Goal: Task Accomplishment & Management: Manage account settings

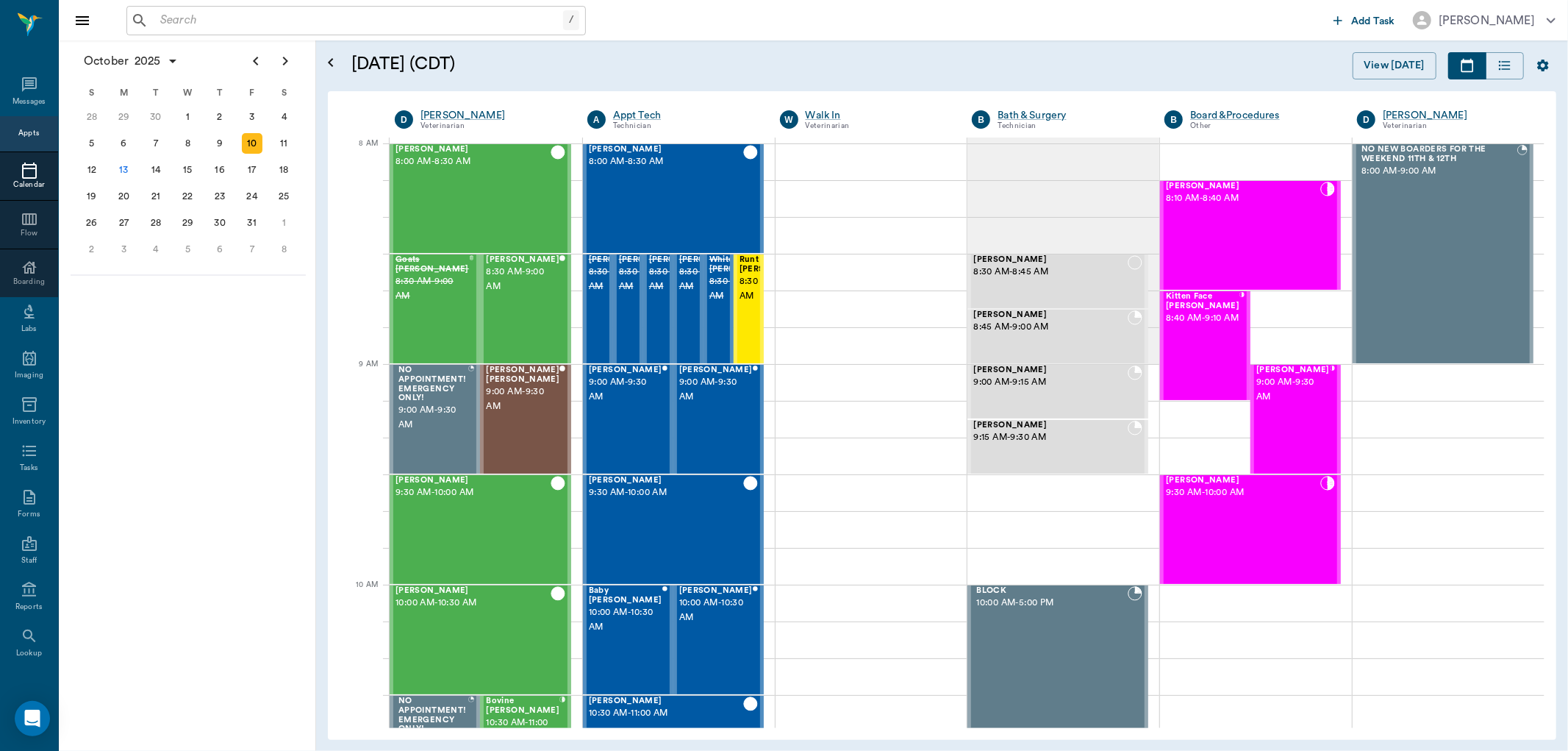
click at [439, 25] on input "text" at bounding box center [359, 21] width 409 height 21
click at [441, 25] on input "text" at bounding box center [367, 21] width 425 height 21
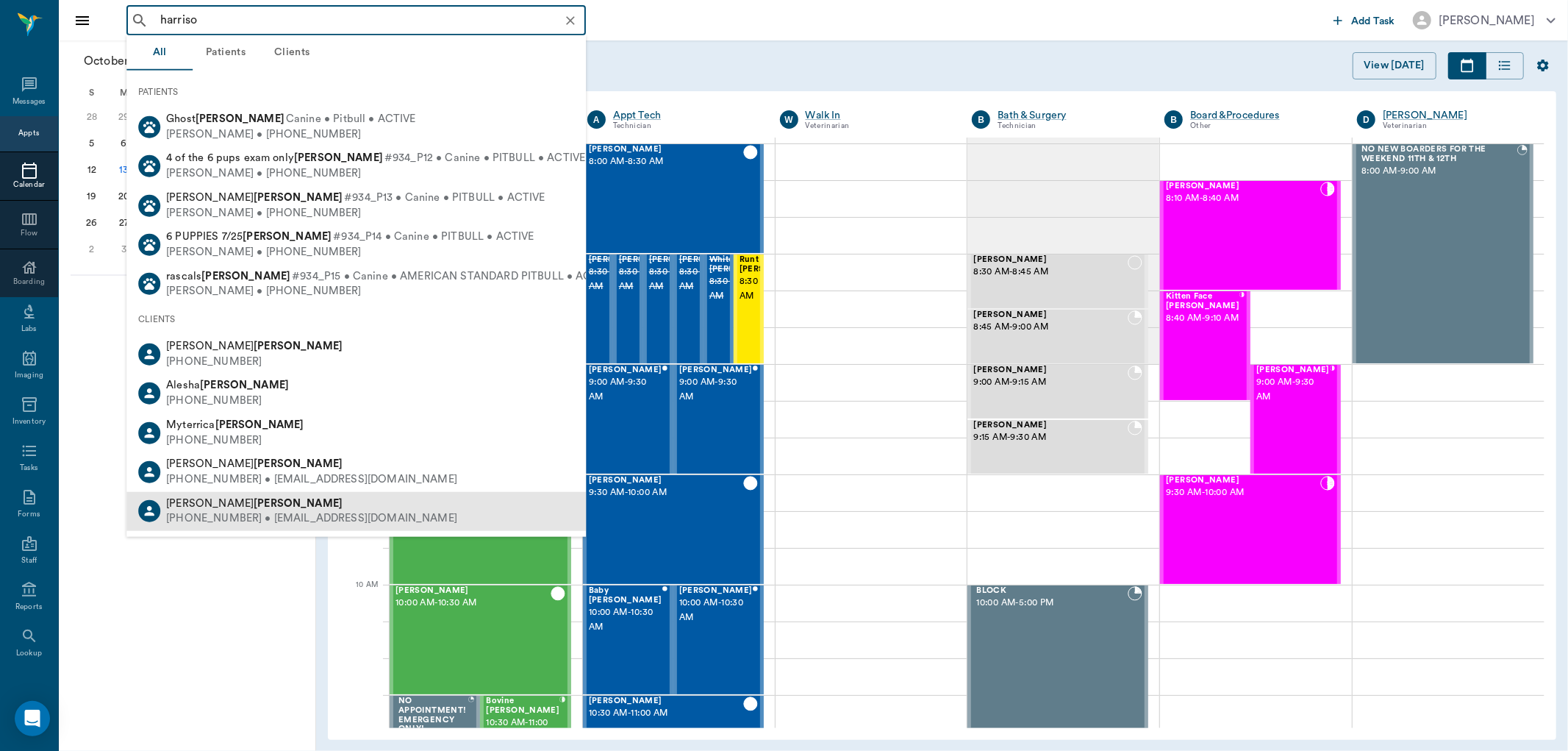
click at [349, 505] on div "Jenna Harrison (903) 490-9387 • OFFICE@ehhay.org" at bounding box center [357, 511] width 460 height 39
type input "harriso"
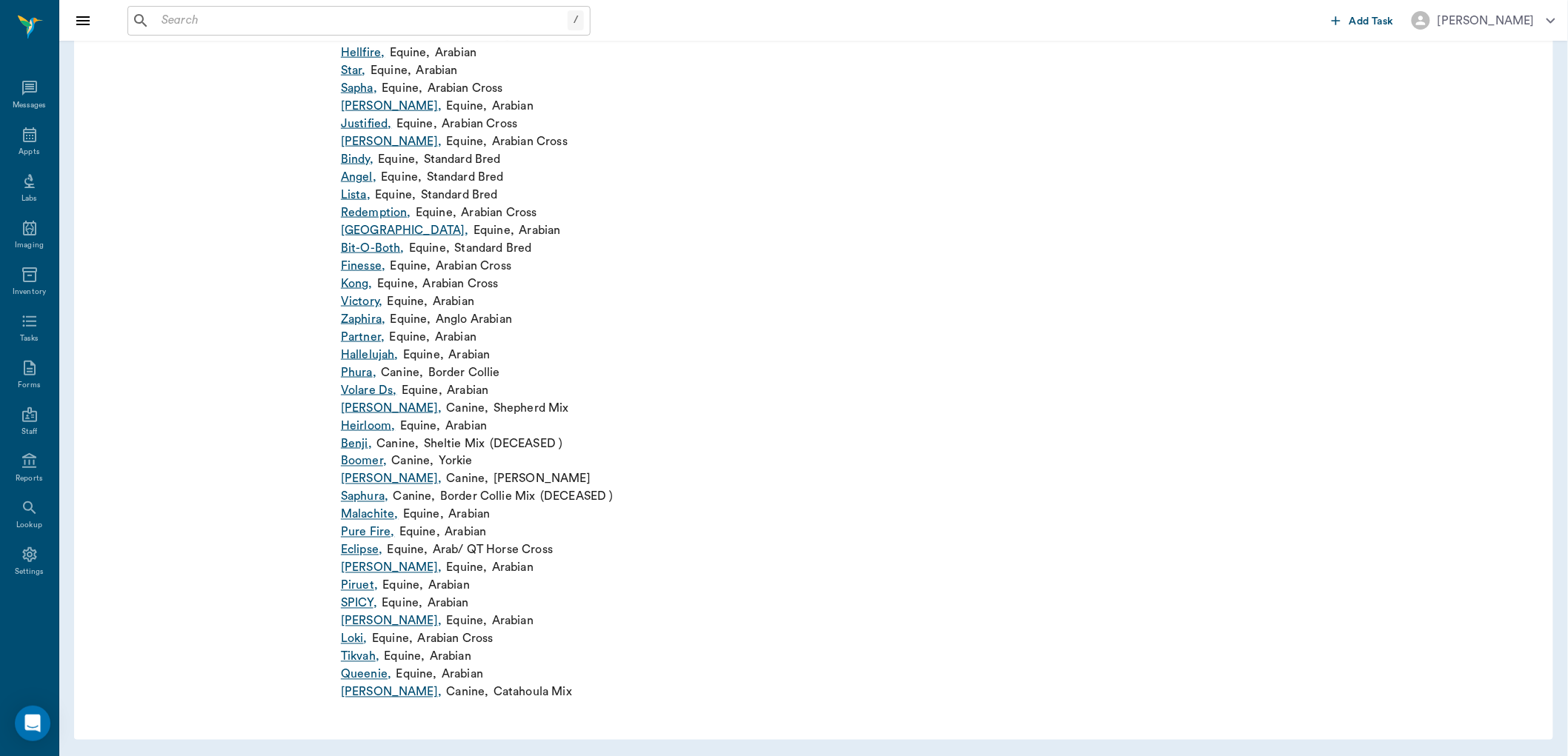
scroll to position [715, 0]
click at [366, 582] on link "Piruet ," at bounding box center [359, 585] width 37 height 18
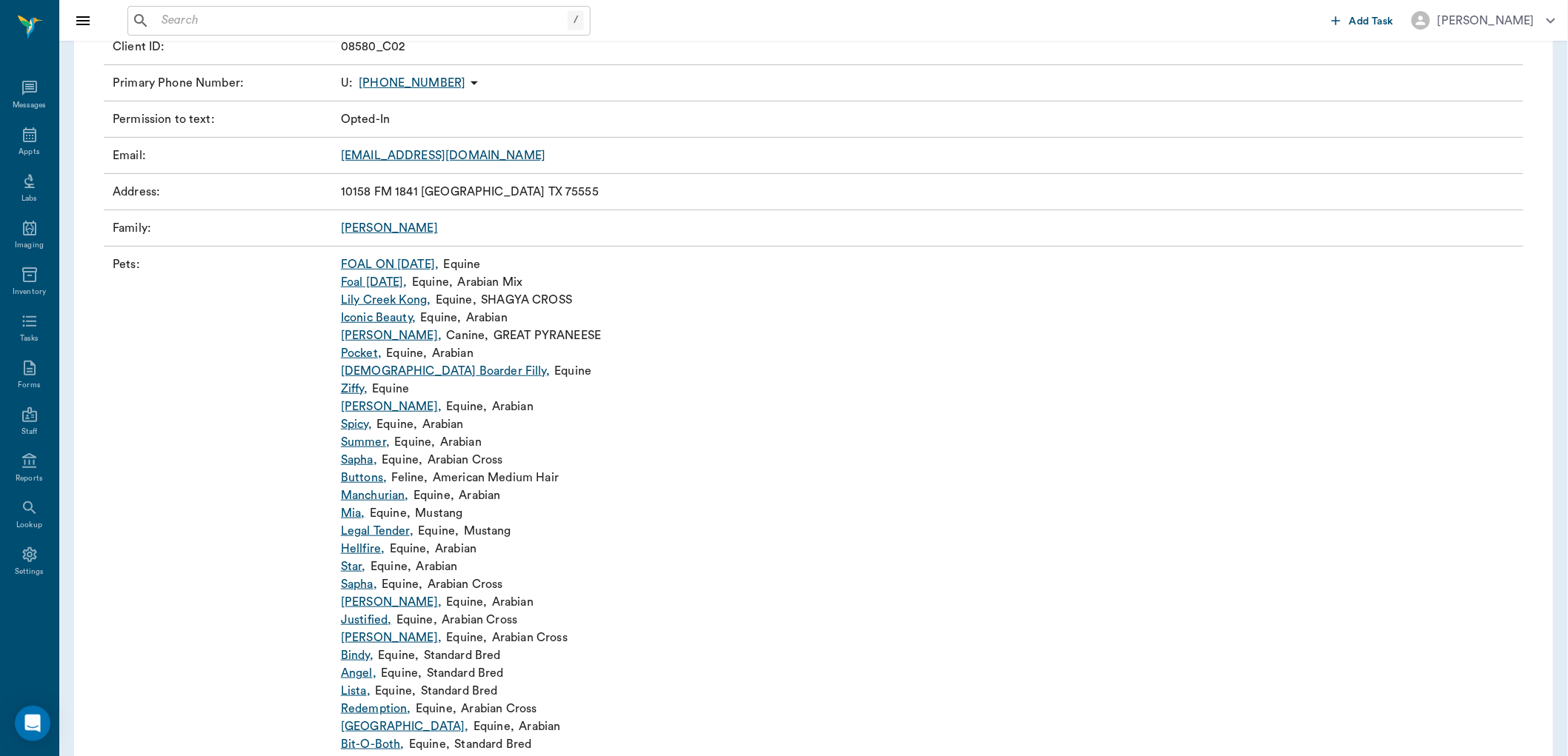
scroll to position [247, 0]
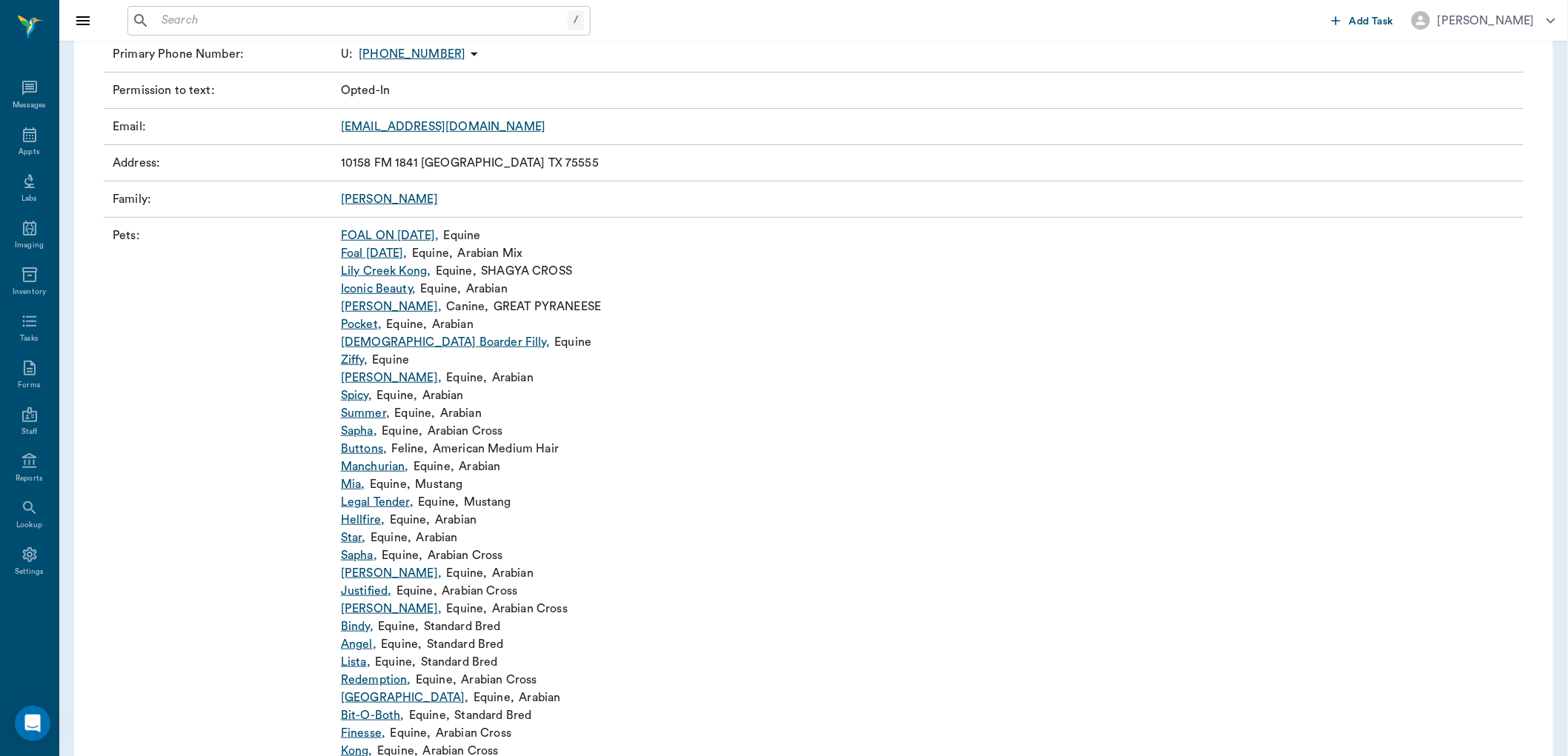
click at [362, 556] on link "Sapha ," at bounding box center [359, 555] width 36 height 18
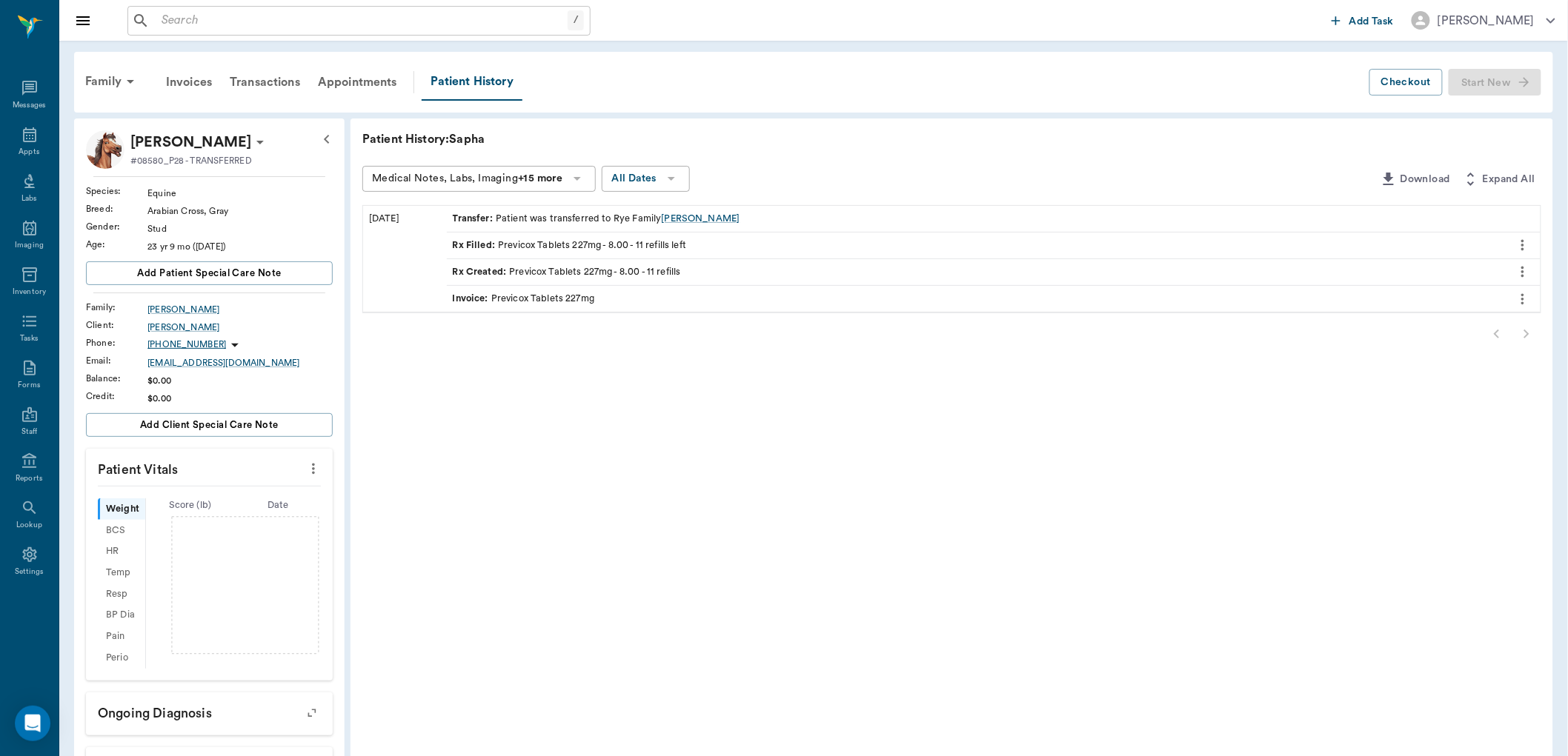
click at [1514, 77] on div "Start New" at bounding box center [1495, 82] width 93 height 27
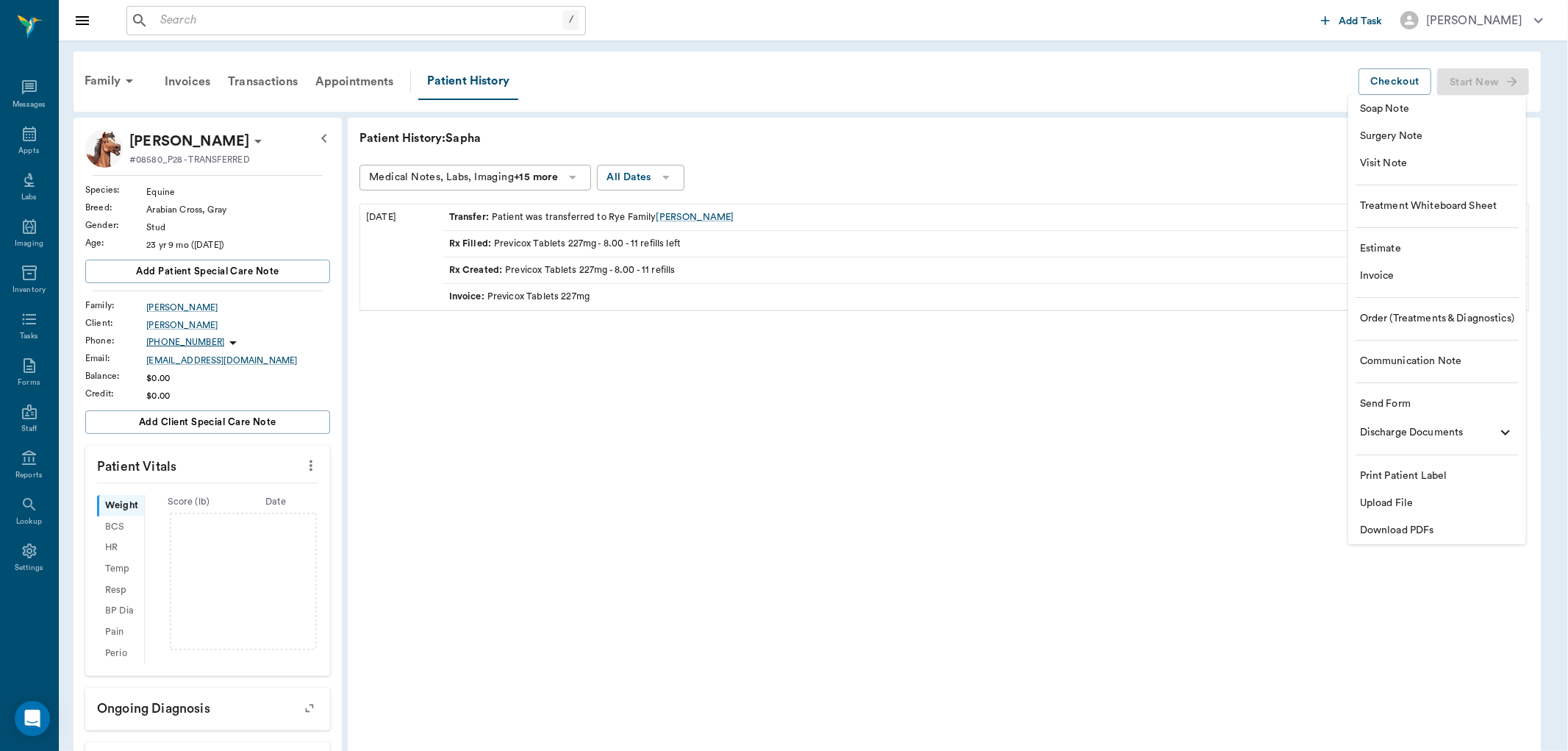
click at [803, 451] on div at bounding box center [784, 375] width 1568 height 751
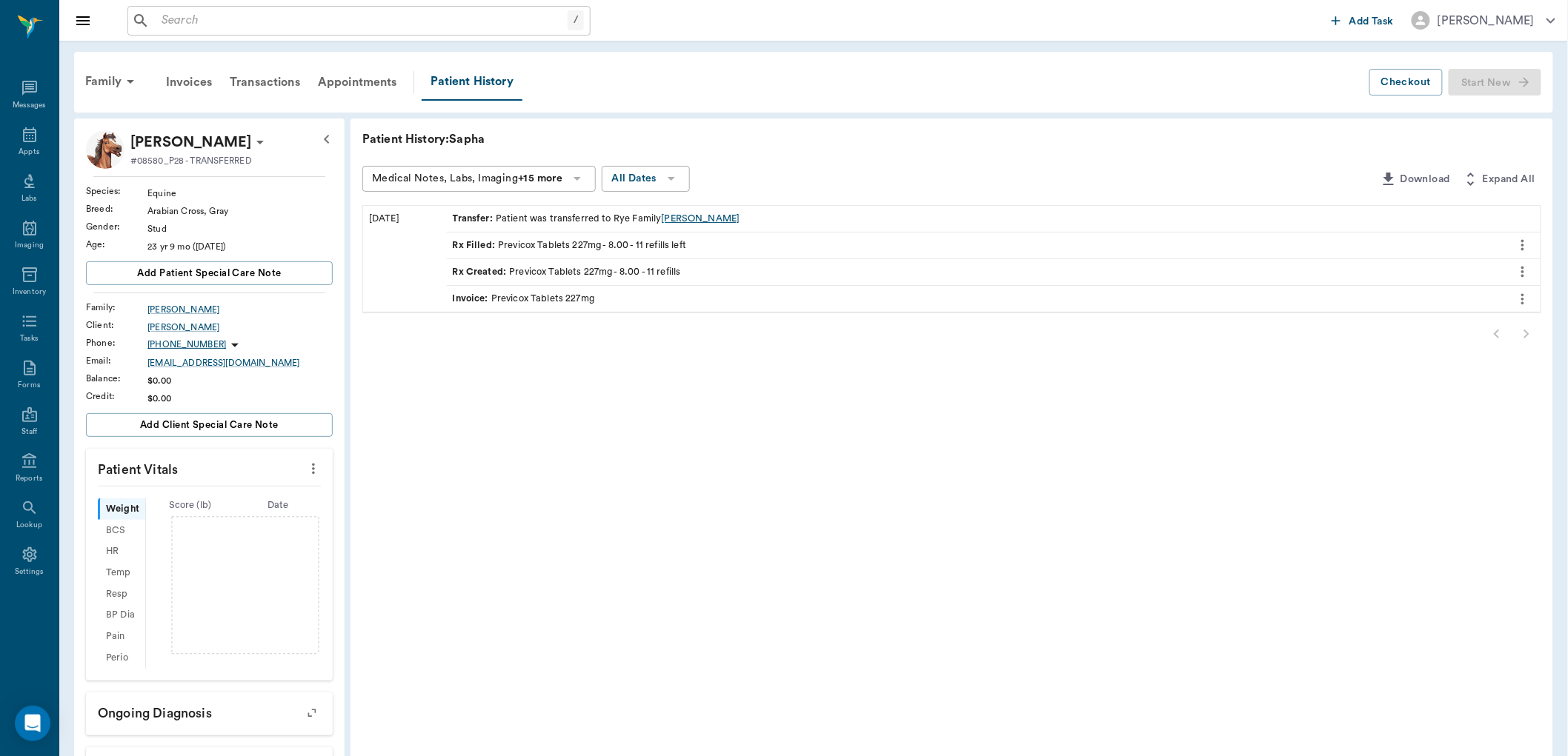
click at [690, 216] on div "HARRISON" at bounding box center [701, 219] width 78 height 14
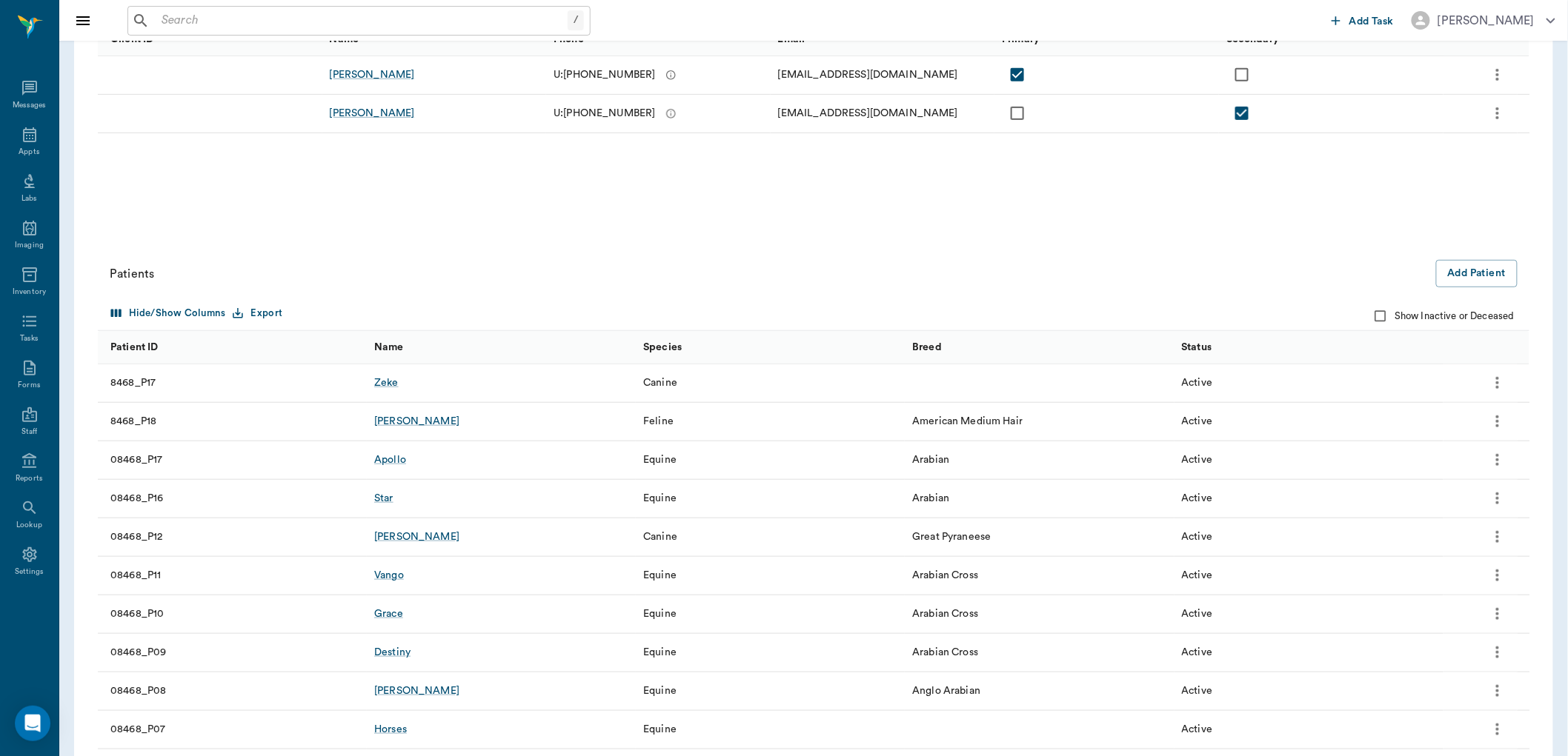
scroll to position [109, 0]
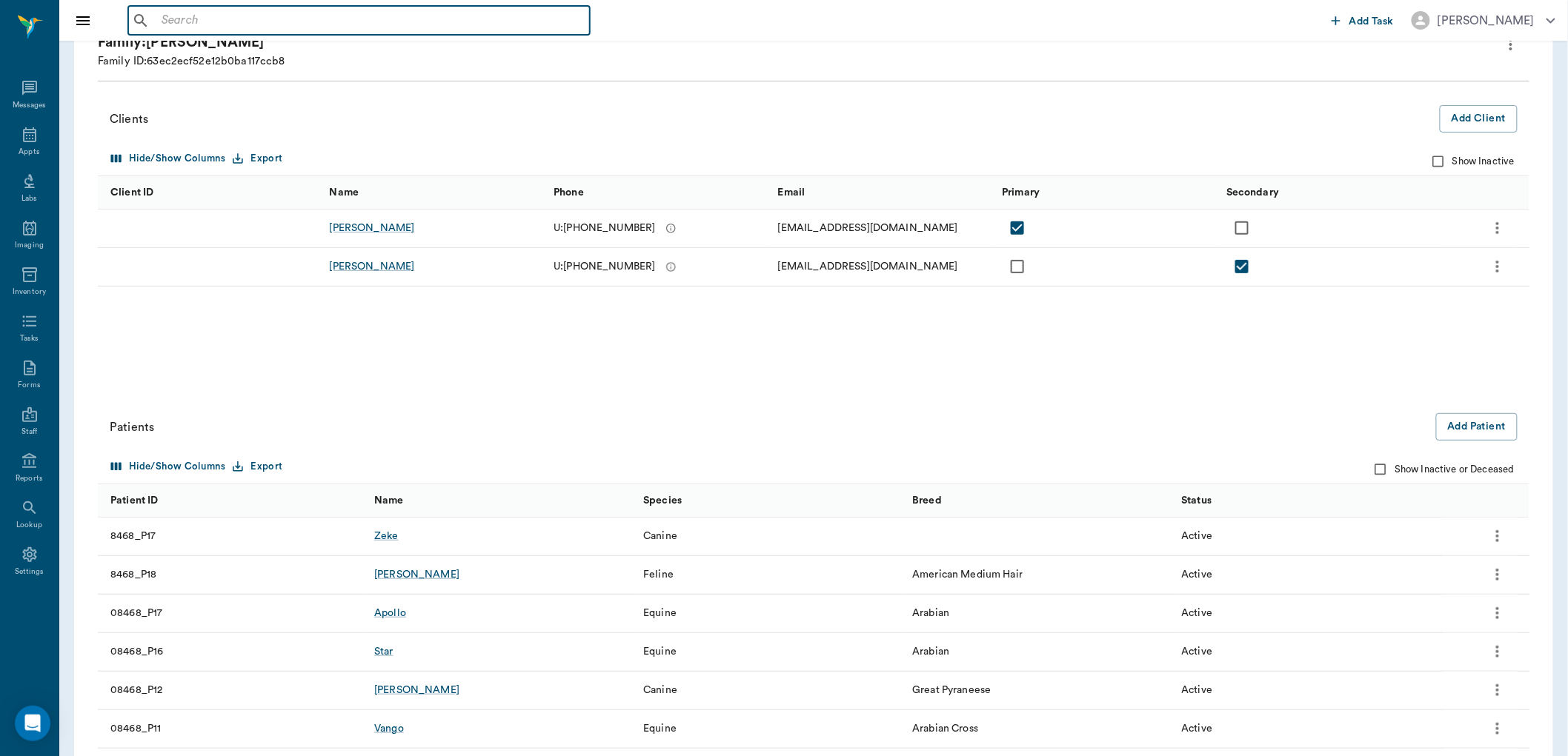
click at [279, 22] on input "text" at bounding box center [370, 21] width 428 height 21
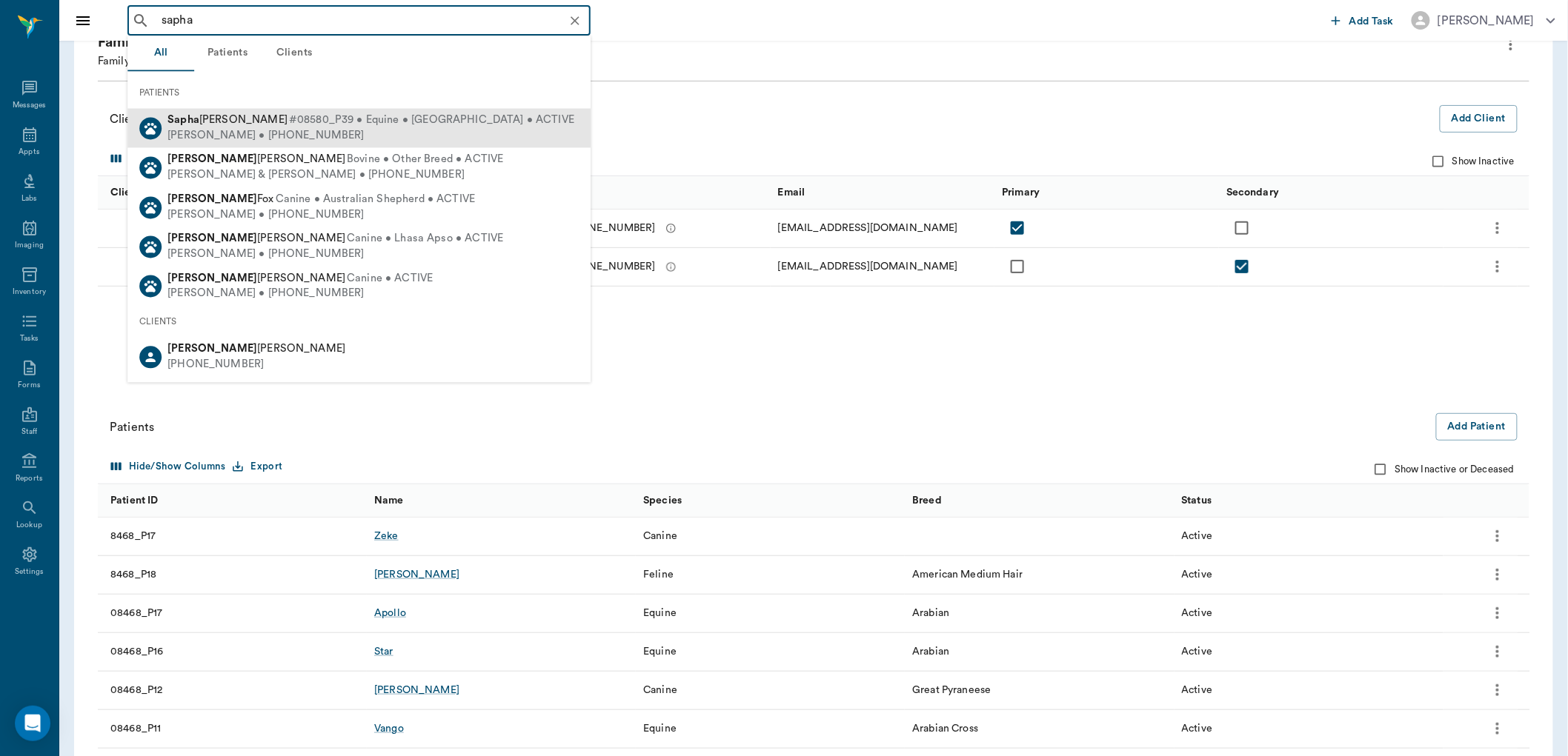
click at [289, 117] on span "#08580_P39 • Equine • Arabian Cross • ACTIVE" at bounding box center [431, 121] width 285 height 15
type input "sapha"
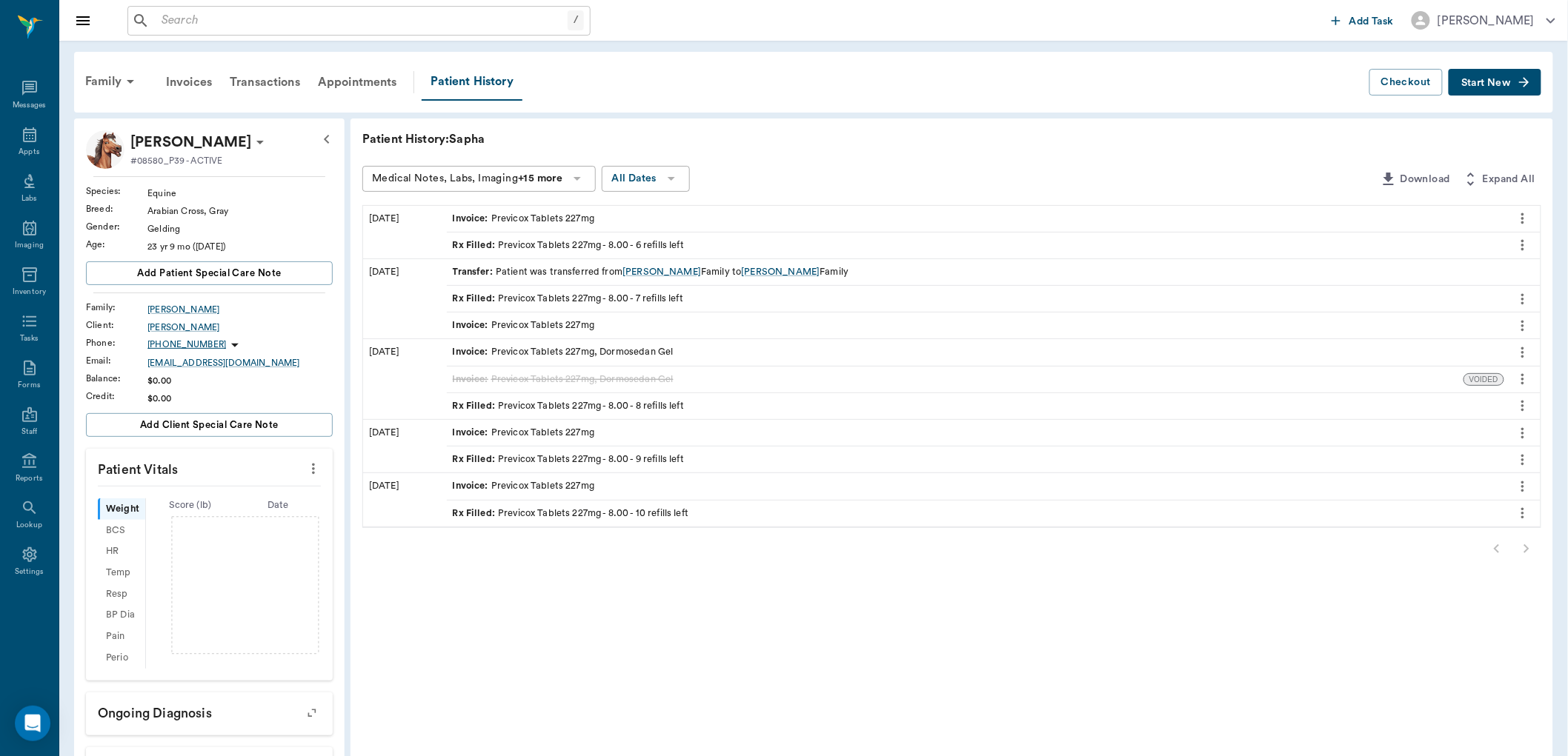
click at [1494, 83] on span "Start New" at bounding box center [1486, 83] width 50 height 0
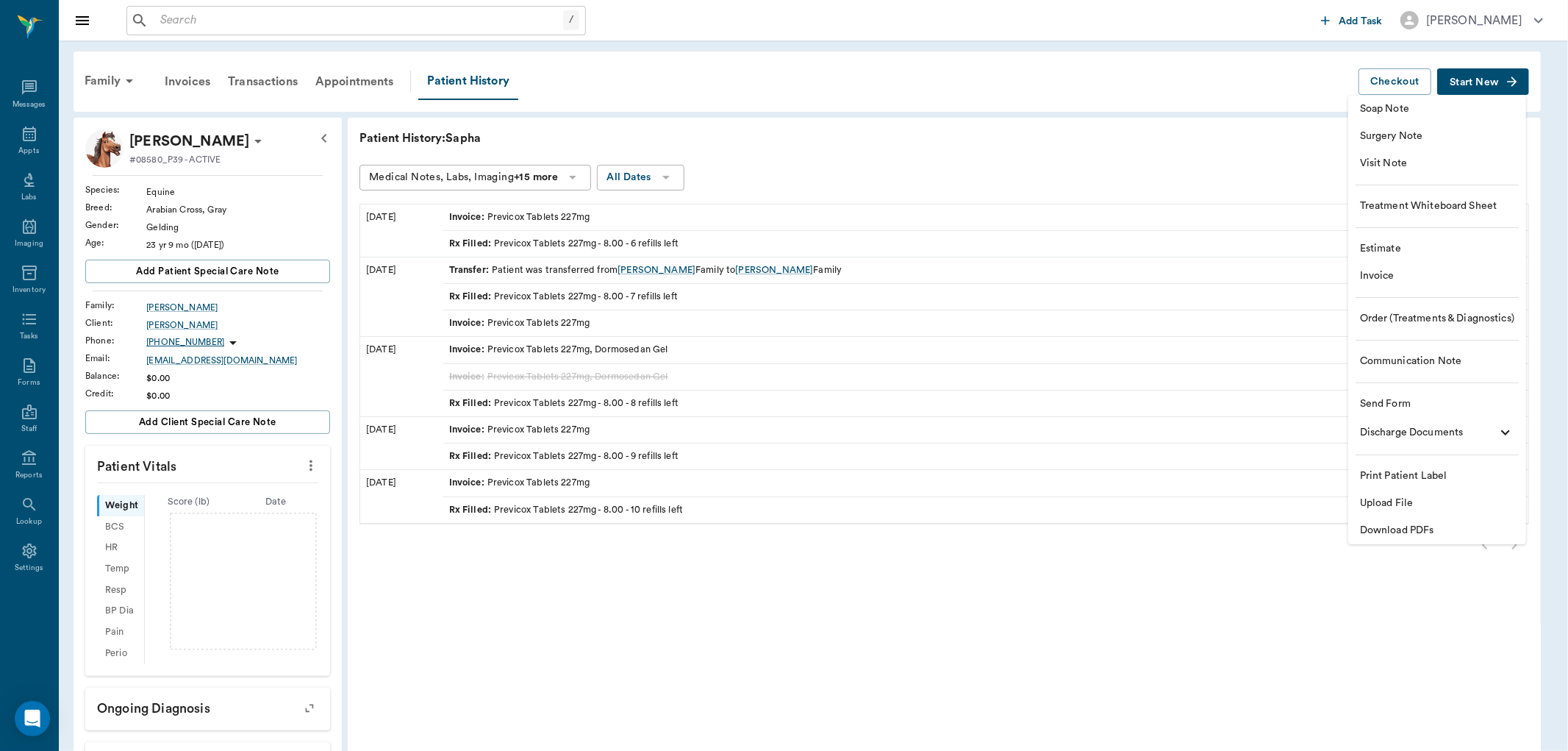
click at [1458, 106] on span "Soap Note" at bounding box center [1437, 109] width 155 height 15
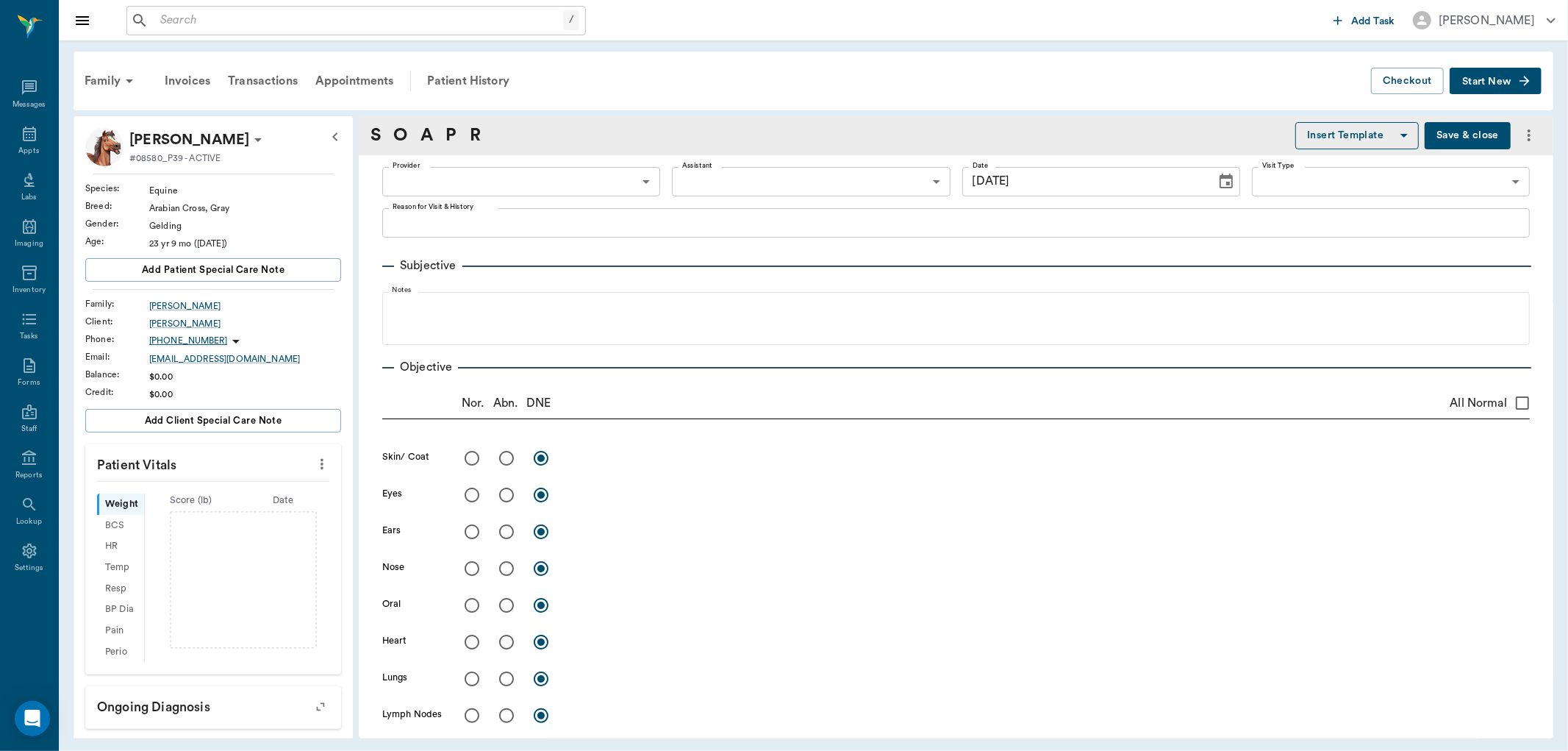
type input "[DATE]"
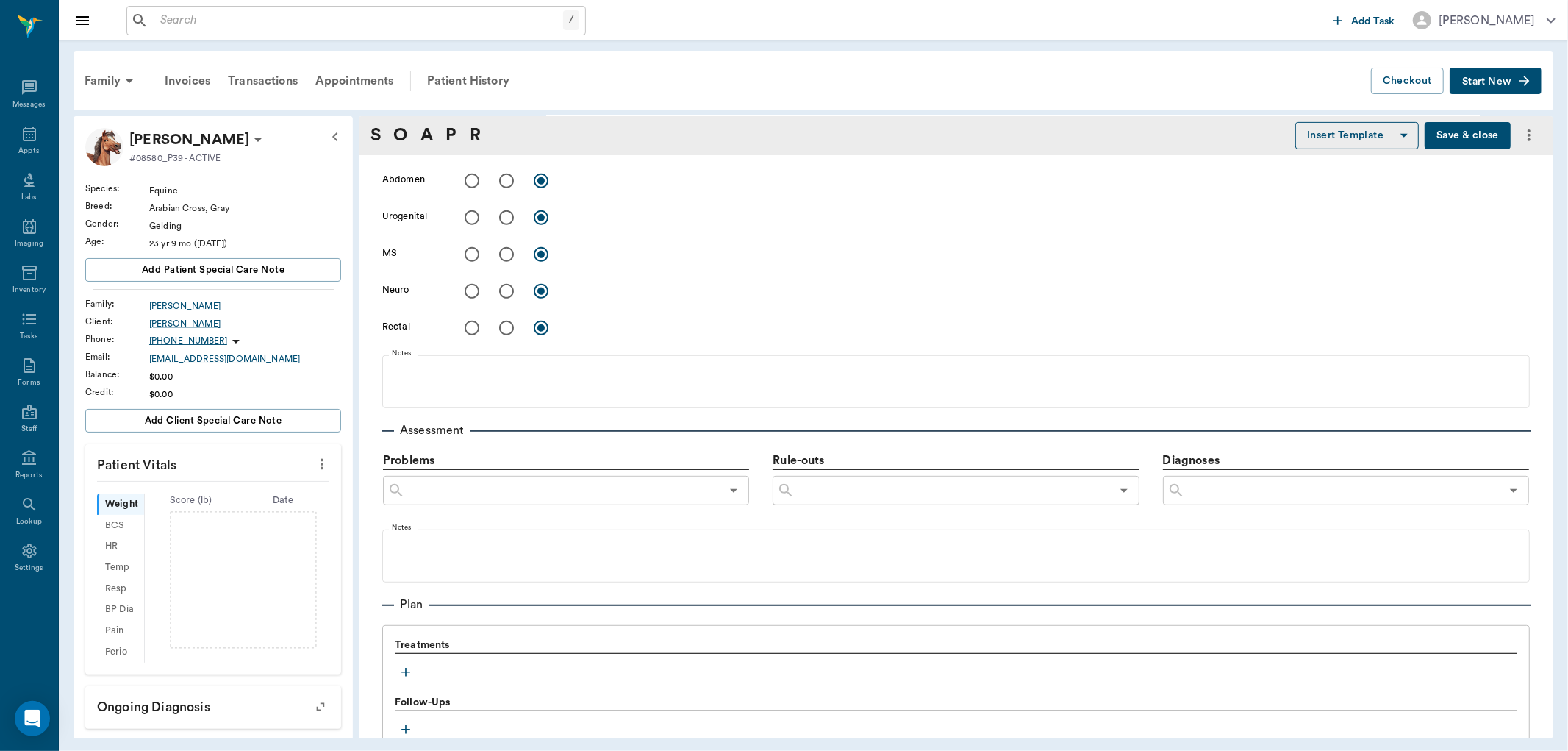
scroll to position [793, 0]
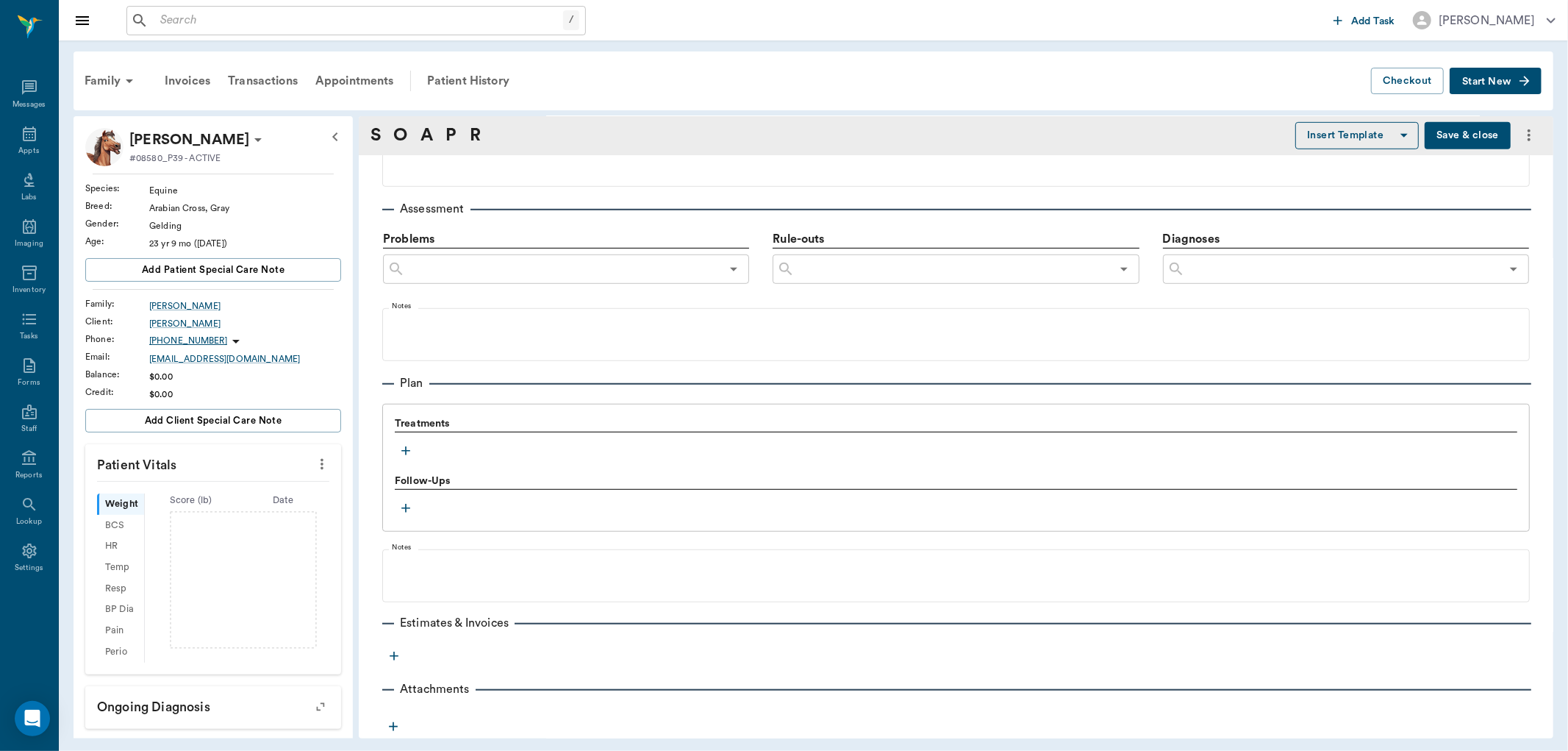
click at [401, 451] on icon "button" at bounding box center [406, 450] width 15 height 15
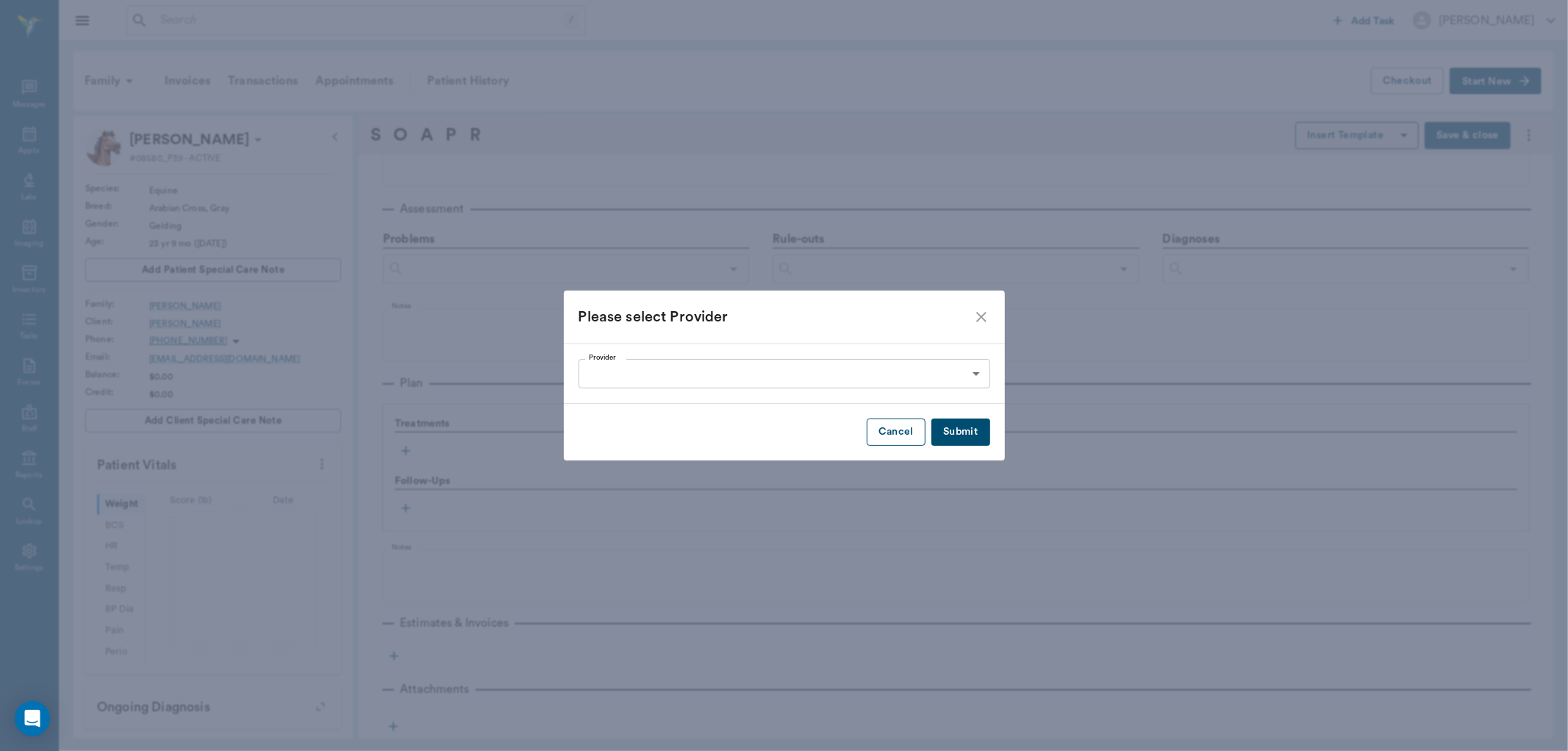
click at [889, 431] on button "Cancel" at bounding box center [897, 432] width 59 height 27
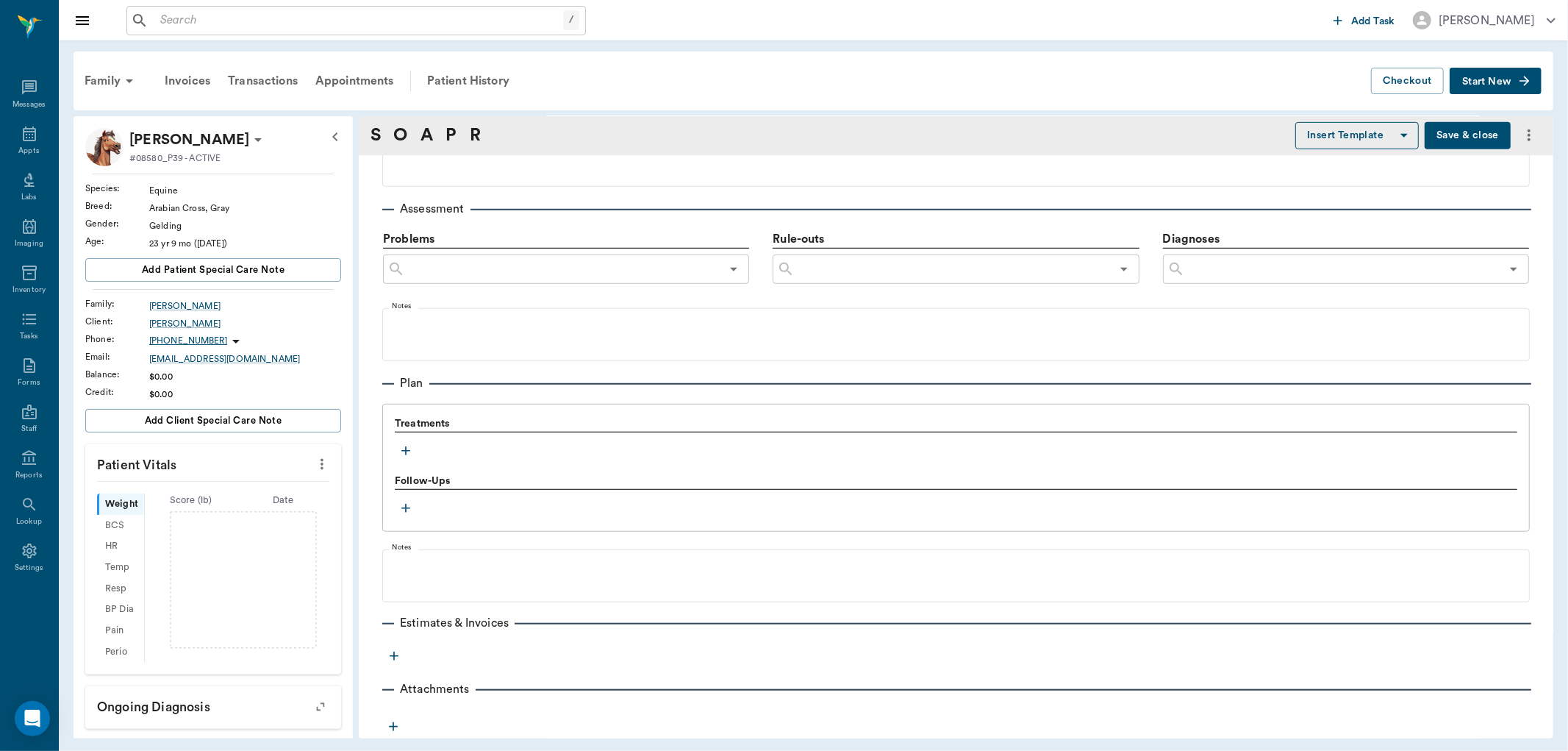
click at [408, 451] on icon "button" at bounding box center [406, 450] width 15 height 15
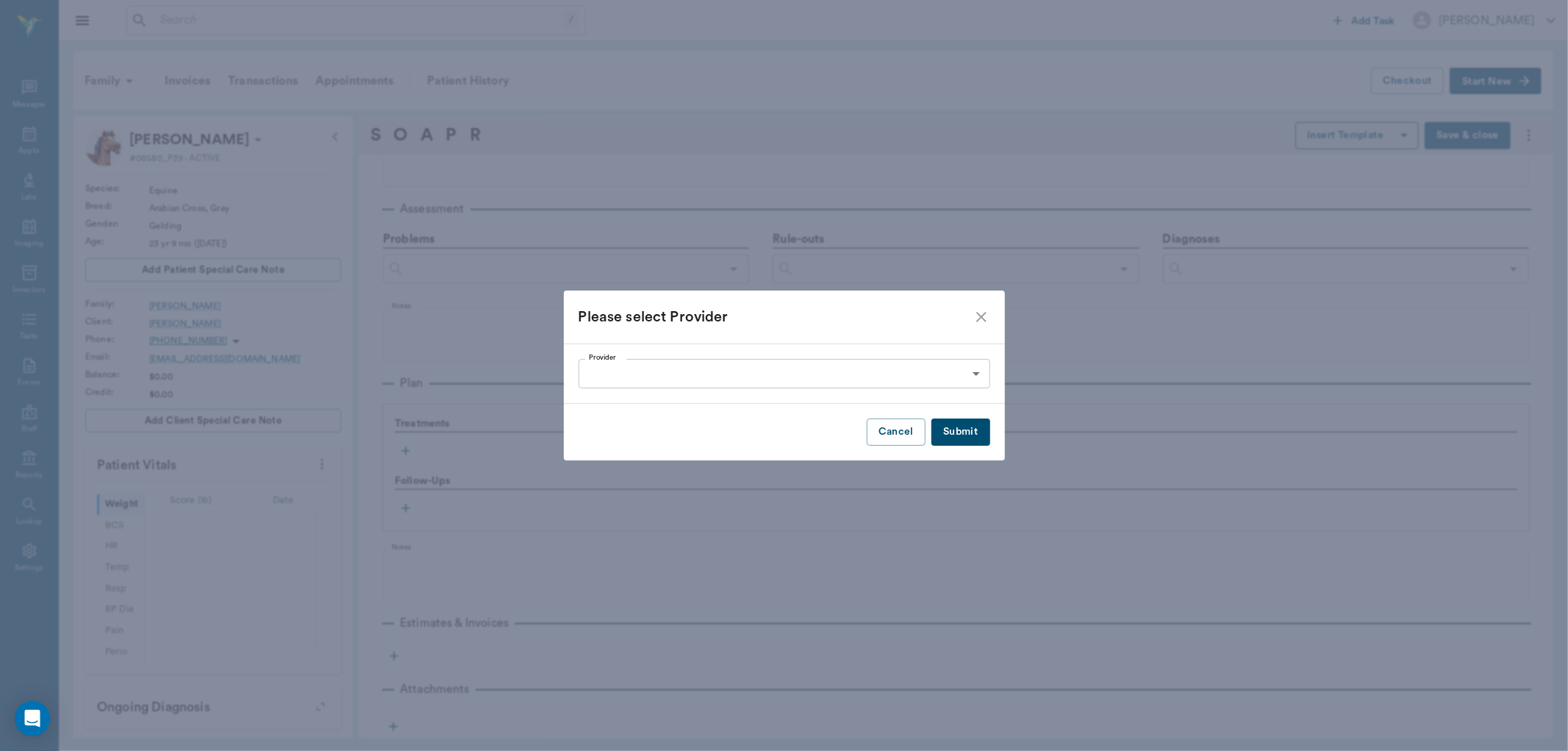
click at [750, 373] on body "/ ​ Add Task Dr. Bert Ellsworth Nectar Messages Appts Labs Imaging Inventory Ta…" at bounding box center [784, 375] width 1568 height 751
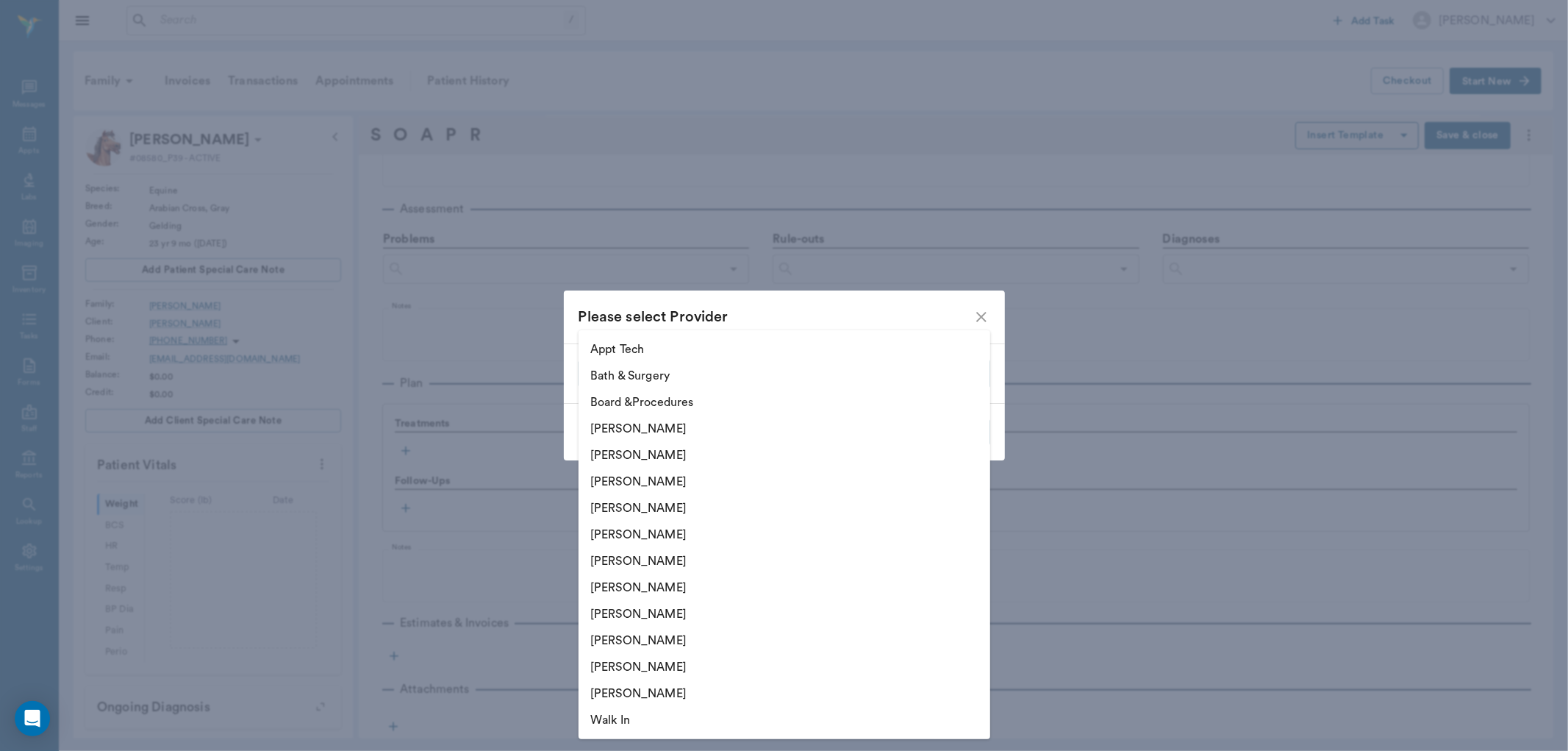
click at [644, 508] on li "[PERSON_NAME]" at bounding box center [784, 508] width 411 height 26
type input "63ec2f075fda476ae8351a4d"
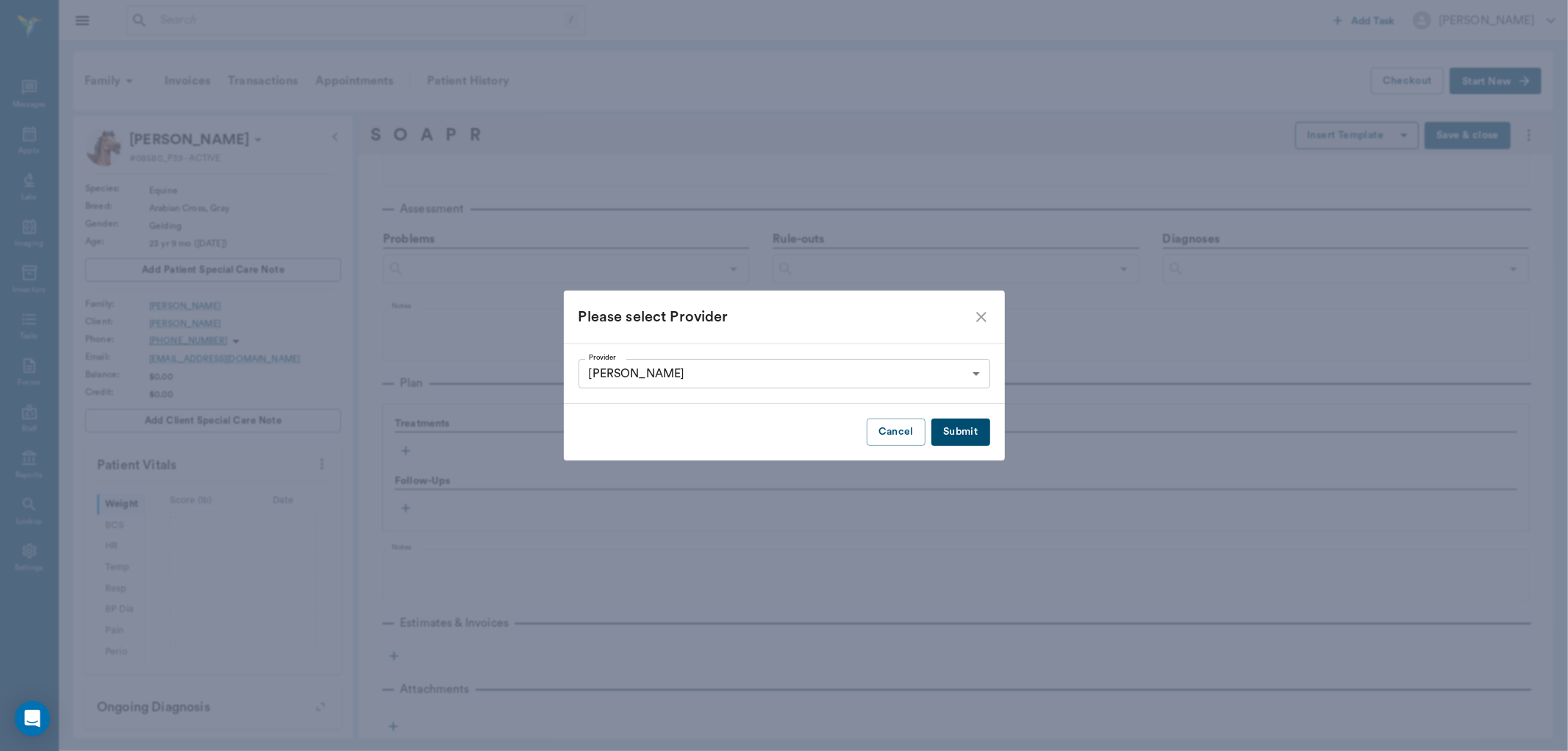
click at [953, 434] on button "Submit" at bounding box center [960, 432] width 58 height 27
type input "63ec2f075fda476ae8351a4d"
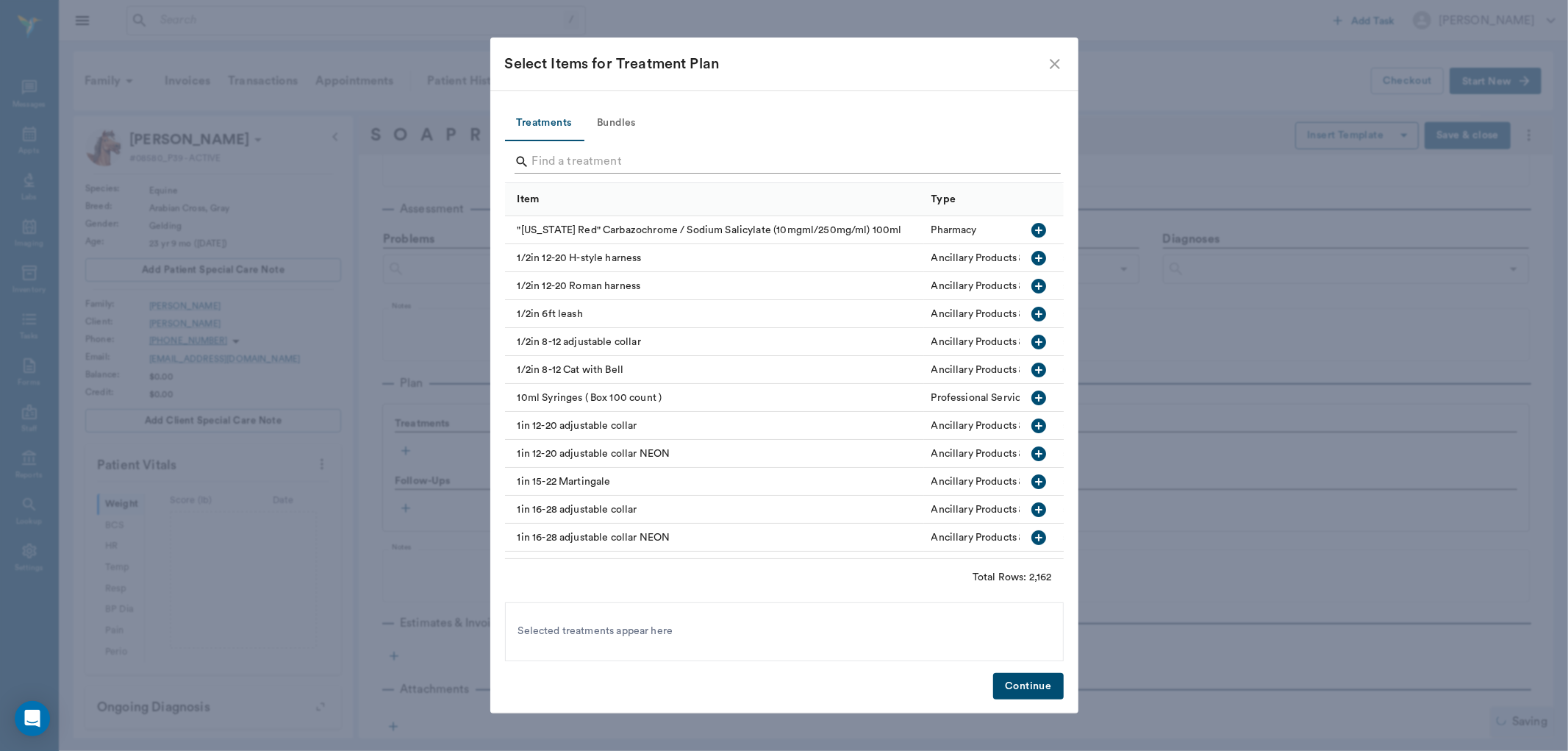
click at [612, 162] on input "Search" at bounding box center [785, 162] width 507 height 24
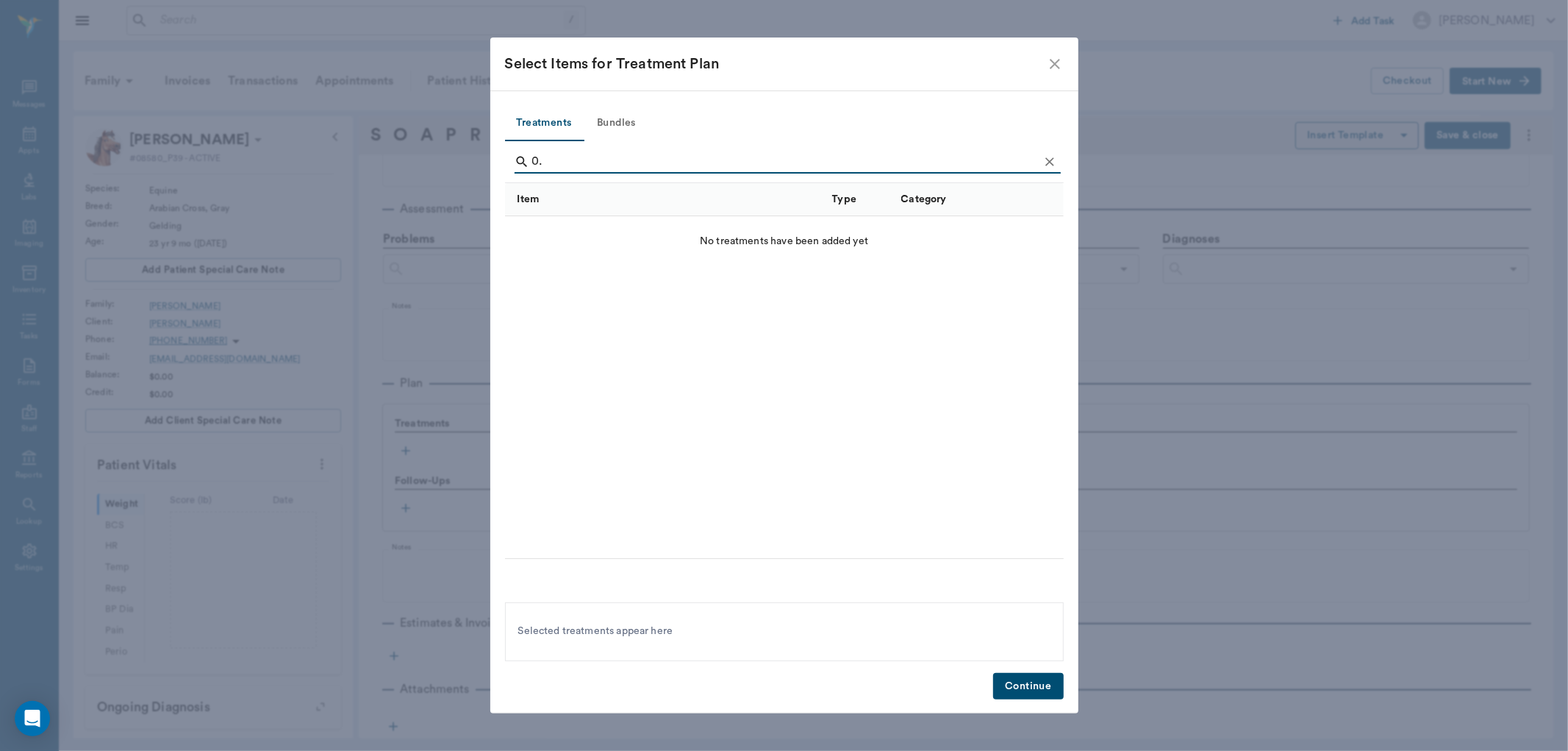
type input "0"
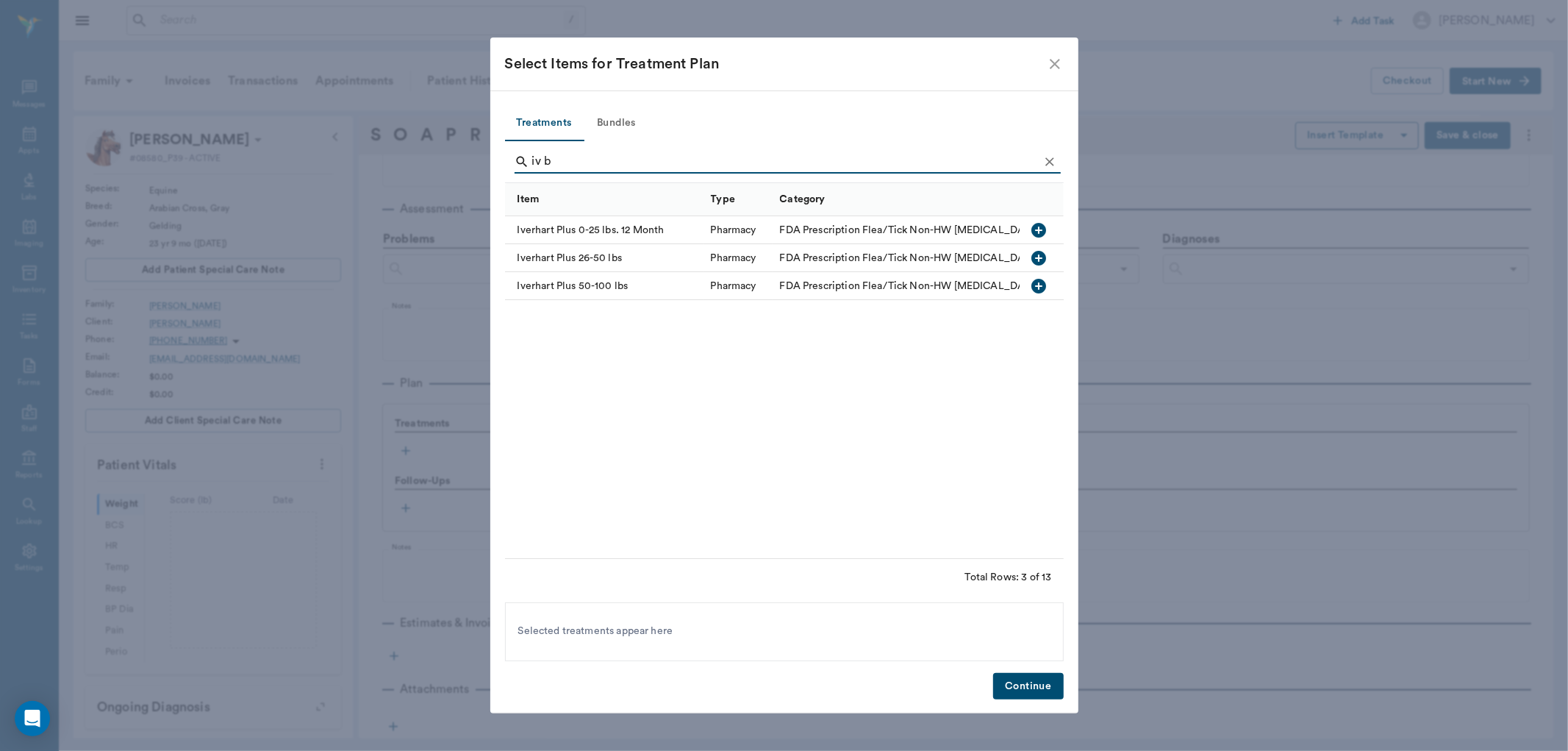
drag, startPoint x: 581, startPoint y: 158, endPoint x: 442, endPoint y: 151, distance: 139.2
click at [442, 151] on div "Select Items for Treatment Plan Treatments Bundles iv b Item Type Category Iver…" at bounding box center [784, 375] width 1568 height 751
type input "iv b"
click at [1049, 61] on icon "close" at bounding box center [1055, 64] width 17 height 17
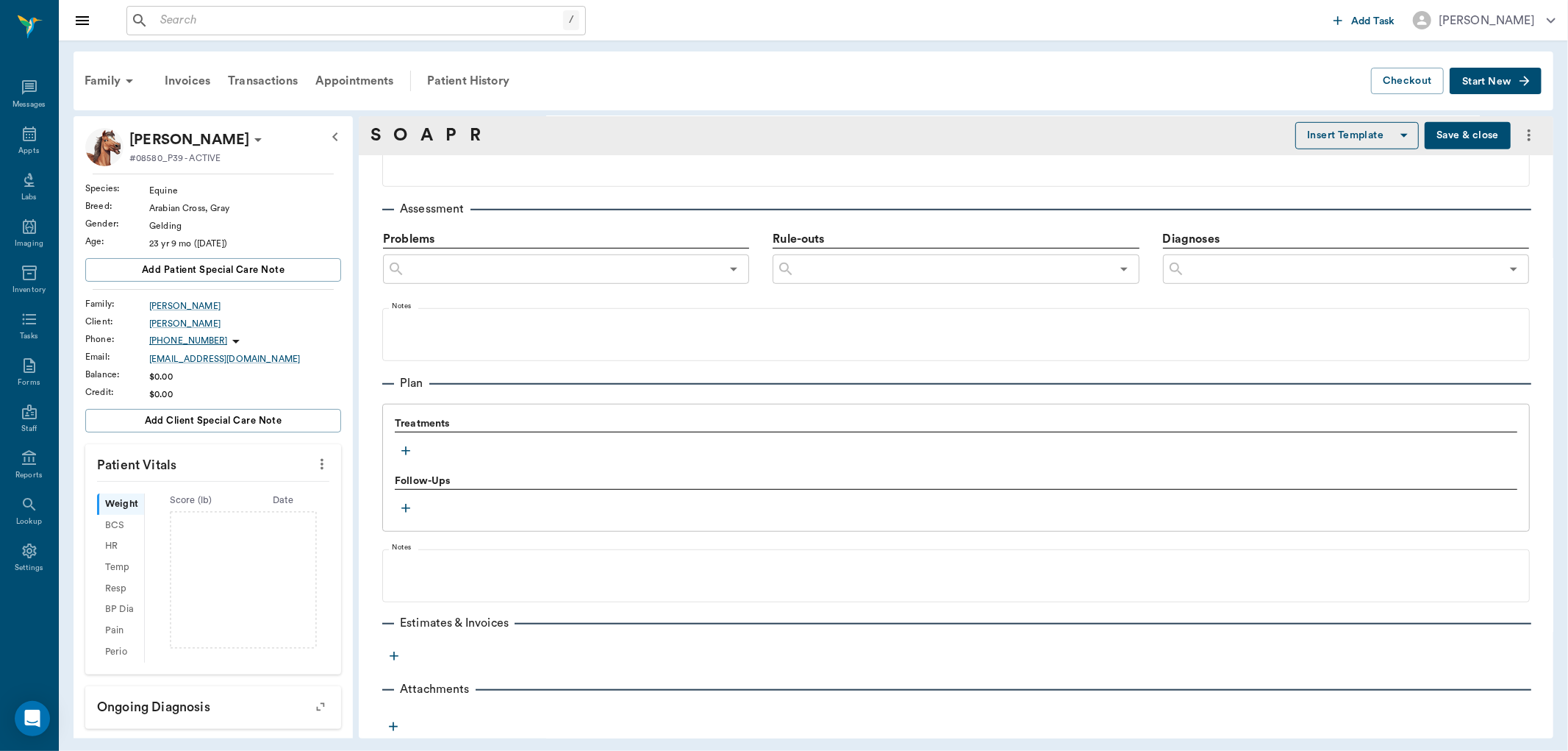
click at [1455, 132] on button "Save & close" at bounding box center [1467, 136] width 86 height 27
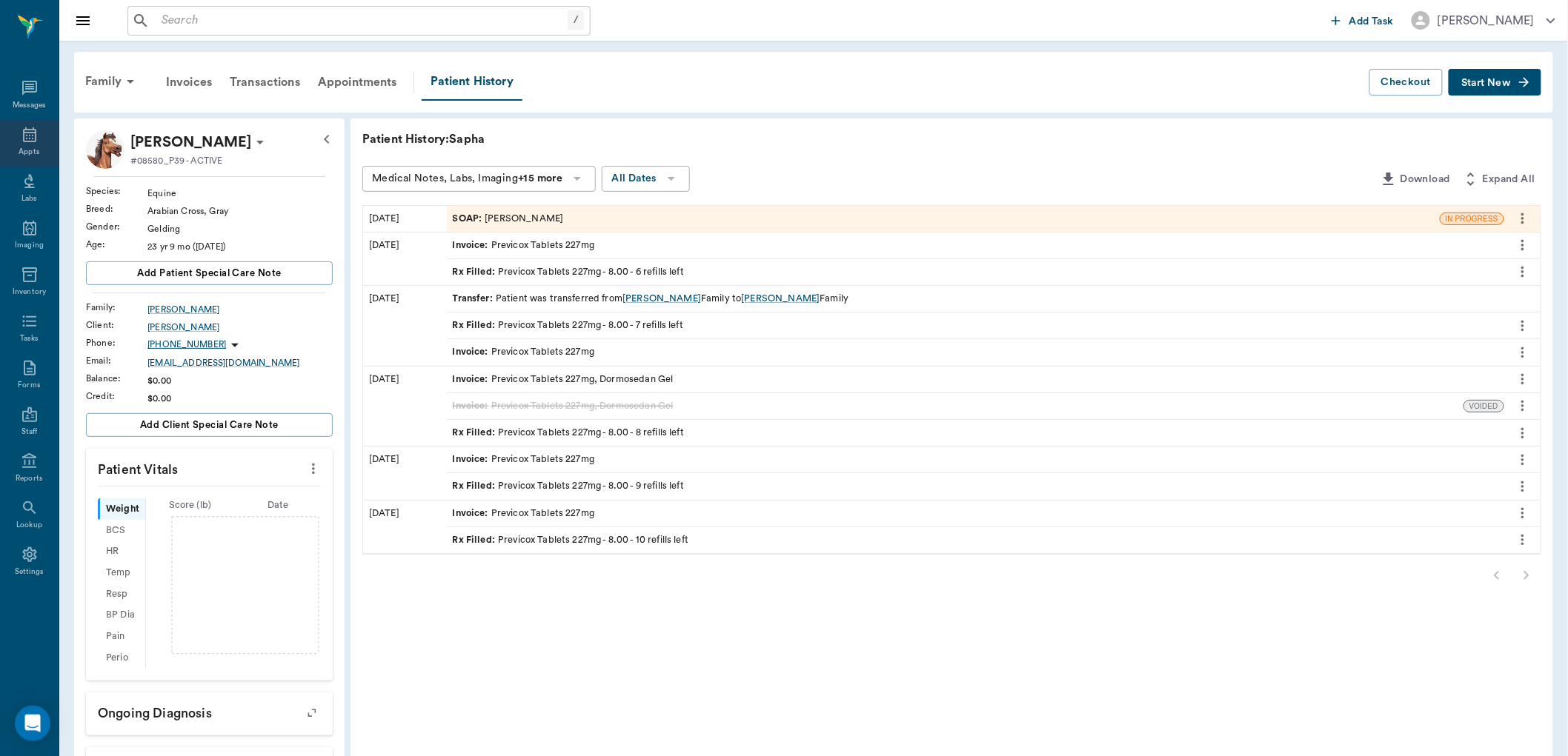
click at [38, 132] on div "Appts" at bounding box center [29, 143] width 58 height 46
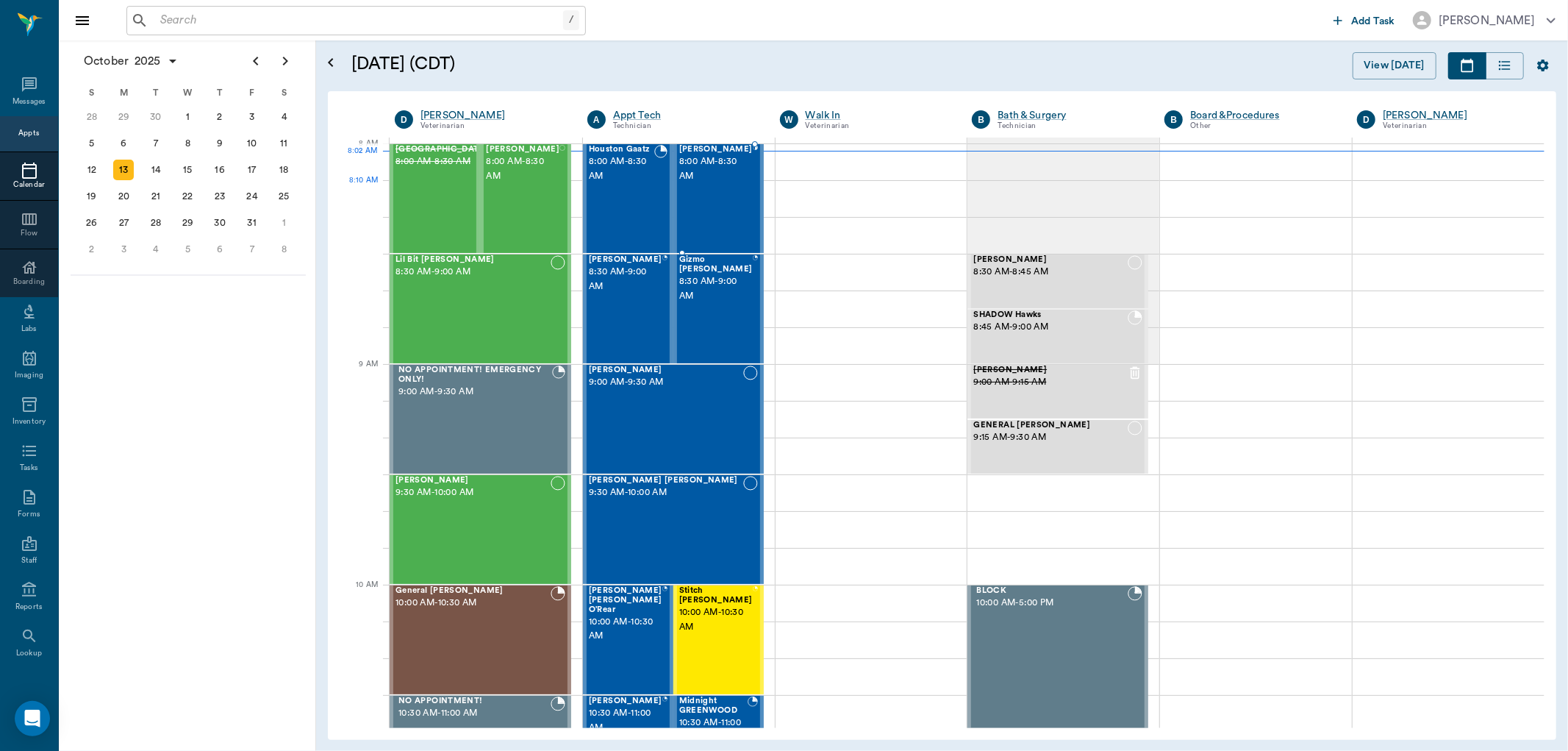
click at [713, 192] on div "Raisin Scott 8:00 AM - 8:30 AM" at bounding box center [716, 198] width 74 height 107
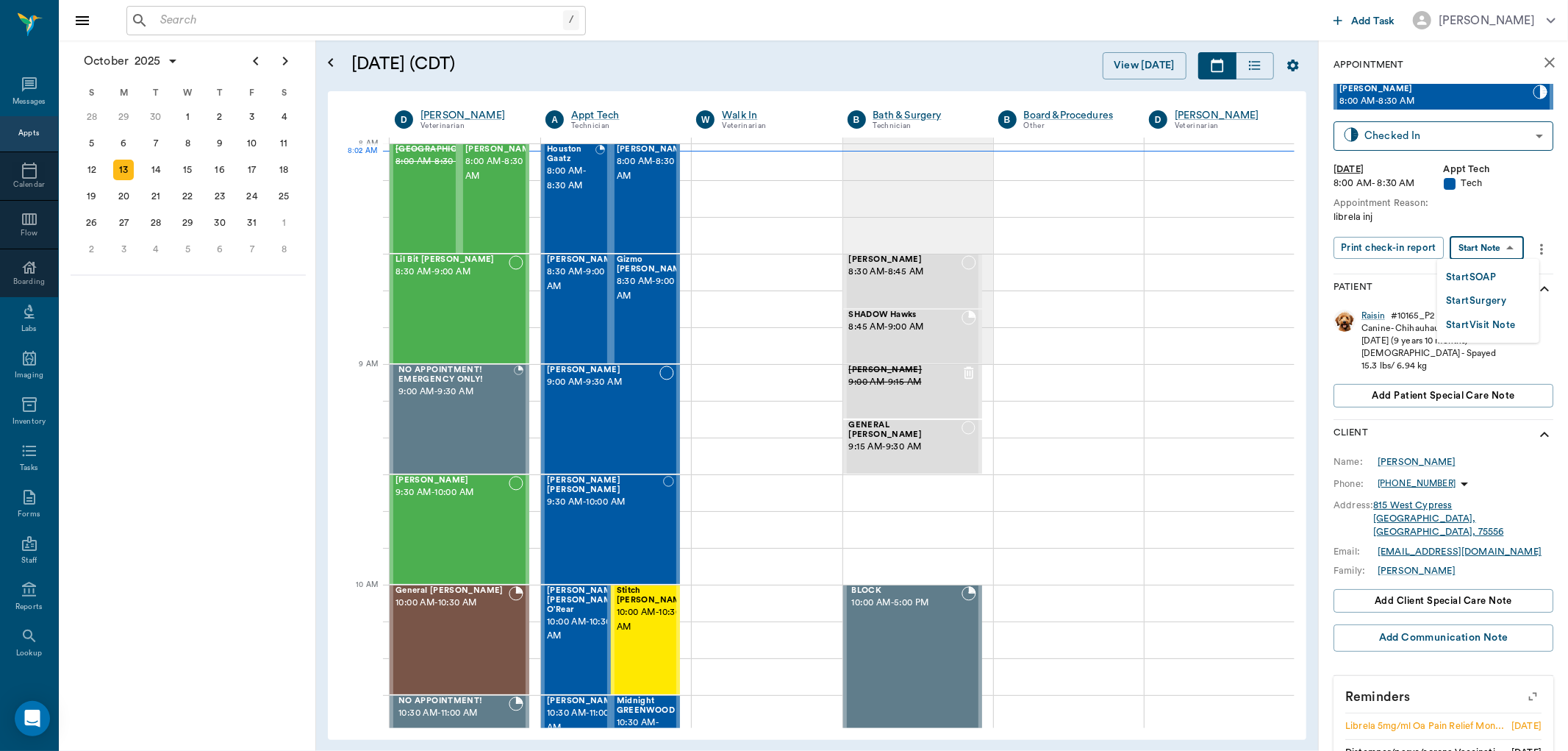
click at [1493, 246] on body "/ ​ Add Task Dr. Bert Ellsworth Nectar Messages Appts Calendar Flow Boarding La…" at bounding box center [784, 375] width 1568 height 751
click at [1490, 276] on button "Start SOAP" at bounding box center [1470, 277] width 50 height 17
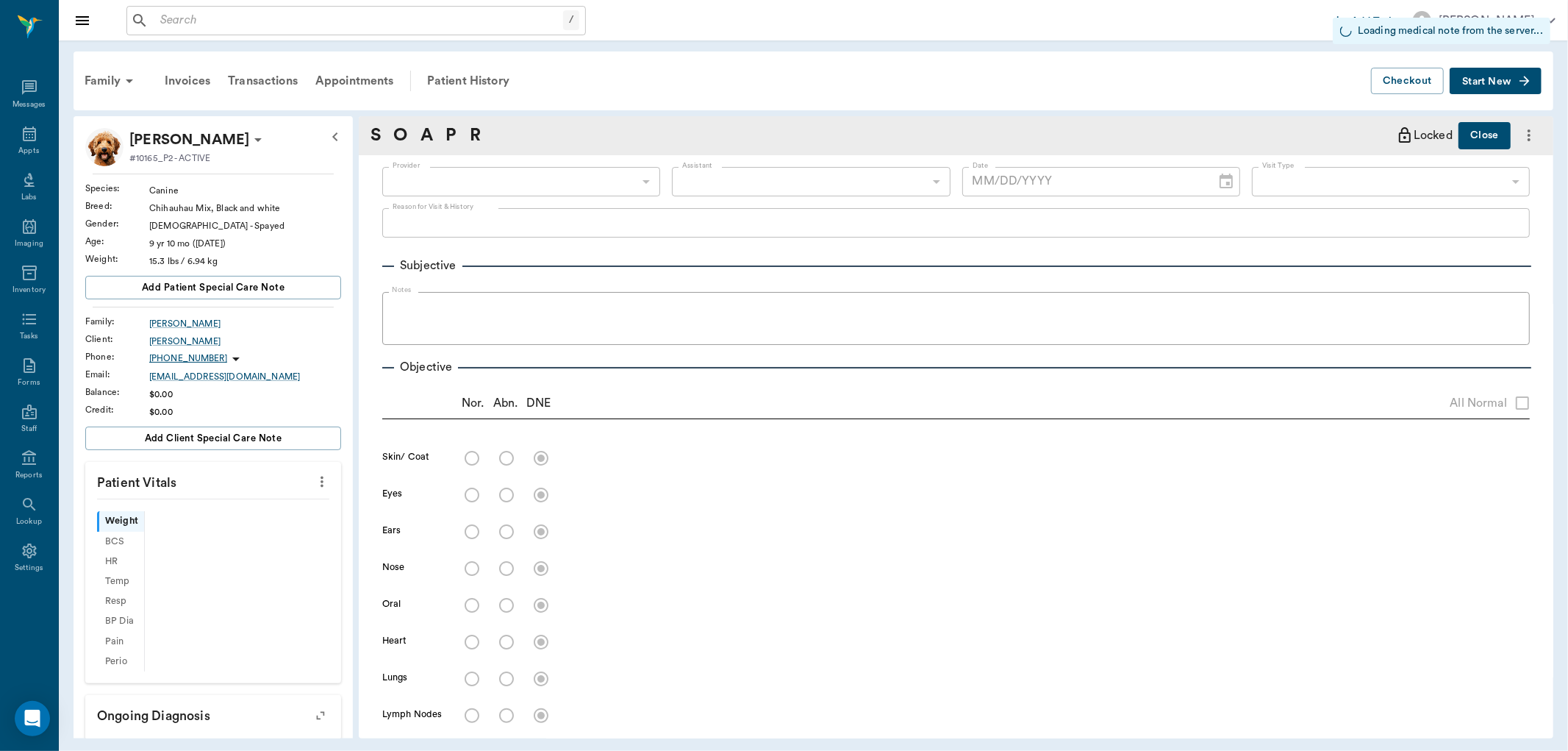
type input "63ec2f075fda476ae8351a4c"
type input "65d2be4f46e3a538d89b8c1a"
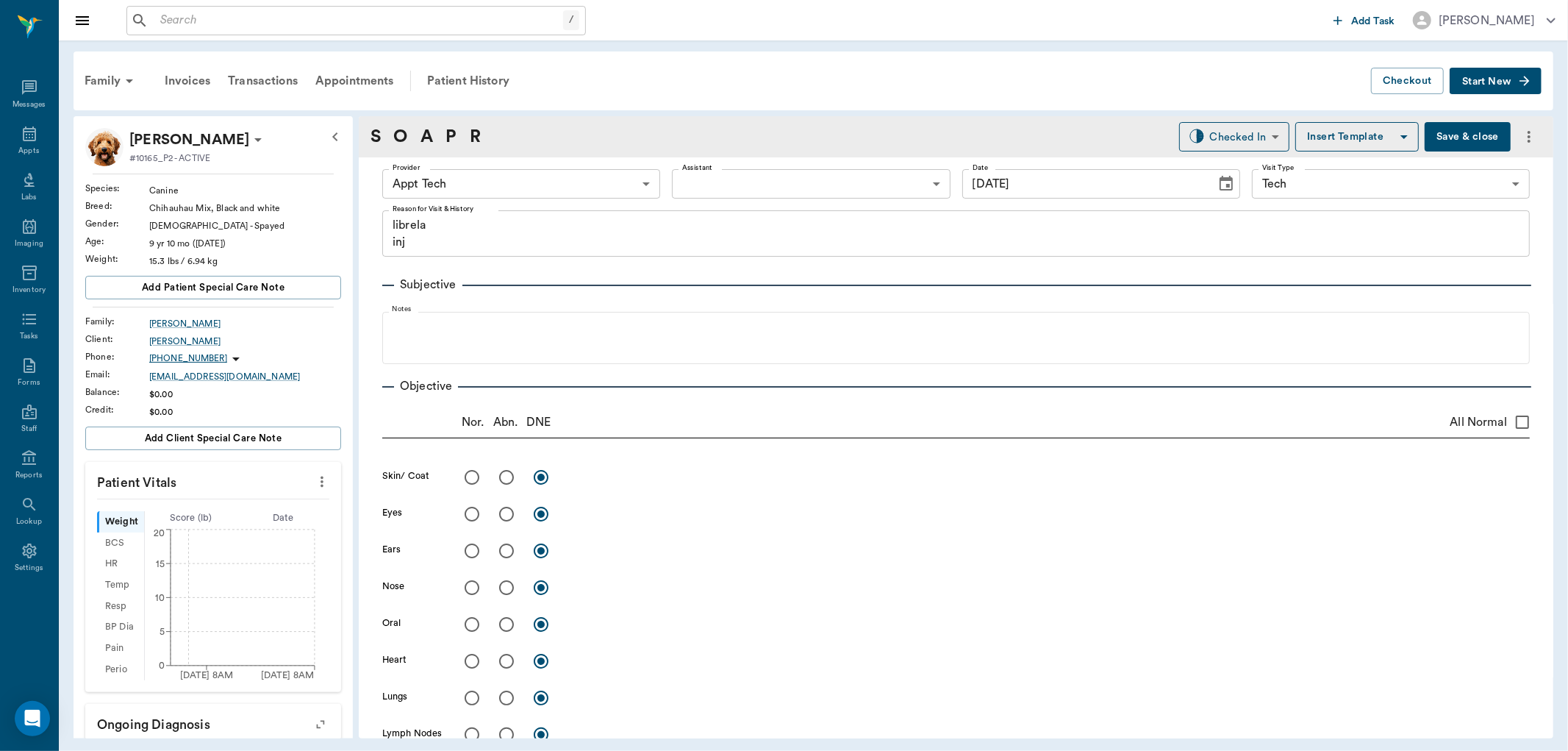
type input "[DATE]"
type textarea "librela inj"
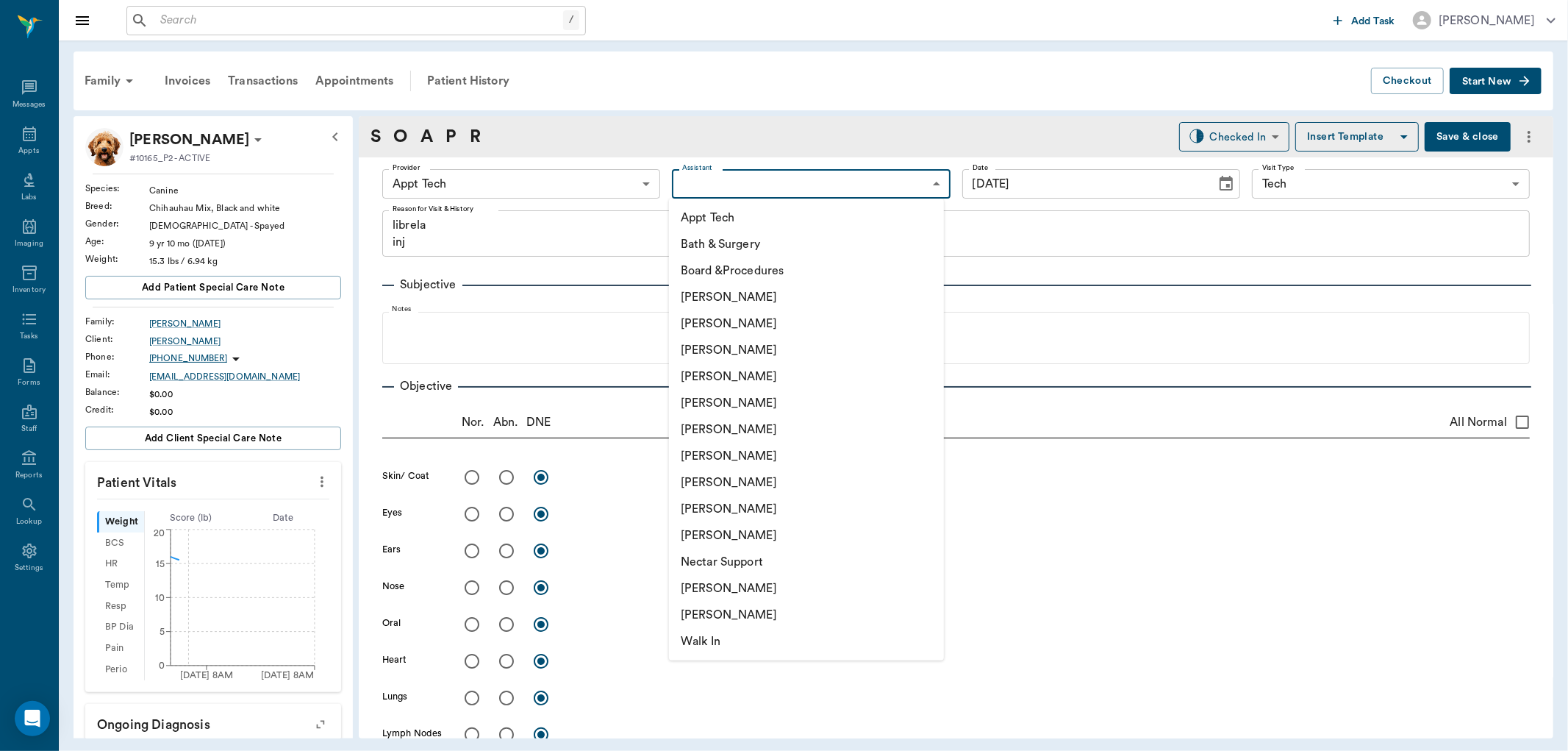
click at [738, 186] on body "/ ​ Add Task Dr. Bert Ellsworth Nectar Messages Appts Labs Imaging Inventory Ta…" at bounding box center [784, 375] width 1568 height 751
click at [741, 580] on li "[PERSON_NAME]" at bounding box center [806, 588] width 275 height 26
type input "6740bf97de10e07744acf1eb"
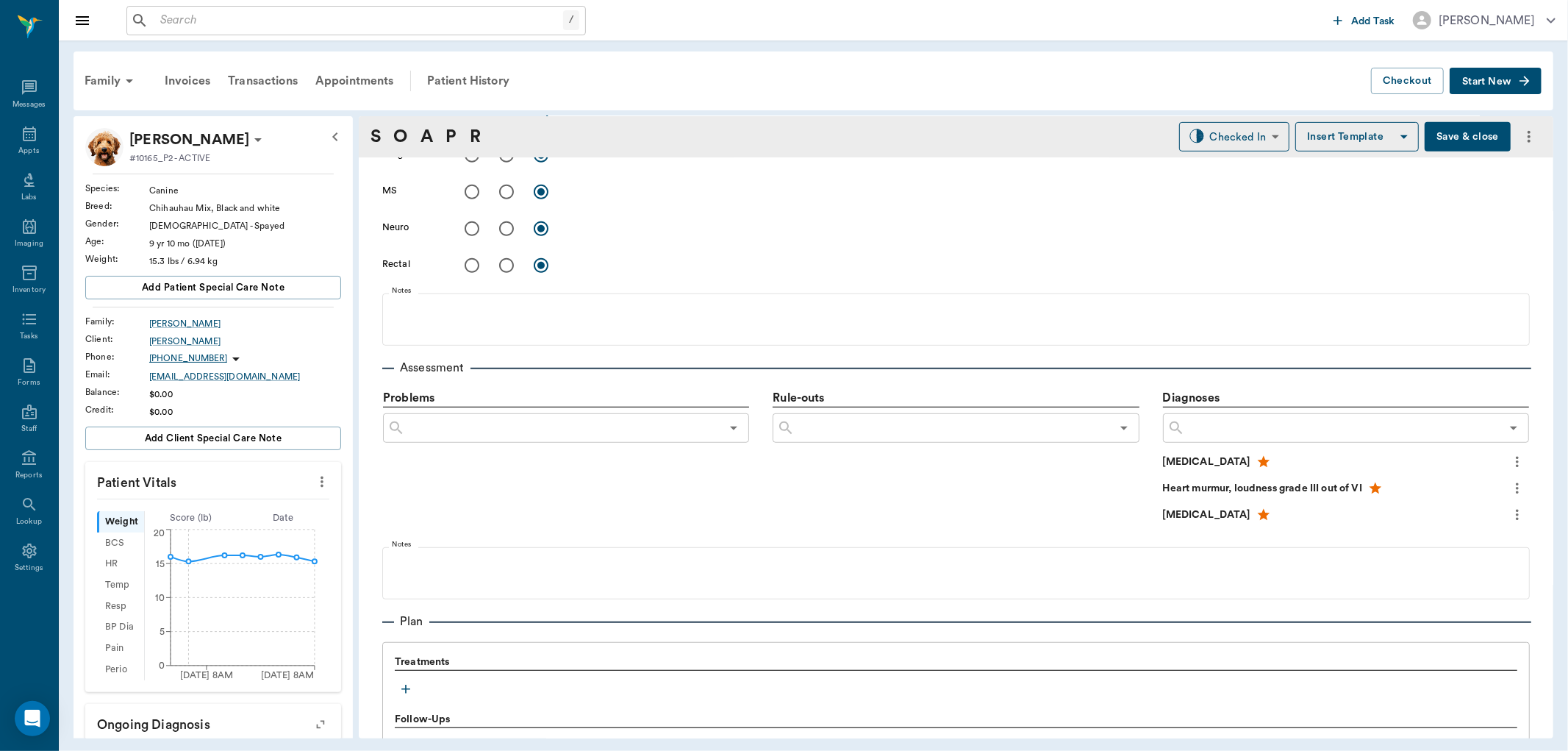
scroll to position [735, 0]
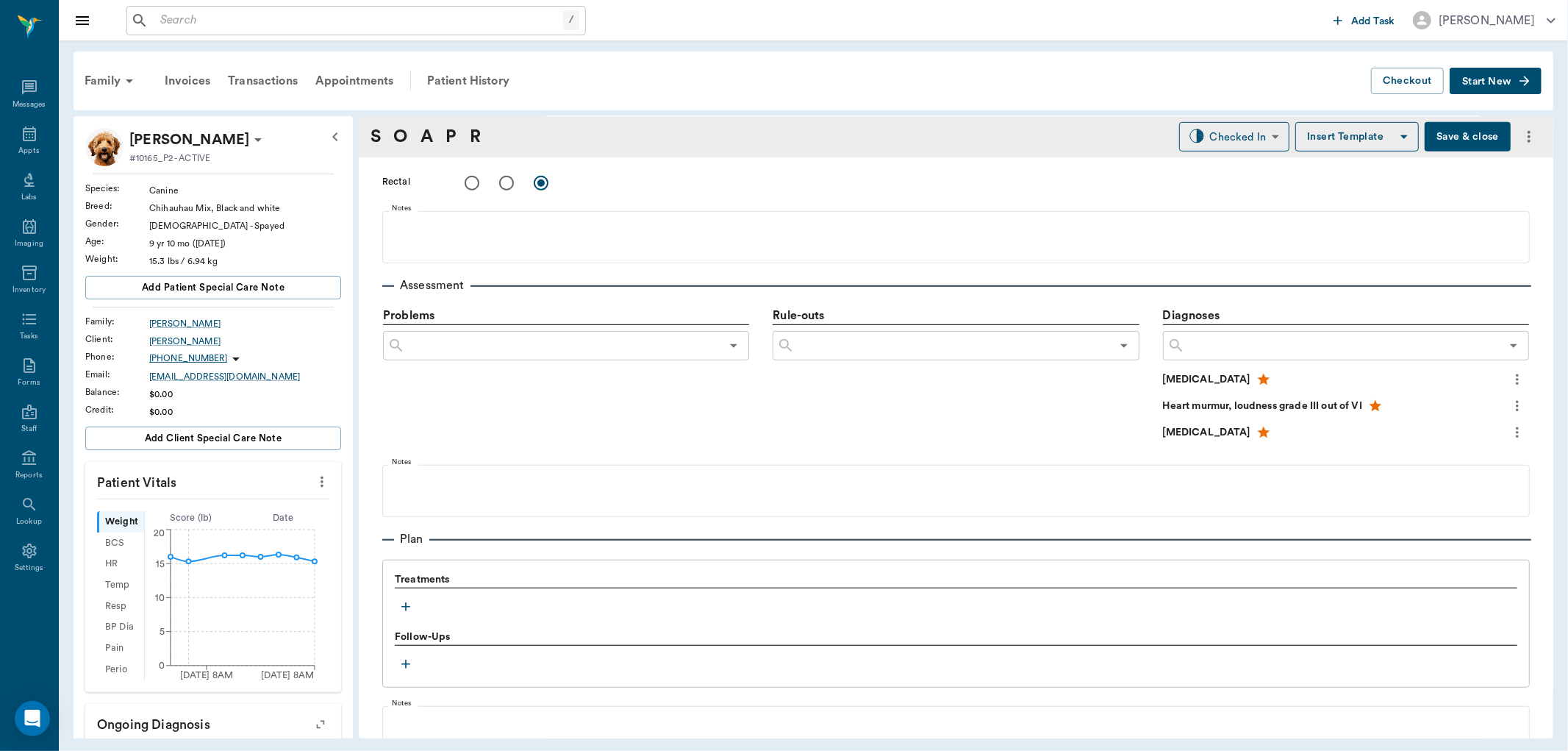
click at [320, 486] on icon "more" at bounding box center [322, 482] width 3 height 11
click at [239, 502] on span "Enter Vitals" at bounding box center [248, 507] width 124 height 15
click at [230, 525] on input "text" at bounding box center [212, 526] width 128 height 29
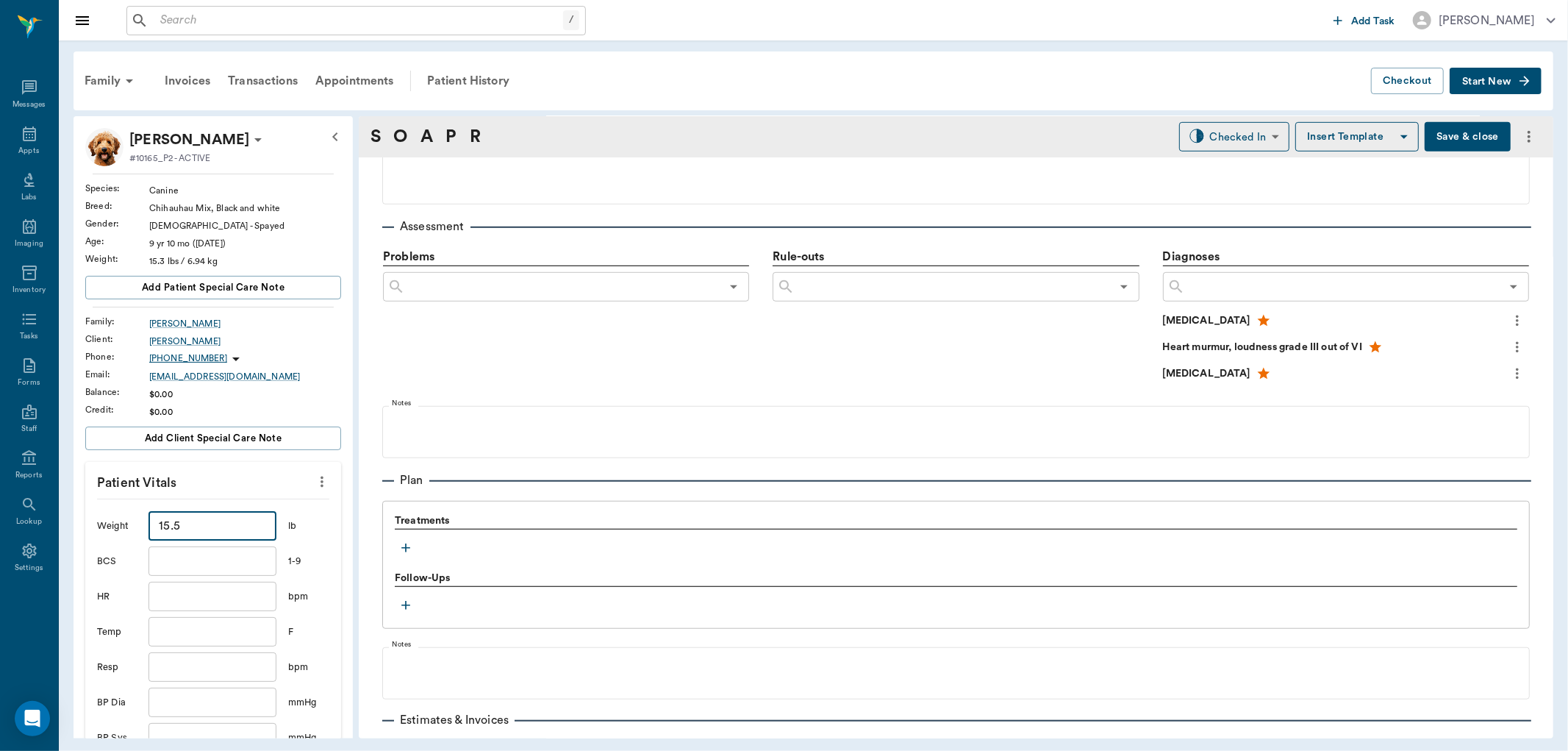
scroll to position [892, 0]
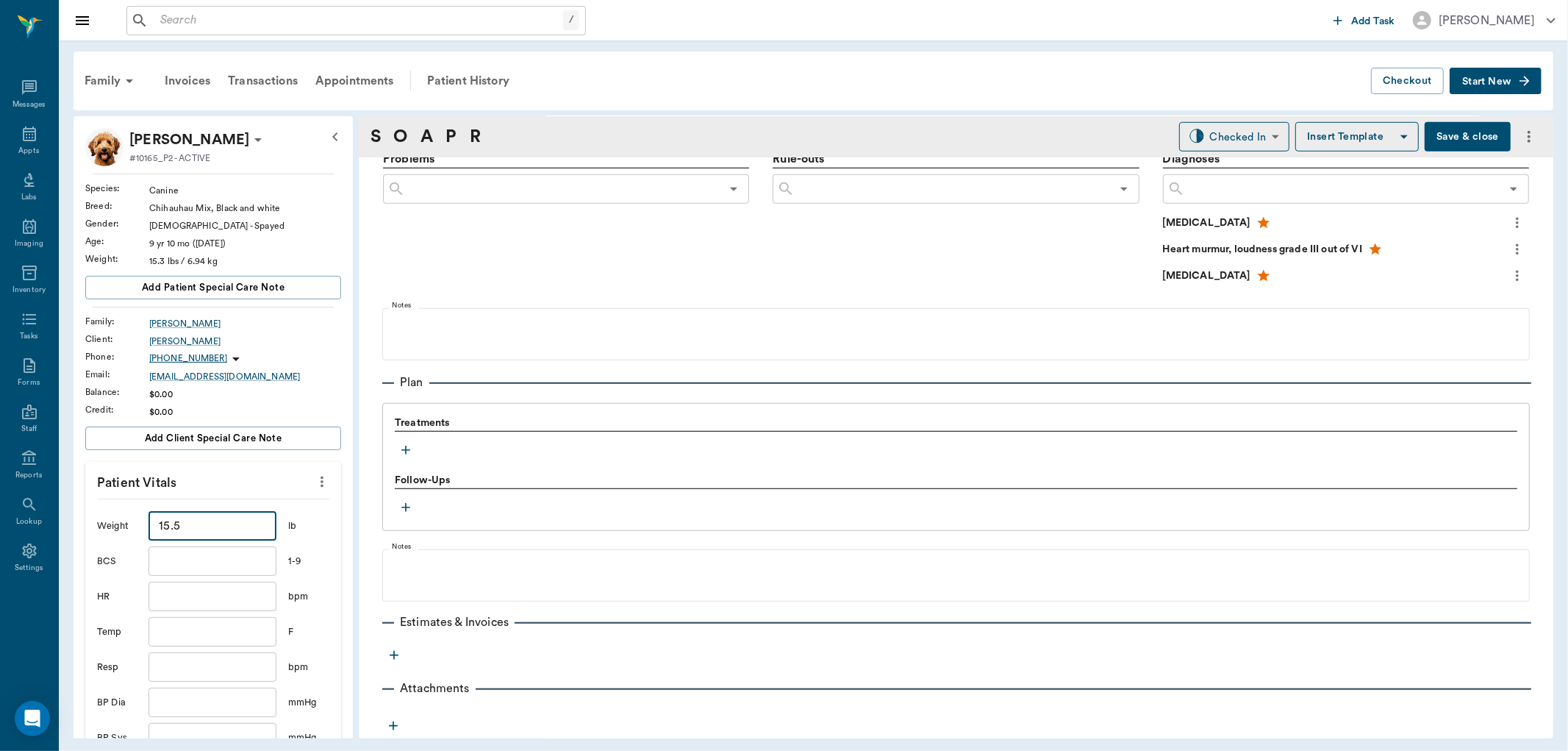
type input "15.5"
click at [408, 450] on icon "button" at bounding box center [405, 450] width 9 height 9
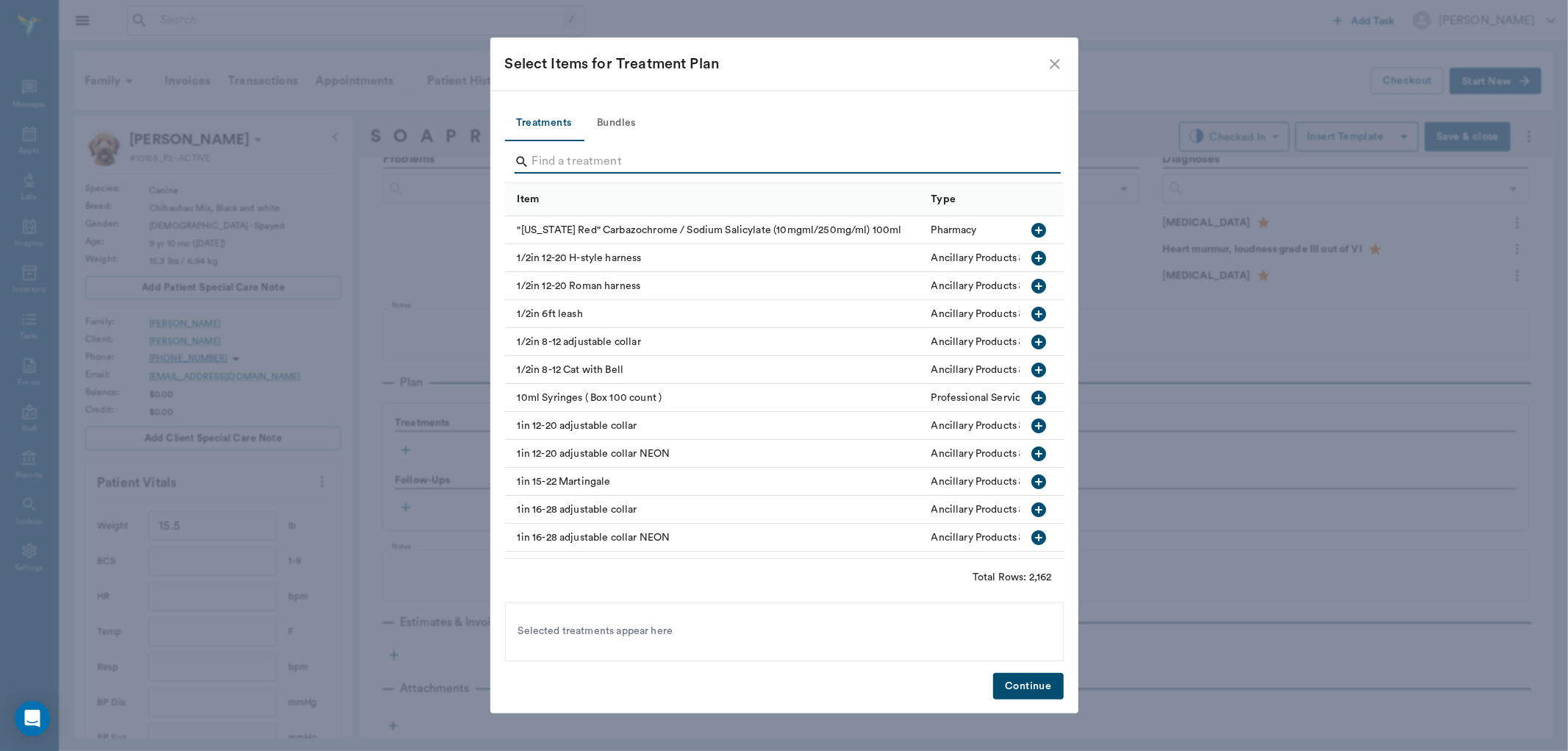
click at [630, 155] on input "Search" at bounding box center [785, 162] width 507 height 24
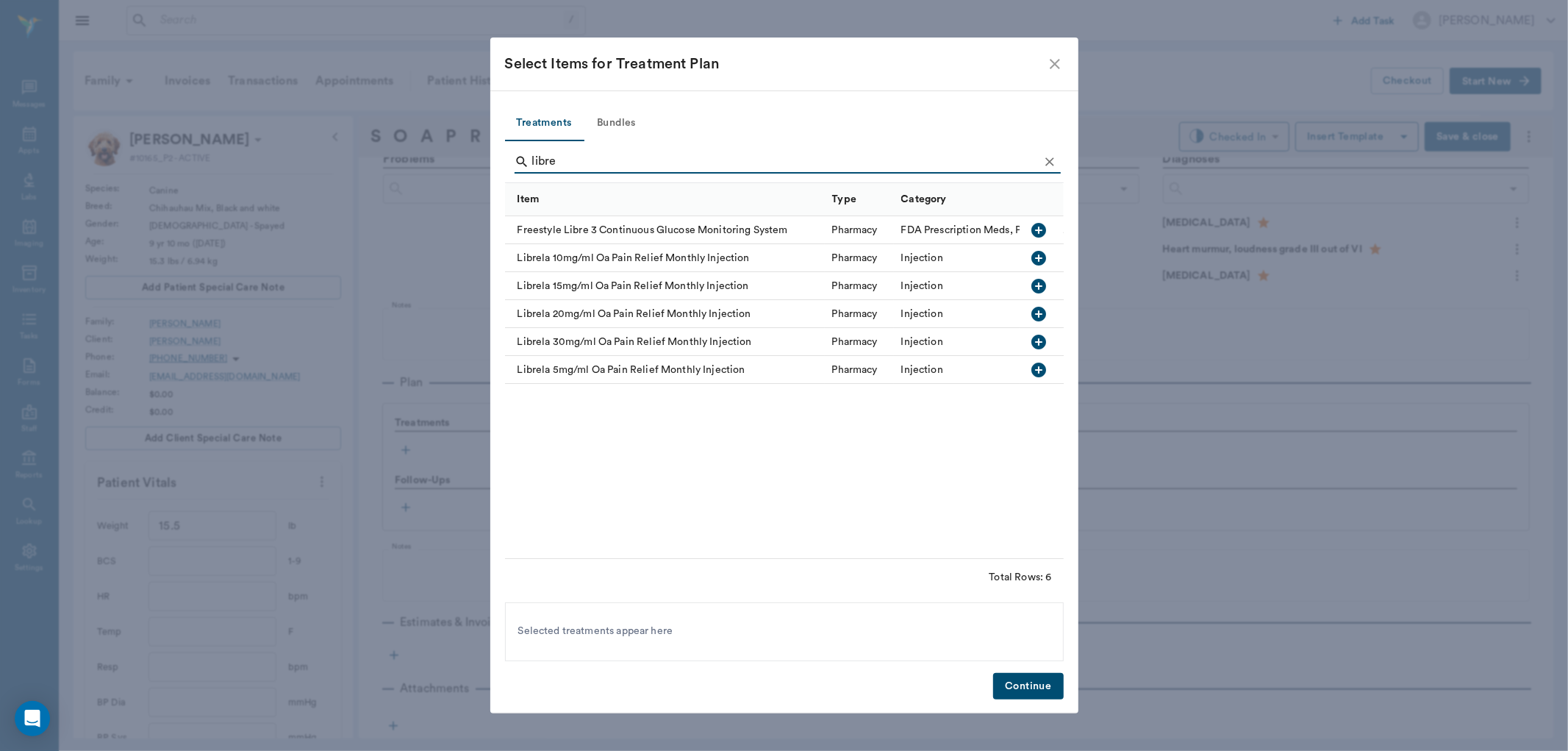
type input "libre"
click at [1060, 63] on icon "close" at bounding box center [1055, 64] width 17 height 17
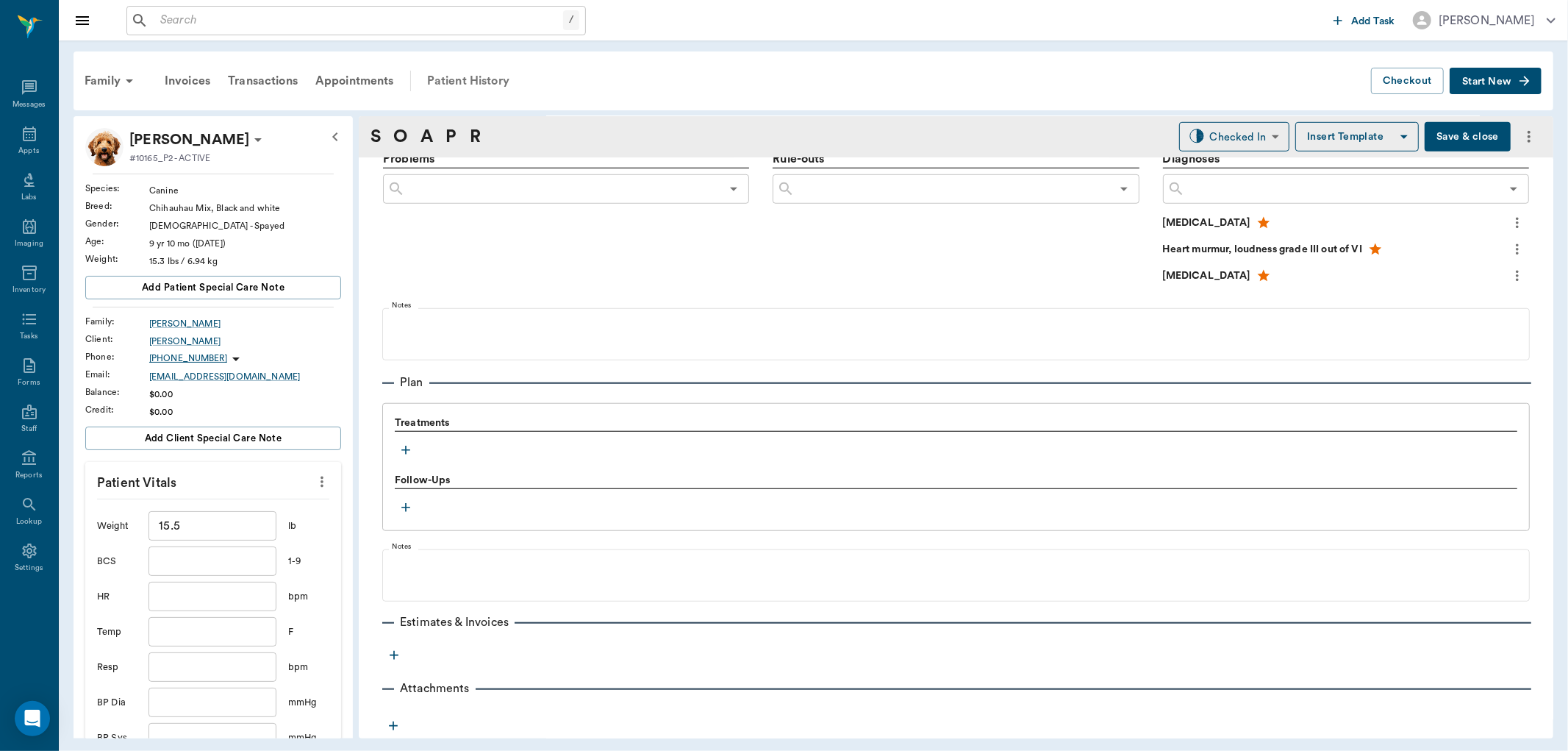
click at [468, 78] on div "Patient History" at bounding box center [468, 81] width 100 height 36
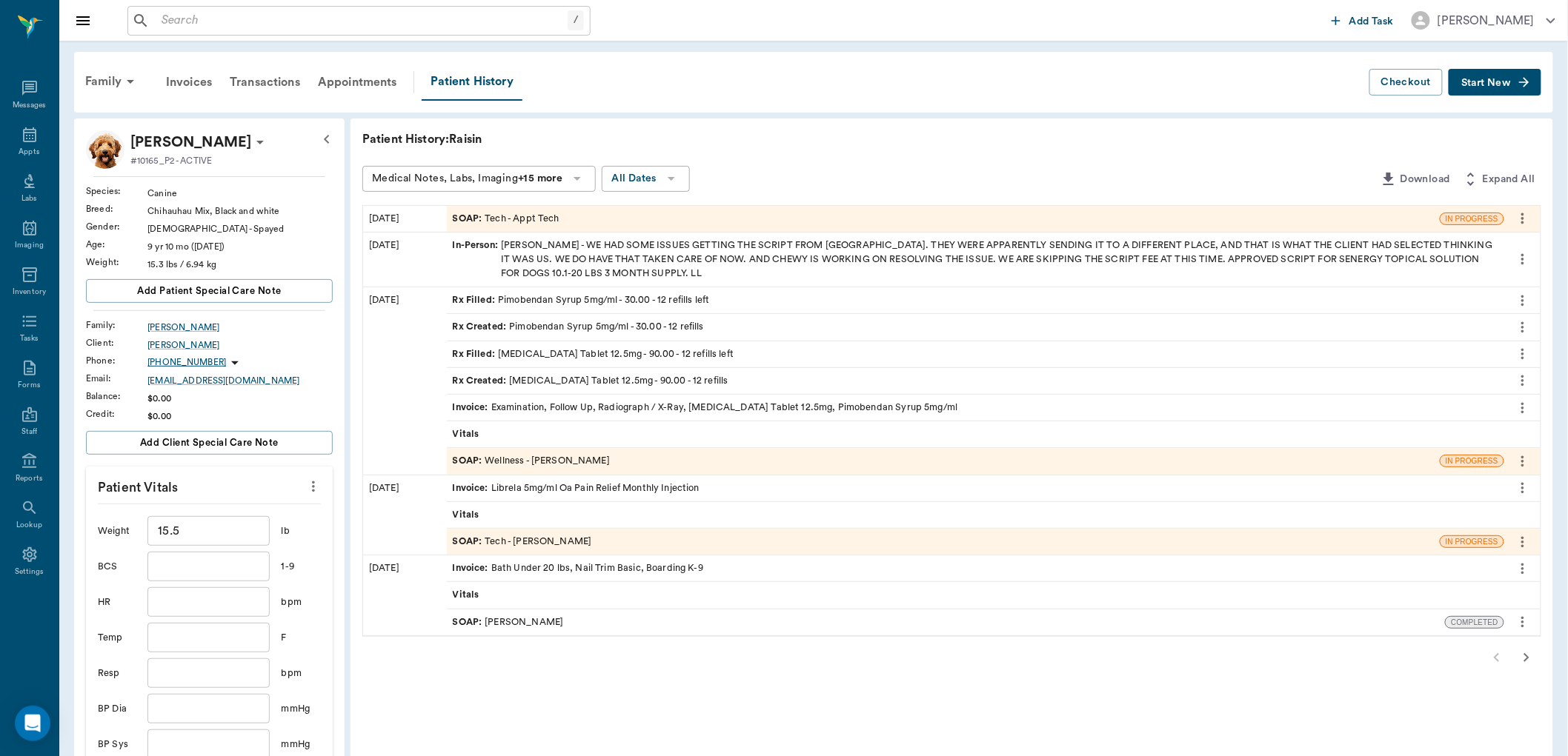
click at [491, 215] on div "SOAP : Tech - Appt Tech" at bounding box center [506, 219] width 107 height 14
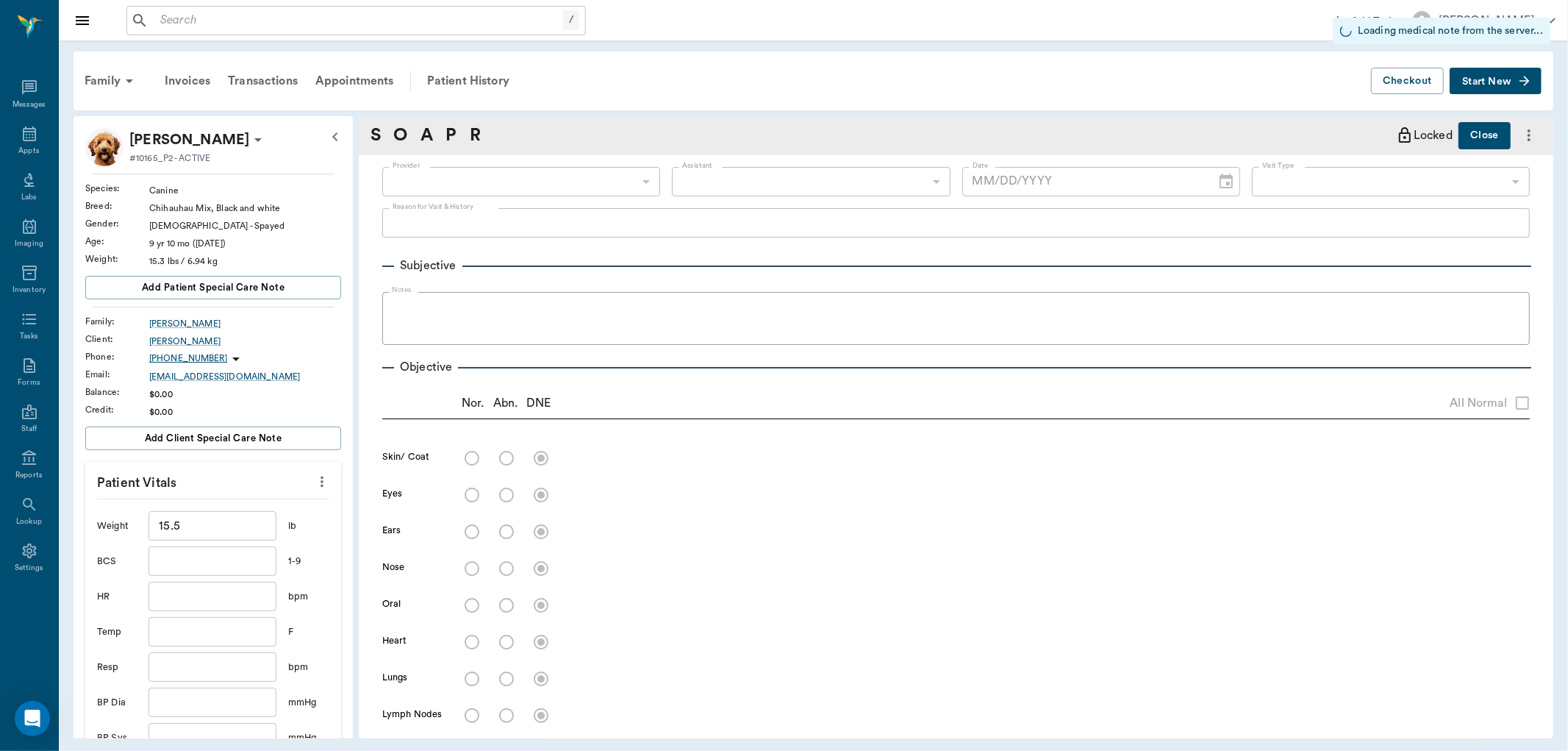
type input "63ec2f075fda476ae8351a4c"
type input "6740bf97de10e07744acf1eb"
type input "65d2be4f46e3a538d89b8c1a"
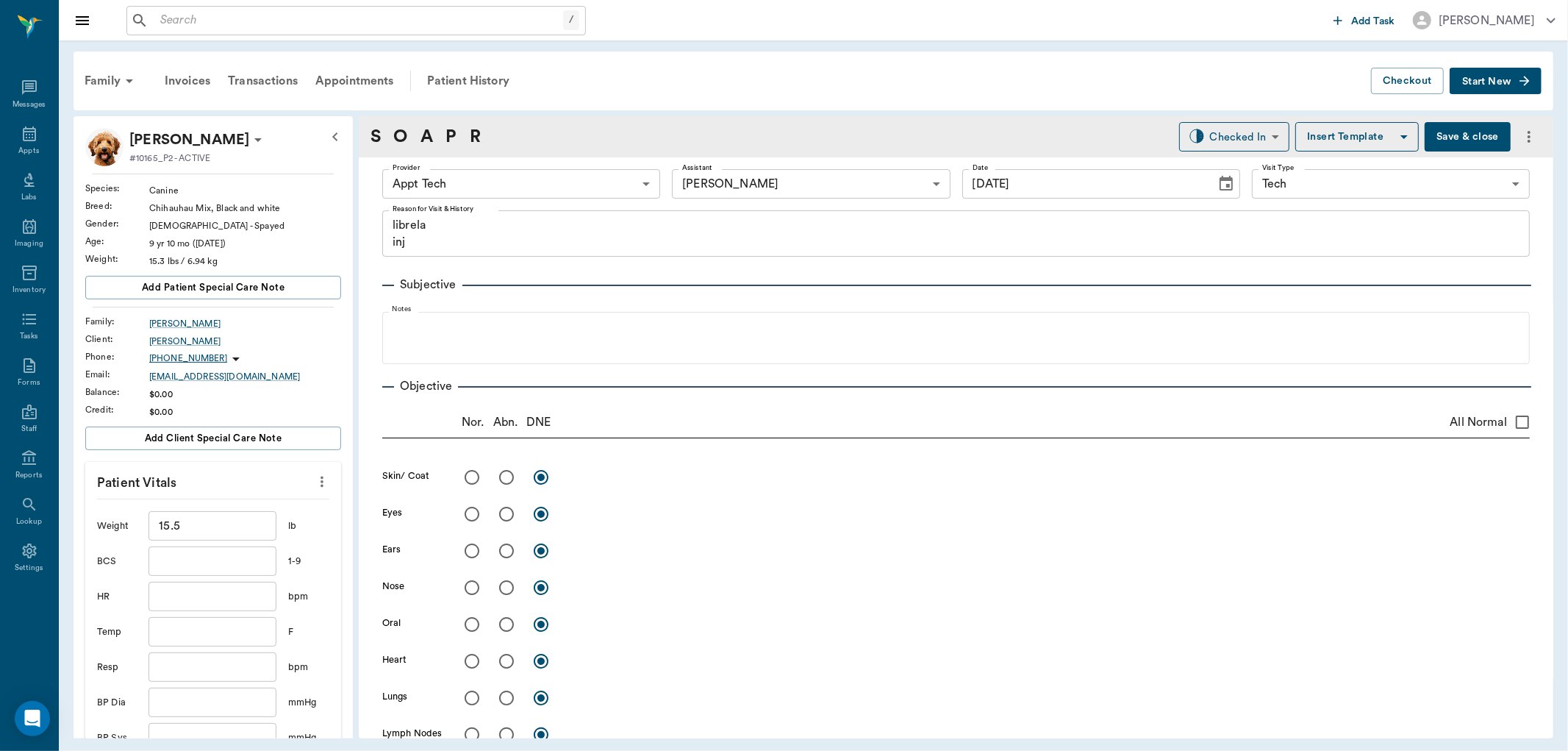
type input "[DATE]"
type textarea "librela inj"
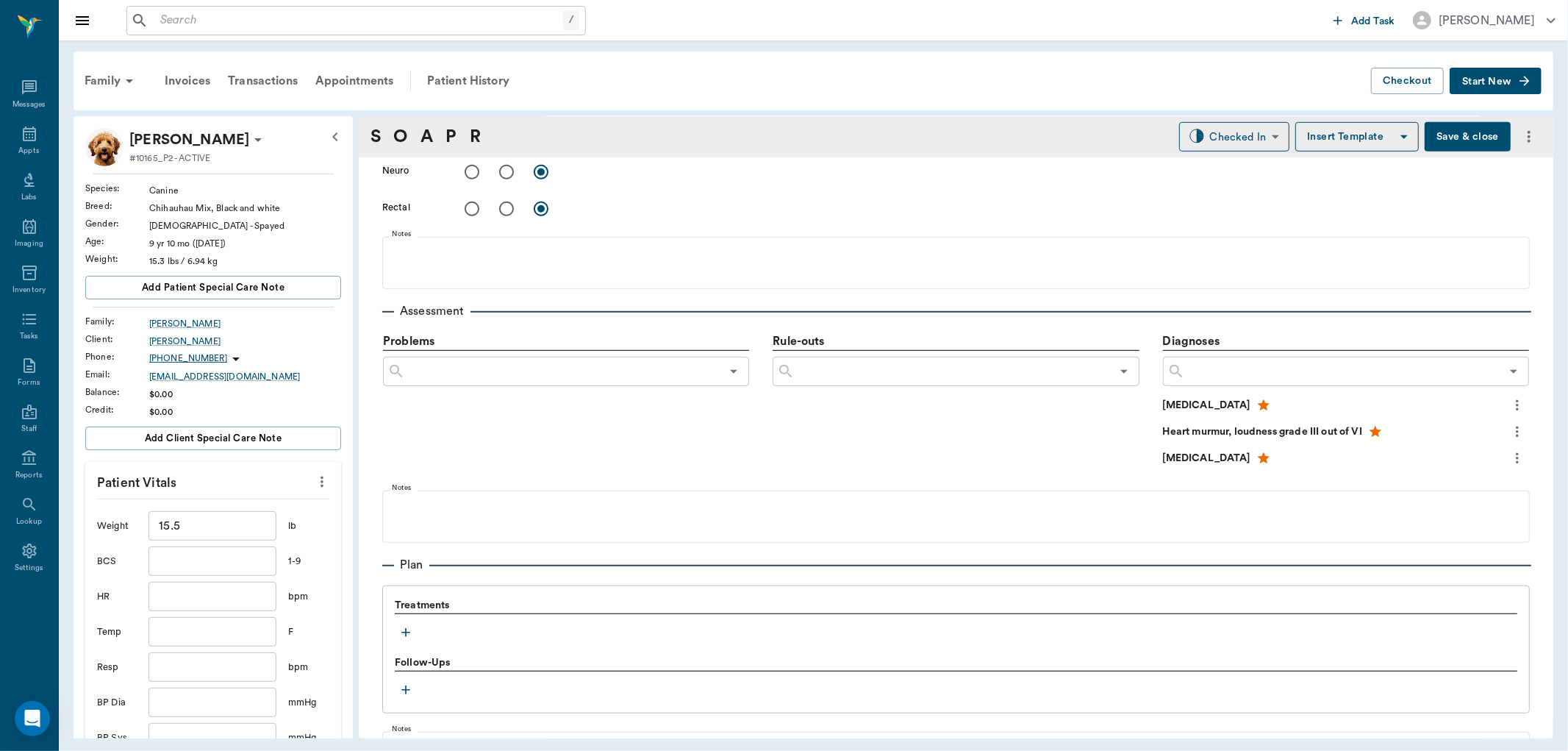
scroll to position [892, 0]
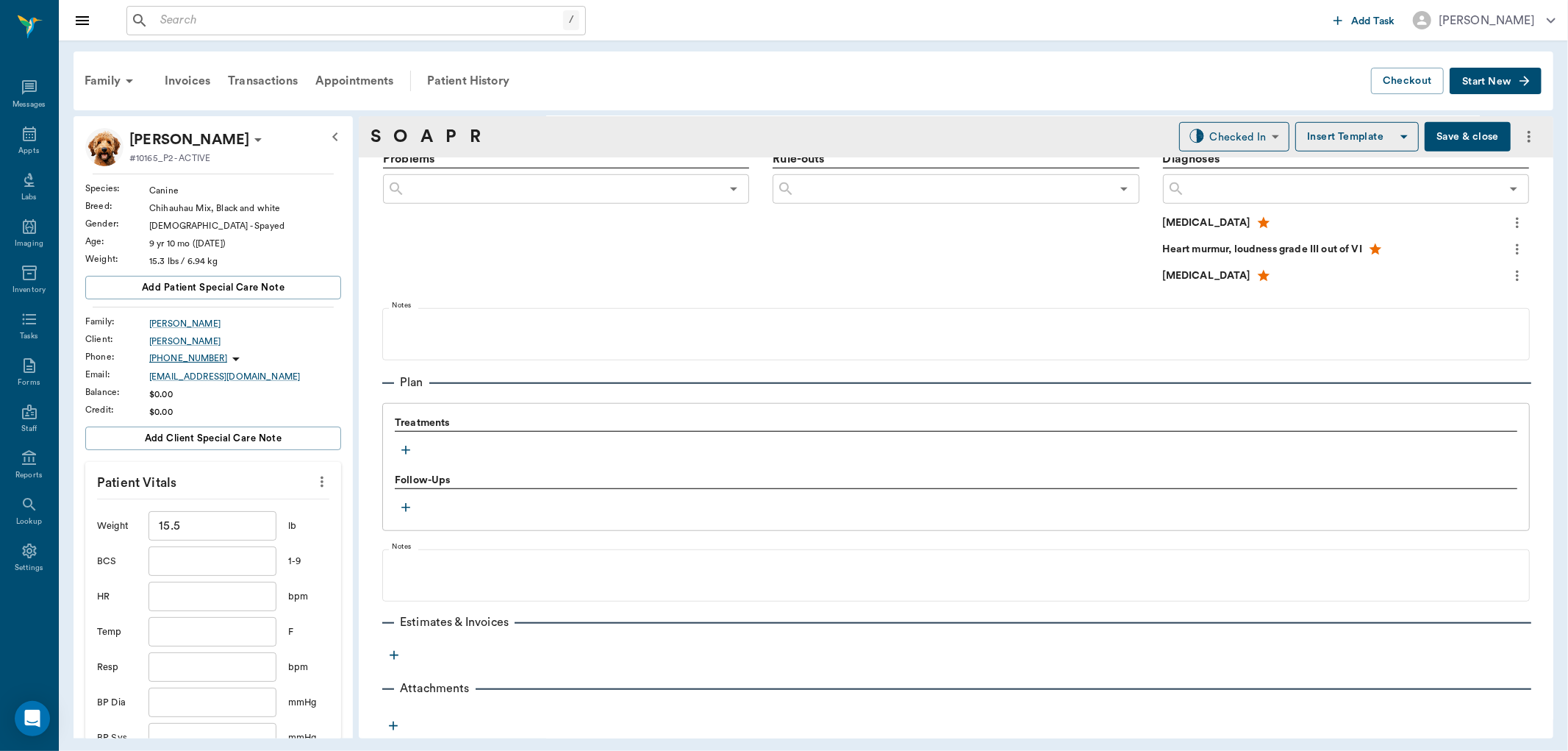
click at [403, 457] on icon "button" at bounding box center [406, 450] width 15 height 15
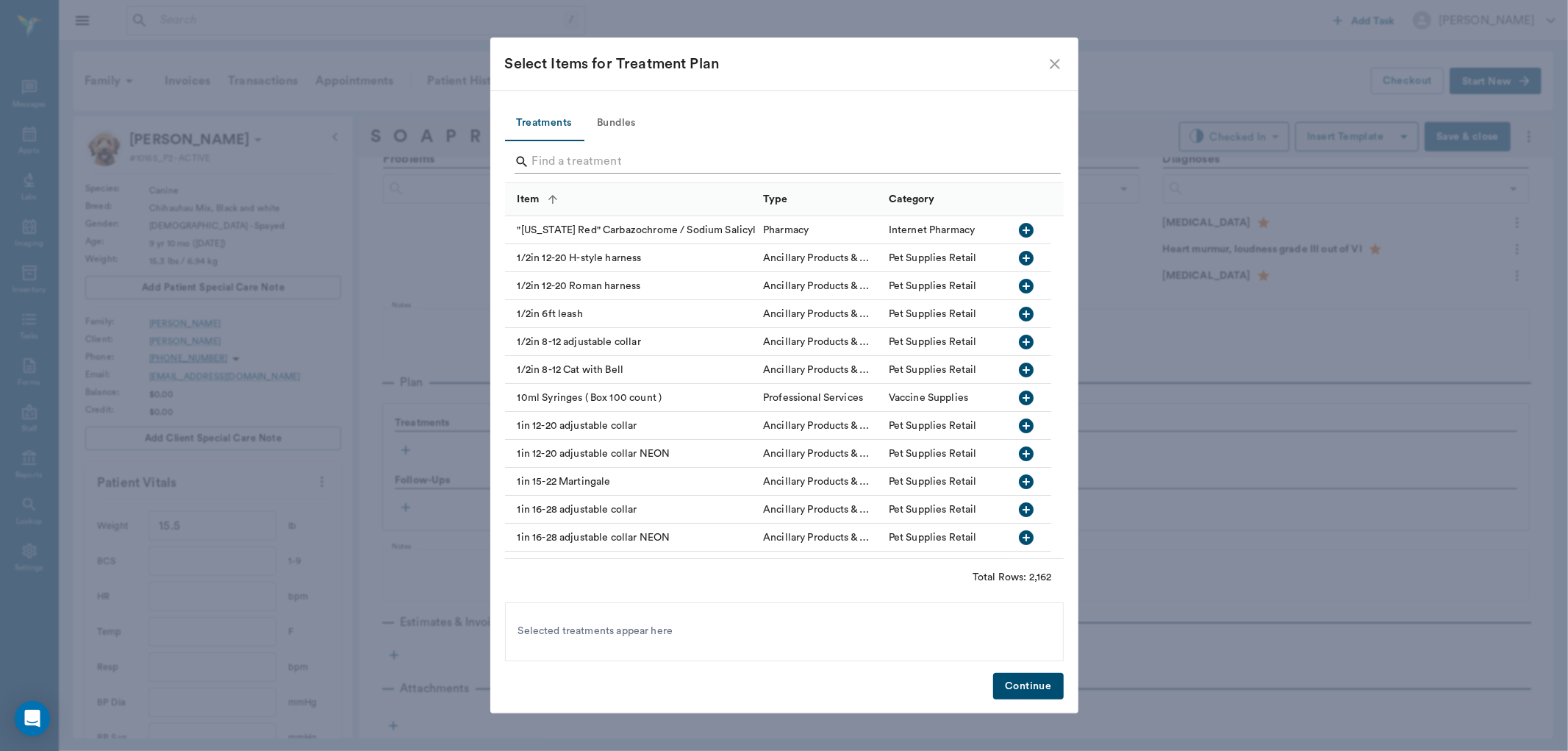
click at [631, 164] on input "Search" at bounding box center [785, 162] width 507 height 24
click at [585, 169] on input "Search" at bounding box center [785, 162] width 507 height 24
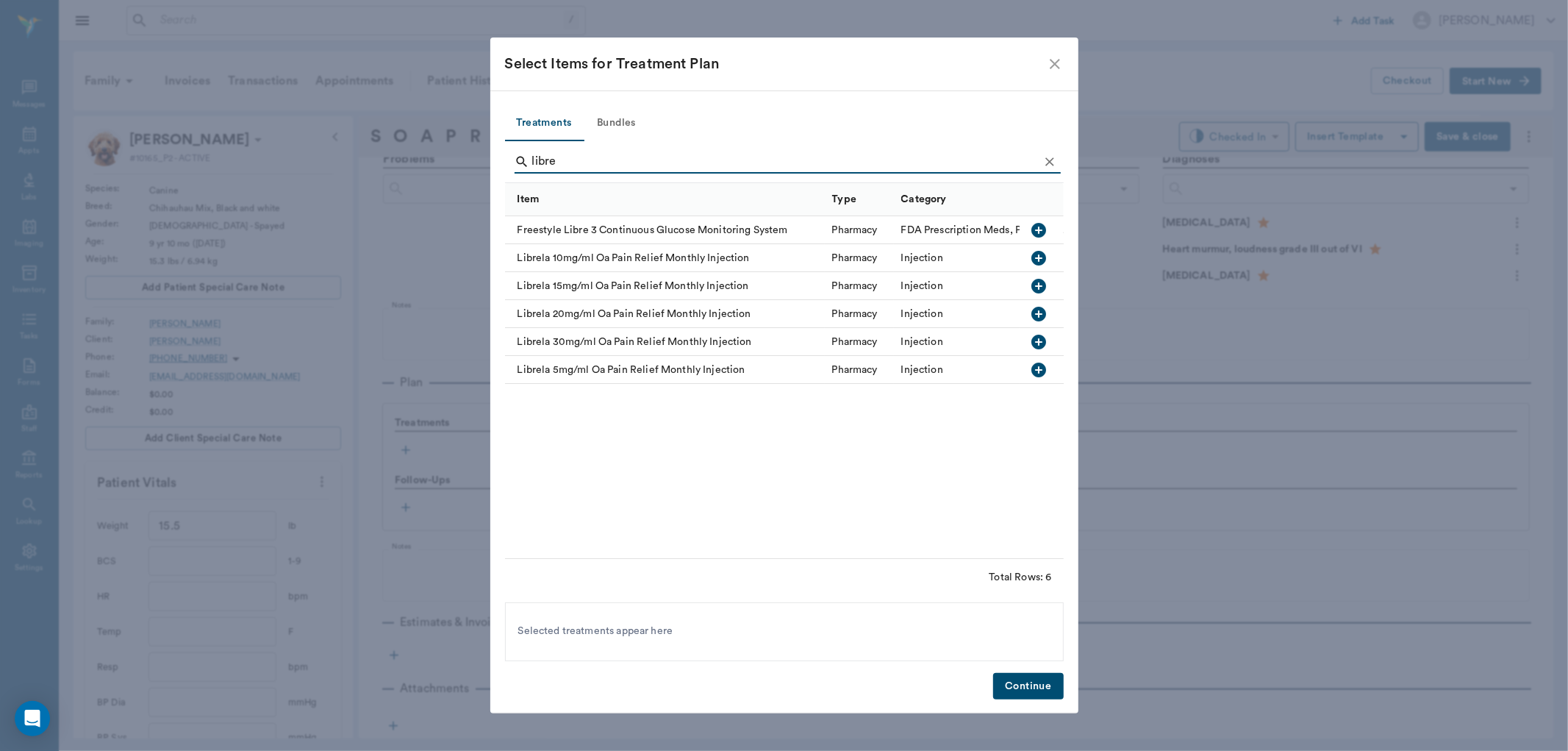
type input "libre"
click at [1037, 362] on icon "button" at bounding box center [1038, 370] width 15 height 15
click at [1019, 692] on button "Continue" at bounding box center [1028, 687] width 70 height 27
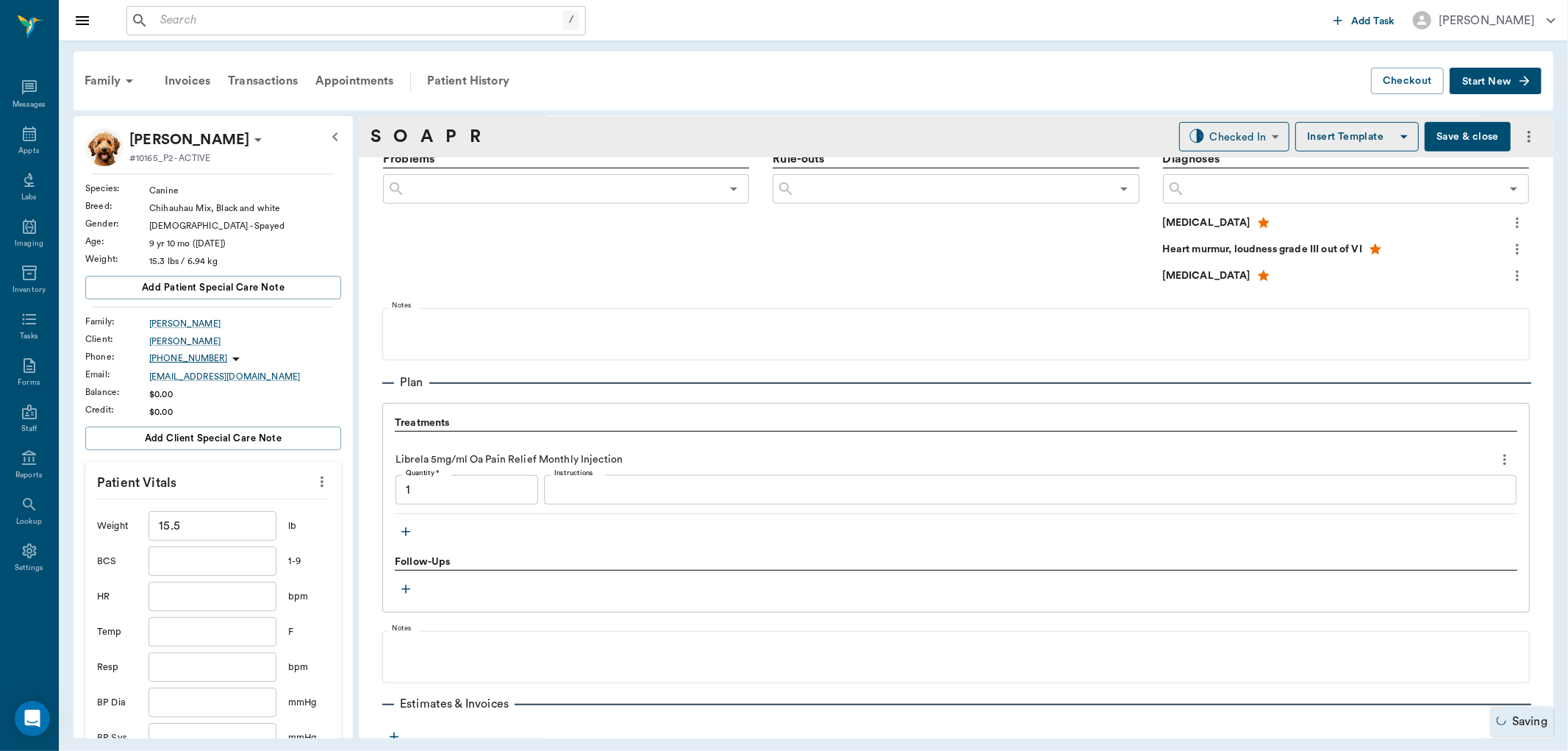
type input "1.00"
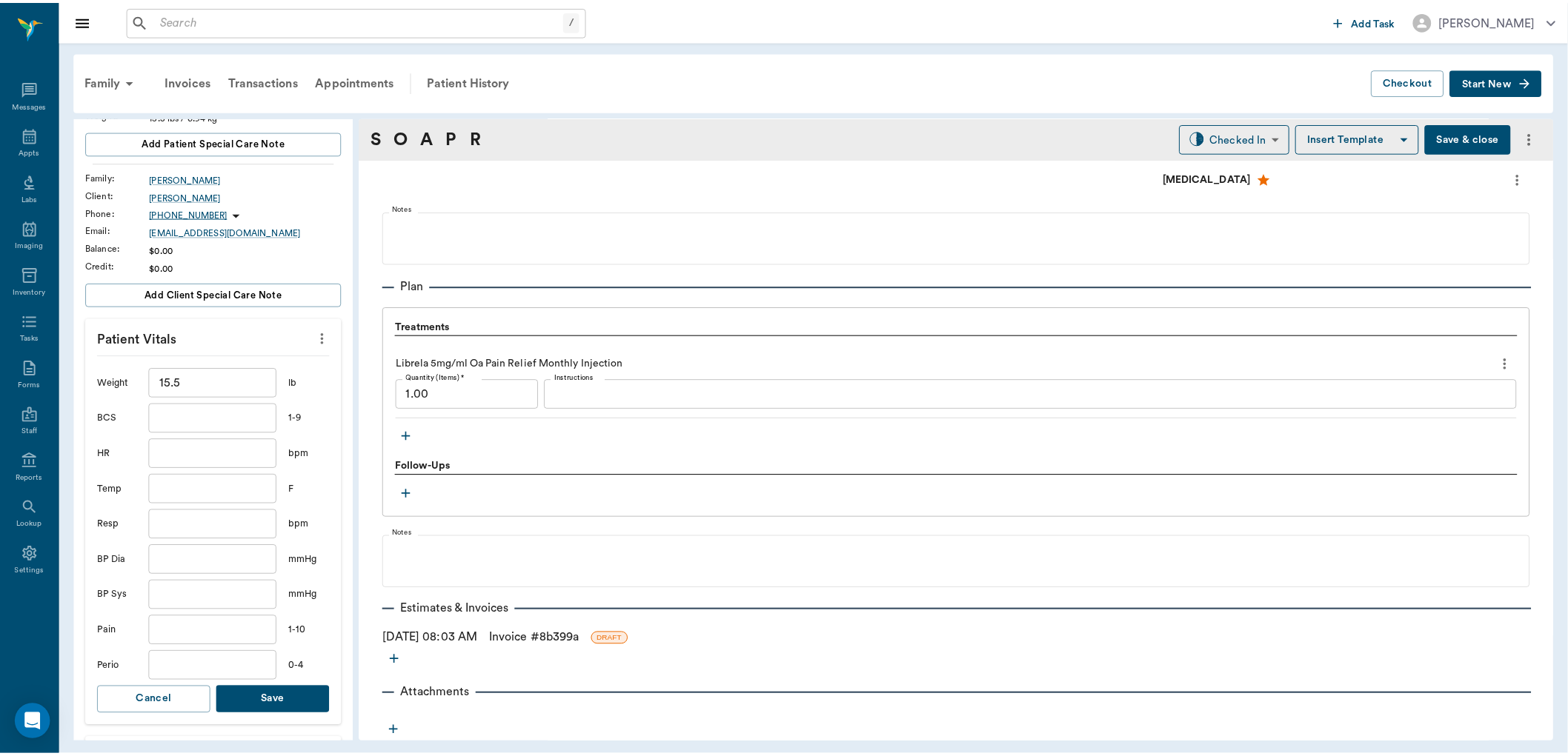
scroll to position [247, 0]
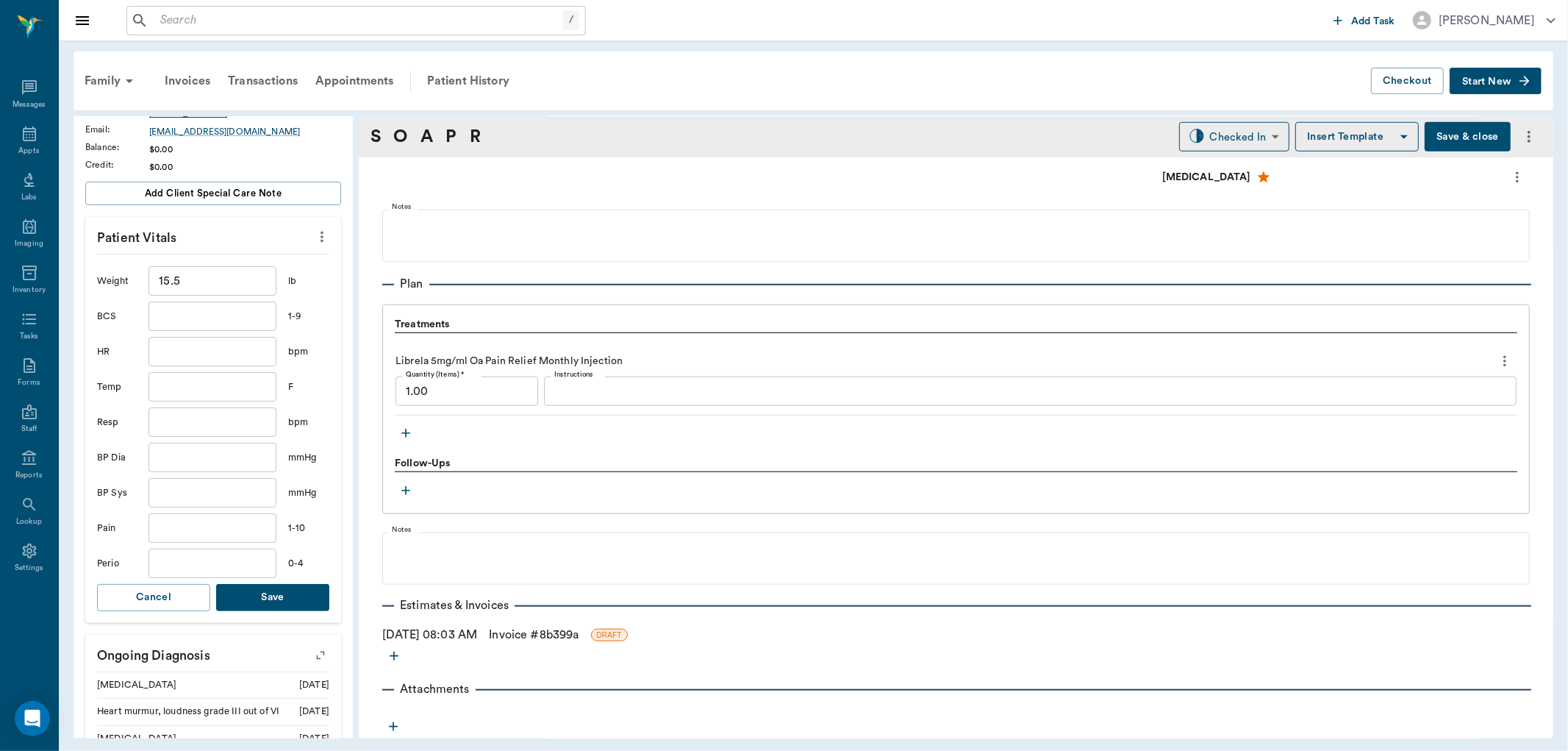
click at [239, 592] on button "Save" at bounding box center [273, 597] width 113 height 27
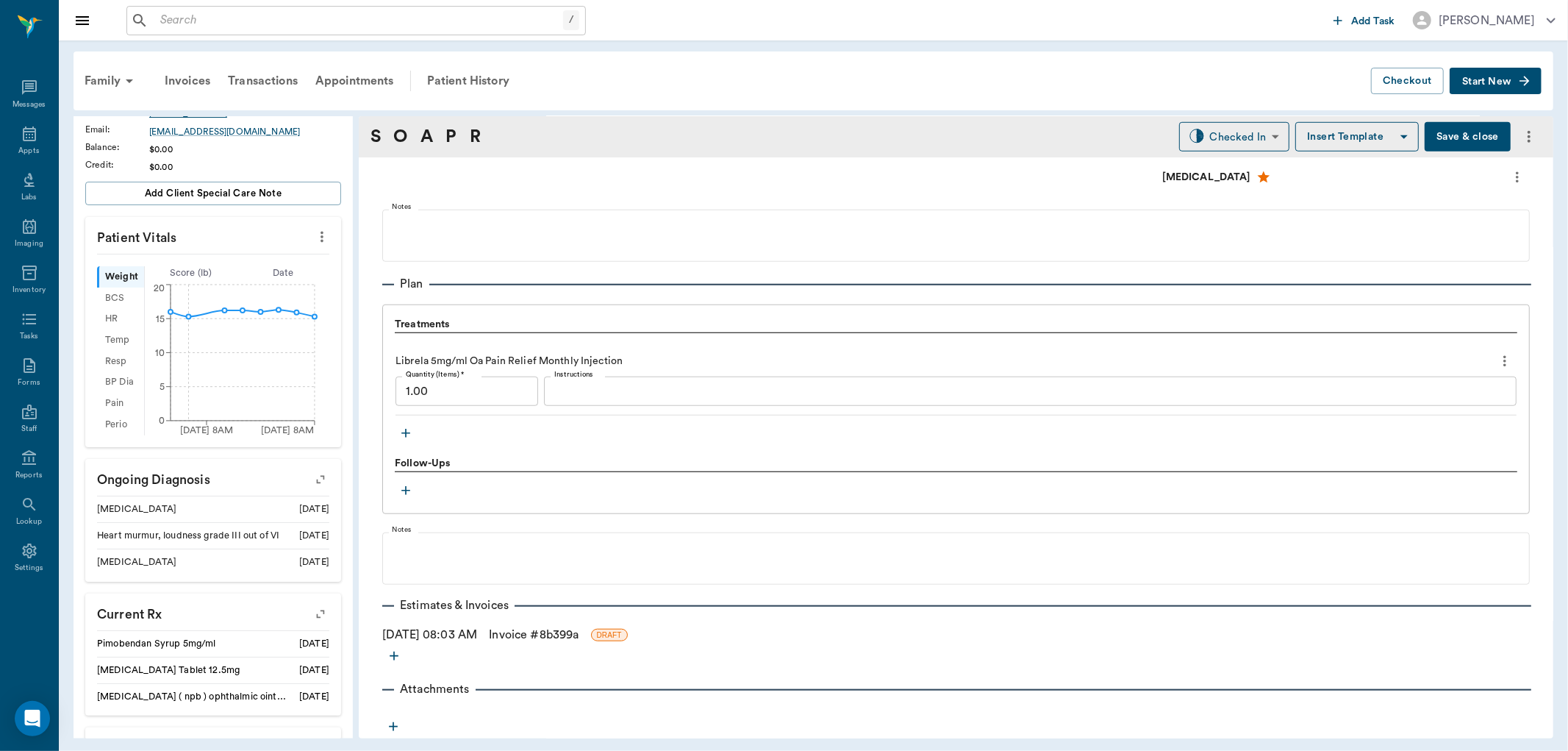
click at [641, 460] on div "Follow-Ups" at bounding box center [956, 464] width 1122 height 16
click at [574, 634] on link "Invoice # 8b399a" at bounding box center [534, 634] width 90 height 17
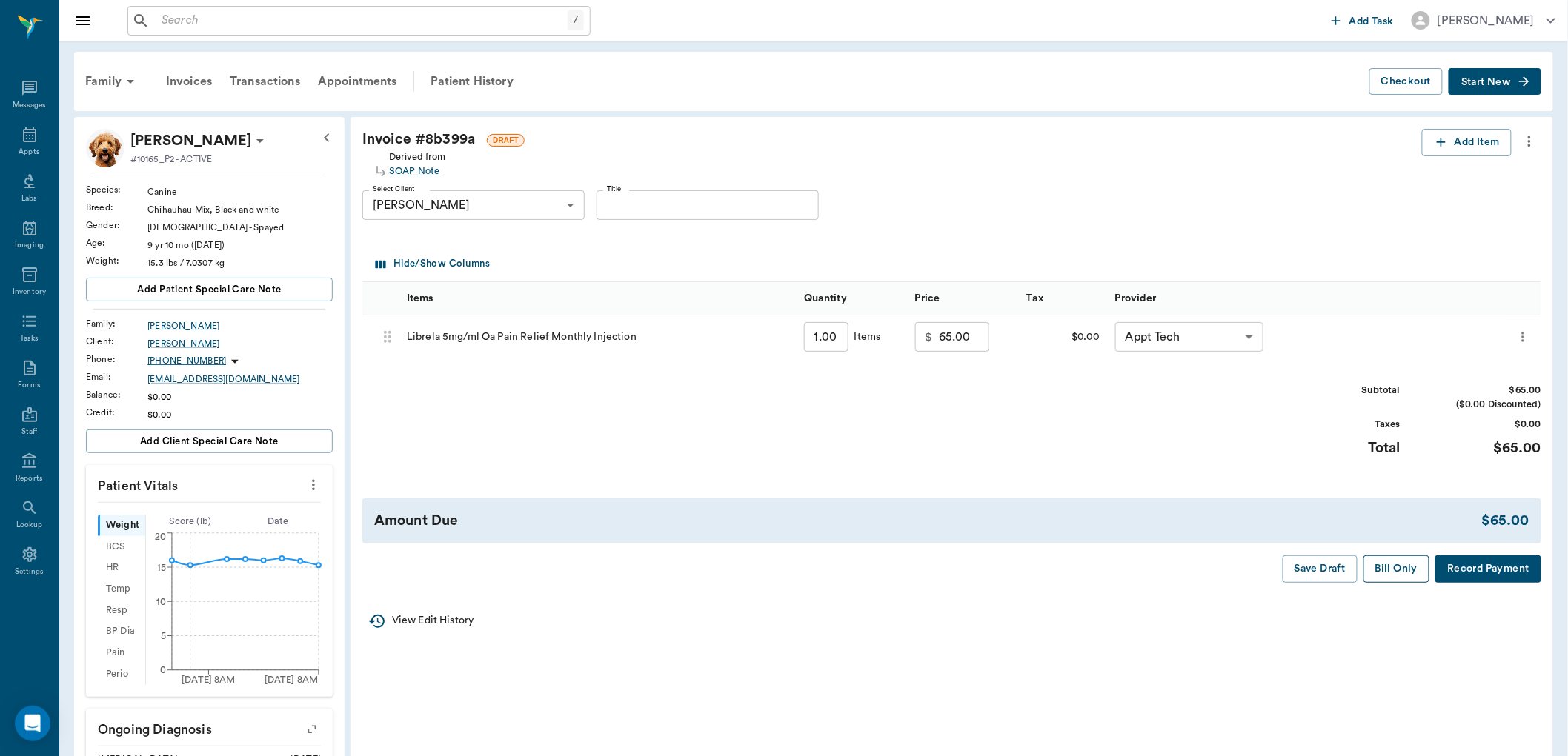
click at [1379, 571] on button "Bill Only" at bounding box center [1396, 569] width 66 height 27
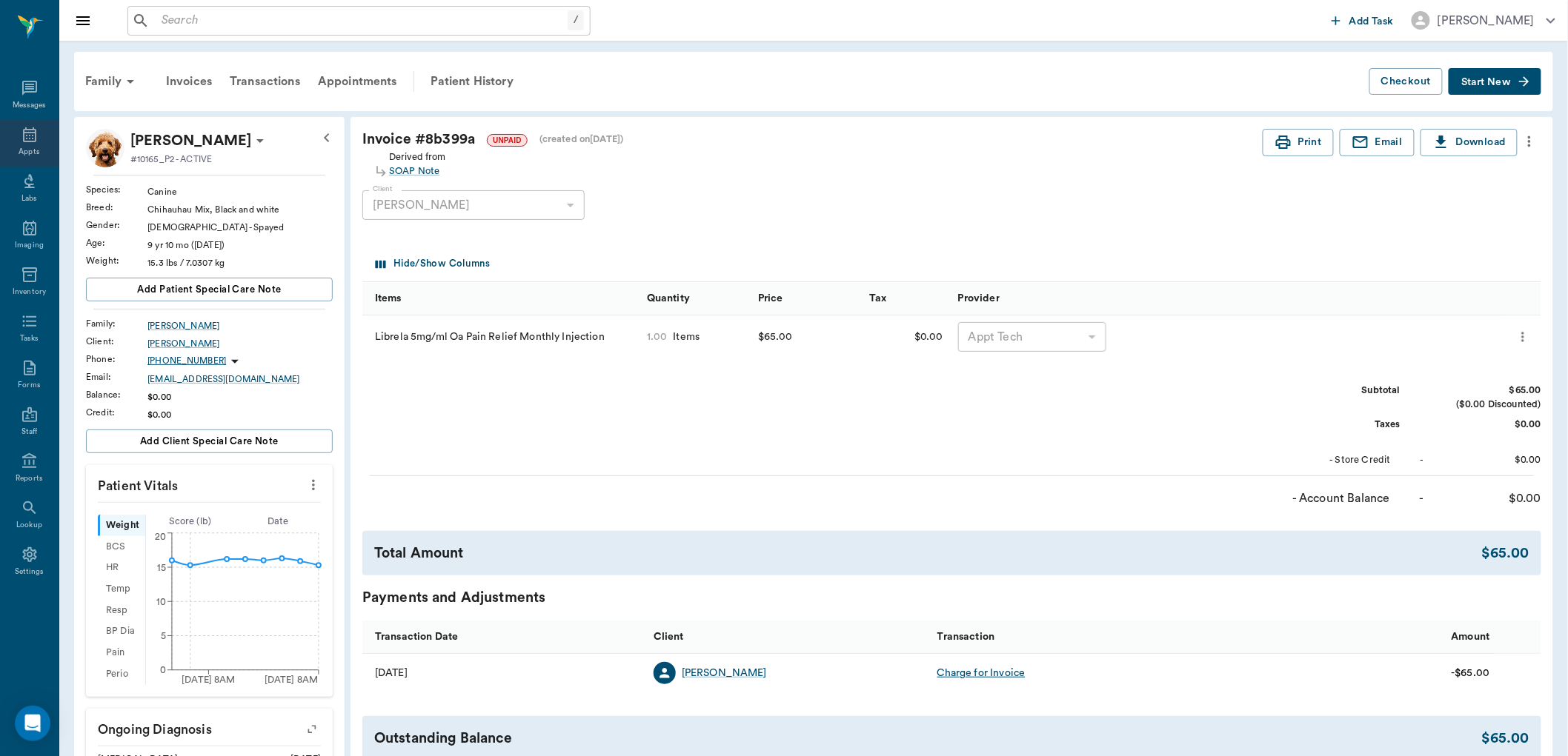
click at [33, 144] on div "Appts" at bounding box center [29, 143] width 58 height 46
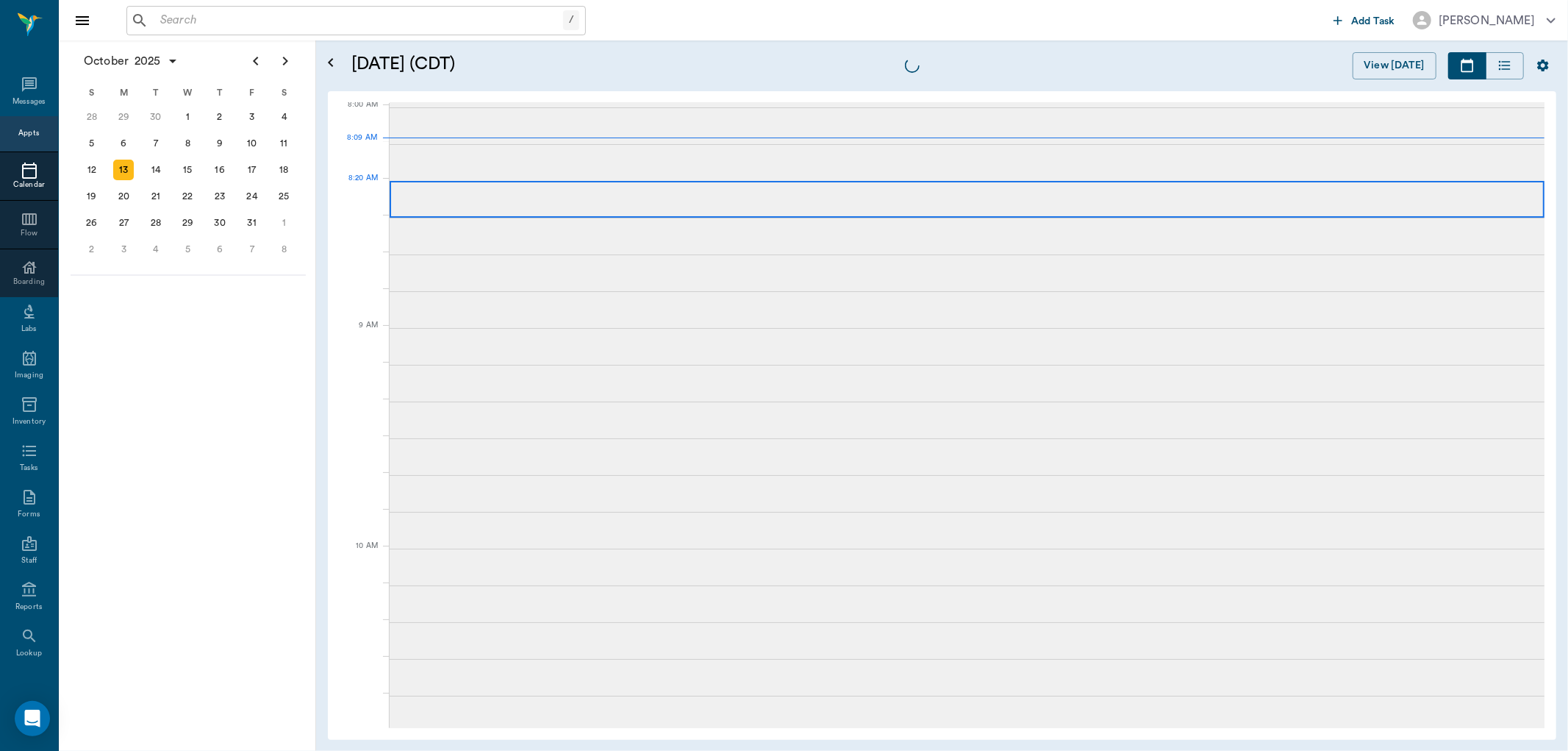
scroll to position [4, 0]
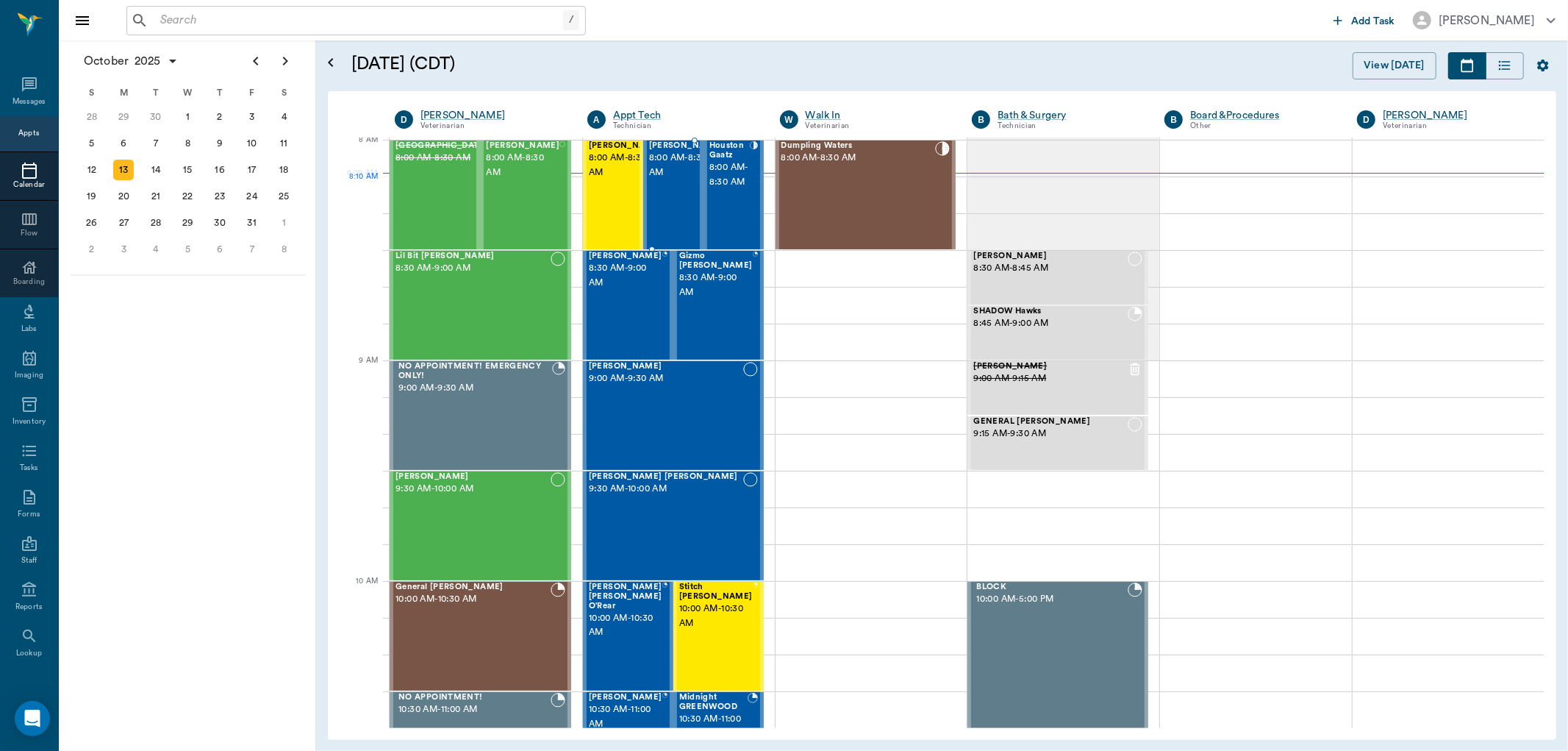
click at [674, 211] on div "Raisin Scott 8:00 AM - 8:30 AM" at bounding box center [686, 194] width 74 height 107
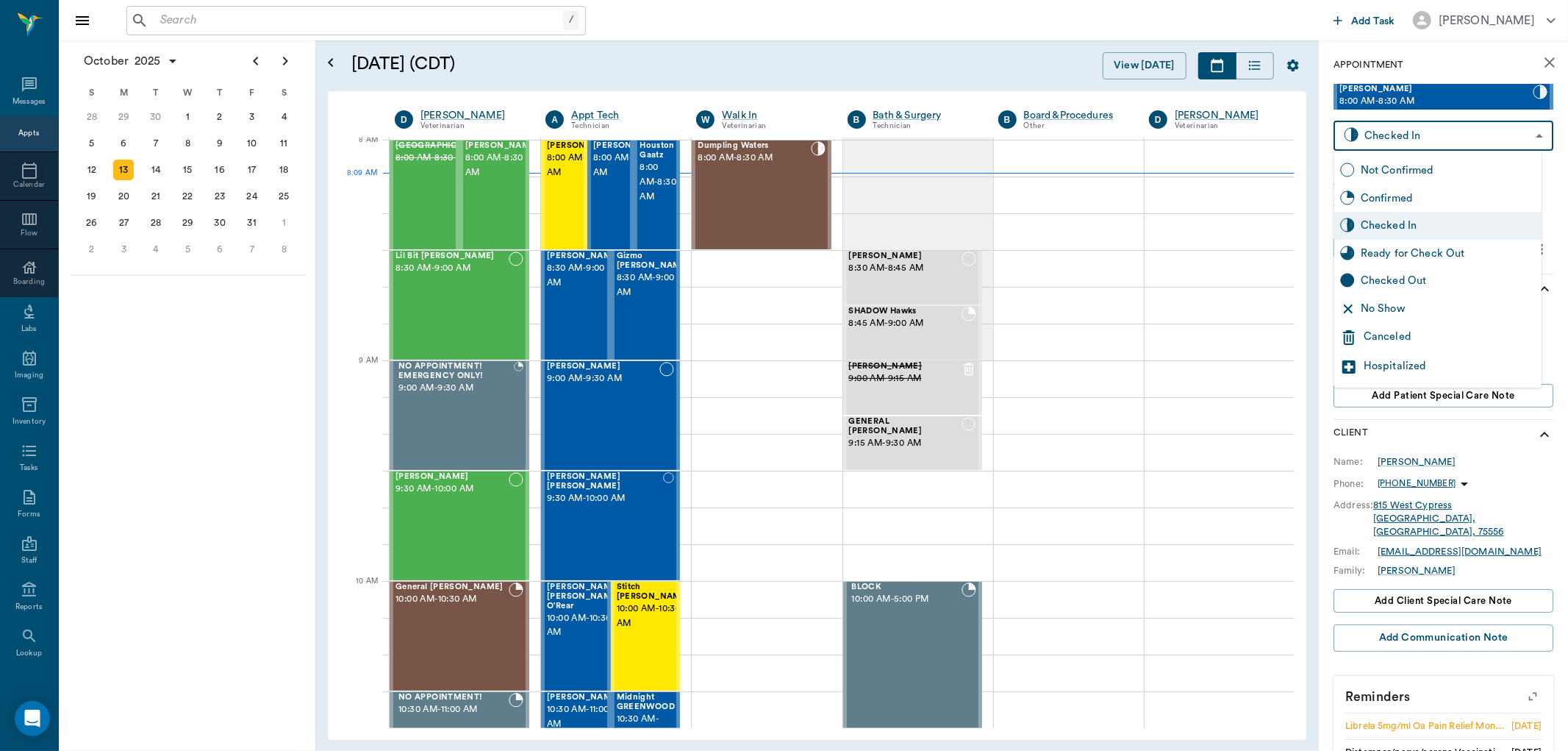
click at [1511, 127] on body "/ ​ Add Task Dr. Bert Ellsworth Nectar Messages Appts Calendar Flow Boarding La…" at bounding box center [784, 375] width 1568 height 751
click at [1421, 247] on div "Ready for Check Out" at bounding box center [1448, 254] width 175 height 16
type input "READY_TO_CHECKOUT"
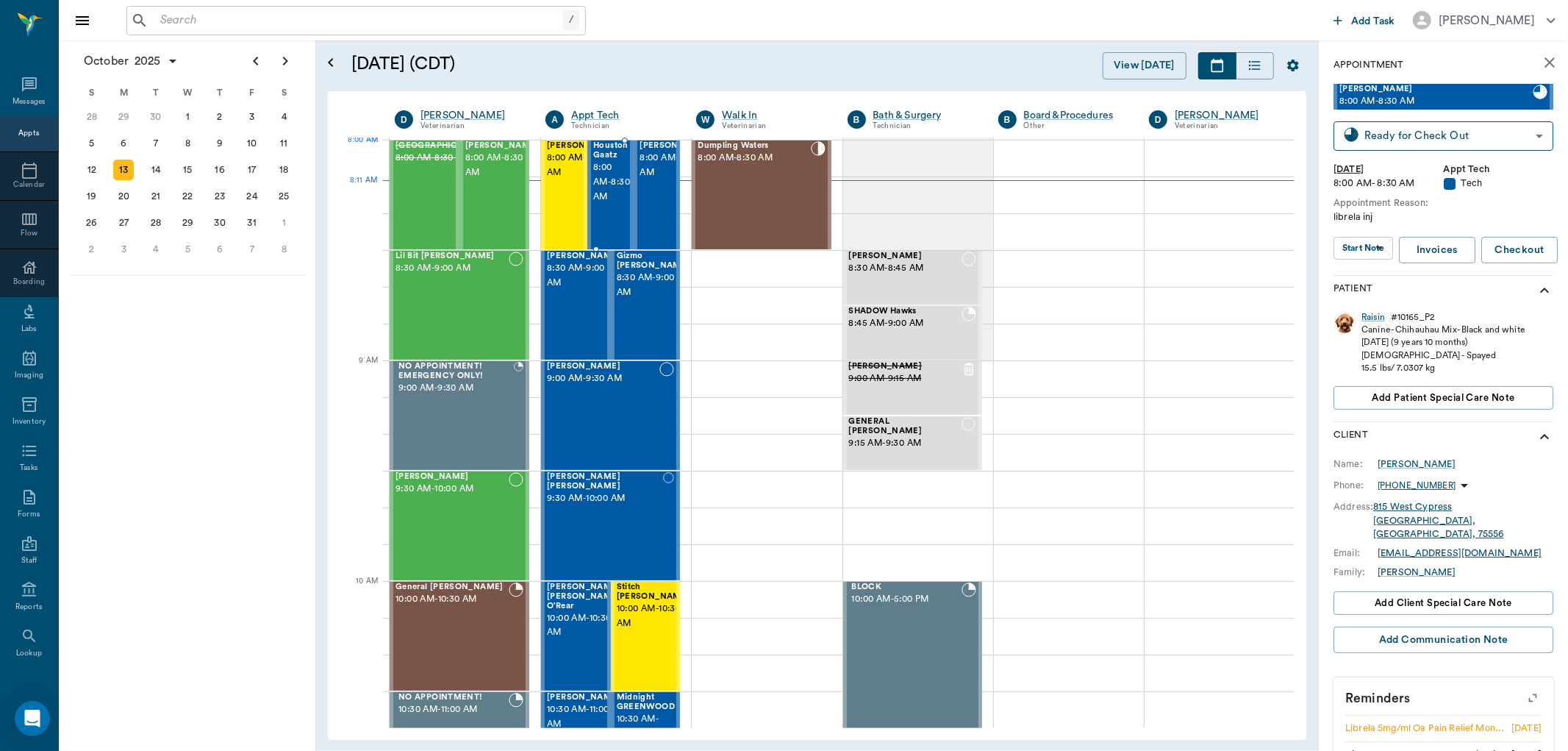
click at [602, 171] on span "8:00 AM - 8:30 AM" at bounding box center [611, 182] width 36 height 44
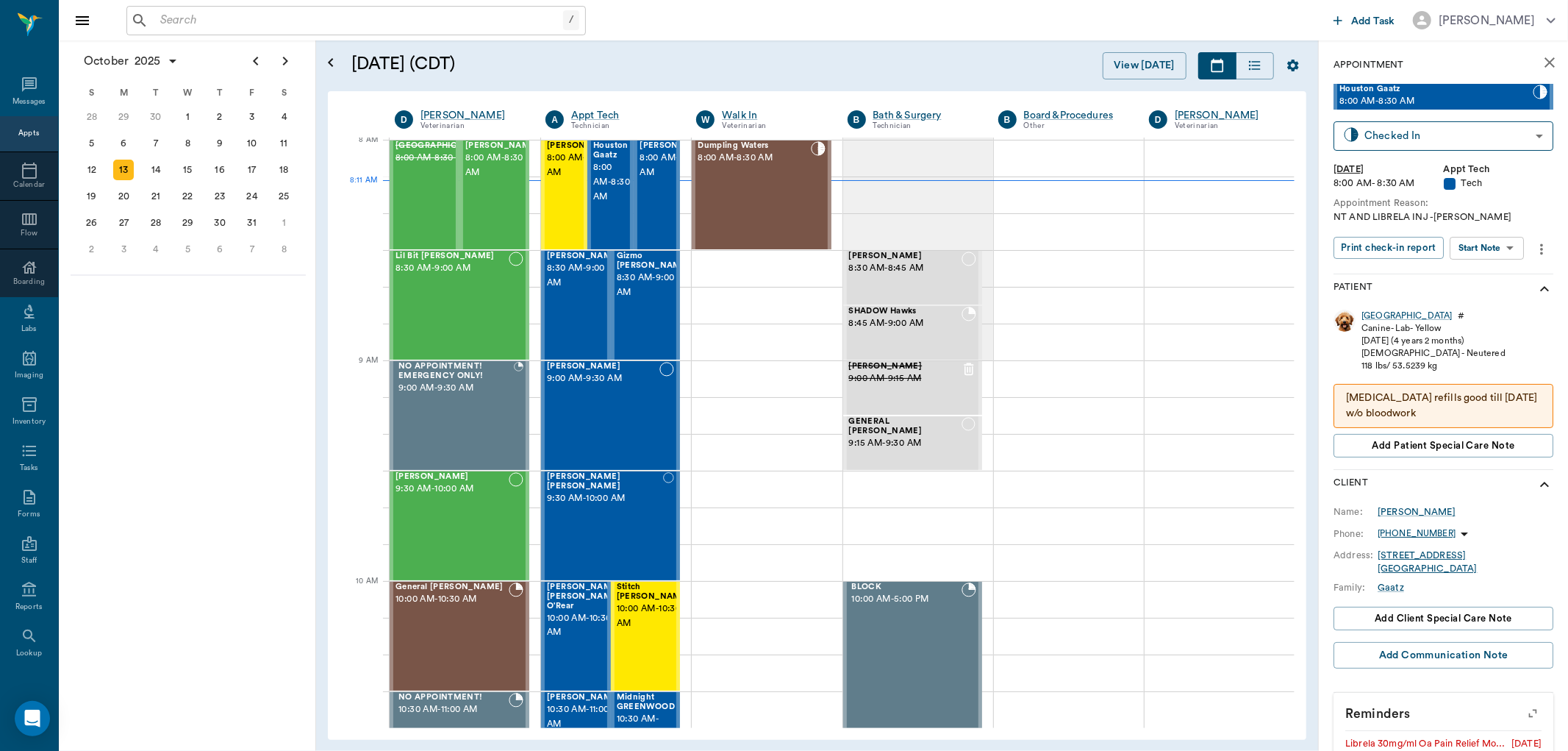
click at [1497, 248] on body "/ ​ Add Task Dr. Bert Ellsworth Nectar Messages Appts Calendar Flow Boarding La…" at bounding box center [784, 375] width 1568 height 751
click at [1474, 280] on button "Start SOAP" at bounding box center [1470, 277] width 50 height 17
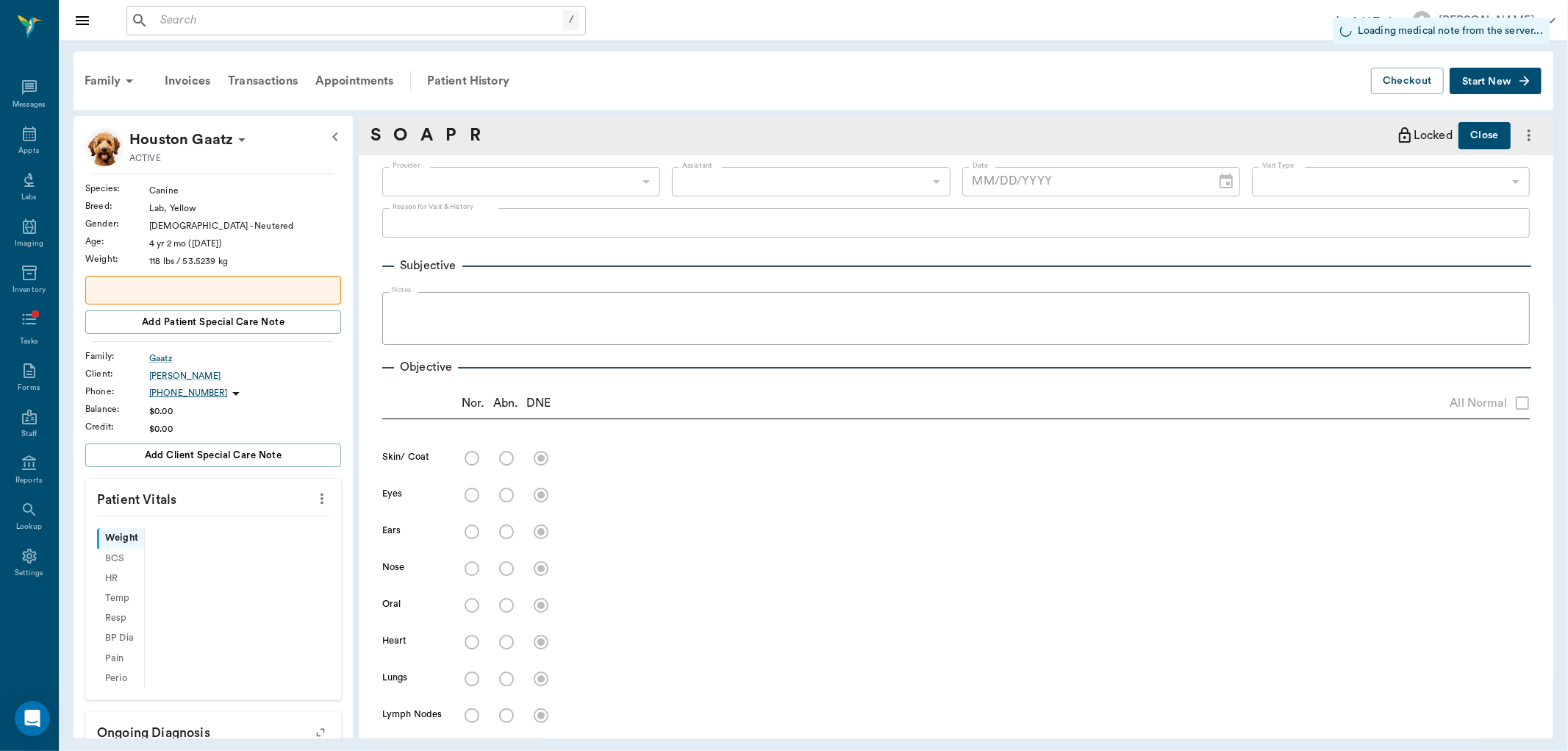
type input "63ec2f075fda476ae8351a4c"
type input "65d2be4f46e3a538d89b8c1a"
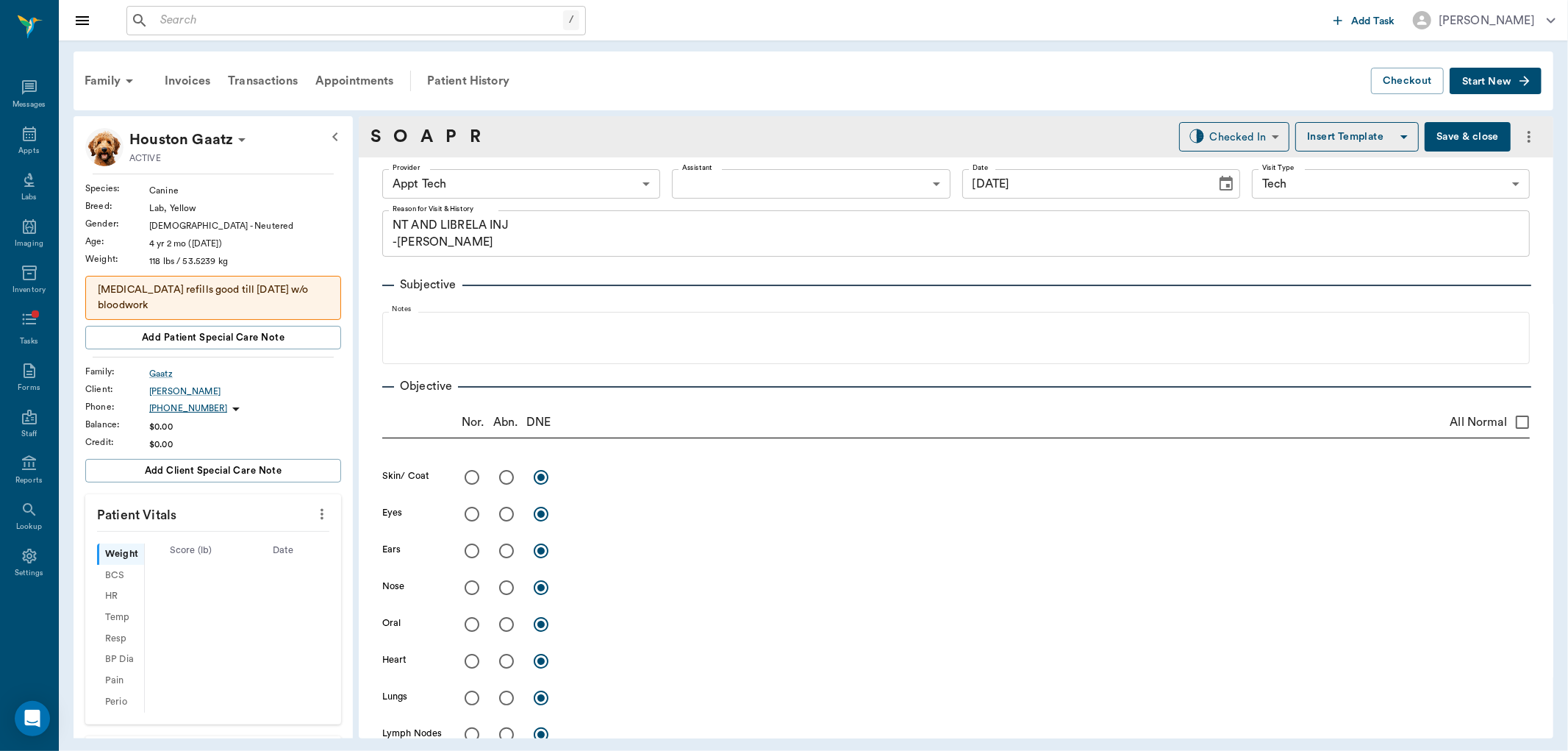
type input "[DATE]"
type textarea "NT AND LIBRELA INJ -LORY"
click at [762, 187] on body "/ ​ Add Task Dr. Bert Ellsworth Nectar Messages Appts Labs Imaging Inventory Ta…" at bounding box center [784, 375] width 1568 height 751
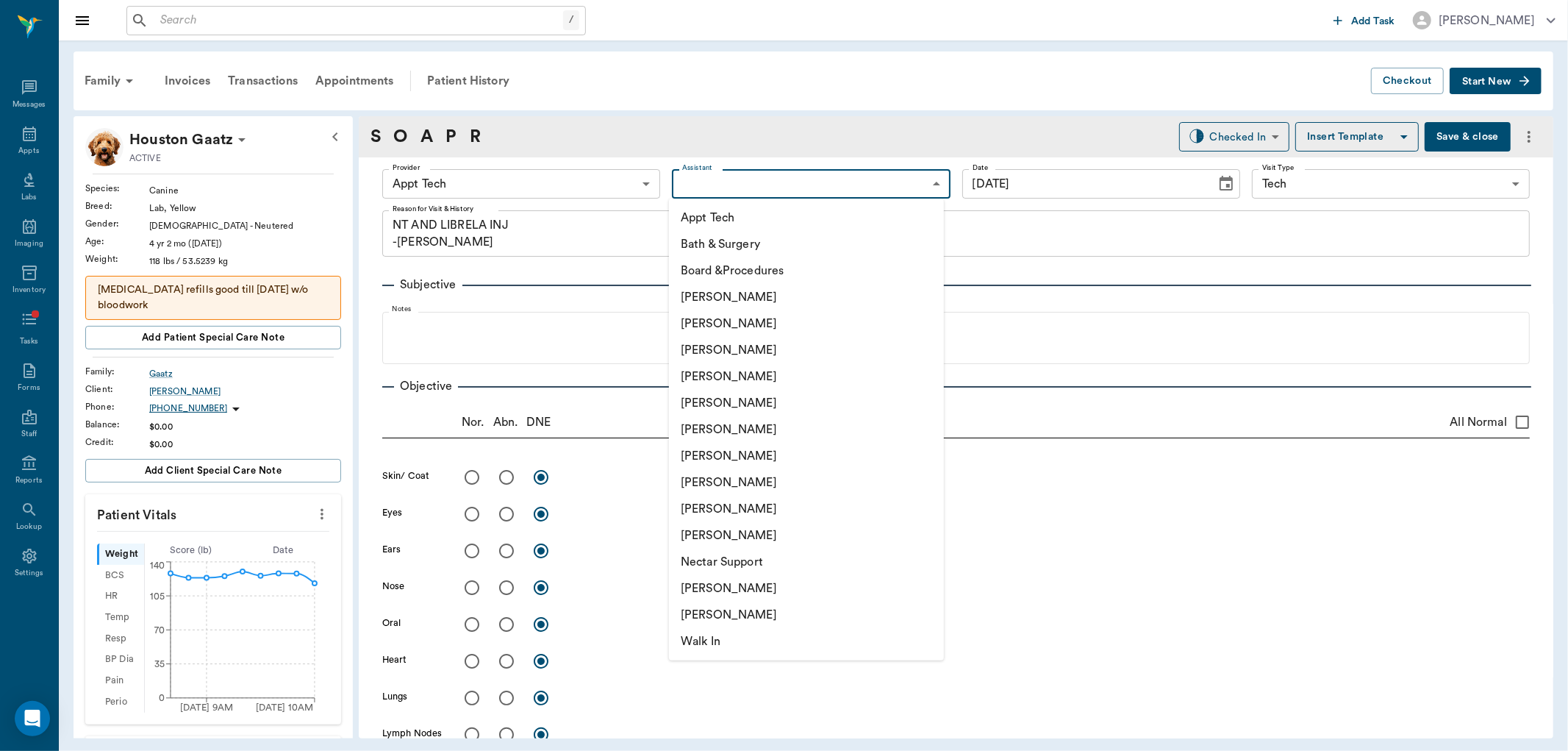
click at [719, 589] on li "[PERSON_NAME]" at bounding box center [806, 588] width 275 height 26
type input "6740bf97de10e07744acf1eb"
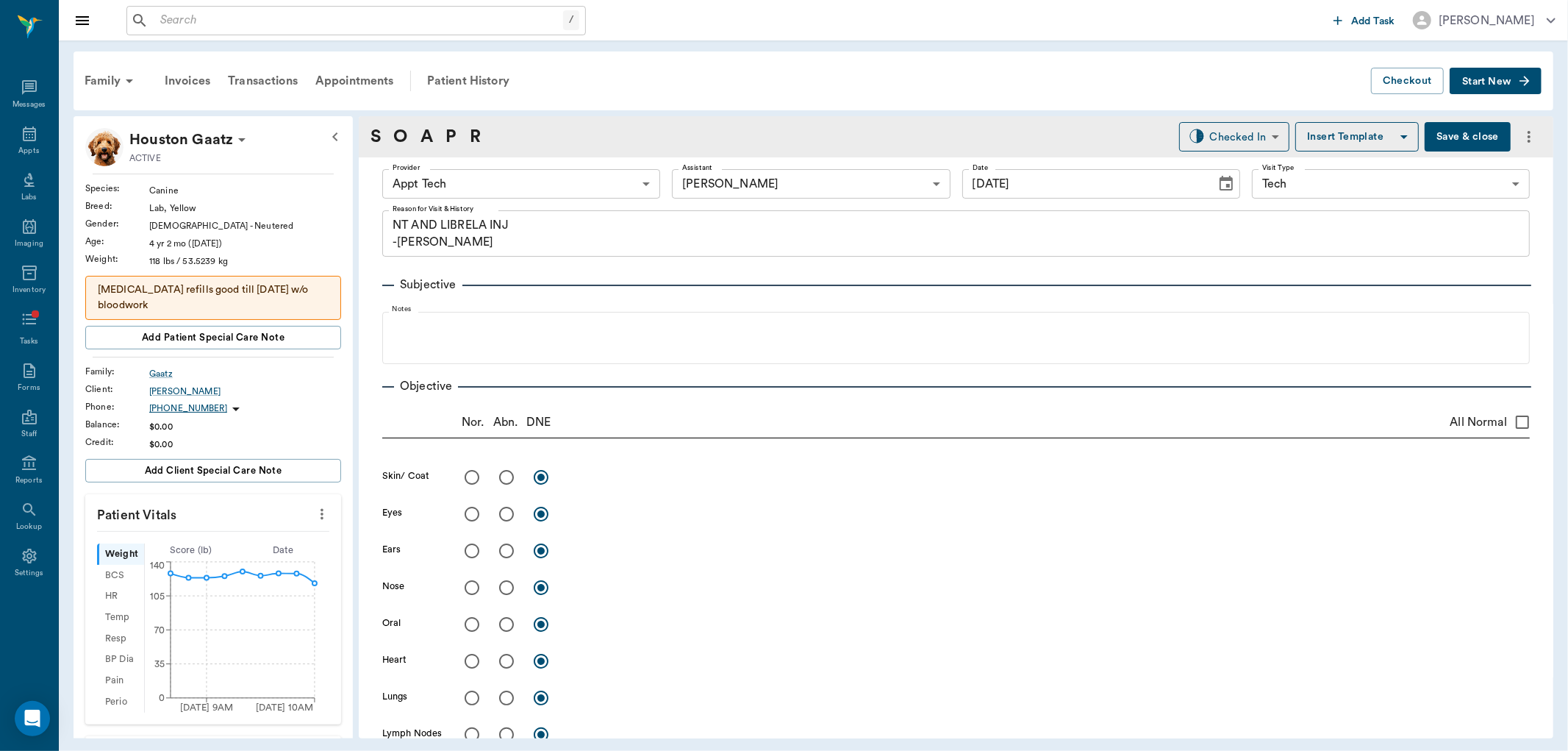
click at [314, 517] on icon "more" at bounding box center [322, 514] width 16 height 17
click at [224, 538] on span "Enter Vitals" at bounding box center [248, 539] width 124 height 15
click at [217, 563] on input "text" at bounding box center [212, 558] width 128 height 29
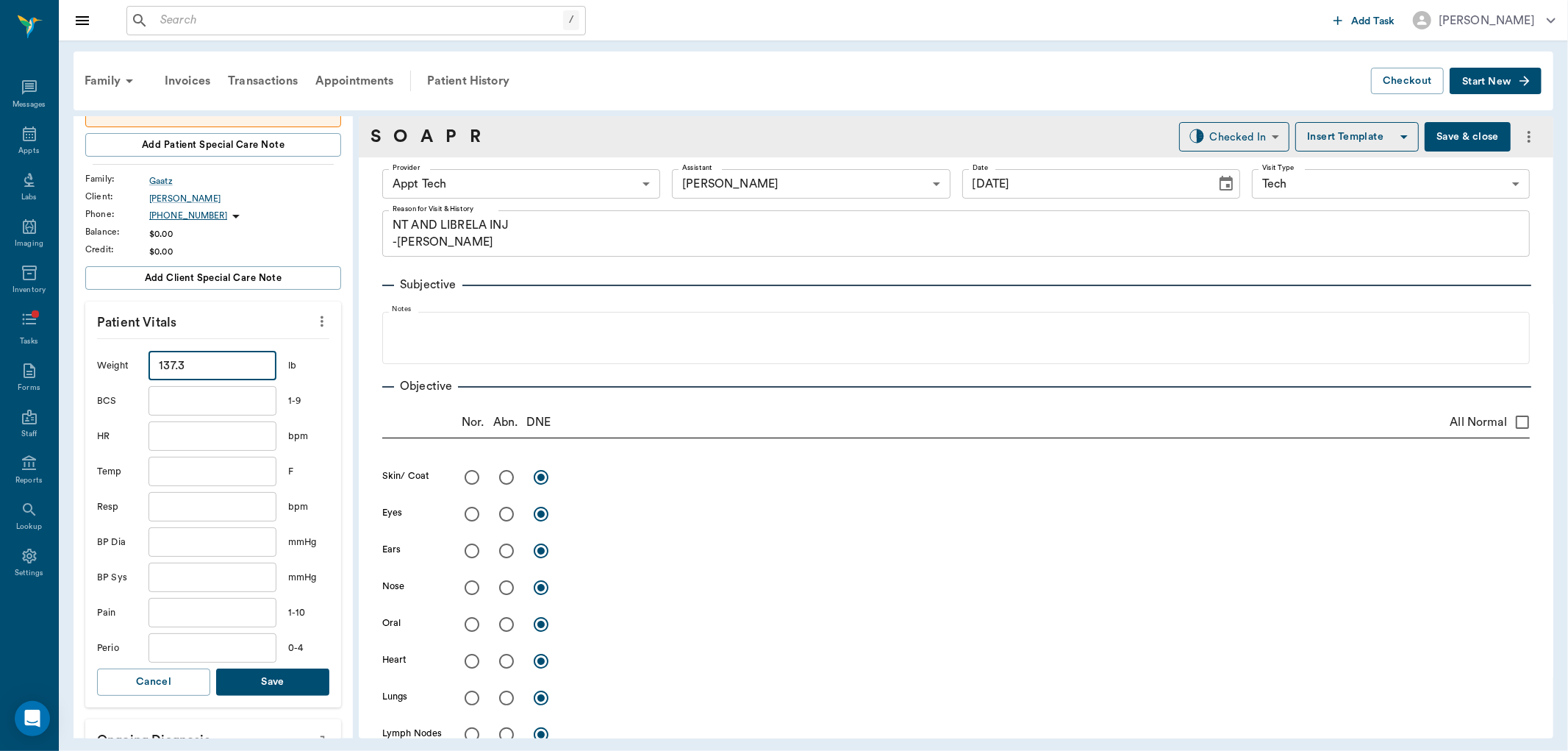
scroll to position [245, 0]
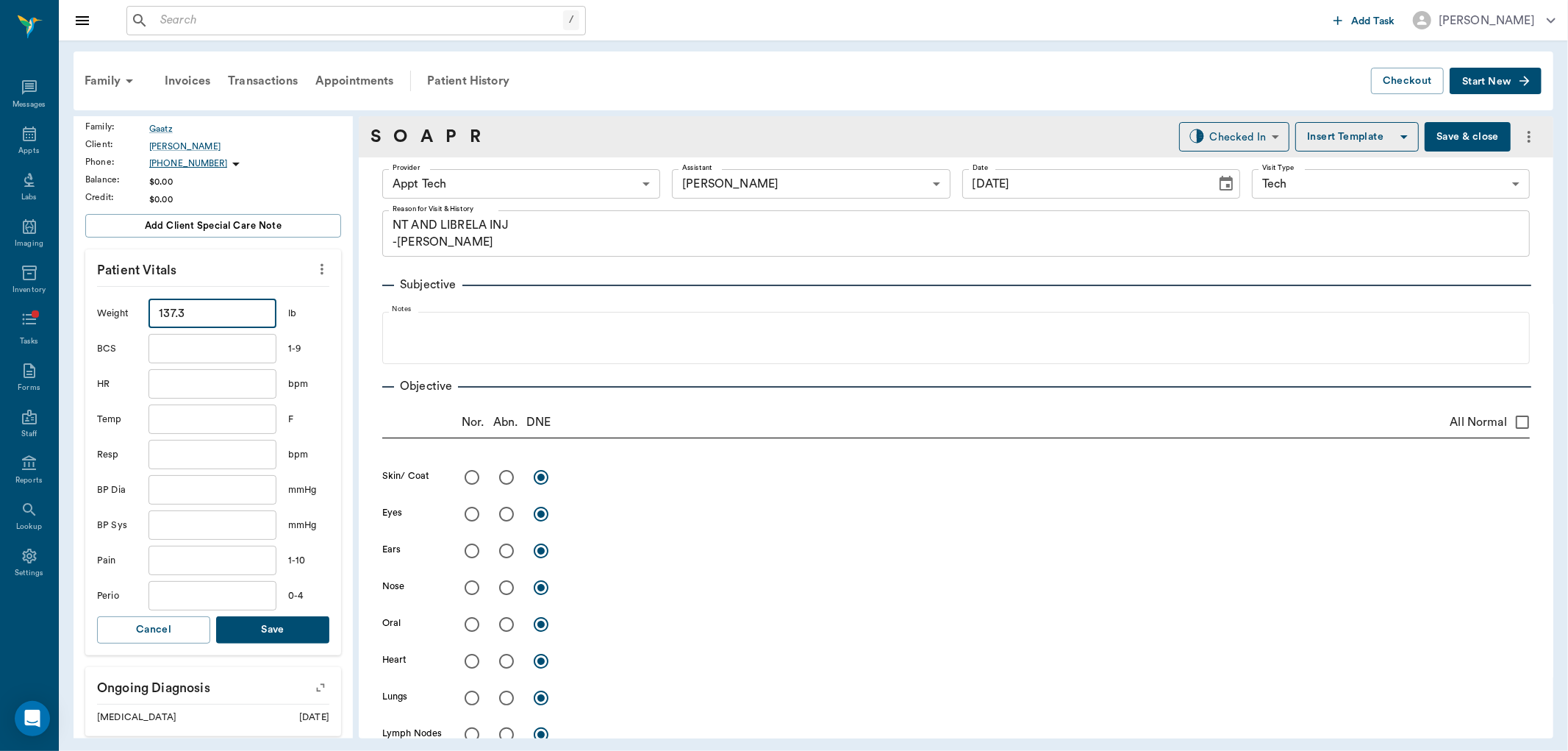
type input "137.3"
click at [277, 621] on button "Save" at bounding box center [273, 630] width 113 height 27
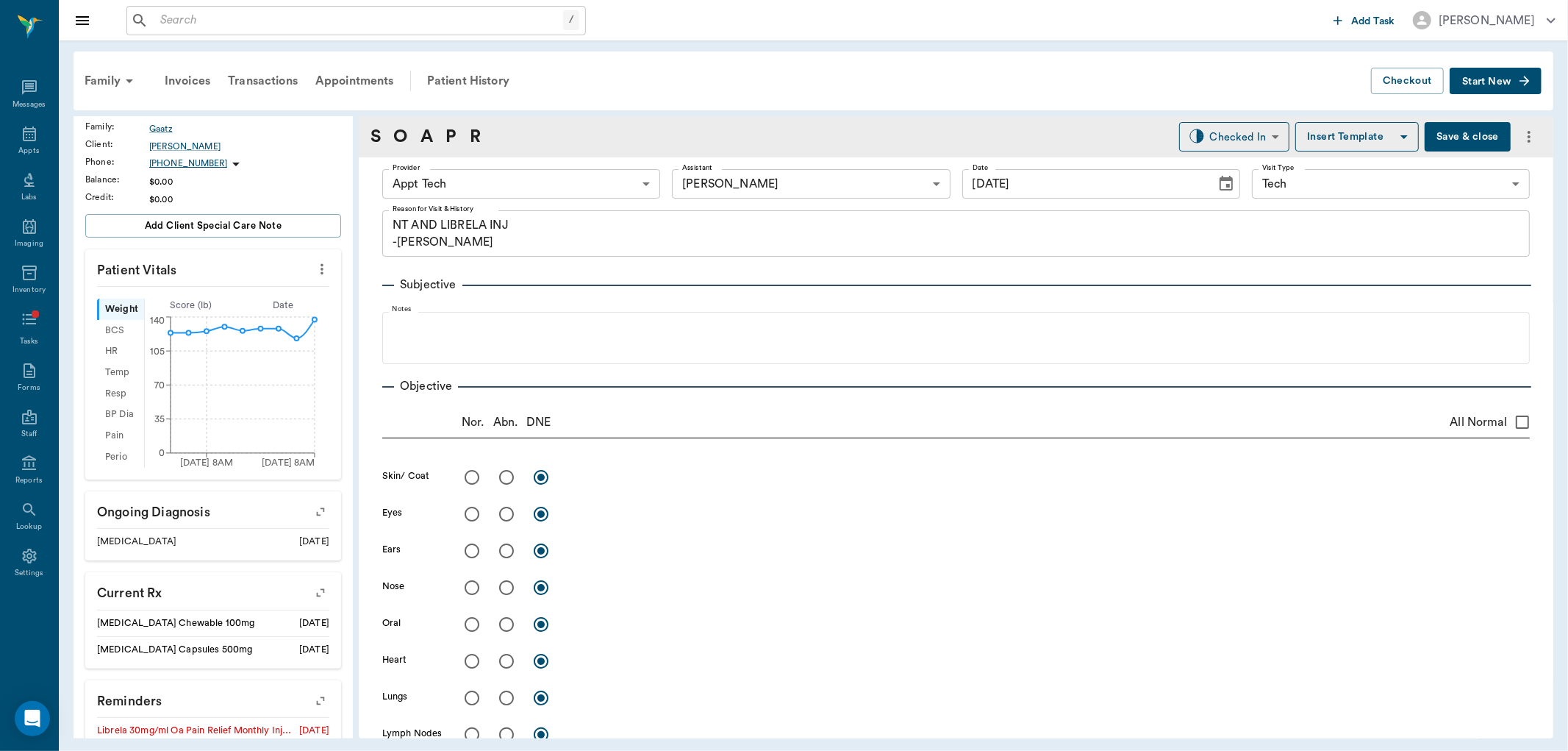
click at [314, 320] on circle at bounding box center [315, 320] width 5 height 5
click at [312, 320] on circle at bounding box center [315, 319] width 12 height 12
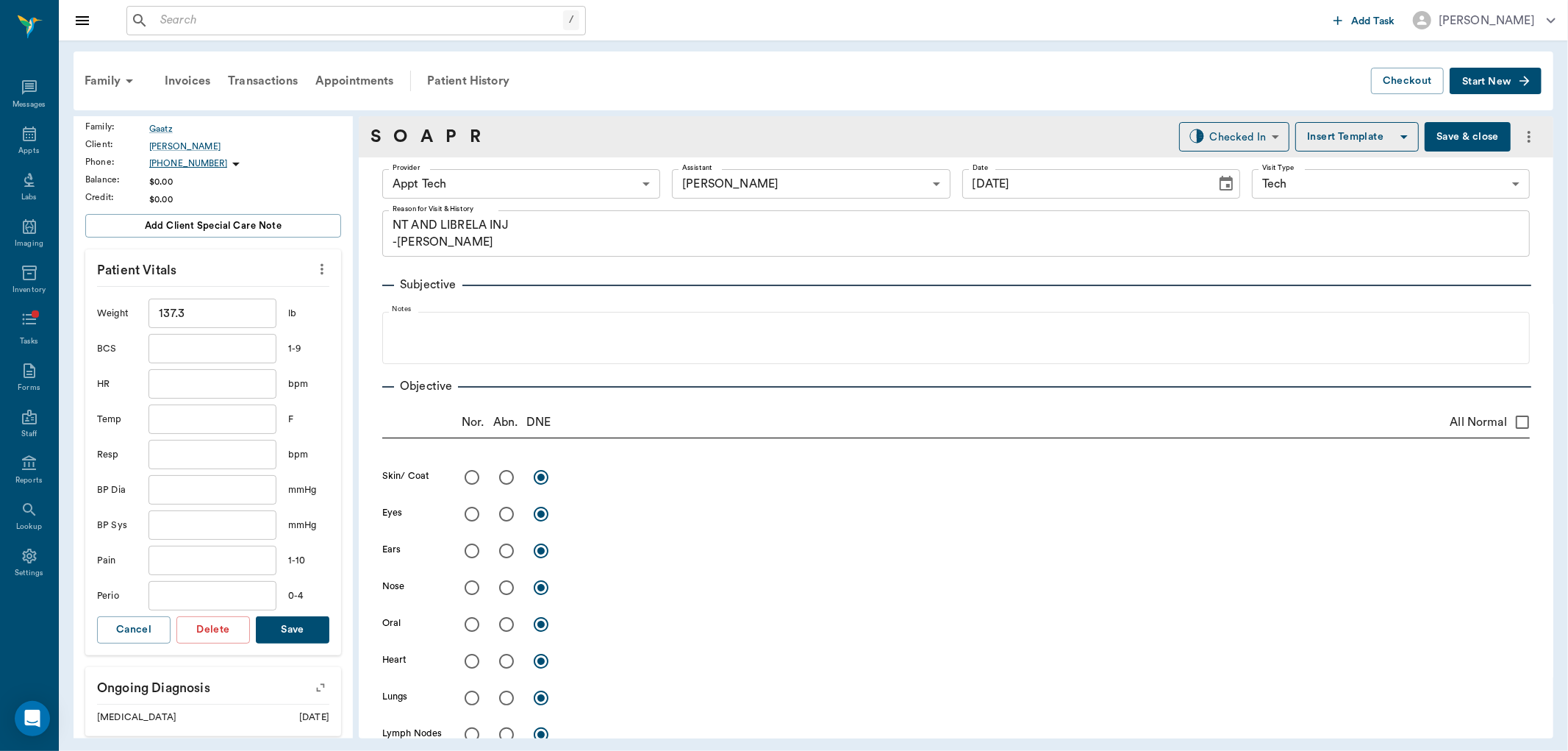
click at [170, 320] on input "137.3" at bounding box center [212, 313] width 128 height 29
type input "127.3"
click at [278, 628] on button "Save" at bounding box center [293, 630] width 74 height 27
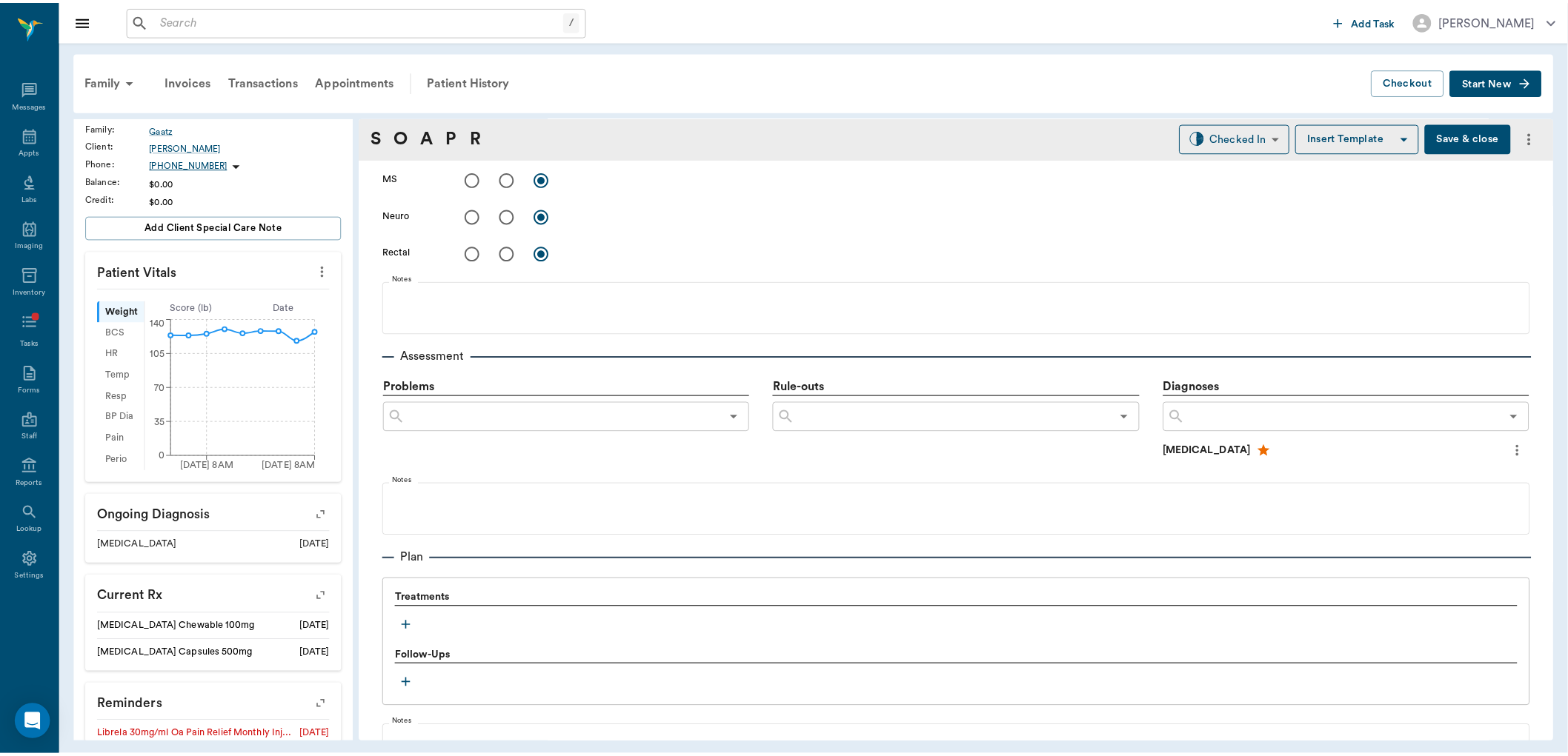
scroll to position [493, 0]
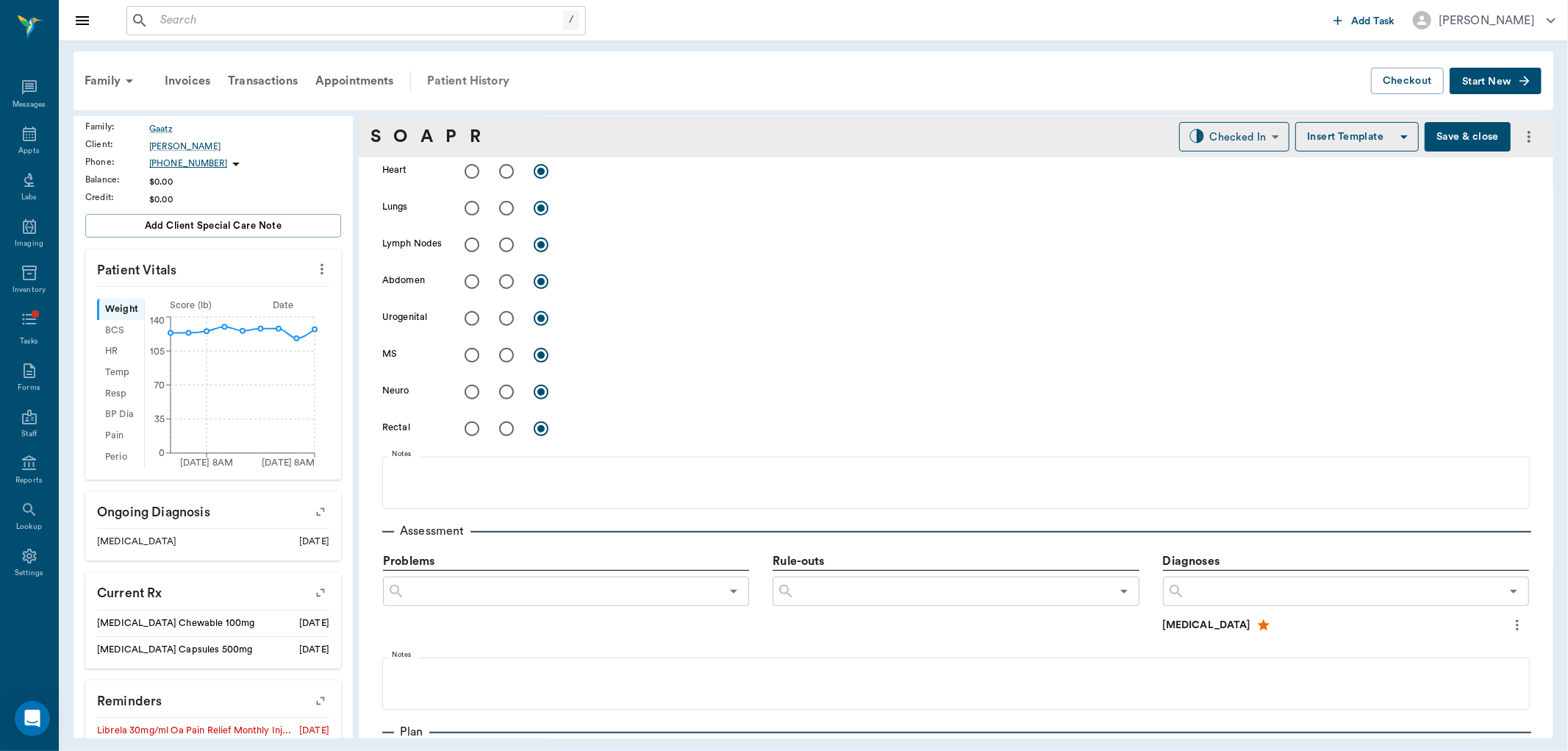
click at [457, 82] on div "Patient History" at bounding box center [468, 81] width 100 height 36
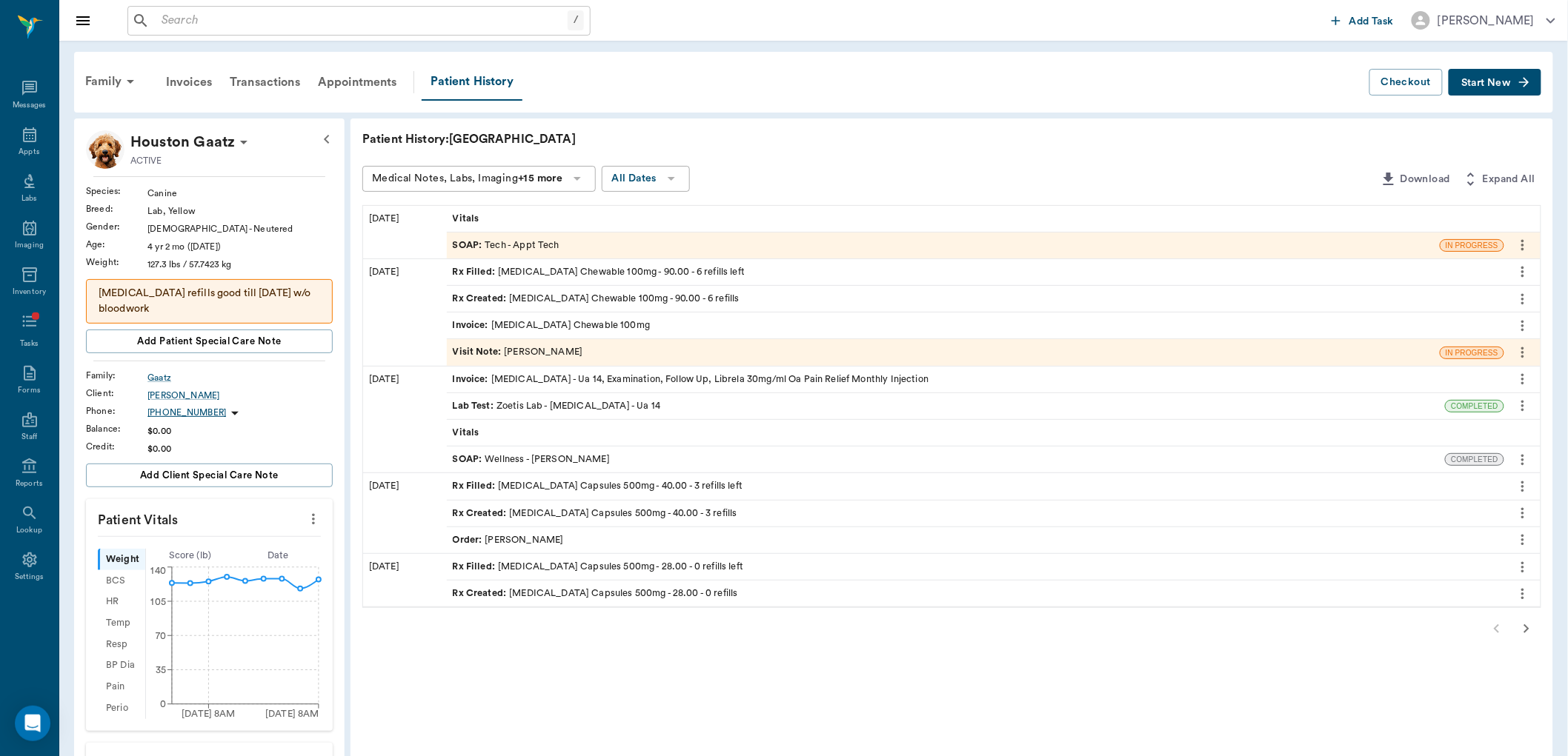
click at [577, 271] on div "Rx Filled : Carprofen Chewable 100mg - 90.00 - 6 refills left" at bounding box center [599, 272] width 292 height 14
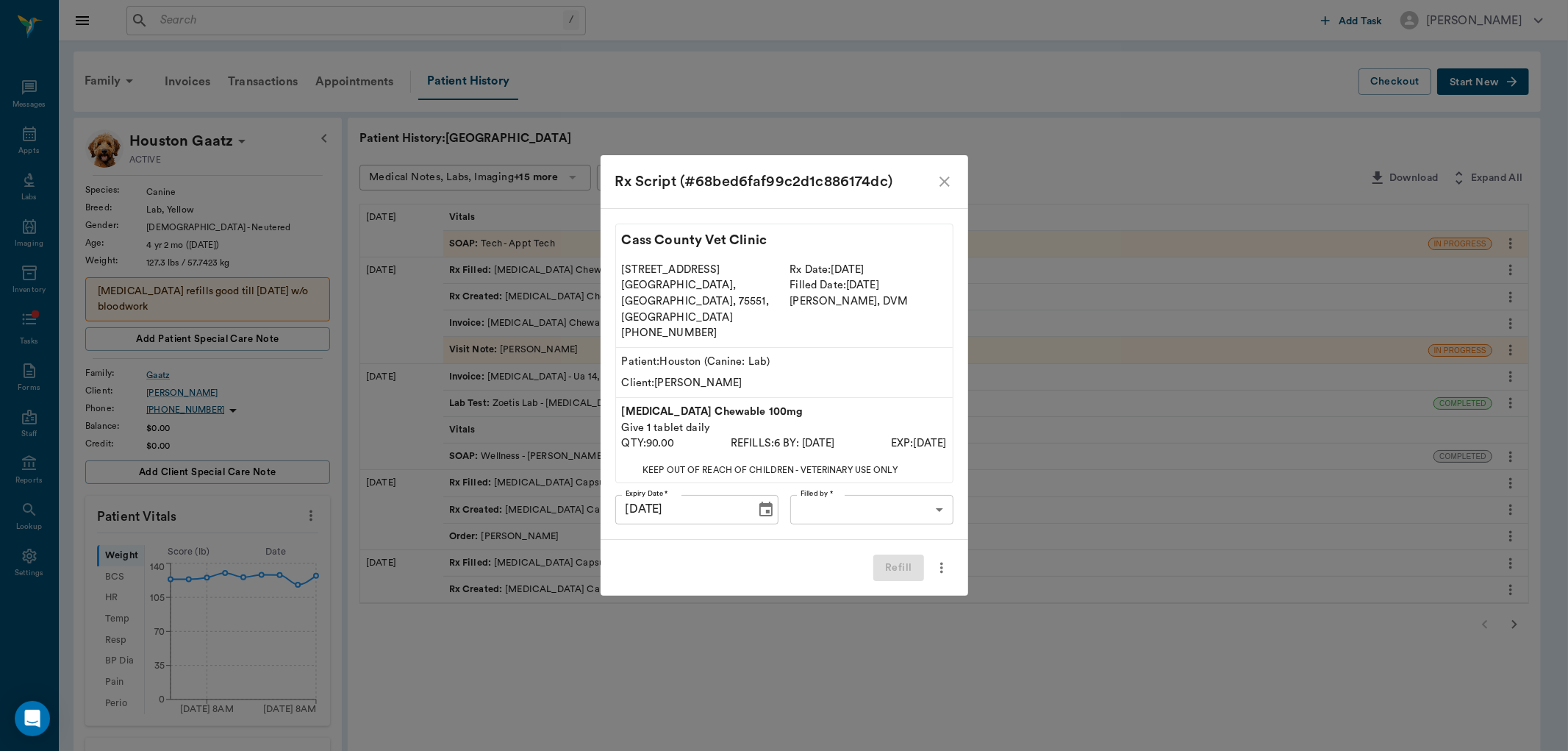
click at [865, 488] on body "/ ​ Add Task Dr. Bert Ellsworth Nectar Messages Appts Labs Imaging Inventory Ta…" at bounding box center [784, 605] width 1568 height 1211
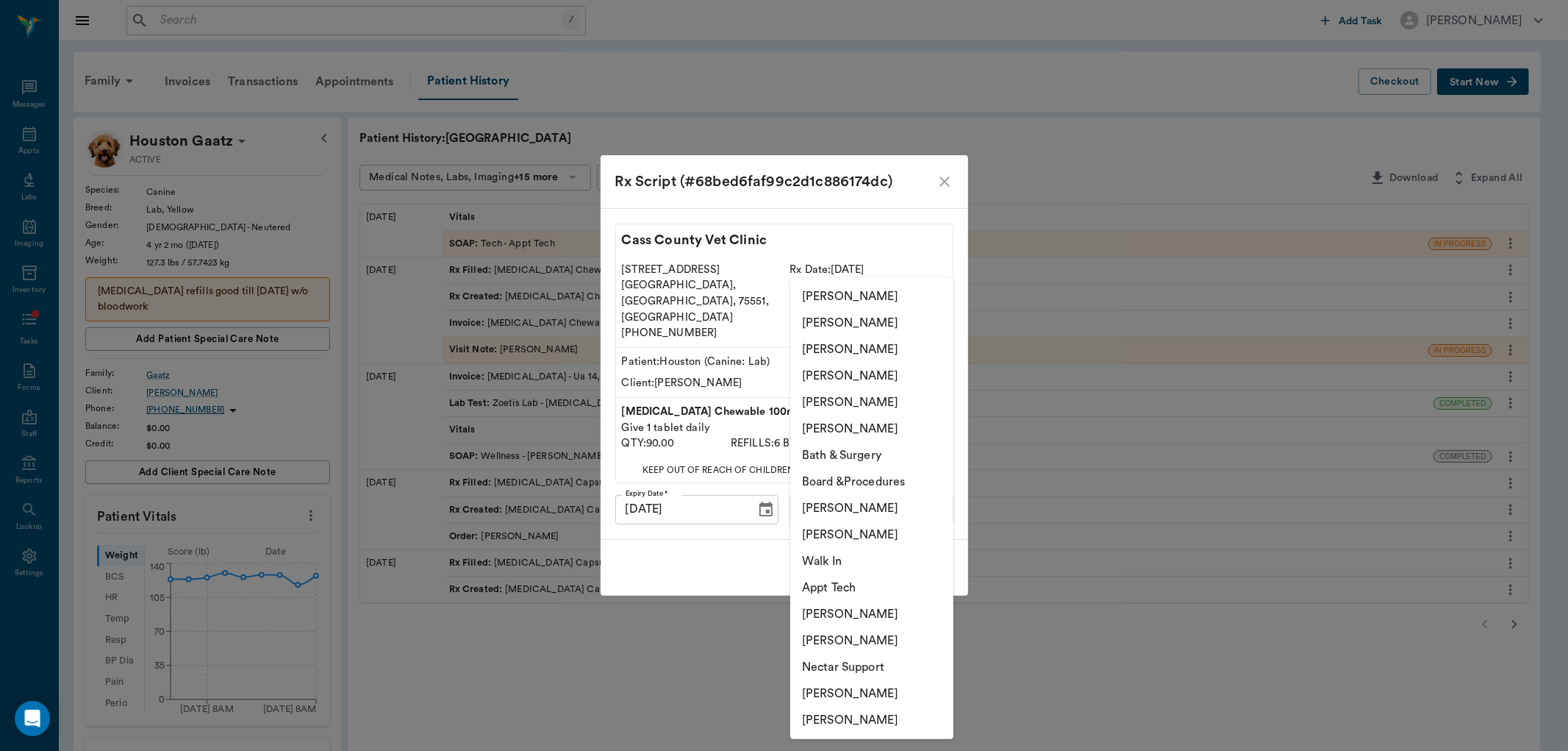
click at [856, 633] on li "[PERSON_NAME]" at bounding box center [872, 640] width 163 height 26
type input "6740bf97de10e07744acf1eb"
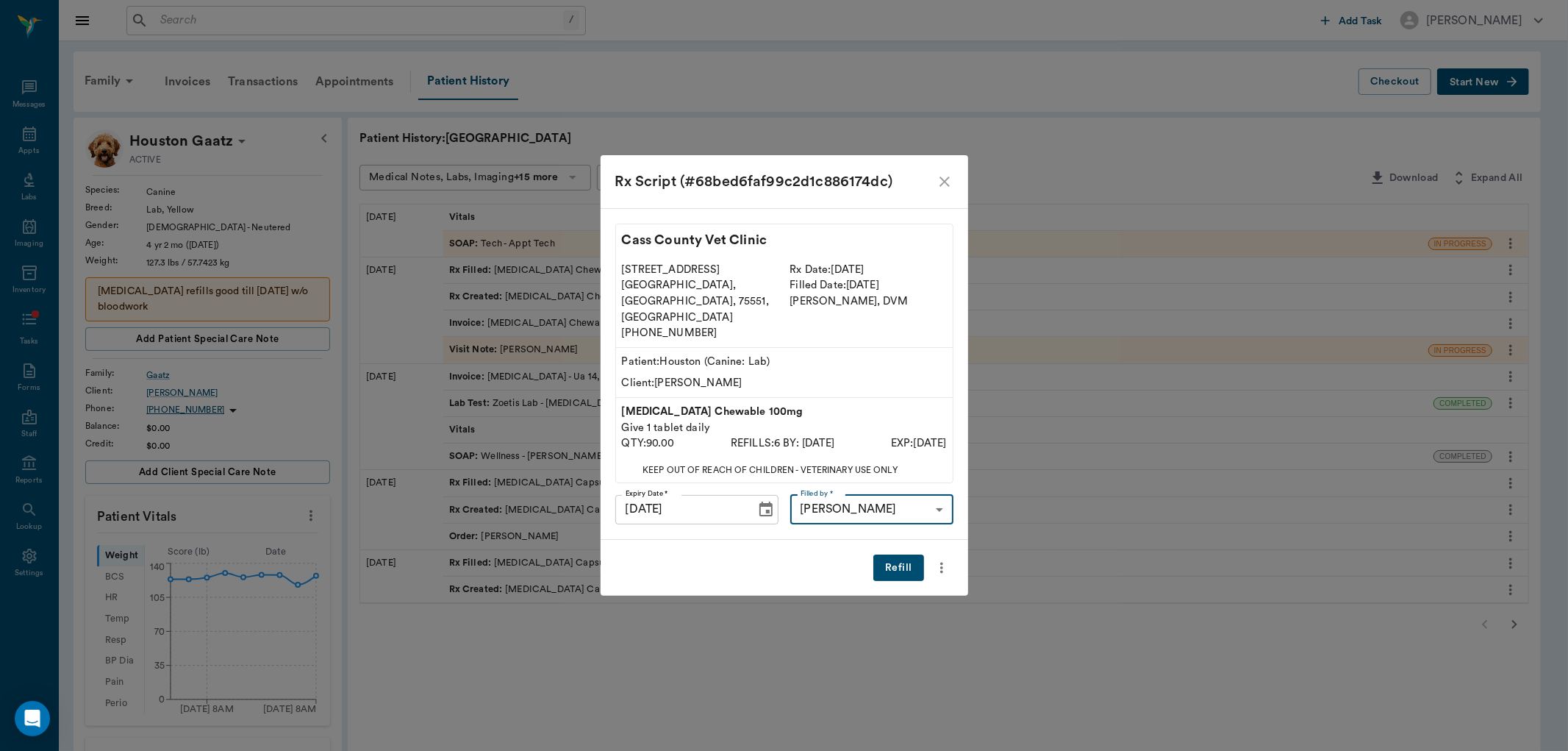
click at [893, 554] on button "Refill" at bounding box center [898, 568] width 50 height 27
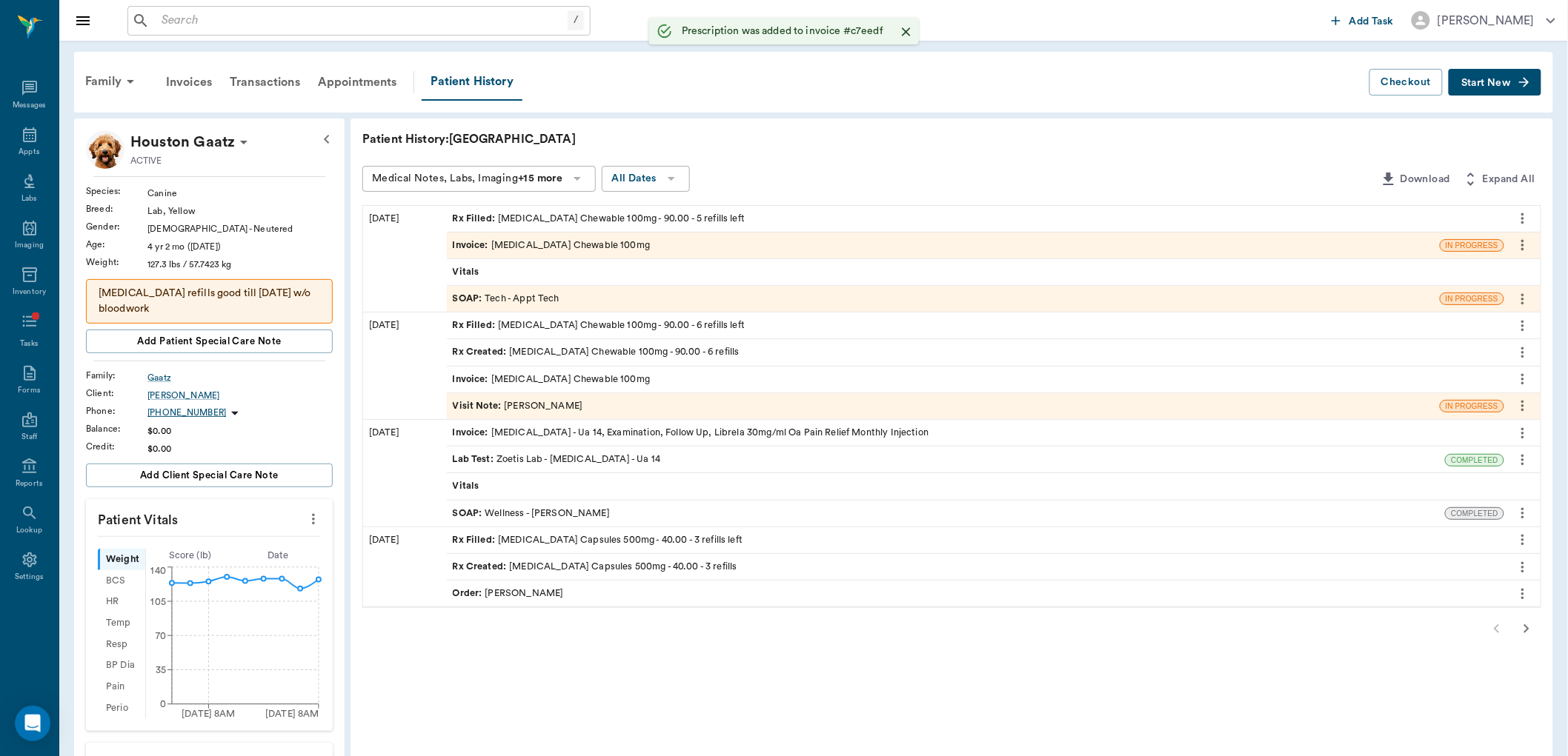
click at [707, 430] on div "Invoice : Urinalysis - Ua 14, Examination, Follow Up, Librela 30mg/ml Oa Pain R…" at bounding box center [691, 433] width 476 height 14
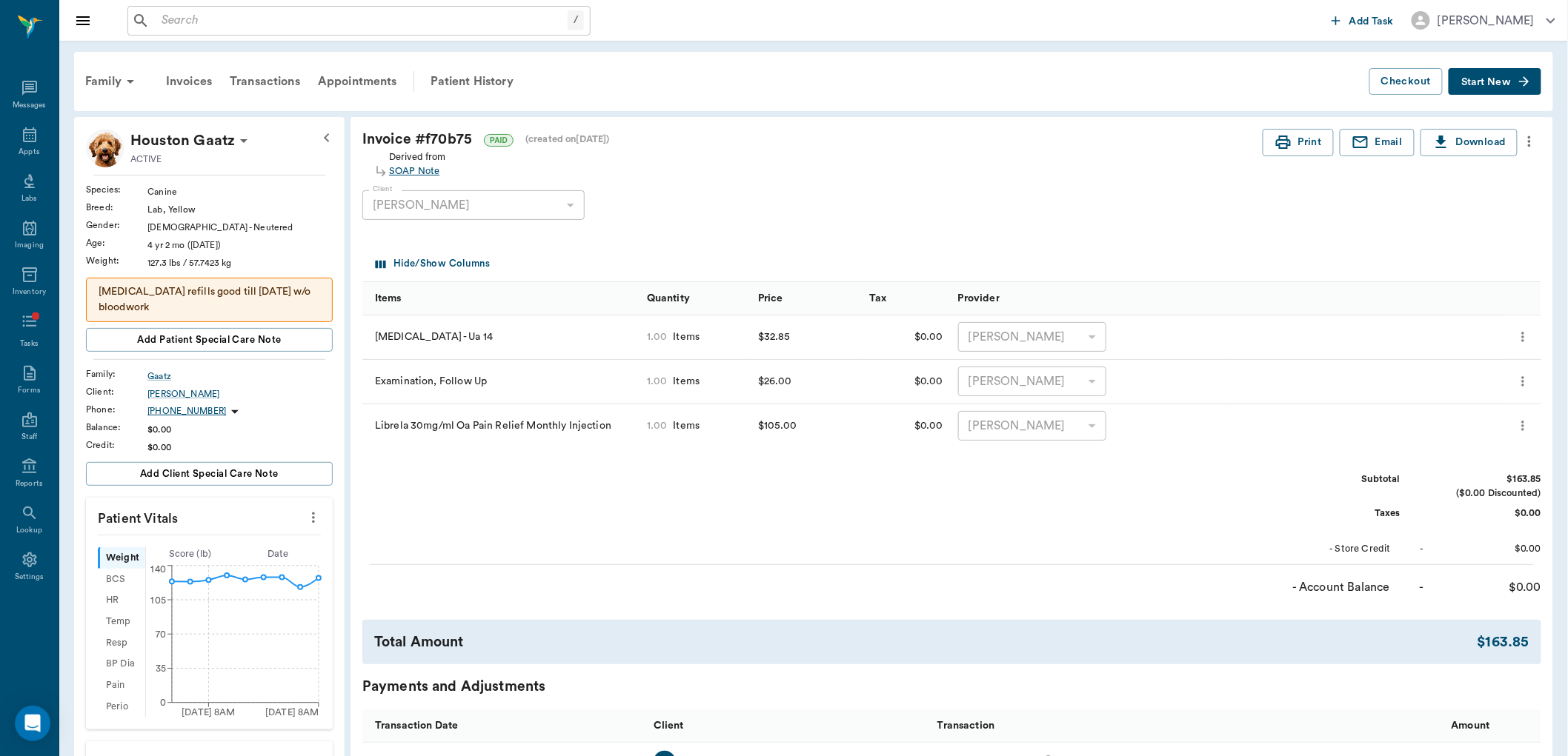
click at [419, 172] on div "SOAP Note" at bounding box center [417, 172] width 57 height 14
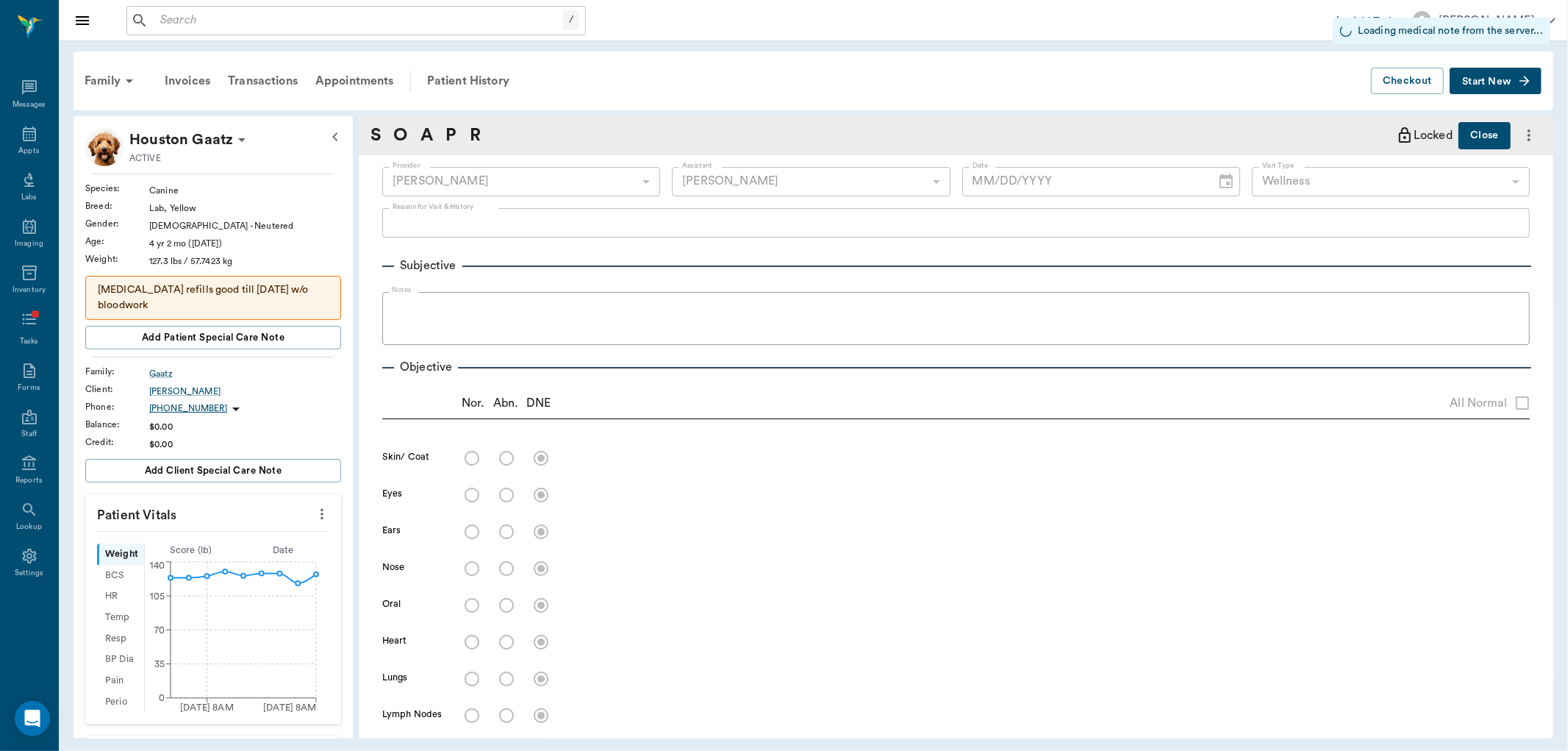
type input "63ec2f075fda476ae8351a4d"
type input "6740bf97de10e07744acf1eb"
type input "65d2be4f46e3a538d89b8c14"
radio input "true"
type input "09/05/2025"
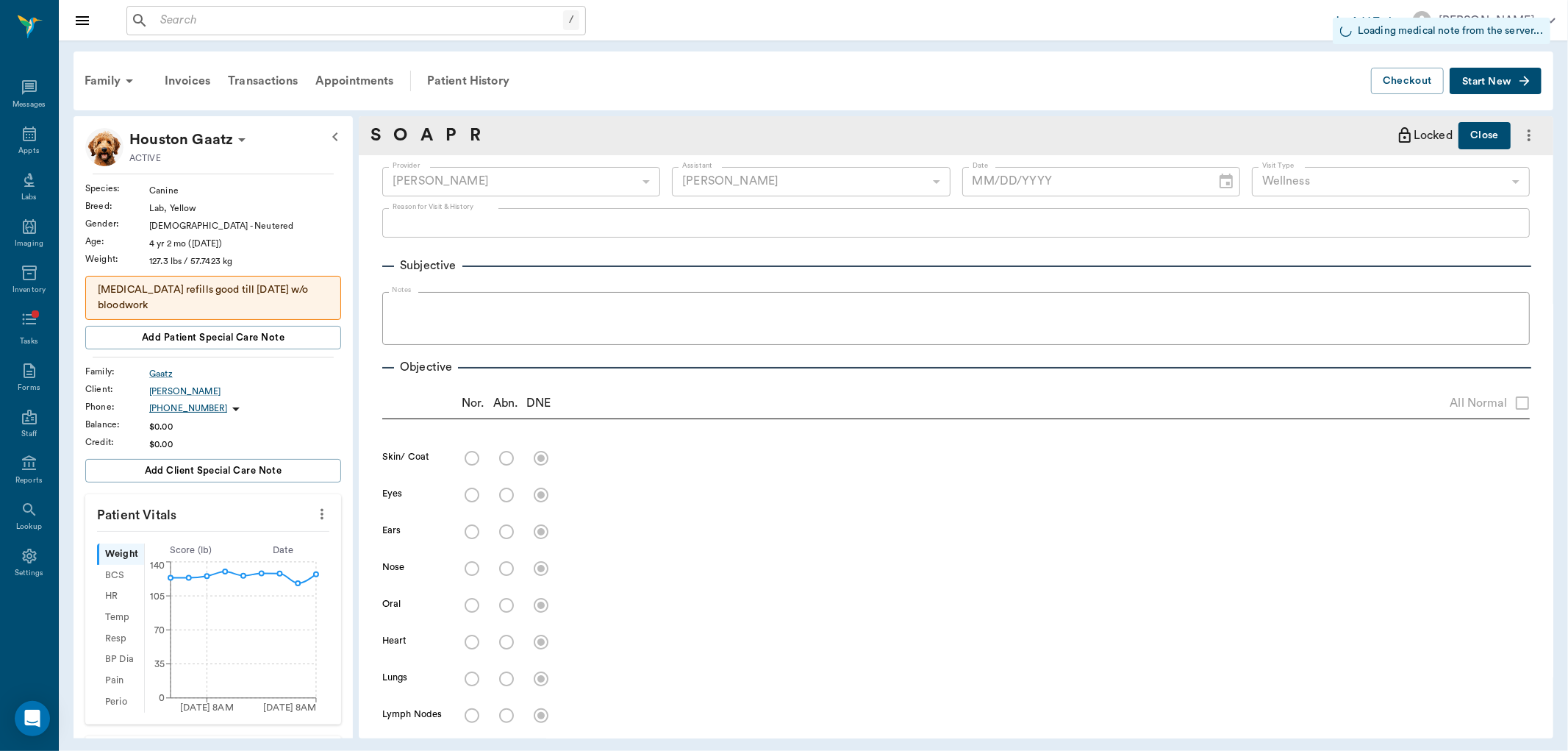
type textarea "HAD MORE BLEEDING FROM HIS PENIS AND LIBRELA INJ -LORY"
type textarea "Penis looks healed and normal on exam. Placed urinary catheter with no problems…"
type textarea "Normal"
type input "1.00"
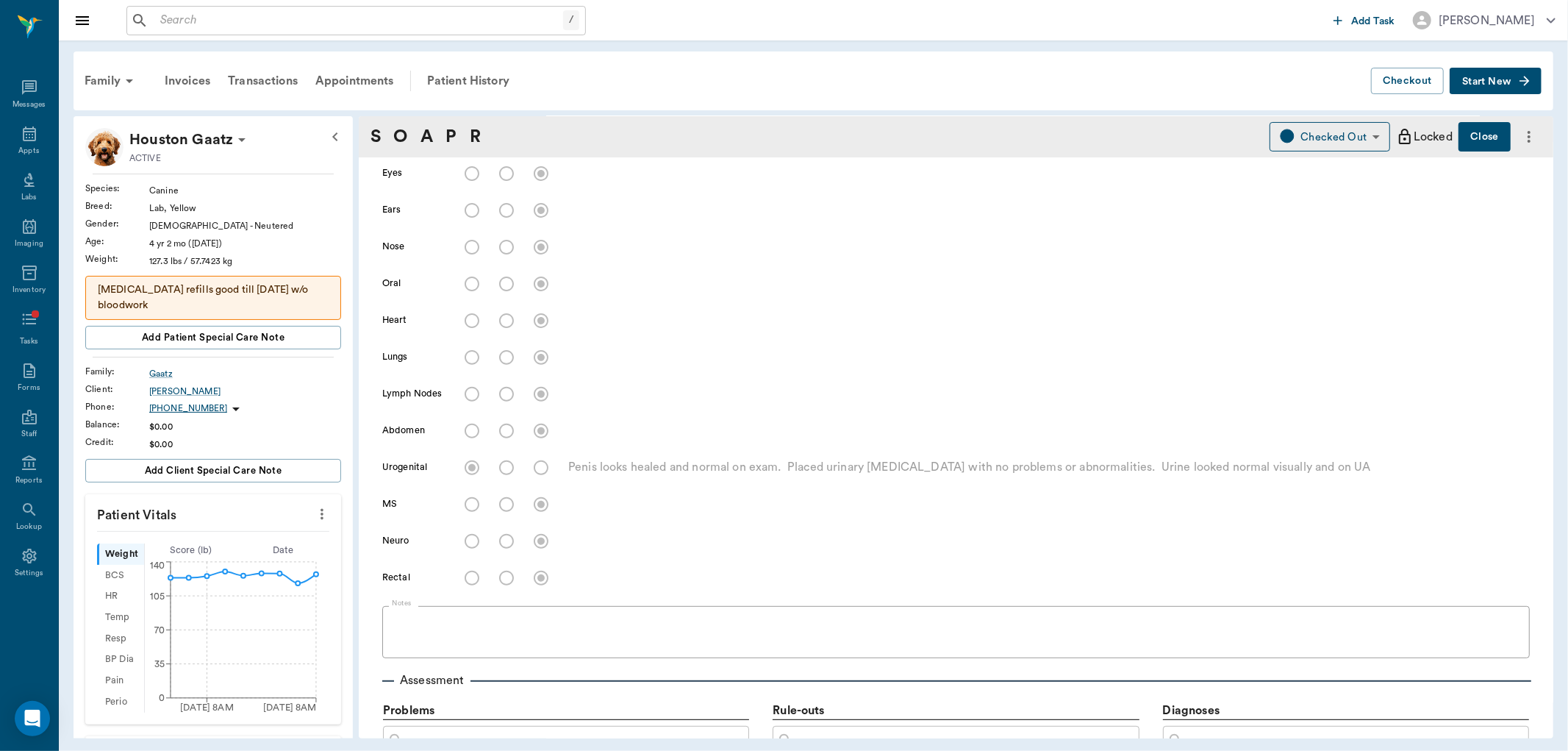
scroll to position [182, 0]
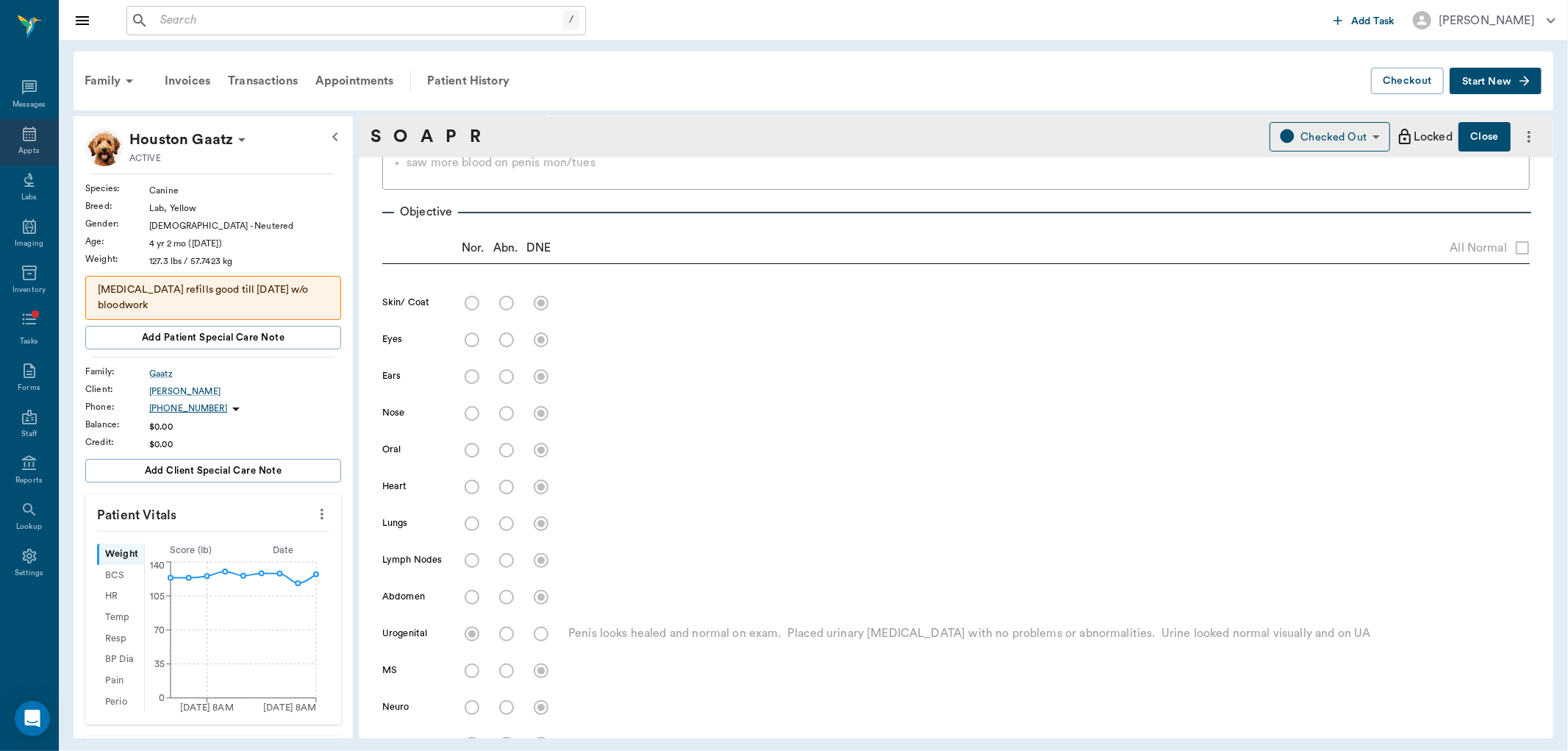
click at [34, 136] on icon at bounding box center [29, 134] width 13 height 15
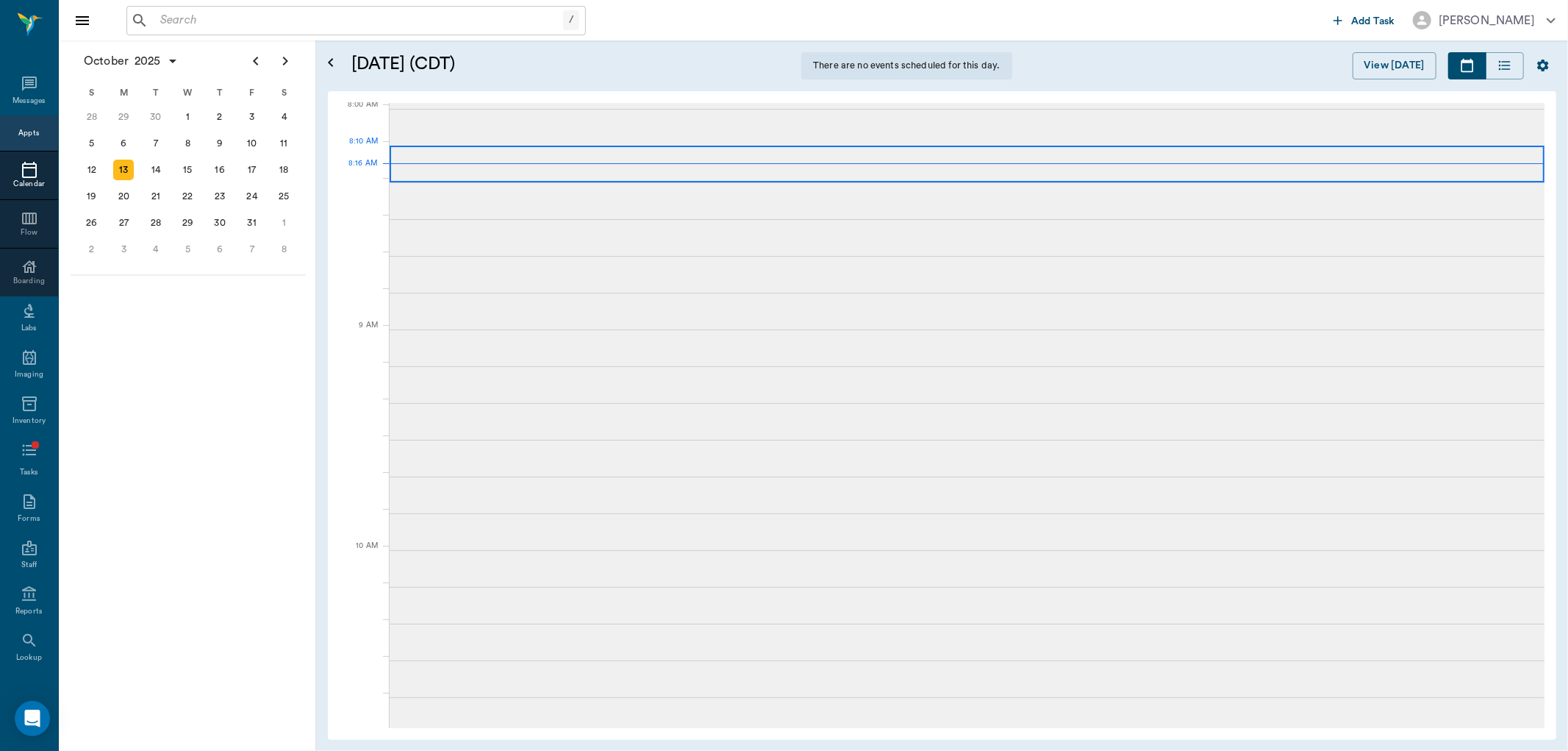
scroll to position [2, 0]
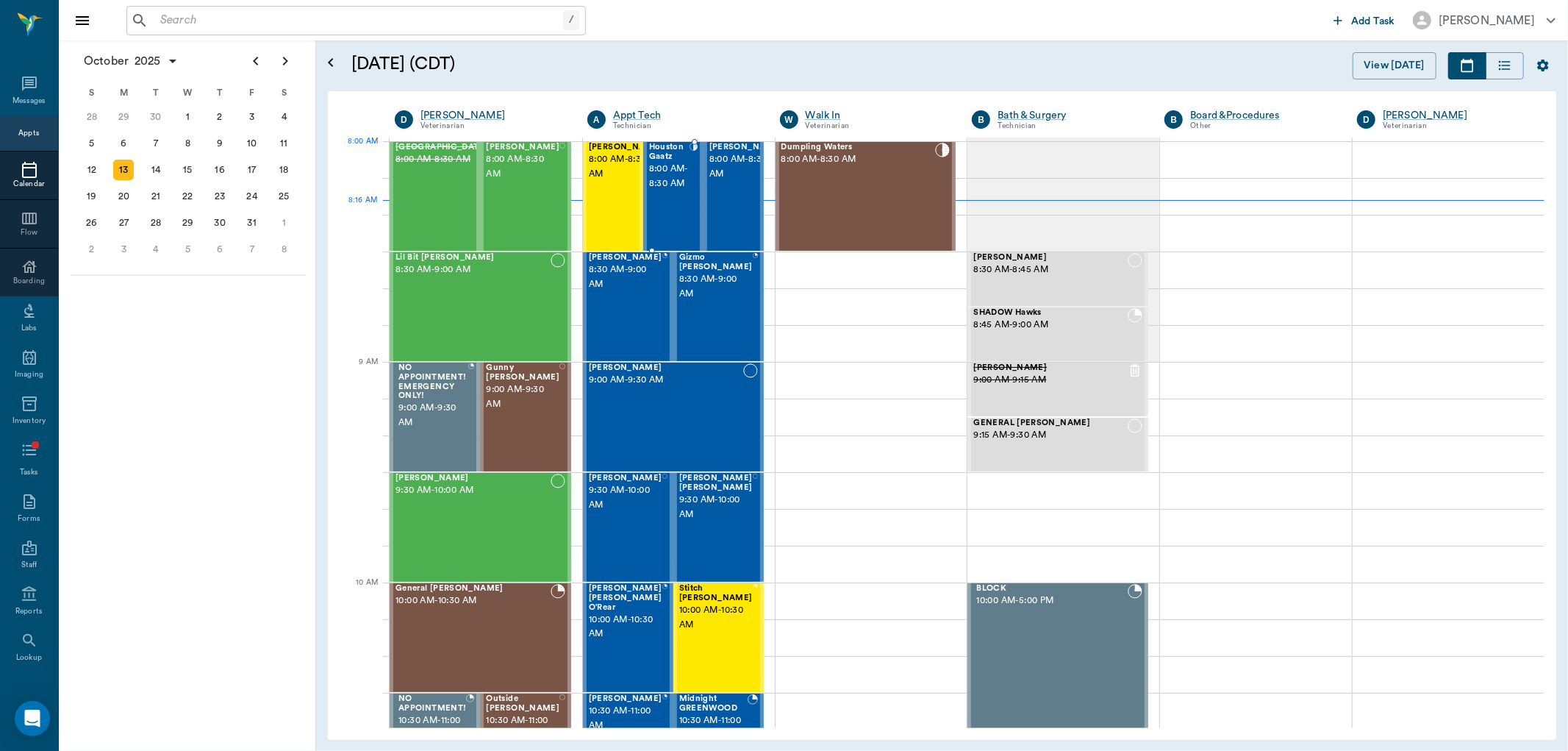
click at [671, 151] on span "Houston Gaatz" at bounding box center [669, 152] width 40 height 19
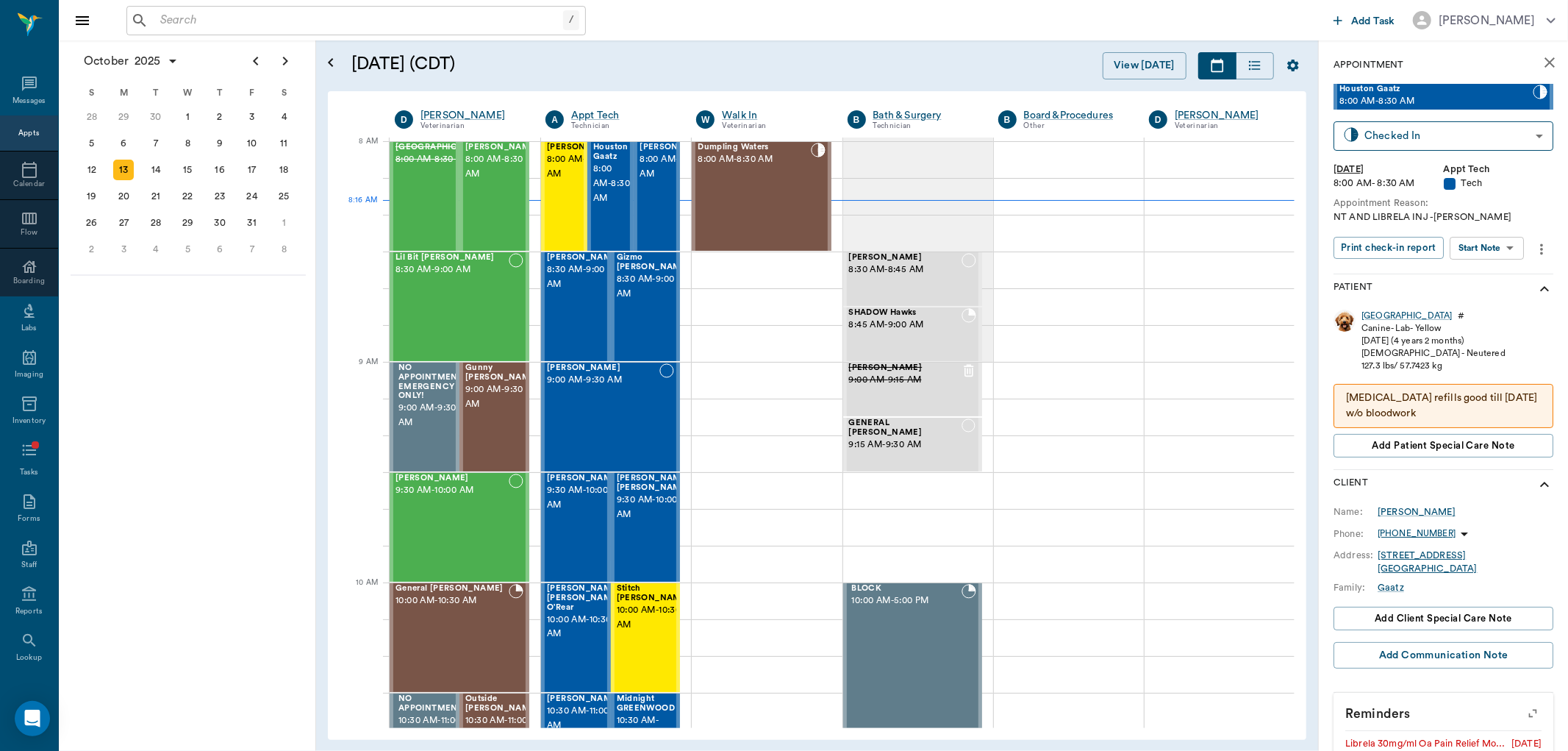
click at [1486, 246] on body "/ ​ Add Task Dr. Bert Ellsworth Nectar Messages Appts Calendar Flow Boarding La…" at bounding box center [784, 375] width 1568 height 751
click at [1486, 266] on li "View SOAP" at bounding box center [1488, 277] width 102 height 25
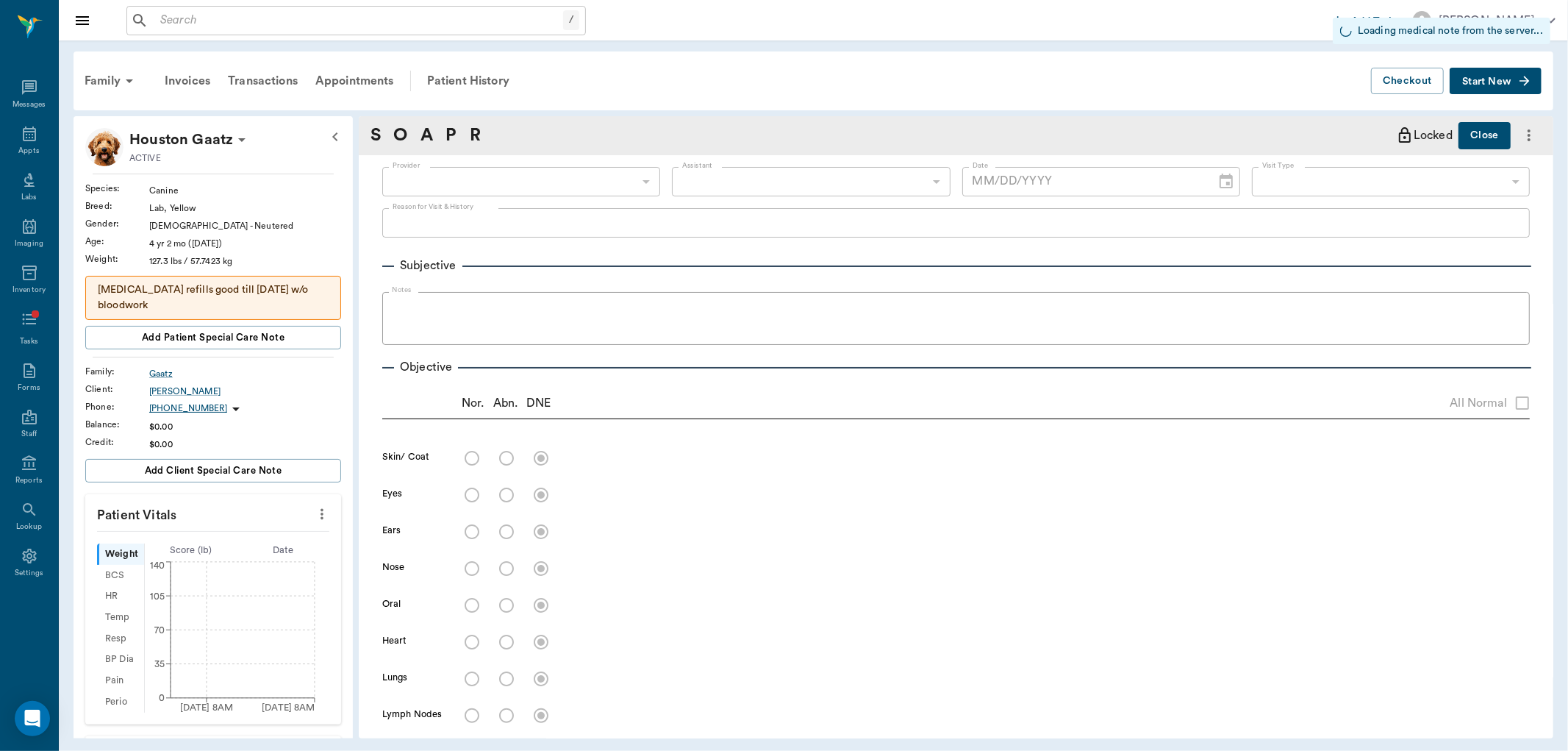
type input "63ec2f075fda476ae8351a4c"
type input "6740bf97de10e07744acf1eb"
type input "65d2be4f46e3a538d89b8c1a"
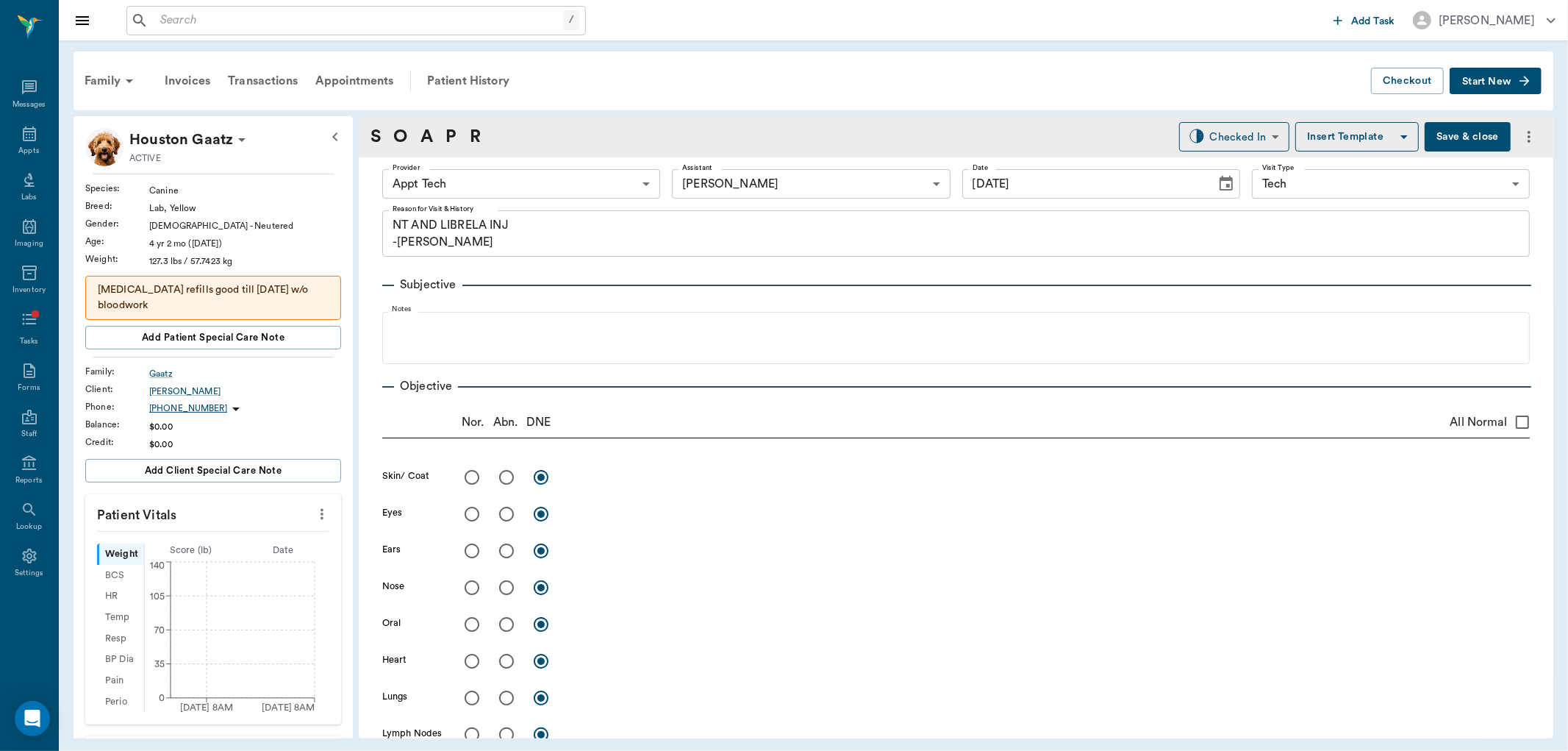
type input "[DATE]"
type textarea "NT AND LIBRELA INJ -LORY"
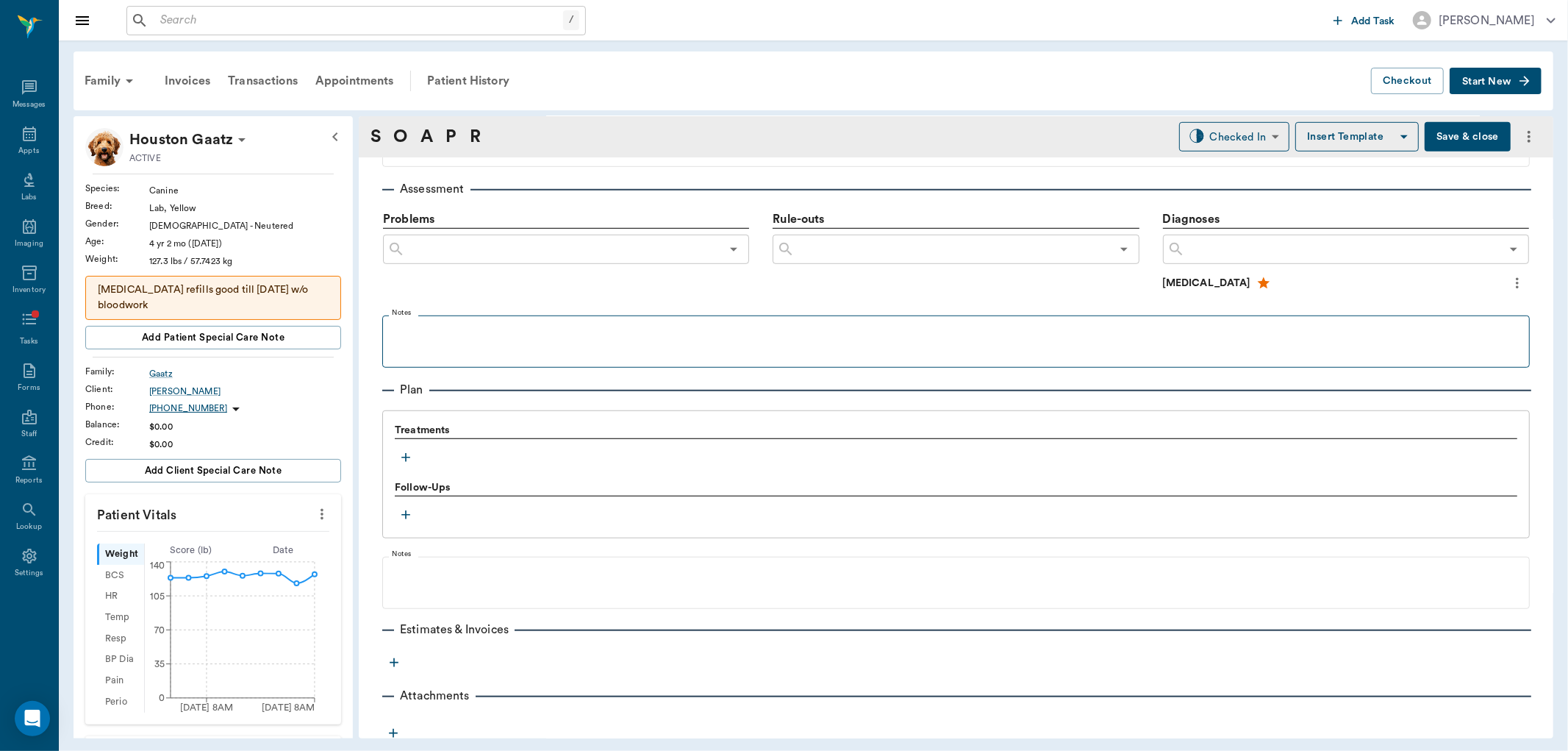
scroll to position [839, 0]
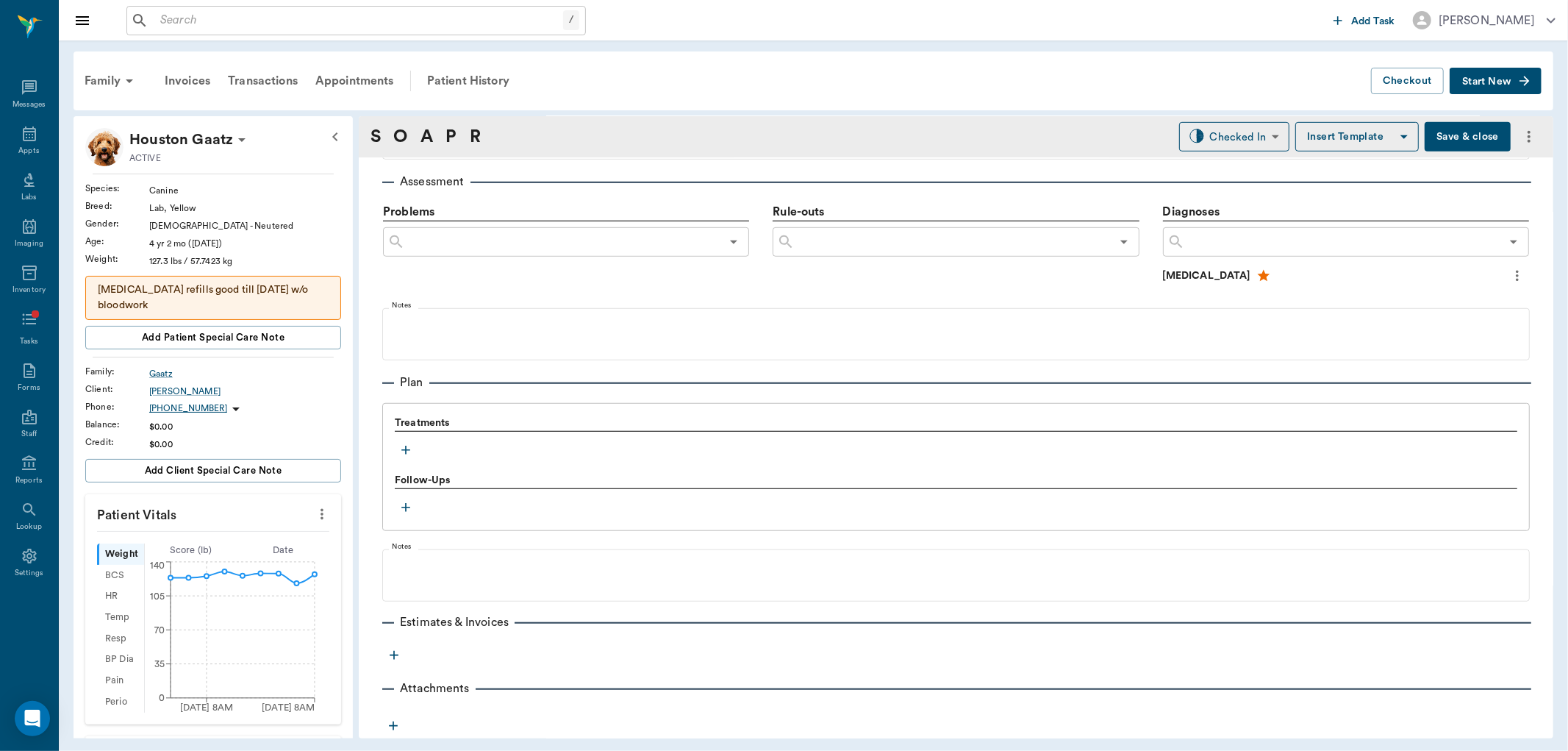
click at [408, 451] on icon "button" at bounding box center [406, 450] width 15 height 15
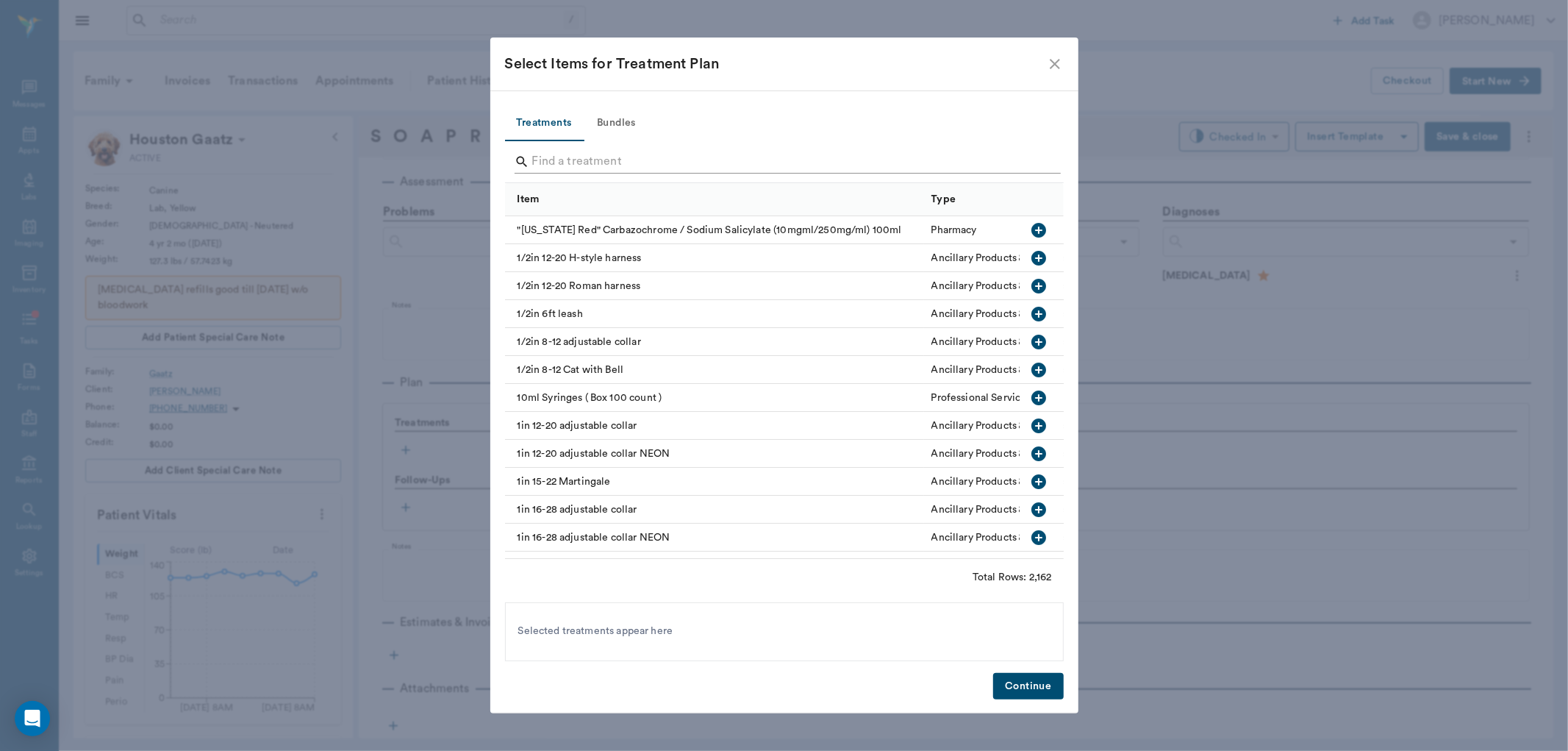
click at [562, 157] on input "Search" at bounding box center [785, 162] width 507 height 24
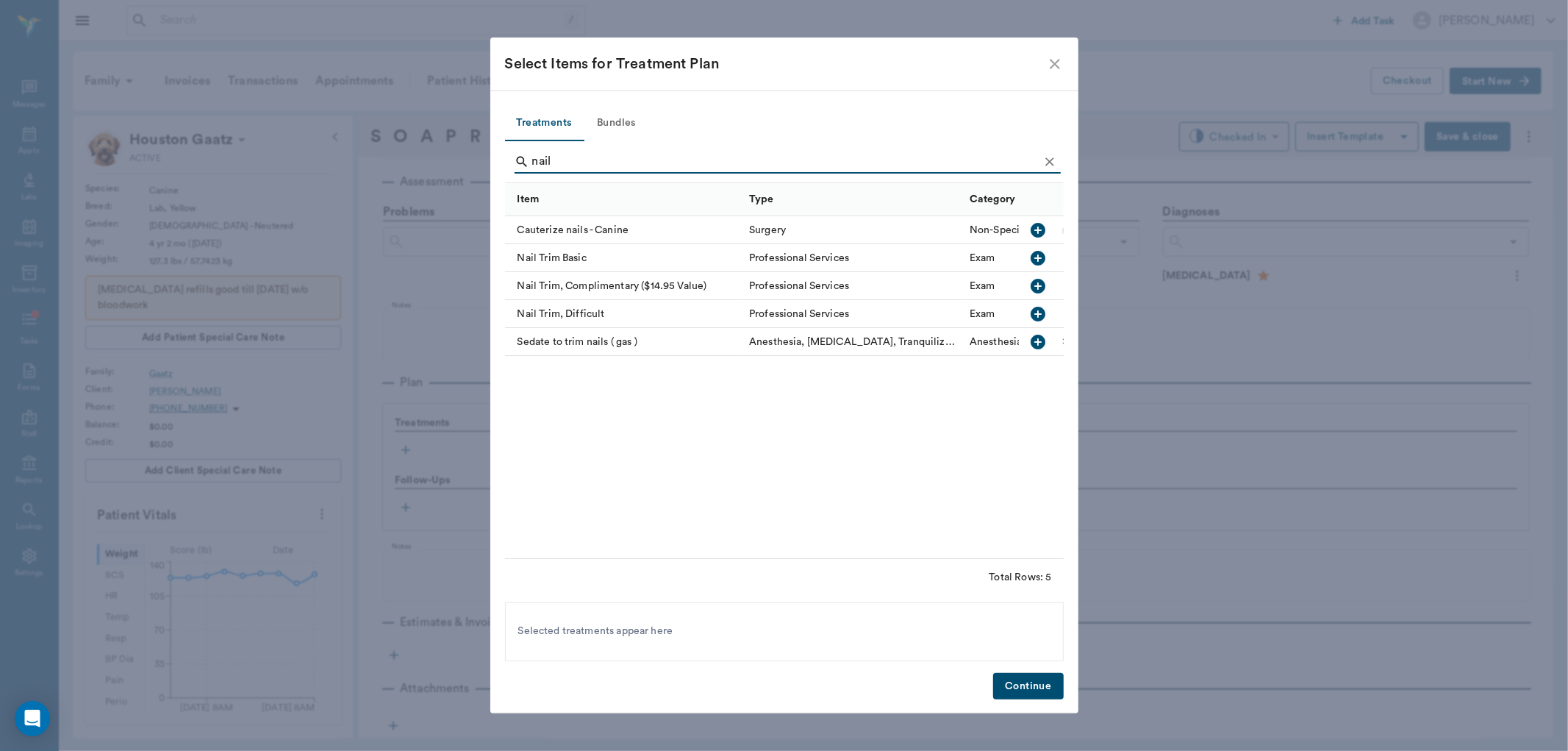
click at [1038, 255] on icon "button" at bounding box center [1038, 258] width 17 height 17
drag, startPoint x: 591, startPoint y: 163, endPoint x: 480, endPoint y: 110, distance: 123.0
click at [453, 144] on div "Select Items for Treatment Plan Treatments Bundles nail Item Type Category Caut…" at bounding box center [784, 375] width 1568 height 751
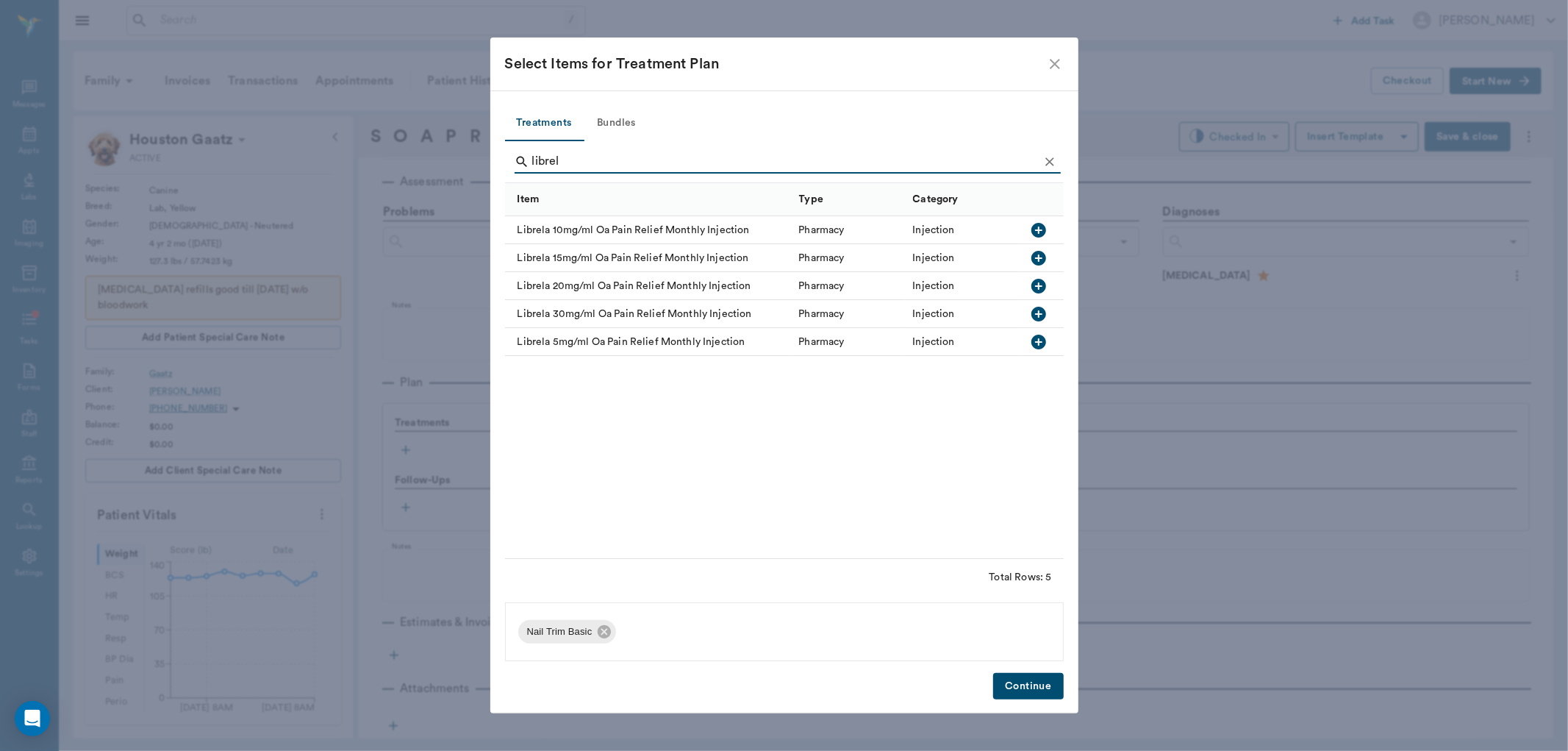
type input "librel"
click at [1037, 307] on icon "button" at bounding box center [1038, 314] width 15 height 15
drag, startPoint x: 572, startPoint y: 155, endPoint x: 406, endPoint y: 146, distance: 166.2
click at [406, 146] on div "Select Items for Treatment Plan Treatments Bundles librel Item Type Category Li…" at bounding box center [784, 375] width 1568 height 751
click at [1034, 695] on button "Continue" at bounding box center [1028, 687] width 70 height 27
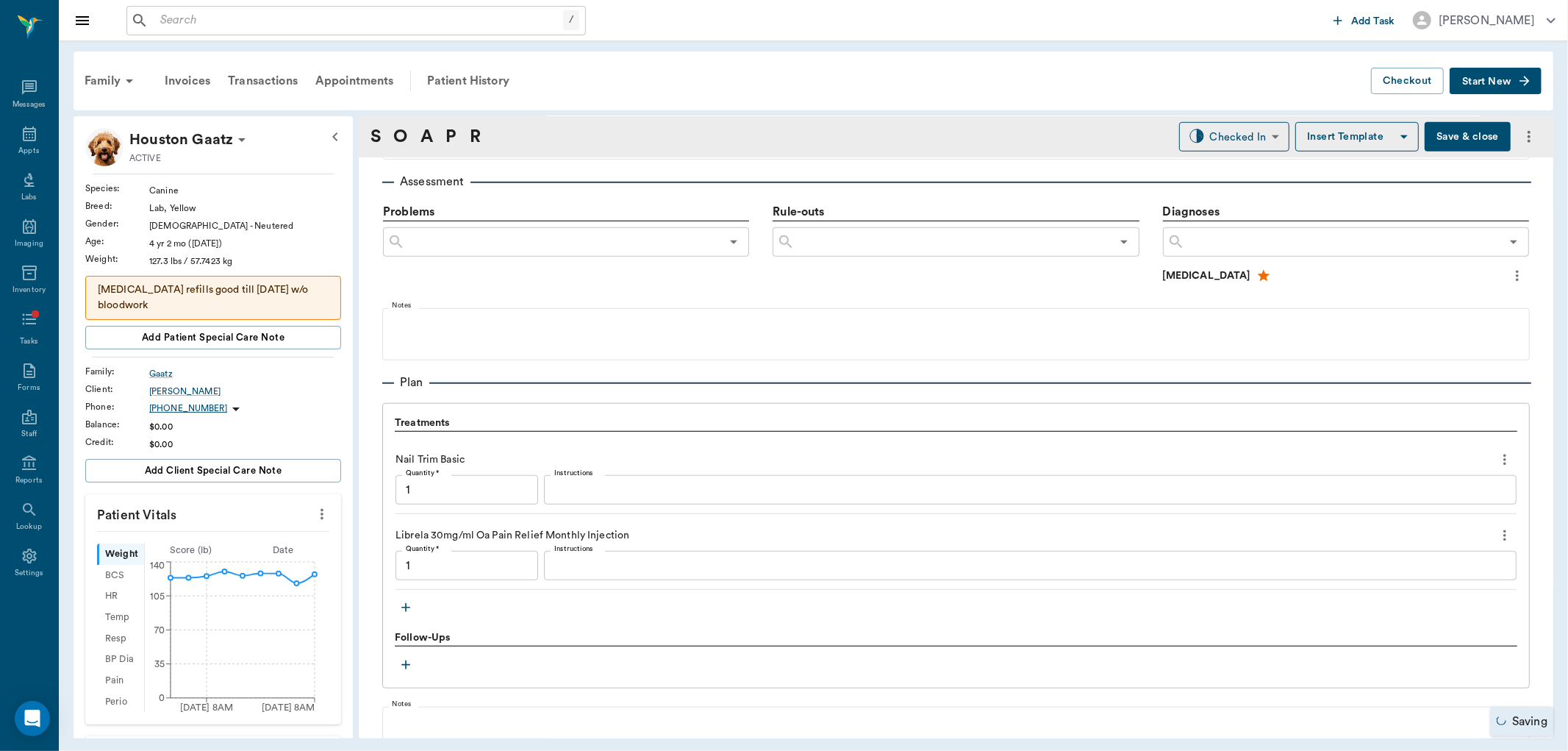
type input "1.00"
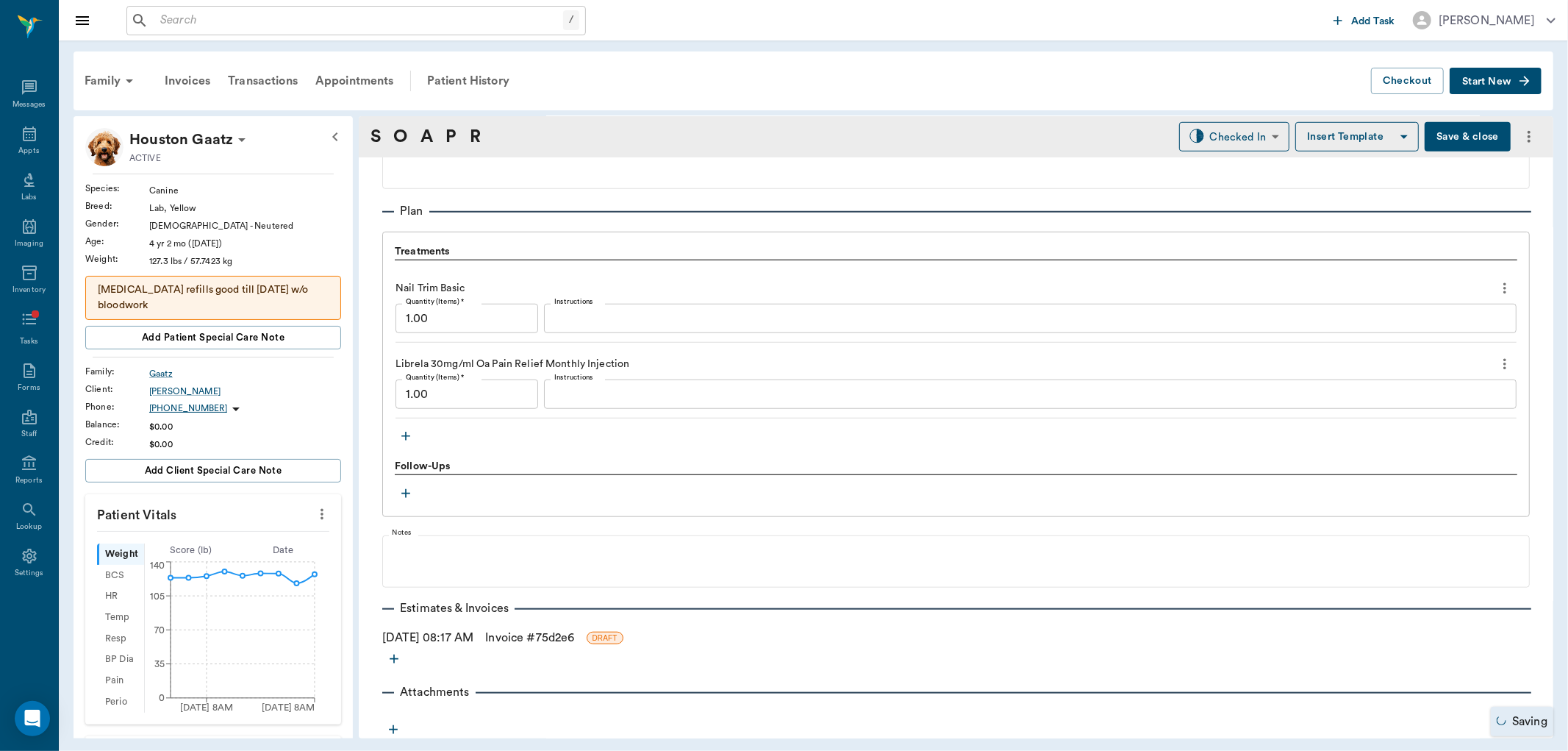
scroll to position [1013, 0]
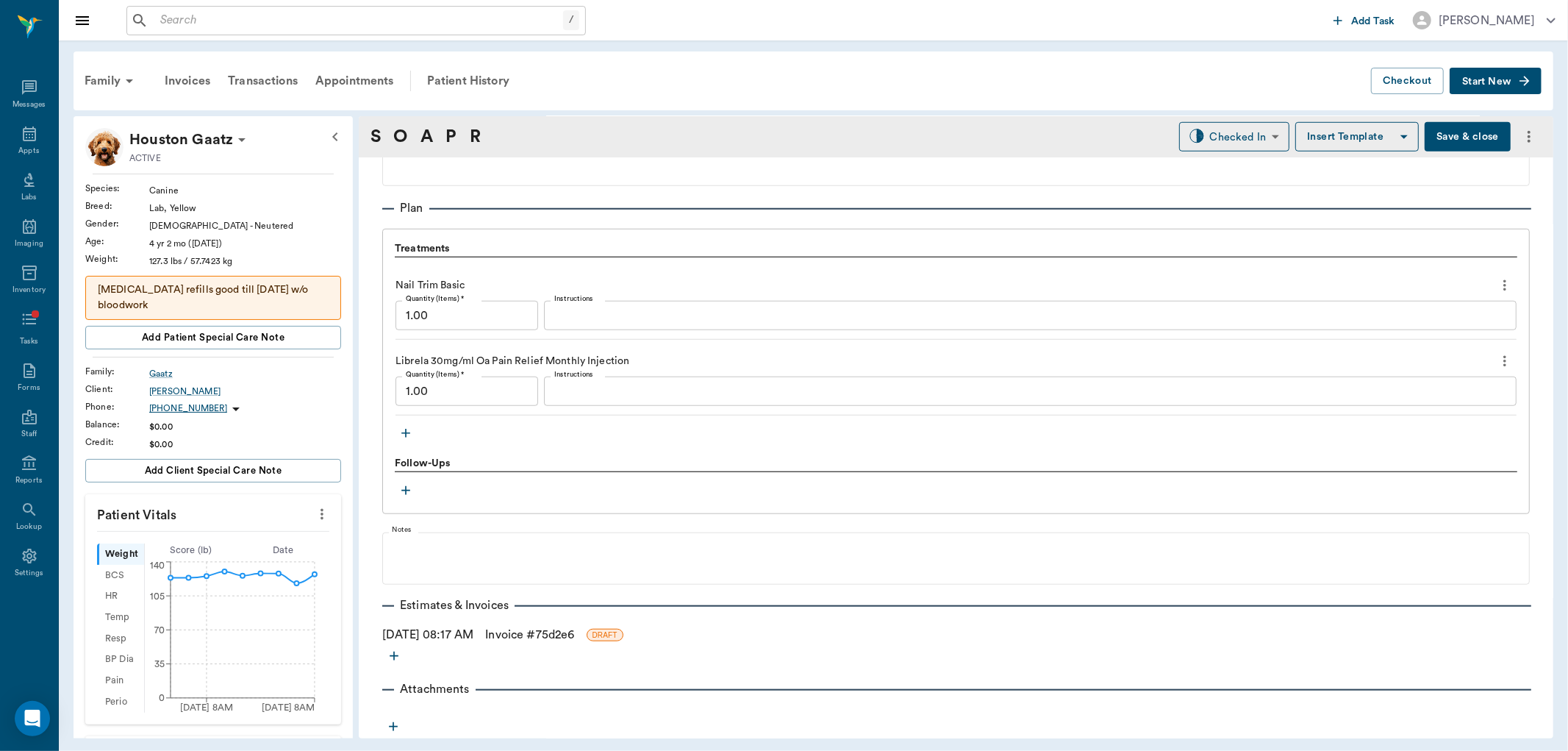
click at [552, 641] on link "Invoice # 75d2e6" at bounding box center [530, 634] width 89 height 17
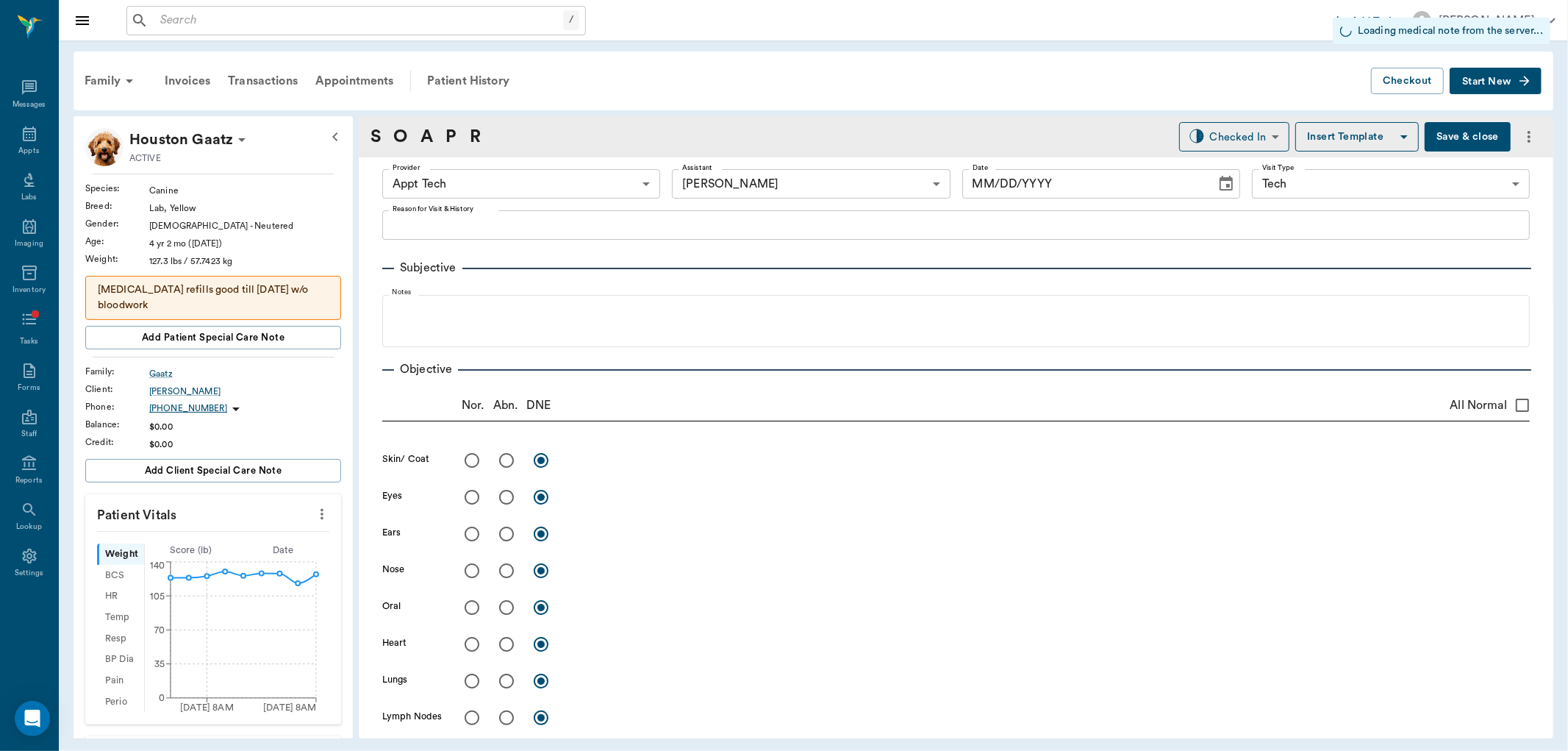
type input "63ec2f075fda476ae8351a4c"
type input "6740bf97de10e07744acf1eb"
type input "65d2be4f46e3a538d89b8c1a"
type input "[DATE]"
type textarea "NT AND LIBRELA INJ -LORY"
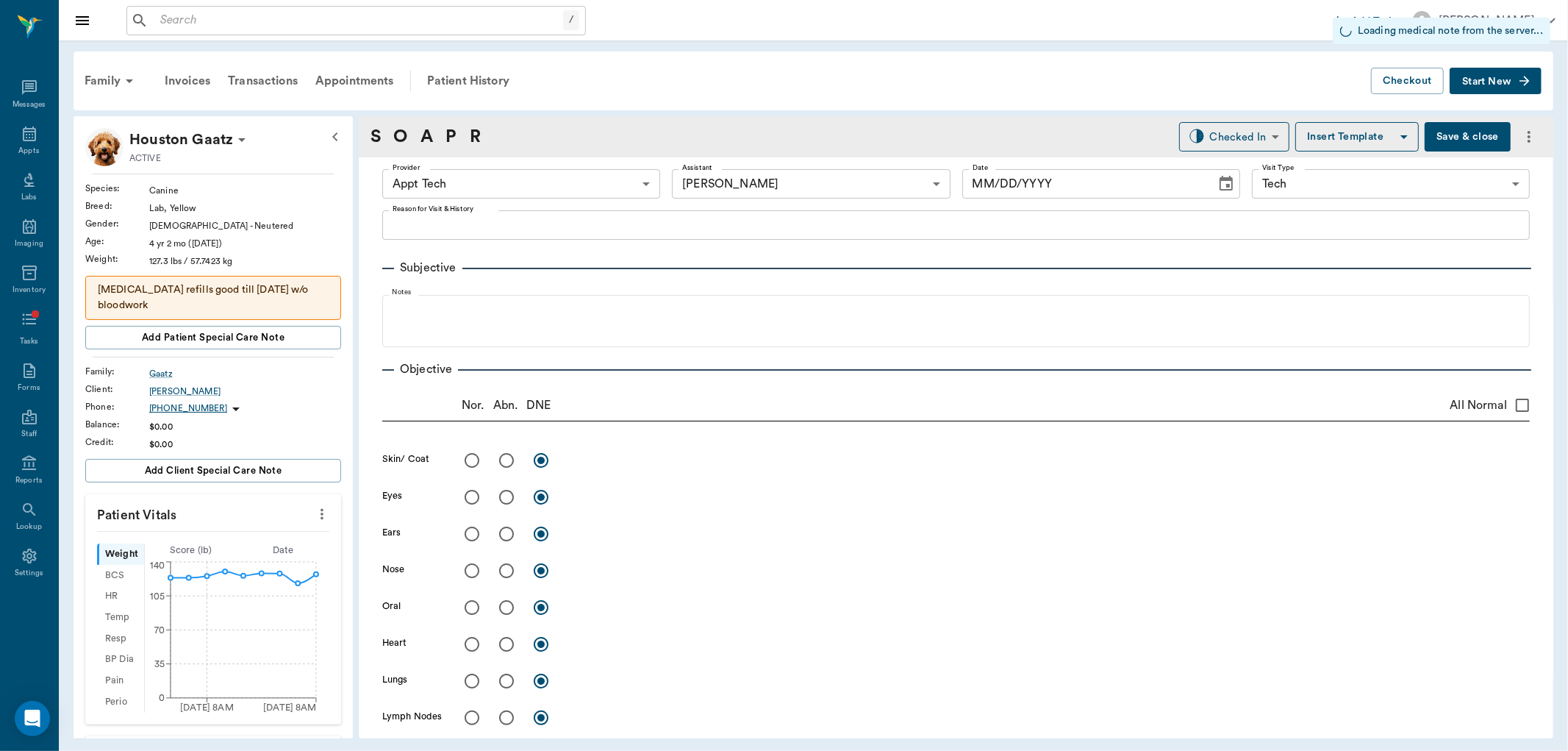
type input "1.00"
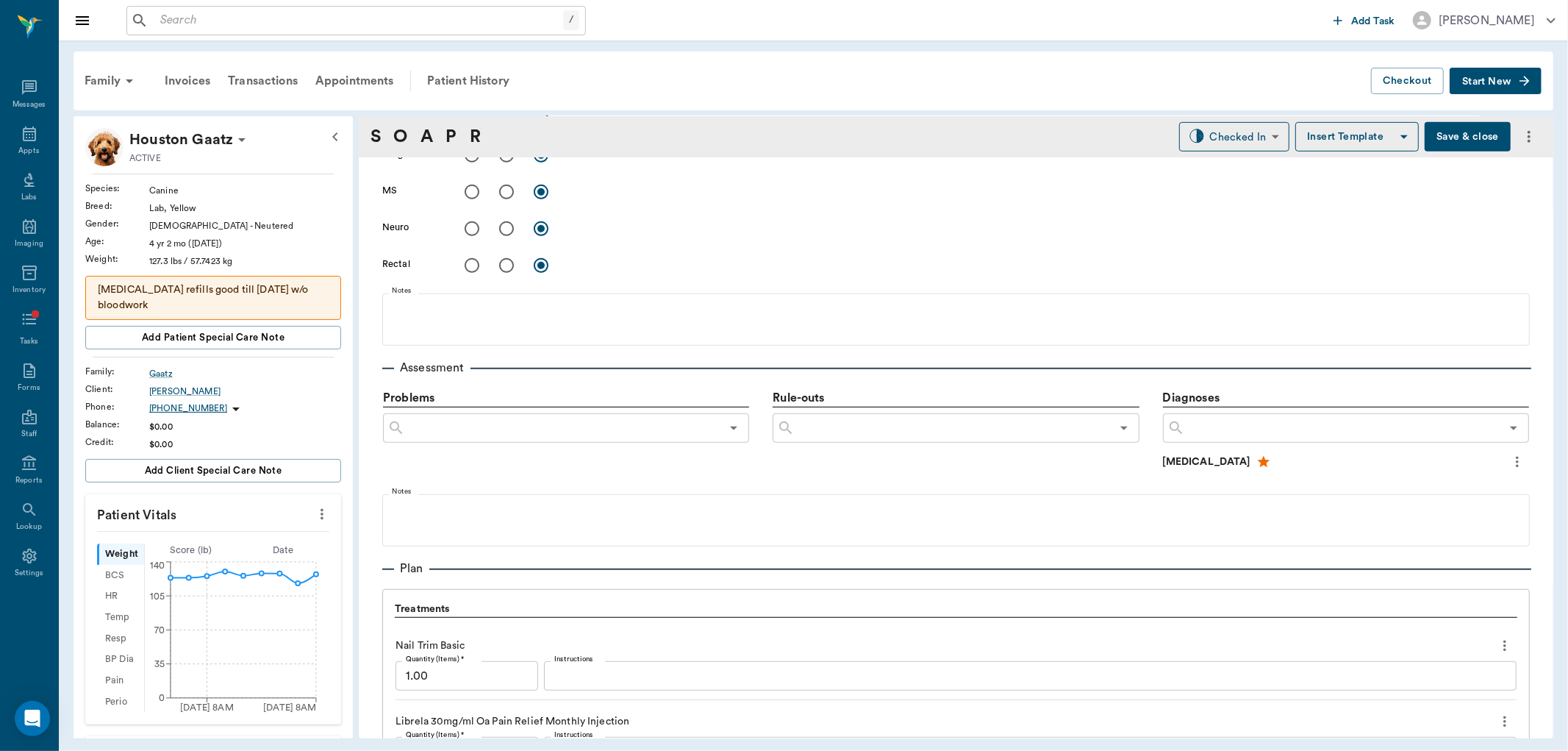
scroll to position [980, 0]
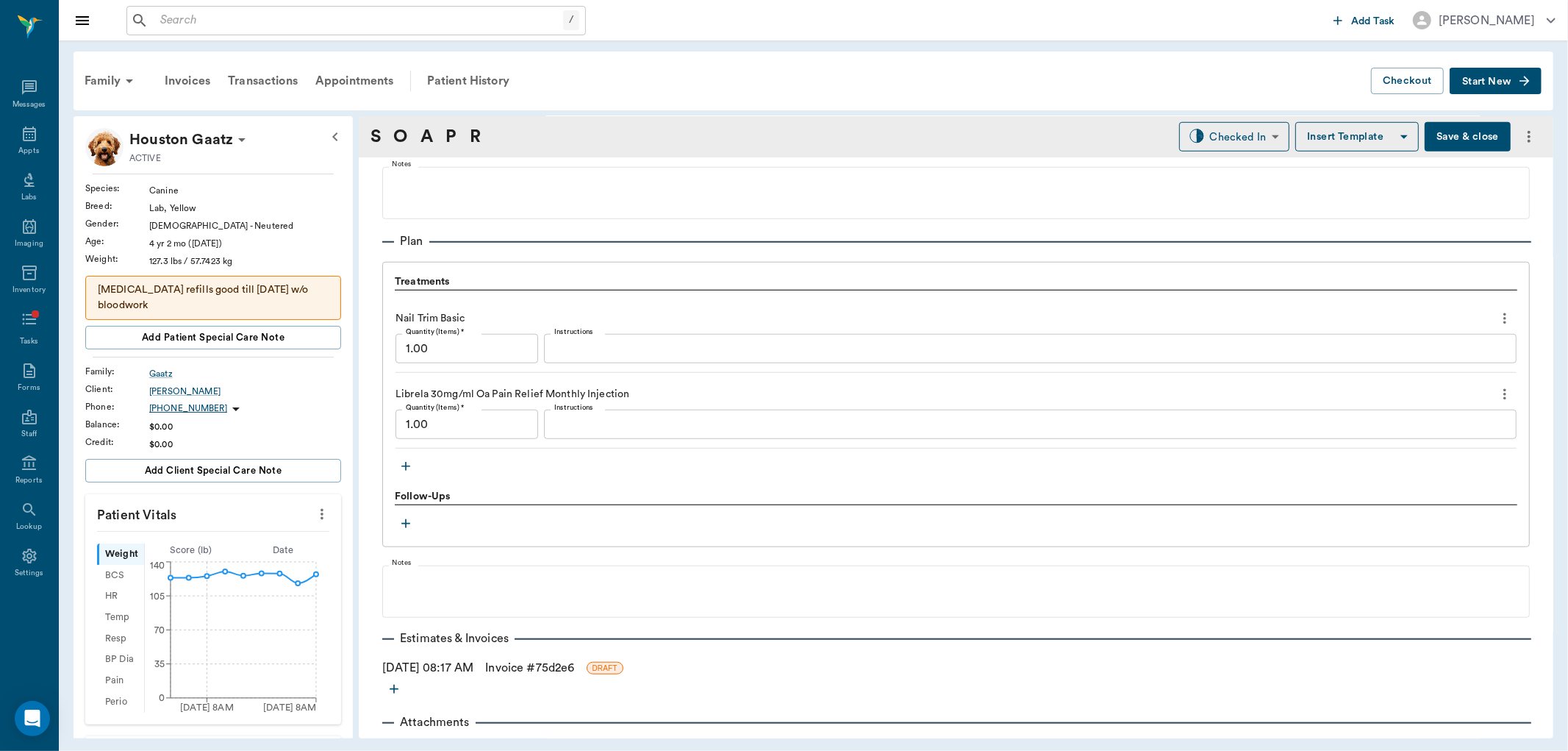
click at [409, 462] on icon "button" at bounding box center [406, 466] width 15 height 15
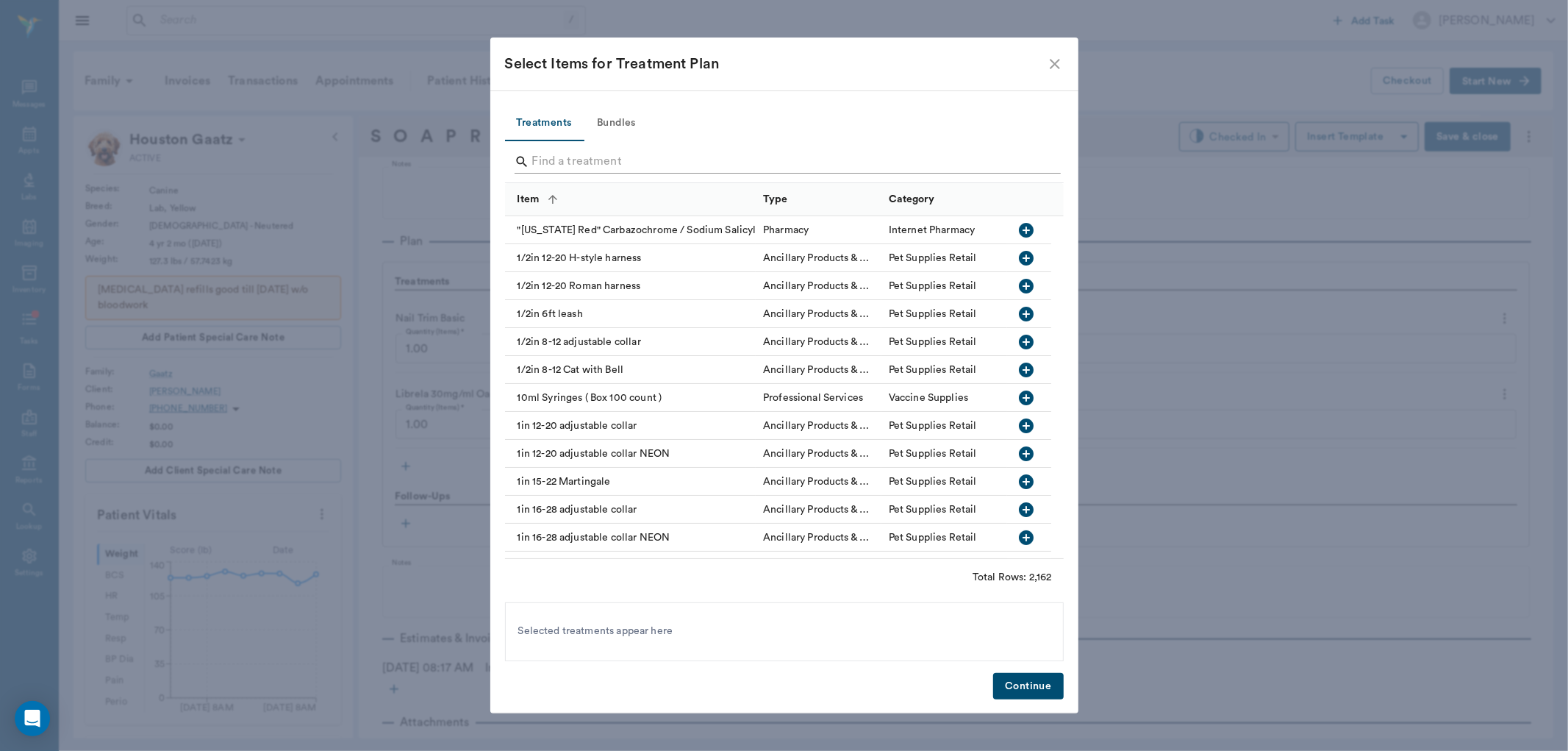
click at [581, 157] on div at bounding box center [787, 163] width 546 height 38
click at [575, 159] on input "Search" at bounding box center [785, 162] width 507 height 24
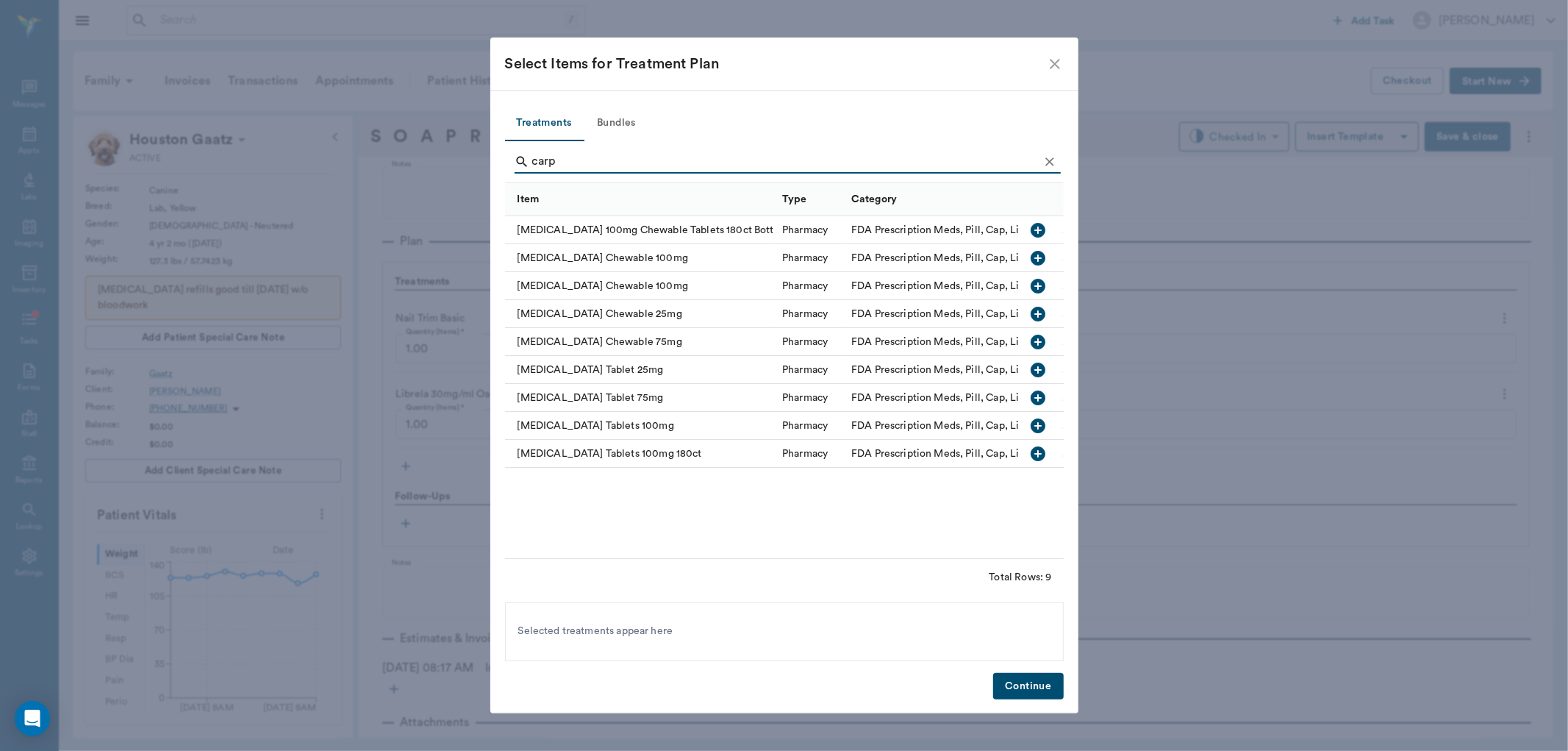
type input "carp"
click at [1057, 63] on icon "close" at bounding box center [1055, 64] width 17 height 17
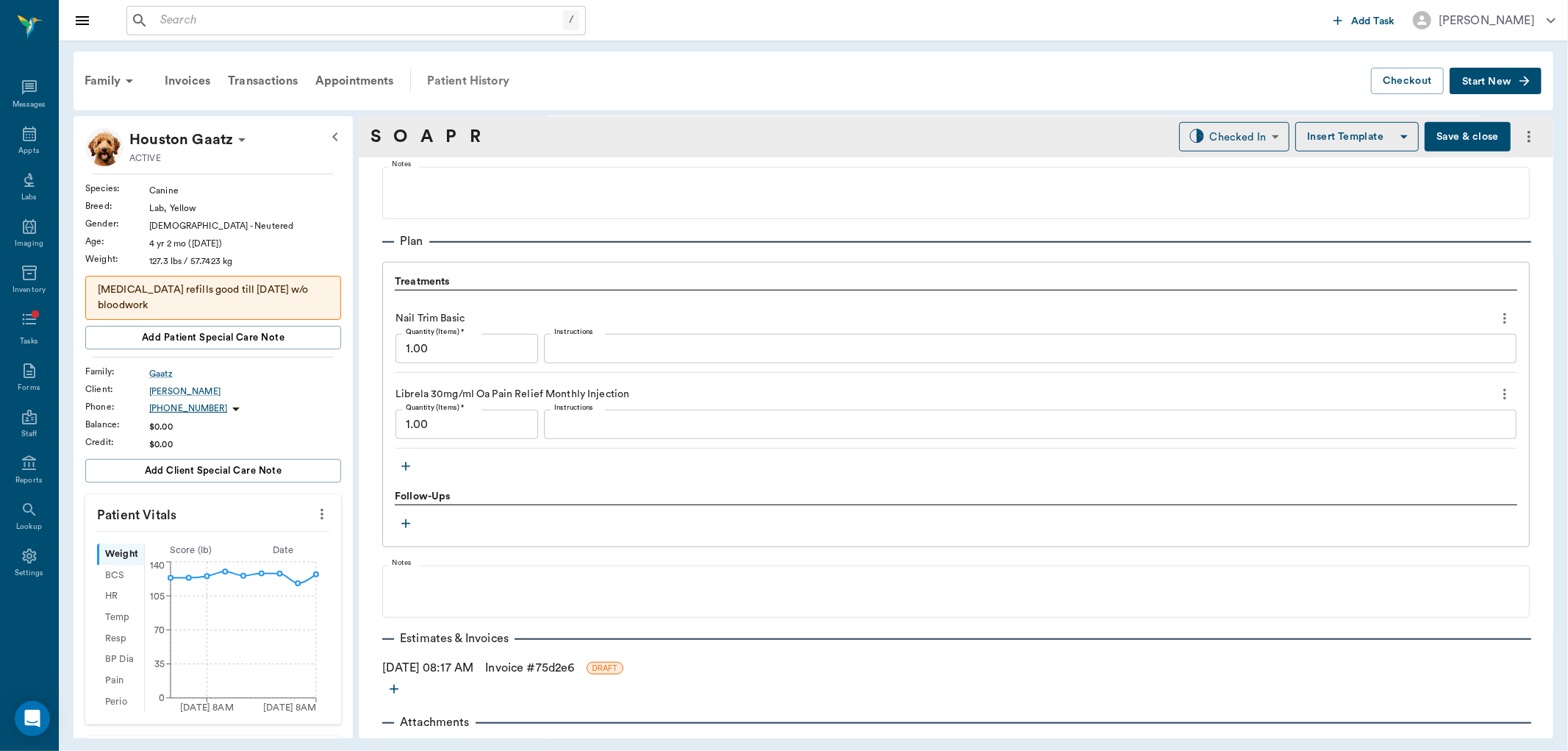
click at [454, 82] on div "Patient History" at bounding box center [468, 81] width 100 height 36
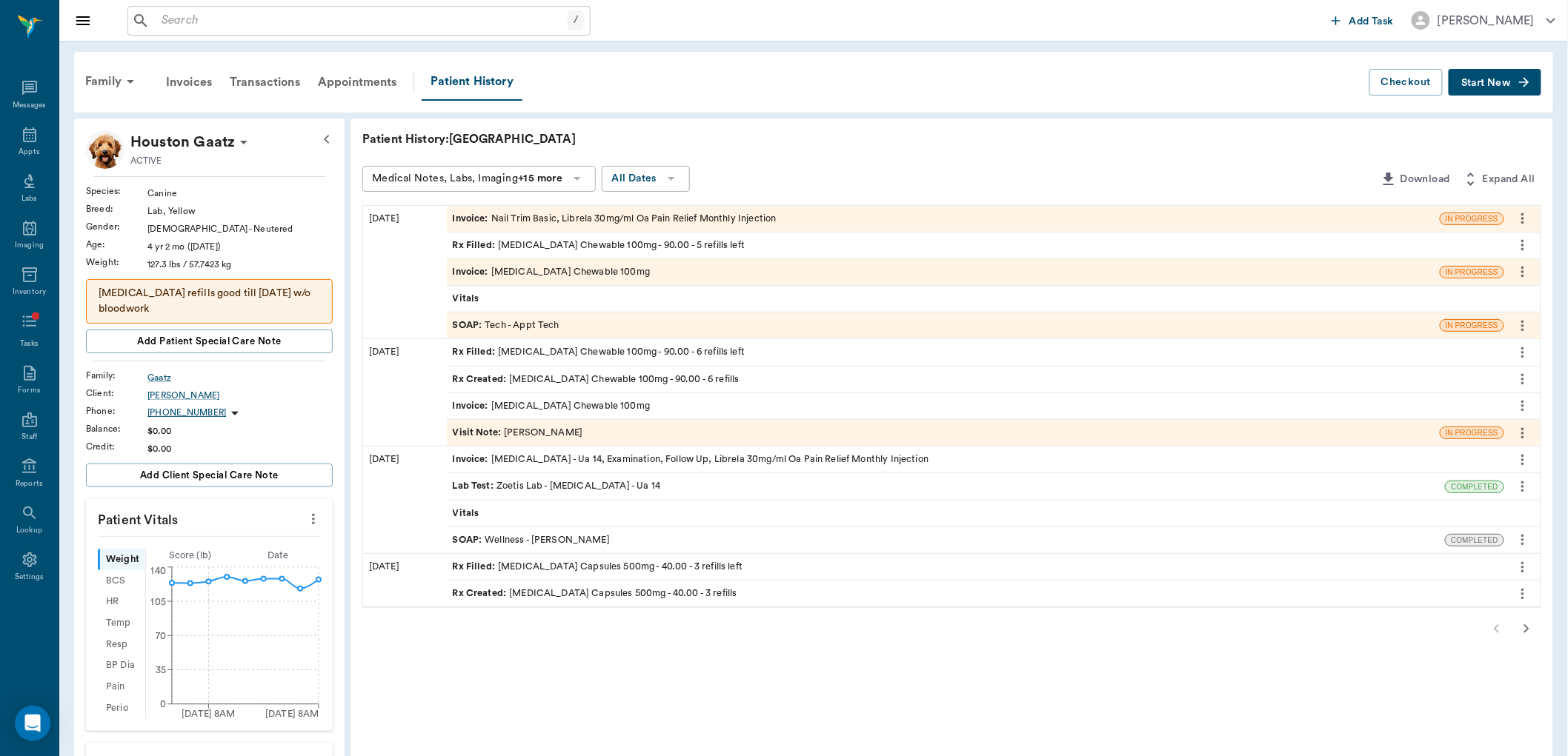
click at [579, 268] on div "Invoice : Carprofen Chewable 100mg" at bounding box center [552, 272] width 198 height 14
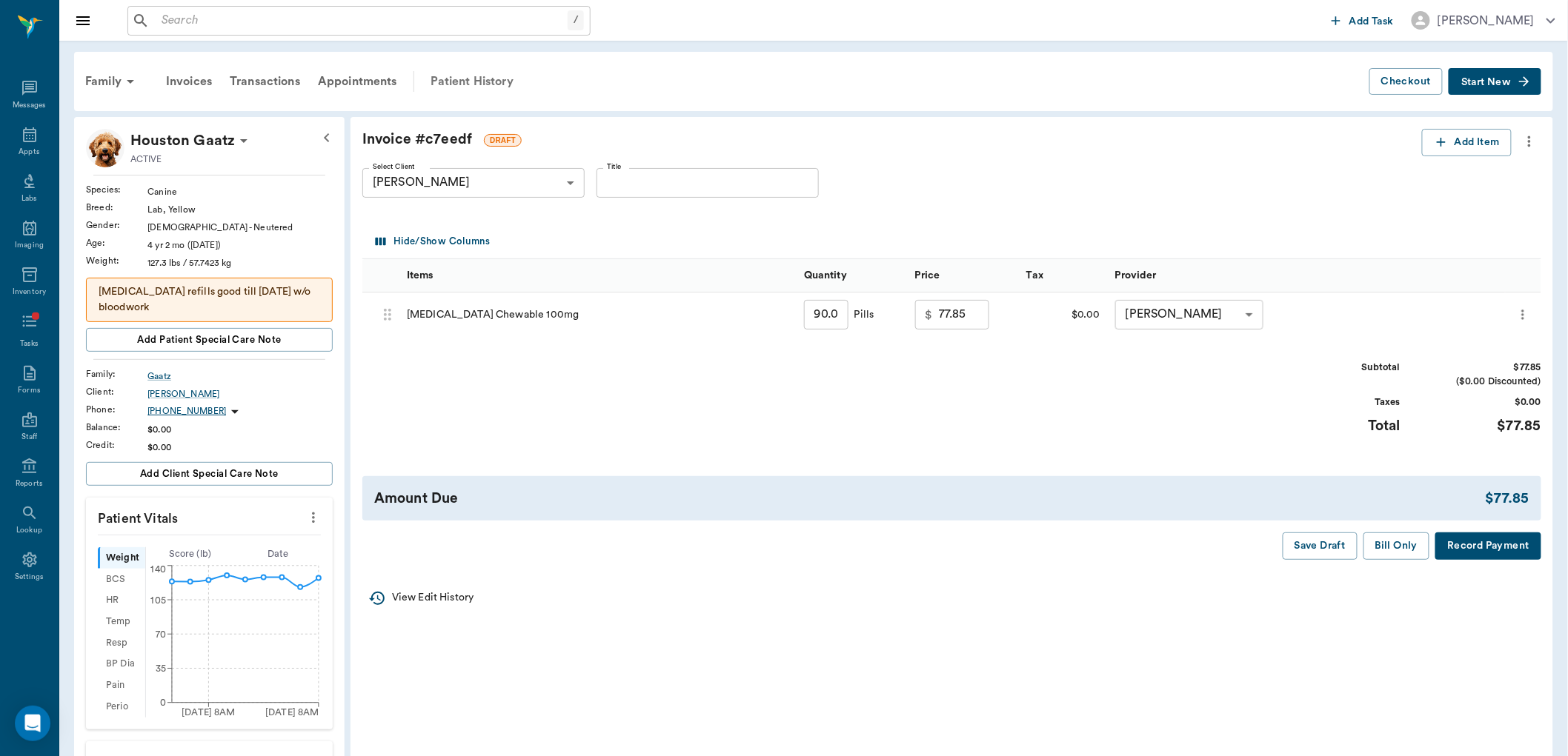
click at [484, 85] on div "Patient History" at bounding box center [472, 81] width 101 height 36
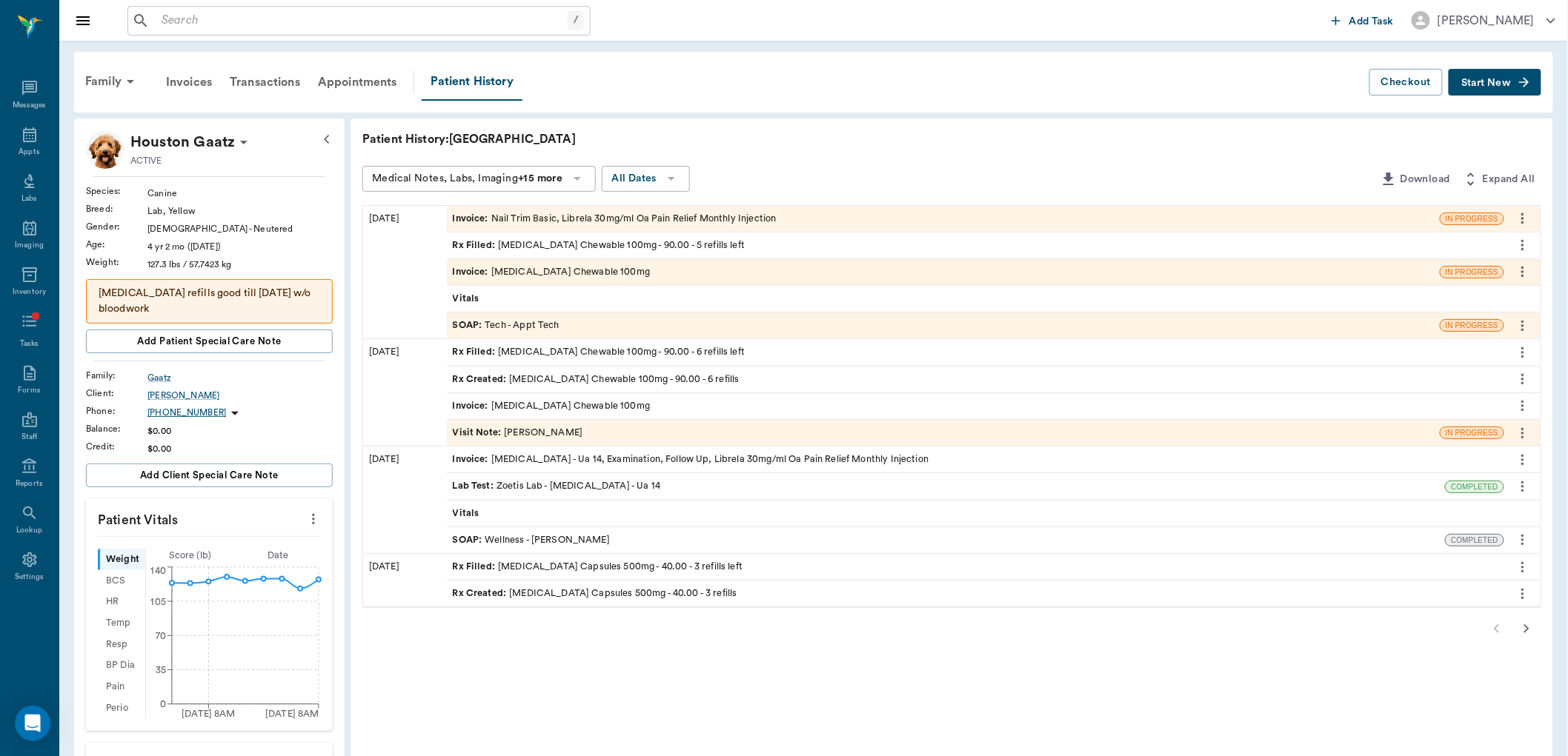
click at [546, 321] on div "SOAP : Tech - Appt Tech" at bounding box center [506, 326] width 107 height 14
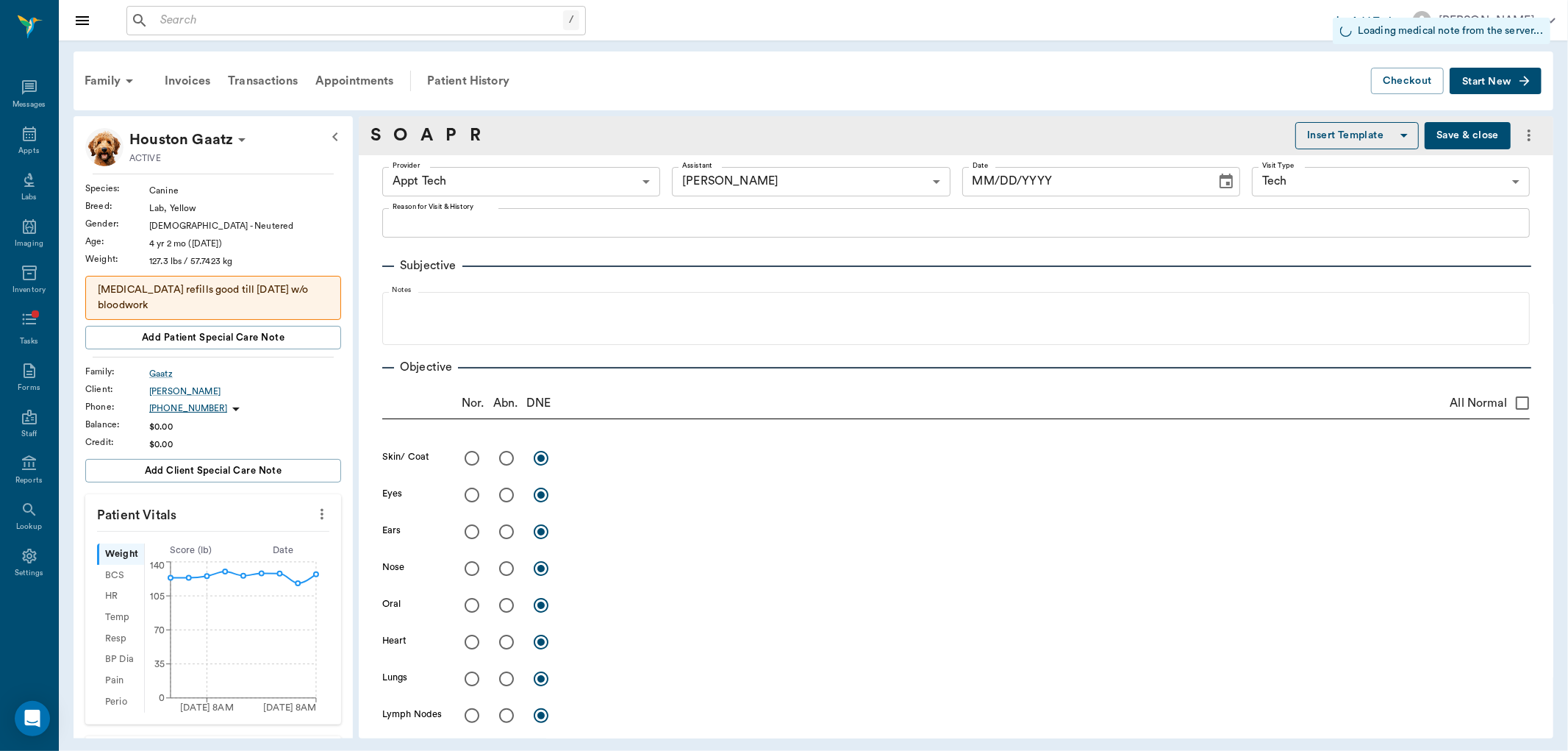
type input "63ec2f075fda476ae8351a4c"
type input "6740bf97de10e07744acf1eb"
type input "65d2be4f46e3a538d89b8c1a"
type input "[DATE]"
type textarea "NT AND LIBRELA INJ -LORY"
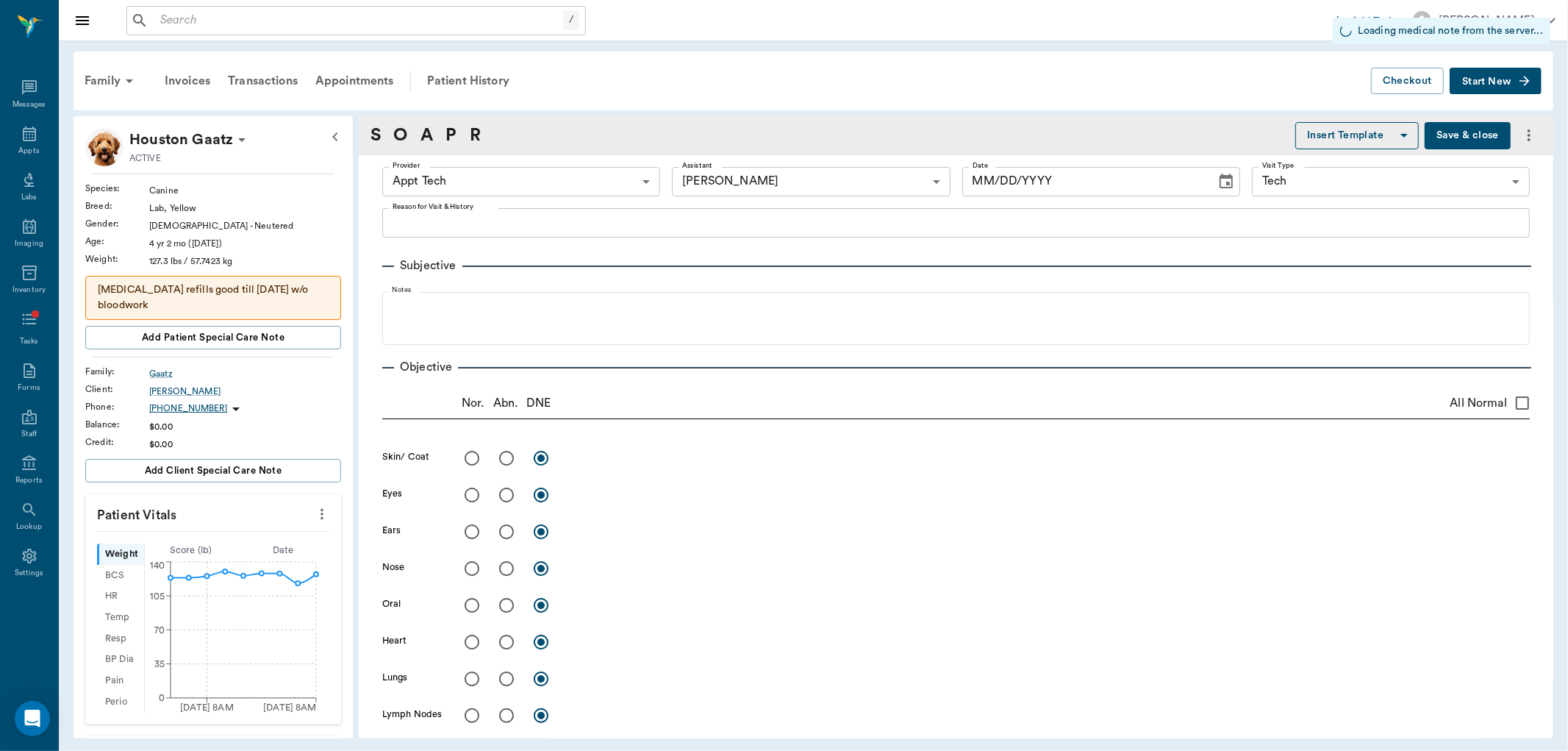
type input "1.00"
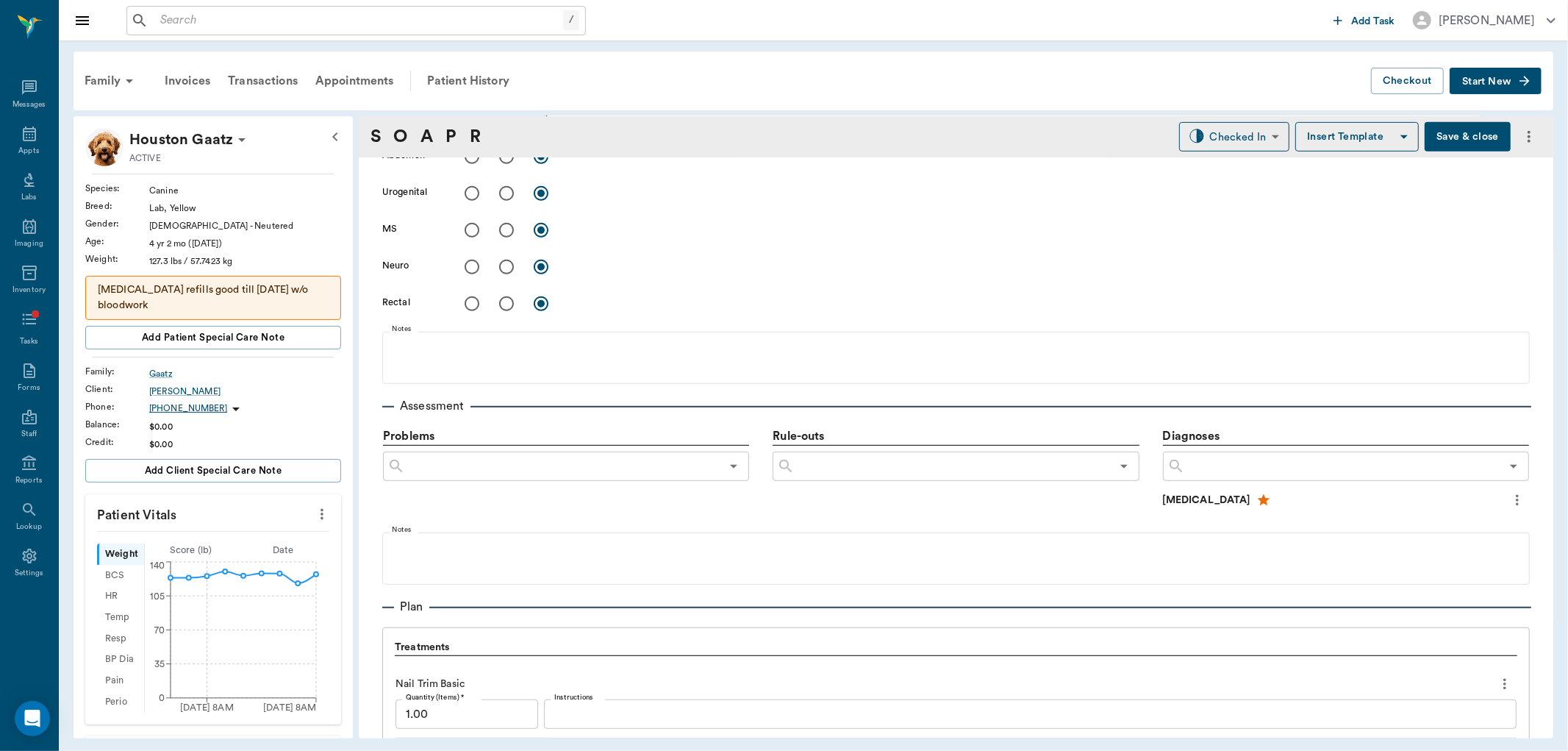
scroll to position [836, 0]
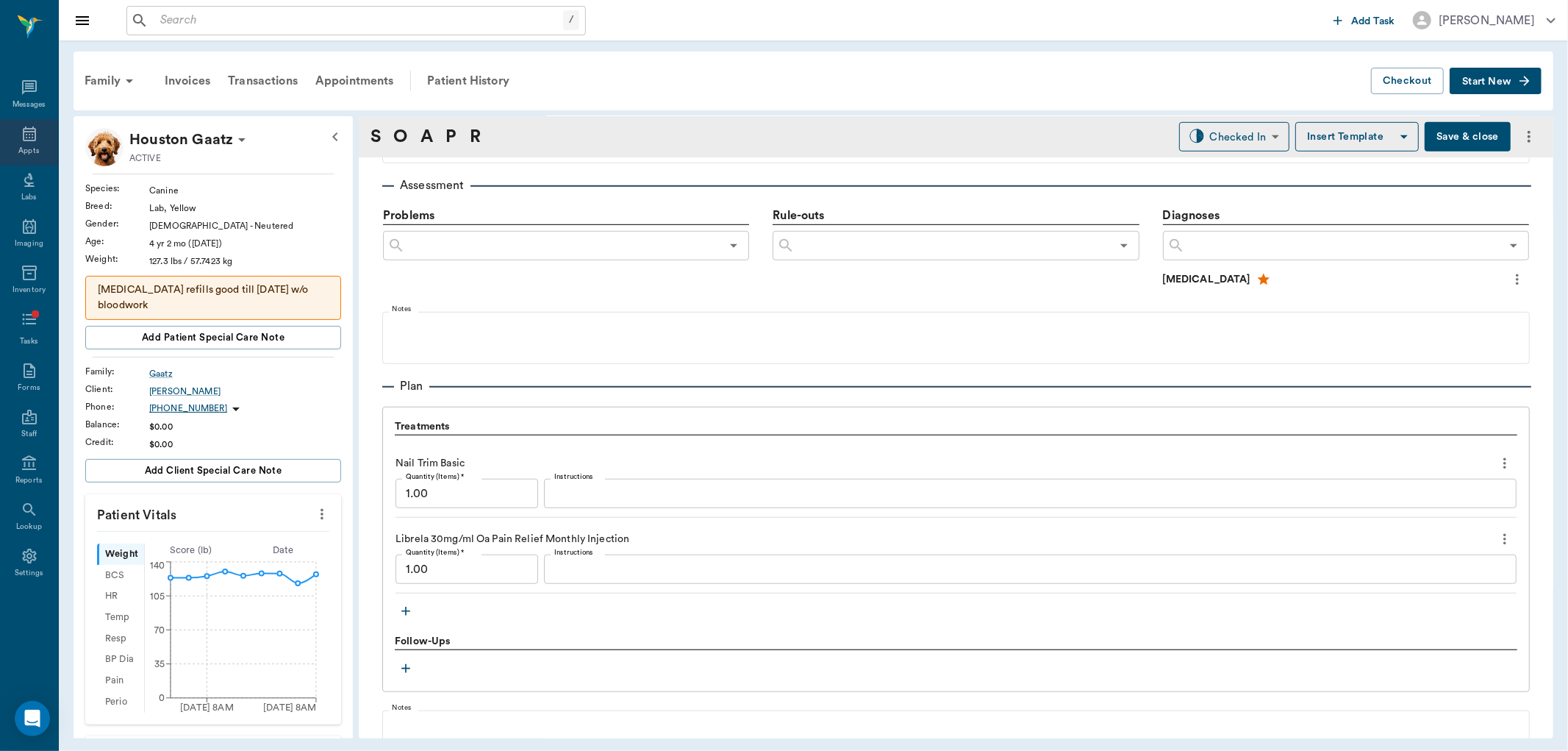
click at [25, 128] on icon at bounding box center [29, 134] width 13 height 15
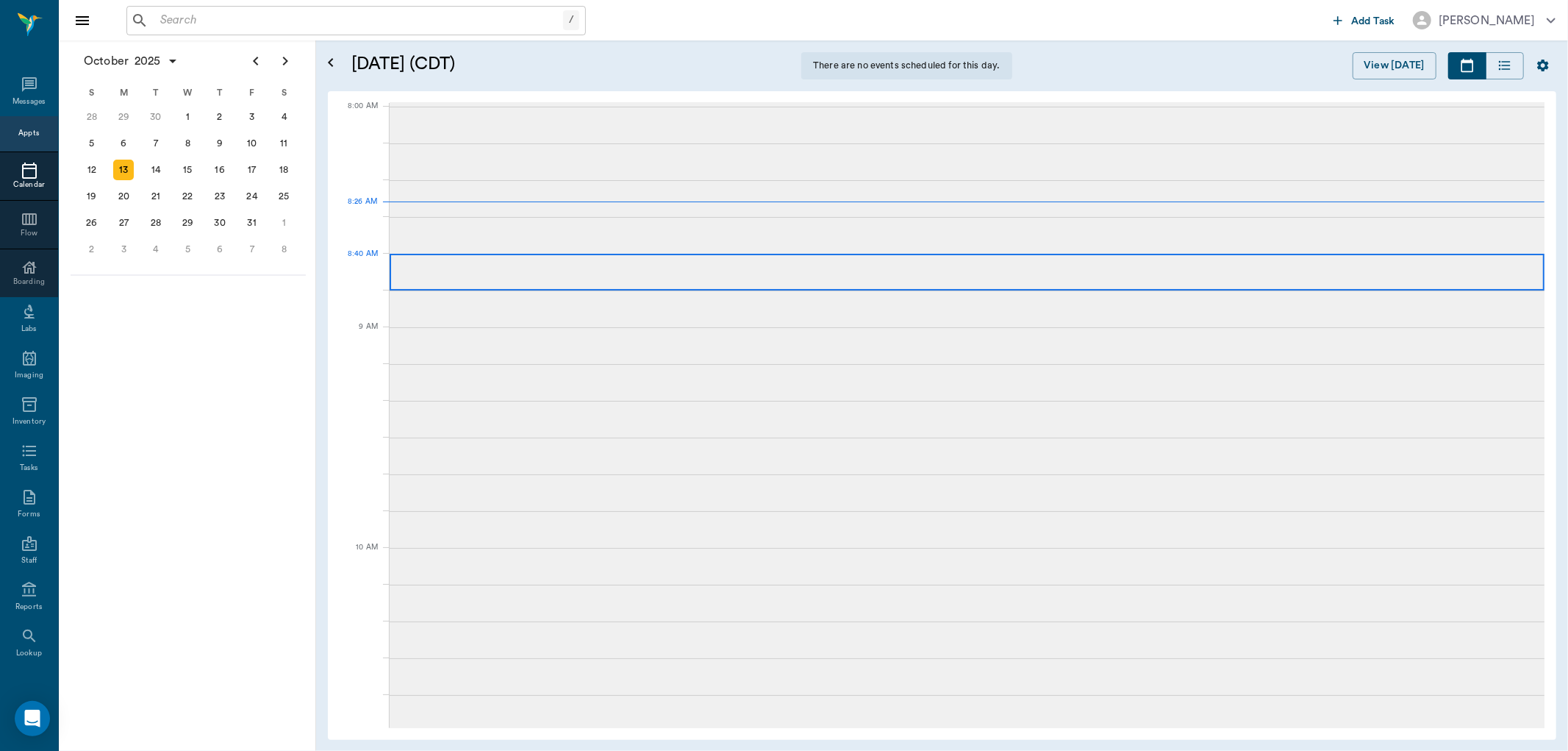
scroll to position [3, 0]
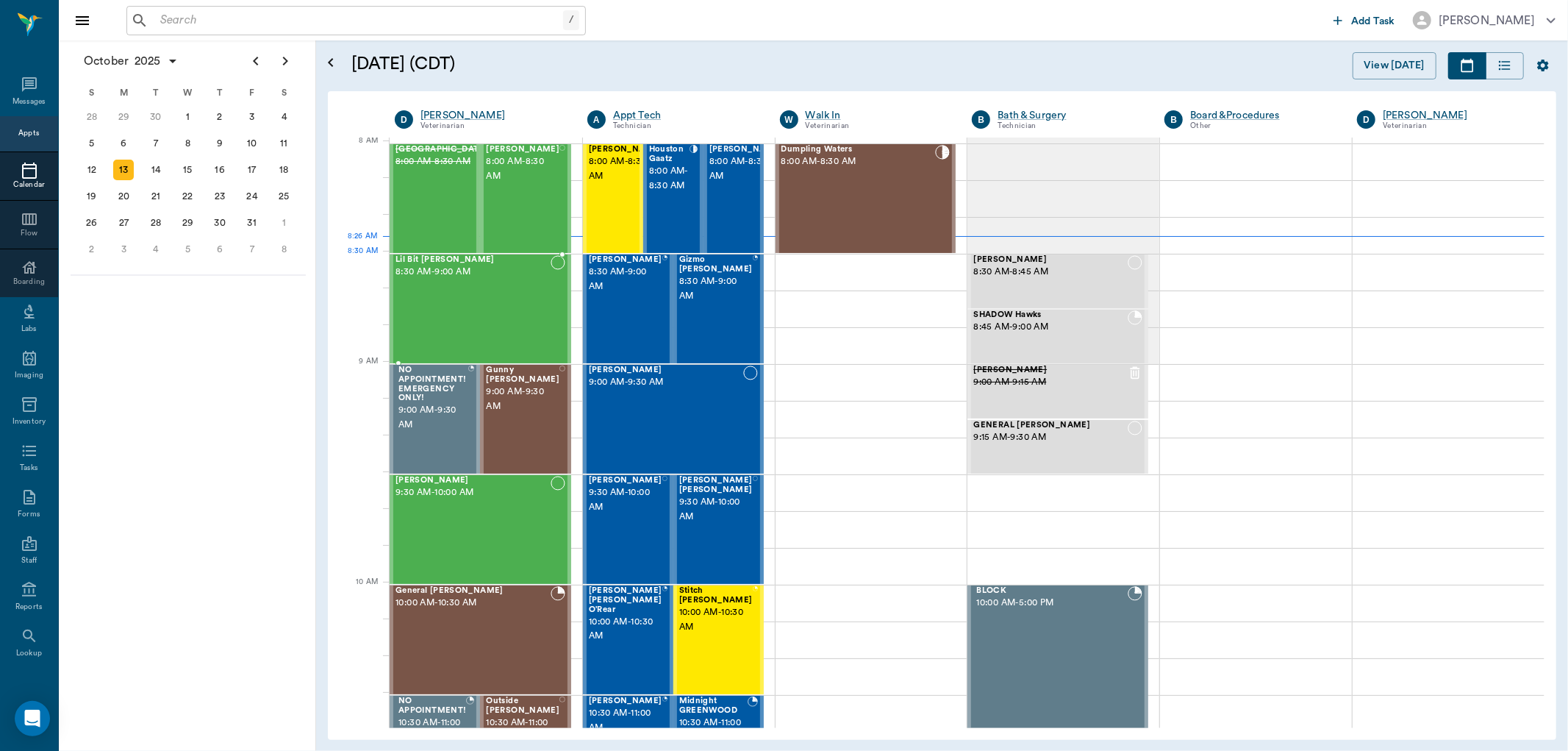
scroll to position [3, 0]
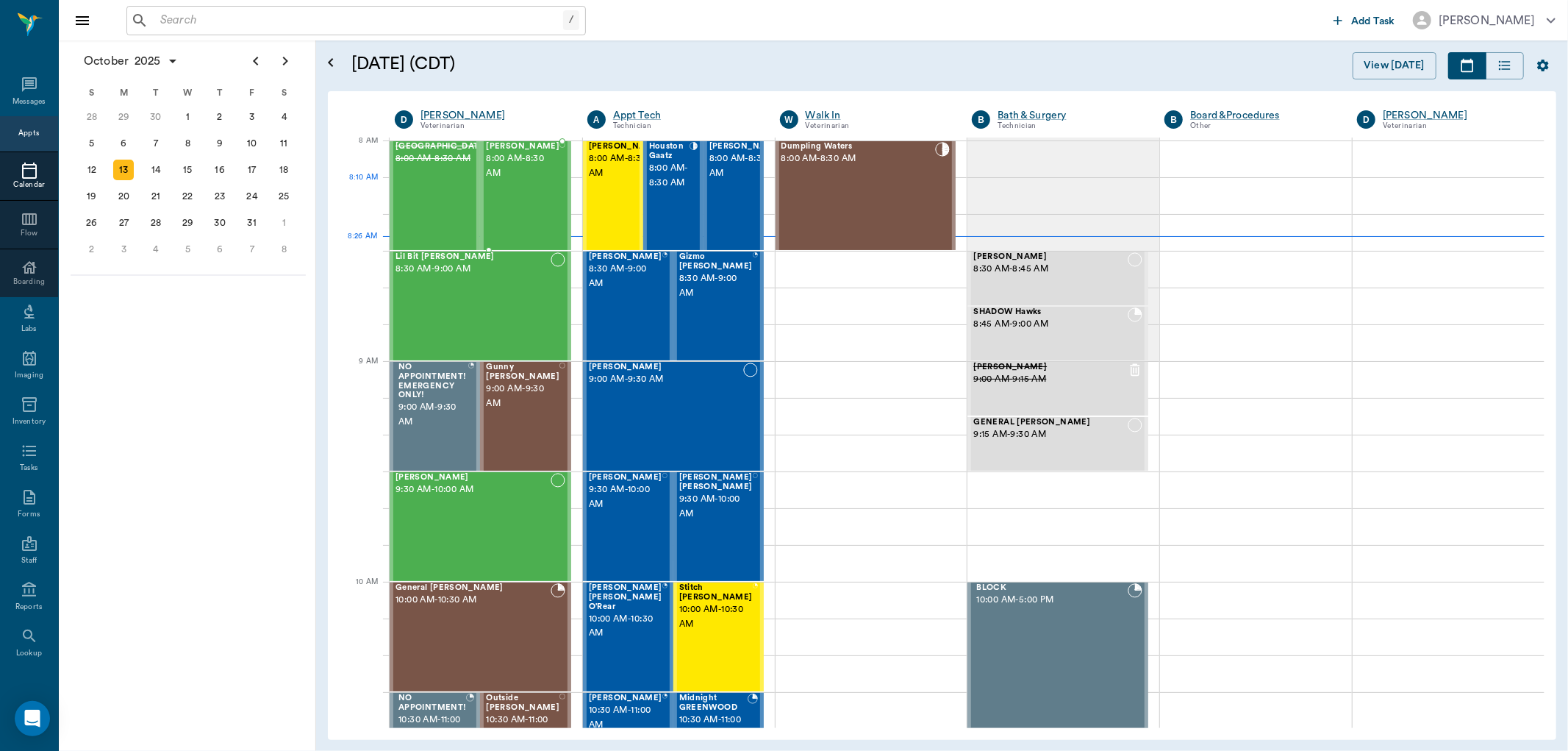
click at [531, 207] on div "Cow CALHOUN 8:00 AM - 8:30 AM" at bounding box center [522, 195] width 74 height 107
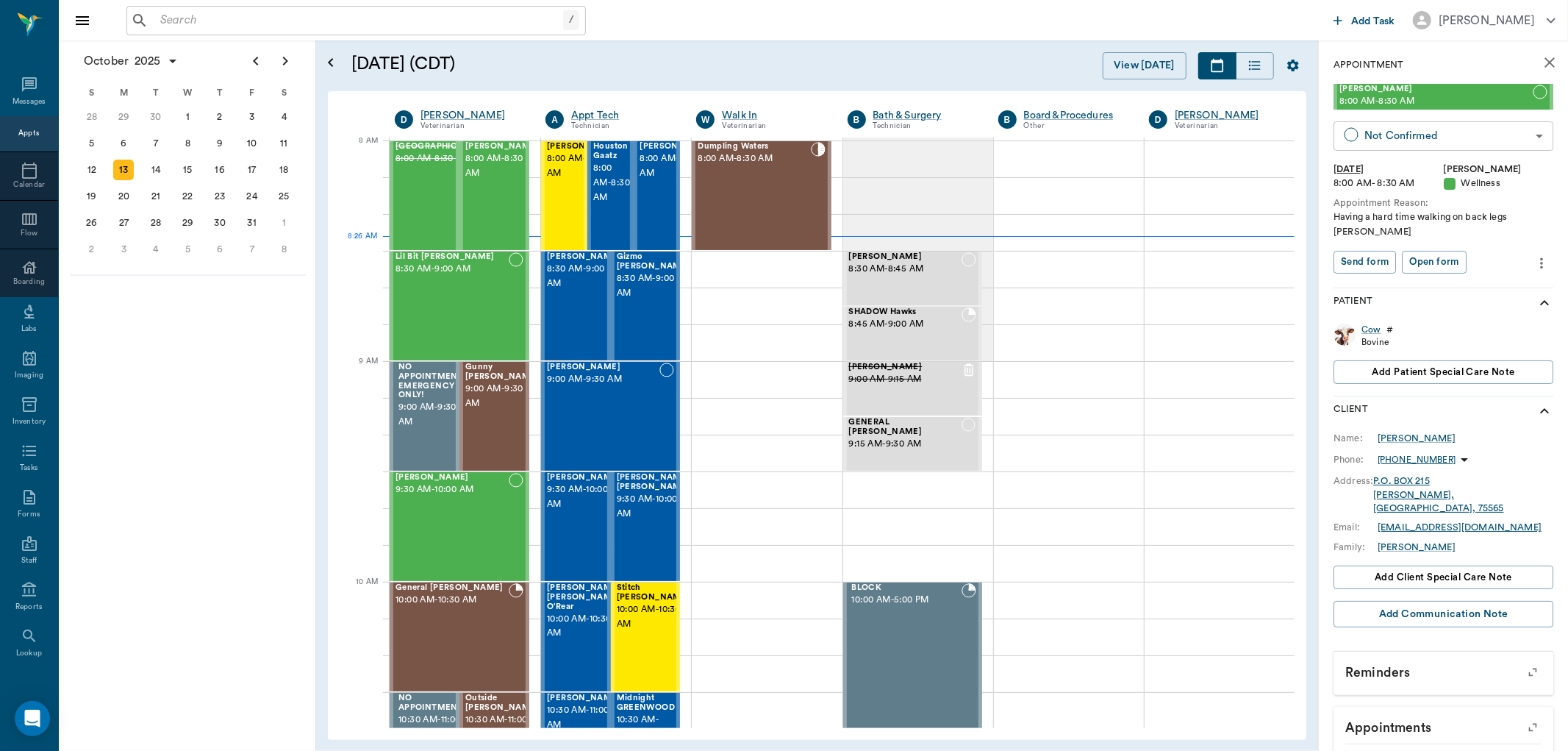
click at [1470, 136] on body "/ ​ Add Task Dr. Bert Ellsworth Nectar Messages Appts Calendar Flow Boarding La…" at bounding box center [784, 375] width 1568 height 751
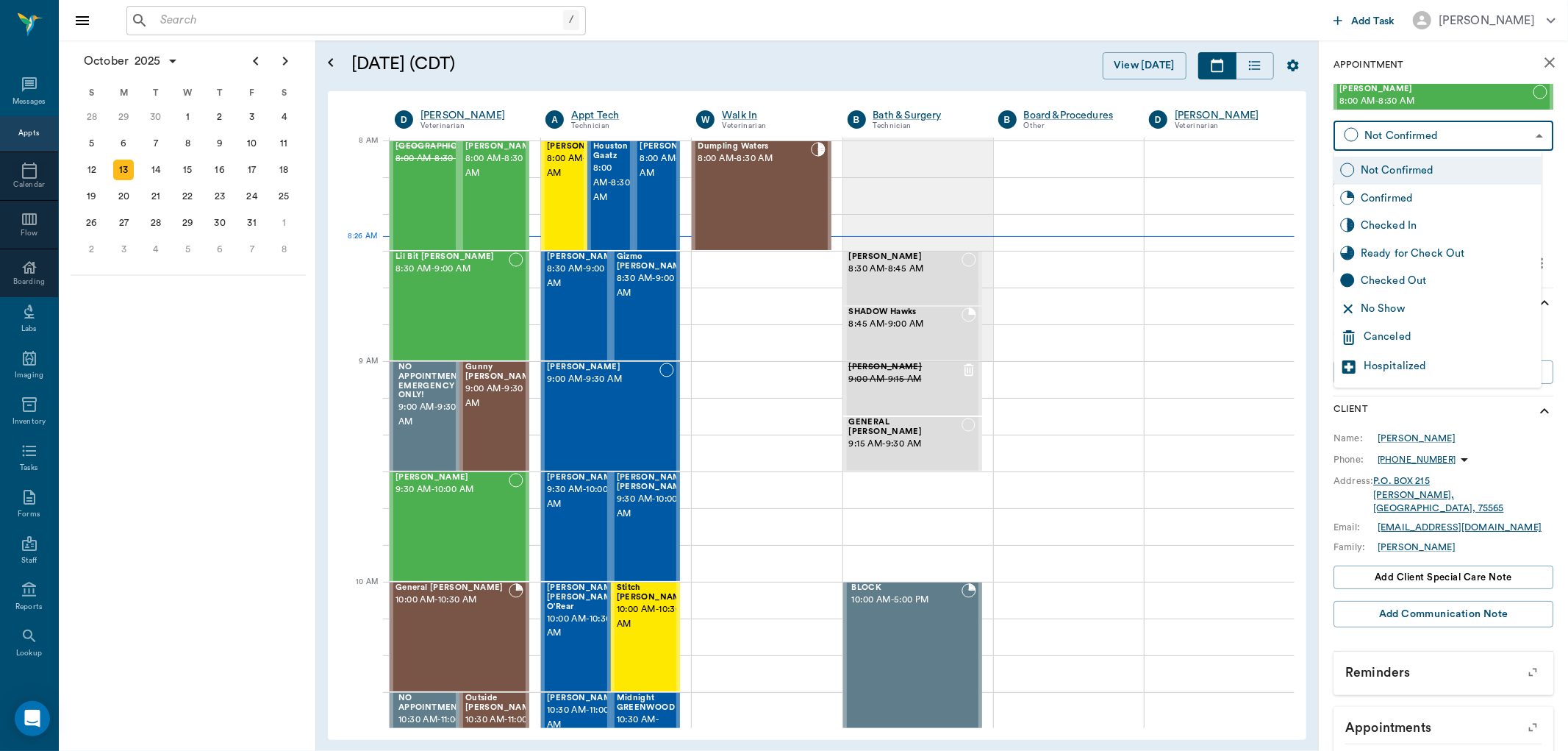
click at [1403, 224] on div "Checked In" at bounding box center [1448, 226] width 175 height 16
type input "CHECKED_IN"
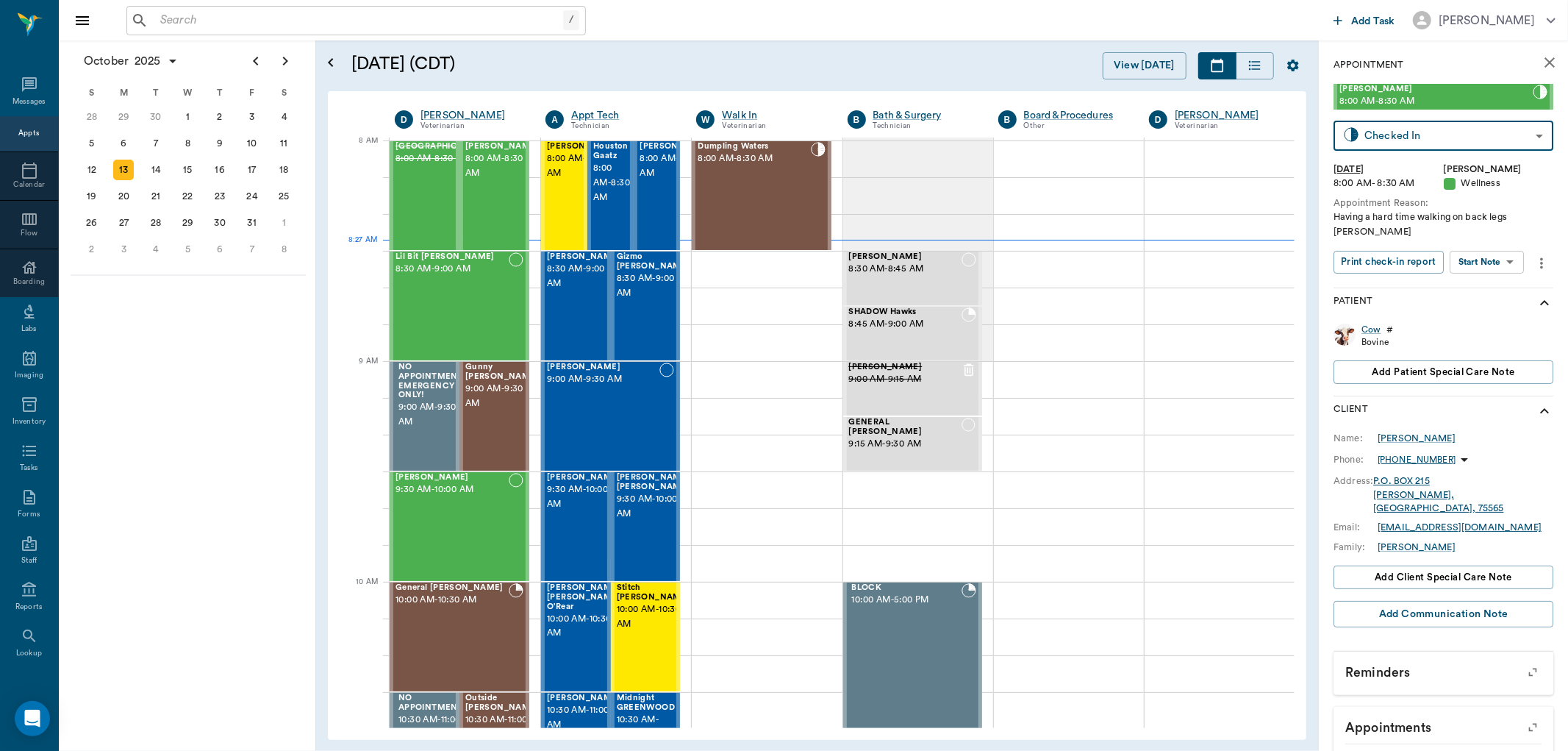
click at [1493, 262] on body "/ ​ Add Task Dr. Bert Ellsworth Nectar Messages Appts Calendar Flow Boarding La…" at bounding box center [784, 375] width 1568 height 751
click at [1478, 291] on button "Start SOAP" at bounding box center [1470, 292] width 50 height 17
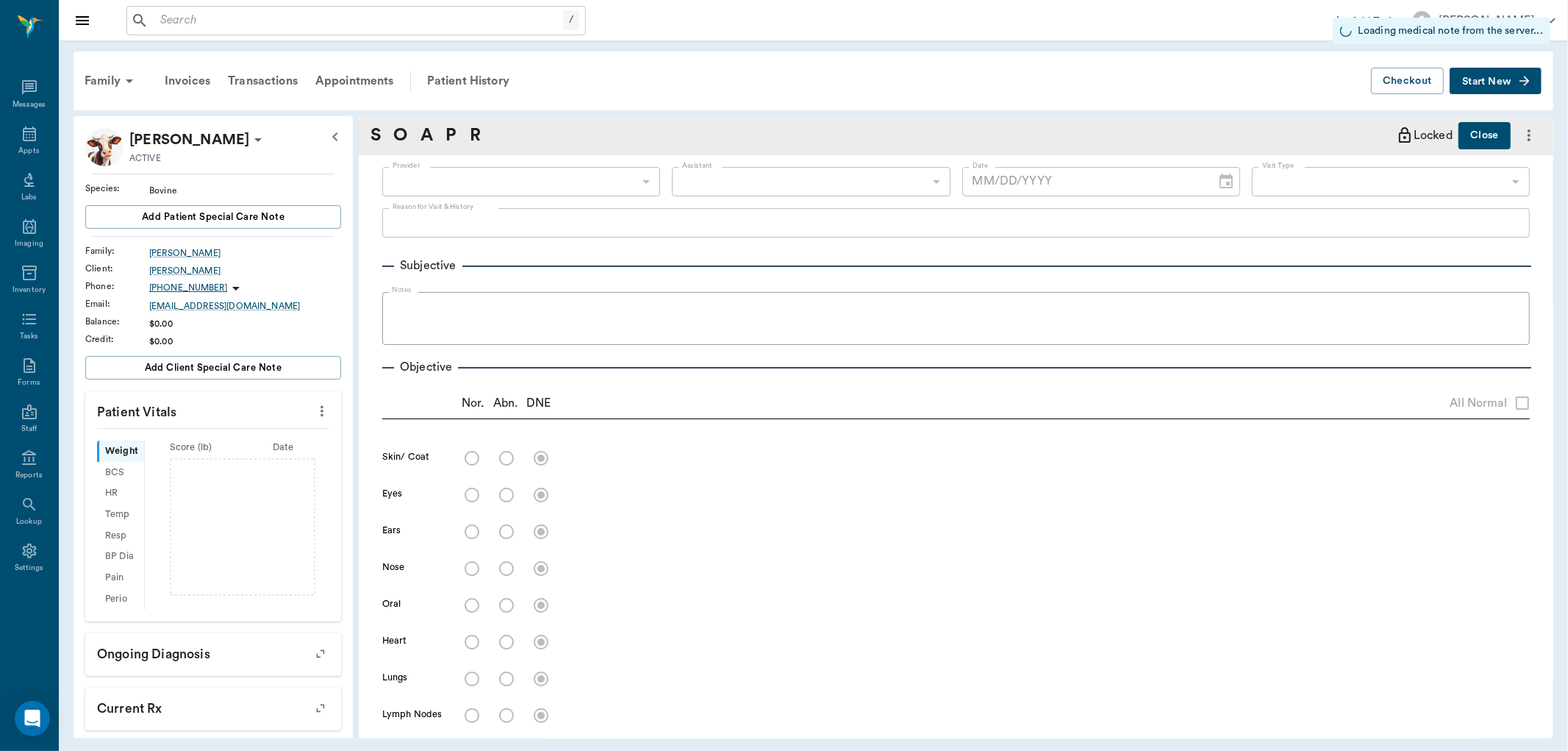
type input "63ec2f075fda476ae8351a4d"
type input "65d2be4f46e3a538d89b8c14"
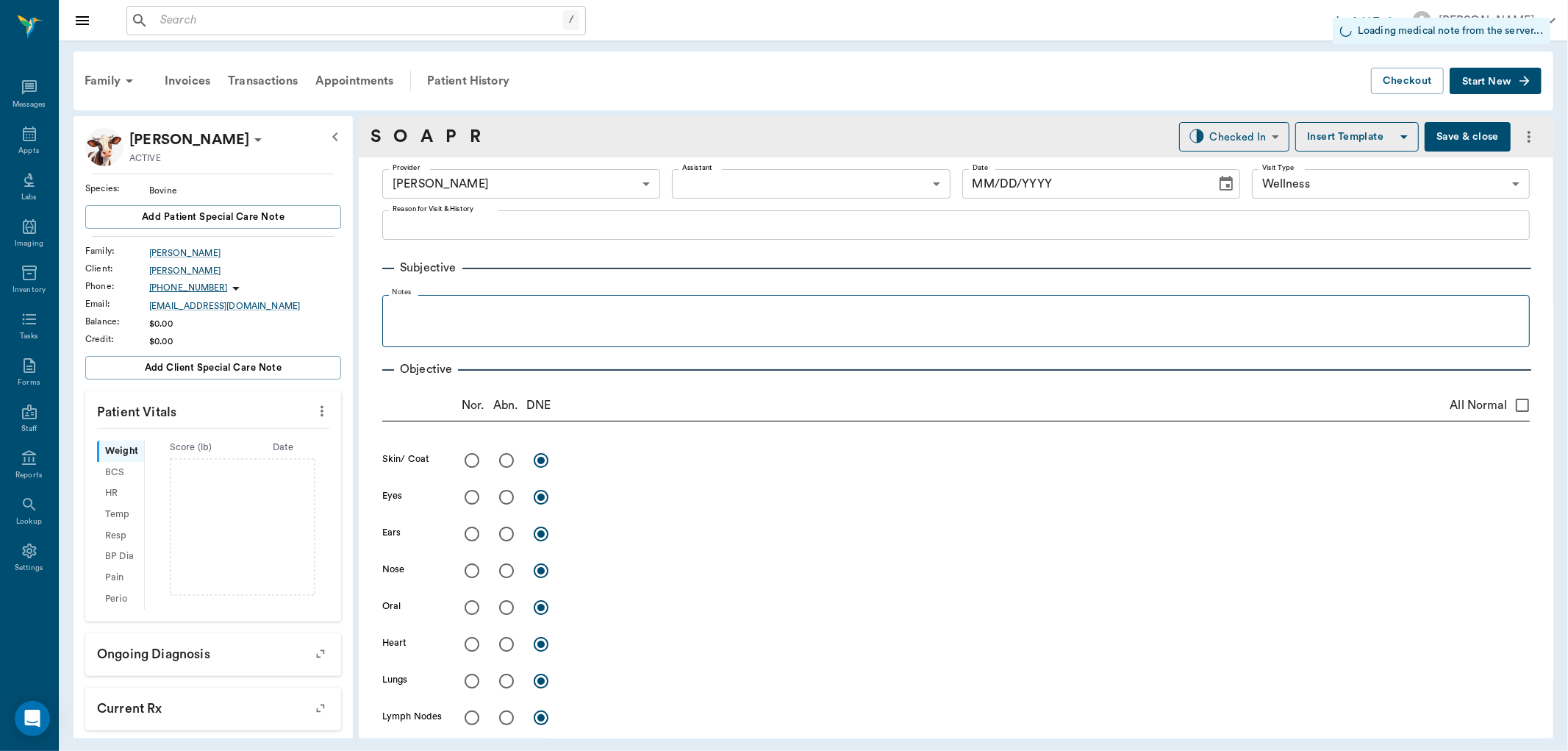
type input "[DATE]"
type textarea "Having a hard time walking on back legs Christy"
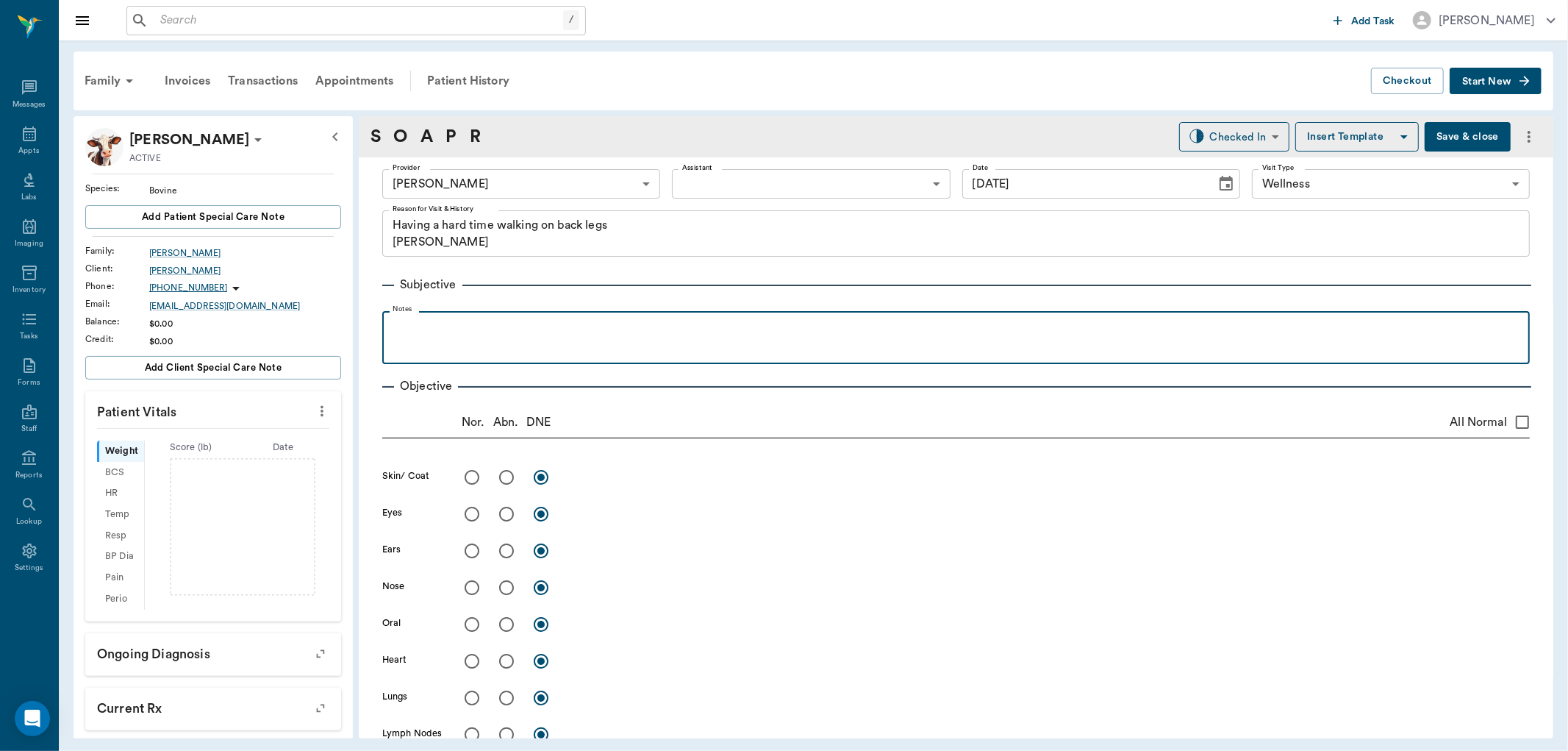
click at [442, 333] on p at bounding box center [956, 328] width 1133 height 17
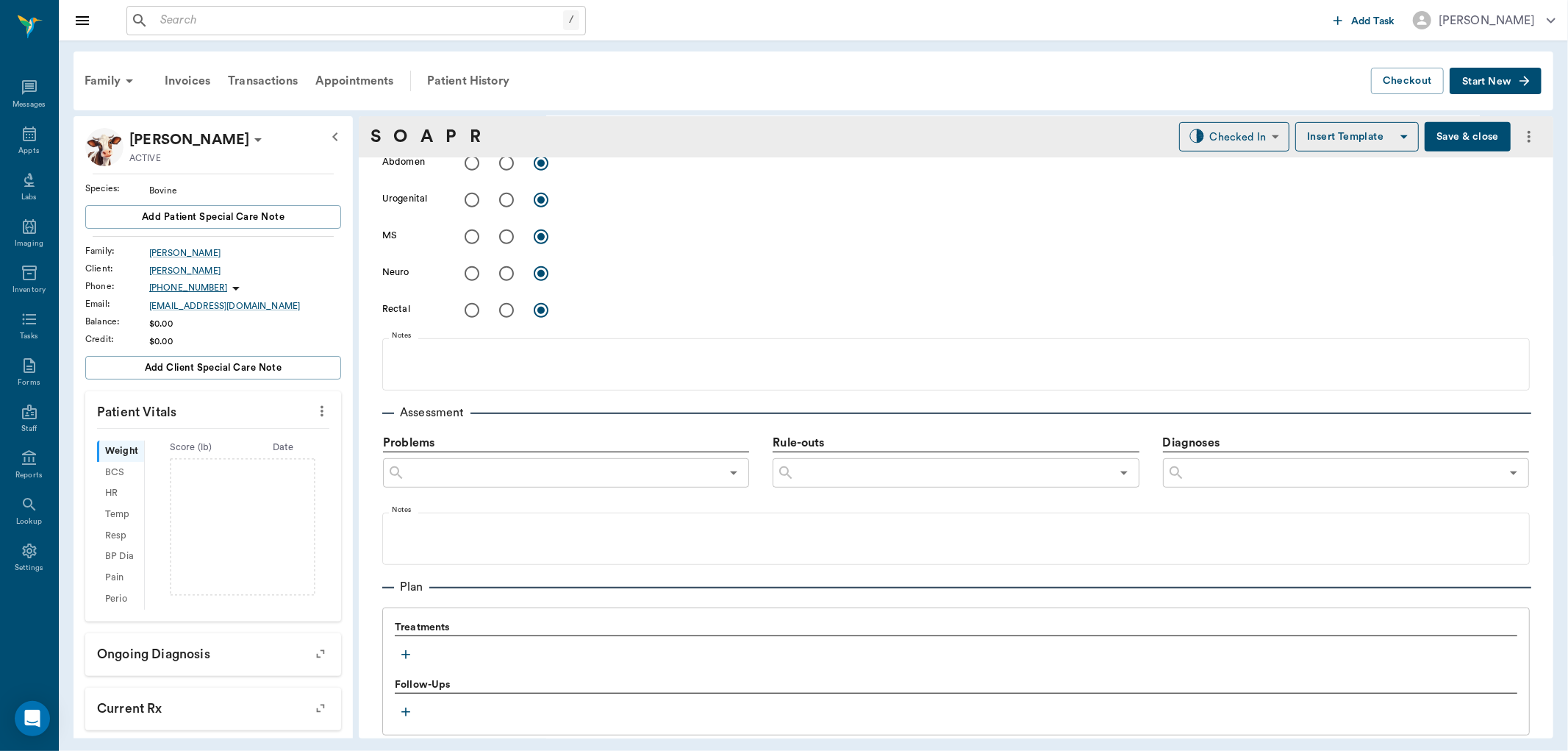
scroll to position [813, 0]
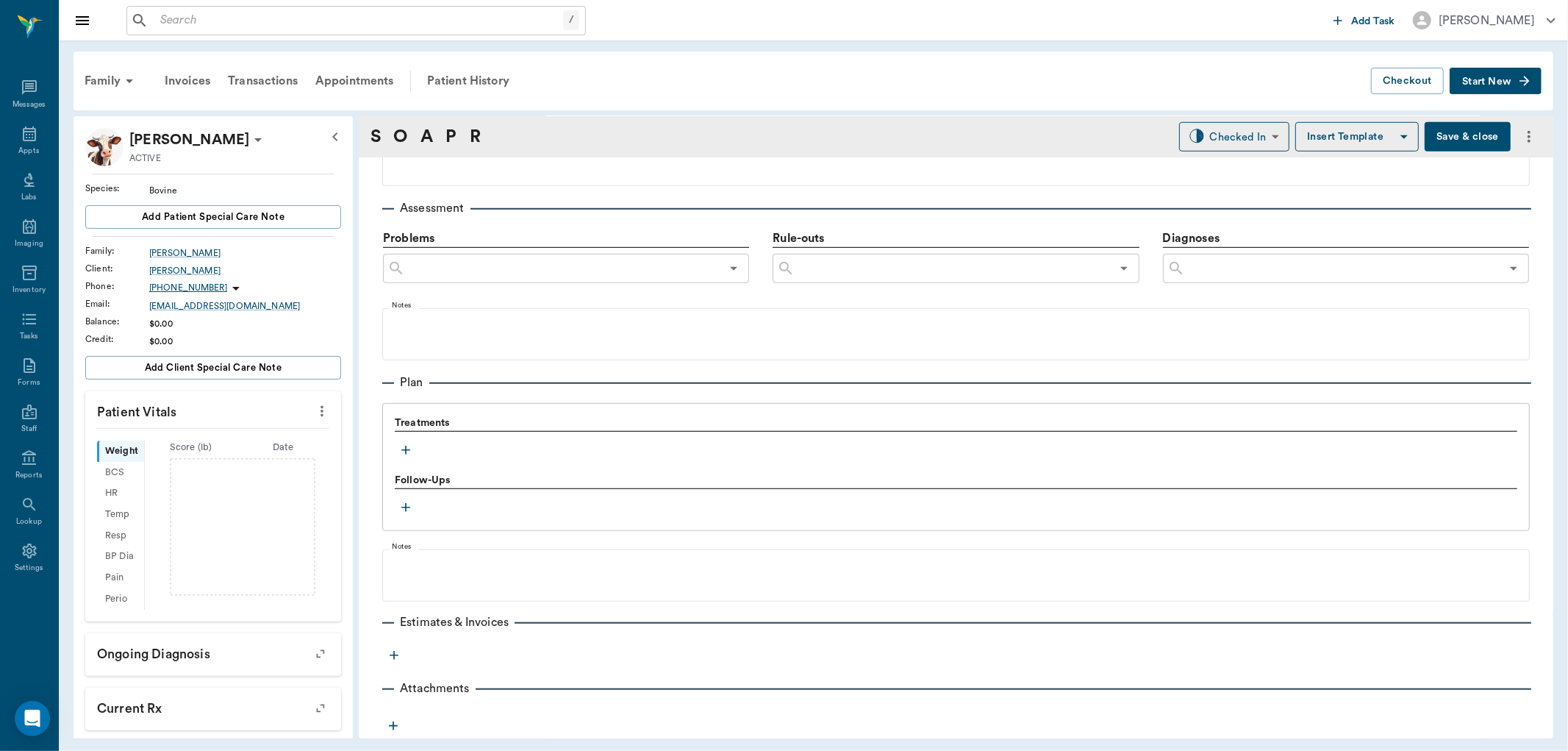
click at [402, 446] on icon "button" at bounding box center [406, 450] width 15 height 15
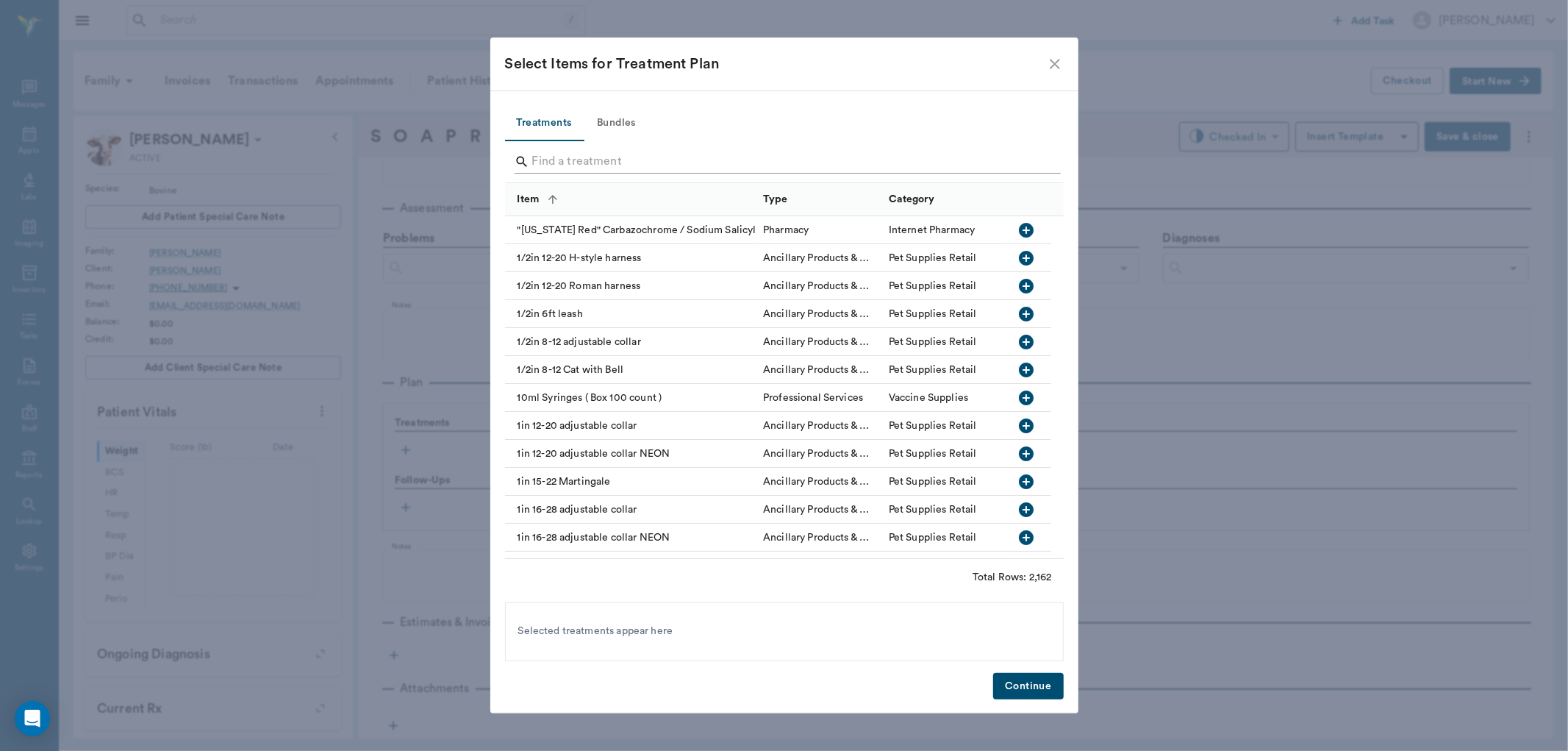
click at [556, 159] on input "Search" at bounding box center [785, 162] width 507 height 24
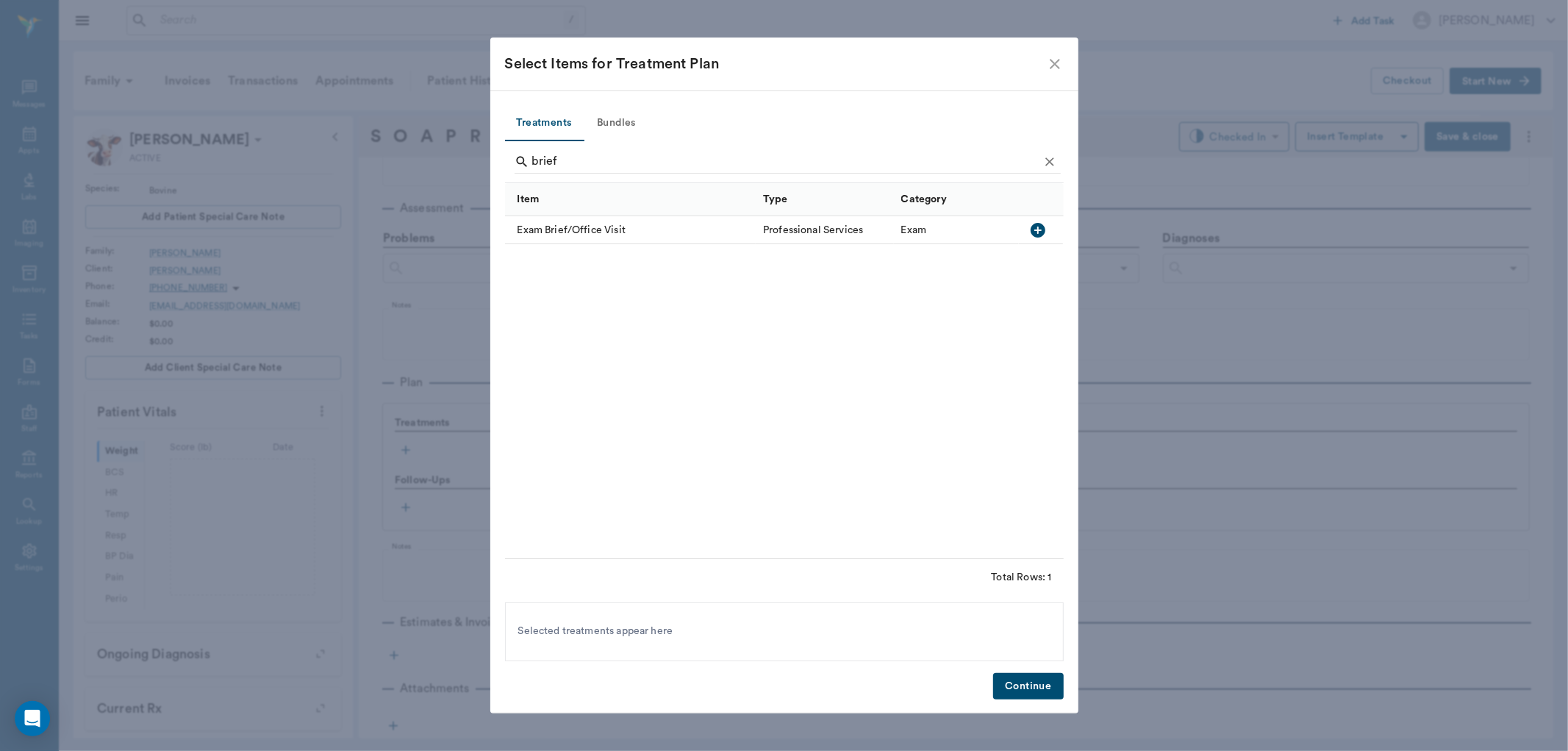
click at [1038, 233] on icon "button" at bounding box center [1038, 230] width 15 height 15
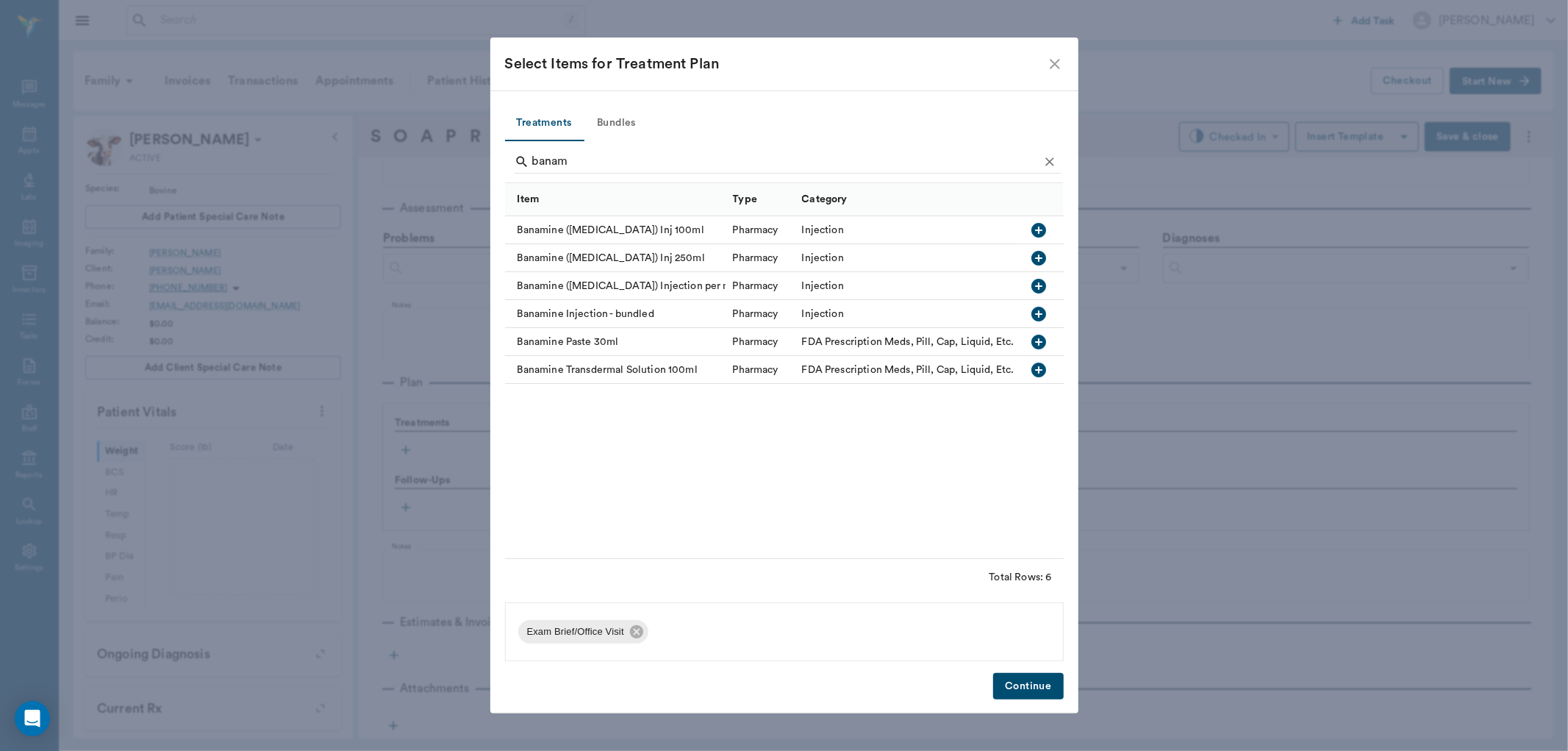
click at [1038, 288] on icon "button" at bounding box center [1038, 286] width 15 height 15
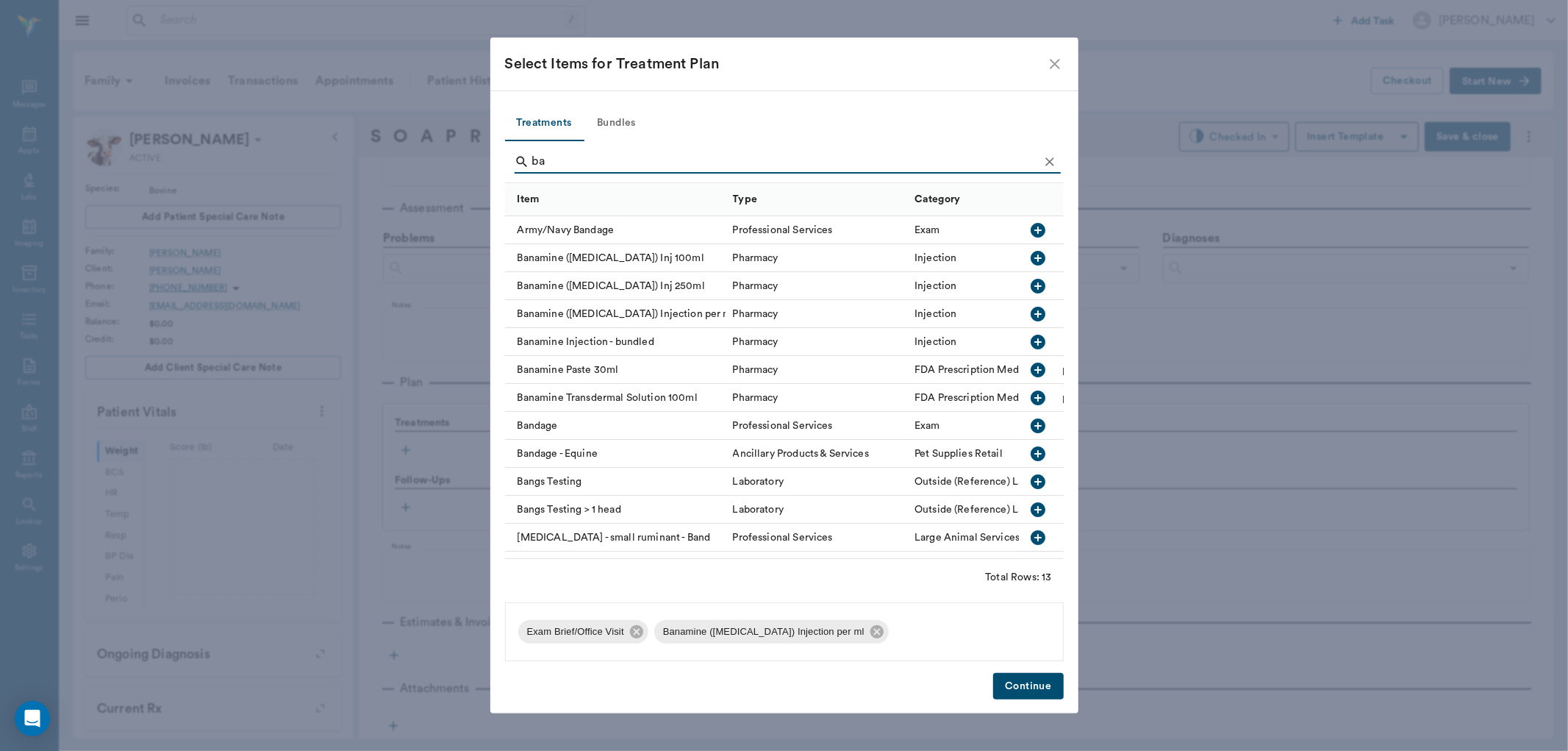
type input "b"
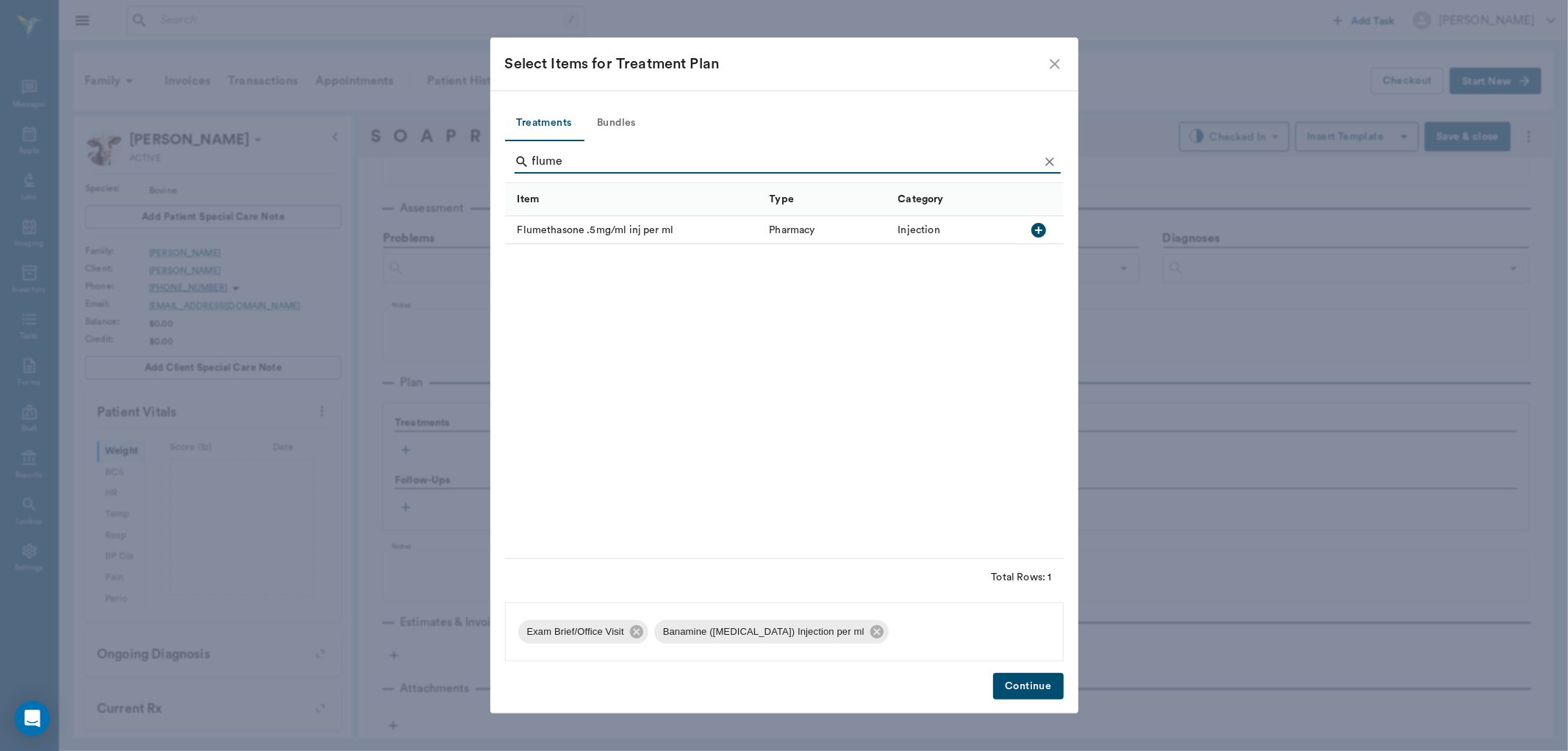
type input "flume"
click at [1035, 228] on icon "button" at bounding box center [1038, 230] width 15 height 15
click at [1050, 689] on button "Continue" at bounding box center [1028, 687] width 70 height 27
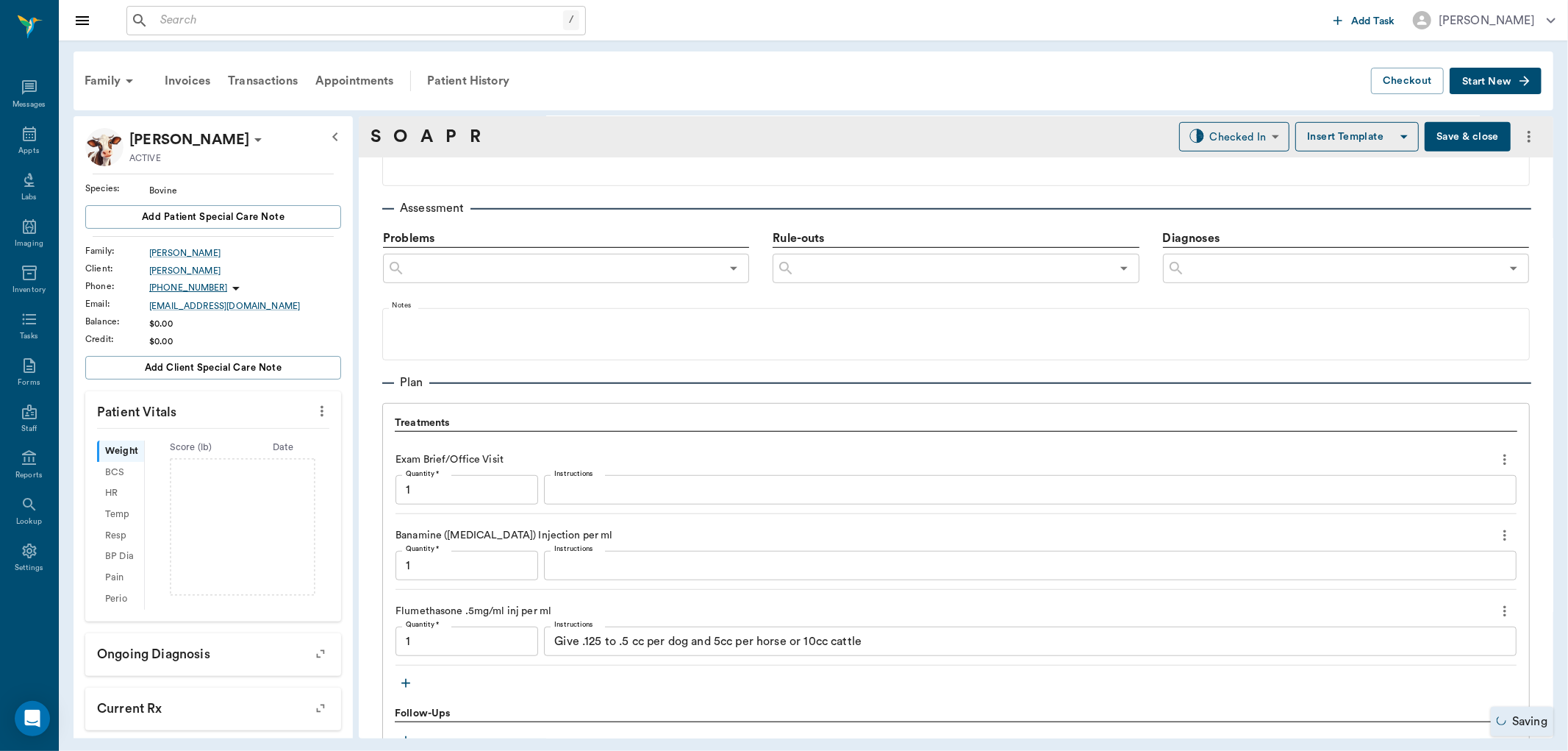
type input "1.00"
click at [488, 640] on input "1.00" at bounding box center [467, 641] width 143 height 29
type input "10.00"
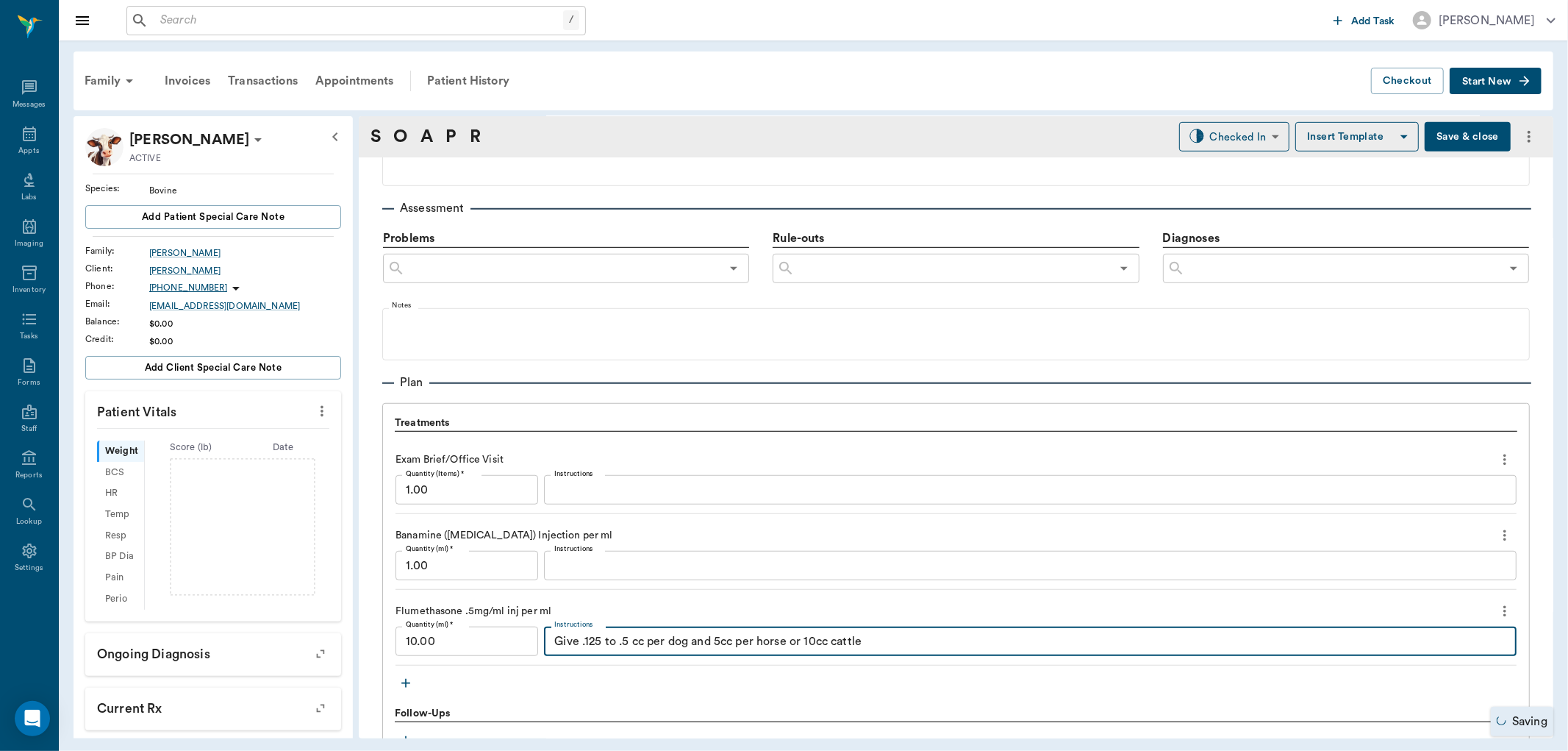
click at [897, 642] on textarea "Give .125 to .5 cc per dog and 5cc per horse or 10cc cattle" at bounding box center [1030, 642] width 952 height 17
type textarea "G"
type textarea "To give IM Friday"
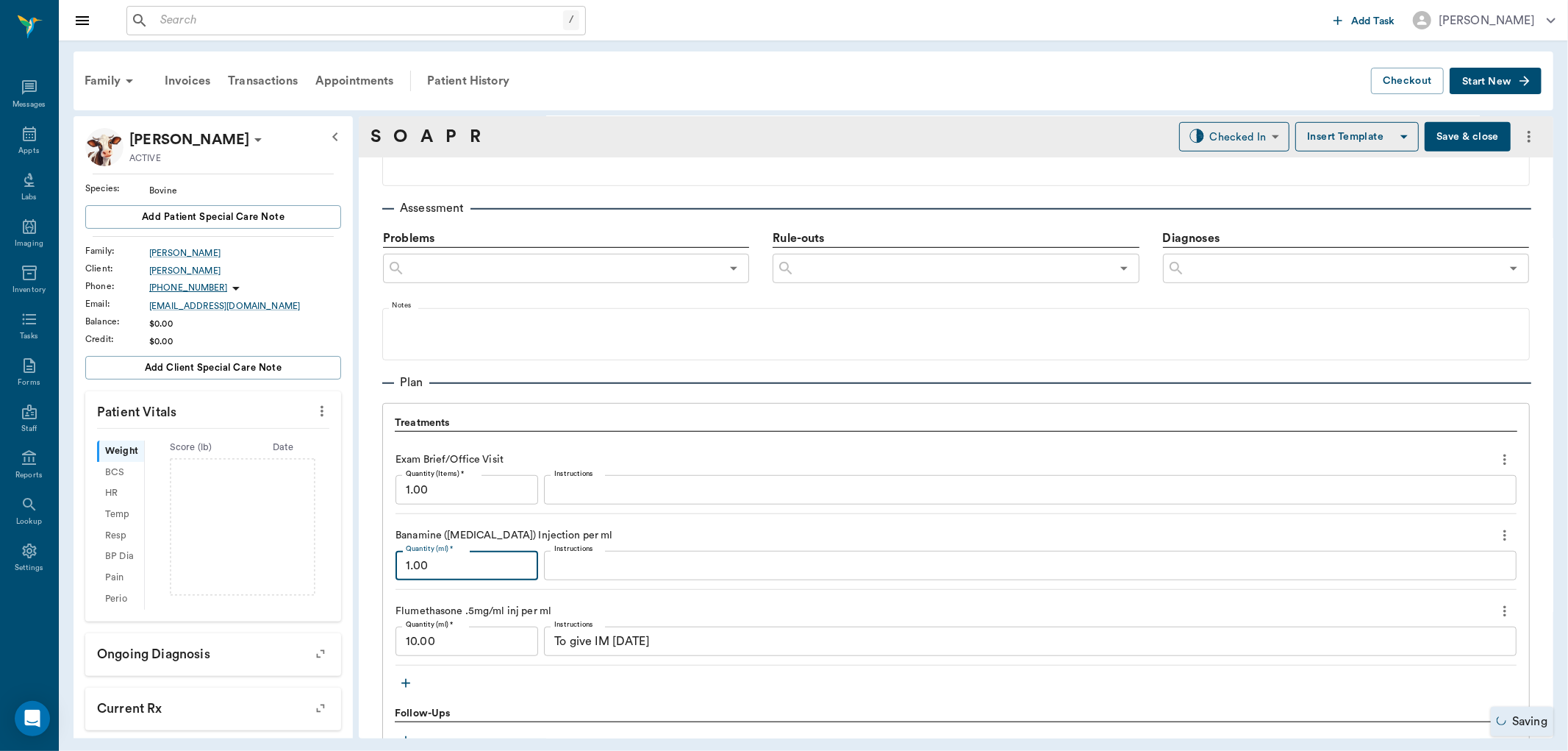
click at [494, 563] on input "1.00" at bounding box center [467, 565] width 143 height 29
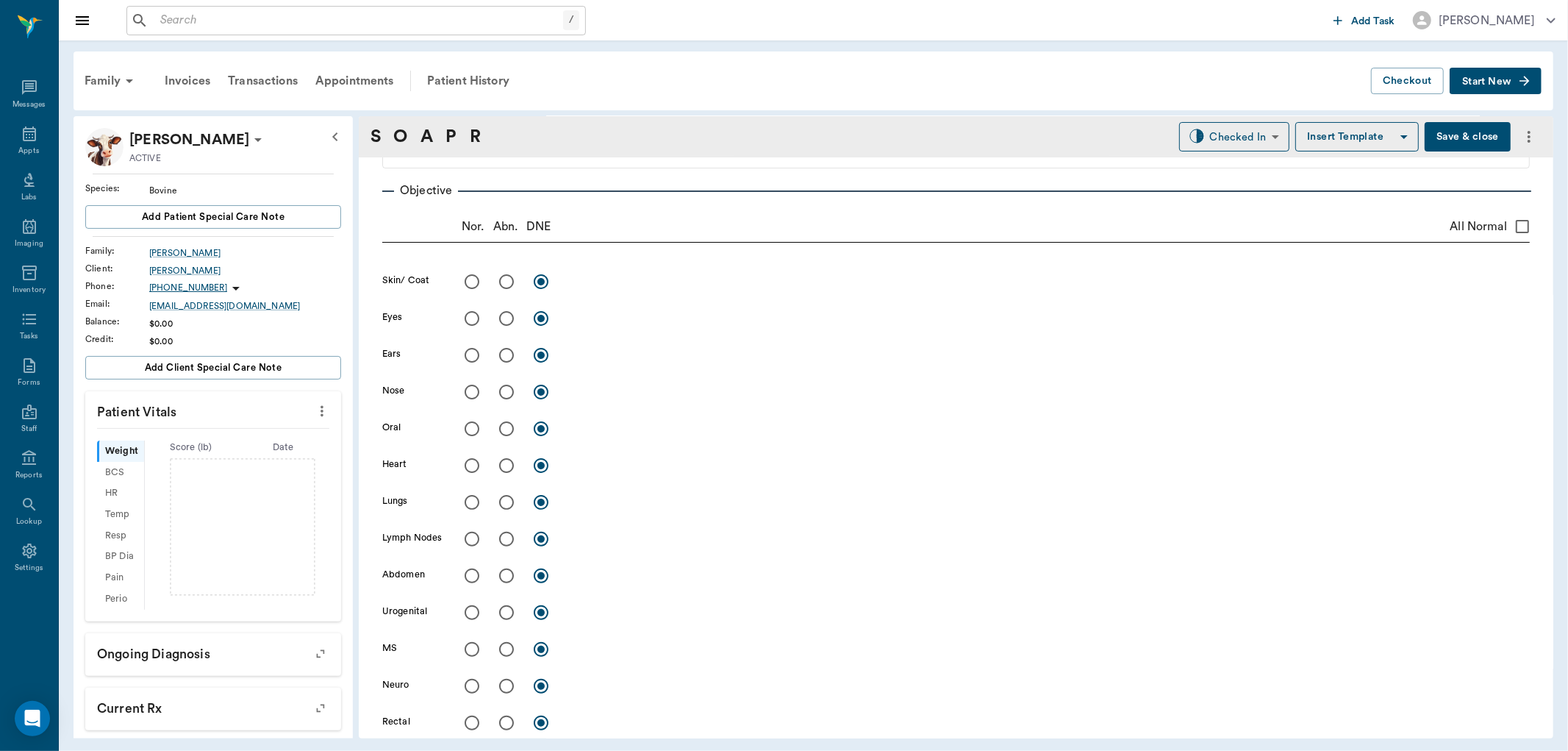
scroll to position [0, 0]
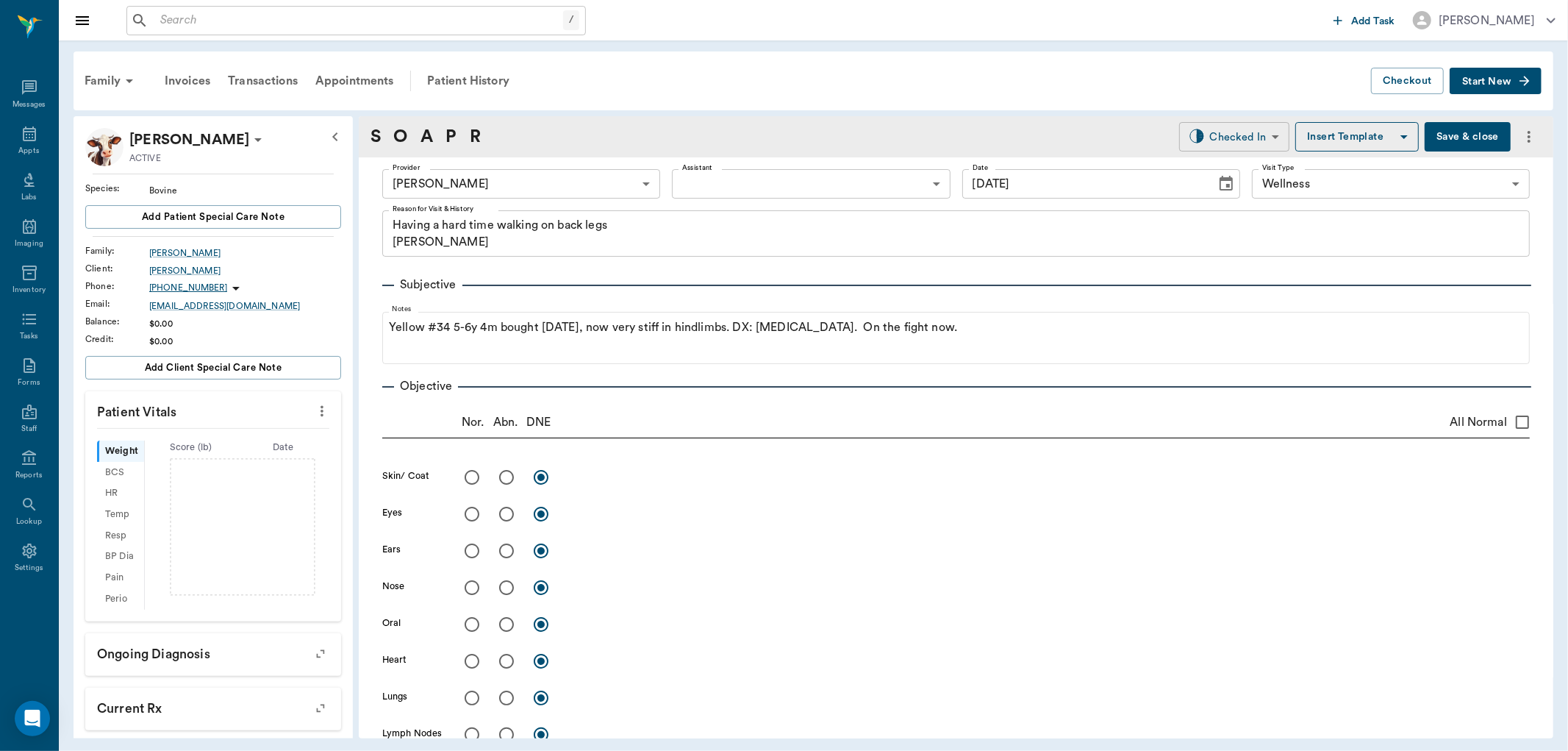
type input "10.00"
click at [1245, 136] on body "/ ​ Add Task Dr. Bert Ellsworth Nectar Messages Appts Labs Imaging Inventory Ta…" at bounding box center [784, 375] width 1568 height 751
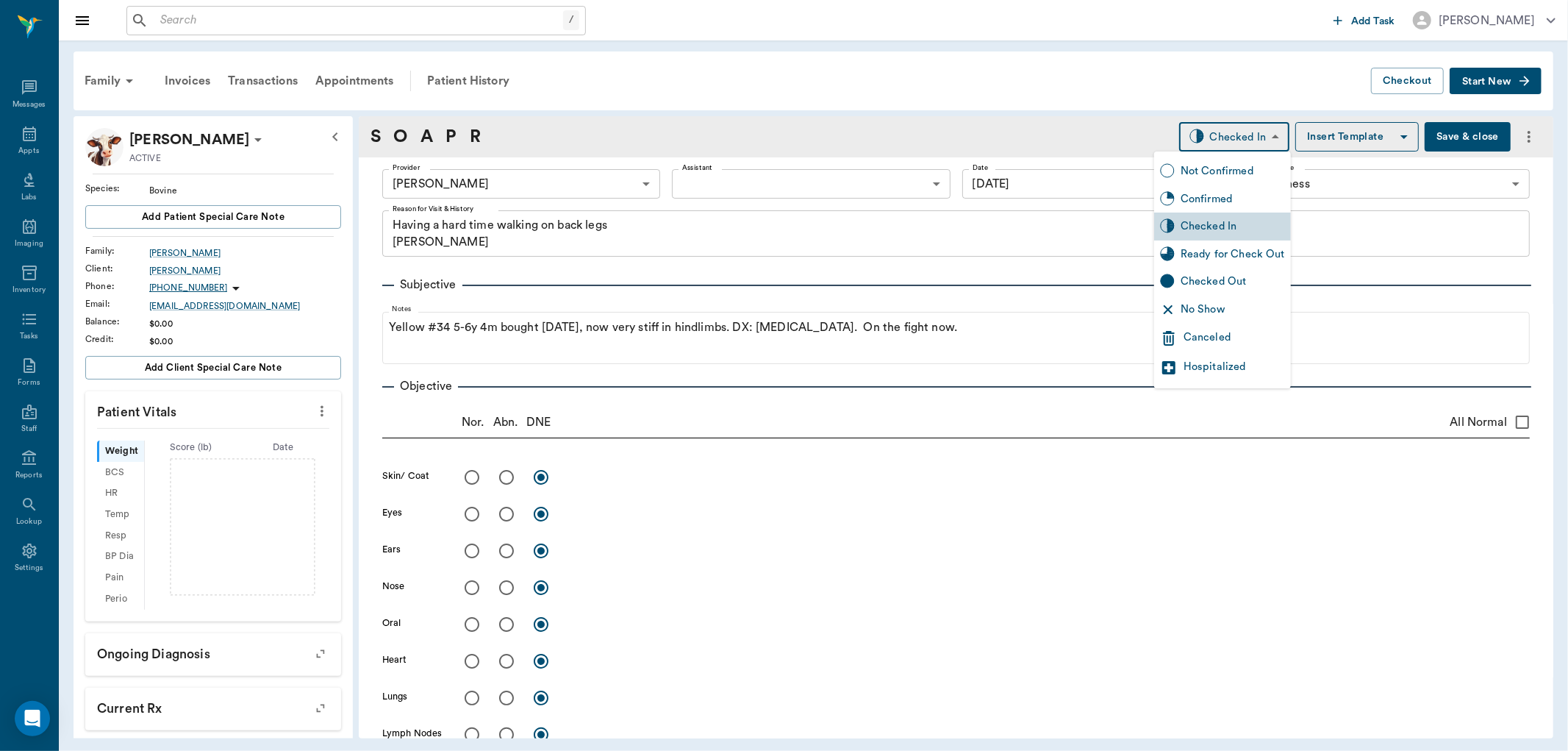
click at [1231, 253] on div "Ready for Check Out" at bounding box center [1233, 255] width 105 height 16
type input "READY_TO_CHECKOUT"
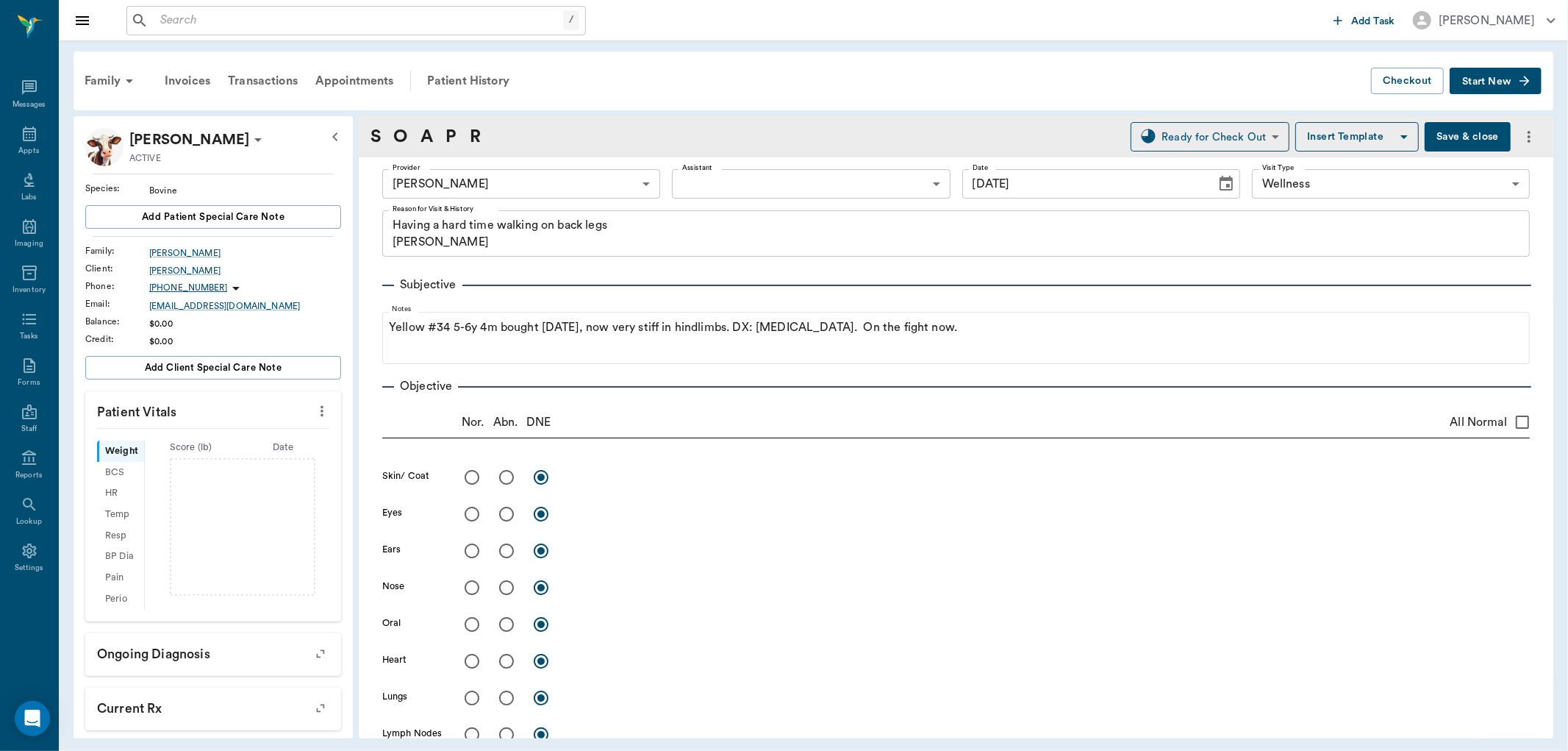
click at [1451, 135] on button "Save & close" at bounding box center [1467, 136] width 86 height 29
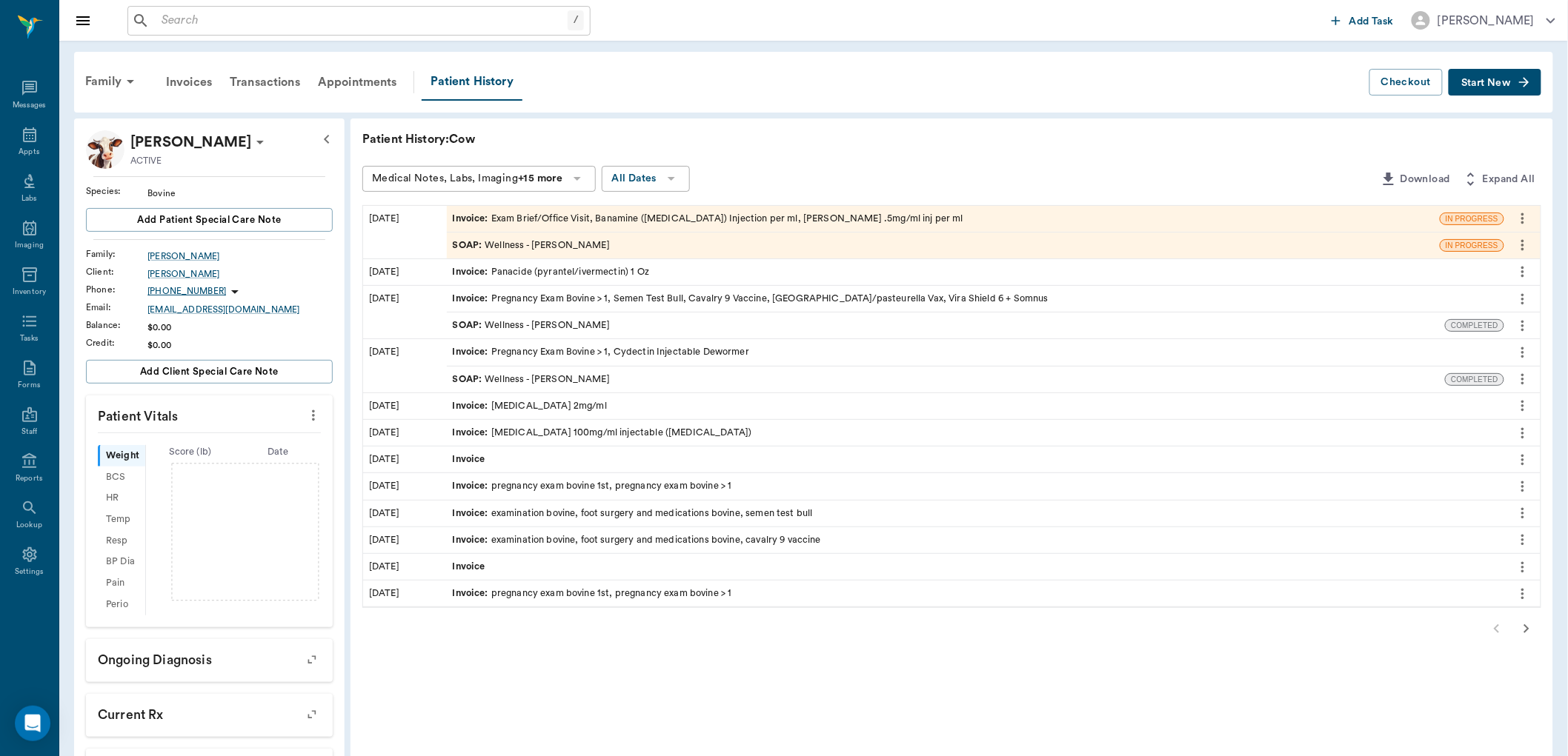
click at [629, 212] on div "Invoice : Exam Brief/Office Visit, Banamine (flunixin) Injection per ml, Flumet…" at bounding box center [708, 219] width 510 height 14
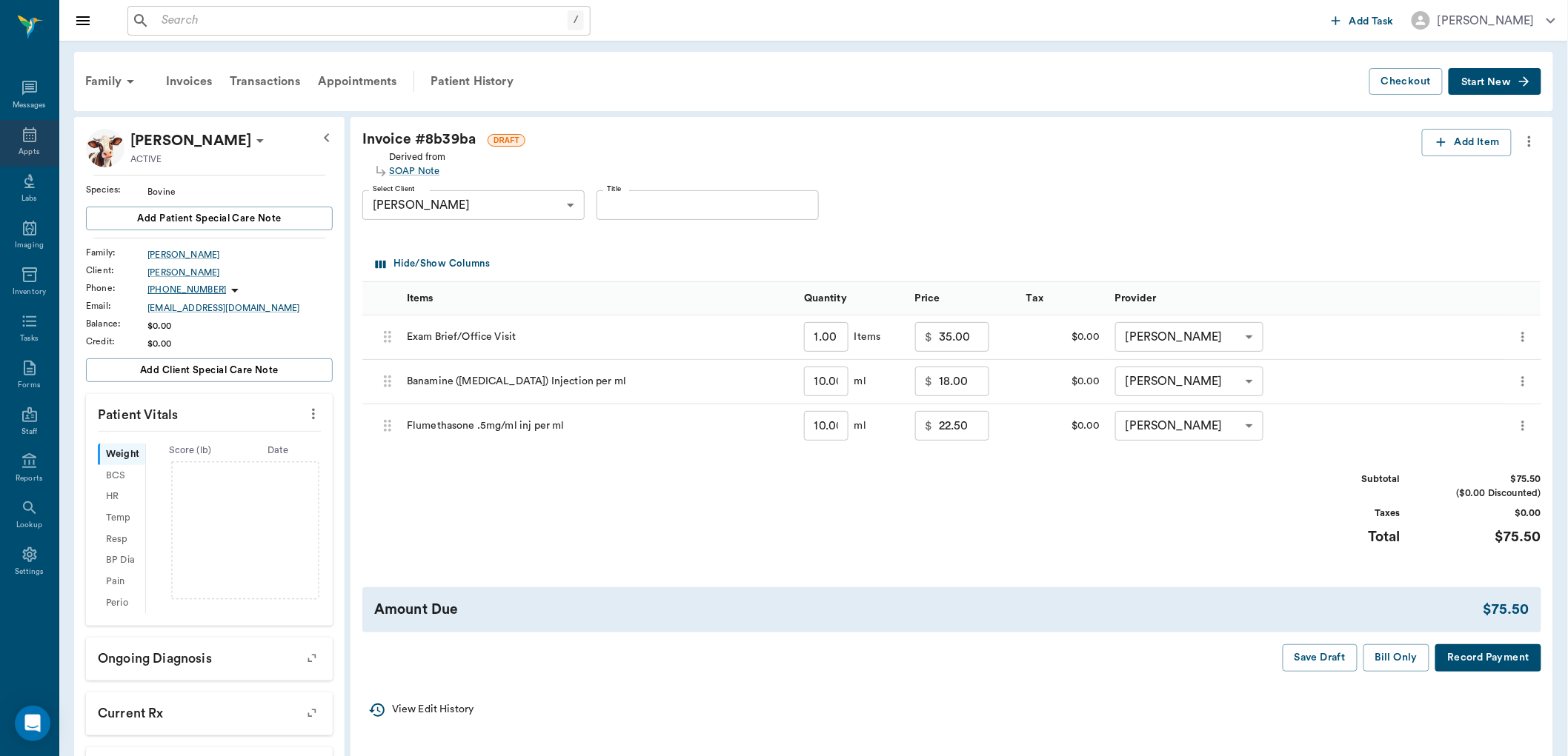
click at [26, 143] on icon at bounding box center [30, 135] width 18 height 18
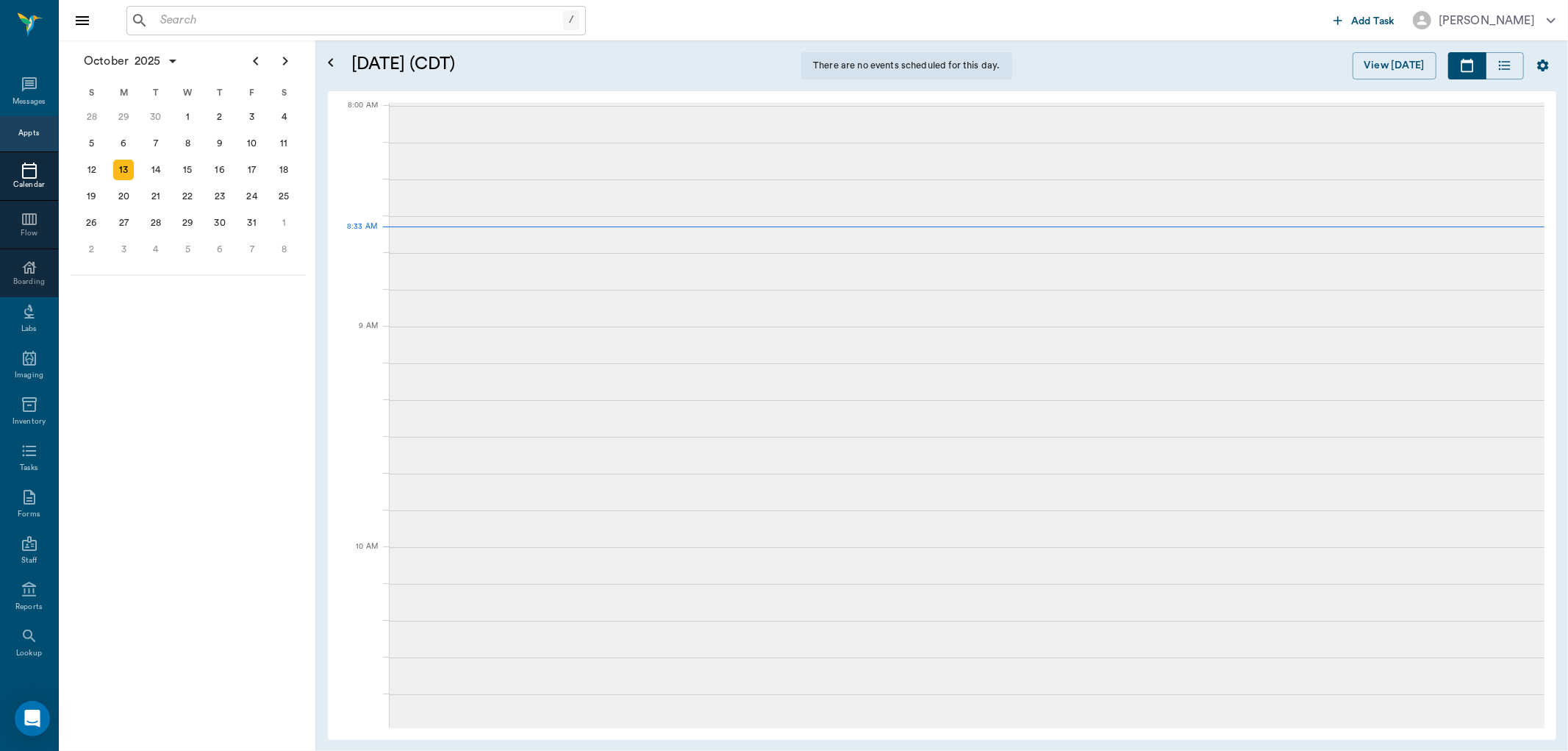
scroll to position [1, 0]
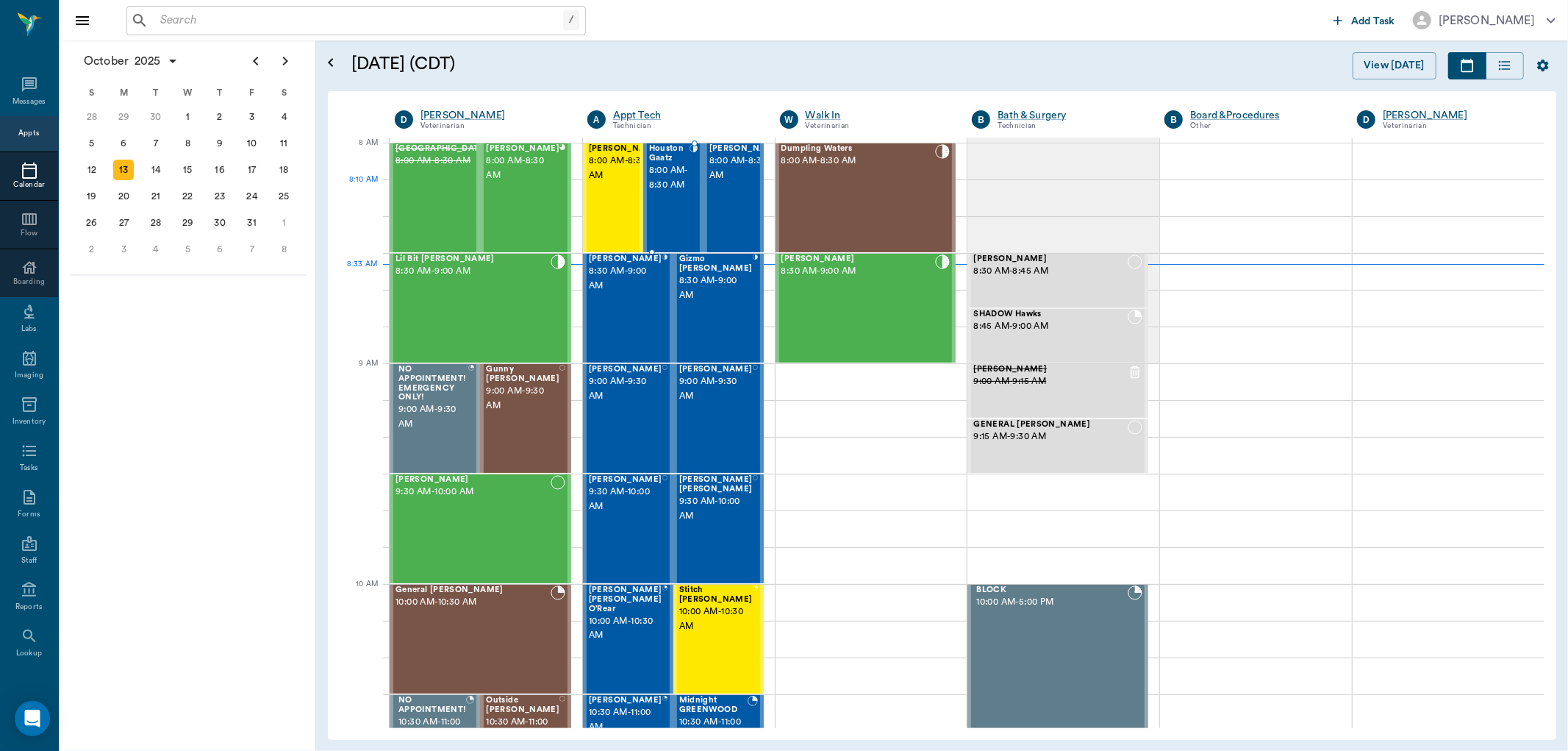
click at [667, 193] on span "8:00 AM - 8:30 AM" at bounding box center [669, 178] width 40 height 29
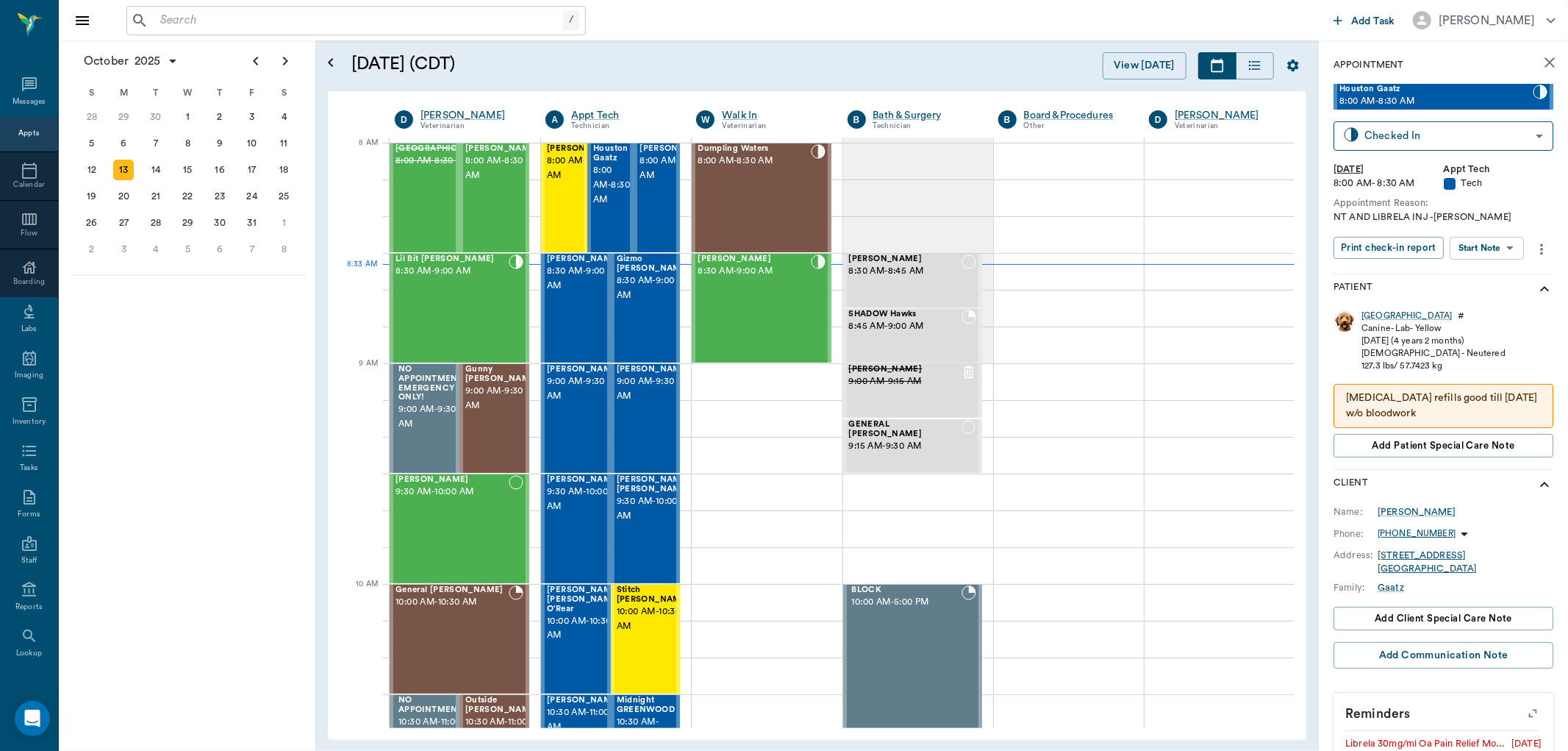
click at [1513, 243] on body "/ ​ Add Task Dr. Bert Ellsworth Nectar Messages Appts Calendar Flow Boarding La…" at bounding box center [784, 375] width 1568 height 751
click at [1508, 280] on li "View SOAP" at bounding box center [1488, 277] width 102 height 25
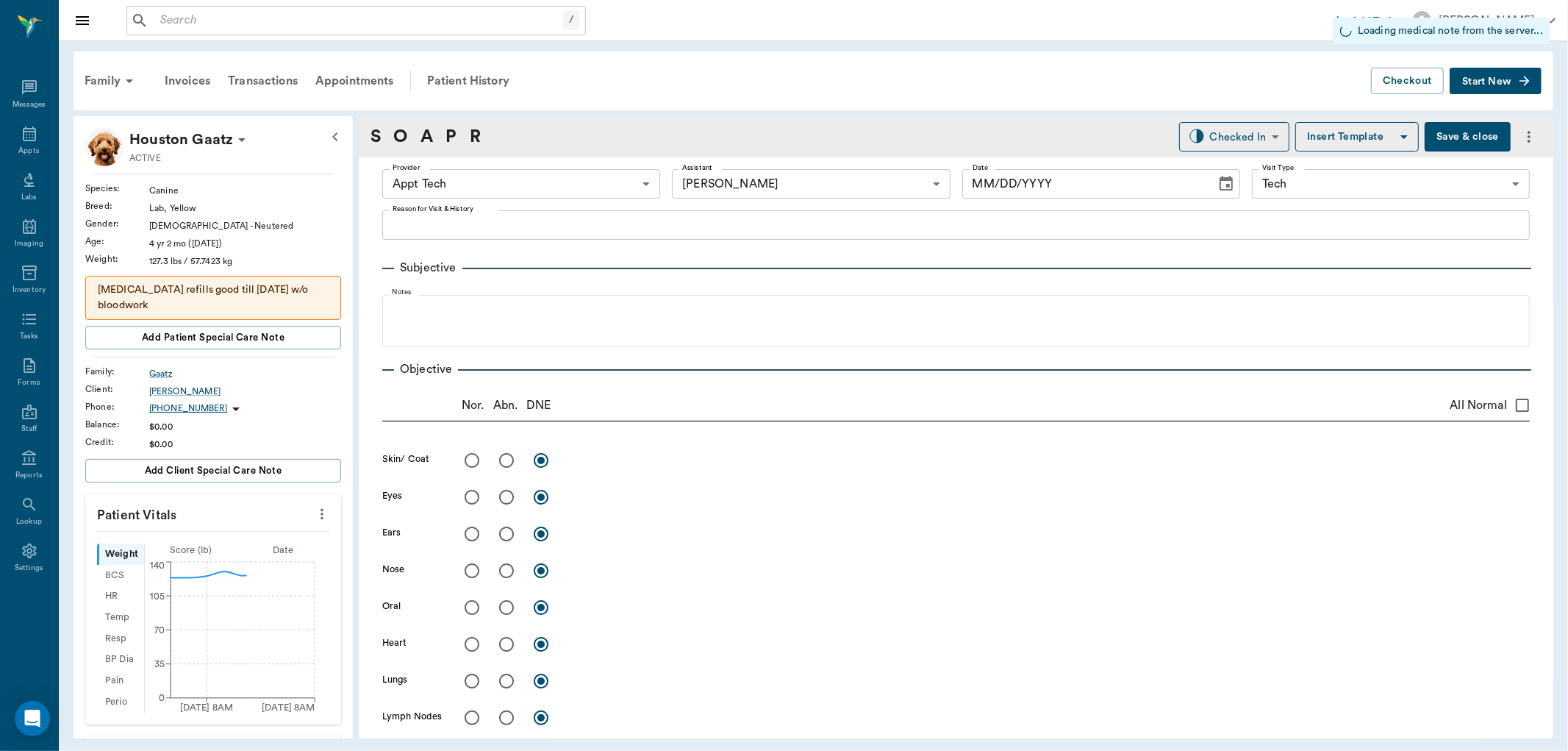
type input "63ec2f075fda476ae8351a4c"
type input "6740bf97de10e07744acf1eb"
type input "65d2be4f46e3a538d89b8c1a"
type input "[DATE]"
type textarea "NT AND LIBRELA INJ -LORY"
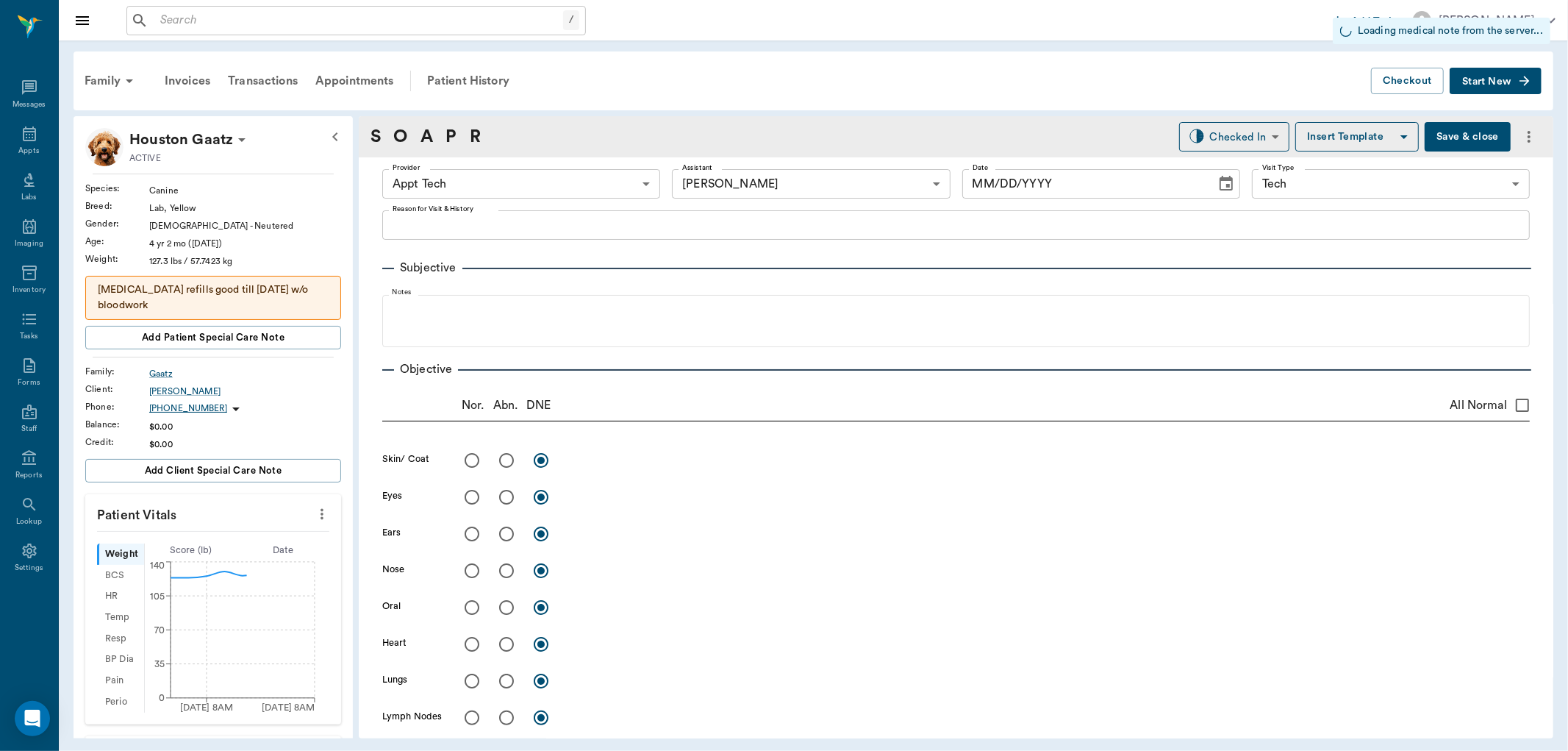
type input "1.00"
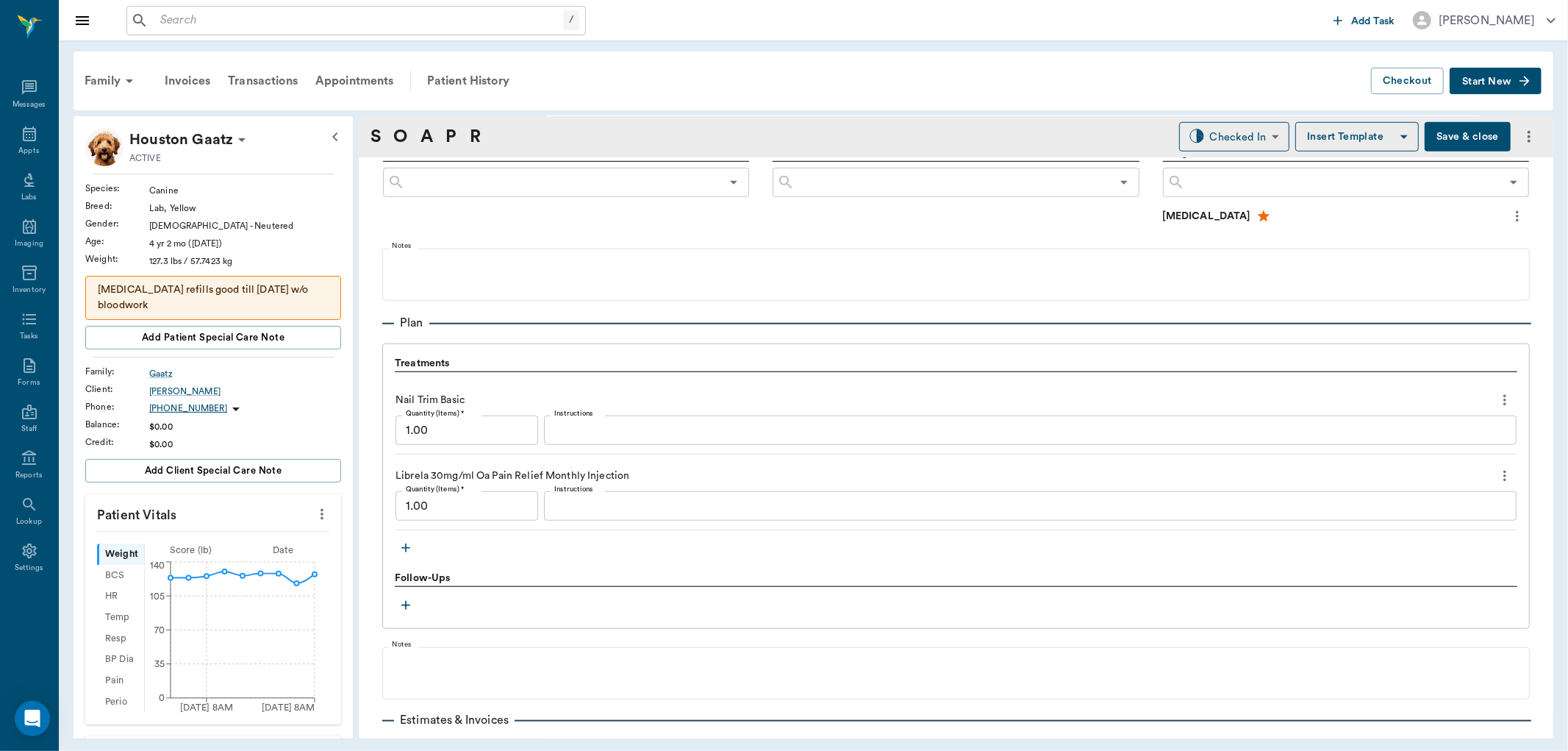
scroll to position [1013, 0]
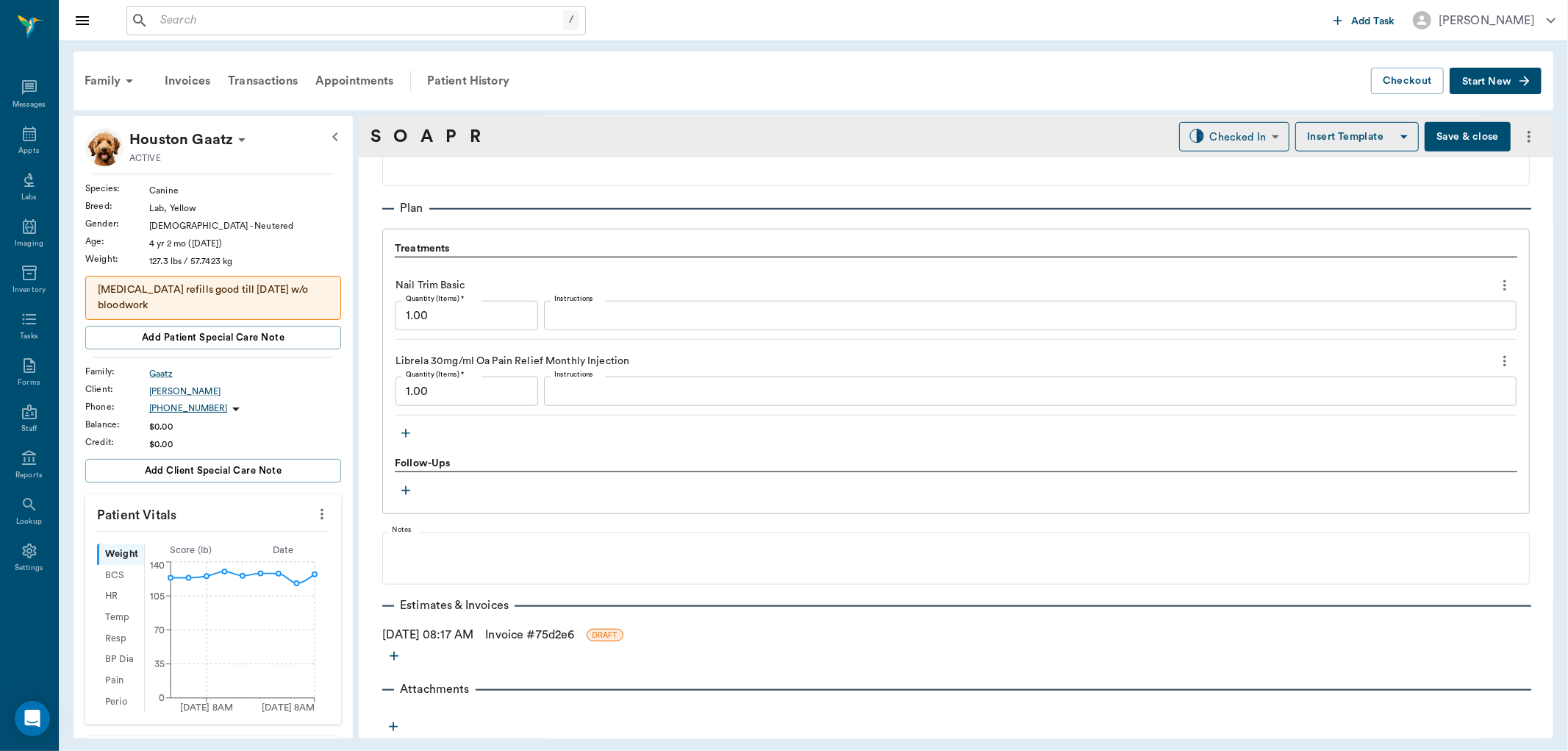
click at [574, 630] on link "Invoice # 75d2e6" at bounding box center [530, 634] width 89 height 17
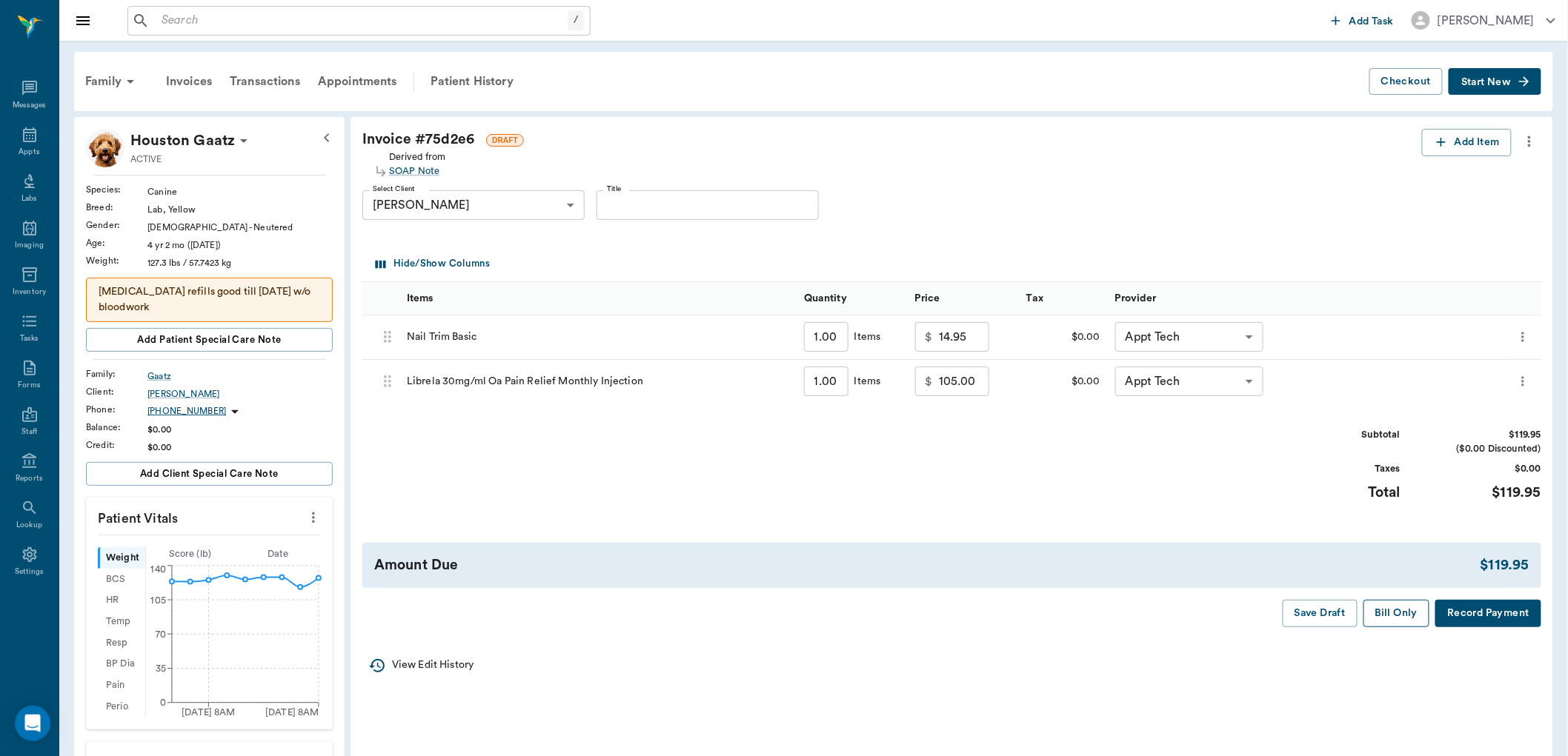
click at [1411, 609] on button "Bill Only" at bounding box center [1396, 613] width 66 height 27
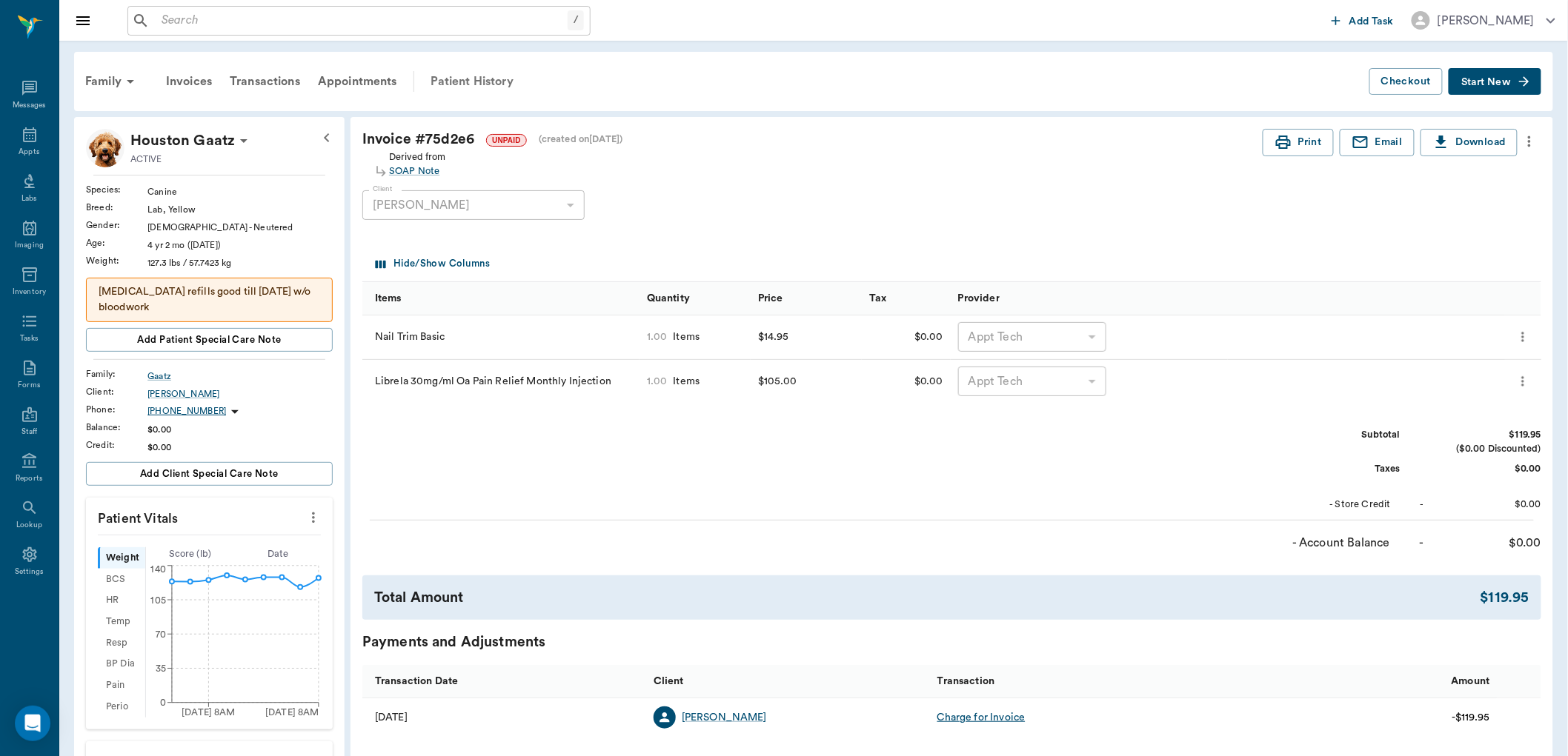
click at [465, 85] on div "Patient History" at bounding box center [472, 81] width 101 height 36
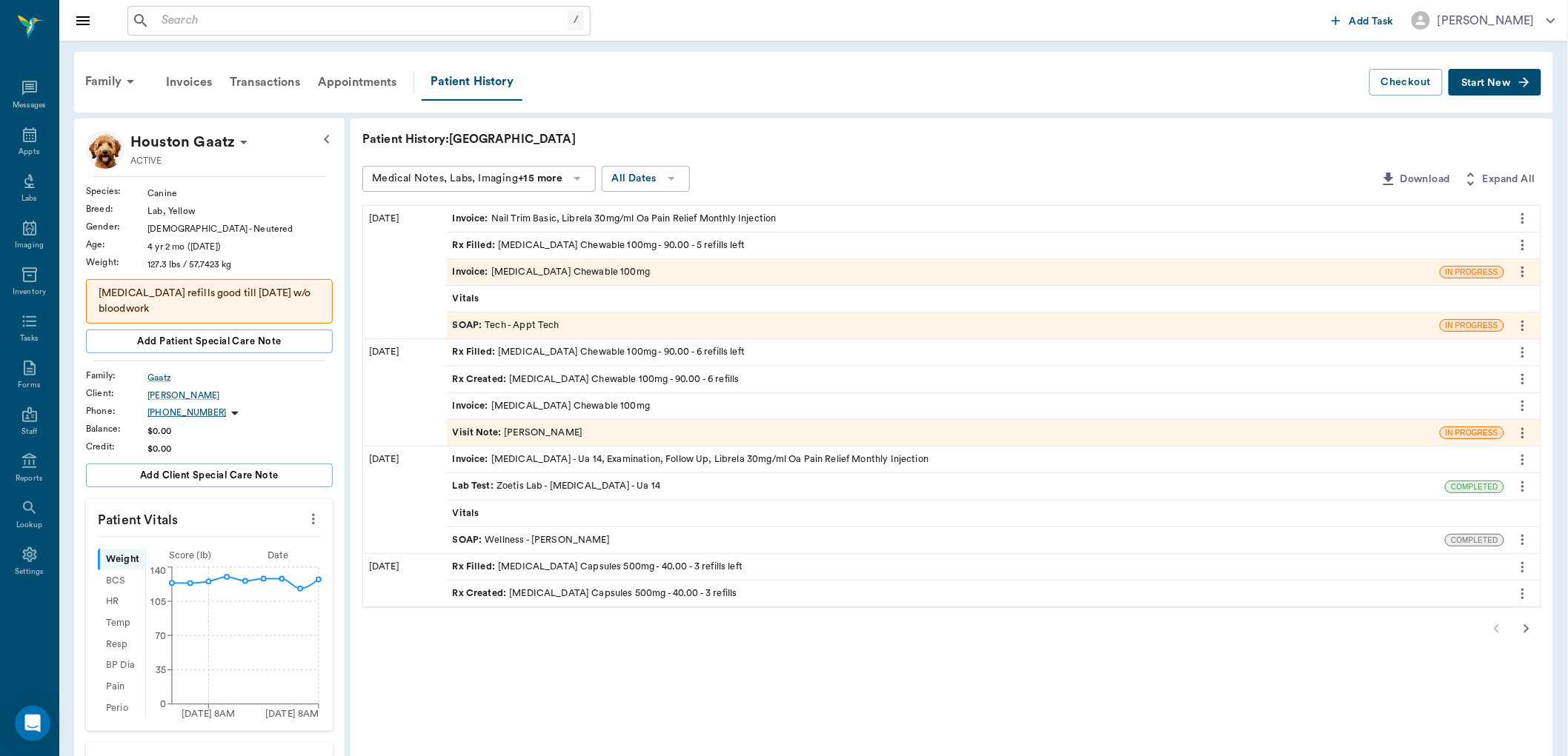
click at [563, 265] on div "Invoice : Carprofen Chewable 100mg" at bounding box center [552, 272] width 198 height 14
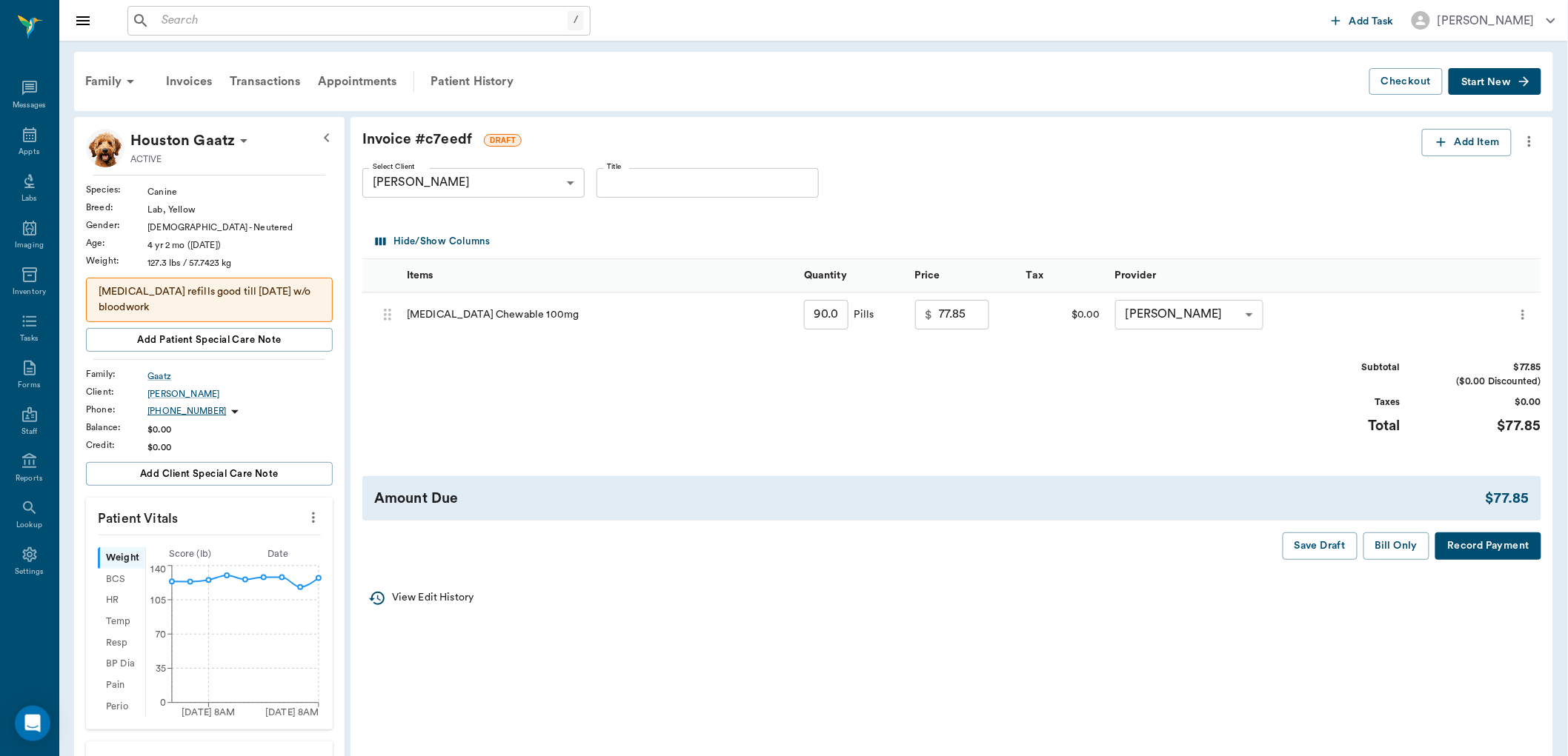
click at [1383, 557] on button "Bill Only" at bounding box center [1396, 546] width 66 height 27
click at [1391, 544] on button "Bill Only" at bounding box center [1396, 546] width 66 height 27
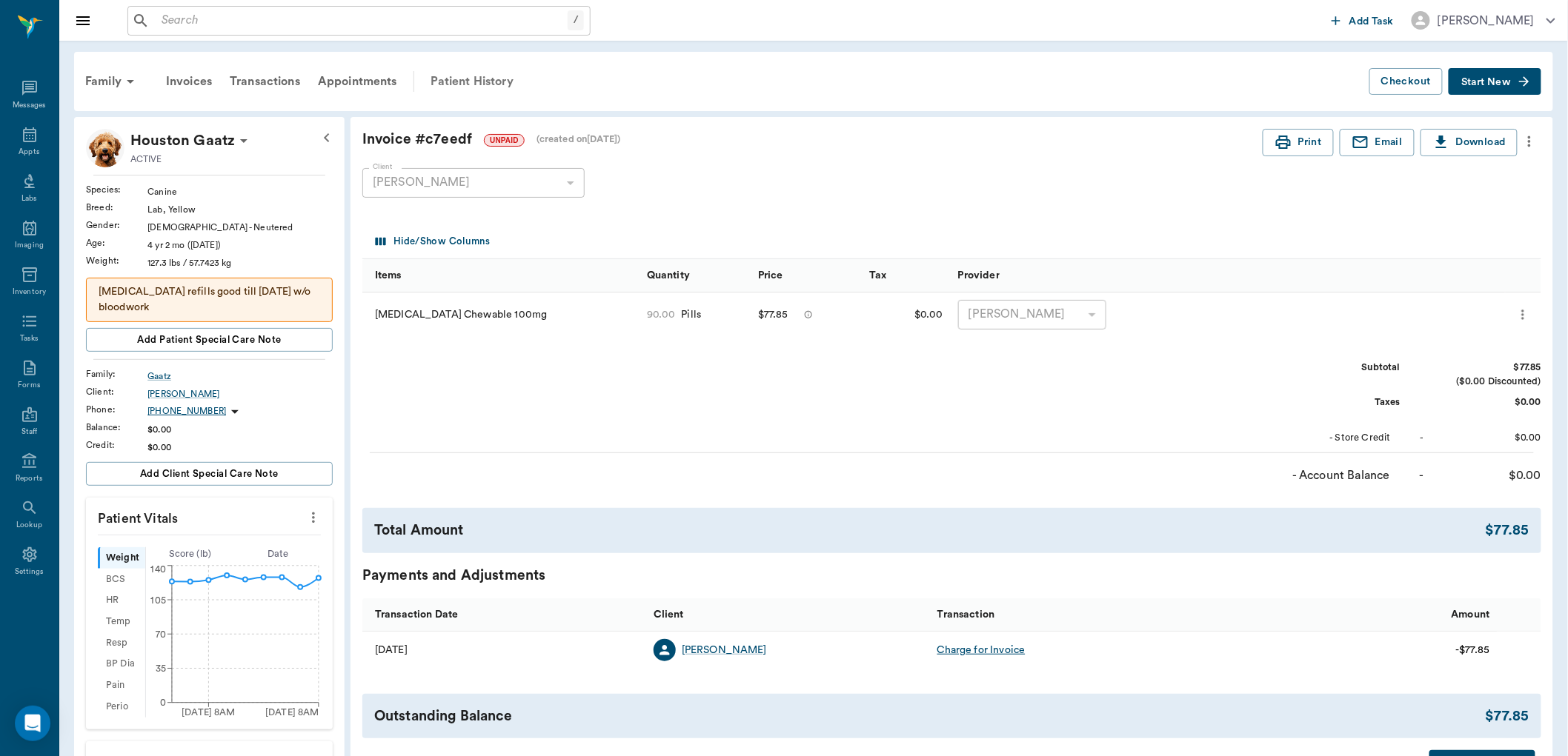
click at [470, 77] on div "Patient History" at bounding box center [472, 81] width 101 height 36
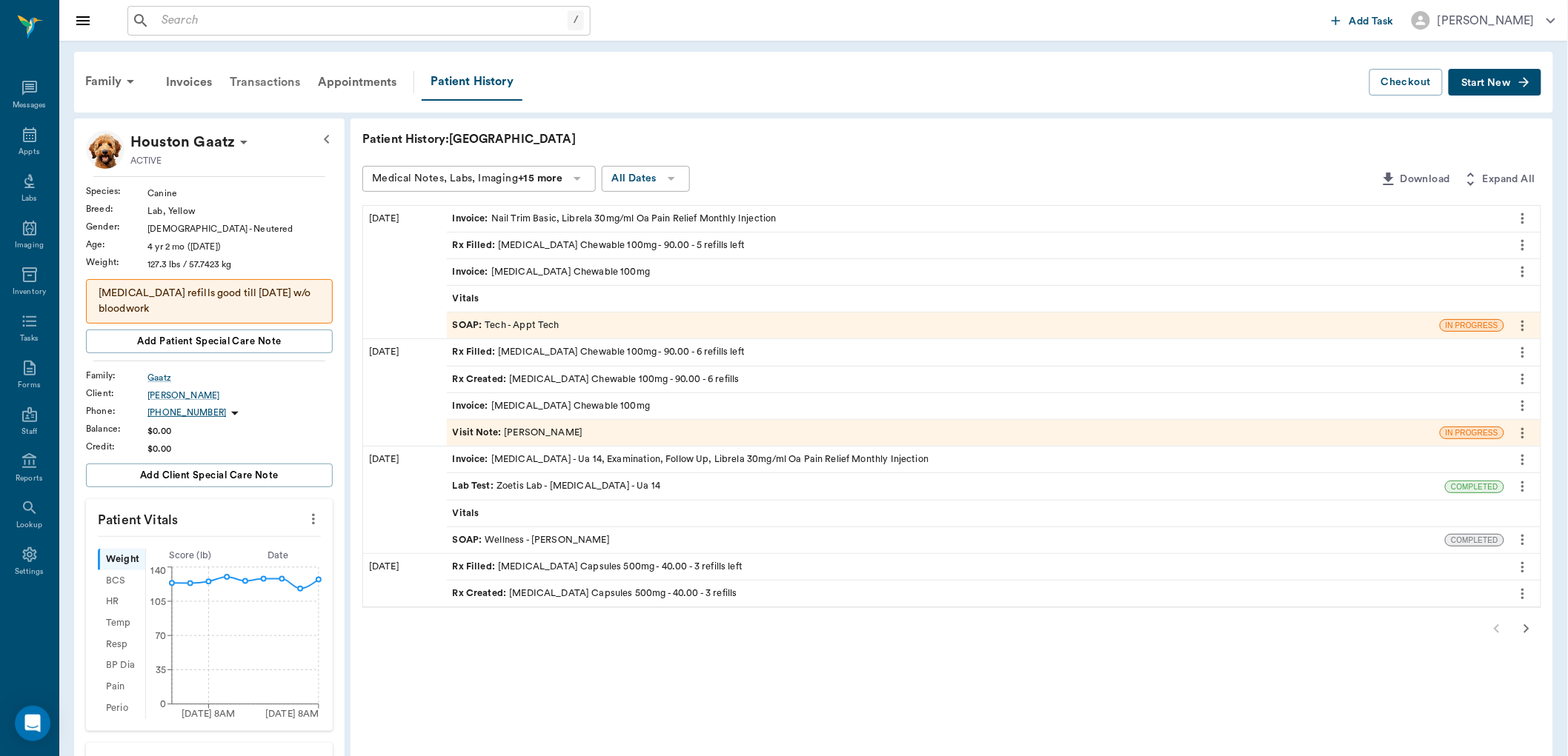
click at [296, 80] on div "Transactions" at bounding box center [264, 82] width 88 height 36
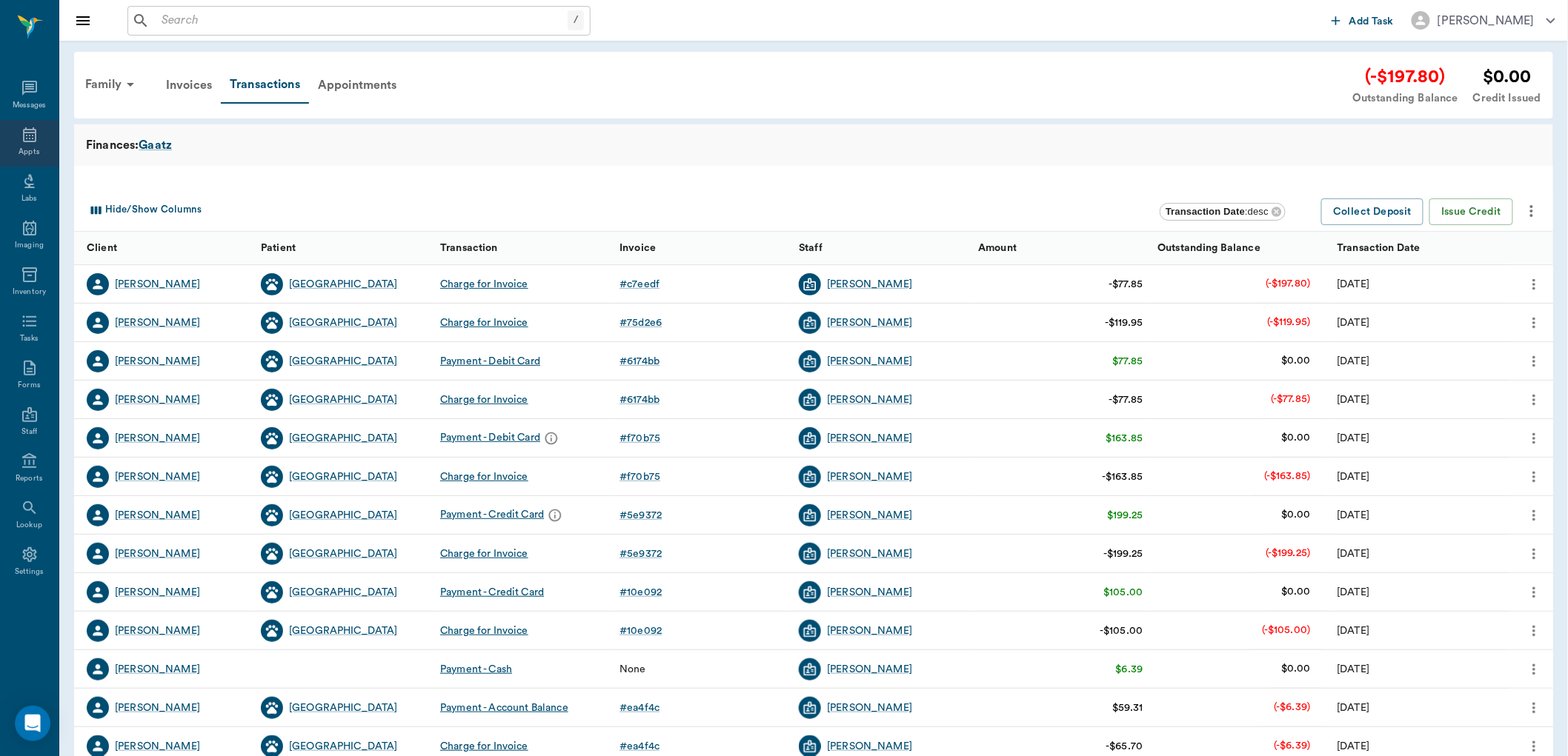
click at [41, 150] on div "Appts" at bounding box center [29, 143] width 58 height 46
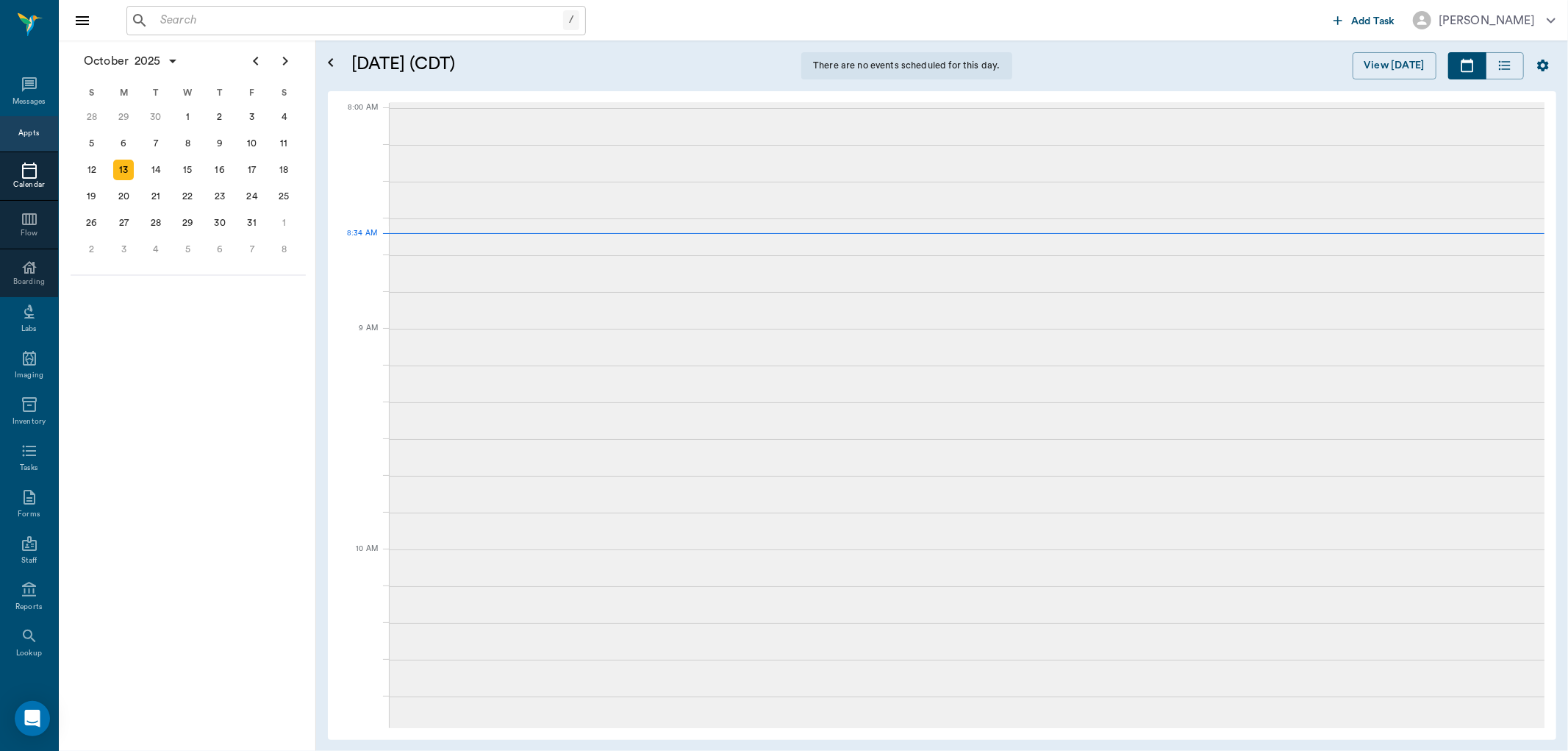
scroll to position [2, 0]
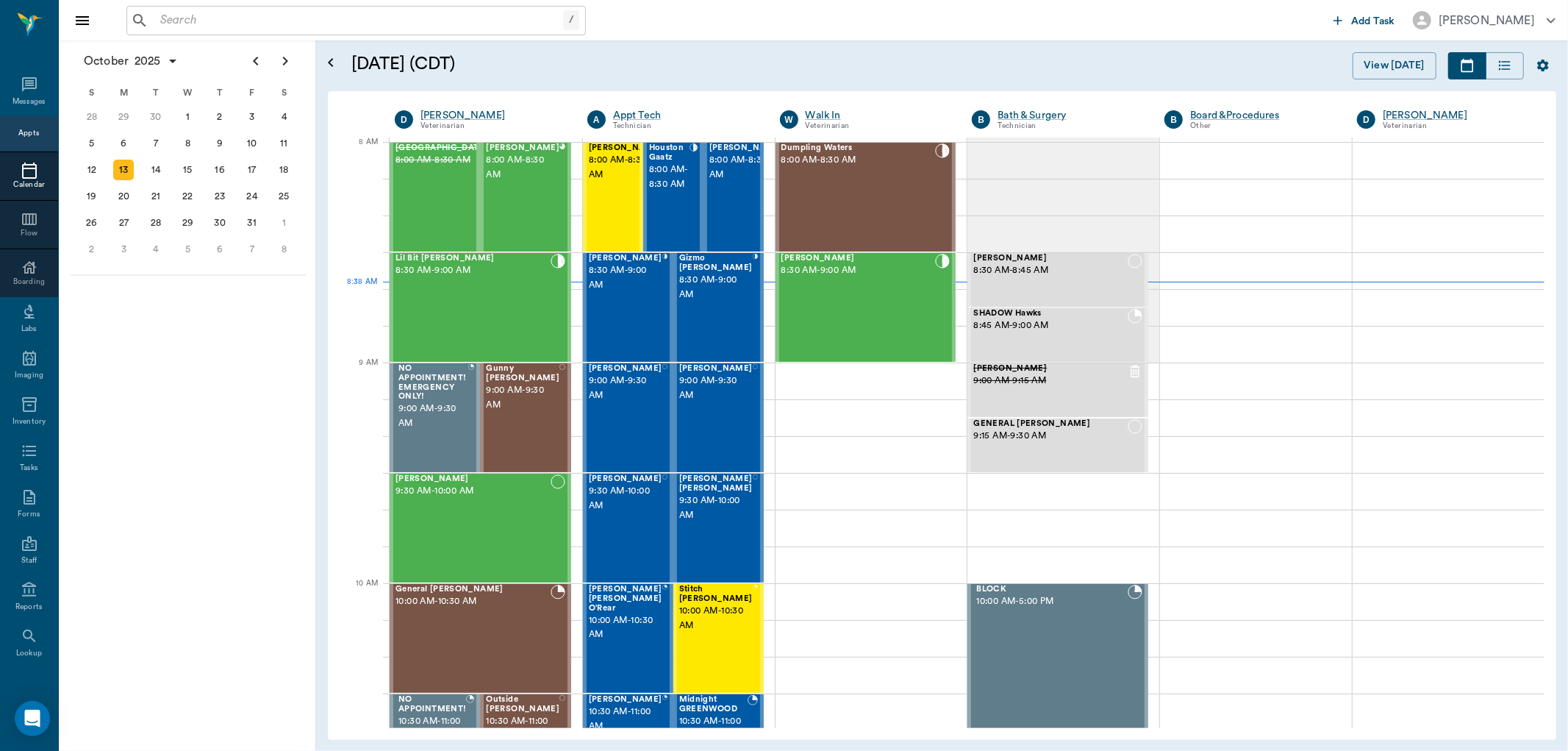
click at [245, 21] on input "text" at bounding box center [359, 21] width 409 height 21
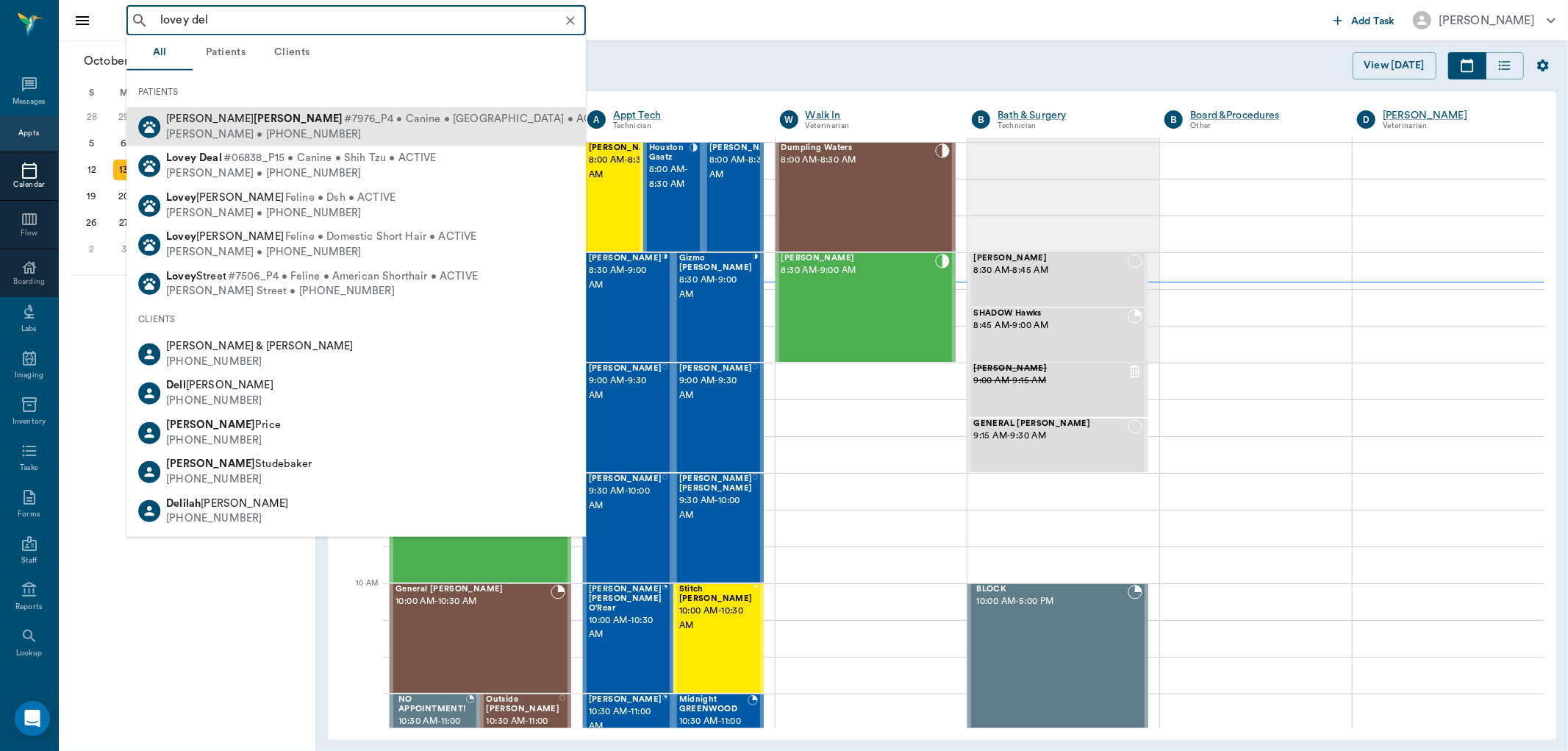
click at [344, 117] on span "#7976_P4 • Canine • Shipoo • ACTIVE" at bounding box center [479, 119] width 270 height 15
type input "lovey del"
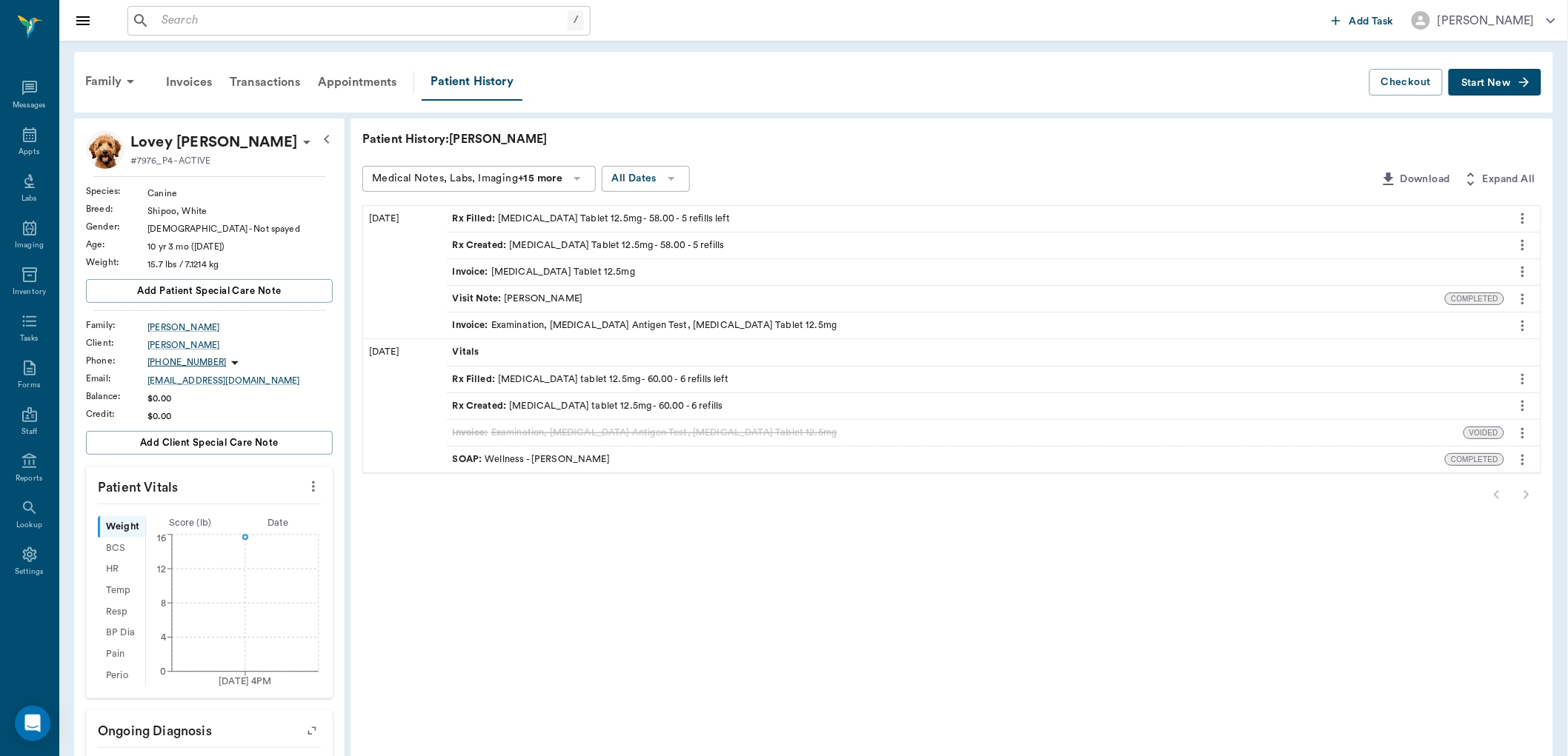
click at [610, 220] on div "Rx Filled : Furosemide Tablet 12.5mg - 58.00 - 5 refills left" at bounding box center [591, 219] width 277 height 14
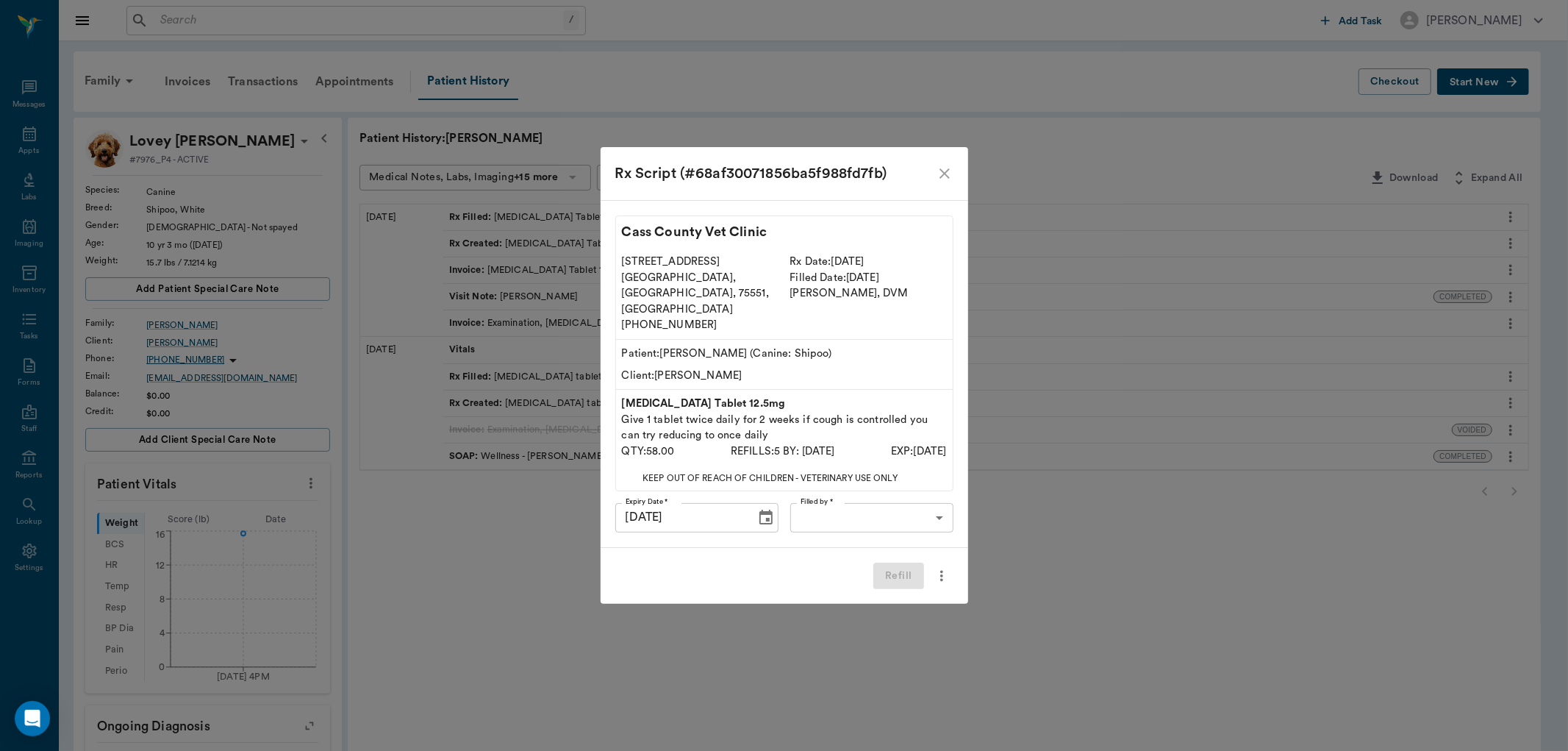
click at [920, 504] on body "/ ​ Add Task Dr. Bert Ellsworth Nectar Messages Appts Labs Imaging Inventory Ta…" at bounding box center [784, 535] width 1568 height 1071
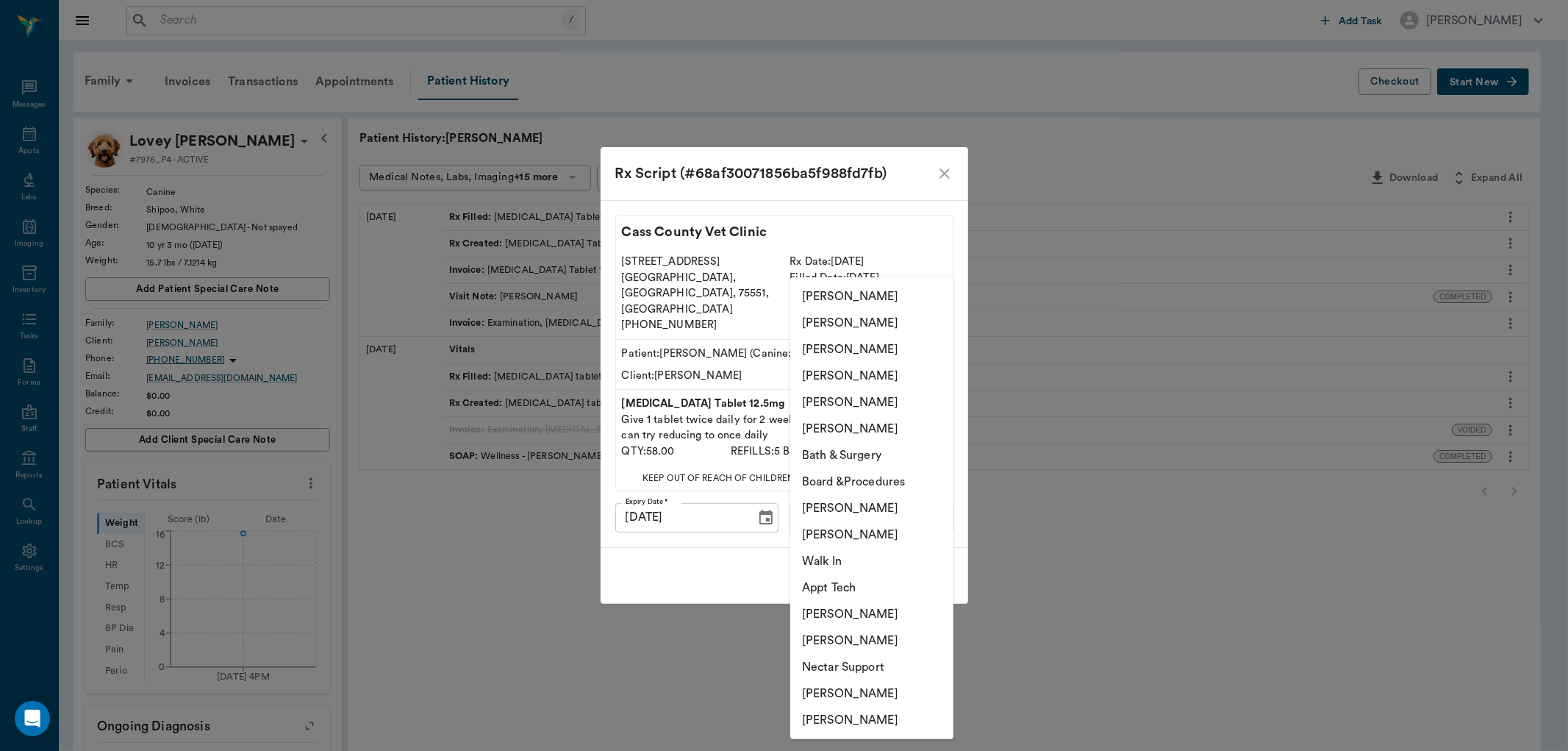
click at [882, 535] on li "[PERSON_NAME]" at bounding box center [872, 535] width 163 height 26
type input "642ef10e332a41444de2bad1"
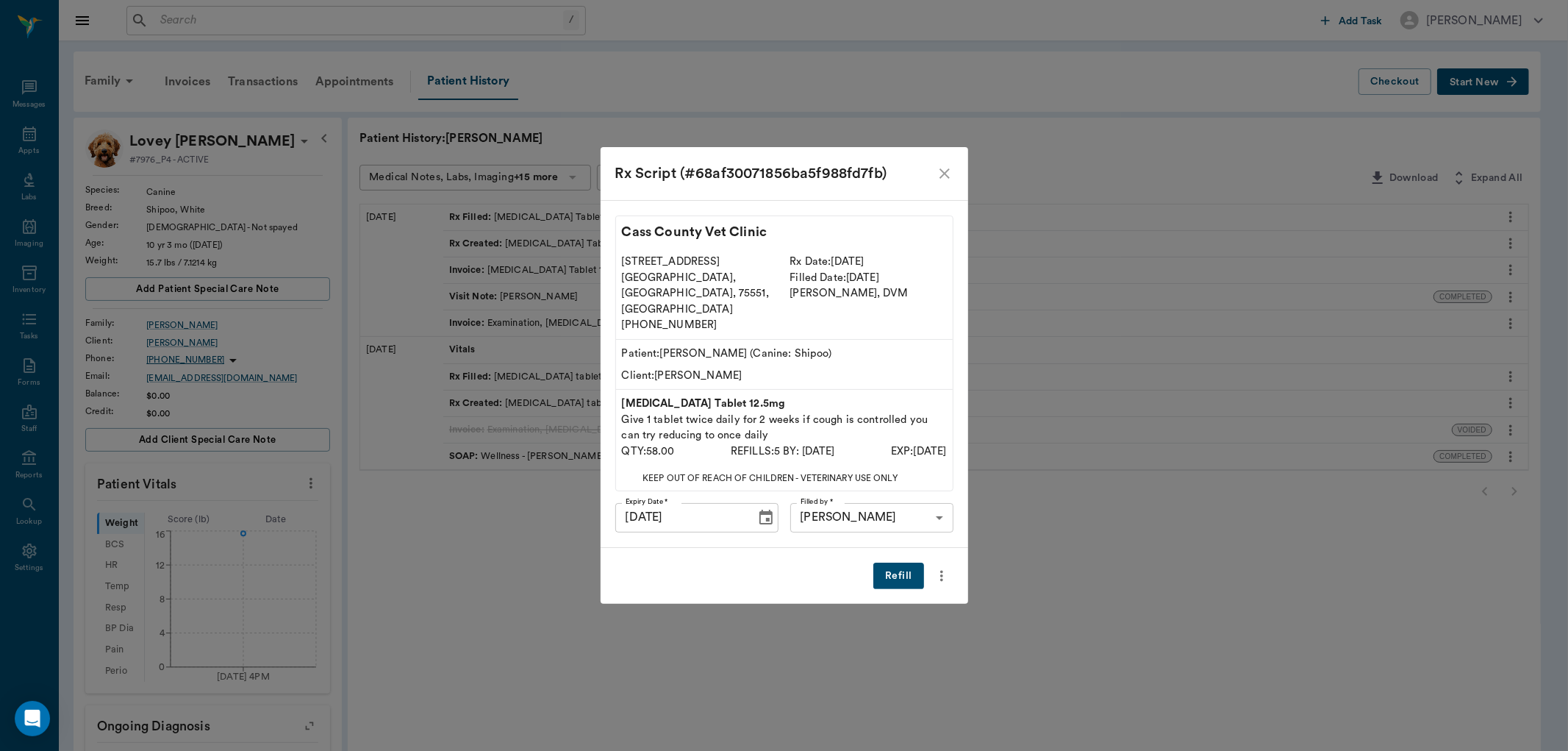
click at [898, 566] on button "Refill" at bounding box center [898, 577] width 50 height 27
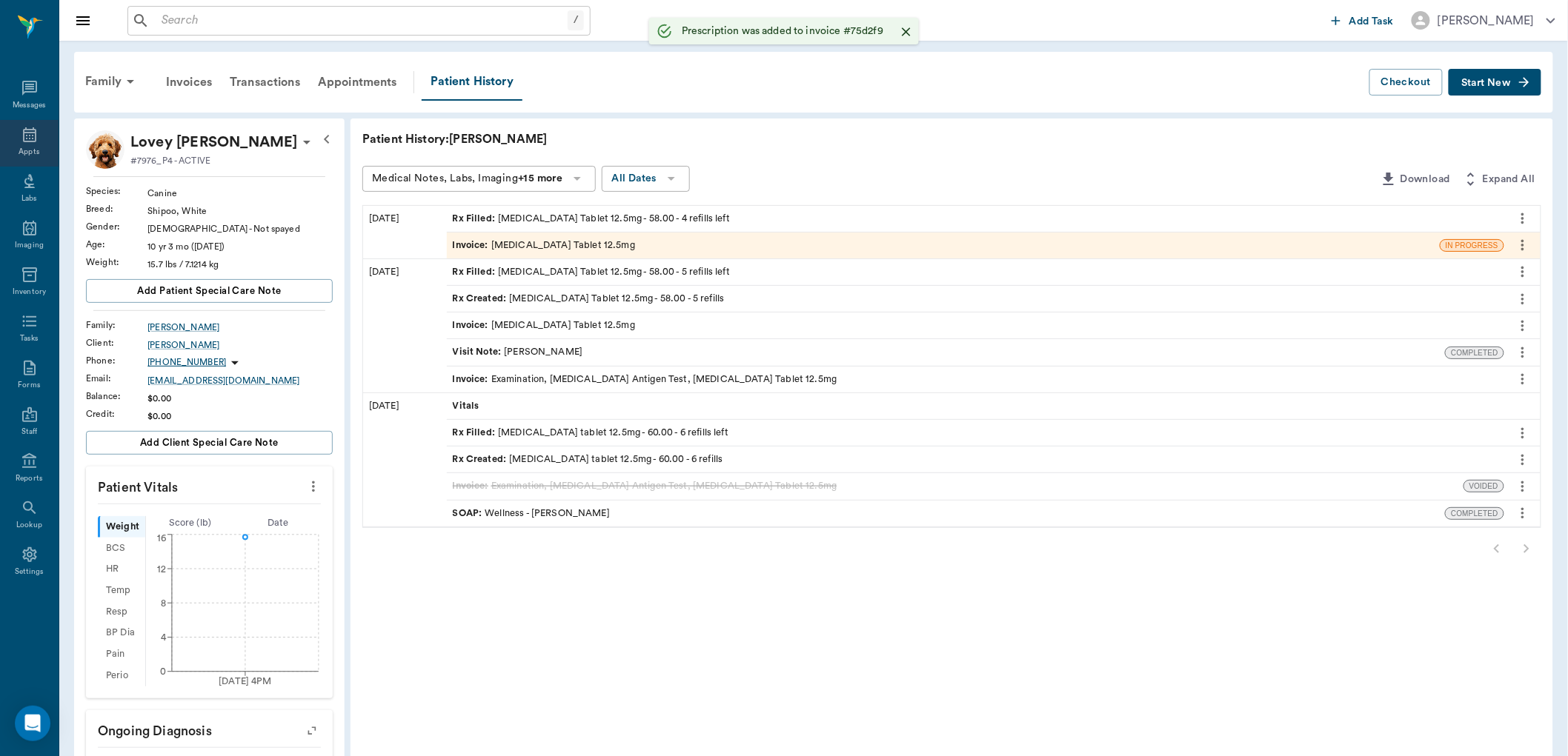
click at [45, 142] on div "Appts" at bounding box center [29, 143] width 58 height 46
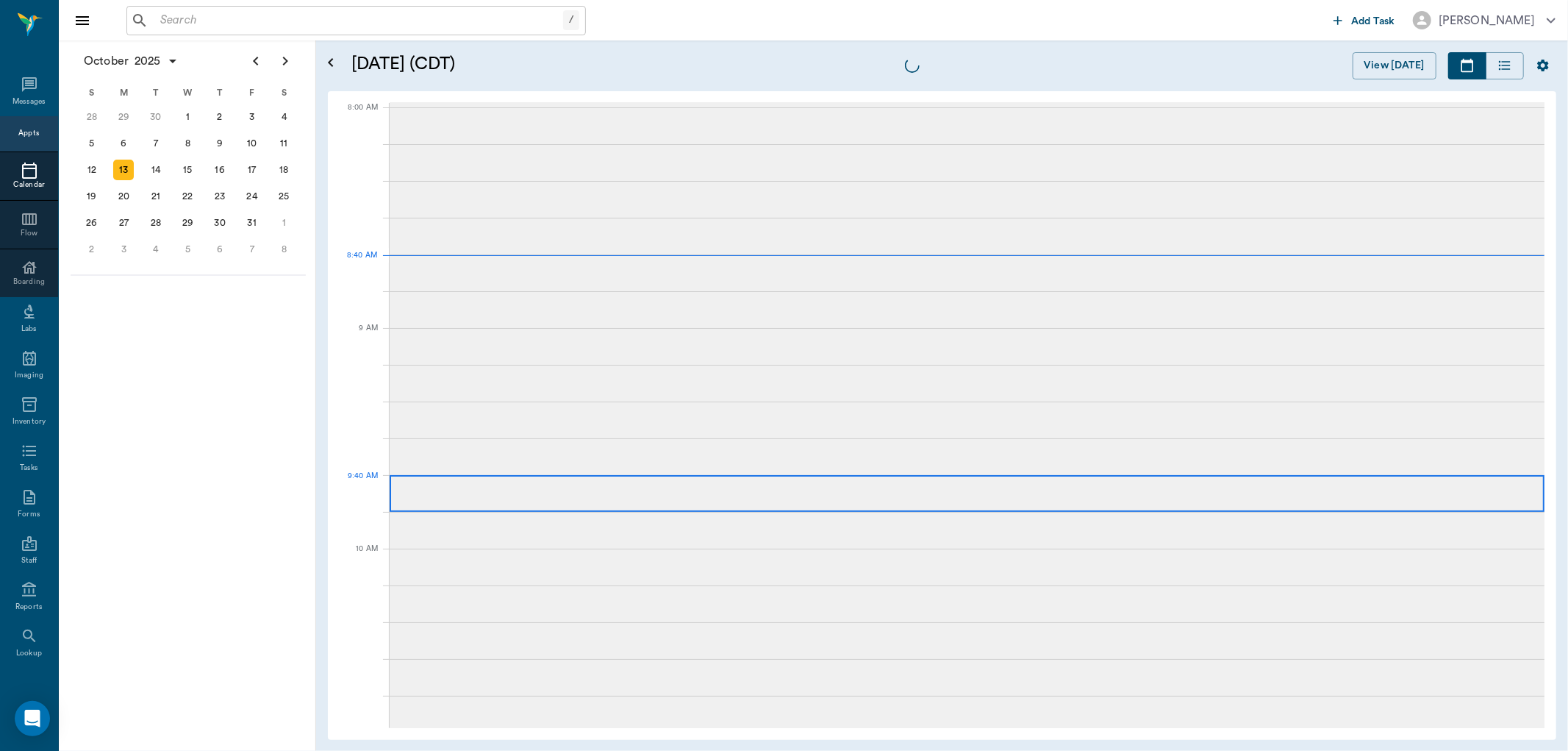
scroll to position [1, 0]
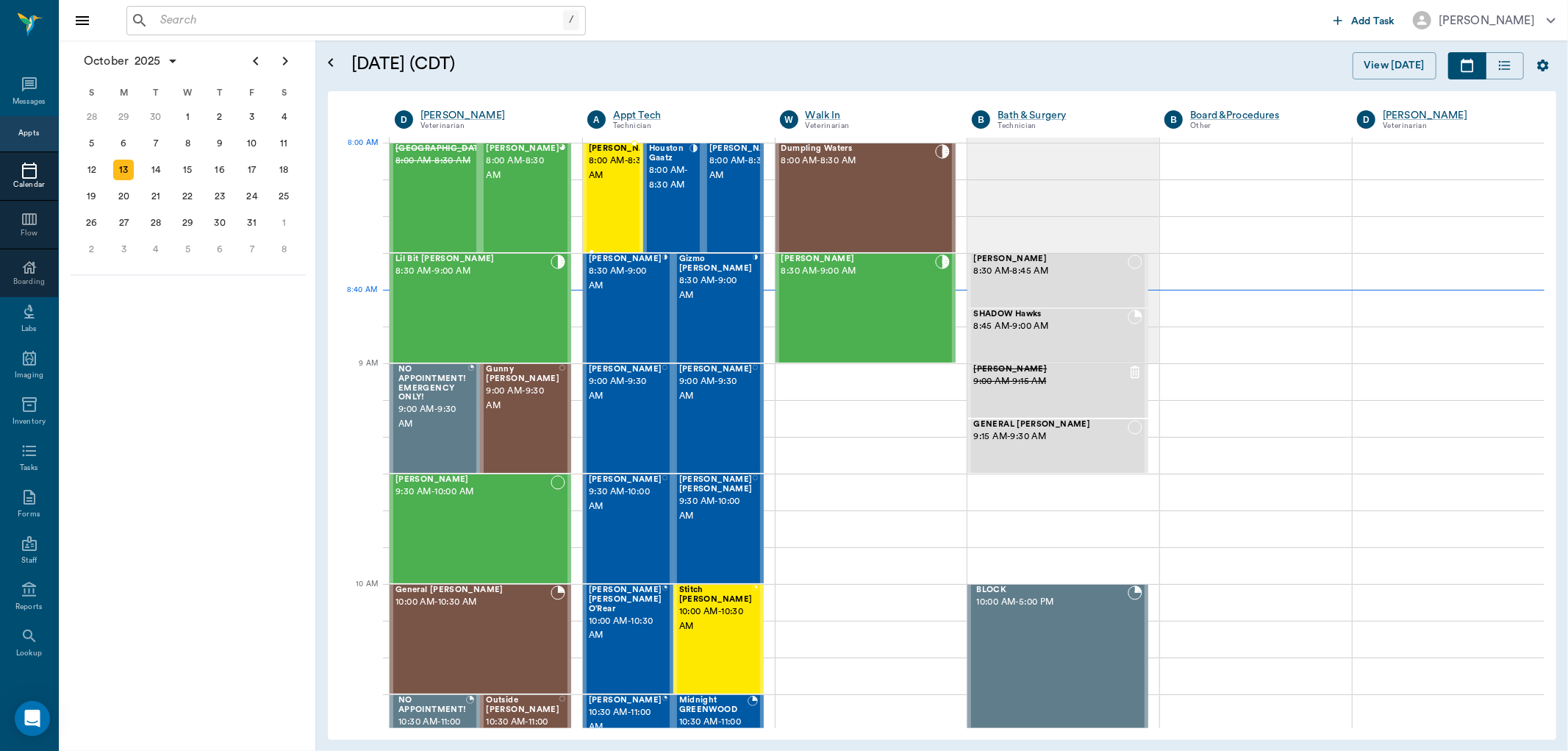
click at [603, 178] on span "8:00 AM - 8:30 AM" at bounding box center [625, 168] width 74 height 29
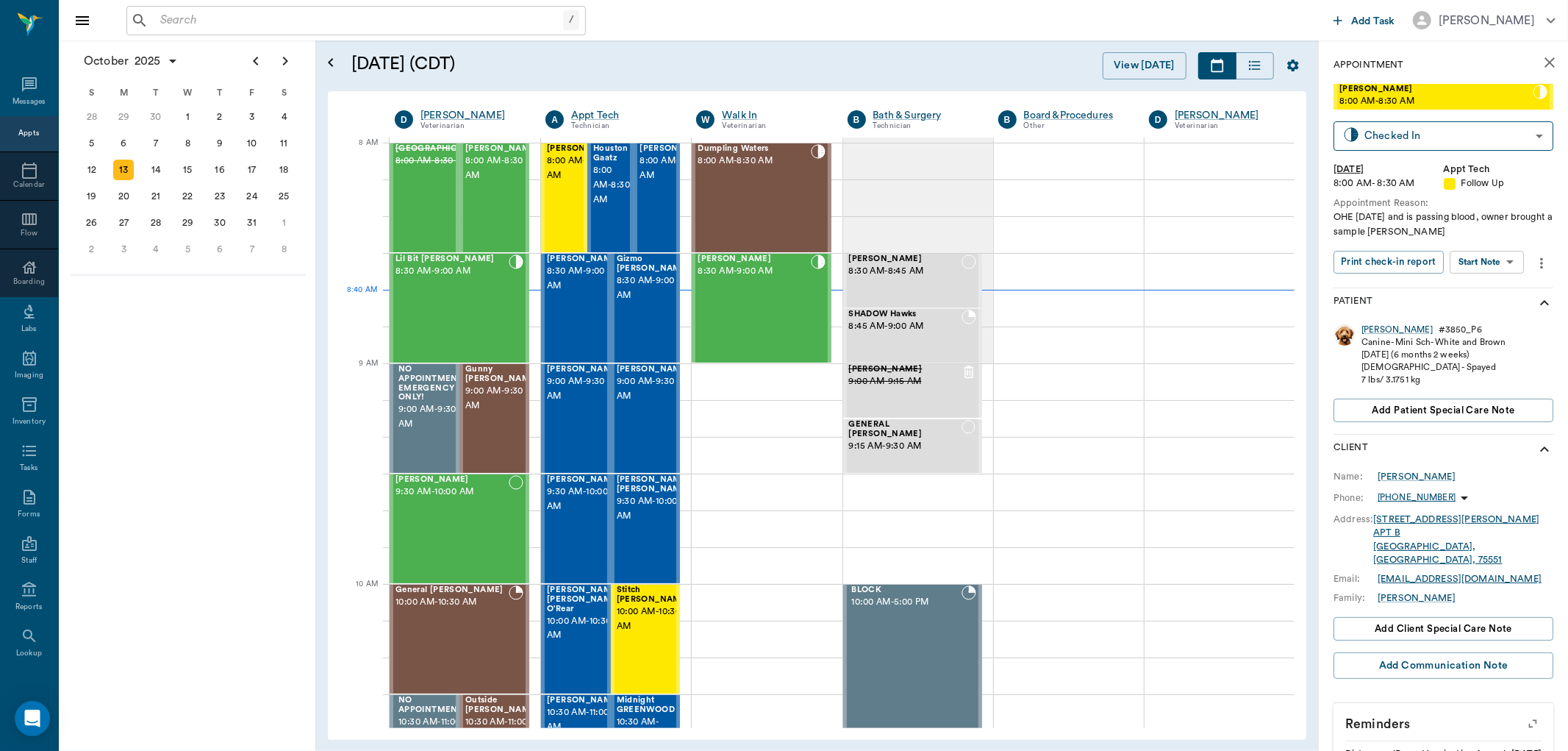
click at [1480, 267] on body "/ ​ Add Task Dr. Bert Ellsworth Nectar Messages Appts Calendar Flow Boarding La…" at bounding box center [784, 375] width 1568 height 751
click at [1474, 289] on button "View SOAP" at bounding box center [1470, 292] width 50 height 17
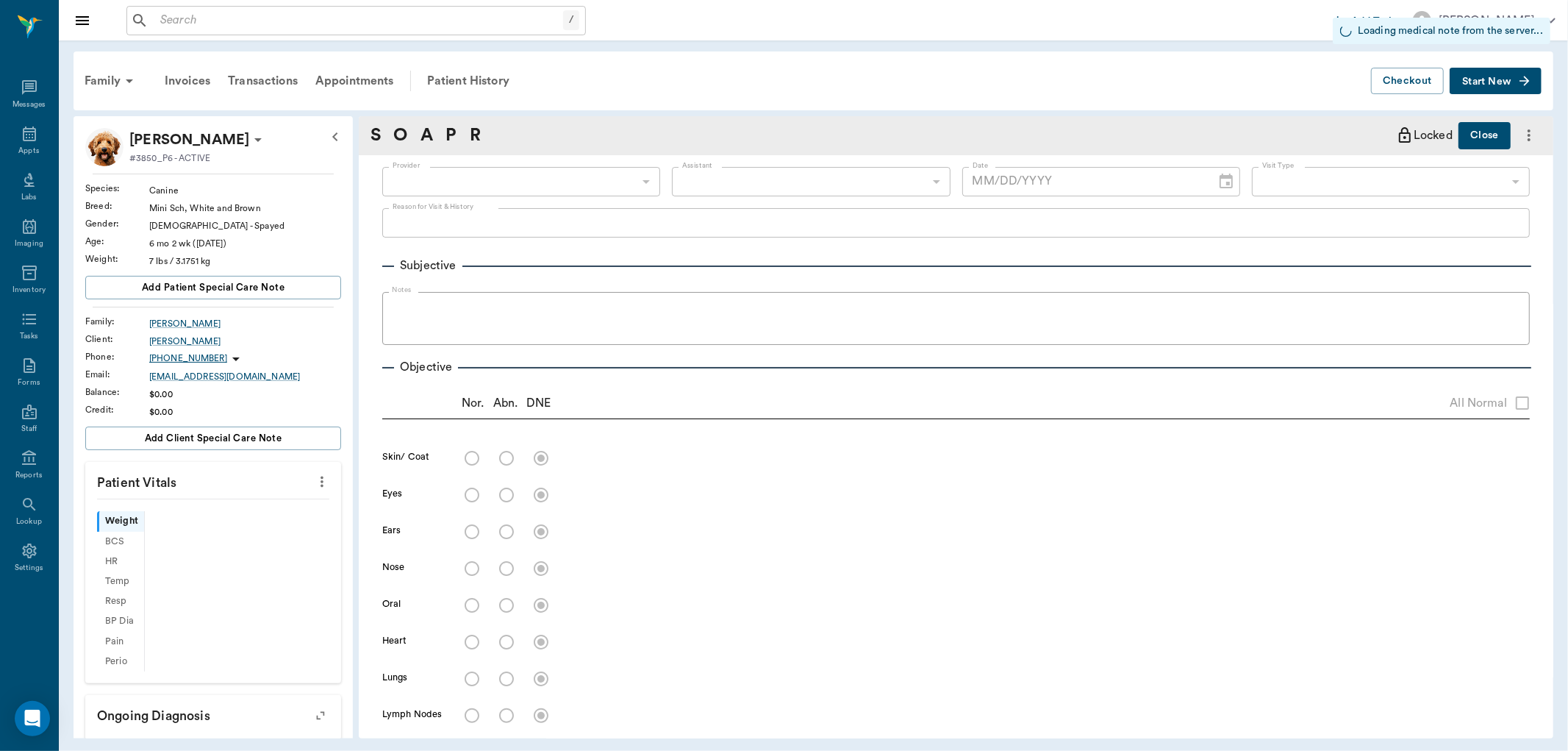
type input "63ec2f075fda476ae8351a4d"
type input "682b670d8bdc6f7f8feef3db"
type input "65d2be4f46e3a538d89b8c16"
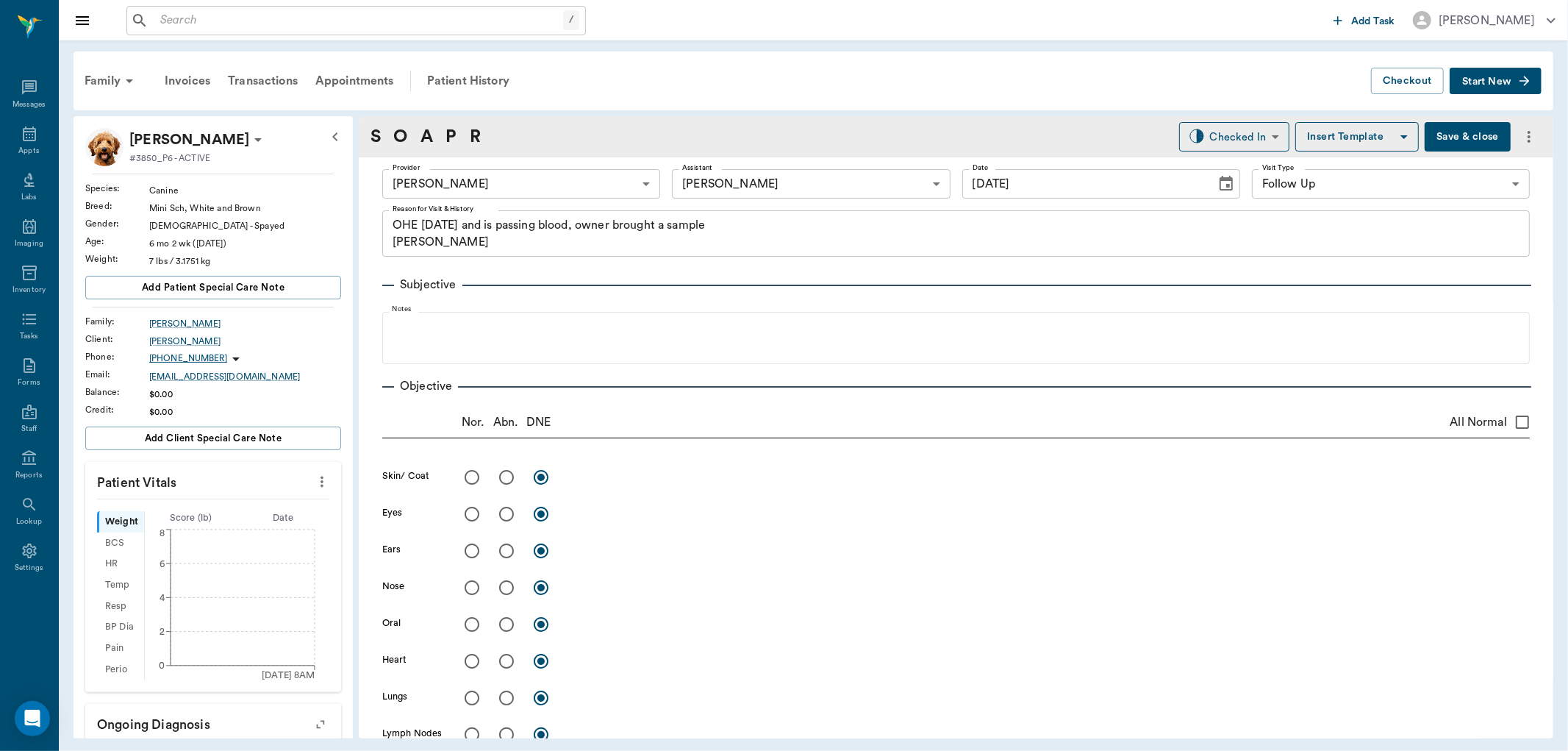
type input "[DATE]"
type textarea "OHE on Friday and is passing blood, owner brought a sample Christy"
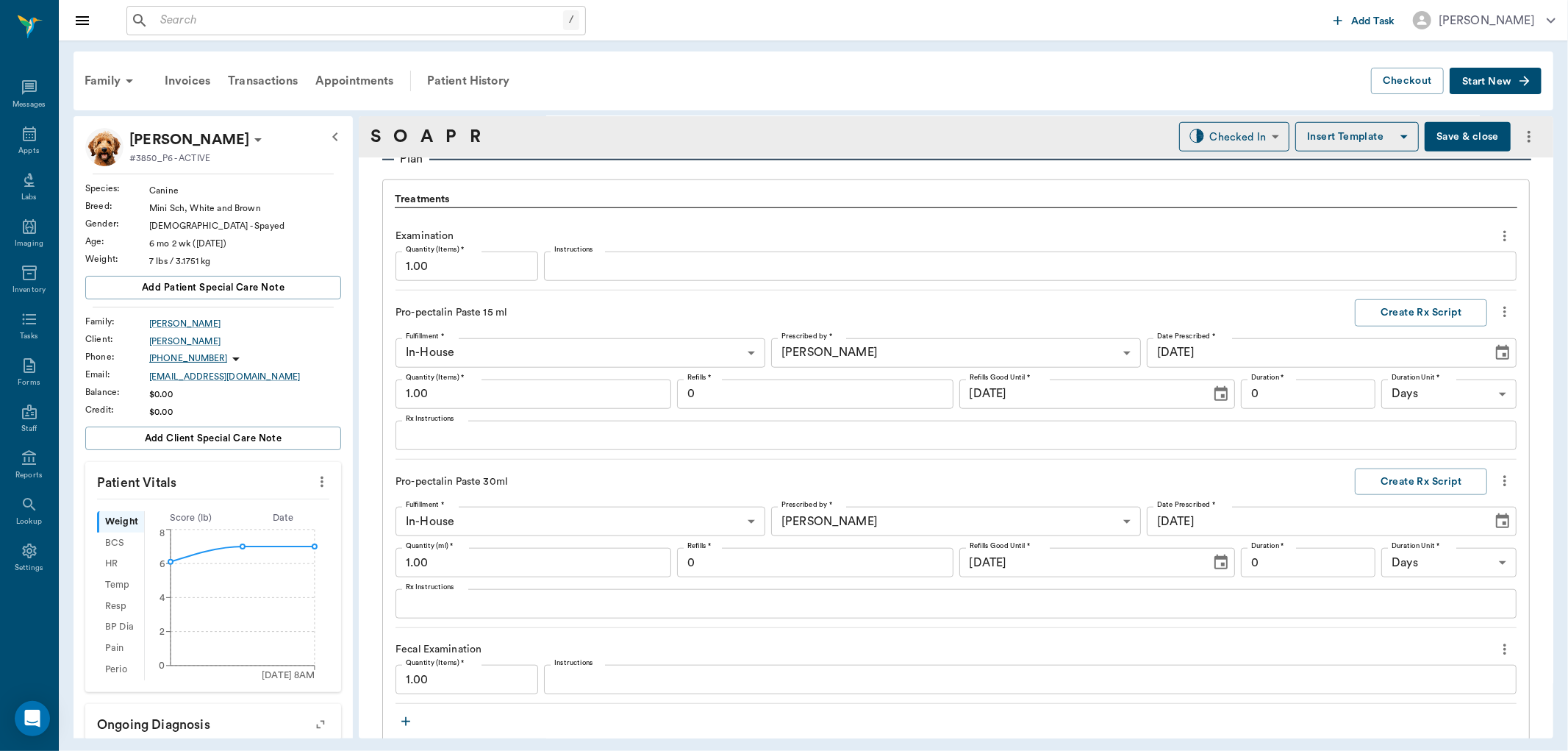
scroll to position [1144, 0]
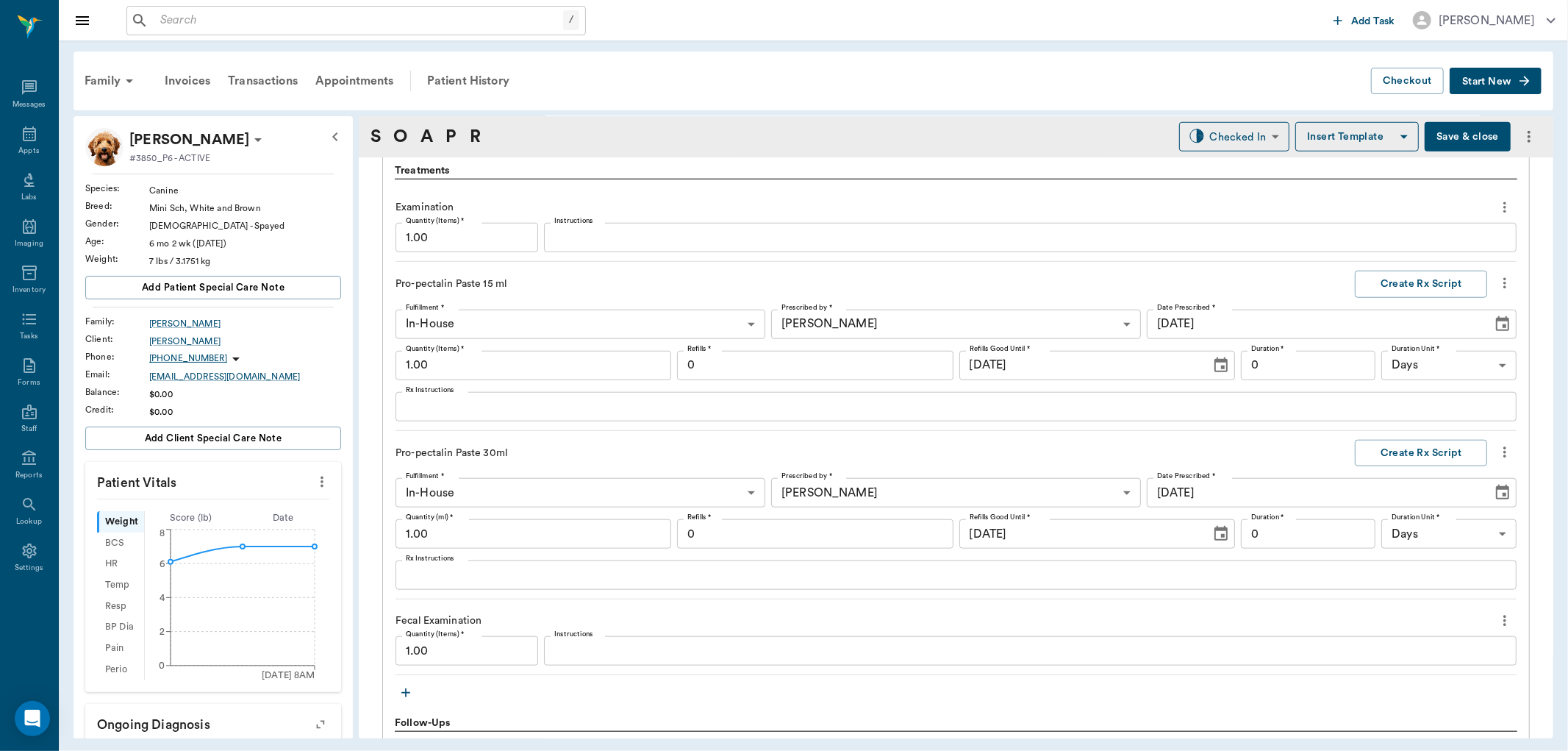
click at [1497, 445] on icon "more" at bounding box center [1505, 452] width 16 height 17
click at [1440, 473] on span "Decline" at bounding box center [1431, 477] width 124 height 15
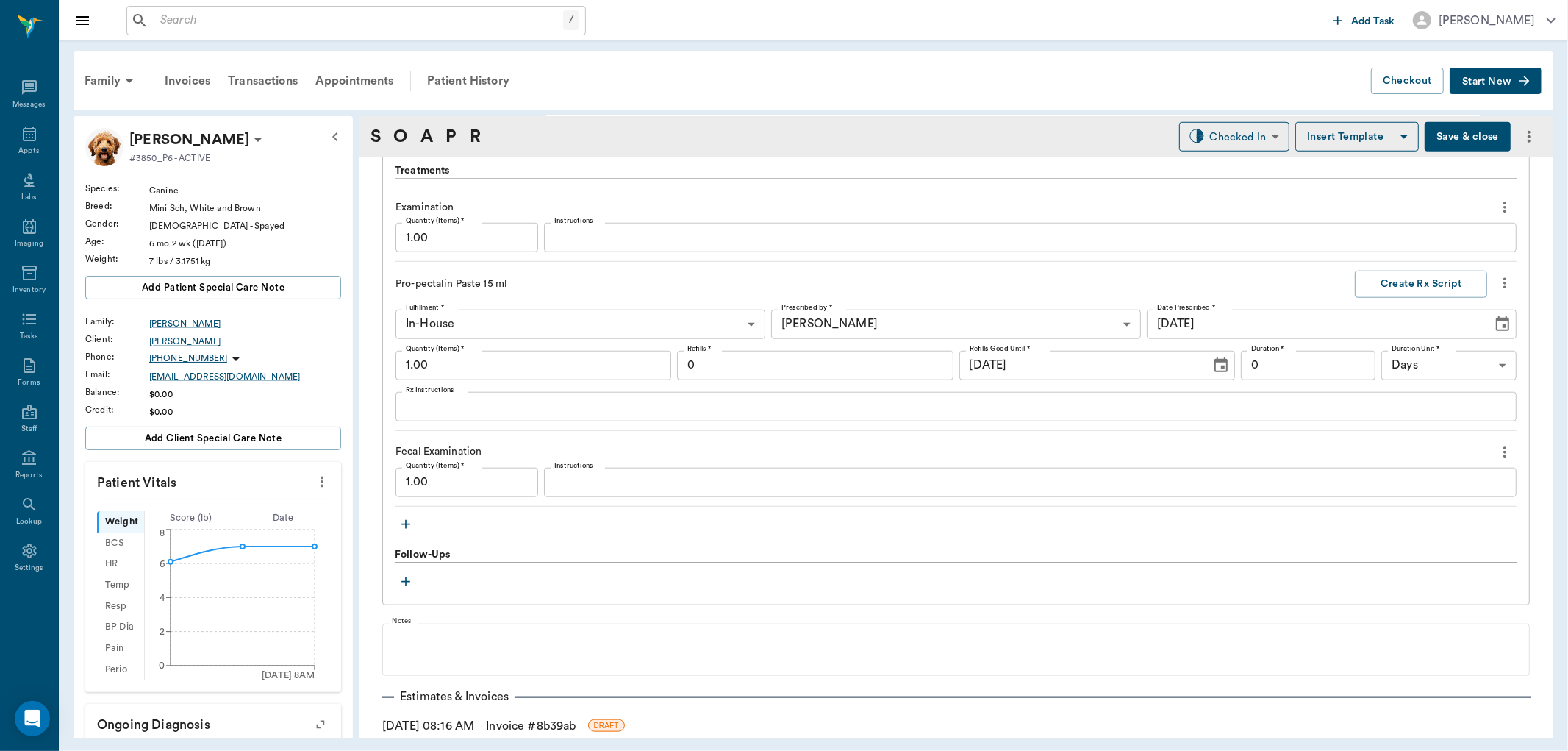
click at [515, 408] on textarea "Rx Instructions" at bounding box center [956, 406] width 1100 height 17
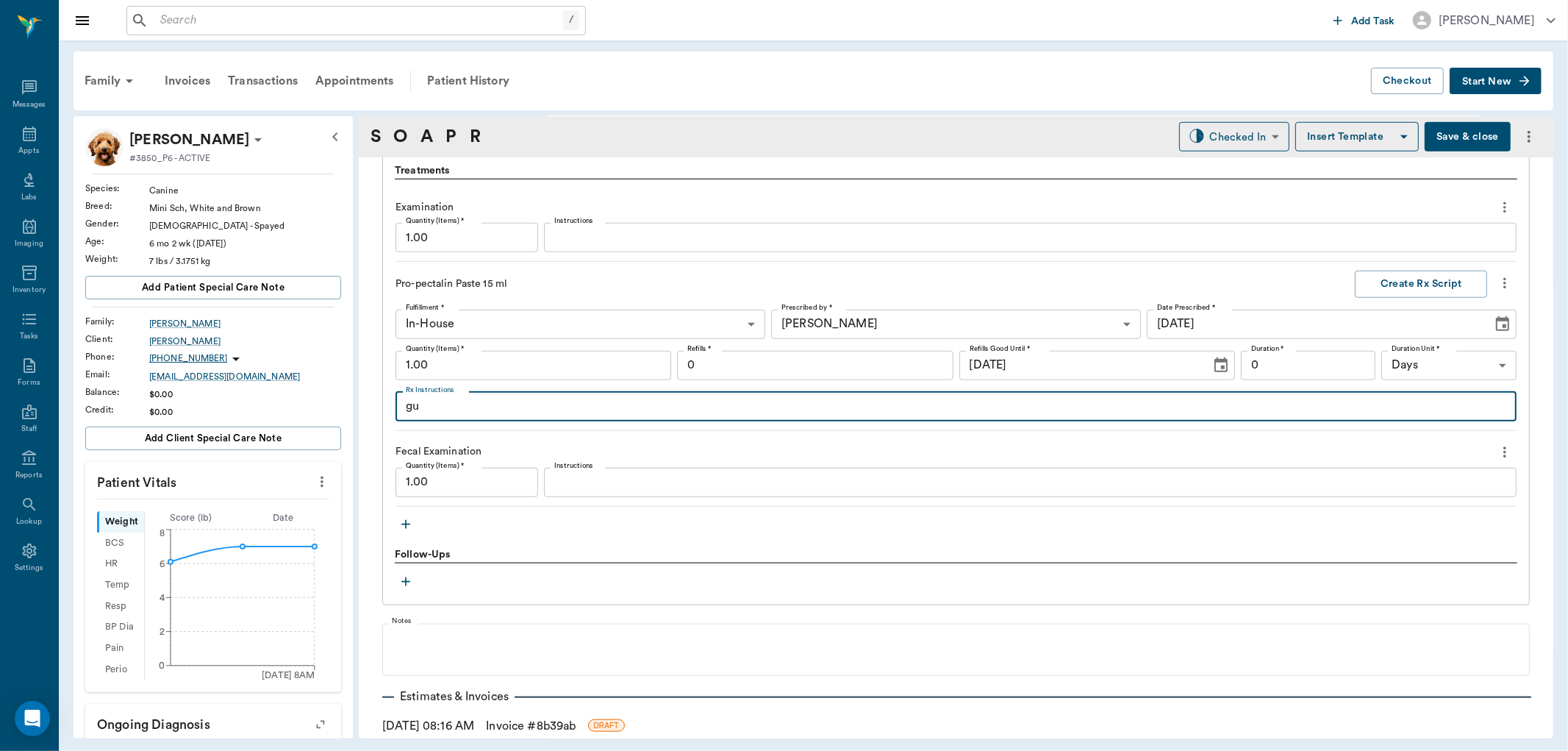
type textarea "g"
type textarea "Give 1cc by mouth 3x daily."
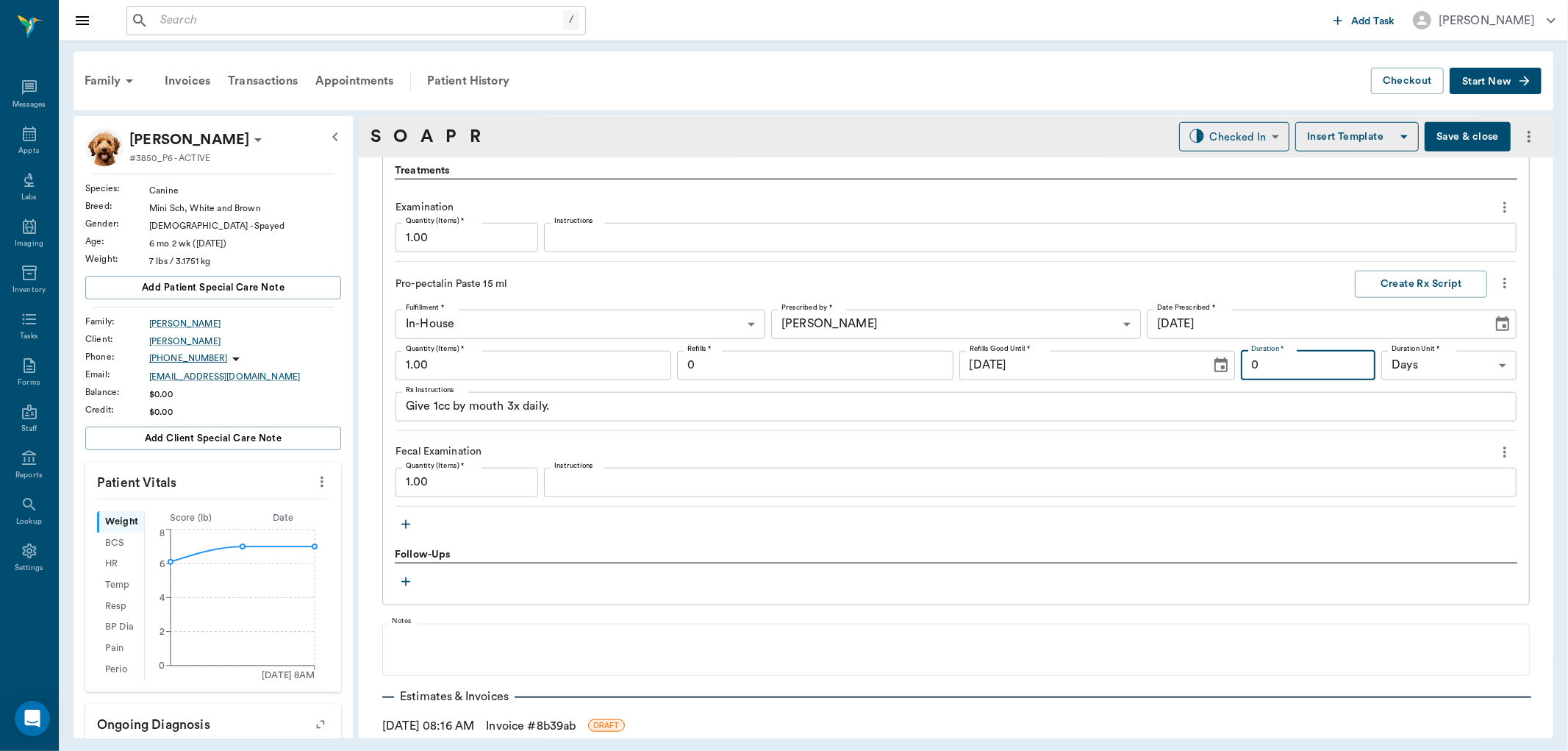
click at [1283, 357] on input "0" at bounding box center [1309, 365] width 136 height 29
type input "5"
click at [568, 489] on textarea "Instructions" at bounding box center [1030, 481] width 952 height 17
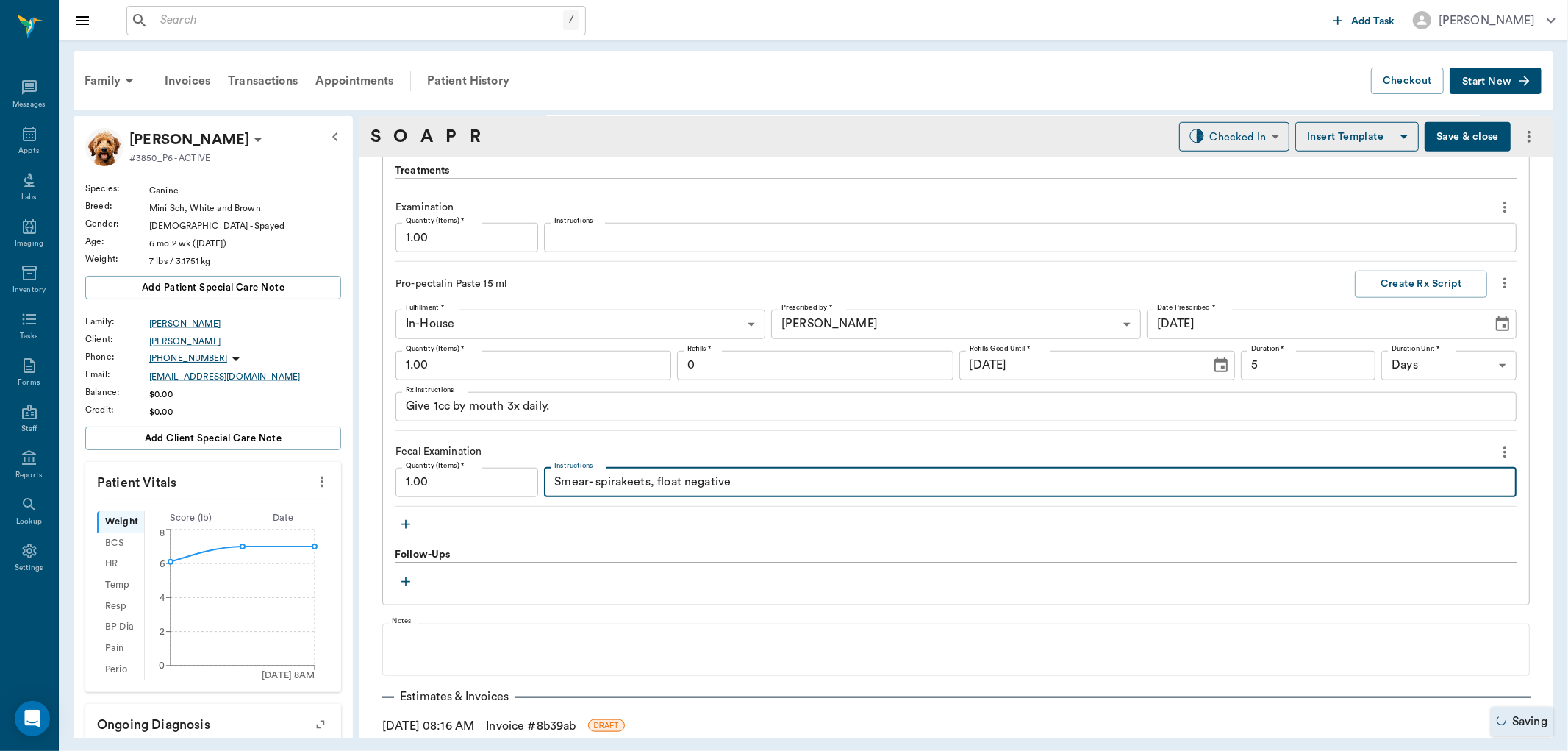
scroll to position [1062, 0]
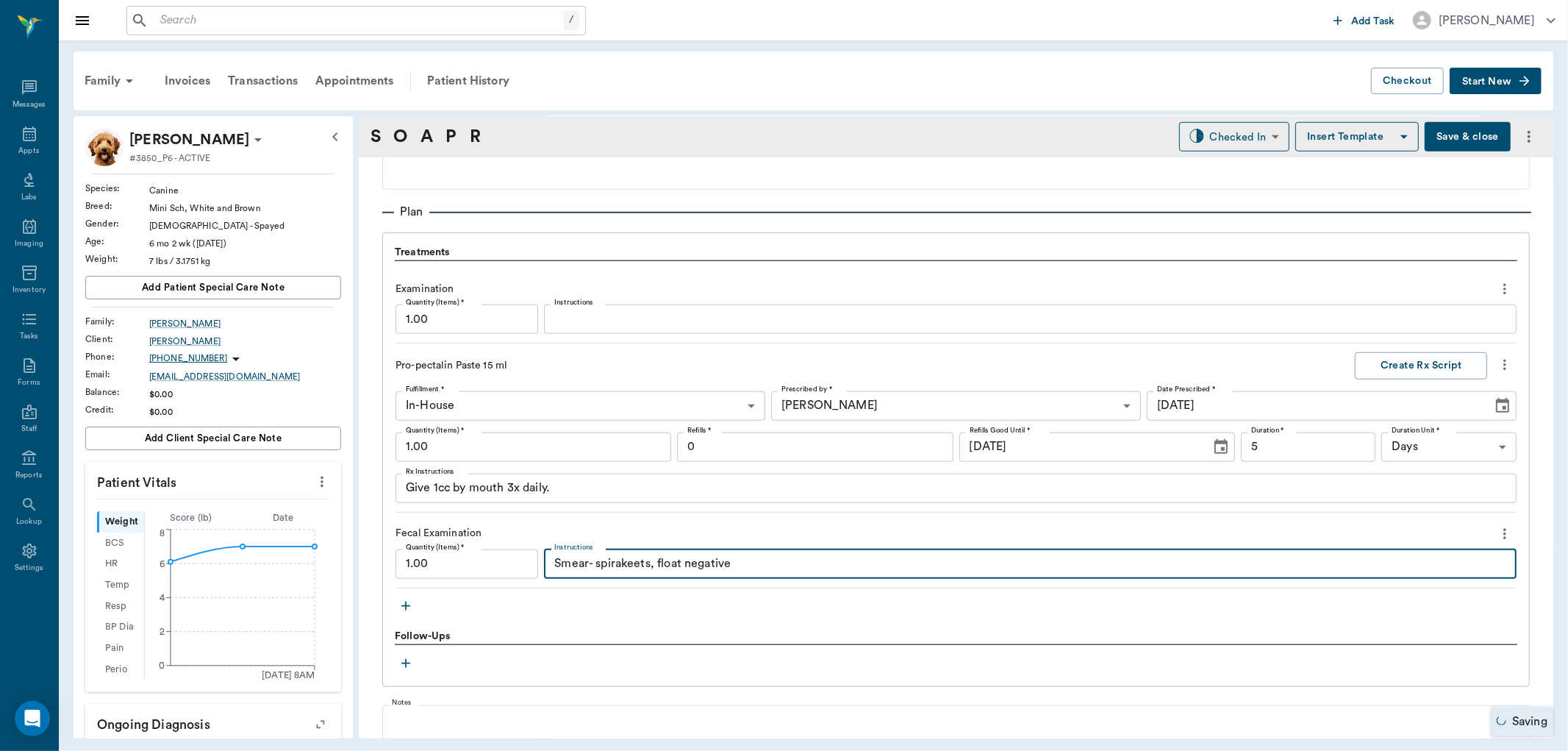
type textarea "Smear- spirakeets, float negative"
click at [407, 612] on icon "button" at bounding box center [406, 606] width 15 height 15
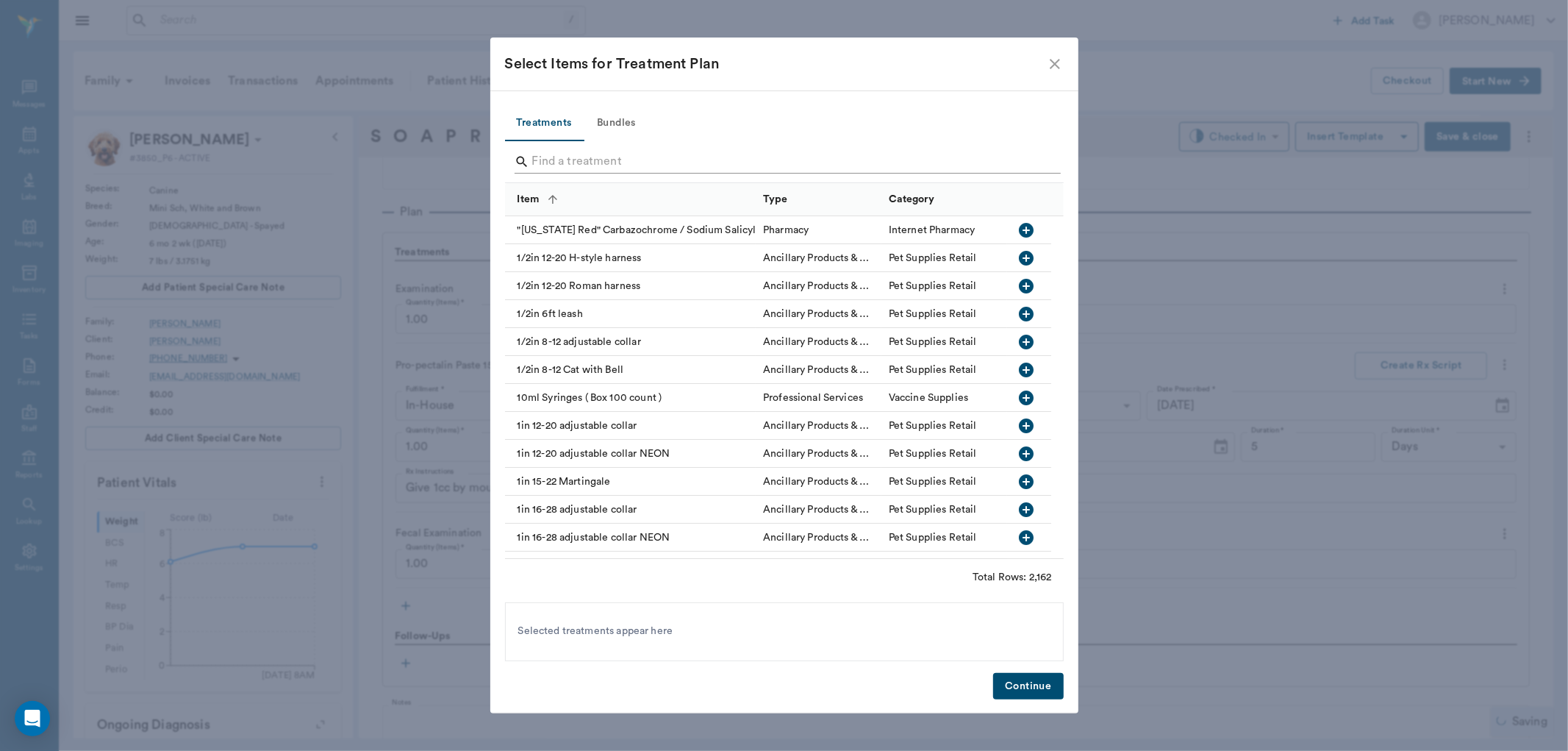
click at [609, 163] on input "Search" at bounding box center [785, 162] width 507 height 24
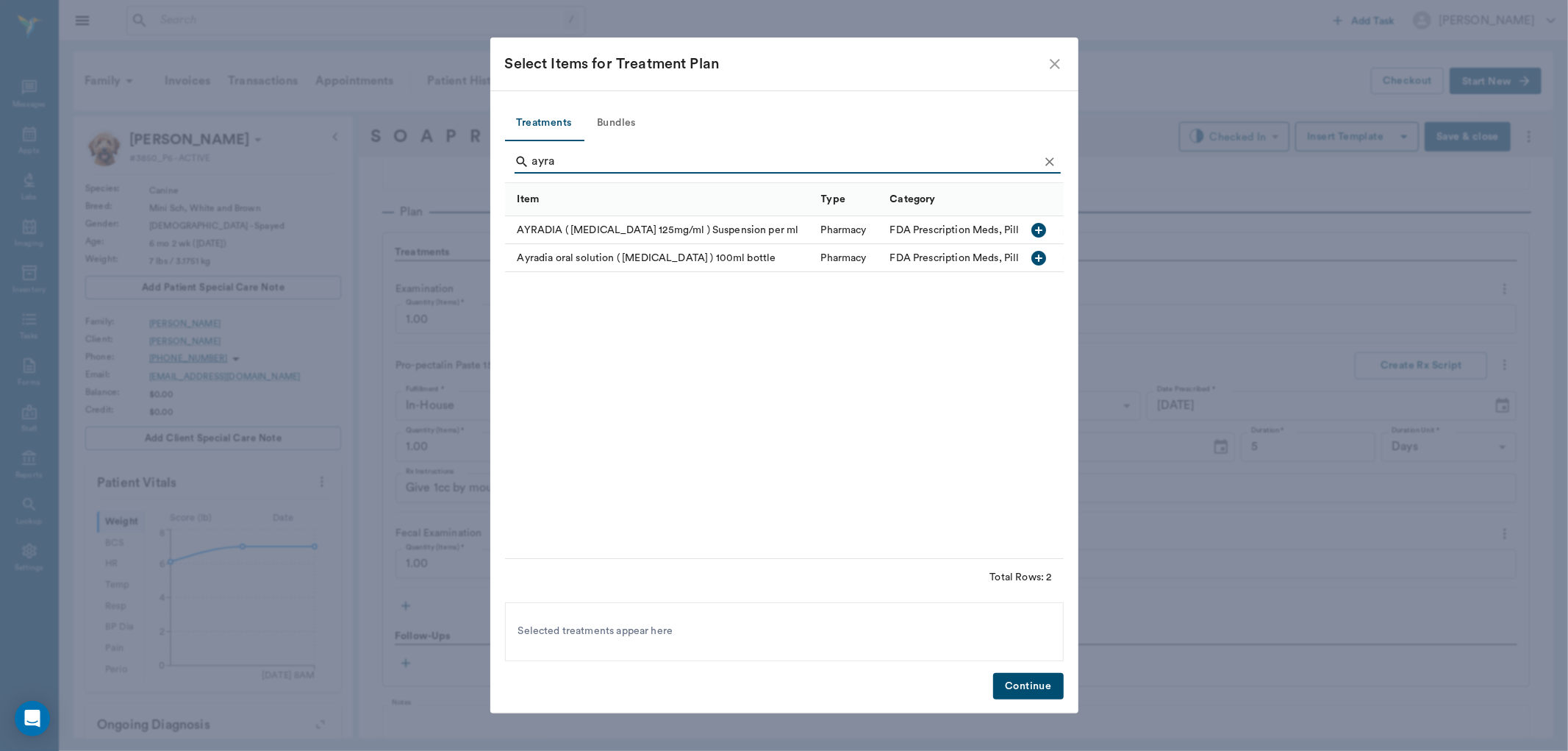
type input "ayra"
click at [1039, 230] on icon "button" at bounding box center [1038, 230] width 17 height 17
click at [1033, 685] on button "Continue" at bounding box center [1028, 687] width 70 height 27
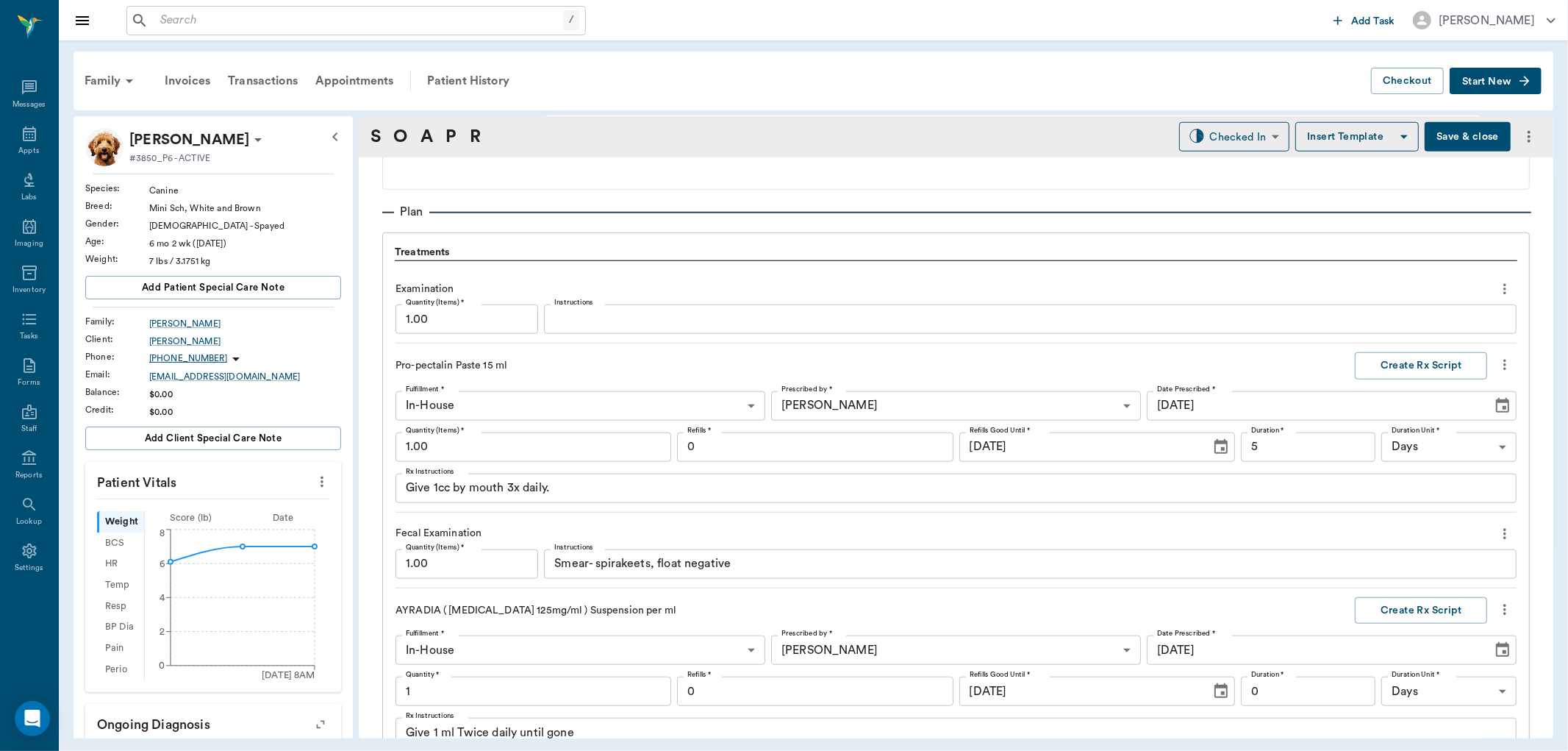
scroll to position [1409, 0]
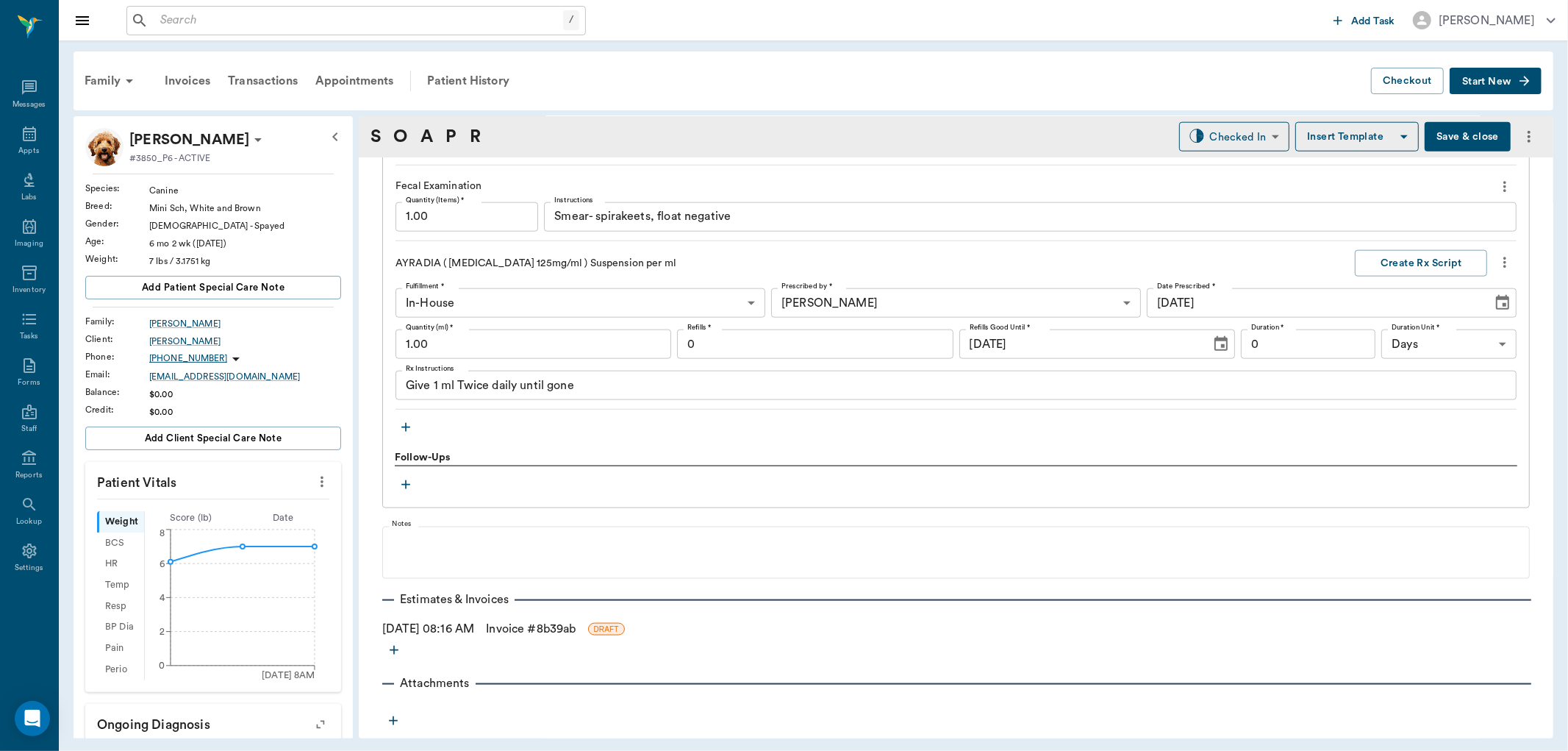
click at [553, 343] on input "1.00" at bounding box center [534, 344] width 276 height 29
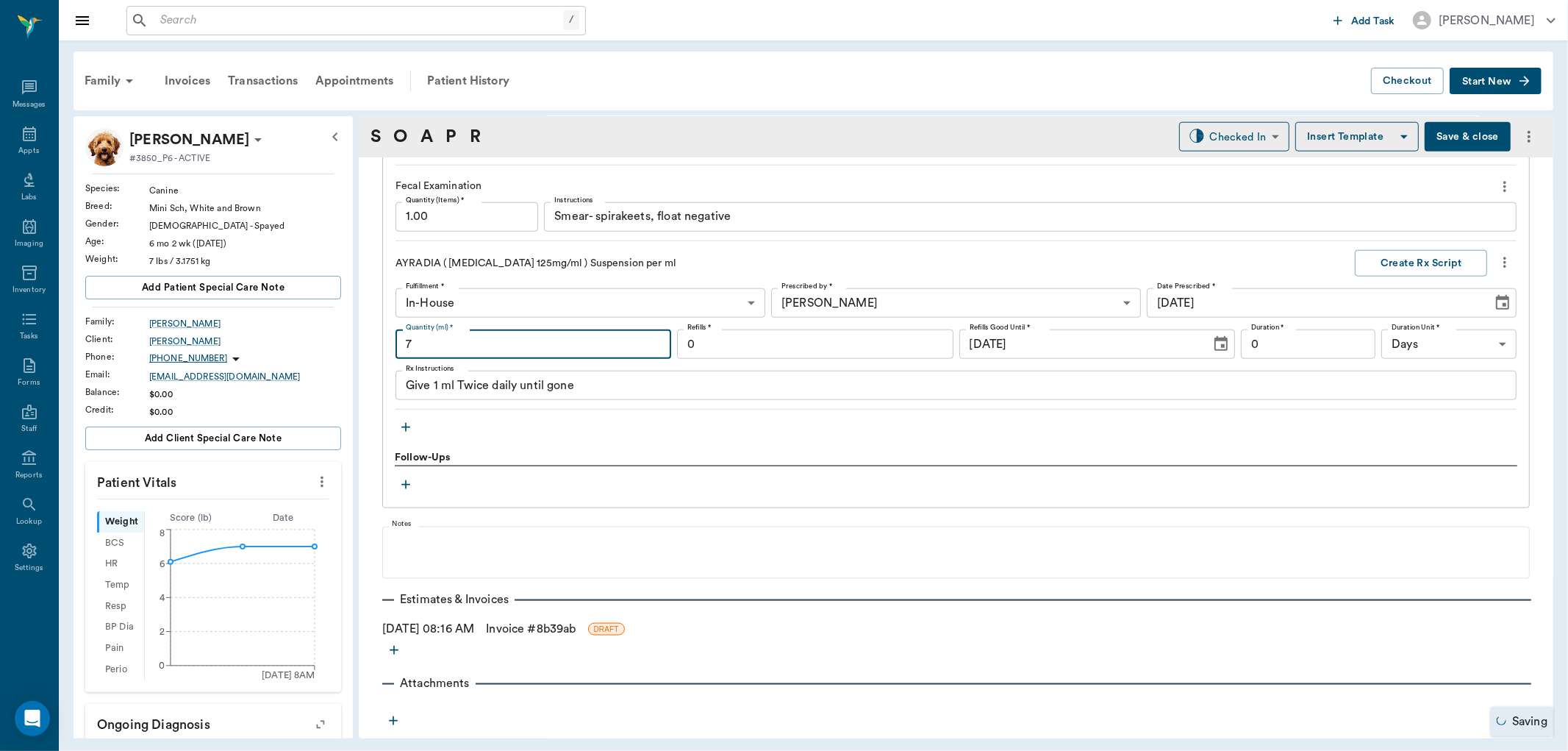
click at [438, 383] on textarea "Give 1 ml Twice daily until gone" at bounding box center [956, 385] width 1100 height 17
type input "7.00"
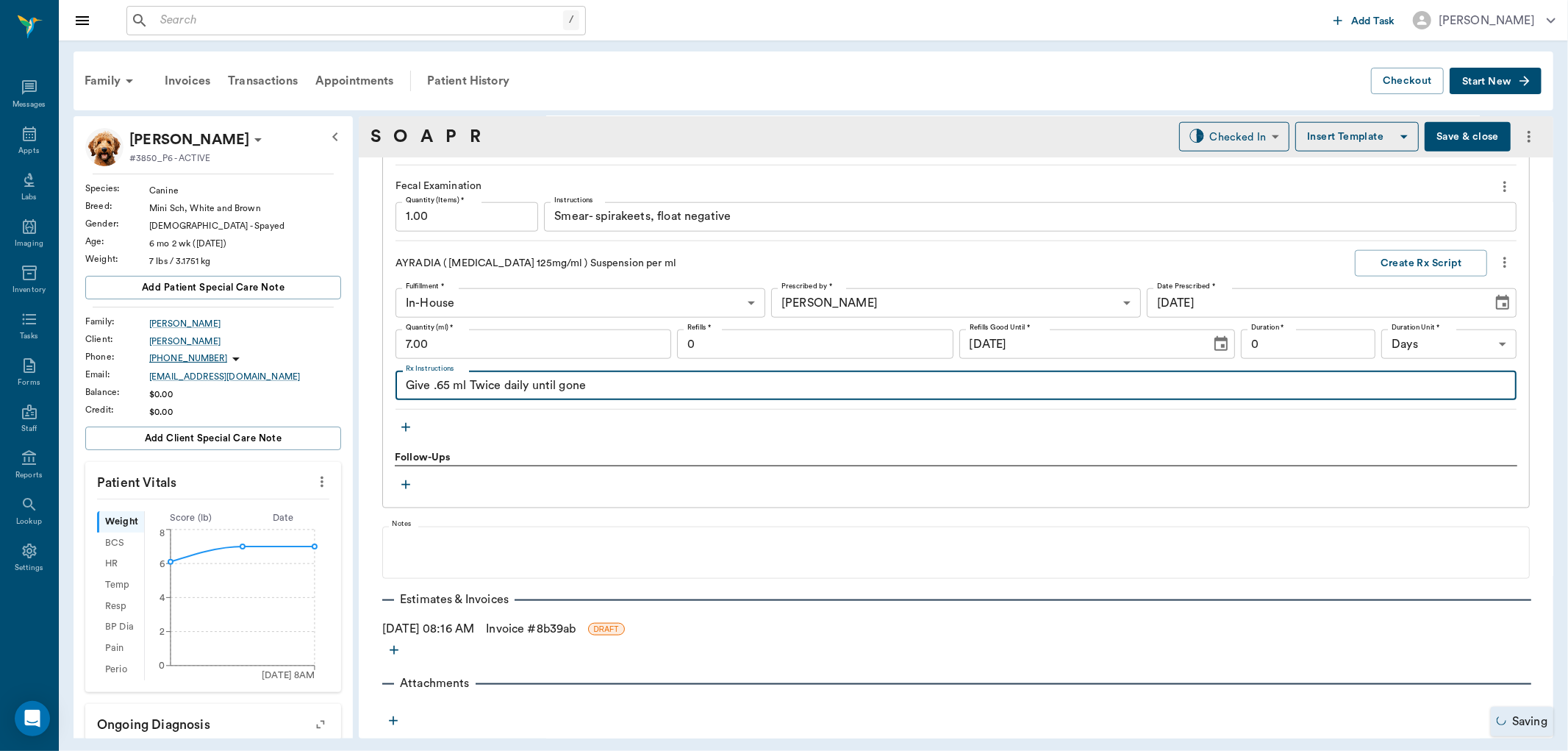
click at [612, 390] on textarea "Give .65 ml Twice daily until gone" at bounding box center [956, 385] width 1100 height 17
type textarea "Give .65 ml Twice daily until gone."
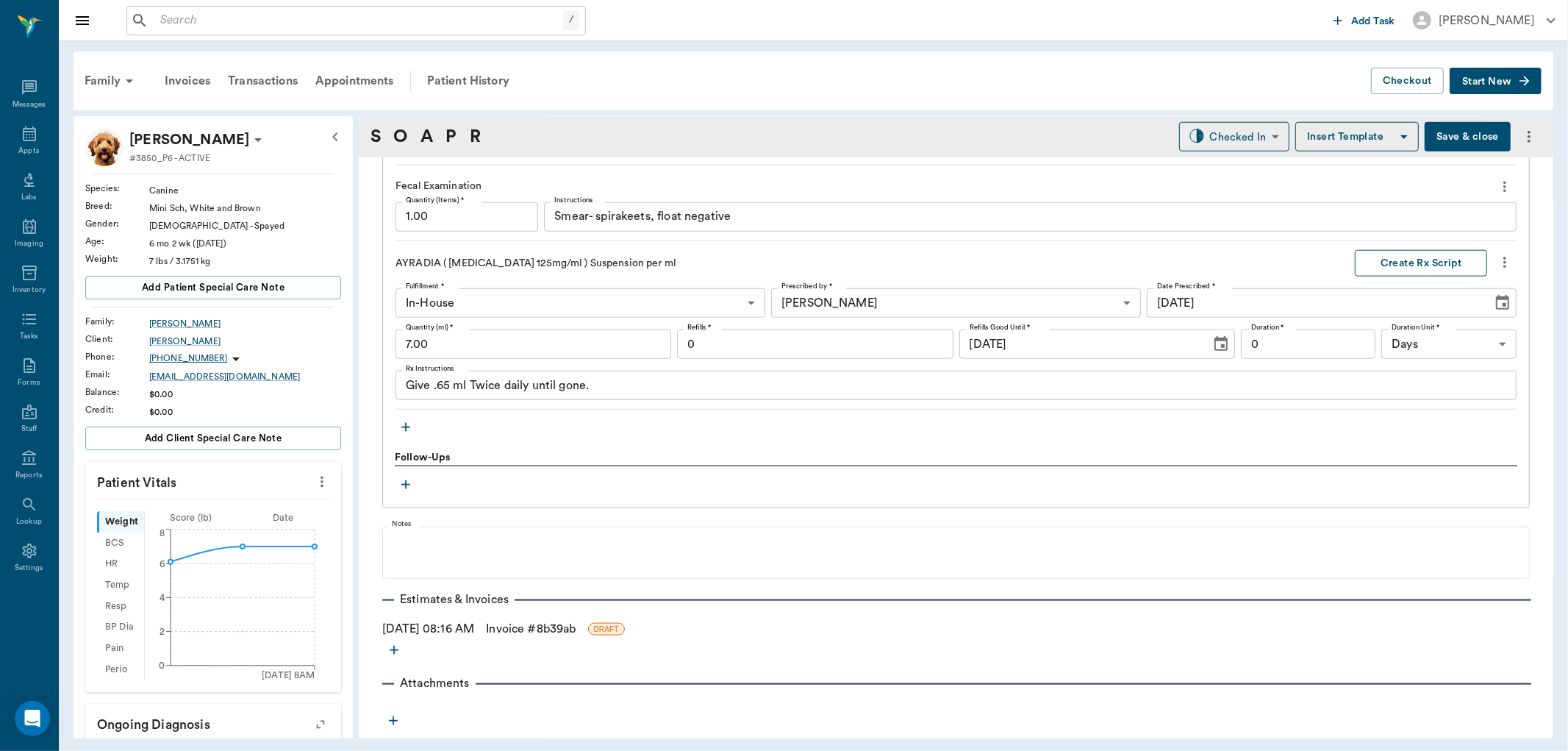
click at [1412, 263] on button "Create Rx Script" at bounding box center [1421, 263] width 132 height 27
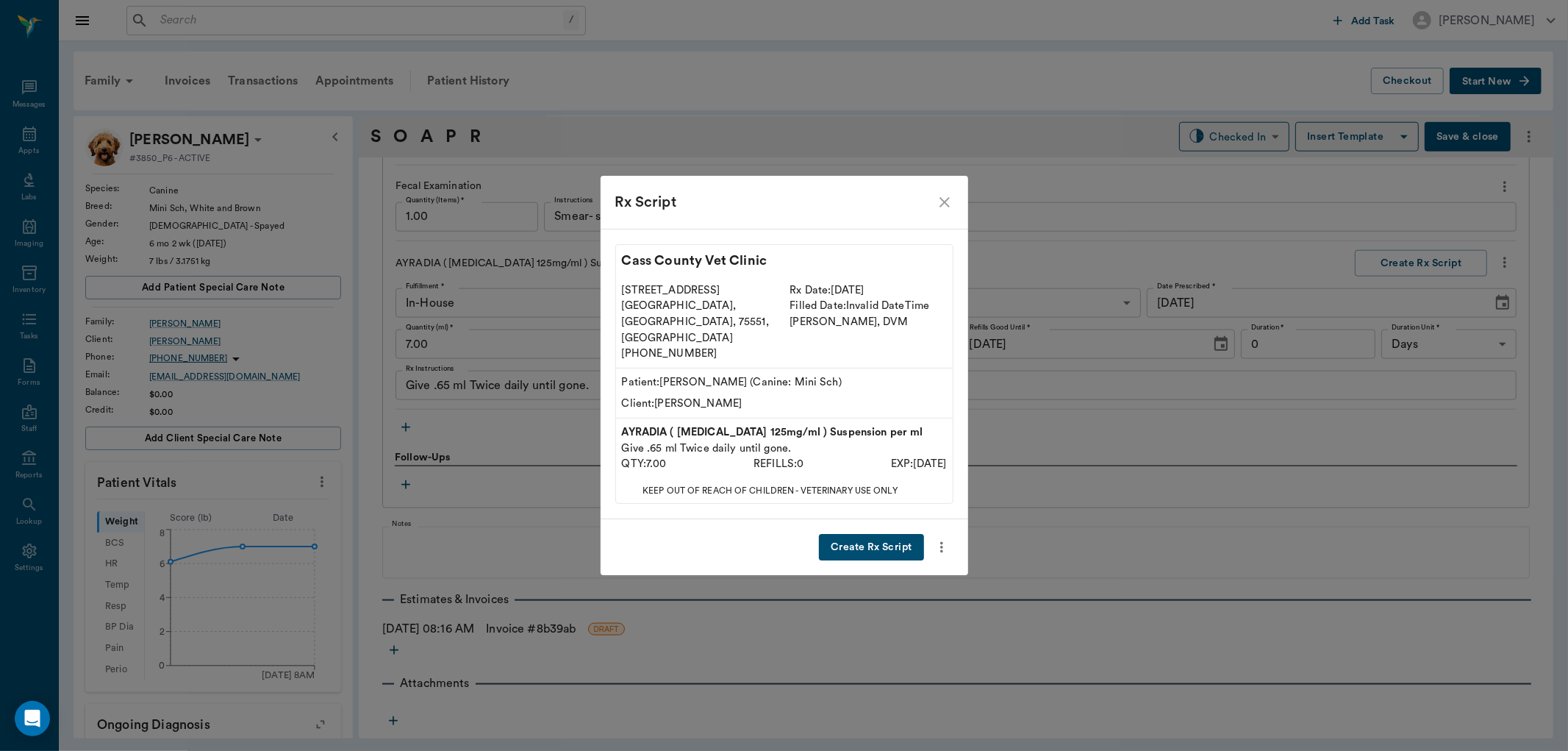
click at [862, 537] on button "Create Rx Script" at bounding box center [871, 547] width 105 height 27
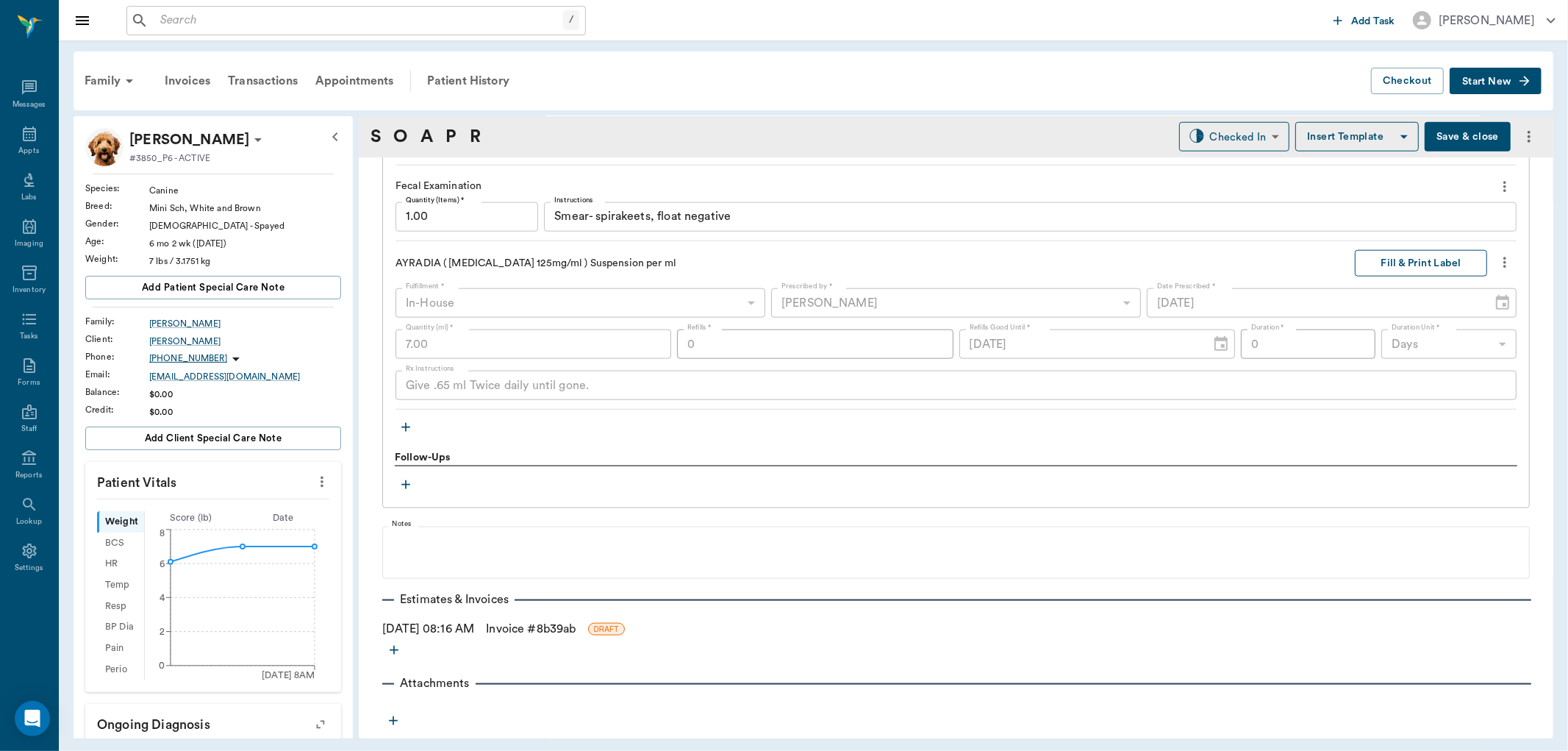
click at [1401, 261] on button "Fill & Print Label" at bounding box center [1421, 263] width 132 height 27
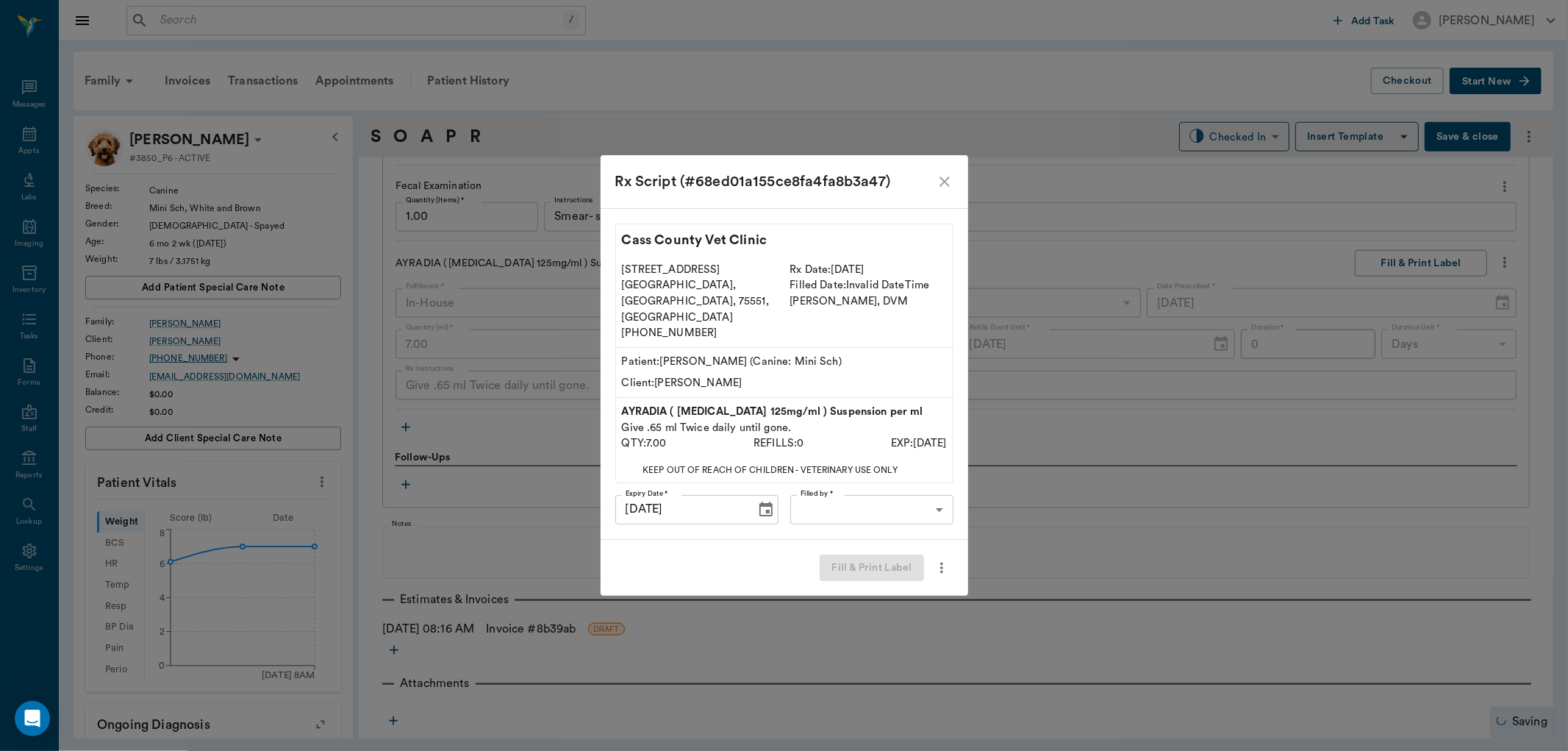
click at [866, 487] on body "/ ​ Add Task Dr. Bert Ellsworth Nectar Messages Appts Labs Imaging Inventory Ta…" at bounding box center [784, 375] width 1568 height 751
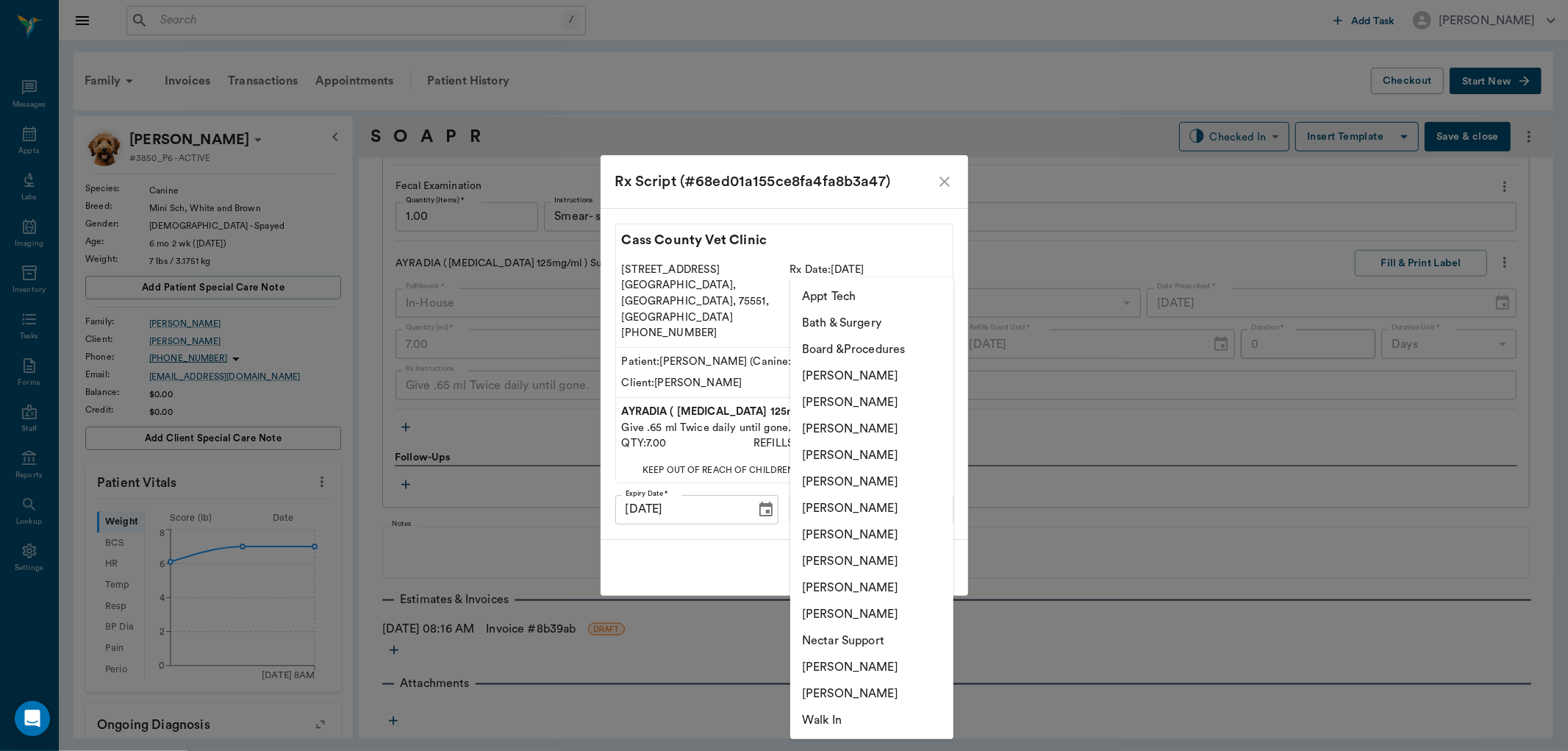
click at [857, 532] on li "[PERSON_NAME]" at bounding box center [872, 535] width 163 height 26
type input "682b670d8bdc6f7f8feef3db"
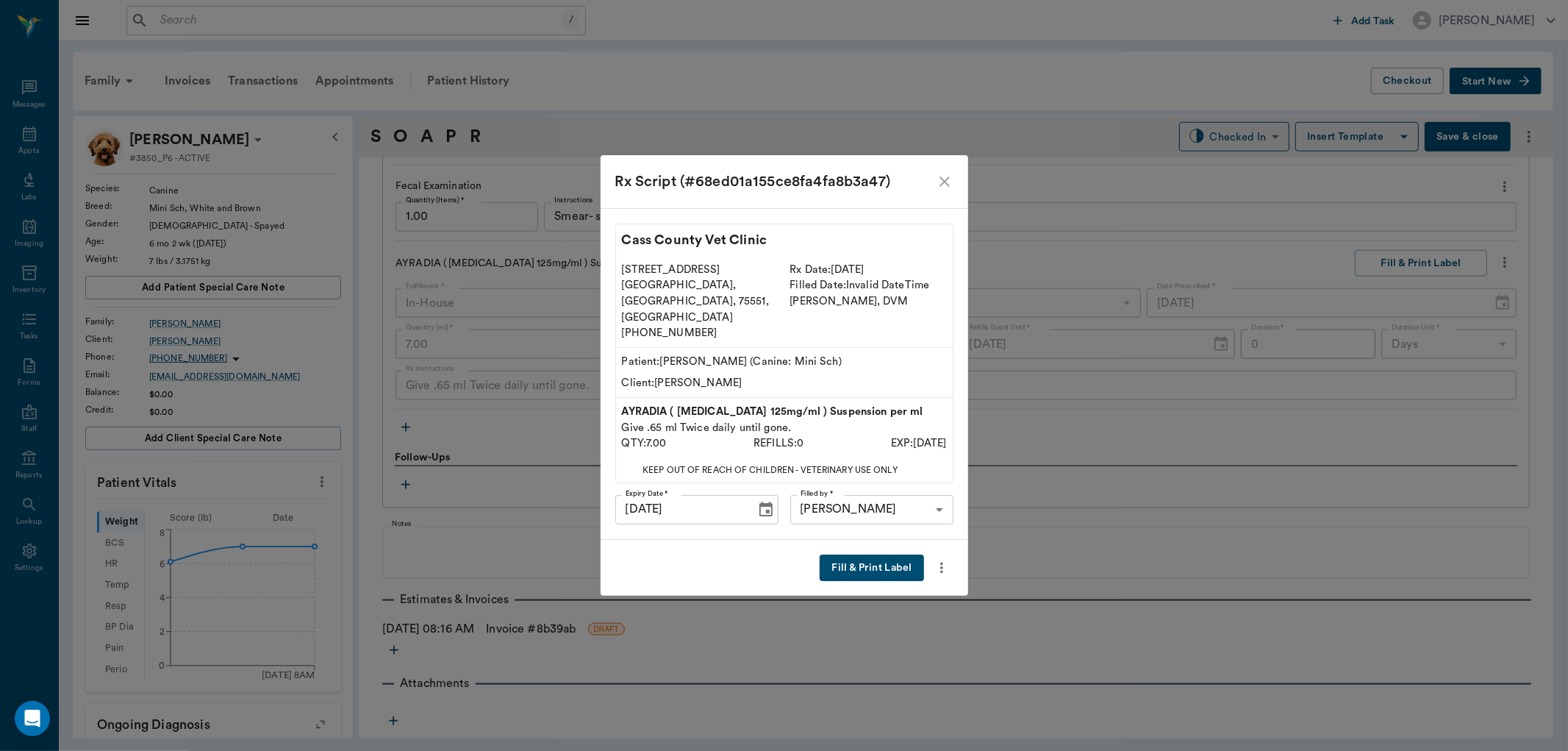
click at [871, 556] on button "Fill & Print Label" at bounding box center [871, 568] width 104 height 27
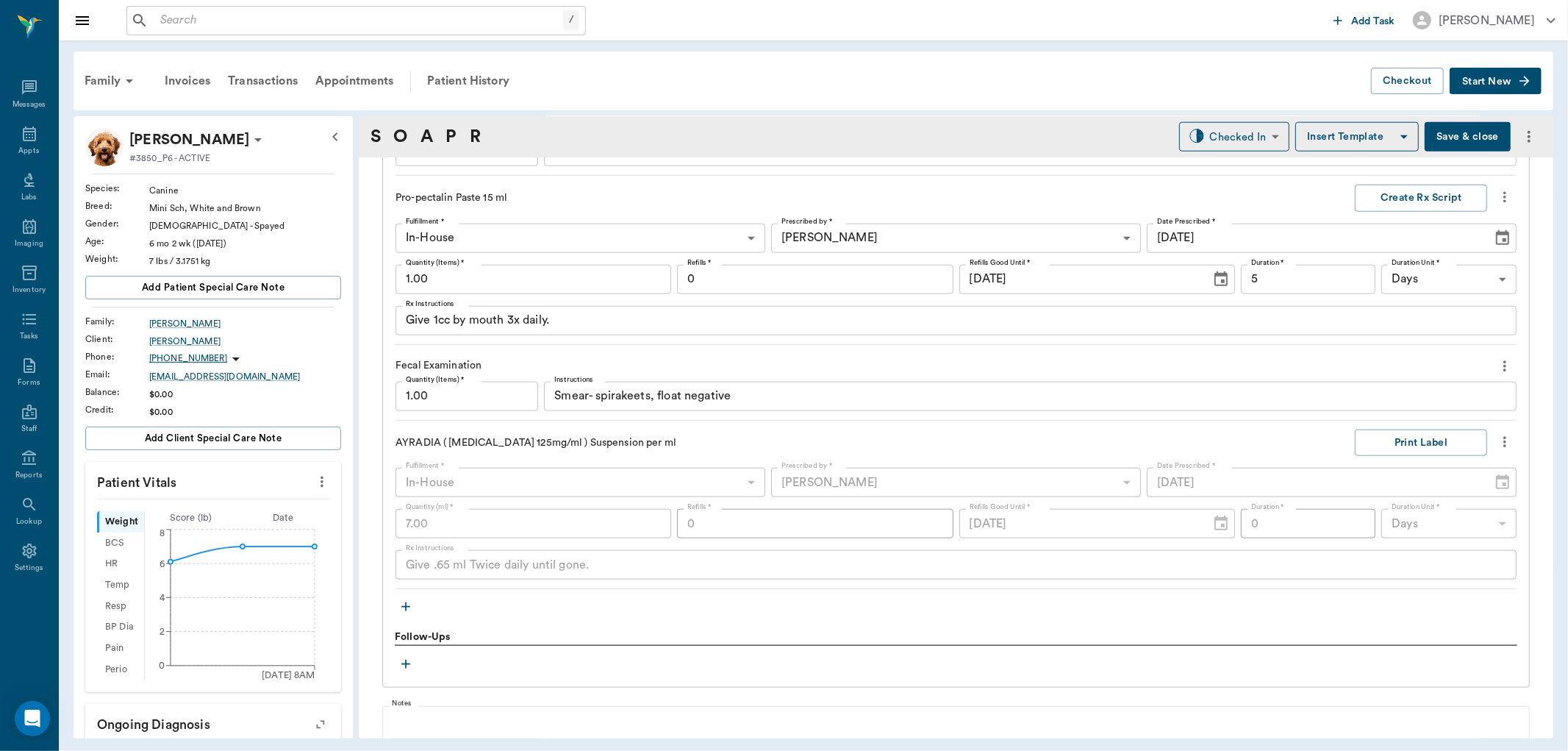
scroll to position [1164, 0]
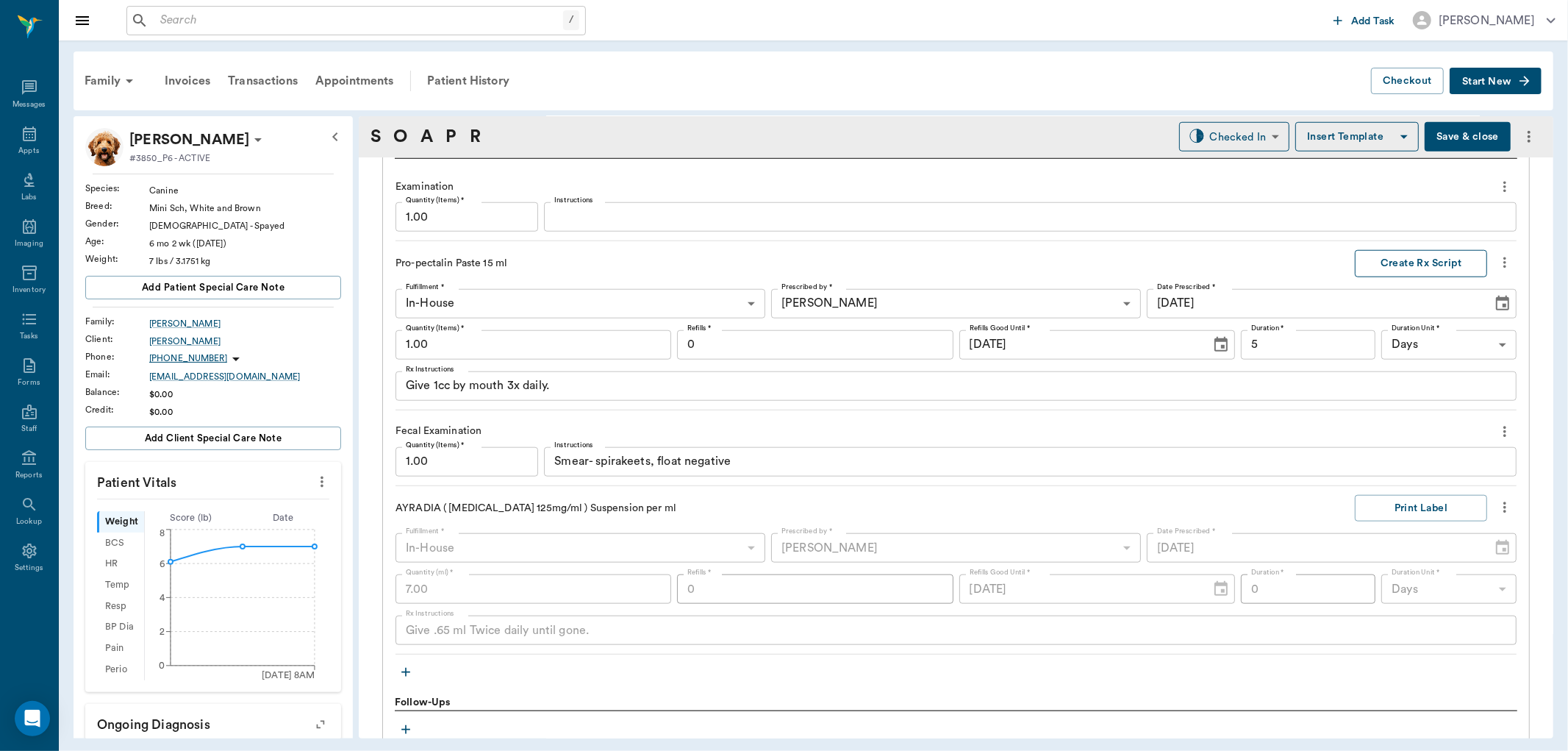
click at [1417, 255] on button "Create Rx Script" at bounding box center [1421, 263] width 132 height 27
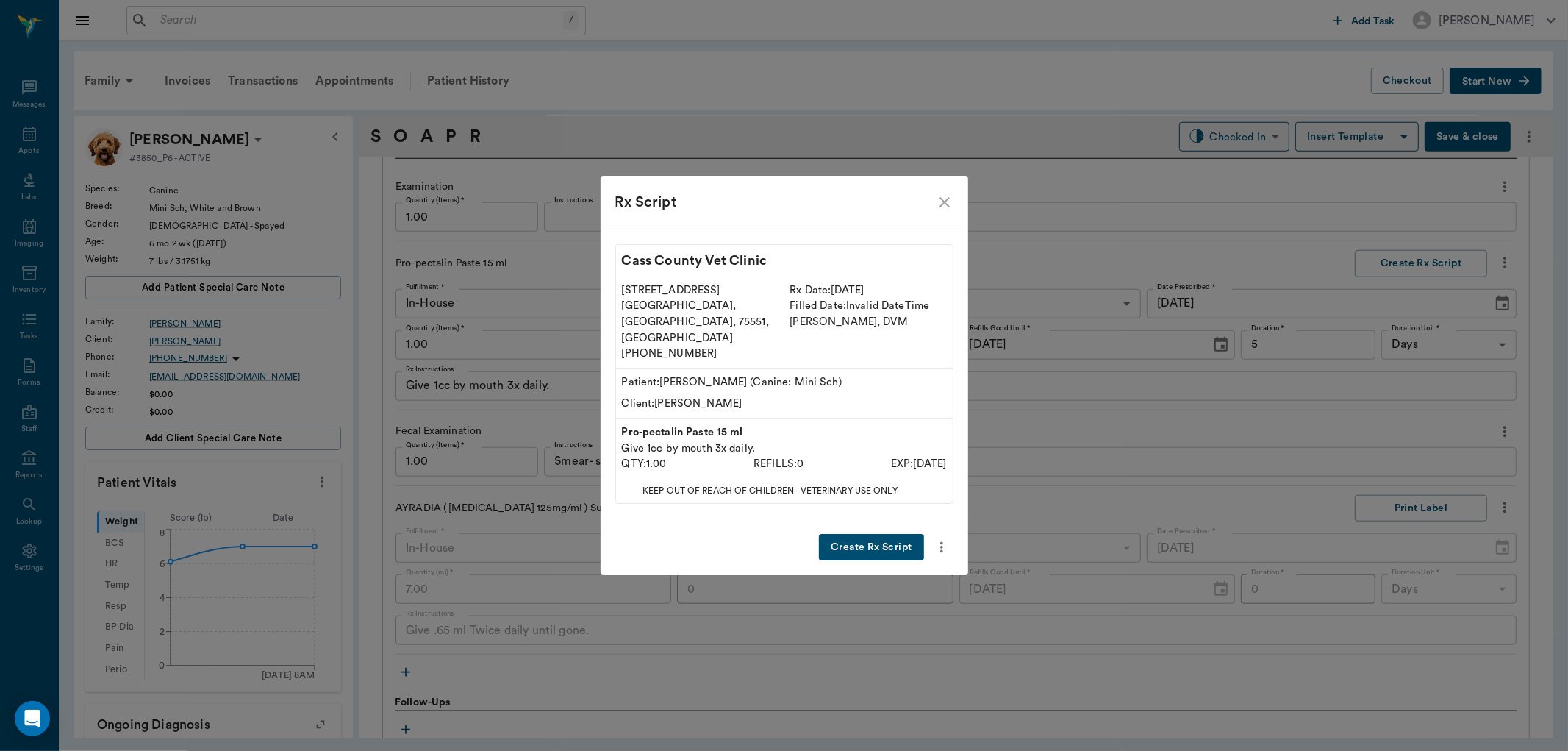
click at [891, 534] on button "Create Rx Script" at bounding box center [871, 547] width 105 height 27
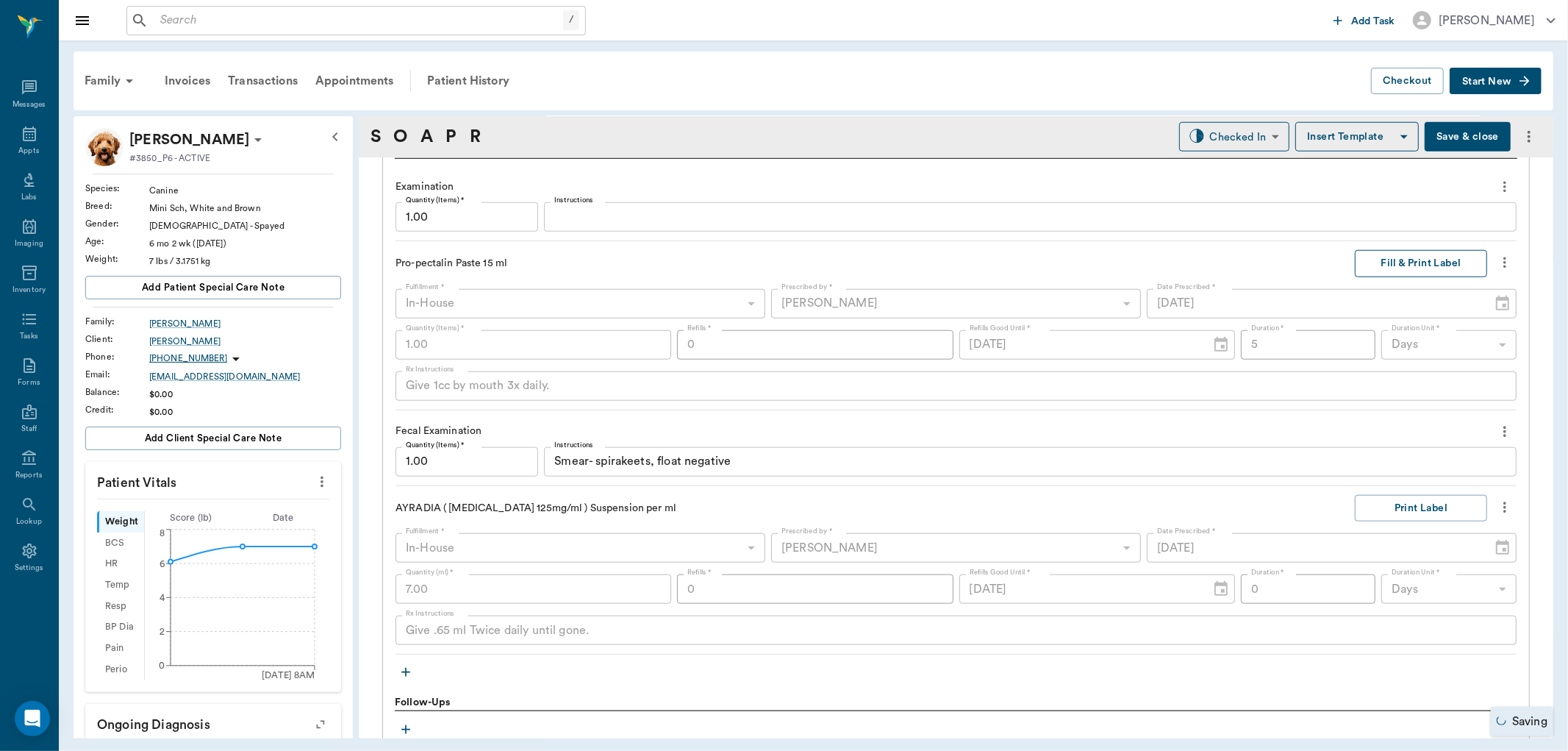
click at [1394, 261] on button "Fill & Print Label" at bounding box center [1421, 263] width 132 height 27
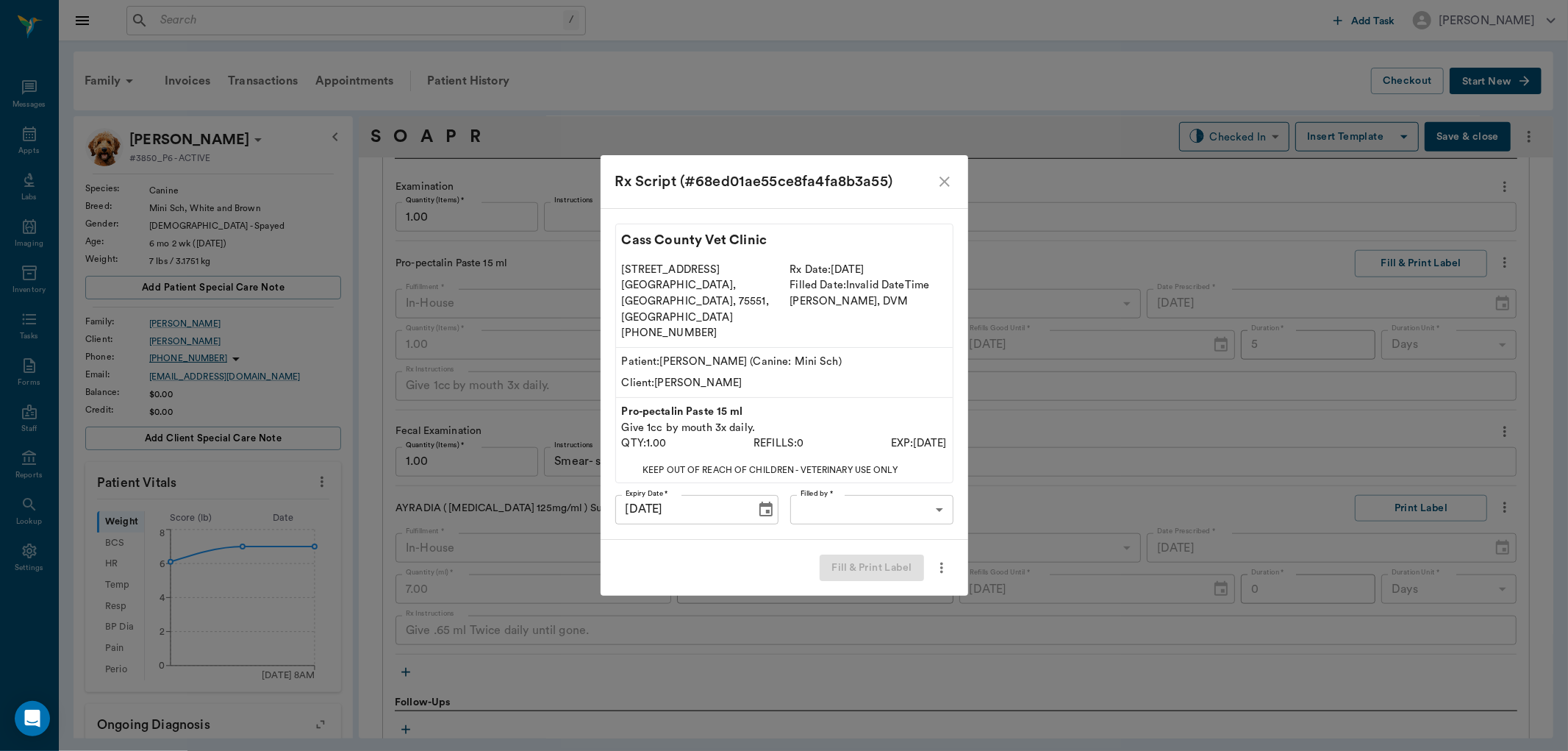
click at [857, 484] on body "/ ​ Add Task Dr. Bert Ellsworth Nectar Messages Appts Labs Imaging Inventory Ta…" at bounding box center [784, 375] width 1568 height 751
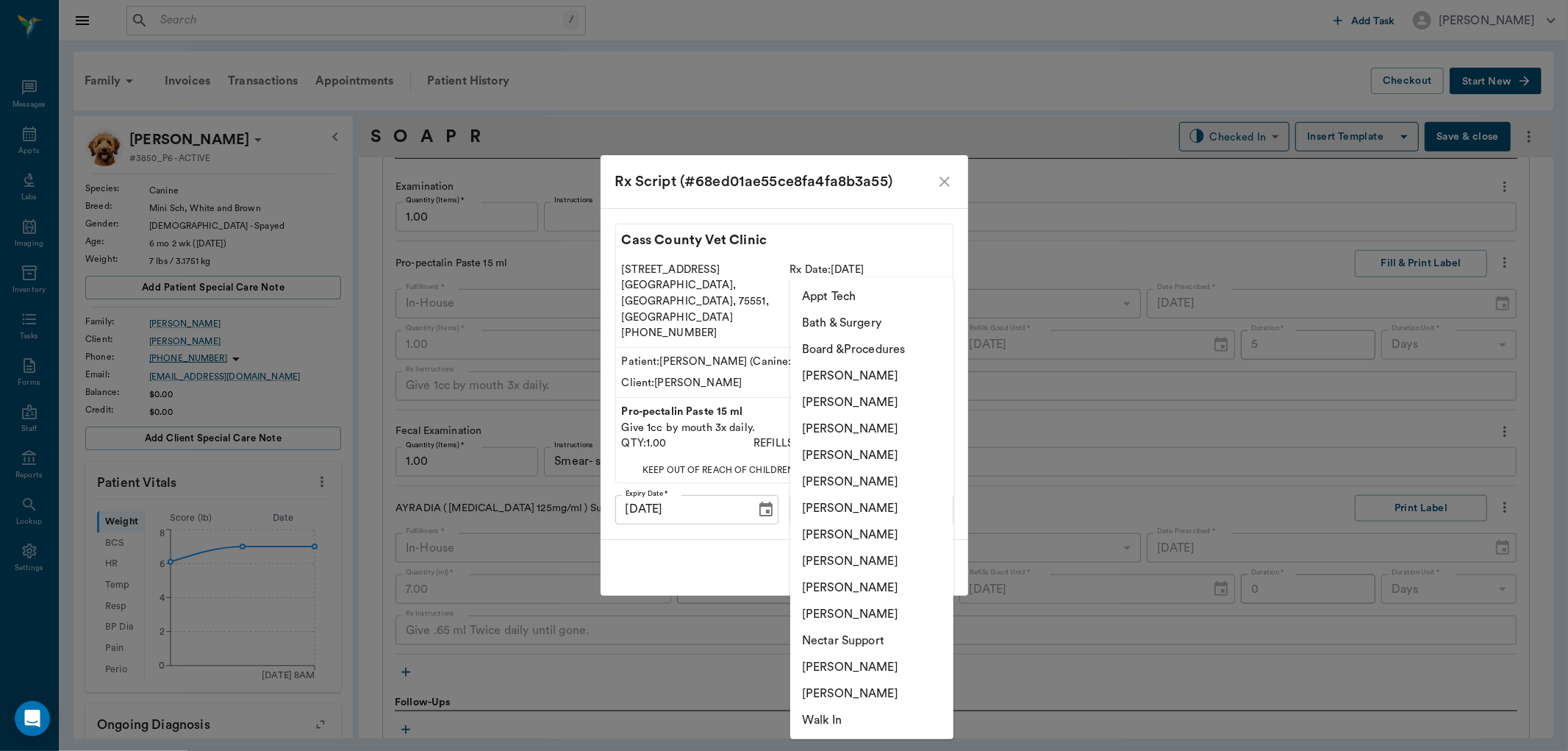
click at [849, 538] on li "[PERSON_NAME]" at bounding box center [872, 535] width 163 height 26
type input "682b670d8bdc6f7f8feef3db"
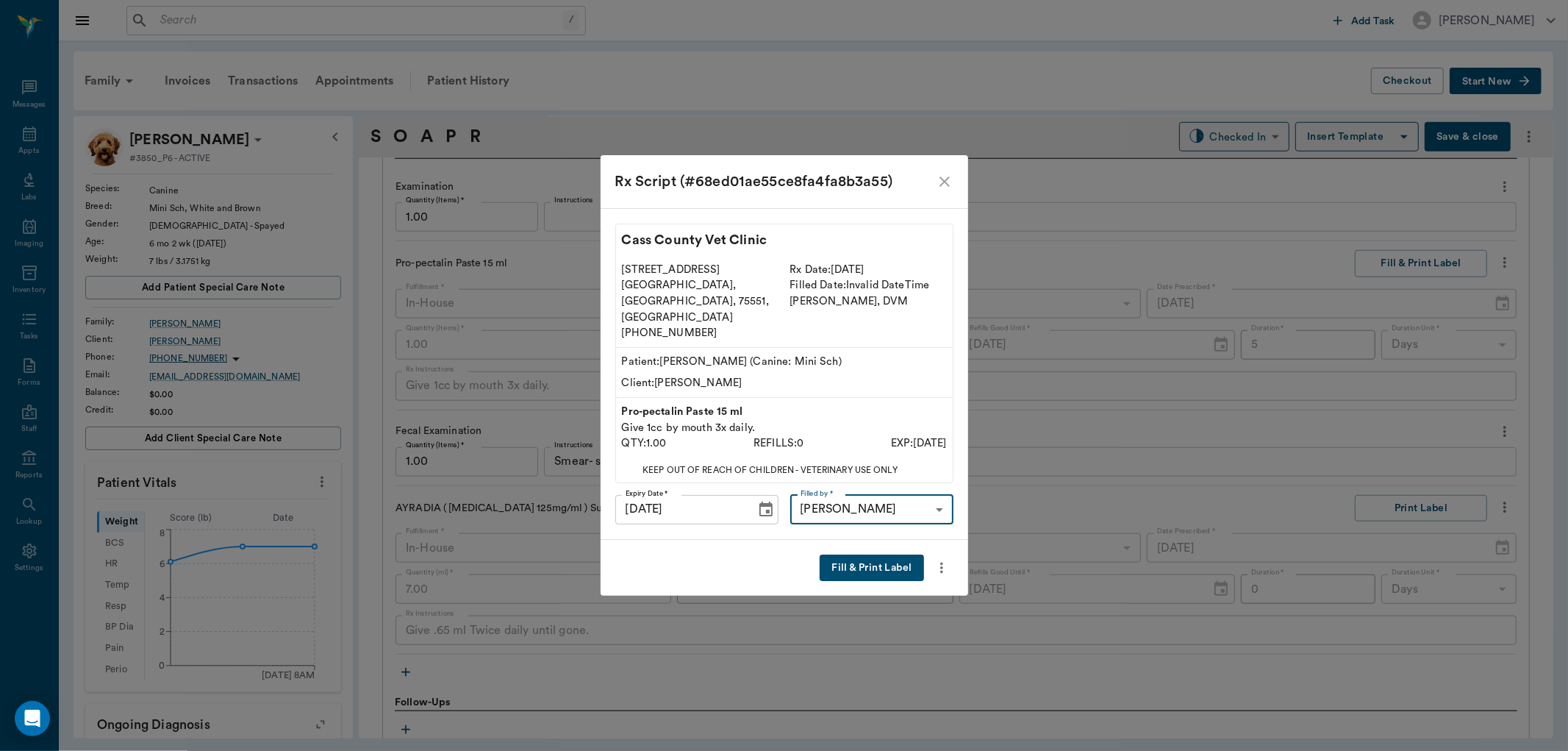
click at [863, 555] on button "Fill & Print Label" at bounding box center [871, 568] width 104 height 27
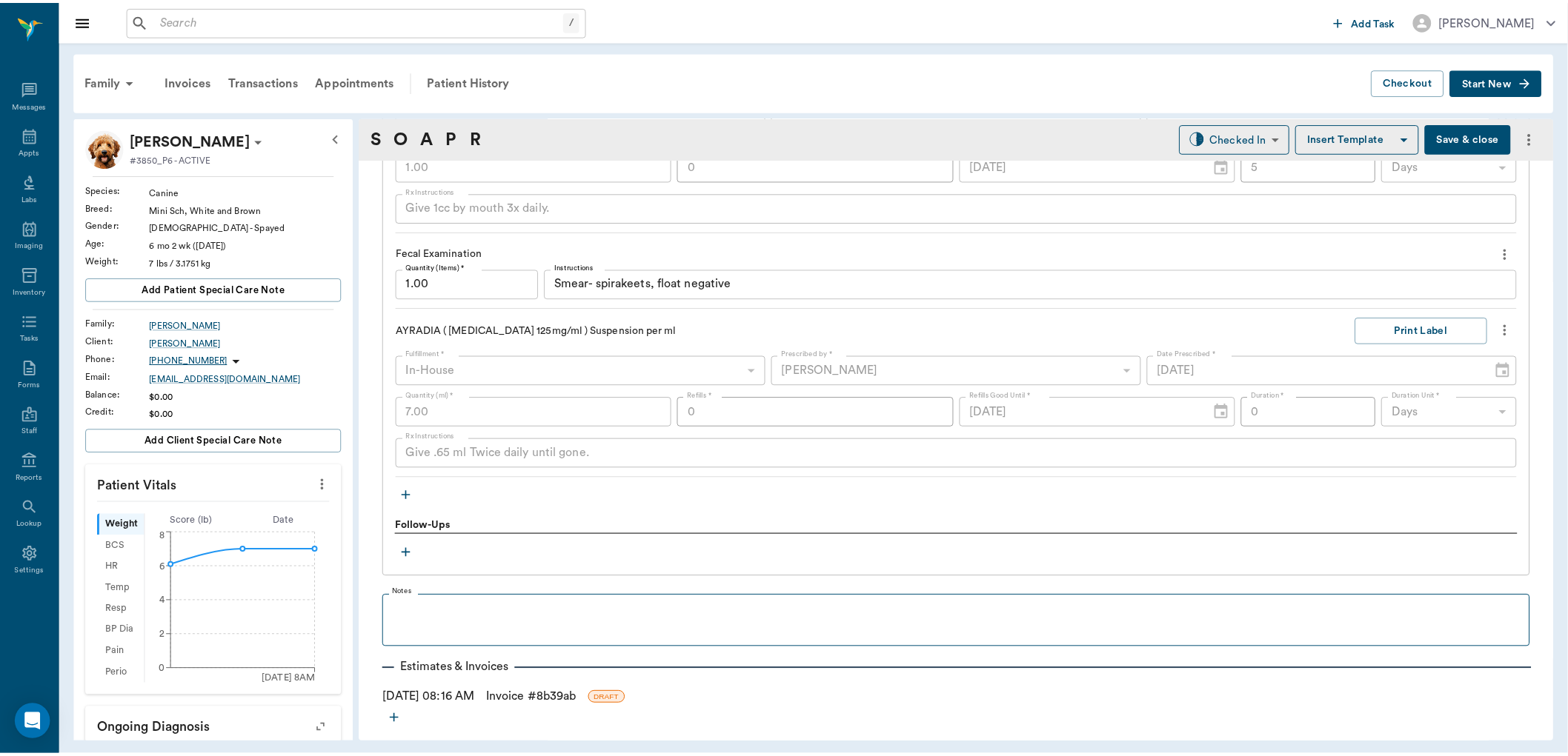
scroll to position [1336, 0]
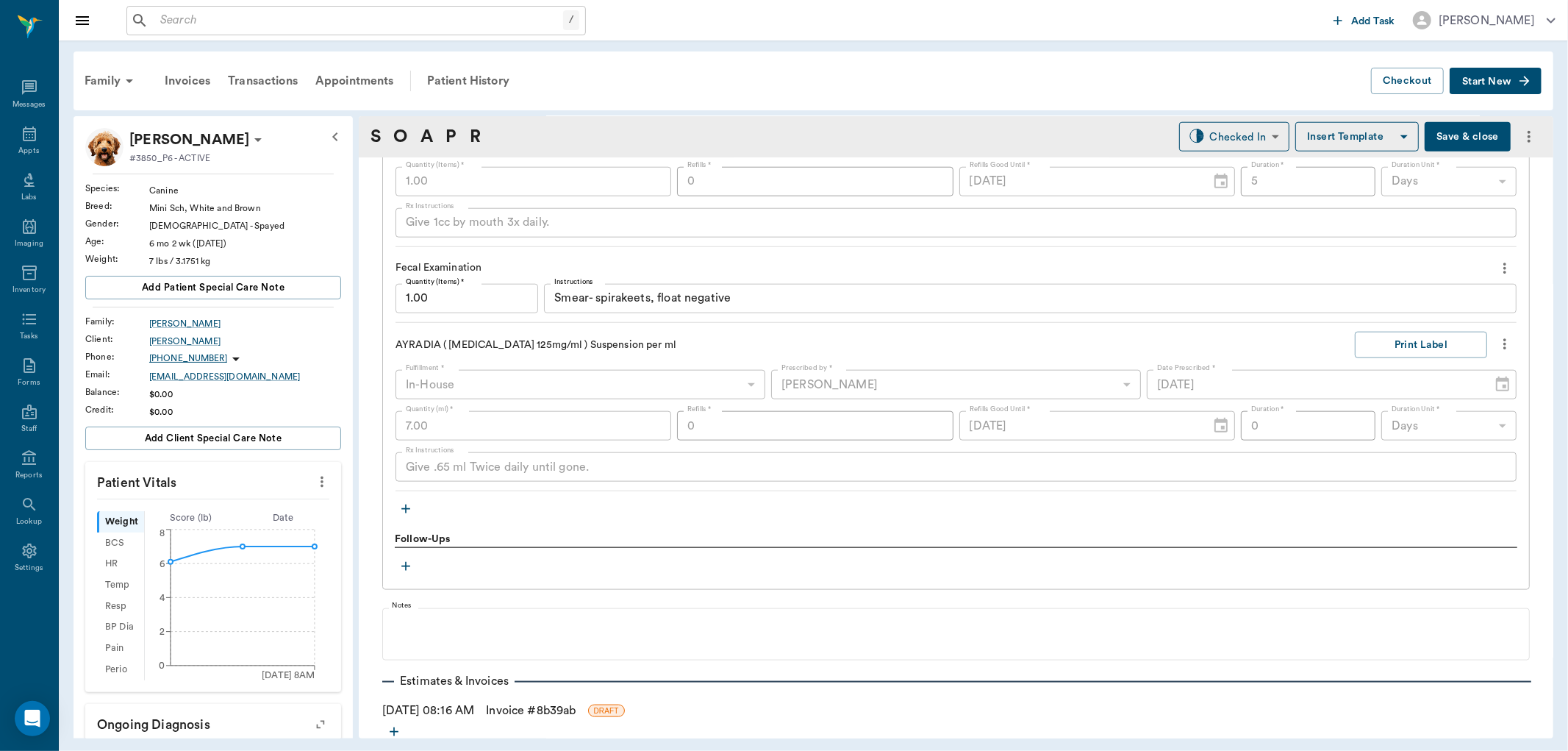
click at [539, 715] on link "Invoice # 8b39ab" at bounding box center [530, 711] width 90 height 17
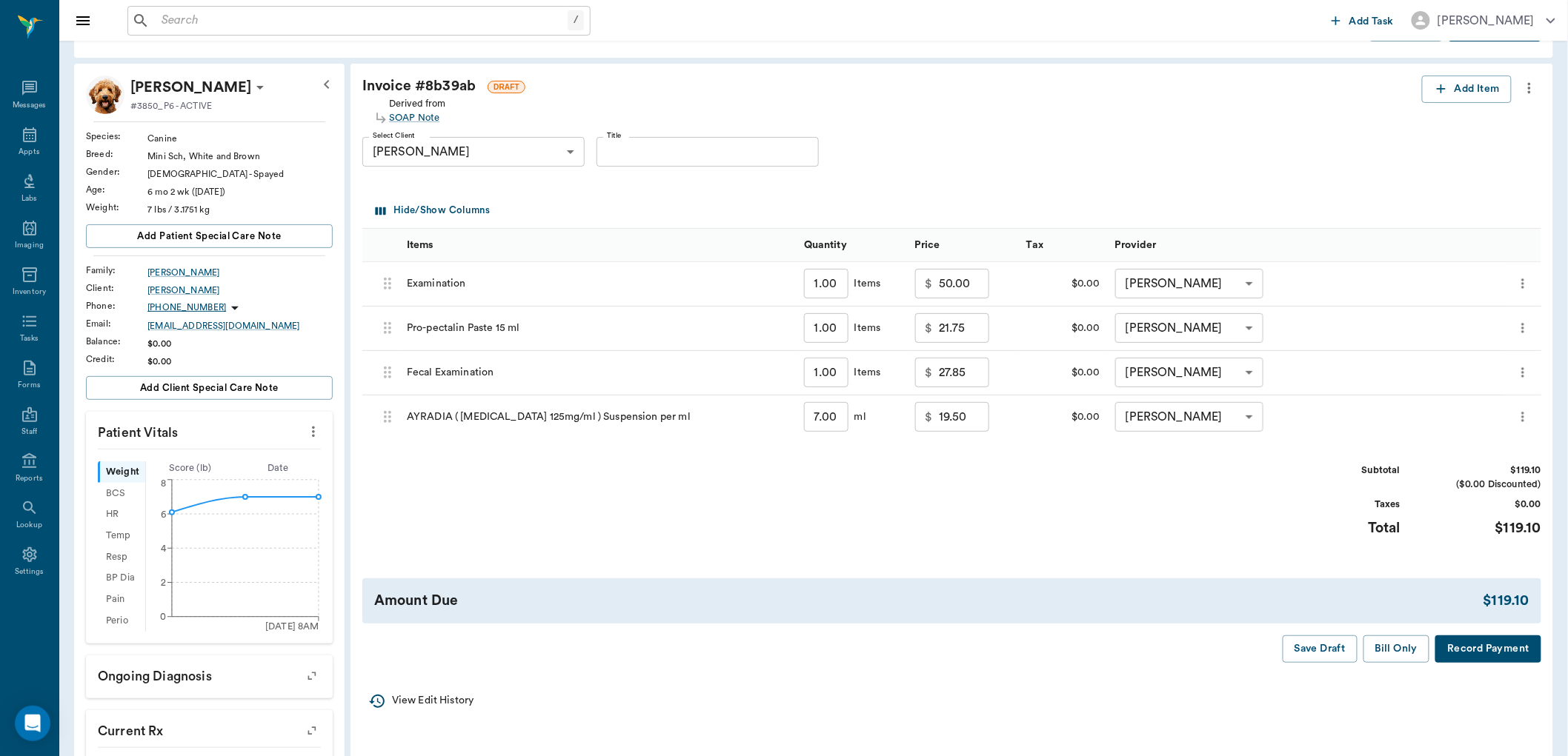
scroll to position [82, 0]
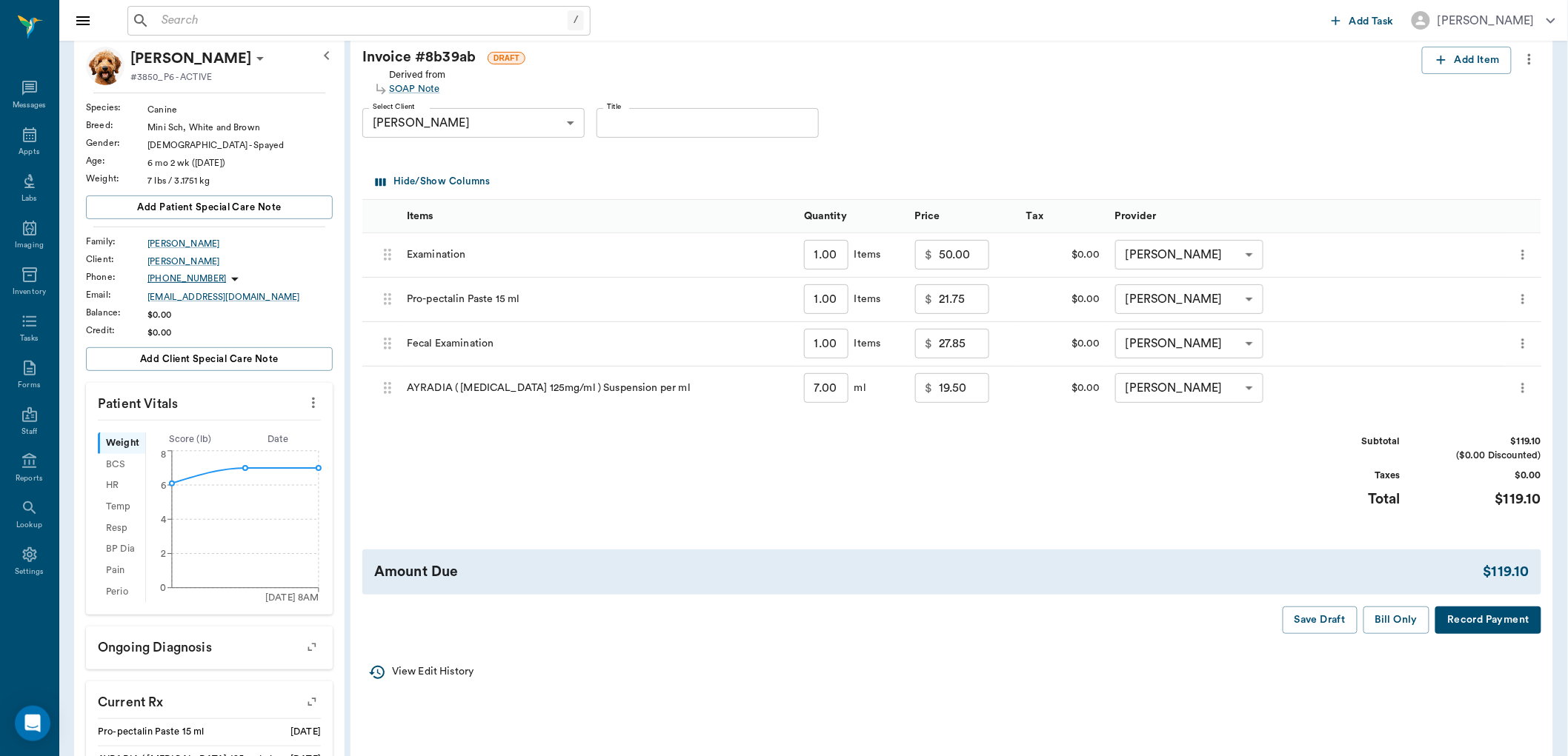
click at [949, 346] on input "27.85" at bounding box center [963, 343] width 50 height 30
type input "0.00"
click at [967, 417] on div "Invoice # 8b39ab DRAFT Derived from SOAP Note Add Item Select Client Erika Segu…" at bounding box center [951, 340] width 1202 height 611
click at [1395, 618] on button "Bill Only" at bounding box center [1396, 620] width 66 height 27
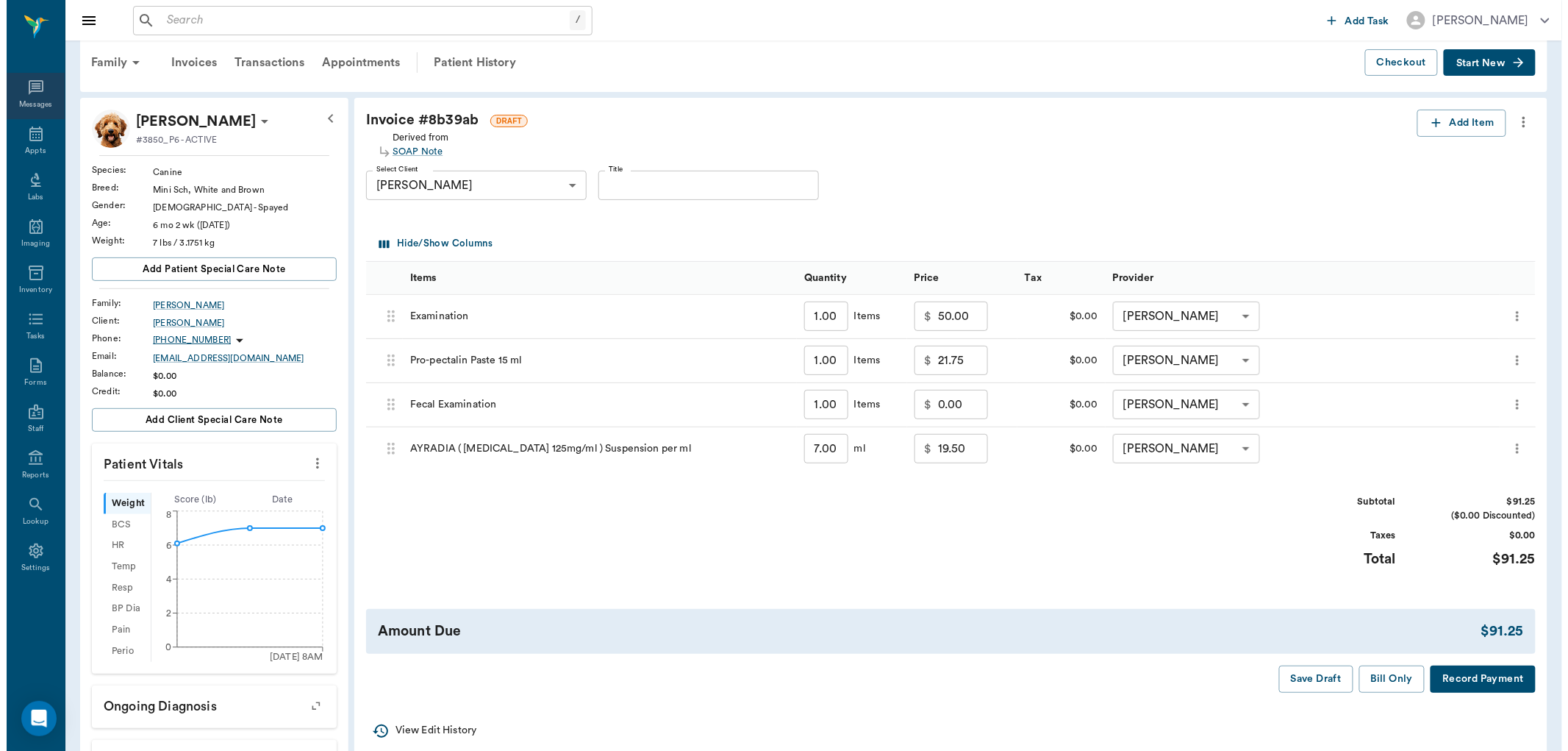
scroll to position [0, 0]
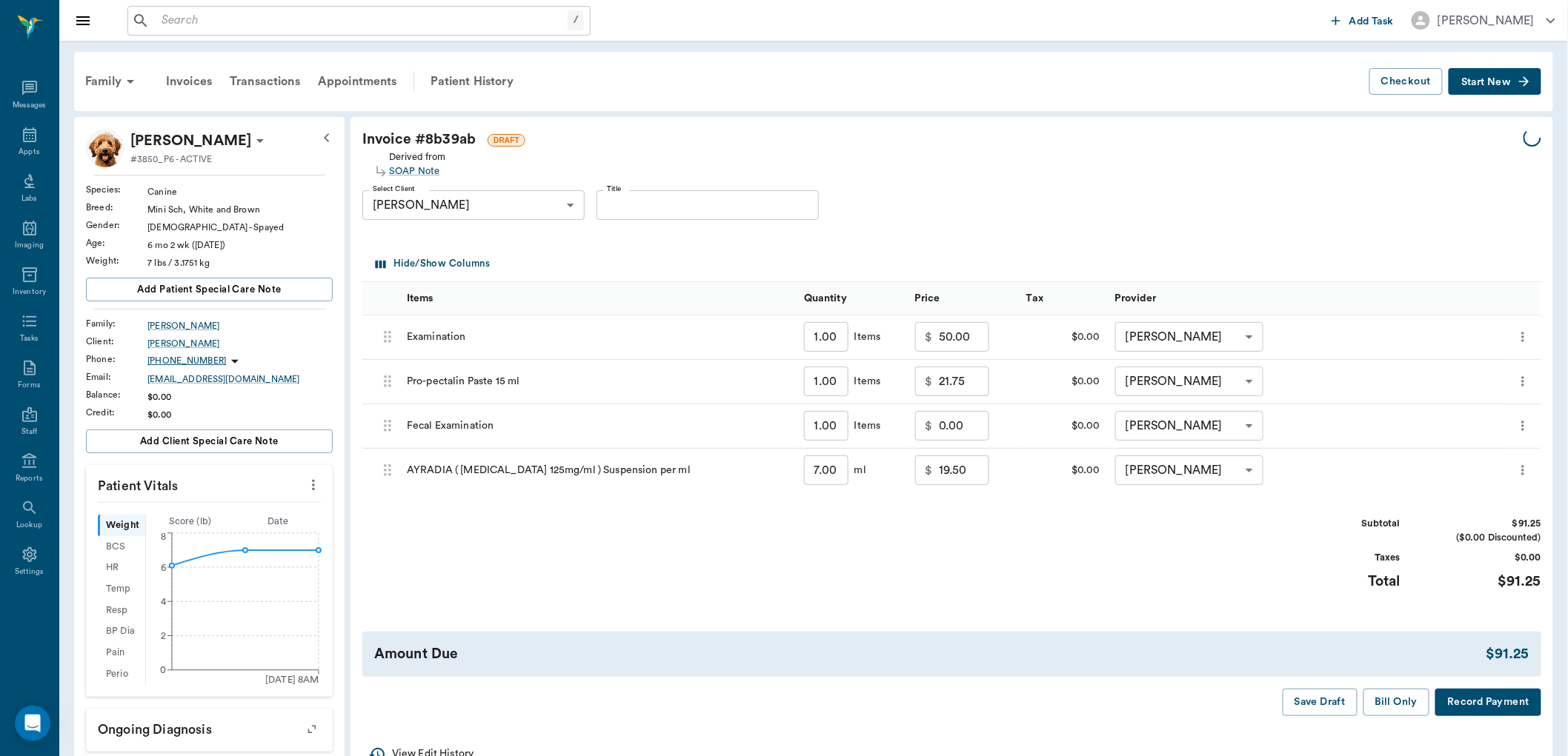
click at [24, 151] on div "Appts" at bounding box center [29, 152] width 21 height 11
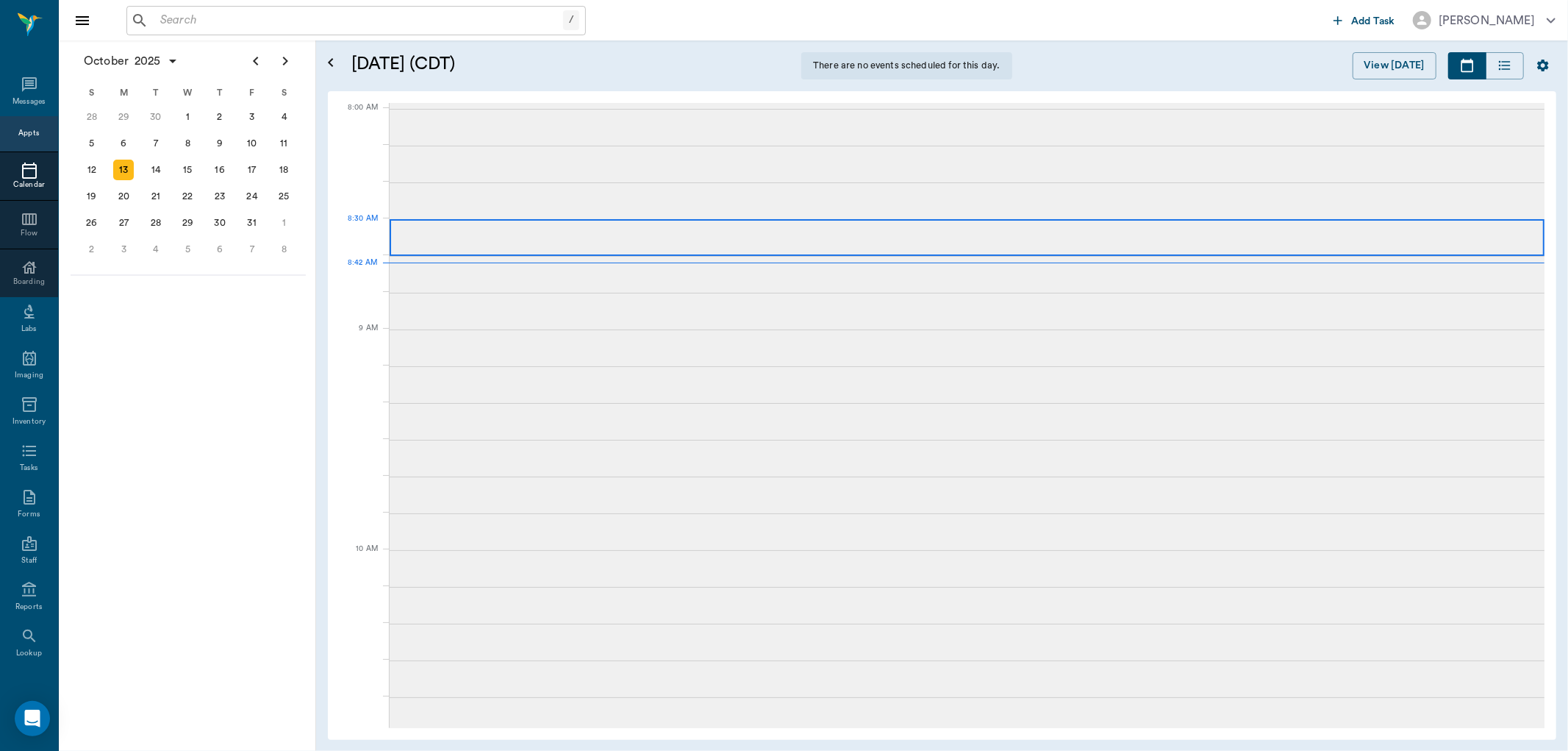
scroll to position [2, 0]
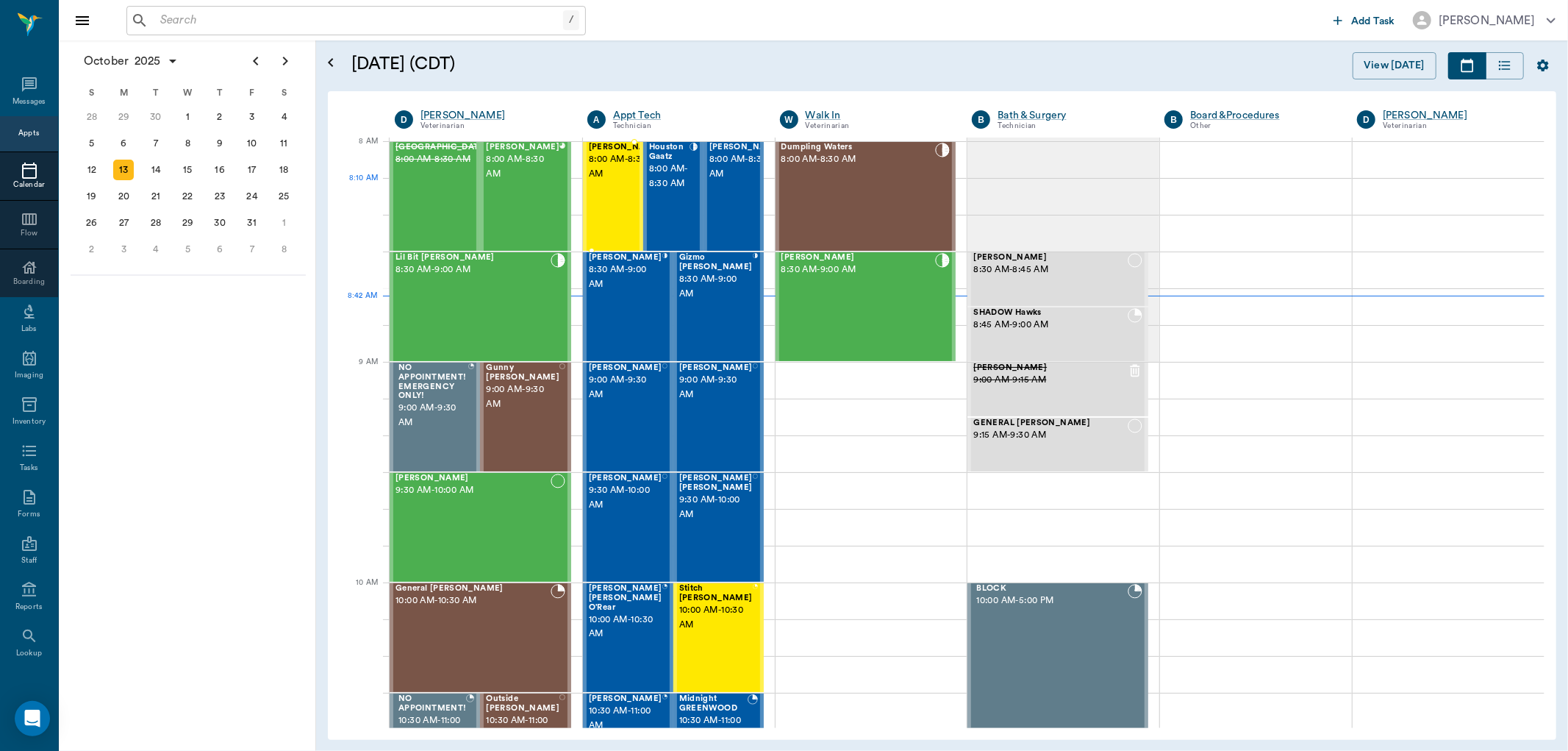
click at [618, 182] on span "8:00 AM - 8:30 AM" at bounding box center [625, 167] width 74 height 29
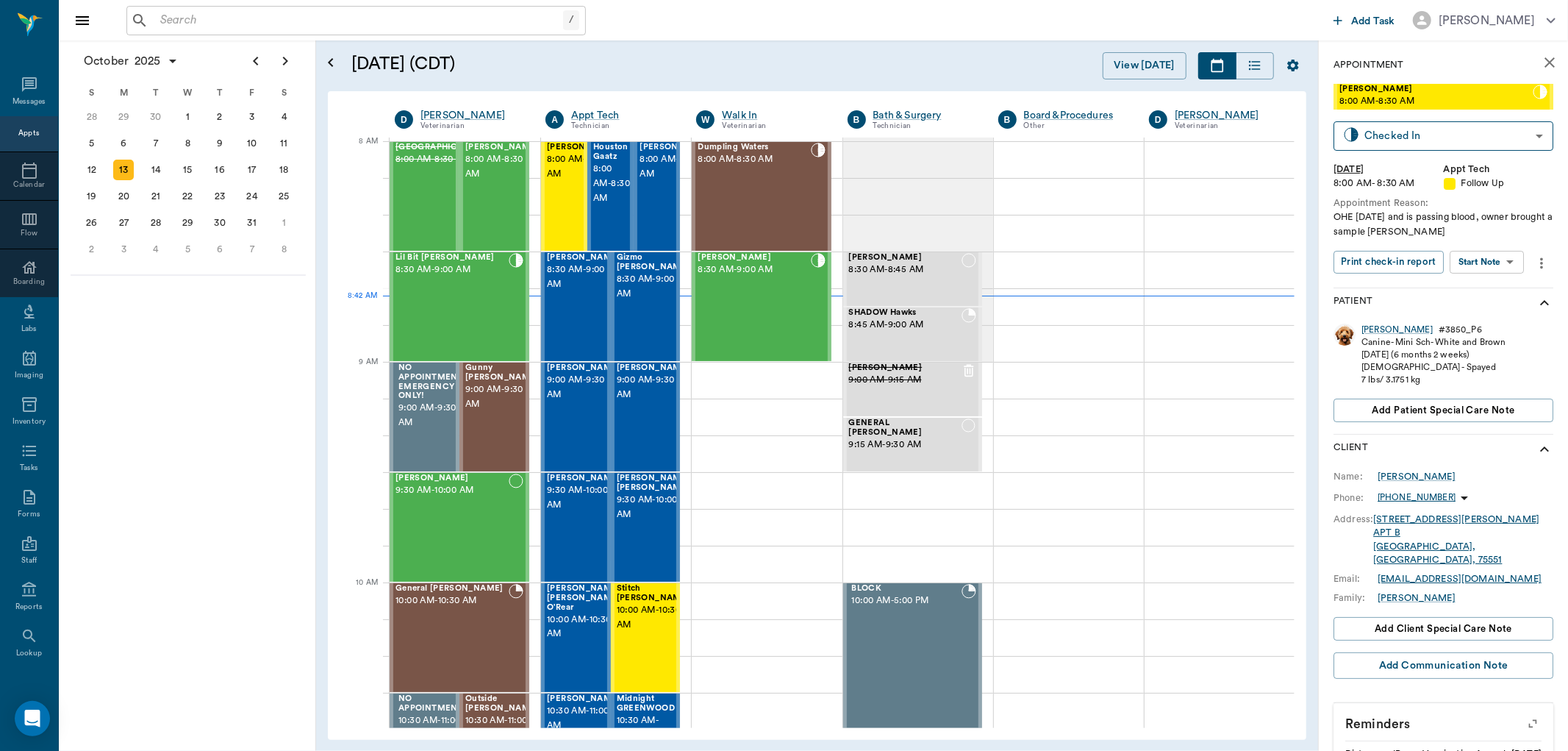
click at [1434, 117] on div "Millie Segura 8:00 AM - 8:30 AM Checked In CHECKED_IN ​ Mon, Oct 13, 2025 8:00 …" at bounding box center [1443, 186] width 220 height 204
click at [1437, 138] on body "/ ​ Add Task Dr. Bert Ellsworth Nectar Messages Appts Calendar Flow Boarding La…" at bounding box center [784, 375] width 1568 height 751
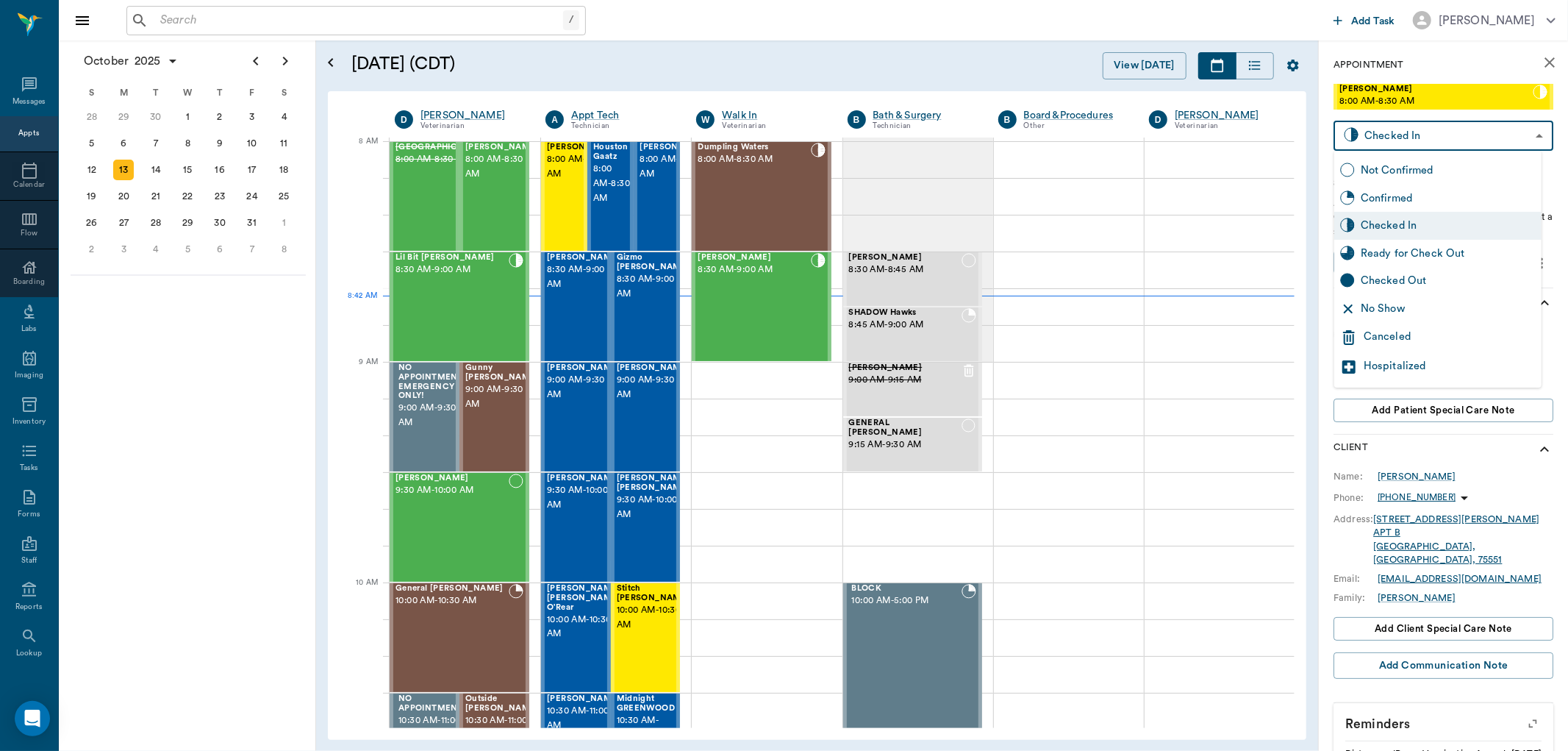
click at [1445, 241] on div "Ready for Check Out" at bounding box center [1438, 253] width 208 height 28
type input "READY_TO_CHECKOUT"
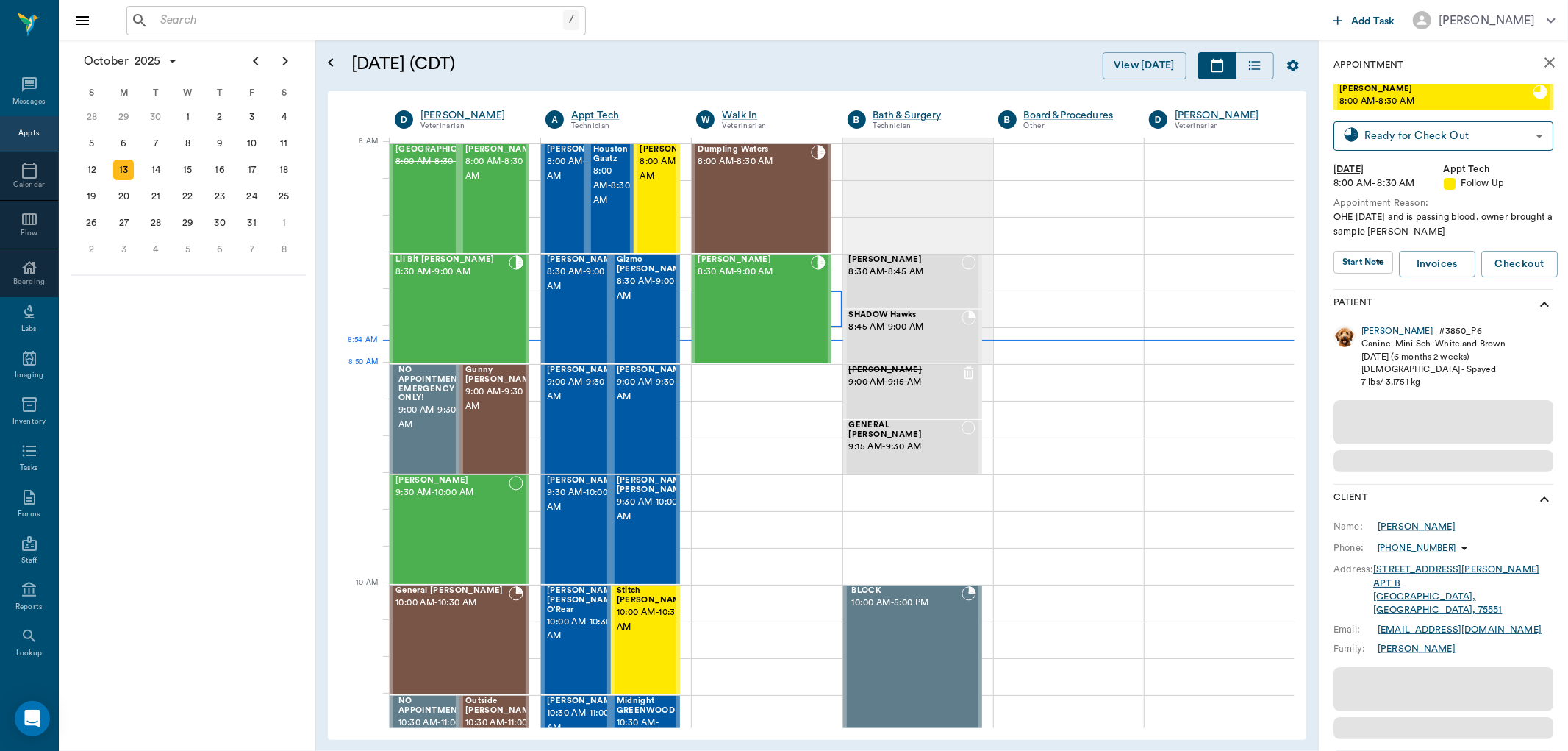
scroll to position [2, 0]
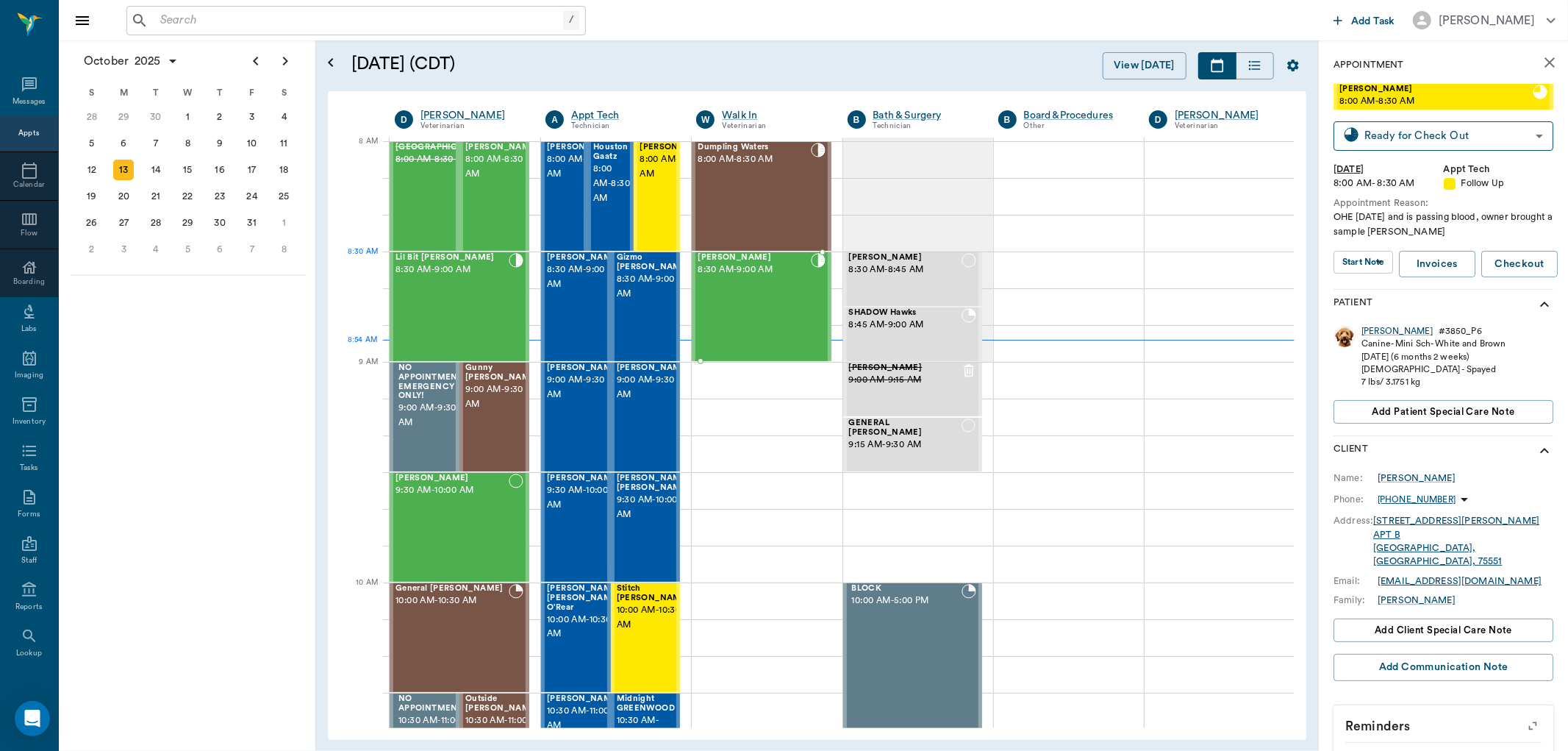
click at [737, 285] on div "Rex Stone 8:30 AM - 9:00 AM" at bounding box center [754, 306] width 113 height 107
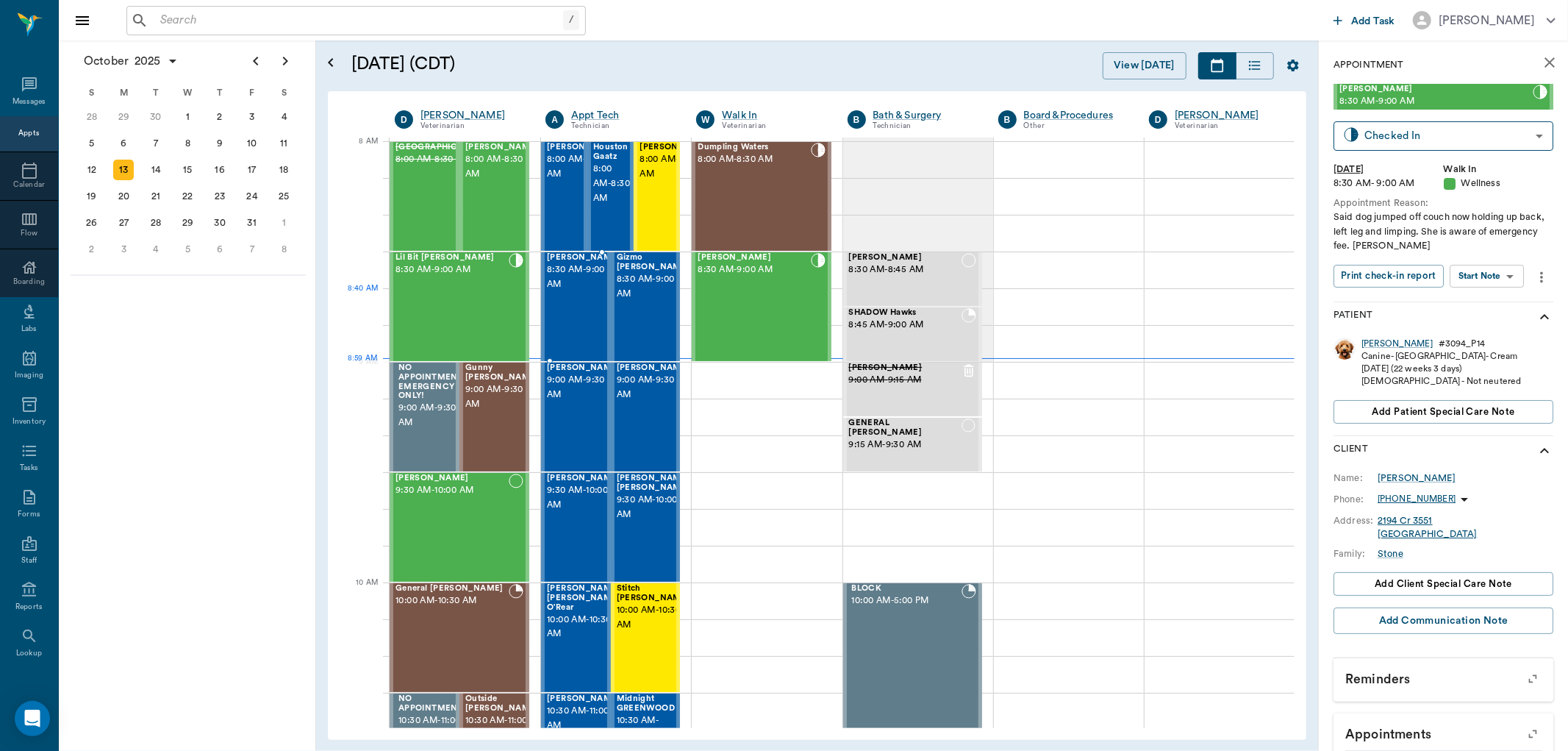
click at [567, 319] on div "Gigit Sorrells 8:30 AM - 9:00 AM" at bounding box center [583, 306] width 74 height 107
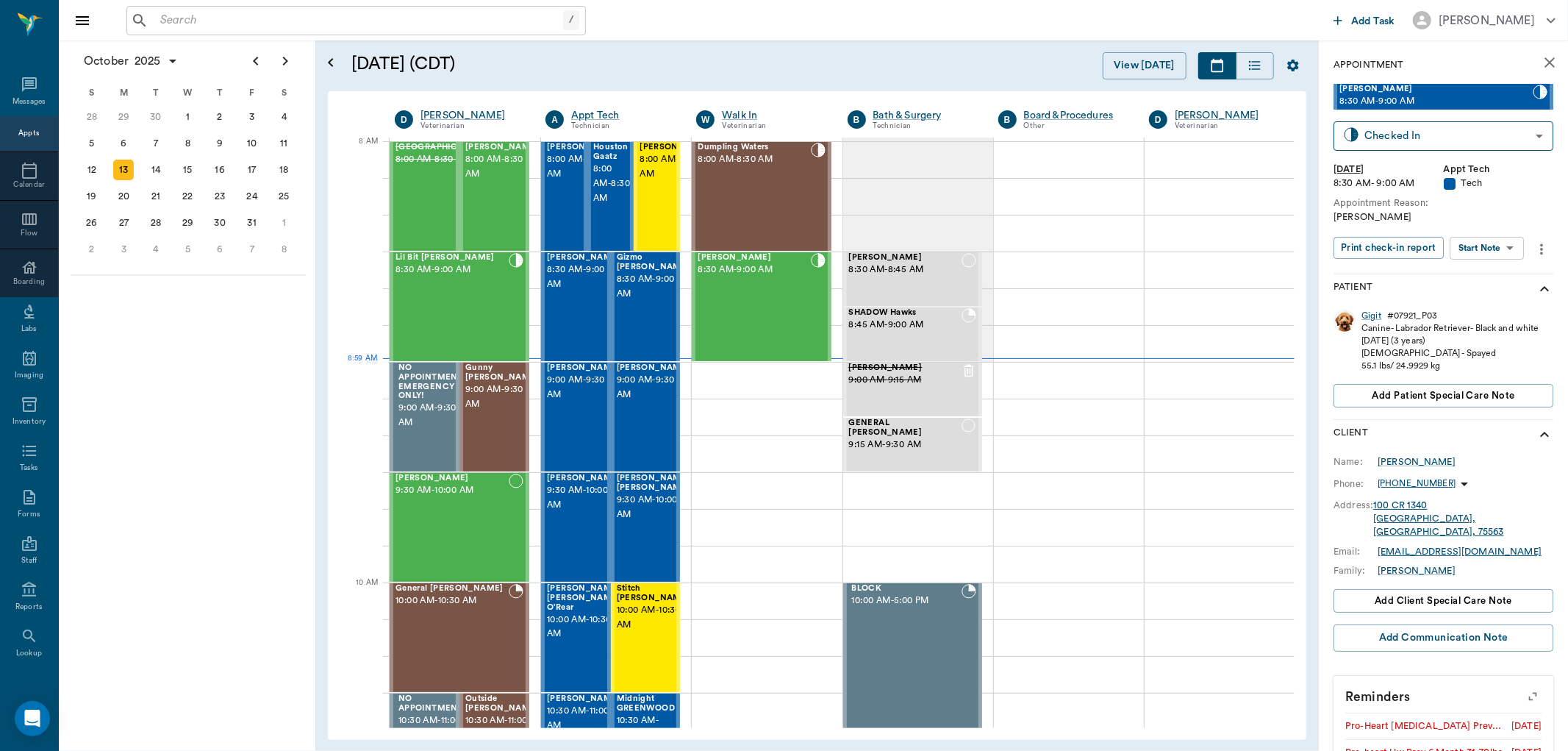
click at [1507, 245] on body "/ ​ Add Task Dr. Bert Ellsworth Nectar Messages Appts Calendar Flow Boarding La…" at bounding box center [784, 375] width 1568 height 751
click at [1496, 273] on button "View SOAP" at bounding box center [1470, 277] width 50 height 17
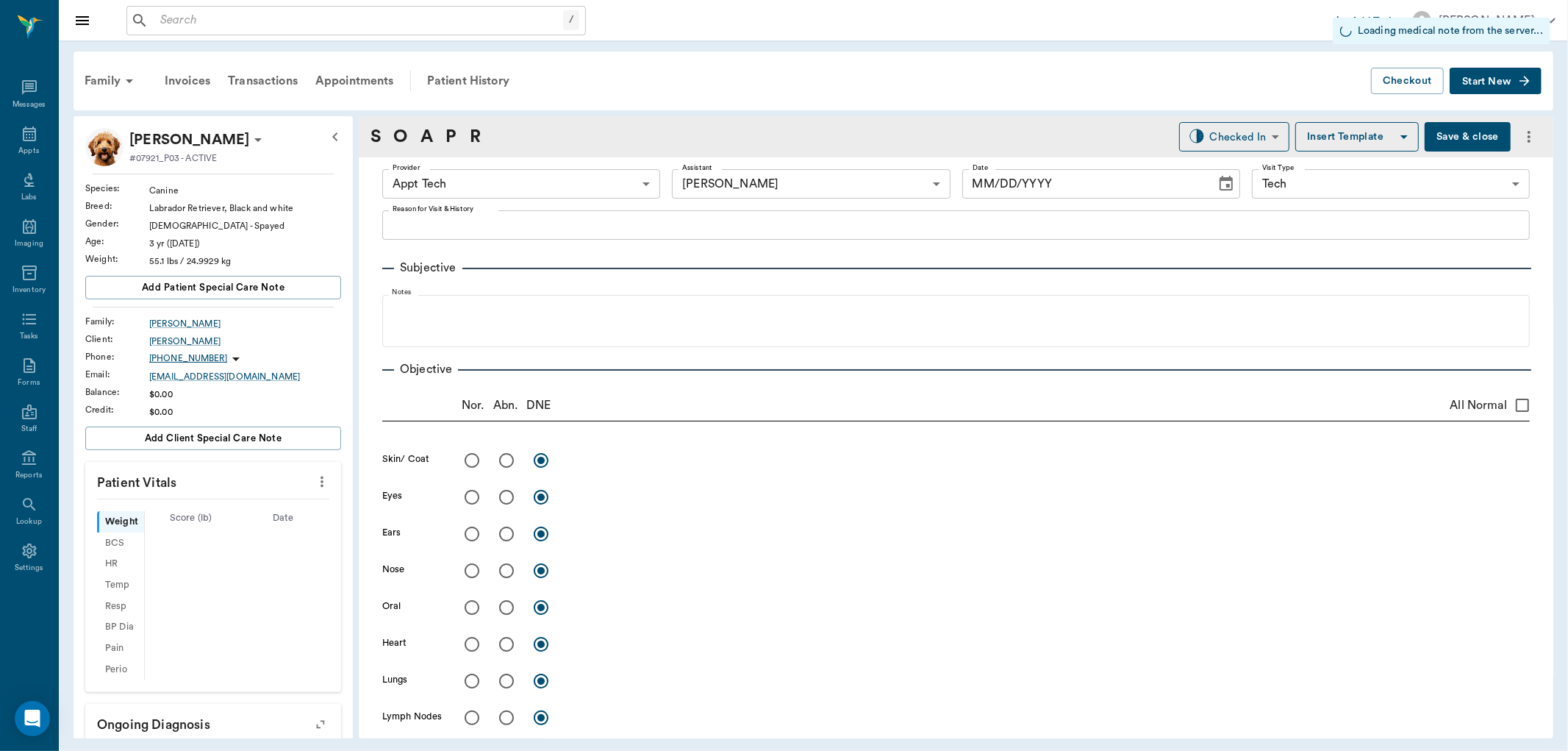
type input "63ec2f075fda476ae8351a4c"
type input "6740bf97de10e07744acf1eb"
type input "65d2be4f46e3a538d89b8c1a"
type input "[DATE]"
type textarea "HWI Christy"
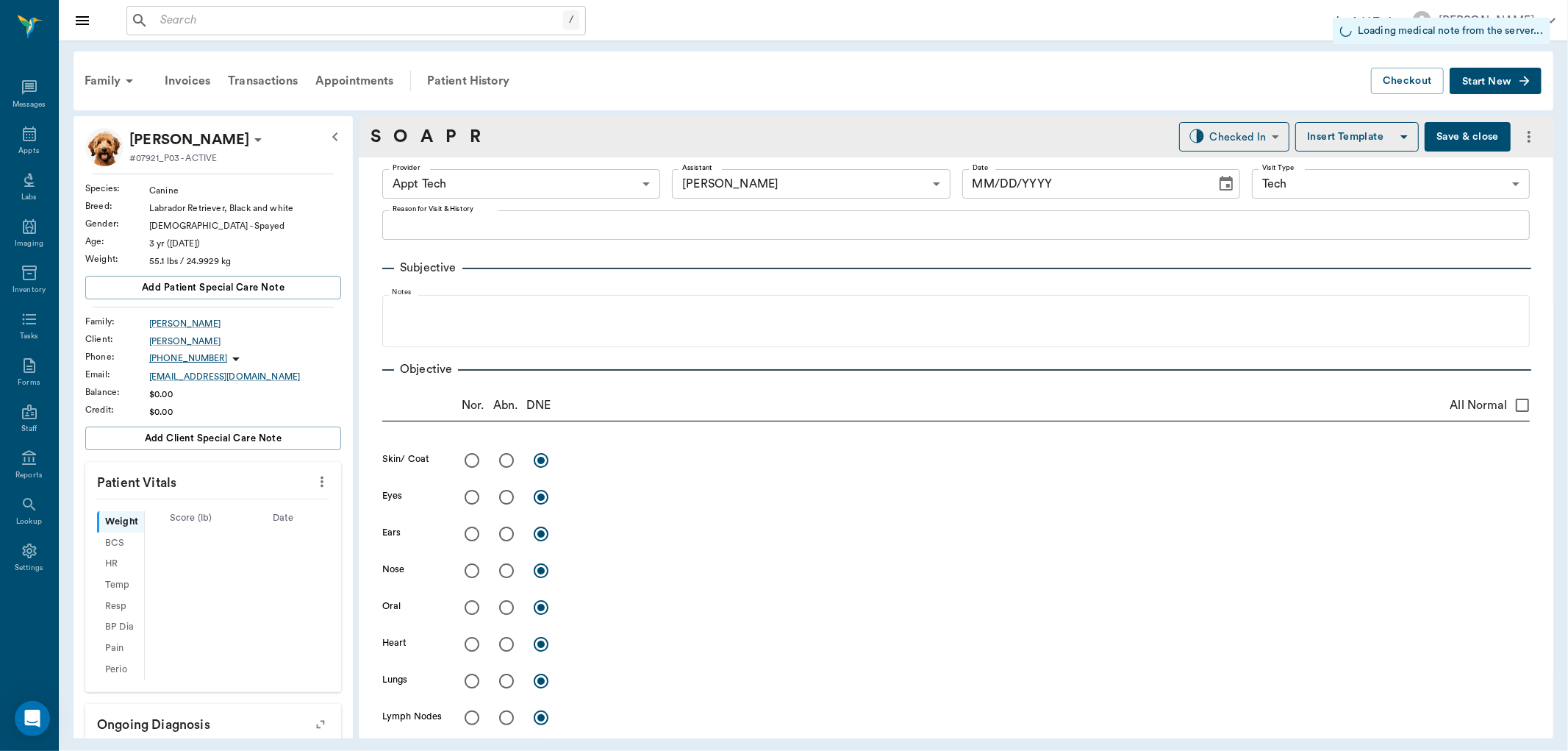
type input "1.00"
type input "0"
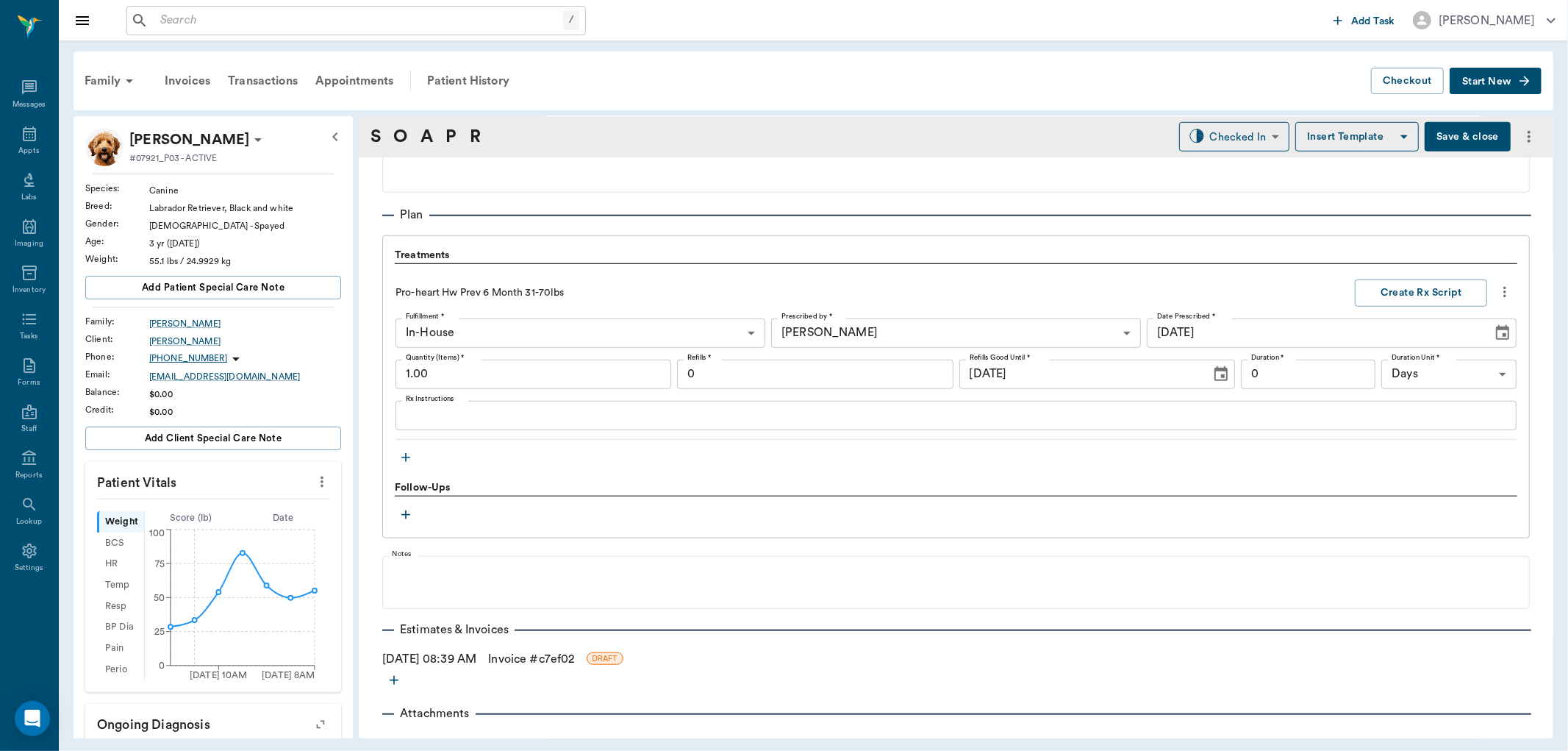
scroll to position [1005, 0]
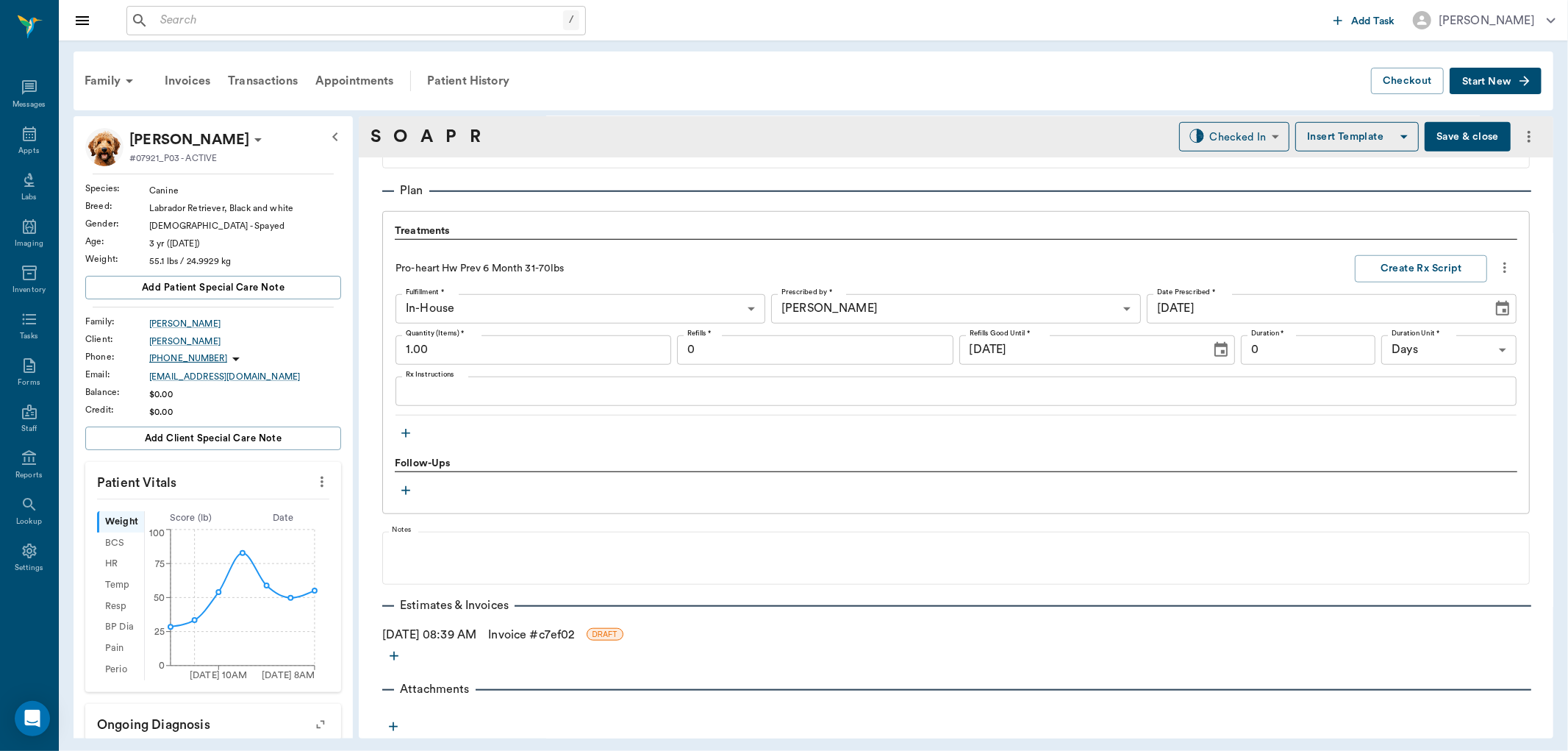
click at [564, 628] on link "Invoice # c7ef02" at bounding box center [531, 634] width 86 height 17
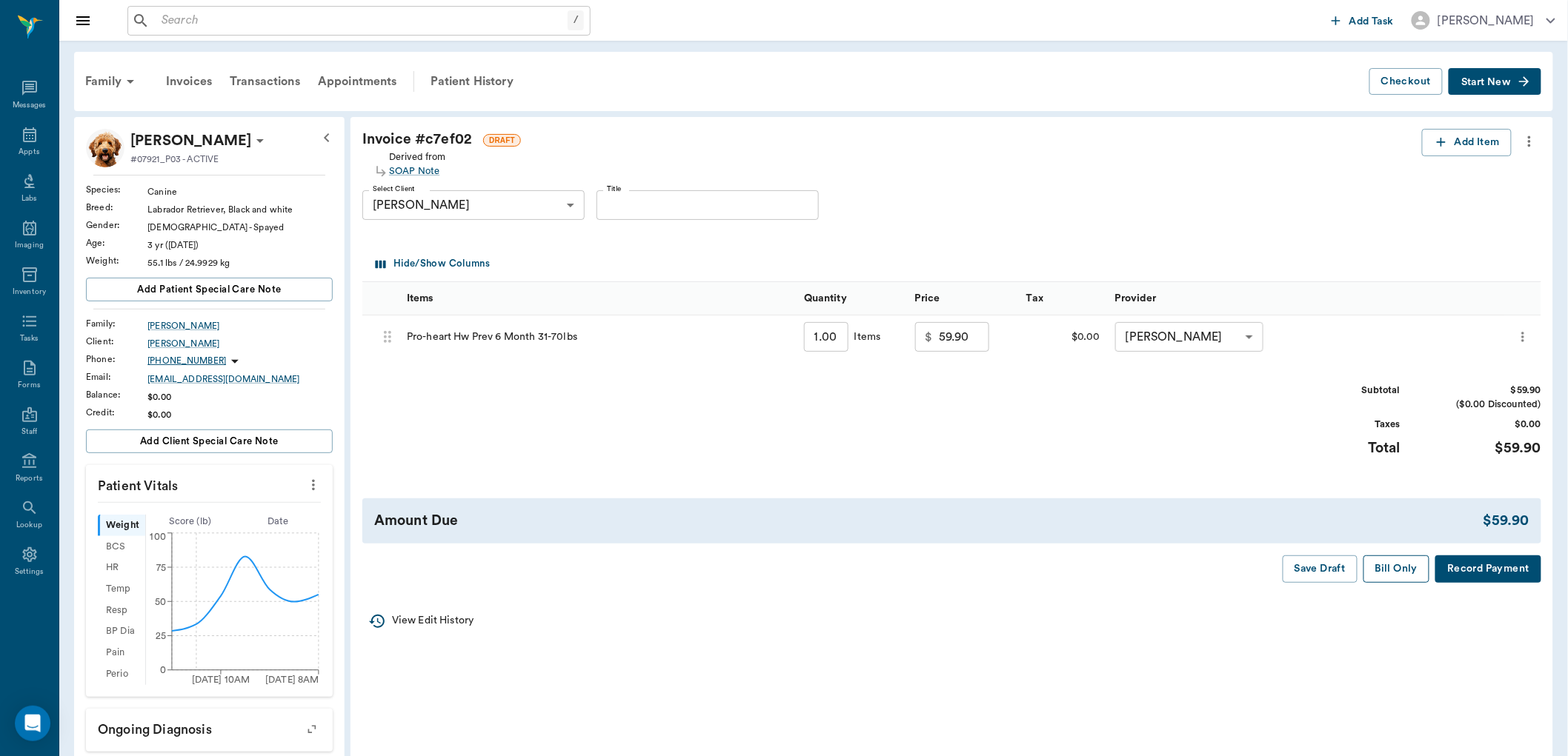
click at [1386, 572] on button "Bill Only" at bounding box center [1396, 569] width 66 height 27
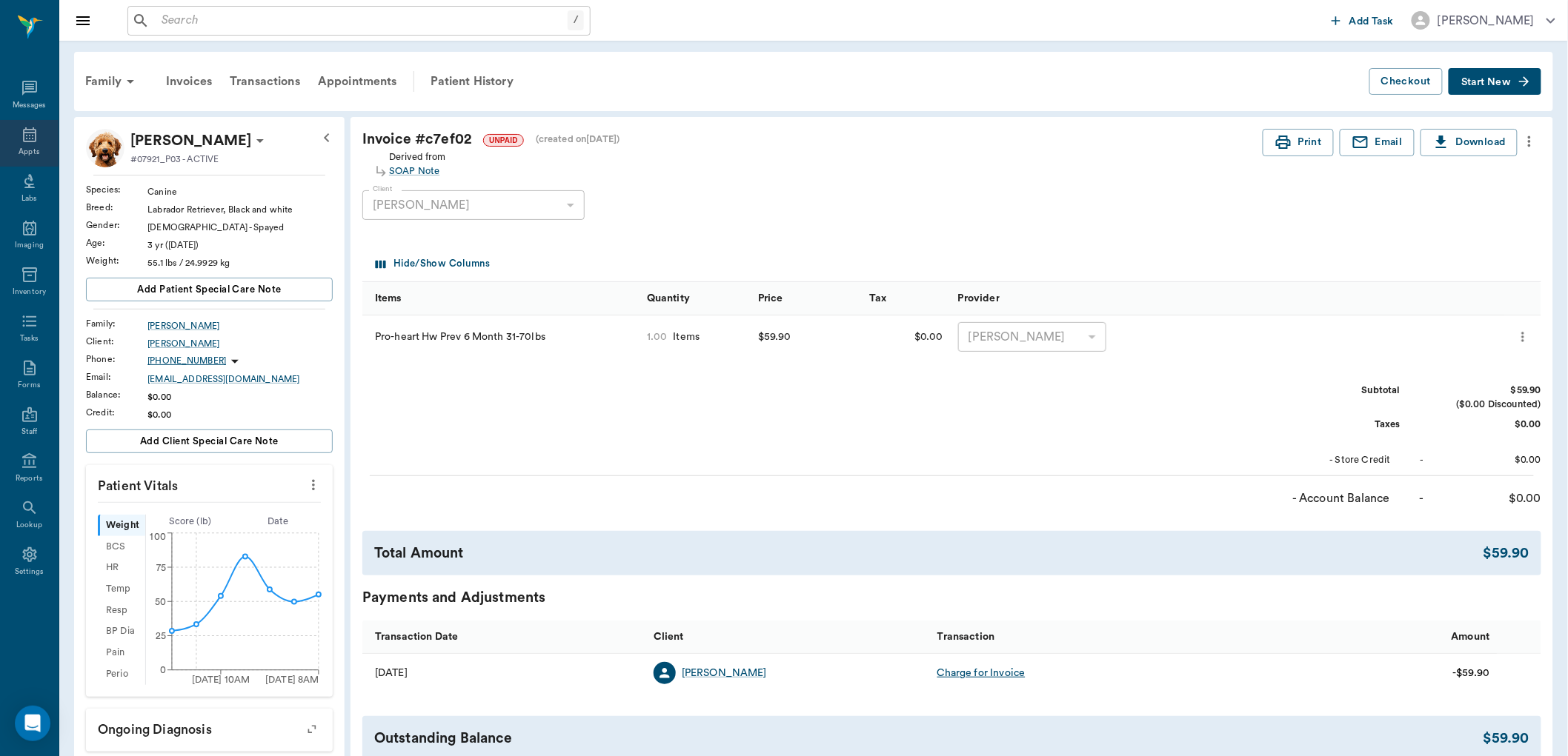
click at [28, 144] on div "Appts" at bounding box center [29, 143] width 58 height 46
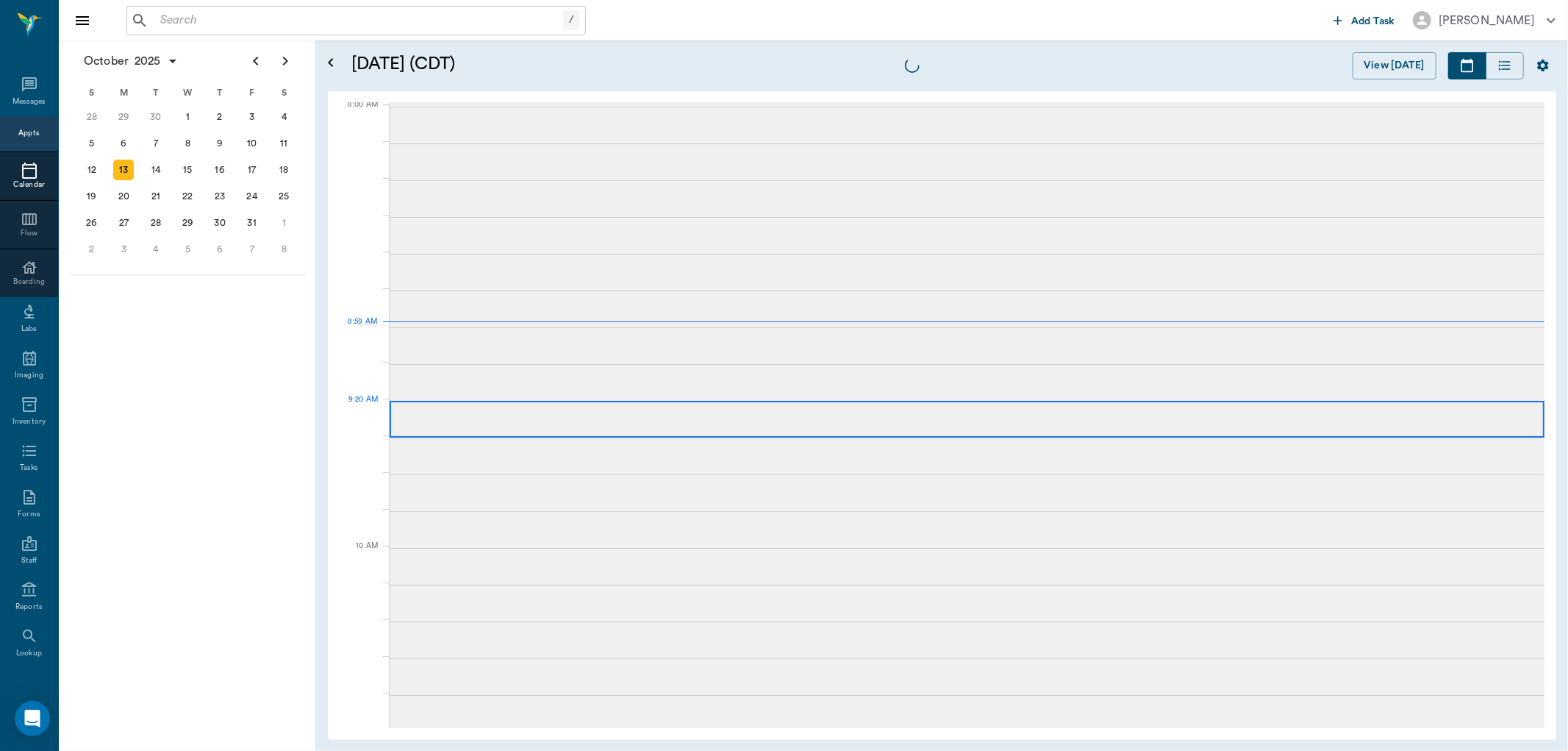
scroll to position [4, 0]
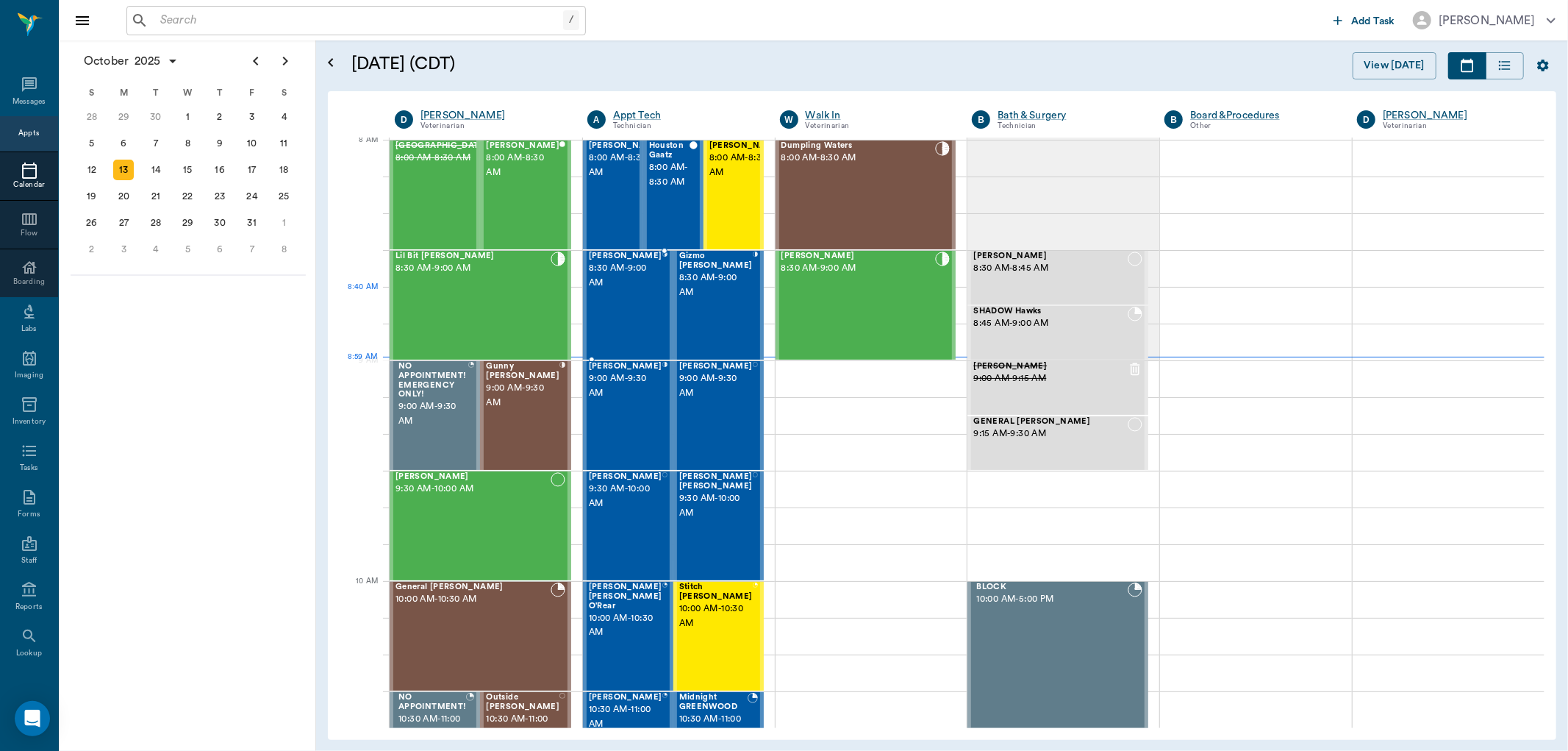
click at [644, 302] on div "Gigit Sorrells 8:30 AM - 9:00 AM" at bounding box center [625, 305] width 74 height 107
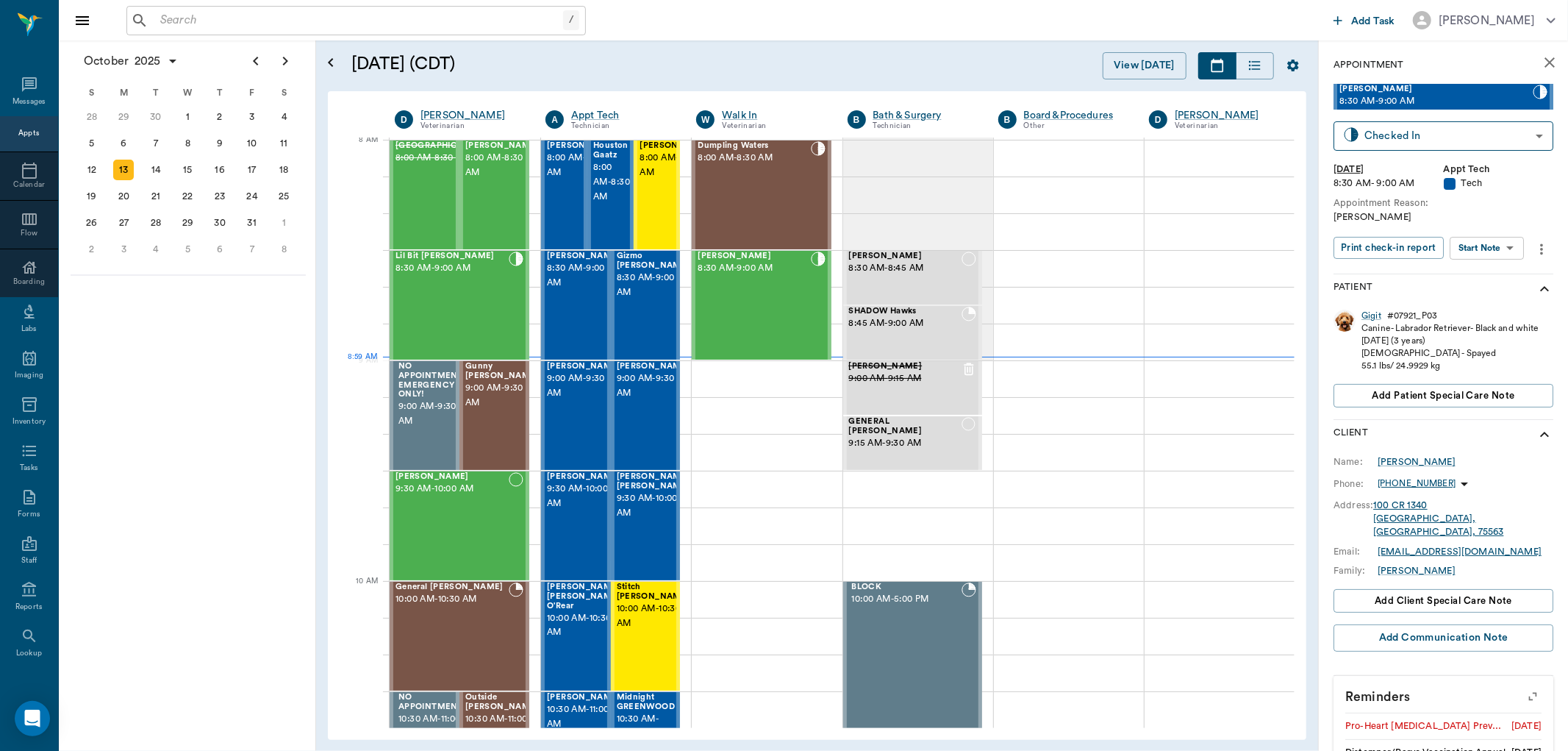
click at [1491, 239] on body "/ ​ Add Task Dr. Bert Ellsworth Nectar Messages Appts Calendar Flow Boarding La…" at bounding box center [784, 375] width 1568 height 751
click at [1496, 275] on button "View SOAP" at bounding box center [1470, 277] width 50 height 17
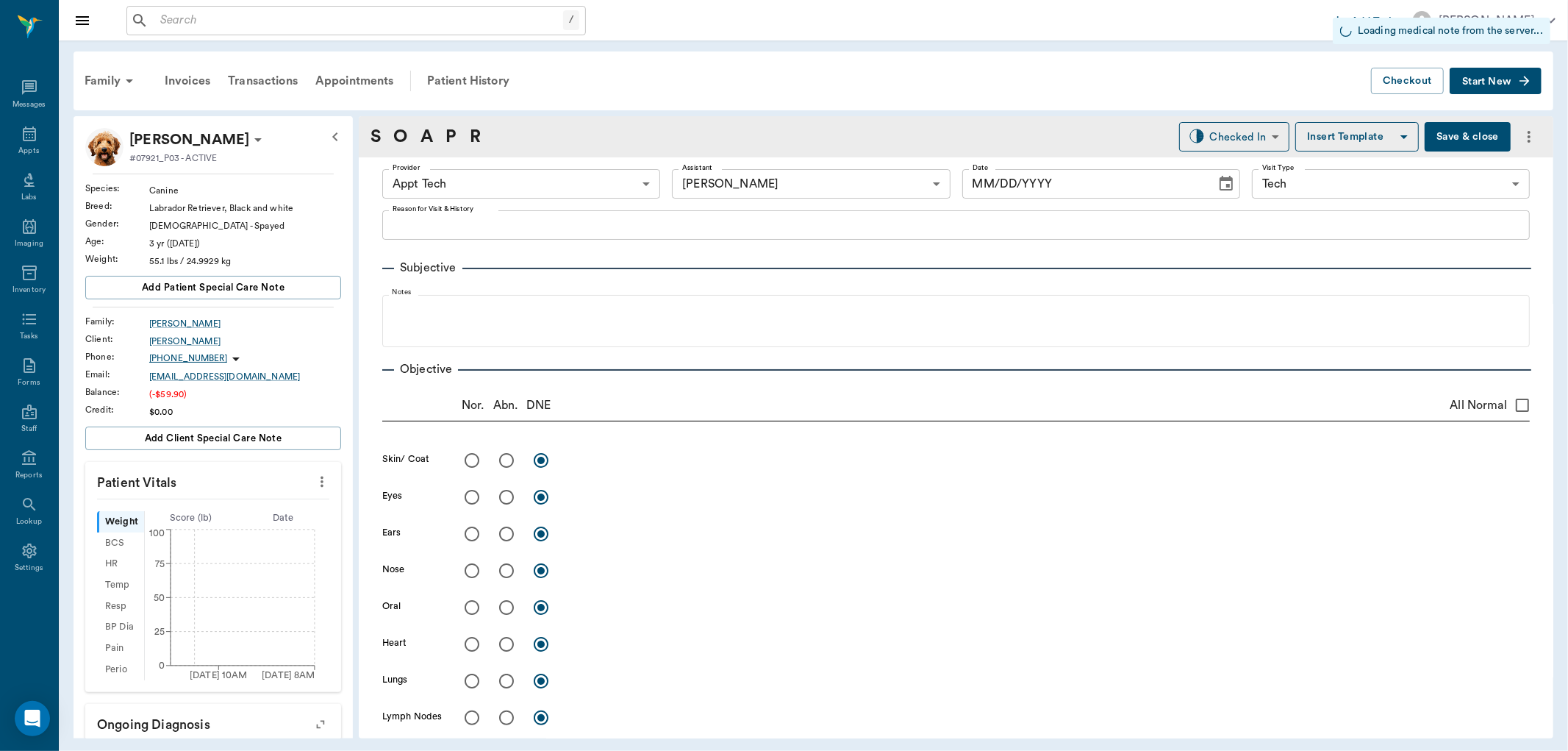
type input "63ec2f075fda476ae8351a4c"
type input "6740bf97de10e07744acf1eb"
type input "65d2be4f46e3a538d89b8c1a"
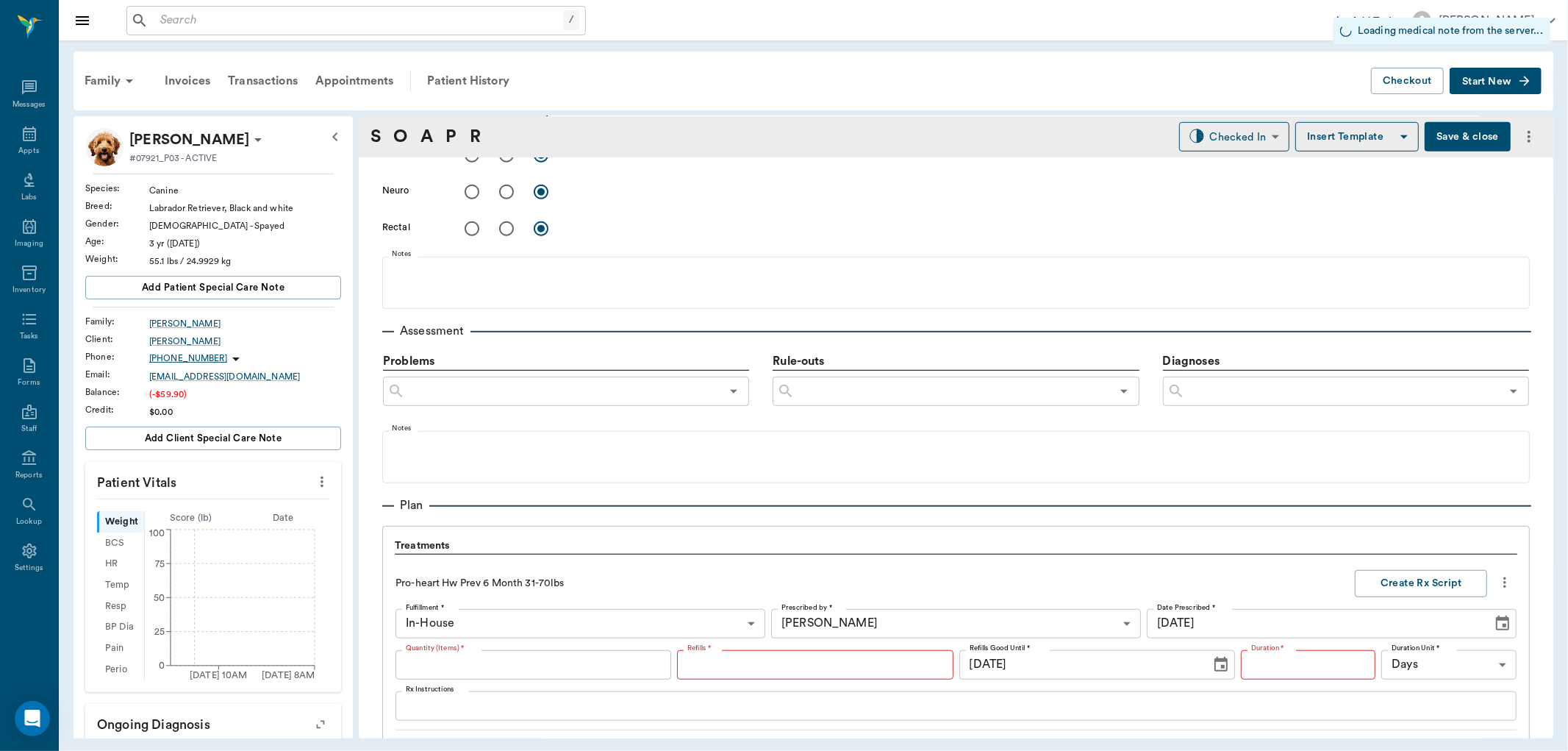
type input "[DATE]"
type textarea "HWI Christy"
type input "1.00"
type input "0"
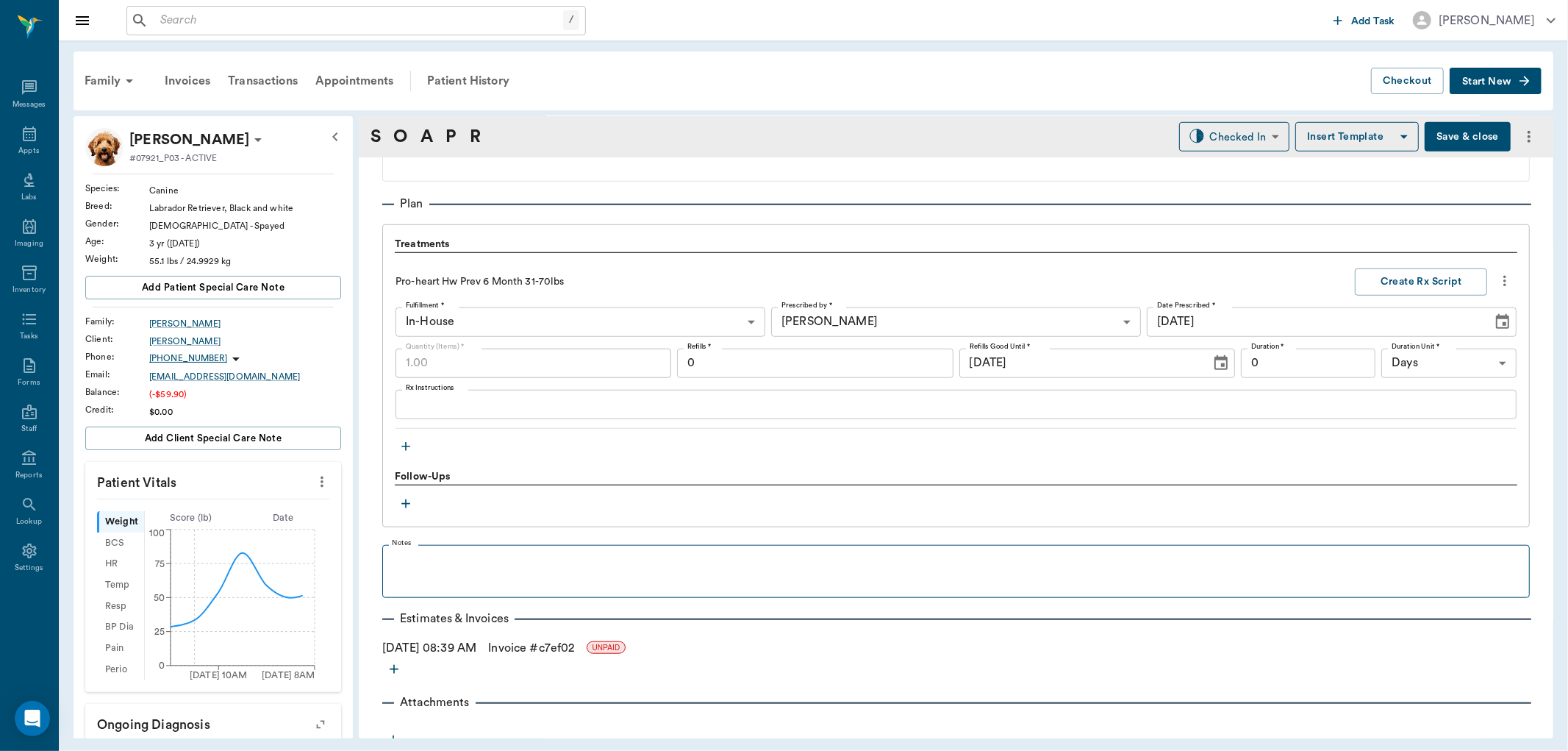
scroll to position [1005, 0]
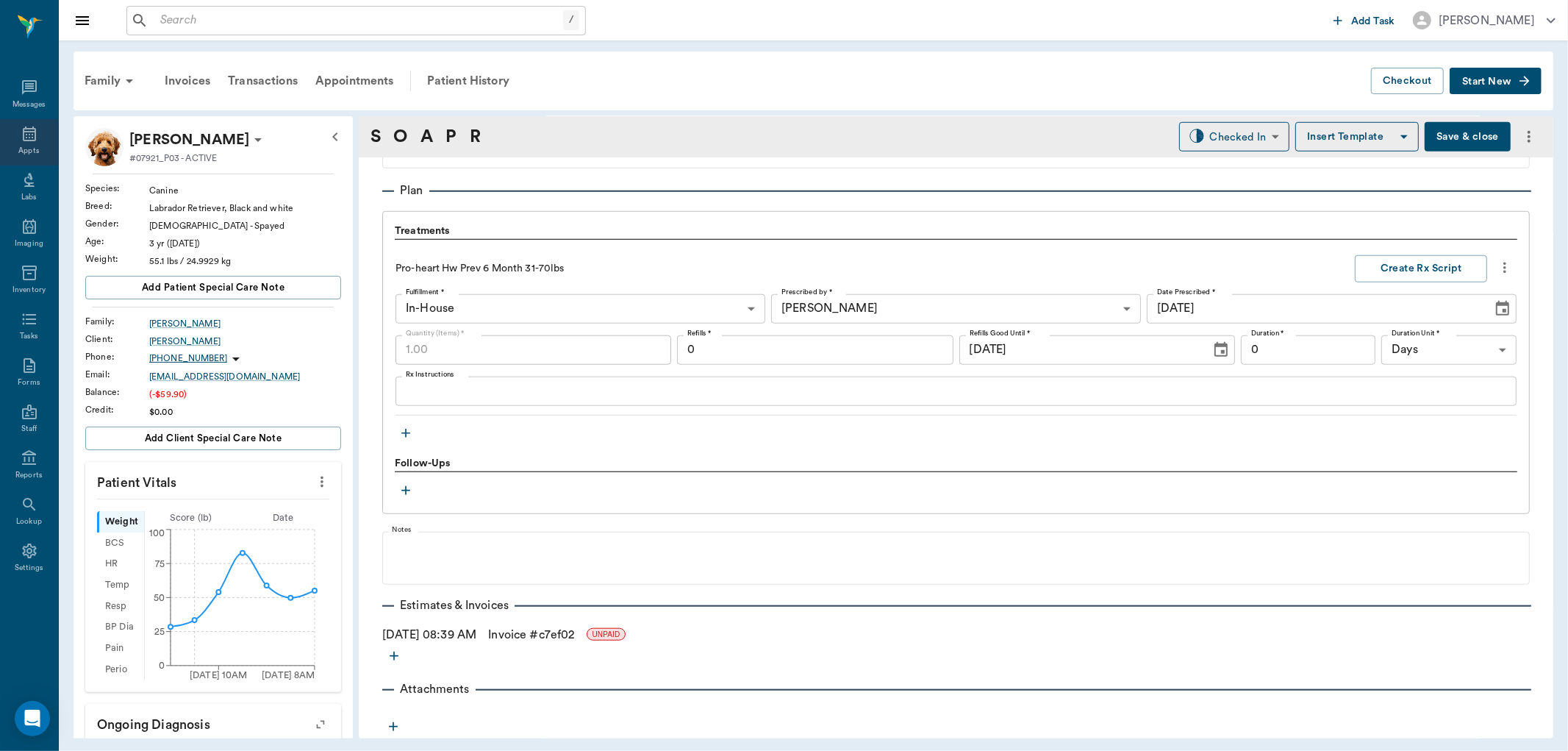
click at [22, 130] on icon at bounding box center [29, 134] width 17 height 17
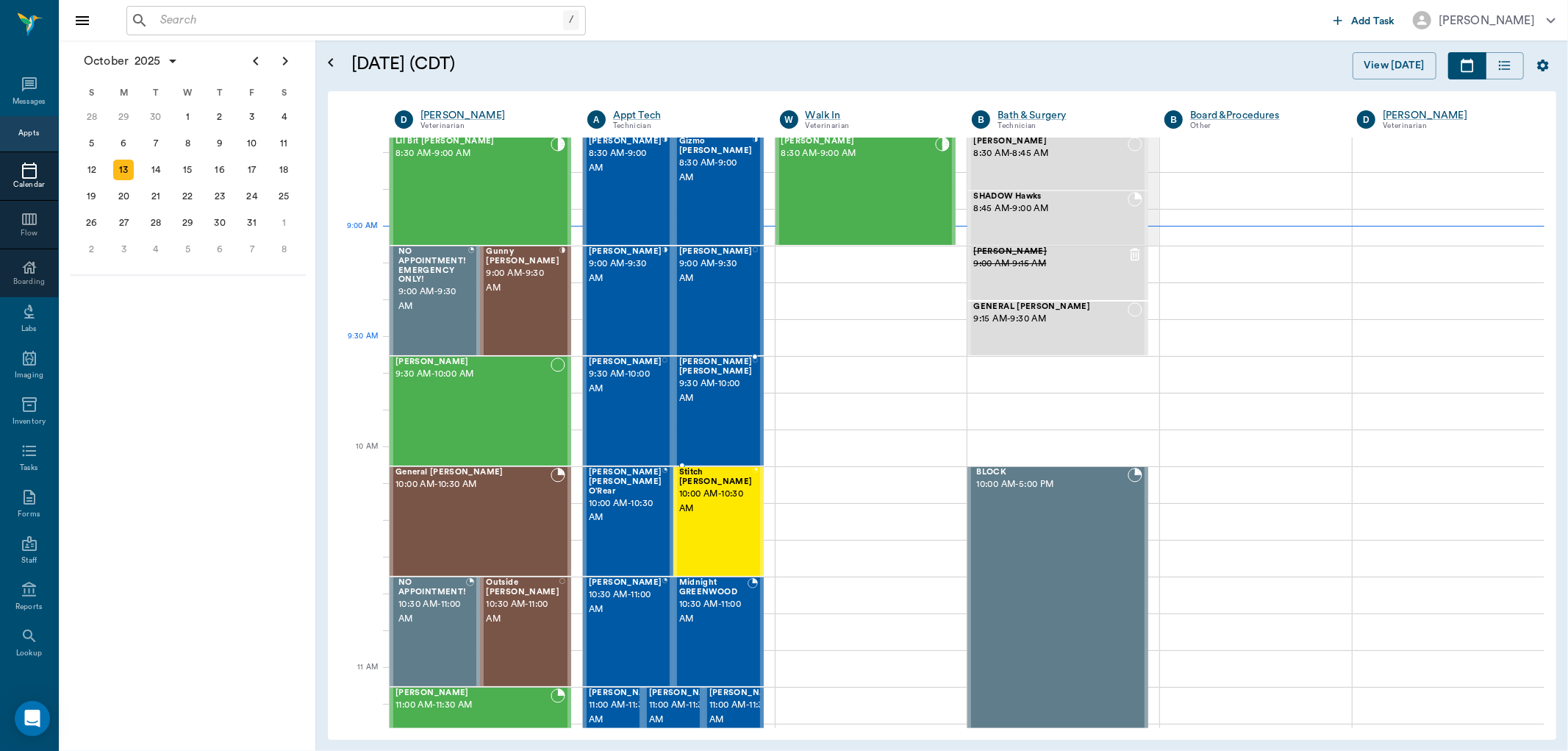
scroll to position [57, 0]
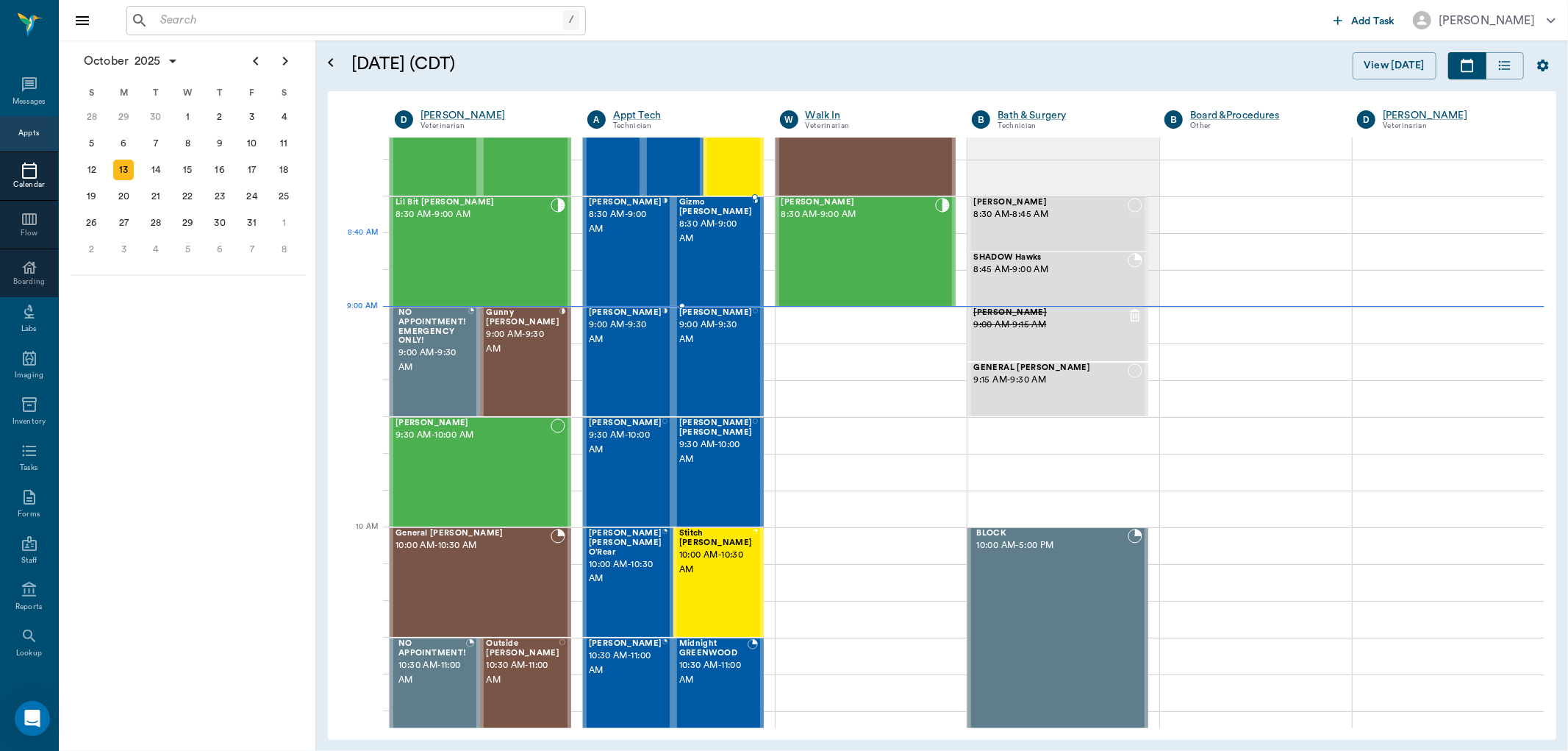
click at [712, 236] on div "Gizmo Sorrells 8:30 AM - 9:00 AM" at bounding box center [716, 251] width 74 height 107
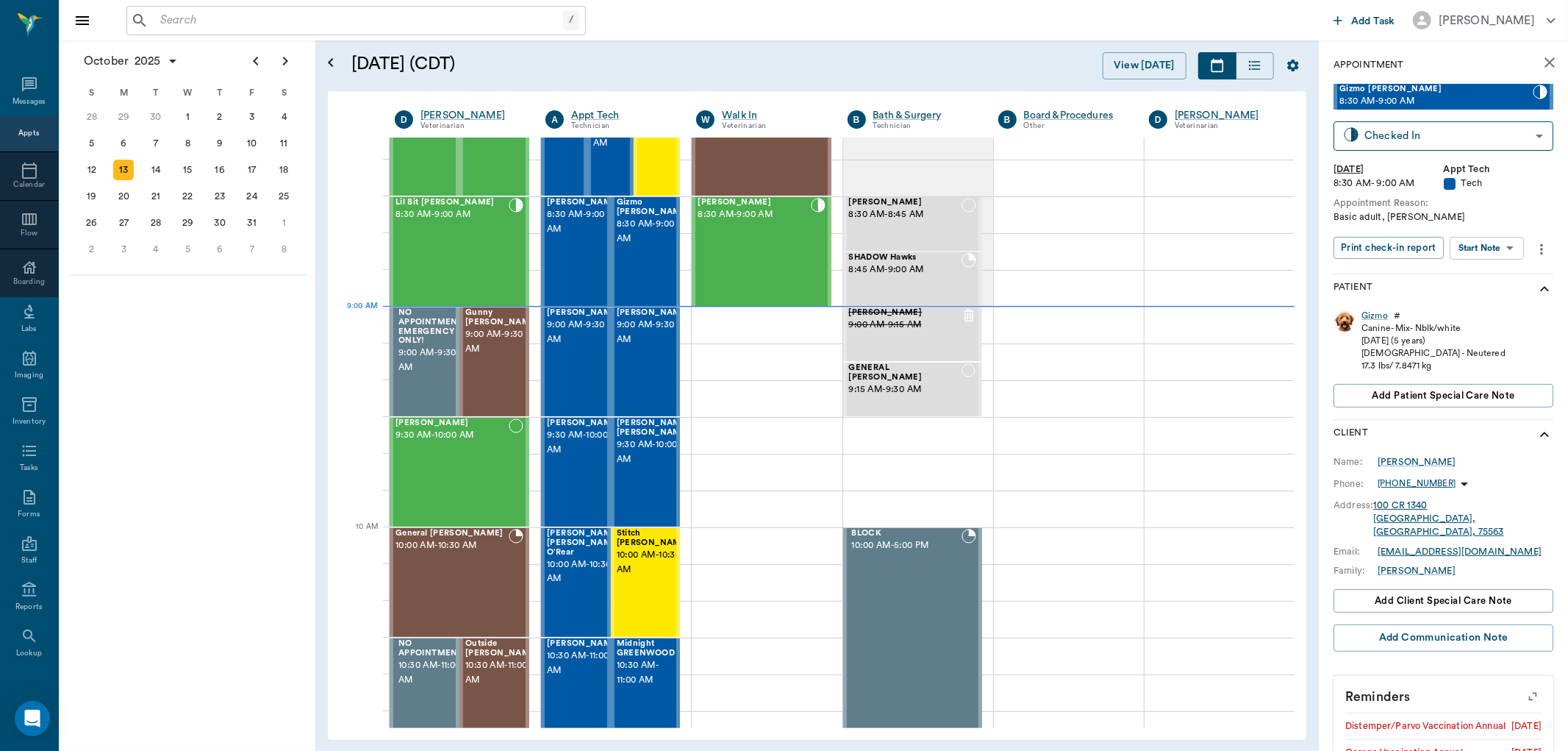
click at [1486, 248] on body "/ ​ Add Task Dr. Bert Ellsworth Nectar Messages Appts Calendar Flow Boarding La…" at bounding box center [784, 375] width 1568 height 751
click at [1487, 277] on button "View SOAP" at bounding box center [1470, 277] width 50 height 17
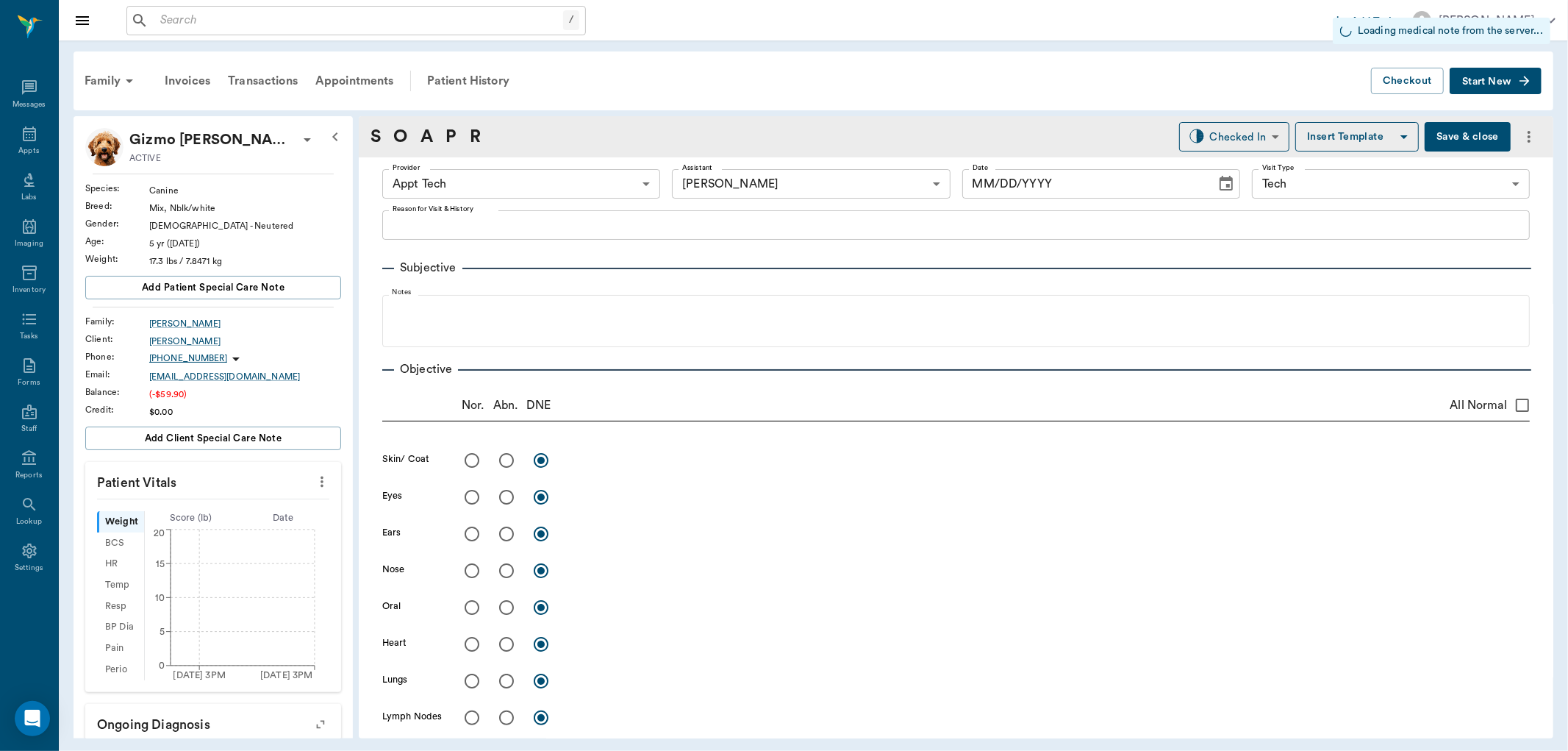
type input "63ec2f075fda476ae8351a4c"
type input "6740bf97de10e07744acf1eb"
type input "65d2be4f46e3a538d89b8c1a"
type input "[DATE]"
type textarea "Basic adult, hwi -jess"
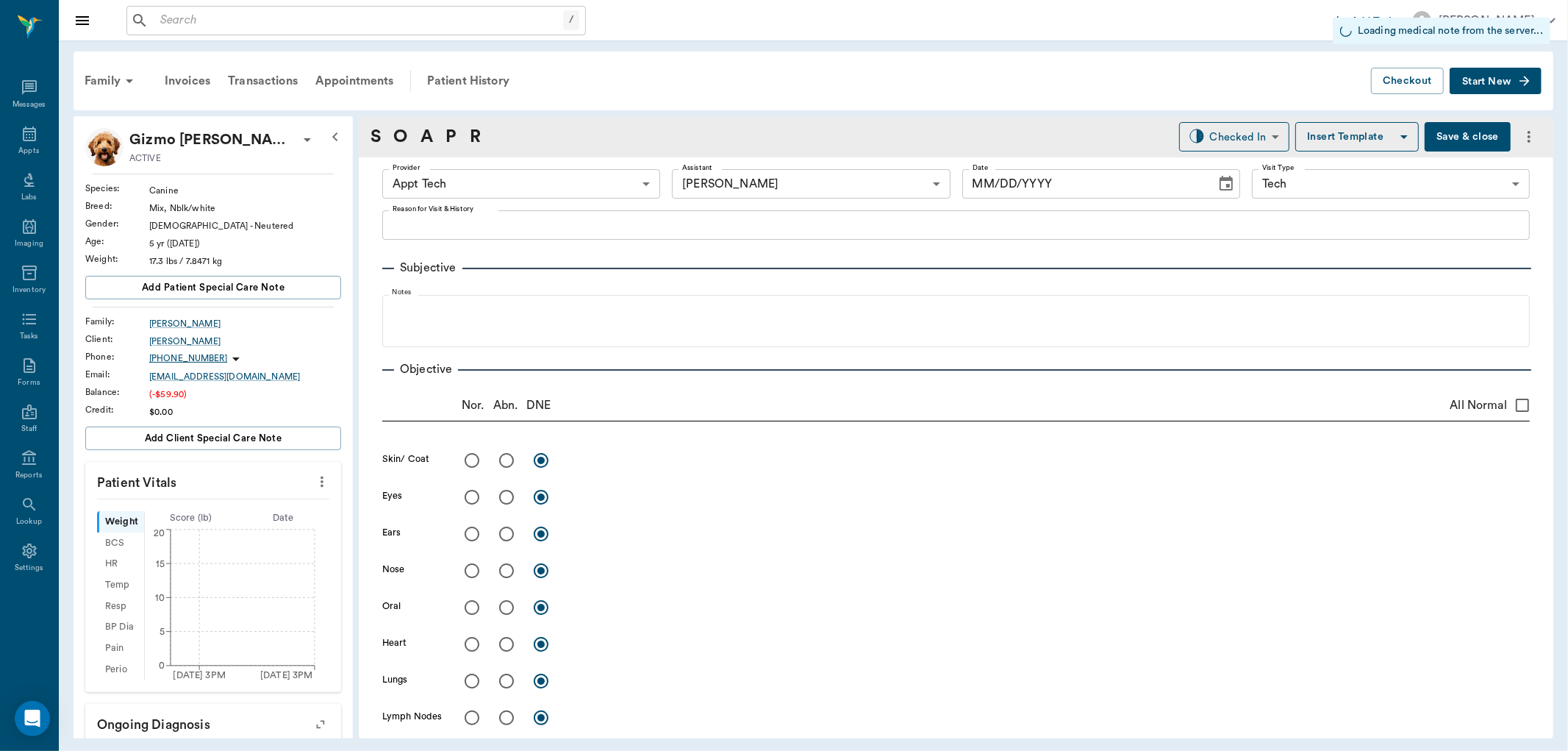
type input "1.00"
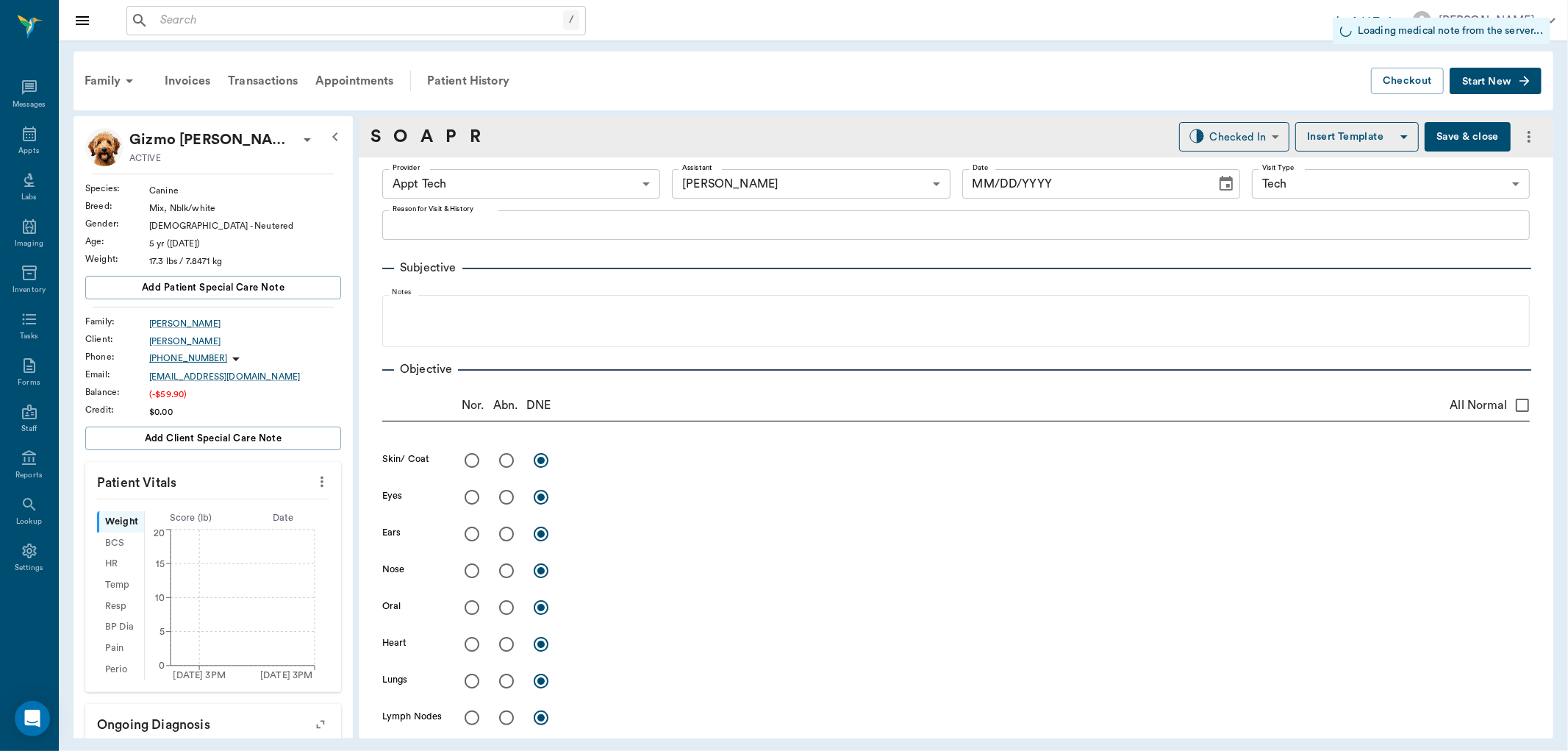
type input "1.00"
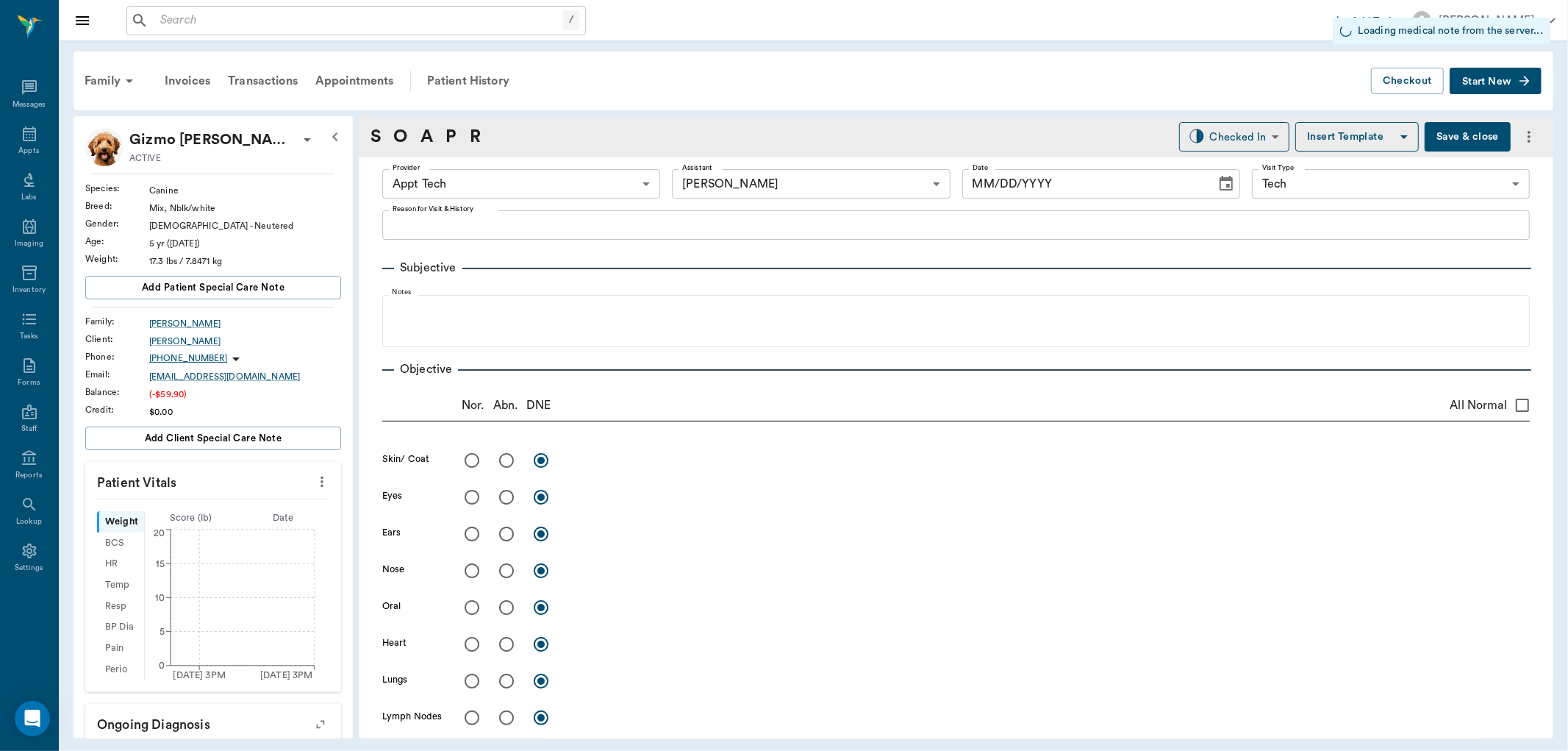
type input "0"
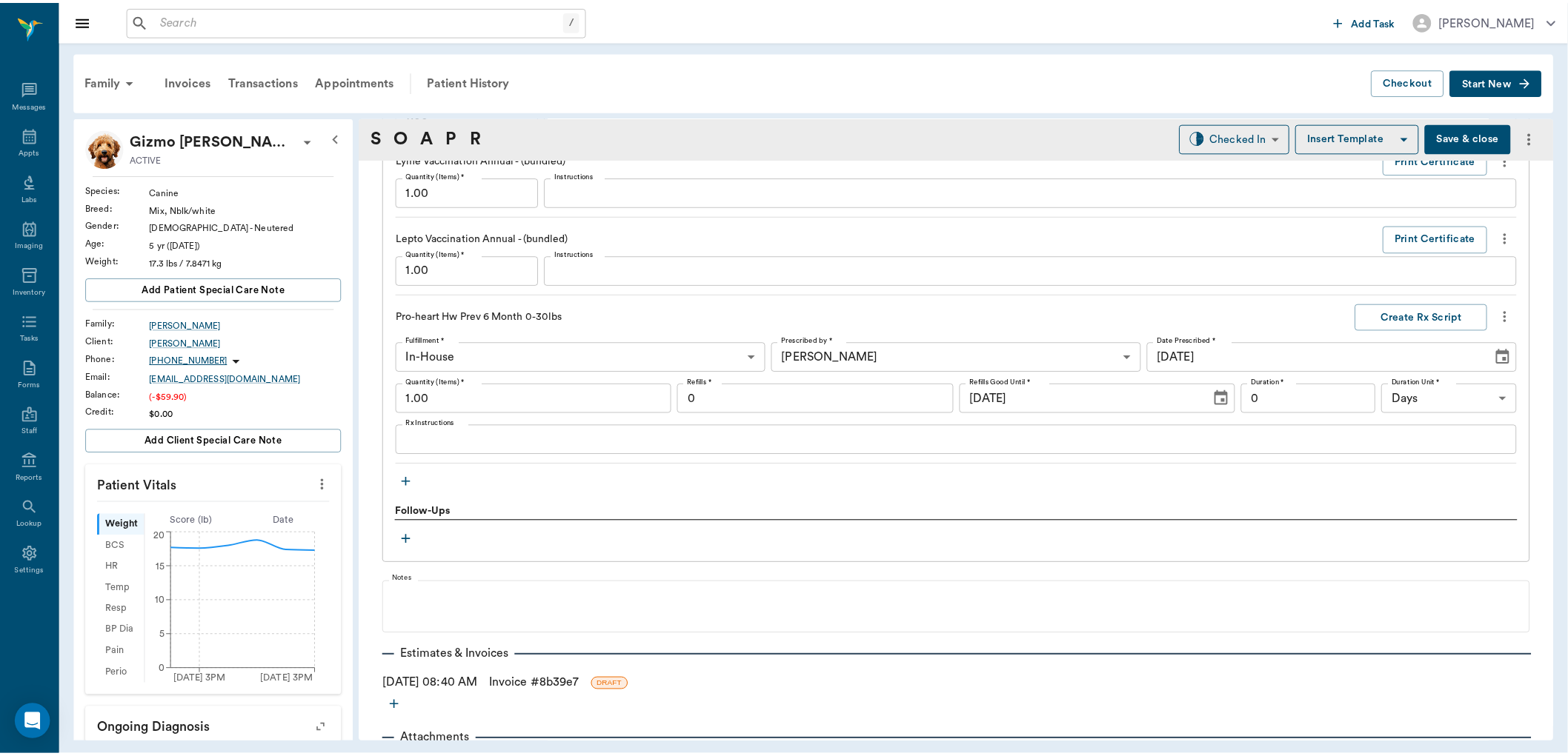
scroll to position [1712, 0]
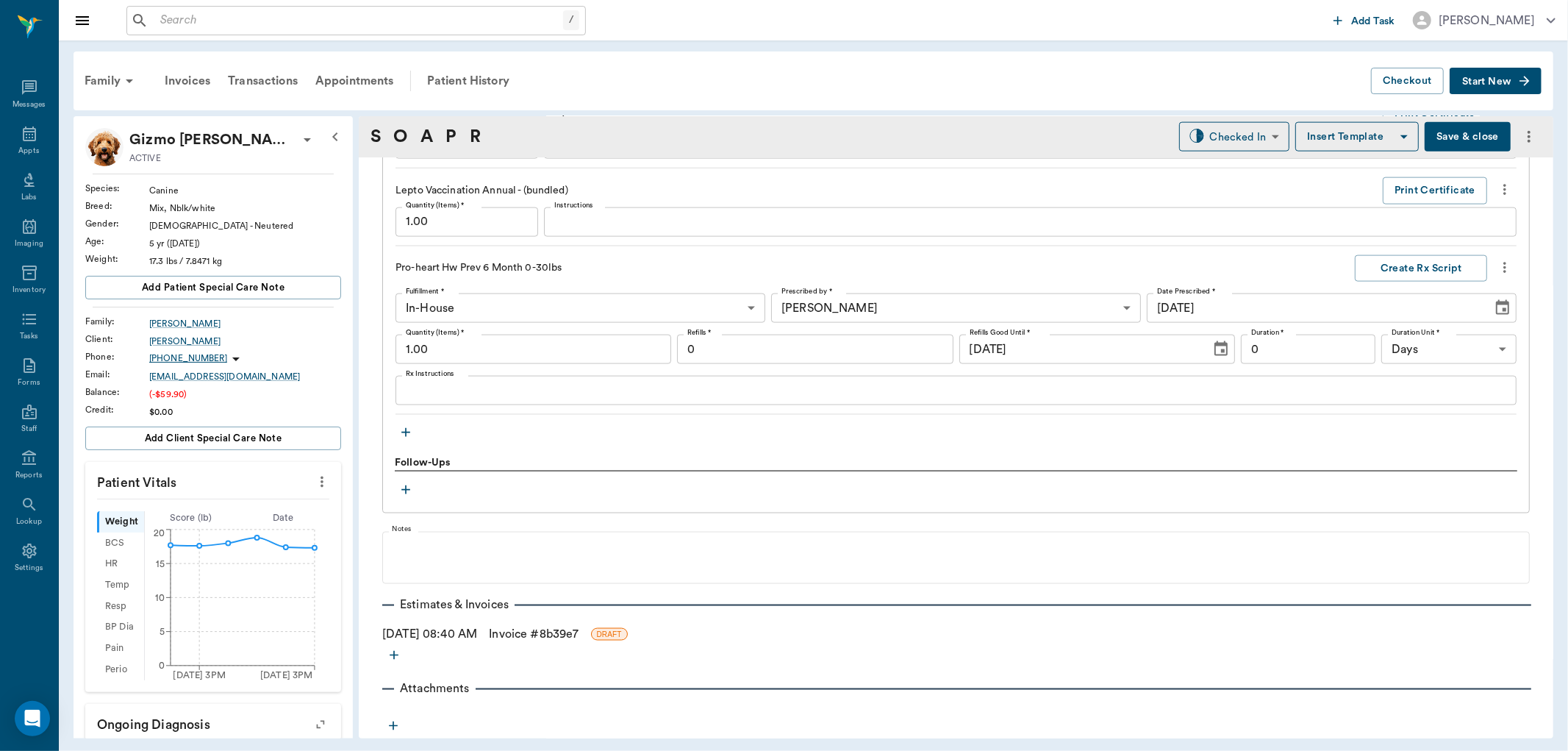
click at [563, 634] on link "Invoice # 8b39e7" at bounding box center [534, 634] width 90 height 17
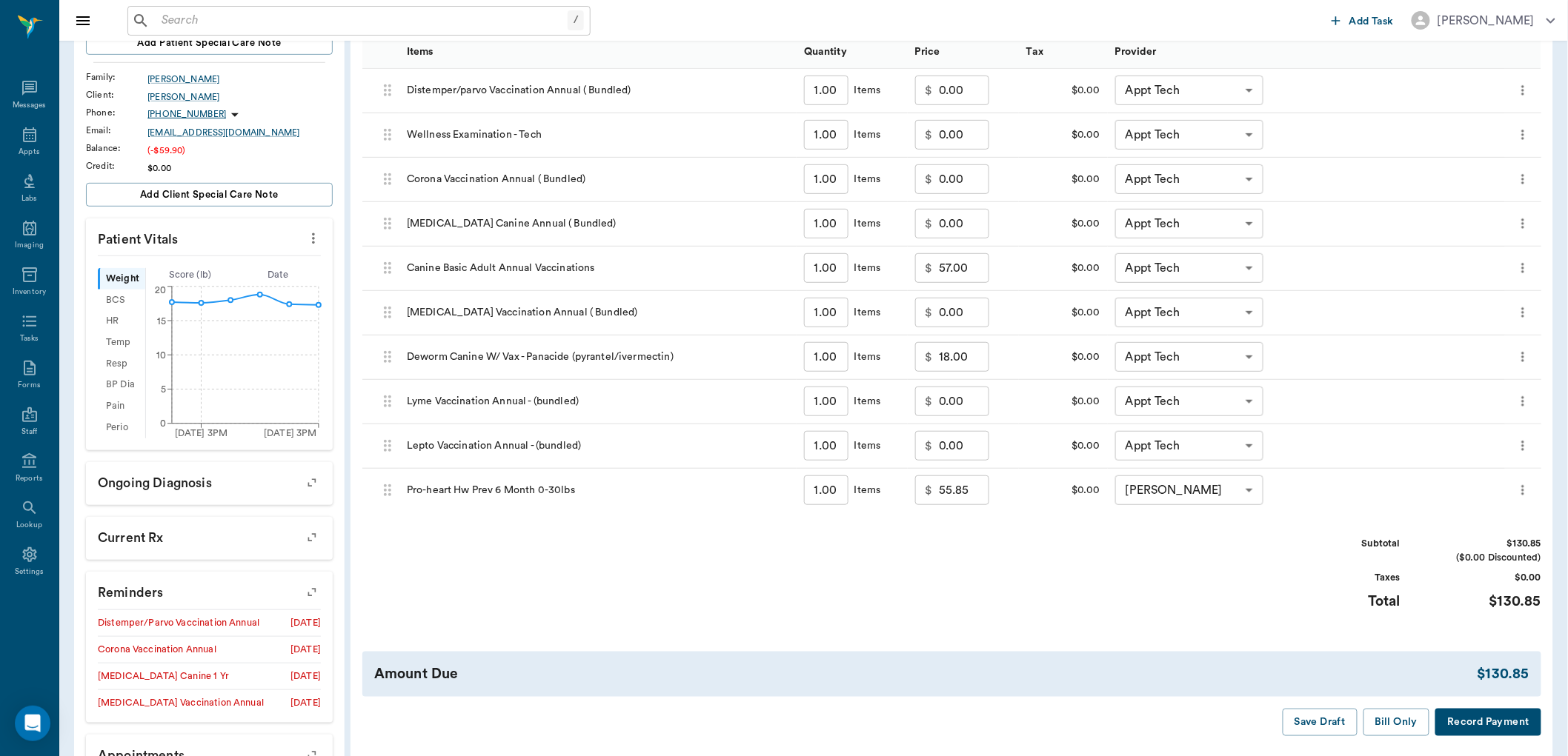
scroll to position [164, 0]
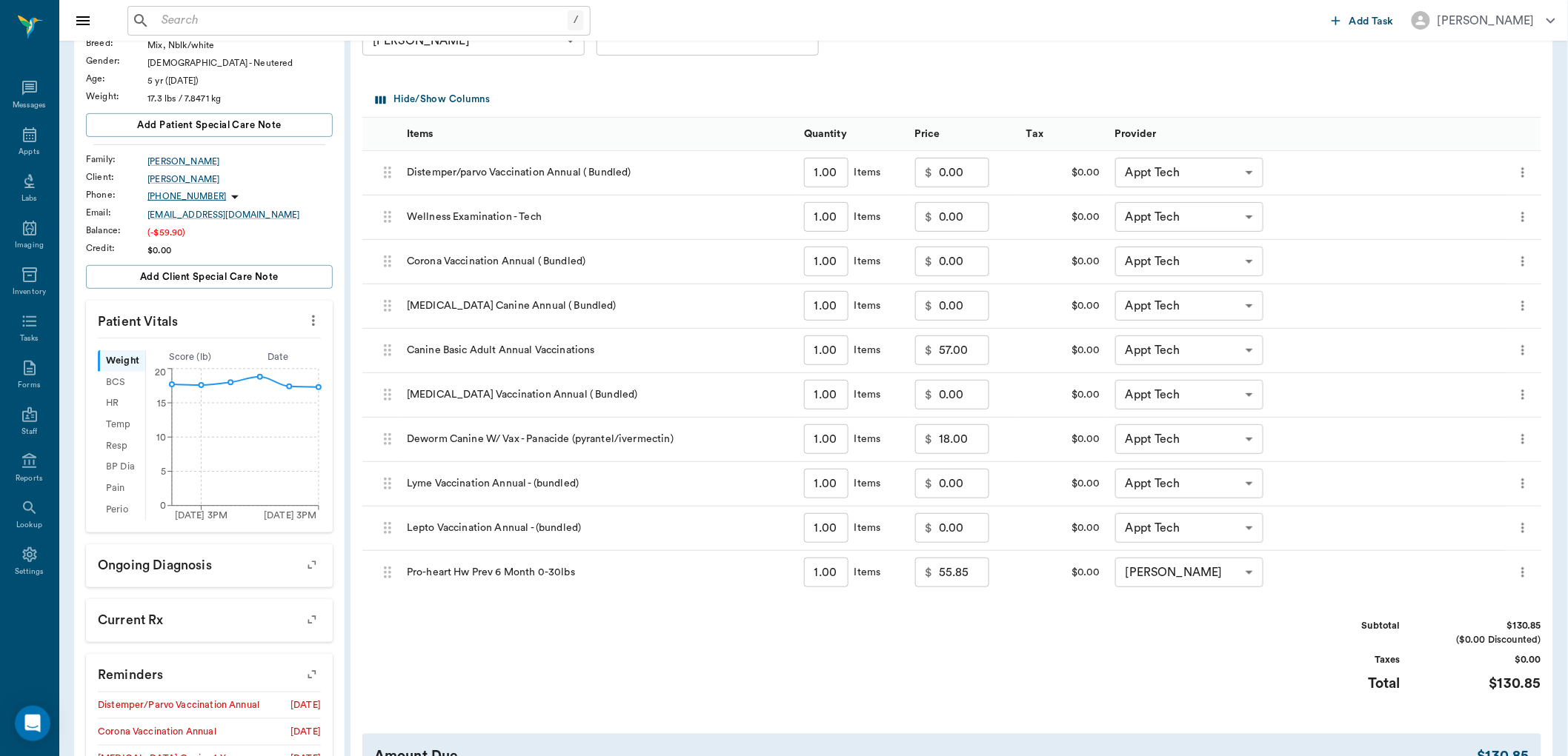
click at [1527, 445] on icon "more" at bounding box center [1522, 439] width 15 height 18
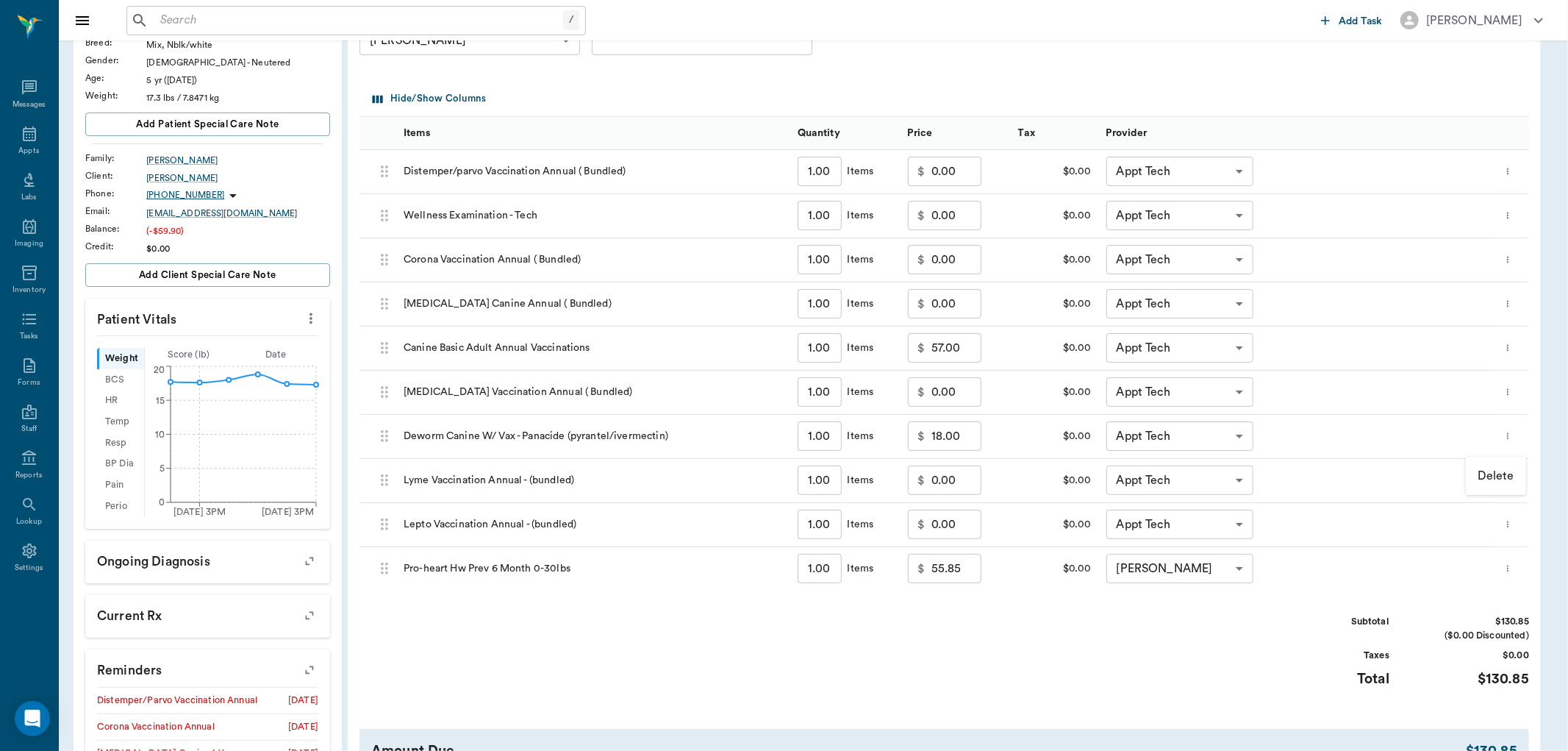
click at [1490, 478] on p "Delete" at bounding box center [1496, 476] width 36 height 17
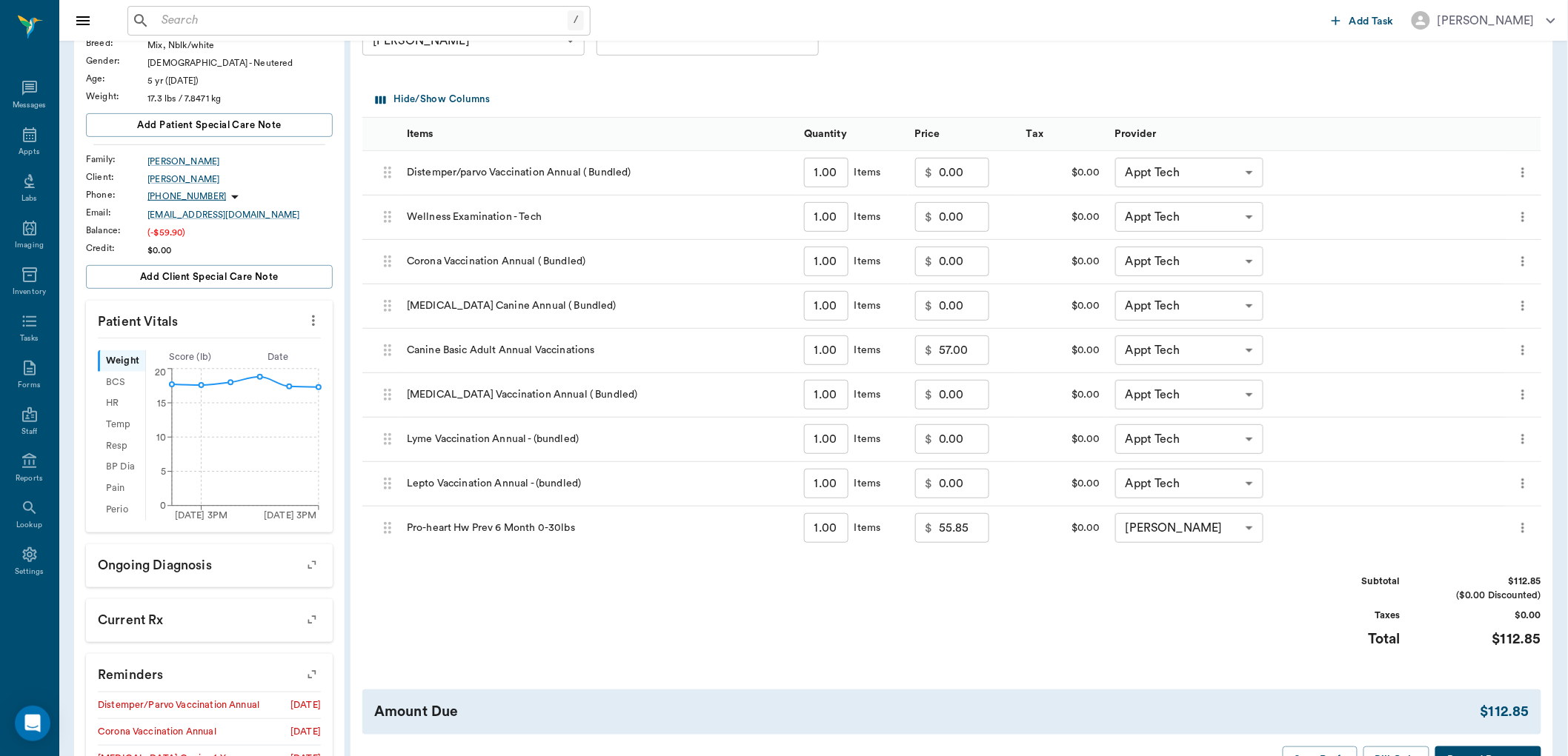
scroll to position [349, 0]
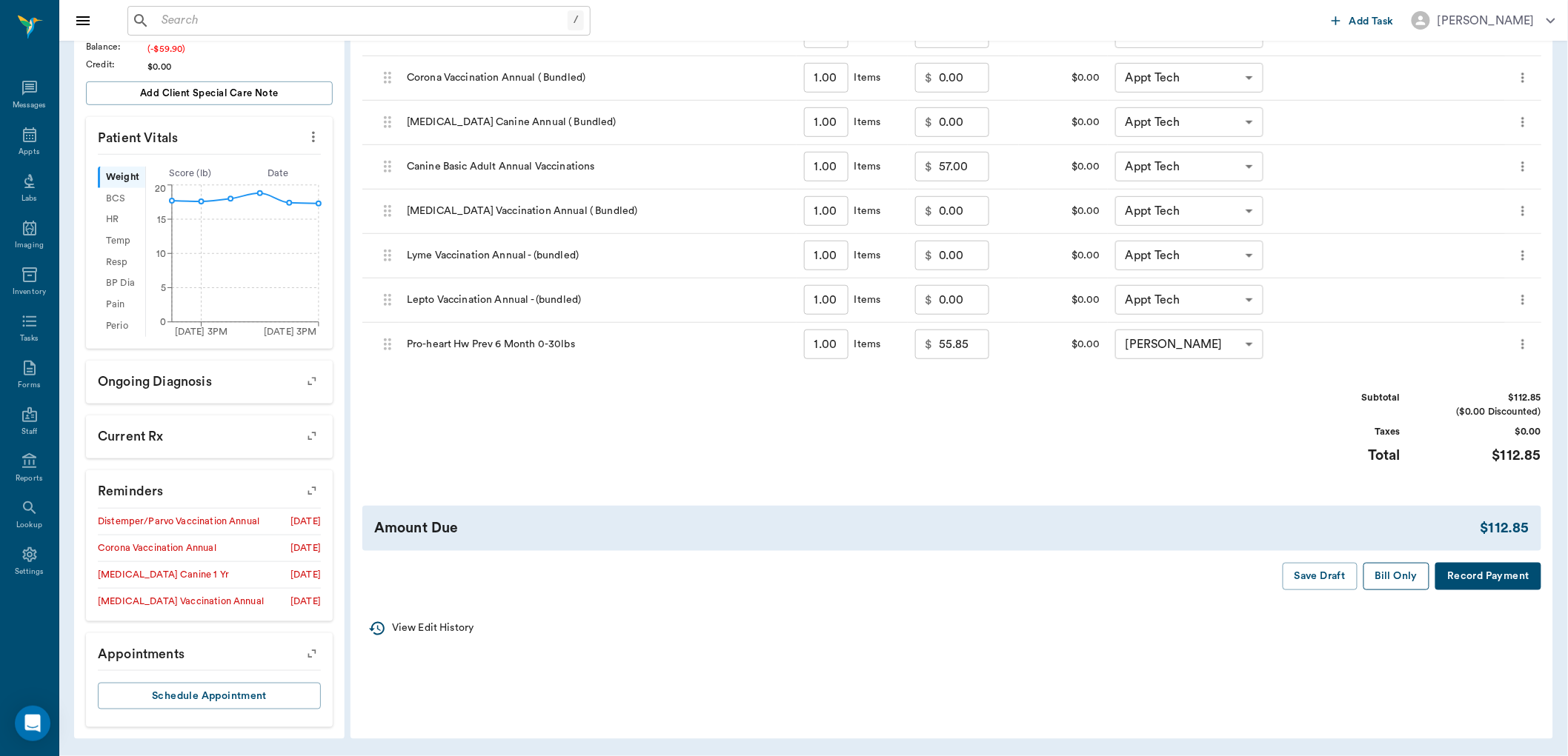
click at [1405, 576] on button "Bill Only" at bounding box center [1396, 576] width 66 height 27
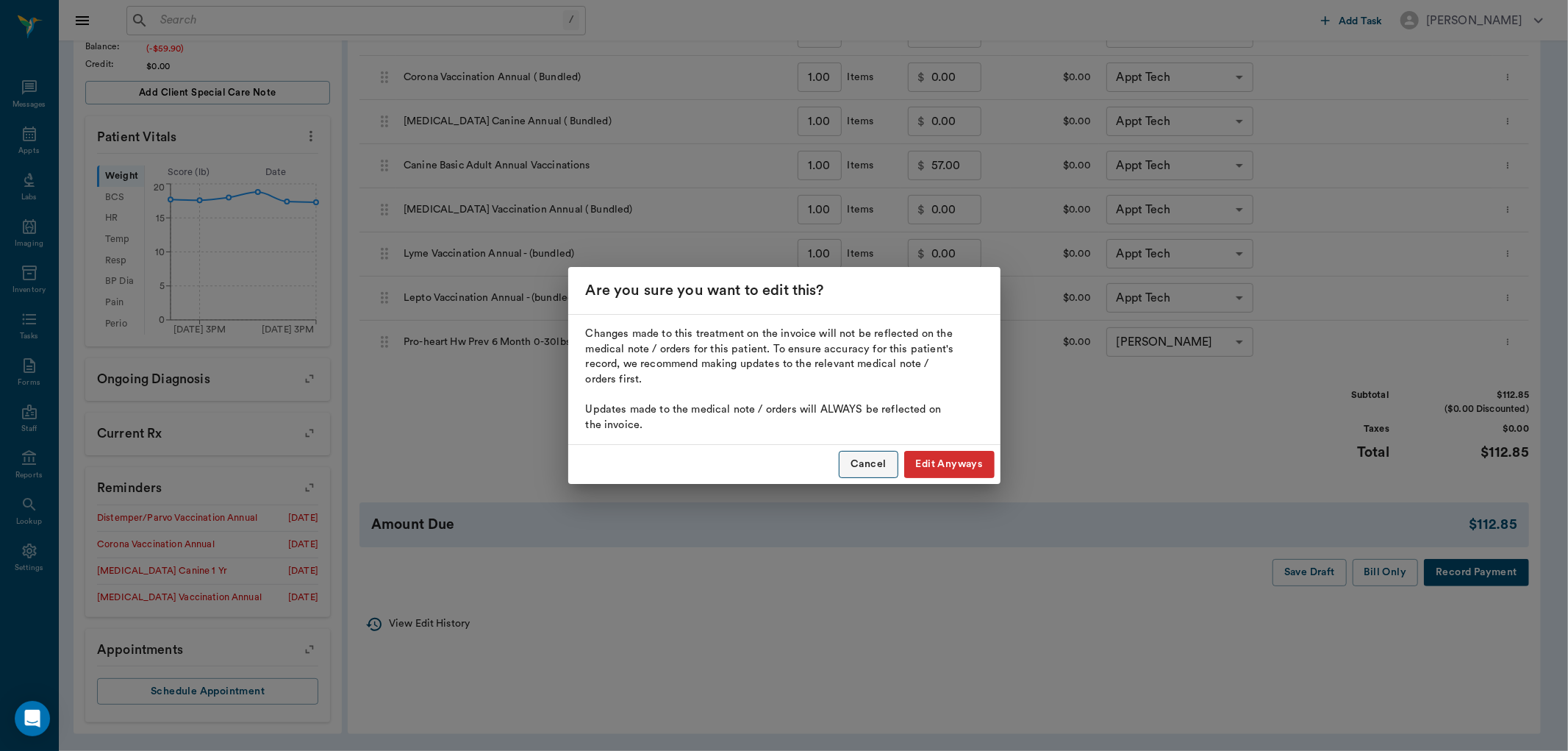
click at [878, 464] on button "Cancel" at bounding box center [868, 465] width 59 height 27
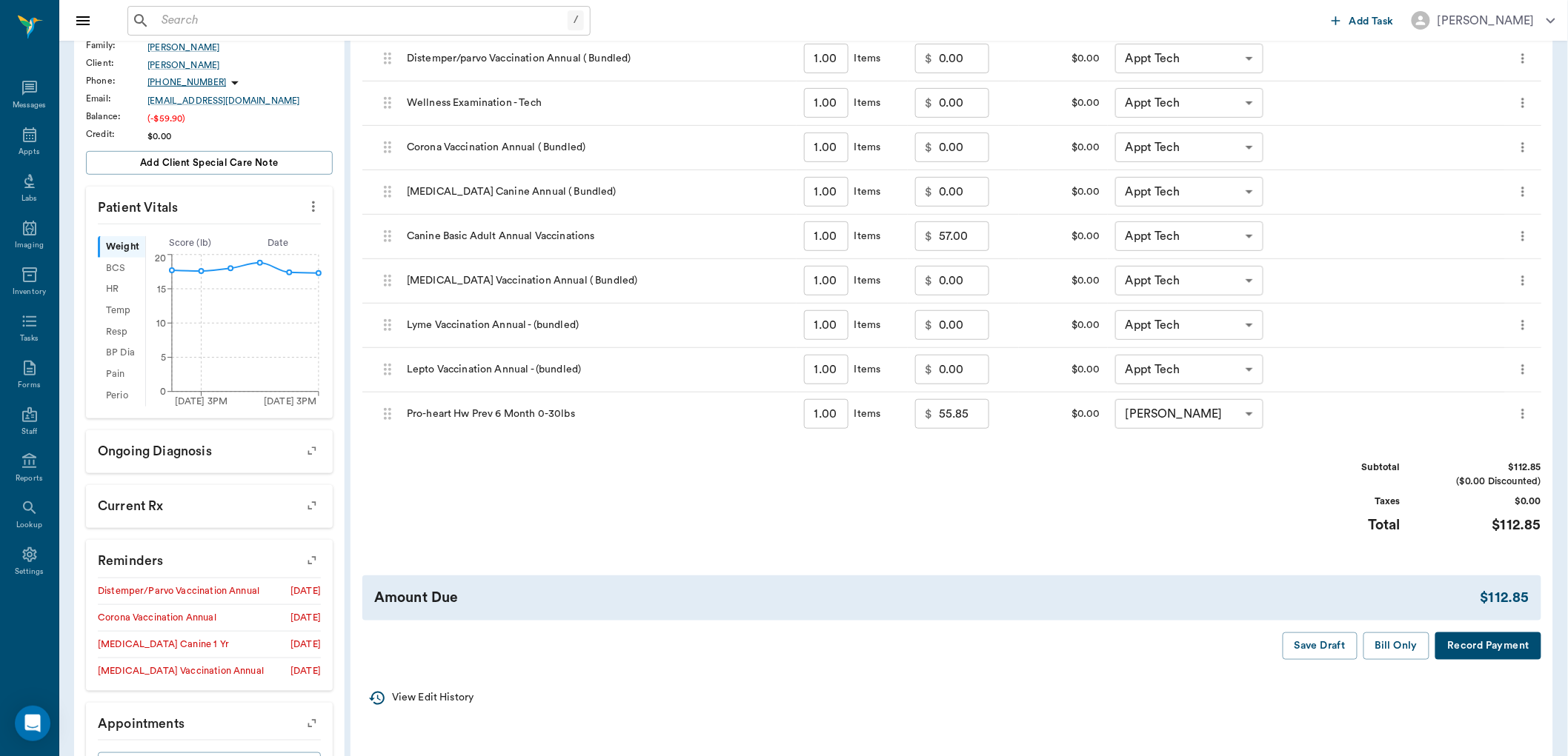
scroll to position [184, 0]
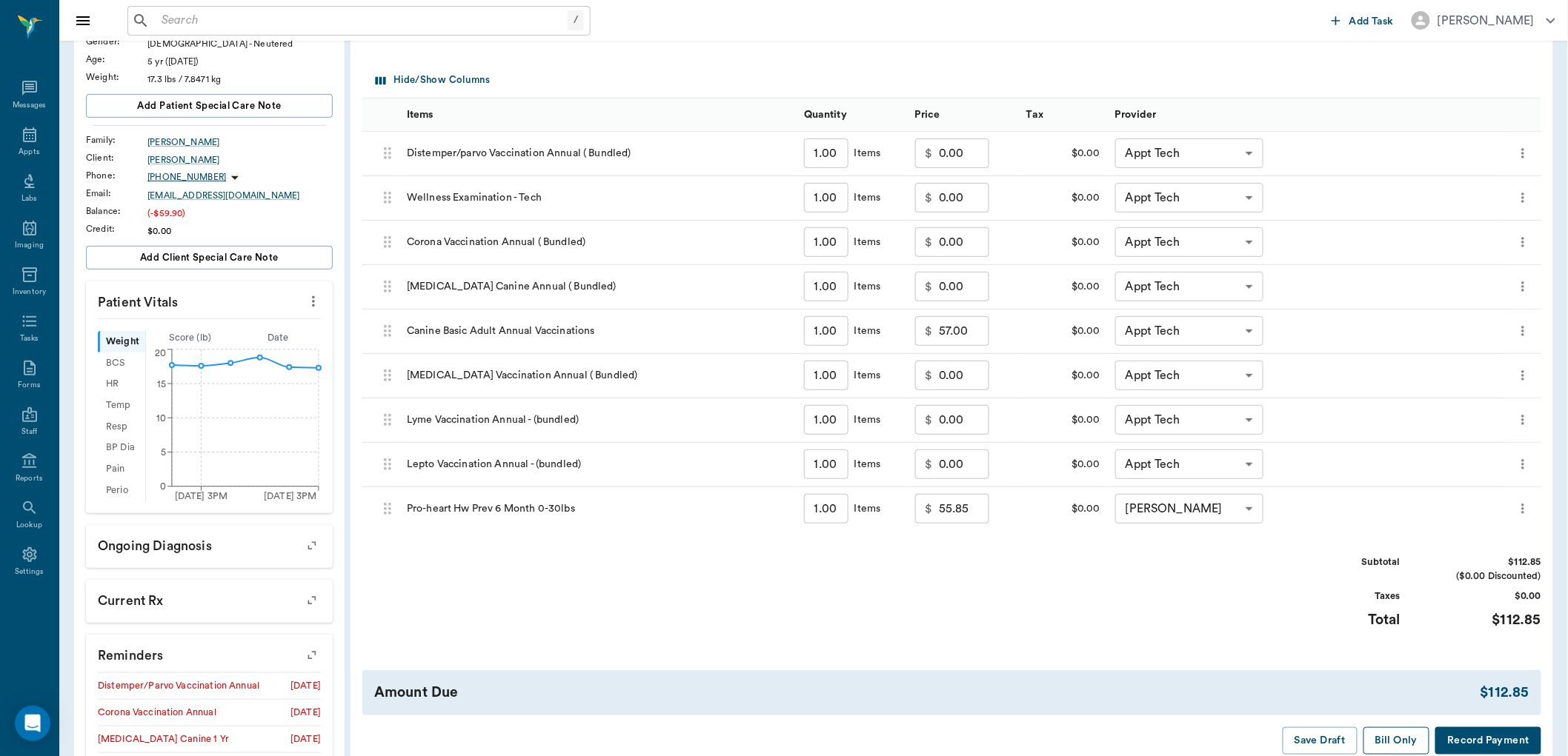
click at [1381, 740] on button "Bill Only" at bounding box center [1396, 741] width 66 height 27
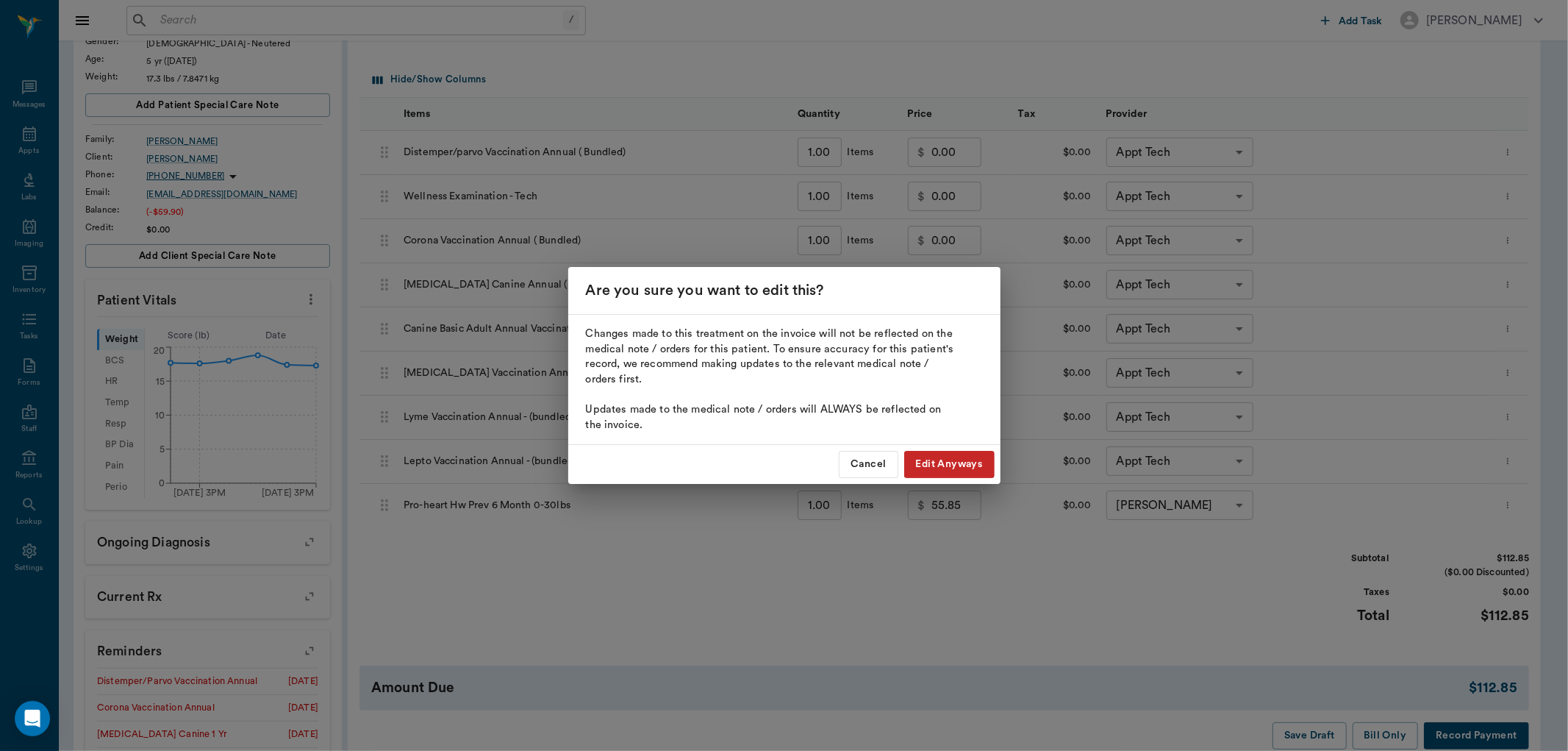
click at [934, 458] on button "Edit Anyways" at bounding box center [950, 465] width 90 height 27
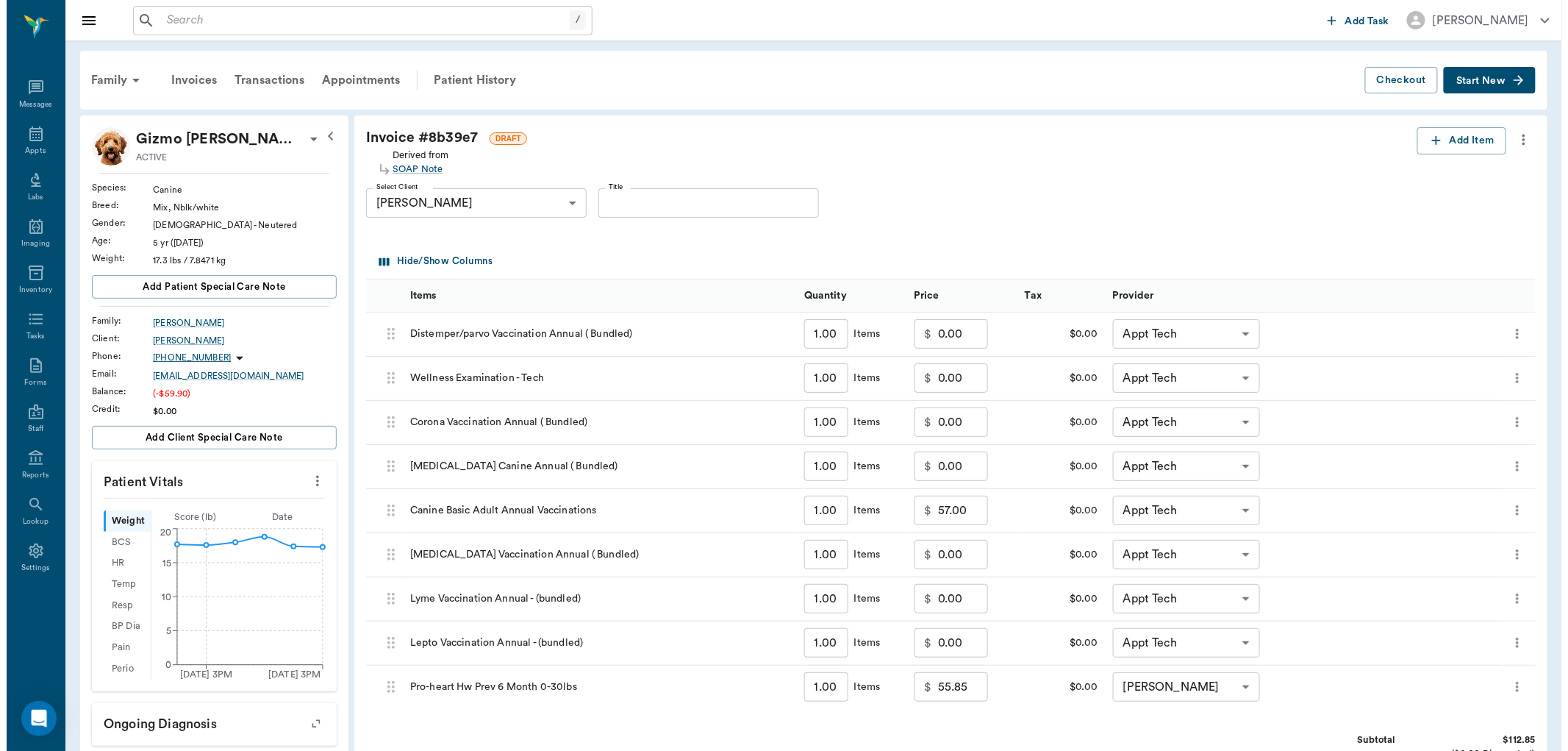
scroll to position [0, 0]
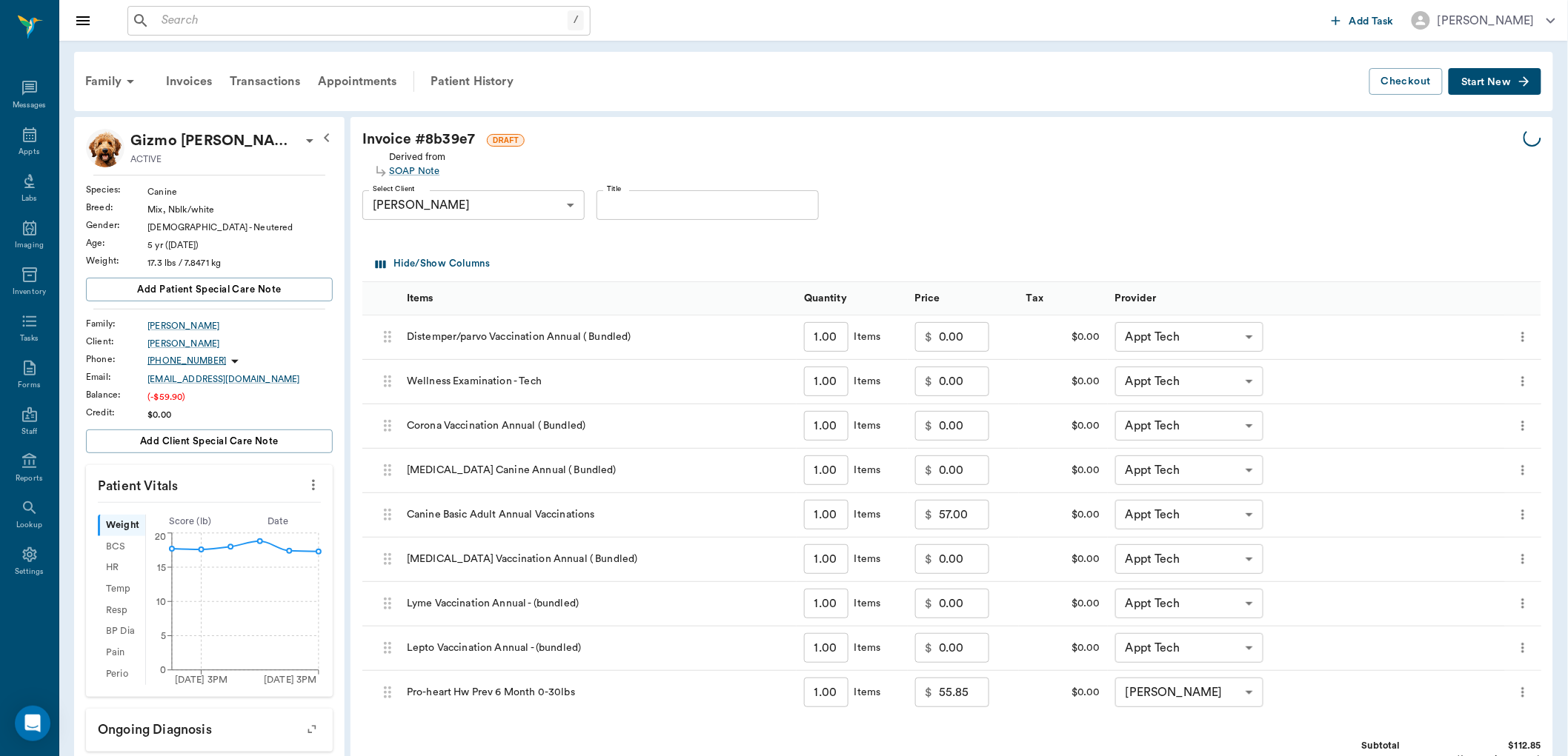
click at [425, 172] on div "SOAP Note" at bounding box center [417, 172] width 57 height 14
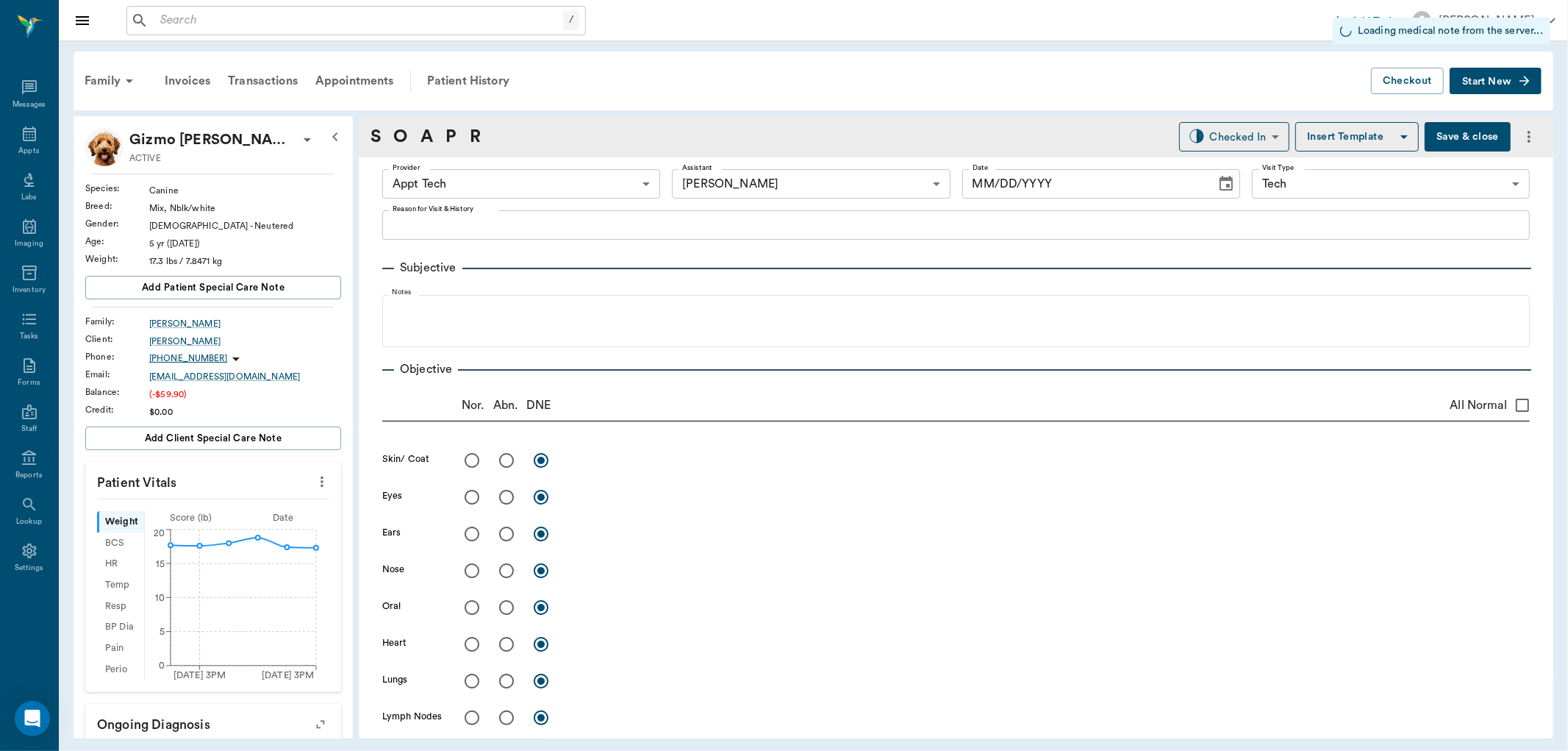
type input "63ec2f075fda476ae8351a4c"
type input "6740bf97de10e07744acf1eb"
type input "65d2be4f46e3a538d89b8c1a"
type input "[DATE]"
type textarea "Basic adult, hwi -jess"
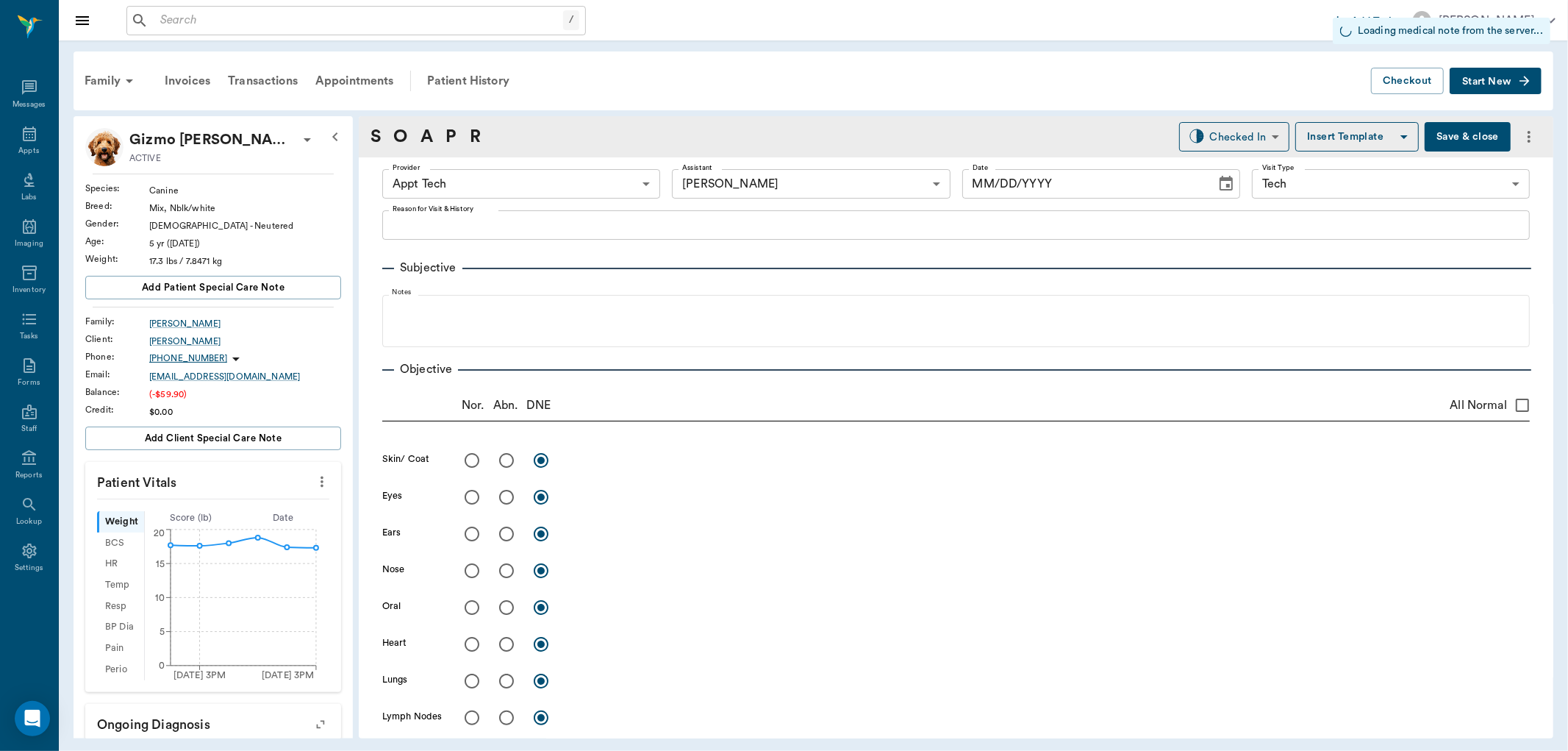
type input "1.00"
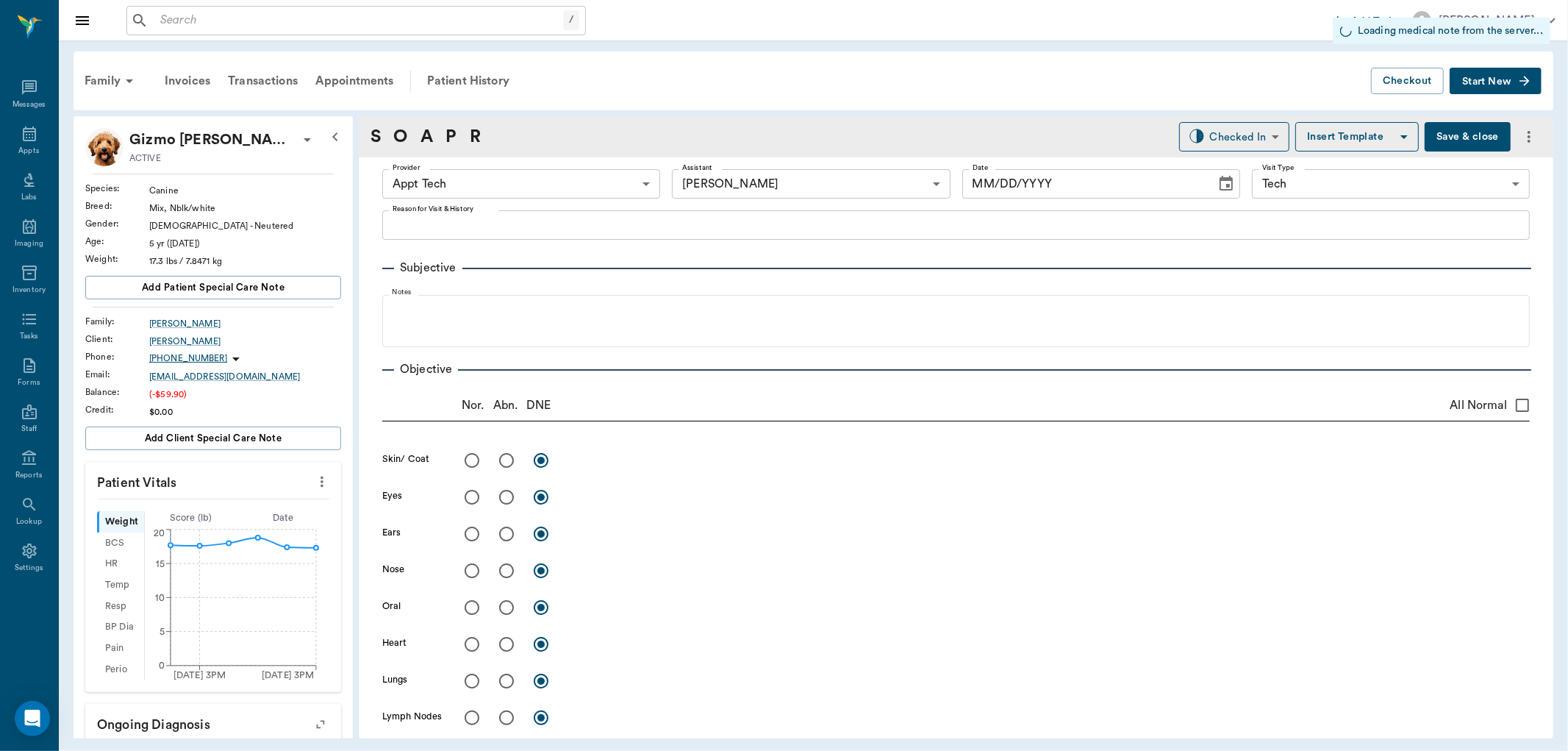
type input "1.00"
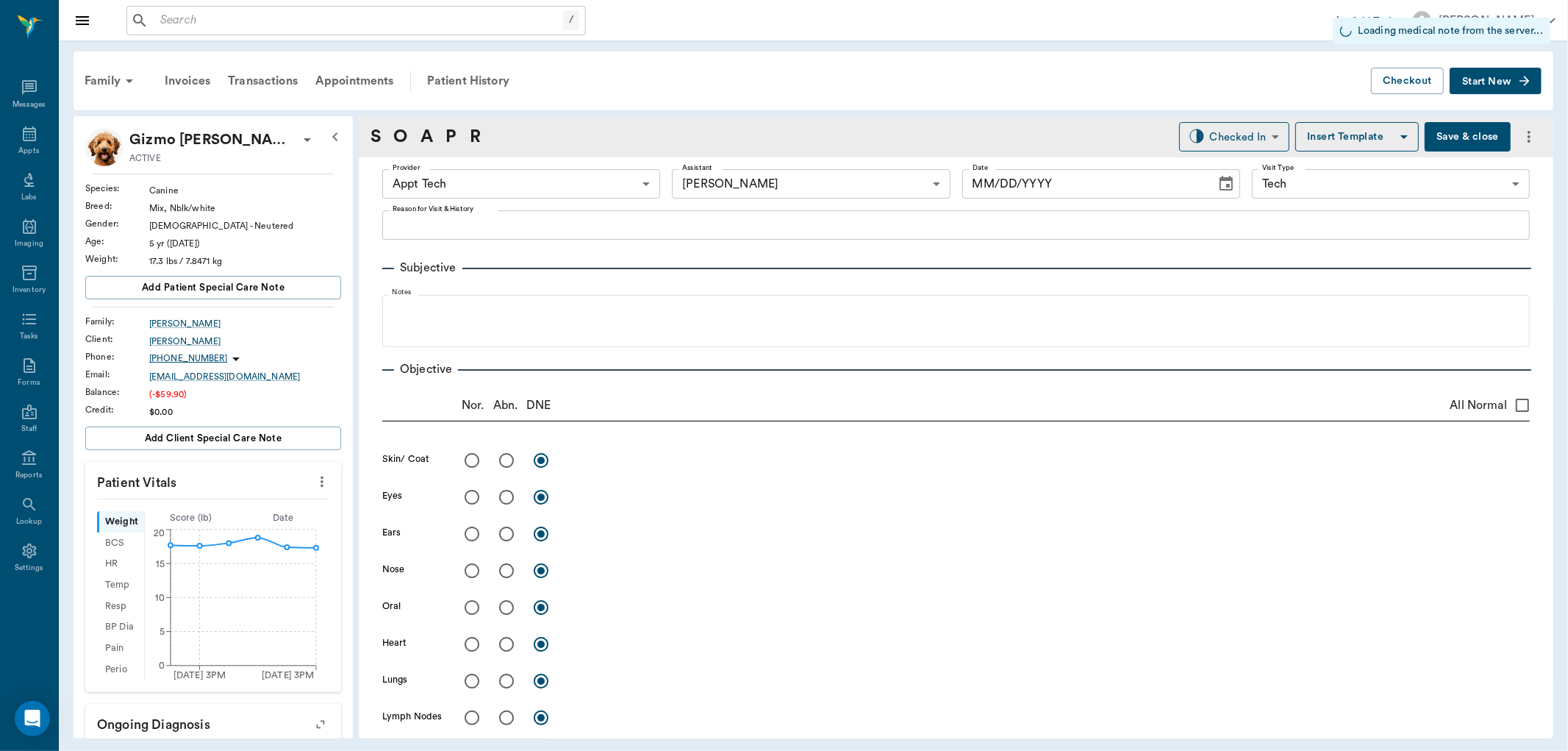
type input "0"
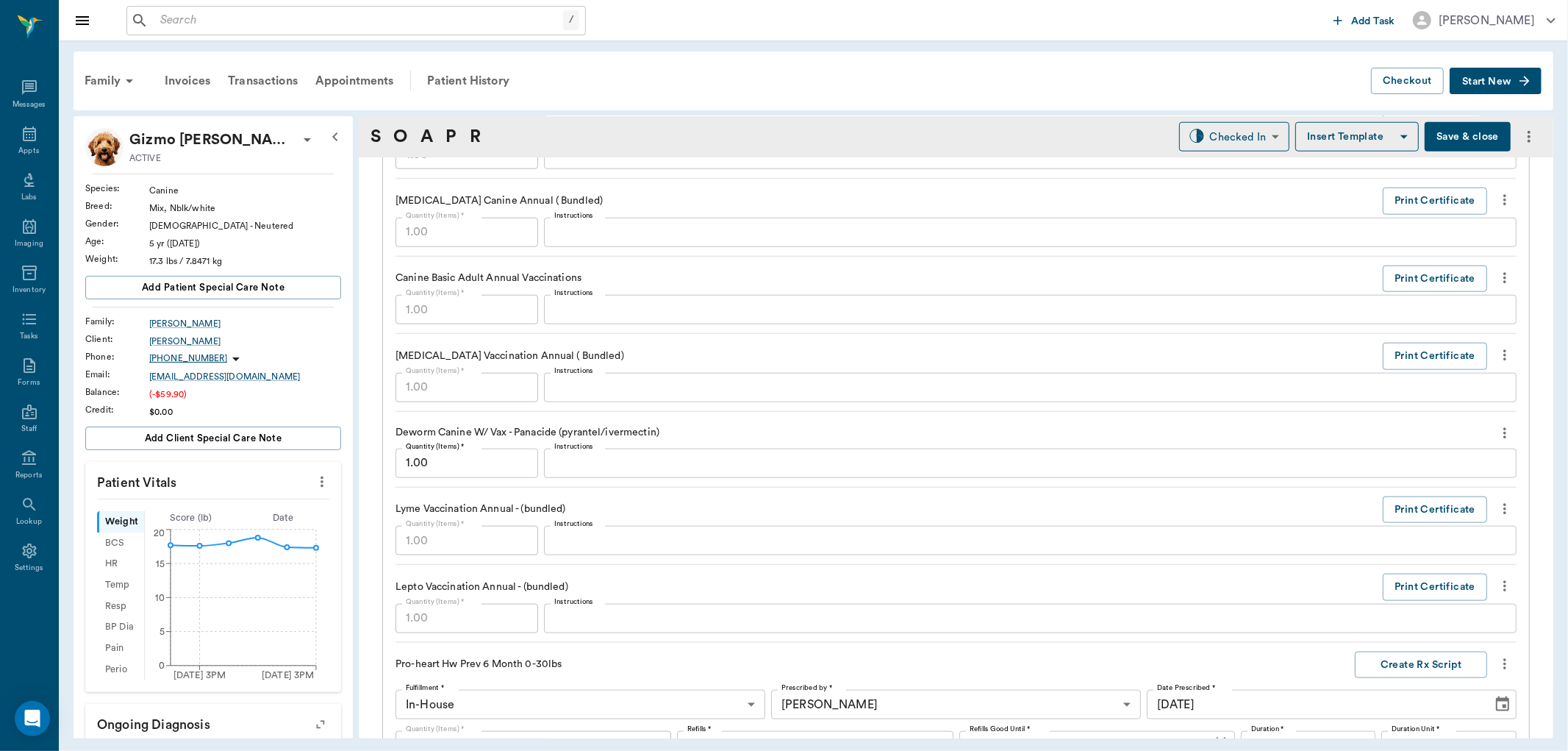
scroll to position [1324, 0]
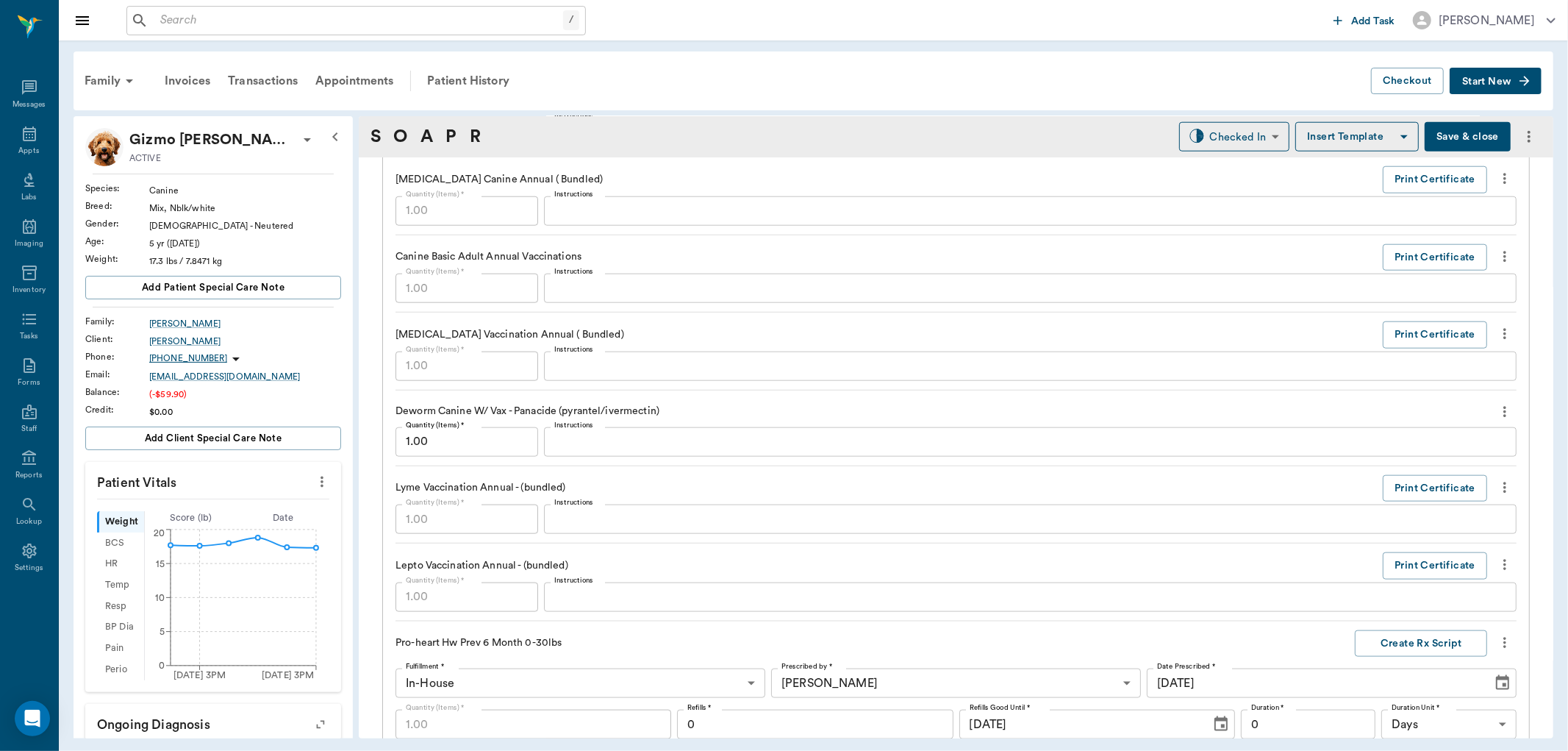
click at [1497, 413] on icon "more" at bounding box center [1505, 412] width 16 height 17
click at [1375, 460] on span "Delete" at bounding box center [1431, 465] width 124 height 15
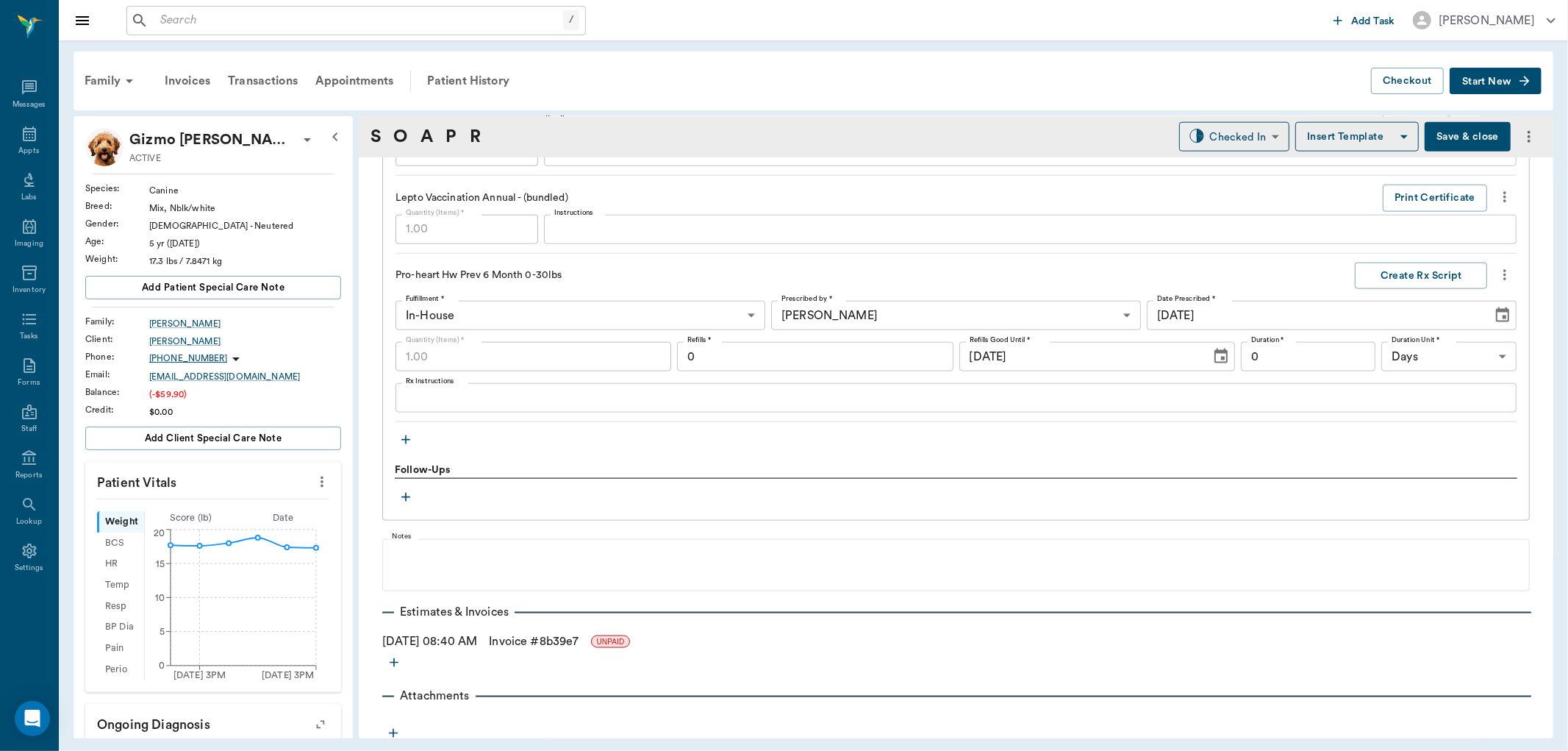
scroll to position [1626, 0]
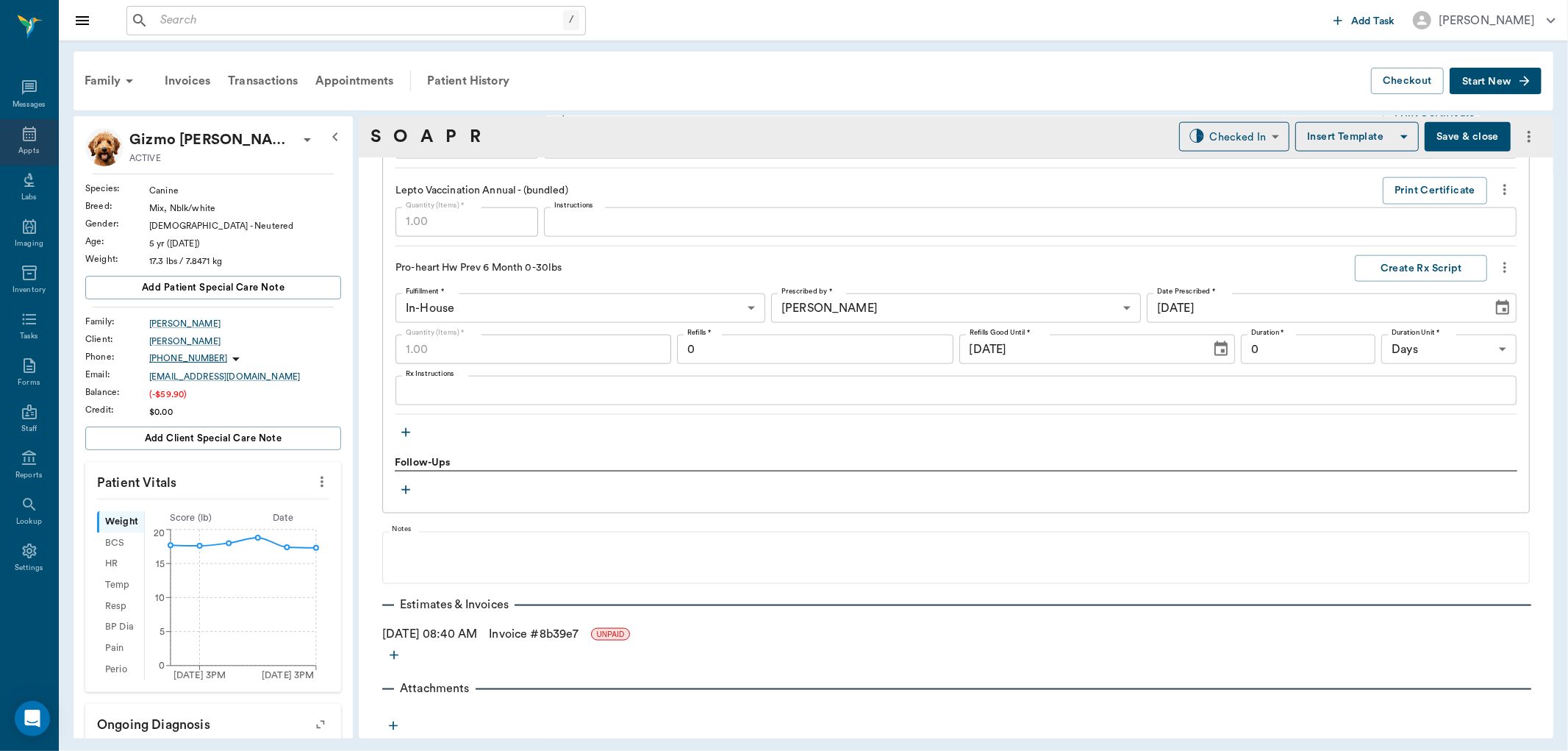
click at [29, 140] on icon at bounding box center [29, 134] width 13 height 15
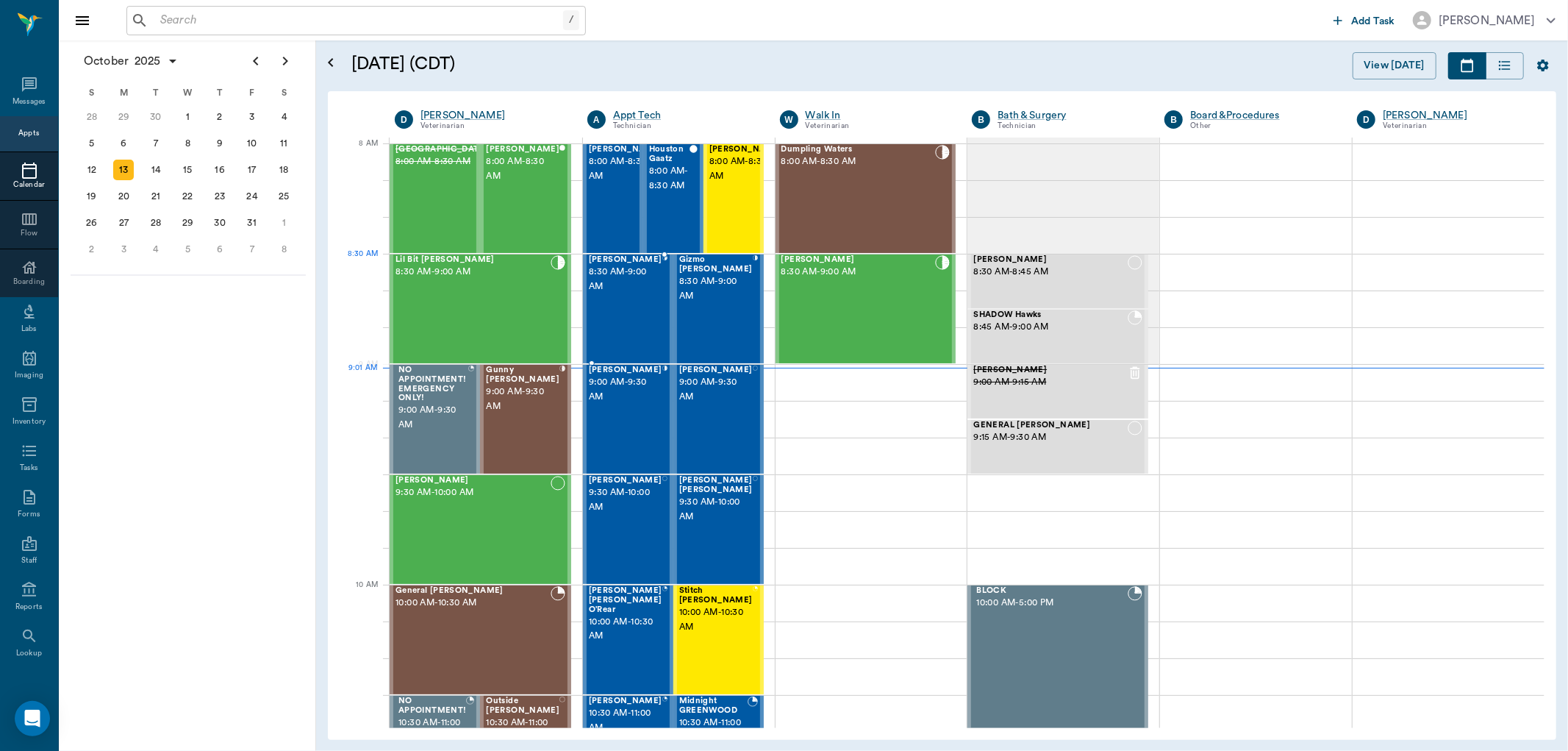
click at [633, 290] on span "8:30 AM - 9:00 AM" at bounding box center [625, 279] width 74 height 29
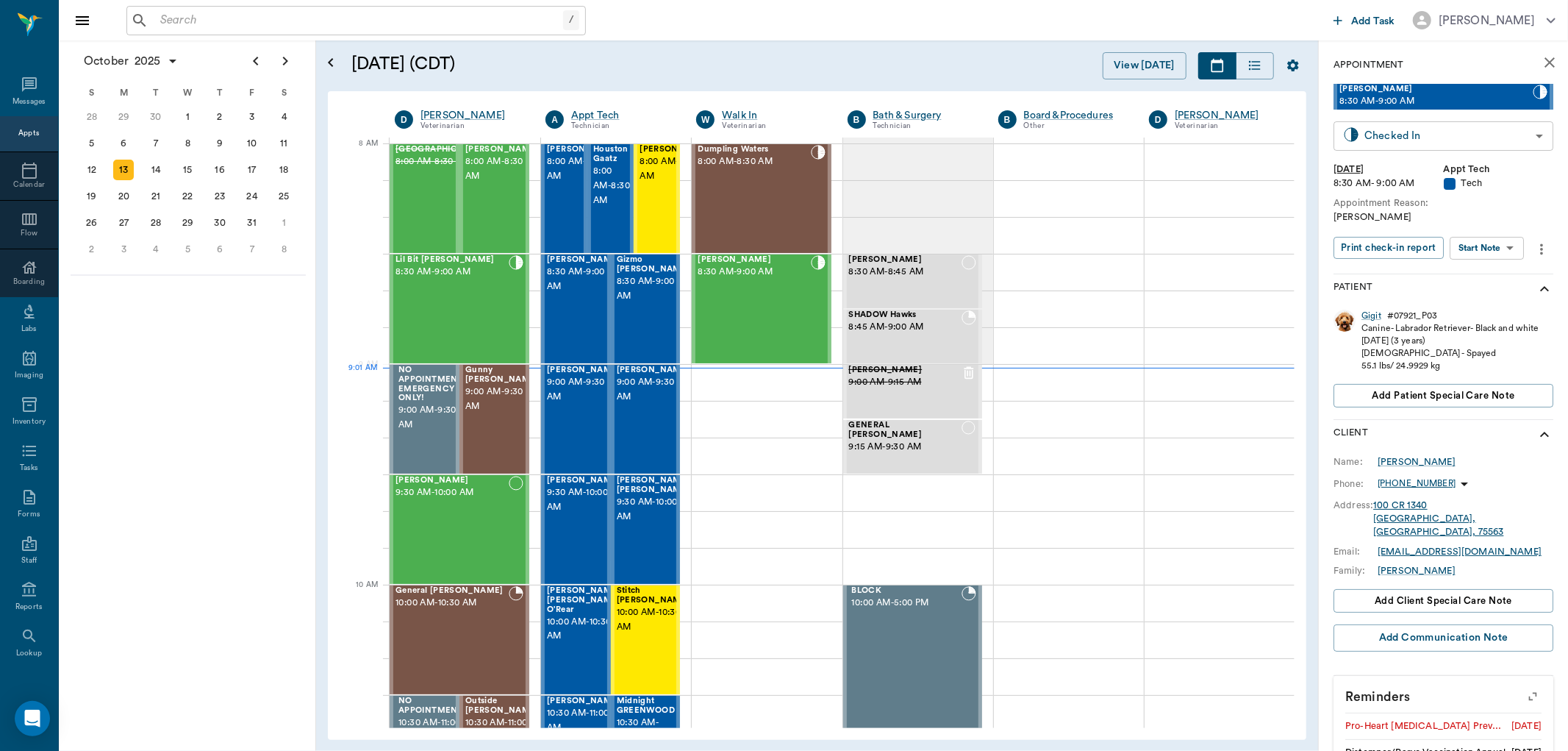
click at [1439, 132] on body "/ ​ Add Task Dr. Bert Ellsworth Nectar Messages Appts Calendar Flow Boarding La…" at bounding box center [784, 375] width 1568 height 751
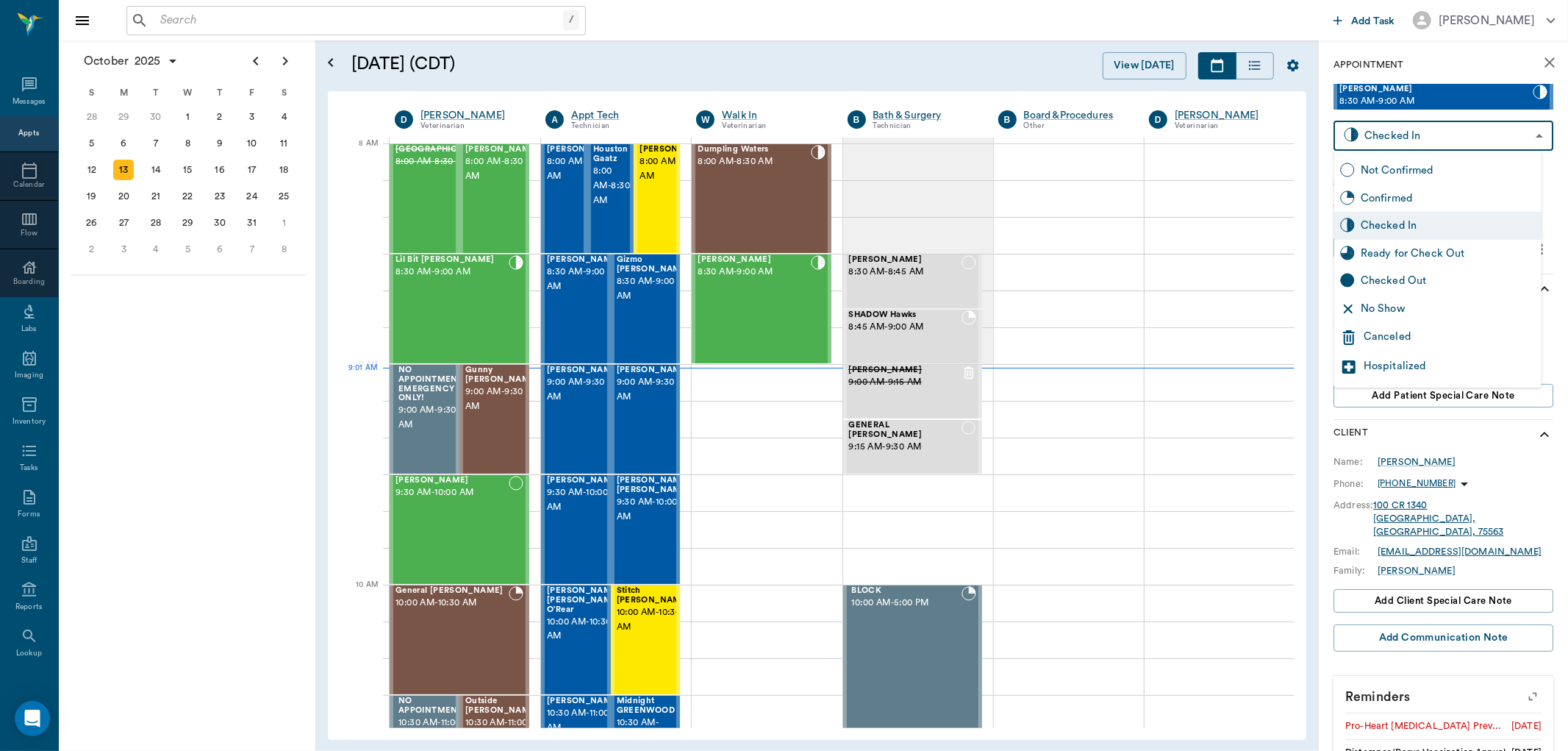
click at [1410, 248] on div "Ready for Check Out" at bounding box center [1448, 254] width 175 height 16
type input "READY_TO_CHECKOUT"
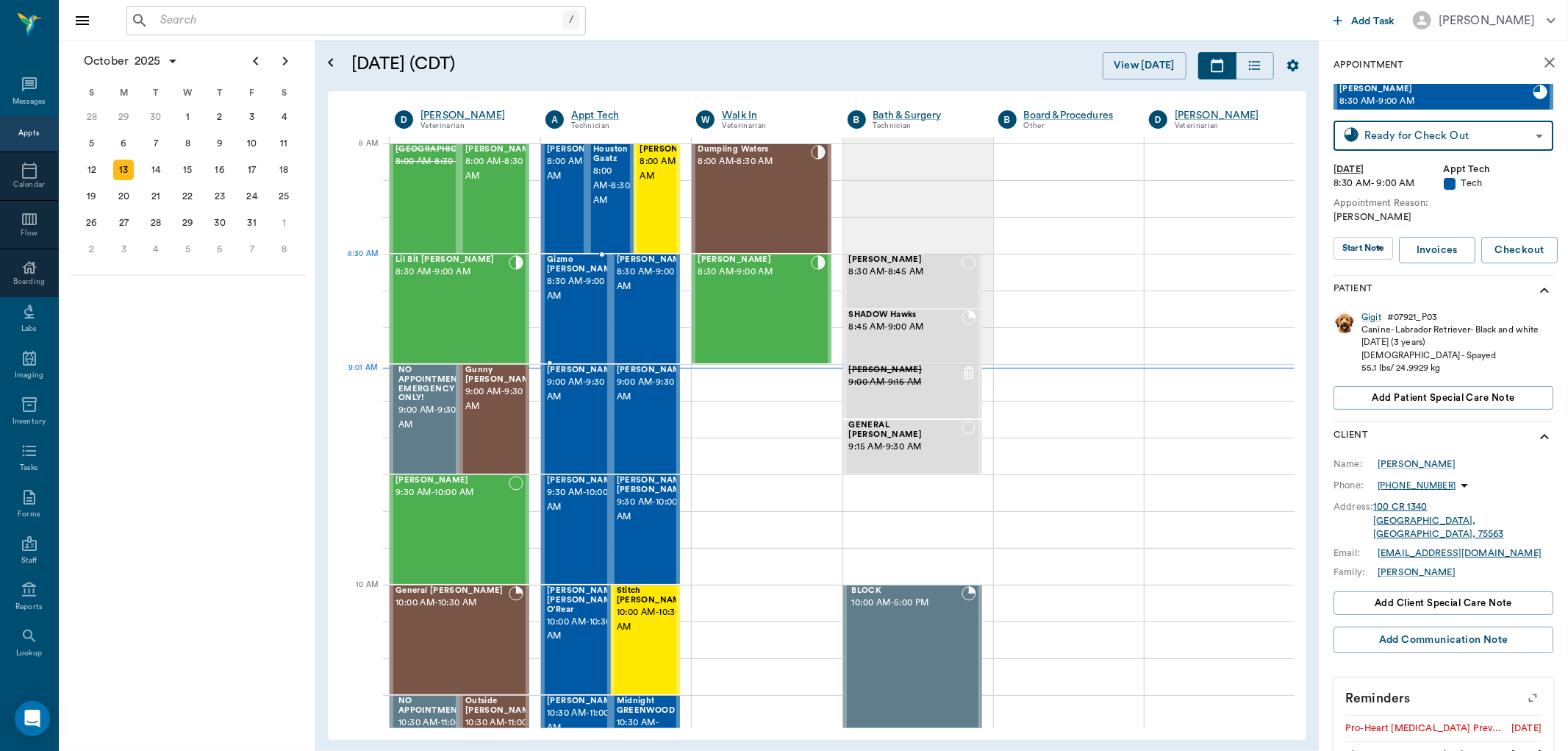
click at [584, 278] on span "8:30 AM - 9:00 AM" at bounding box center [583, 289] width 74 height 29
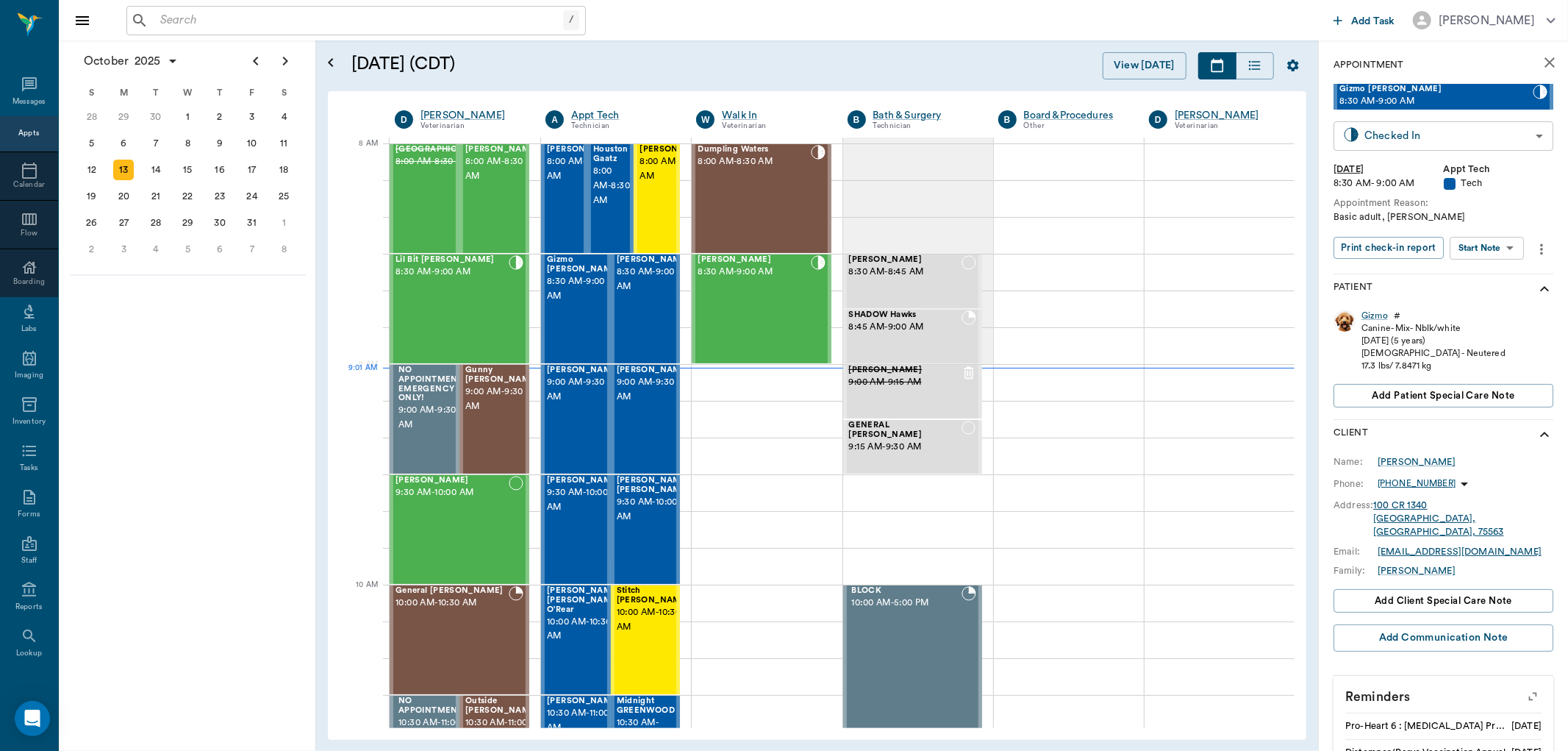
click at [1490, 136] on body "/ ​ Add Task Dr. Bert Ellsworth Nectar Messages Appts Calendar Flow Boarding La…" at bounding box center [784, 375] width 1568 height 751
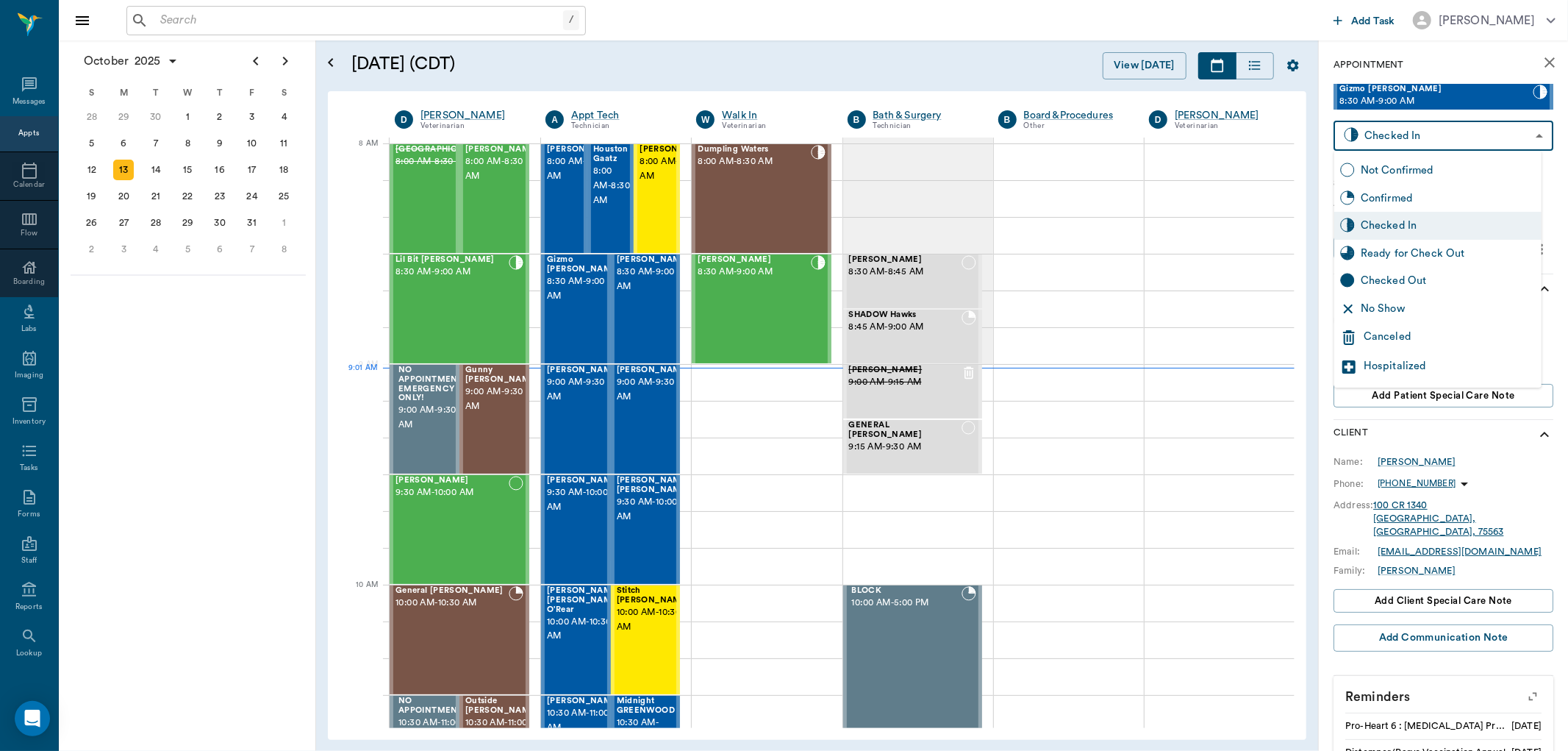
click at [1414, 247] on div "Ready for Check Out" at bounding box center [1448, 254] width 175 height 16
type input "READY_TO_CHECKOUT"
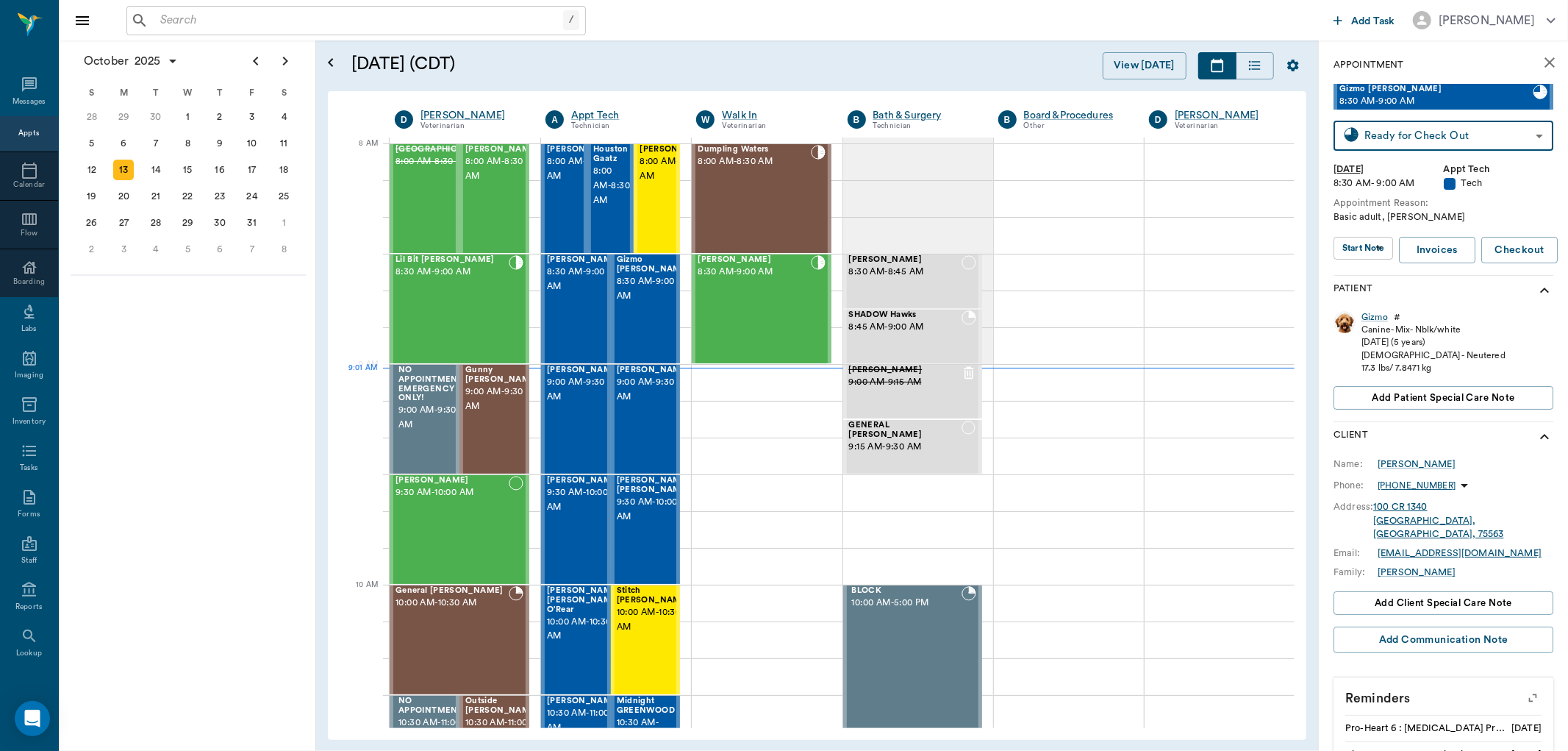
click at [178, 313] on div "October 2025 S M T W T F S 31 Sep 1 2 3 4 5 6 7 8 9 10 11 12 13 14 15 16 17 18 …" at bounding box center [187, 396] width 258 height 711
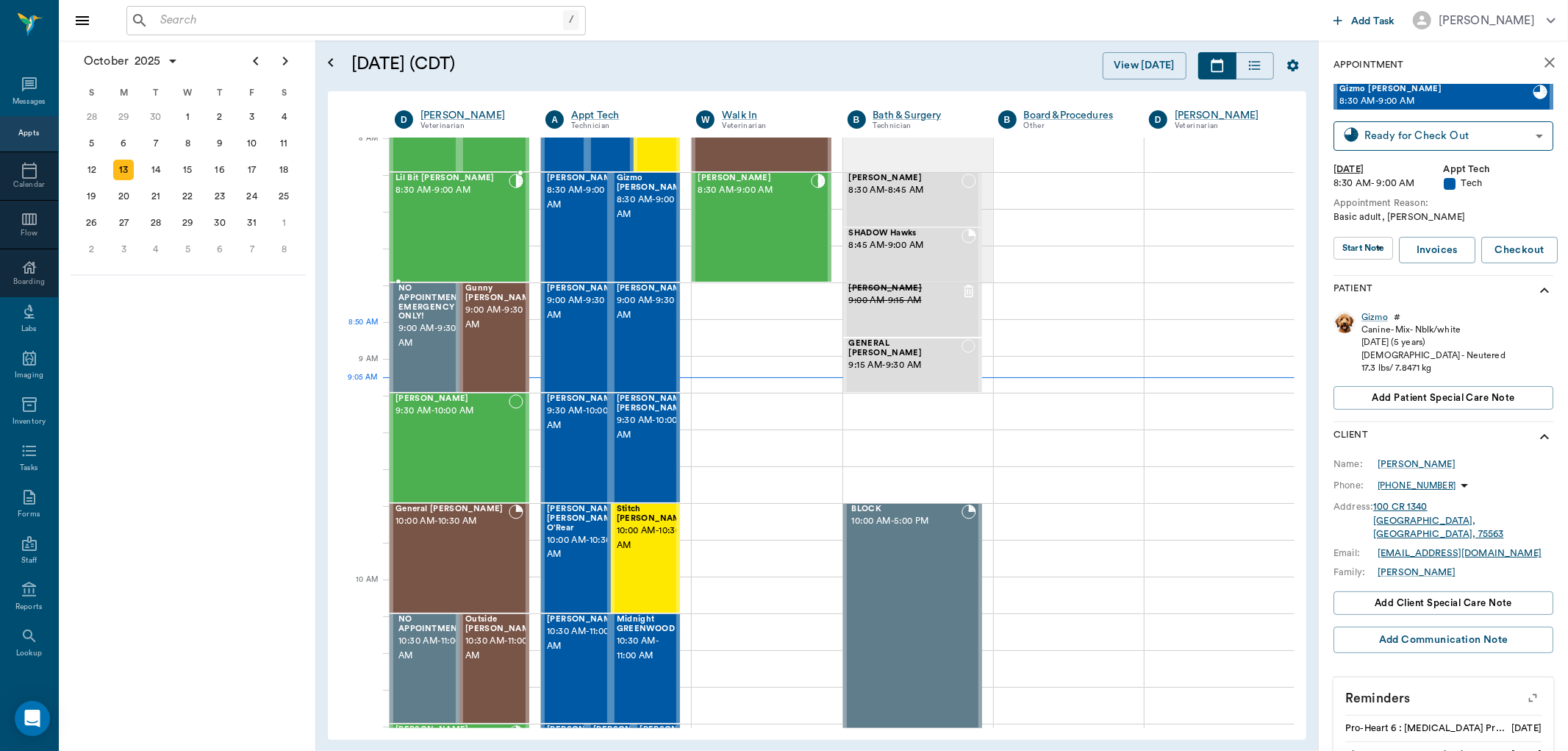
click at [446, 339] on span "9:00 AM - 9:30 AM" at bounding box center [432, 335] width 67 height 29
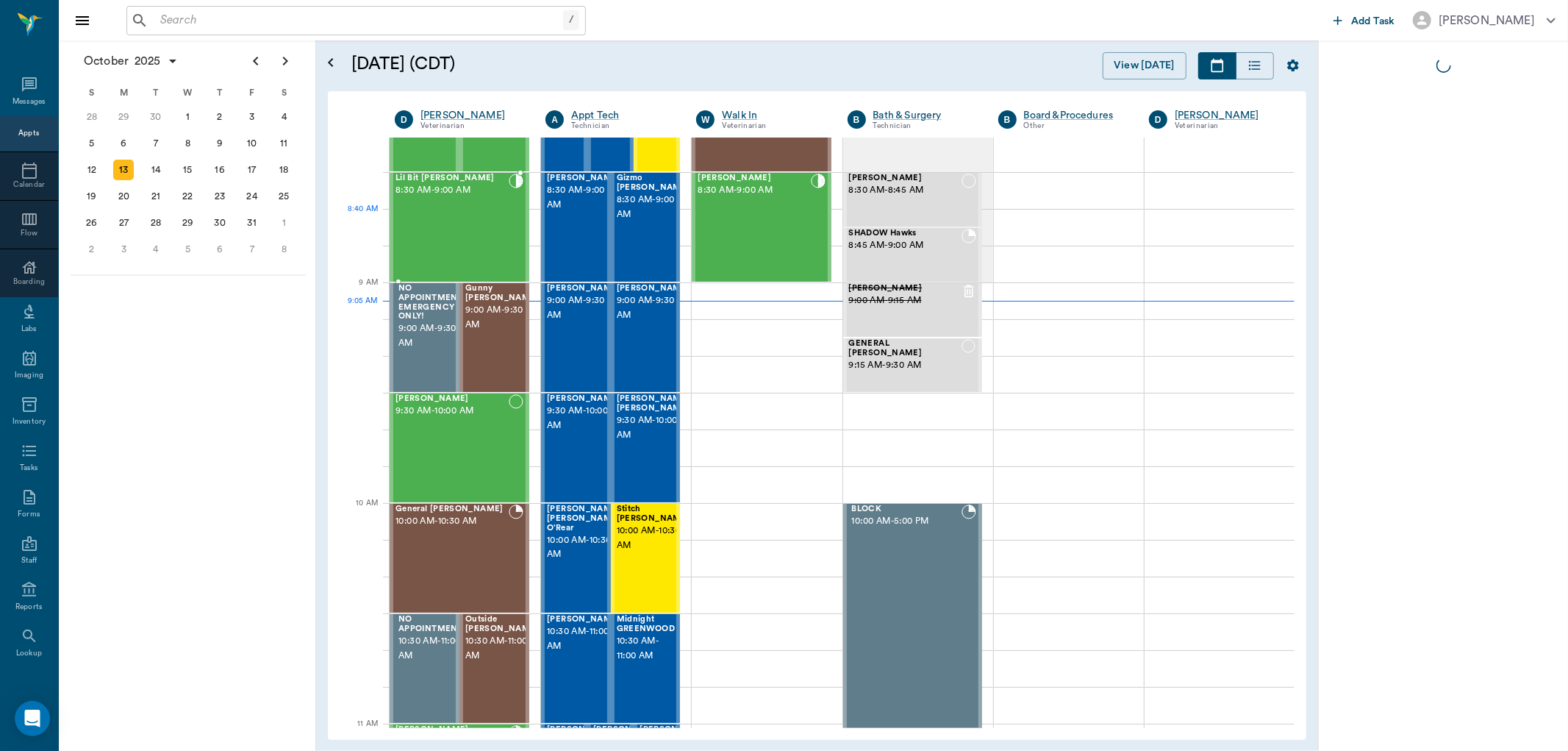
click at [459, 227] on div "Lil Bit Fielder 8:30 AM - 9:00 AM" at bounding box center [452, 227] width 113 height 107
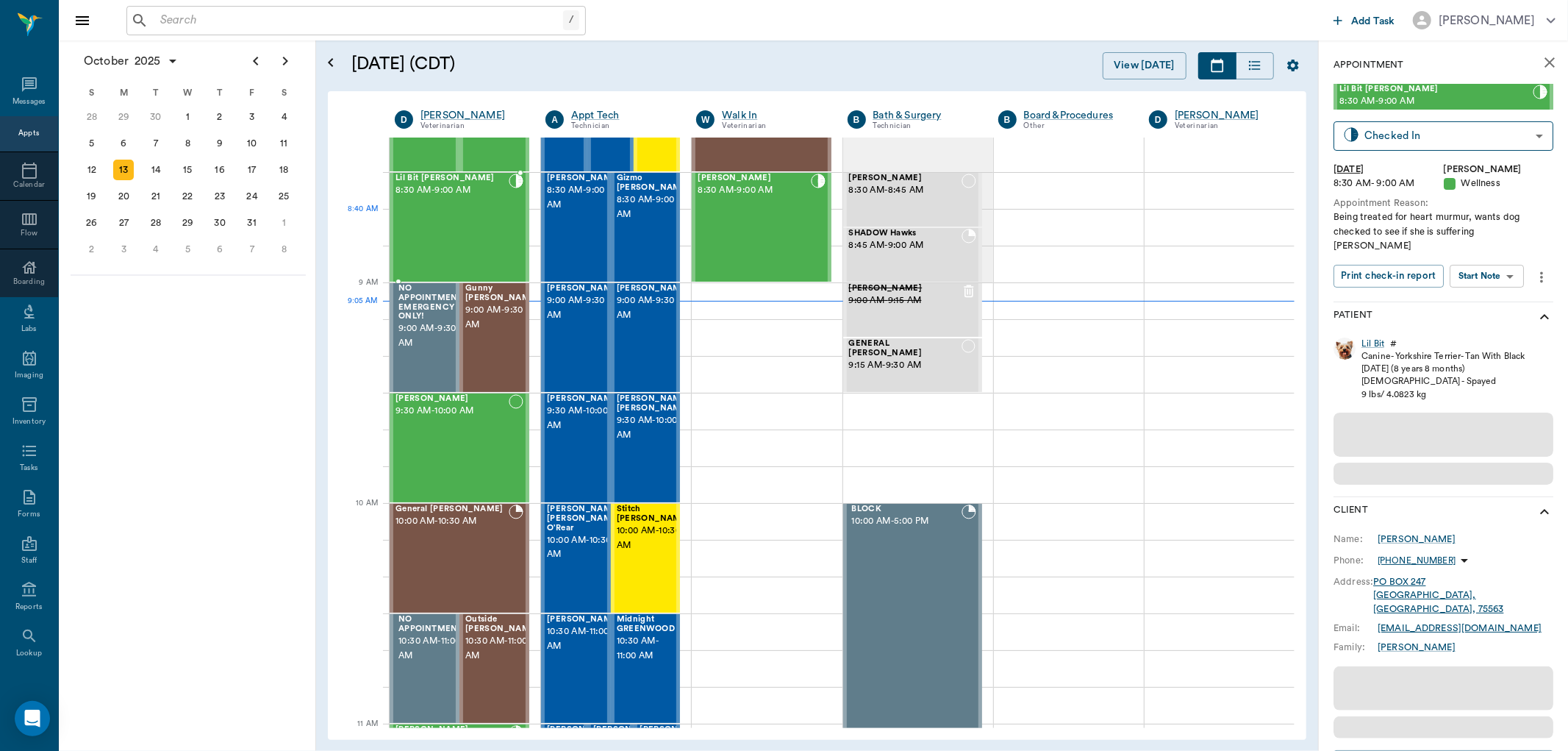
click at [421, 214] on div "Lil Bit Fielder 8:30 AM - 9:00 AM" at bounding box center [452, 227] width 113 height 107
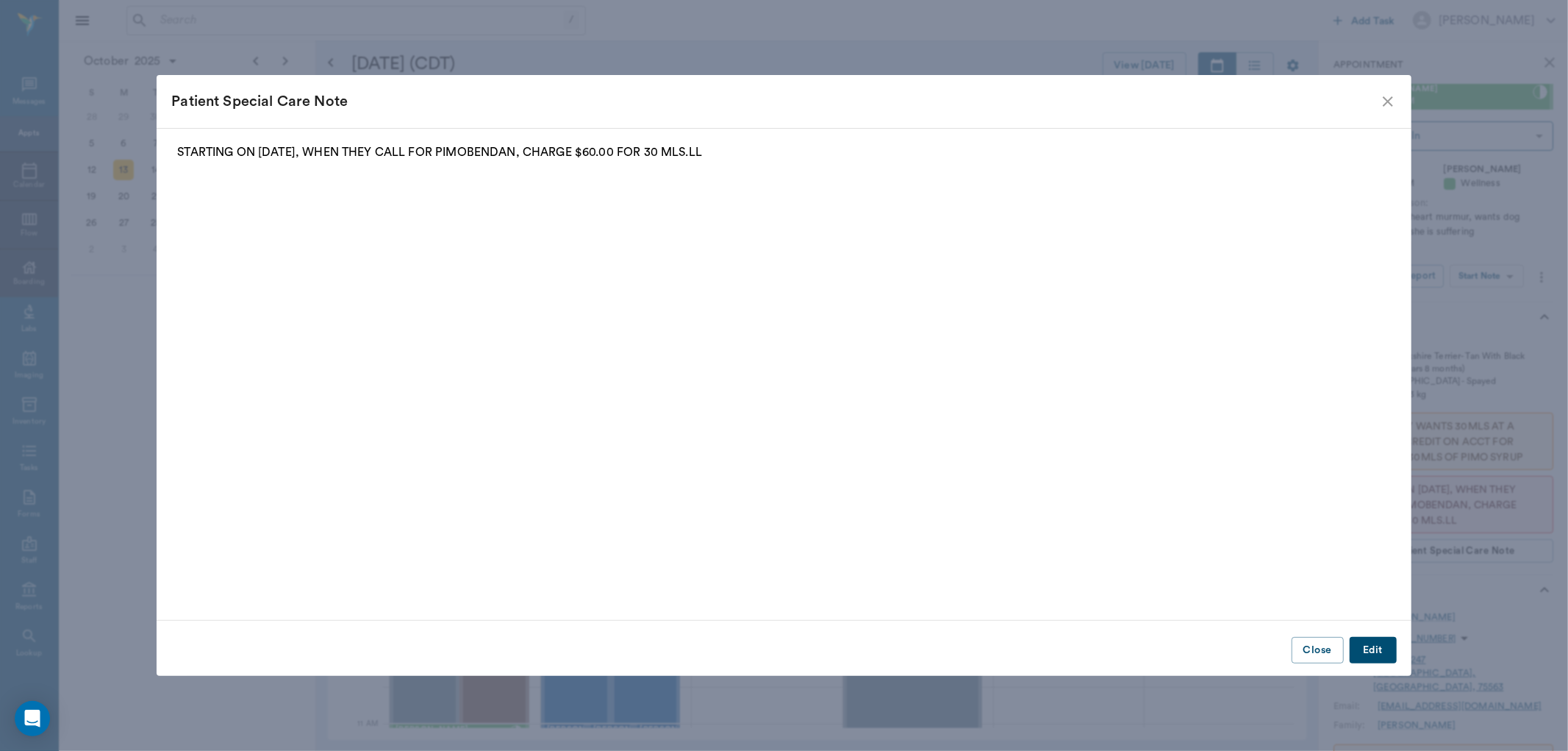
click at [1317, 654] on button "Close" at bounding box center [1318, 650] width 52 height 27
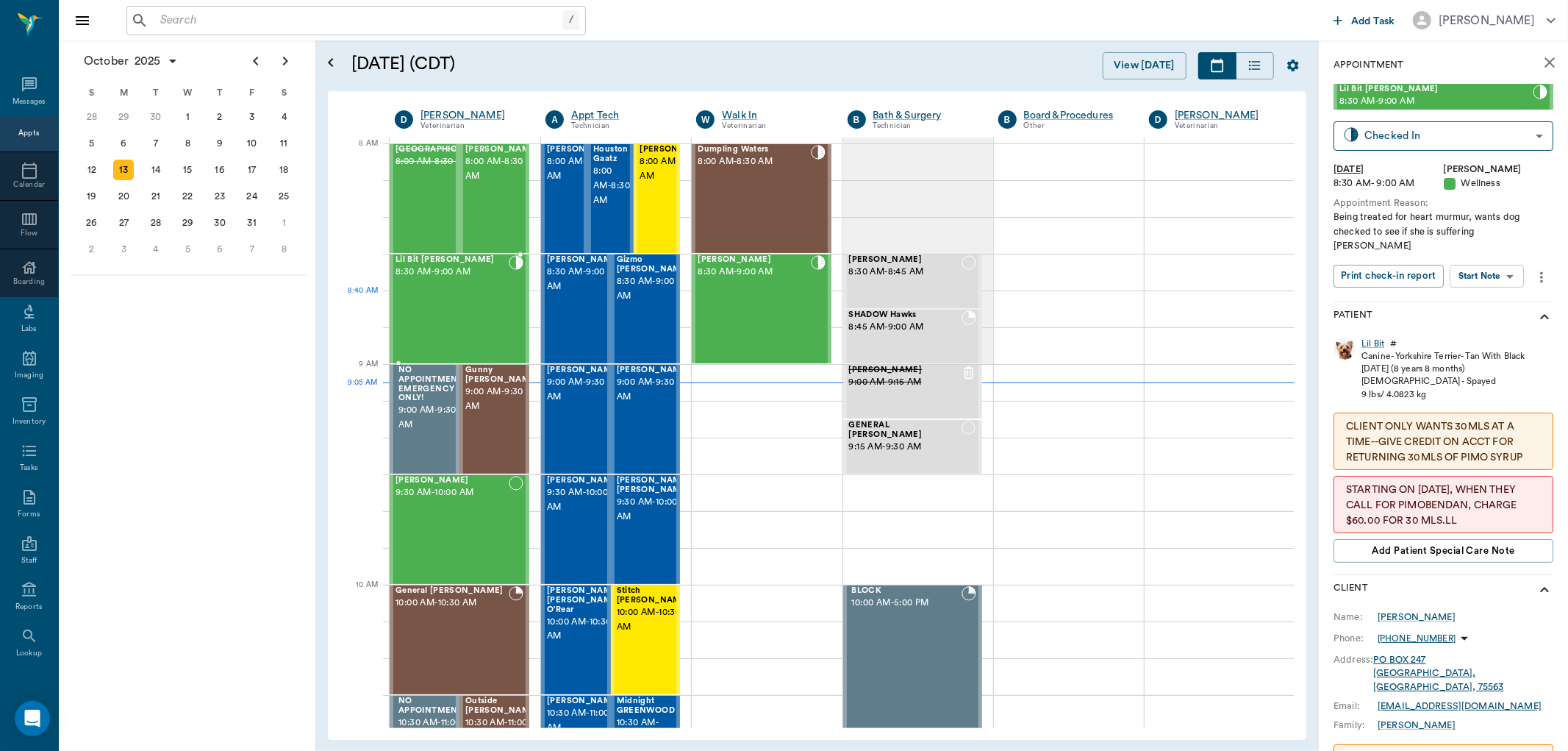
click at [472, 312] on div "Lil Bit Fielder 8:30 AM - 9:00 AM" at bounding box center [452, 308] width 113 height 107
click at [1509, 255] on body "/ ​ Add Task Dr. Bert Ellsworth Nectar Messages Appts Calendar Flow Boarding La…" at bounding box center [784, 375] width 1568 height 751
click at [1504, 291] on li "View SOAP" at bounding box center [1488, 291] width 102 height 25
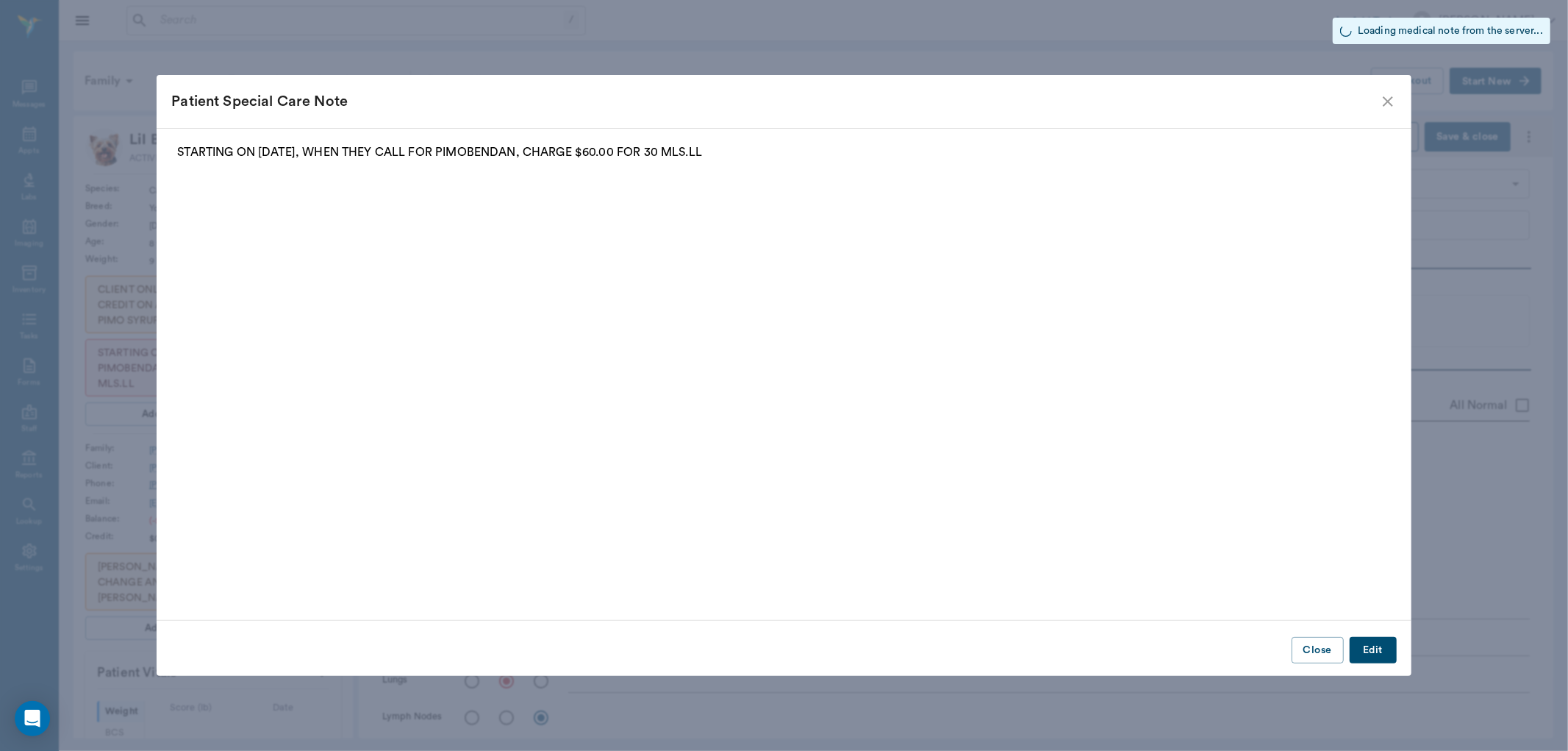
type input "63ec2f075fda476ae8351a4d"
type input "65d2be4f46e3a538d89b8c14"
radio input "true"
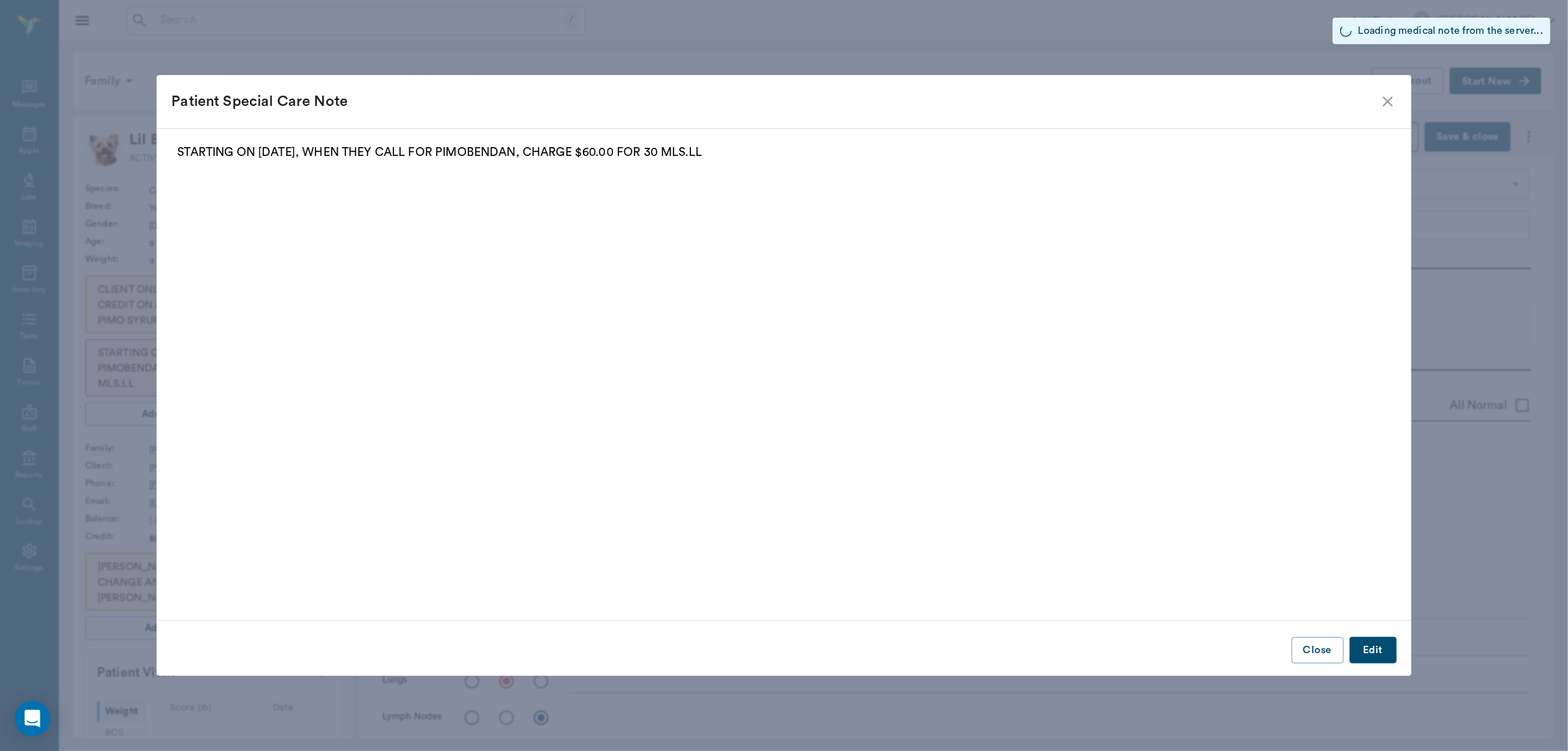
radio input "true"
type input "[DATE]"
type textarea "Being treated for heart murmur, wants dog checked to see if she is suffering Ch…"
type textarea "Grade 4 murmur with significant sinus arrhythmia"
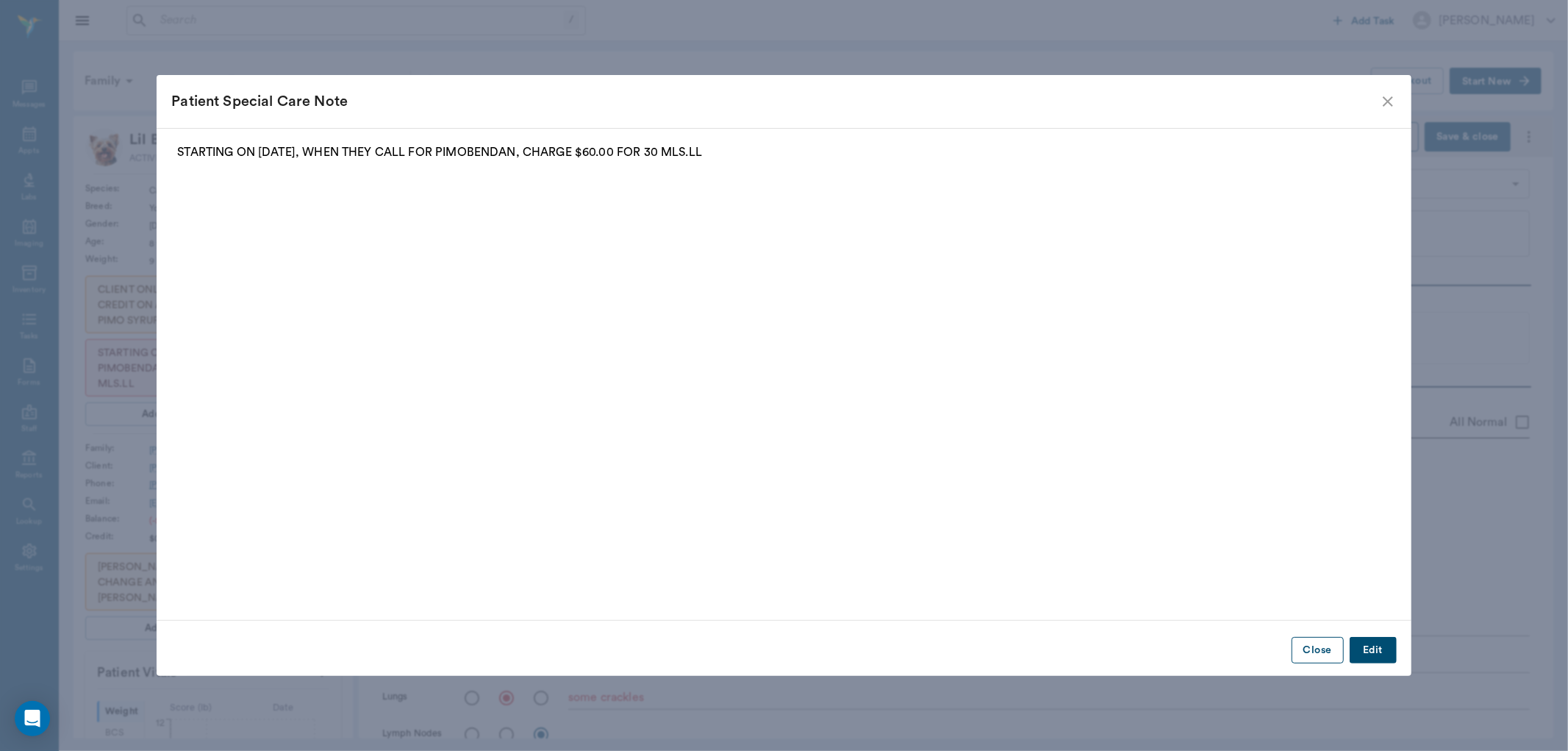
type textarea "some crackles"
type textarea "US of abdomen revealed enlarged gall bladder"
type input "1.00"
click at [1327, 648] on button "Close" at bounding box center [1318, 650] width 52 height 27
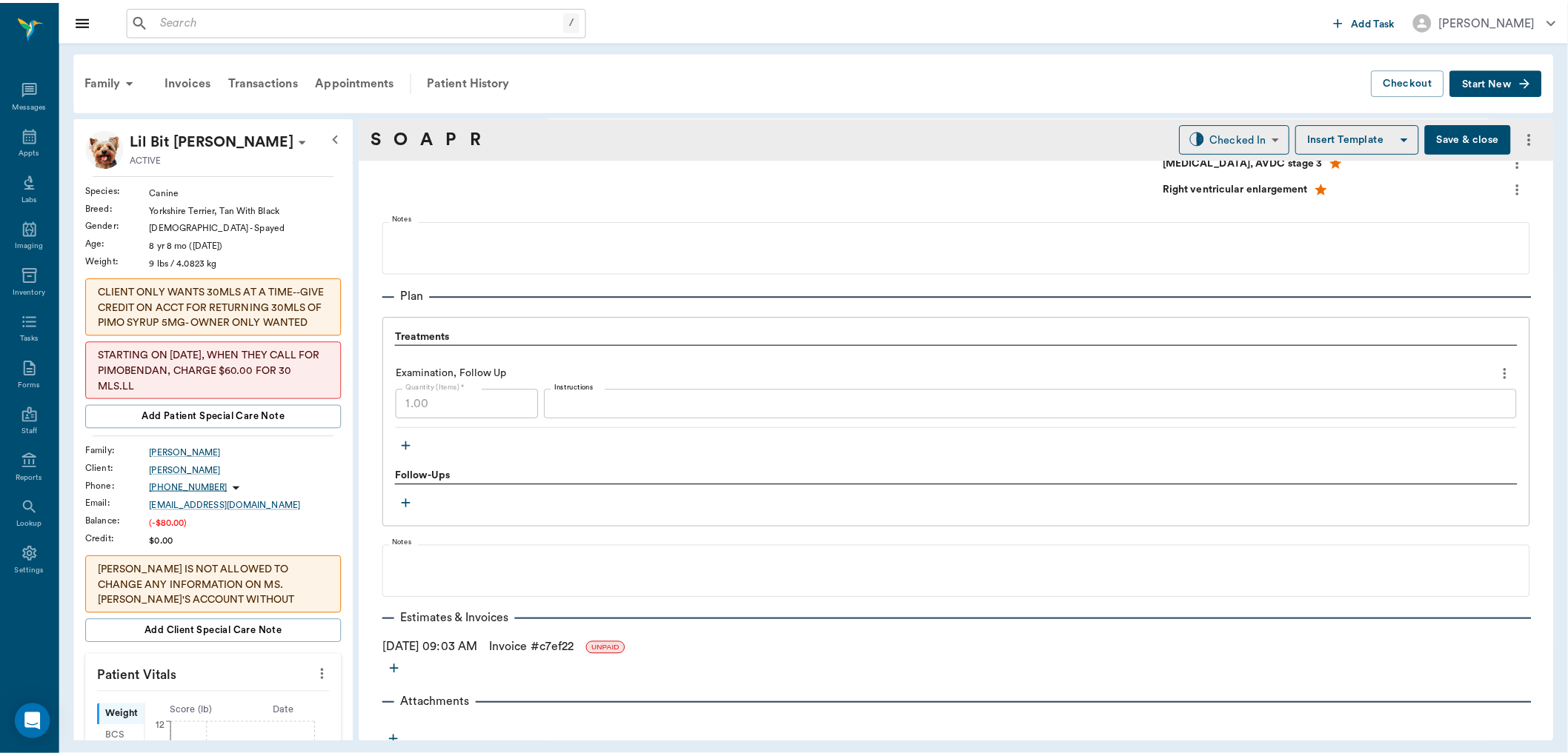
scroll to position [997, 0]
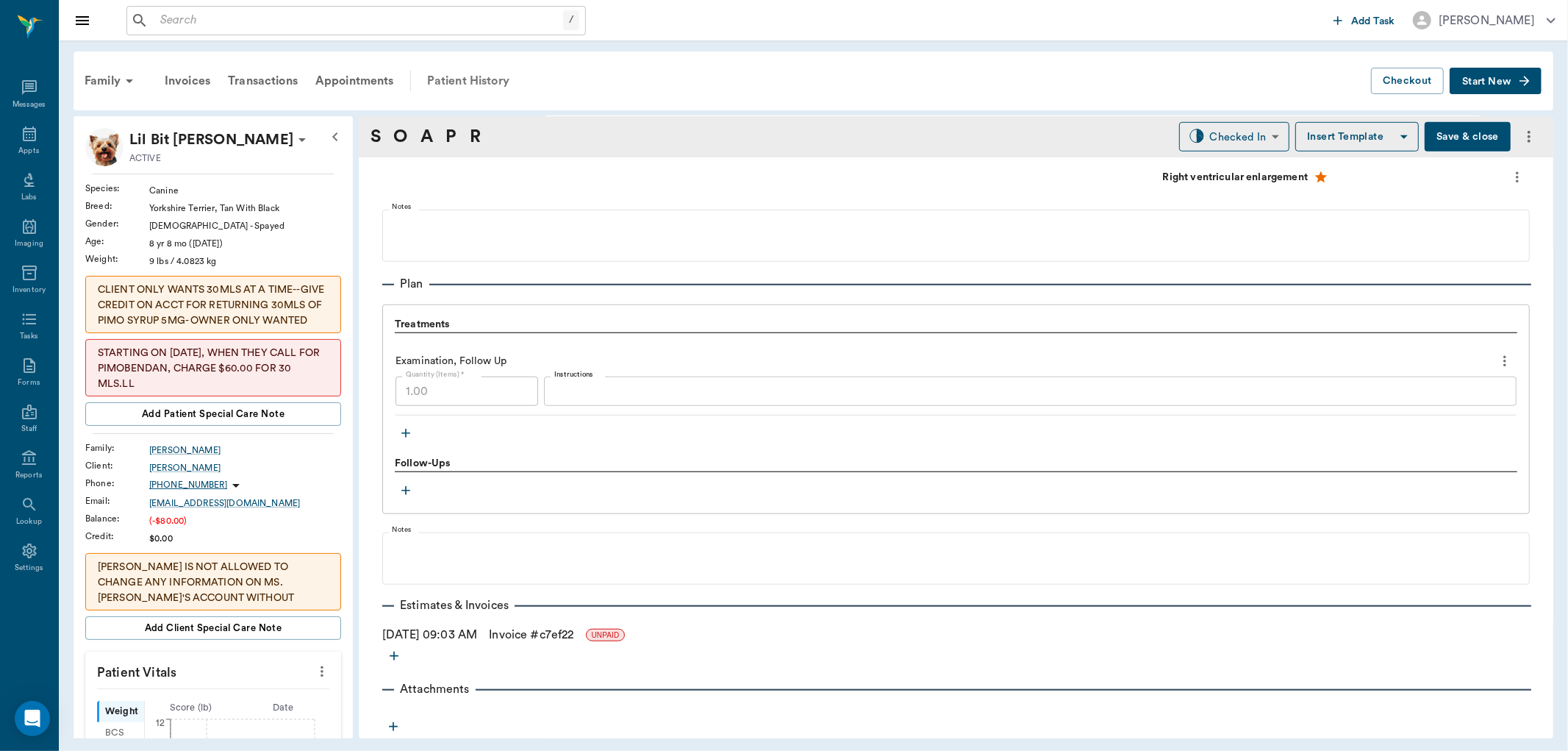
click at [465, 72] on div "Patient History" at bounding box center [468, 81] width 100 height 36
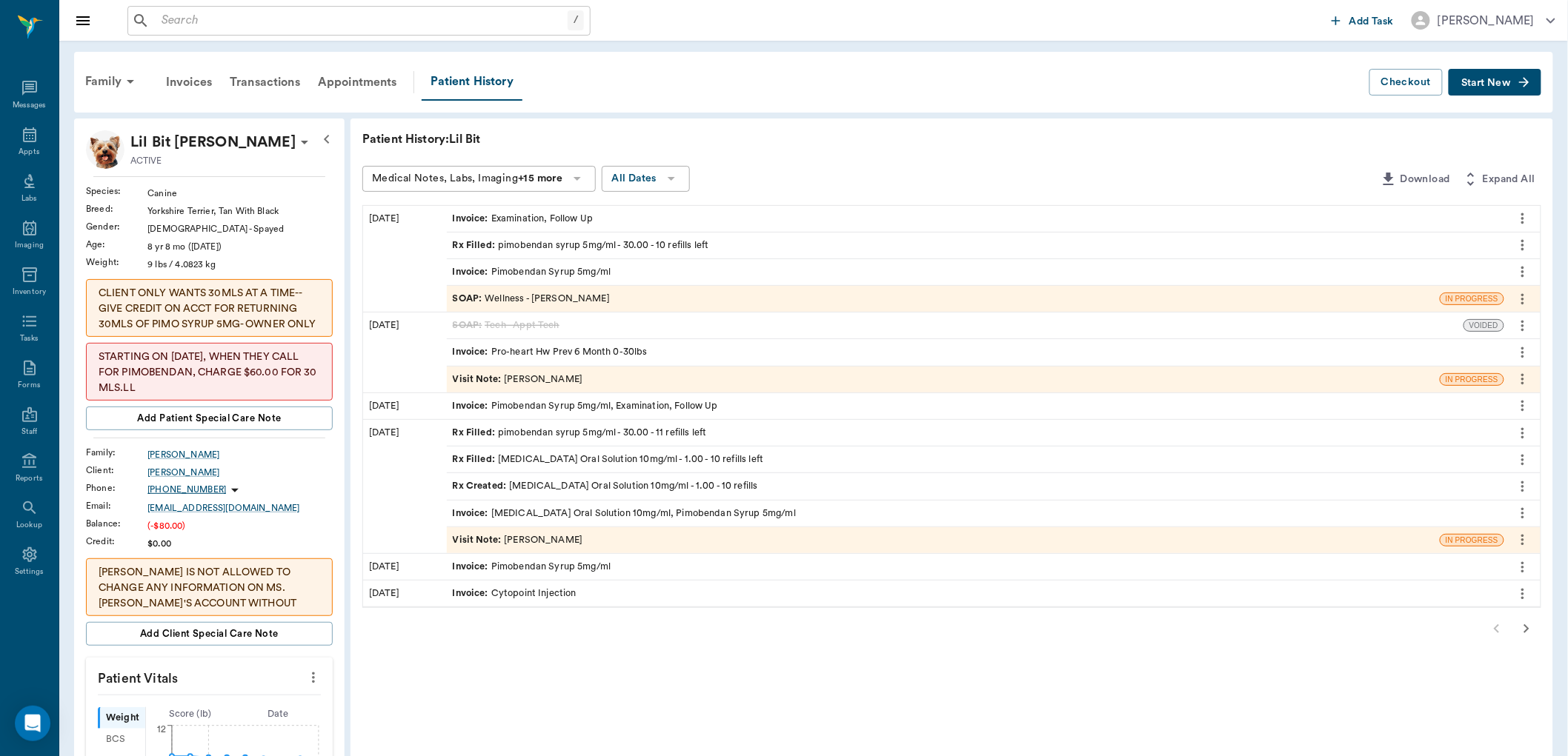
click at [584, 271] on div "Invoice : Pimobendan Syrup 5mg/ml" at bounding box center [532, 272] width 158 height 14
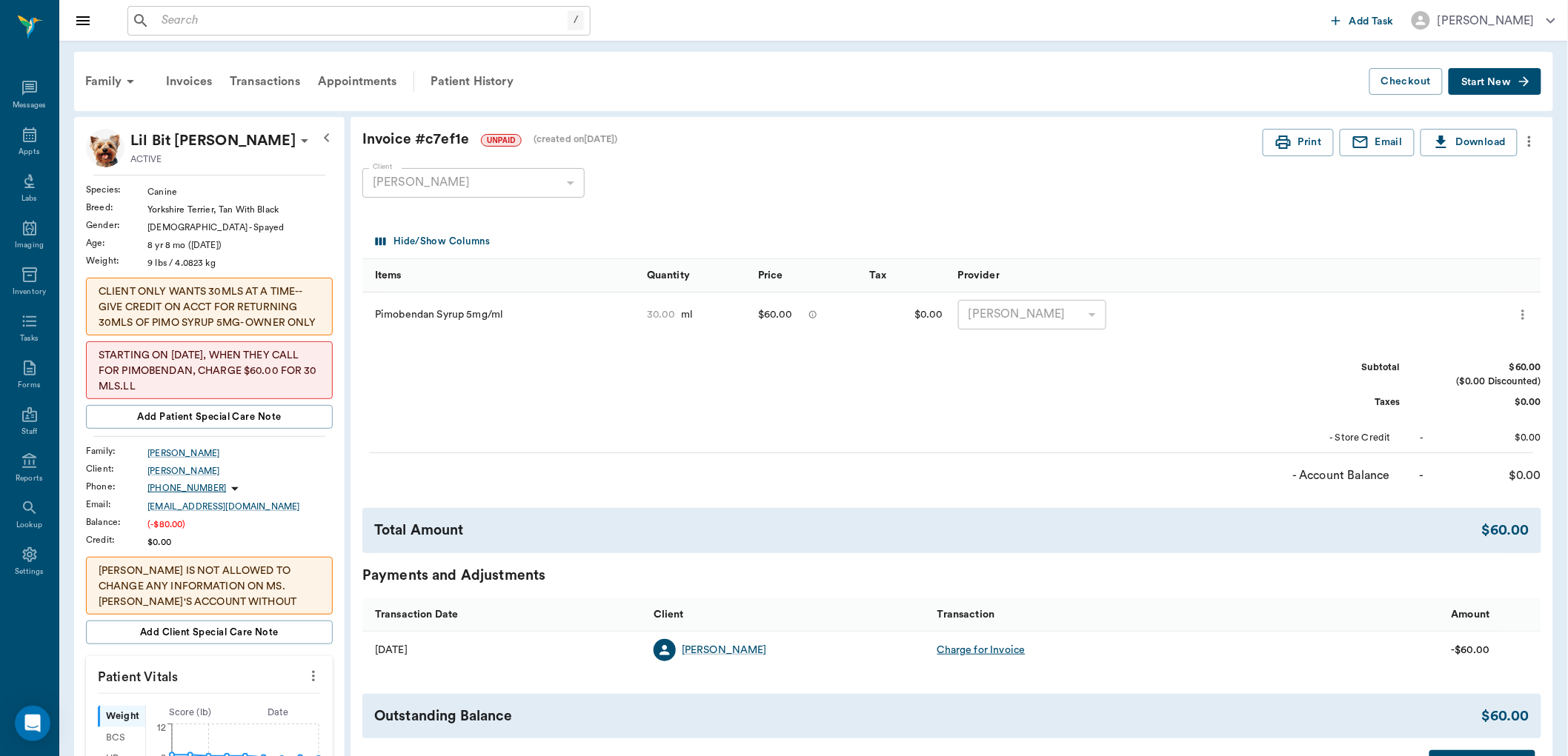
click at [1530, 143] on icon "more" at bounding box center [1529, 141] width 16 height 18
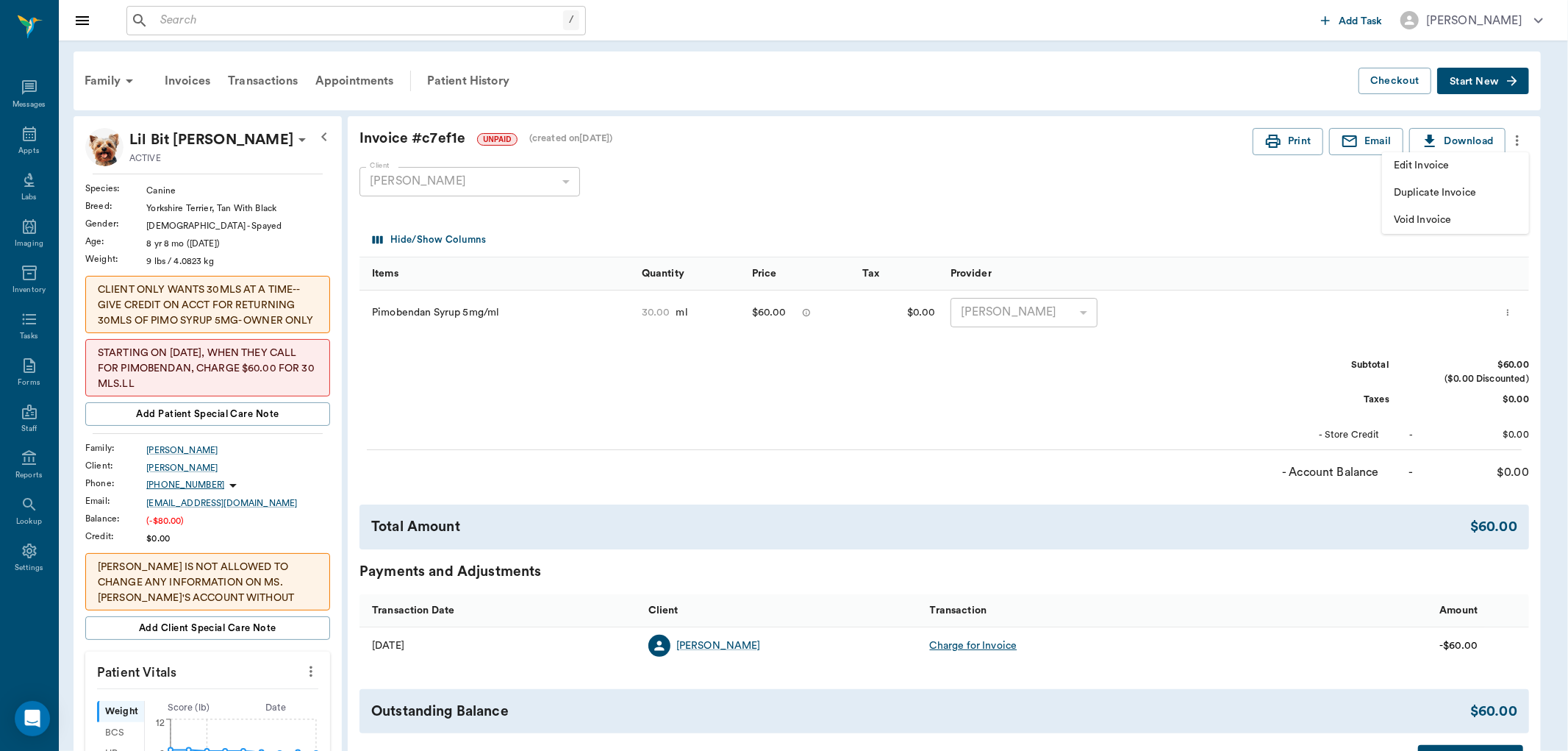
click at [1450, 162] on span "Edit Invoice" at bounding box center [1456, 165] width 124 height 15
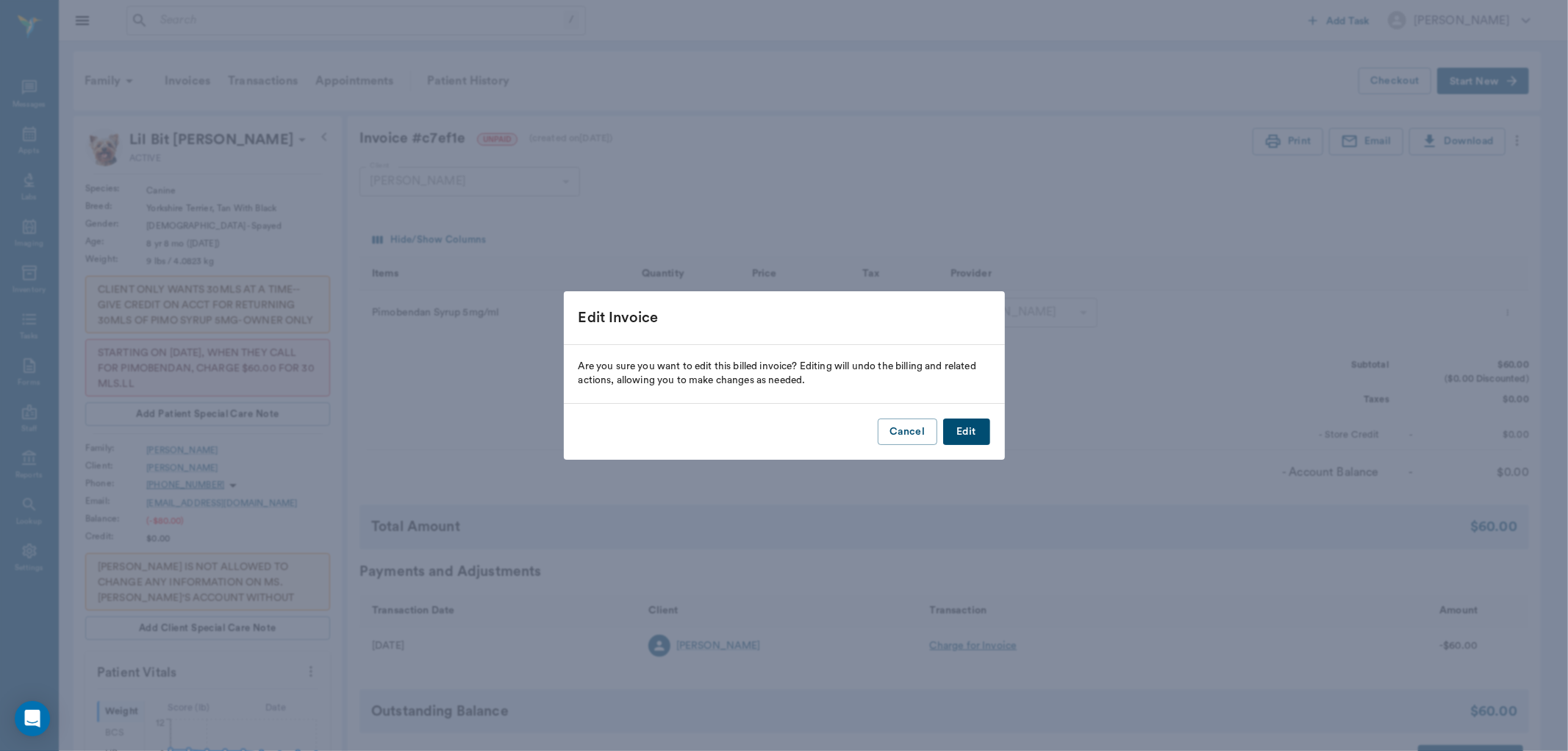
click at [968, 432] on button "Edit" at bounding box center [966, 432] width 47 height 27
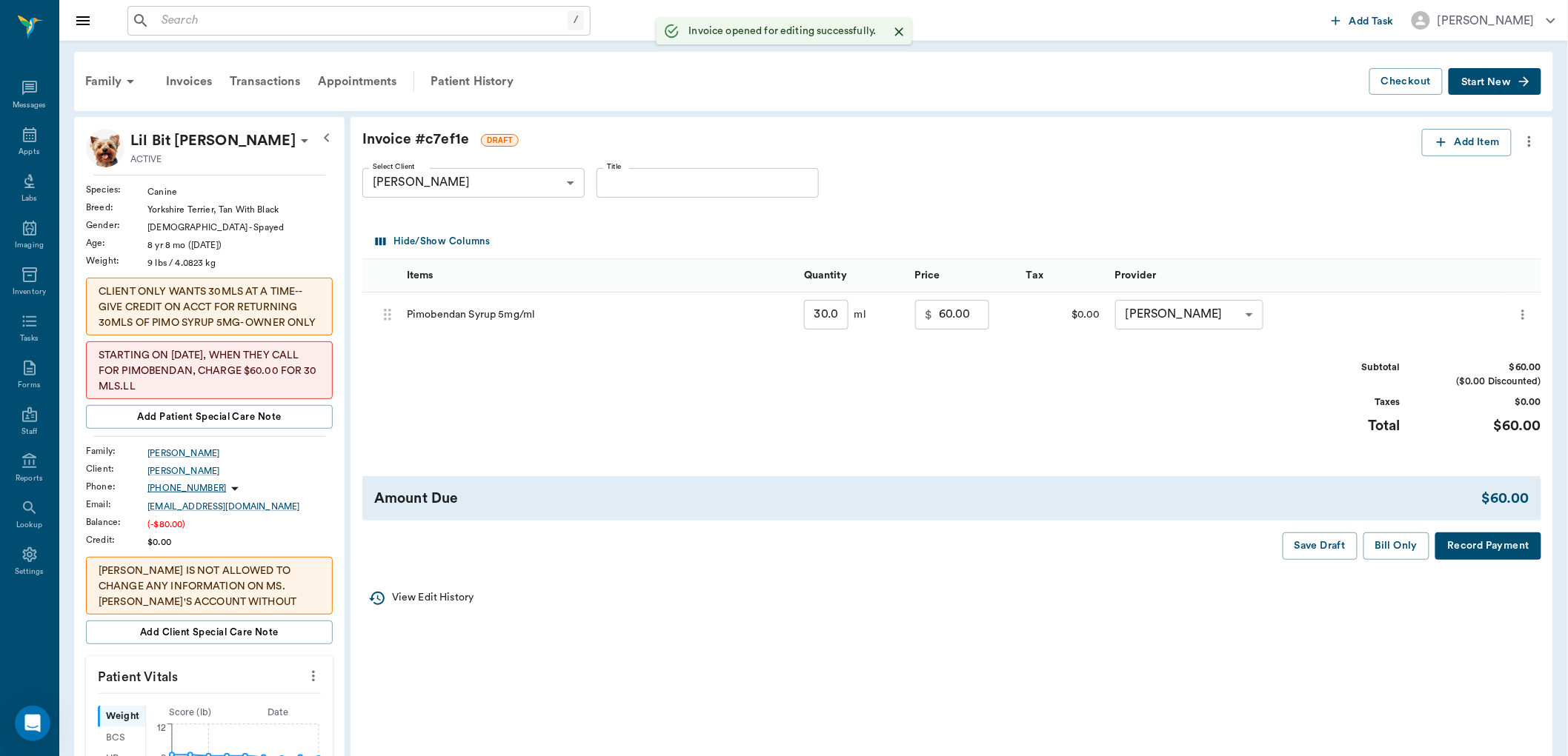
click at [832, 315] on input "30.00" at bounding box center [826, 315] width 45 height 30
type input "20.00"
type input "40.00"
click at [1079, 450] on div "Subtotal $40.00 ($0.00 Discounted) Taxes $0.00 Total $40.00" at bounding box center [952, 406] width 1179 height 91
click at [1415, 544] on button "Bill Only" at bounding box center [1396, 546] width 66 height 27
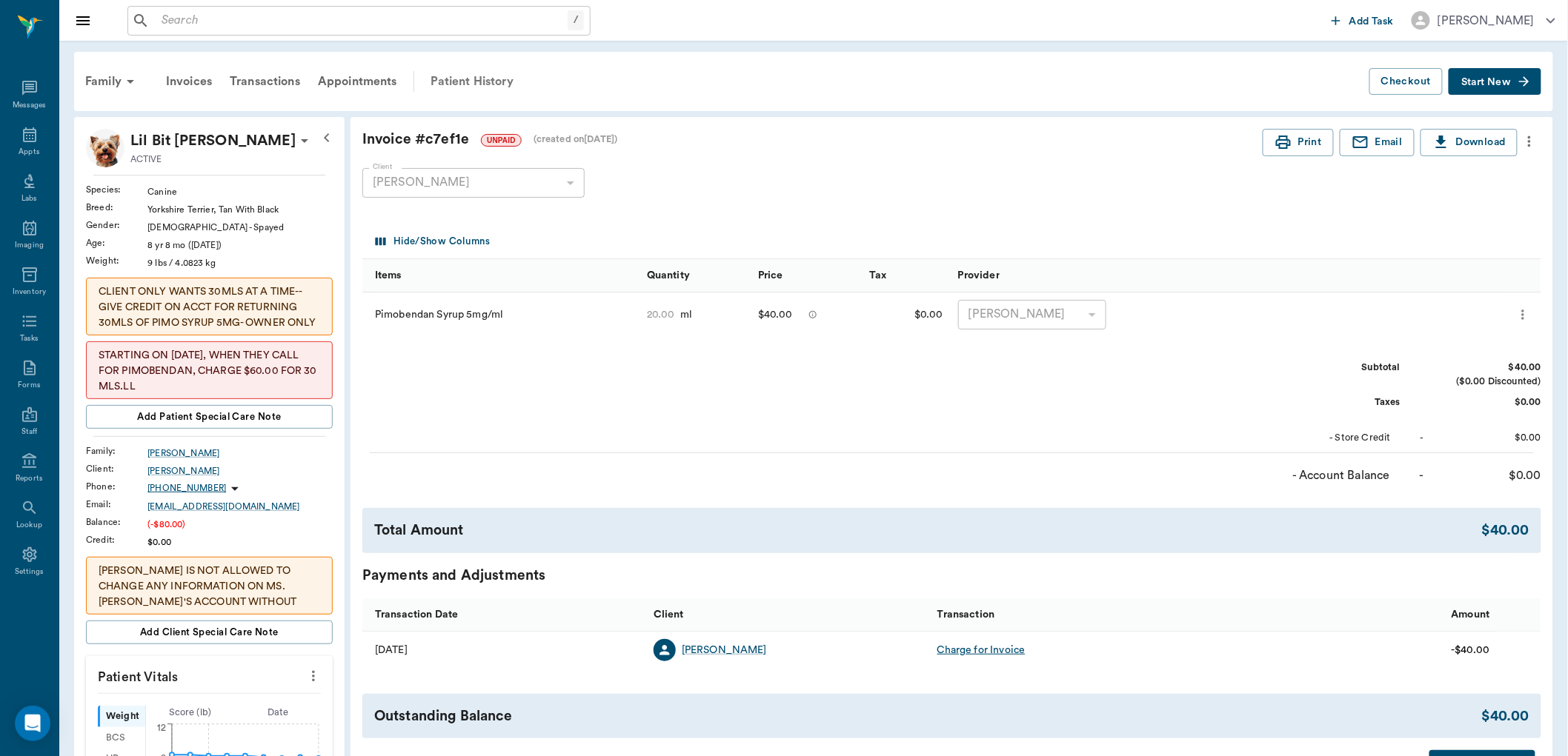
click at [493, 82] on div "Patient History" at bounding box center [472, 81] width 101 height 36
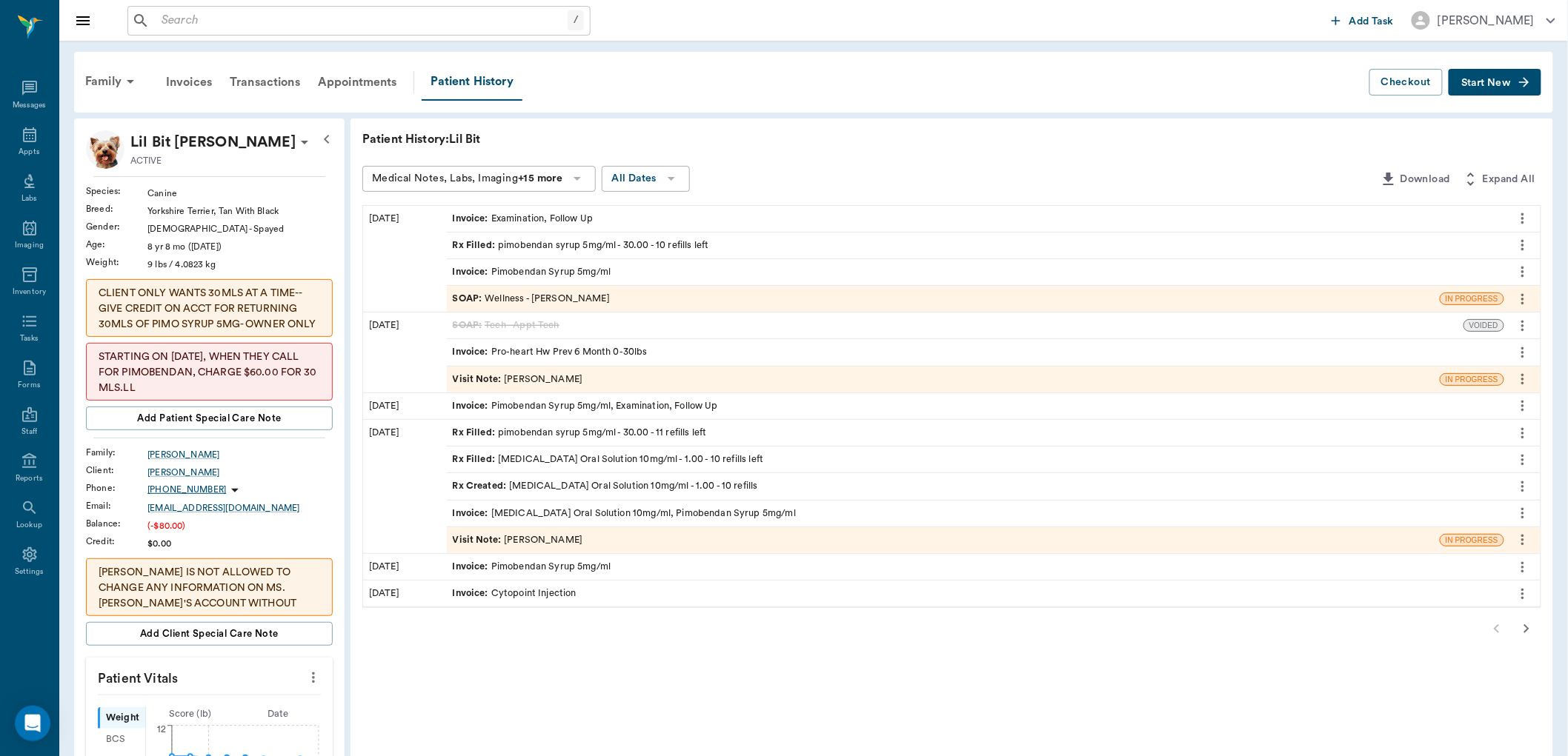
click at [623, 267] on div "Invoice : Pimobendan Syrup 5mg/ml" at bounding box center [975, 272] width 1058 height 26
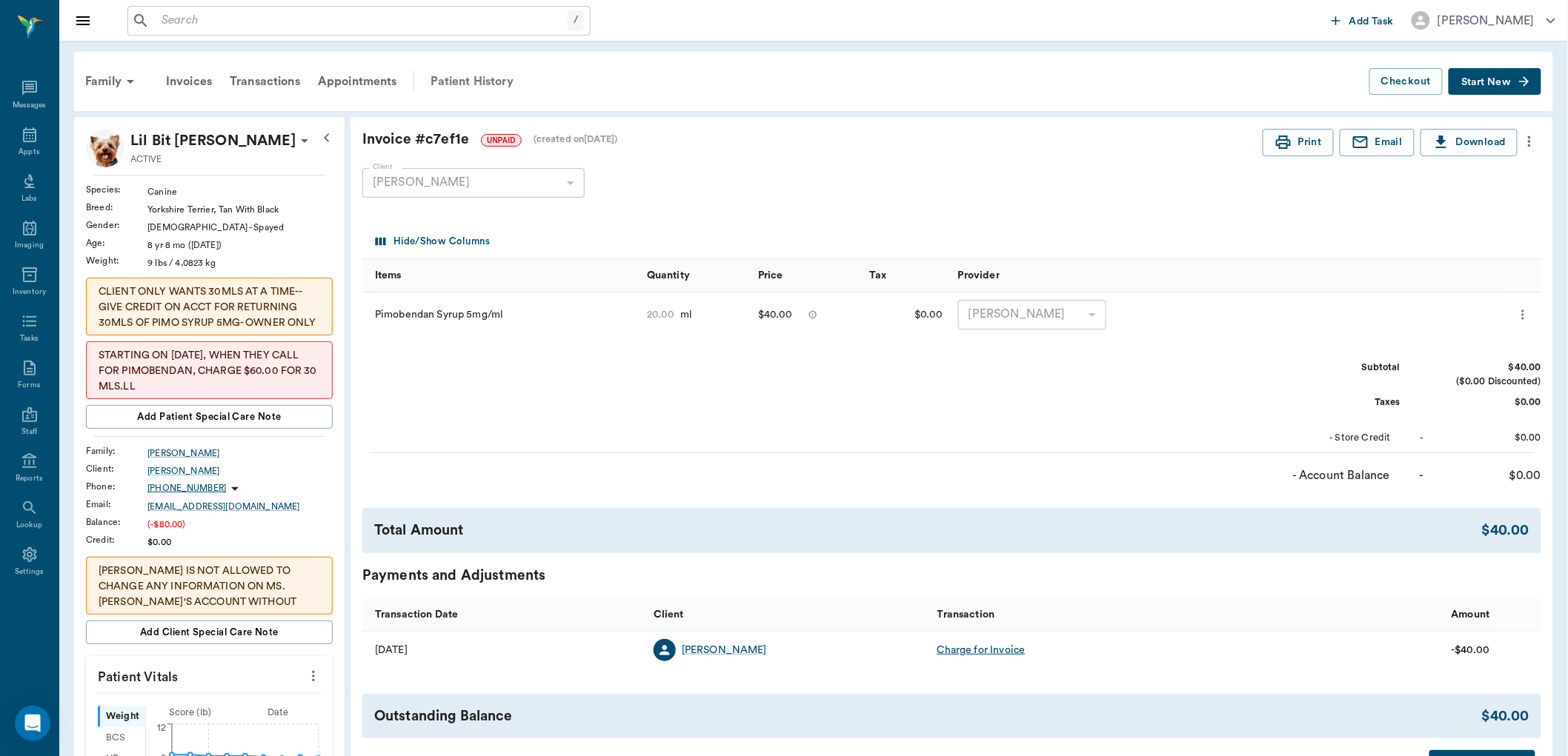
drag, startPoint x: 431, startPoint y: 78, endPoint x: 451, endPoint y: 78, distance: 20.0
click at [431, 77] on div "Patient History" at bounding box center [472, 81] width 101 height 36
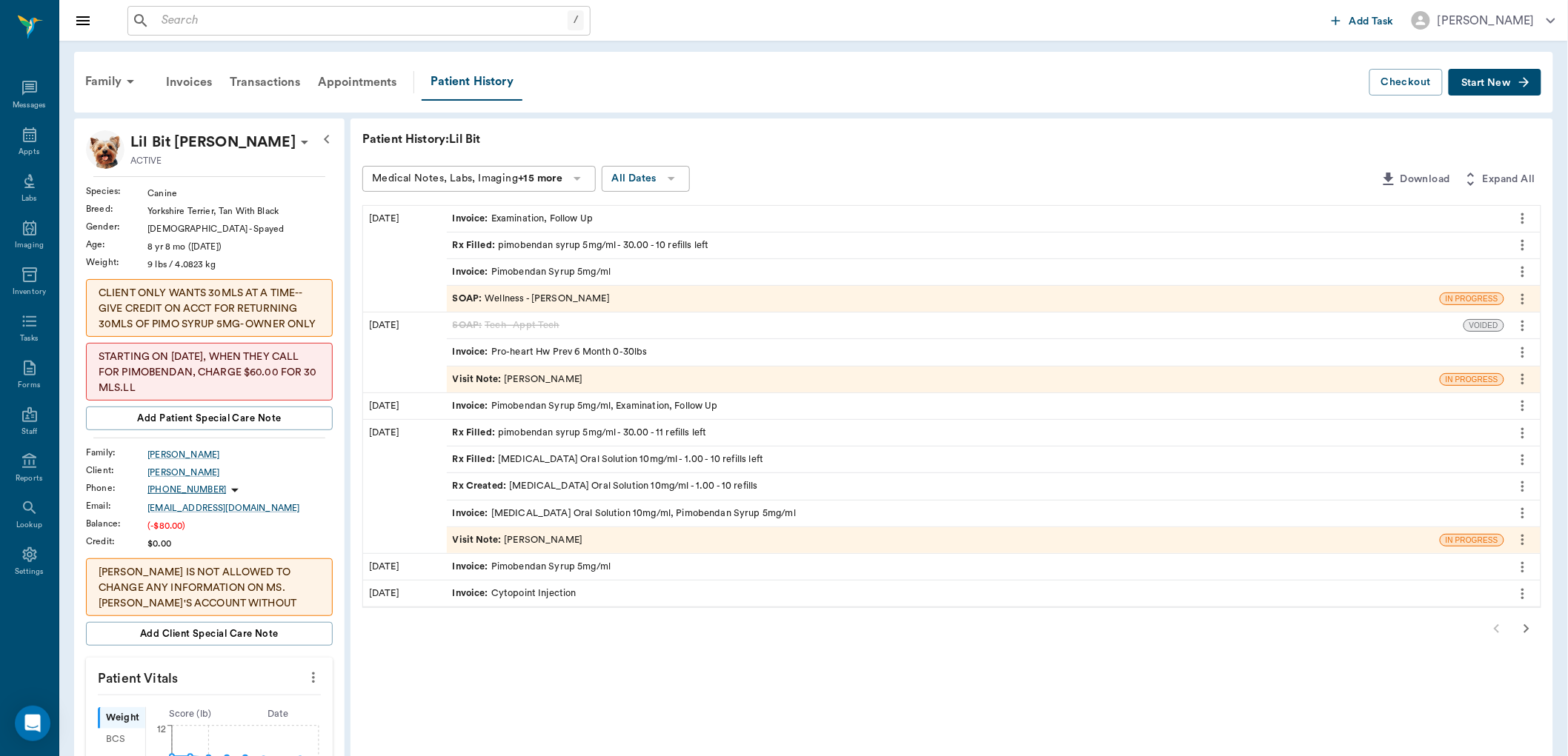
click at [569, 242] on div "Rx Filled : pimobendan syrup 5mg/ml - 30.00 - 10 refills left" at bounding box center [581, 246] width 256 height 14
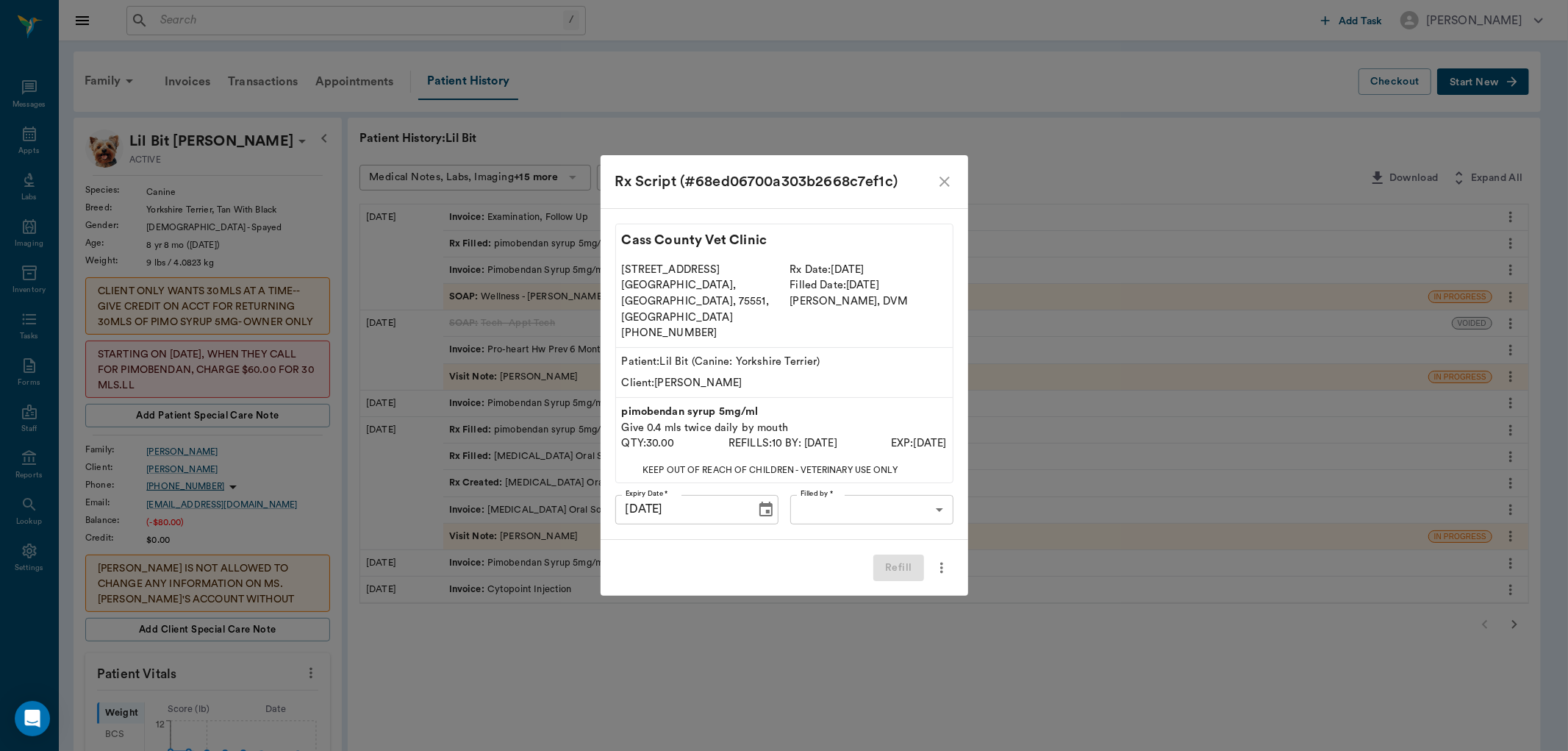
click at [943, 559] on icon "more" at bounding box center [942, 568] width 16 height 17
click at [785, 535] on div at bounding box center [784, 375] width 1568 height 751
click at [947, 187] on icon "close" at bounding box center [944, 182] width 10 height 10
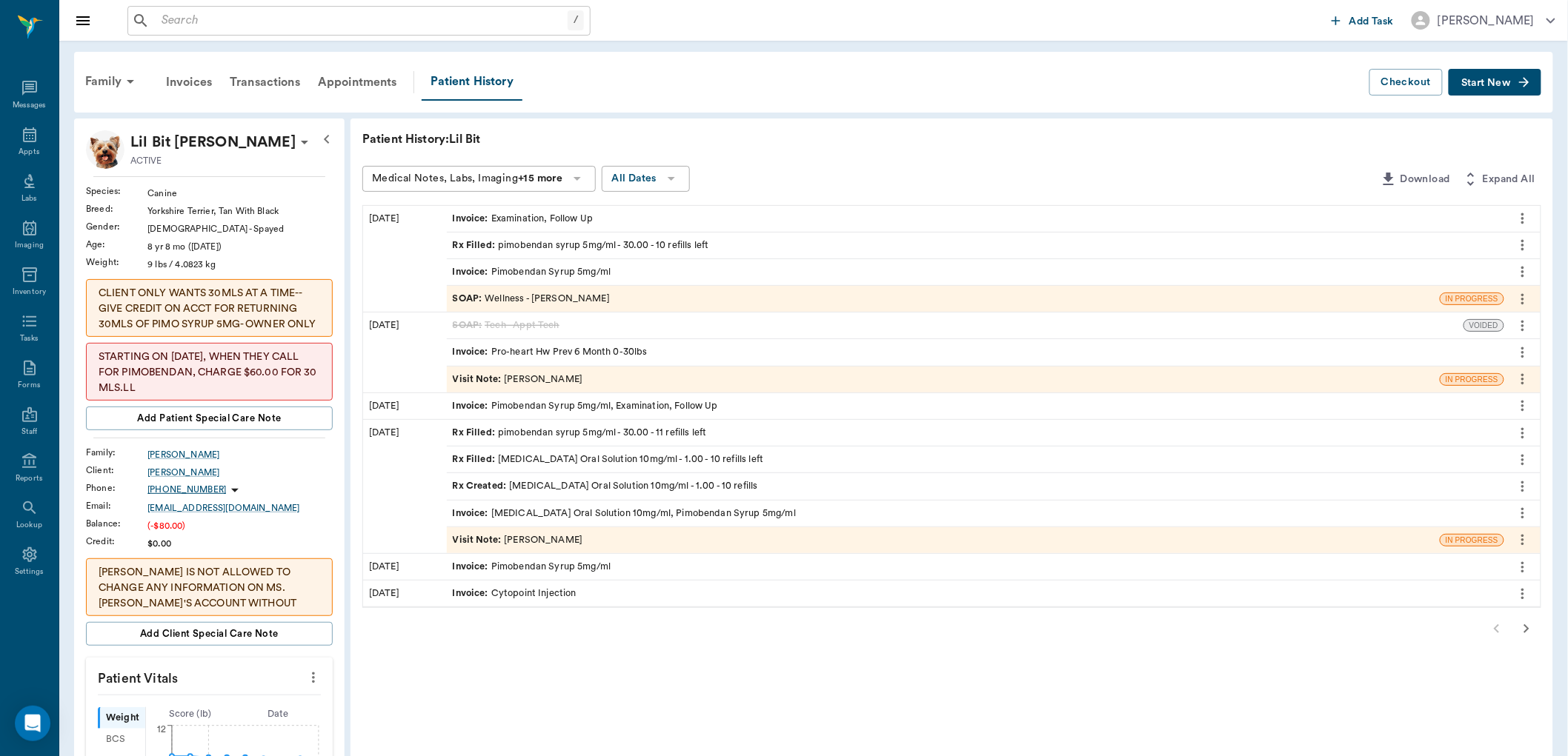
click at [1518, 271] on icon "more" at bounding box center [1522, 271] width 16 height 18
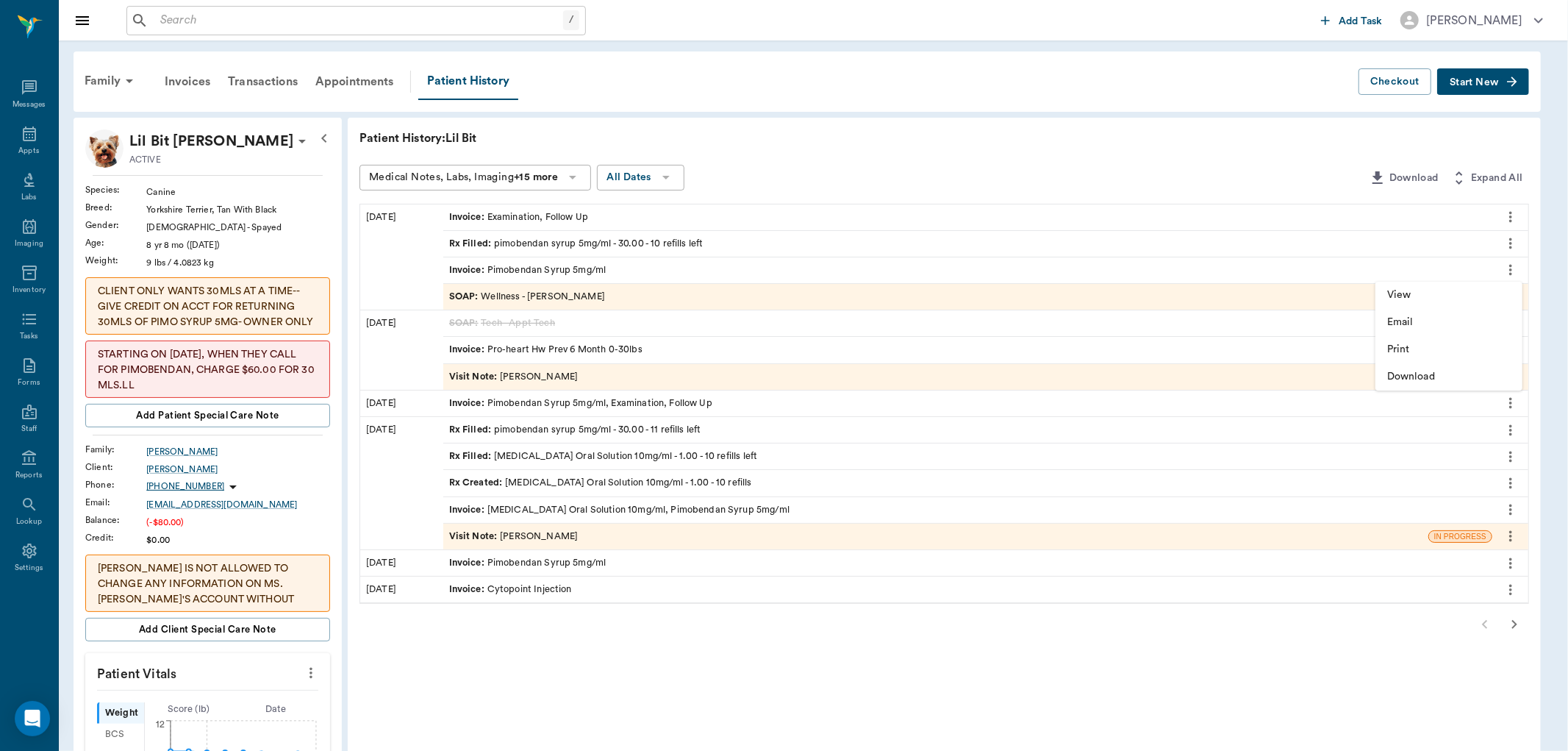
click at [1393, 295] on span "View" at bounding box center [1449, 295] width 124 height 15
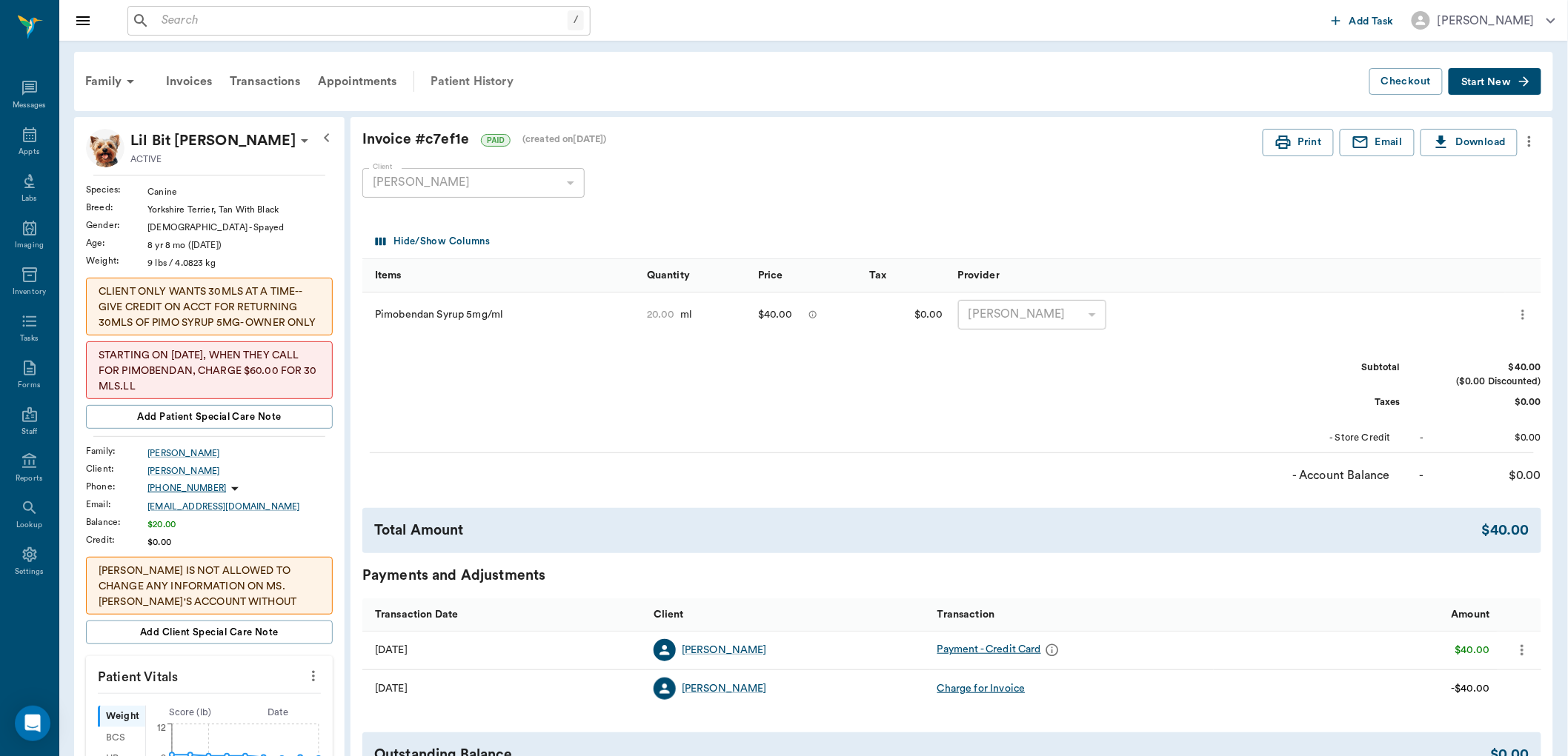
click at [496, 79] on div "Patient History" at bounding box center [472, 81] width 101 height 36
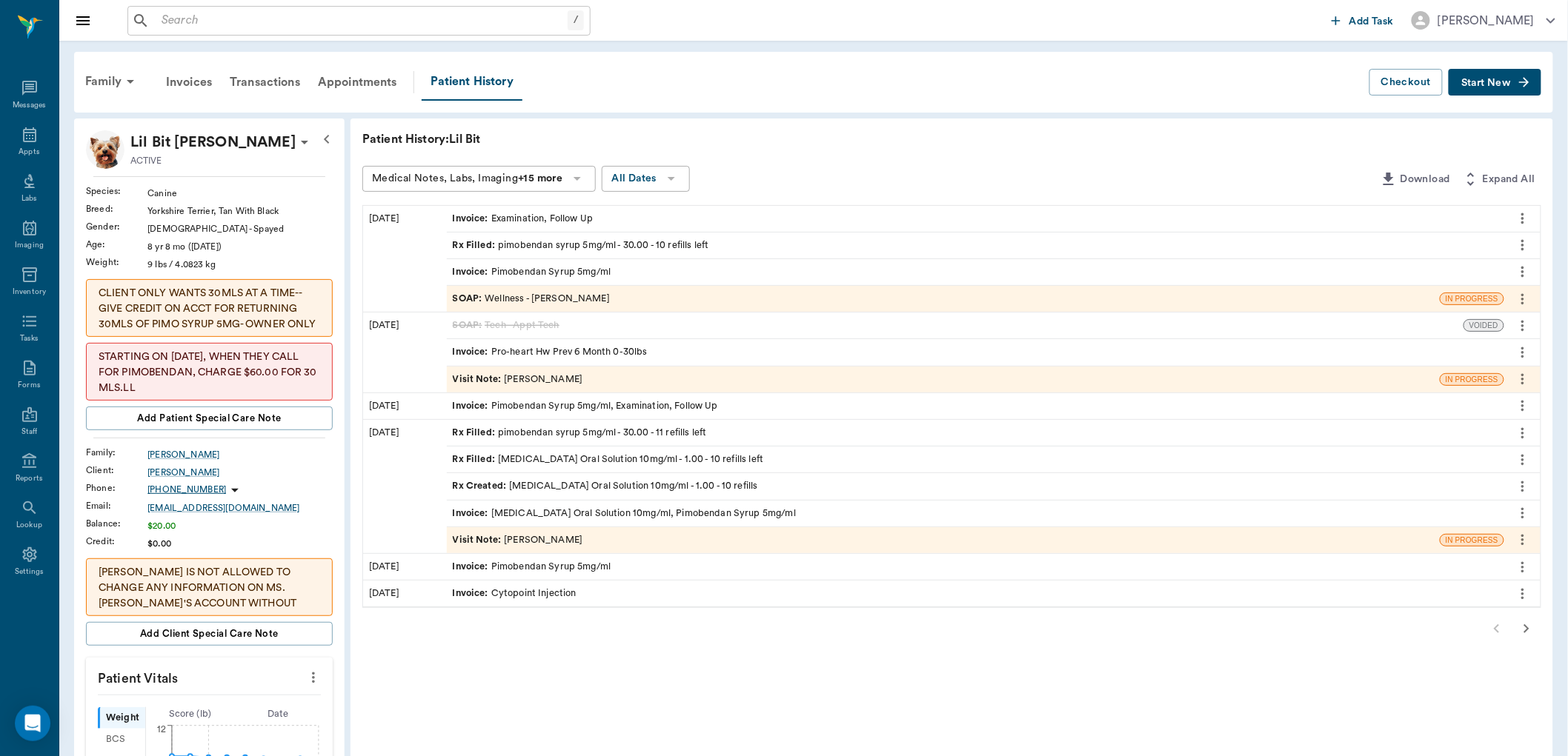
click at [586, 246] on div "Rx Filled : pimobendan syrup 5mg/ml - 30.00 - 10 refills left" at bounding box center [581, 246] width 256 height 14
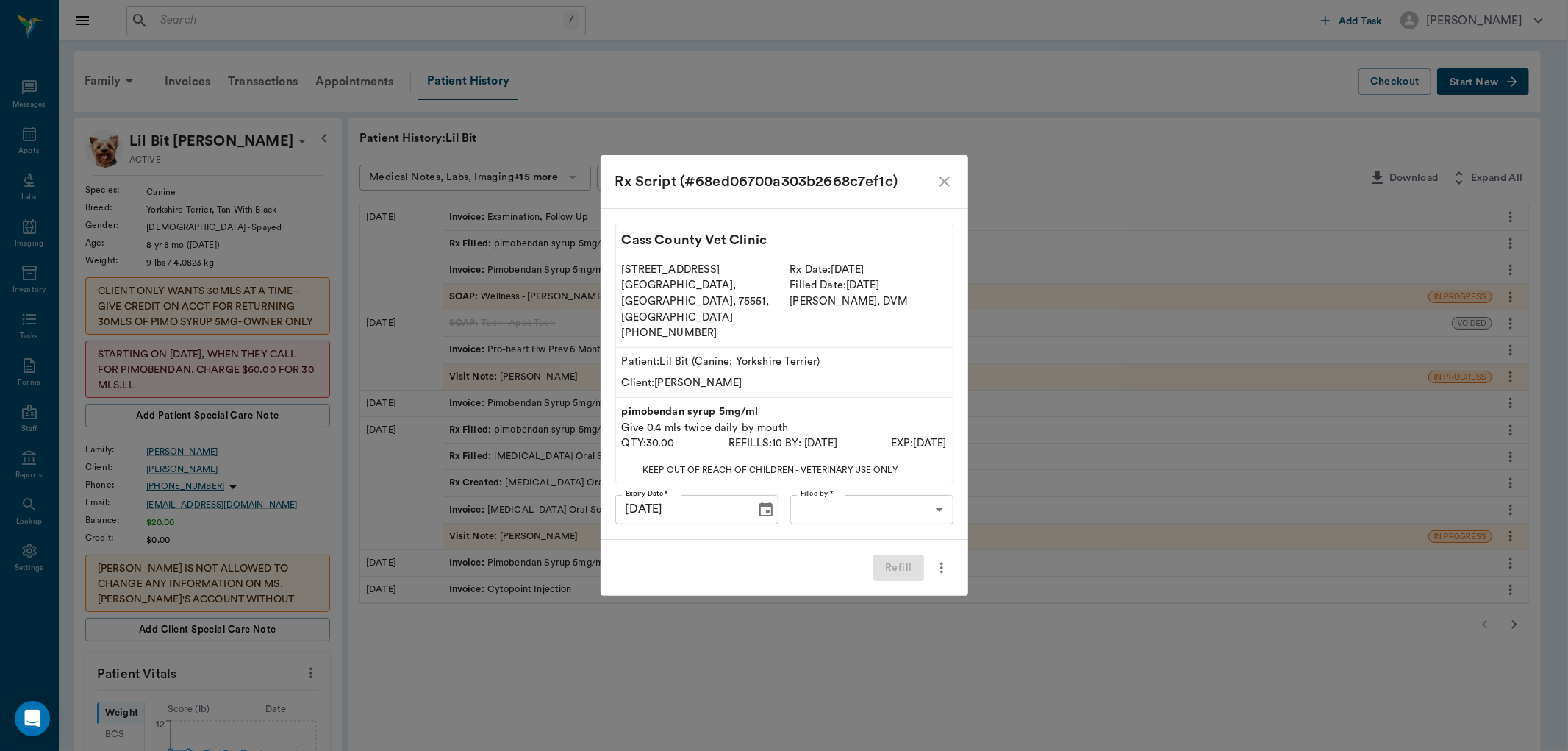
click at [937, 559] on icon "more" at bounding box center [942, 568] width 16 height 17
click at [971, 622] on div at bounding box center [784, 375] width 1568 height 751
click at [941, 188] on icon "close" at bounding box center [945, 182] width 17 height 17
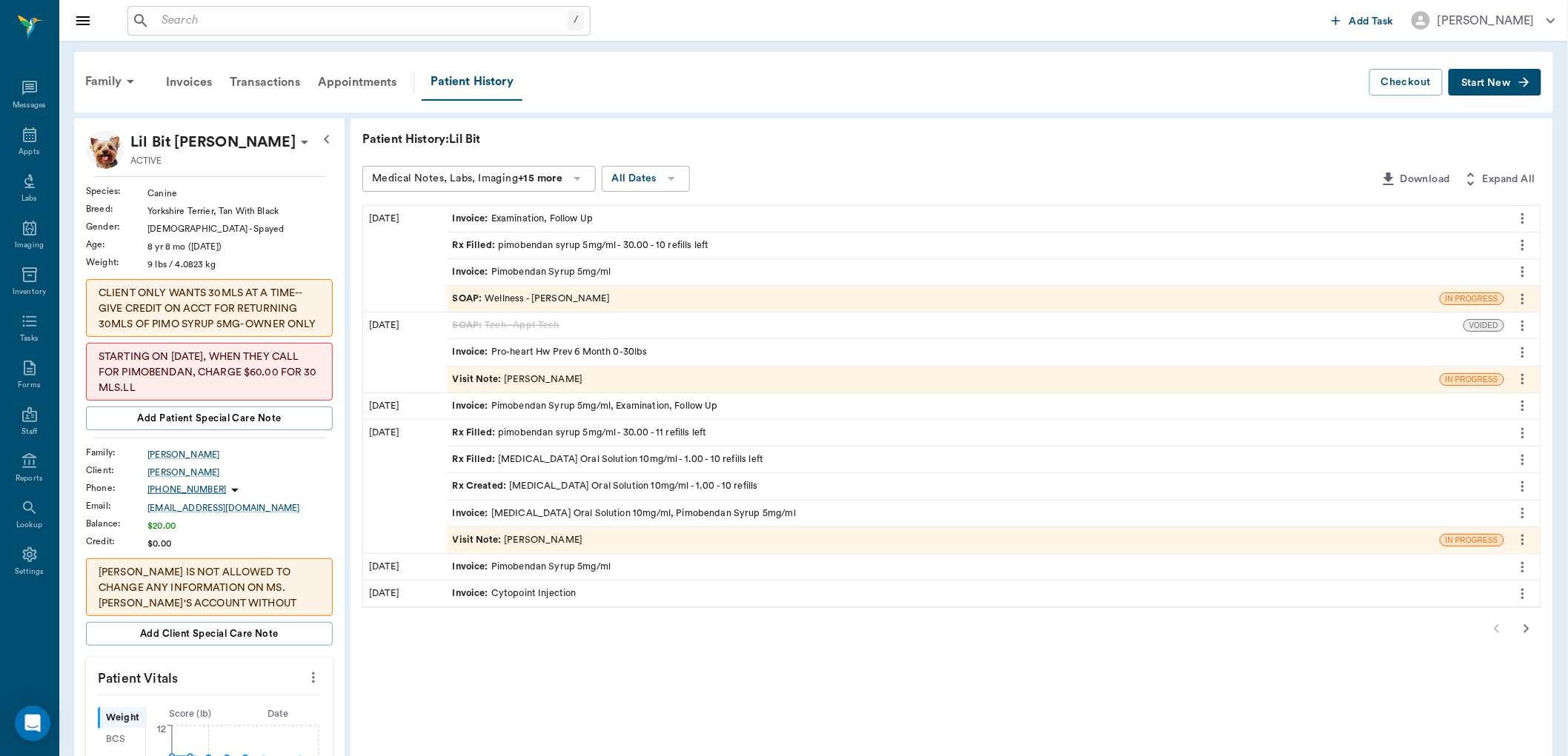
click at [1527, 267] on icon "more" at bounding box center [1522, 271] width 16 height 18
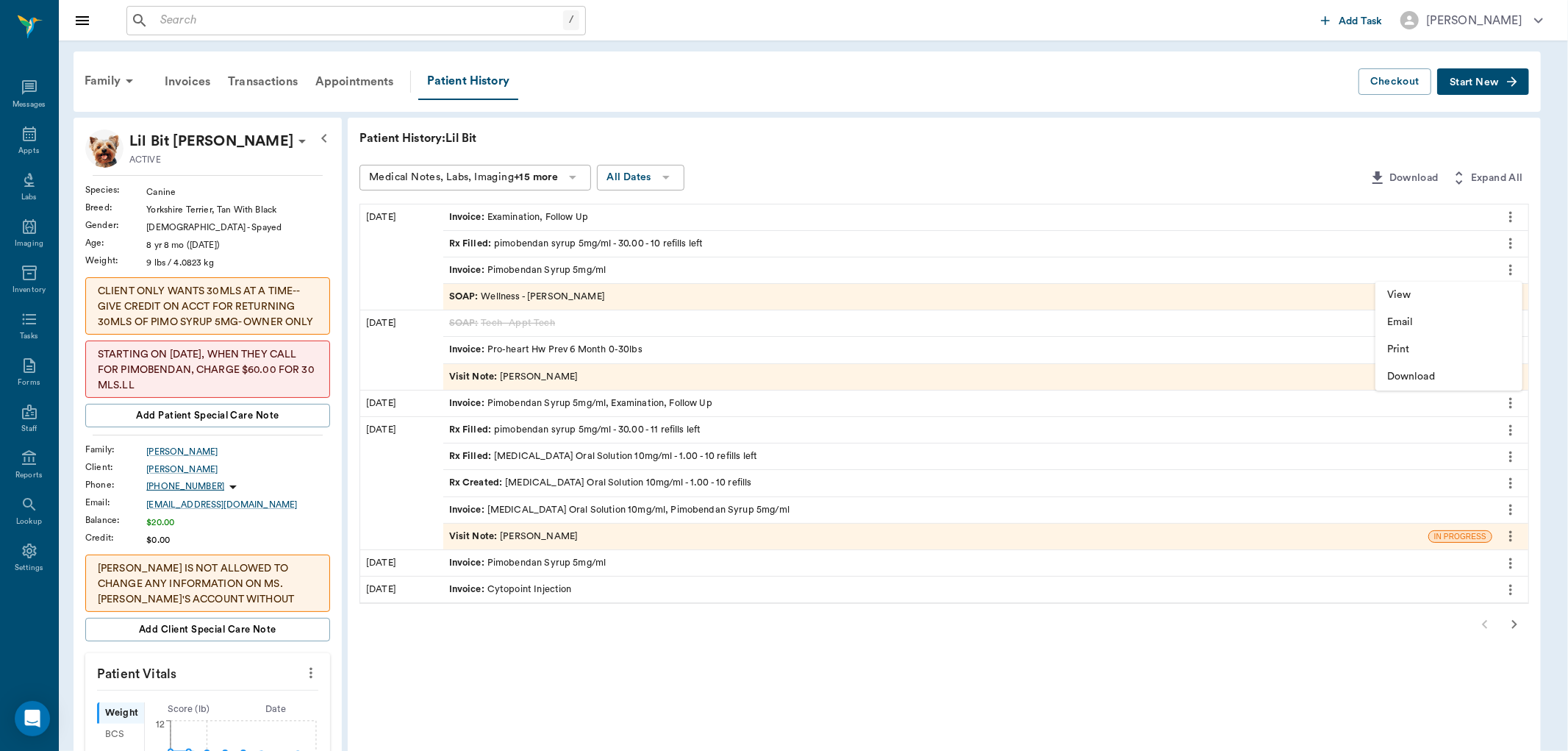
click at [1310, 654] on div at bounding box center [784, 375] width 1568 height 751
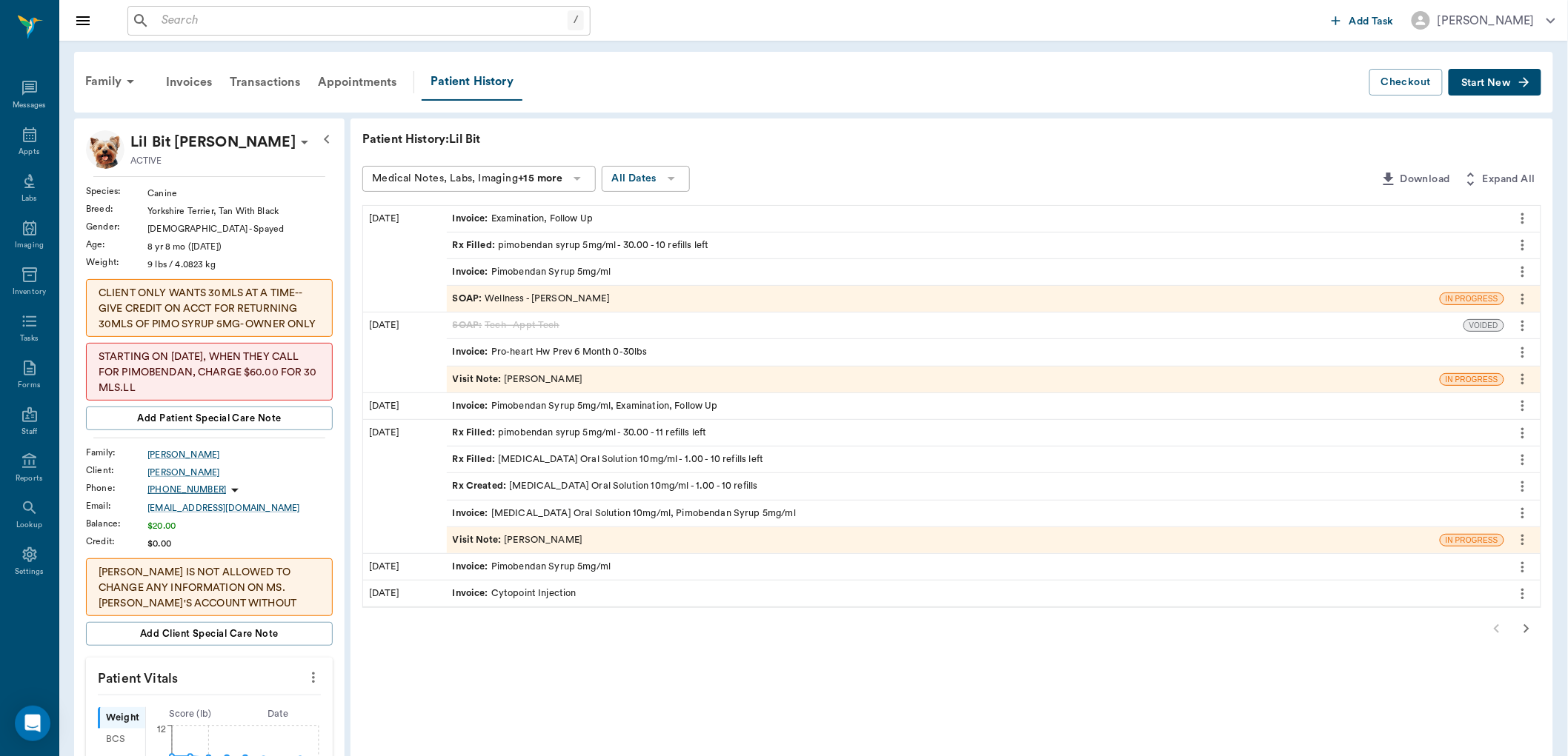
click at [1516, 430] on icon "more" at bounding box center [1522, 433] width 16 height 18
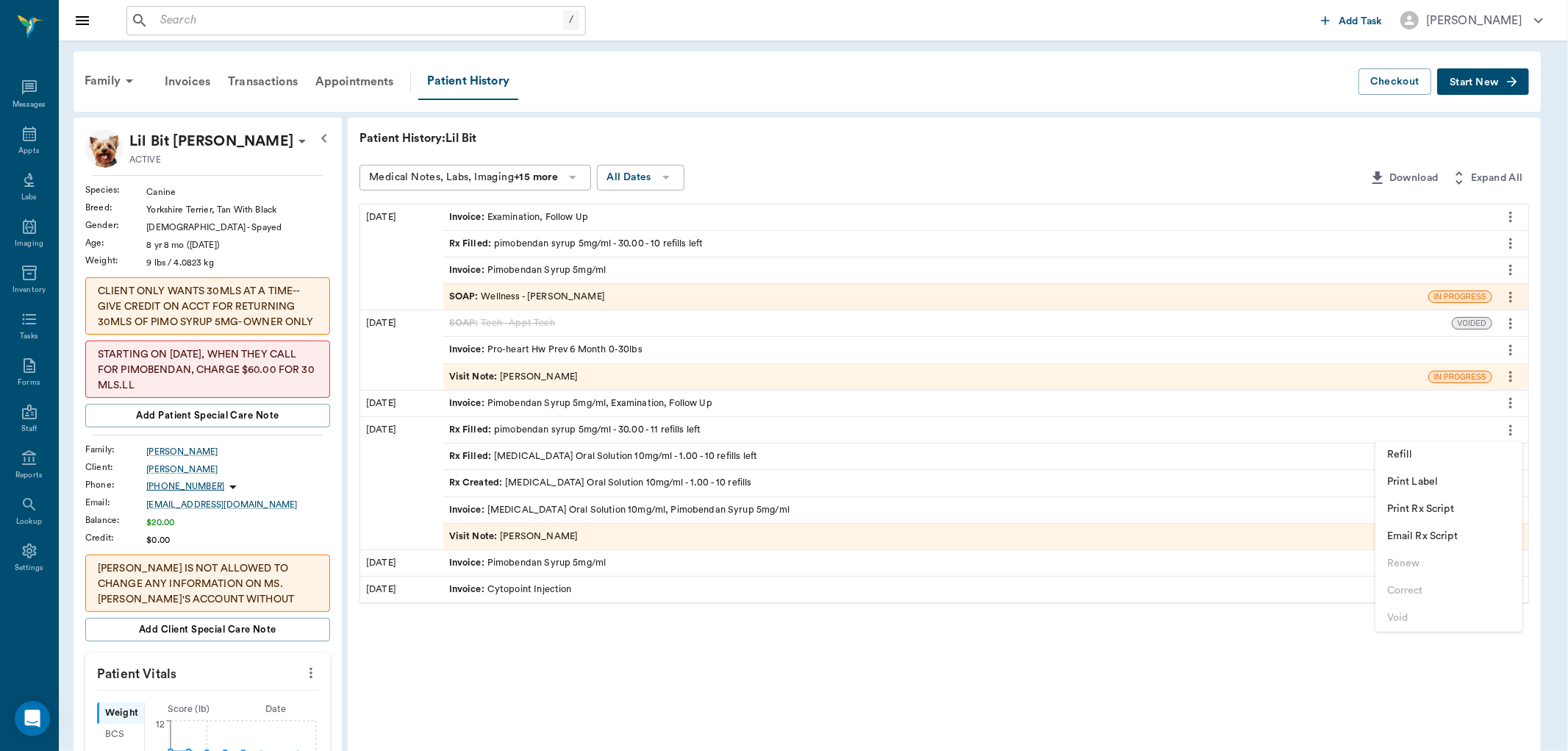
click at [1392, 650] on div at bounding box center [784, 375] width 1568 height 751
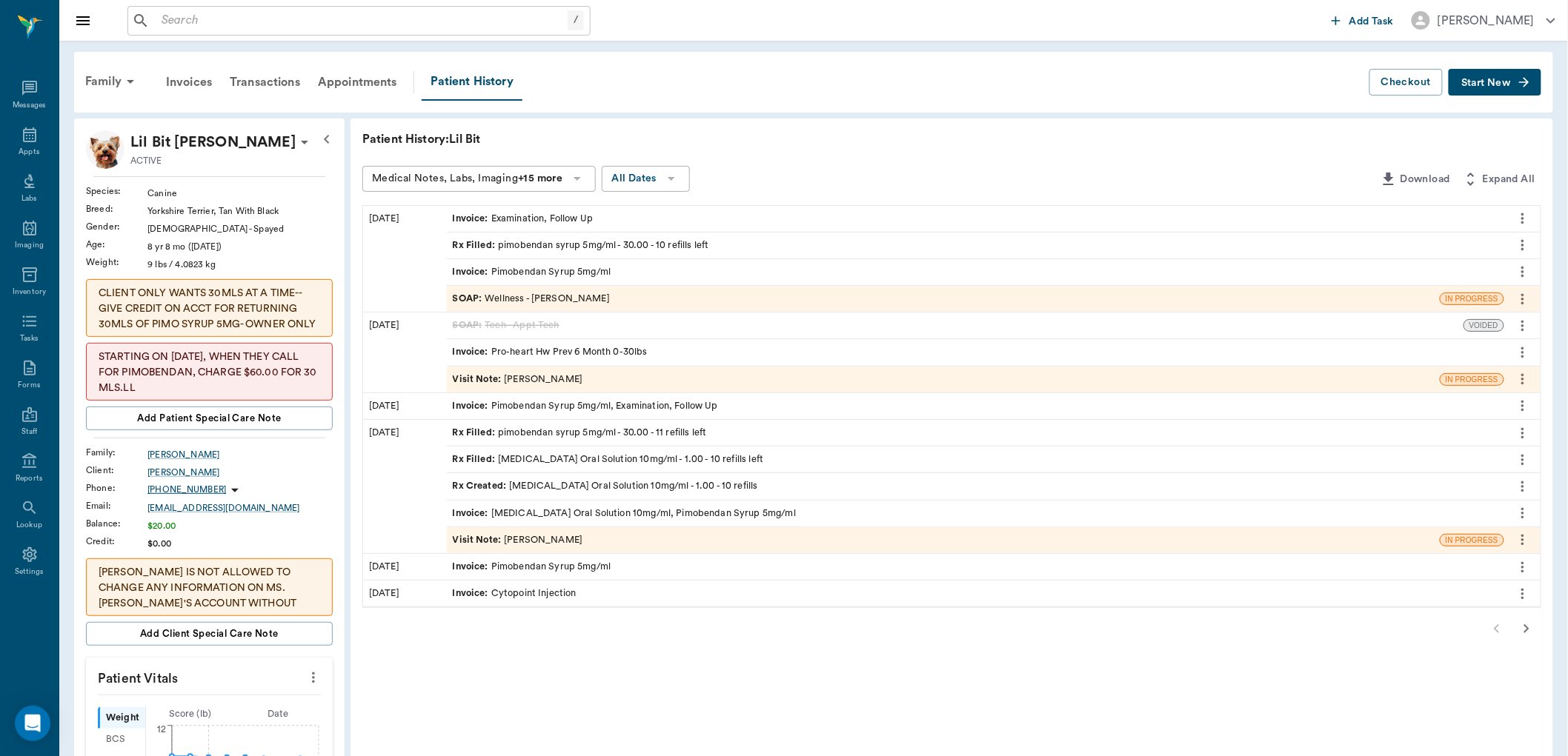
click at [1516, 272] on icon "more" at bounding box center [1522, 271] width 16 height 18
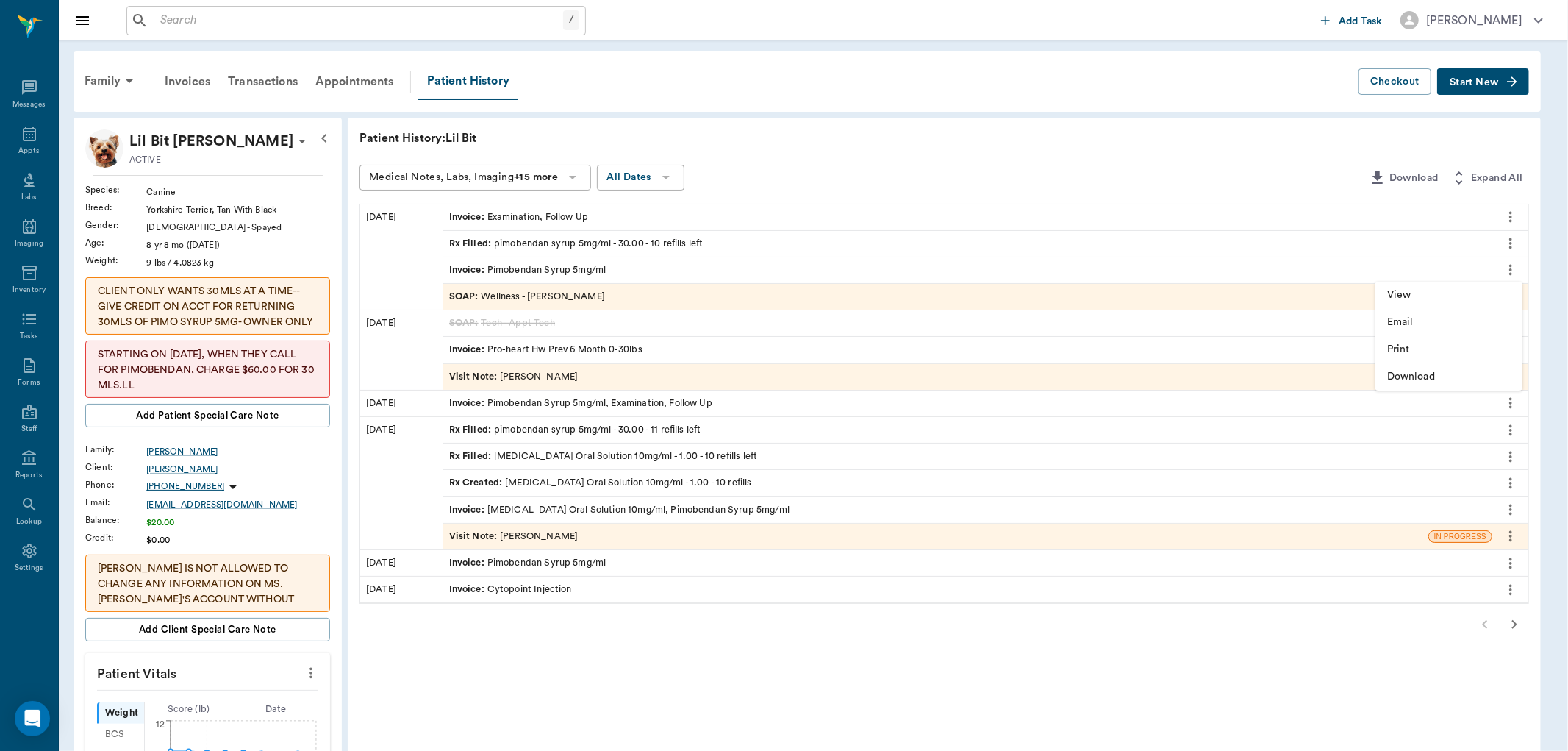
click at [1241, 140] on div at bounding box center [784, 375] width 1568 height 751
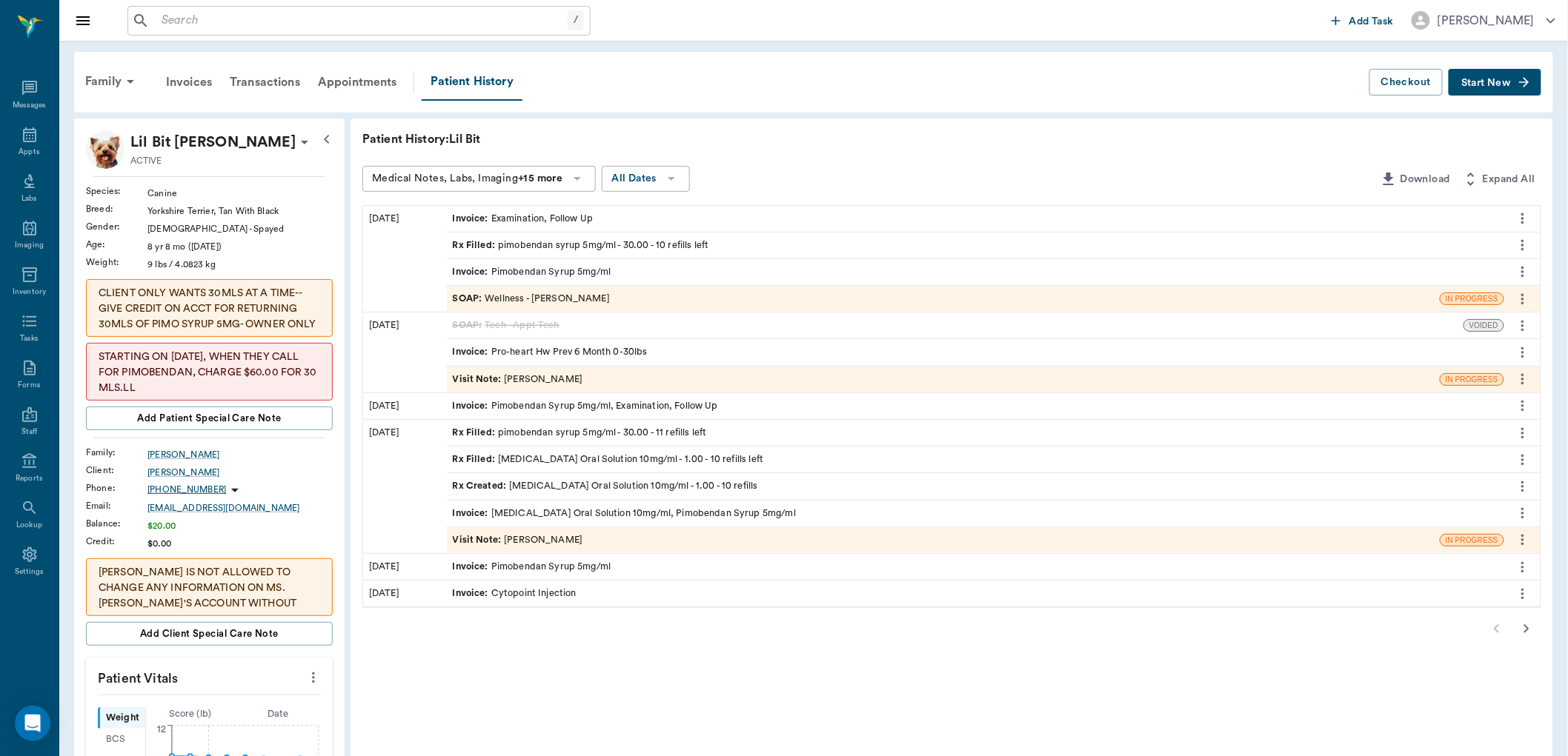
click at [1521, 242] on icon "more" at bounding box center [1522, 245] width 16 height 18
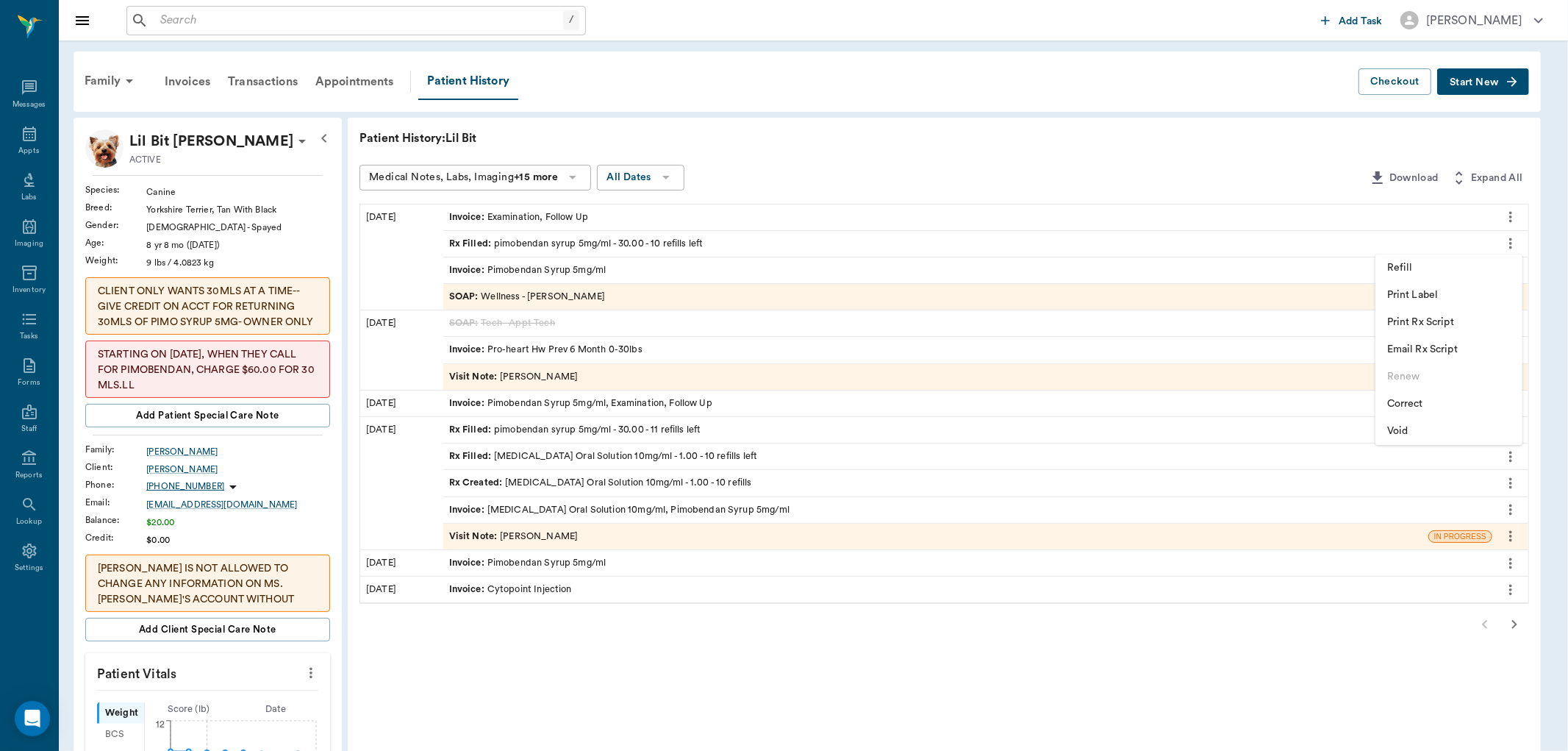
click at [1437, 400] on span "Correct" at bounding box center [1449, 404] width 124 height 15
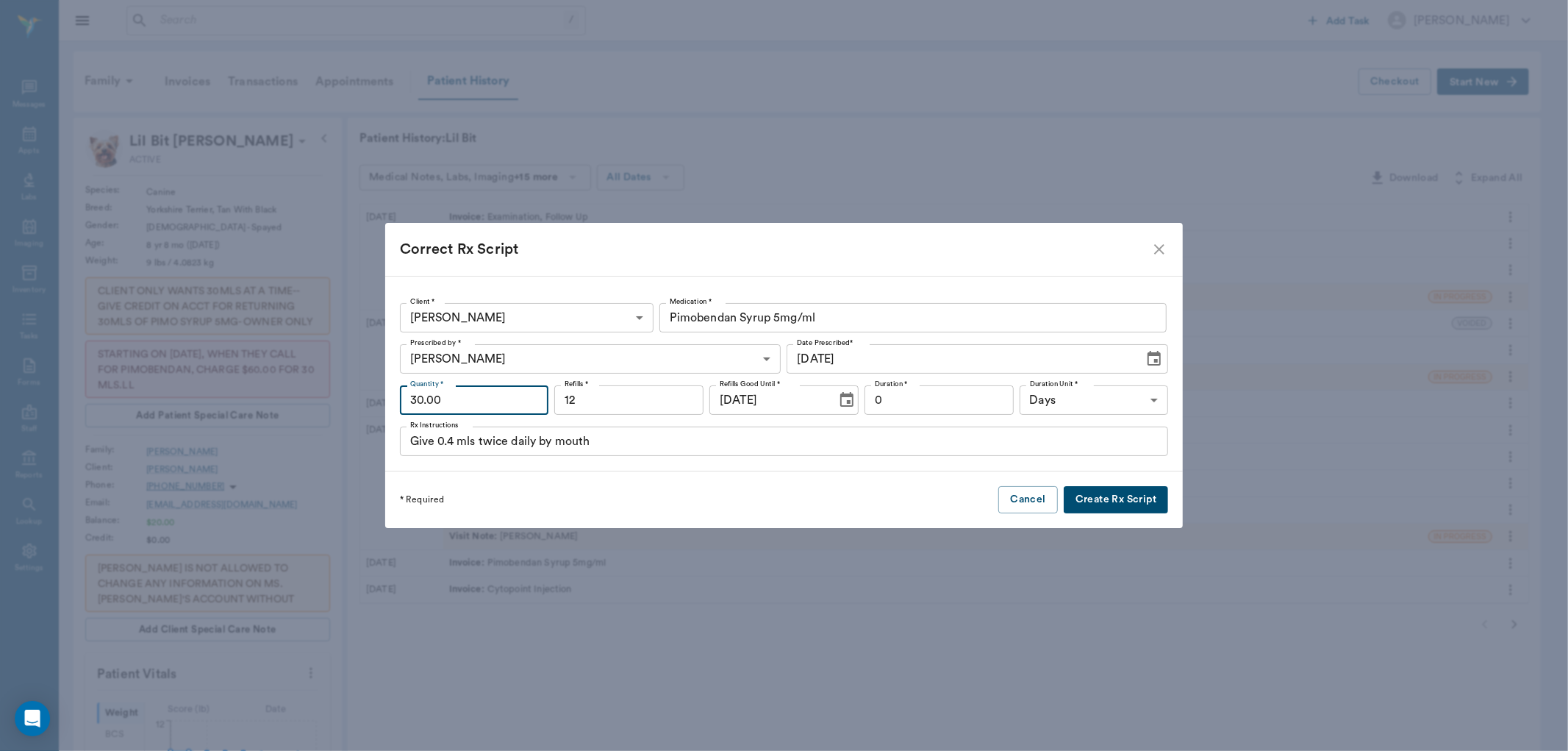
click at [512, 401] on input "30.00" at bounding box center [475, 400] width 149 height 29
type input "20"
click at [801, 484] on div "* Required Cancel Create Rx Script" at bounding box center [784, 500] width 798 height 56
click at [1068, 496] on button "Create Rx Script" at bounding box center [1116, 500] width 105 height 27
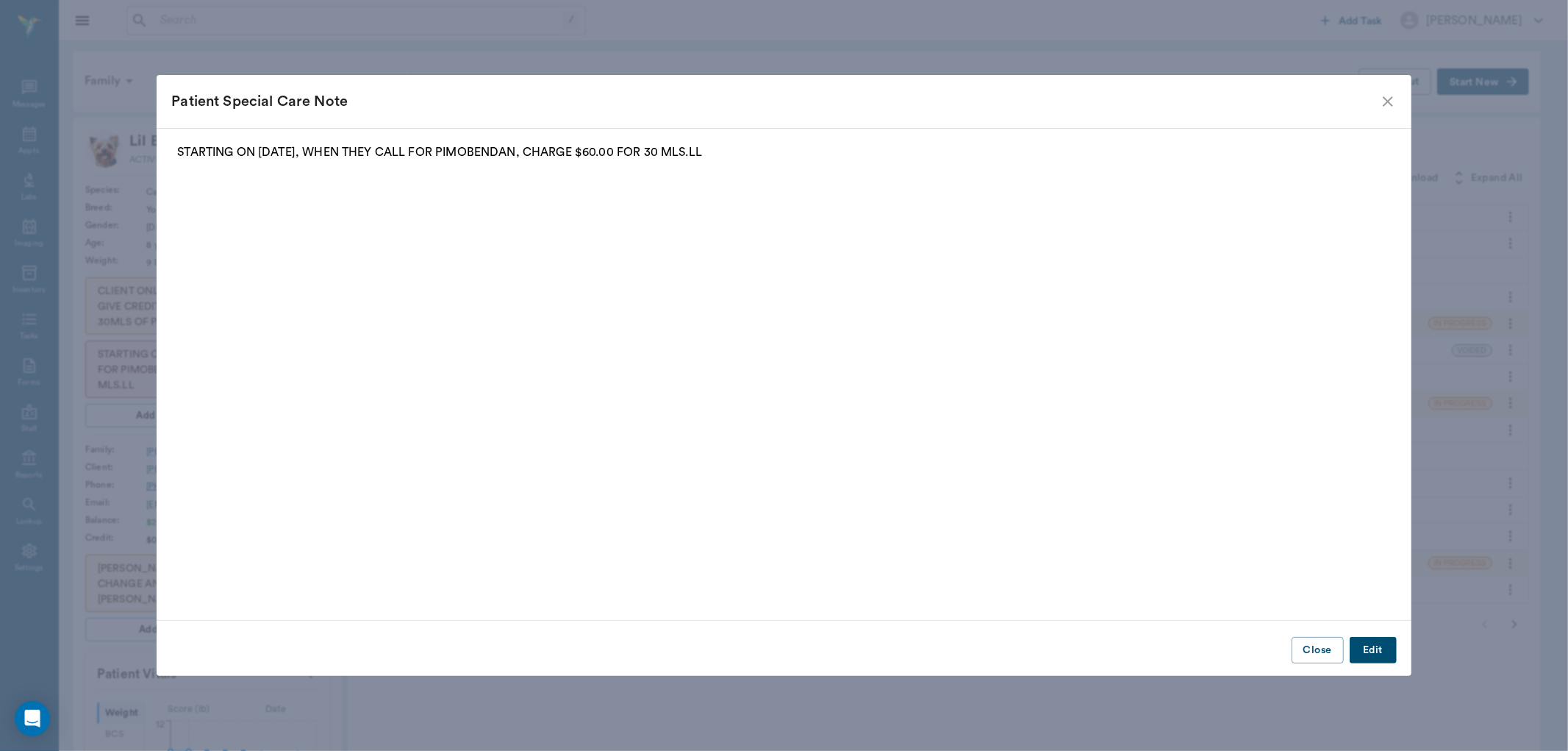
click at [1383, 98] on icon "close" at bounding box center [1388, 102] width 17 height 17
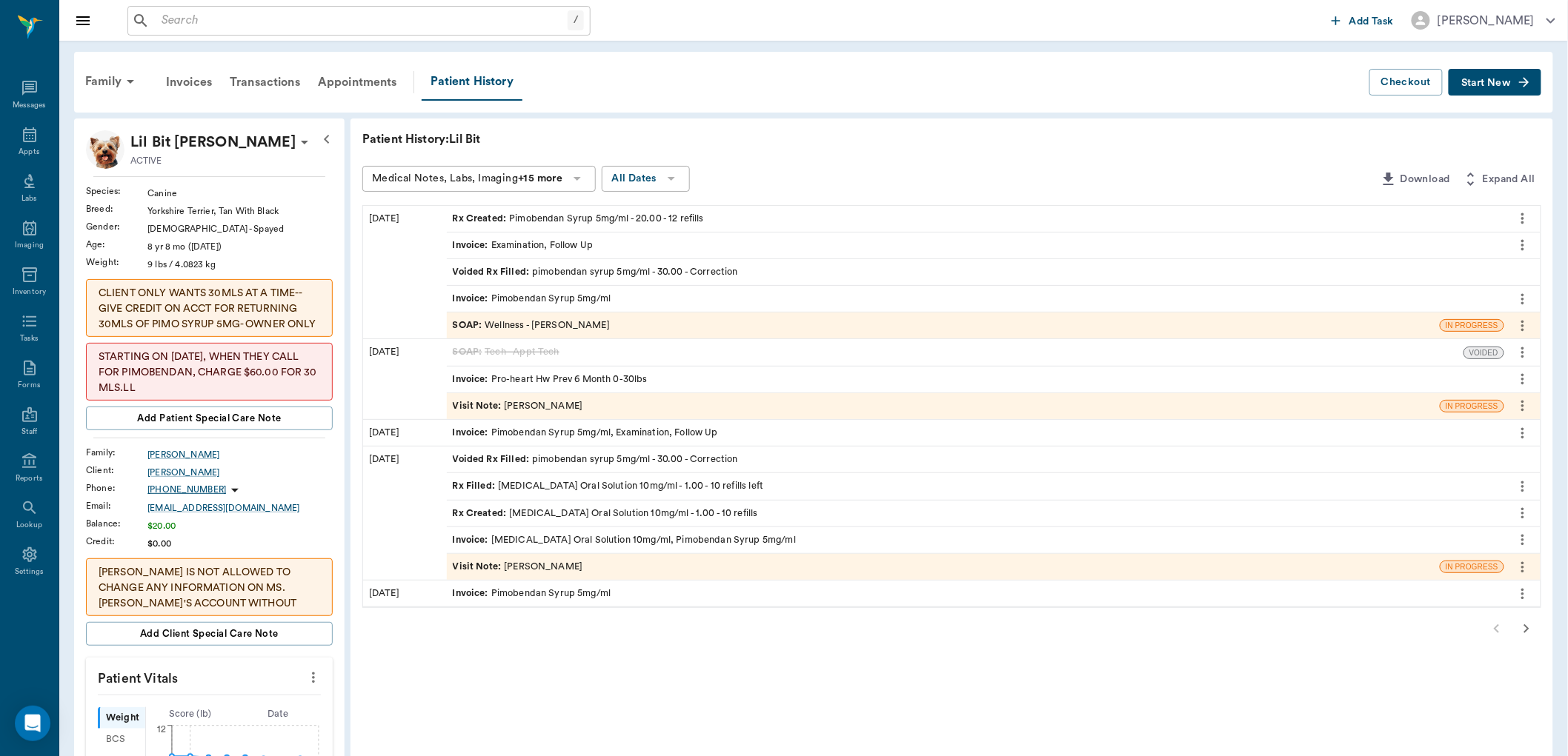
click at [759, 213] on div "Rx Created : Pimobendan Syrup 5mg/ml - 20.00 - 12 refills" at bounding box center [975, 219] width 1058 height 26
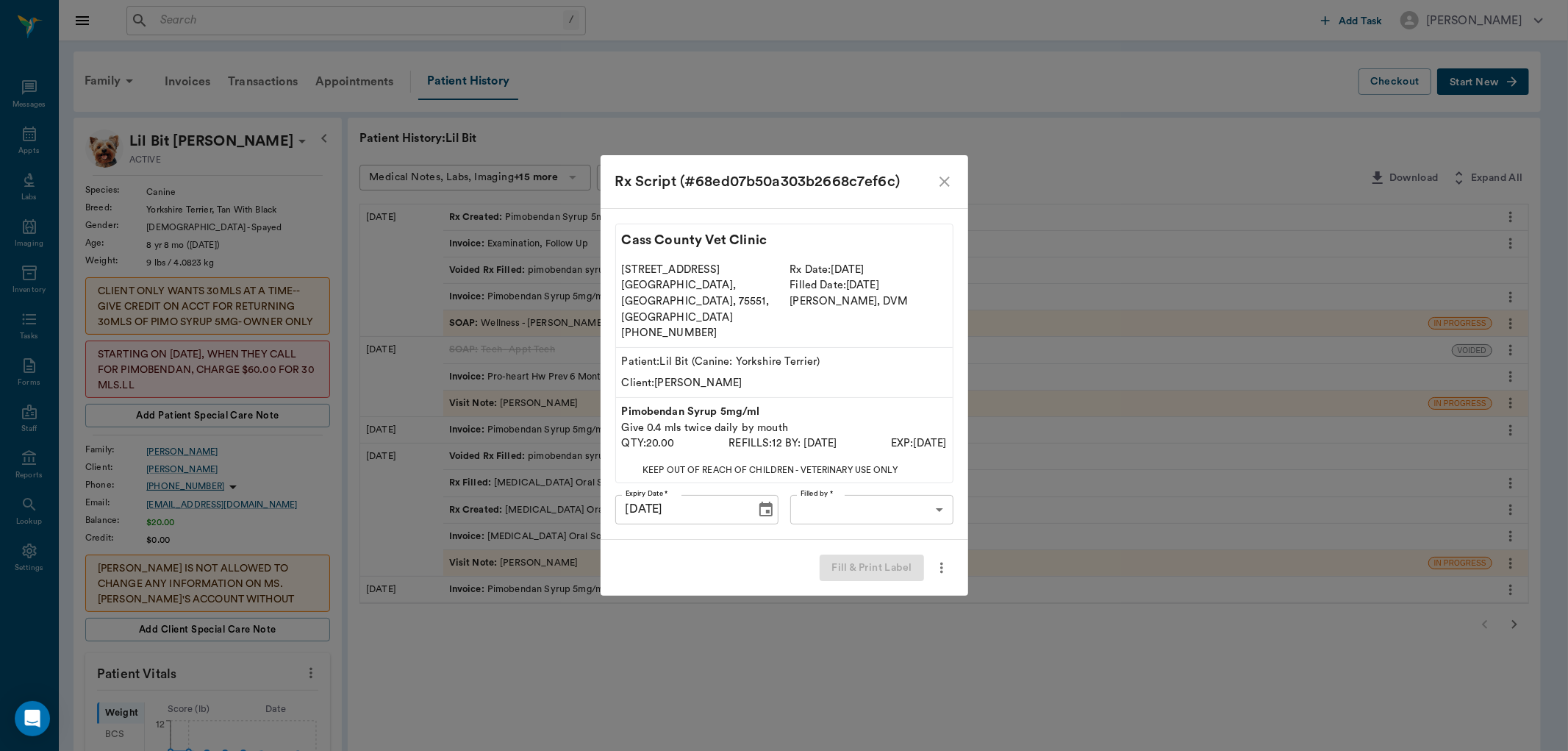
click at [867, 477] on div "Cass County Vet Clinic [STREET_ADDRESS] [PHONE_NUMBER] Rx Date: [DATE] Filled D…" at bounding box center [785, 374] width 368 height 331
click at [865, 488] on body "/ ​ Add Task [PERSON_NAME] Nectar Messages Appts Labs Imaging Inventory Tasks F…" at bounding box center [784, 750] width 1568 height 1501
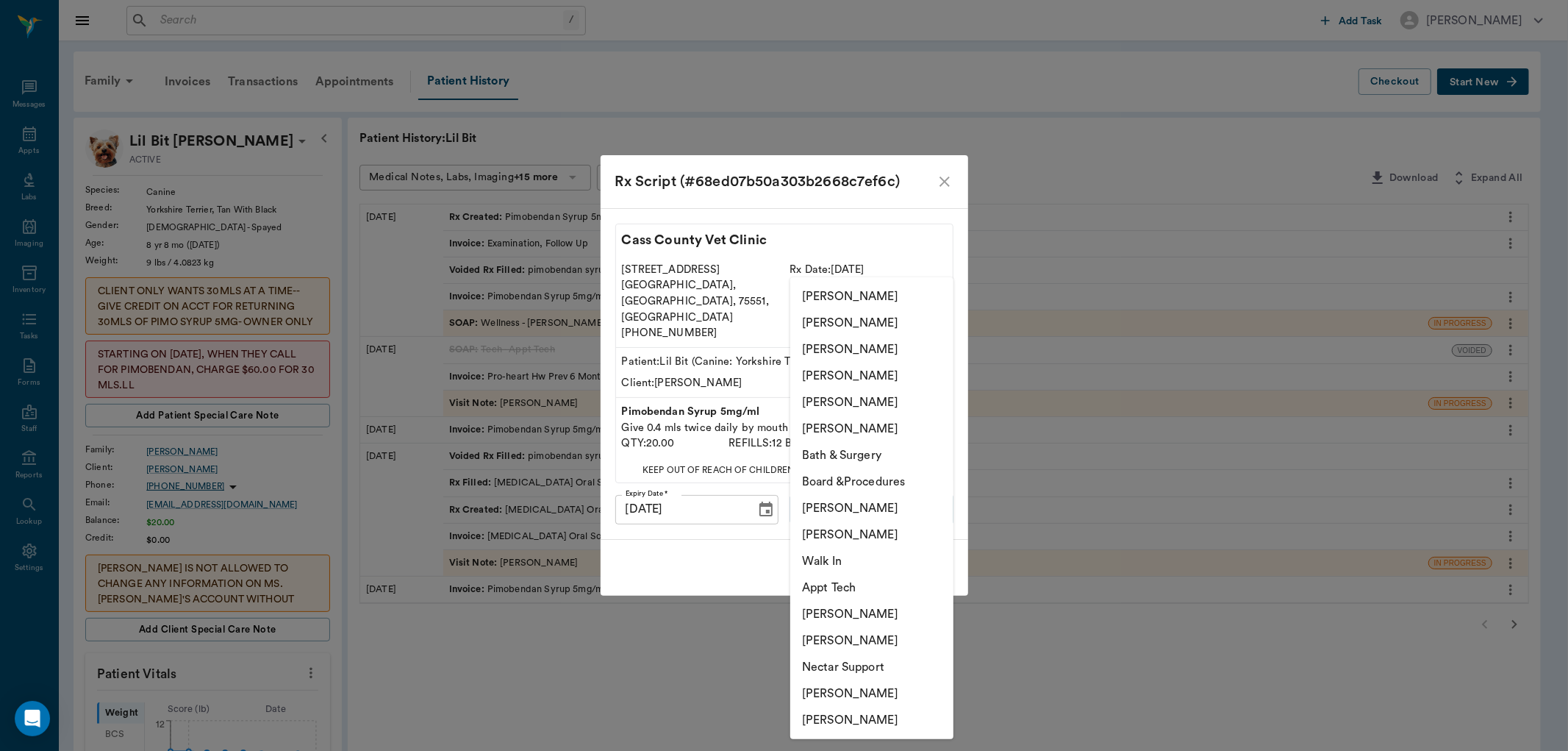
click at [817, 641] on li "[PERSON_NAME]" at bounding box center [872, 640] width 163 height 26
type input "6740bf97de10e07744acf1eb"
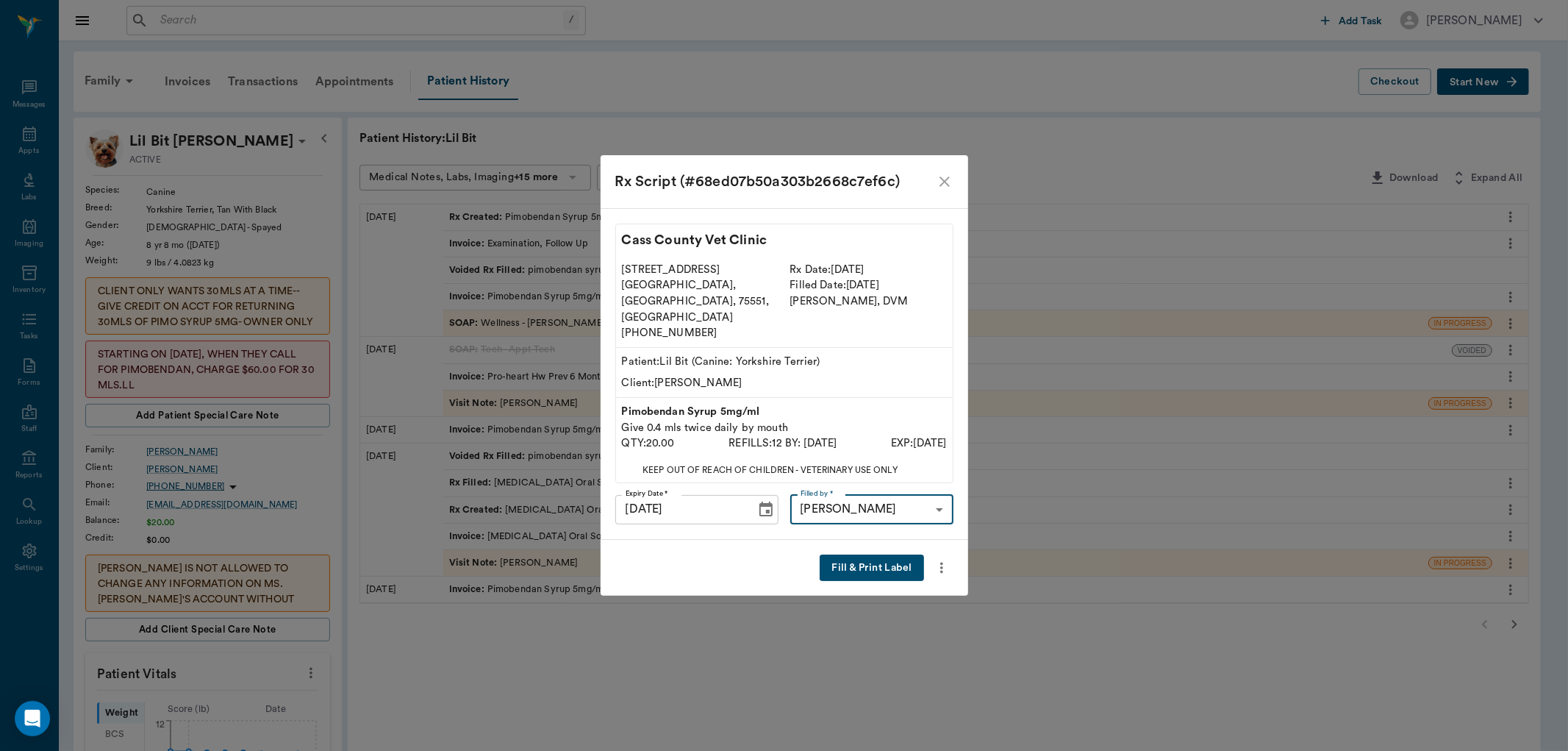
click at [868, 554] on button "Fill & Print Label" at bounding box center [871, 568] width 104 height 27
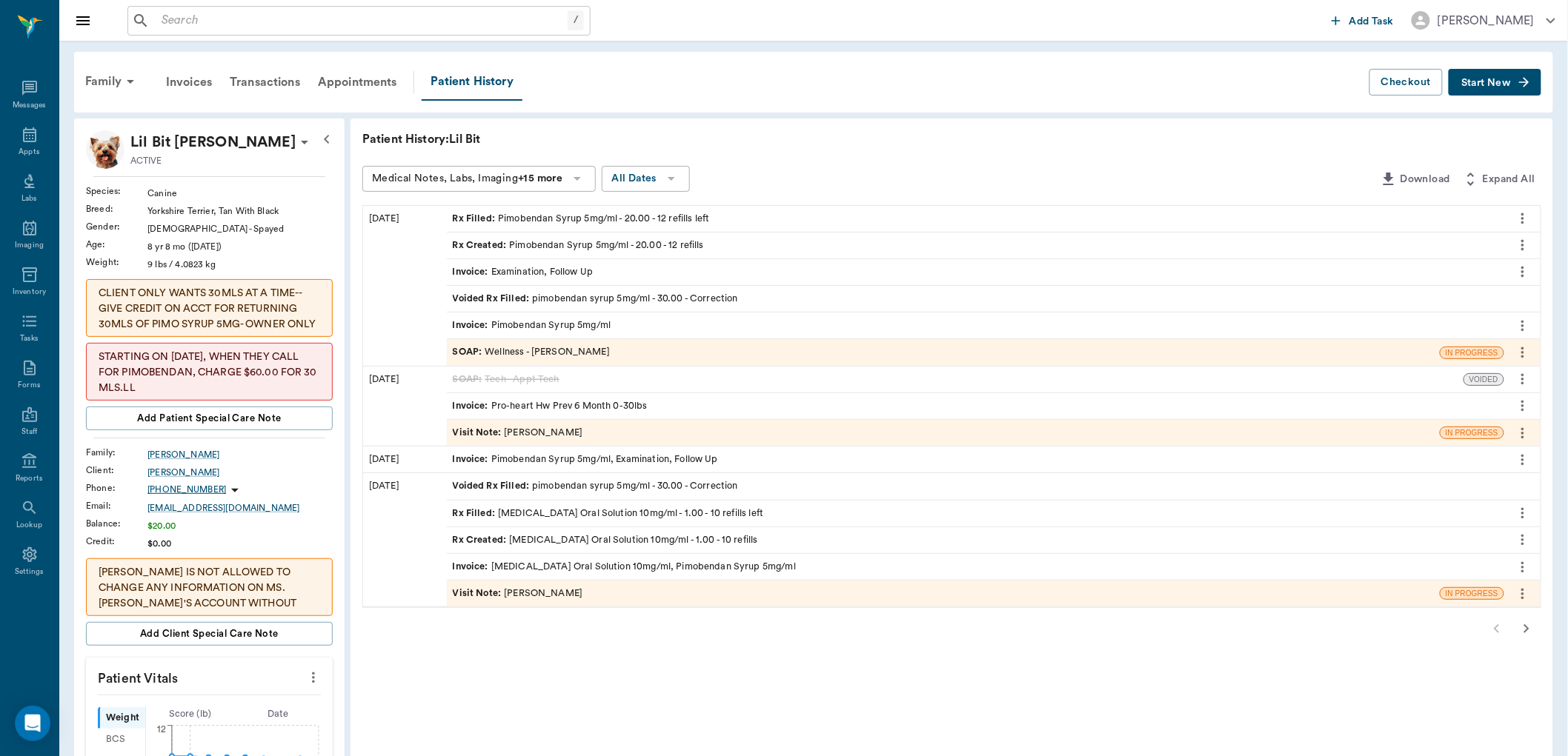
click at [1522, 267] on icon "more" at bounding box center [1522, 272] width 3 height 11
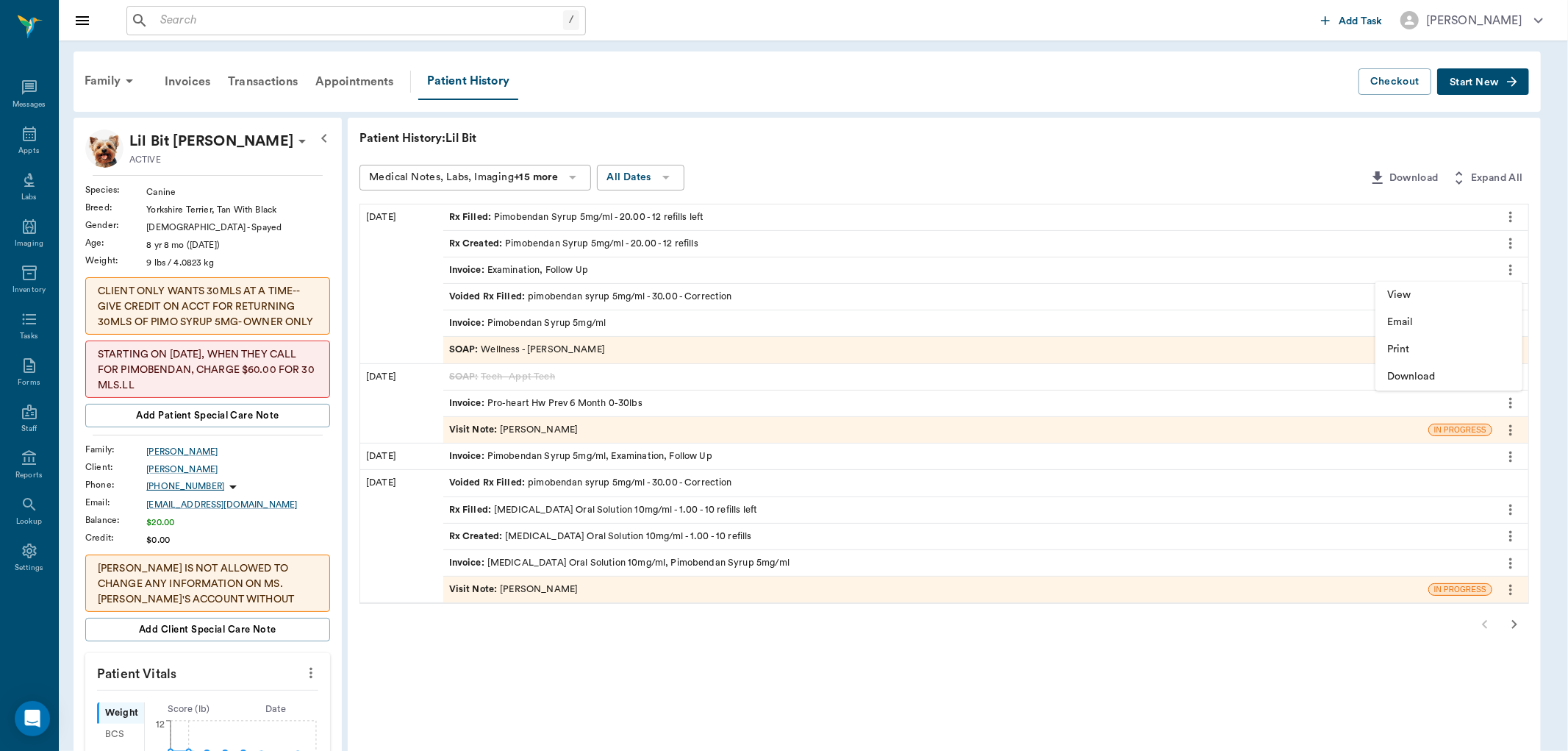
click at [1511, 246] on div at bounding box center [784, 375] width 1568 height 751
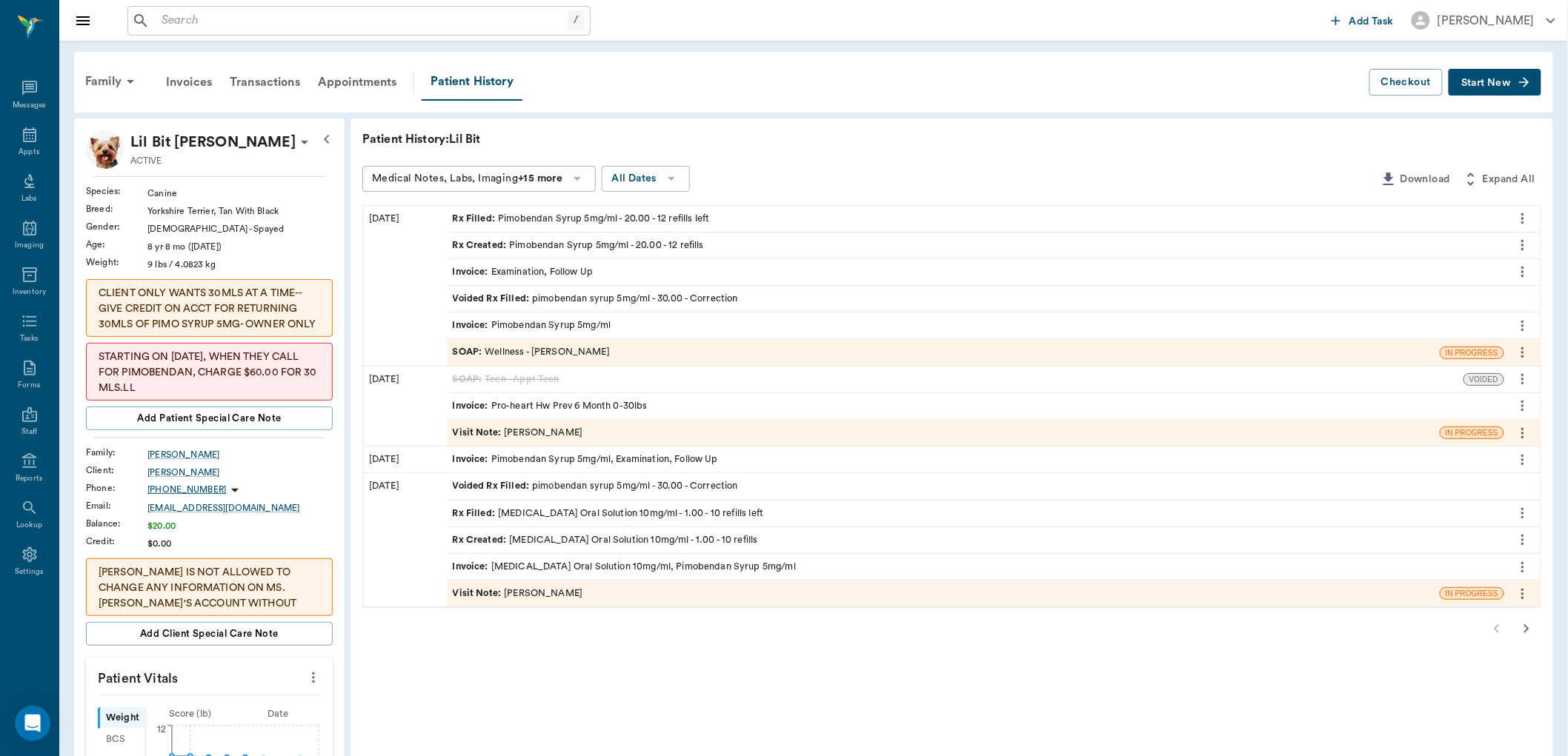
click at [1520, 240] on icon "more" at bounding box center [1522, 245] width 16 height 18
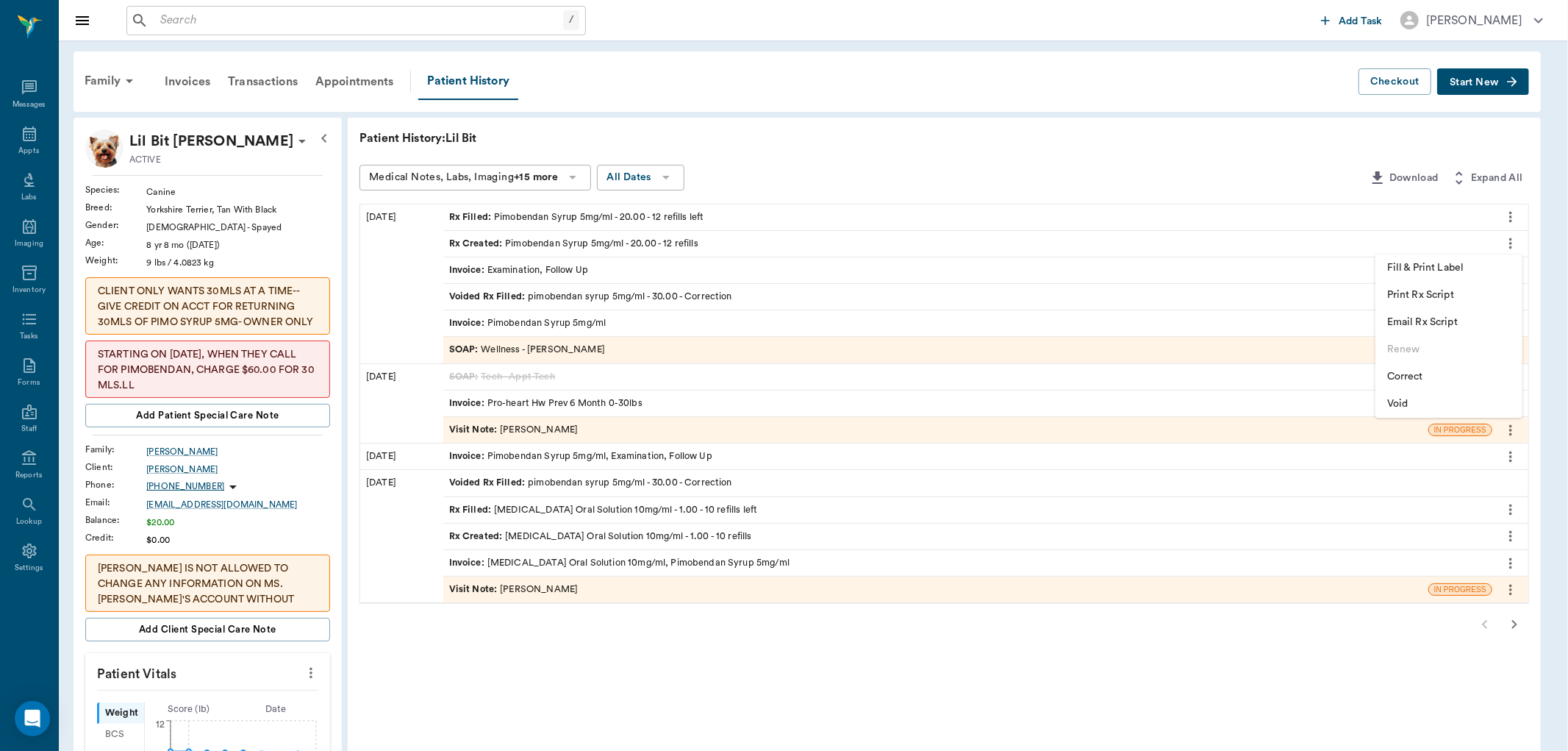
click at [1438, 373] on span "Correct" at bounding box center [1449, 377] width 124 height 15
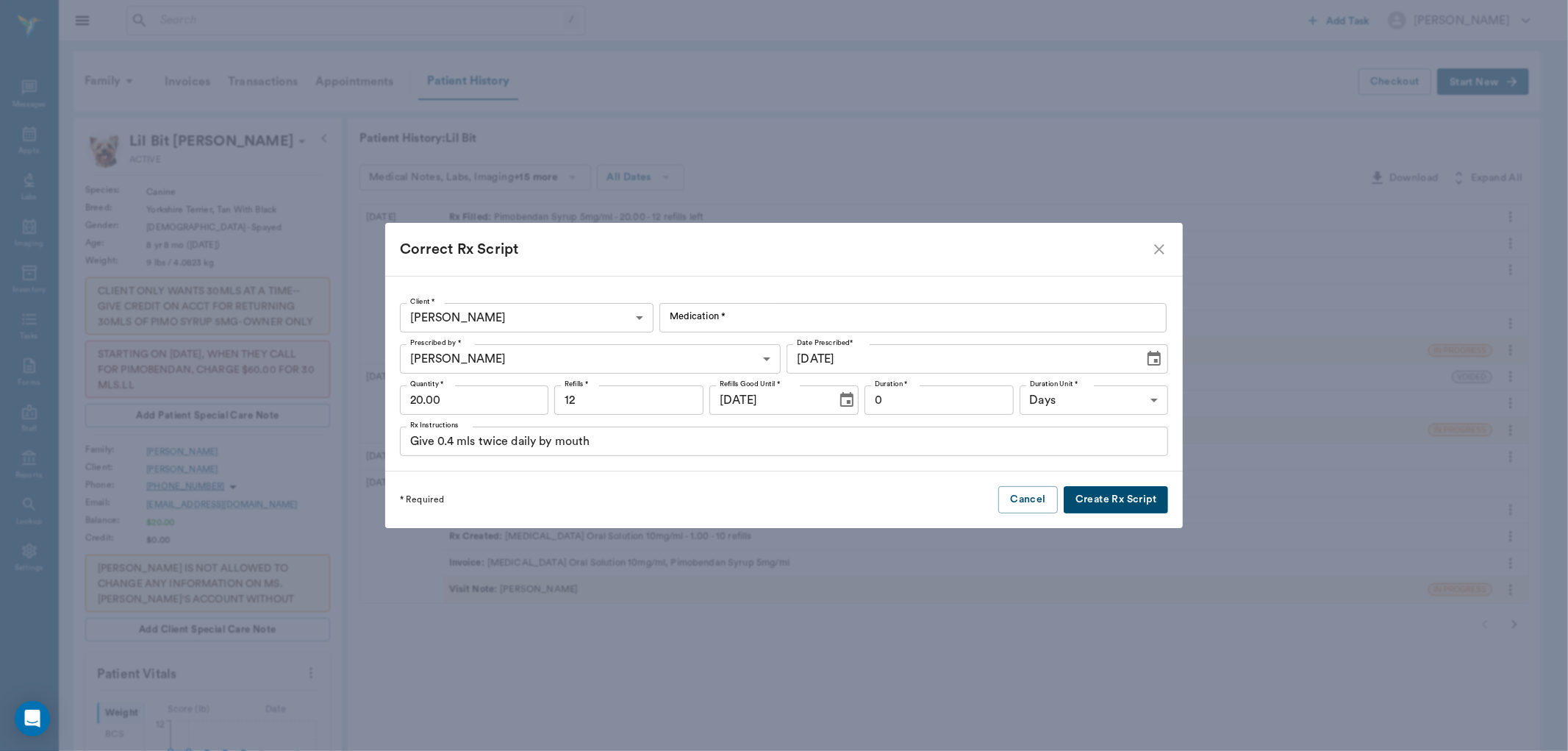
type input "Pimobendan Syrup 5mg/ml"
click at [1154, 248] on icon "close" at bounding box center [1159, 249] width 10 height 10
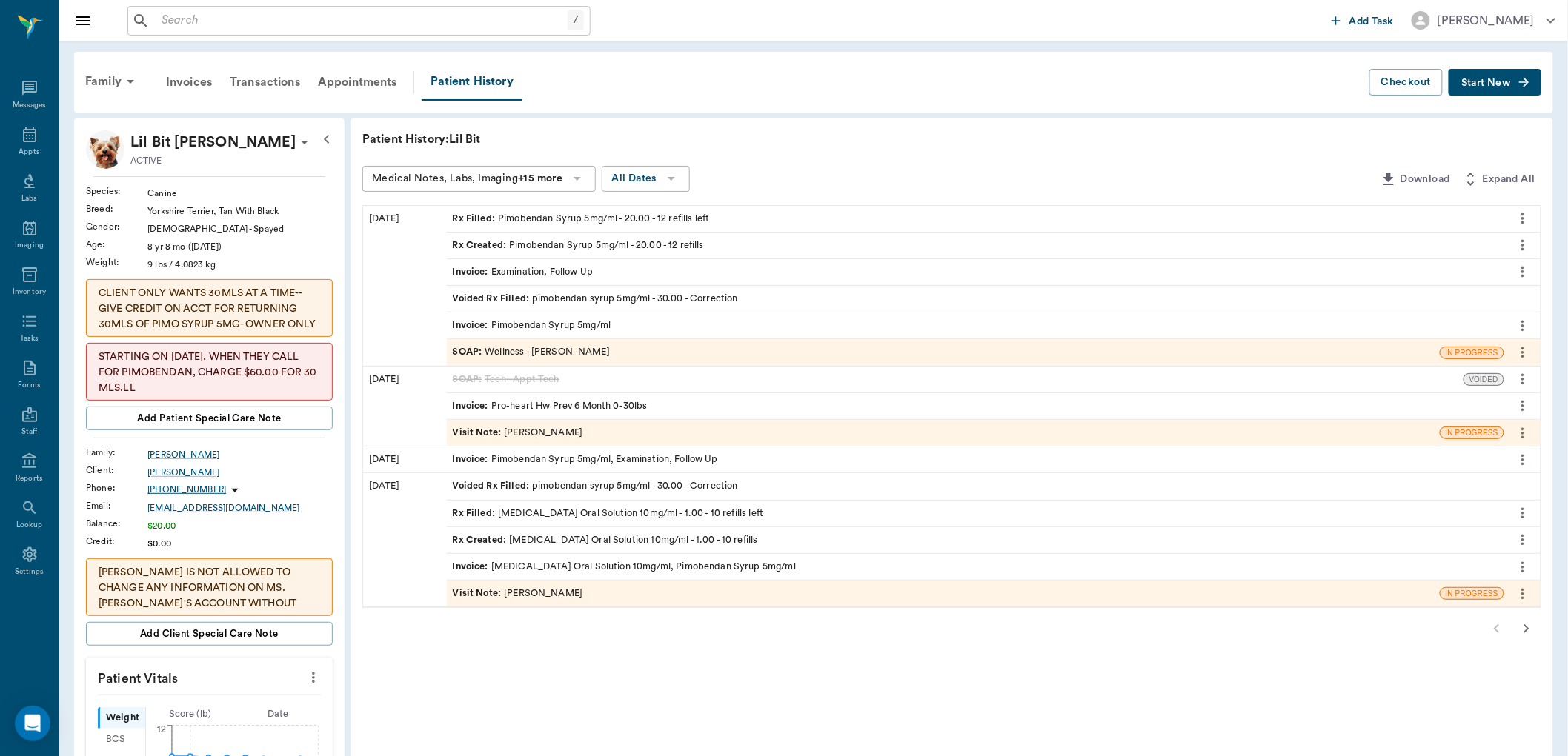
click at [648, 301] on div "Voided Rx Filled : pimobendan syrup 5mg/ml - 30.00 - Correction" at bounding box center [595, 299] width 285 height 14
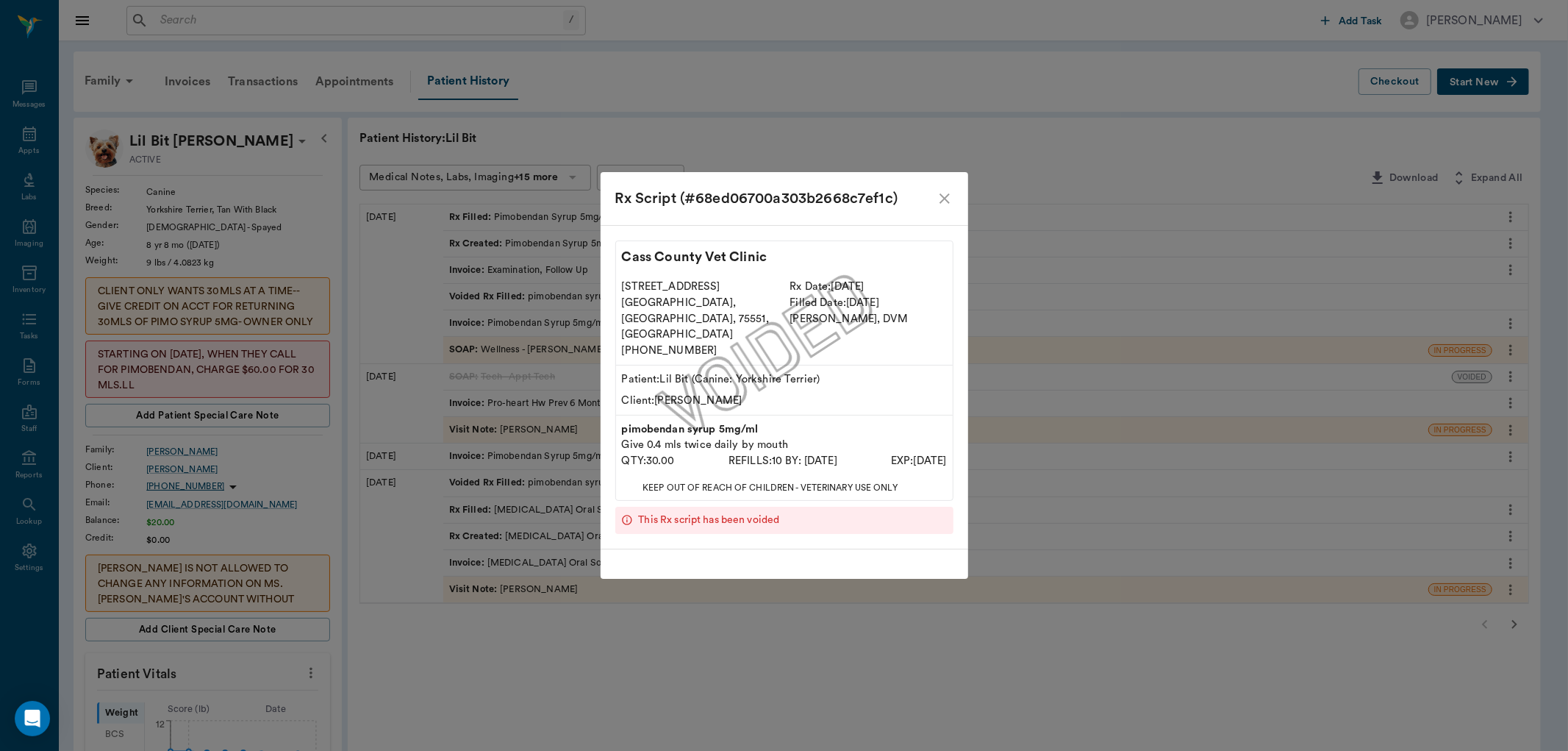
click at [943, 208] on icon "close" at bounding box center [945, 198] width 17 height 17
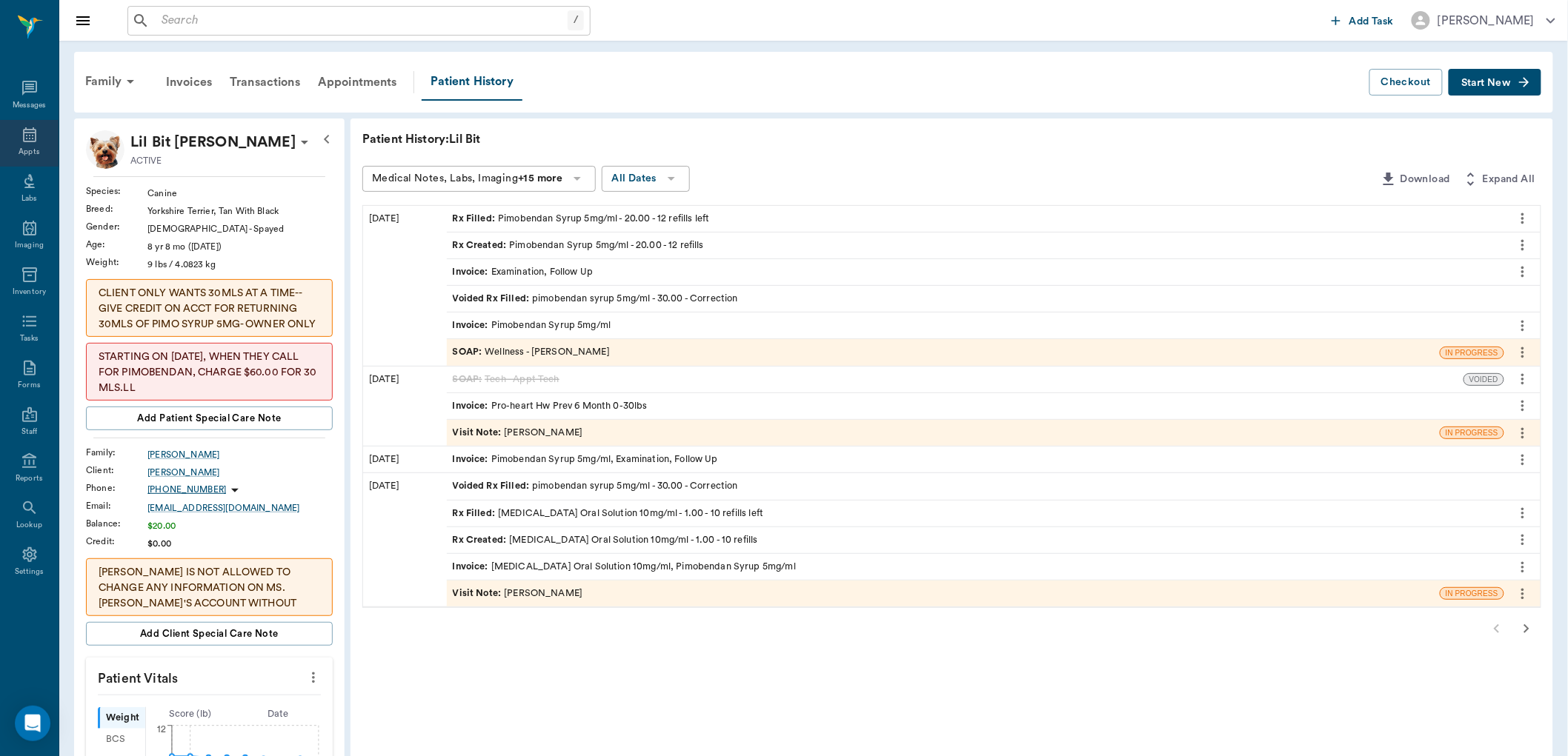
click at [23, 152] on div "Appts" at bounding box center [29, 152] width 21 height 11
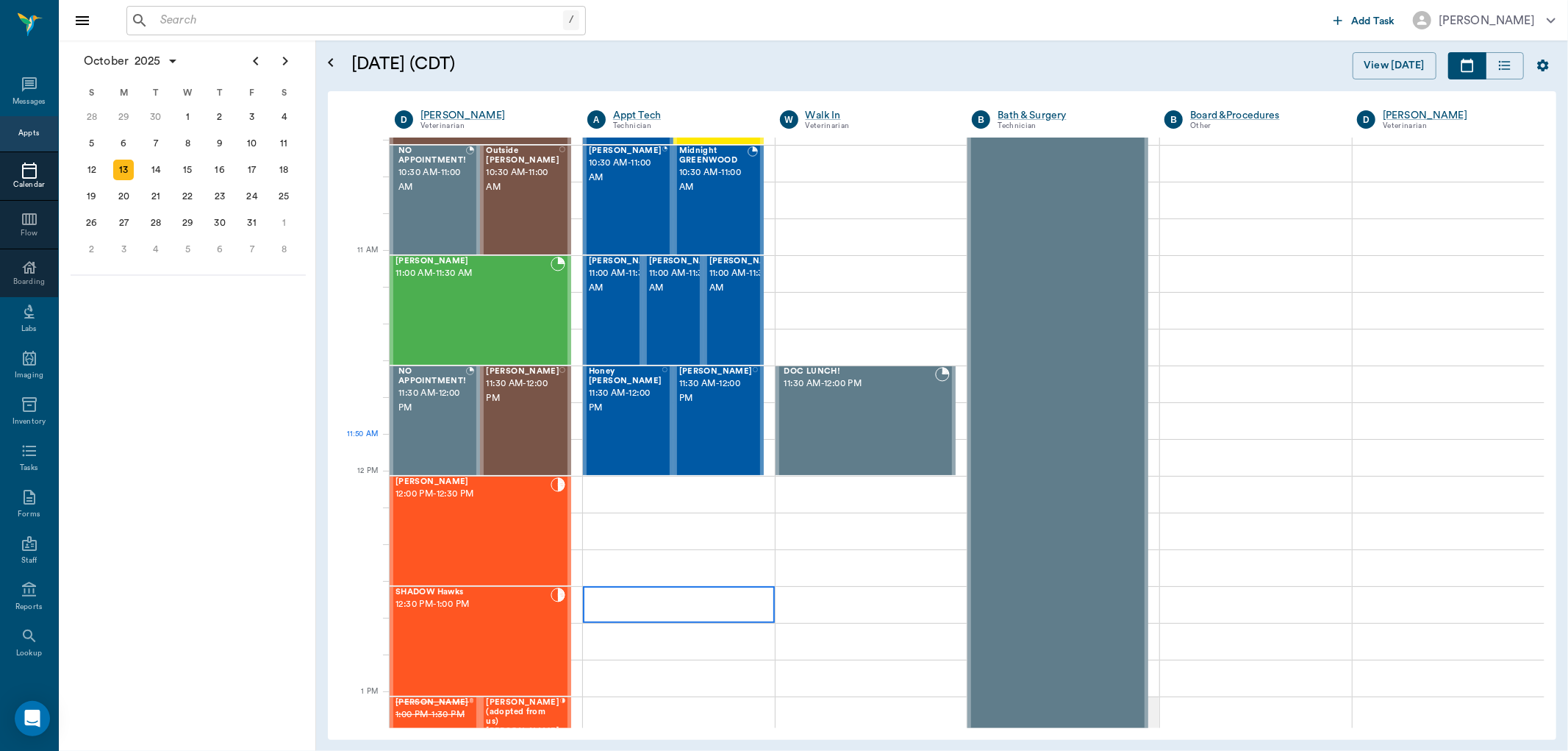
scroll to position [877, 0]
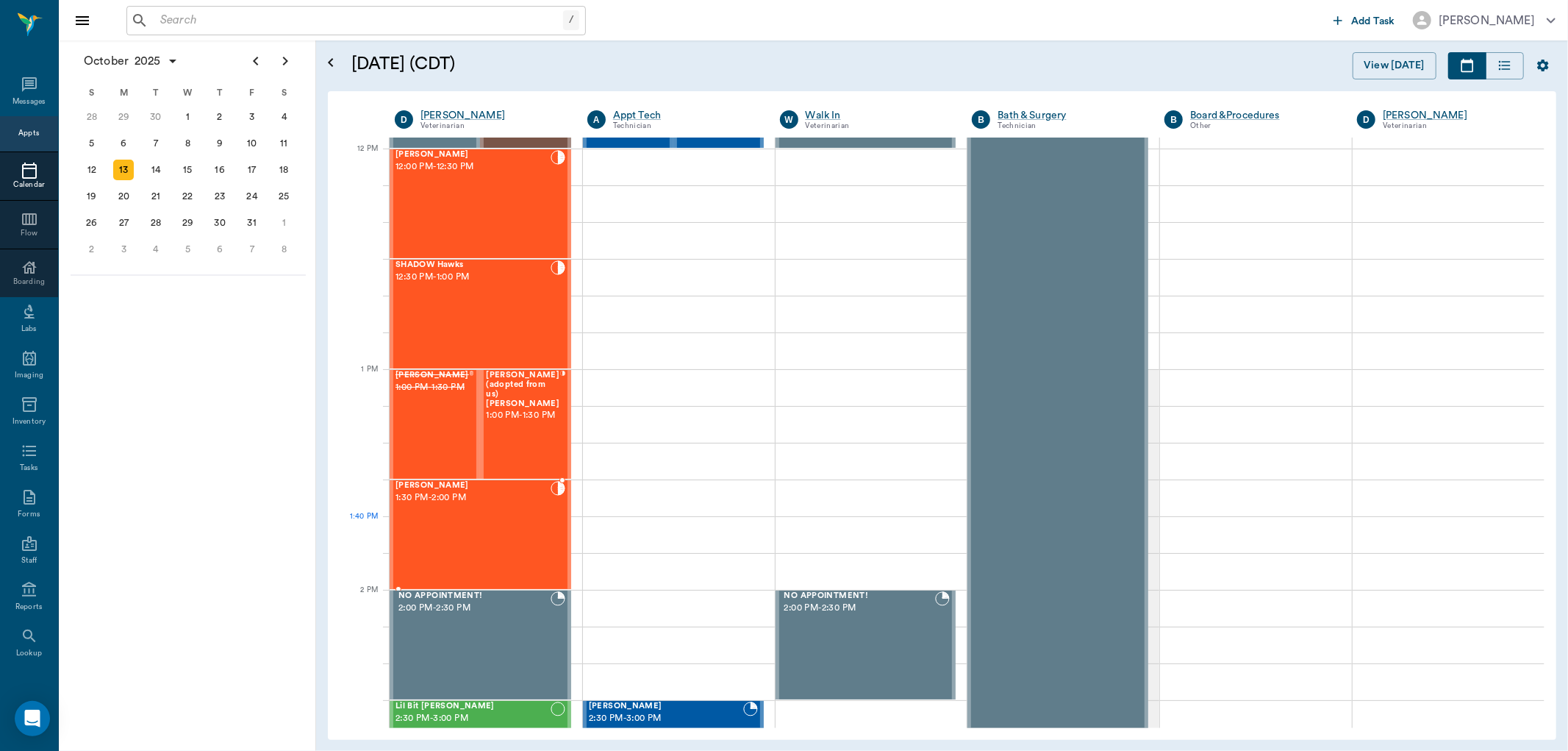
click at [510, 538] on div "[PERSON_NAME] 1:30 PM - 2:00 PM" at bounding box center [473, 535] width 155 height 107
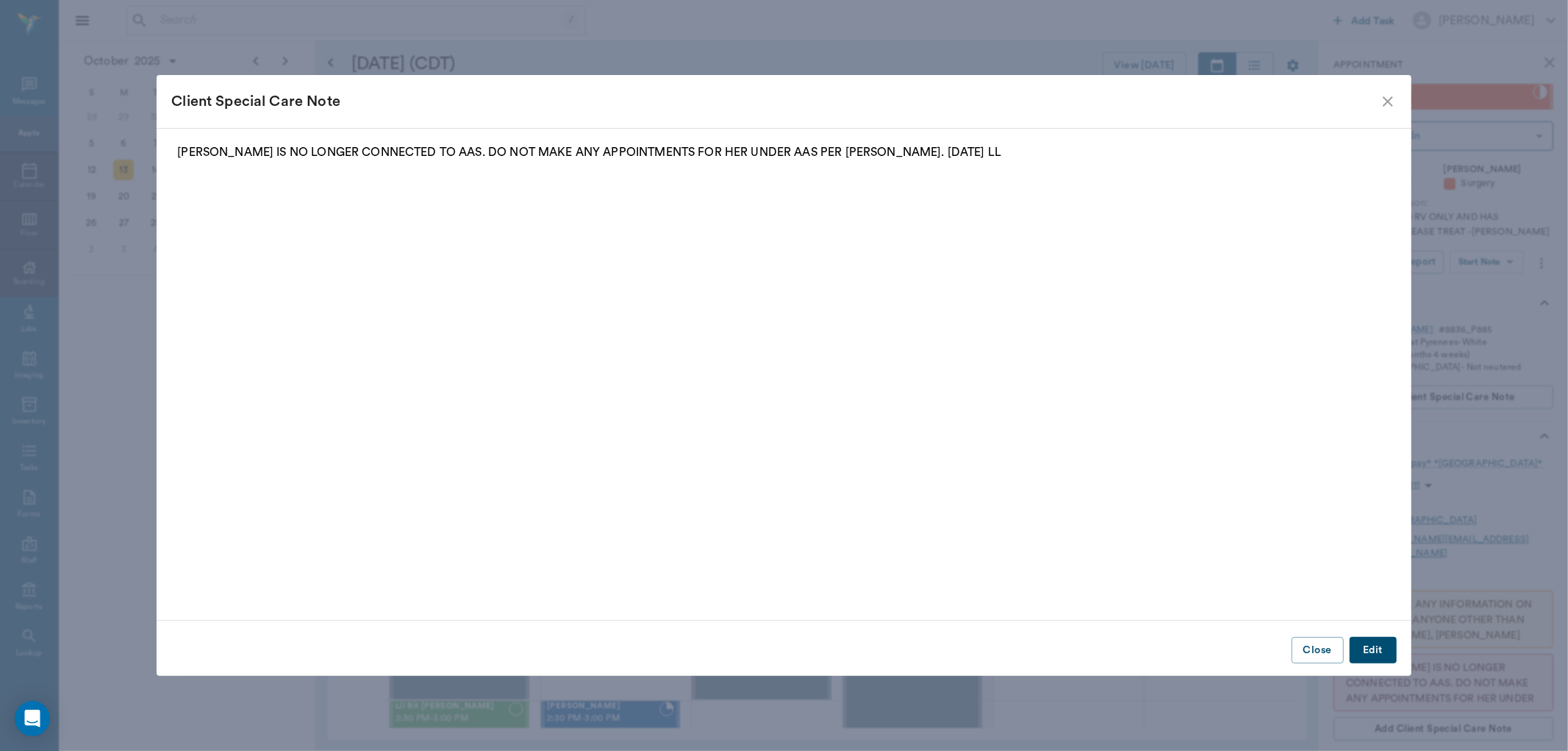
click at [495, 429] on fieldset "[PERSON_NAME] IS NO LONGER CONNECTED TO AAS. DO NOT MAKE ANY APPOINTMENTS FOR H…" at bounding box center [783, 370] width 1225 height 454
click at [1381, 101] on icon "close" at bounding box center [1388, 102] width 17 height 17
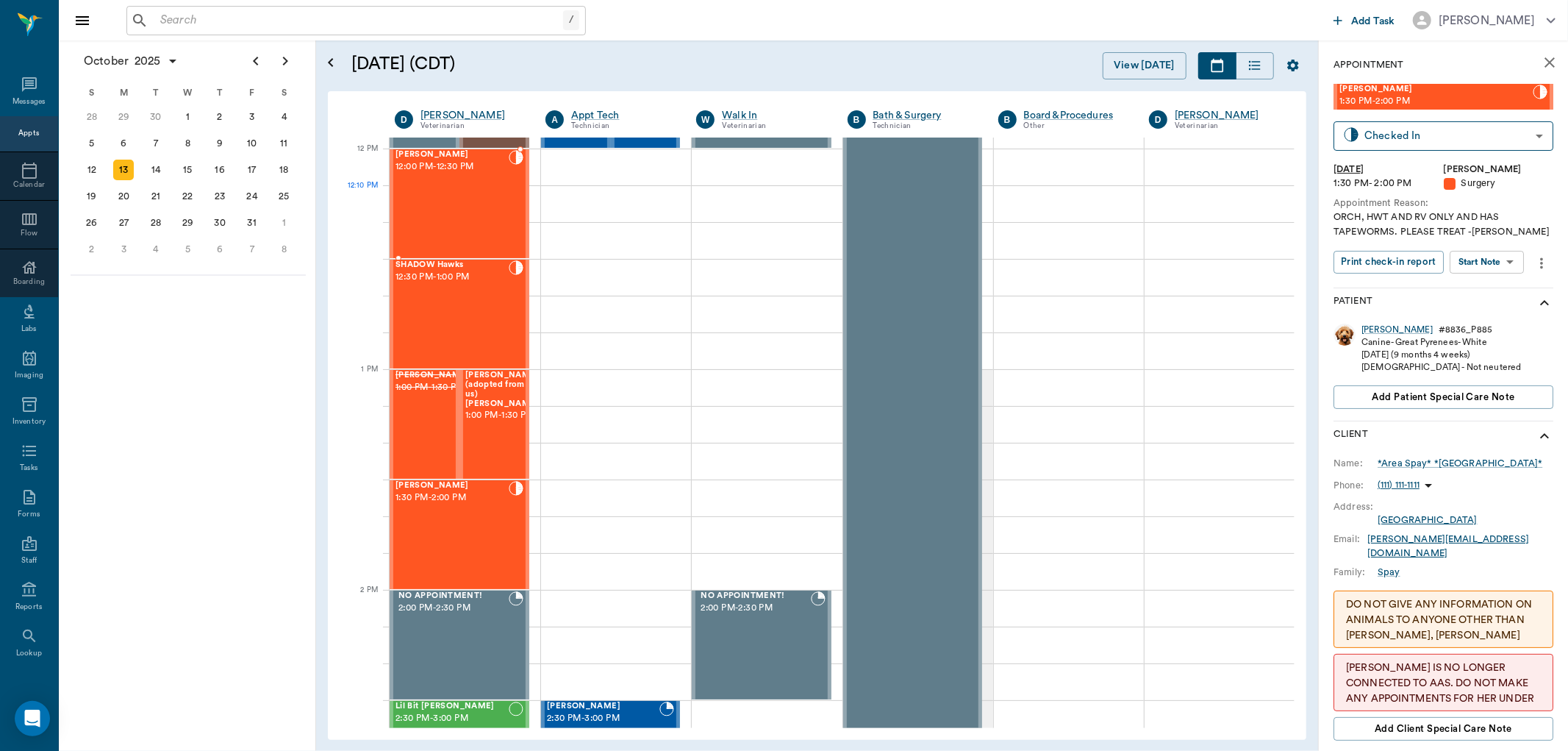
click at [487, 220] on div "[PERSON_NAME] 12:00 PM - 12:30 PM" at bounding box center [452, 203] width 113 height 107
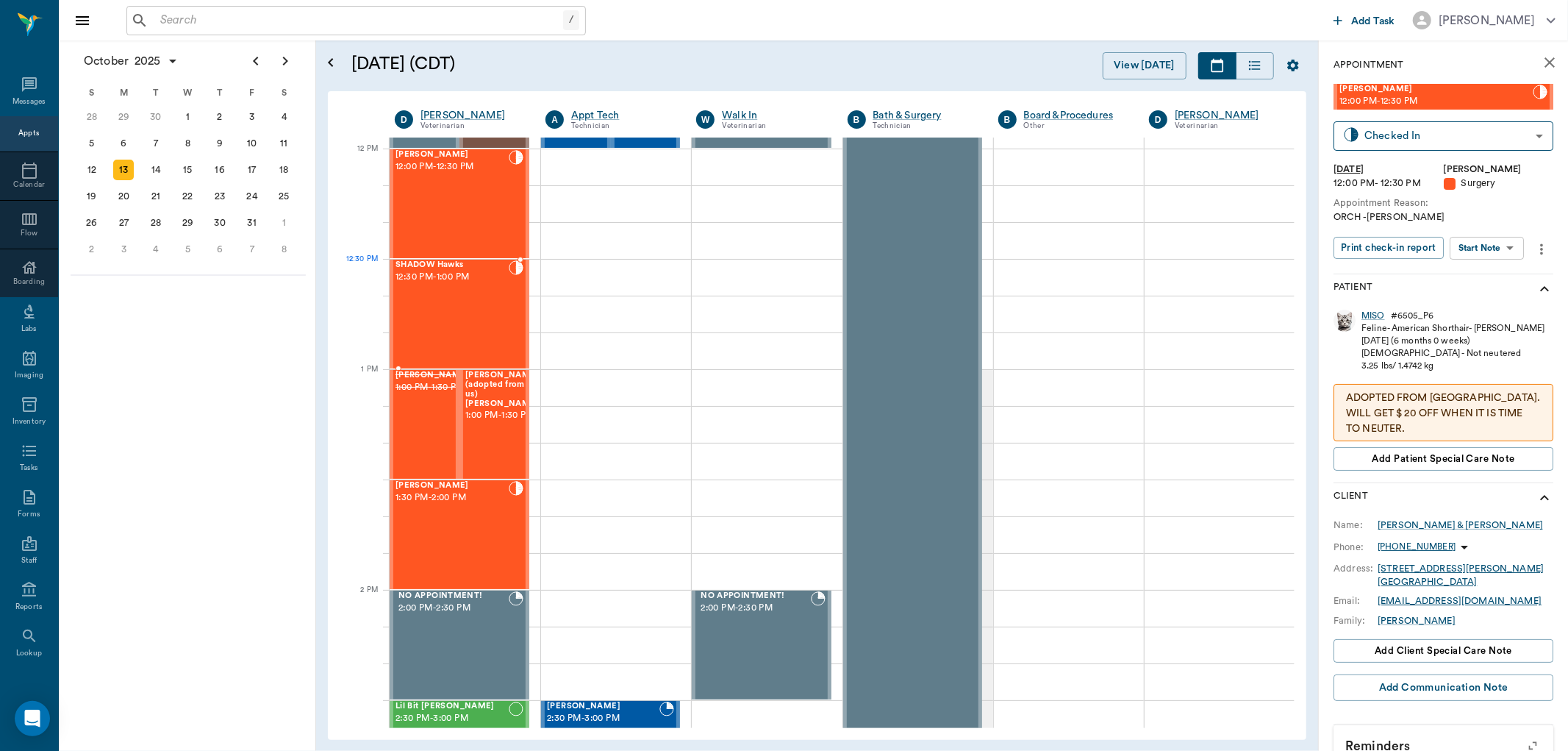
drag, startPoint x: 480, startPoint y: 282, endPoint x: 482, endPoint y: 297, distance: 15.1
click at [480, 282] on span "12:30 PM - 1:00 PM" at bounding box center [452, 277] width 113 height 15
click at [467, 212] on div "[PERSON_NAME] 12:00 PM - 12:30 PM" at bounding box center [452, 203] width 113 height 107
click at [487, 289] on div "SHADOW Hawks 12:30 PM - 1:00 PM" at bounding box center [452, 313] width 113 height 107
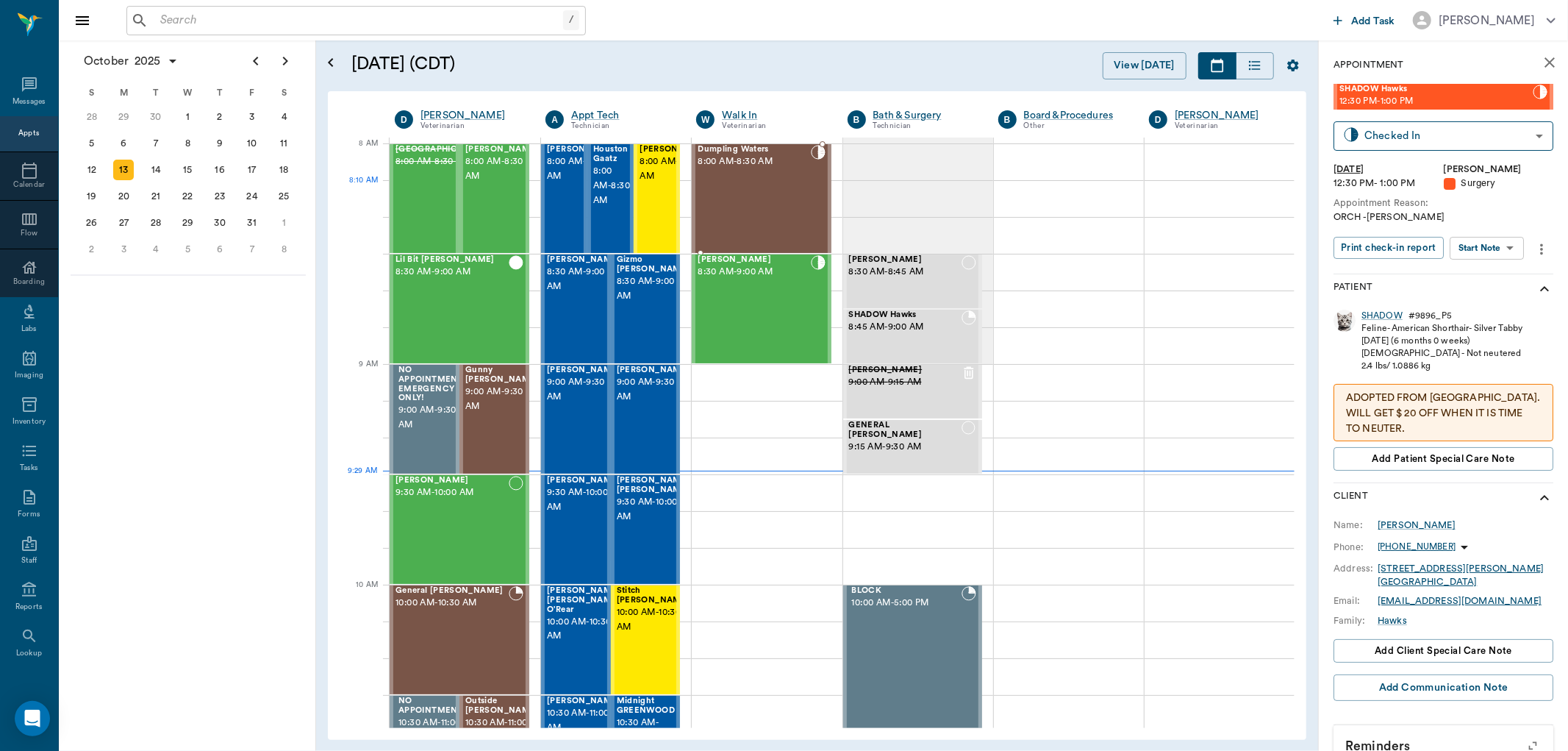
click at [748, 198] on div "Dumpling Waters 8:00 AM - 8:30 AM" at bounding box center [754, 198] width 113 height 107
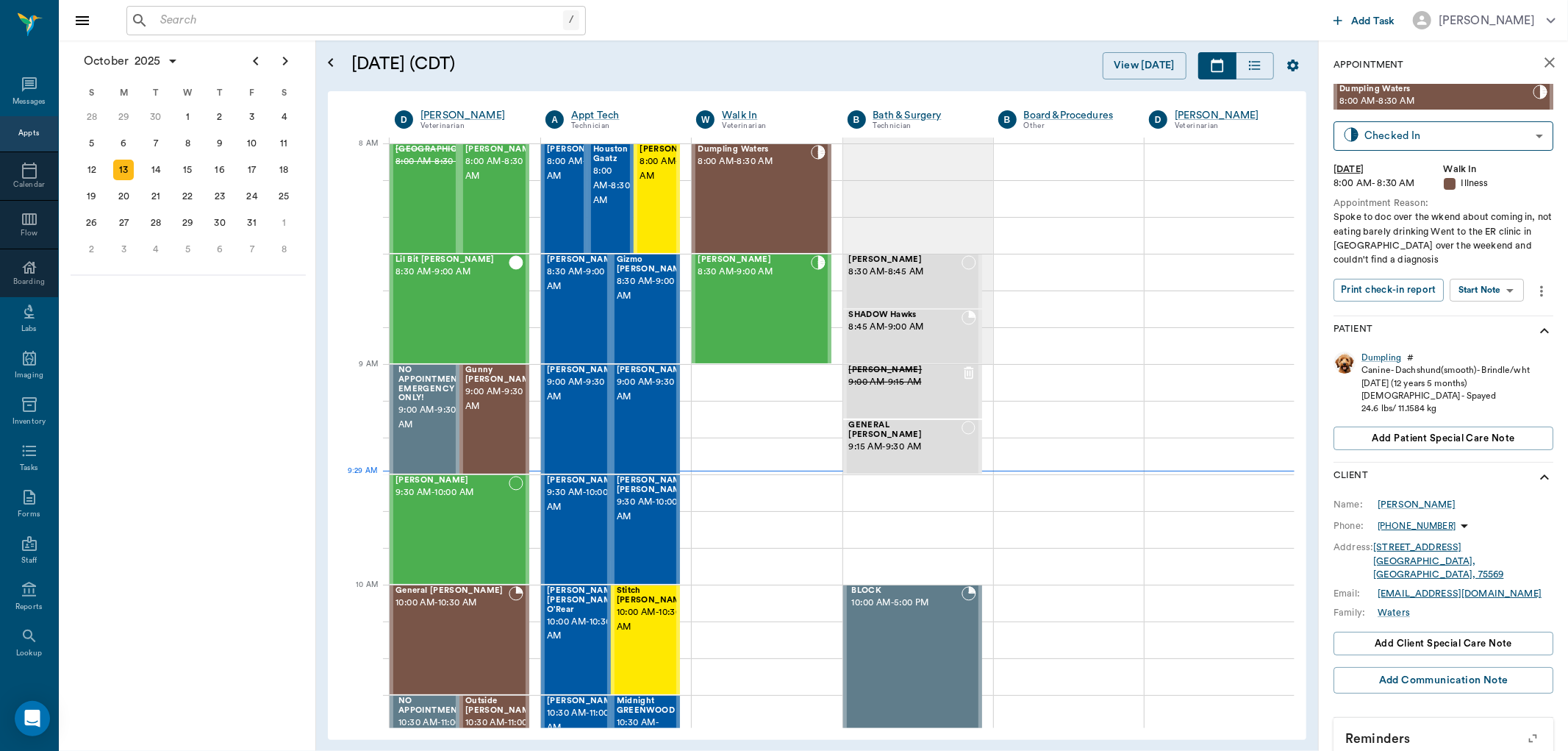
click at [1496, 291] on body "/ ​ Add Task [PERSON_NAME] Nectar Messages Appts Calendar Flow Boarding Labs Im…" at bounding box center [784, 375] width 1568 height 751
click at [1482, 316] on button "View SOAP" at bounding box center [1470, 320] width 50 height 17
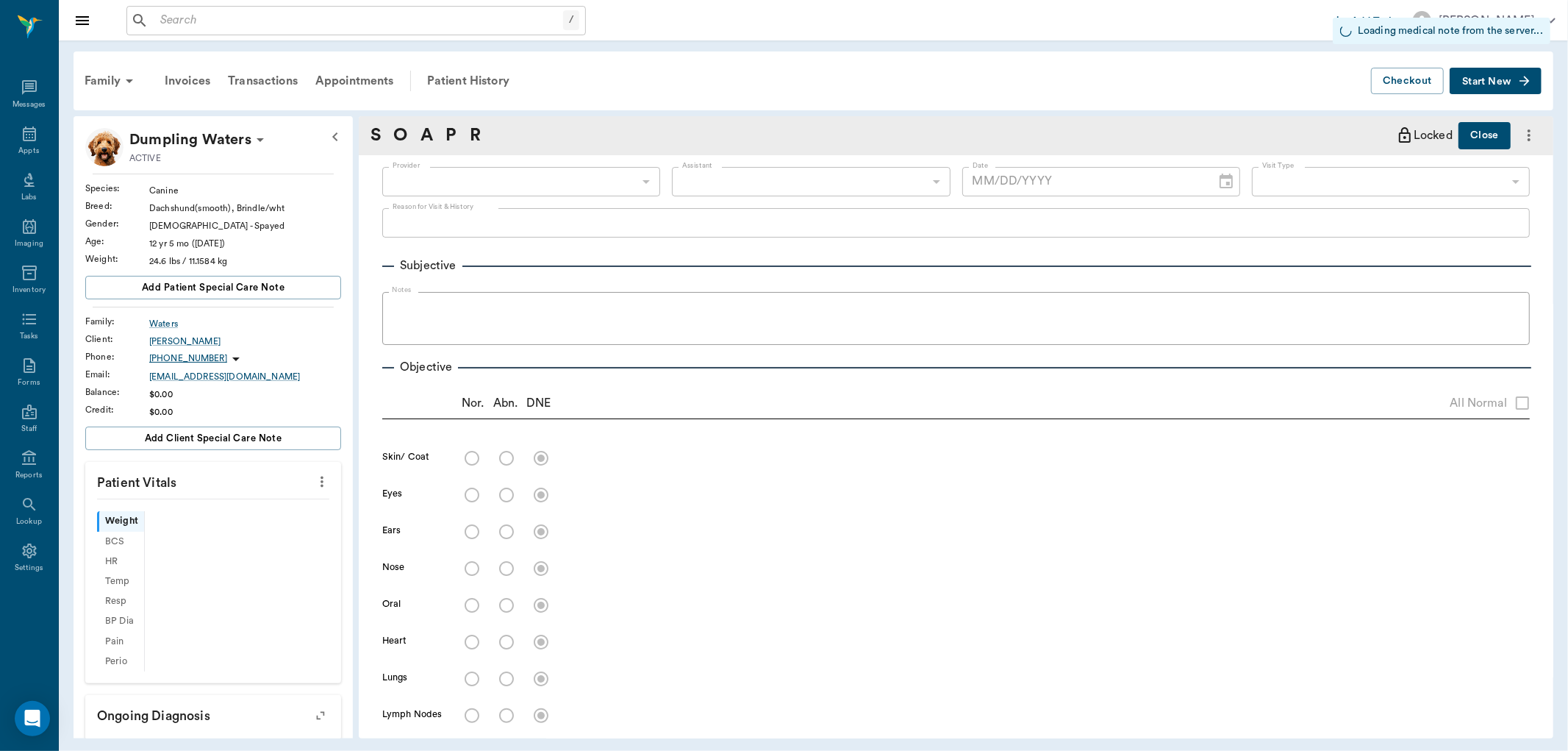
type input "63ec2f075fda476ae8351a4d"
type input "682b670d8bdc6f7f8feef3db"
type input "65d2be4f46e3a538d89b8c15"
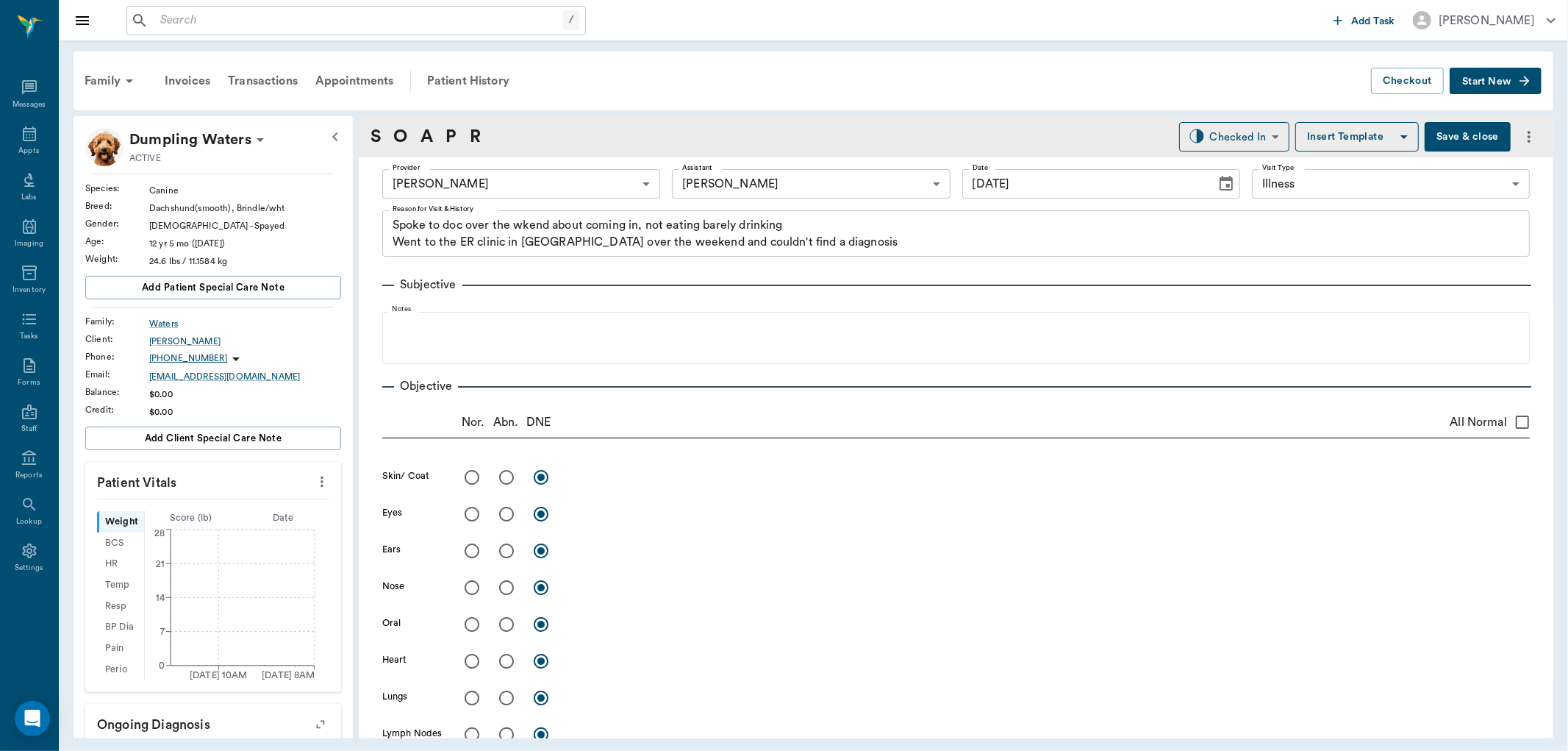
type input "[DATE]"
type textarea "Spoke to doc over the wkend about coming in, not eating barely drinking Went to…"
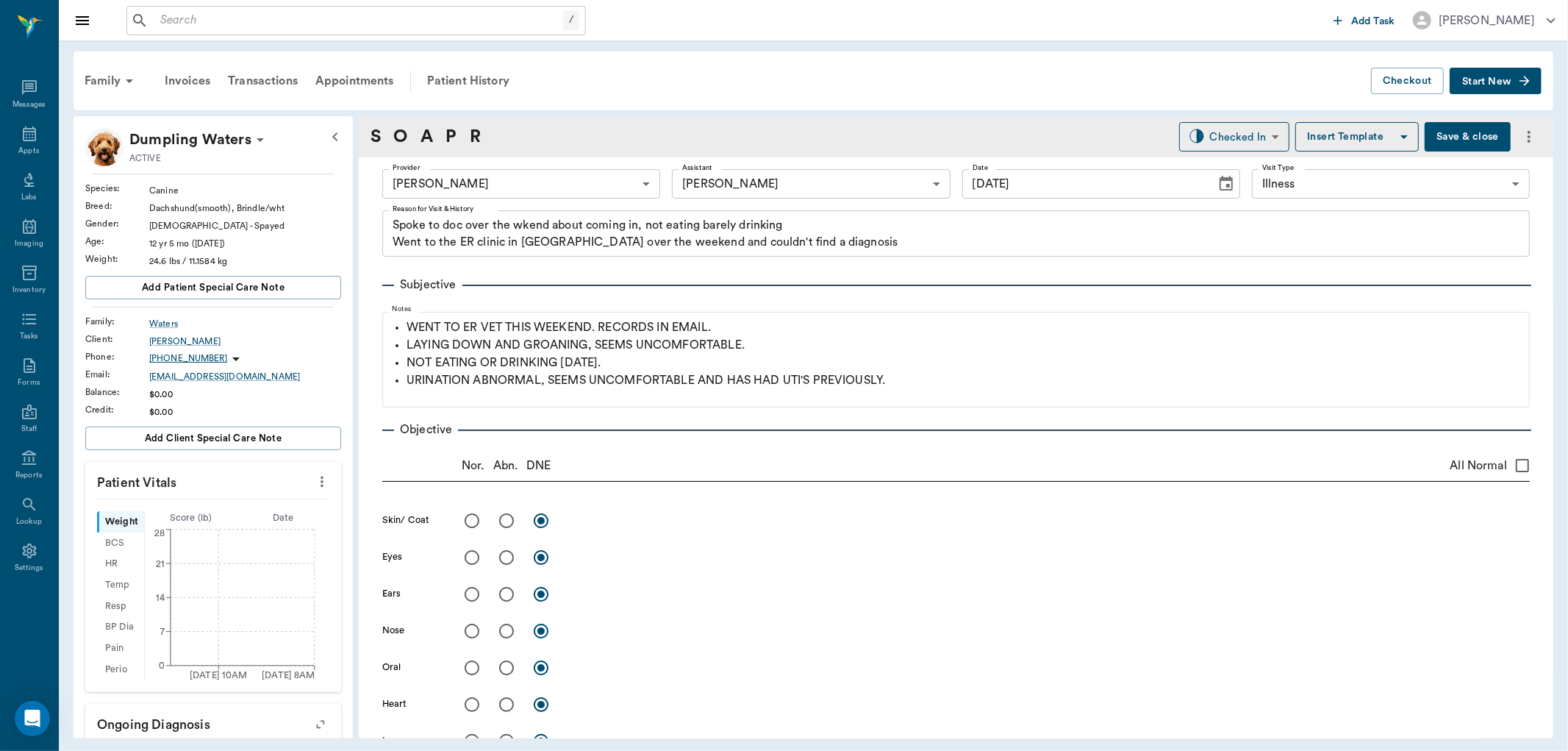
scroll to position [1100, 0]
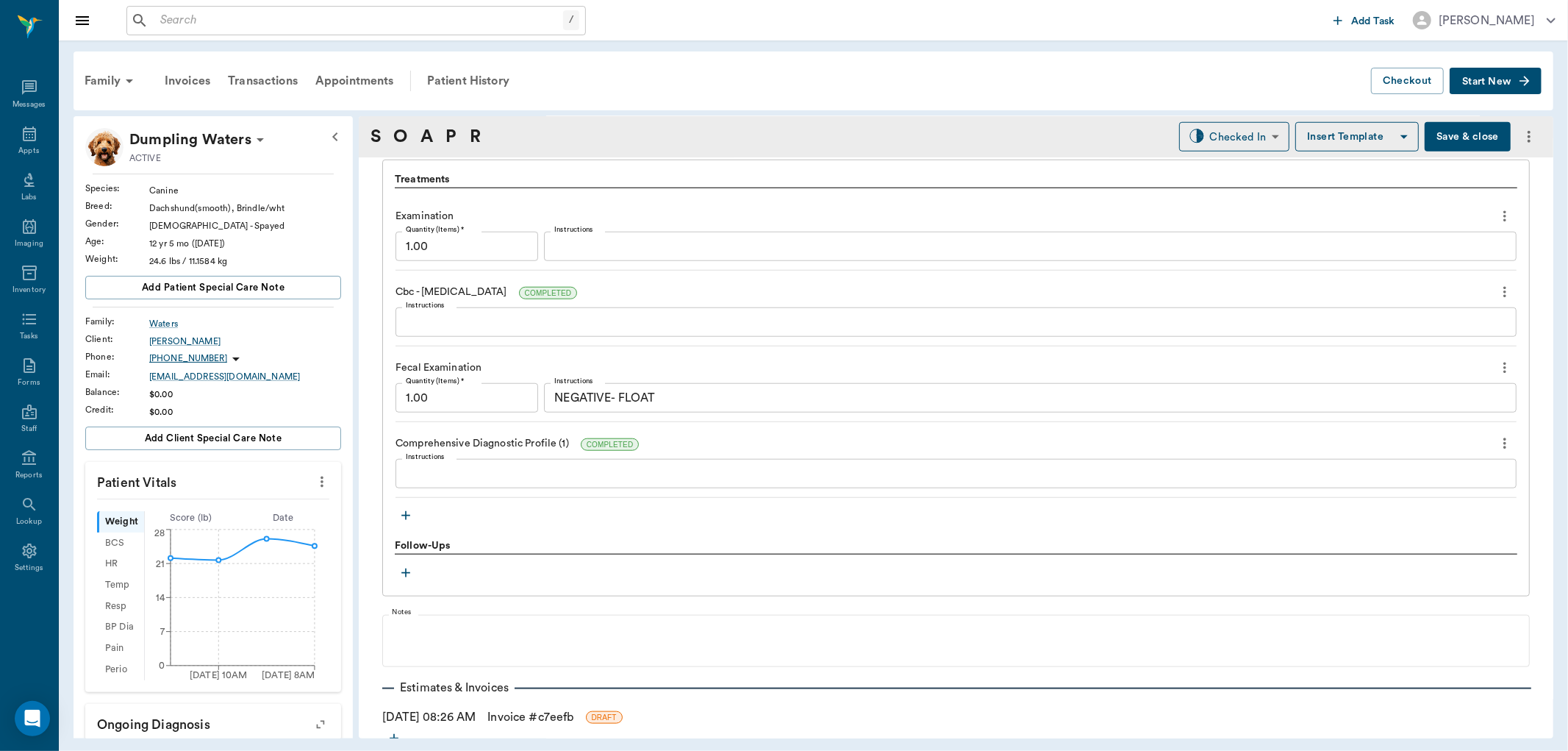
click at [404, 515] on icon "button" at bounding box center [406, 515] width 15 height 15
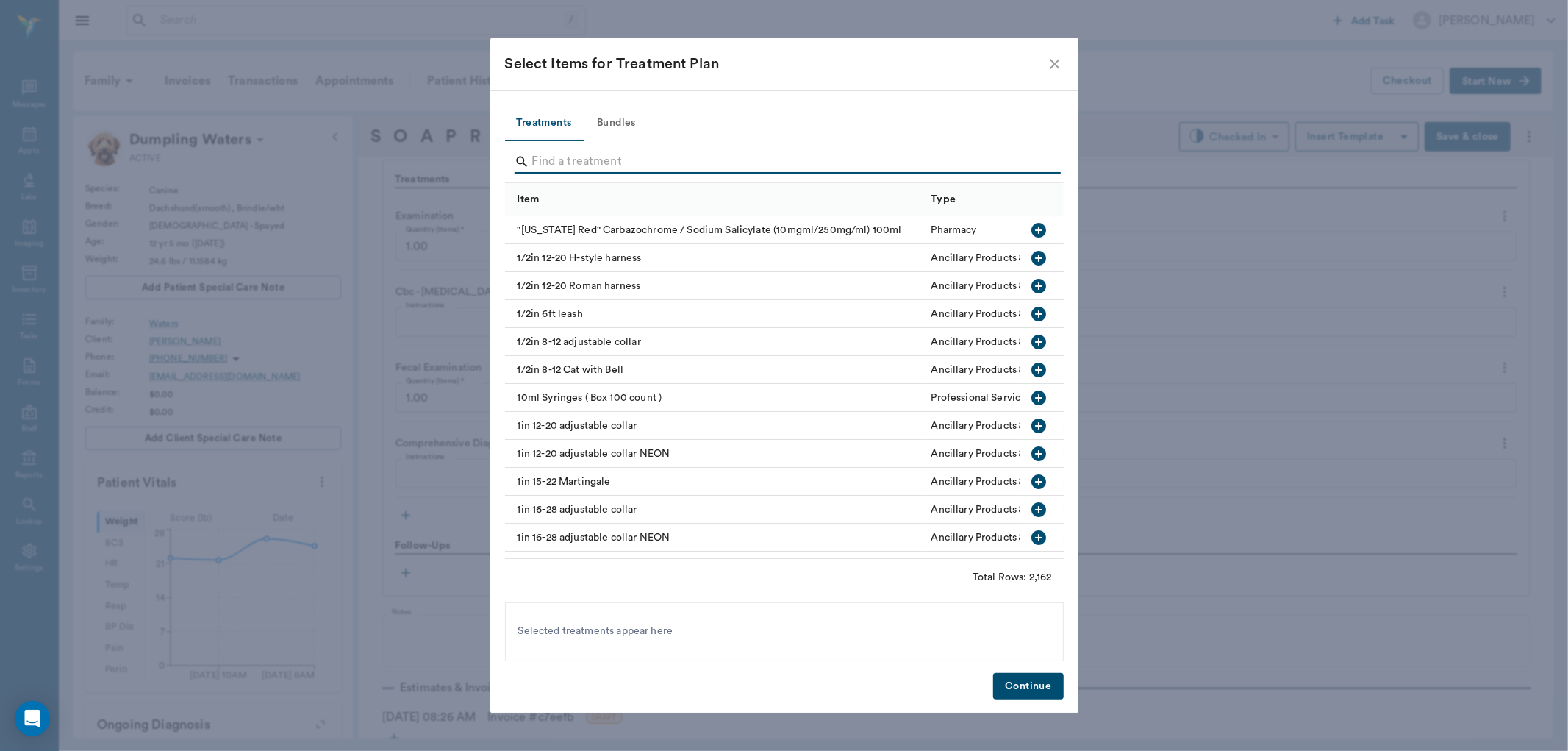
click at [576, 156] on input "Search" at bounding box center [785, 162] width 507 height 24
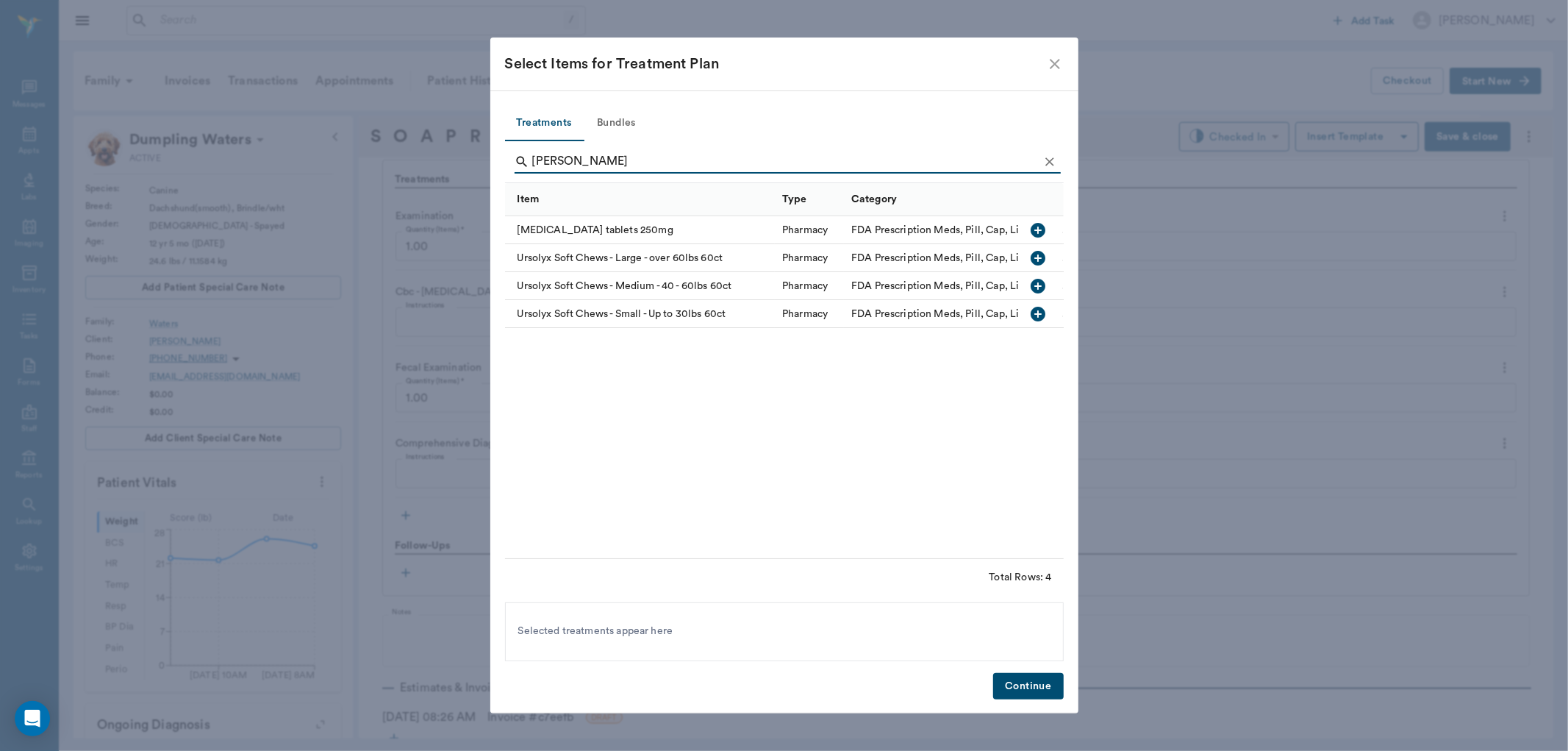
type input "[PERSON_NAME]"
click at [1040, 228] on icon "button" at bounding box center [1038, 230] width 15 height 15
click at [1039, 688] on button "Continue" at bounding box center [1028, 687] width 70 height 27
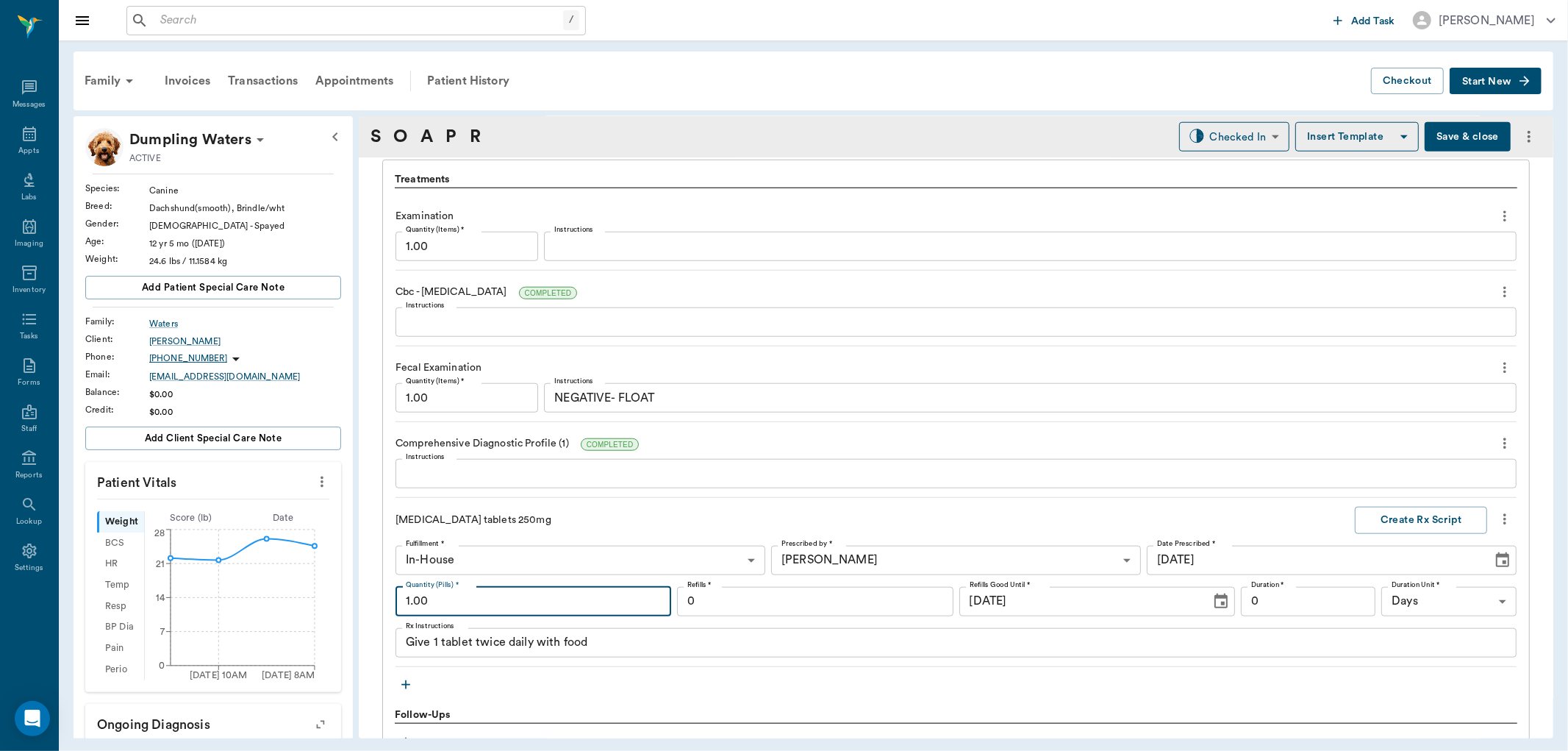
click at [518, 611] on input "1.00" at bounding box center [534, 601] width 276 height 29
type input "10.00"
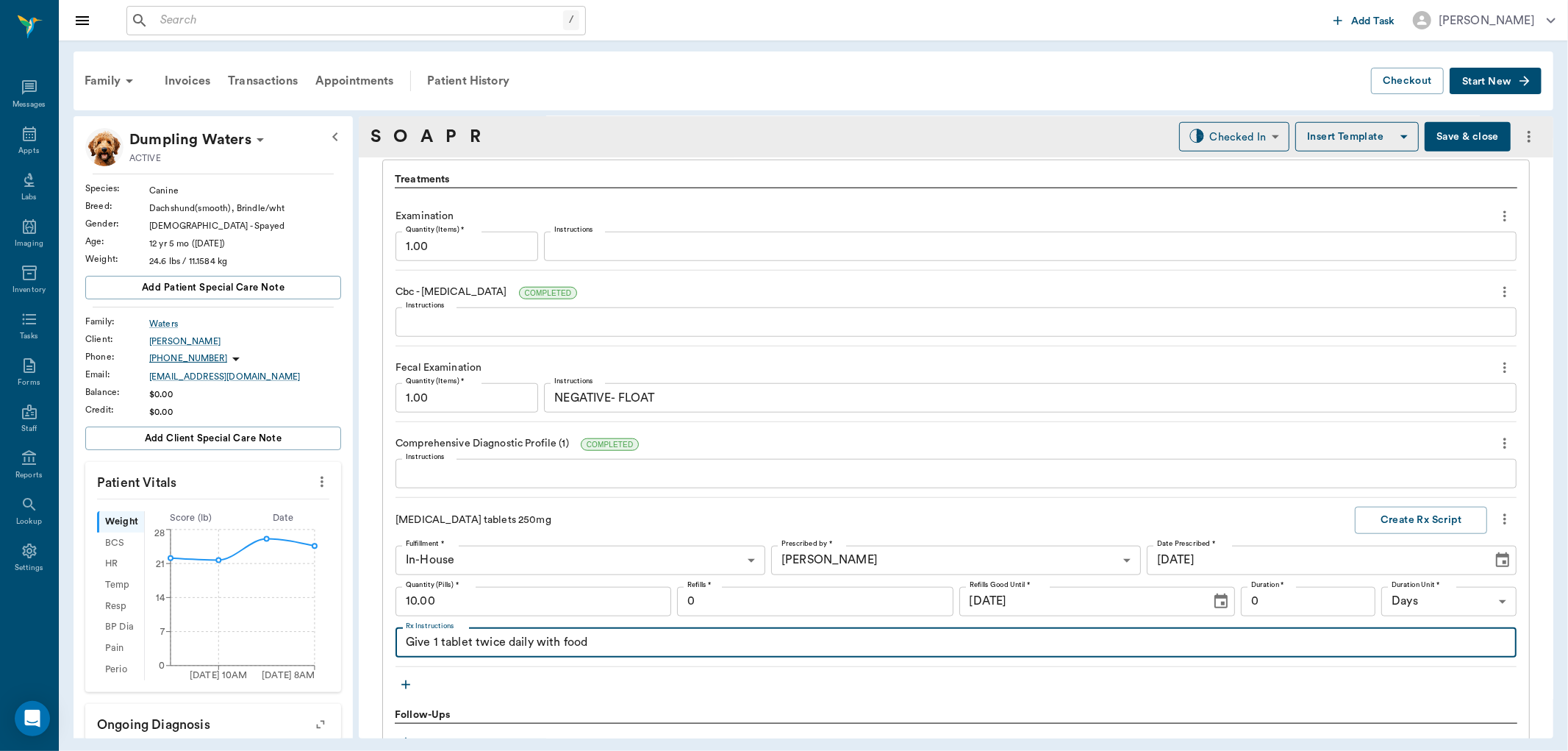
click at [604, 638] on textarea "Give 1 tablet twice daily with food" at bounding box center [956, 642] width 1100 height 17
type textarea "G"
type textarea "Give 1 ml by mouth twice daily (85mg/ml)"
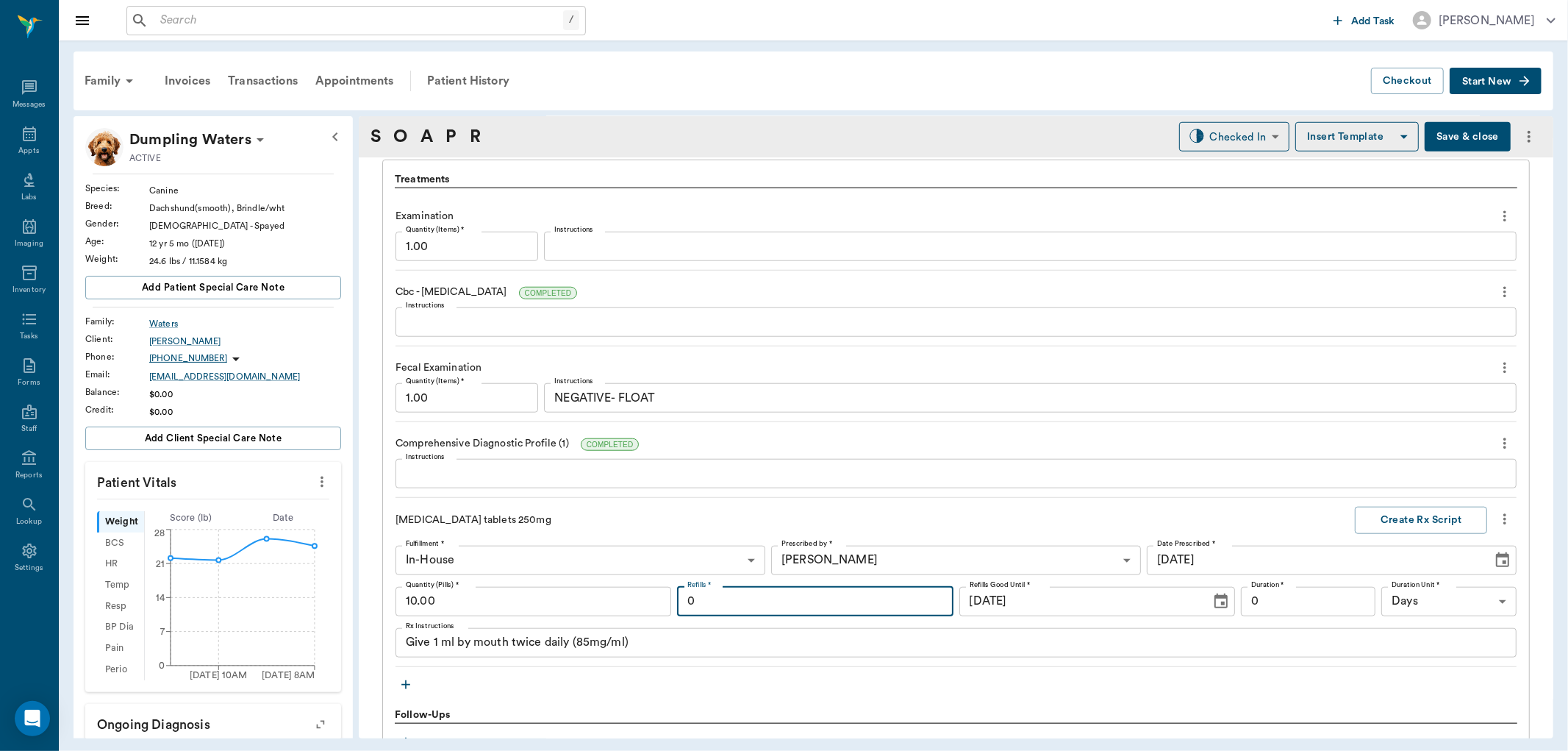
click at [767, 600] on input "0" at bounding box center [815, 601] width 276 height 29
type input "12"
click at [1406, 523] on button "Create Rx Script" at bounding box center [1421, 520] width 132 height 27
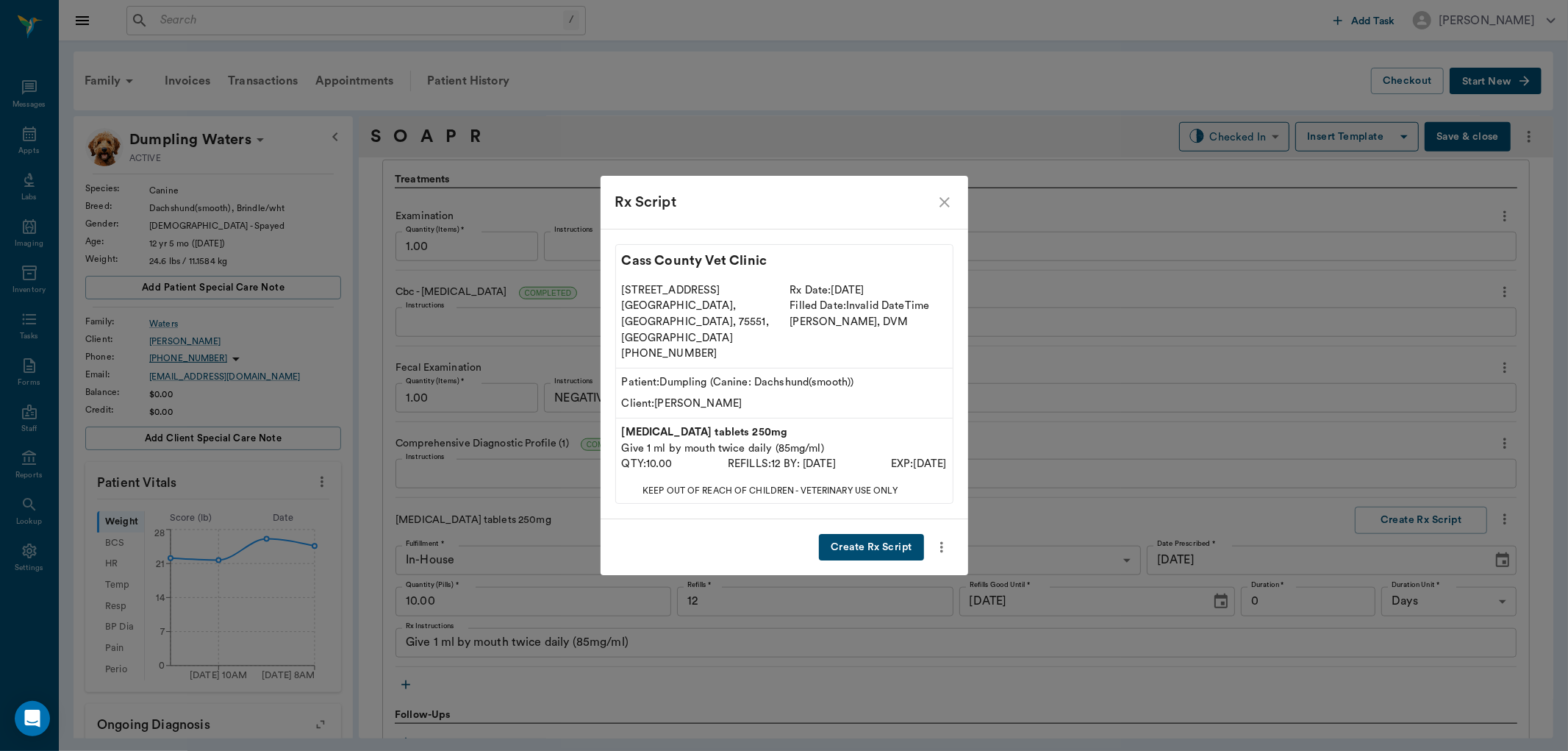
click at [877, 534] on button "Create Rx Script" at bounding box center [871, 547] width 105 height 27
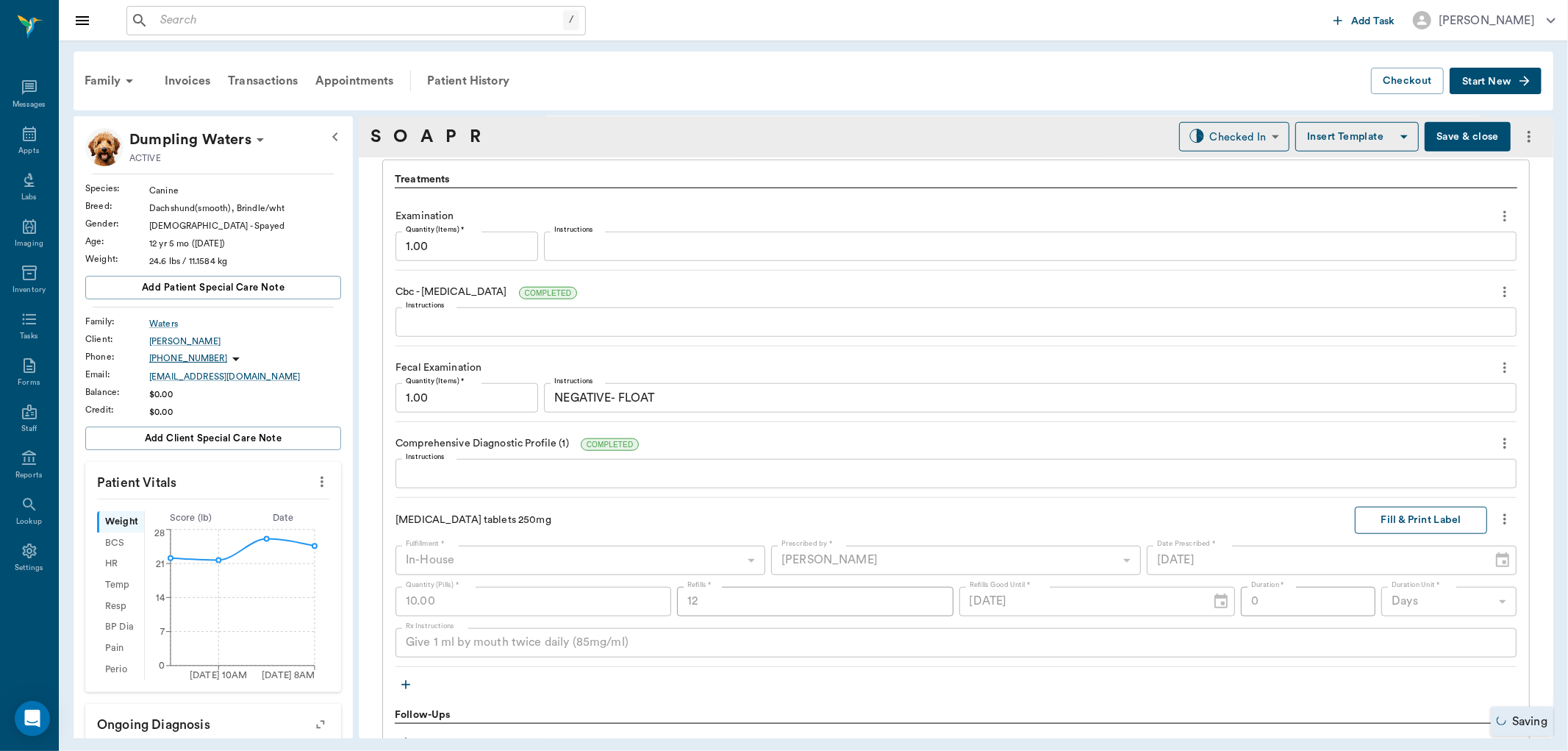
click at [1430, 512] on button "Fill & Print Label" at bounding box center [1421, 520] width 132 height 27
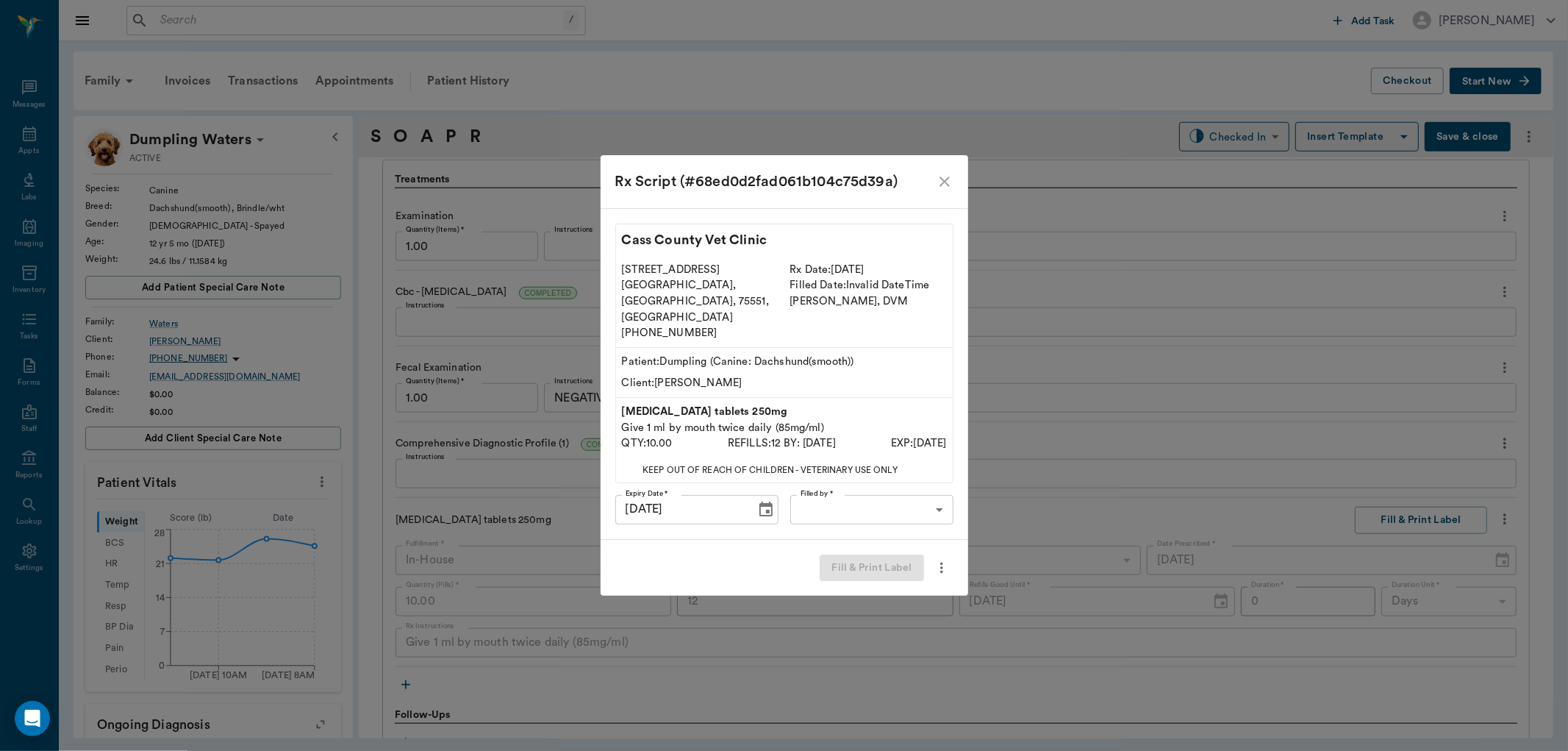
click at [908, 492] on body "/ ​ Add Task [PERSON_NAME] Nectar Messages Appts Labs Imaging Inventory Tasks F…" at bounding box center [784, 375] width 1568 height 751
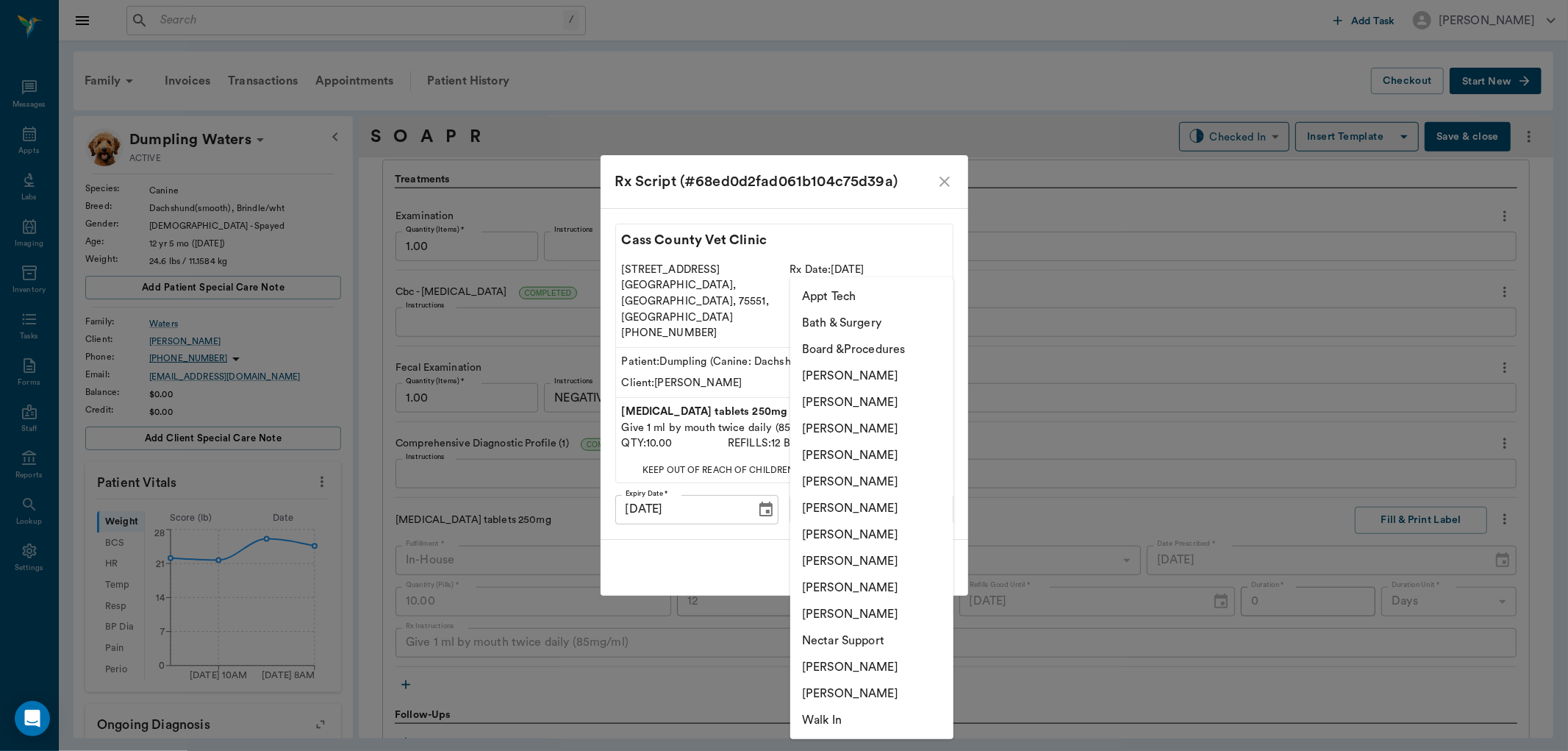
click at [883, 456] on li "[PERSON_NAME]" at bounding box center [872, 454] width 163 height 26
type input "63ec2f075fda476ae8351a4d"
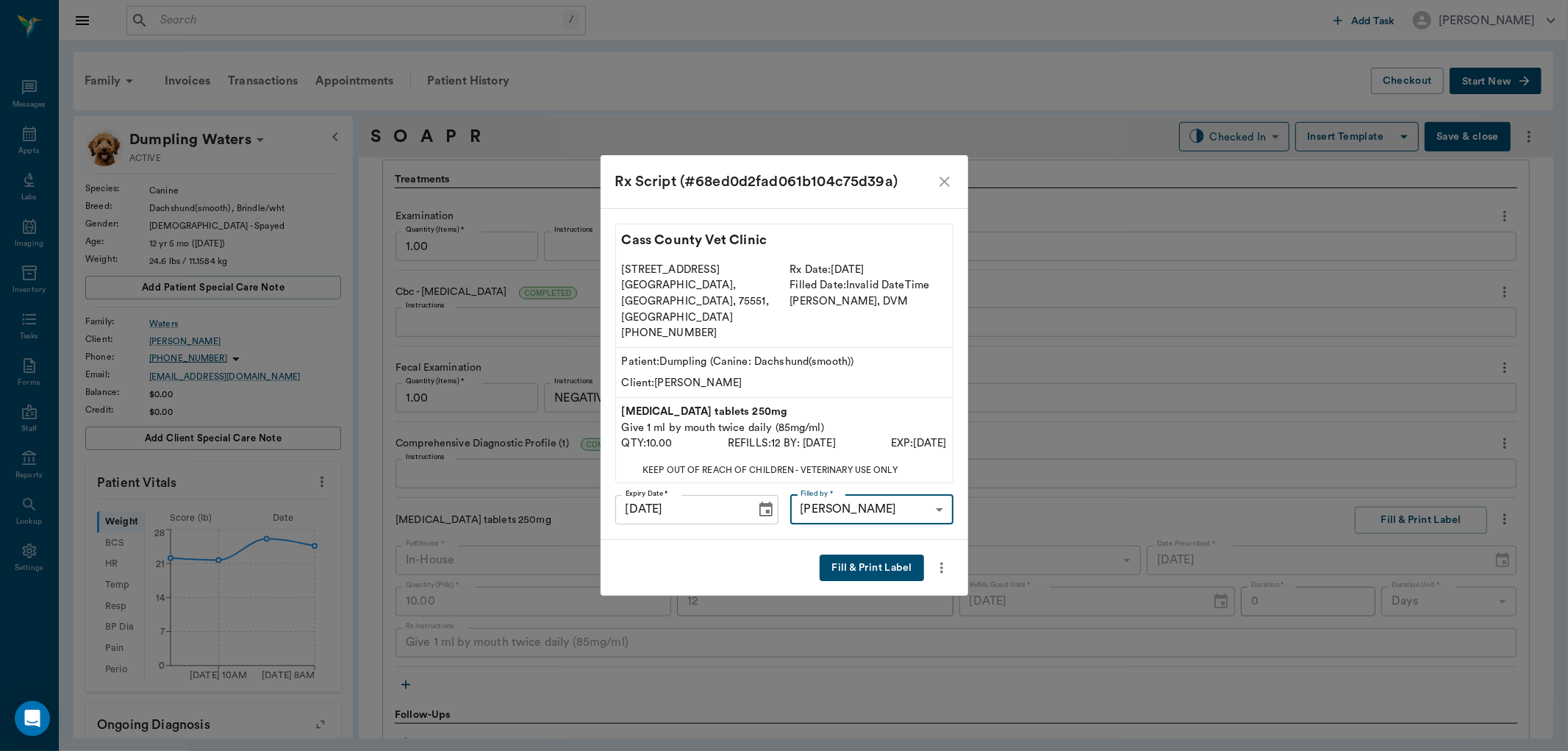
click at [857, 556] on button "Fill & Print Label" at bounding box center [871, 568] width 104 height 27
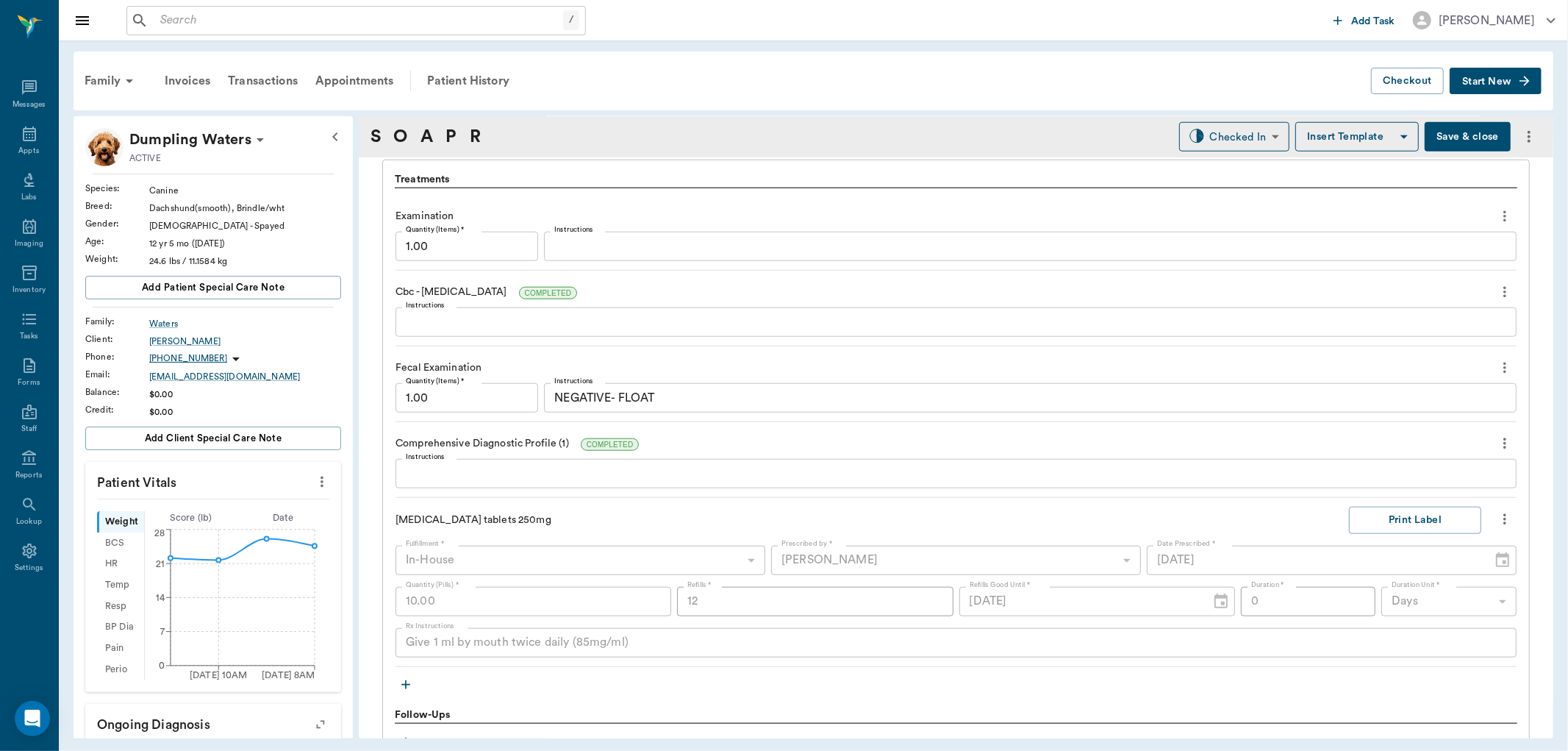
click at [402, 683] on icon "button" at bounding box center [406, 684] width 15 height 15
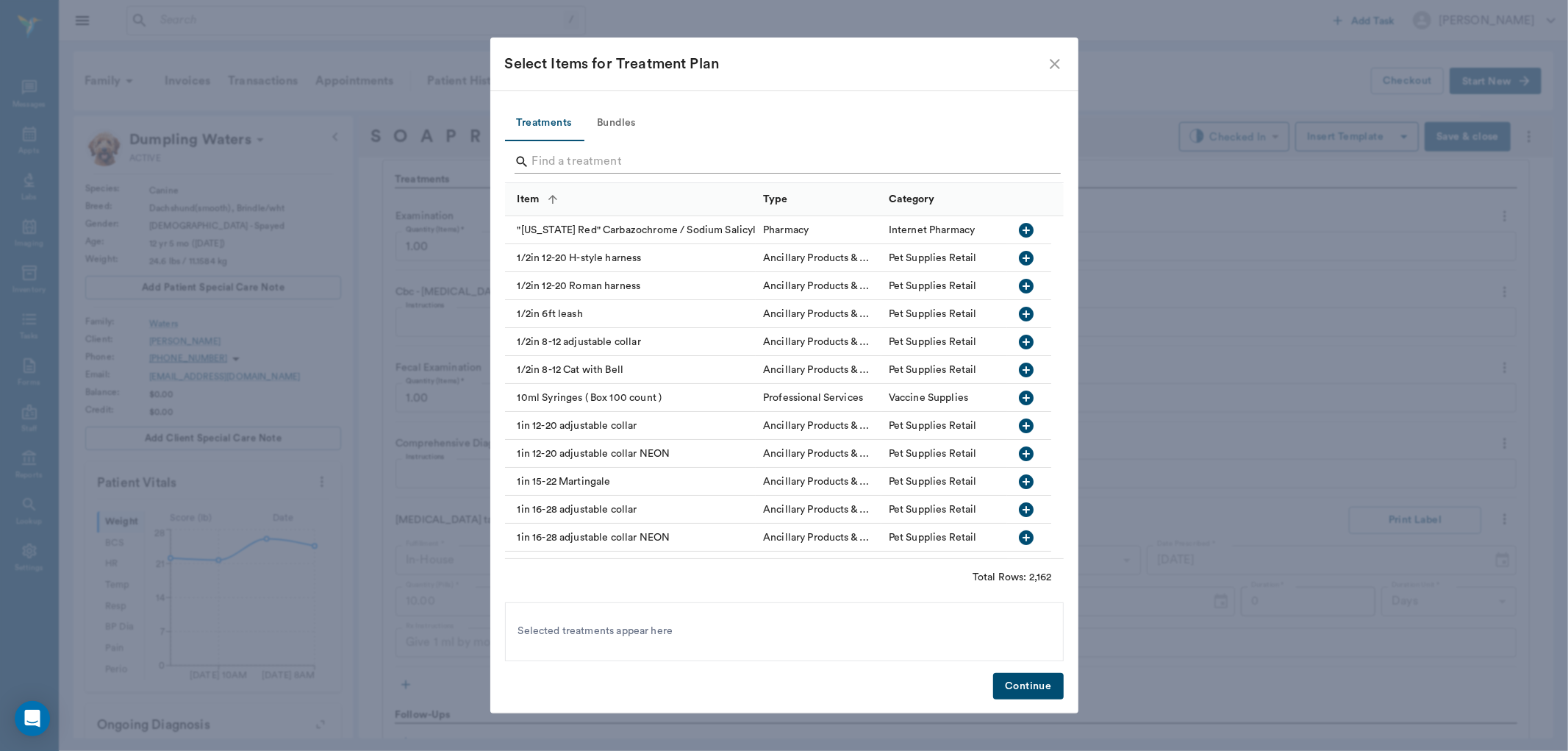
click at [594, 160] on input "Search" at bounding box center [785, 162] width 507 height 24
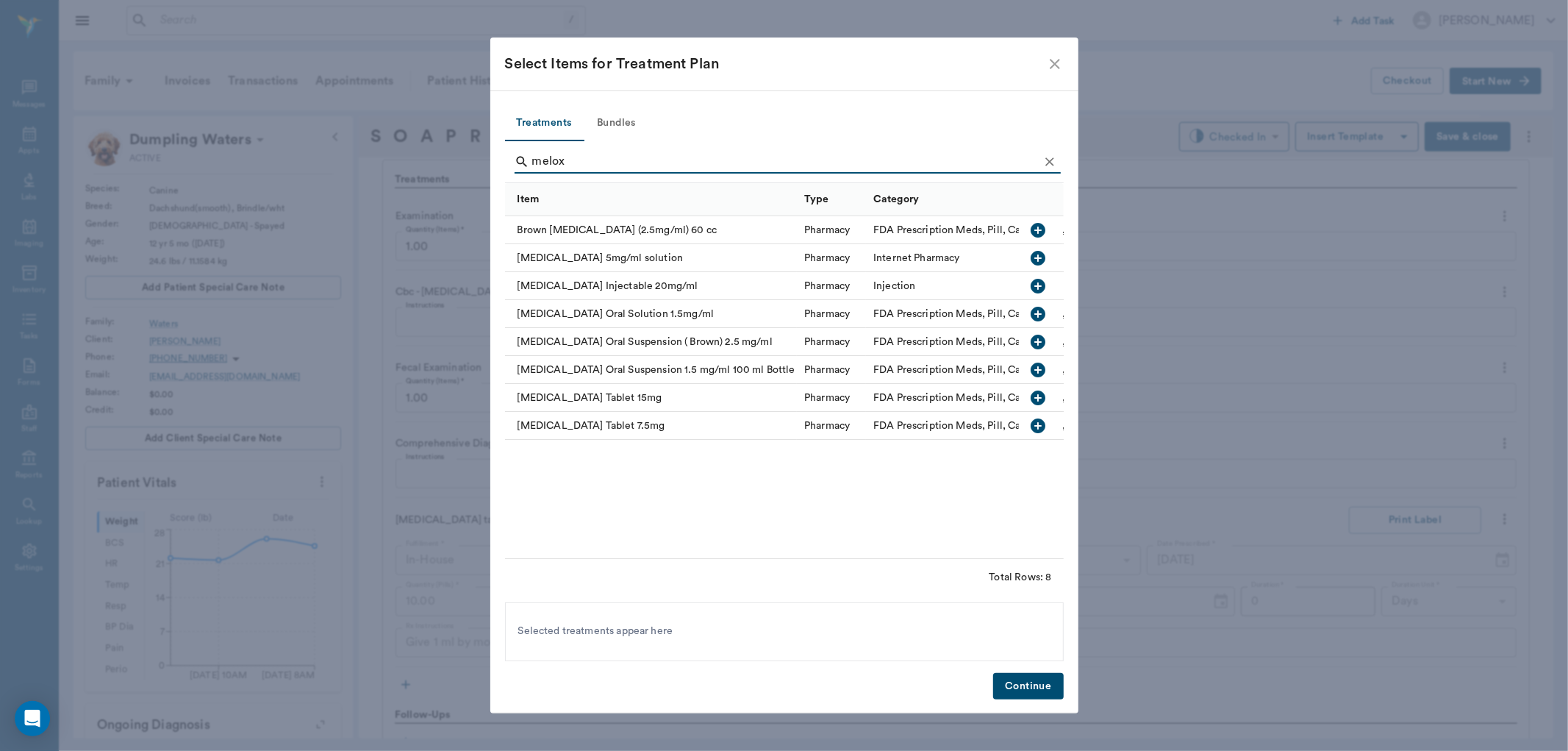
type input "melox"
click at [1038, 364] on icon "button" at bounding box center [1038, 370] width 15 height 15
click at [790, 631] on icon at bounding box center [798, 632] width 16 height 16
drag, startPoint x: 1032, startPoint y: 312, endPoint x: 1034, endPoint y: 331, distance: 19.1
click at [1033, 312] on icon "button" at bounding box center [1038, 314] width 15 height 15
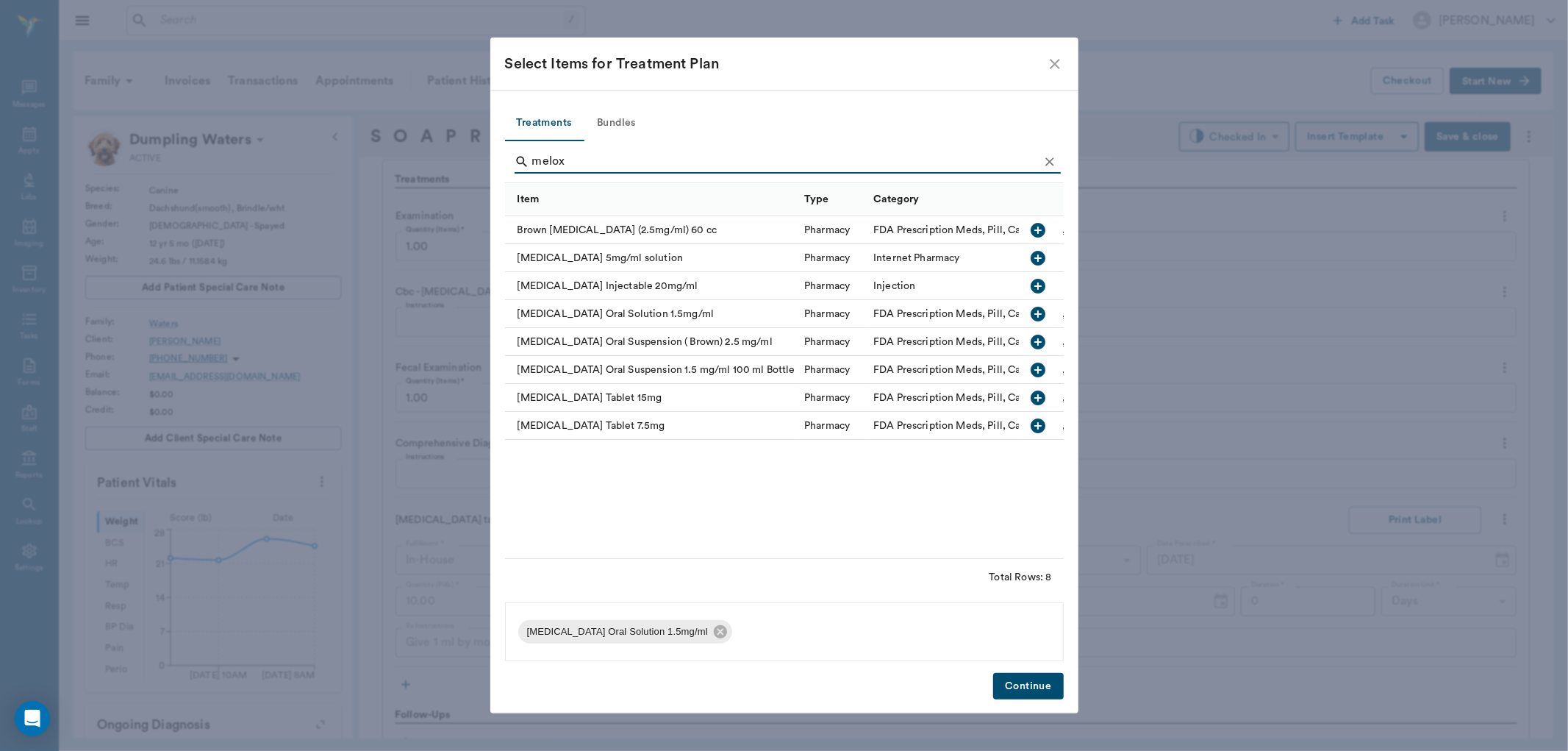
click at [1026, 683] on button "Continue" at bounding box center [1028, 687] width 70 height 27
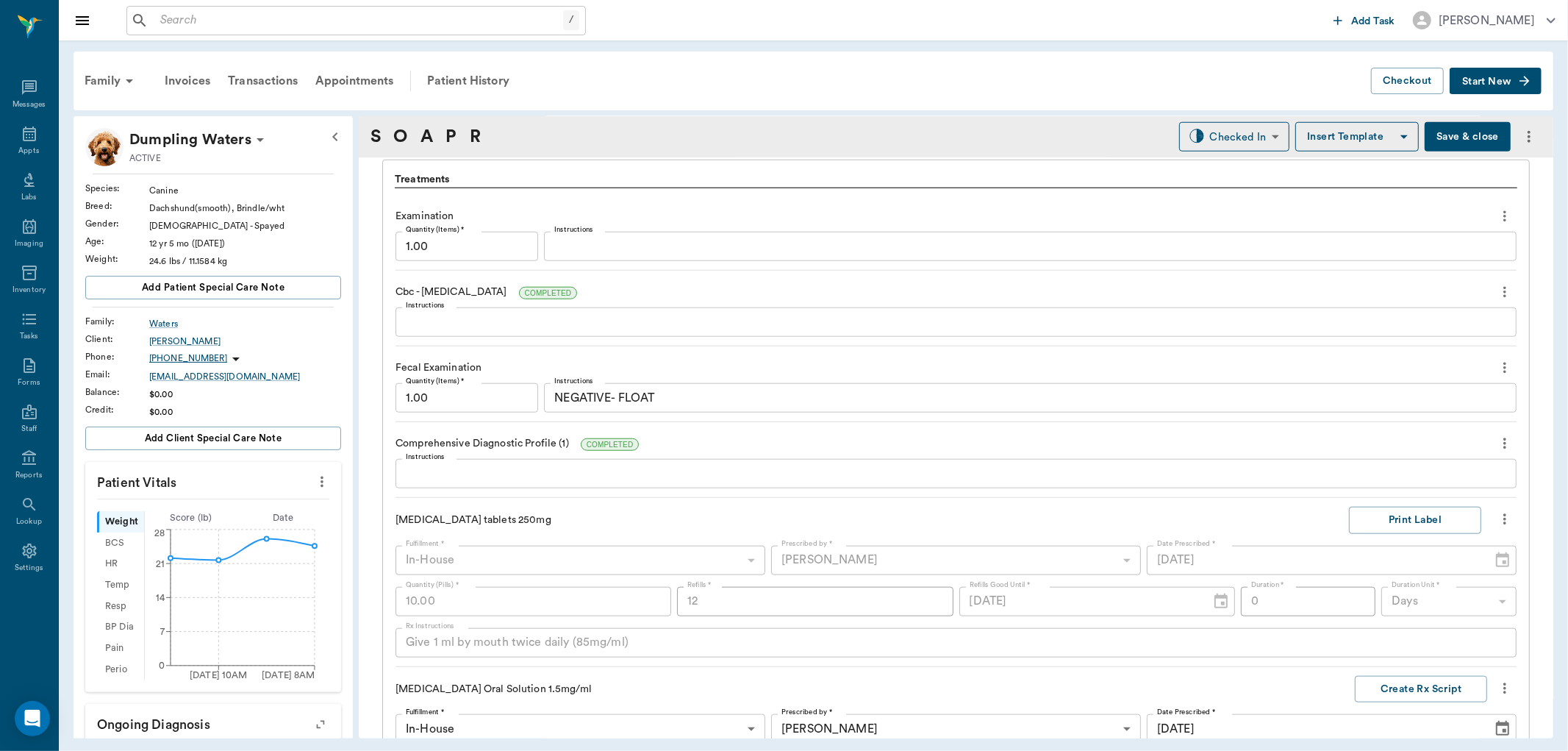
scroll to position [1527, 0]
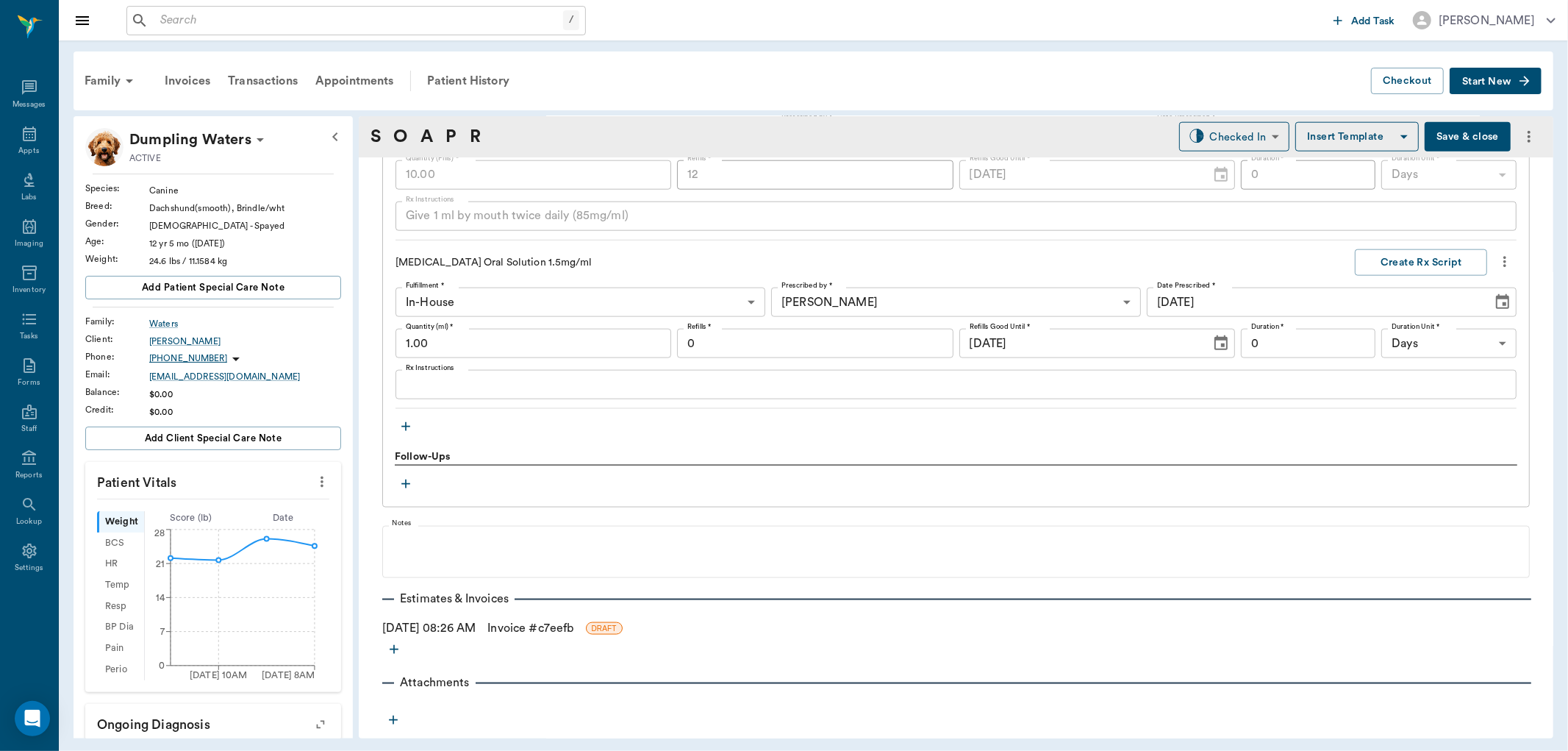
click at [474, 396] on div "x Rx Instructions" at bounding box center [956, 385] width 1121 height 29
click at [476, 347] on input "1.00" at bounding box center [534, 343] width 276 height 29
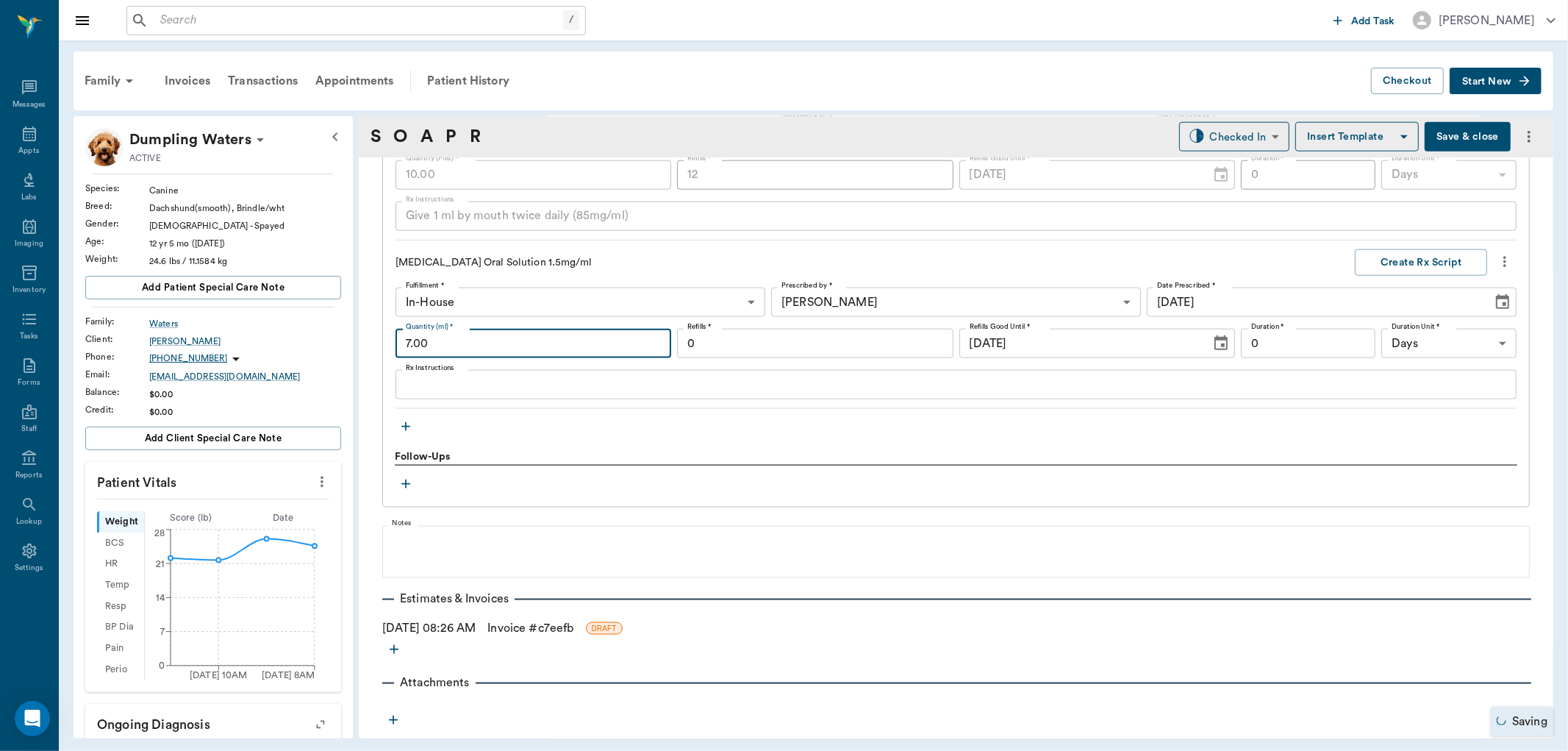
type input "7.00"
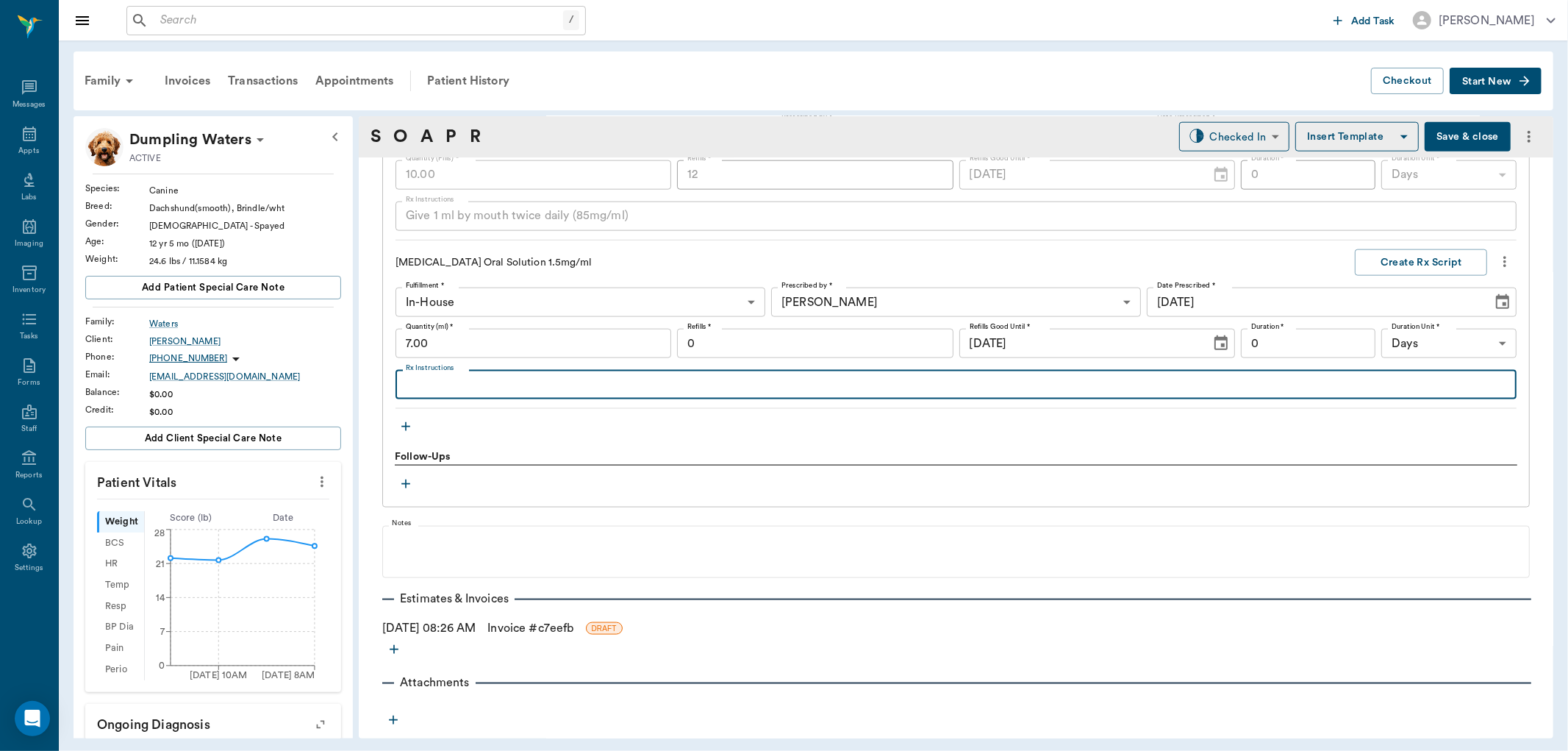
click at [452, 393] on textarea "Rx Instructions" at bounding box center [956, 385] width 1100 height 17
type textarea "Give 0.7 mls by mouth once daily starting Tues AM"
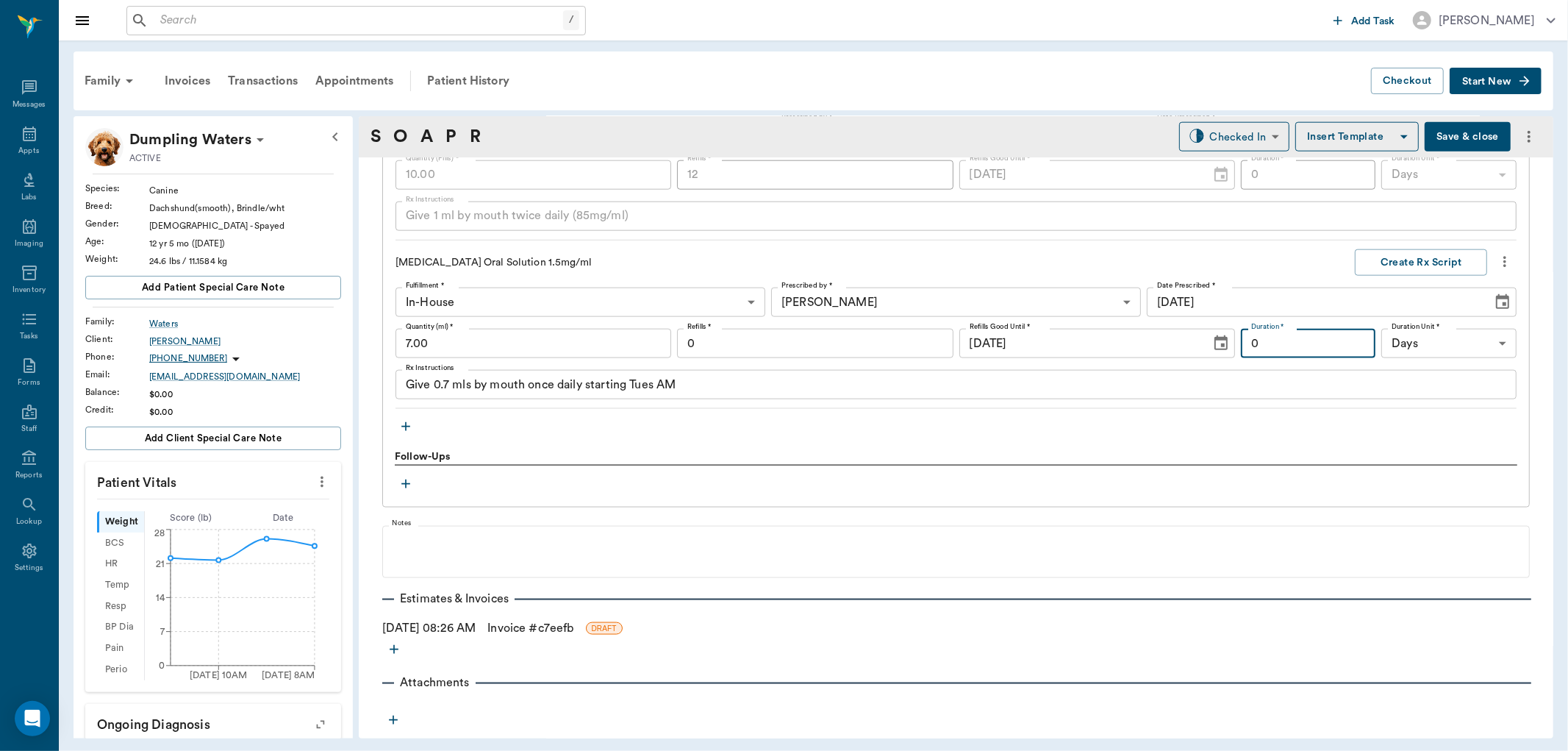
click at [1300, 343] on input "0" at bounding box center [1309, 343] width 136 height 29
type input "10"
click at [1409, 250] on button "Create Rx Script" at bounding box center [1421, 262] width 132 height 27
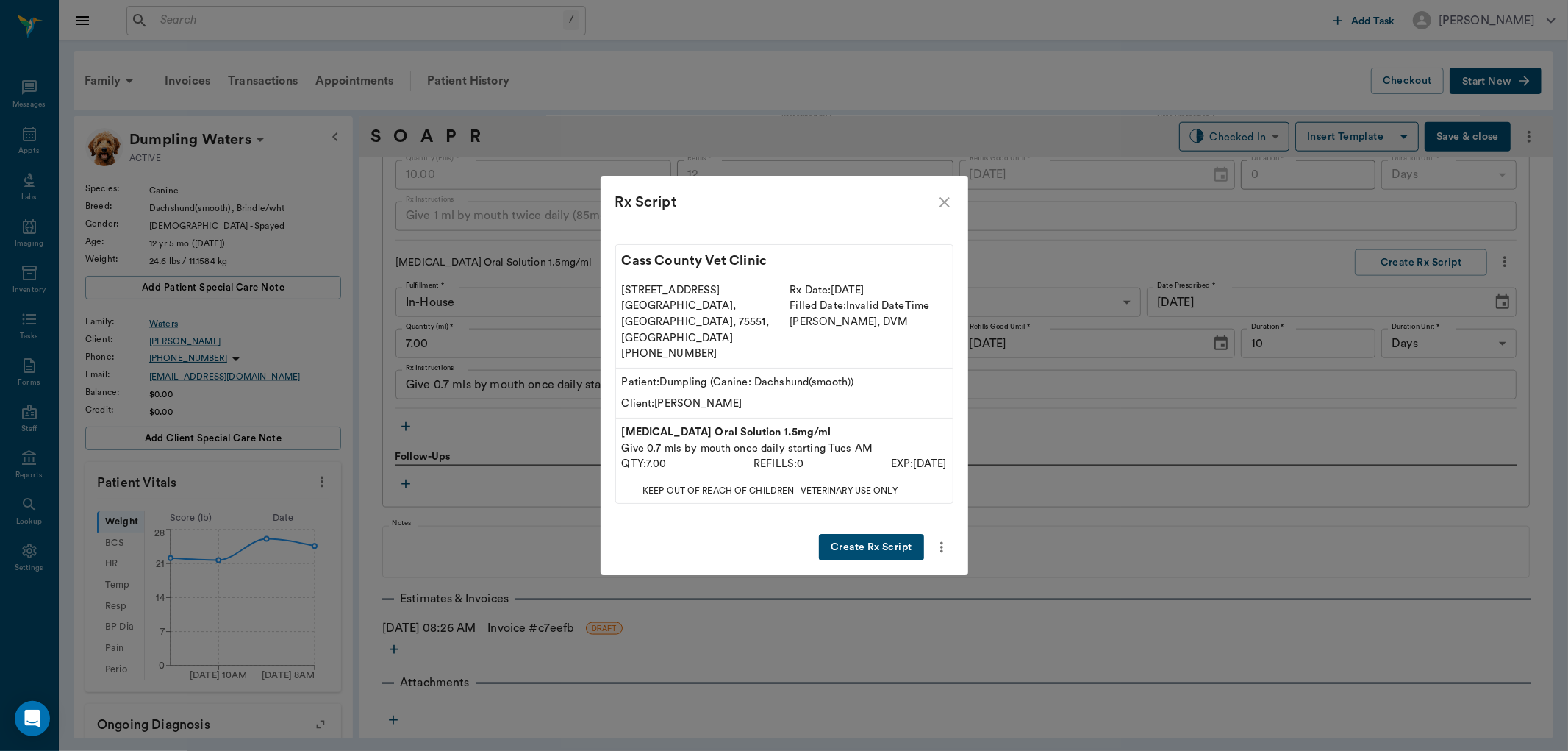
drag, startPoint x: 832, startPoint y: 532, endPoint x: 839, endPoint y: 532, distance: 7.0
click at [839, 534] on button "Create Rx Script" at bounding box center [871, 547] width 105 height 27
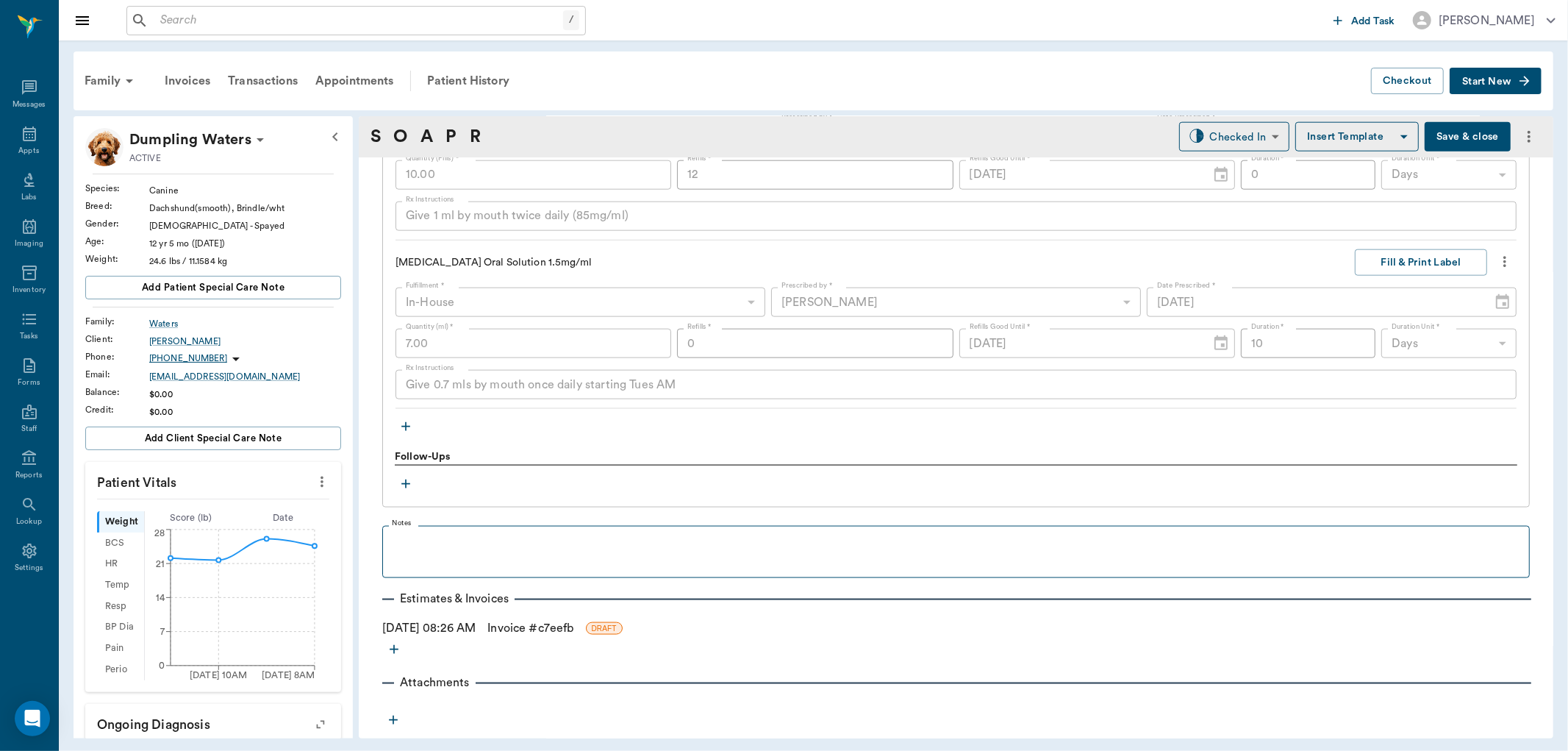
scroll to position [1363, 0]
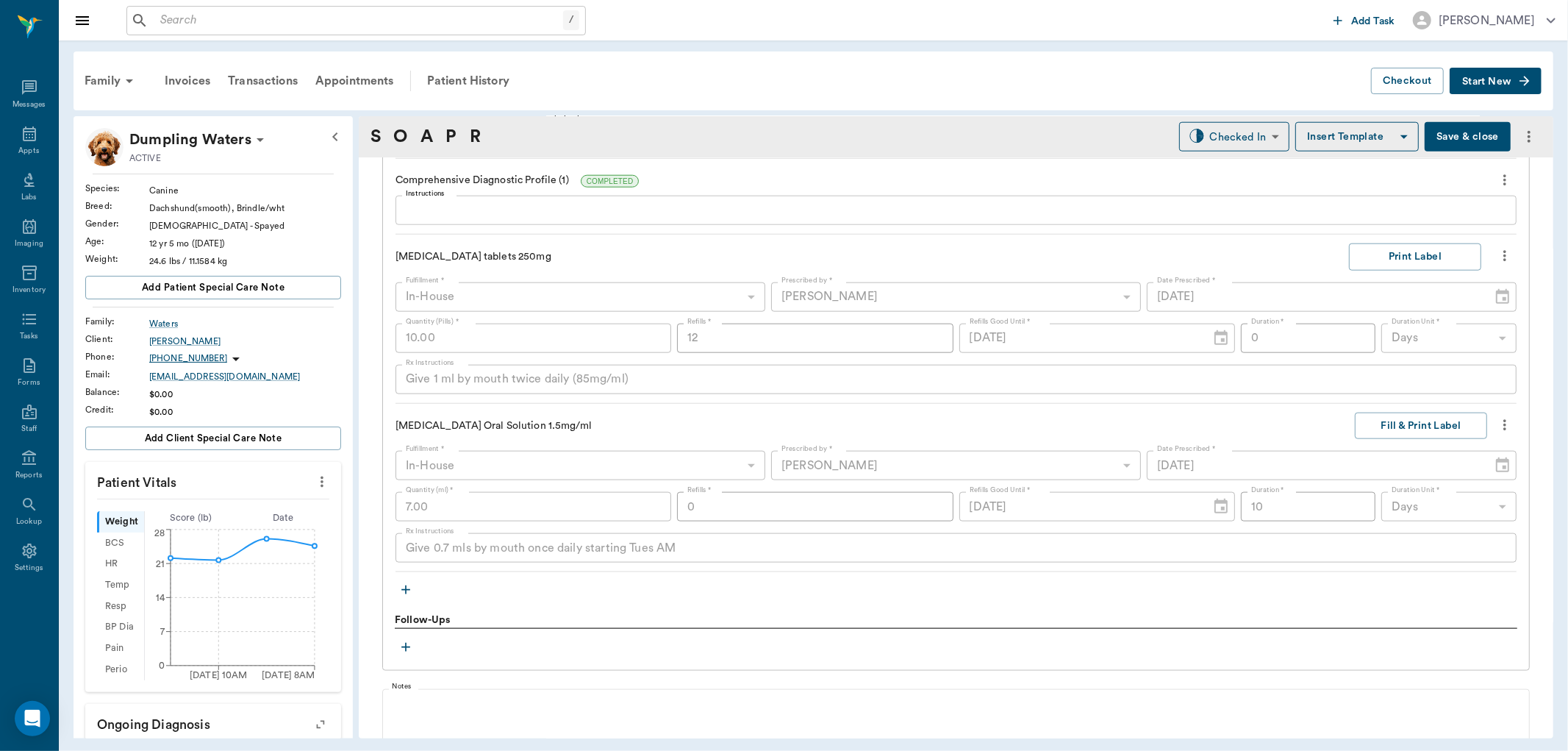
click at [403, 587] on icon "button" at bounding box center [406, 590] width 15 height 15
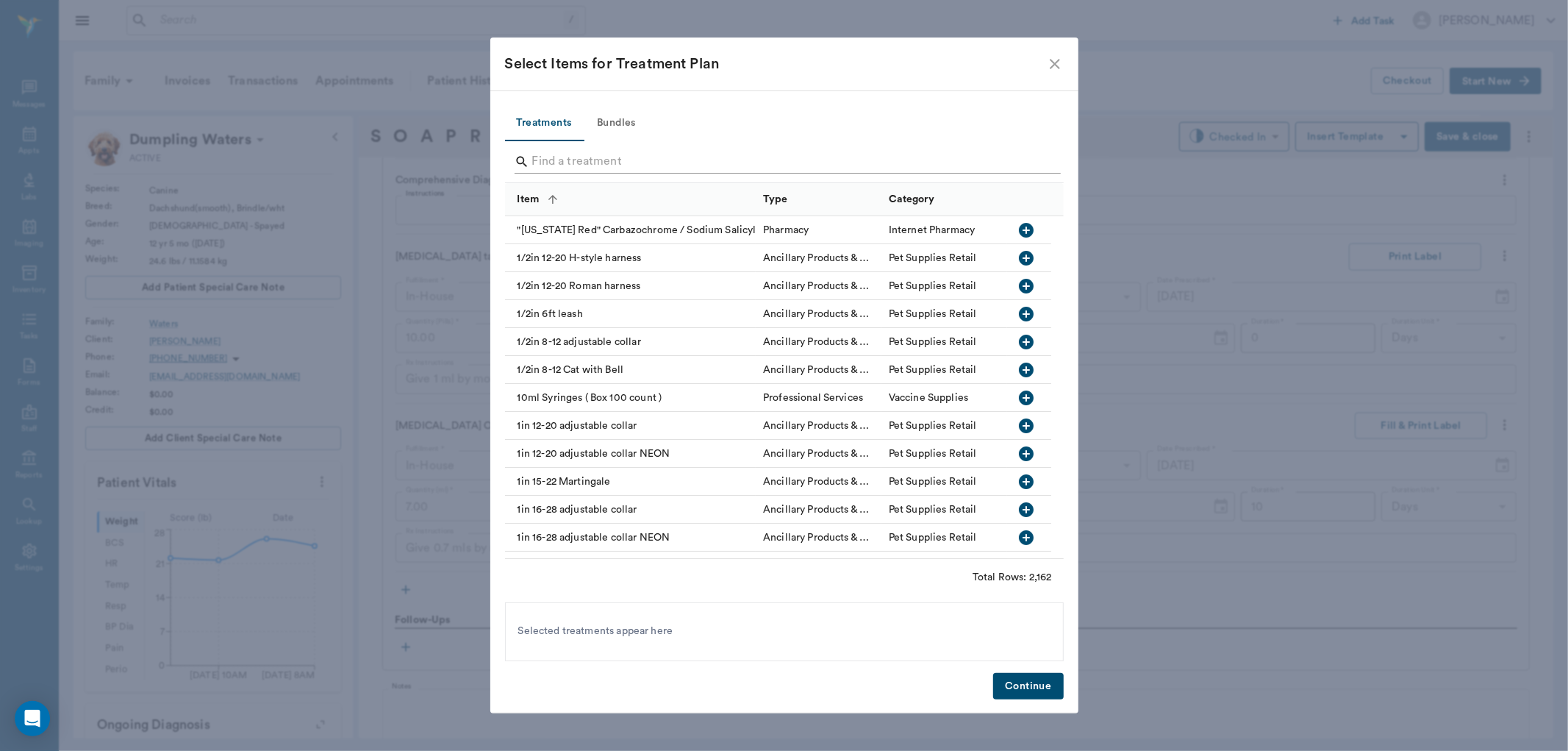
click at [593, 167] on input "Search" at bounding box center [785, 162] width 507 height 24
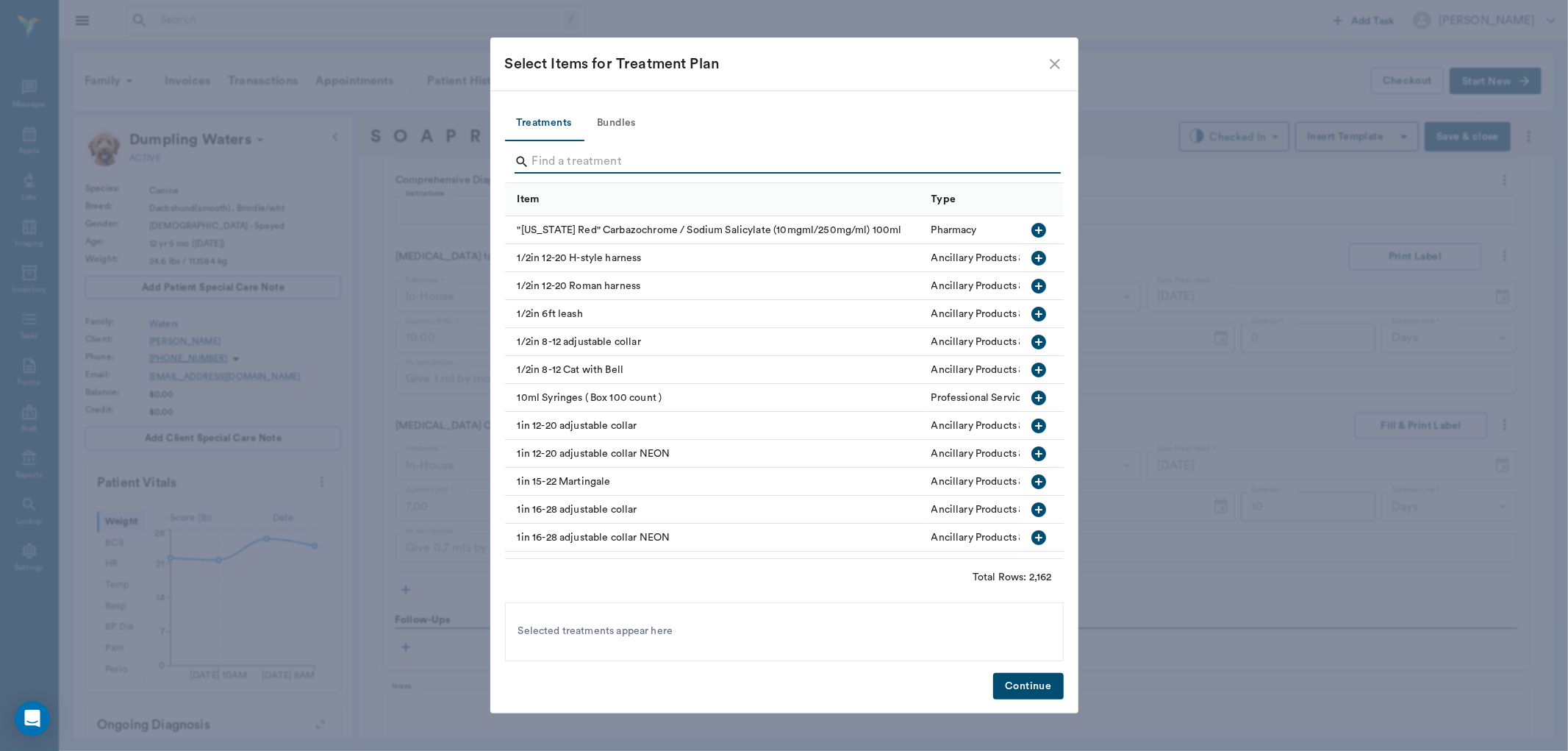
click at [592, 165] on input "Search" at bounding box center [785, 162] width 507 height 24
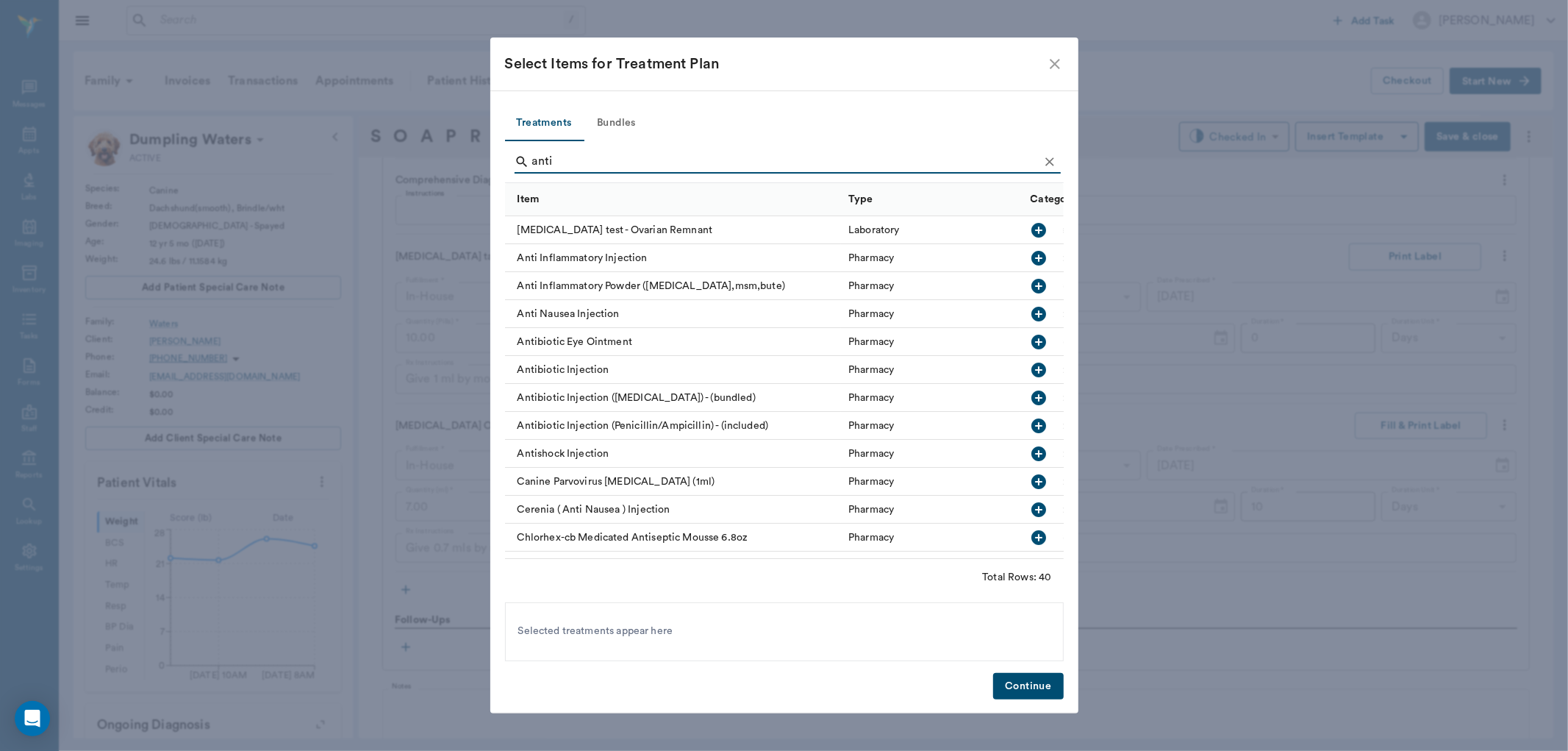
click at [1031, 258] on icon "button" at bounding box center [1038, 258] width 15 height 15
type input "a"
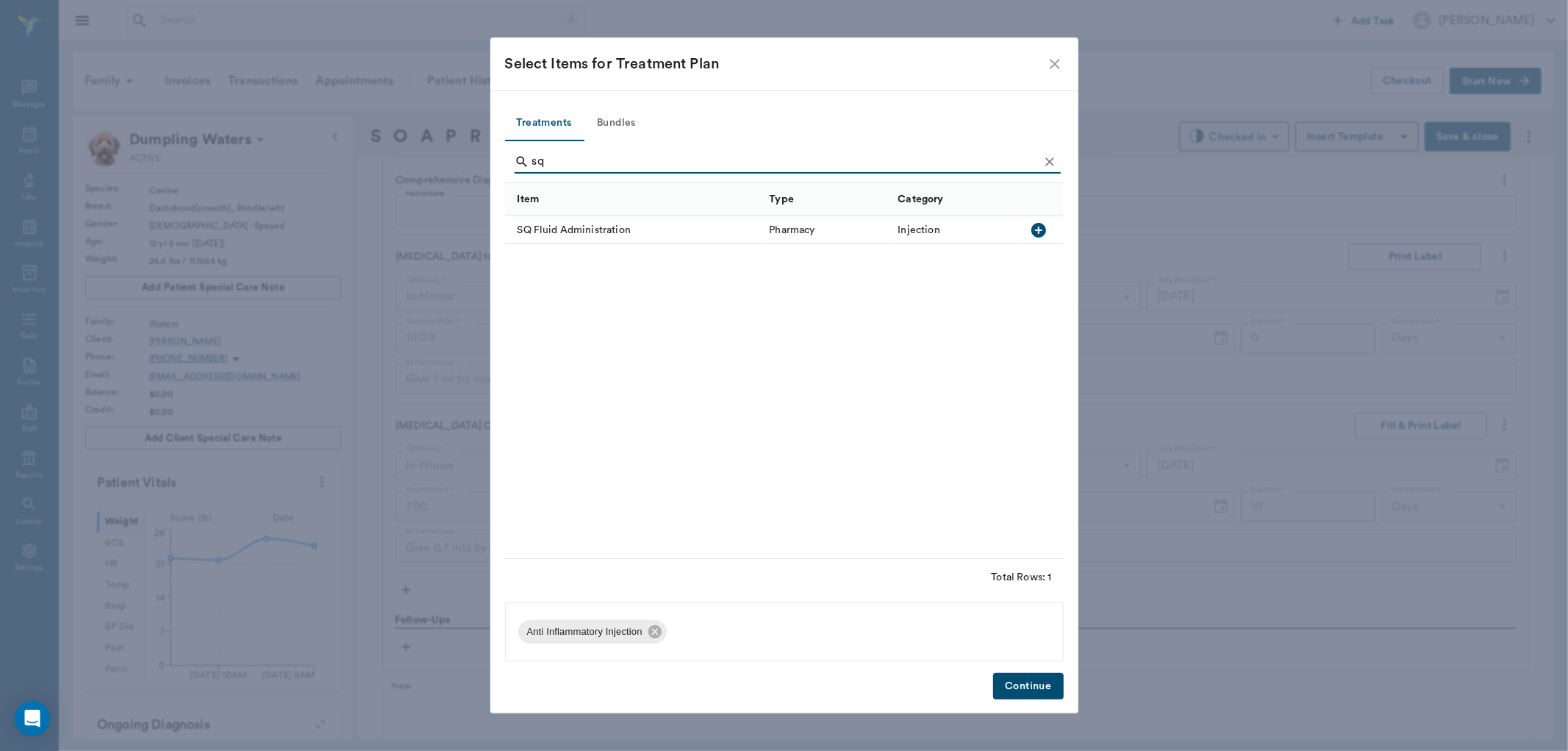
type input "sq"
click at [1037, 228] on icon "button" at bounding box center [1038, 230] width 15 height 15
click at [1023, 685] on button "Continue" at bounding box center [1028, 687] width 70 height 27
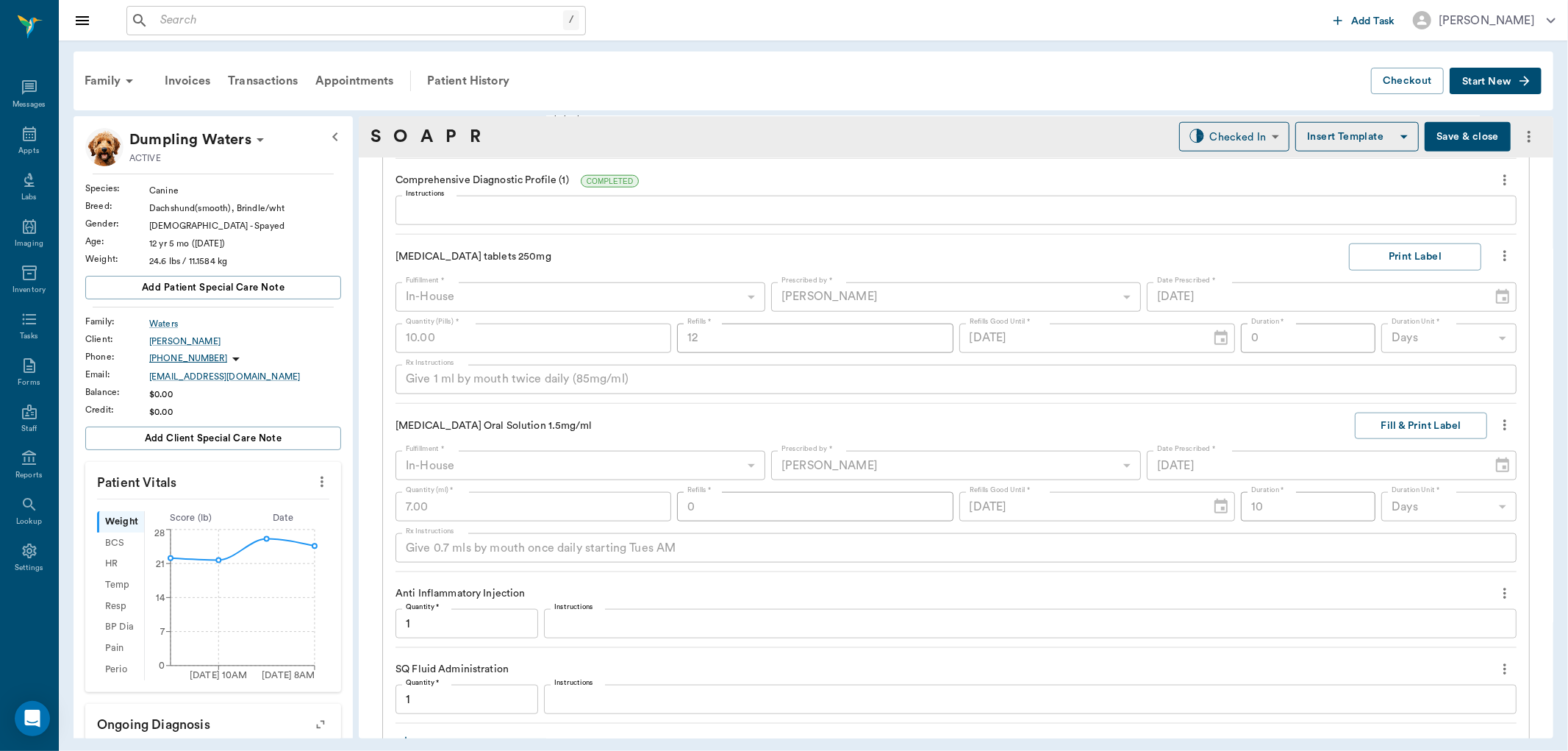
scroll to position [1377, 0]
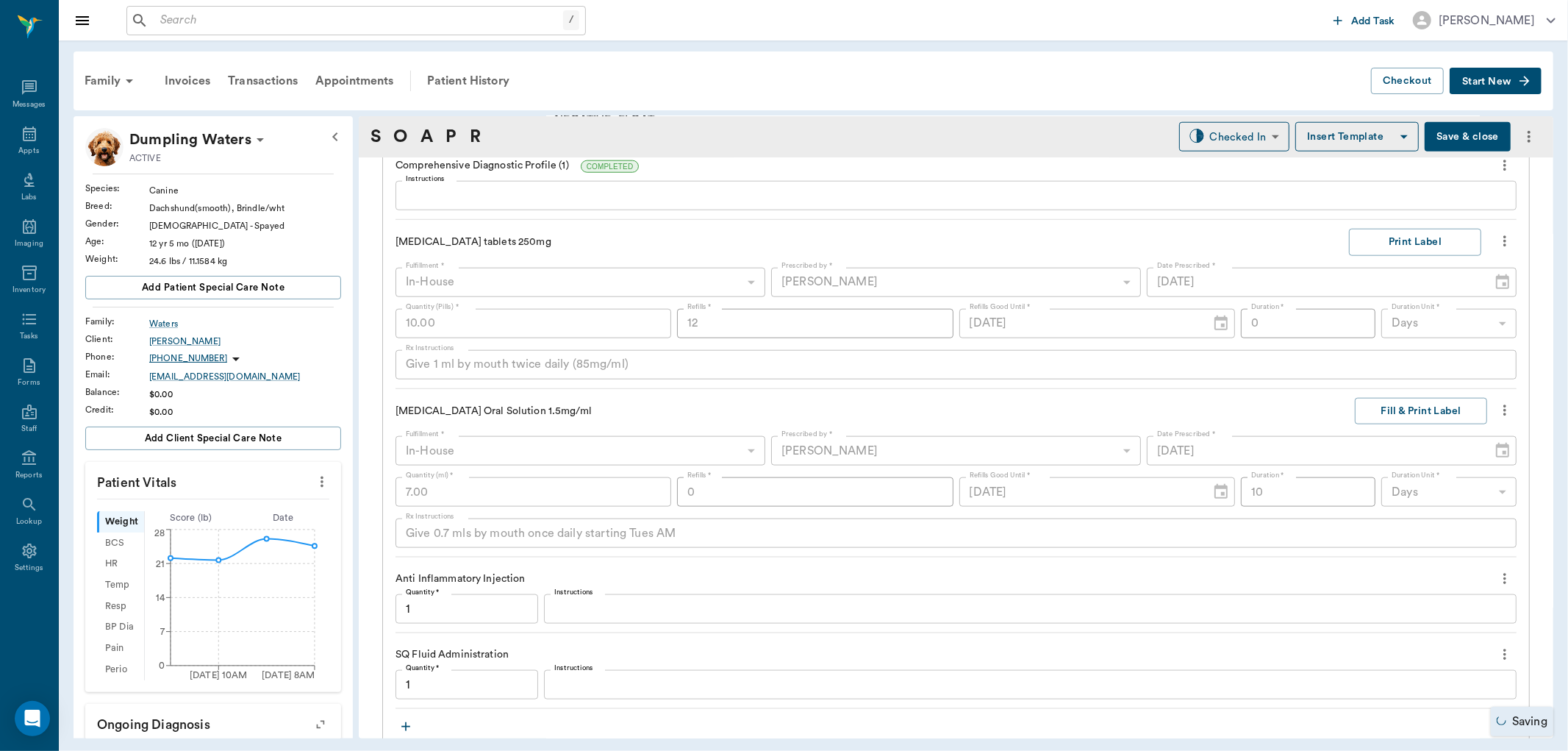
type input "1.00"
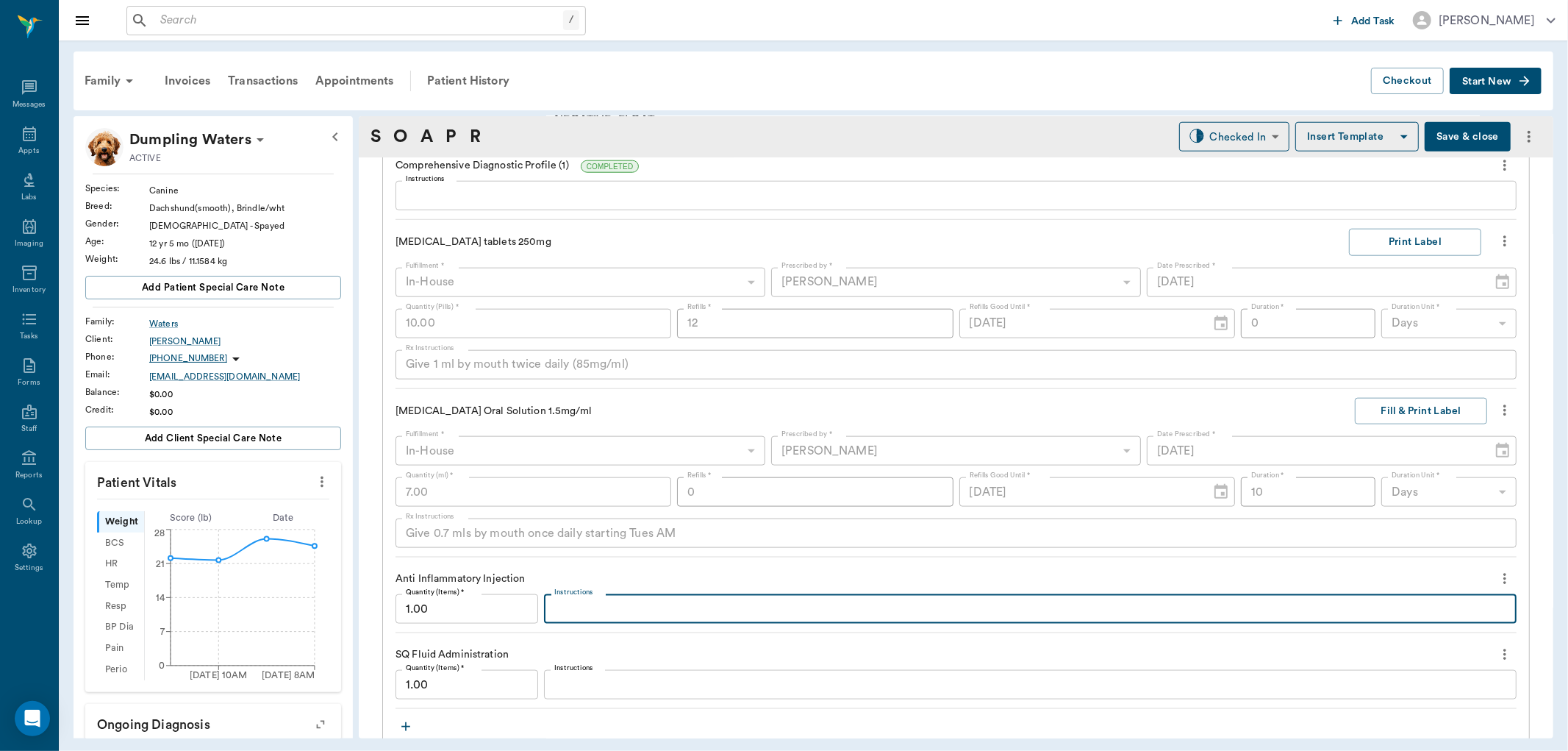
click at [611, 615] on textarea "Instructions" at bounding box center [1030, 609] width 952 height 17
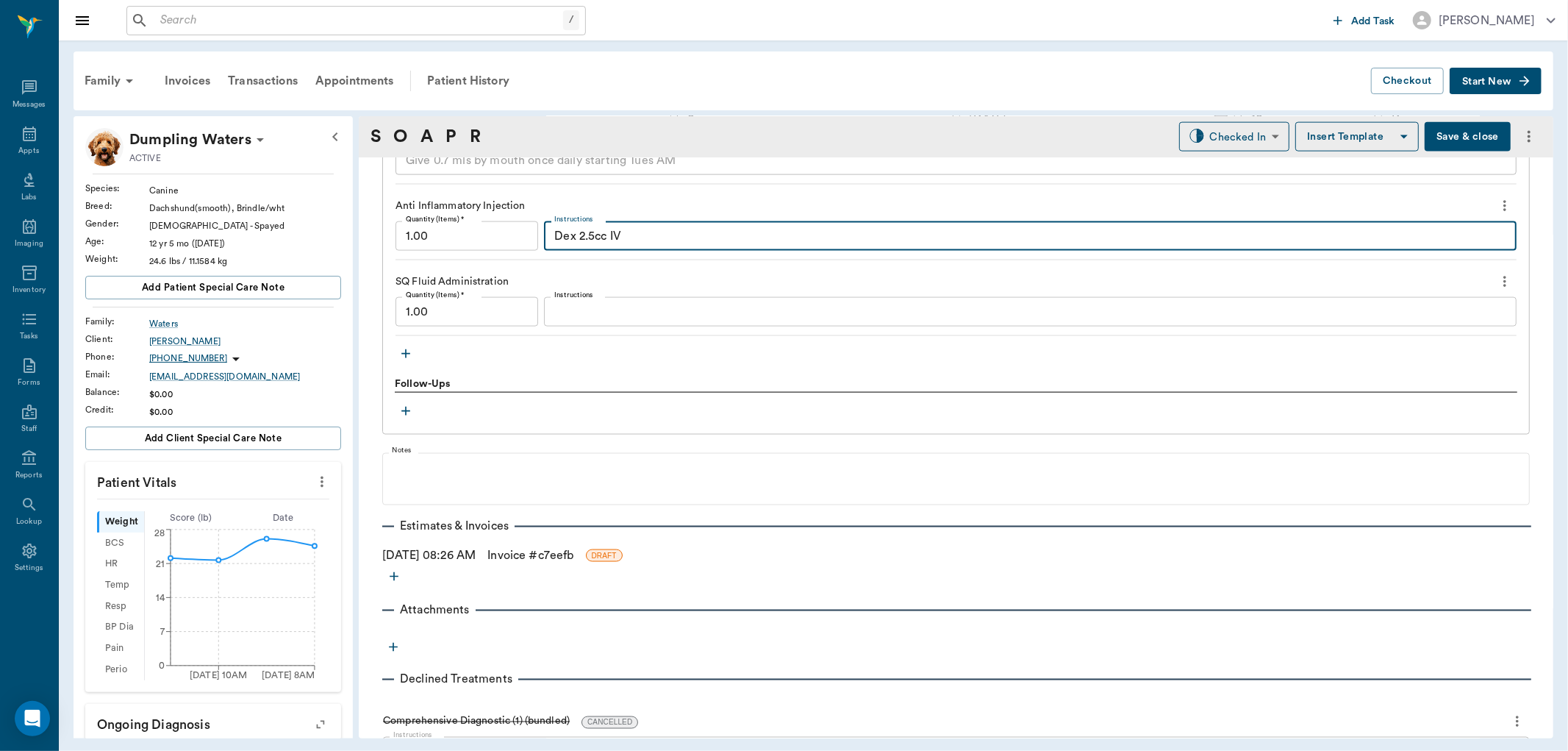
scroll to position [1790, 0]
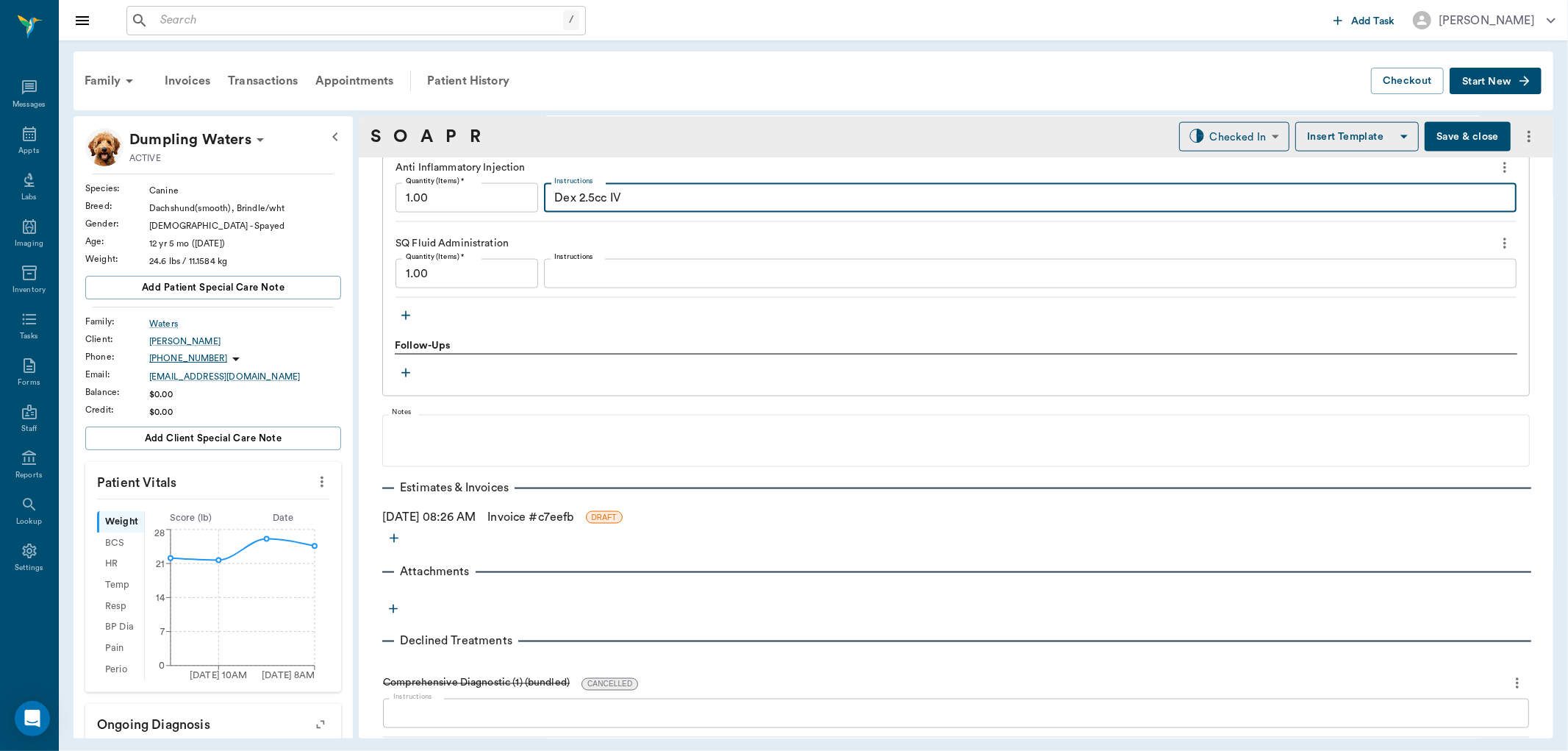
type textarea "Dex 2.5cc IV"
click at [574, 277] on textarea "Instructions" at bounding box center [1030, 274] width 952 height 17
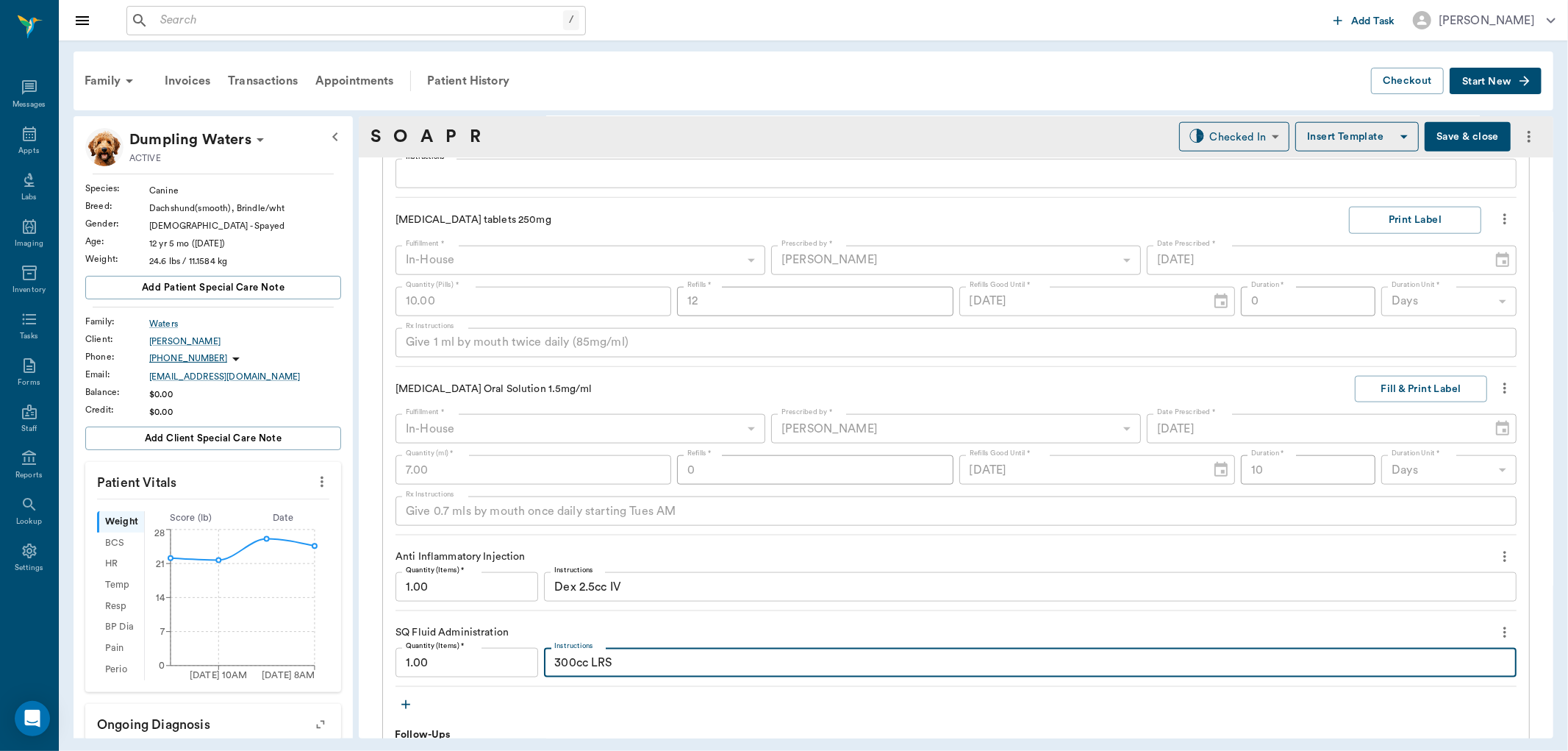
scroll to position [1627, 0]
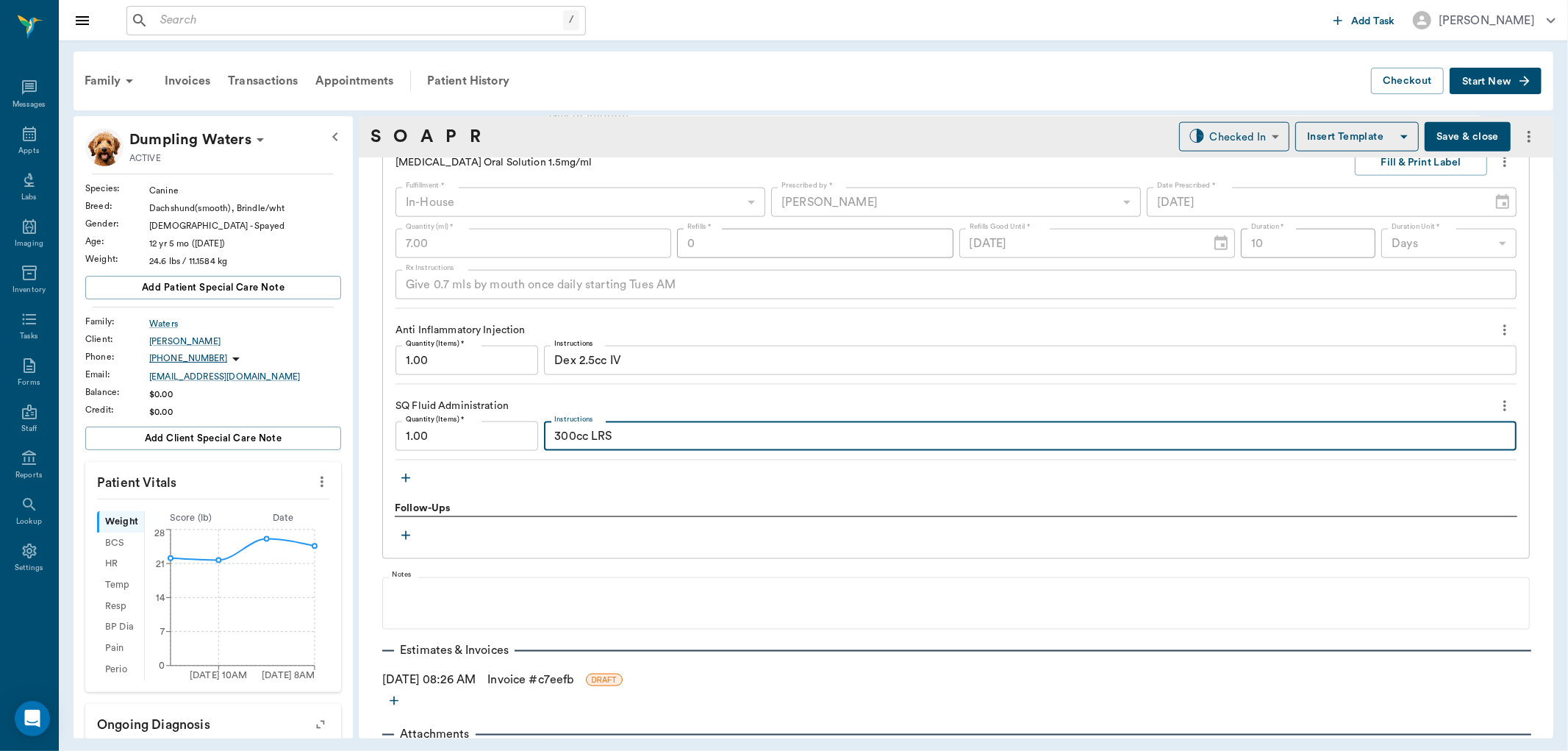
type textarea "300cc LRS"
click at [400, 481] on icon "button" at bounding box center [406, 478] width 15 height 15
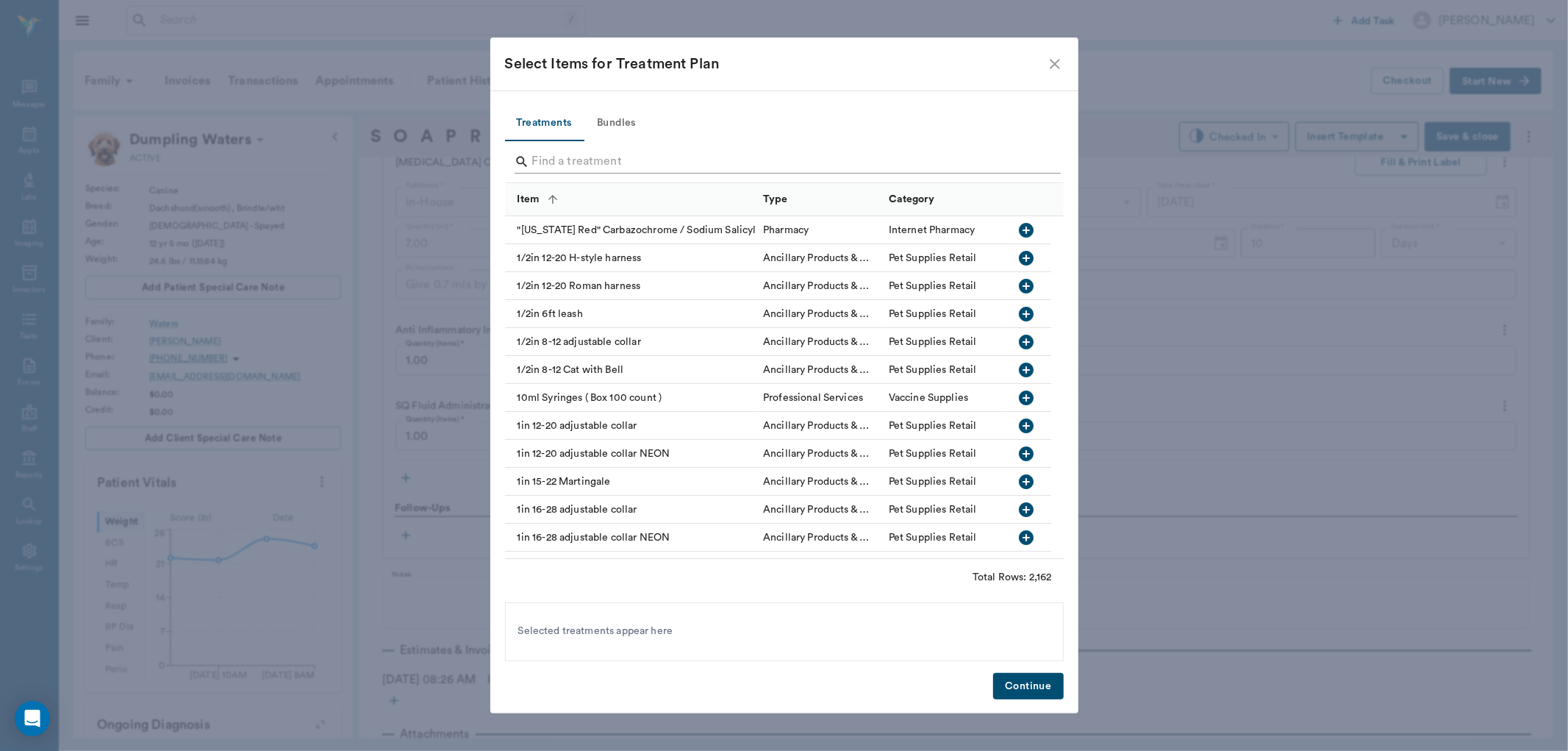
click at [579, 152] on input "Search" at bounding box center [785, 162] width 507 height 24
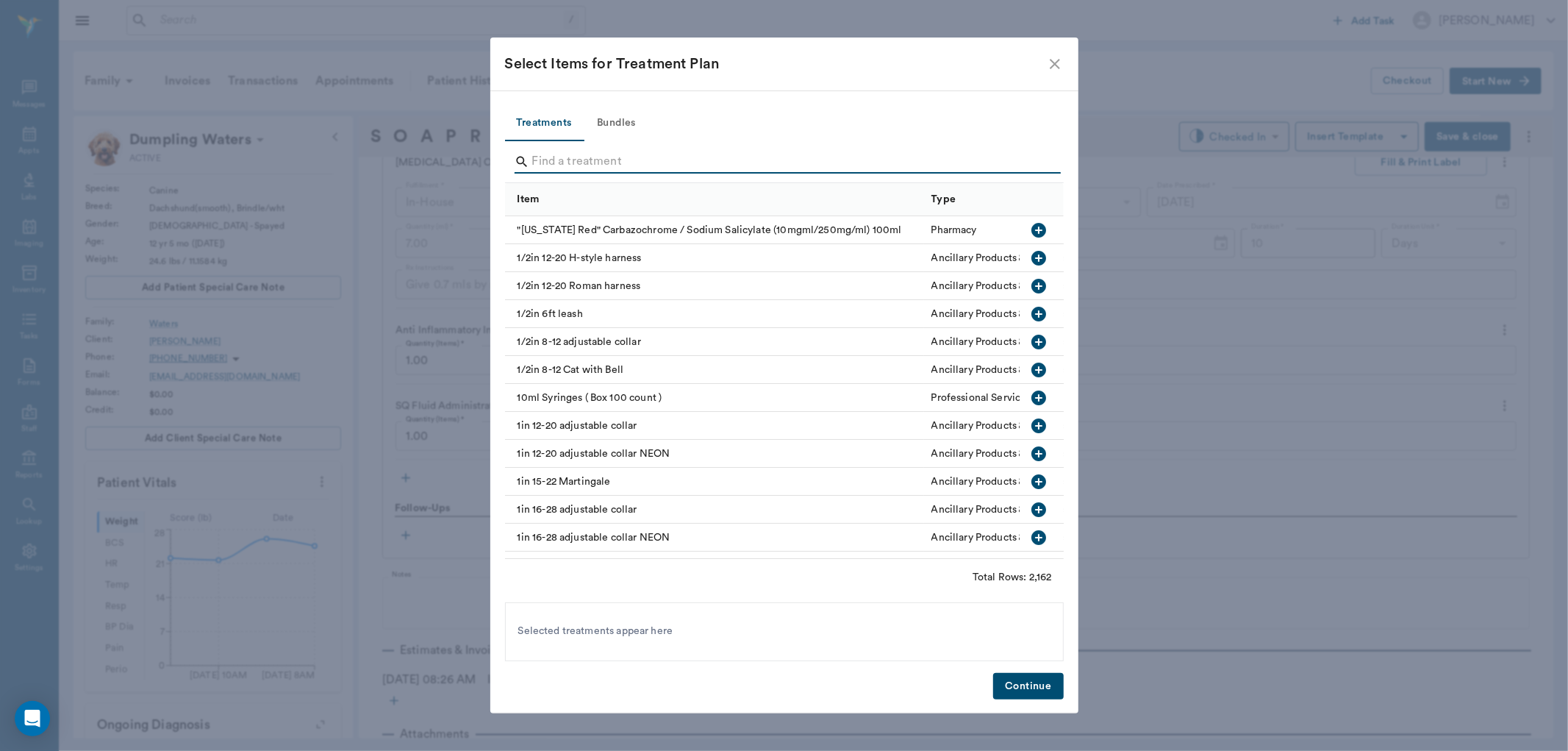
click at [576, 164] on input "Search" at bounding box center [785, 162] width 507 height 24
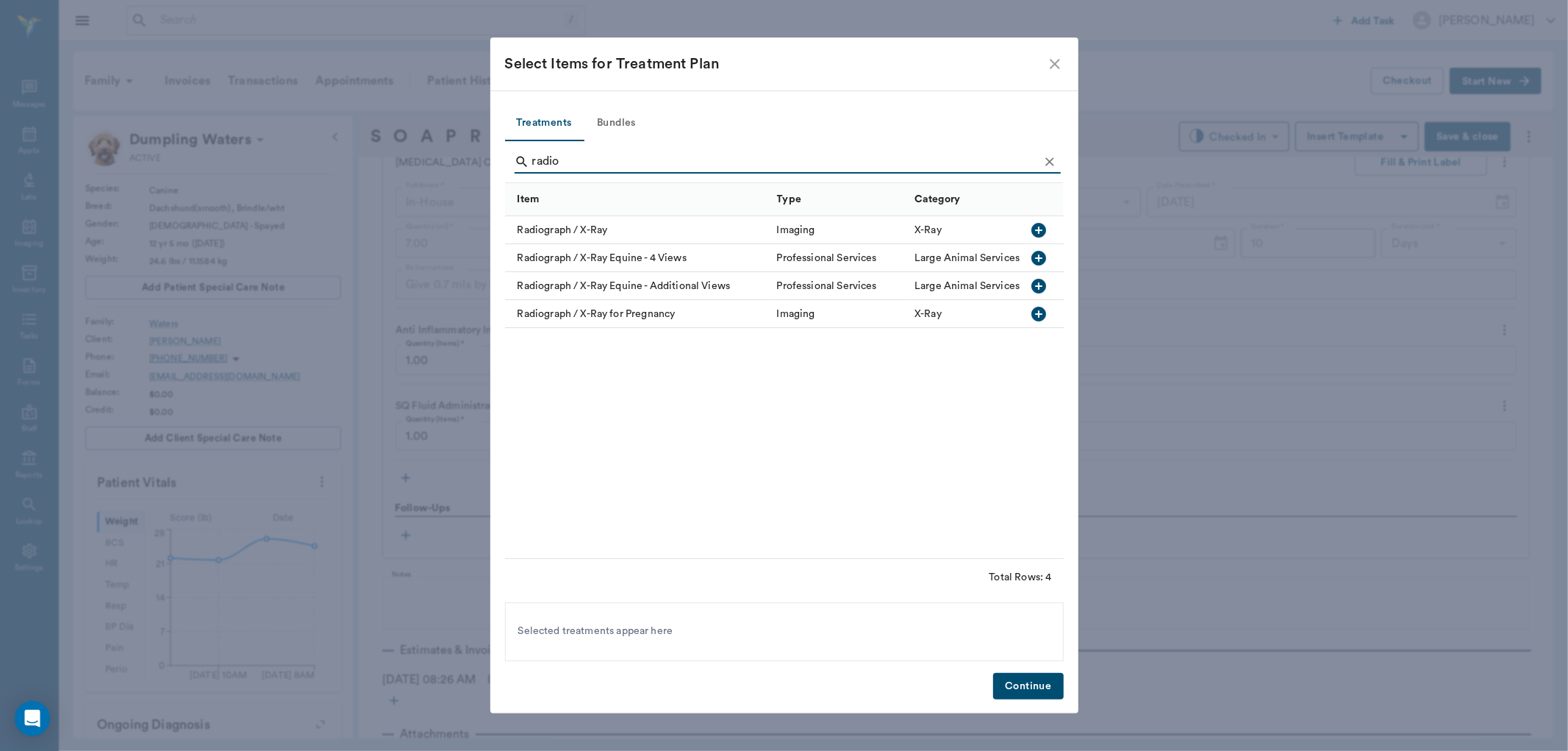
type input "radio"
click at [1037, 228] on icon "button" at bounding box center [1038, 230] width 15 height 15
click at [1038, 688] on button "Continue" at bounding box center [1028, 687] width 70 height 27
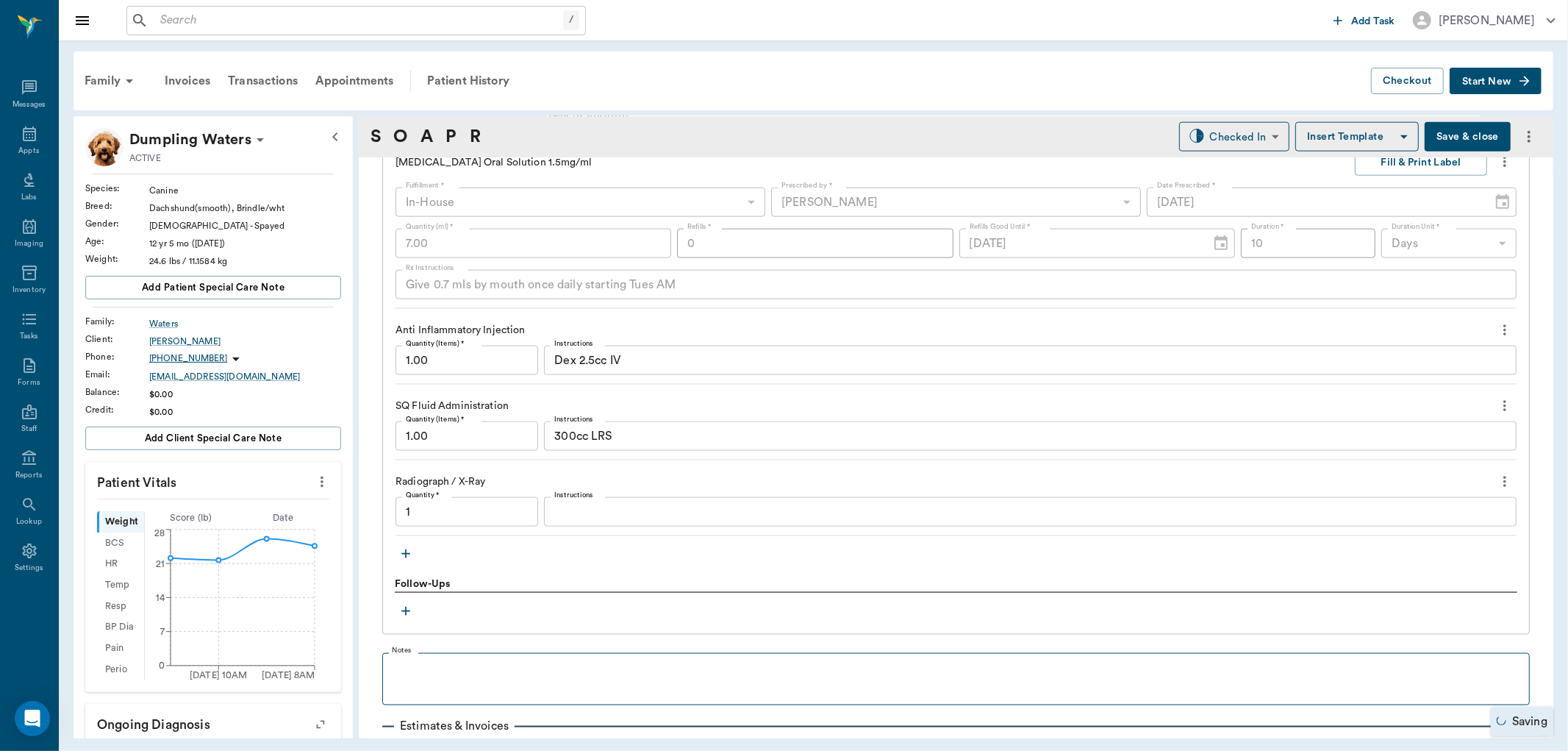
type input "1.00"
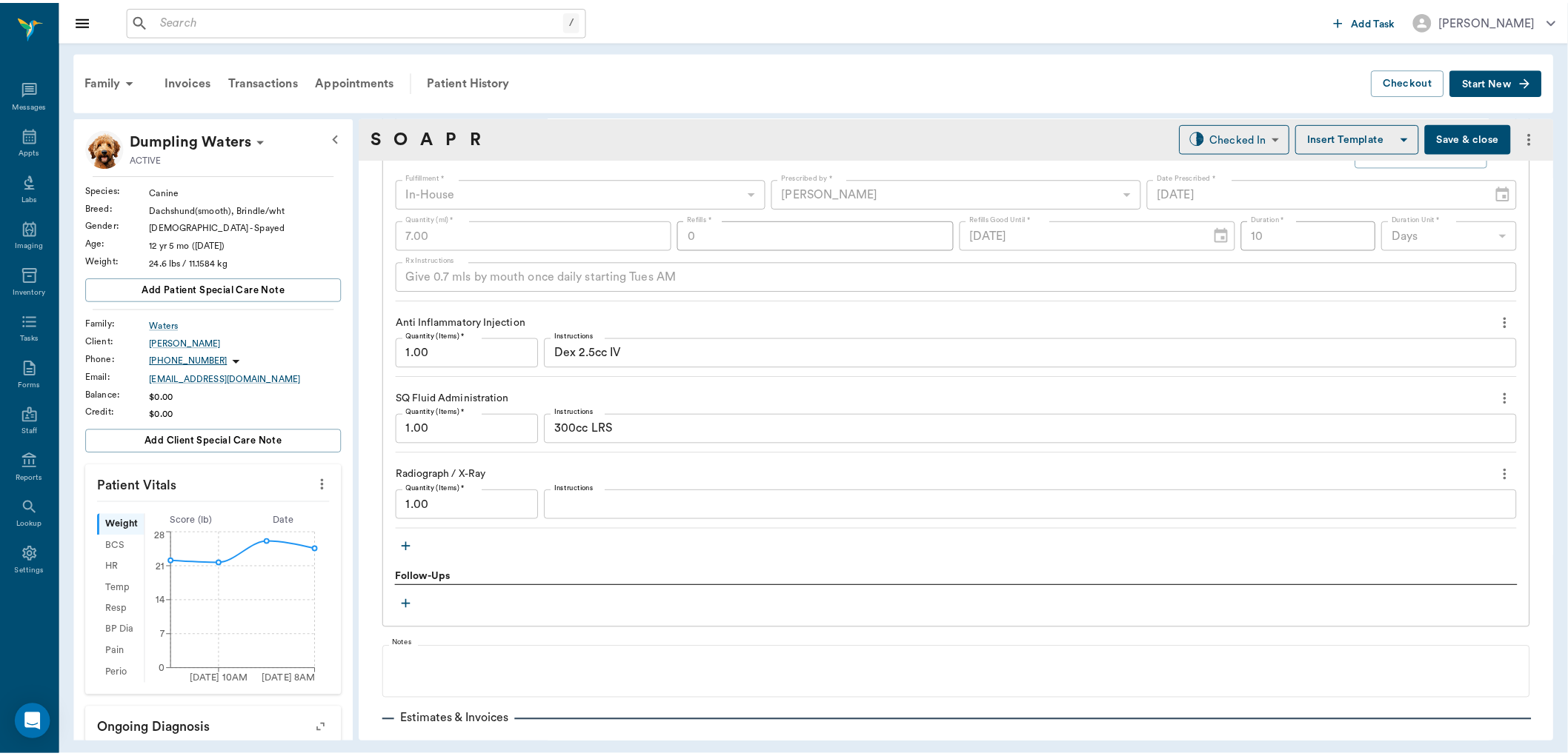
scroll to position [1802, 0]
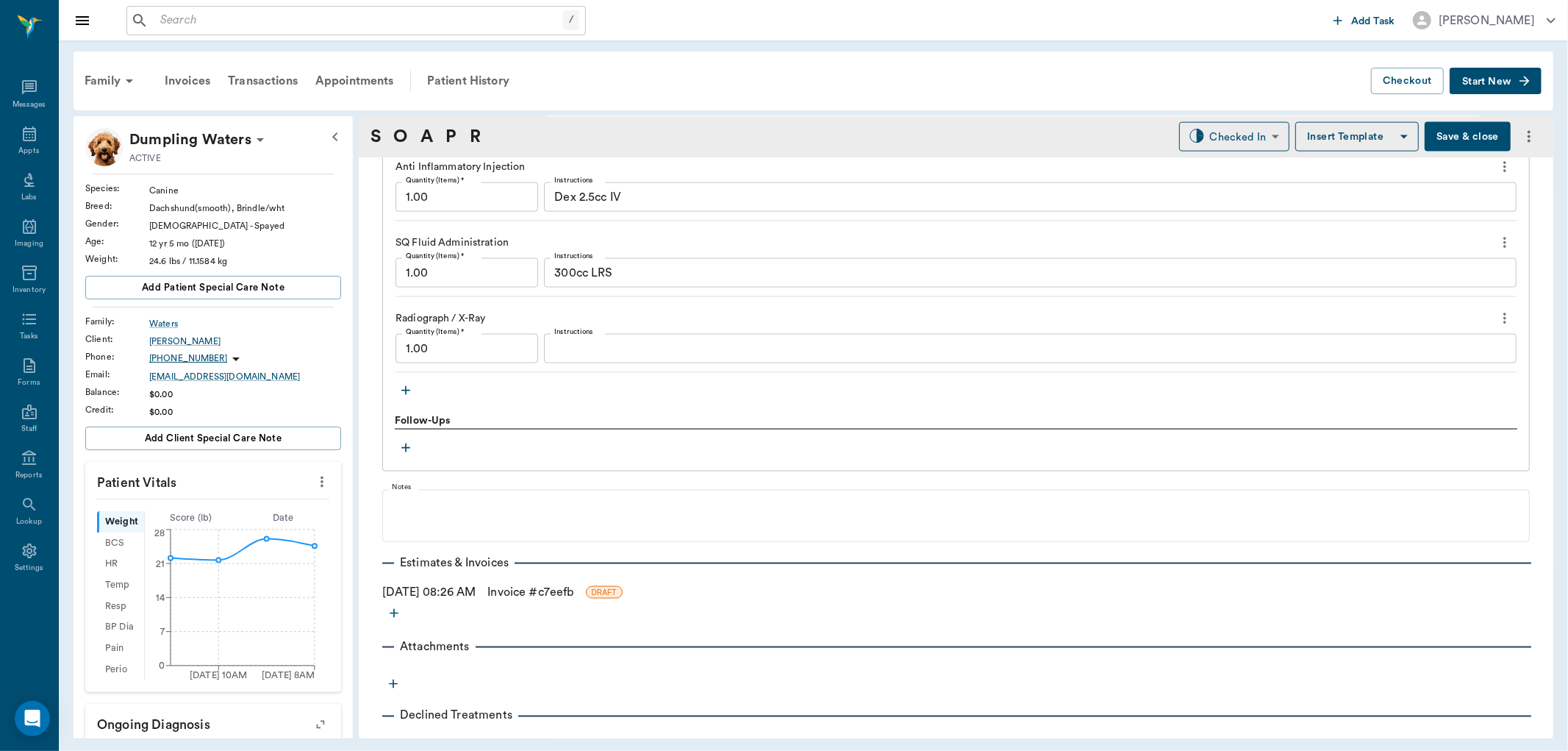
click at [522, 593] on link "Invoice # c7eefb" at bounding box center [530, 592] width 86 height 17
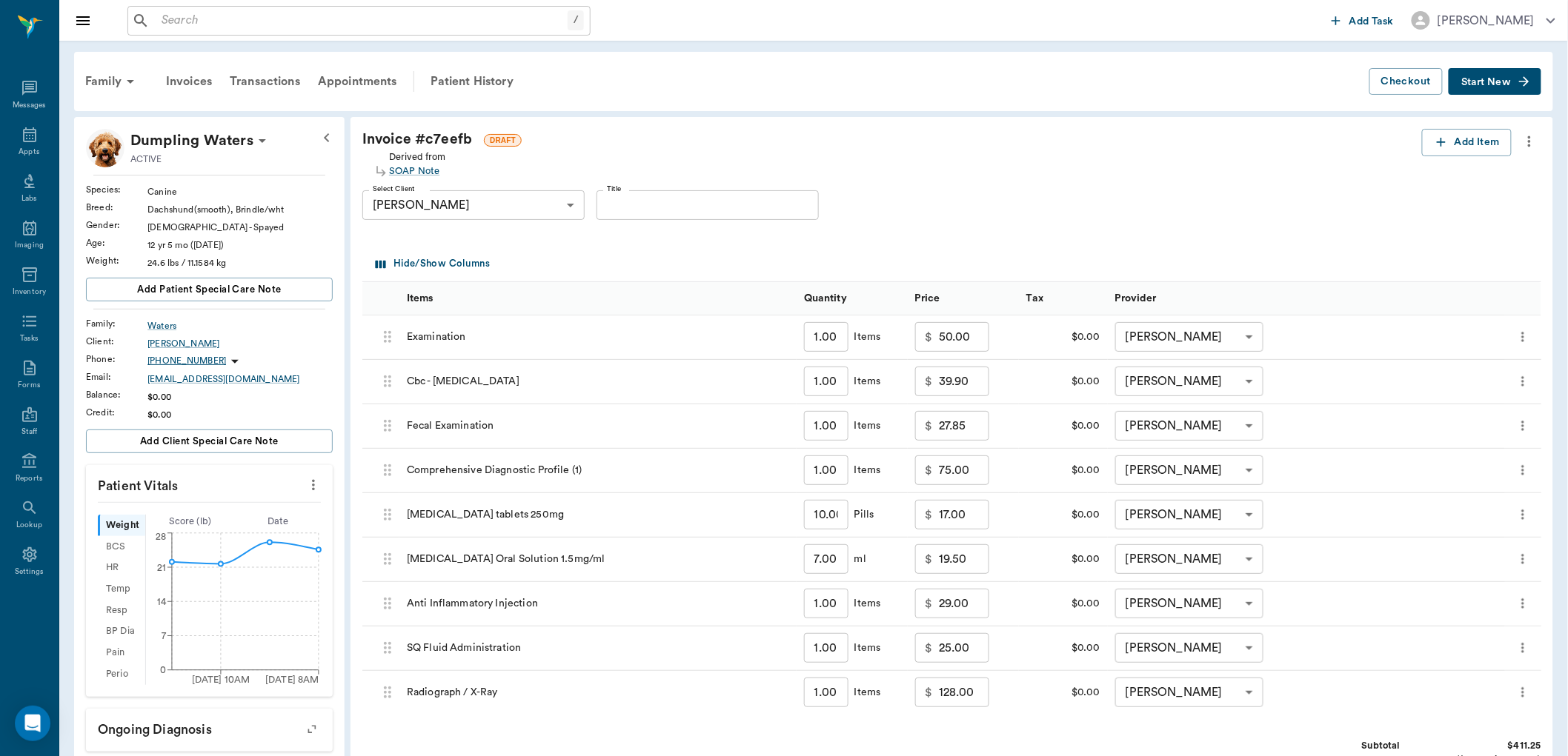
click at [1521, 382] on icon "more" at bounding box center [1522, 382] width 15 height 18
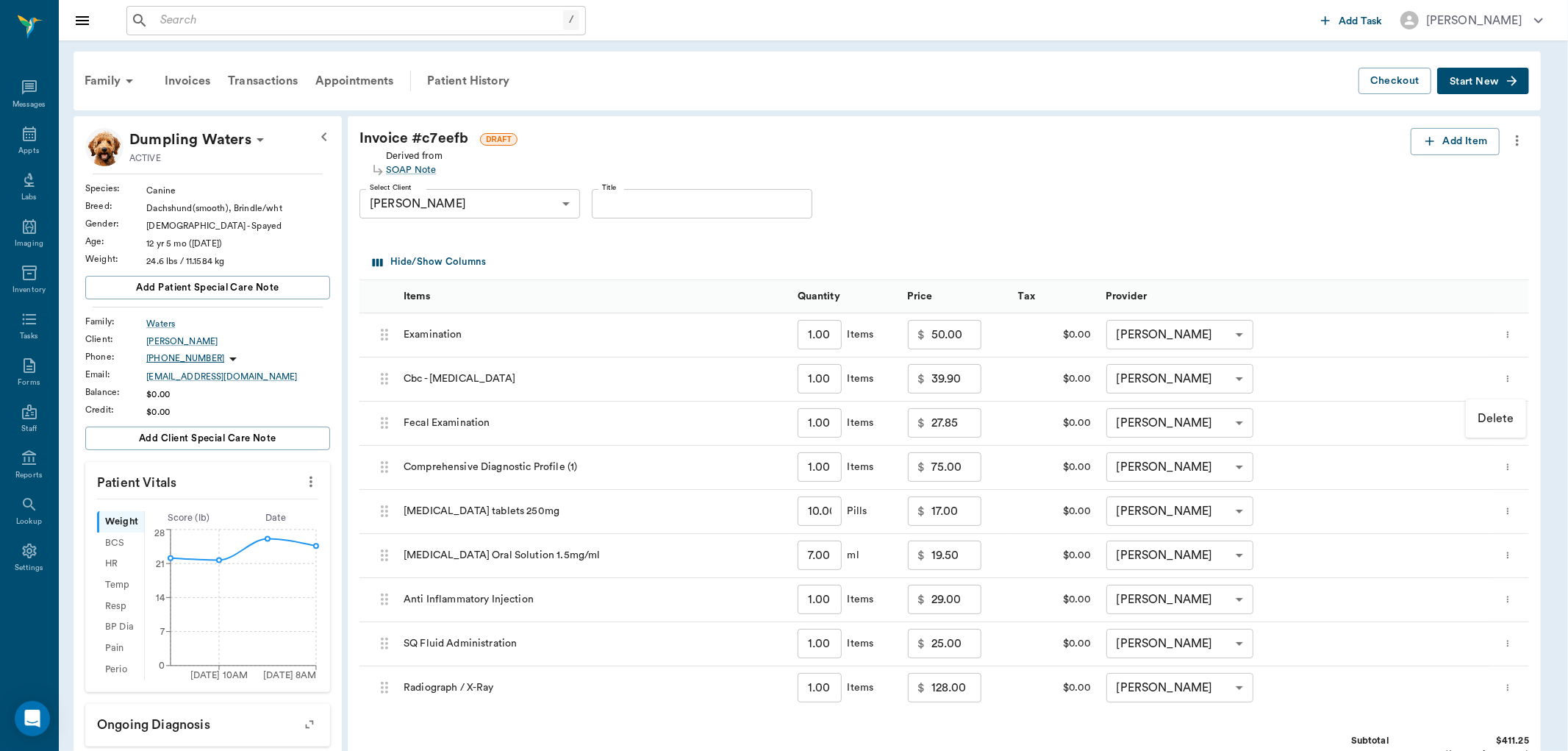
click at [1501, 417] on p "Delete" at bounding box center [1496, 419] width 36 height 17
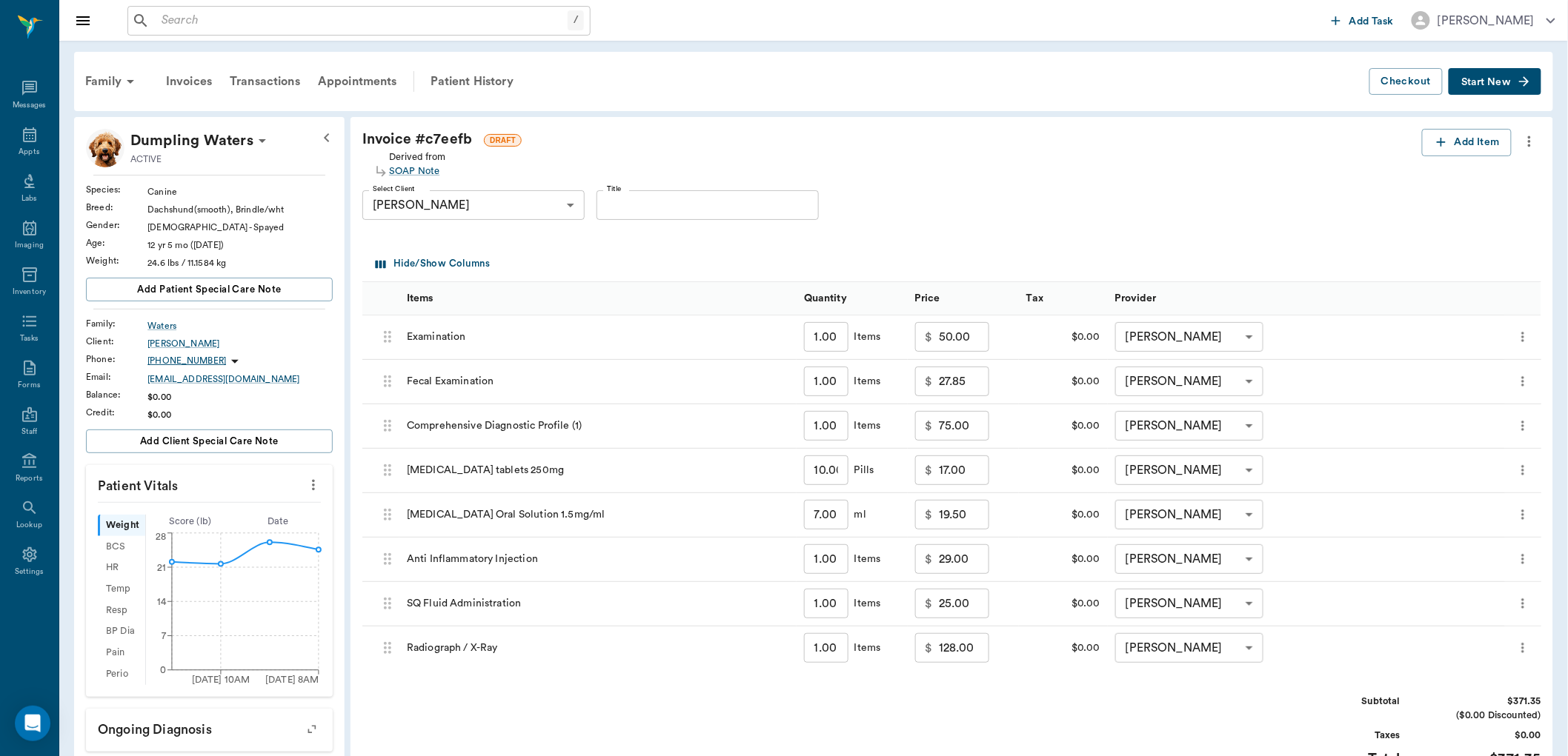
drag, startPoint x: 1118, startPoint y: 486, endPoint x: 1087, endPoint y: 691, distance: 207.3
click at [1087, 691] on div "Invoice # c7eefb DRAFT Derived from SOAP Note Add Item Select Client Dana Water…" at bounding box center [951, 512] width 1202 height 789
drag, startPoint x: 1087, startPoint y: 687, endPoint x: 1017, endPoint y: 699, distance: 71.0
click at [1017, 699] on div "Subtotal $371.35 ($0.00 Discounted) Taxes $0.00 Total $371.35" at bounding box center [952, 740] width 1179 height 91
click at [448, 78] on div "Patient History" at bounding box center [472, 81] width 101 height 36
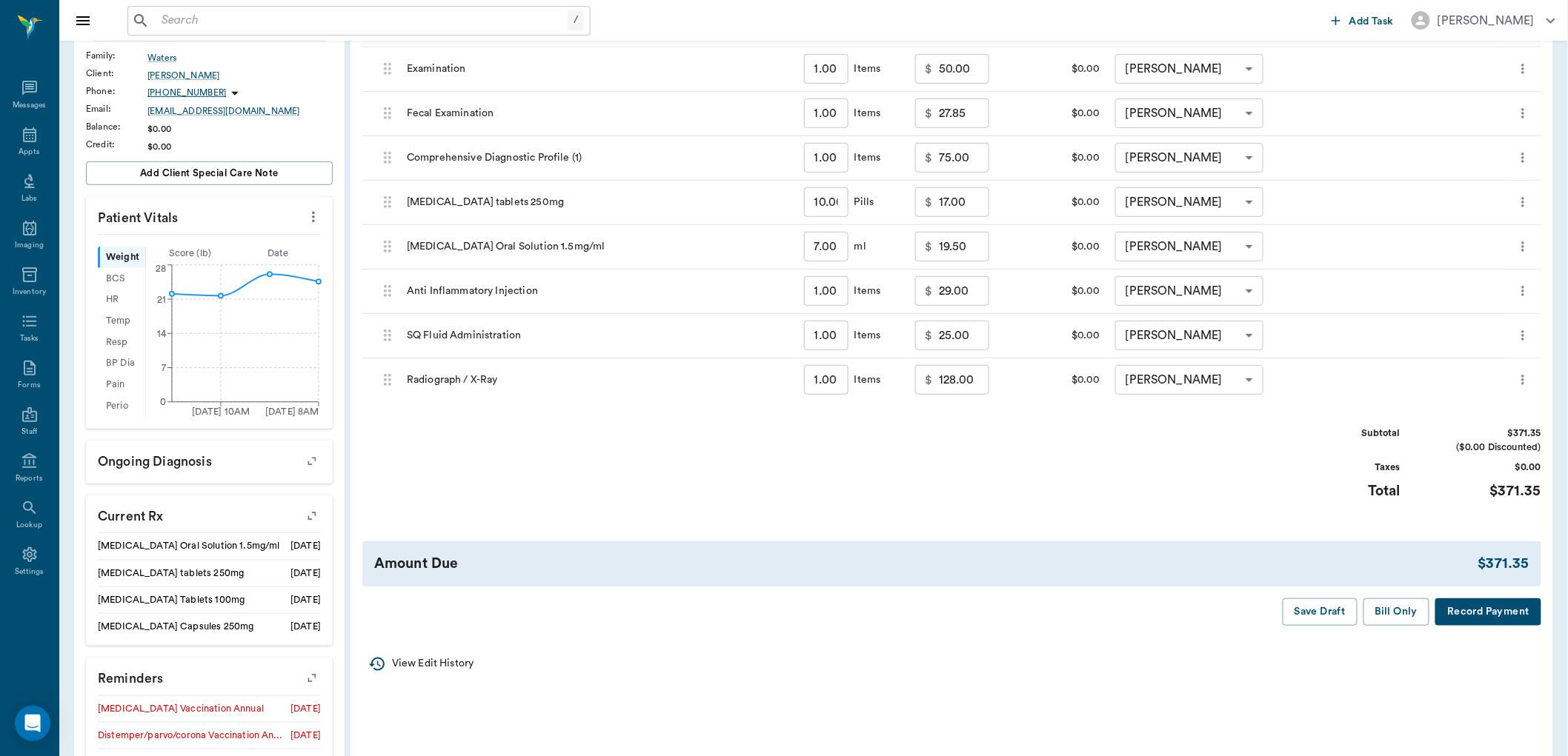
scroll to position [319, 0]
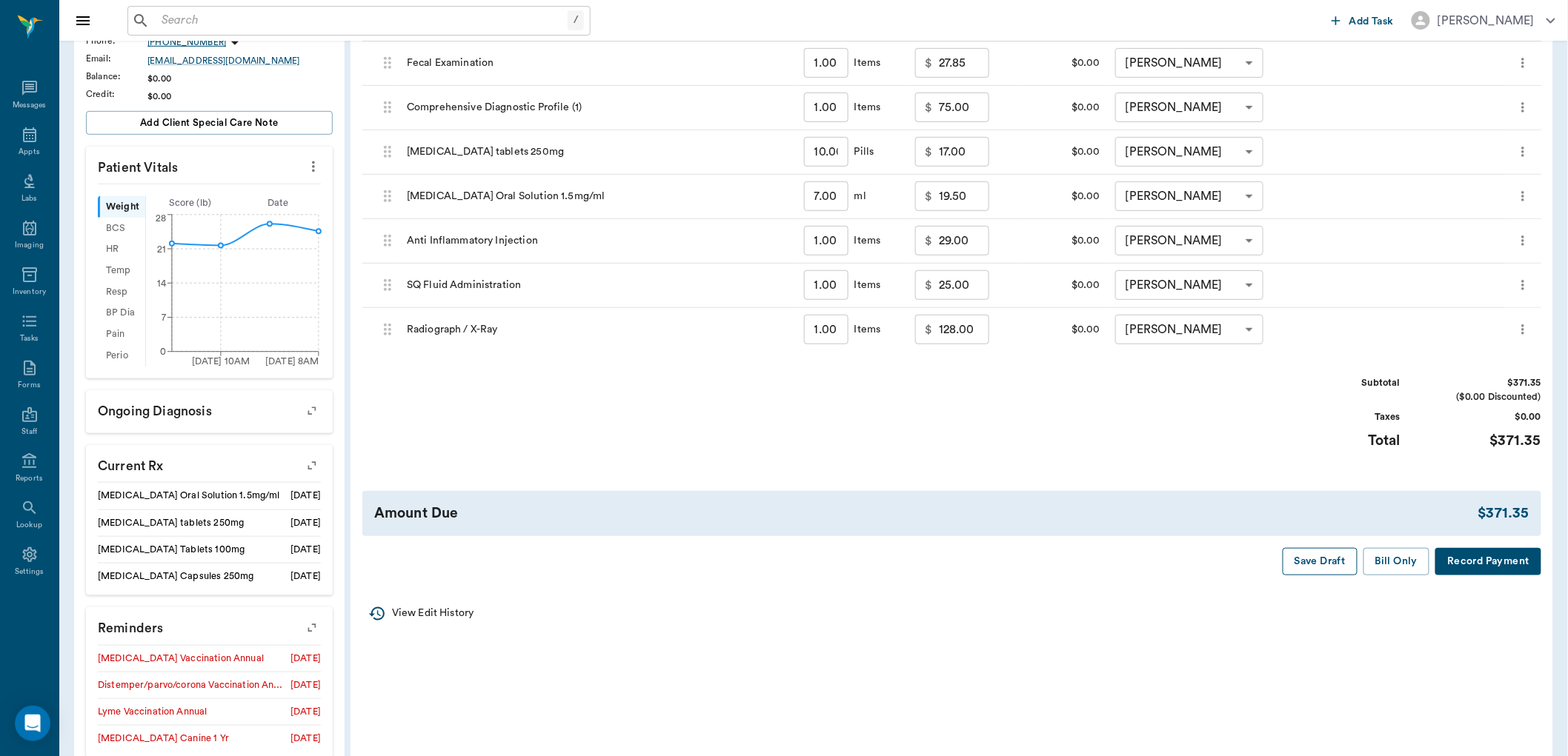
click at [1331, 556] on button "Save Draft" at bounding box center [1320, 561] width 75 height 27
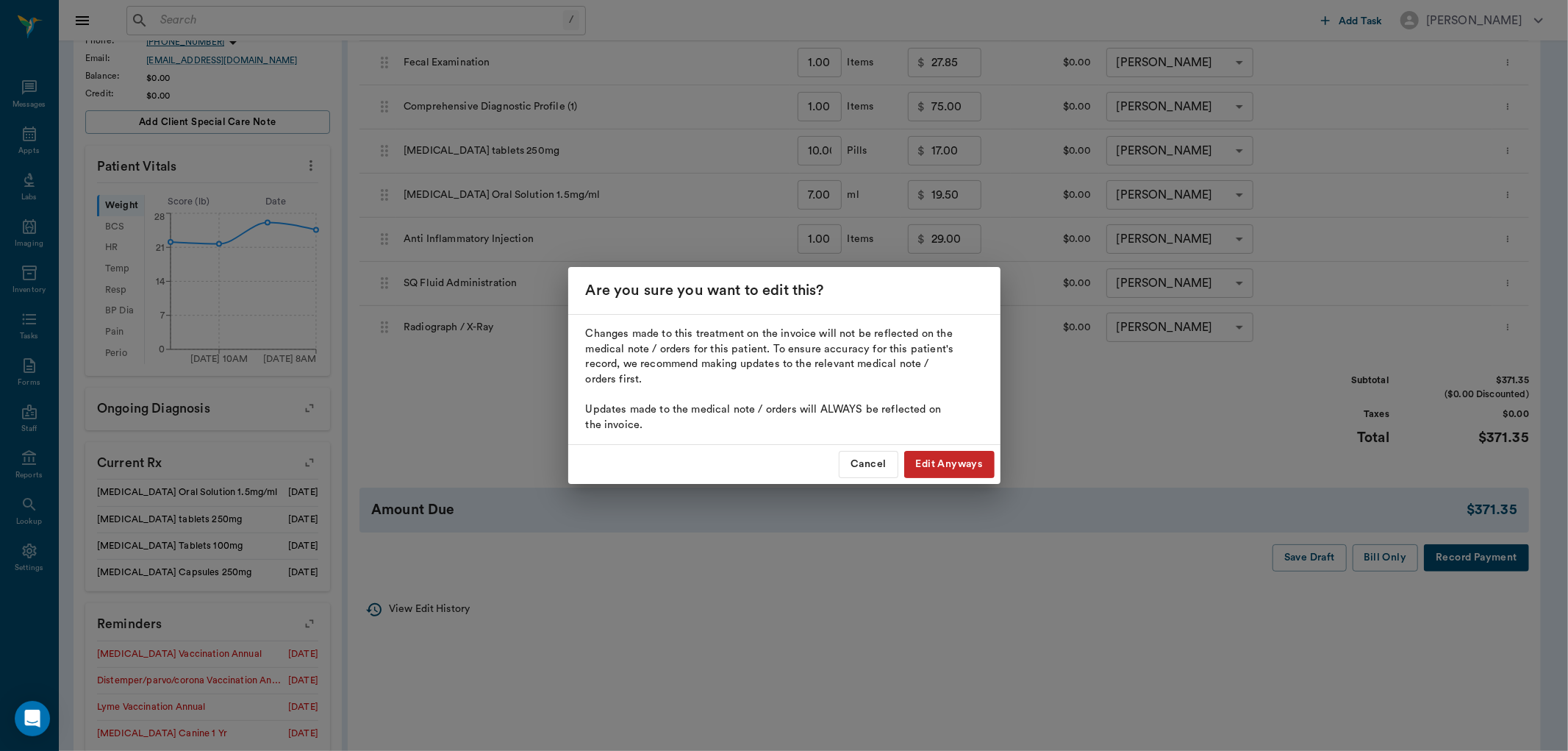
click at [938, 466] on button "Edit Anyways" at bounding box center [950, 465] width 90 height 27
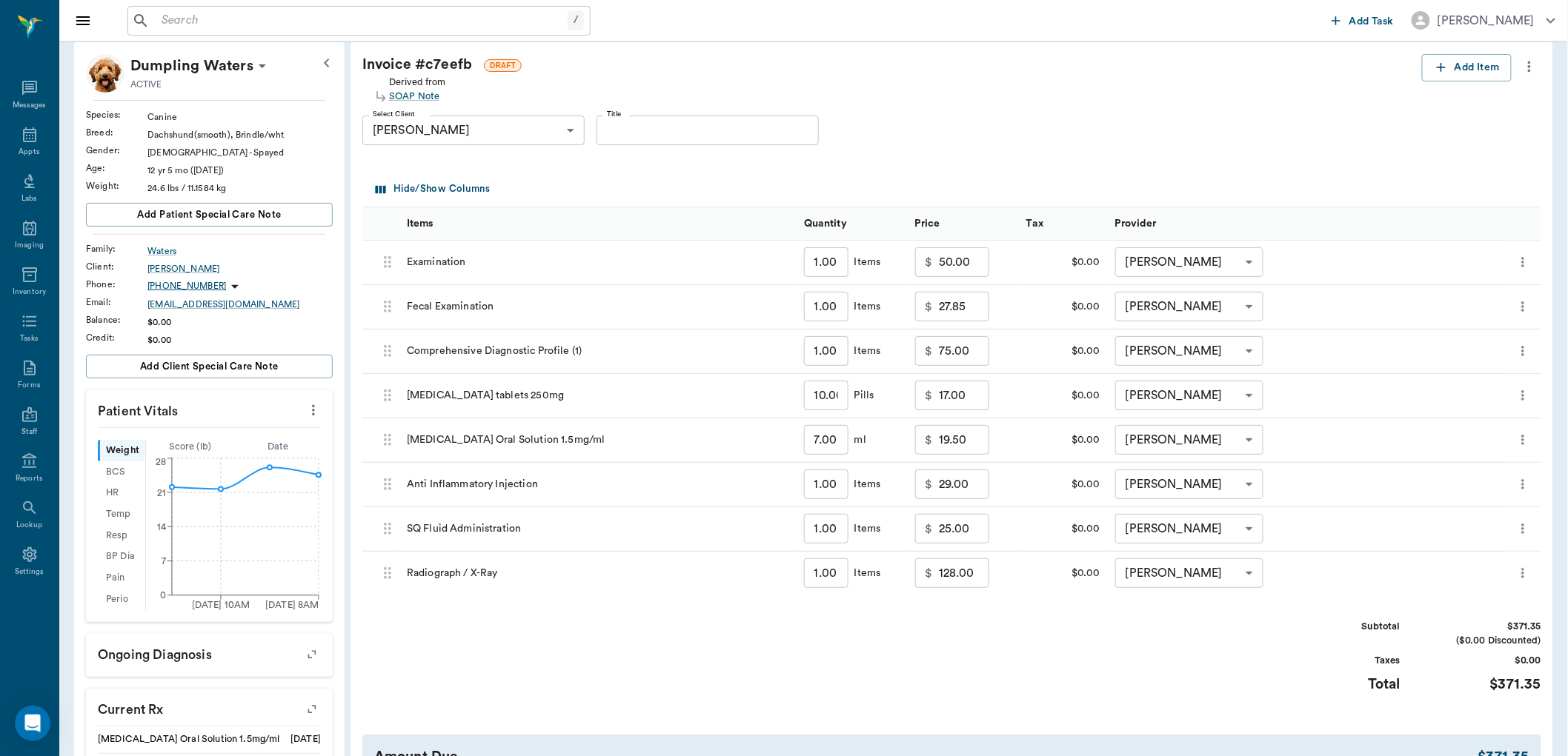
scroll to position [0, 0]
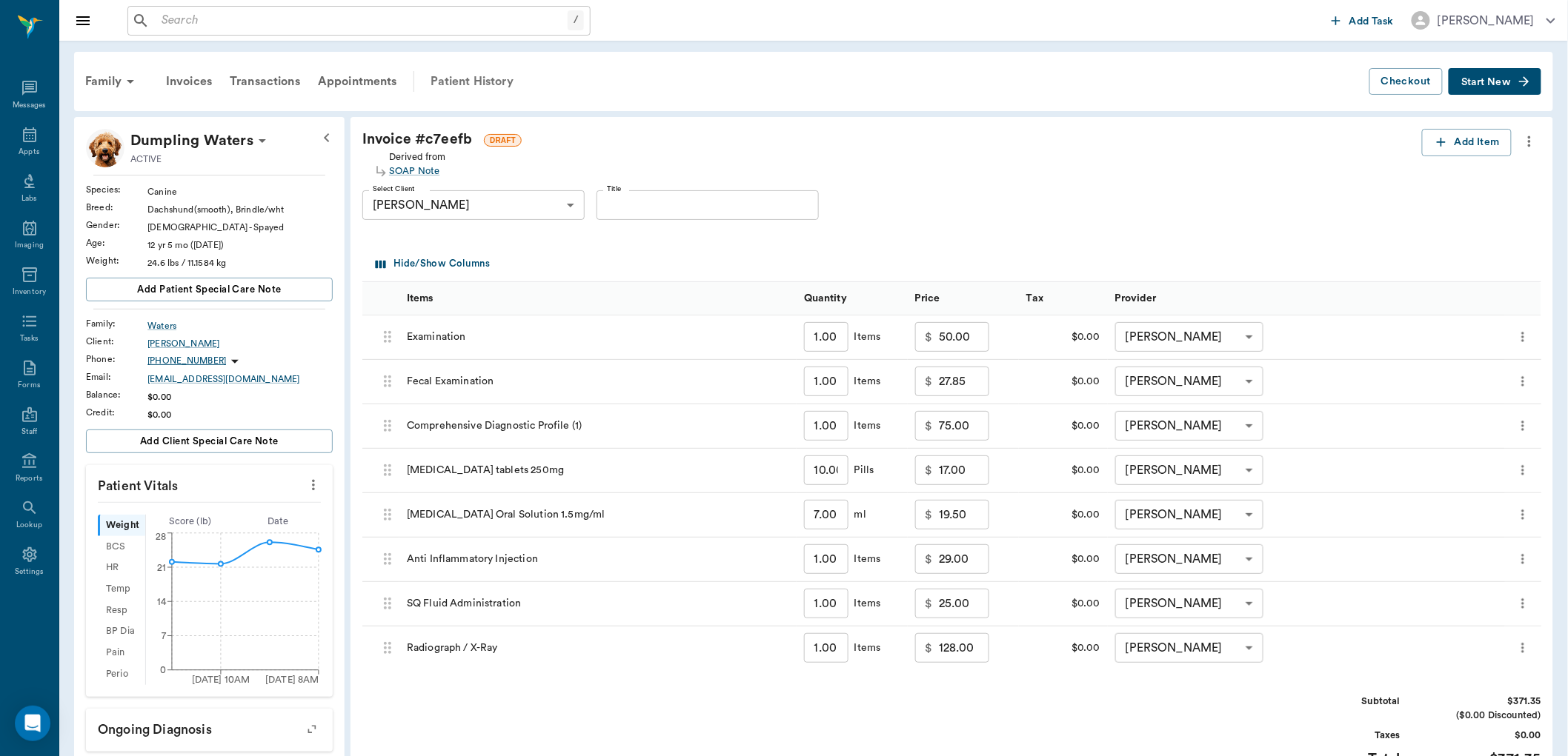
click at [448, 84] on div "Patient History" at bounding box center [472, 81] width 101 height 36
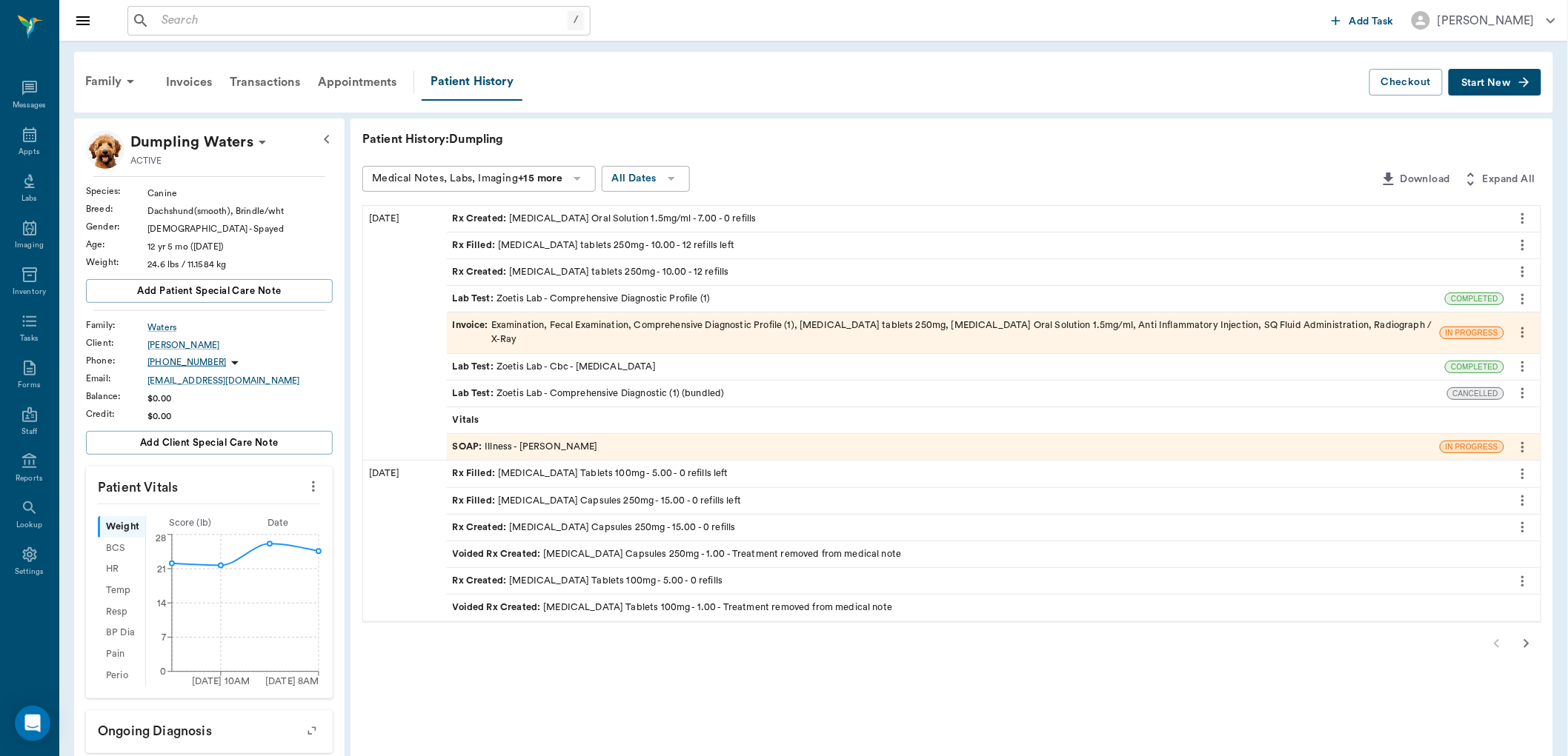
click at [613, 220] on div "Rx Created : Meloxicam Oral Solution 1.5mg/ml - 7.00 - 0 refills" at bounding box center [605, 219] width 304 height 14
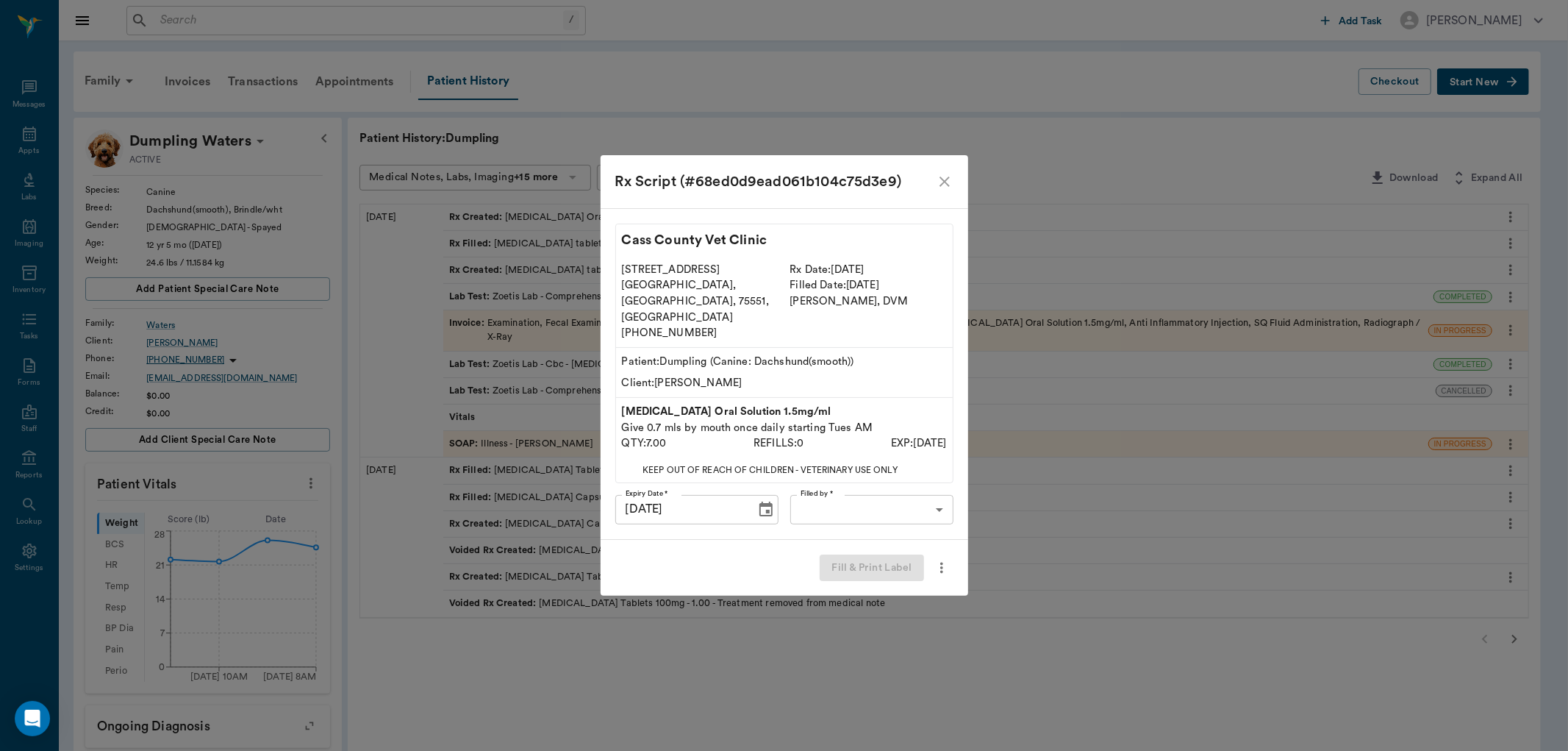
click at [909, 498] on body "/ ​ Add Task Dr. Bert Ellsworth Nectar Messages Appts Labs Imaging Inventory Ta…" at bounding box center [784, 615] width 1568 height 1232
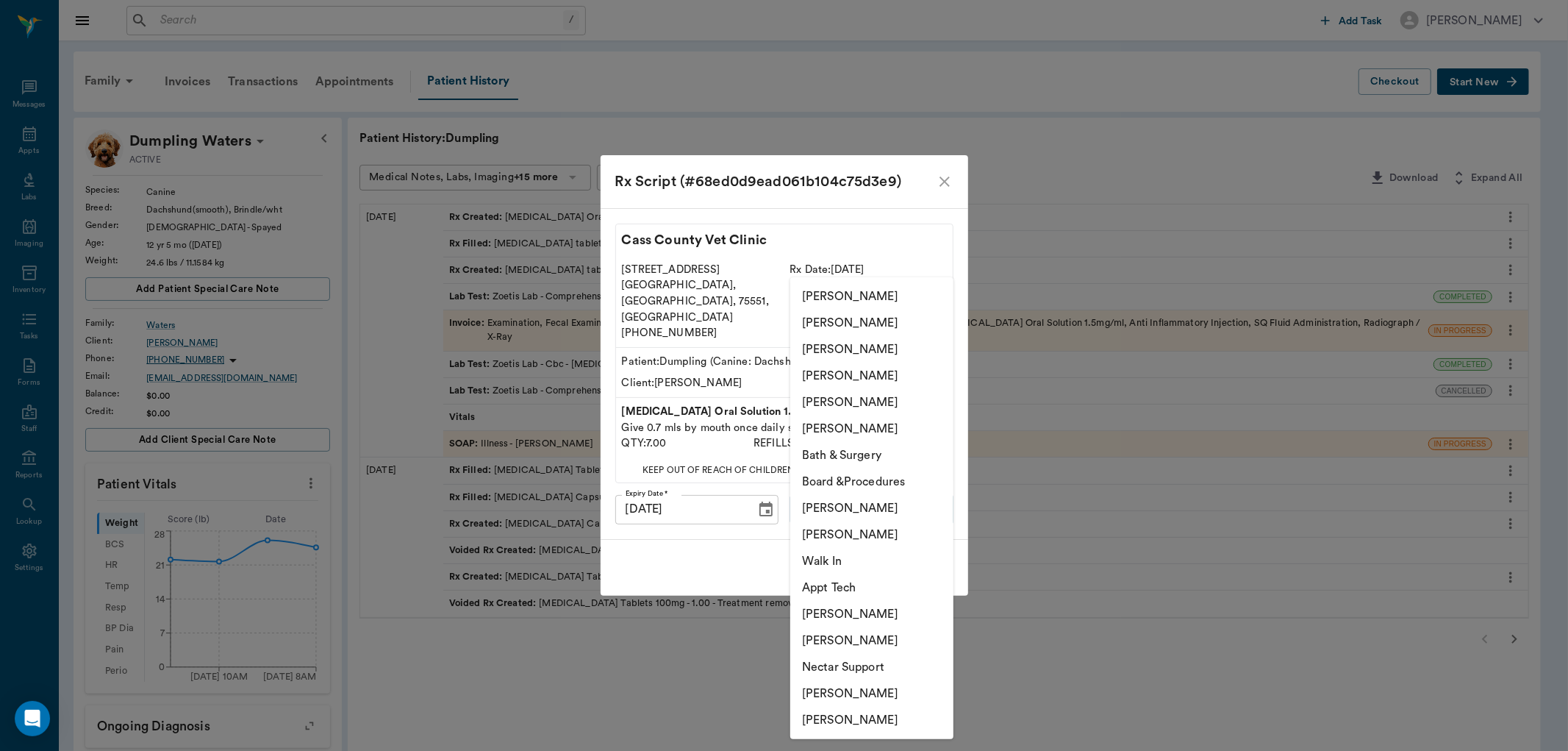
click at [901, 432] on li "[PERSON_NAME]" at bounding box center [872, 428] width 163 height 26
type input "63ec2f075fda476ae8351a4d"
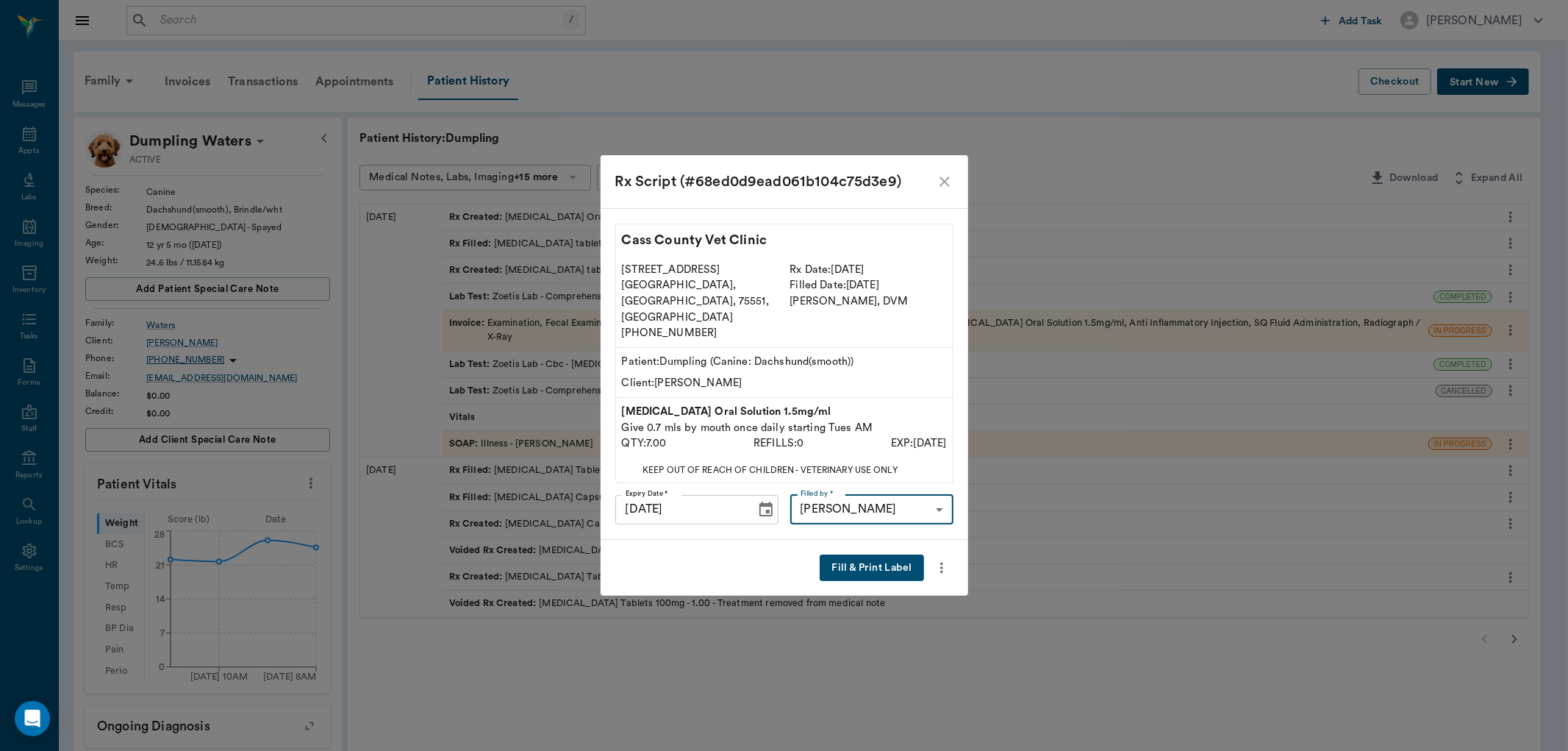
click at [893, 554] on button "Fill & Print Label" at bounding box center [871, 568] width 104 height 27
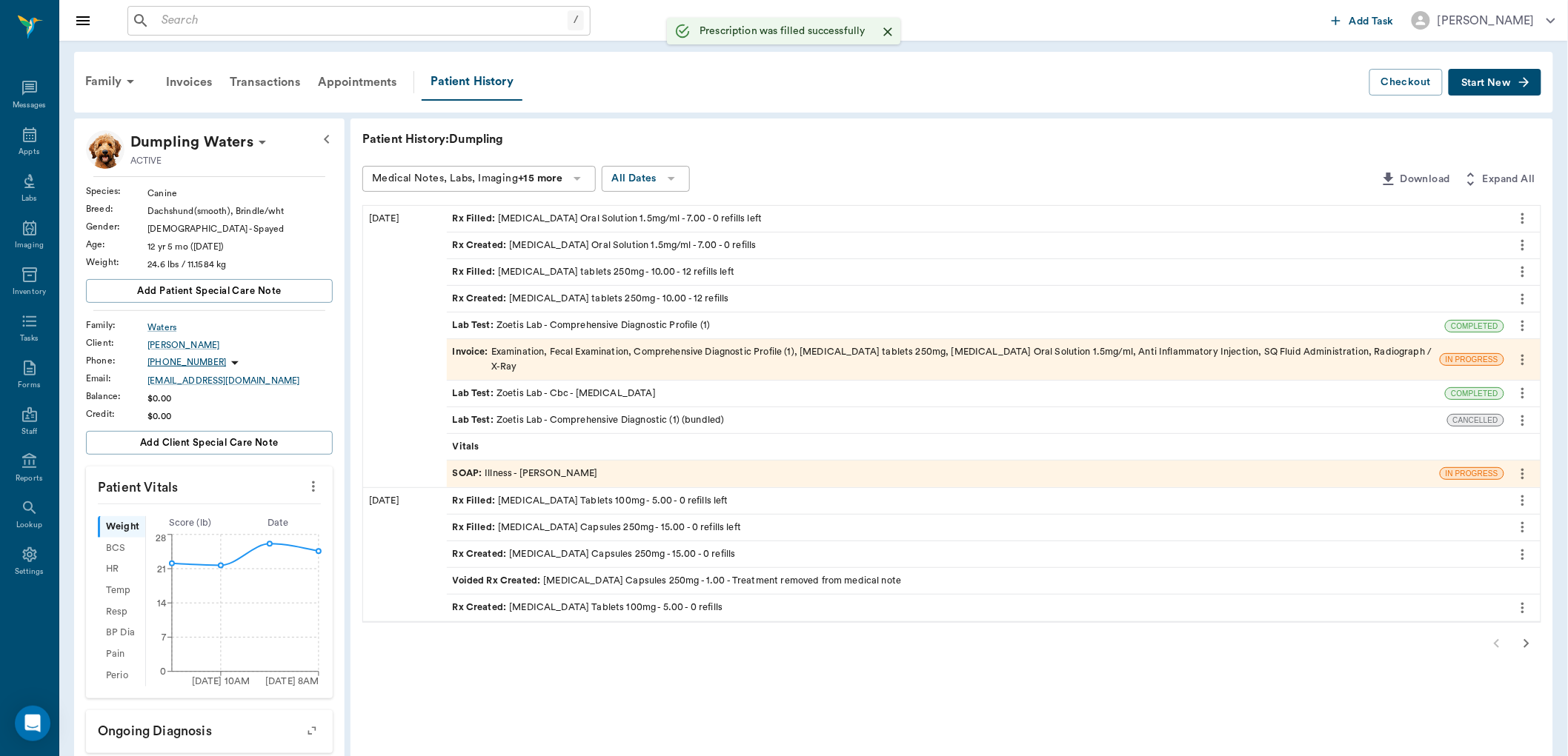
drag, startPoint x: 741, startPoint y: 493, endPoint x: 694, endPoint y: 493, distance: 47.0
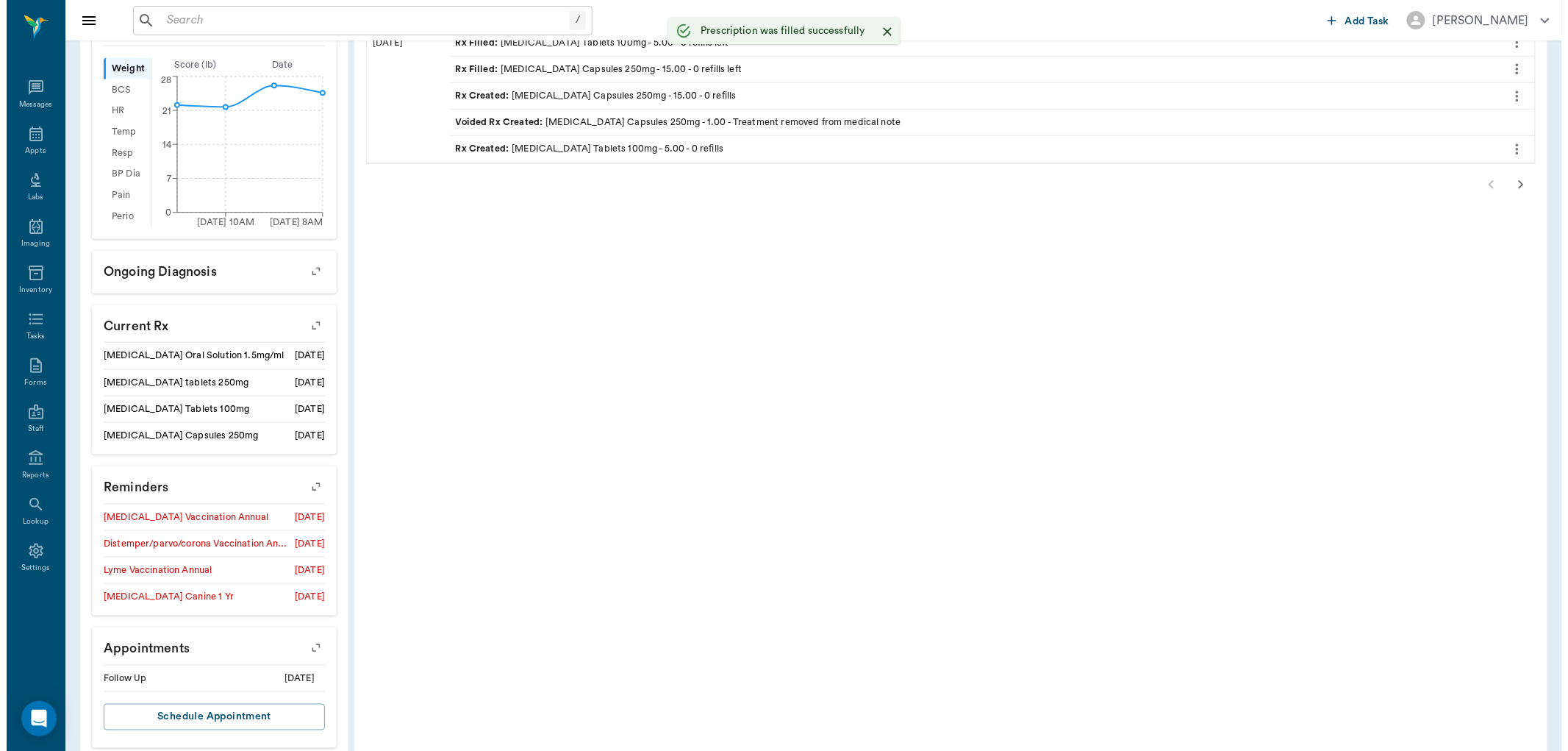
scroll to position [481, 0]
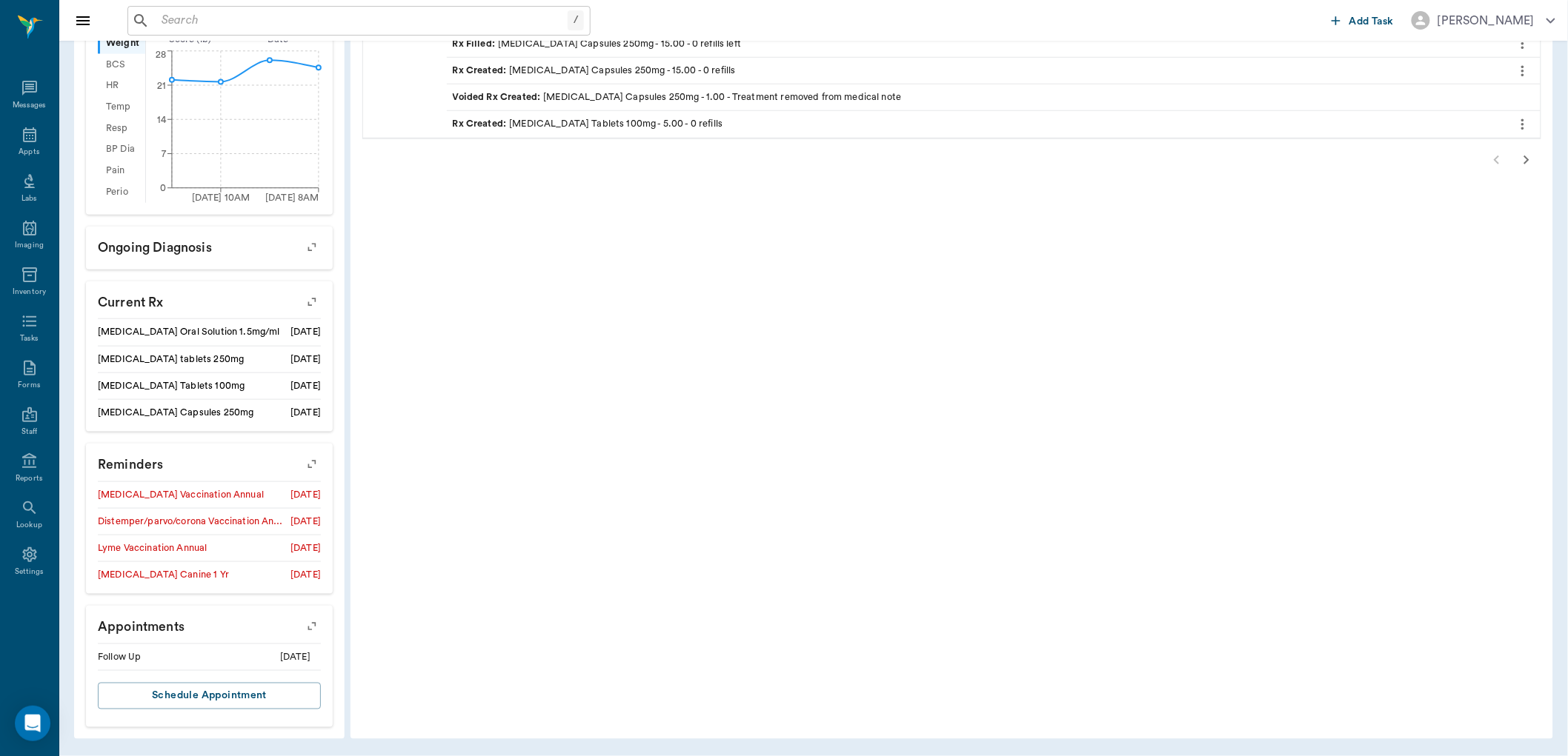
click at [315, 298] on icon "button" at bounding box center [312, 302] width 12 height 12
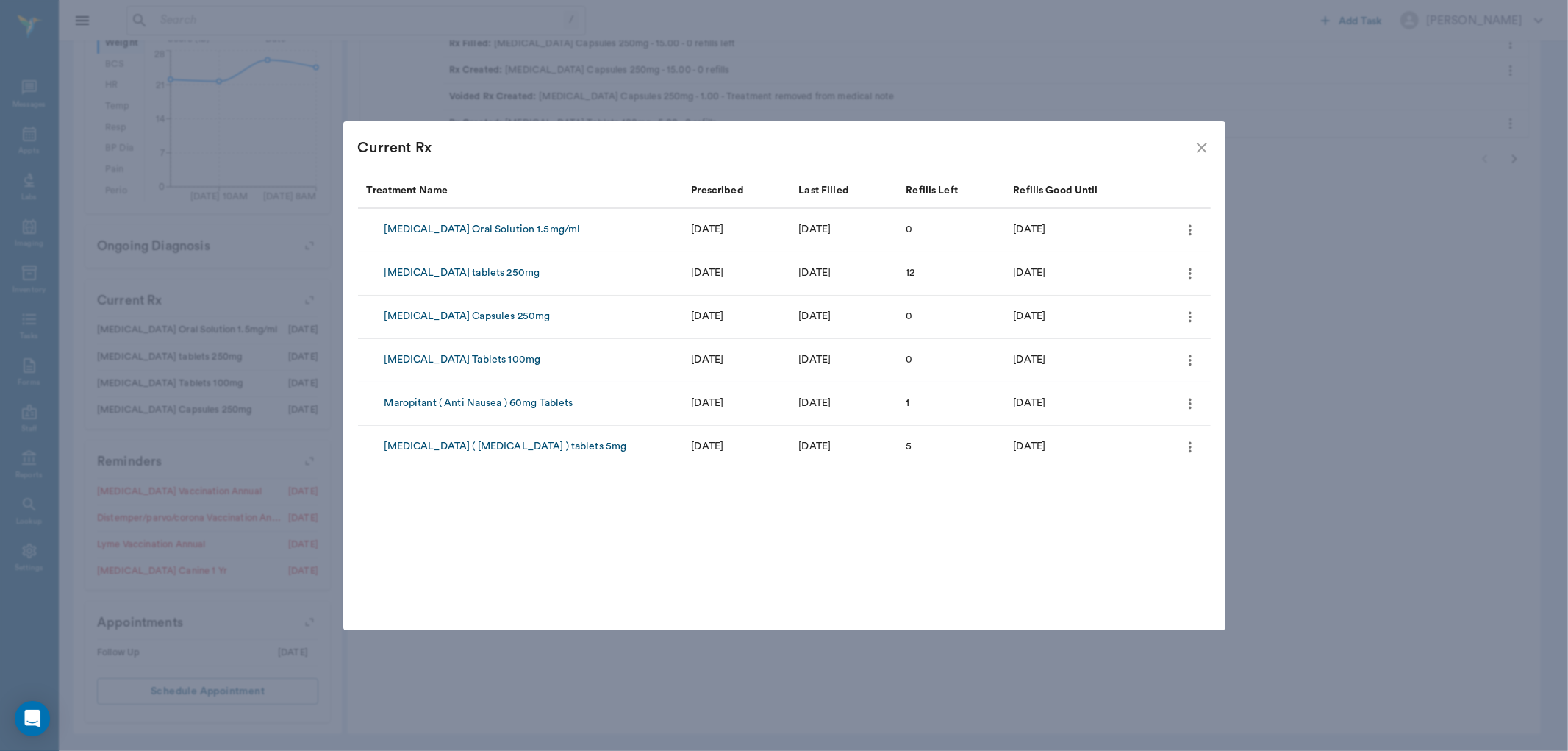
click at [1190, 400] on icon "more" at bounding box center [1190, 404] width 16 height 17
click at [1090, 425] on span "Refill" at bounding box center [1129, 428] width 124 height 15
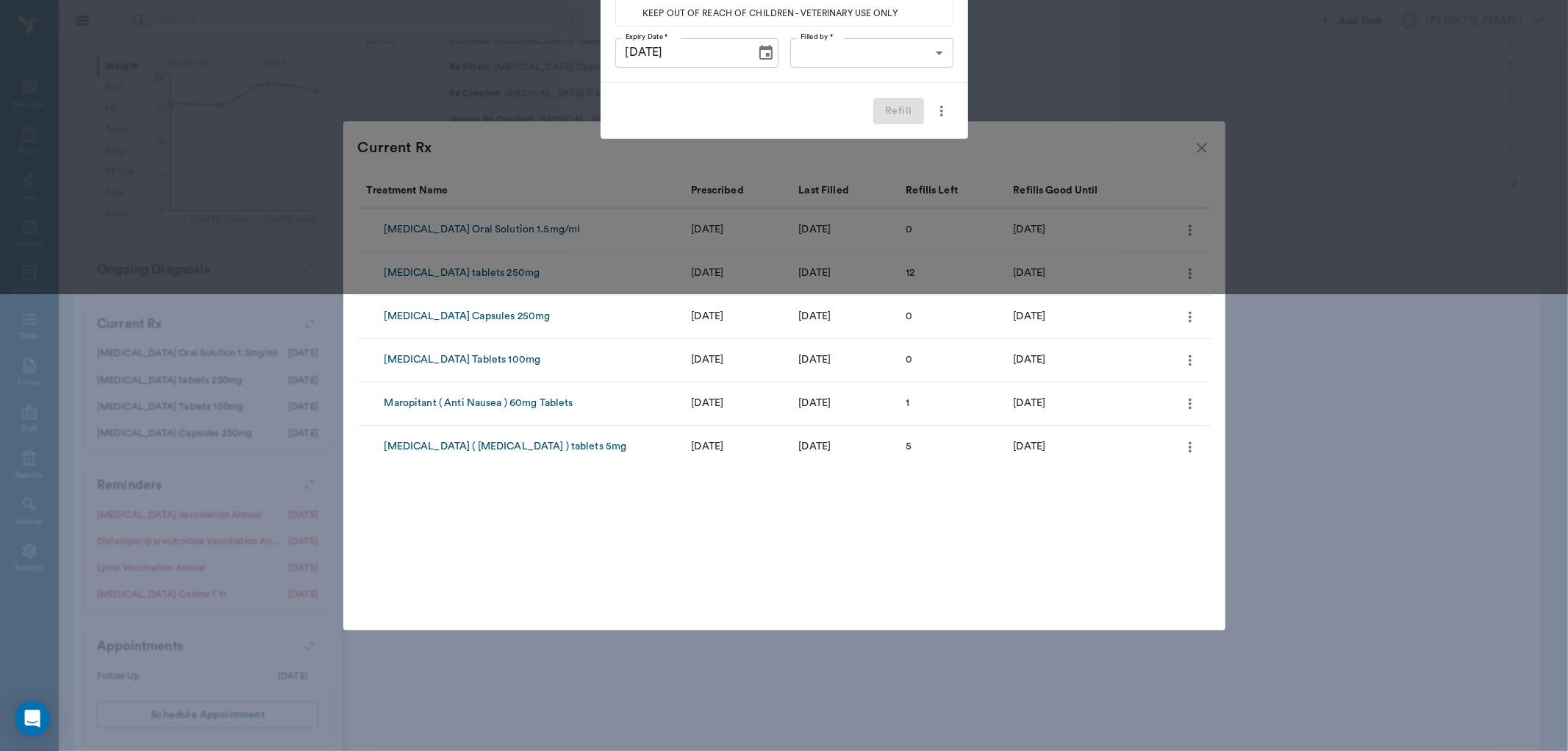
scroll to position [0, 0]
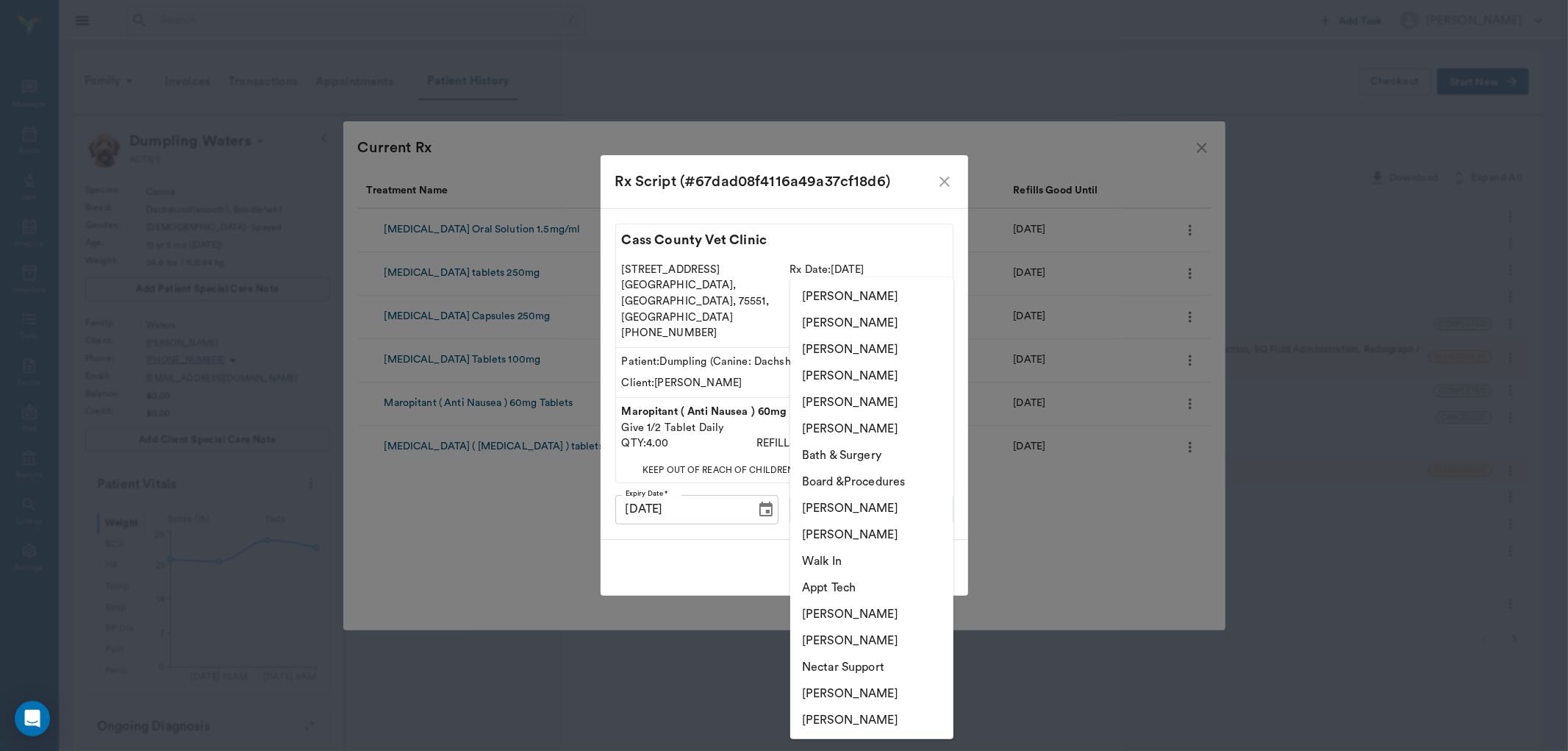
click at [896, 496] on body "/ ​ Add Task Dr. Bert Ellsworth Nectar Messages Appts Labs Imaging Inventory Ta…" at bounding box center [784, 615] width 1568 height 1232
click at [888, 429] on li "[PERSON_NAME]" at bounding box center [872, 428] width 163 height 26
type input "63ec2f075fda476ae8351a4d"
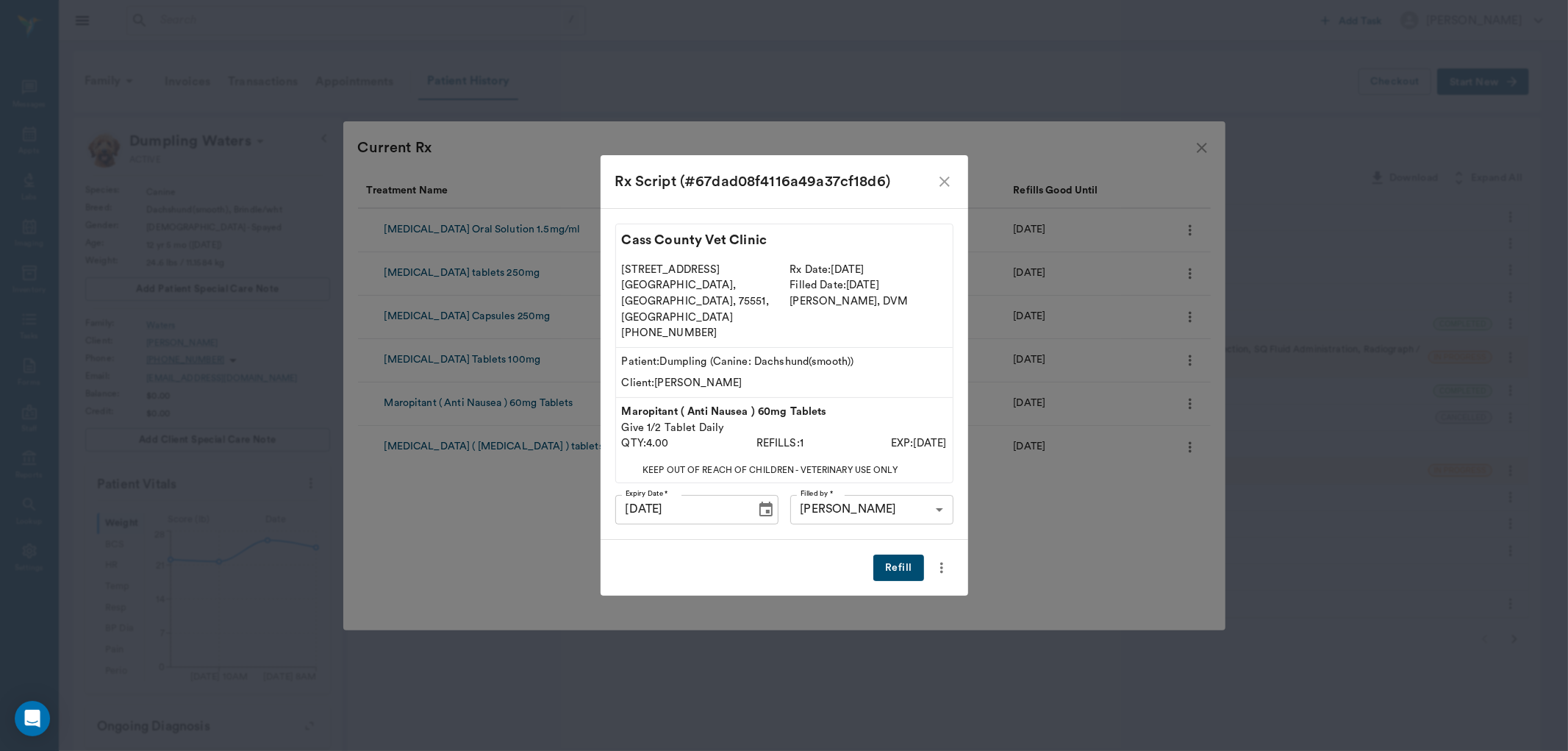
click at [902, 554] on button "Refill" at bounding box center [898, 568] width 50 height 27
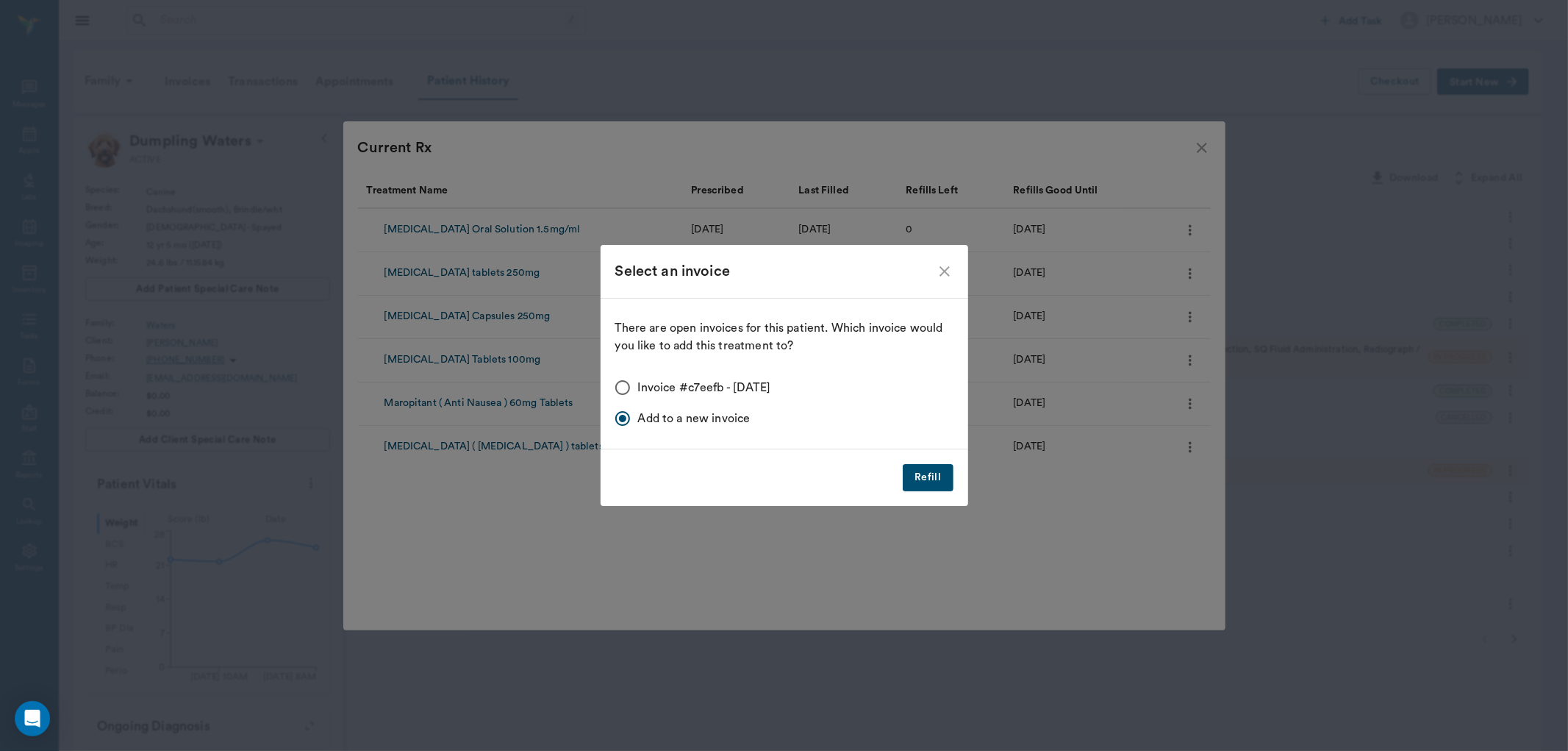
click at [623, 388] on input "Invoice #c7eefb - 10/13/2025" at bounding box center [622, 387] width 31 height 31
radio input "true"
click at [938, 475] on button "Refill" at bounding box center [927, 477] width 50 height 27
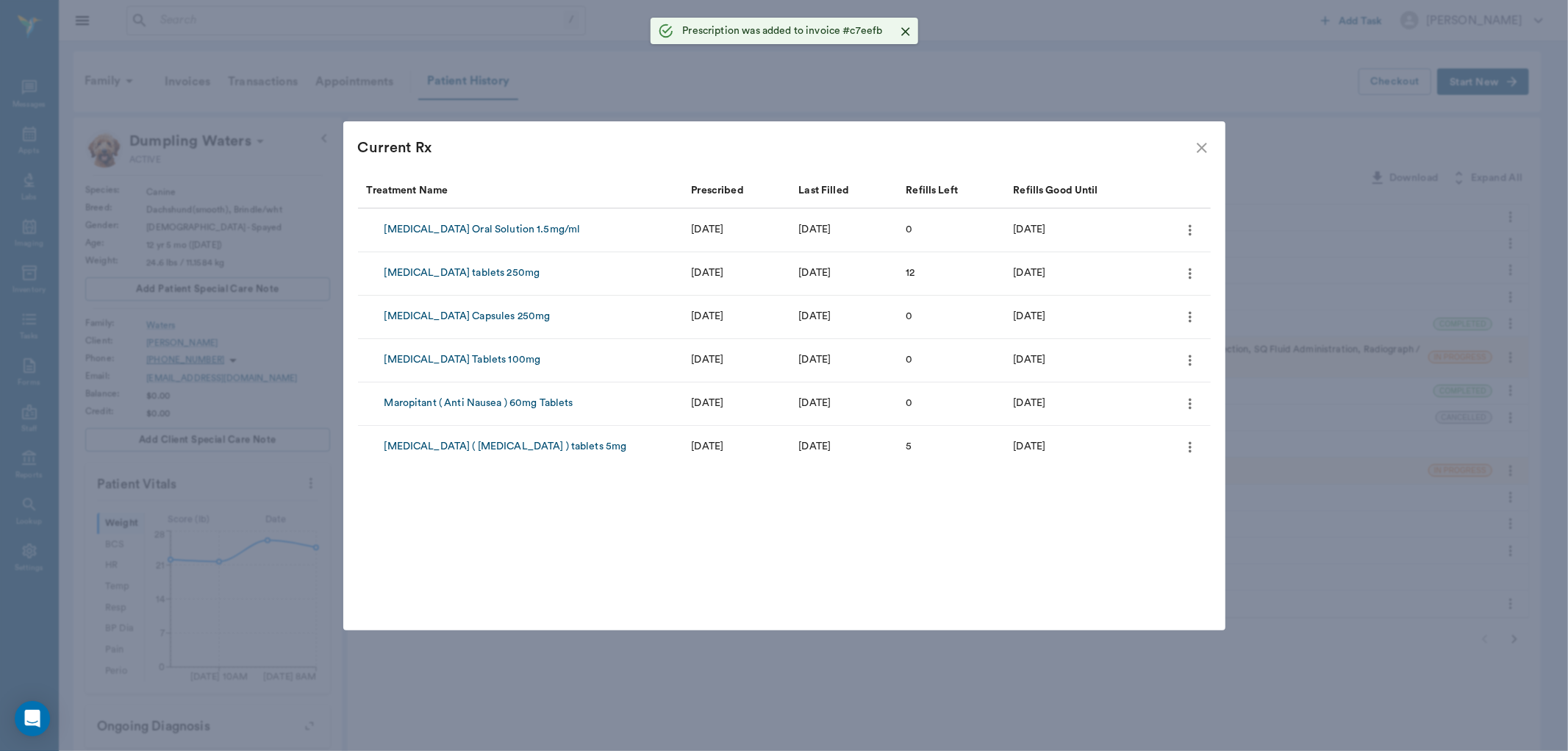
click at [1207, 148] on icon "close" at bounding box center [1202, 148] width 17 height 17
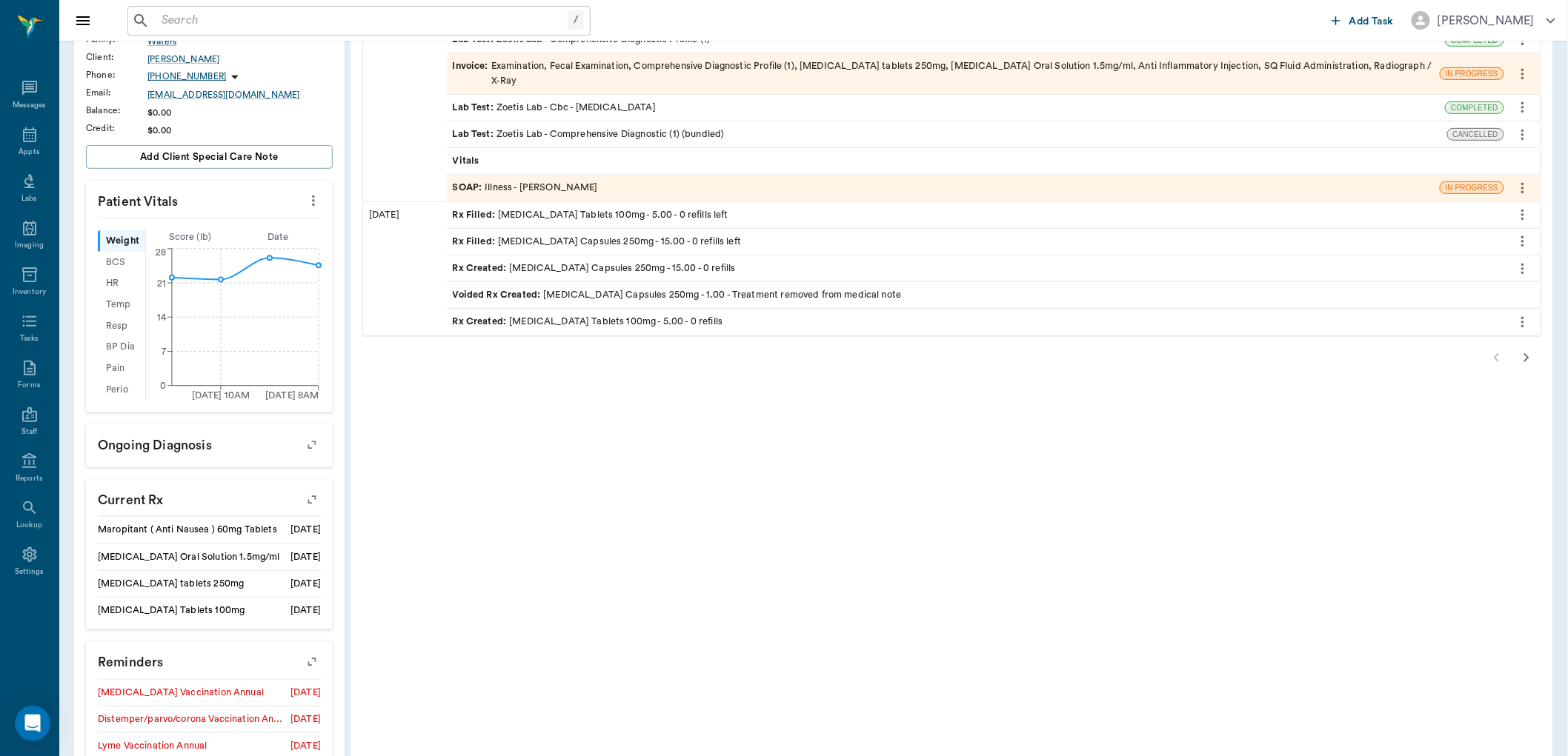
scroll to position [77, 0]
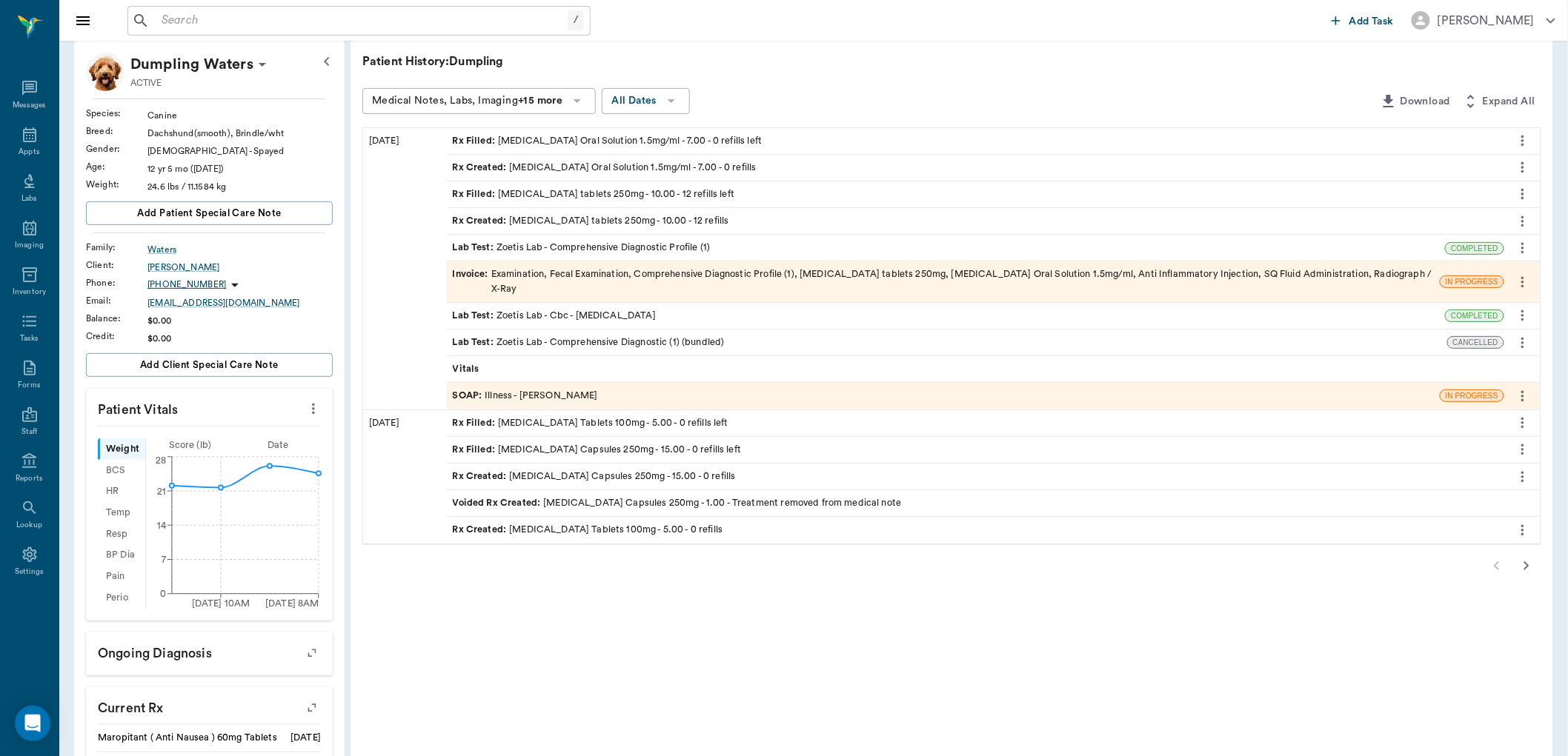
click at [618, 269] on div "Invoice : Examination, Fecal Examination, Comprehensive Diagnostic Profile (1),…" at bounding box center [943, 281] width 981 height 28
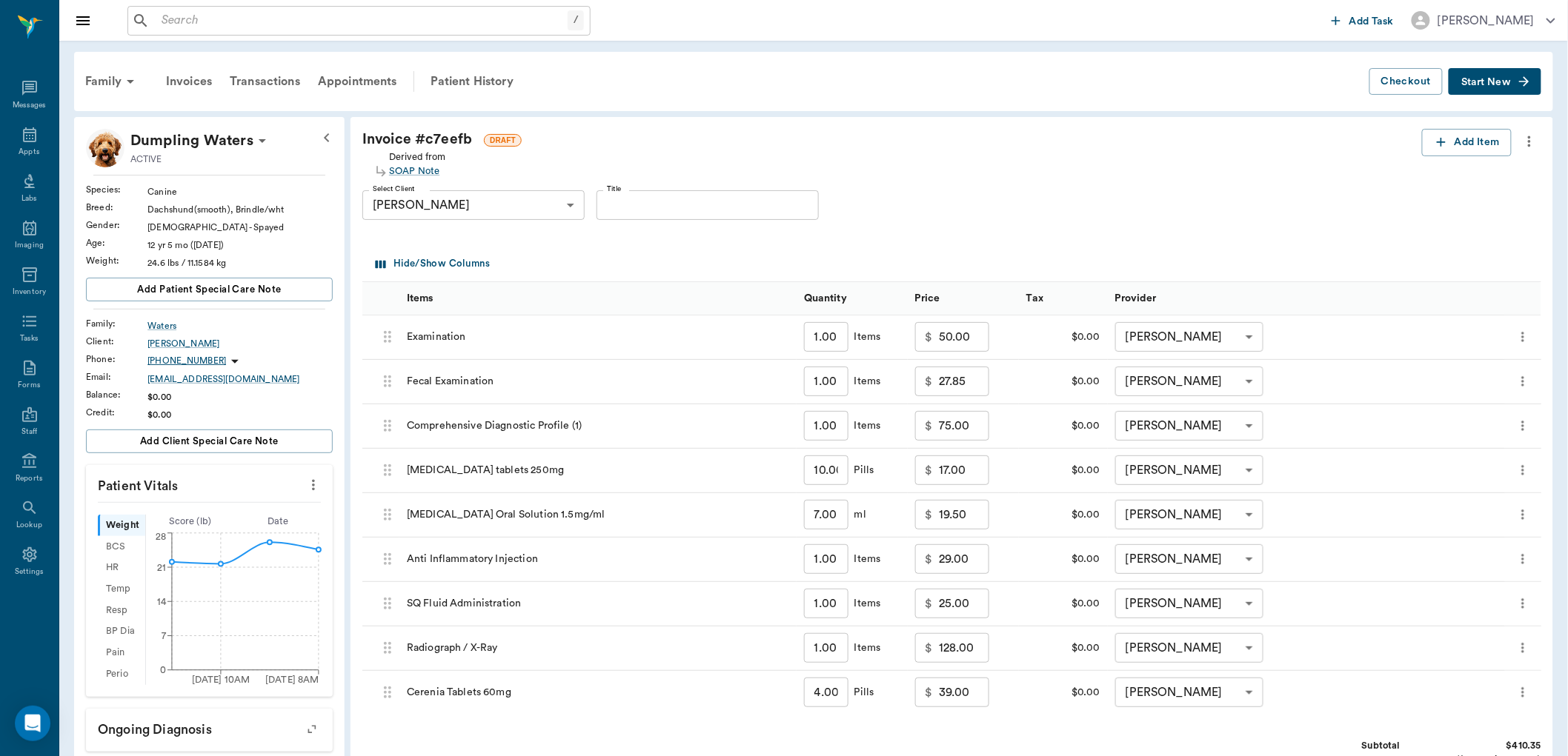
scroll to position [329, 0]
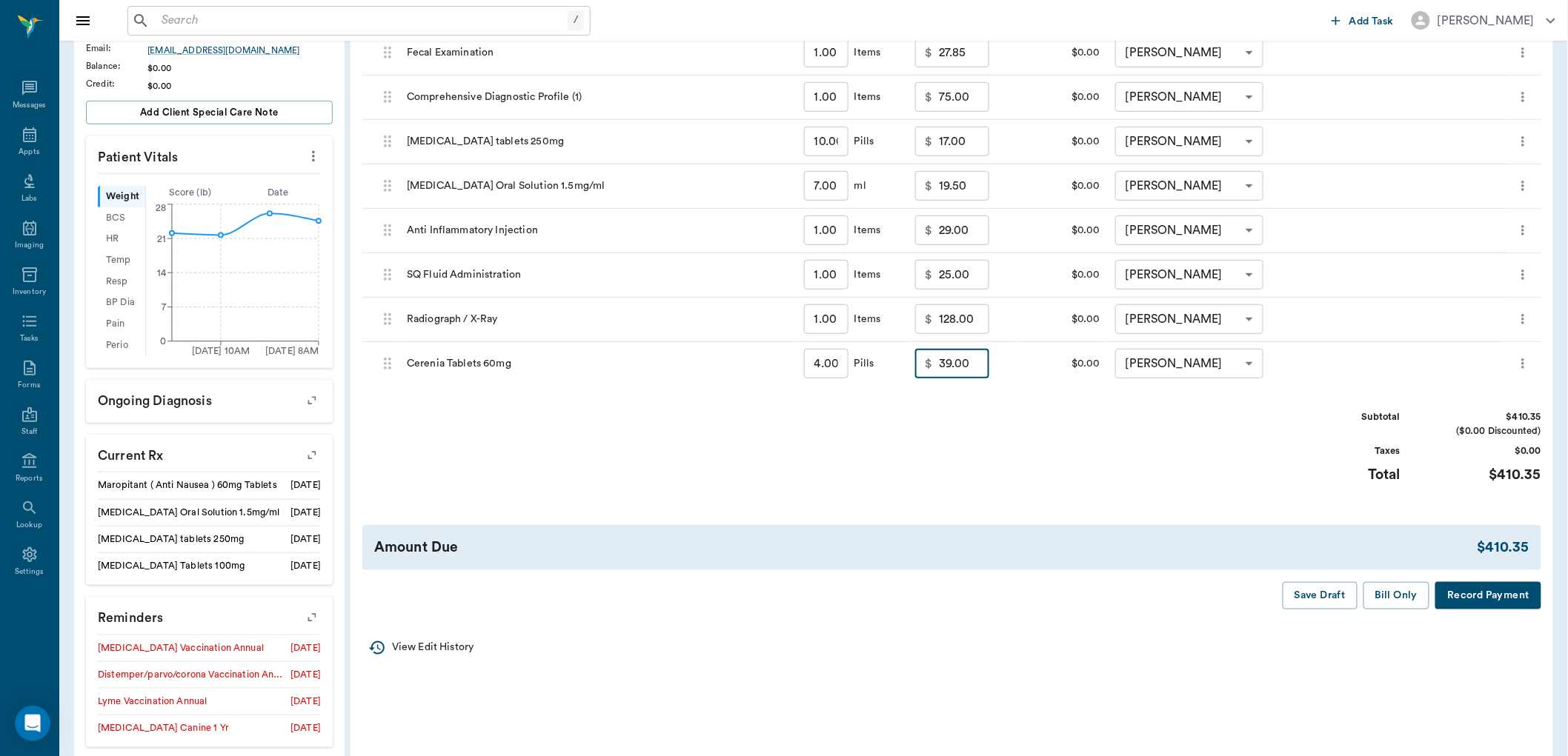
click at [971, 363] on input "39.00" at bounding box center [963, 363] width 50 height 30
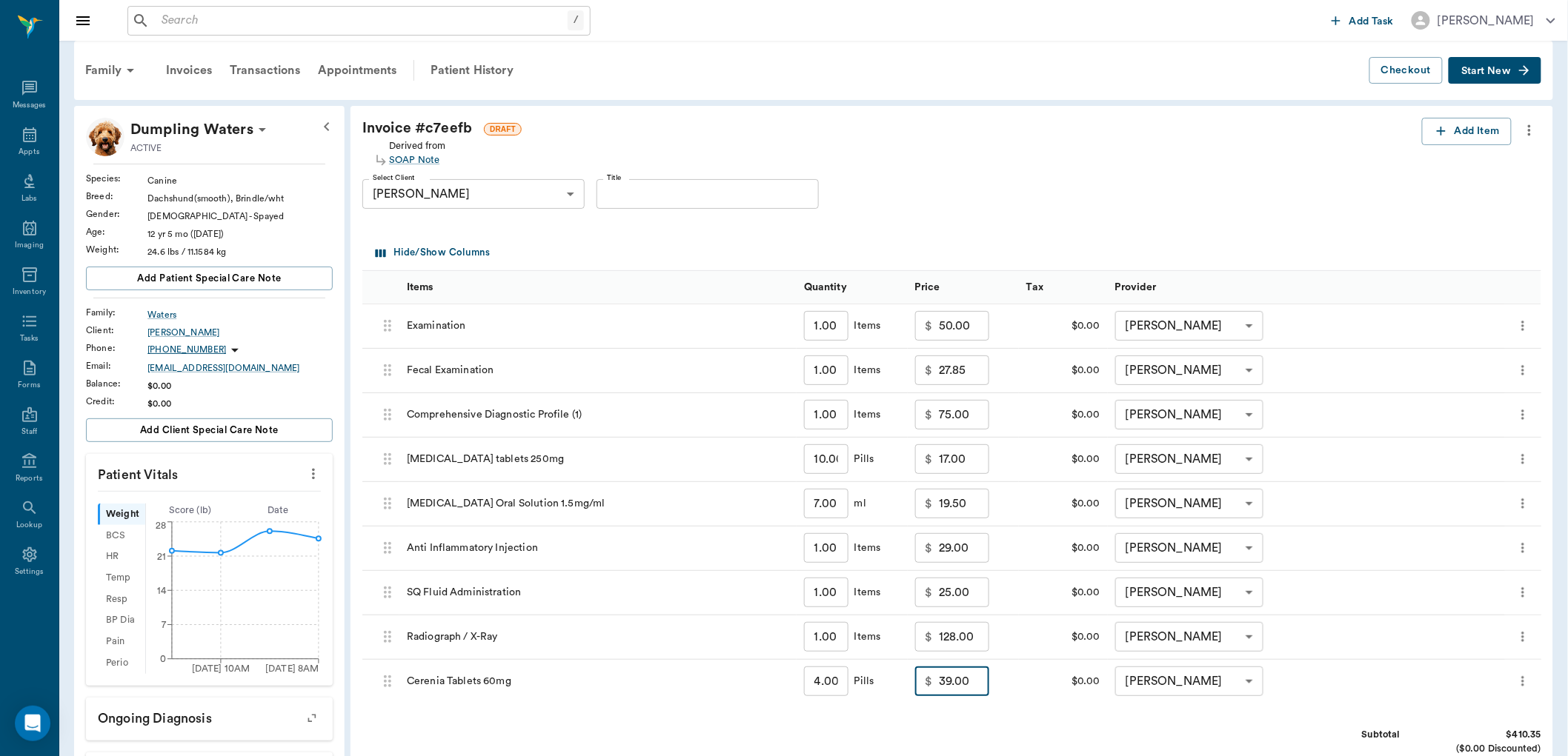
scroll to position [0, 0]
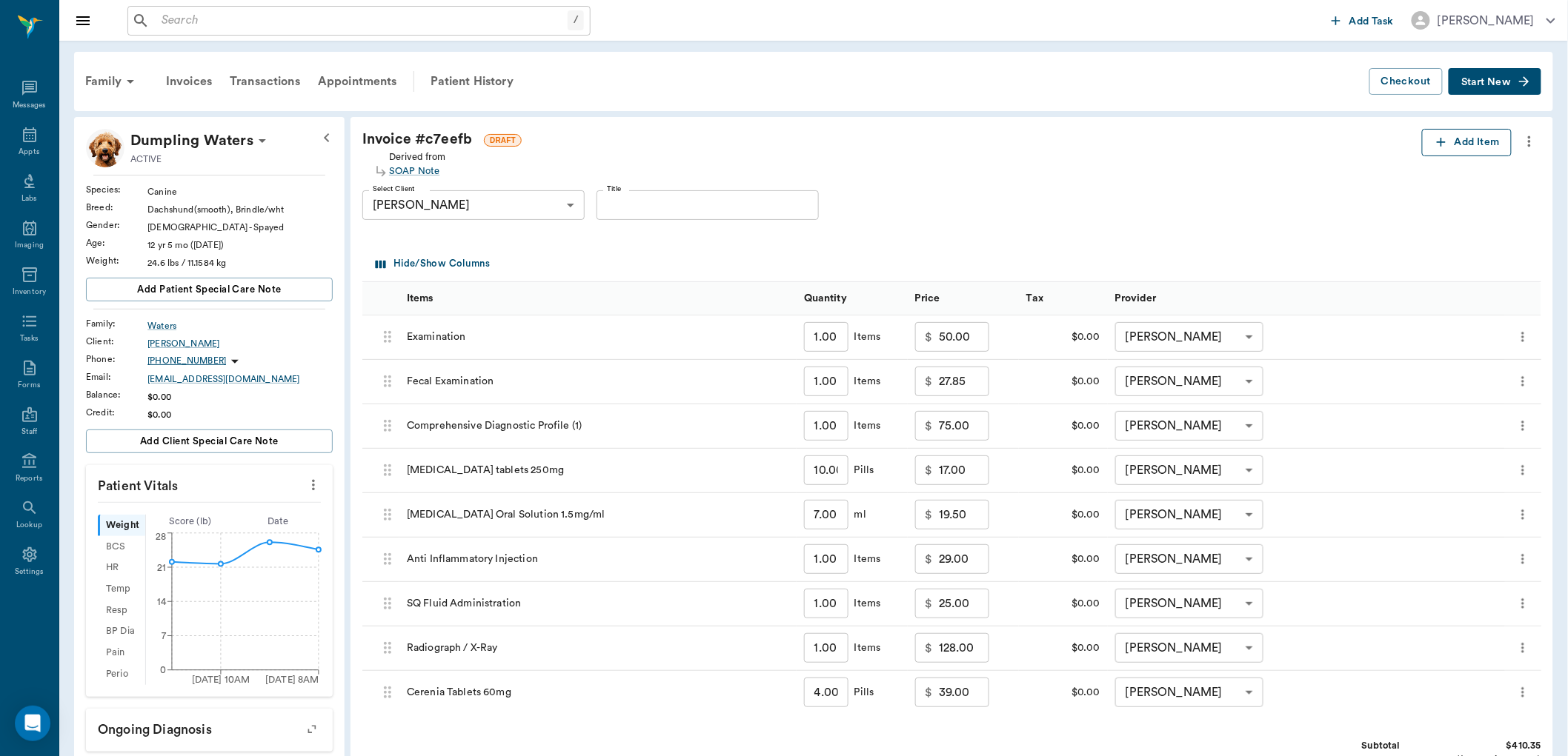
click at [1479, 144] on button "Add Item" at bounding box center [1467, 142] width 89 height 27
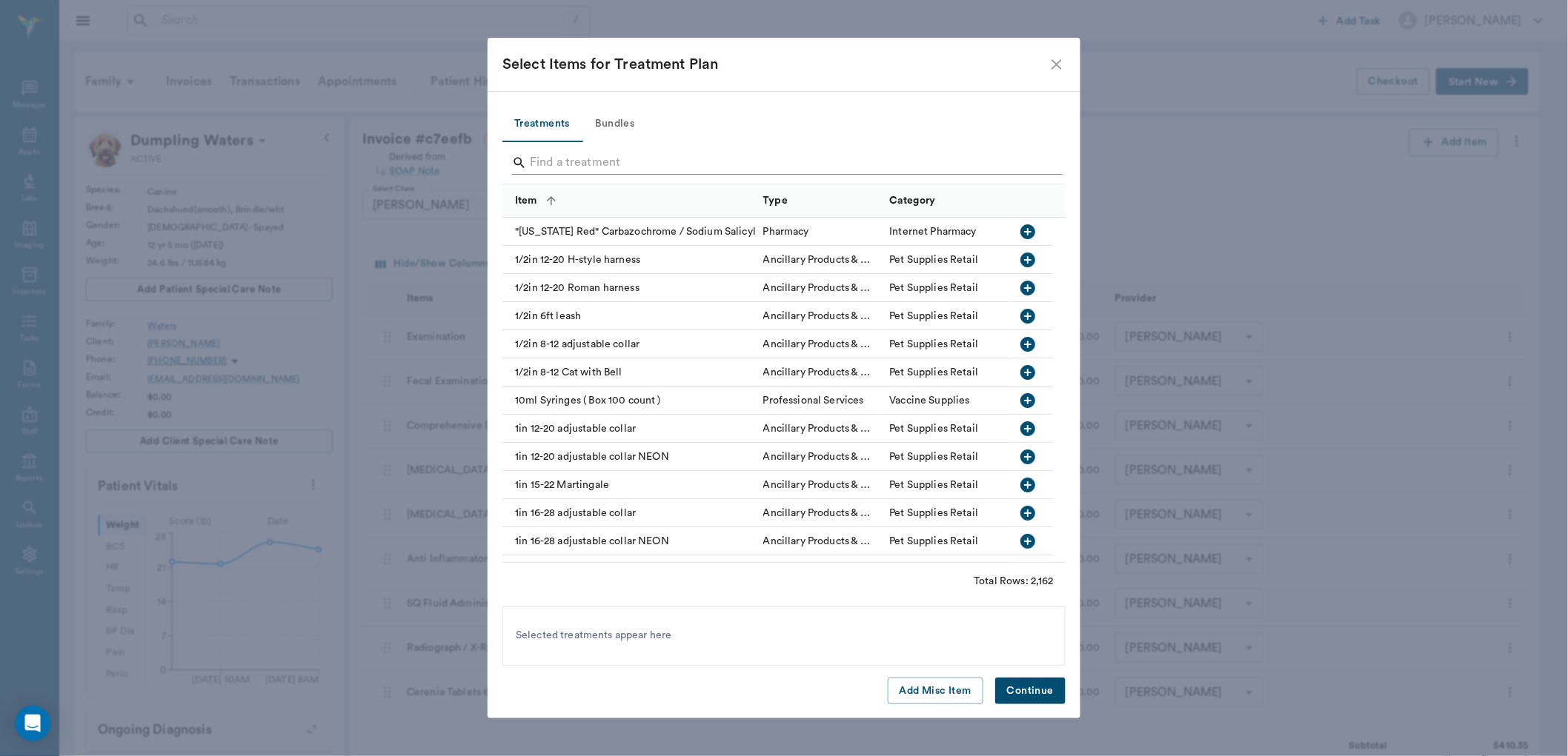
click at [638, 158] on input "Search" at bounding box center [784, 163] width 510 height 24
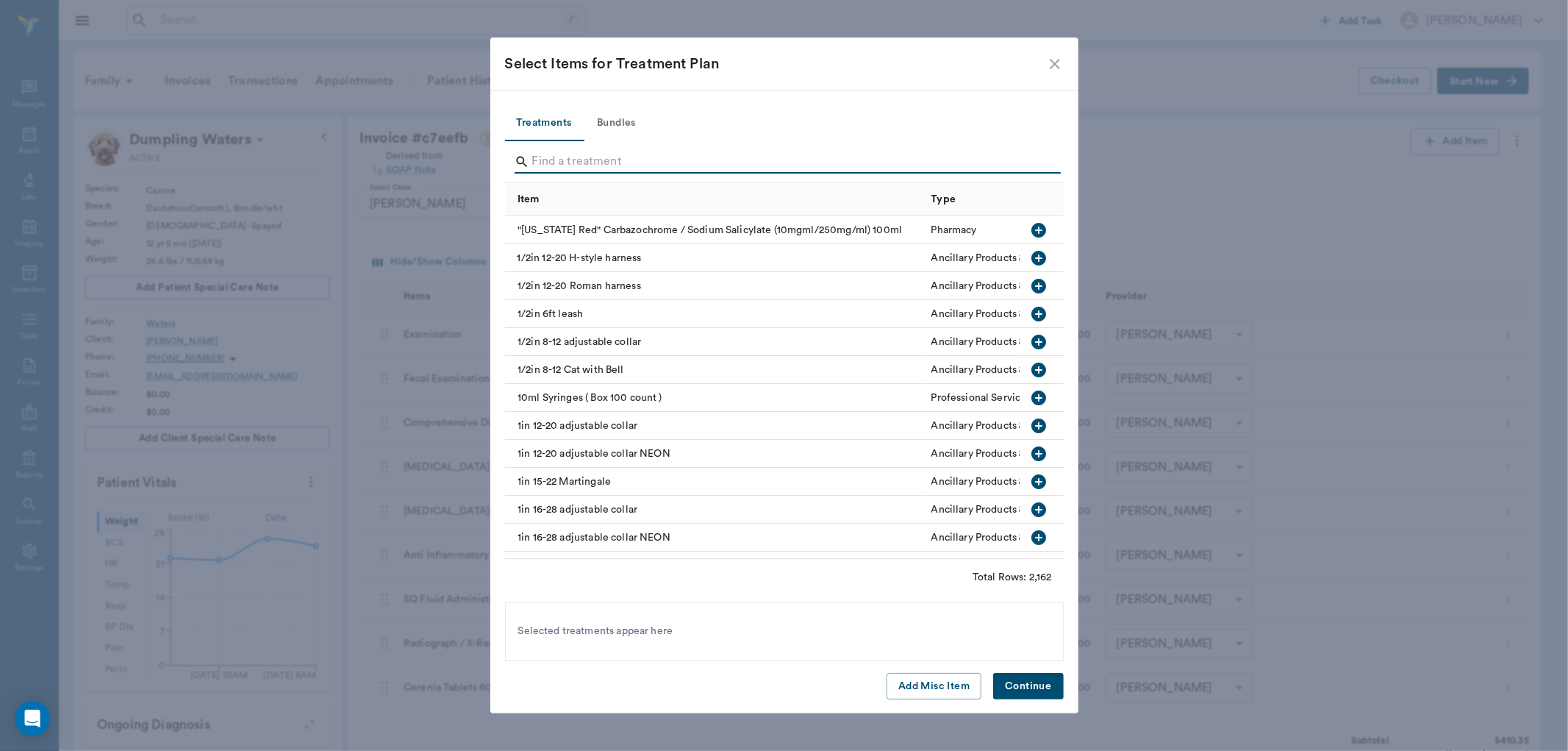
click at [602, 159] on input "Search" at bounding box center [785, 162] width 507 height 24
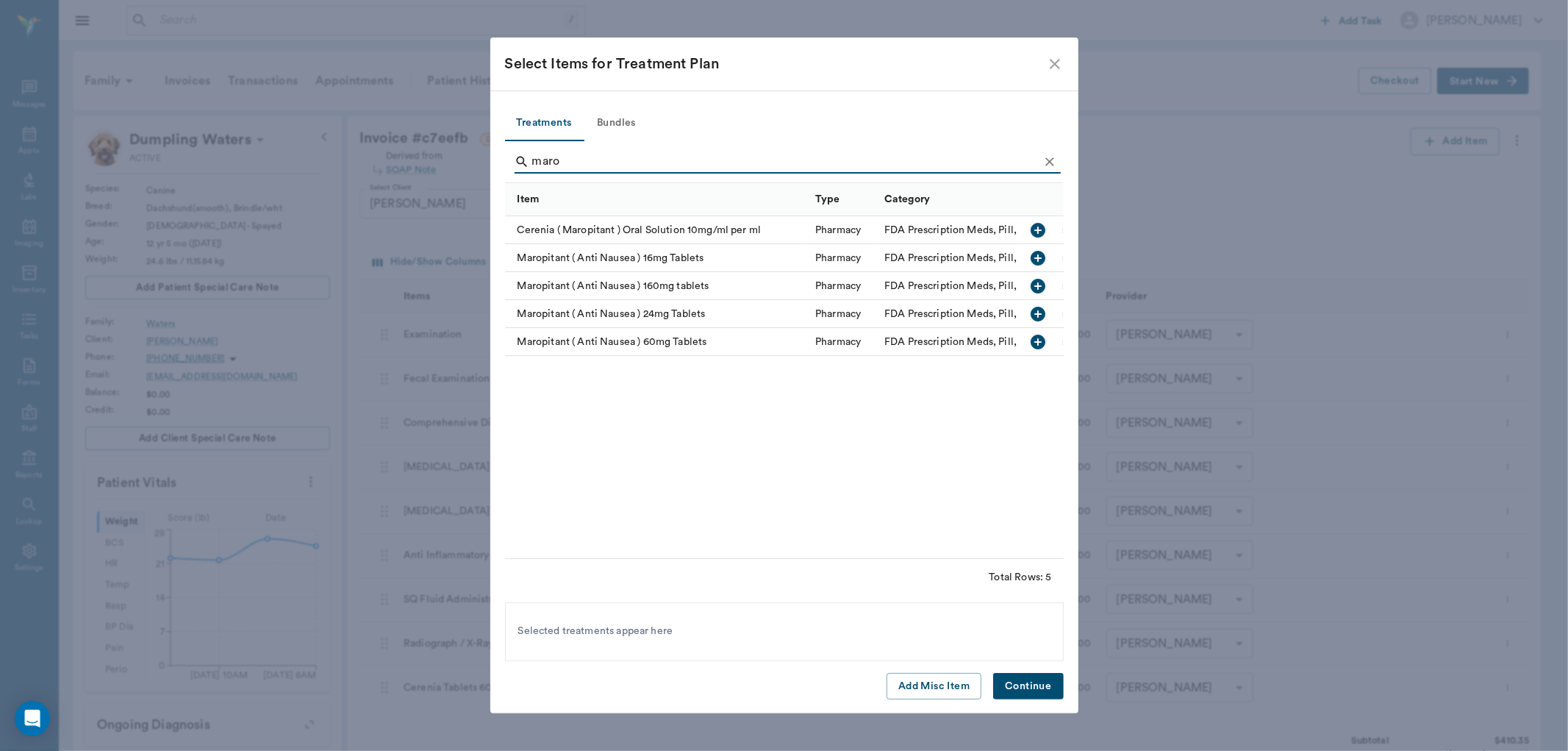
type input "maro"
click at [1035, 343] on icon "button" at bounding box center [1038, 342] width 15 height 15
click at [1023, 684] on button "Continue" at bounding box center [1028, 687] width 70 height 27
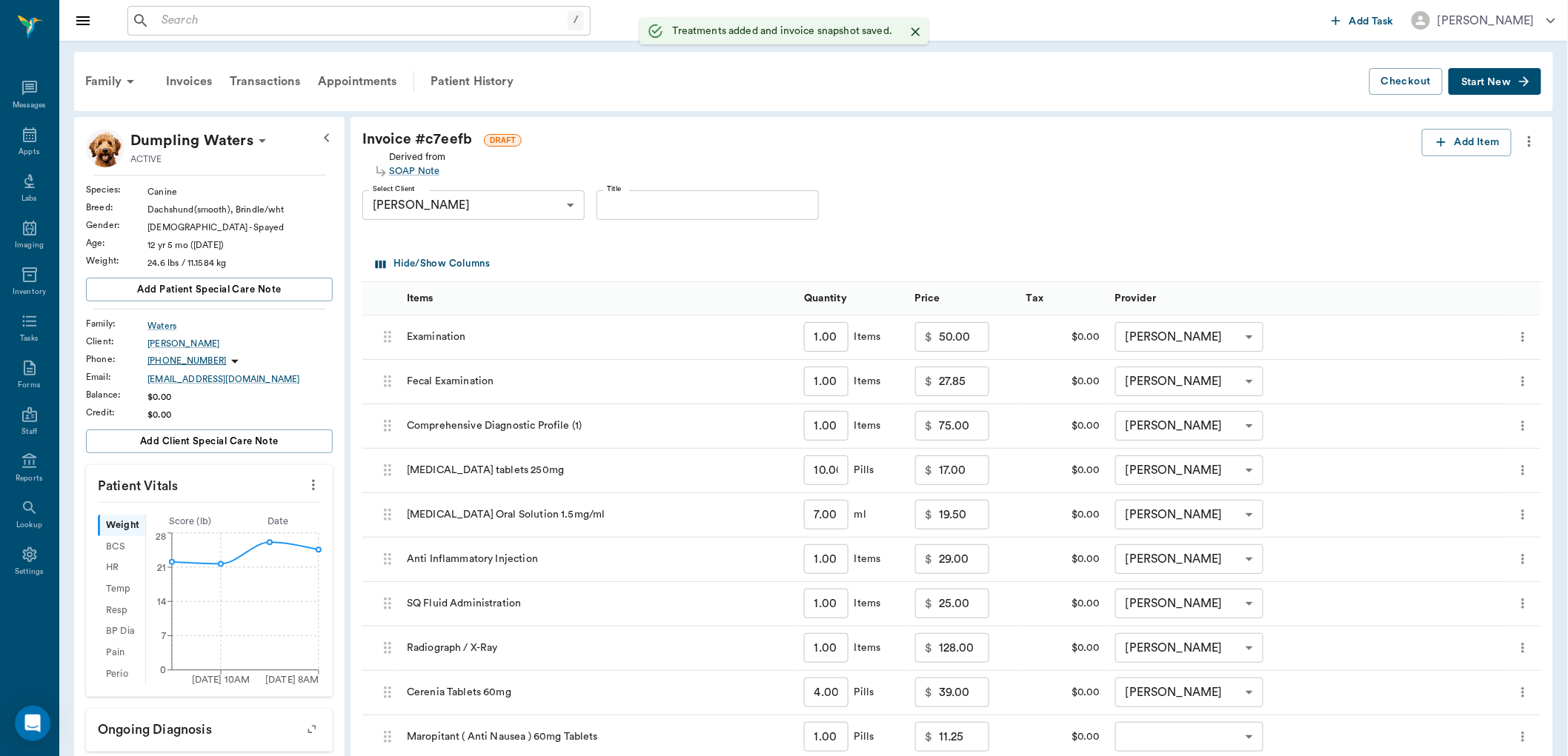
scroll to position [329, 0]
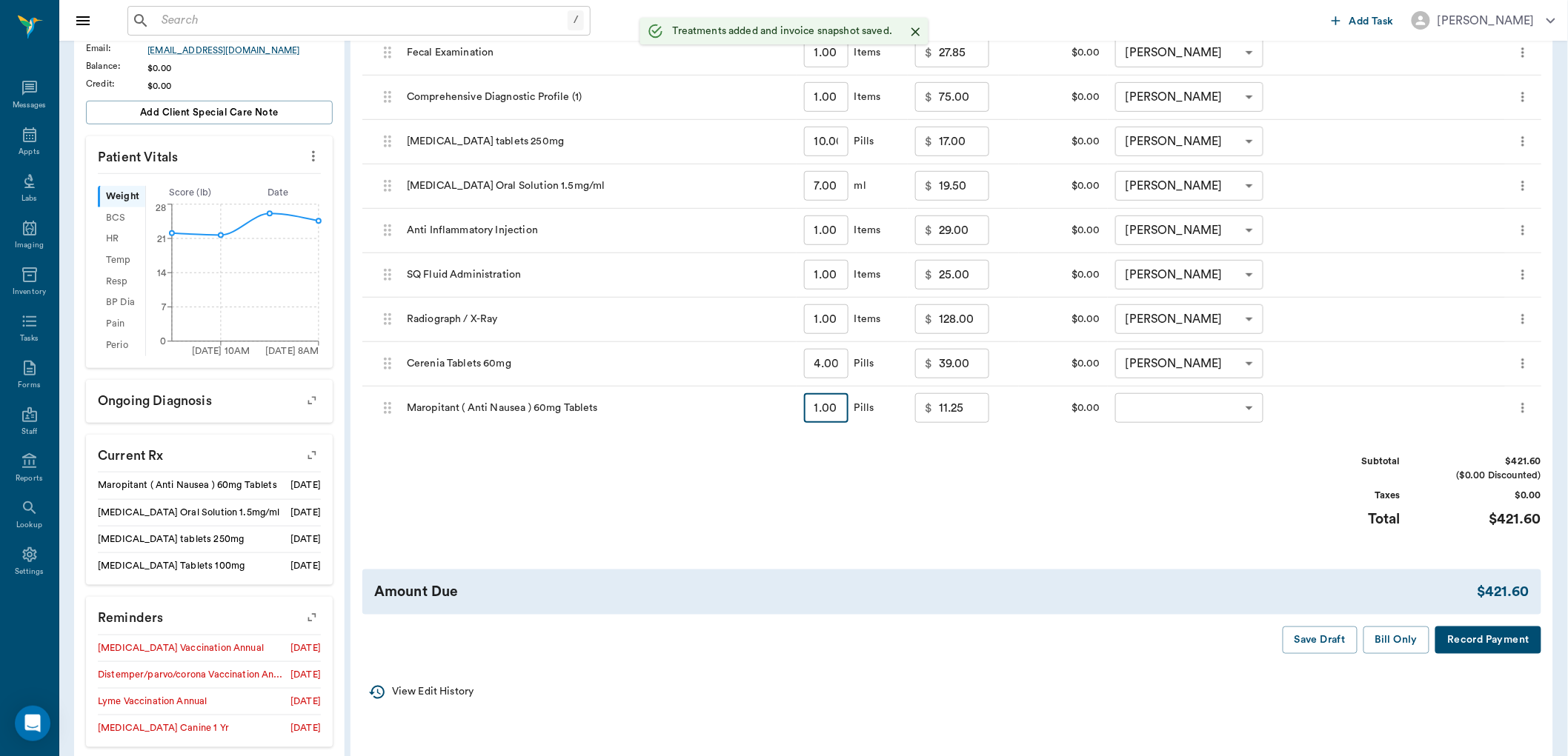
click at [837, 408] on input "1.00" at bounding box center [826, 407] width 45 height 30
type input "4"
type input "27.45"
click at [1245, 403] on body "/ ​ Add Task Dr. Bert Ellsworth Nectar Messages Appts Labs Imaging Inventory Ta…" at bounding box center [784, 290] width 1568 height 1238
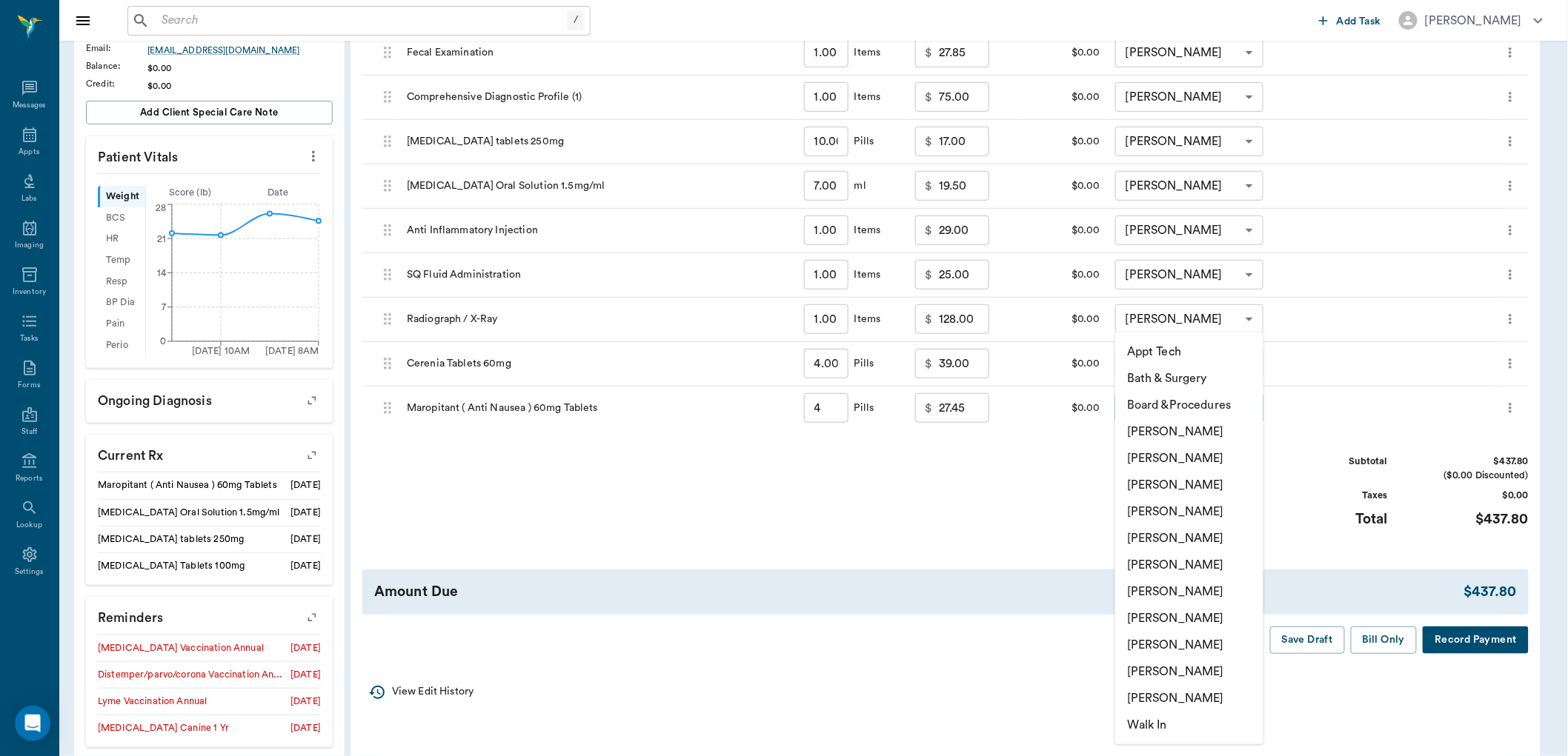
type input "4.00"
click at [1199, 505] on li "[PERSON_NAME]" at bounding box center [1189, 511] width 148 height 26
type input "none-63ec2f075fda476ae8351a4d"
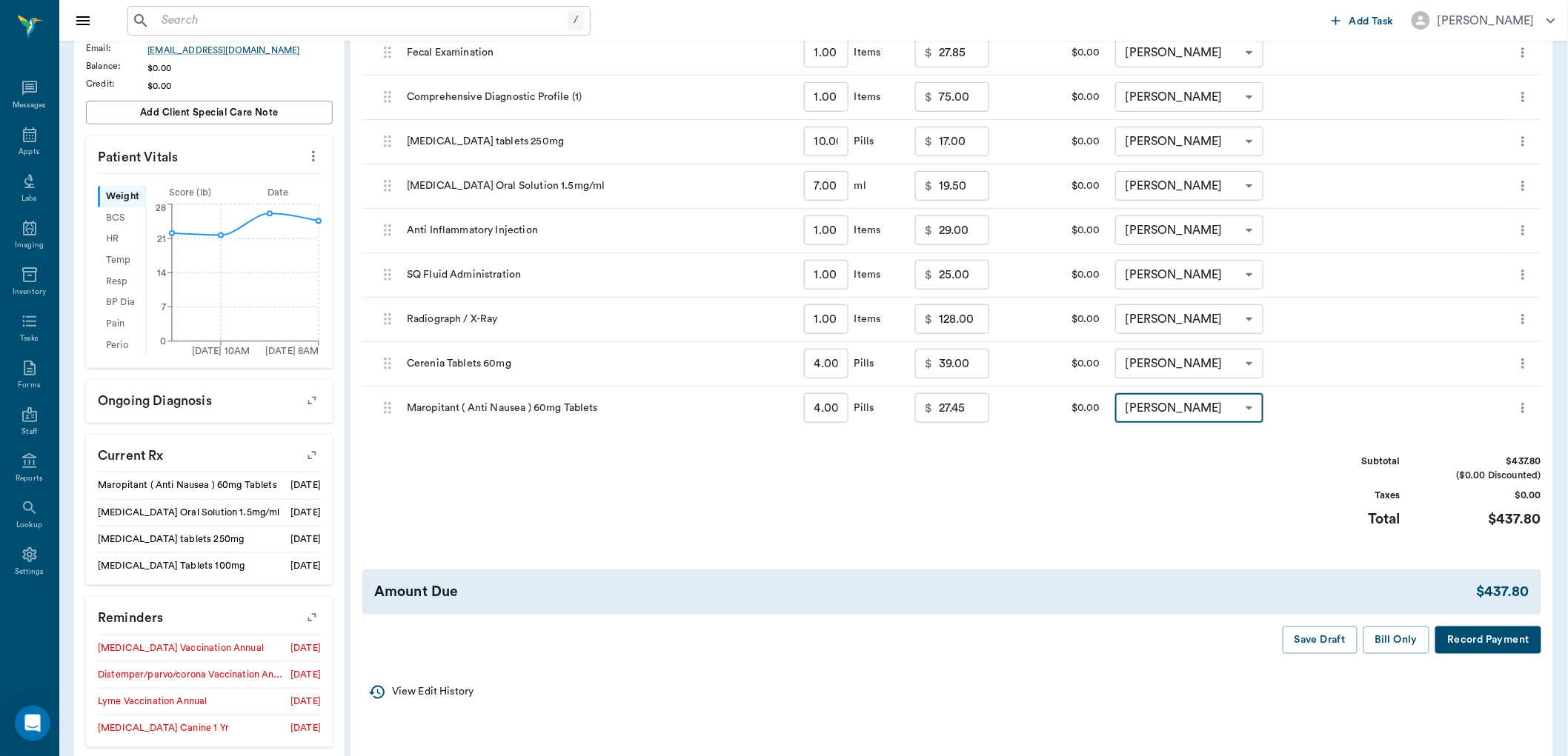
click at [1527, 360] on icon "more" at bounding box center [1522, 363] width 15 height 18
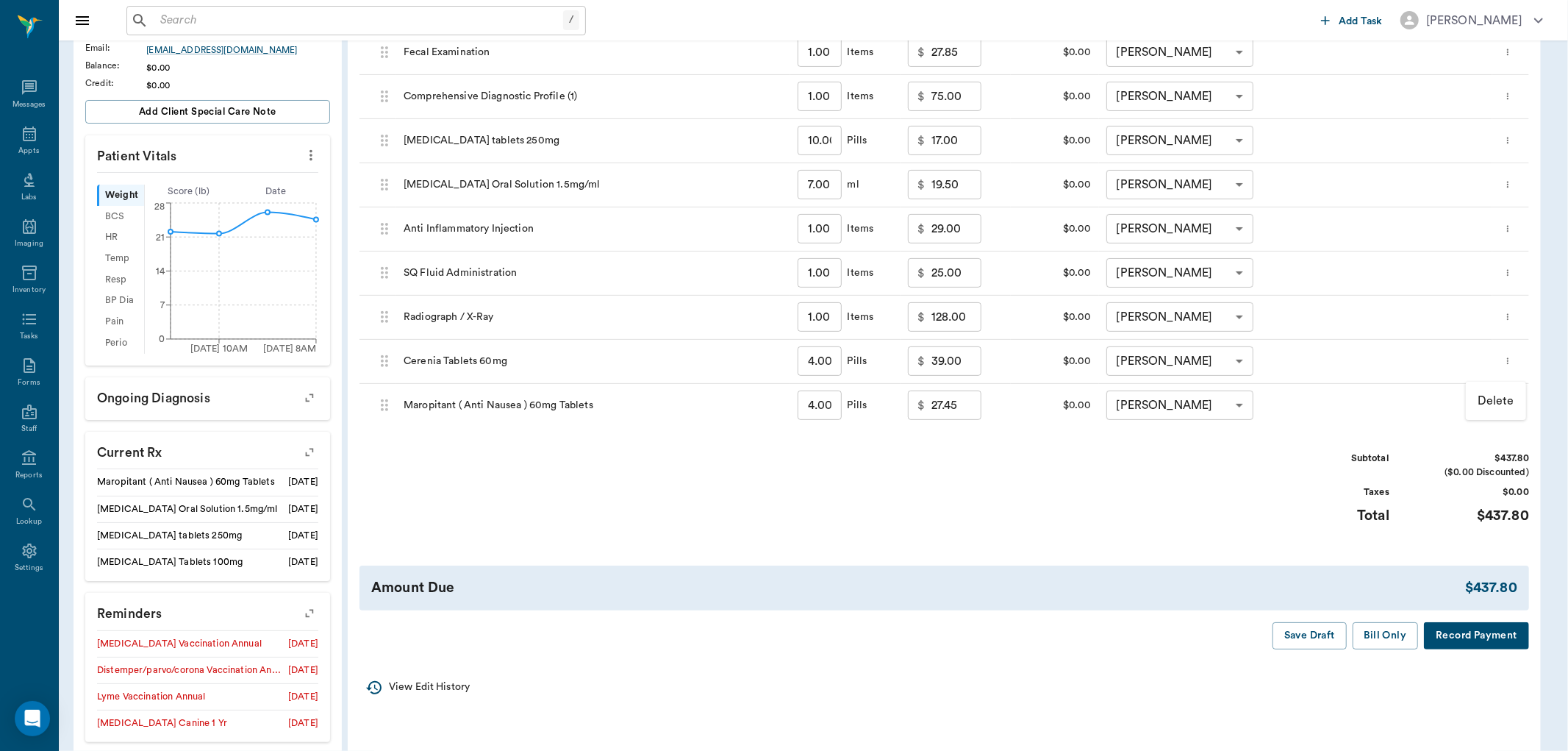
click at [1497, 400] on p "Delete" at bounding box center [1496, 400] width 36 height 17
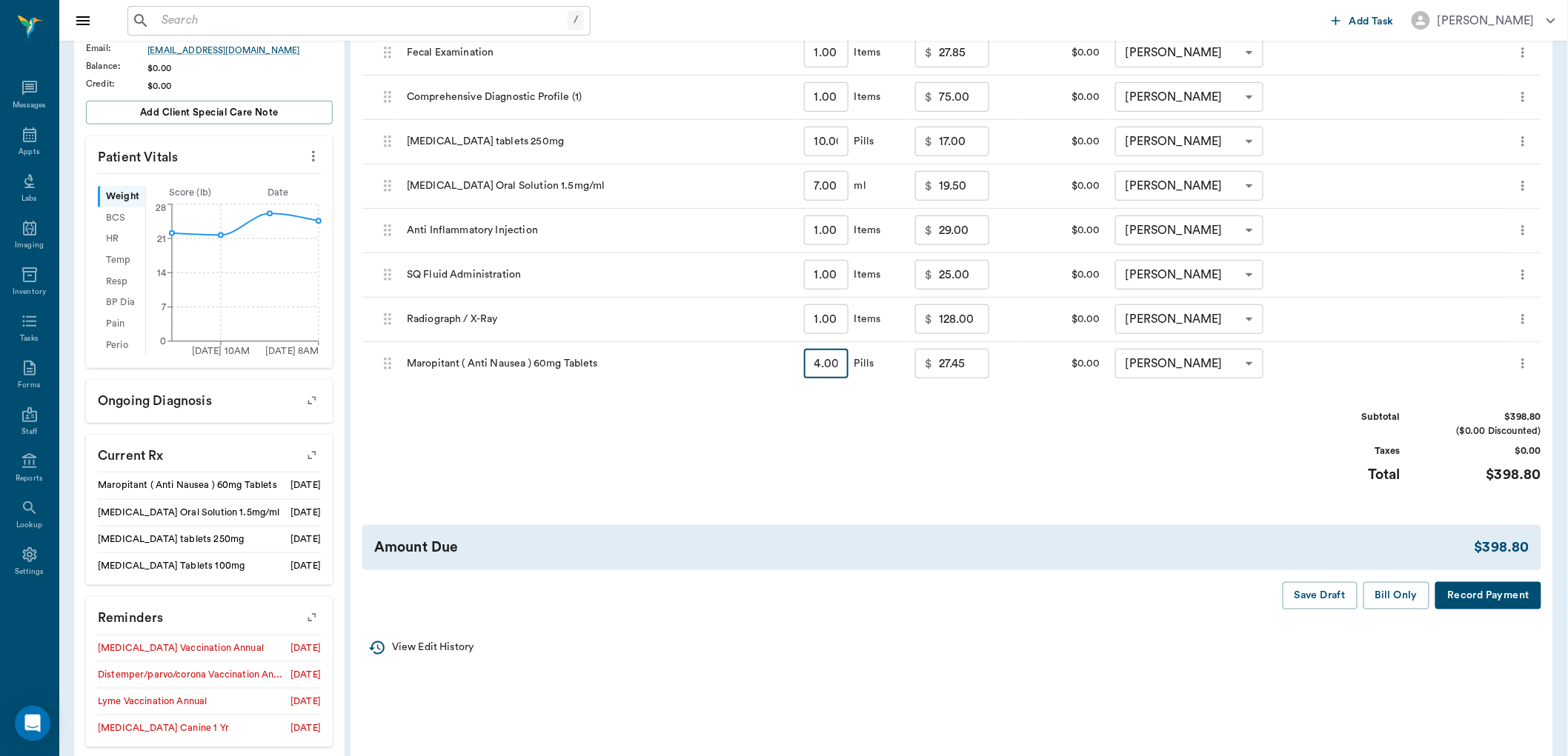
click at [839, 364] on input "4.00" at bounding box center [826, 363] width 45 height 30
type input "5"
type input "33.19"
type input "5.00"
click at [1321, 417] on div "Subtotal" at bounding box center [1344, 418] width 111 height 14
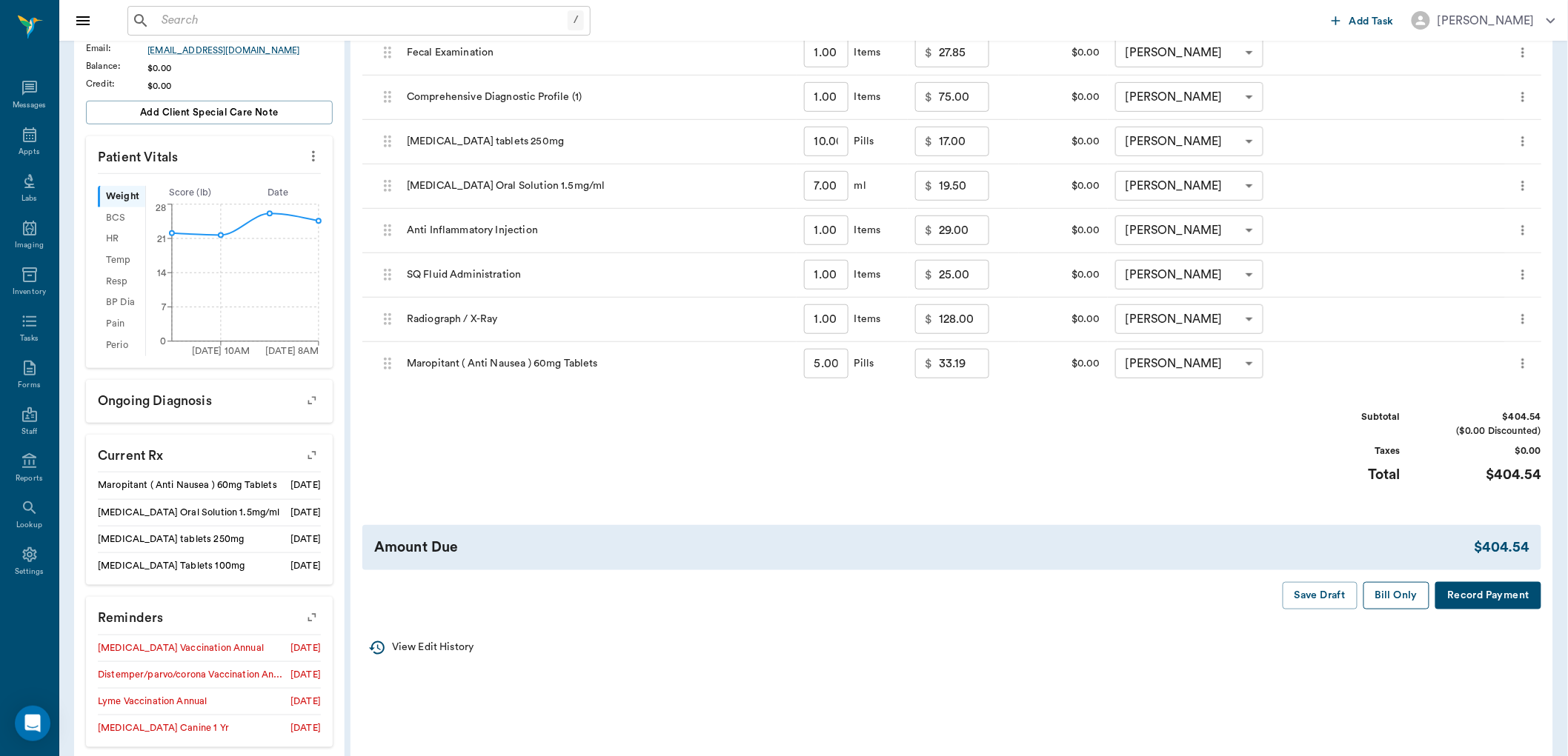
click at [1400, 597] on button "Bill Only" at bounding box center [1396, 596] width 66 height 27
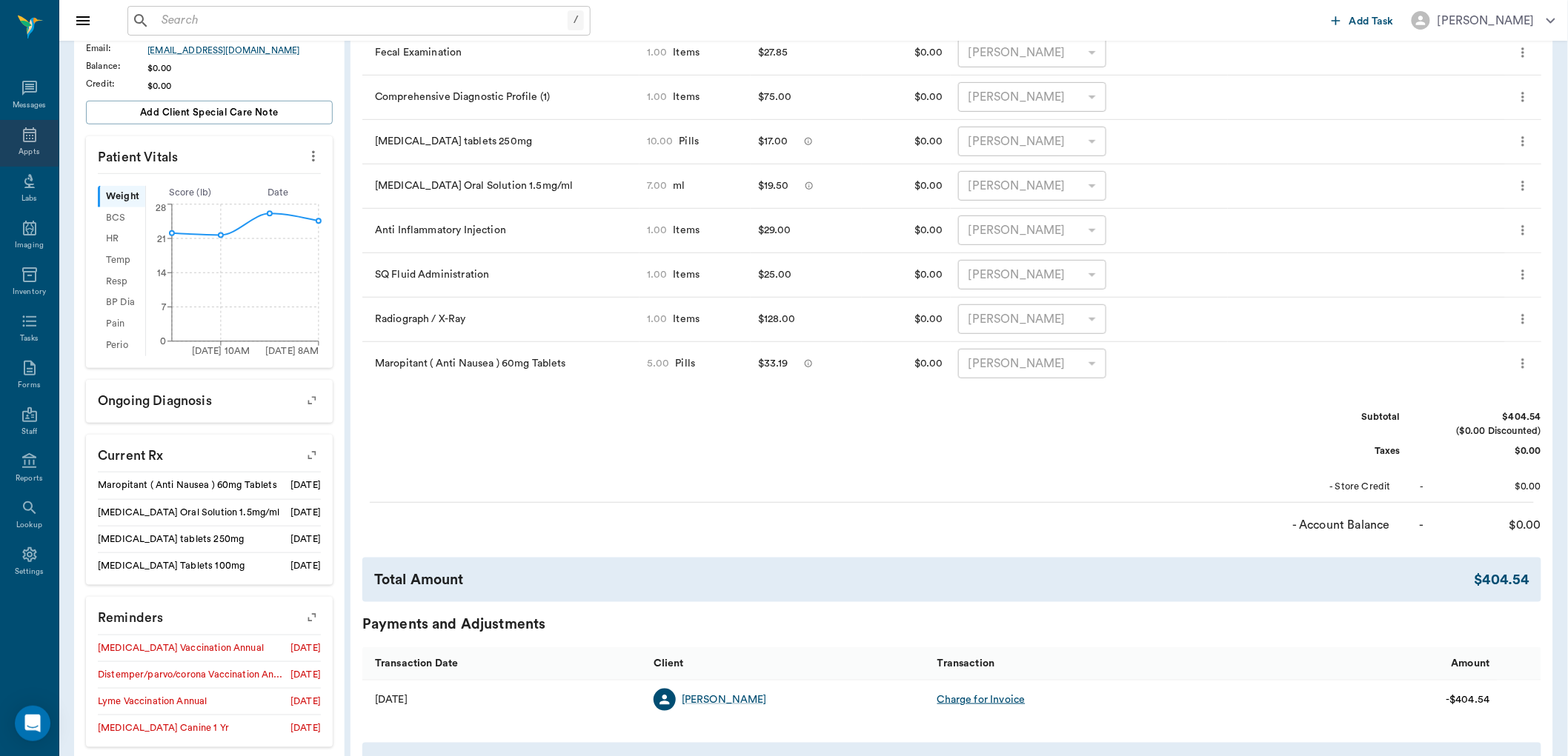
click at [30, 135] on icon at bounding box center [30, 135] width 18 height 18
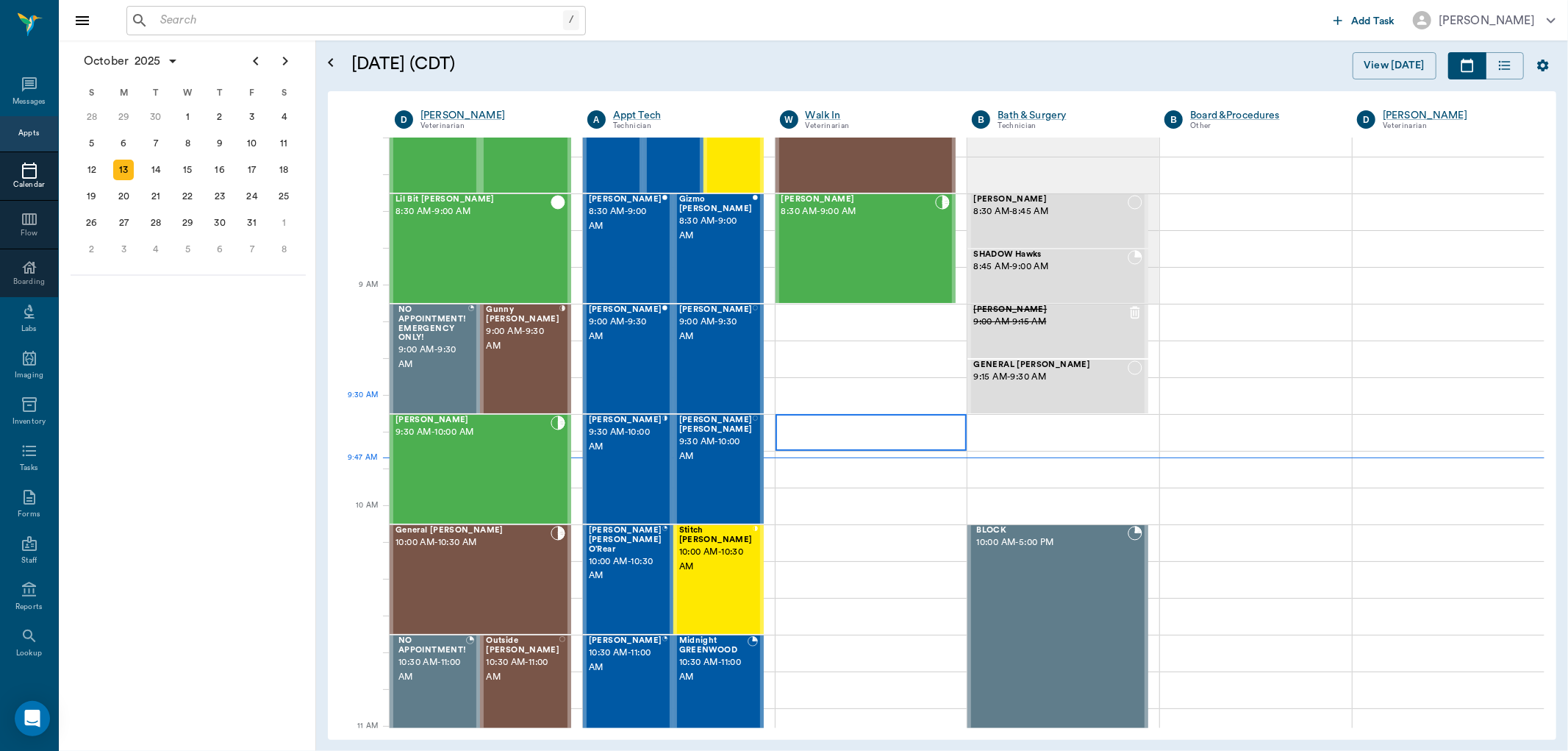
scroll to position [57, 0]
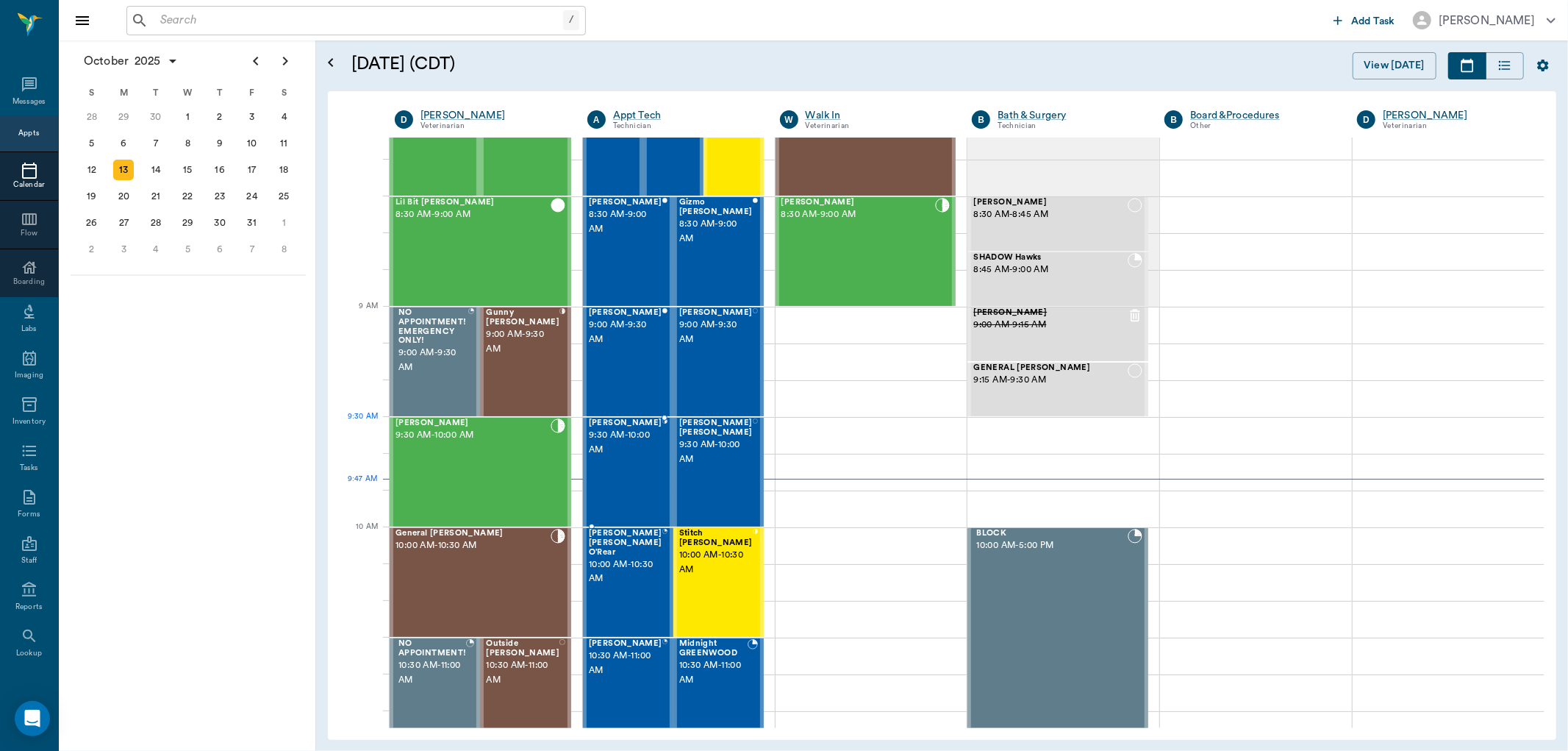
click at [628, 446] on span "9:30 AM - 10:00 AM" at bounding box center [625, 443] width 74 height 29
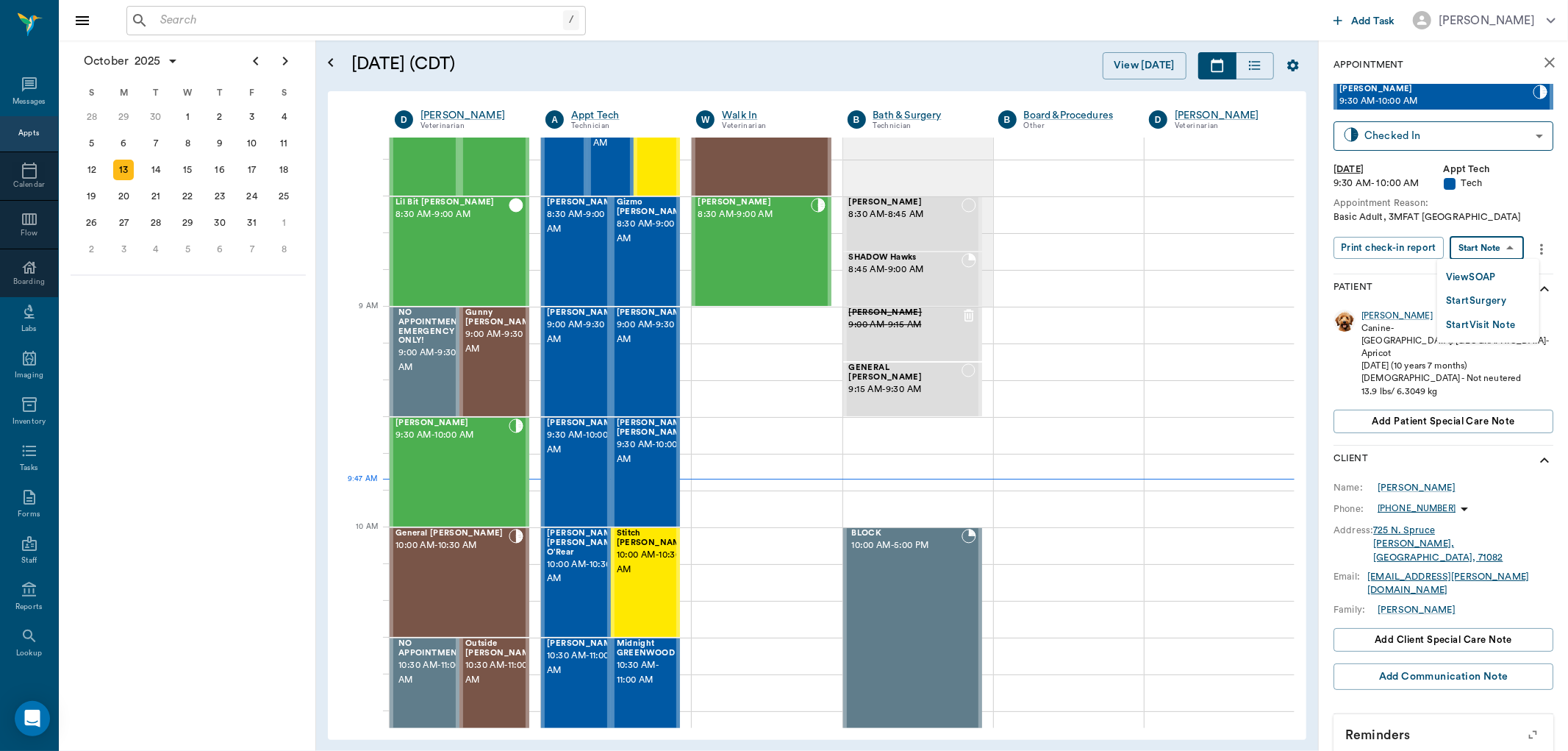
click at [1487, 243] on body "/ ​ Add Task Dr. Bert Ellsworth Nectar Messages Appts Calendar Flow Boarding La…" at bounding box center [784, 375] width 1568 height 751
click at [1486, 278] on button "View SOAP" at bounding box center [1470, 277] width 50 height 17
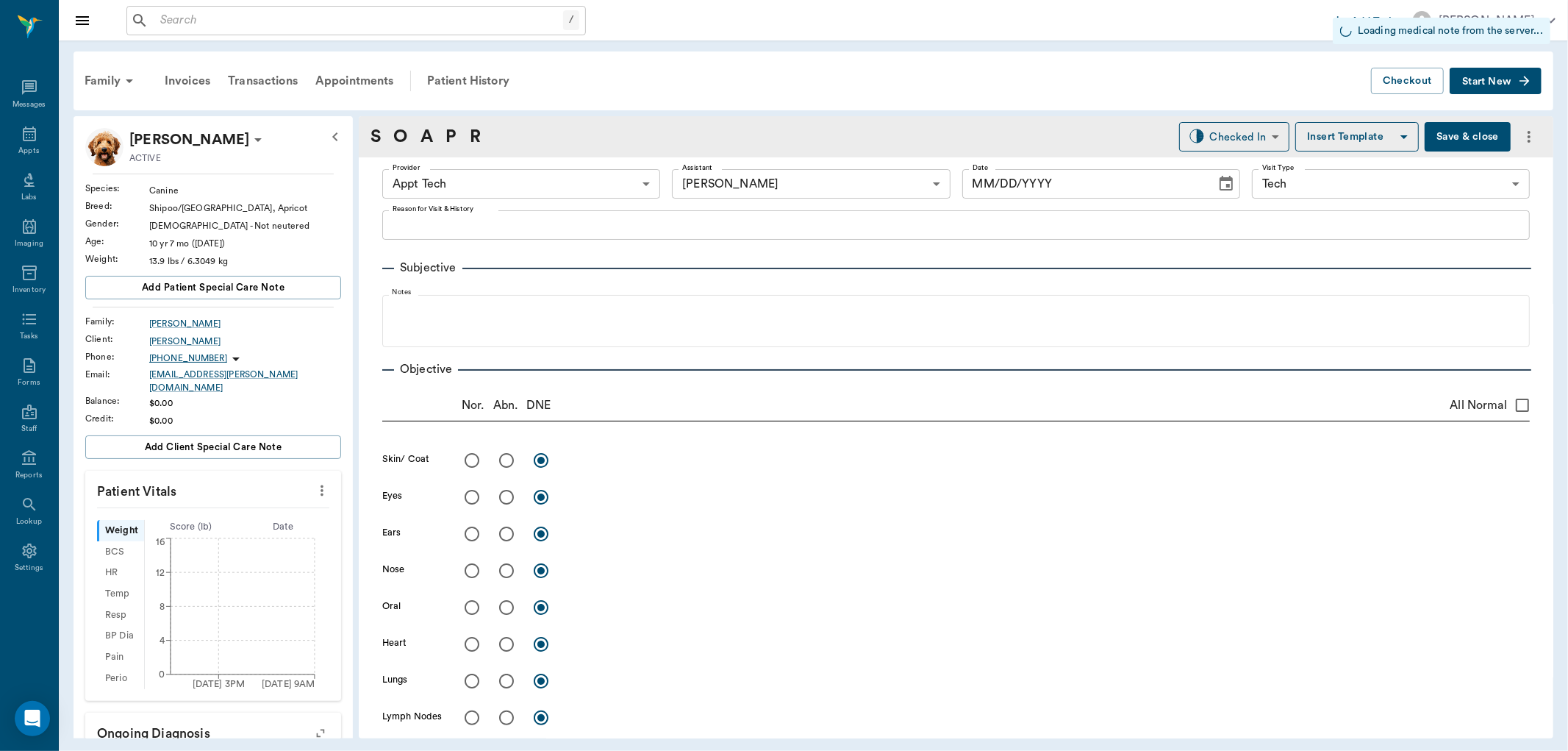
type input "63ec2f075fda476ae8351a4c"
type input "6740bf97de10e07744acf1eb"
type input "65d2be4f46e3a538d89b8c1a"
type input "[DATE]"
type textarea "Basic Adult, 3MFAT Caryn"
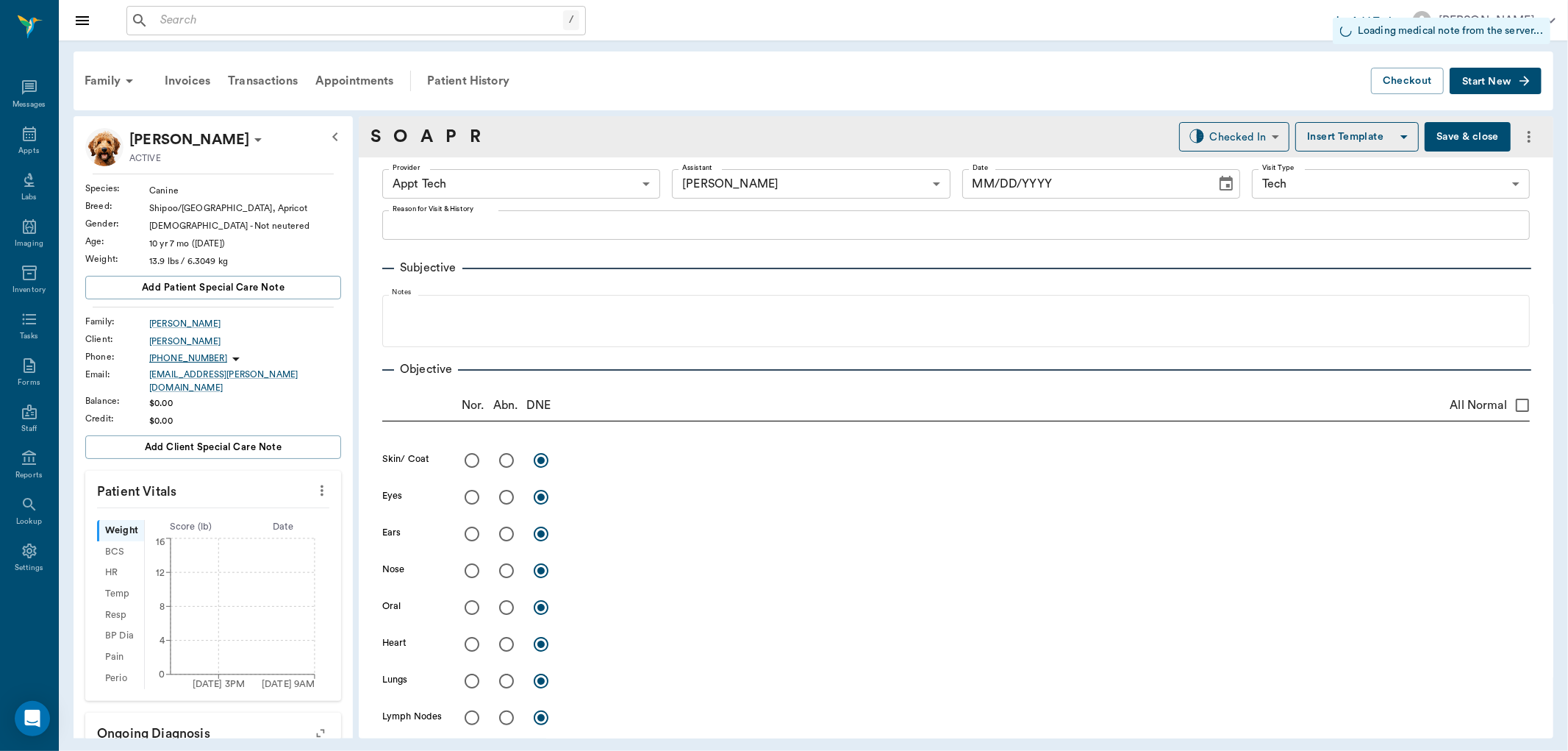
type input "1.00"
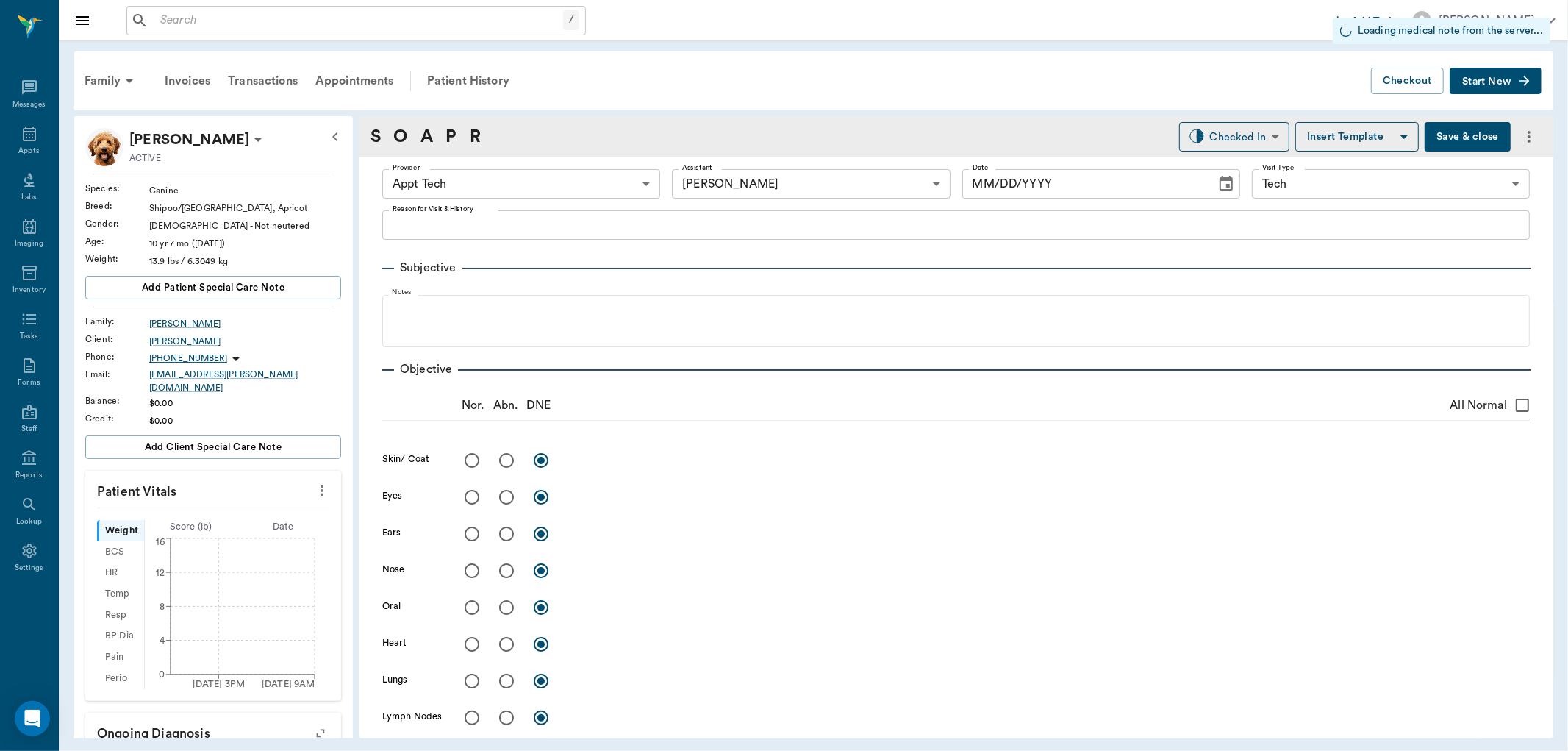
type input "1.00"
type input "0"
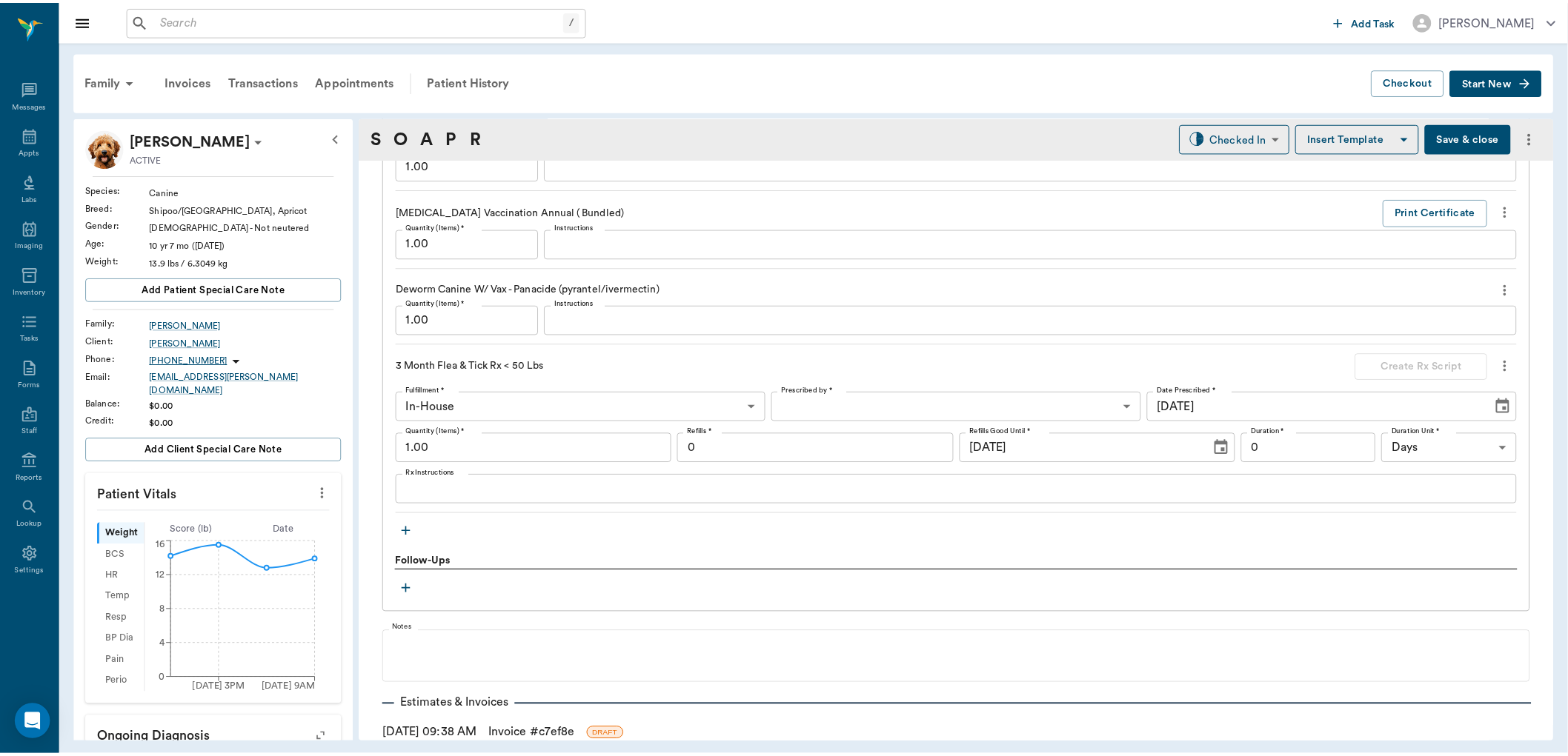
scroll to position [1573, 0]
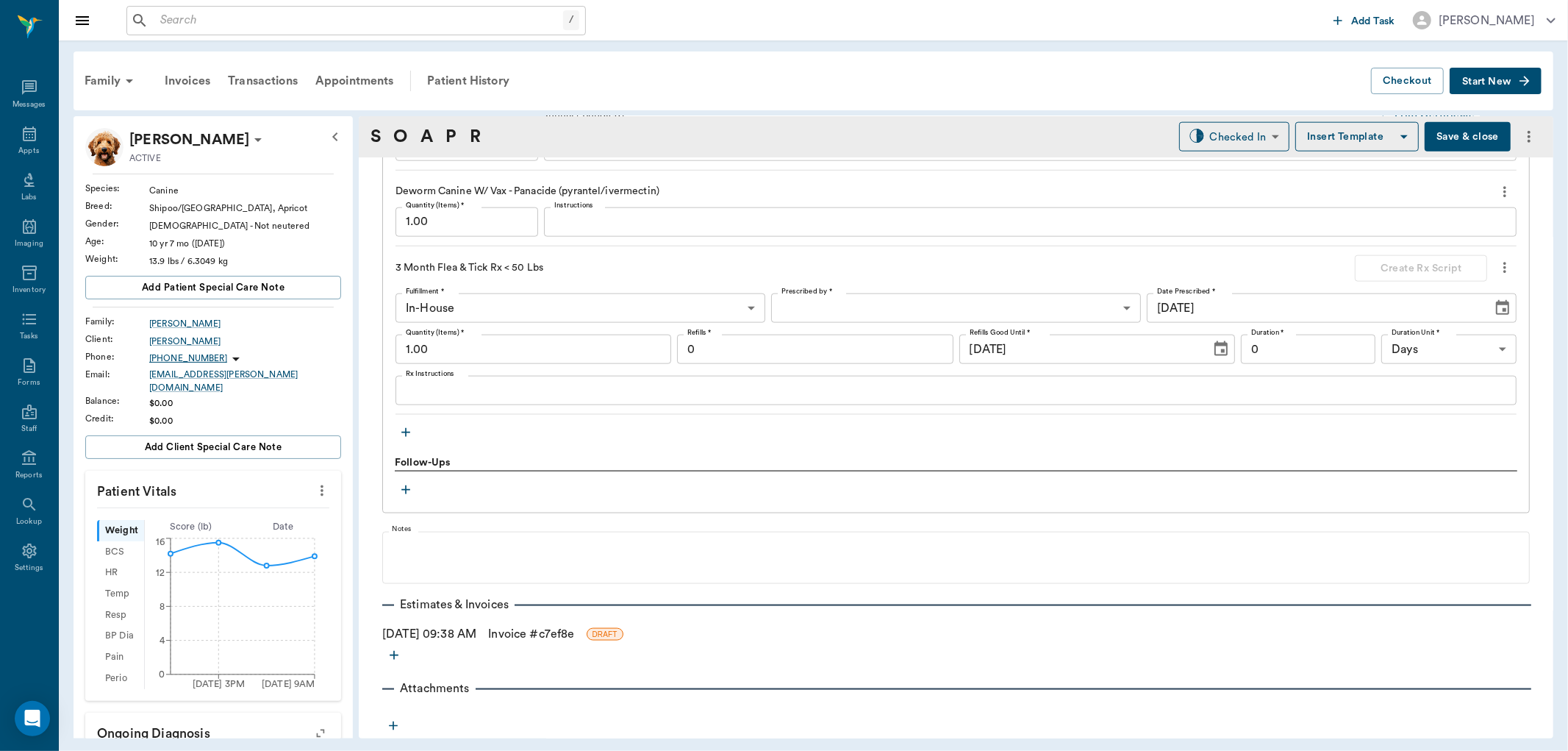
click at [528, 636] on link "Invoice # c7ef8e" at bounding box center [531, 634] width 86 height 17
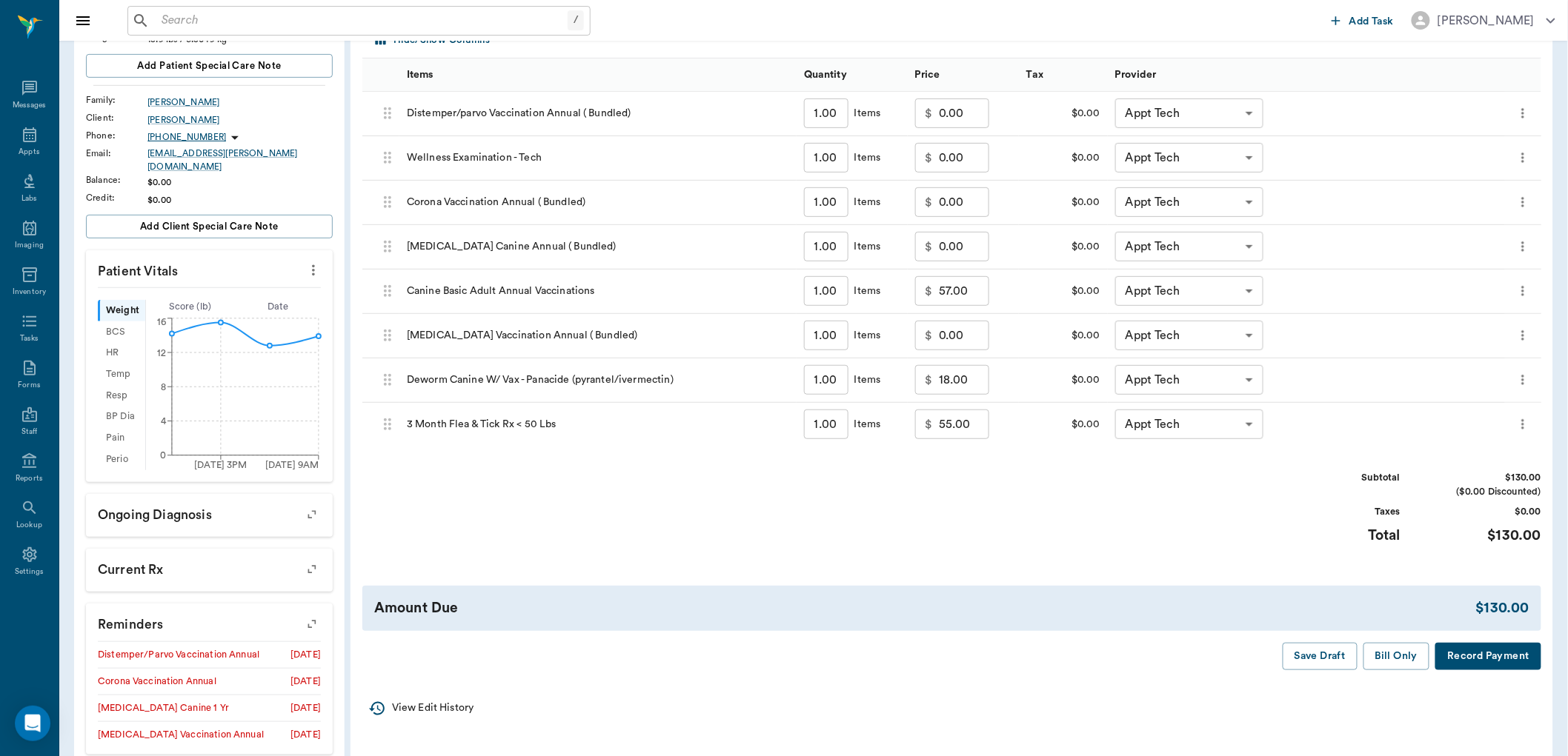
scroll to position [247, 0]
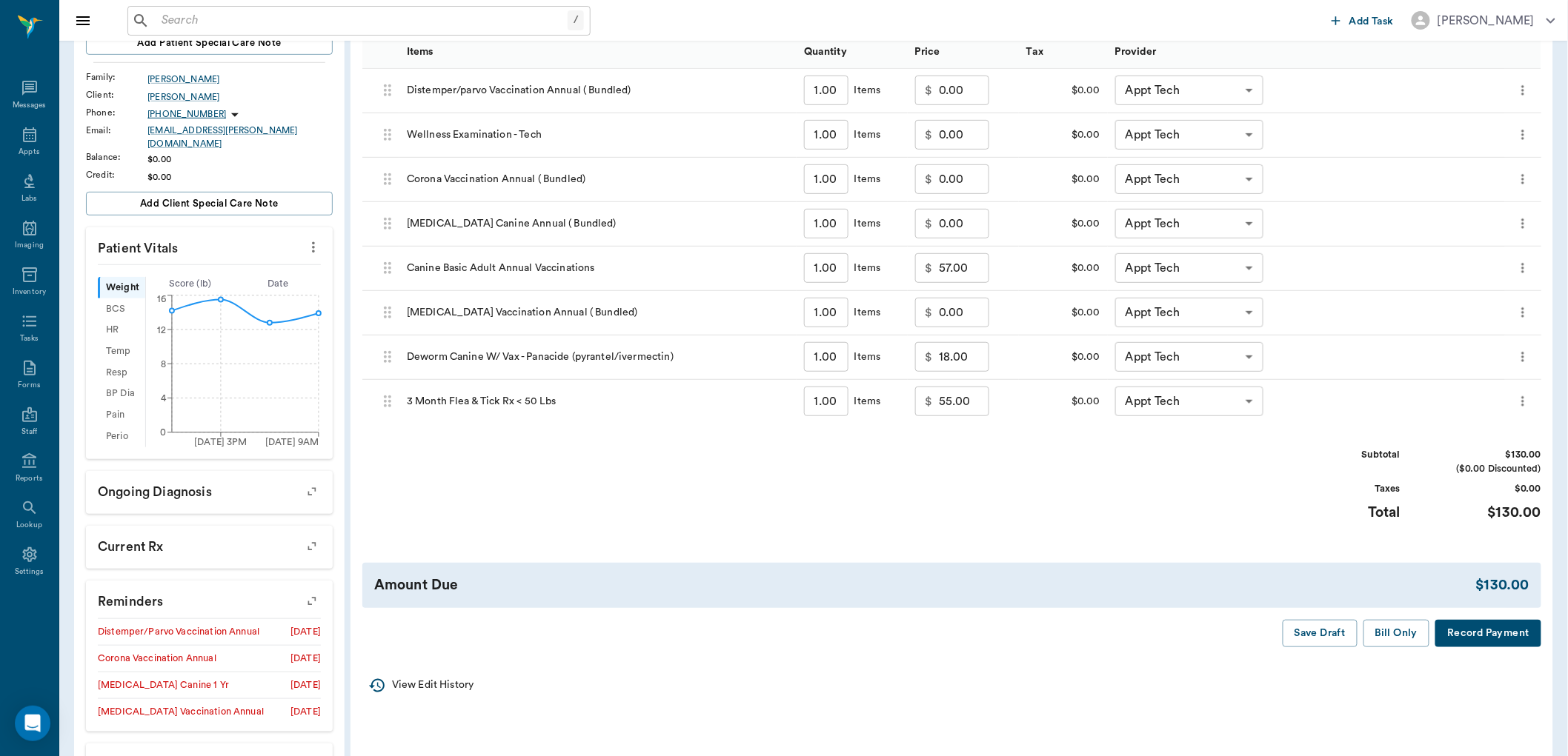
click at [1387, 631] on button "Bill Only" at bounding box center [1396, 633] width 66 height 27
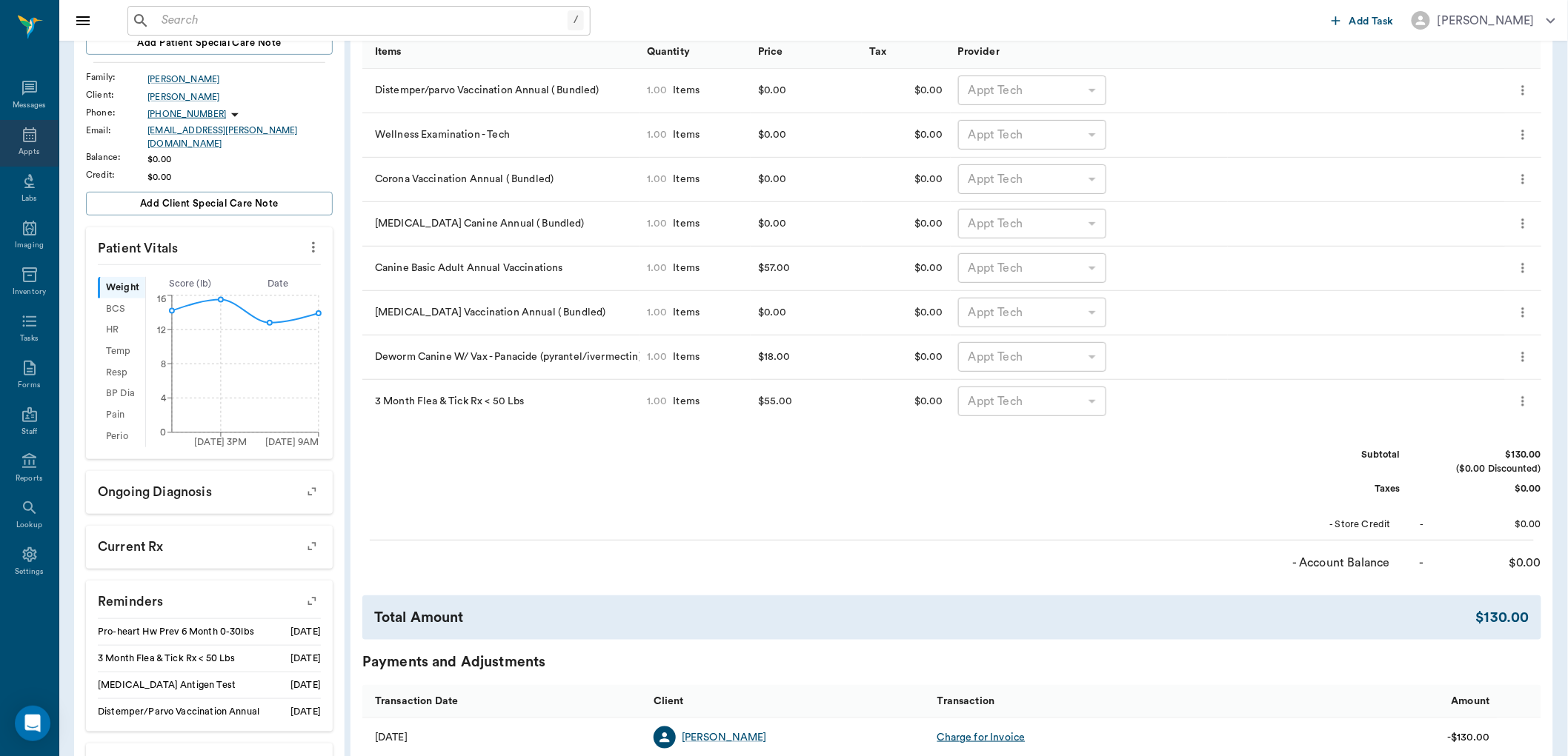
click at [36, 152] on div "Appts" at bounding box center [29, 152] width 21 height 11
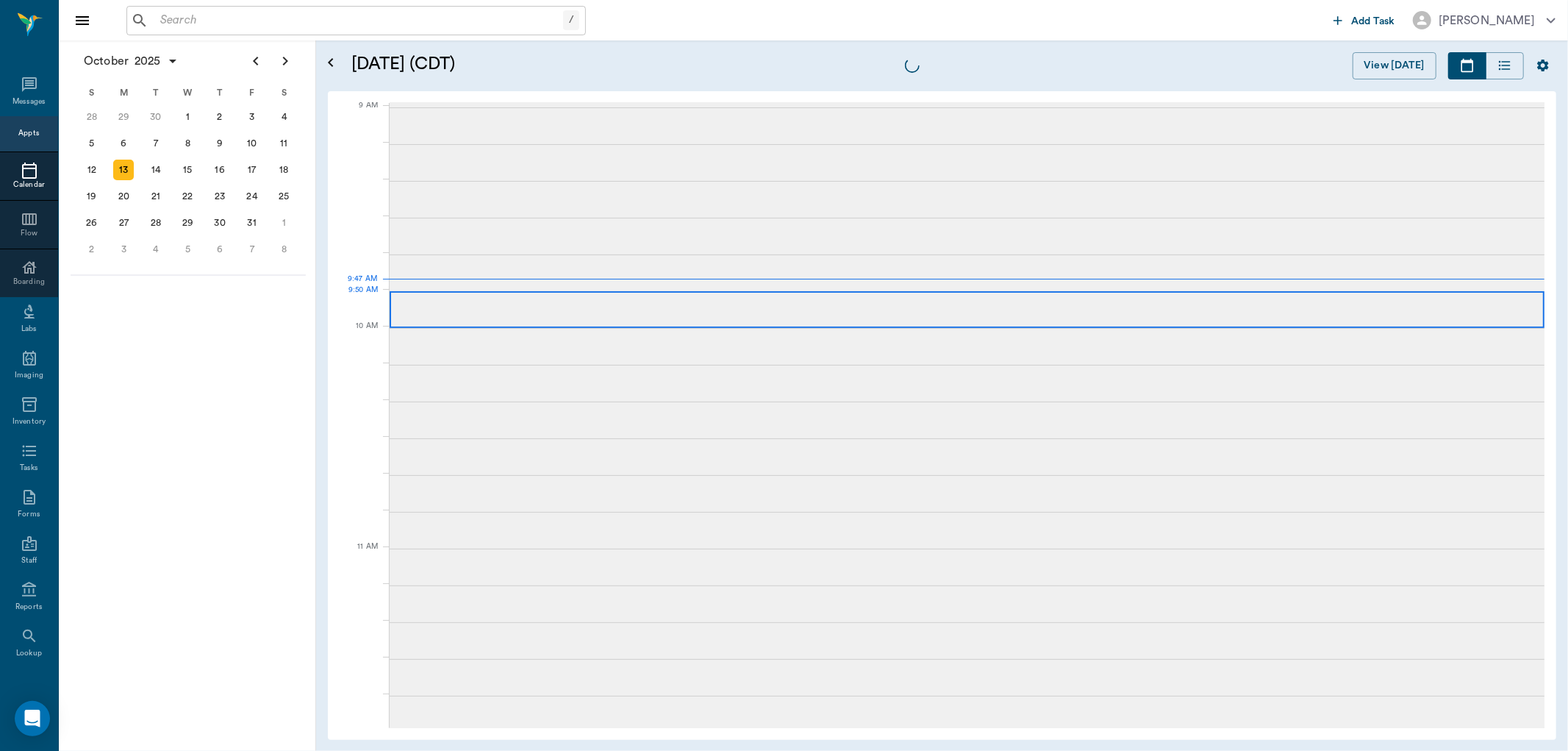
scroll to position [224, 0]
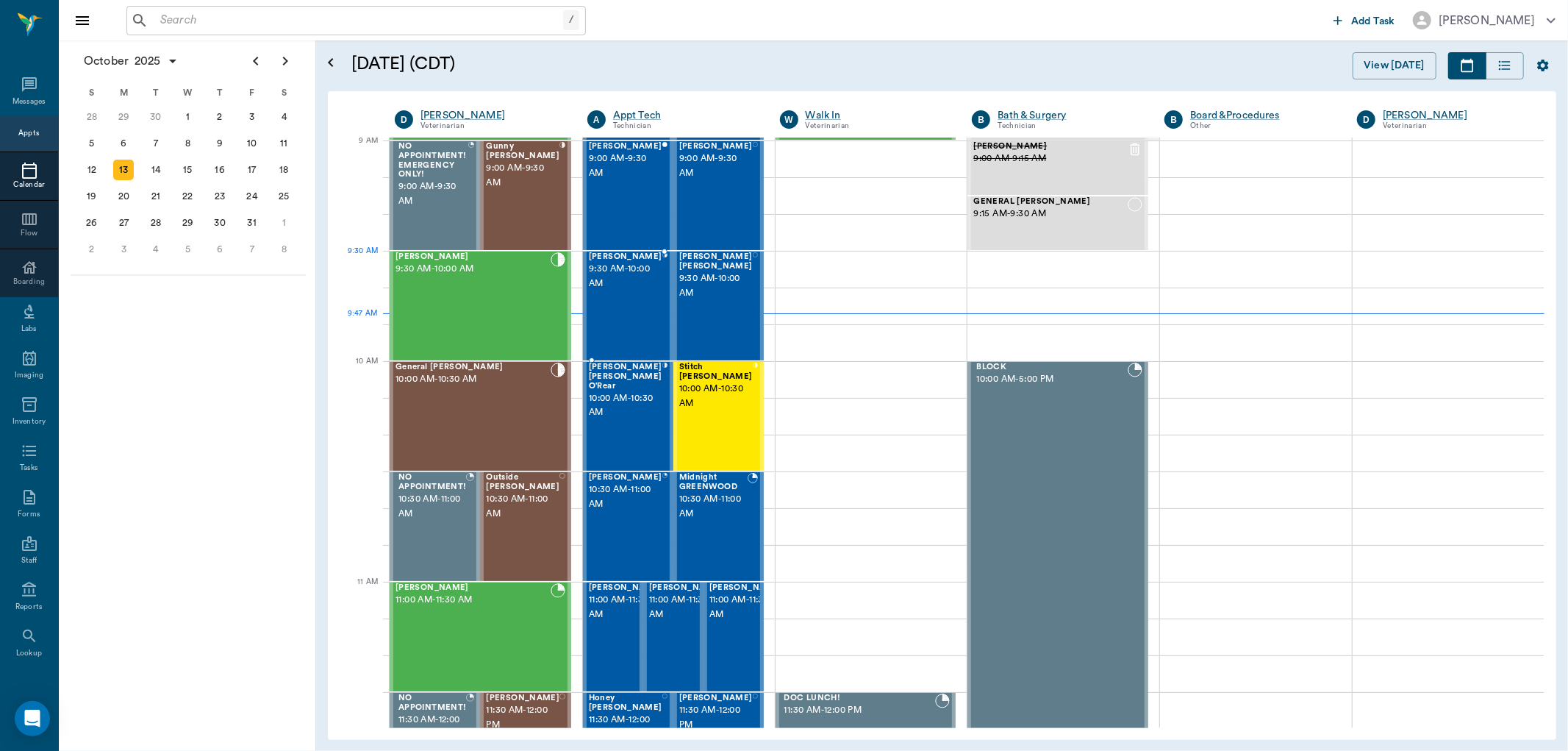
click at [638, 278] on span "9:30 AM - 10:00 AM" at bounding box center [625, 276] width 74 height 29
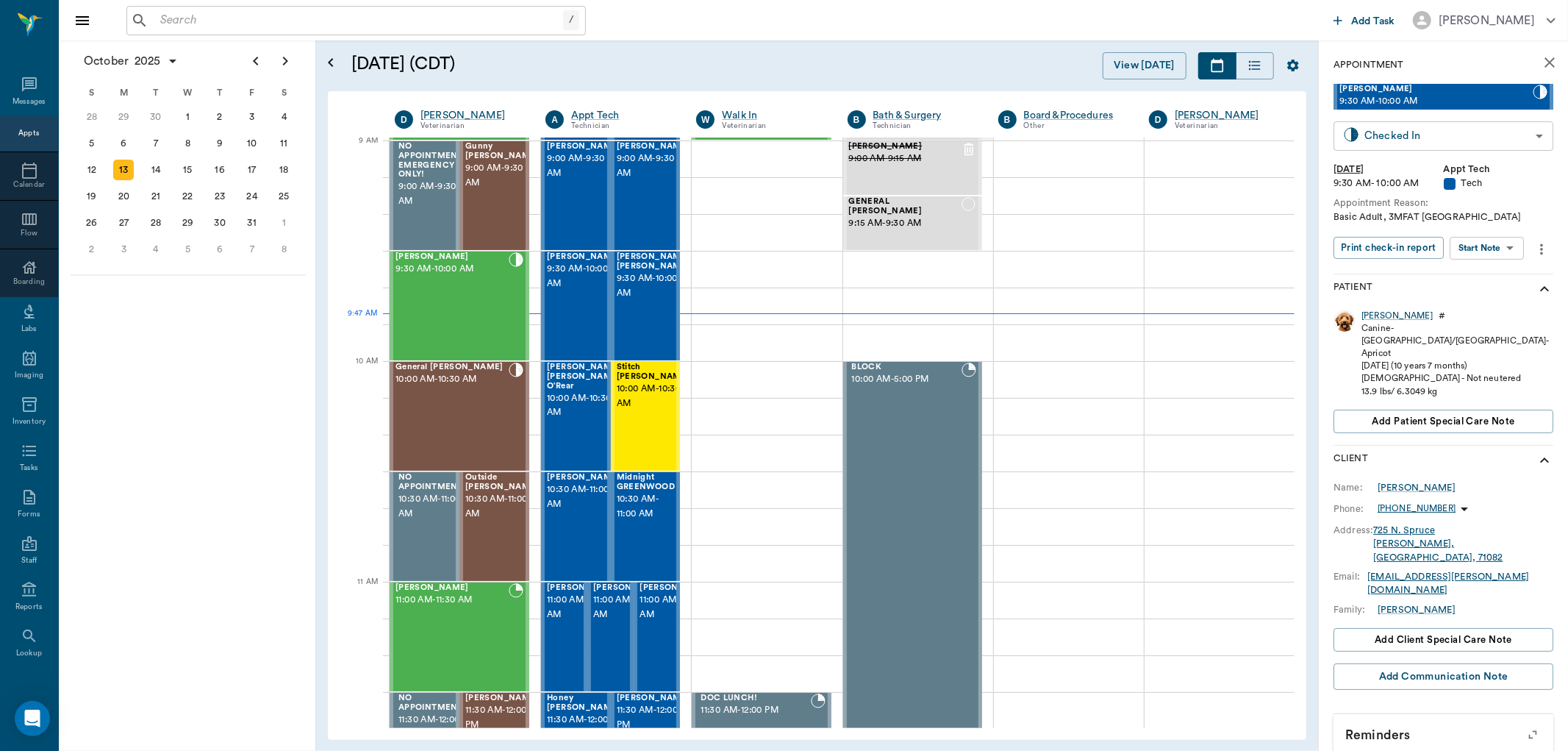
click at [1470, 140] on body "/ ​ Add Task Dr. Bert Ellsworth Nectar Messages Appts Calendar Flow Boarding La…" at bounding box center [784, 375] width 1568 height 751
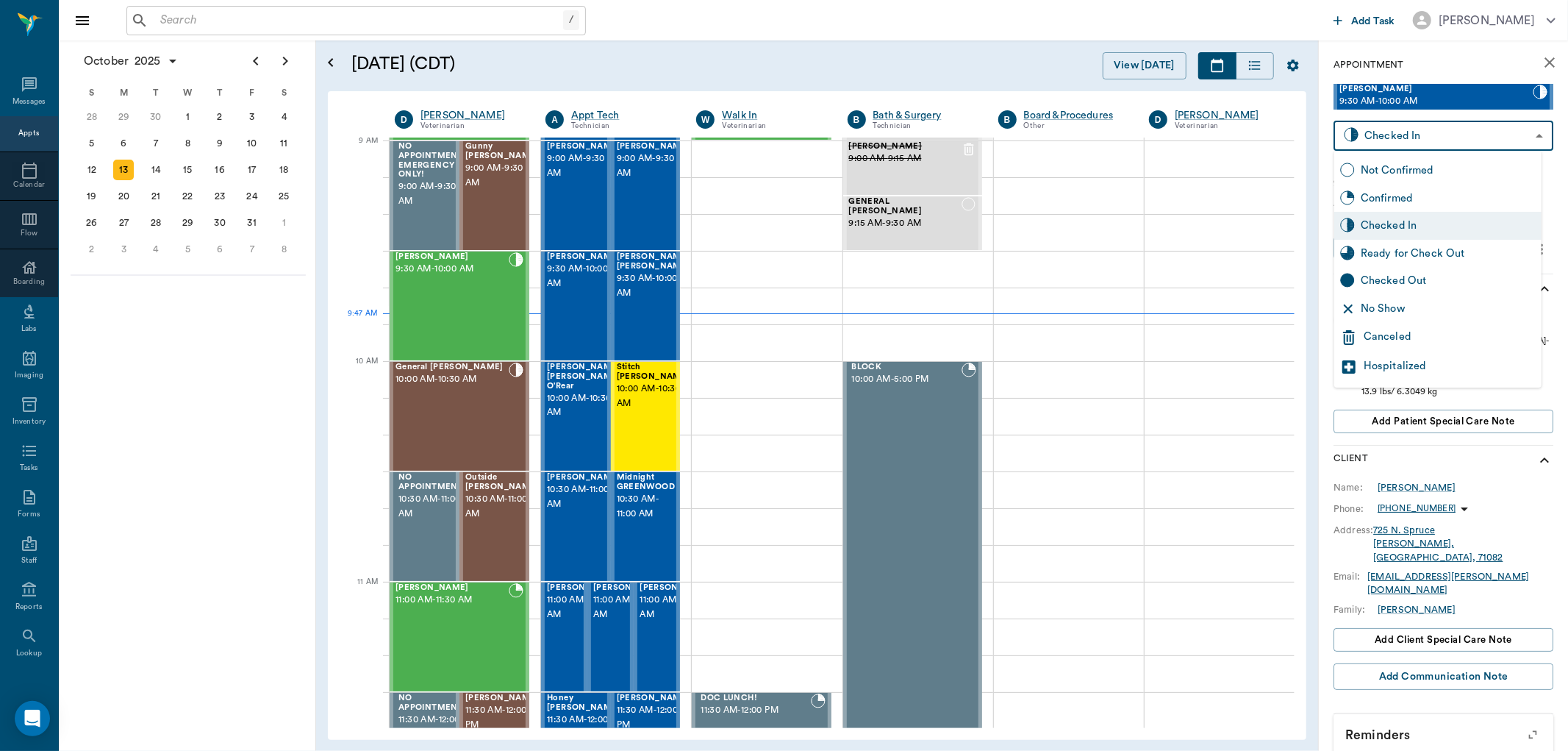
click at [1409, 248] on div "Ready for Check Out" at bounding box center [1448, 254] width 175 height 16
type input "READY_TO_CHECKOUT"
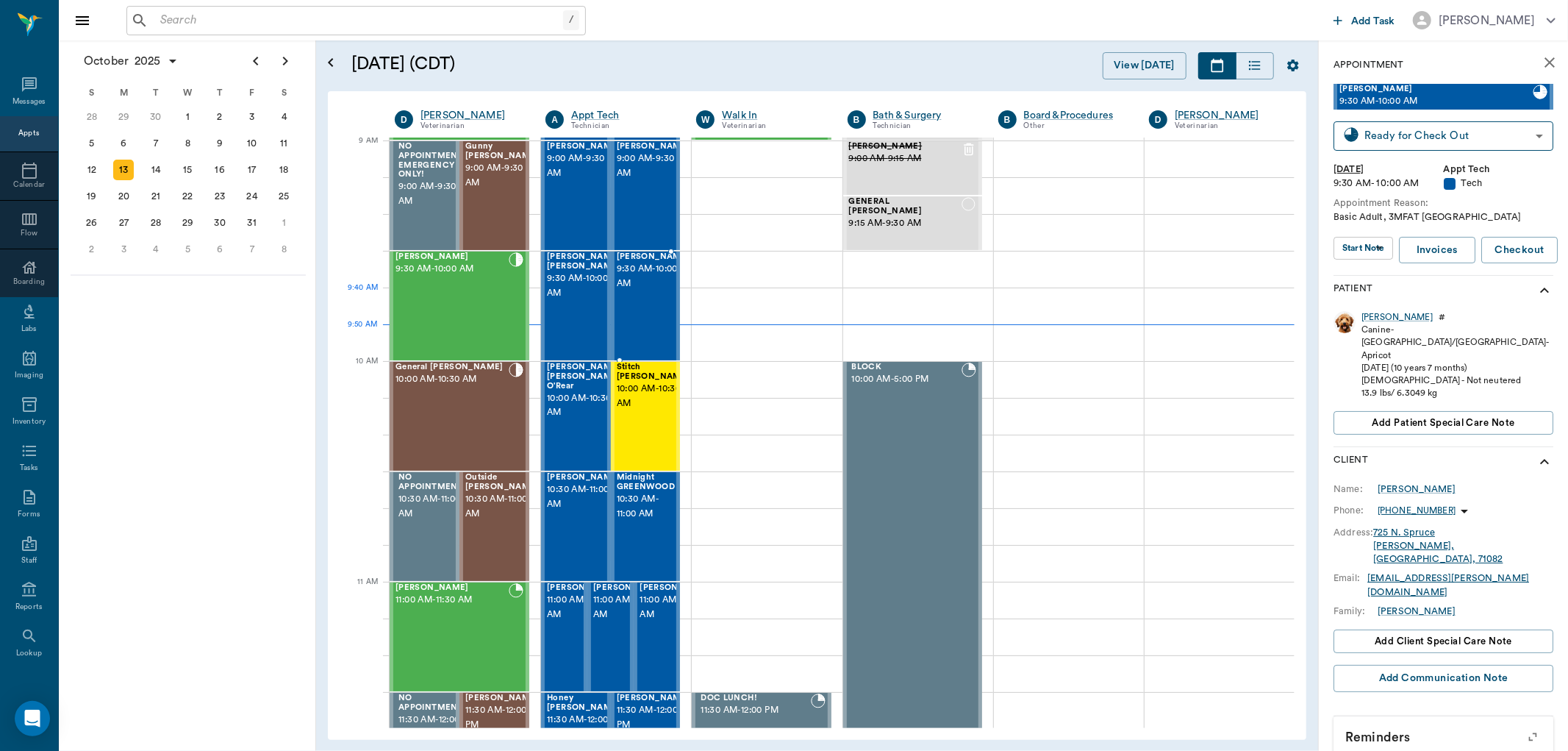
click at [657, 290] on span "9:30 AM - 10:00 AM" at bounding box center [653, 276] width 74 height 29
click at [648, 278] on span "9:30 AM - 10:00 AM" at bounding box center [653, 276] width 74 height 29
click at [1368, 312] on div "Bruno" at bounding box center [1398, 317] width 71 height 13
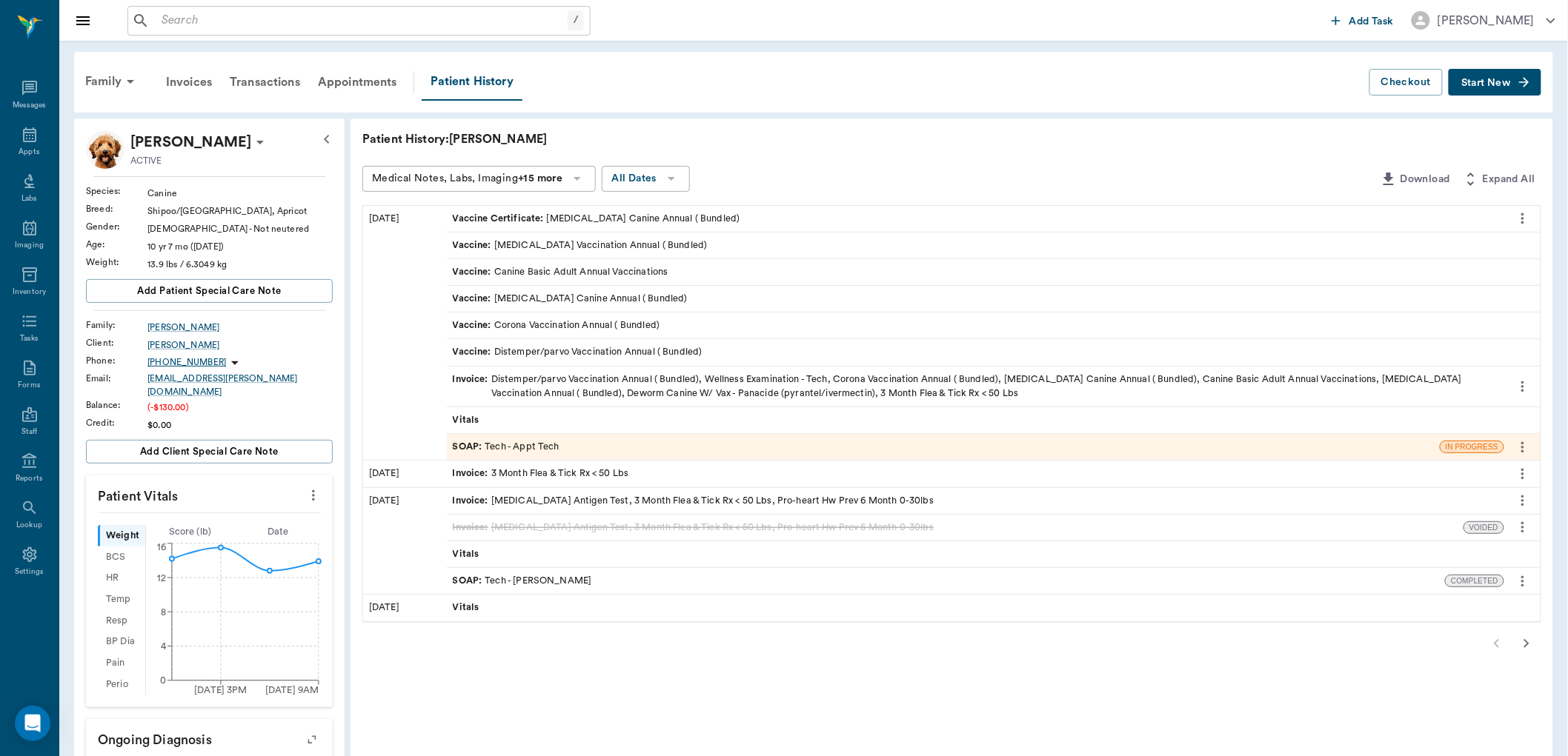
click at [574, 444] on div "SOAP : Tech - Appt Tech" at bounding box center [943, 447] width 993 height 26
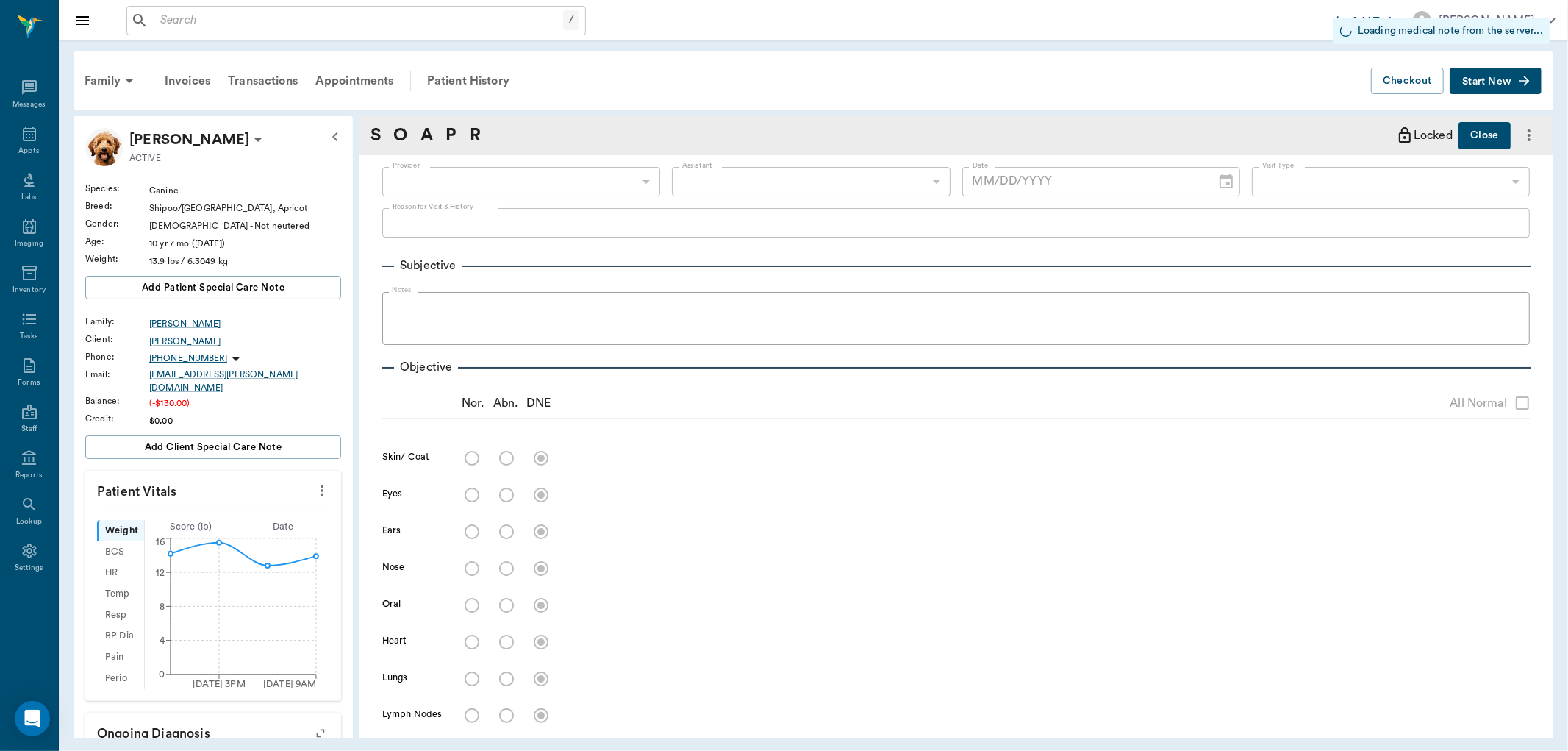
type input "63ec2f075fda476ae8351a4c"
type input "6740bf97de10e07744acf1eb"
type input "65d2be4f46e3a538d89b8c1a"
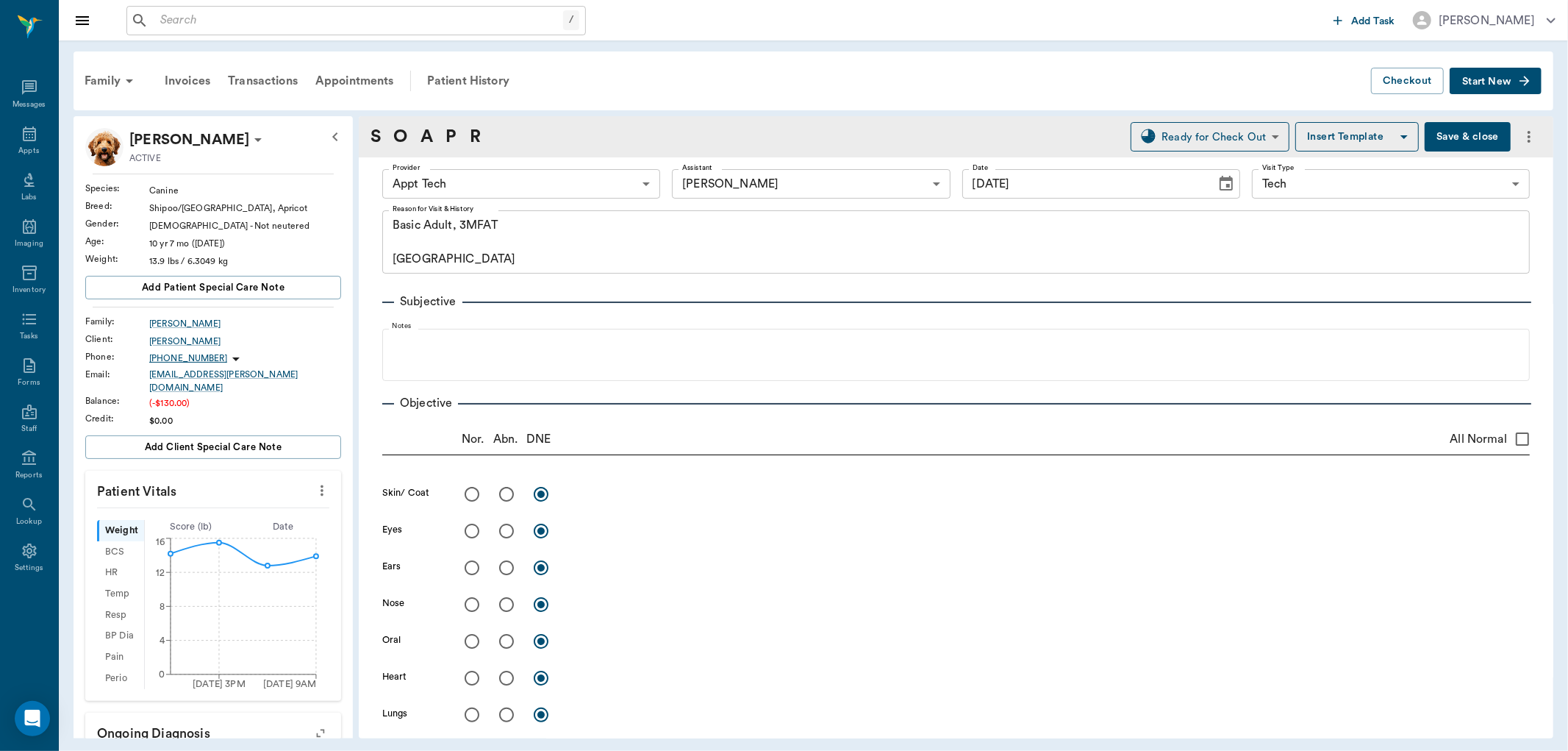
type input "[DATE]"
type textarea "Basic Adult, 3MFAT Caryn"
click at [25, 128] on icon at bounding box center [29, 134] width 13 height 15
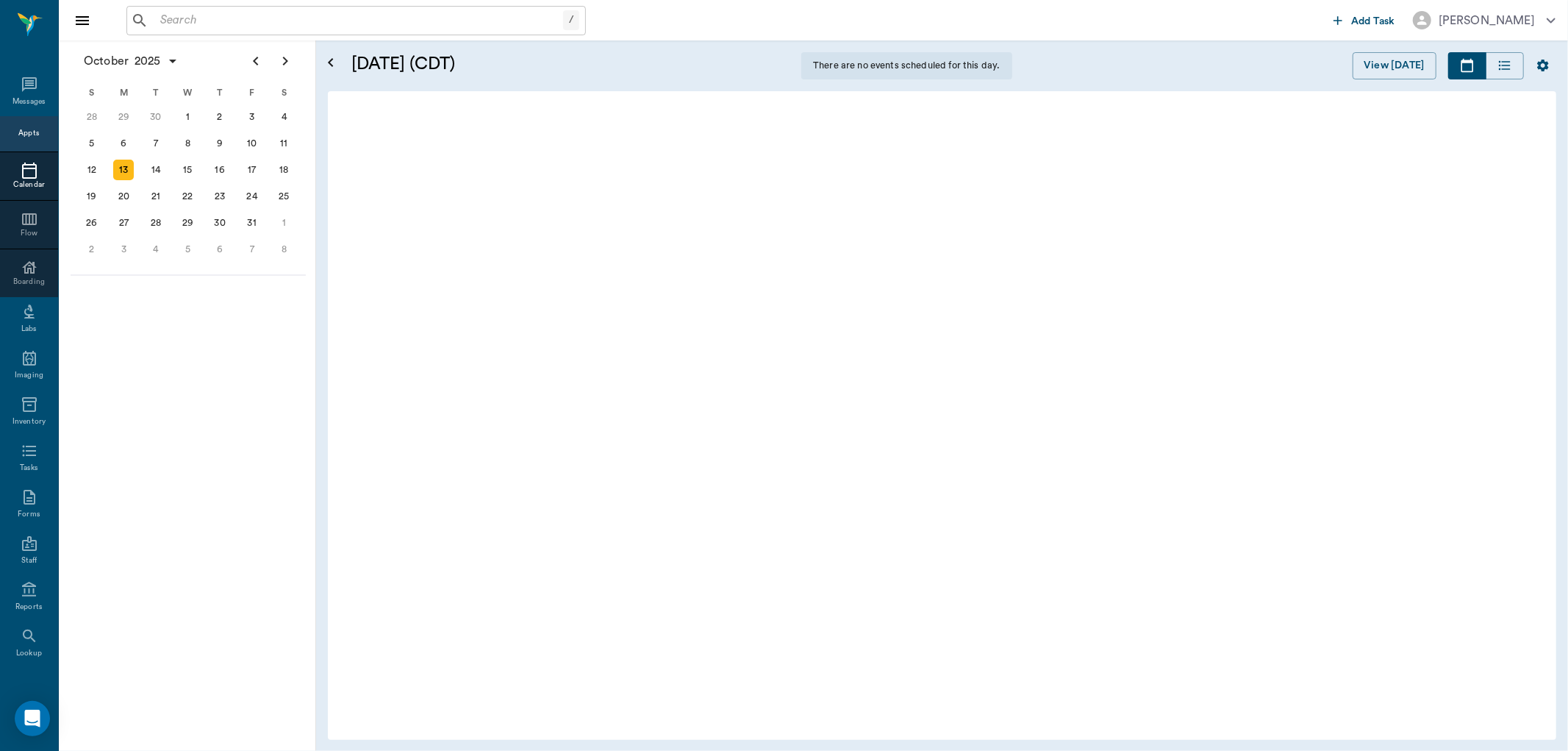
scroll to position [224, 0]
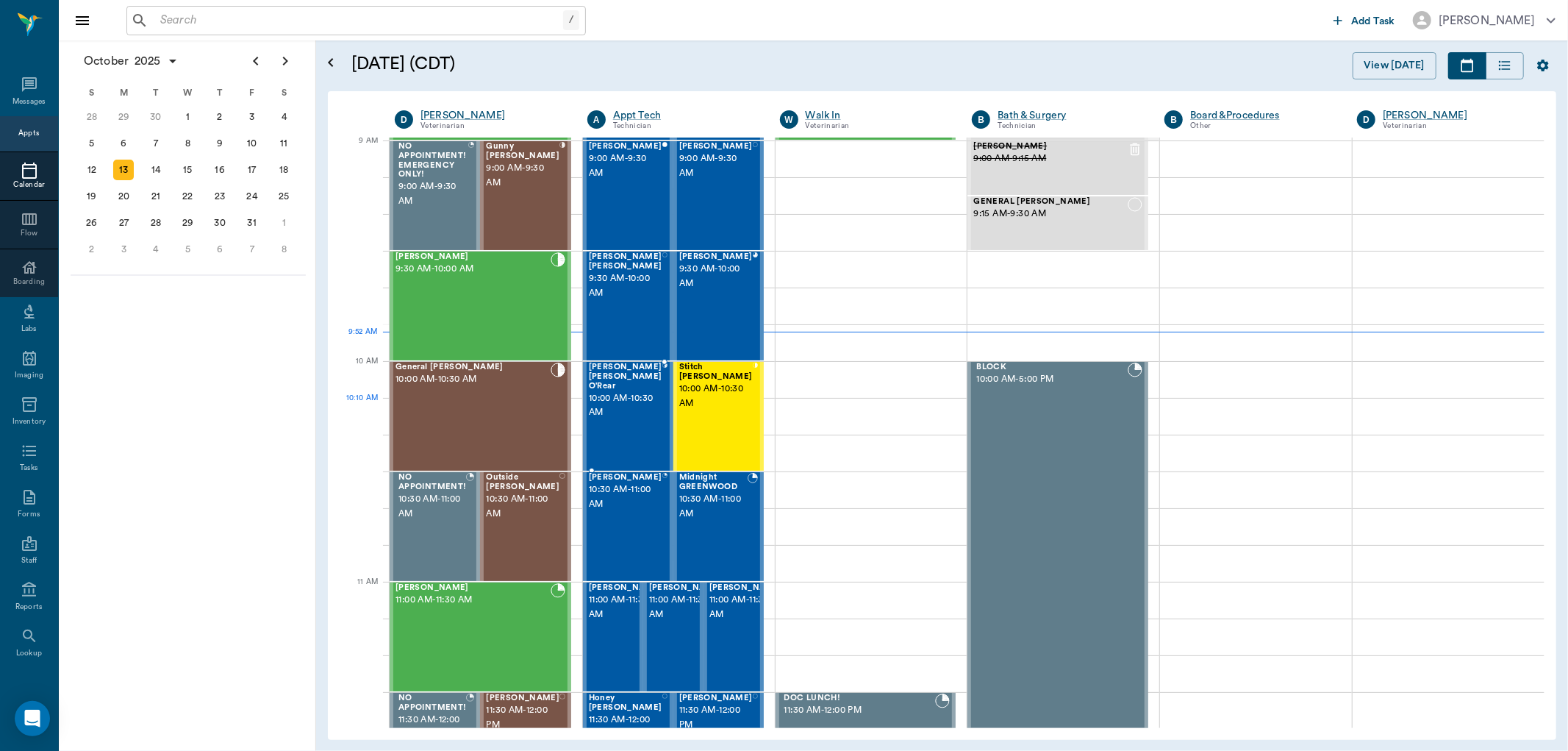
click at [620, 423] on div "Freddy Fred O'Rear 10:00 AM - 10:30 AM" at bounding box center [625, 416] width 74 height 107
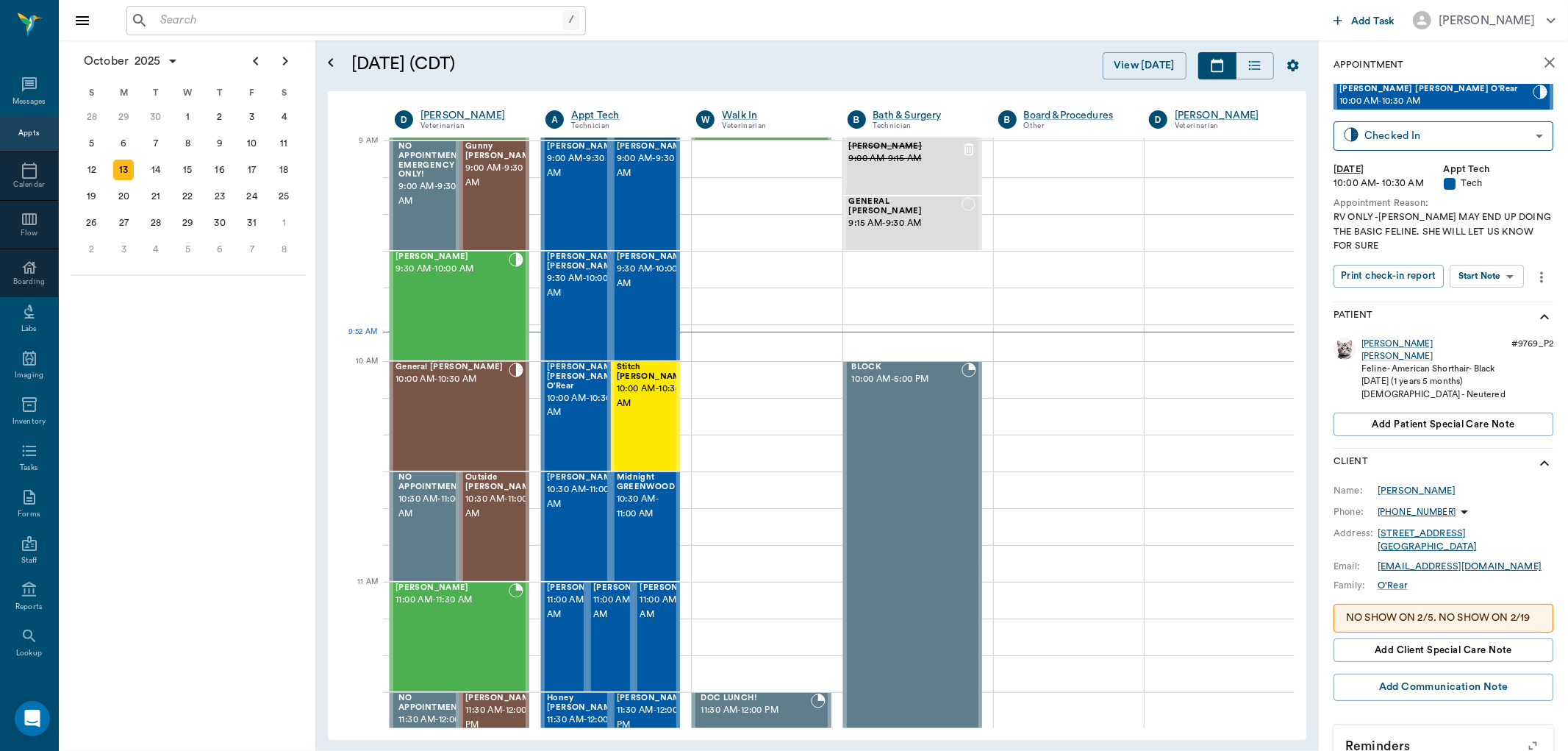
click at [1493, 280] on body "/ ​ Add Task Dr. Bert Ellsworth Nectar Messages Appts Calendar Flow Boarding La…" at bounding box center [784, 375] width 1568 height 751
click at [1495, 312] on button "Start SOAP" at bounding box center [1470, 306] width 50 height 17
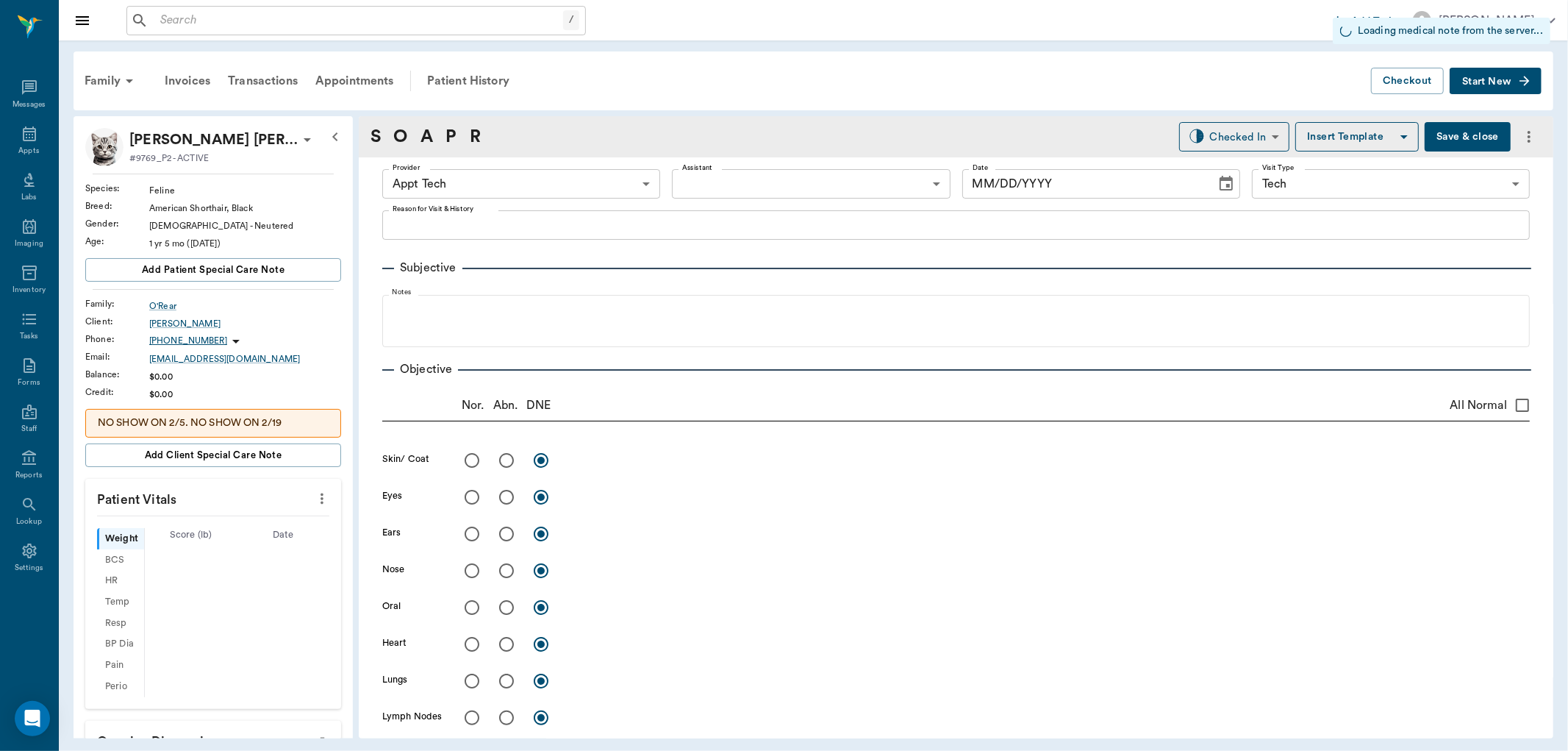
type input "63ec2f075fda476ae8351a4c"
type input "65d2be4f46e3a538d89b8c1a"
type input "[DATE]"
type textarea "RV ONLY -LORY MAY END UP DOING THE BASIC FELINE. SHE WILL LET US KNOW FOR SURE"
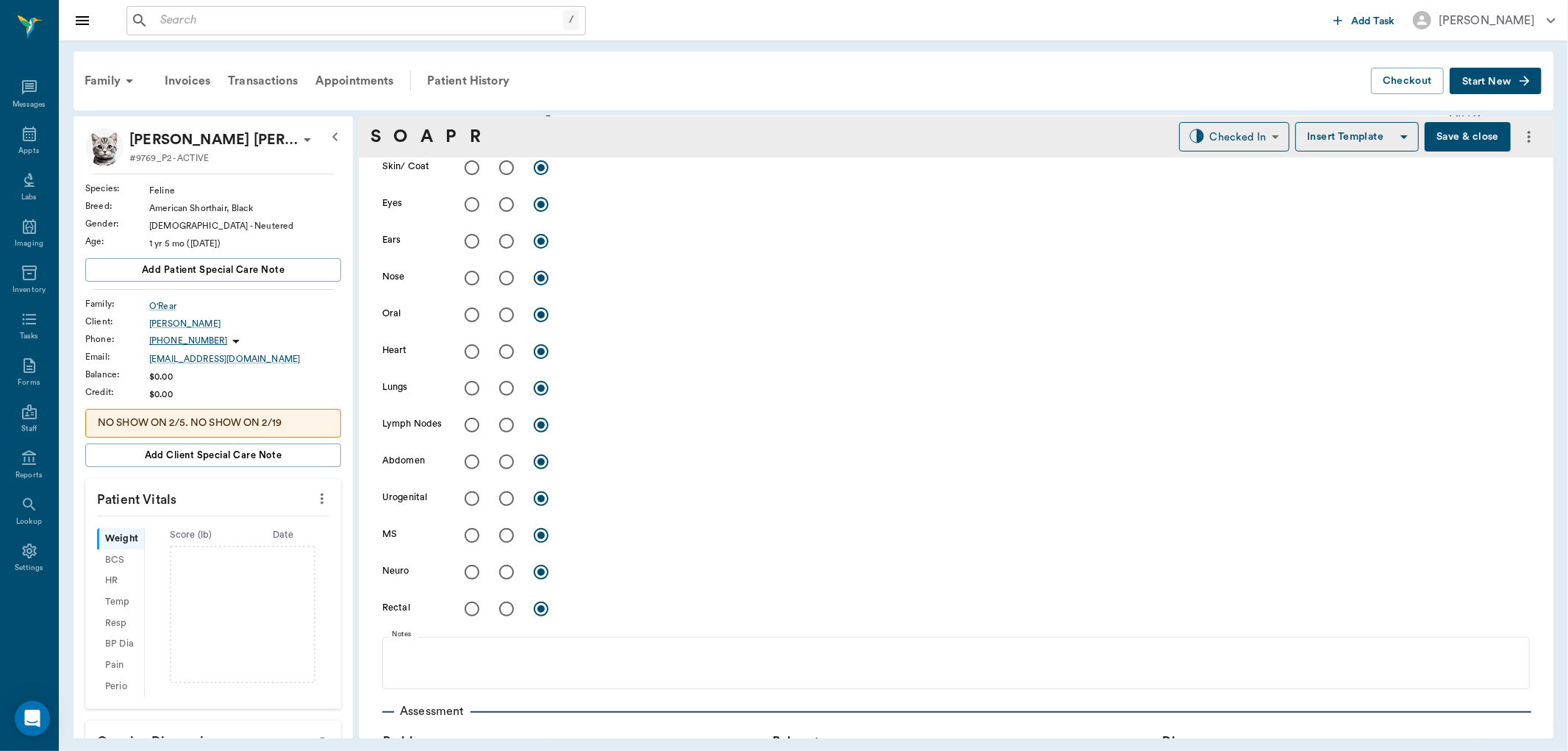
scroll to position [653, 0]
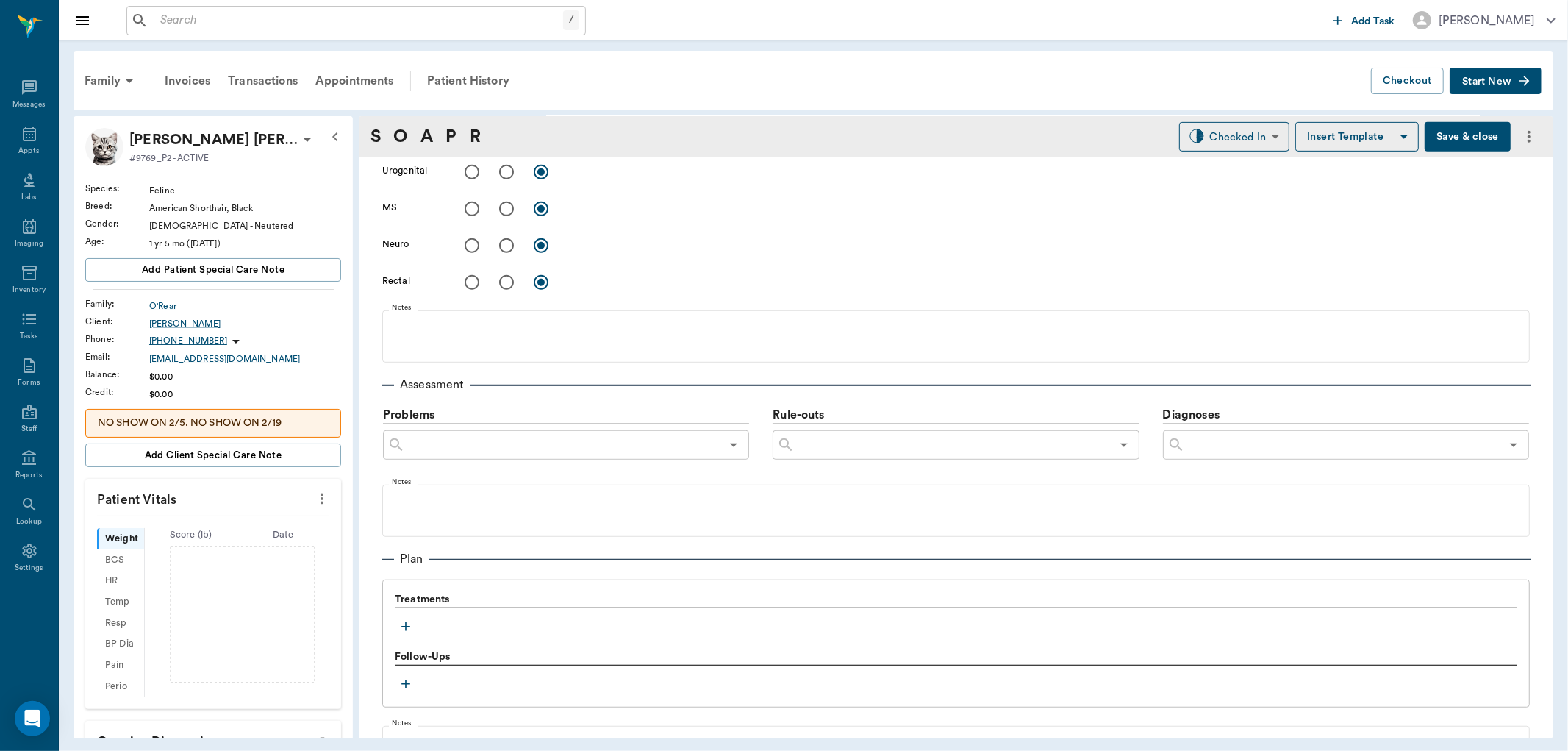
click at [411, 625] on icon "button" at bounding box center [406, 626] width 15 height 15
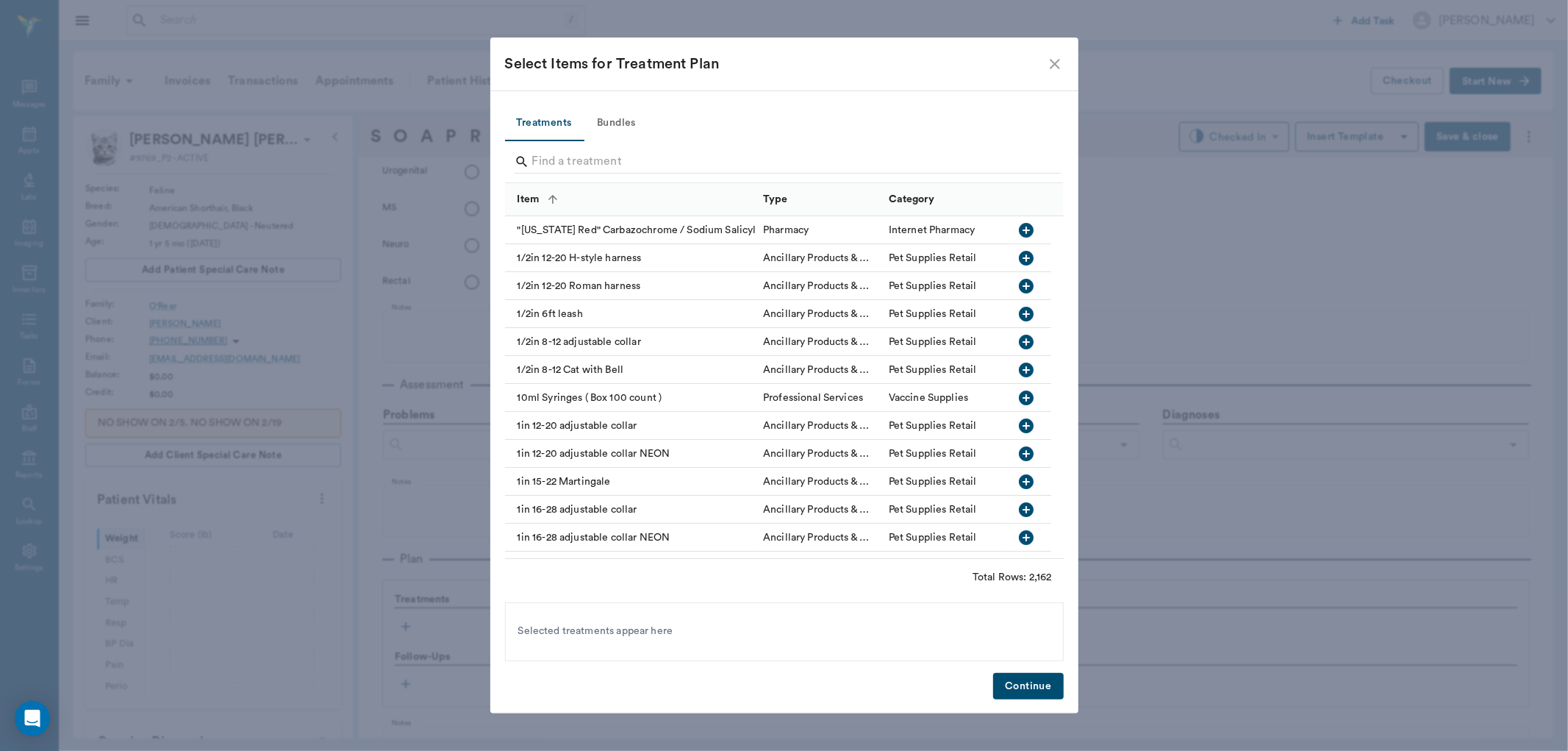
click at [559, 163] on input "Search" at bounding box center [785, 162] width 507 height 24
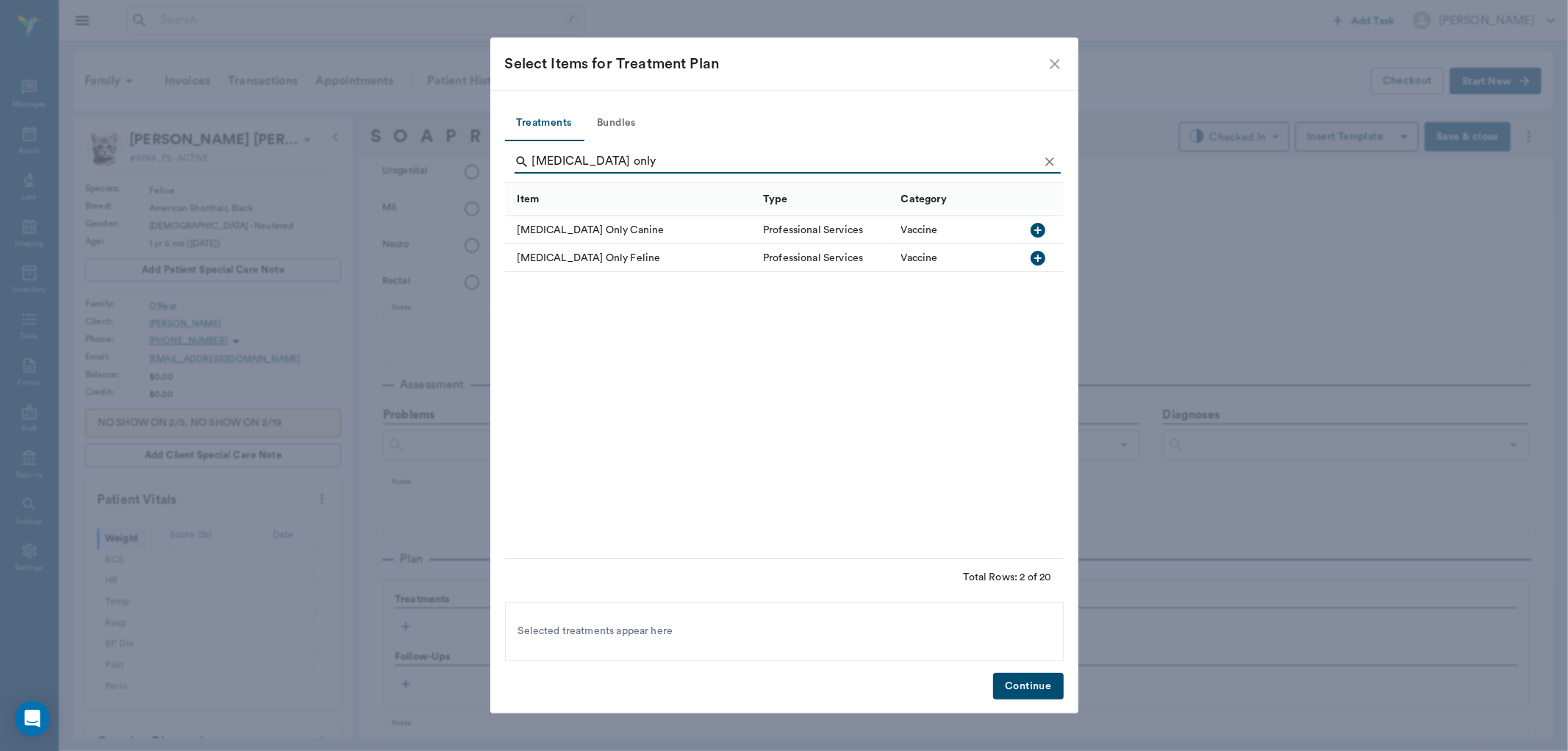
type input "rabies only"
click at [1039, 259] on icon "button" at bounding box center [1038, 258] width 15 height 15
click at [1032, 688] on button "Continue" at bounding box center [1028, 687] width 70 height 27
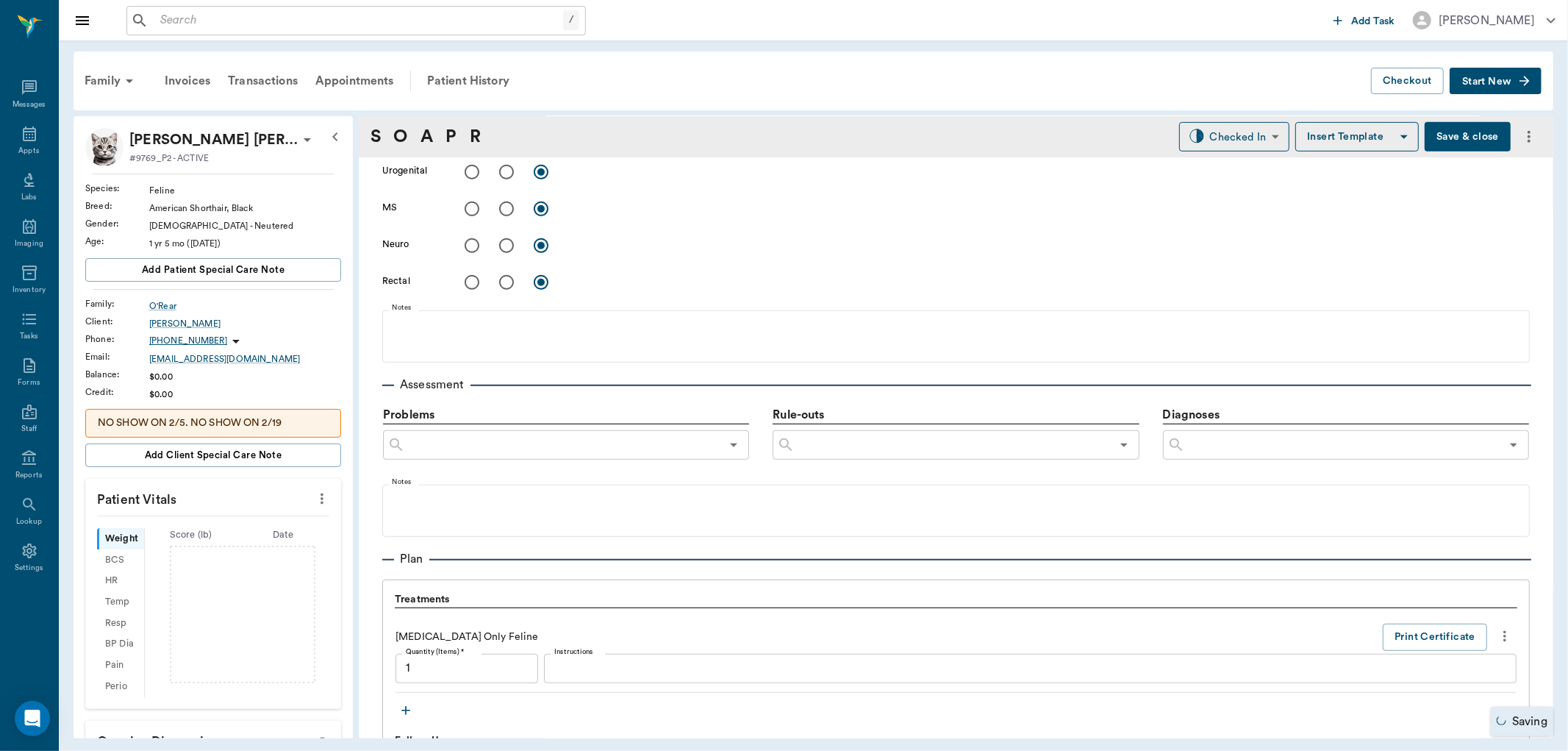
type input "1.00"
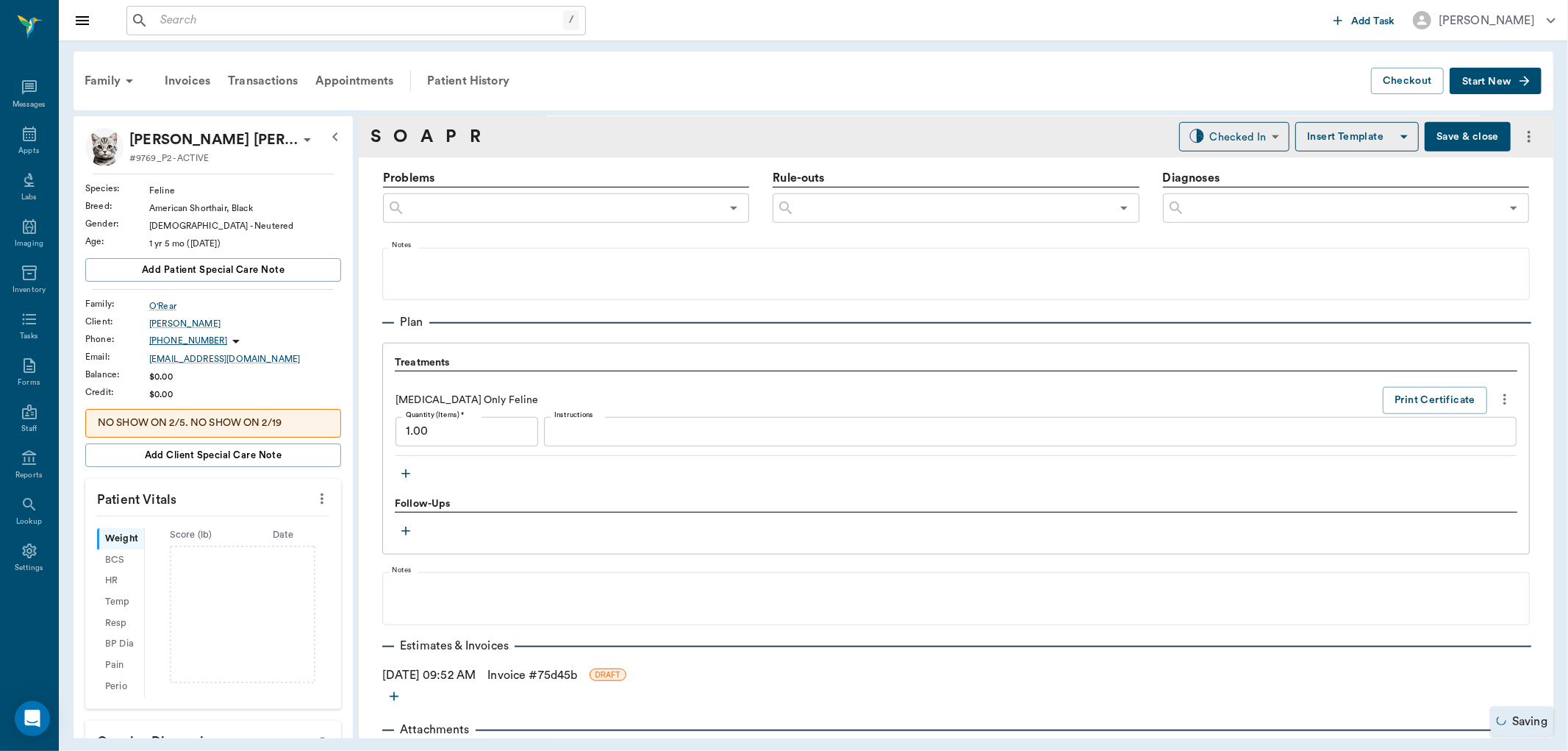
scroll to position [899, 0]
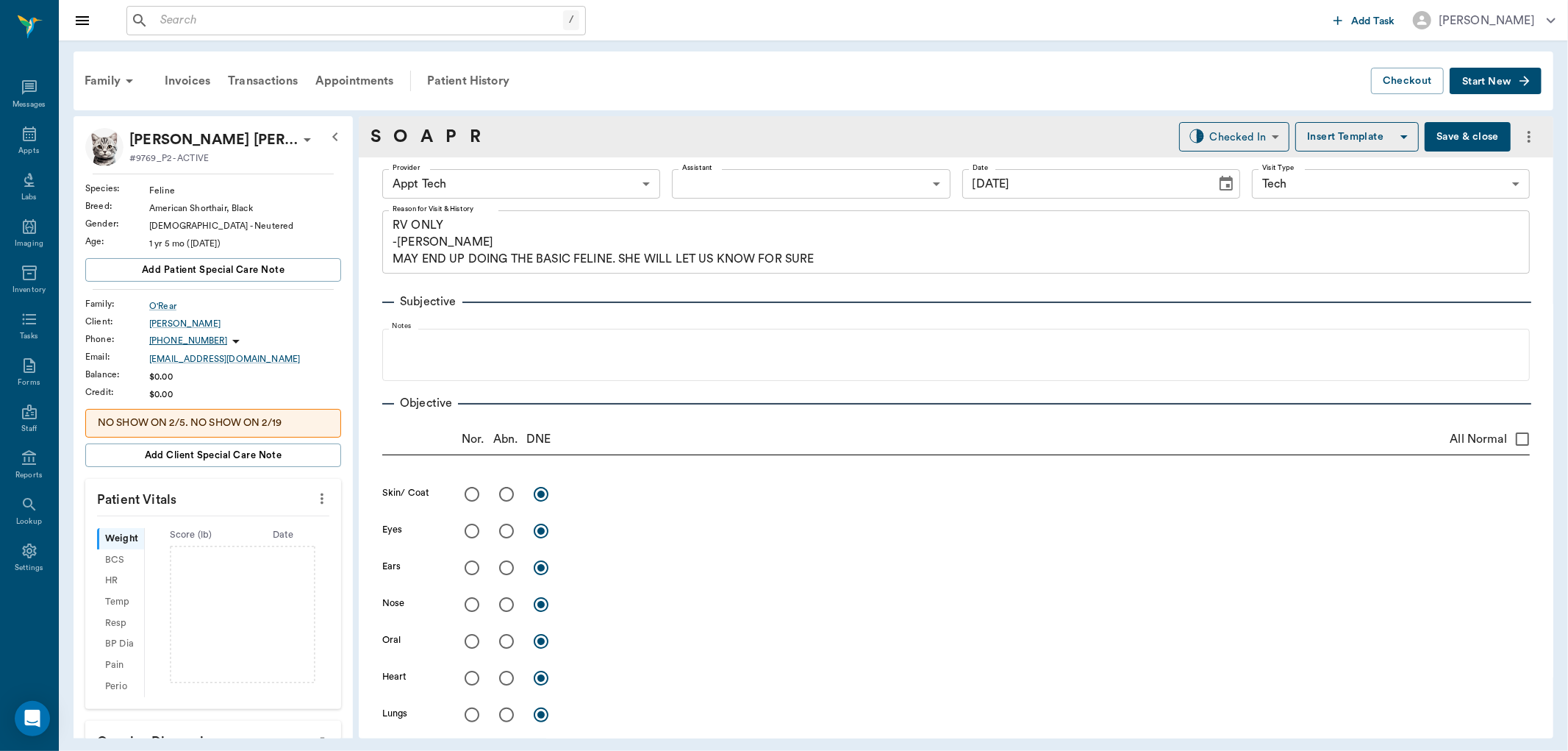
scroll to position [899, 0]
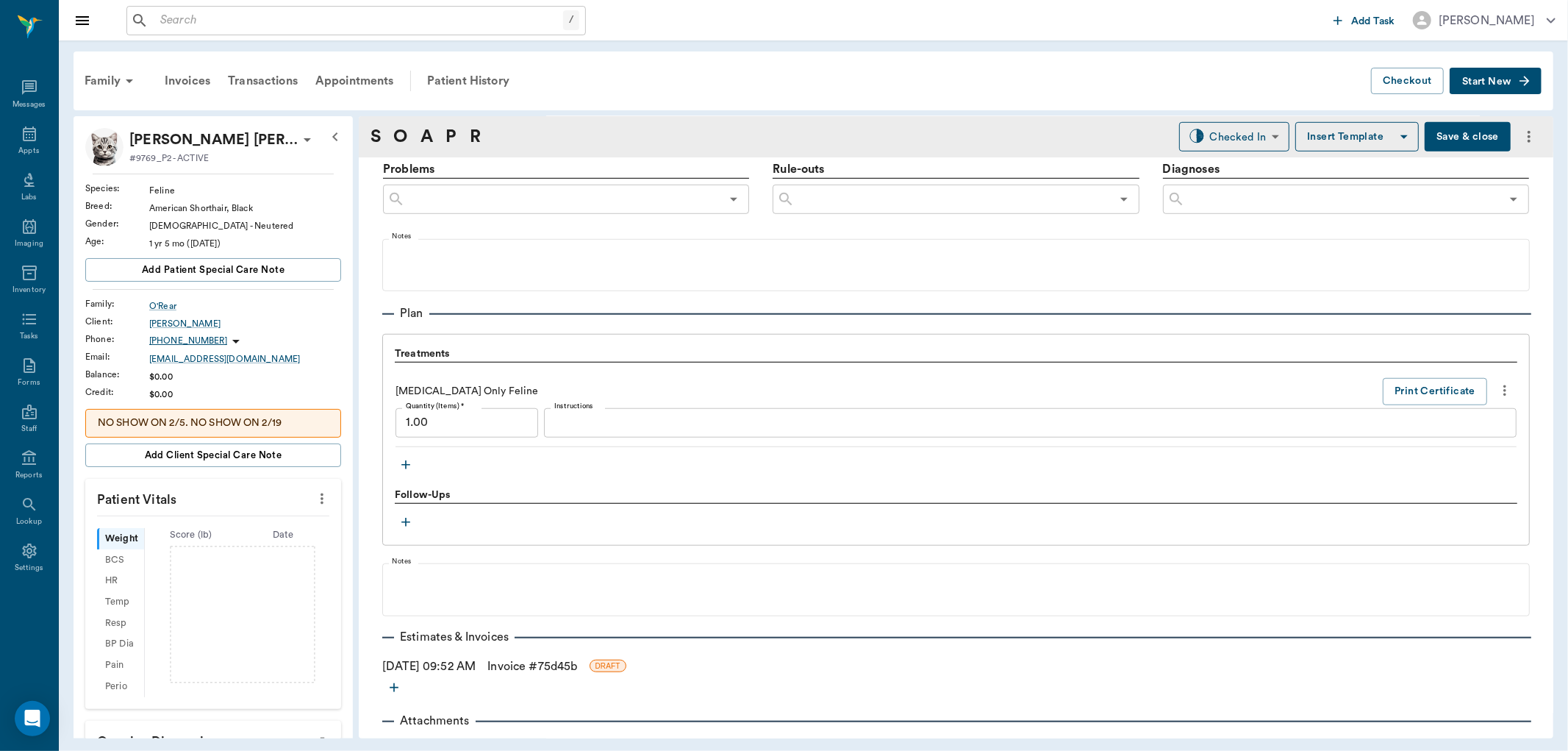
click at [409, 460] on icon "button" at bounding box center [406, 465] width 15 height 15
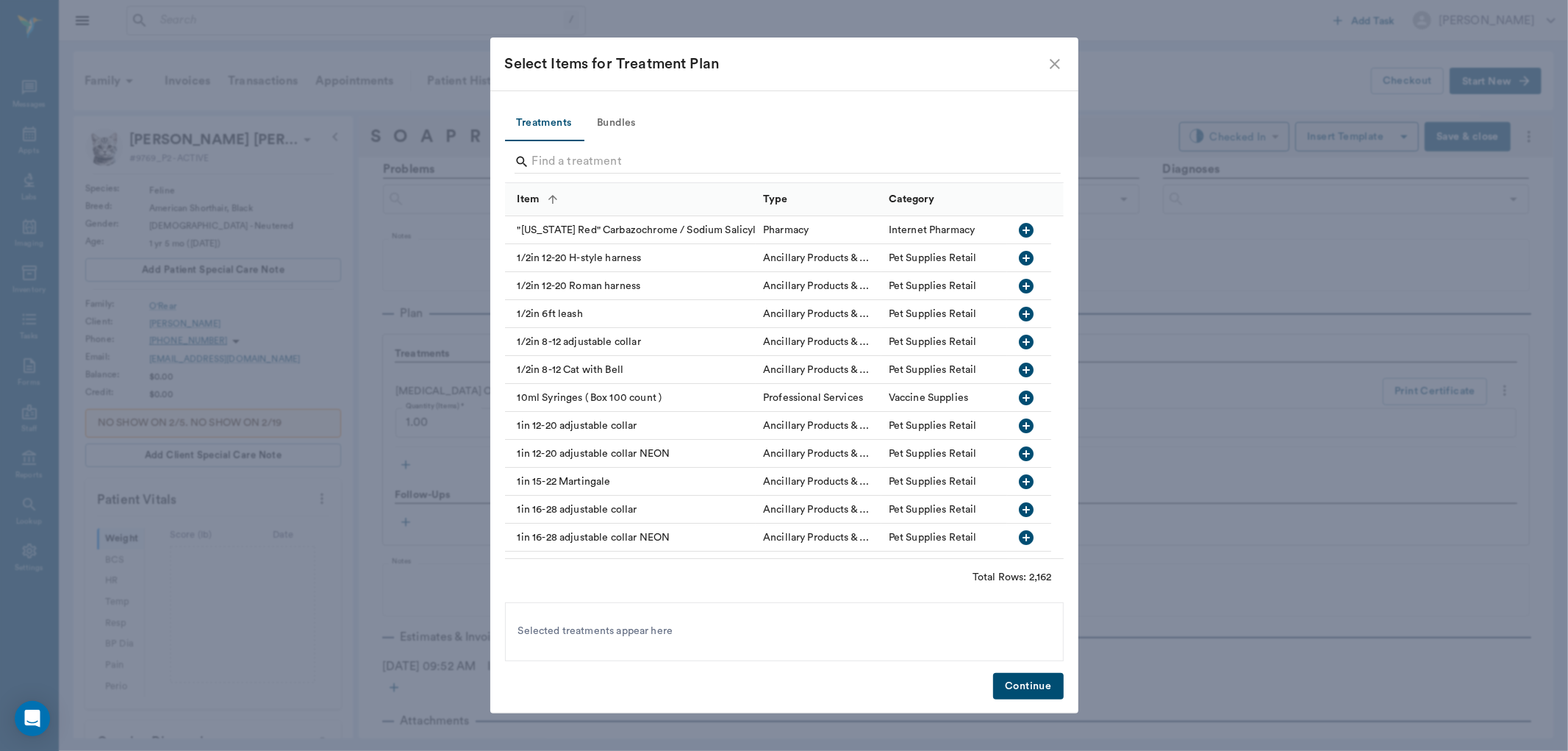
click at [579, 148] on div at bounding box center [787, 163] width 546 height 38
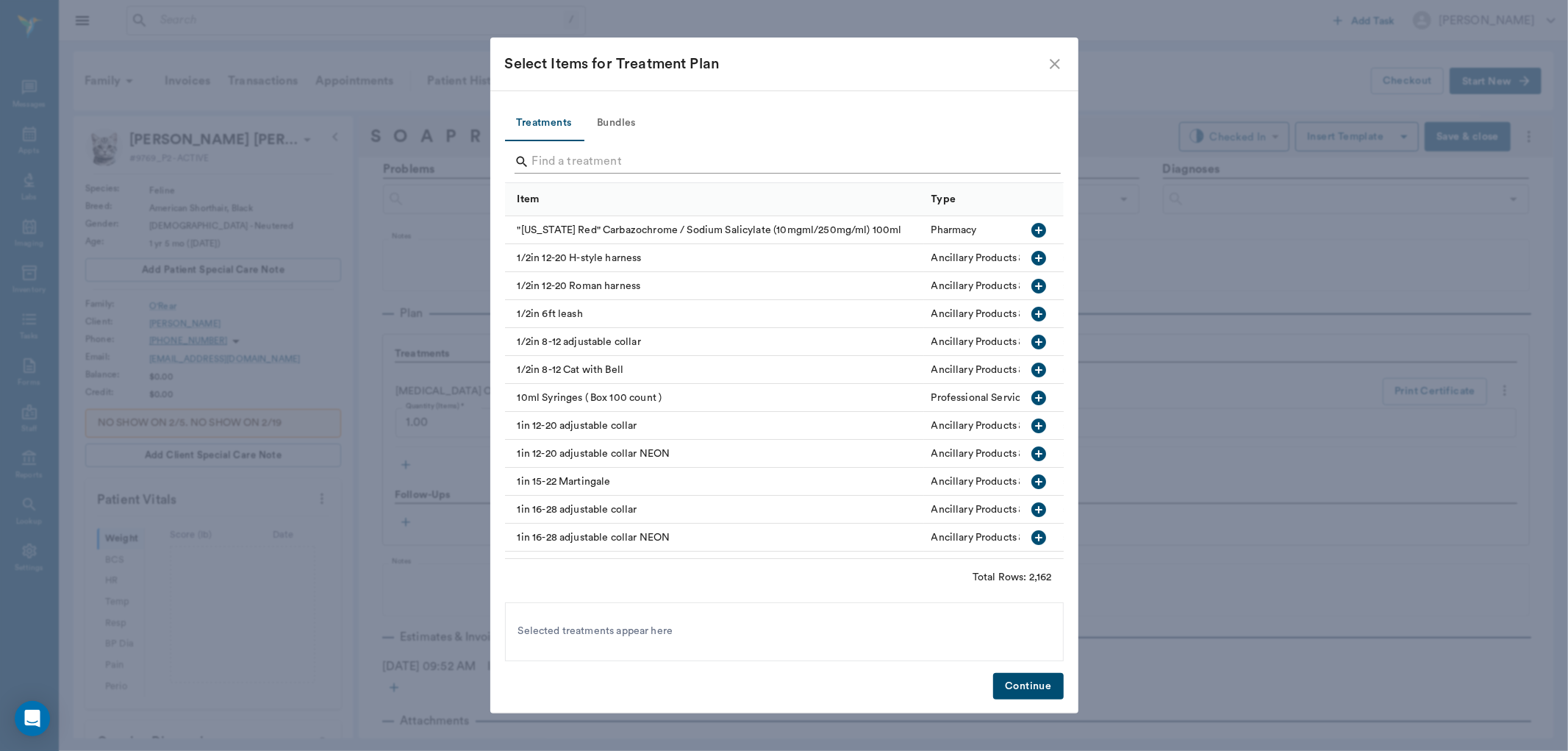
click at [582, 156] on input "Search" at bounding box center [785, 162] width 507 height 24
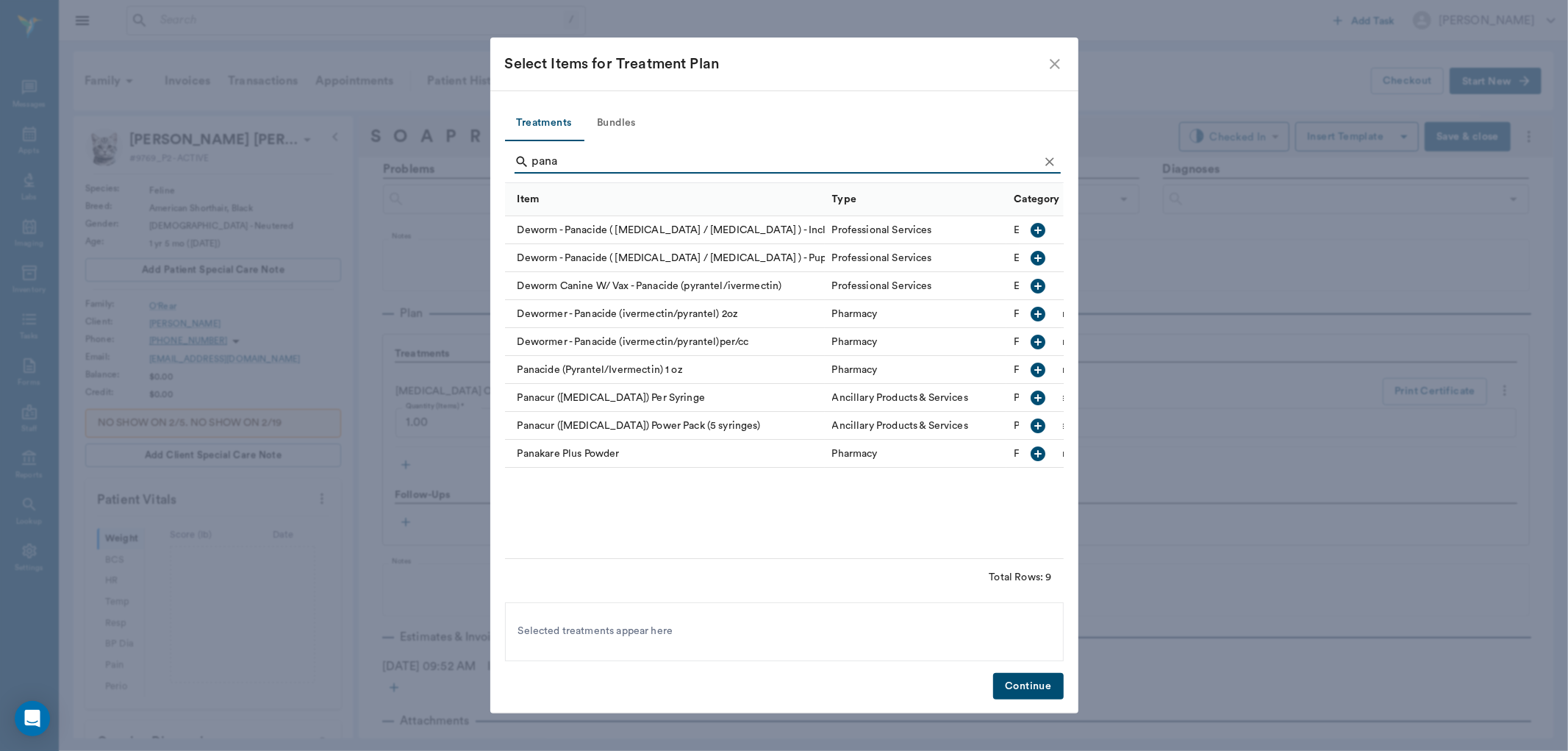
type input "pana"
click at [1039, 342] on icon "button" at bounding box center [1038, 342] width 17 height 17
click at [1012, 685] on button "Continue" at bounding box center [1028, 687] width 70 height 27
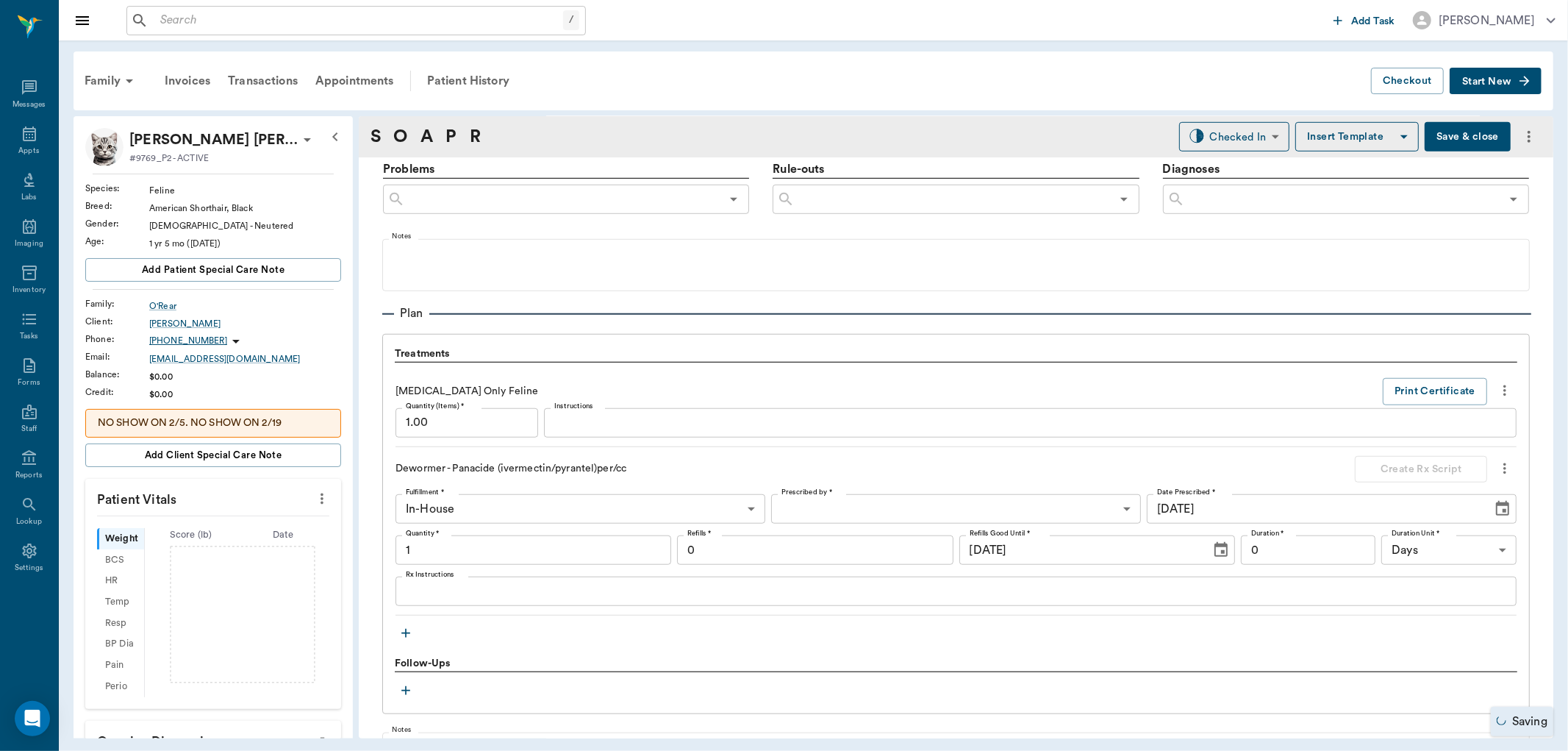
type input "1.00"
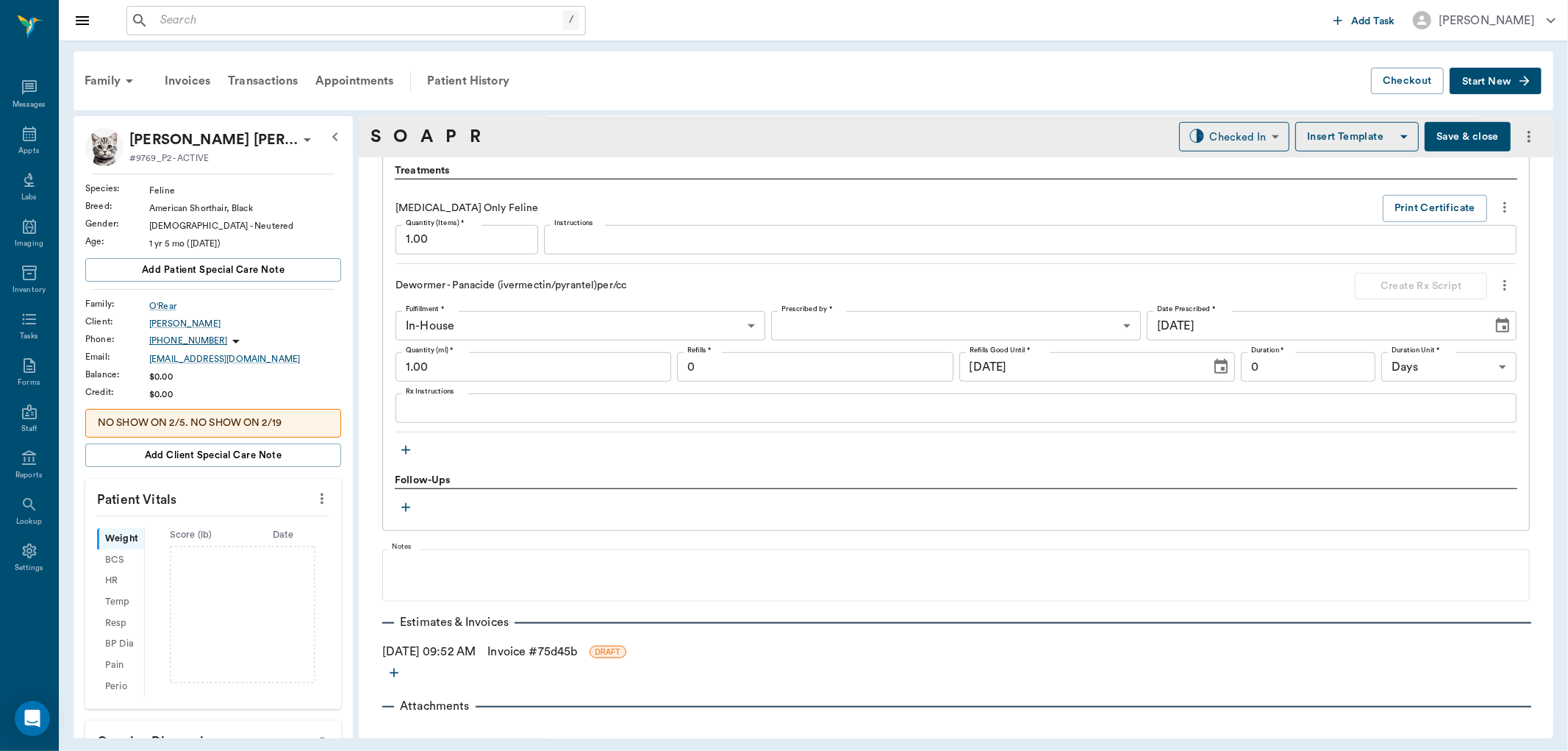
scroll to position [1100, 0]
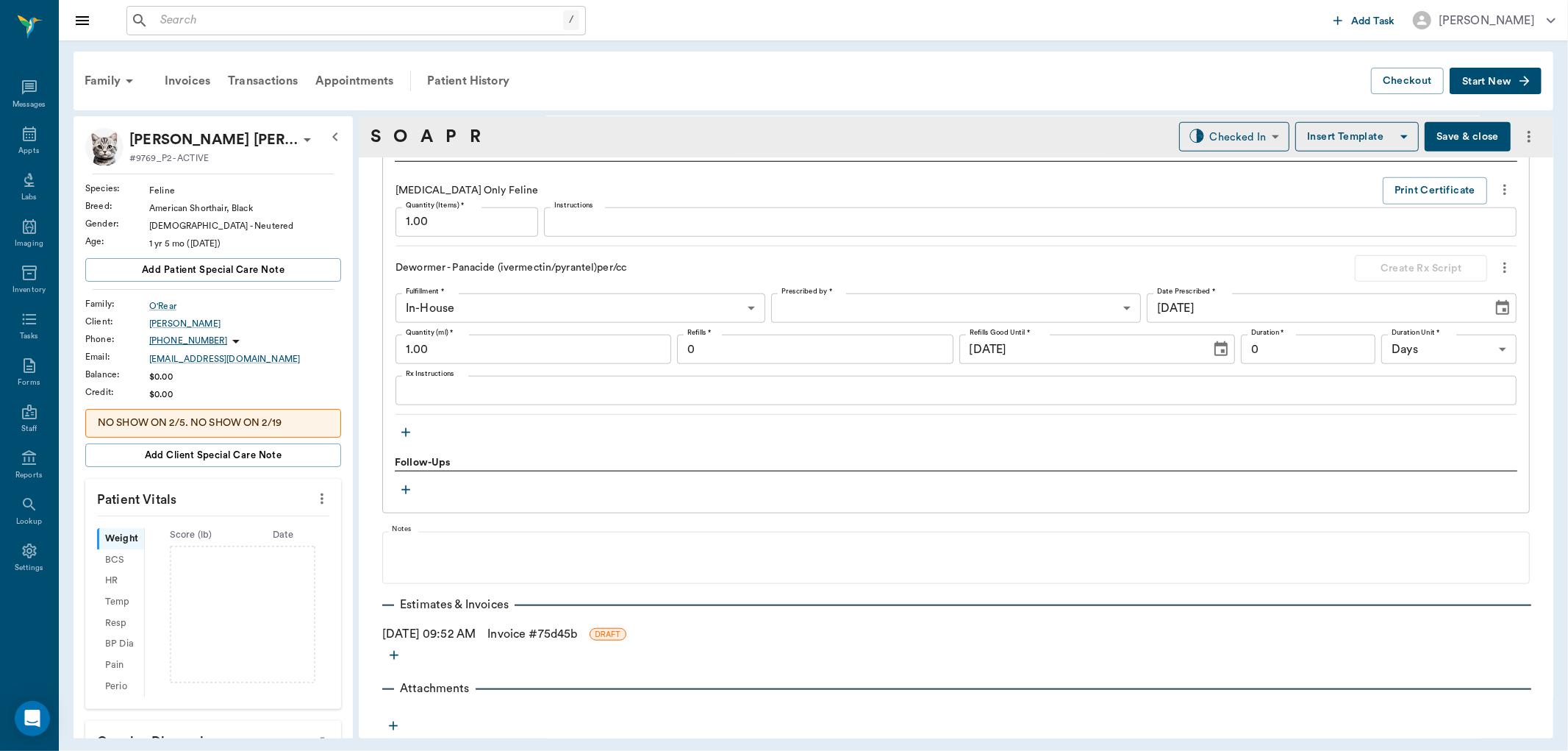
click at [561, 631] on link "Invoice # 75d45b" at bounding box center [532, 634] width 90 height 17
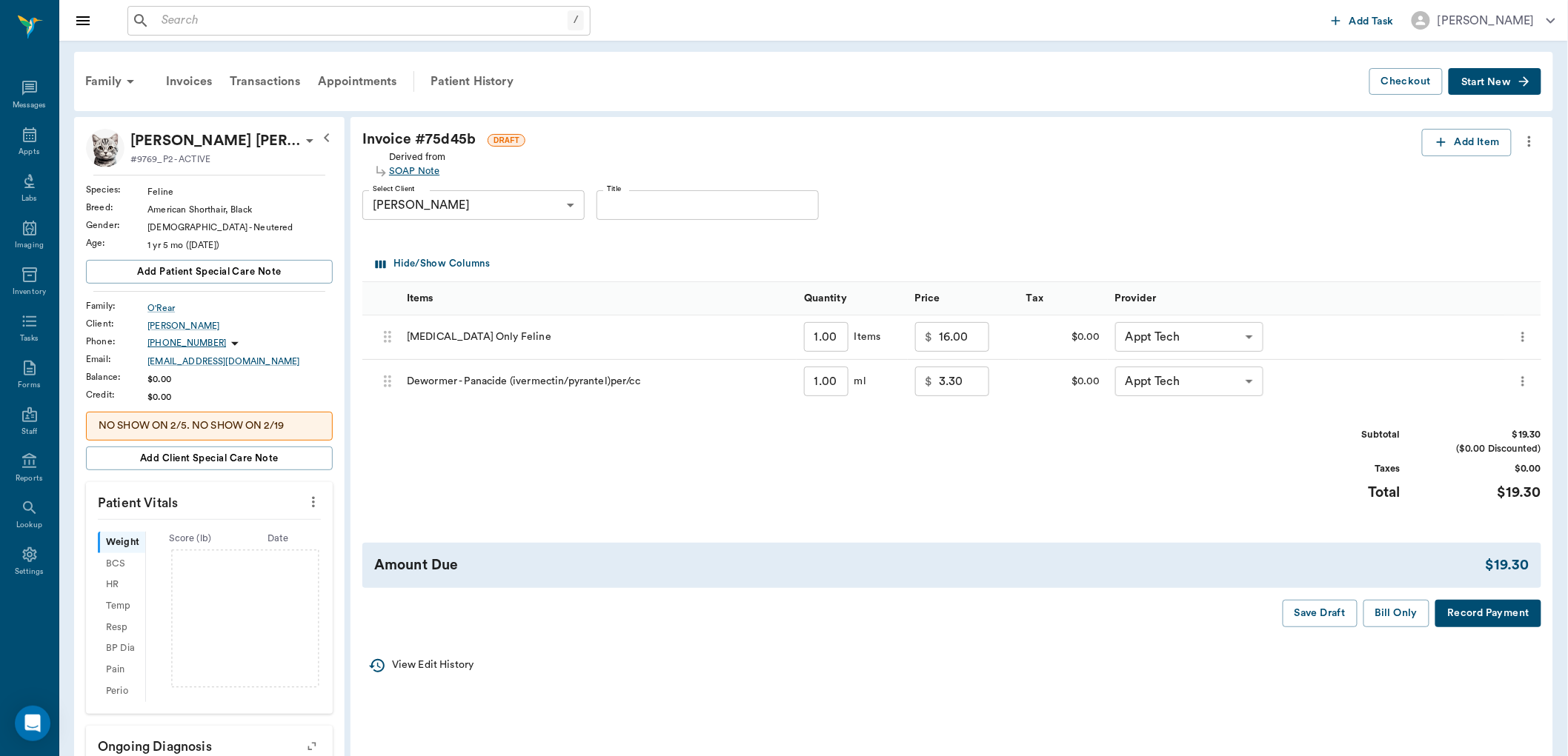
click at [410, 170] on div "SOAP Note" at bounding box center [417, 172] width 57 height 14
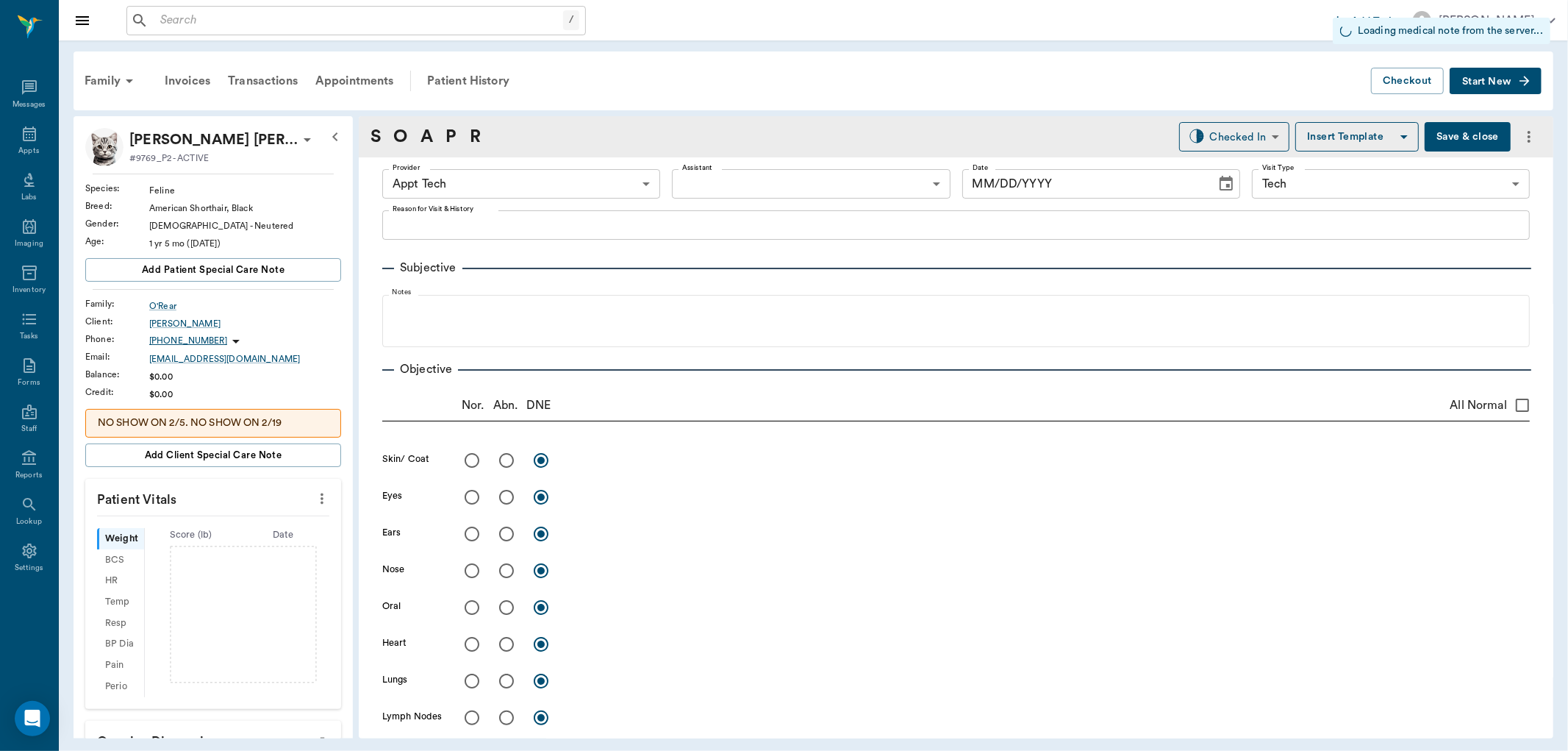
type input "63ec2f075fda476ae8351a4c"
type input "65d2be4f46e3a538d89b8c1a"
type input "[DATE]"
type textarea "RV ONLY -[PERSON_NAME] MAY END UP DOING THE BASIC FELINE. SHE WILL LET US KNOW …"
type input "1.00"
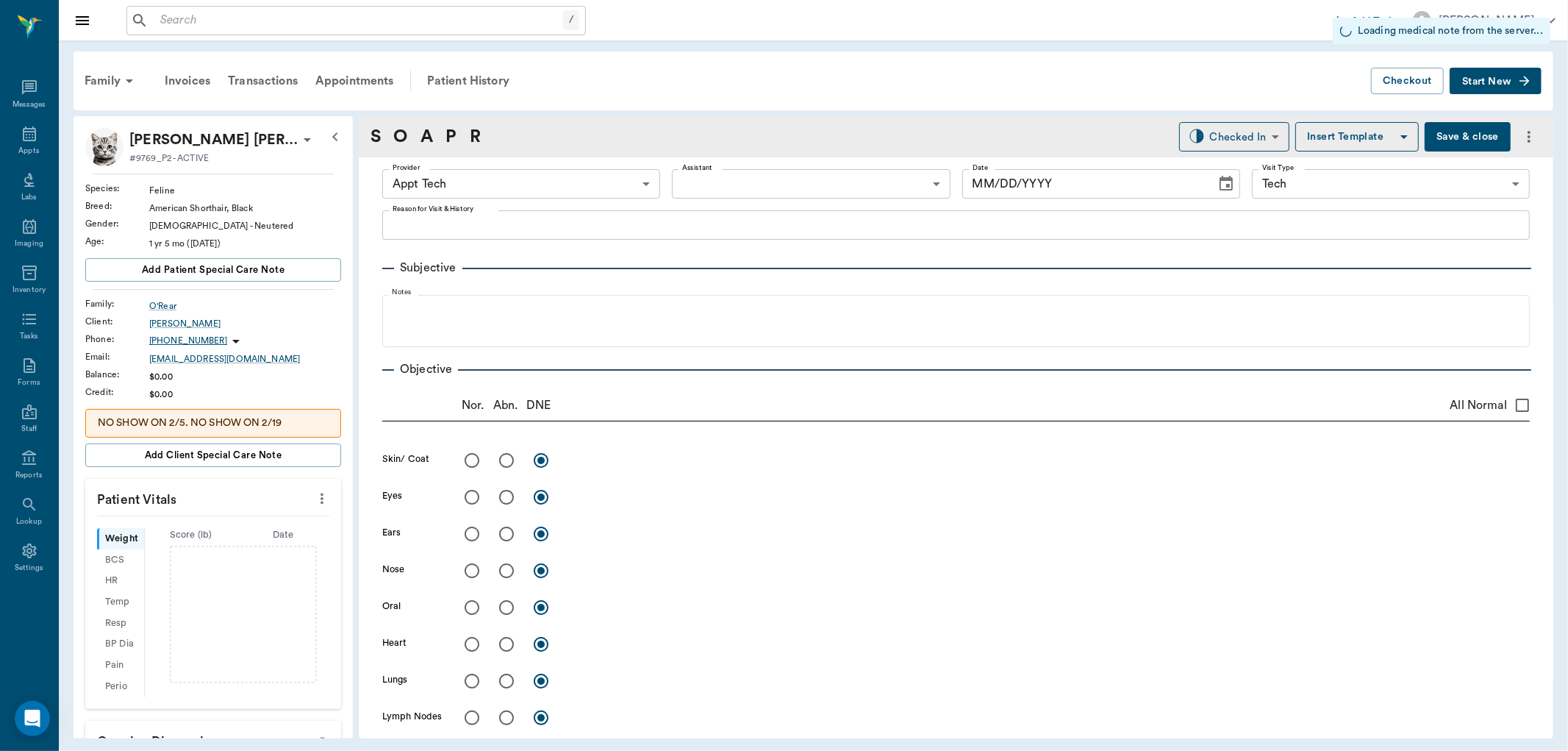
type input "1.00"
type input "0"
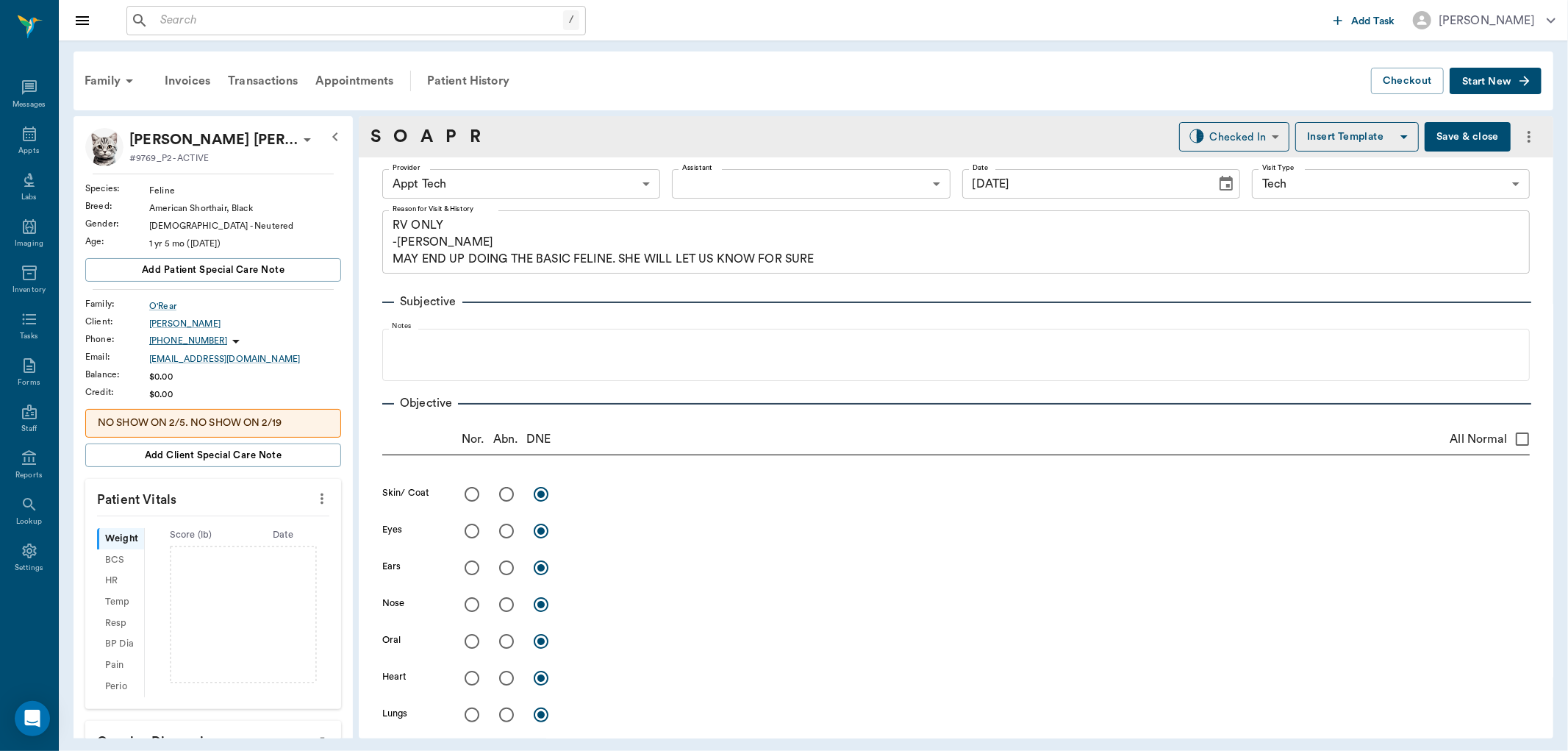
click at [794, 182] on body "/ ​ Add Task [PERSON_NAME] Nectar Messages Appts Labs Imaging Inventory Tasks F…" at bounding box center [784, 375] width 1568 height 751
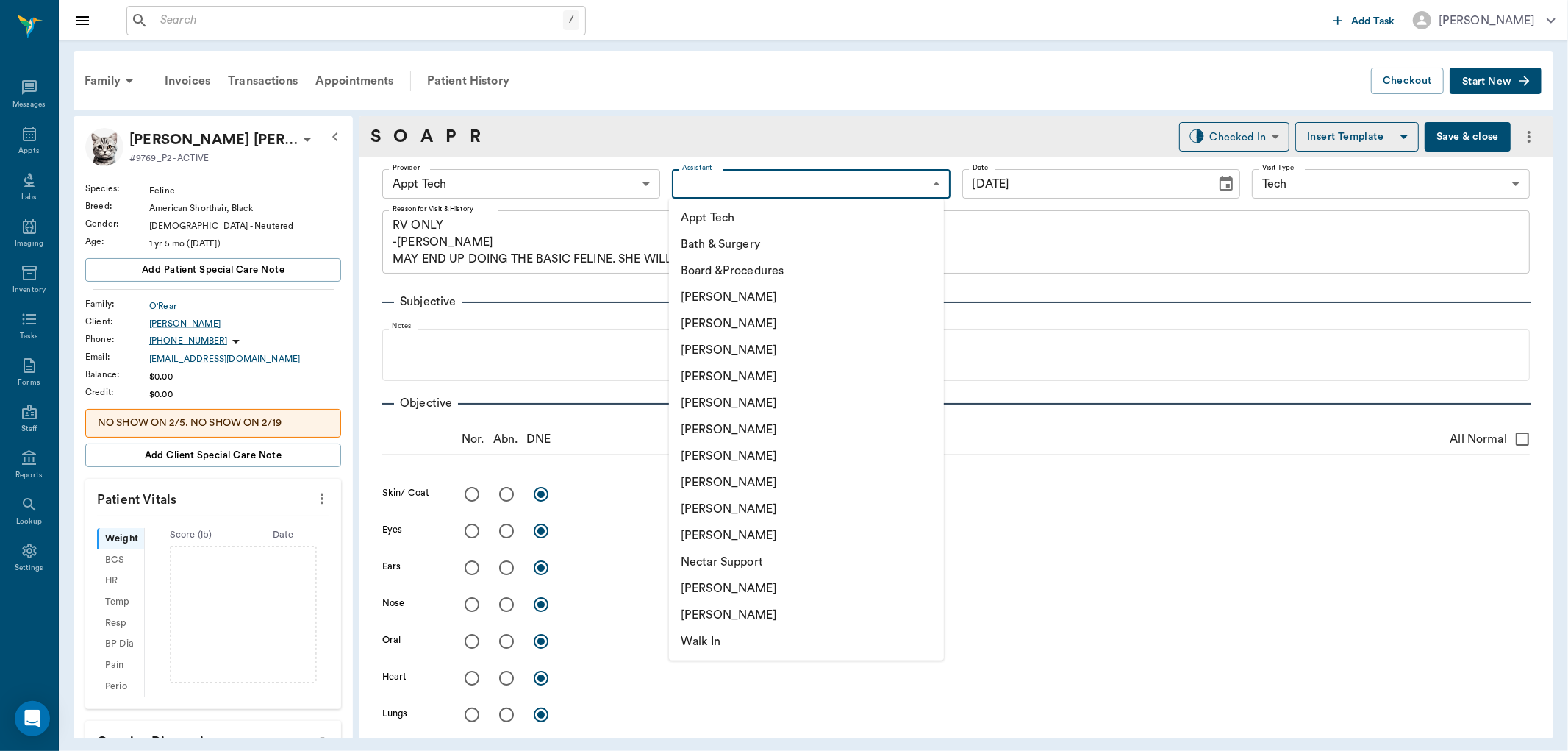
click at [791, 585] on li "[PERSON_NAME]" at bounding box center [806, 588] width 275 height 26
type input "6740bf97de10e07744acf1eb"
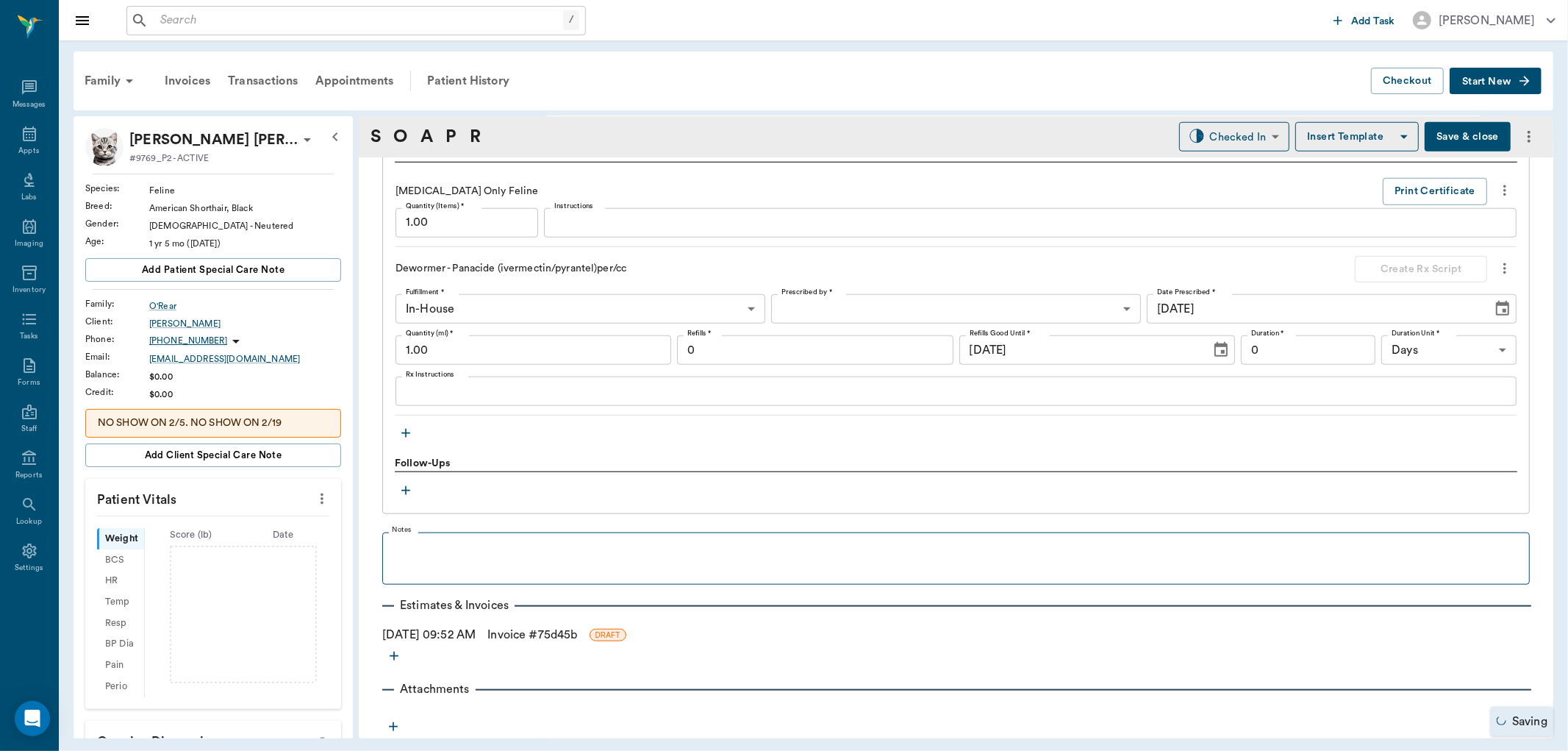
scroll to position [1100, 0]
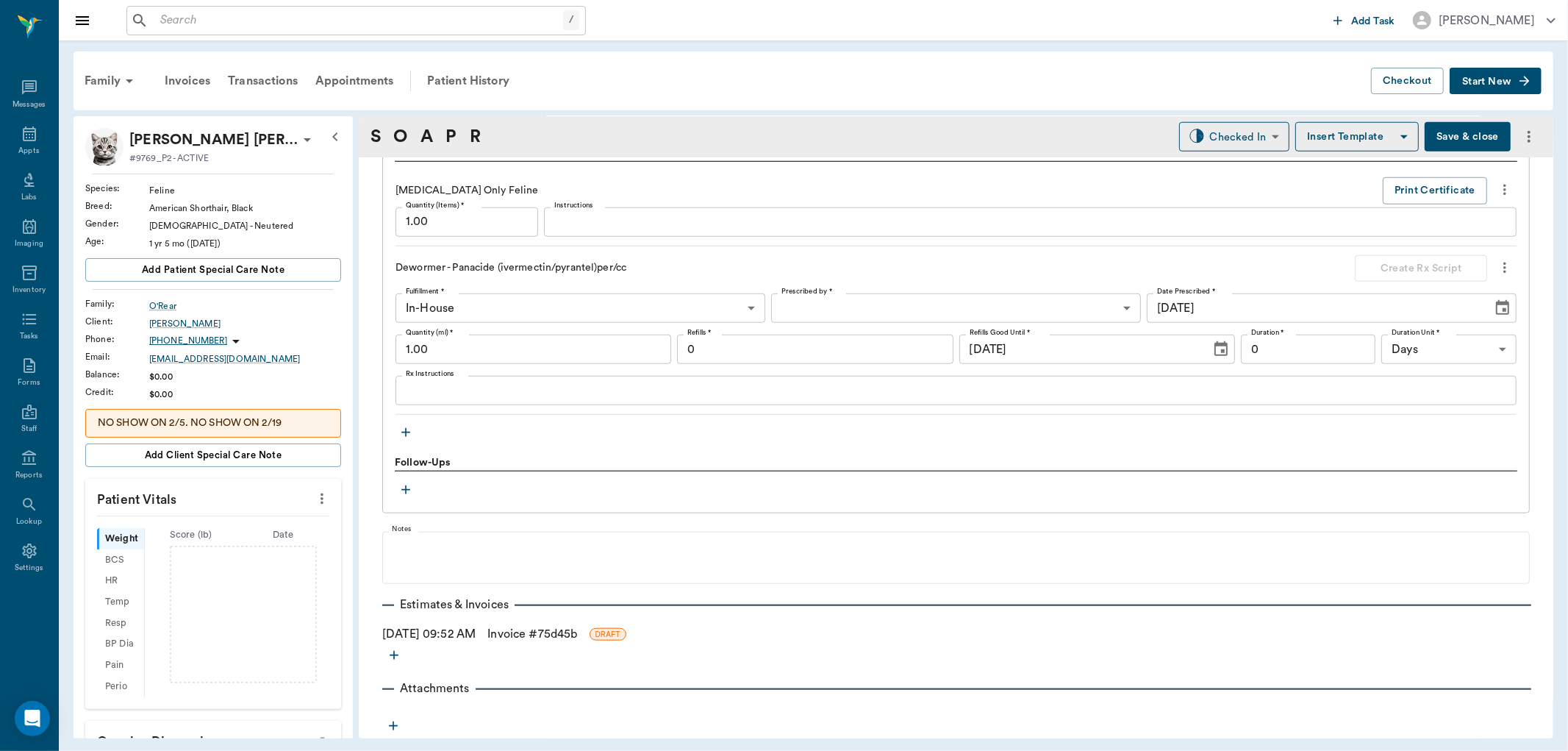
click at [903, 302] on body "/ ​ Add Task [PERSON_NAME] Nectar Messages Appts Labs Imaging Inventory Tasks F…" at bounding box center [784, 375] width 1568 height 751
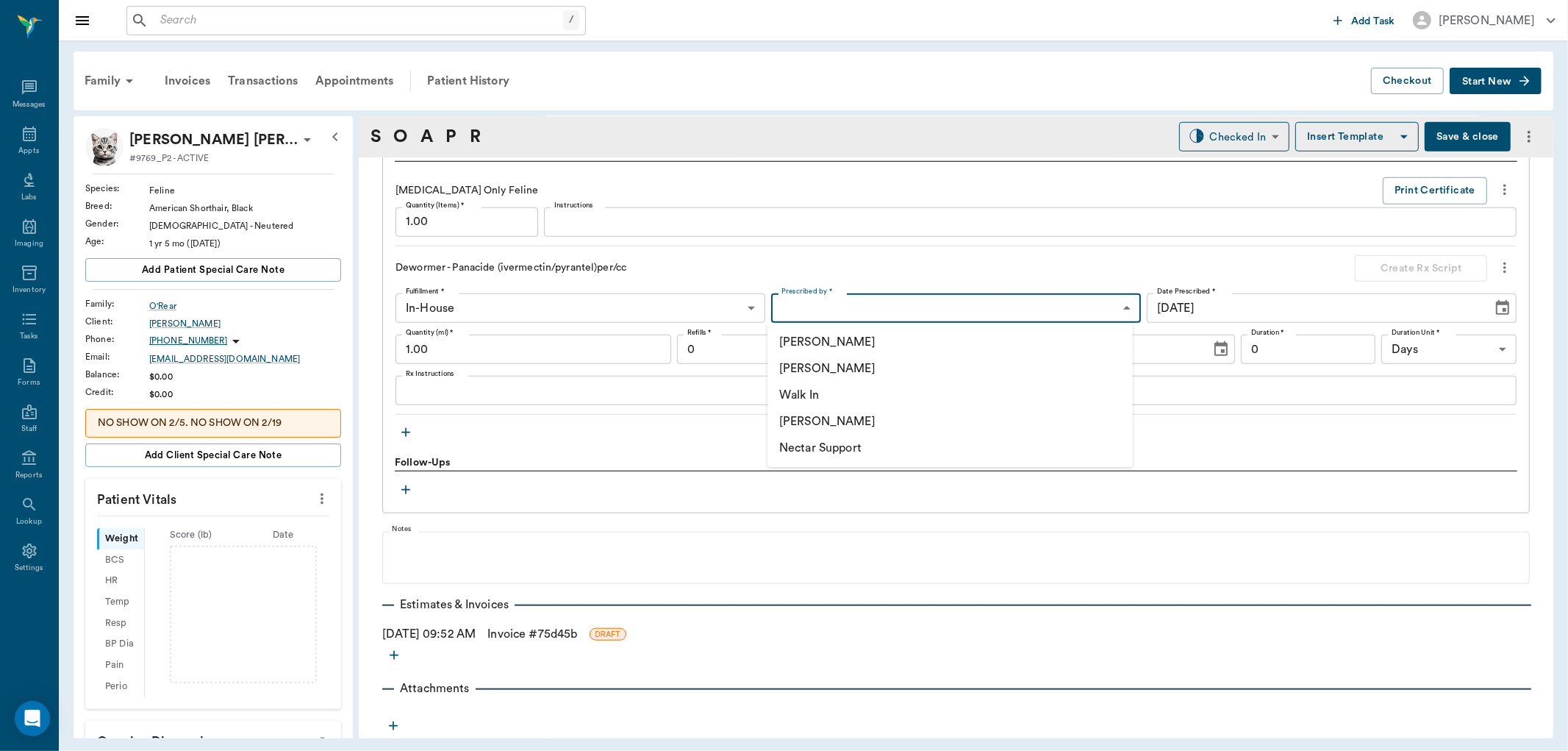
click at [860, 362] on li "[PERSON_NAME]" at bounding box center [950, 368] width 365 height 26
type input "63ec2f075fda476ae8351a4d"
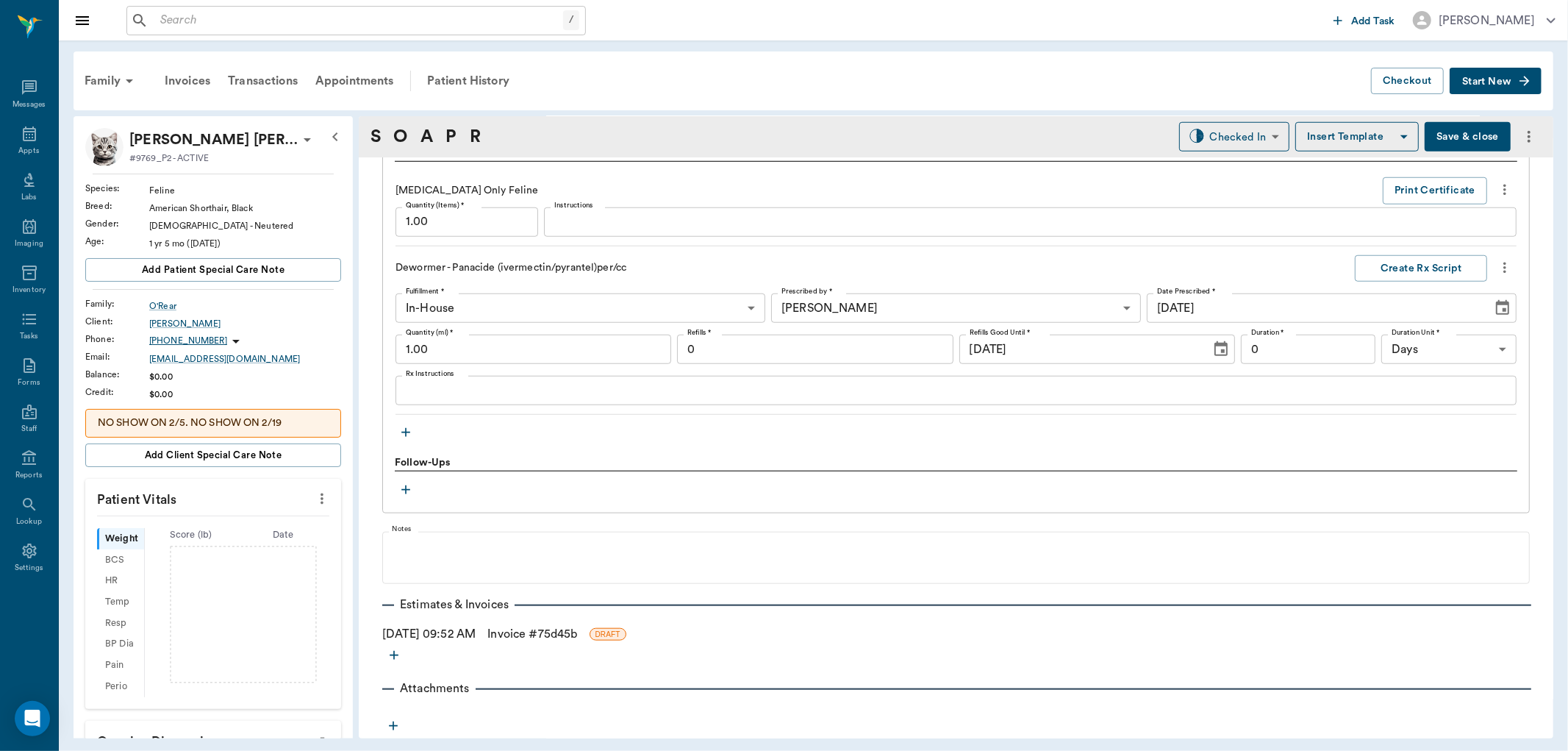
click at [560, 630] on link "Invoice # 75d45b" at bounding box center [532, 634] width 90 height 17
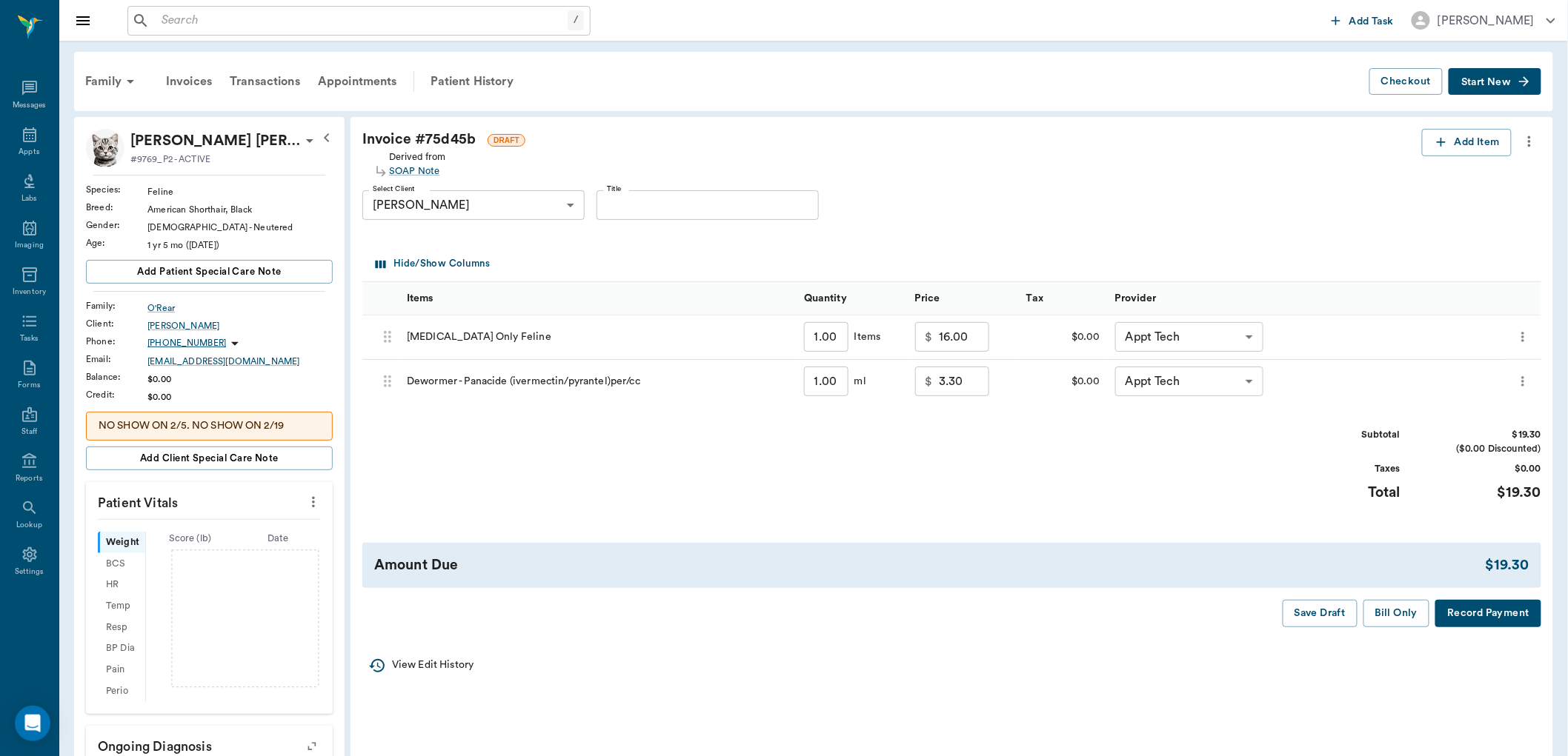
type input "none-63ec2f075fda476ae8351a4d"
click at [313, 509] on icon "more" at bounding box center [313, 502] width 16 height 18
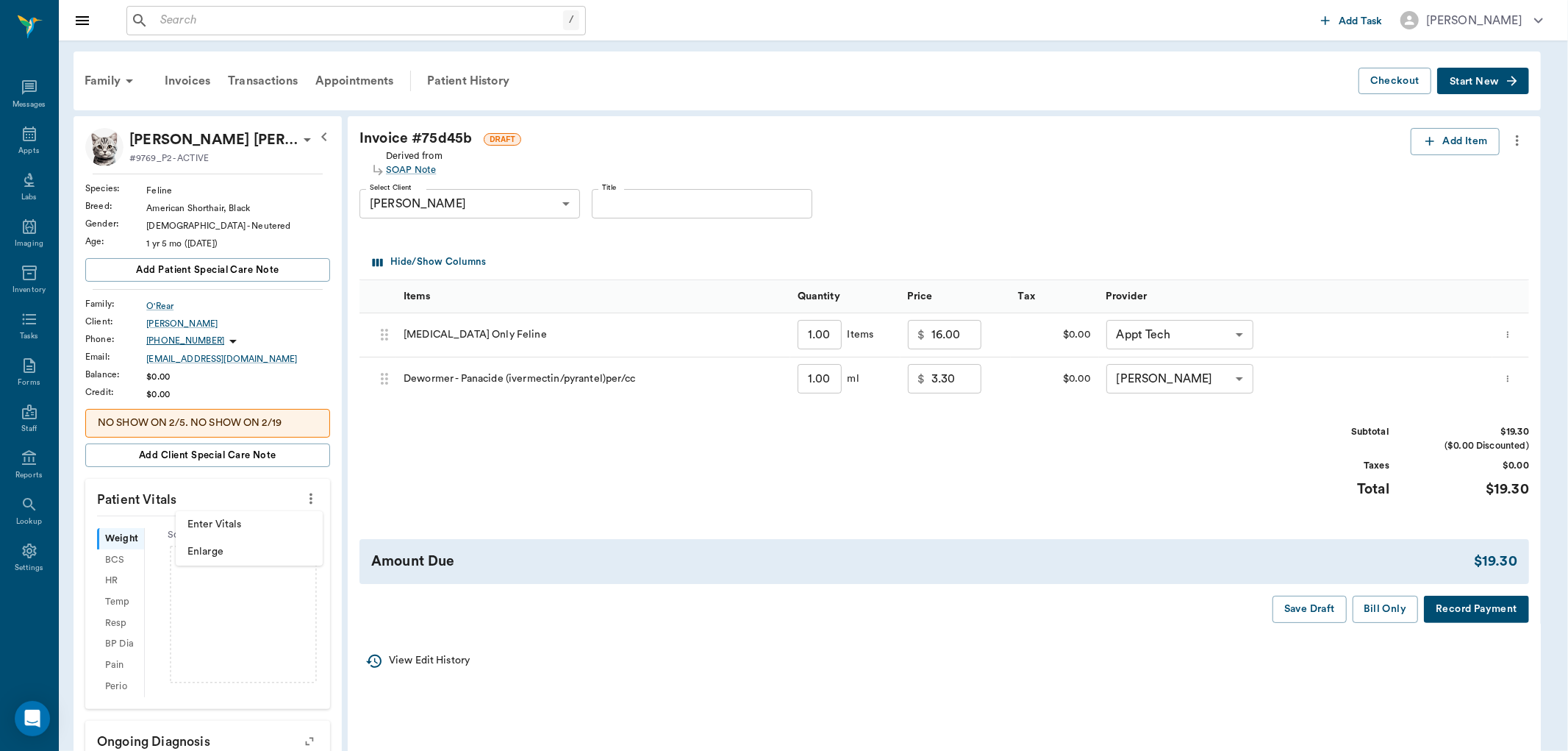
click at [270, 528] on span "Enter Vitals" at bounding box center [250, 524] width 124 height 15
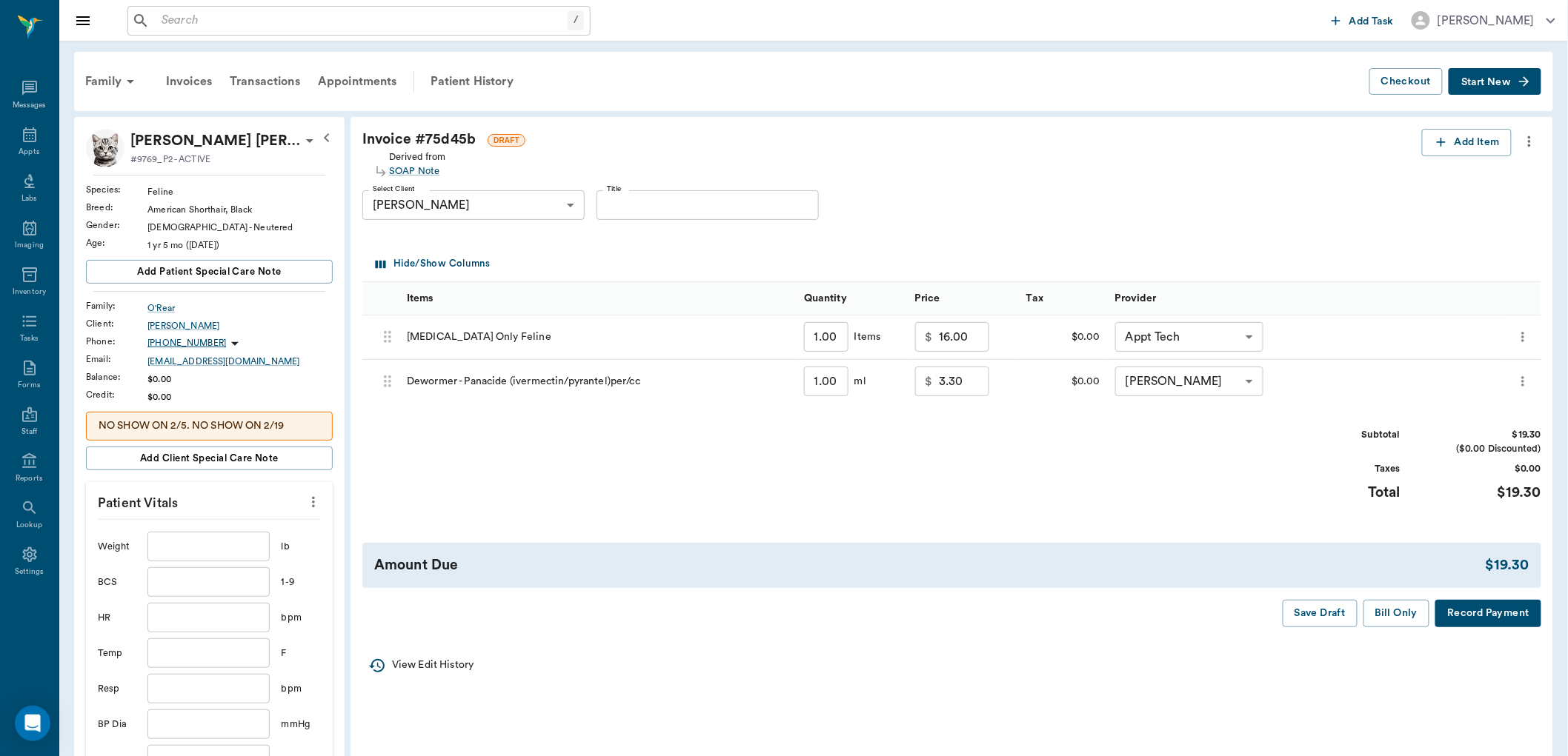
click at [257, 556] on input "text" at bounding box center [208, 546] width 121 height 30
click at [1407, 606] on button "Bill Only" at bounding box center [1396, 613] width 66 height 27
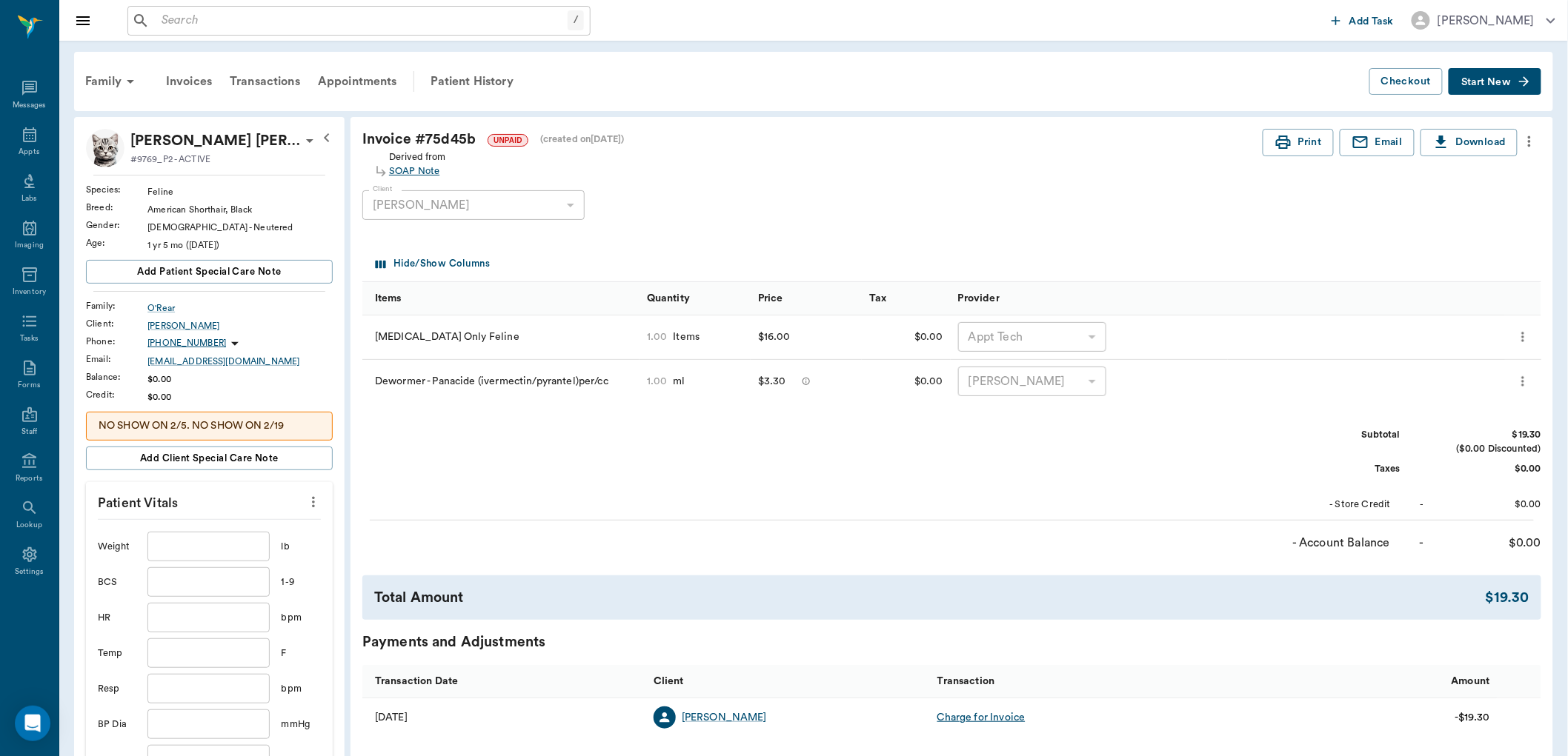
click at [426, 175] on div "SOAP Note" at bounding box center [417, 172] width 57 height 14
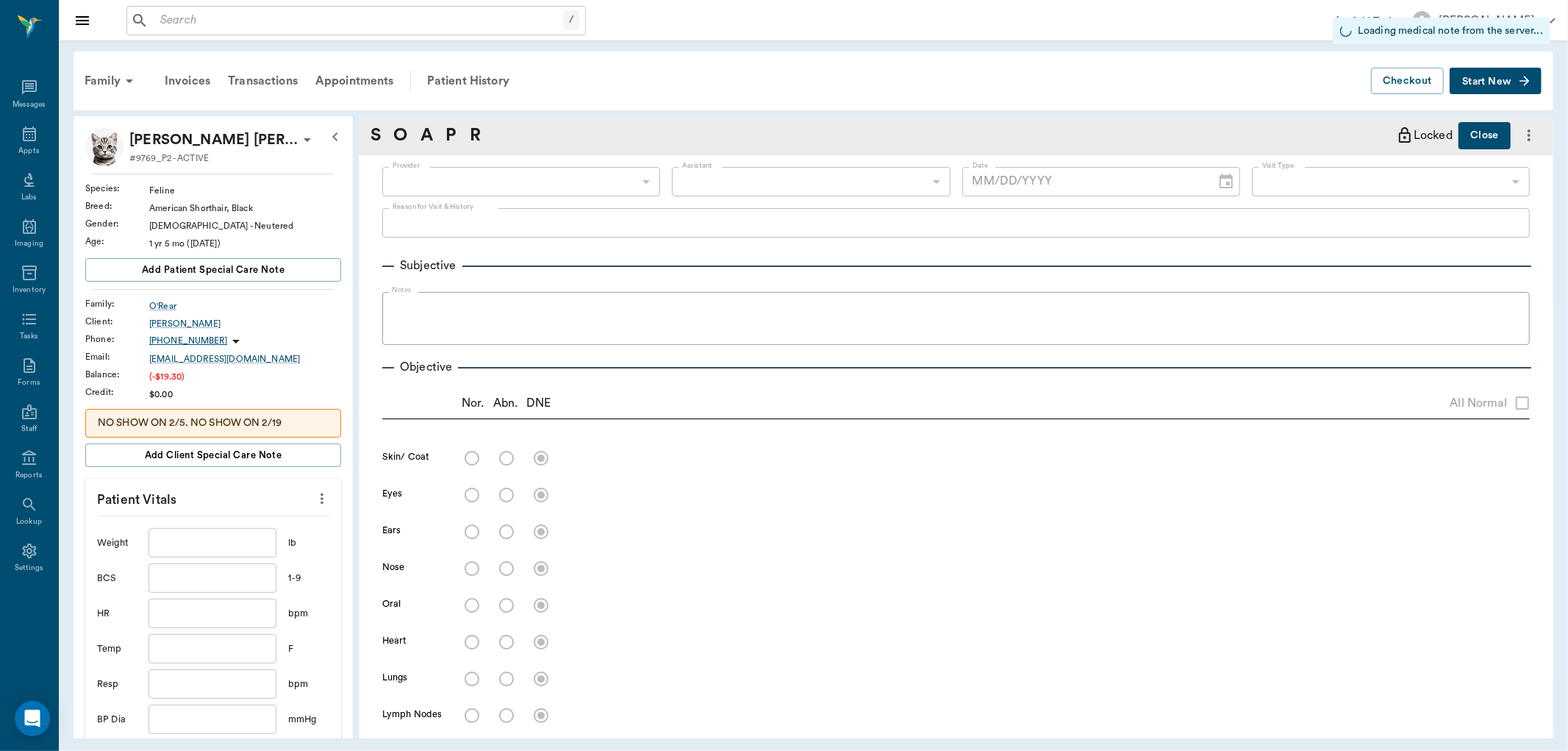
type input "63ec2f075fda476ae8351a4c"
type input "6740bf97de10e07744acf1eb"
type input "65d2be4f46e3a538d89b8c1a"
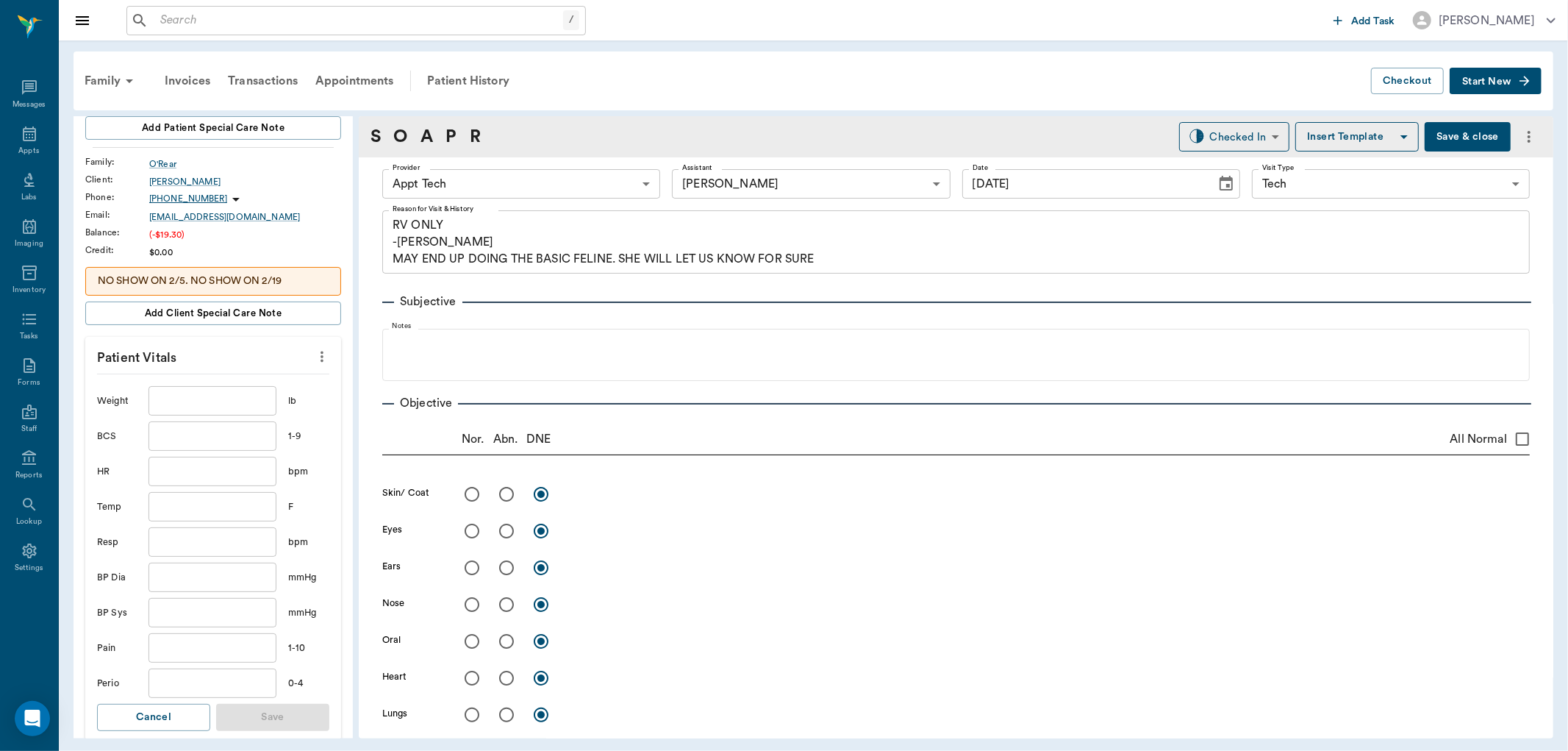
type input "[DATE]"
type textarea "RV ONLY -LORY MAY END UP DOING THE BASIC FELINE. SHE WILL LET US KNOW FOR SURE"
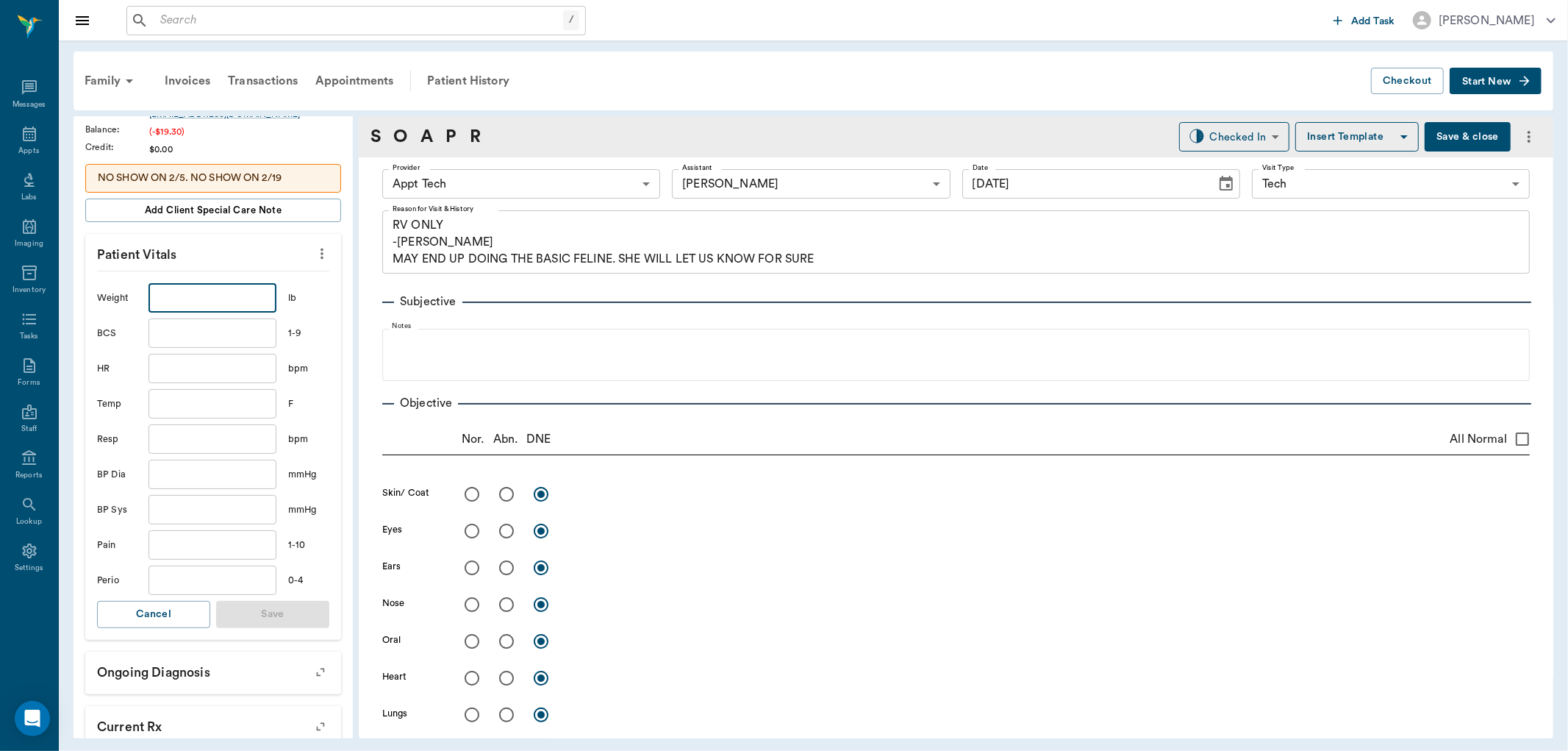
click at [203, 293] on input "text" at bounding box center [212, 297] width 128 height 29
type input "9.6"
click at [295, 608] on button "Save" at bounding box center [273, 615] width 113 height 27
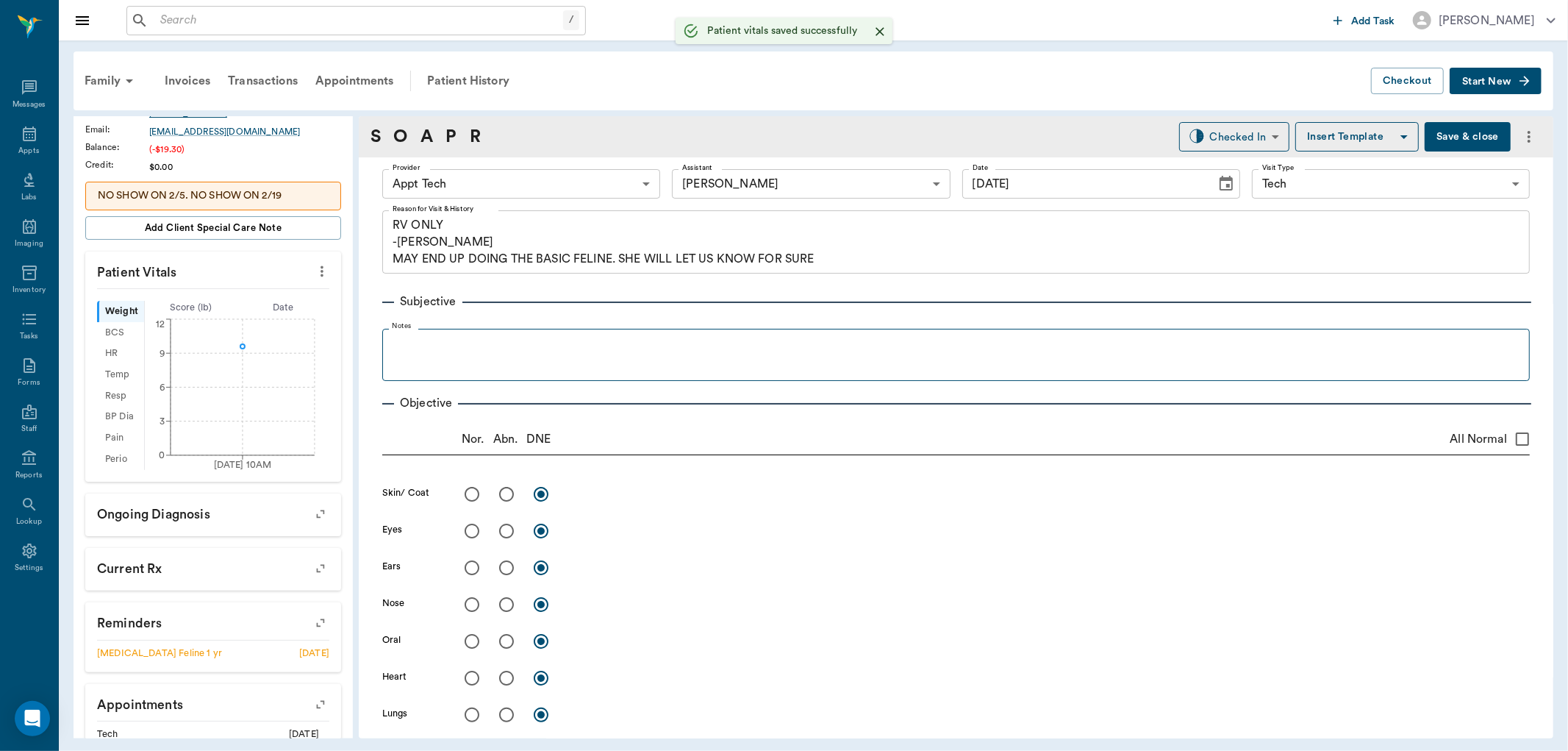
scroll to position [262, 0]
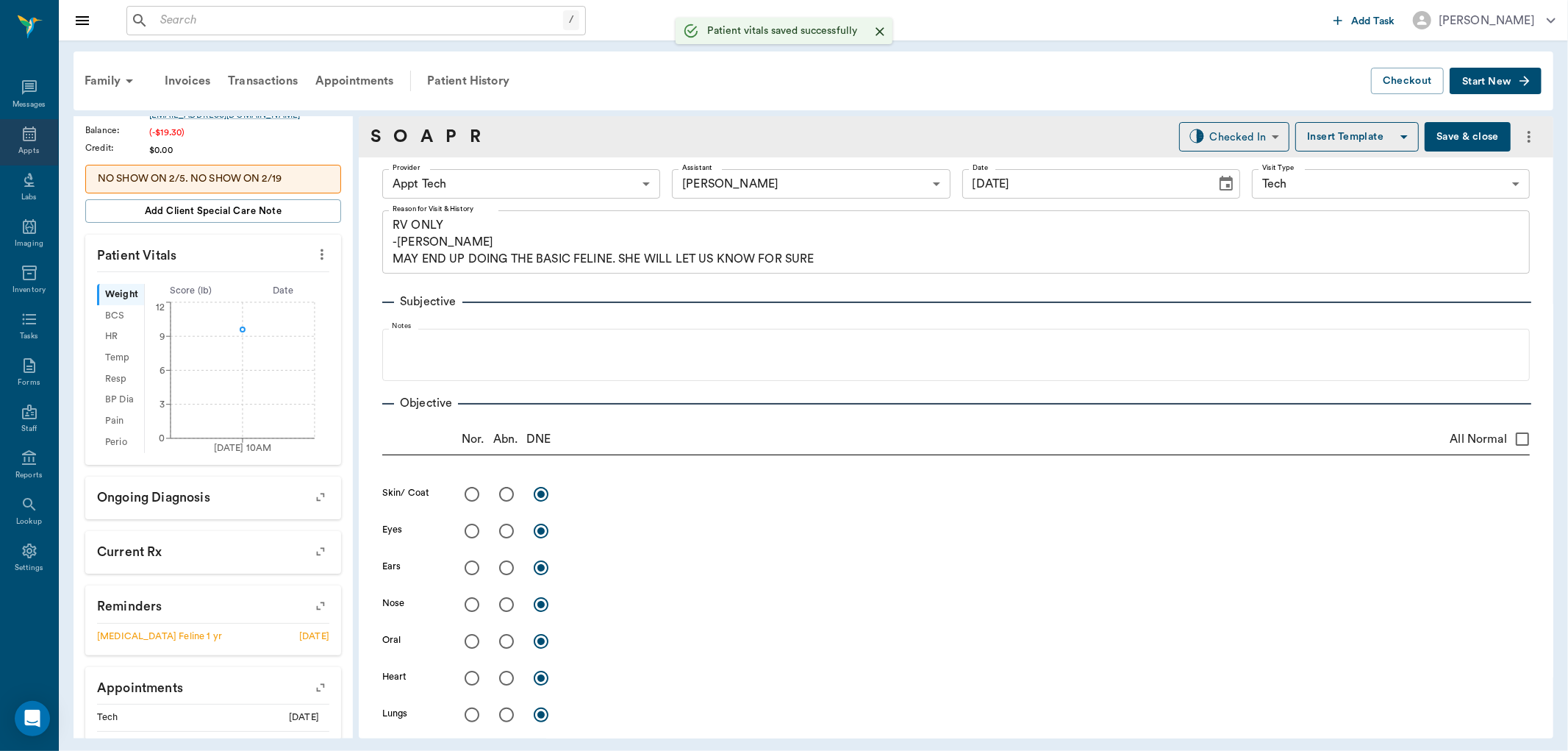
click at [24, 148] on div "Appts" at bounding box center [29, 151] width 21 height 11
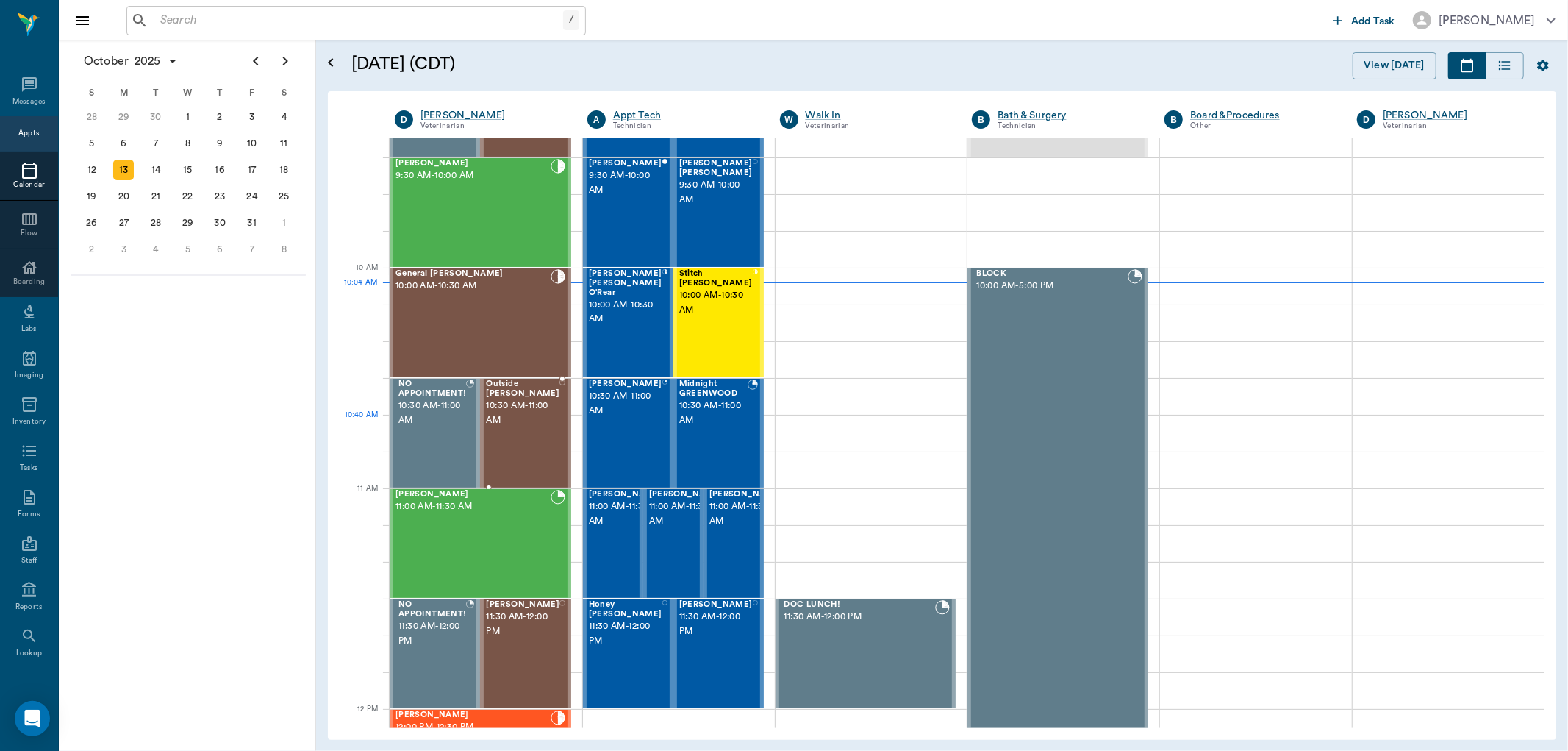
scroll to position [278, 0]
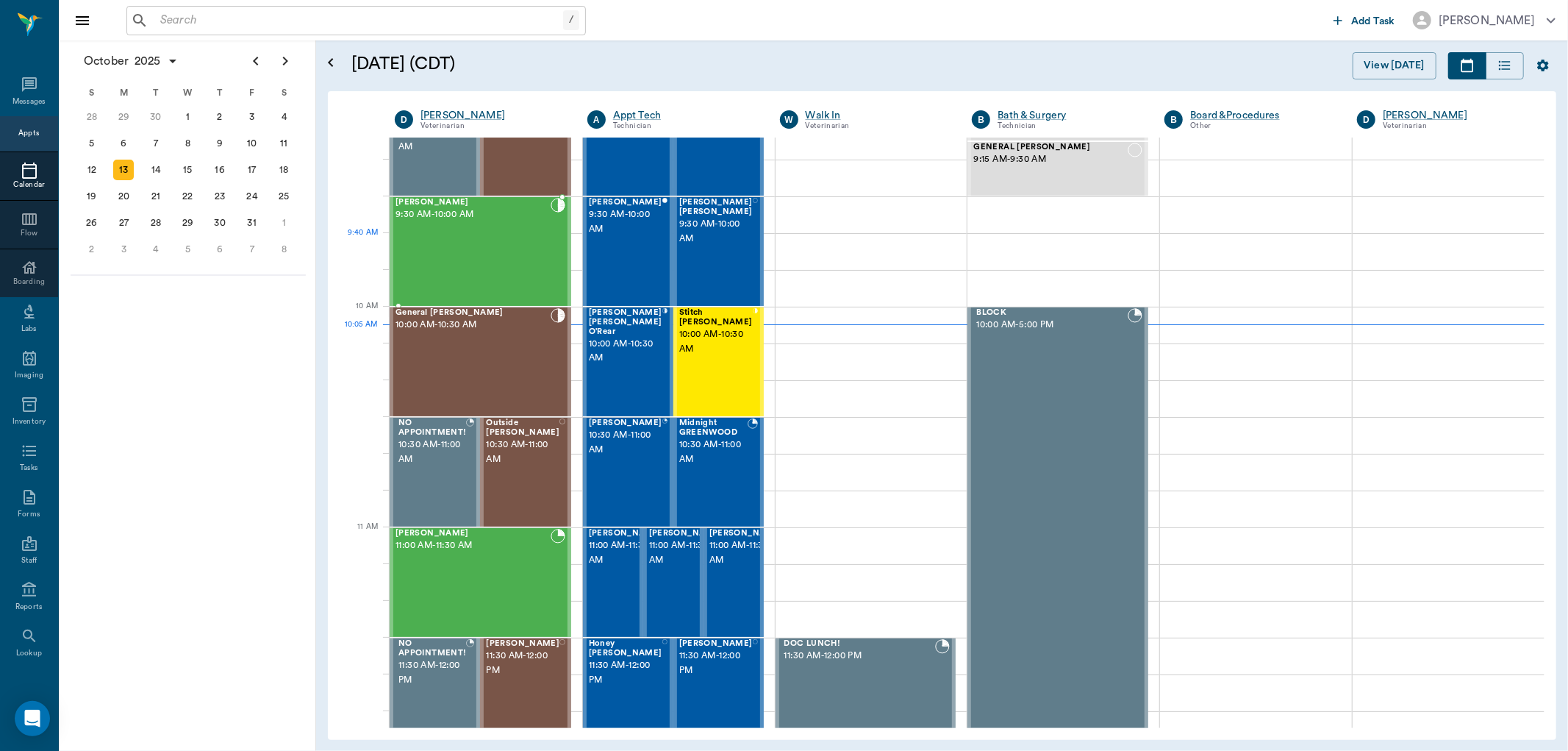
click at [486, 259] on div "Teddy McWaters 9:30 AM - 10:00 AM" at bounding box center [473, 251] width 155 height 107
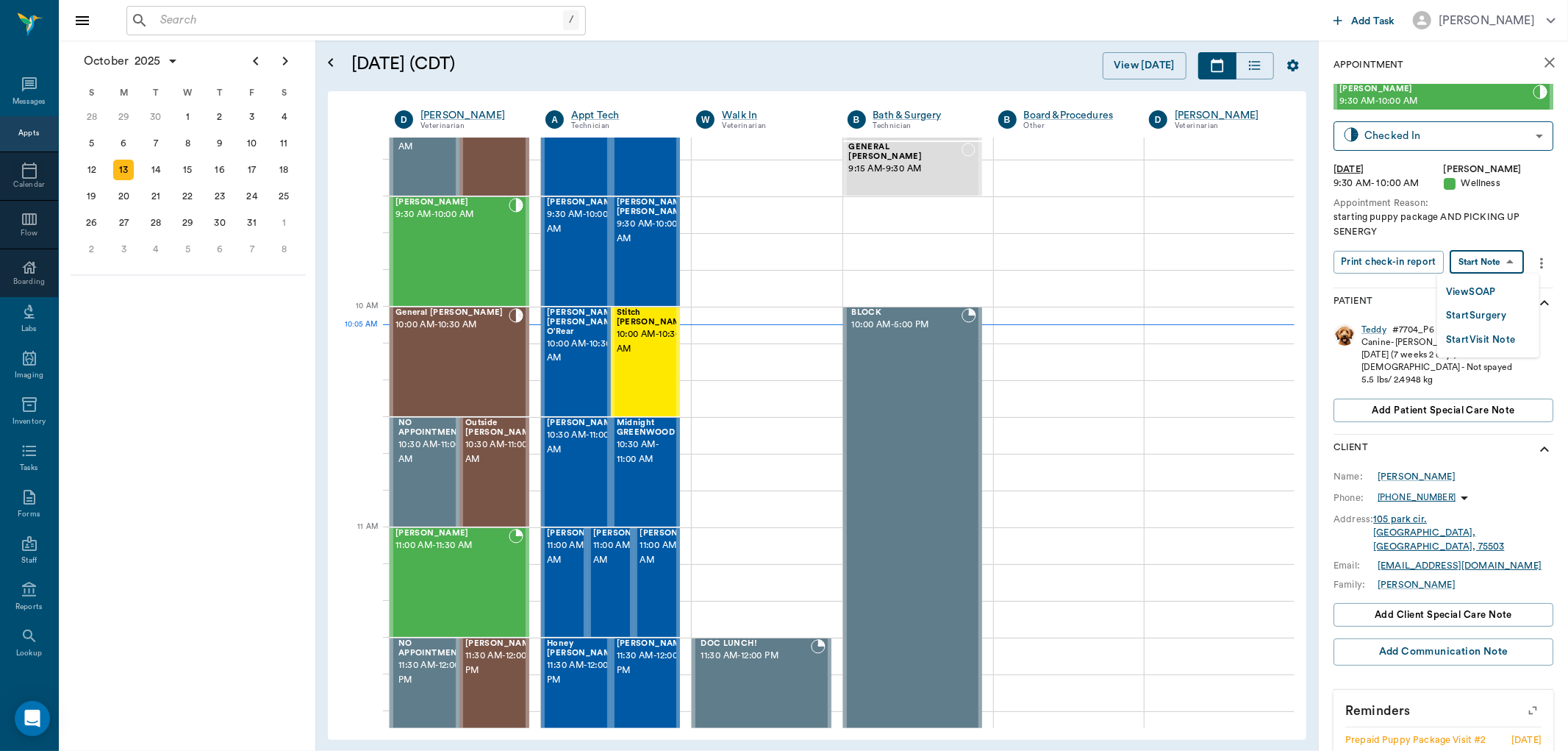
click at [1488, 269] on body "/ ​ Add Task Dr. Bert Ellsworth Nectar Messages Appts Calendar Flow Boarding La…" at bounding box center [784, 375] width 1568 height 751
click at [1482, 289] on button "View SOAP" at bounding box center [1470, 292] width 50 height 17
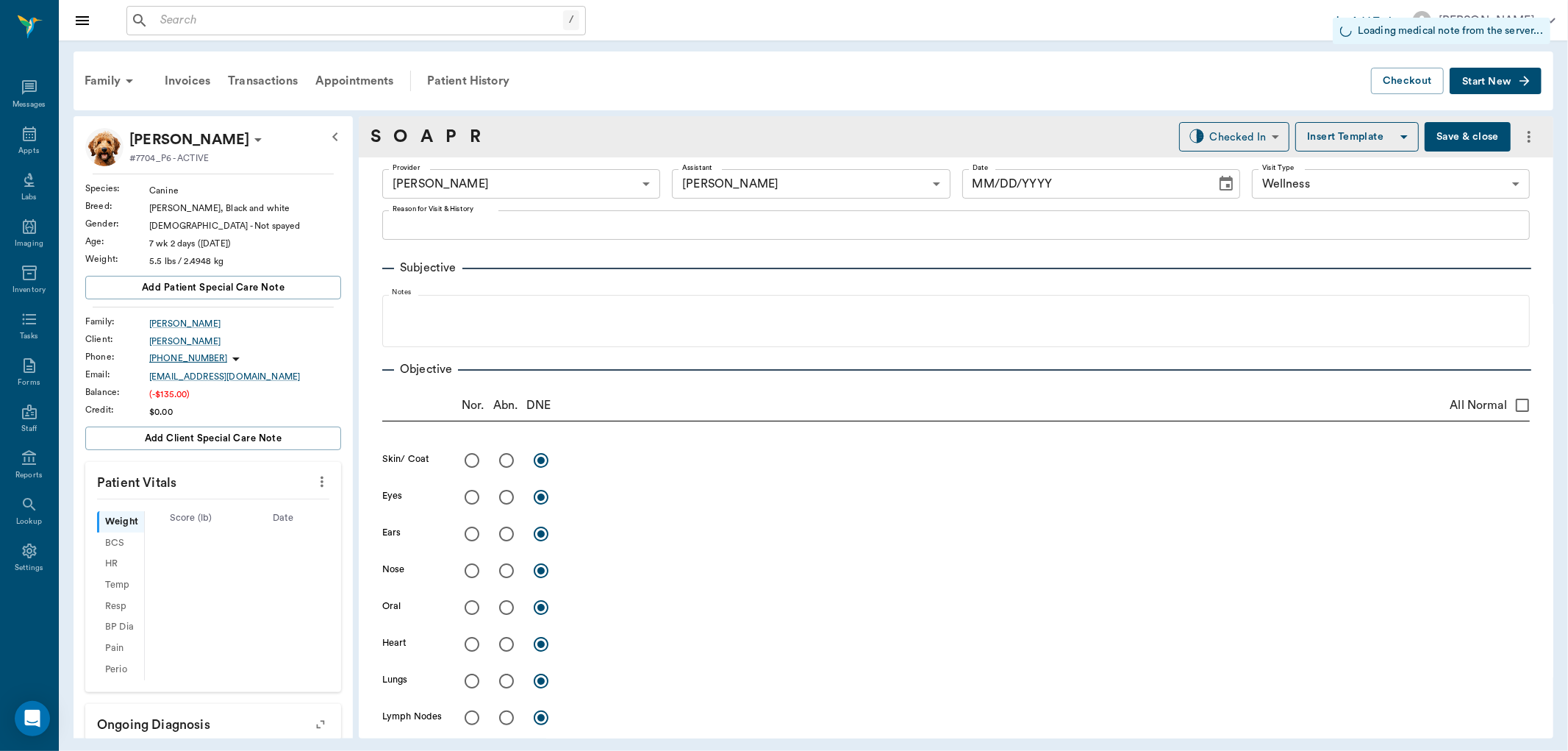
type input "63ec2f075fda476ae8351a4d"
type input "682b670d8bdc6f7f8feef3db"
type input "65d2be4f46e3a538d89b8c14"
type input "[DATE]"
type textarea "starting puppy package AND PICKING UP SENERGY"
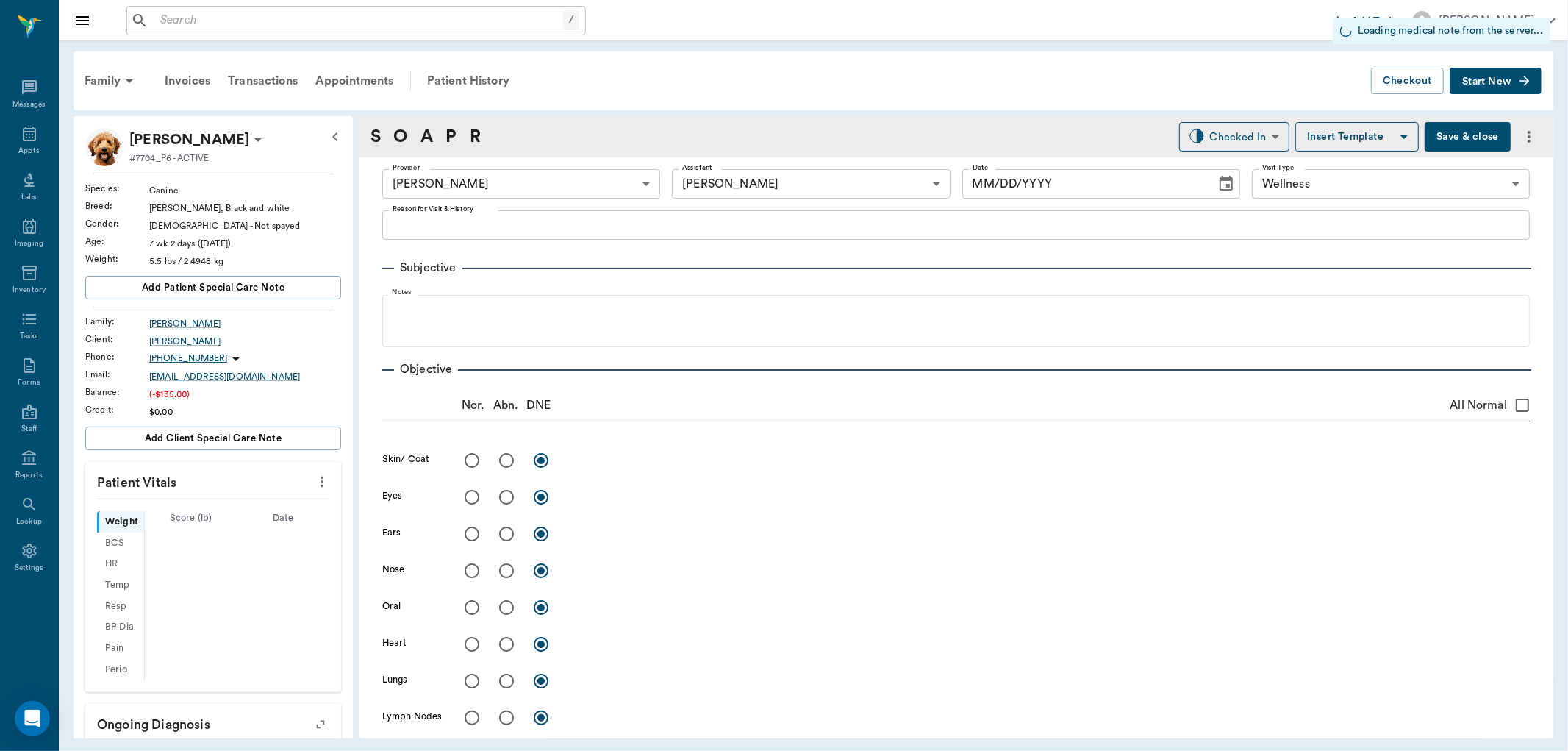
type input "1.00"
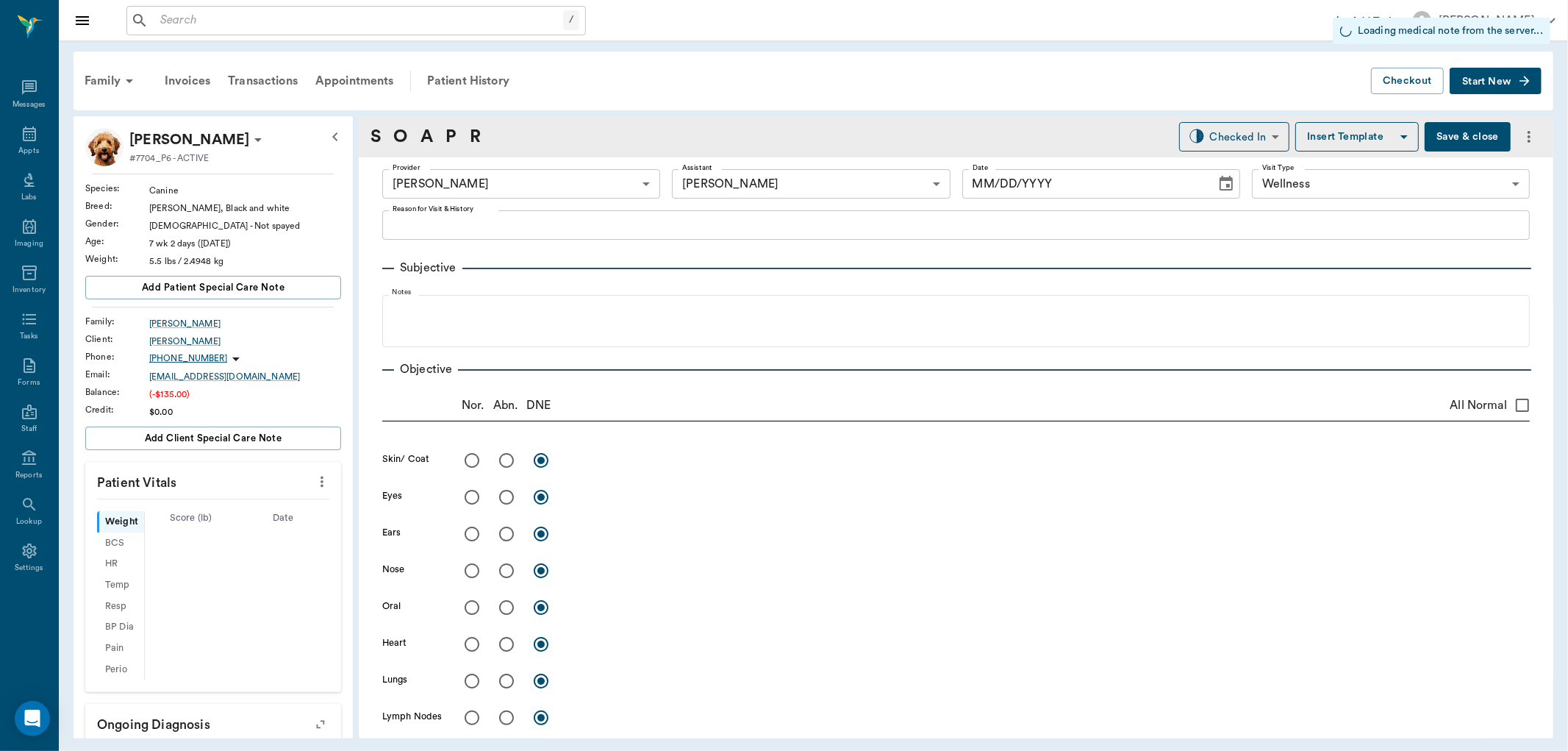
type input "0"
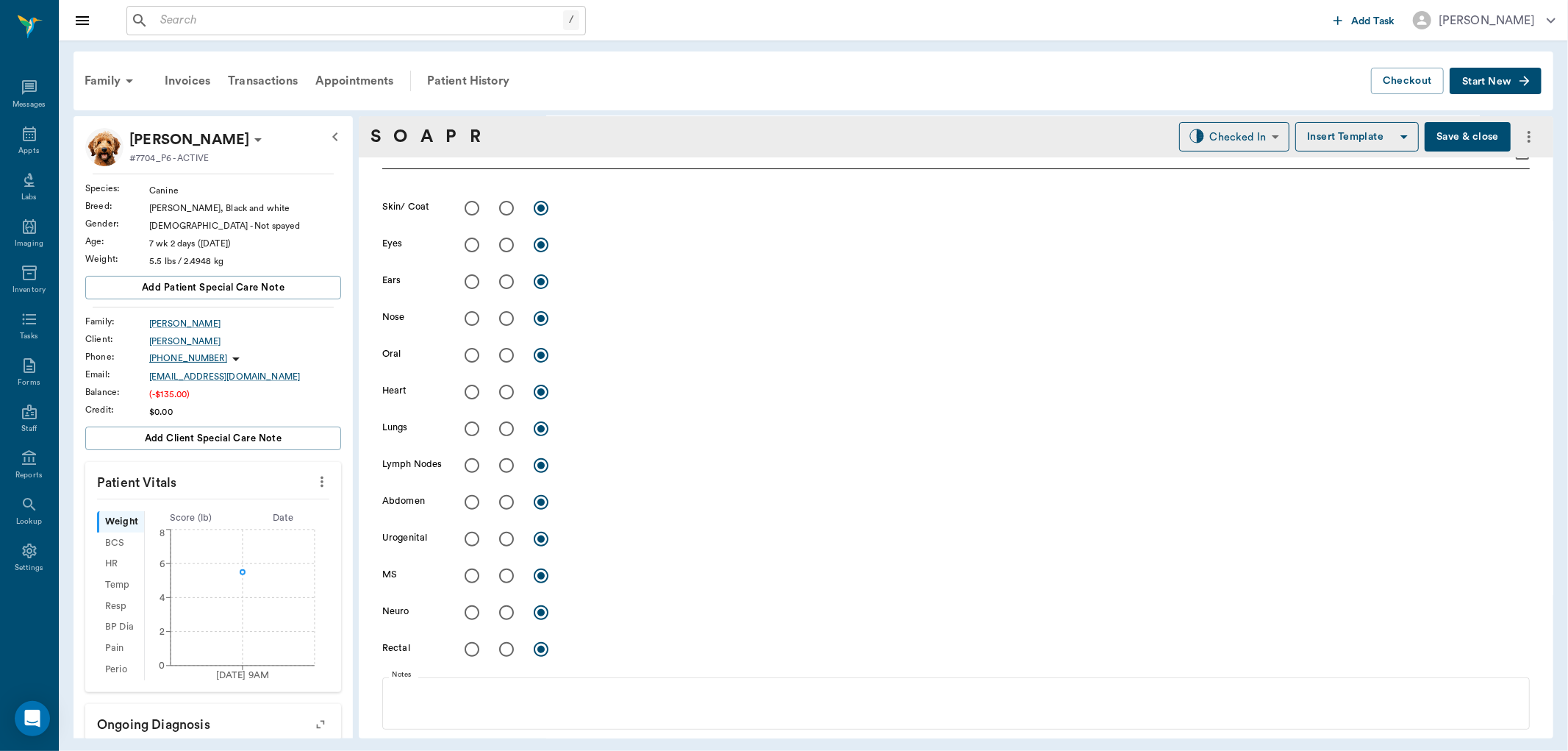
scroll to position [163, 0]
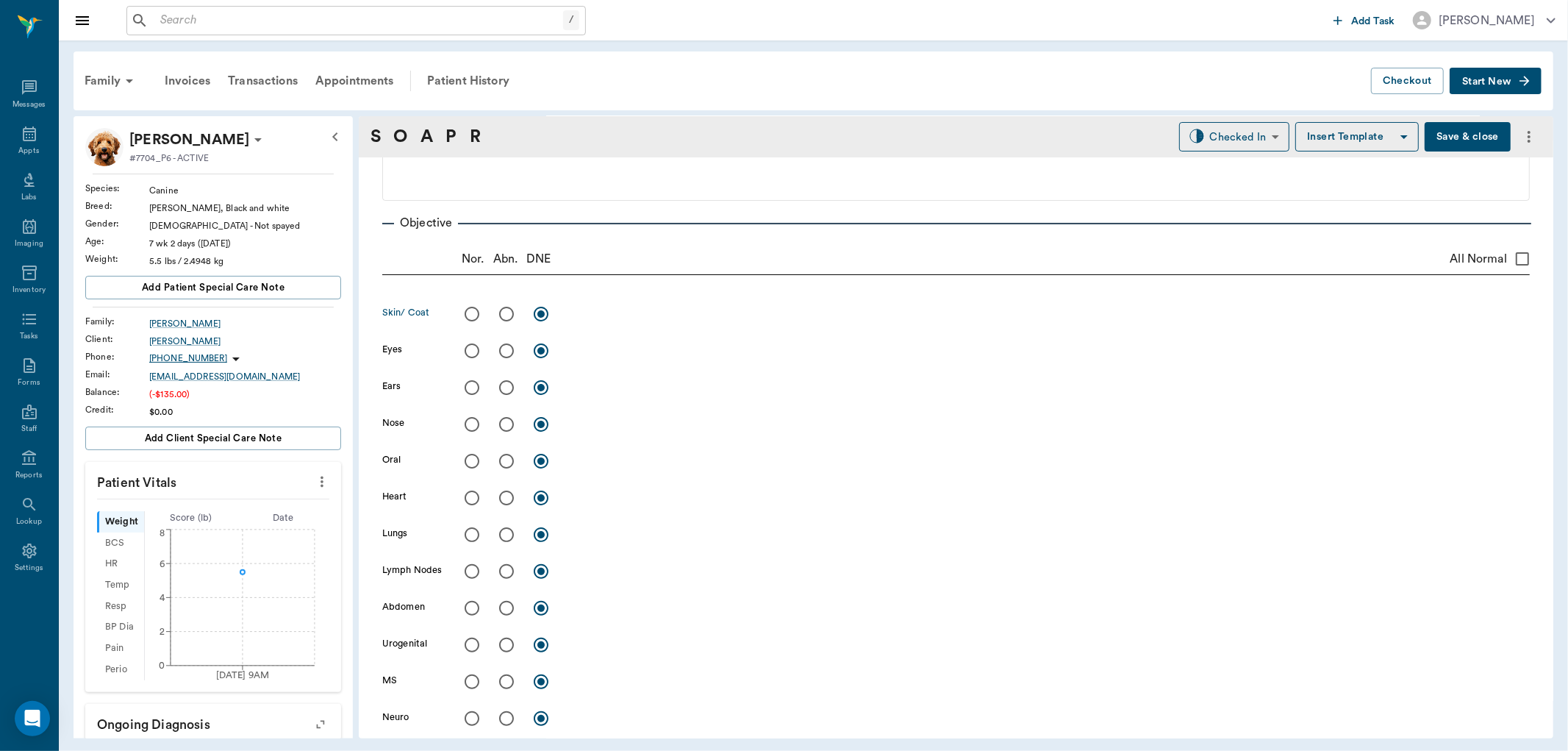
click at [482, 312] on input "radio" at bounding box center [472, 314] width 31 height 31
radio input "true"
click at [466, 354] on input "radio" at bounding box center [472, 351] width 31 height 31
radio input "true"
click at [476, 386] on input "radio" at bounding box center [472, 387] width 31 height 31
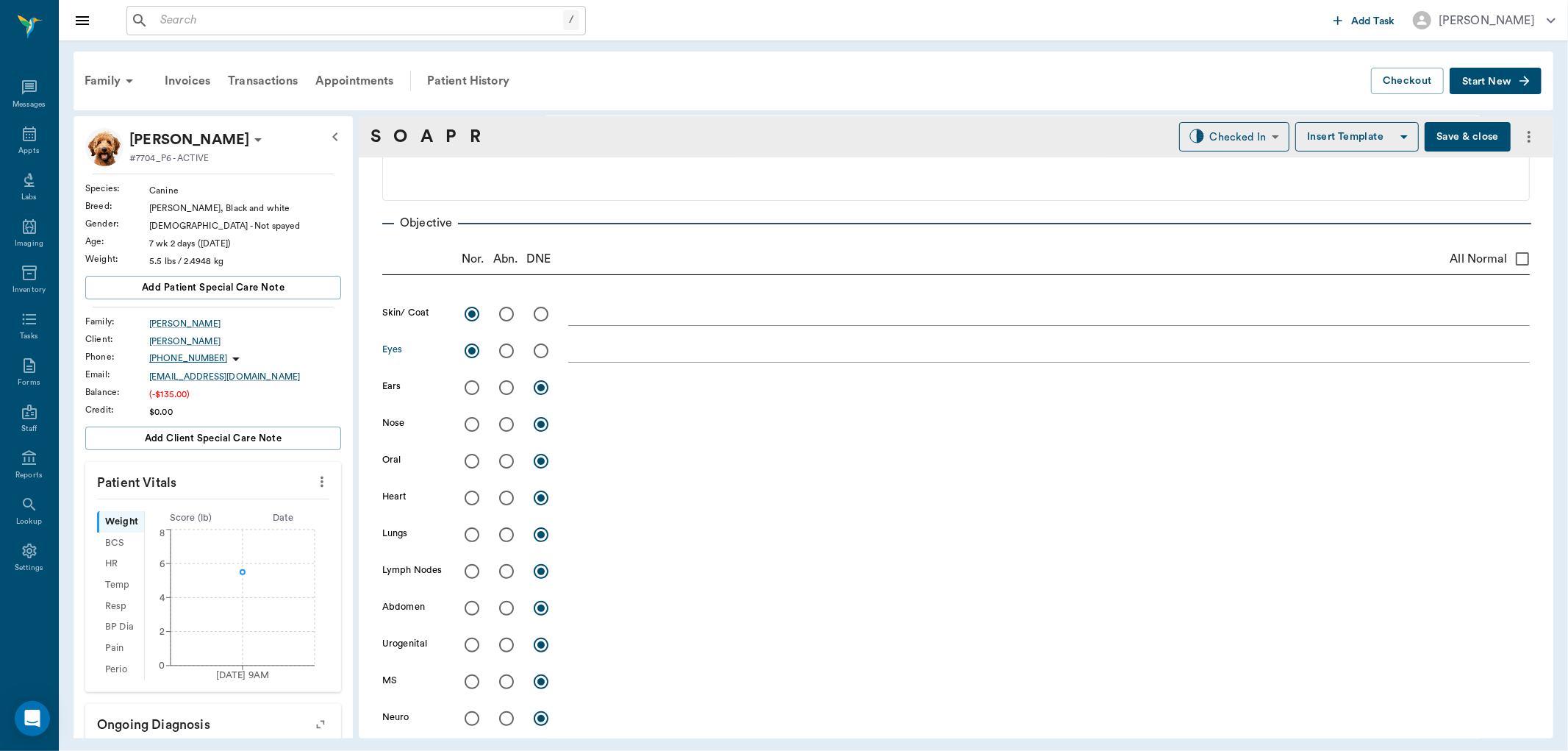
radio input "true"
click at [476, 420] on input "radio" at bounding box center [472, 424] width 31 height 31
radio input "true"
drag, startPoint x: 476, startPoint y: 458, endPoint x: 473, endPoint y: 474, distance: 16.3
click at [475, 458] on input "radio" at bounding box center [472, 461] width 31 height 31
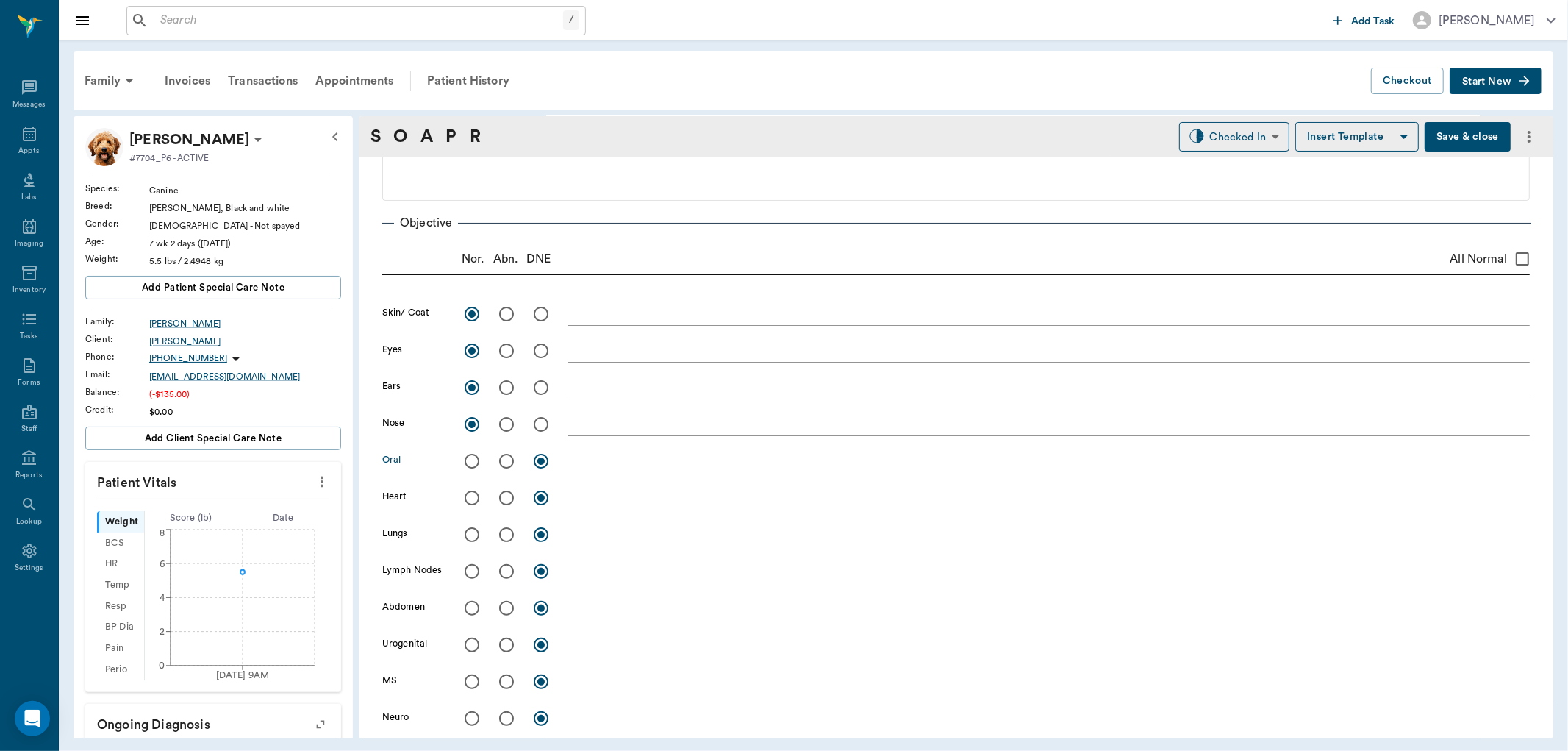
radio input "true"
click at [480, 498] on input "radio" at bounding box center [472, 497] width 31 height 31
radio input "true"
click at [476, 532] on input "radio" at bounding box center [472, 535] width 31 height 31
radio input "true"
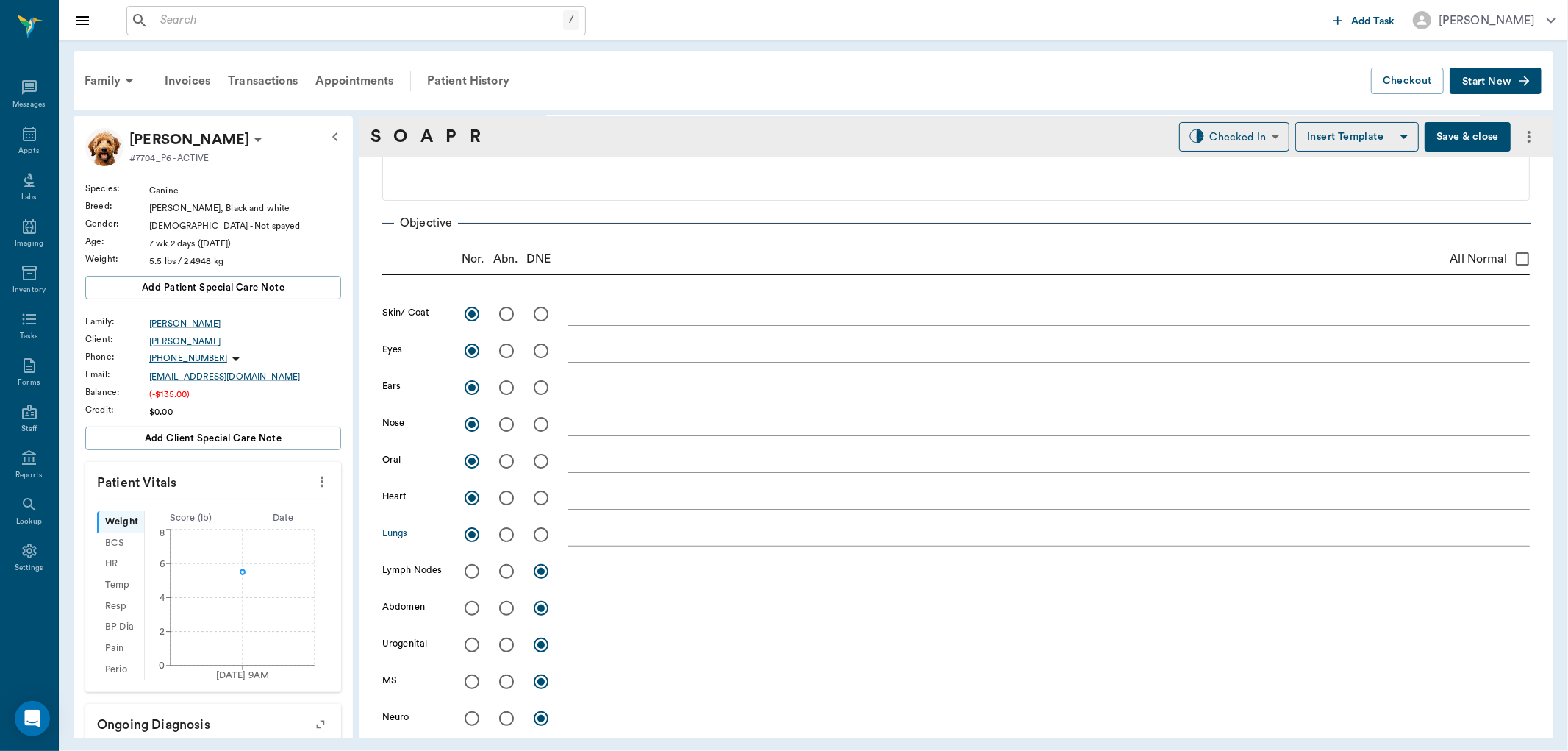
click at [476, 571] on input "radio" at bounding box center [472, 571] width 31 height 31
radio input "true"
click at [479, 611] on input "radio" at bounding box center [472, 608] width 31 height 31
radio input "true"
click at [466, 645] on input "radio" at bounding box center [472, 645] width 31 height 31
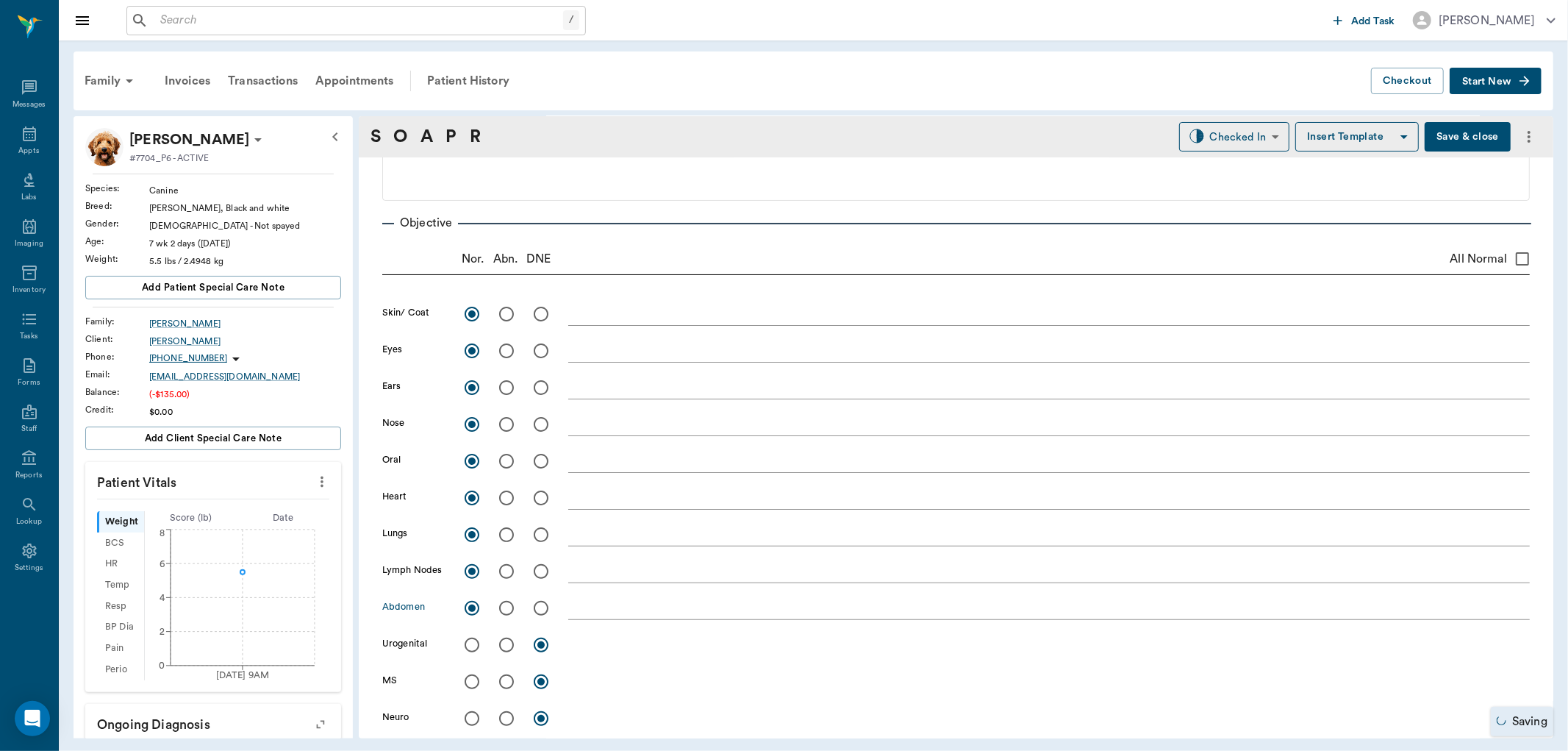
radio input "true"
click at [472, 686] on input "radio" at bounding box center [472, 681] width 31 height 31
radio input "true"
click at [473, 716] on input "radio" at bounding box center [472, 718] width 31 height 31
radio input "true"
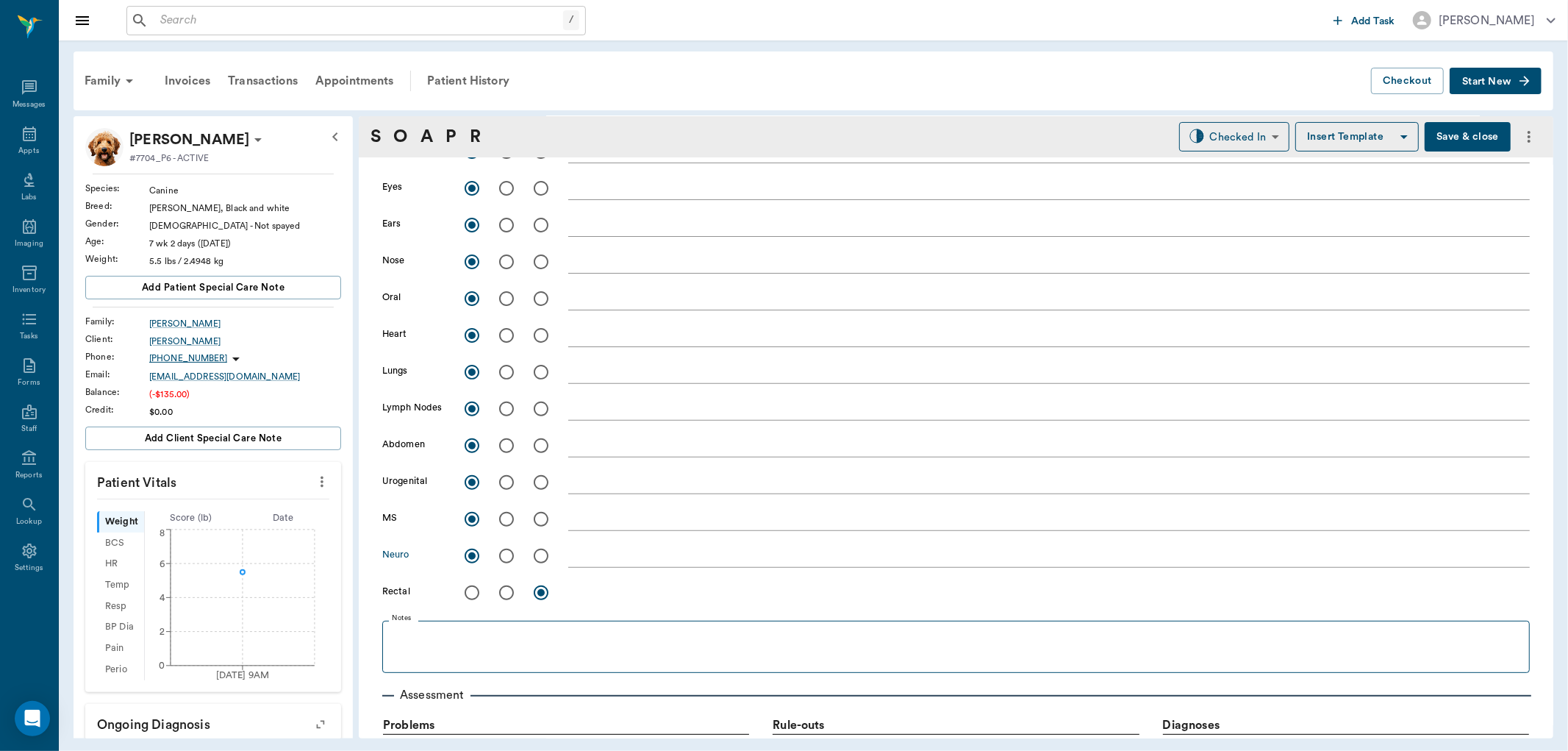
scroll to position [327, 0]
click at [472, 591] on input "radio" at bounding box center [472, 592] width 31 height 31
radio input "true"
checkbox input "true"
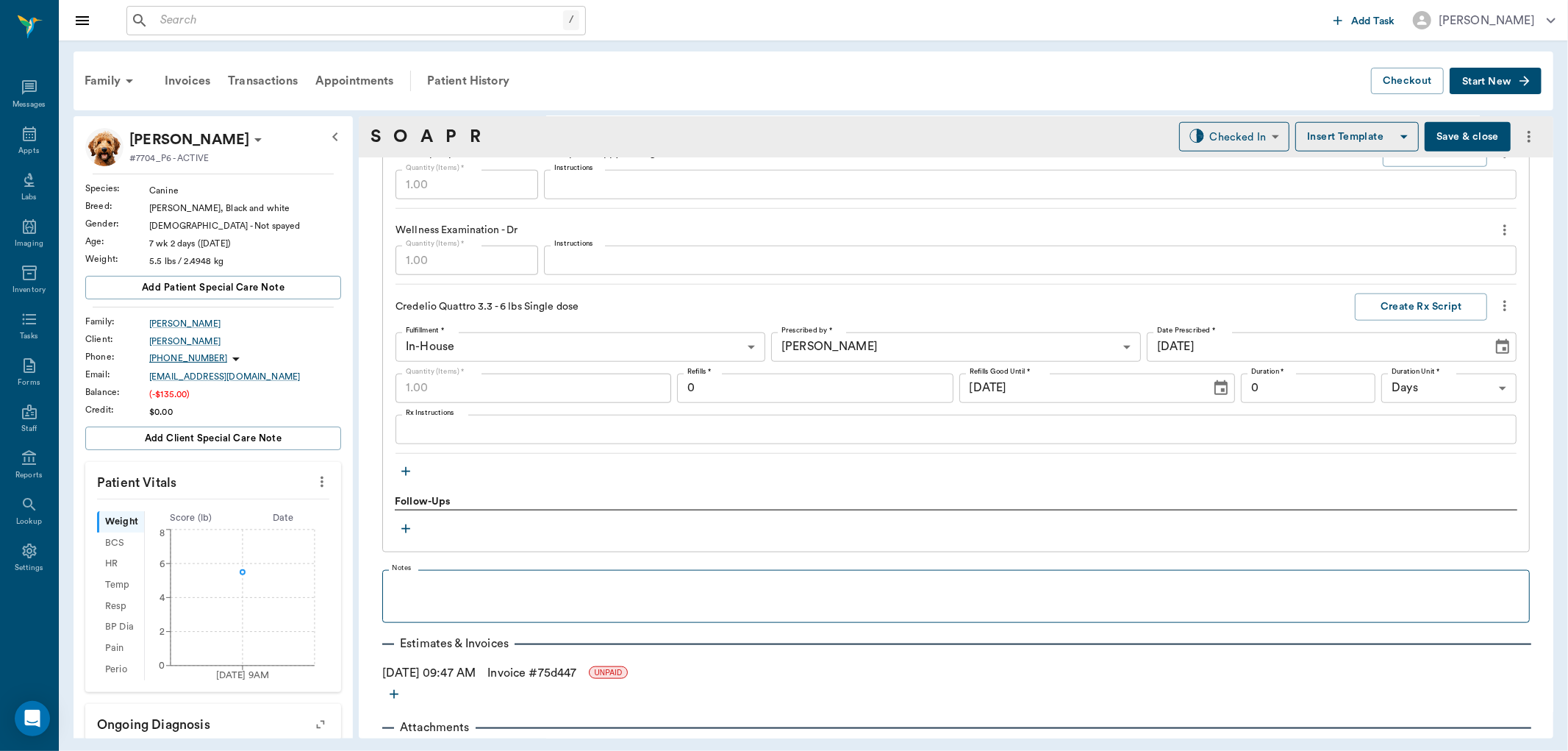
scroll to position [1312, 0]
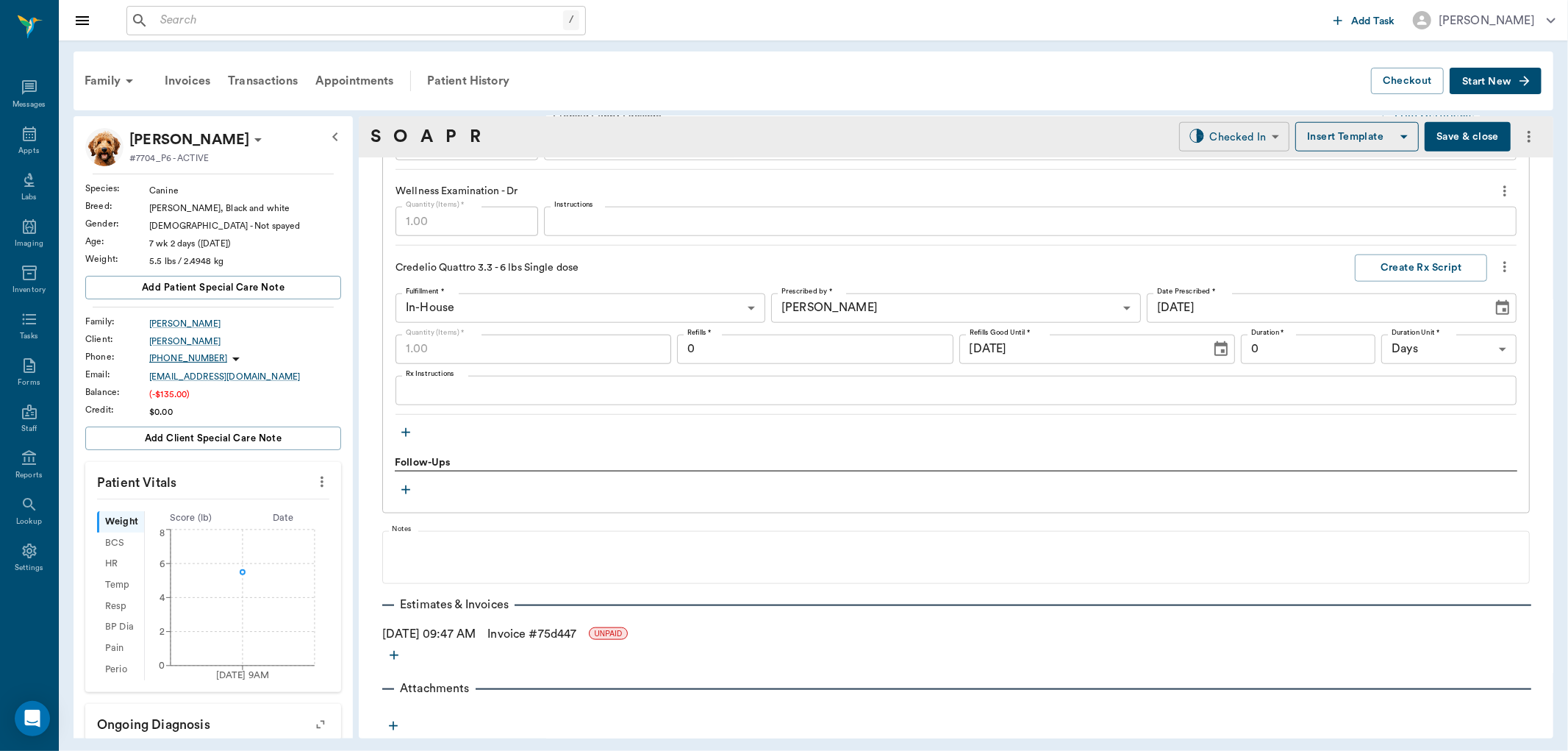
click at [1208, 137] on body "/ ​ Add Task Dr. Bert Ellsworth Nectar Messages Appts Labs Imaging Inventory Ta…" at bounding box center [784, 375] width 1568 height 751
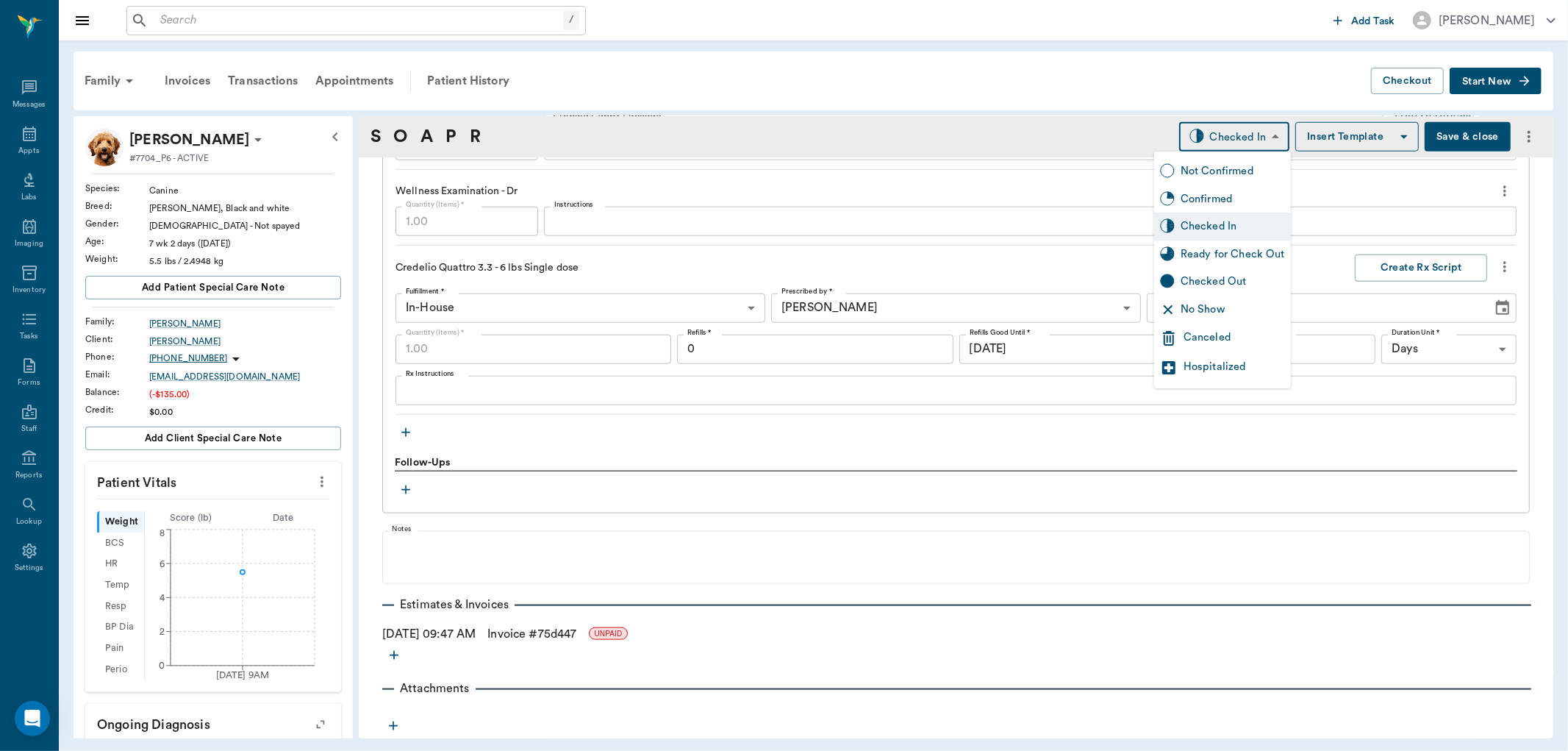
drag, startPoint x: 1225, startPoint y: 248, endPoint x: 934, endPoint y: 270, distance: 291.8
click at [1226, 248] on div "Ready for Check Out" at bounding box center [1233, 255] width 105 height 16
type input "READY_TO_CHECKOUT"
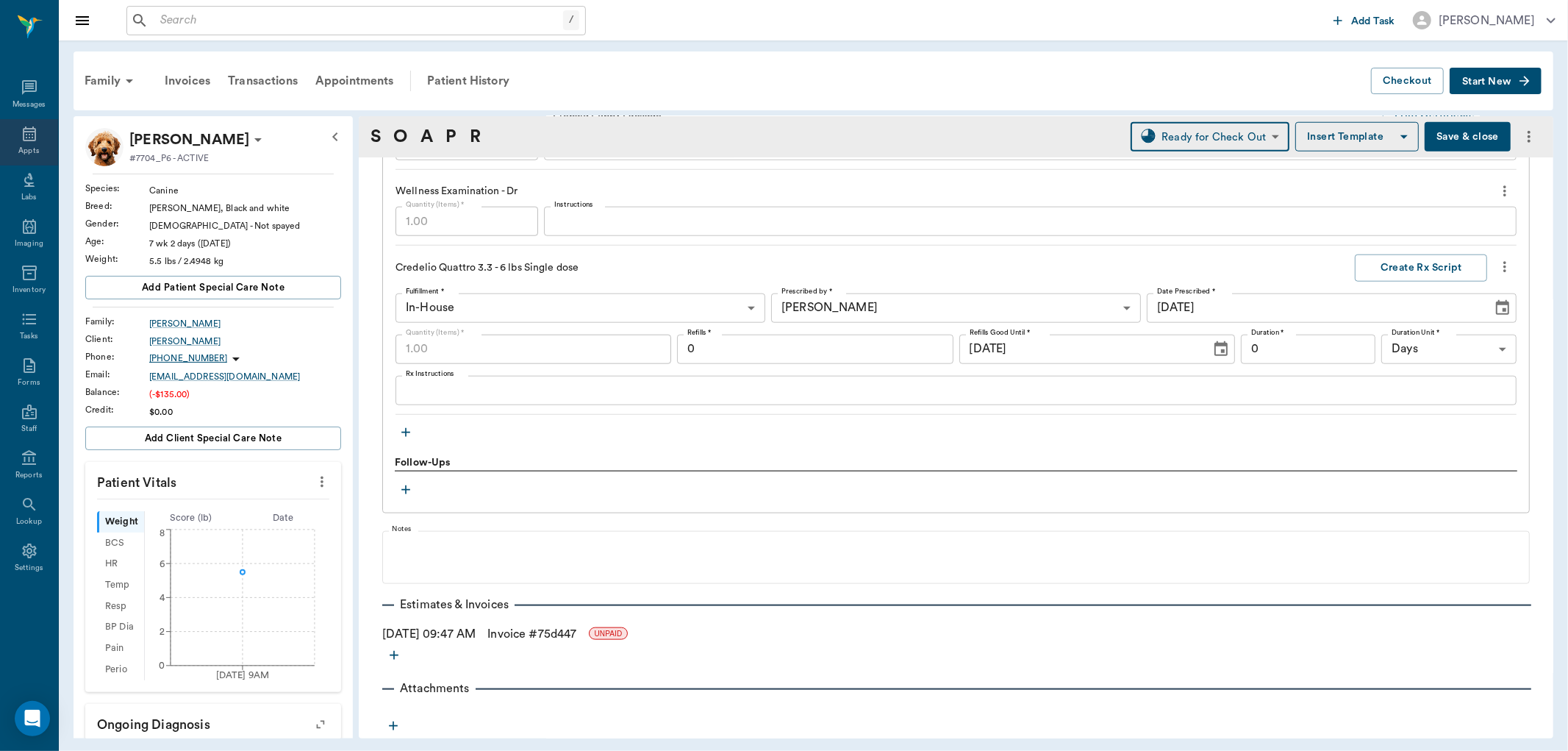
click at [24, 140] on icon at bounding box center [29, 134] width 13 height 15
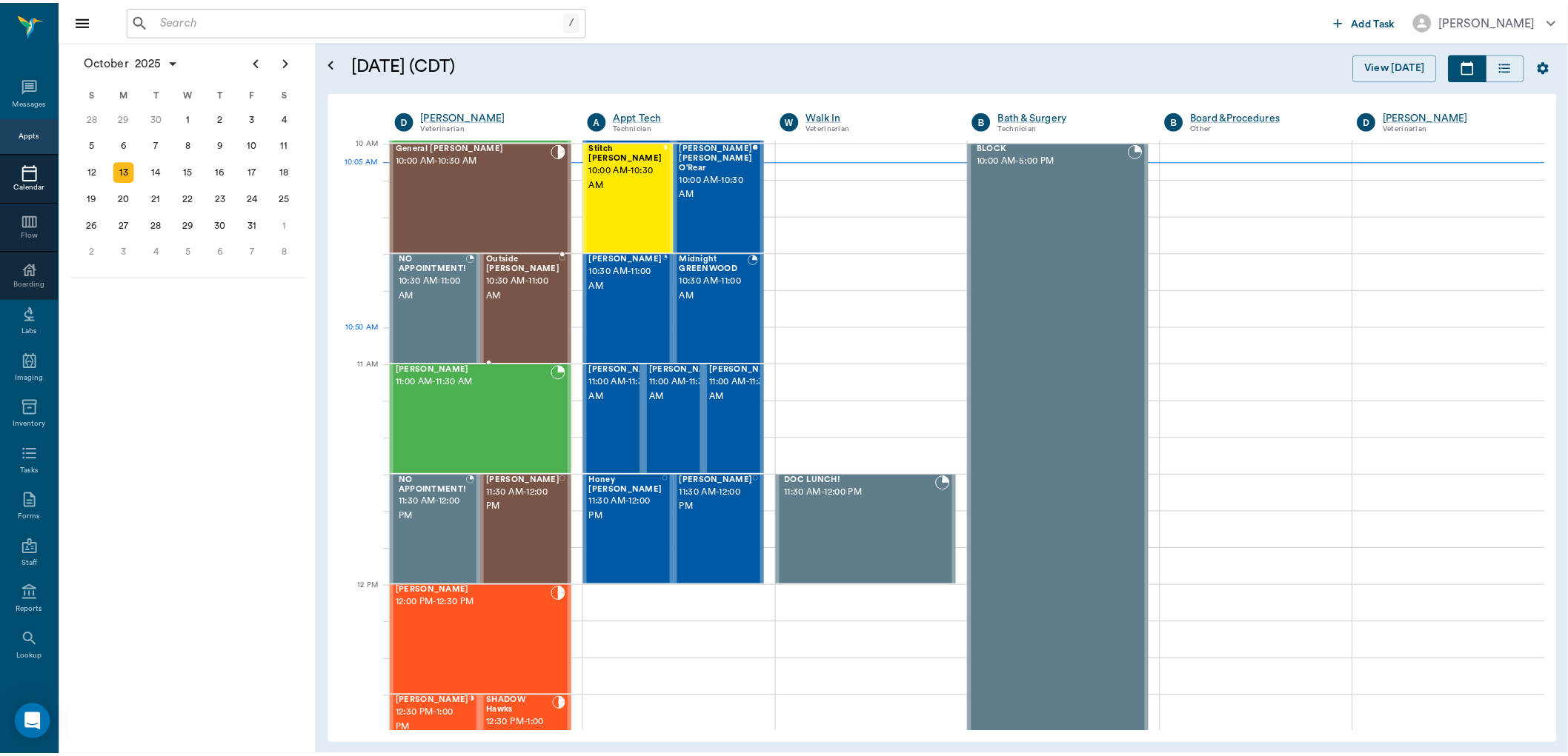
scroll to position [446, 0]
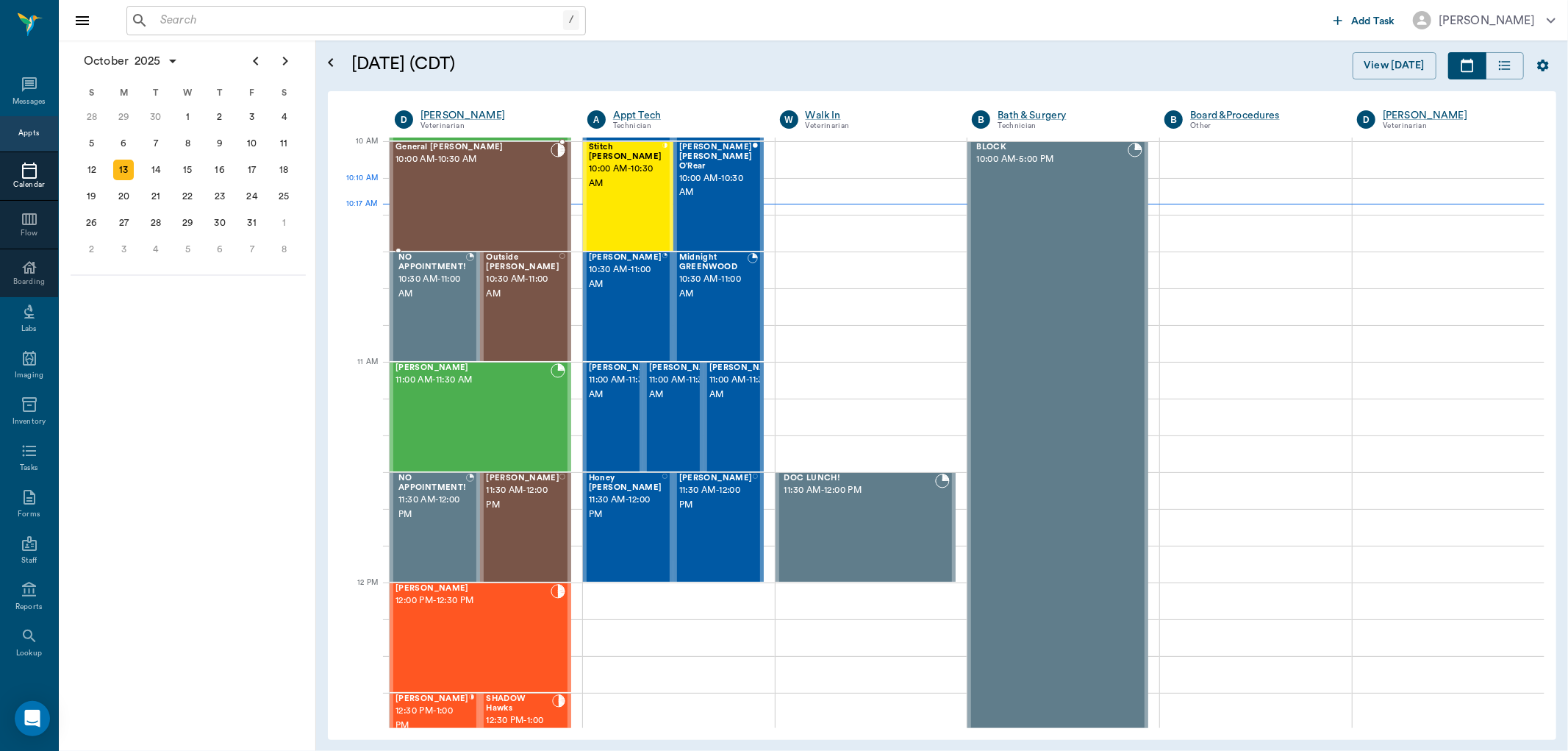
click at [465, 186] on div "General Henson 10:00 AM - 10:30 AM" at bounding box center [473, 196] width 155 height 107
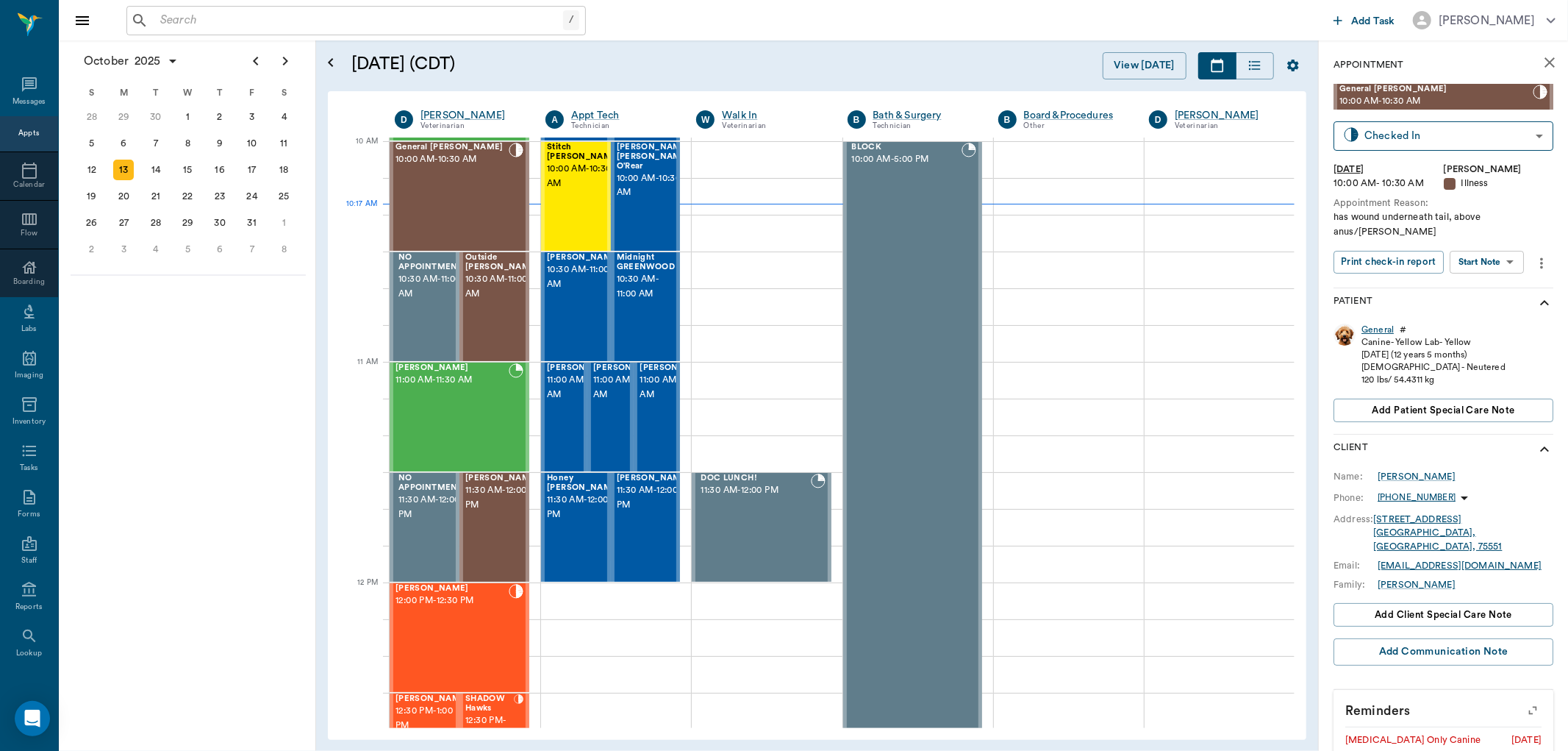
click at [1375, 324] on div "General" at bounding box center [1378, 330] width 33 height 13
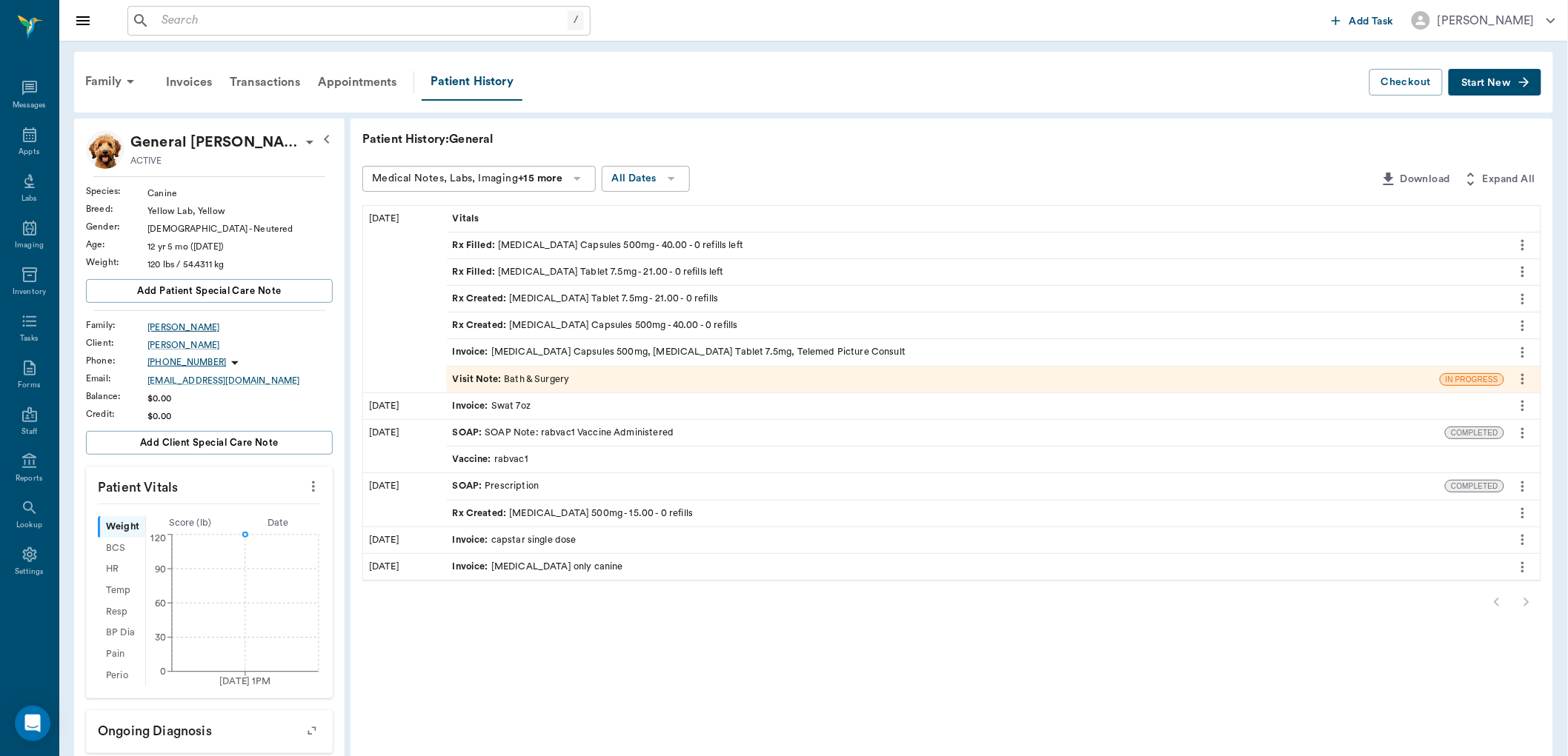
click at [172, 328] on div "Henson" at bounding box center [240, 327] width 185 height 14
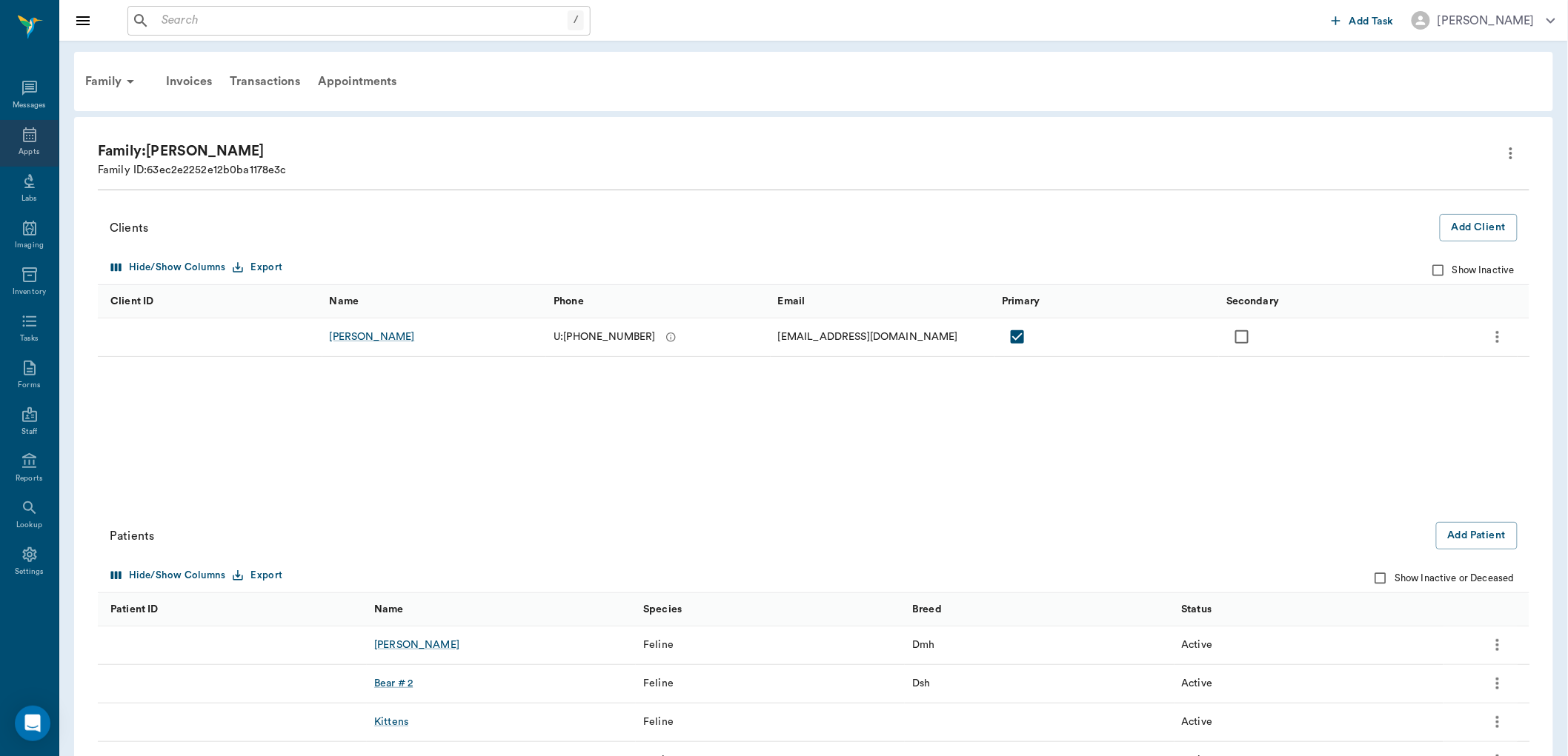
click at [36, 145] on div "Appts" at bounding box center [29, 143] width 58 height 46
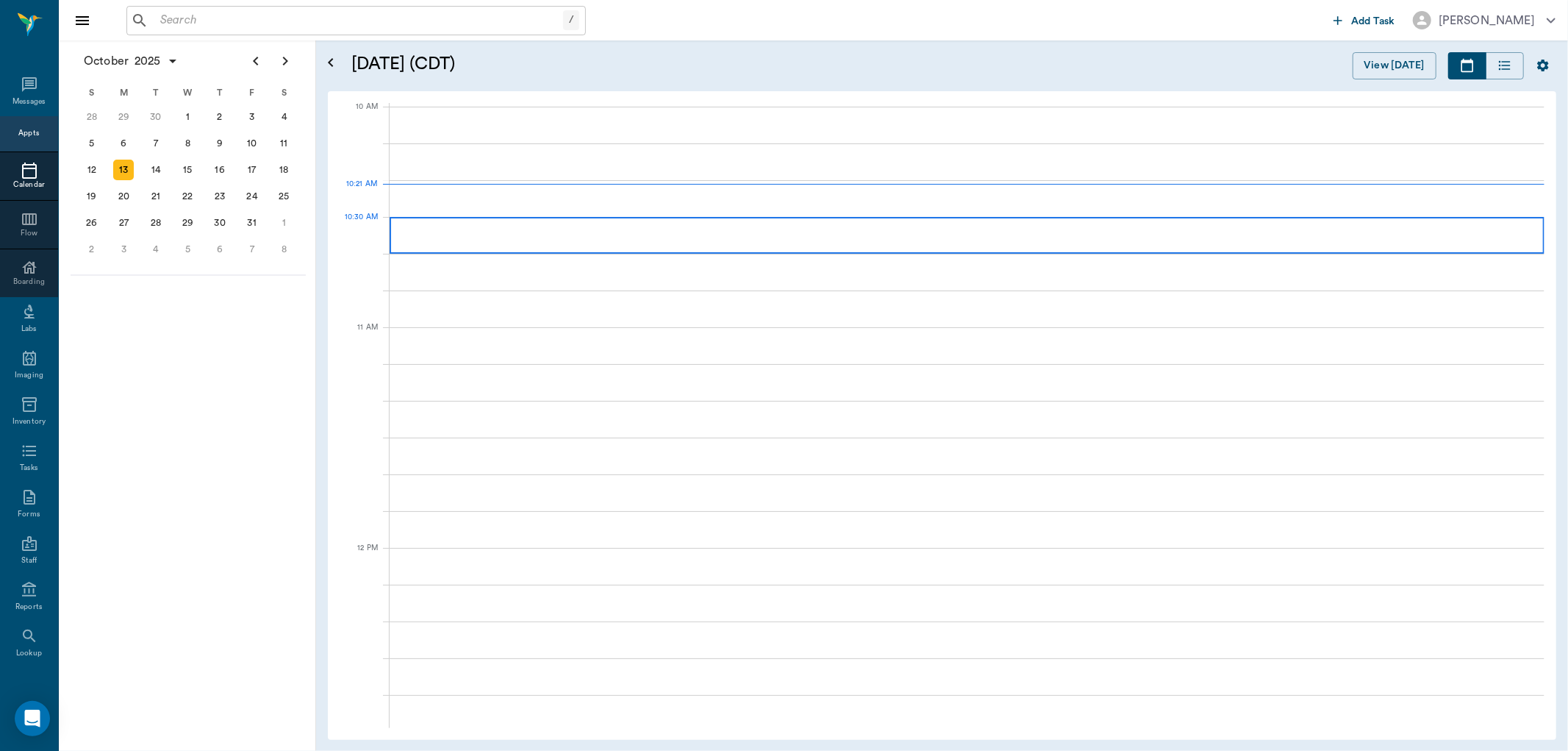
scroll to position [443, 0]
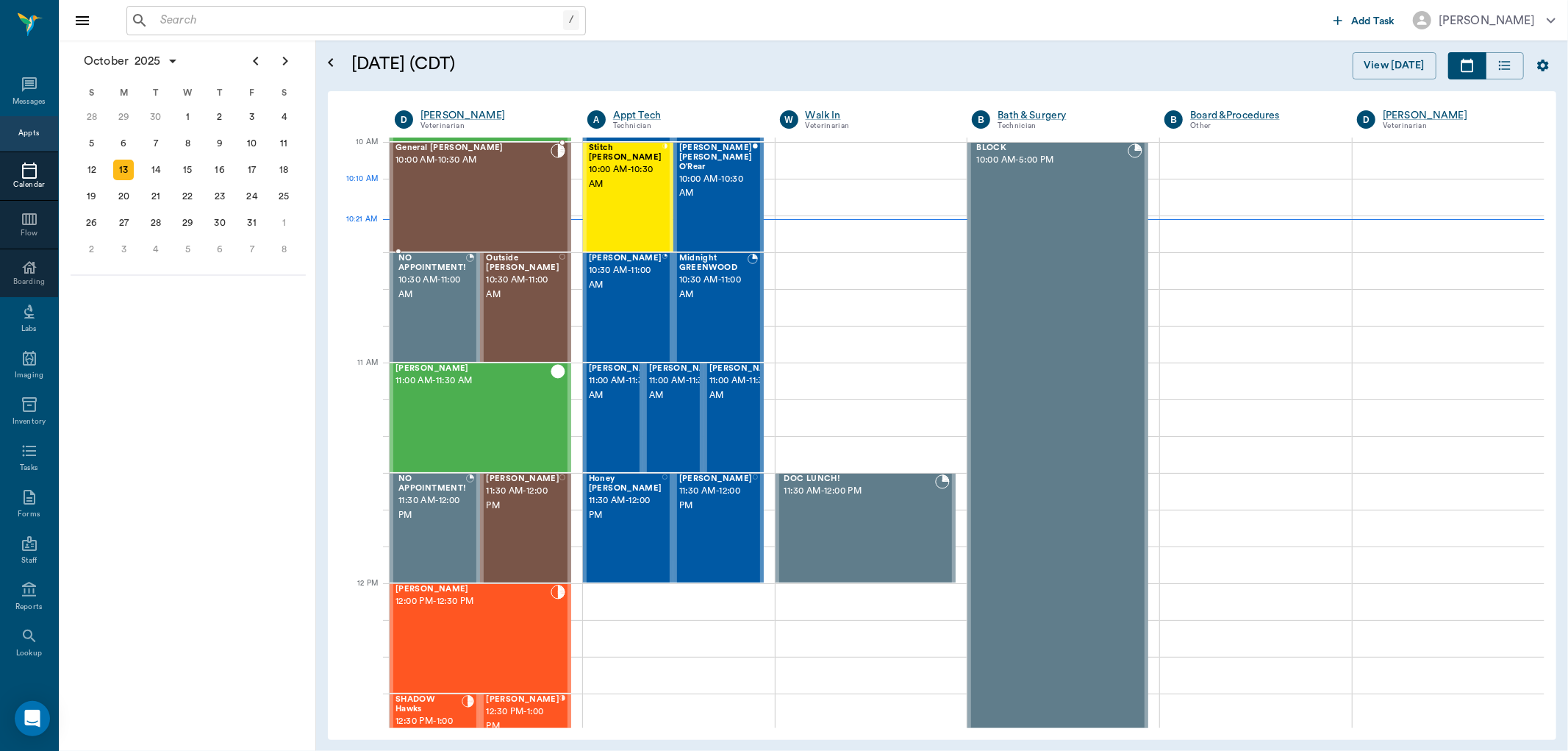
click at [503, 191] on div "General Henson 10:00 AM - 10:30 AM" at bounding box center [473, 197] width 155 height 107
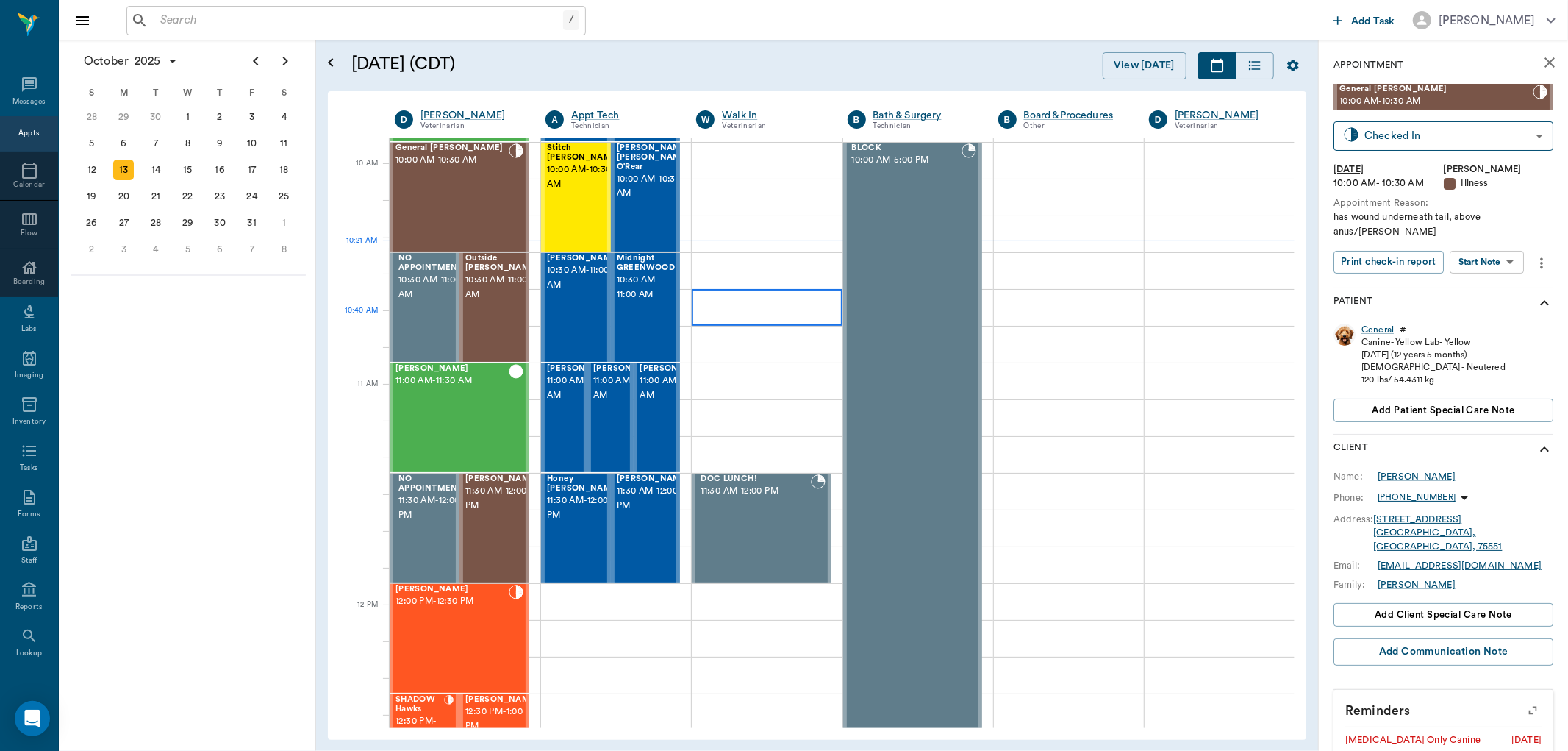
scroll to position [361, 0]
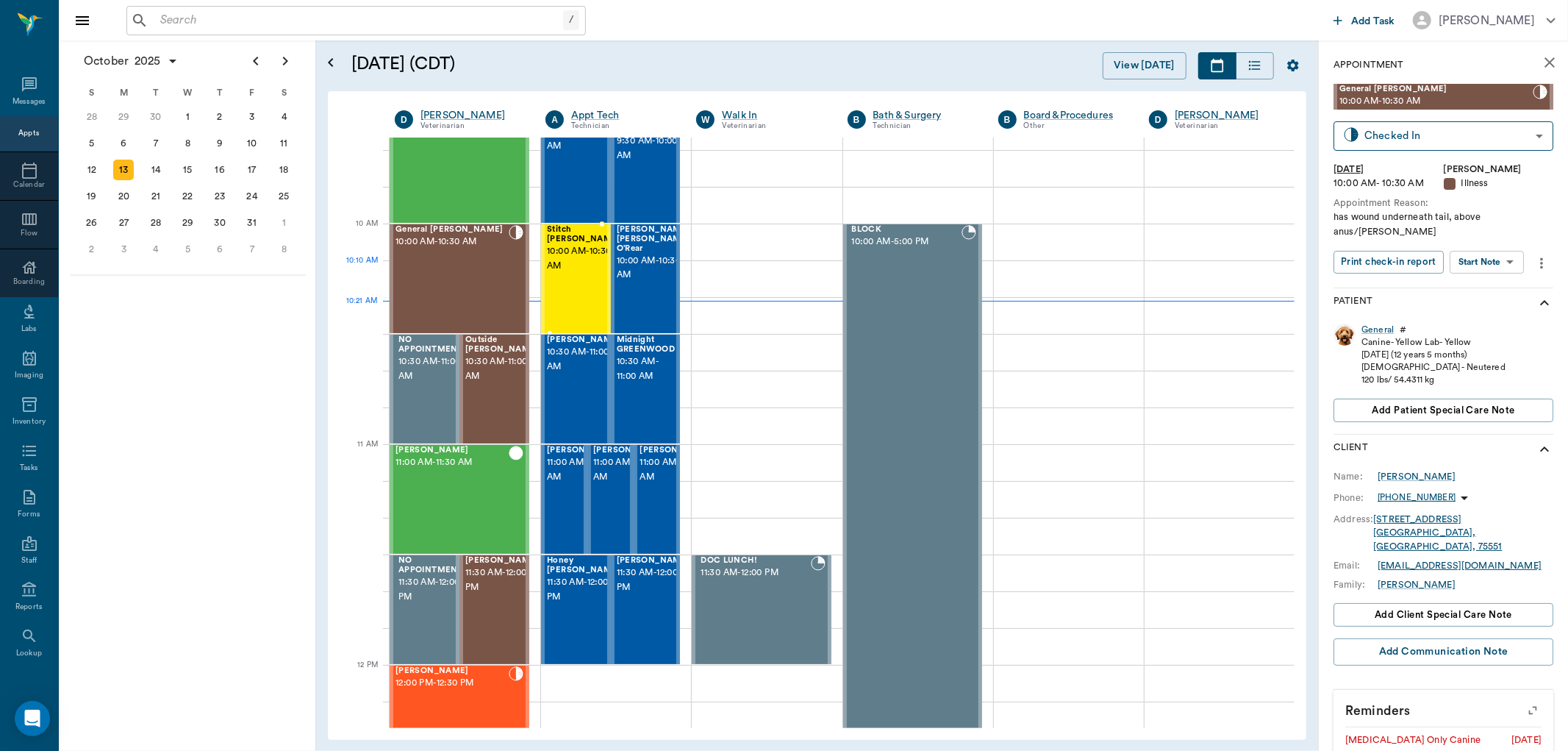
click at [568, 266] on span "10:00 AM - 10:30 AM" at bounding box center [583, 259] width 74 height 29
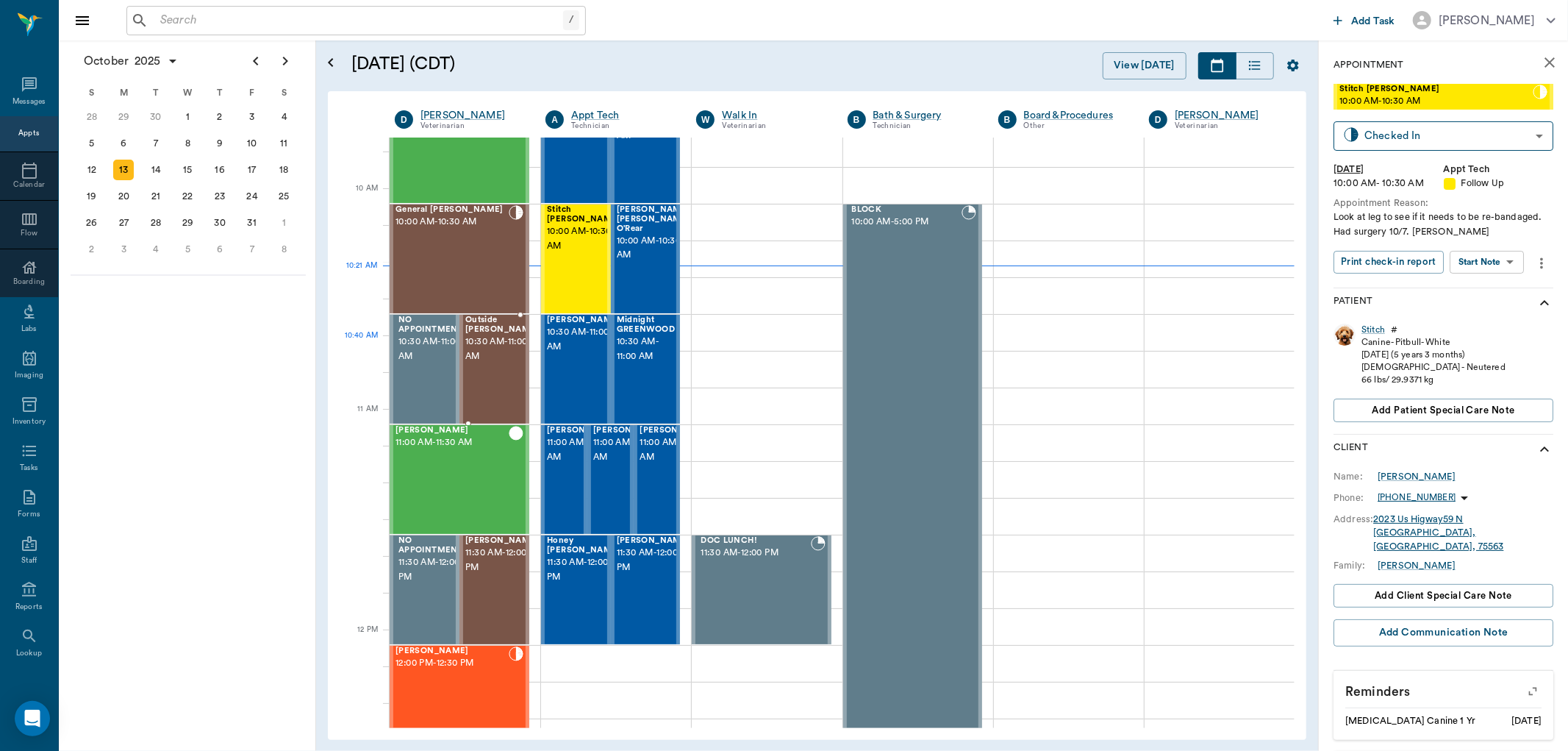
scroll to position [279, 0]
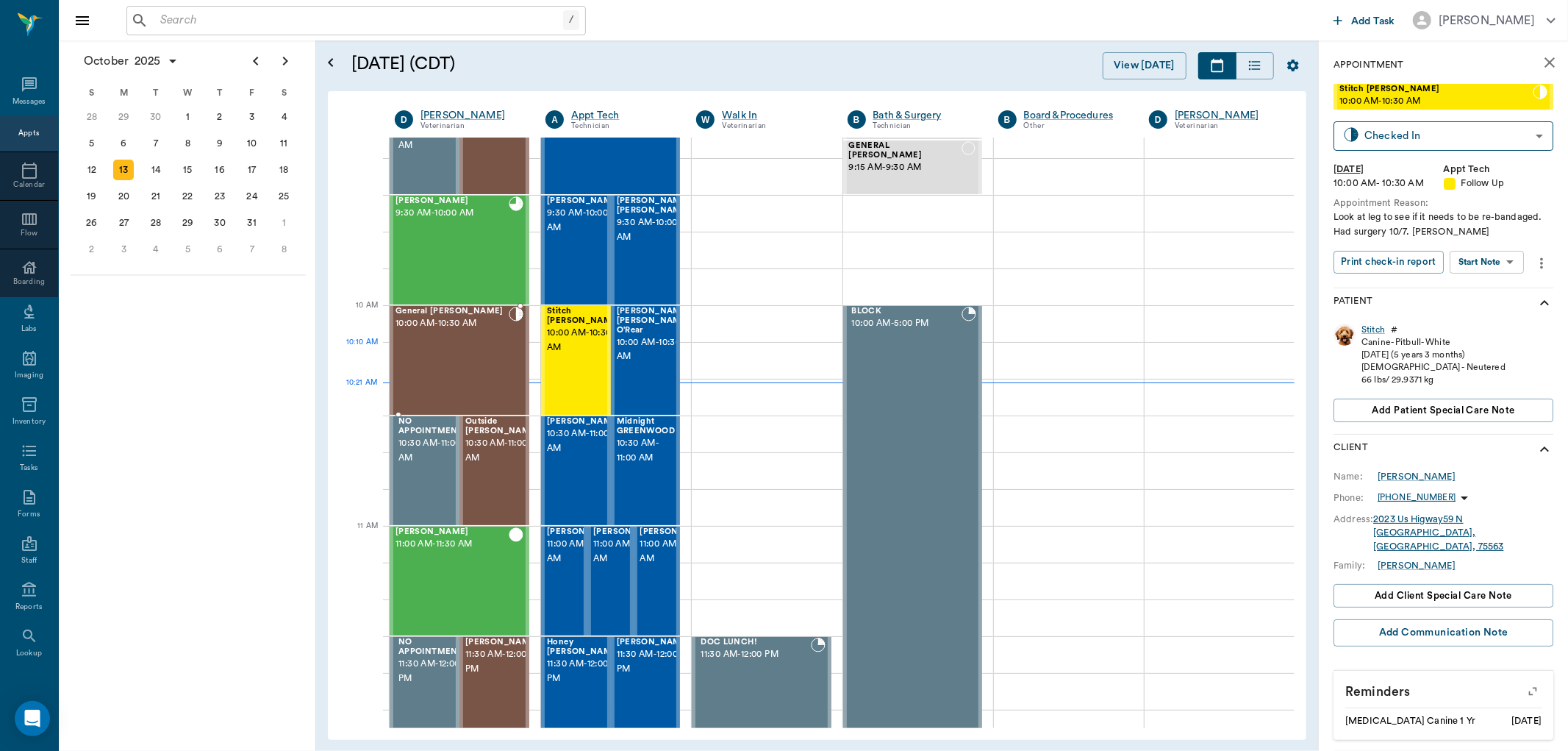
click at [479, 377] on div "General Henson 10:00 AM - 10:30 AM" at bounding box center [452, 360] width 113 height 107
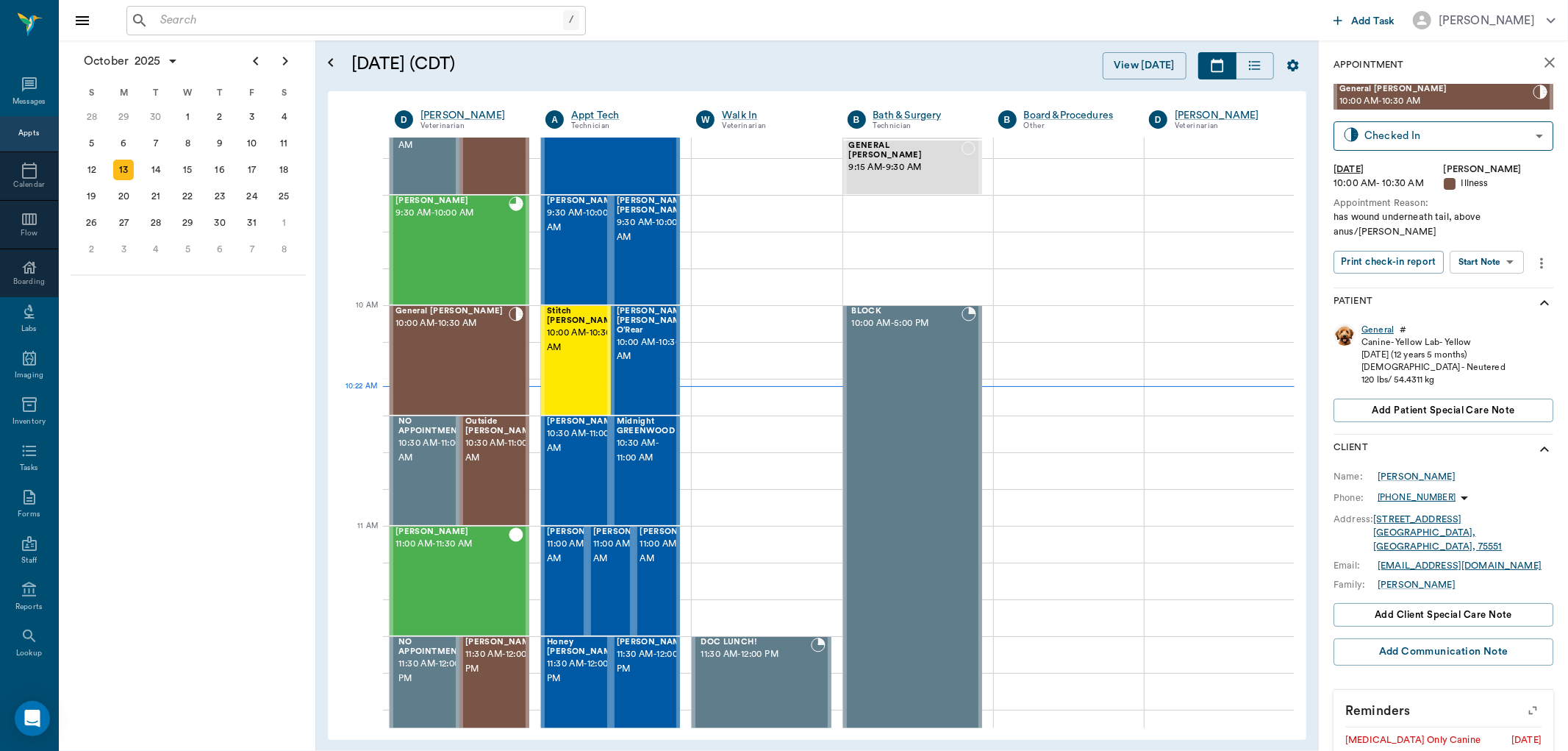
click at [1373, 324] on div "General" at bounding box center [1378, 330] width 33 height 13
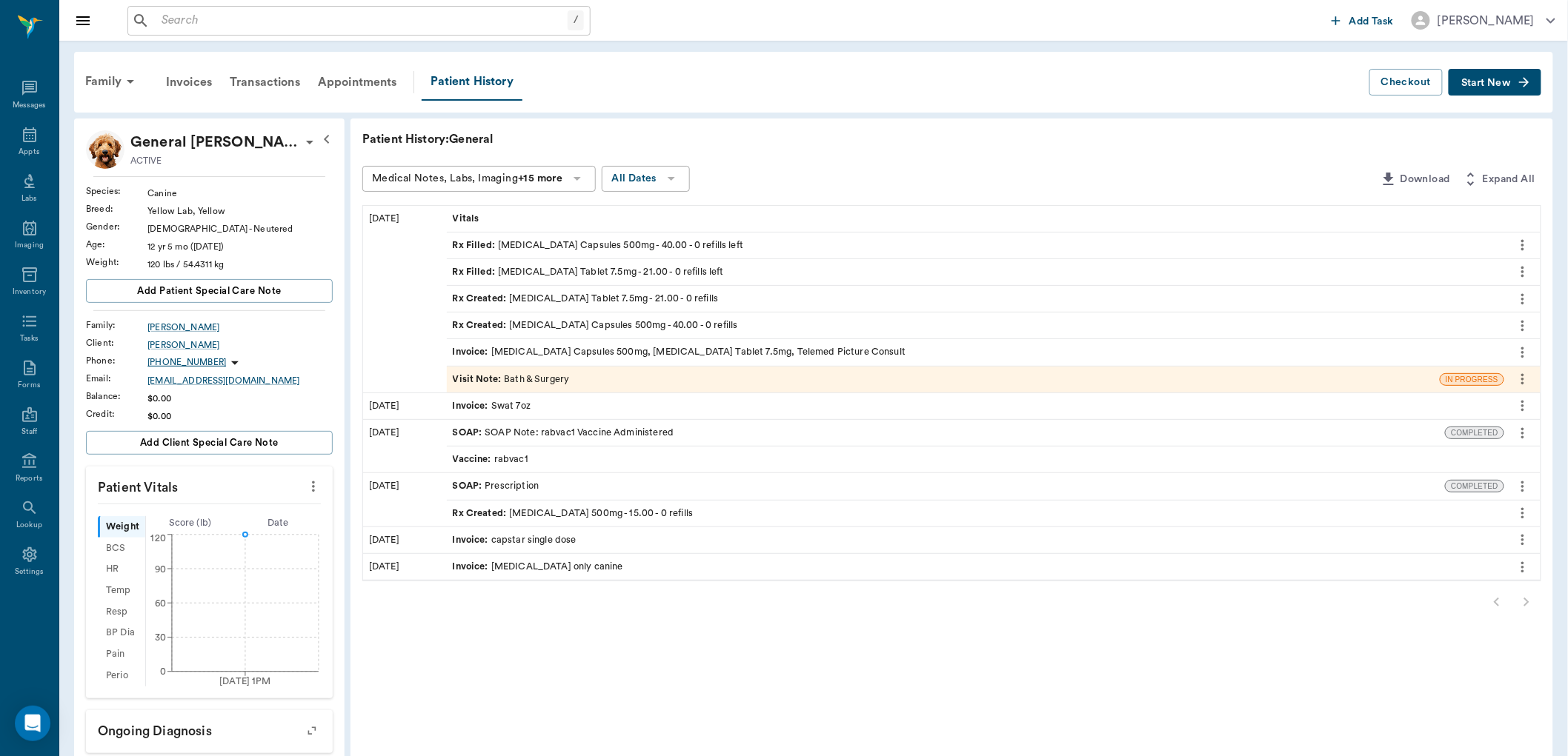
click at [546, 374] on div "Visit Note : Bath & Surgery" at bounding box center [511, 380] width 117 height 14
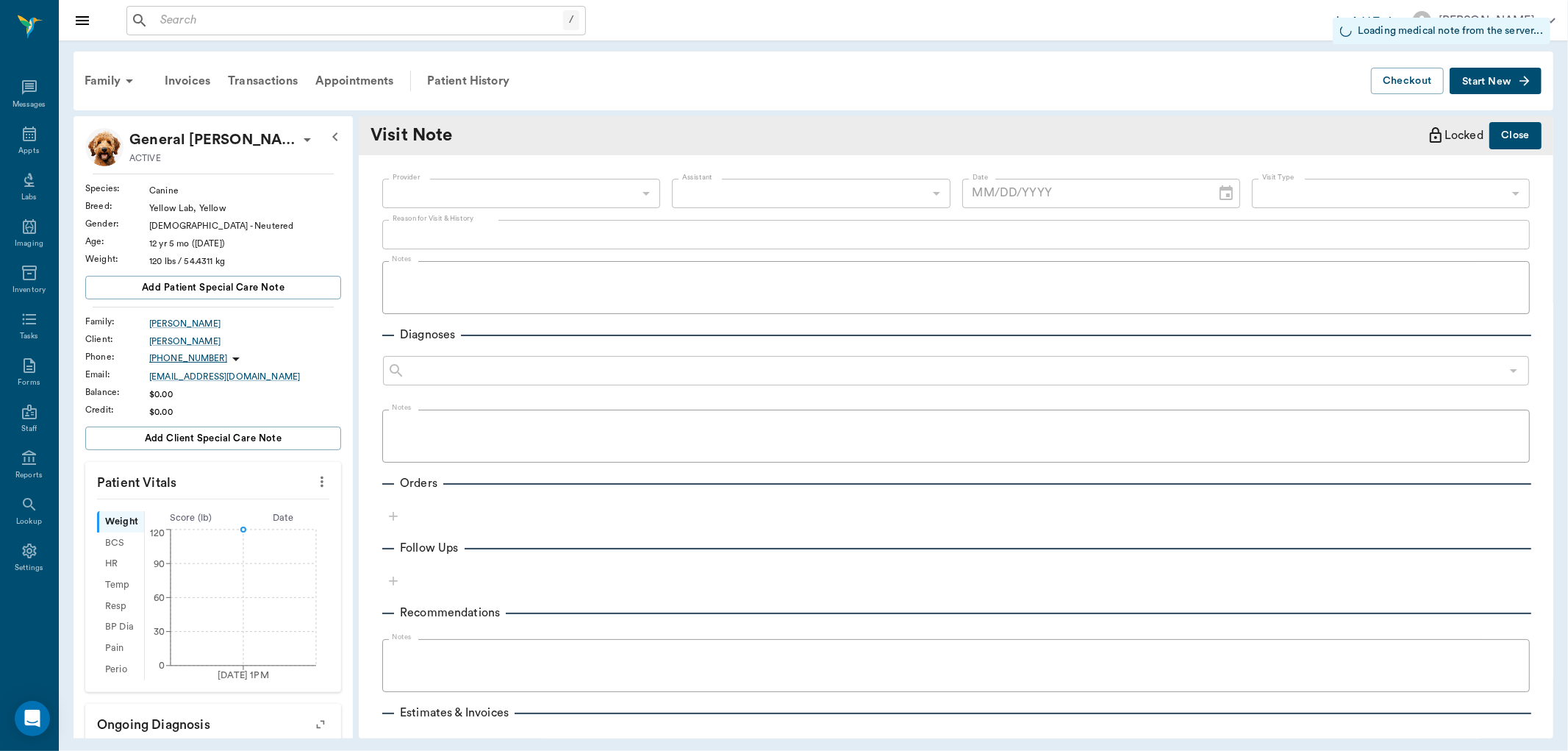
type input "63ec2f075fda476ae8351a4a"
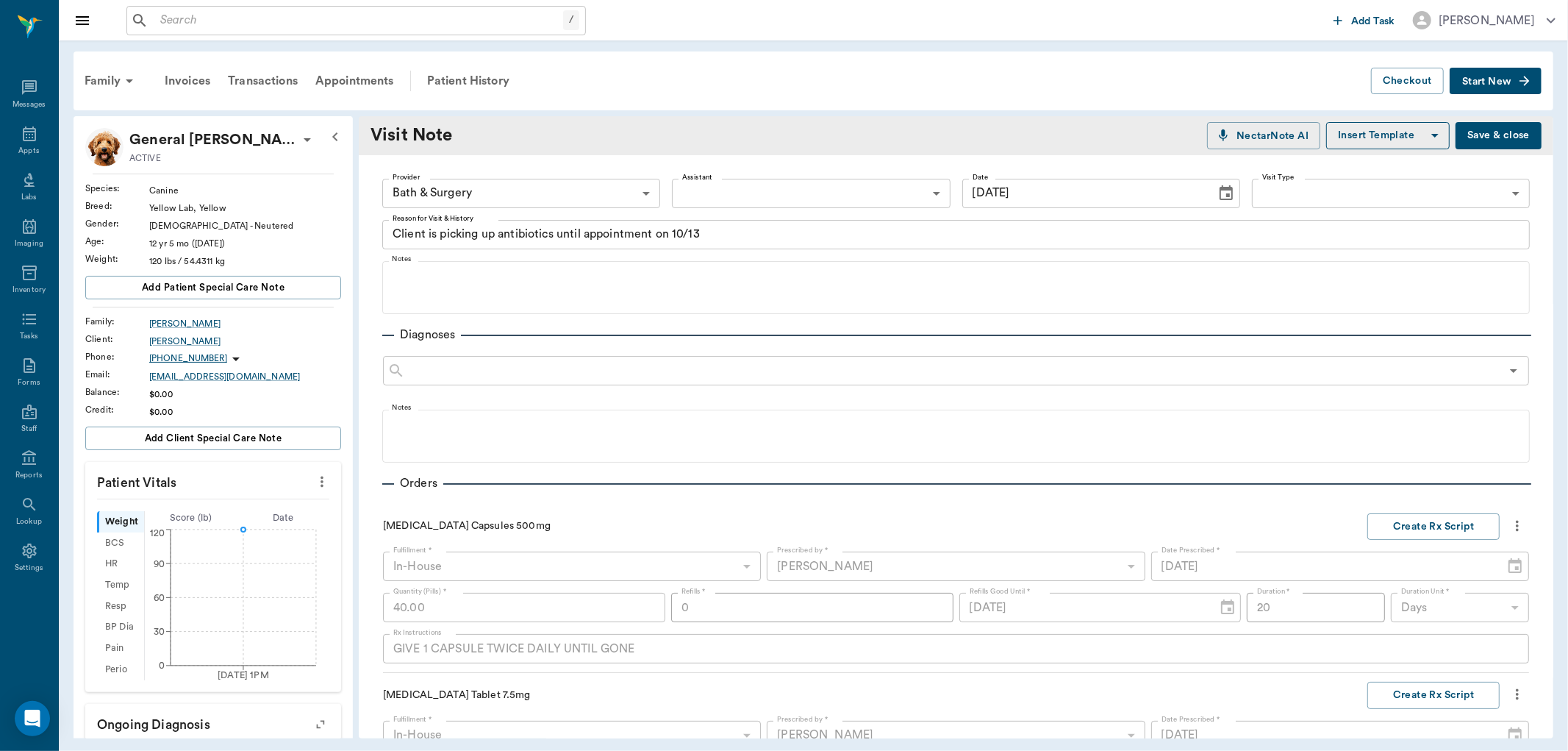
type input "10/07/2025"
type textarea "Client is picking up antibiotics until appointment on 10/13"
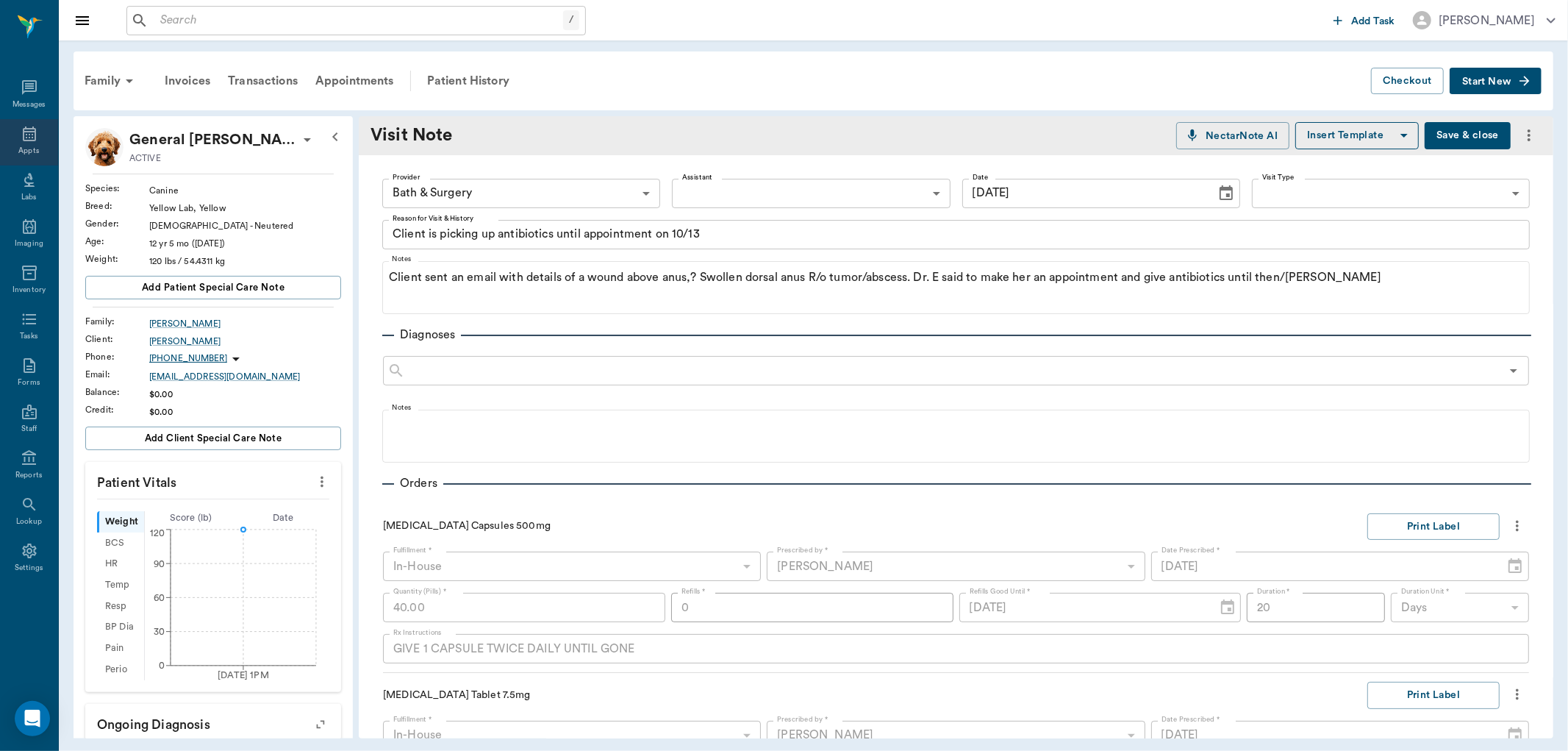
click at [33, 140] on icon at bounding box center [29, 134] width 13 height 15
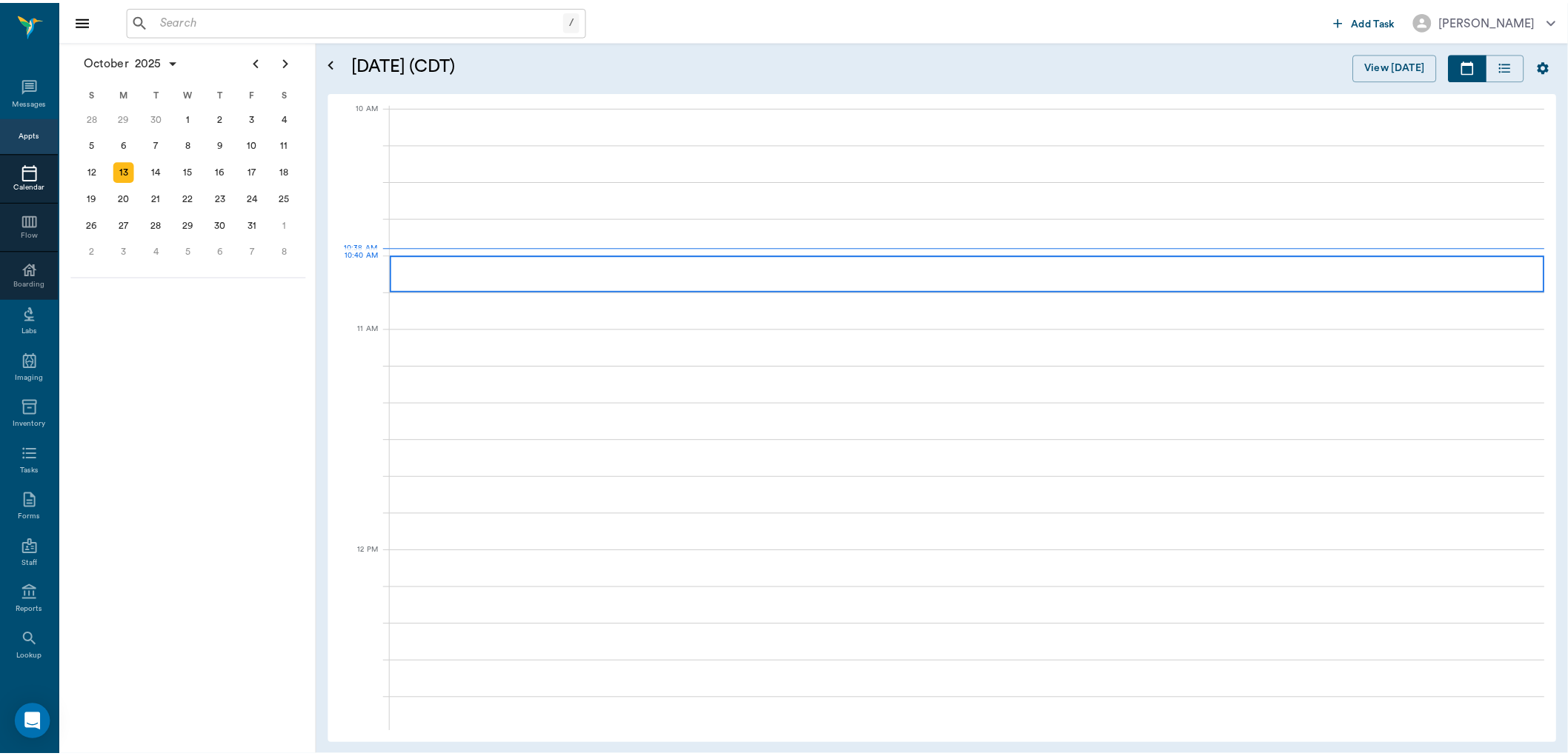
scroll to position [446, 0]
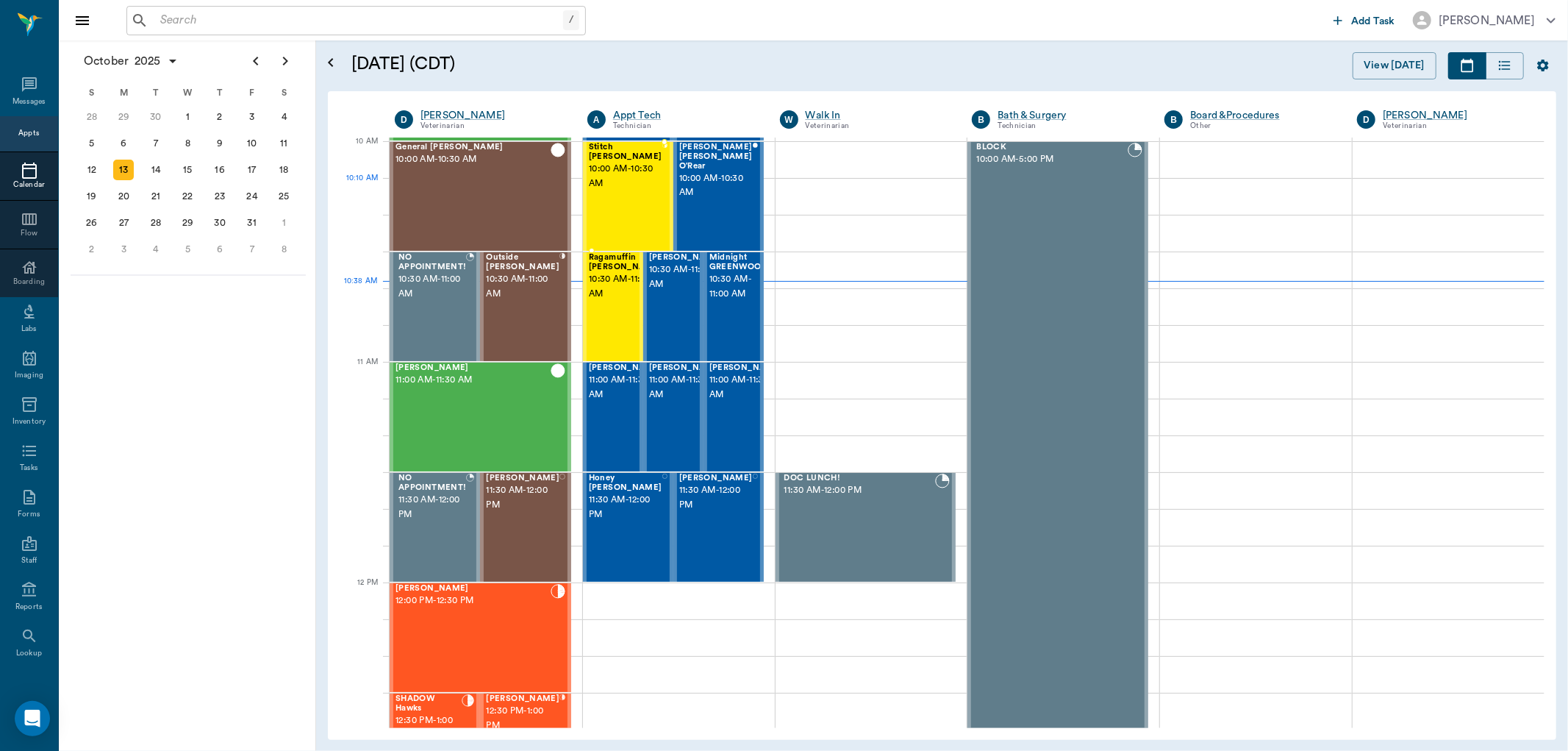
click at [633, 192] on div "Stitch Lawrence 10:00 AM - 10:30 AM" at bounding box center [625, 196] width 74 height 107
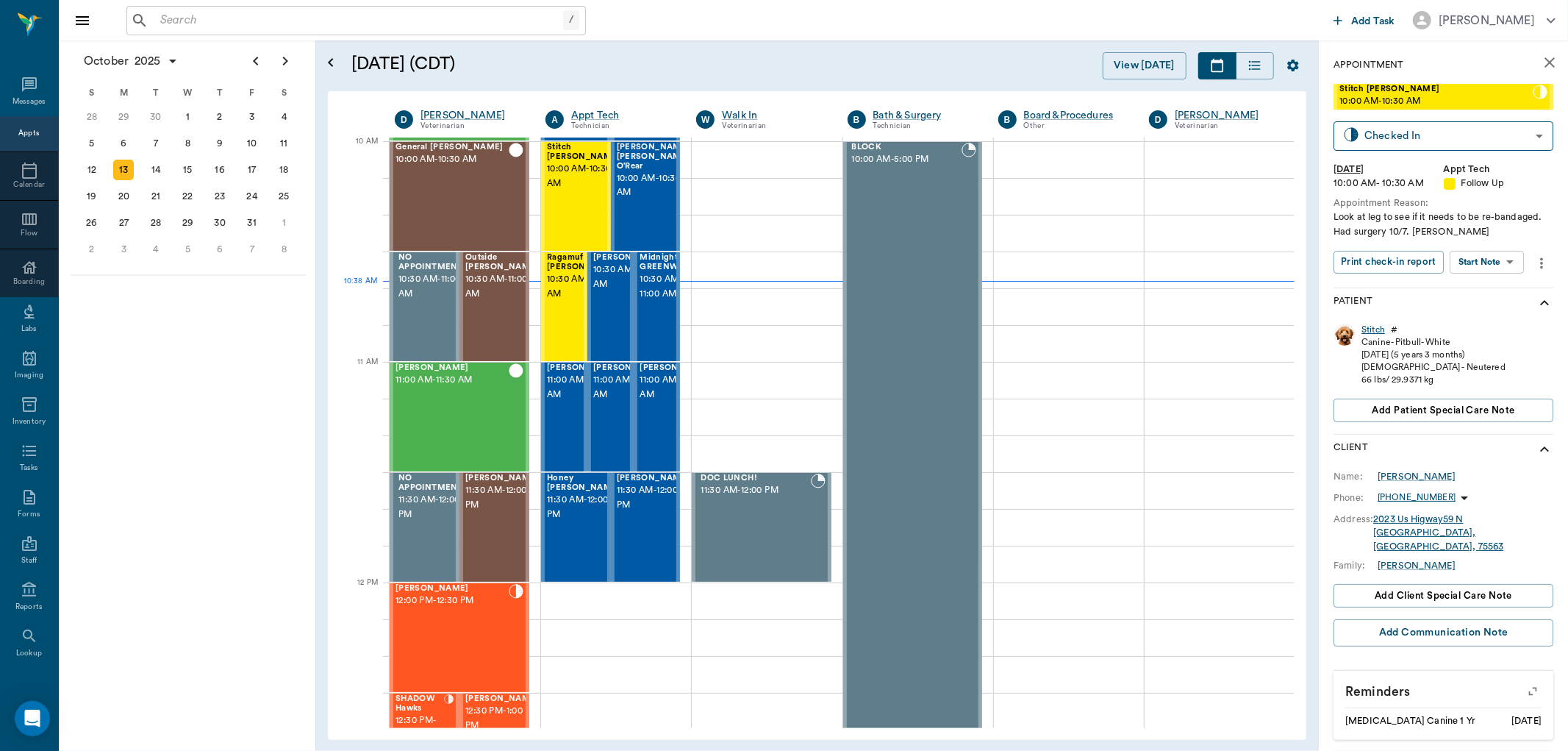
click at [1374, 327] on div "Stitch" at bounding box center [1374, 330] width 24 height 13
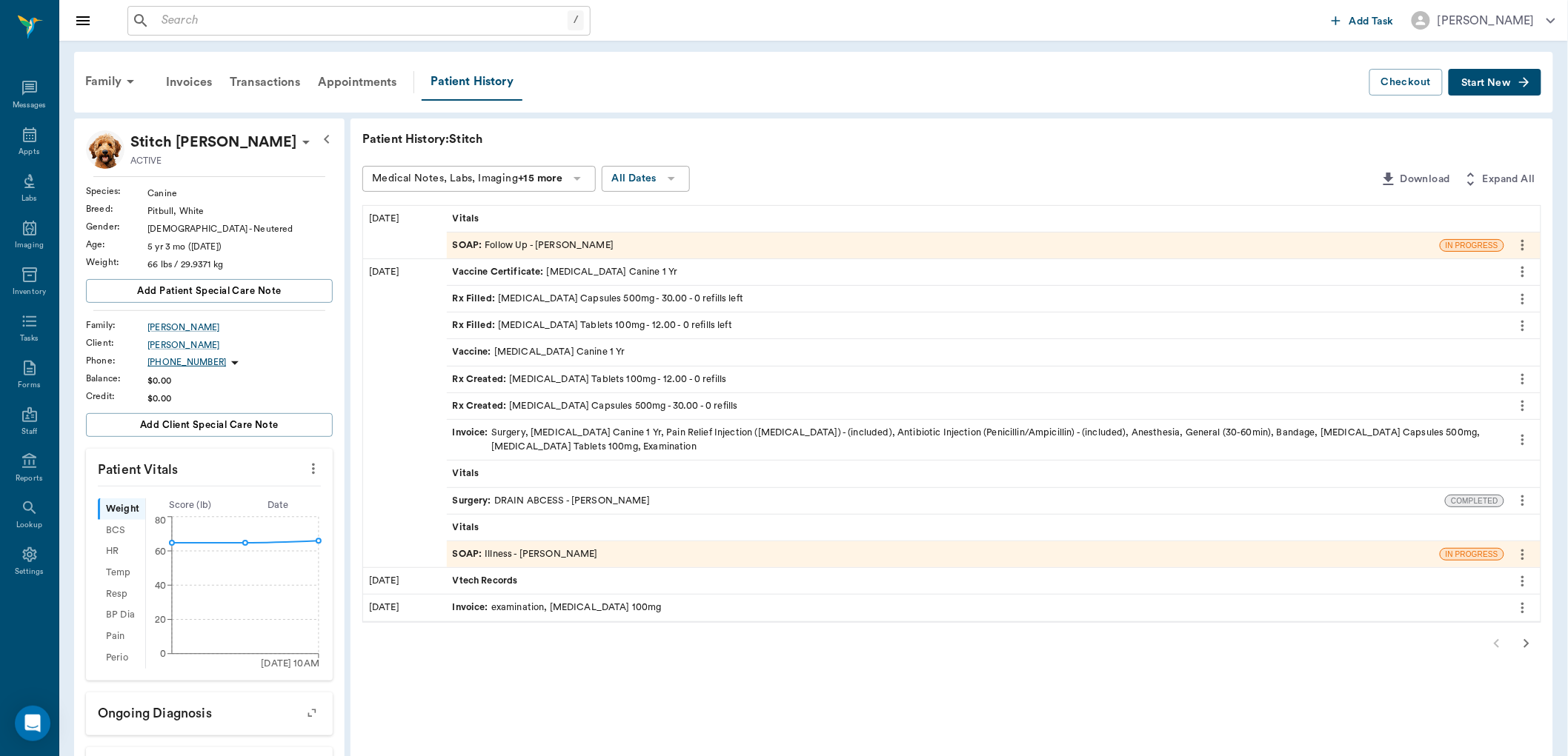
click at [550, 246] on div "SOAP : Follow Up - Dr. Bert Ellsworth" at bounding box center [534, 246] width 161 height 14
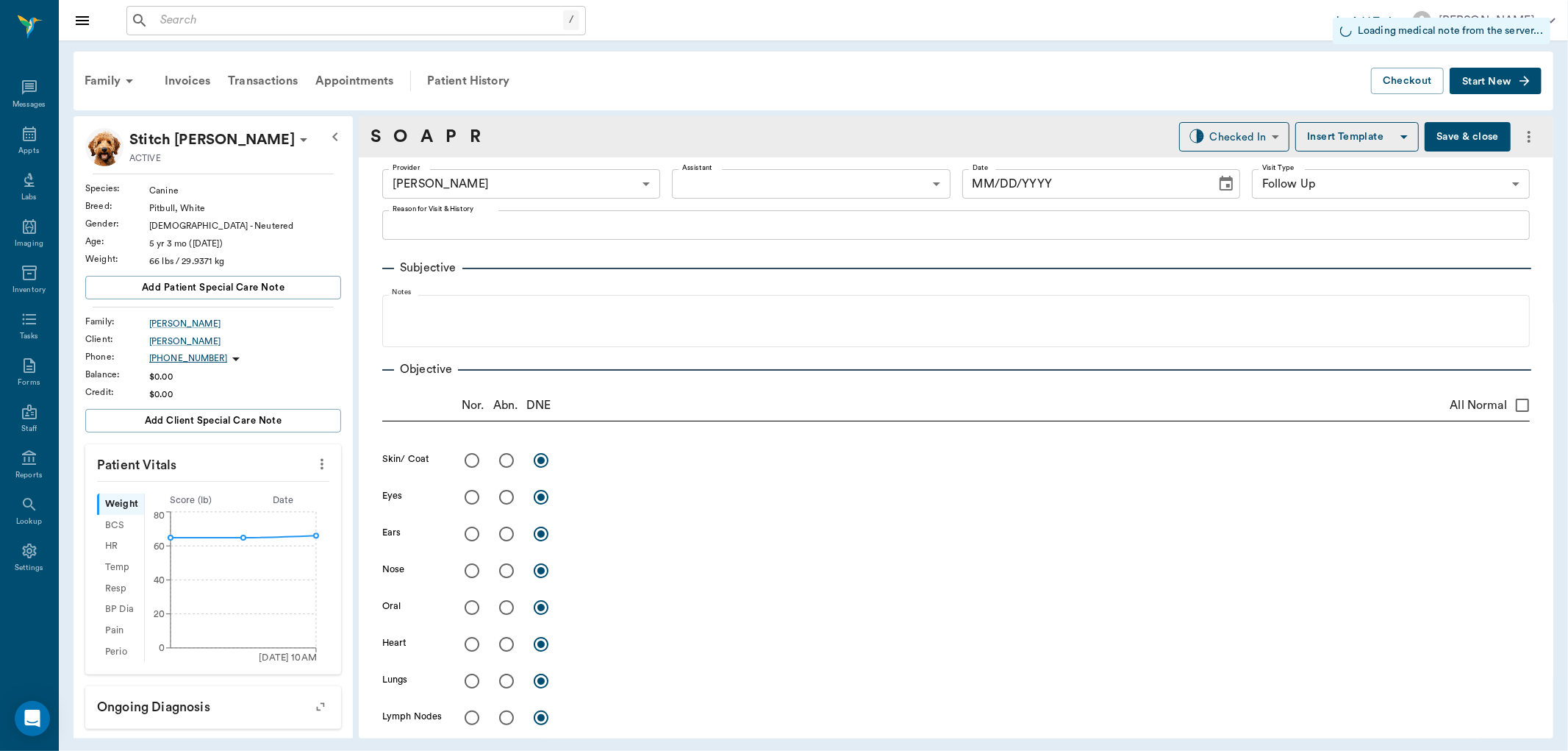
type input "63ec2f075fda476ae8351a4d"
type input "65d2be4f46e3a538d89b8c16"
type input "[DATE]"
type textarea "Look at leg to see if it needs to be re-bandaged. Had surgery 10/7. Christy"
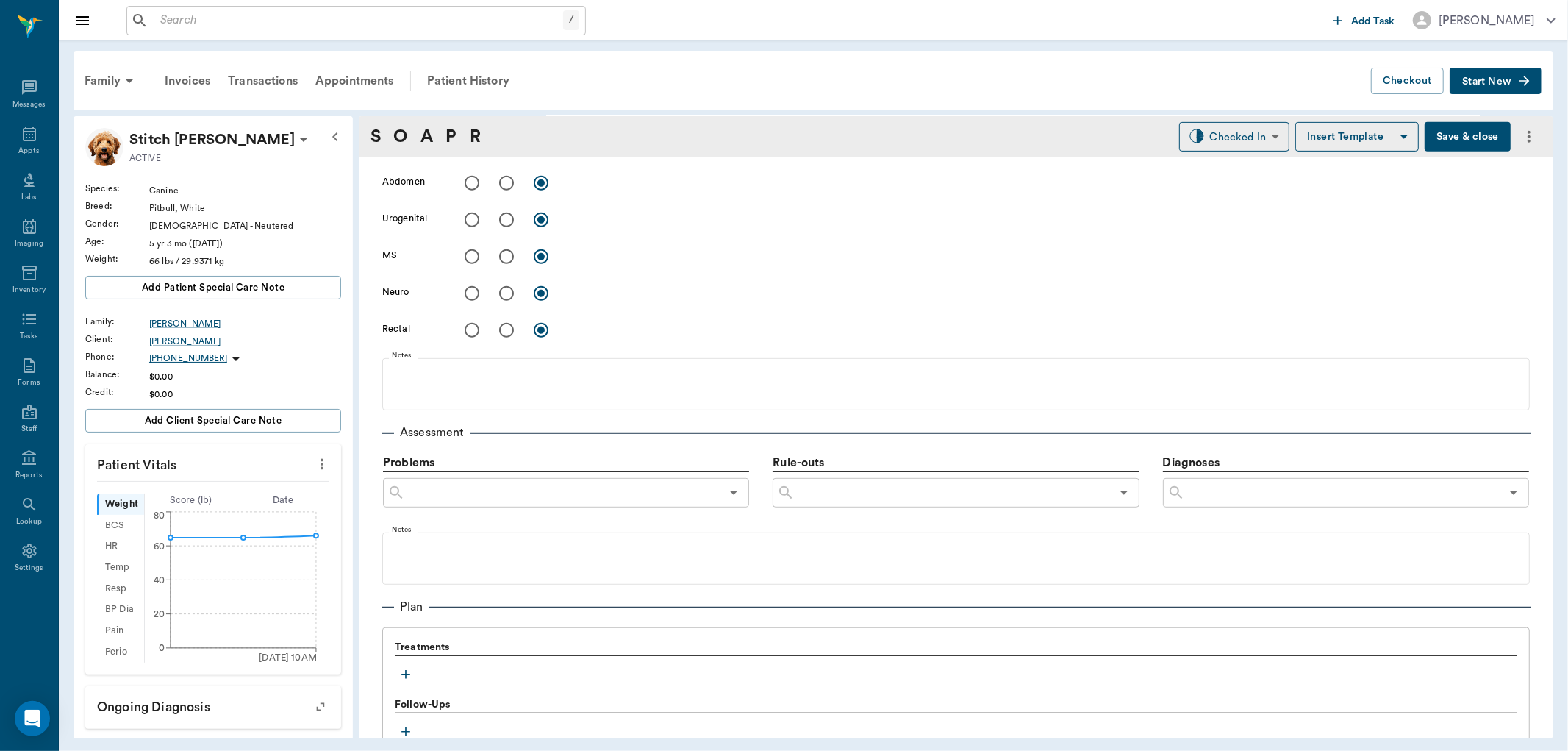
scroll to position [813, 0]
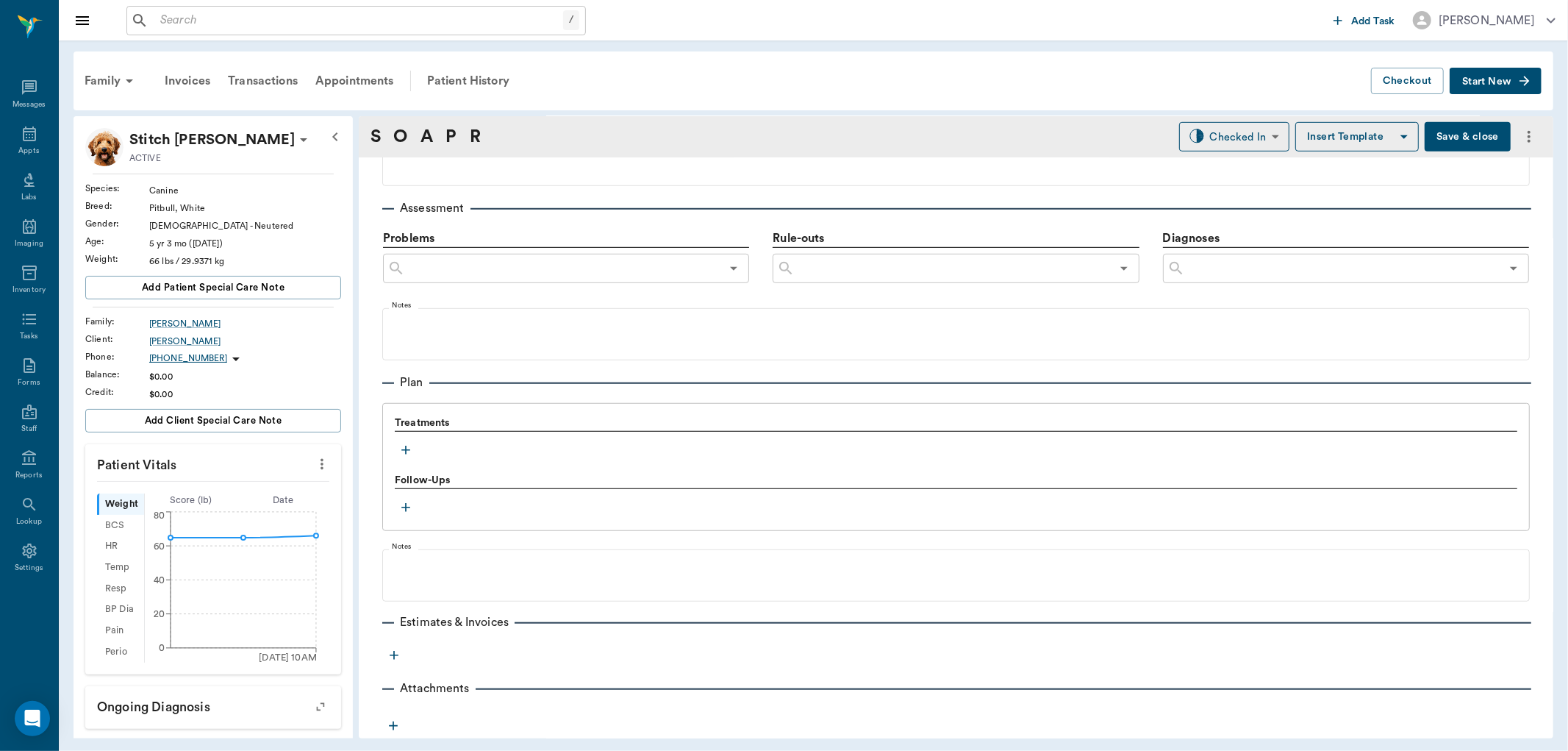
click at [408, 446] on icon "button" at bounding box center [406, 450] width 15 height 15
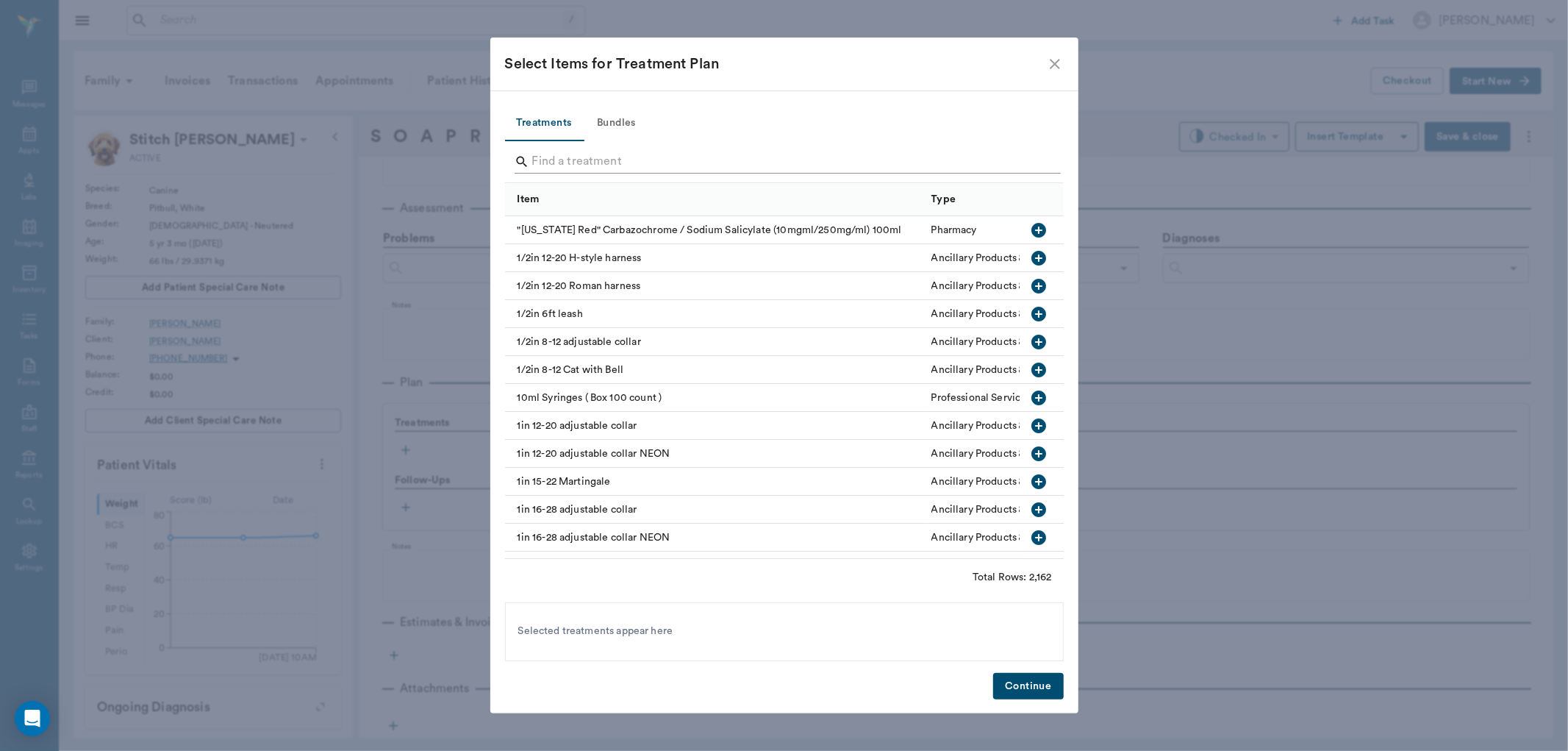
click at [575, 157] on input "Search" at bounding box center [785, 162] width 507 height 24
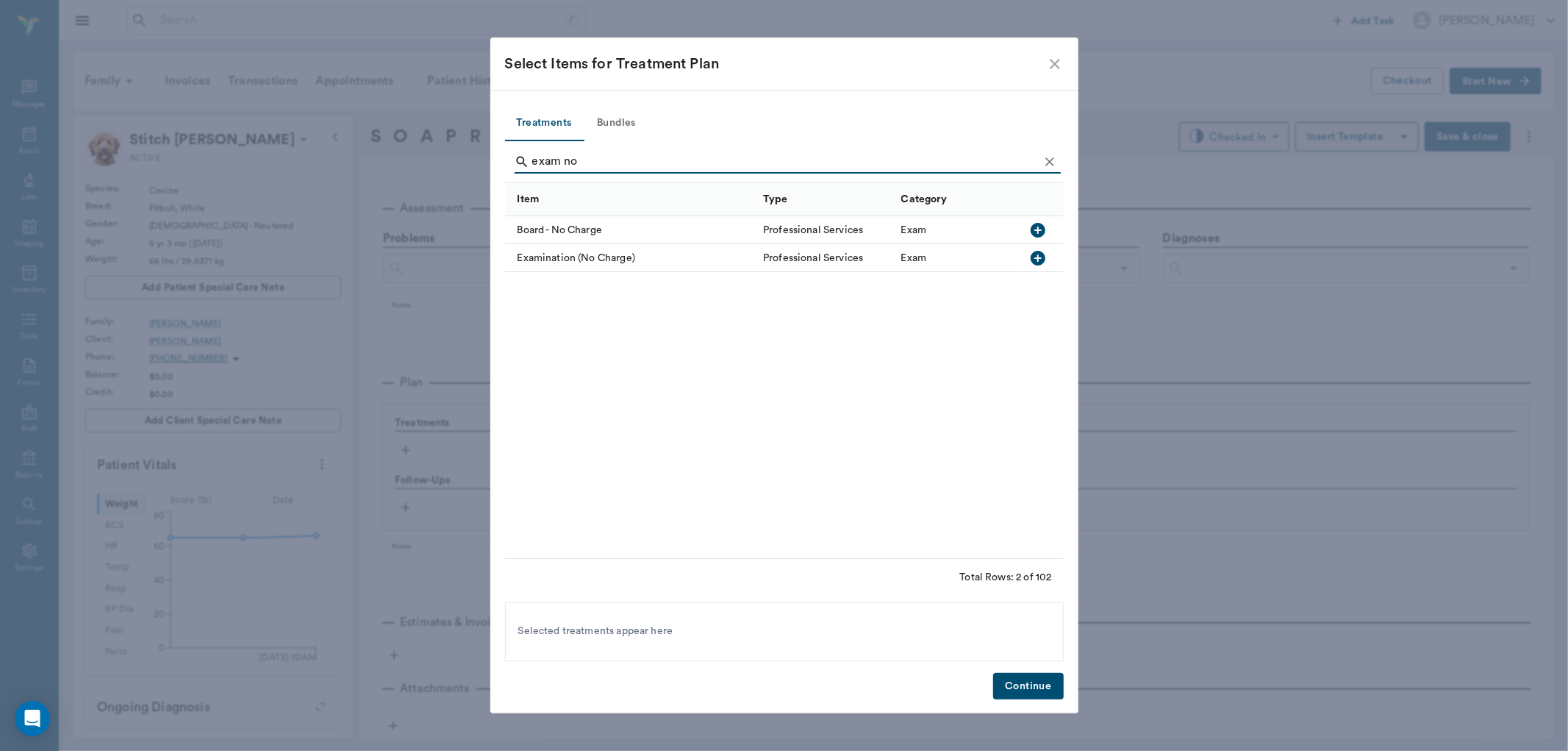
type input "exam no"
click at [1037, 251] on icon "button" at bounding box center [1038, 258] width 15 height 15
click at [1024, 688] on button "Continue" at bounding box center [1028, 687] width 70 height 27
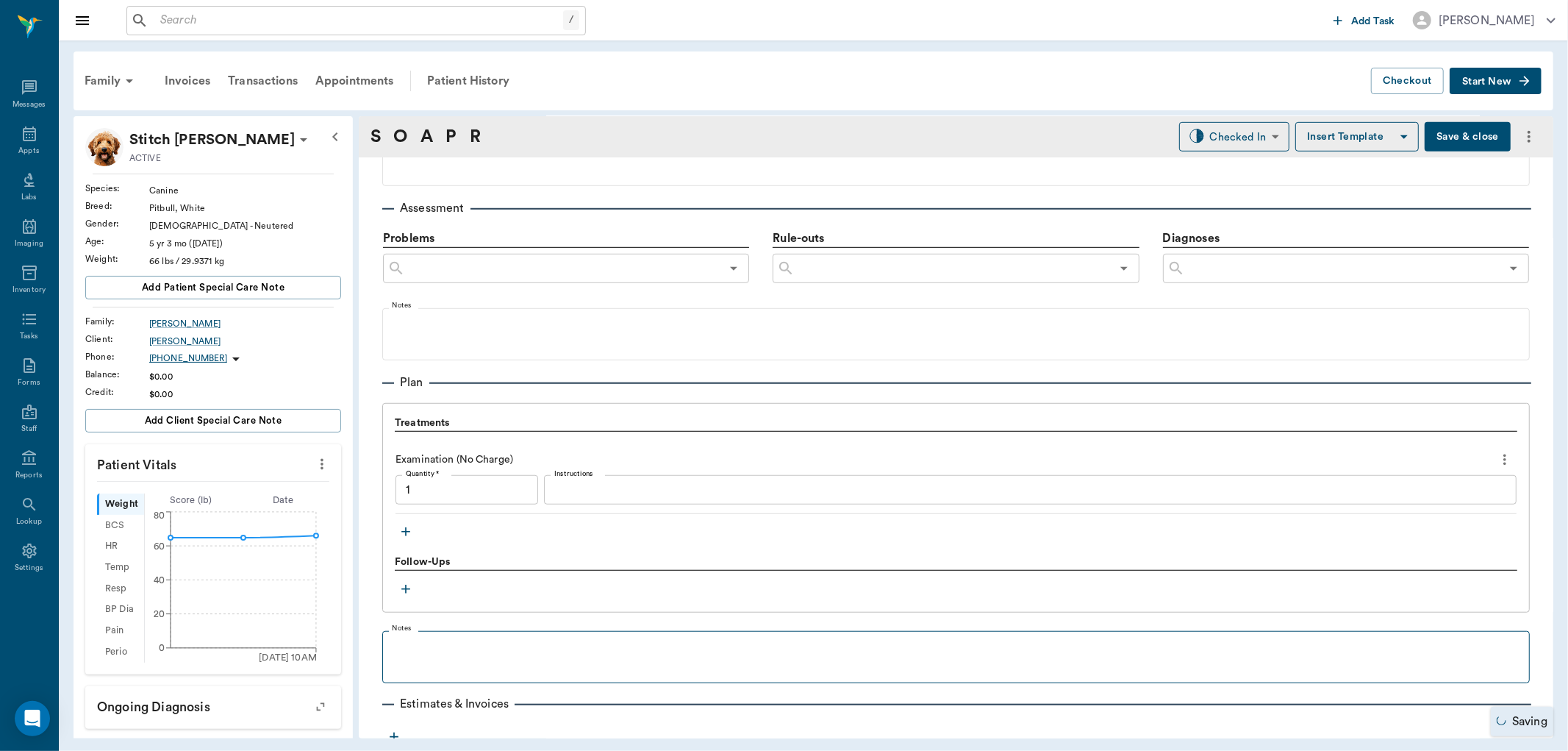
type input "1.00"
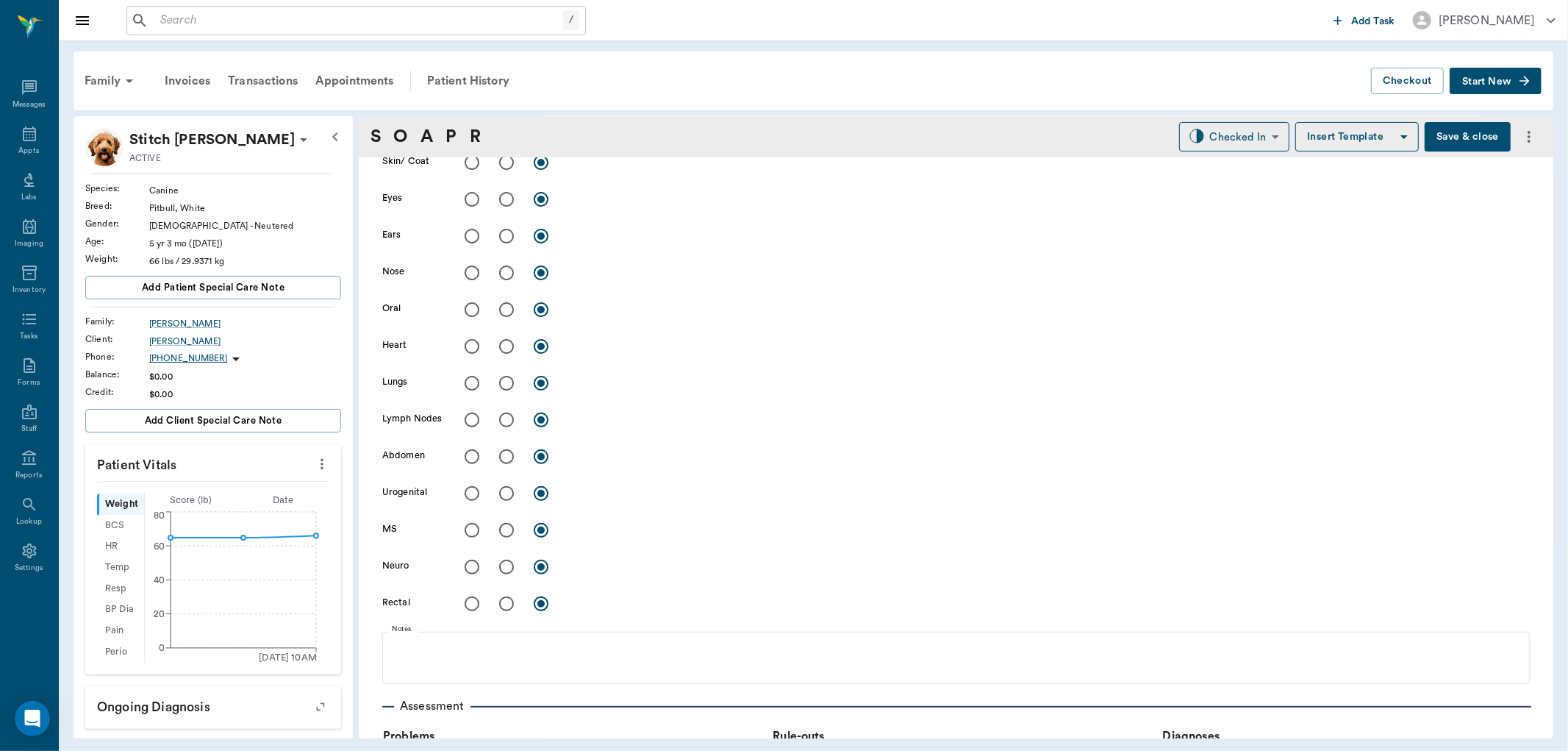
scroll to position [322, 0]
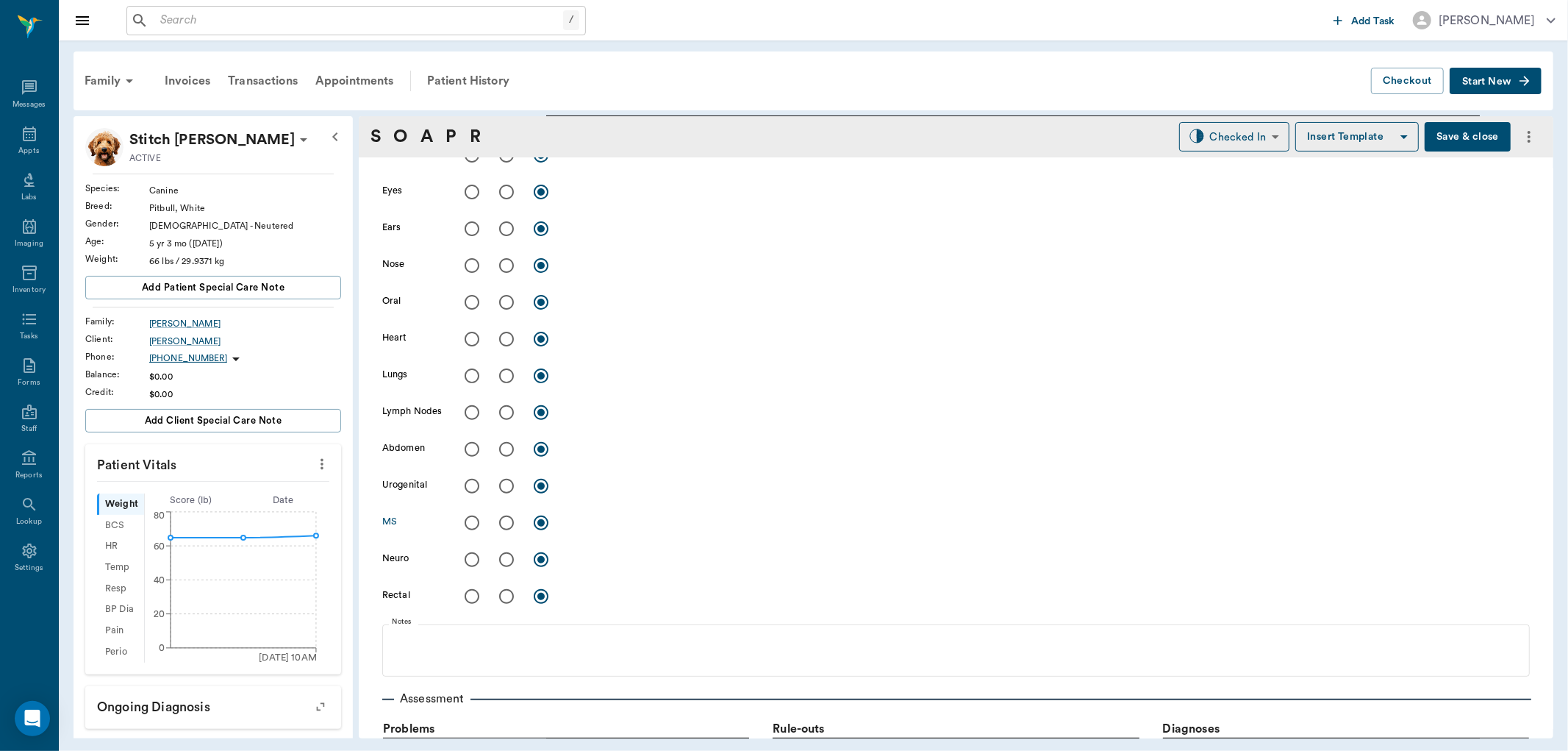
drag, startPoint x: 503, startPoint y: 523, endPoint x: 522, endPoint y: 523, distance: 19.0
click at [503, 523] on input "radio" at bounding box center [507, 523] width 31 height 31
radio input "true"
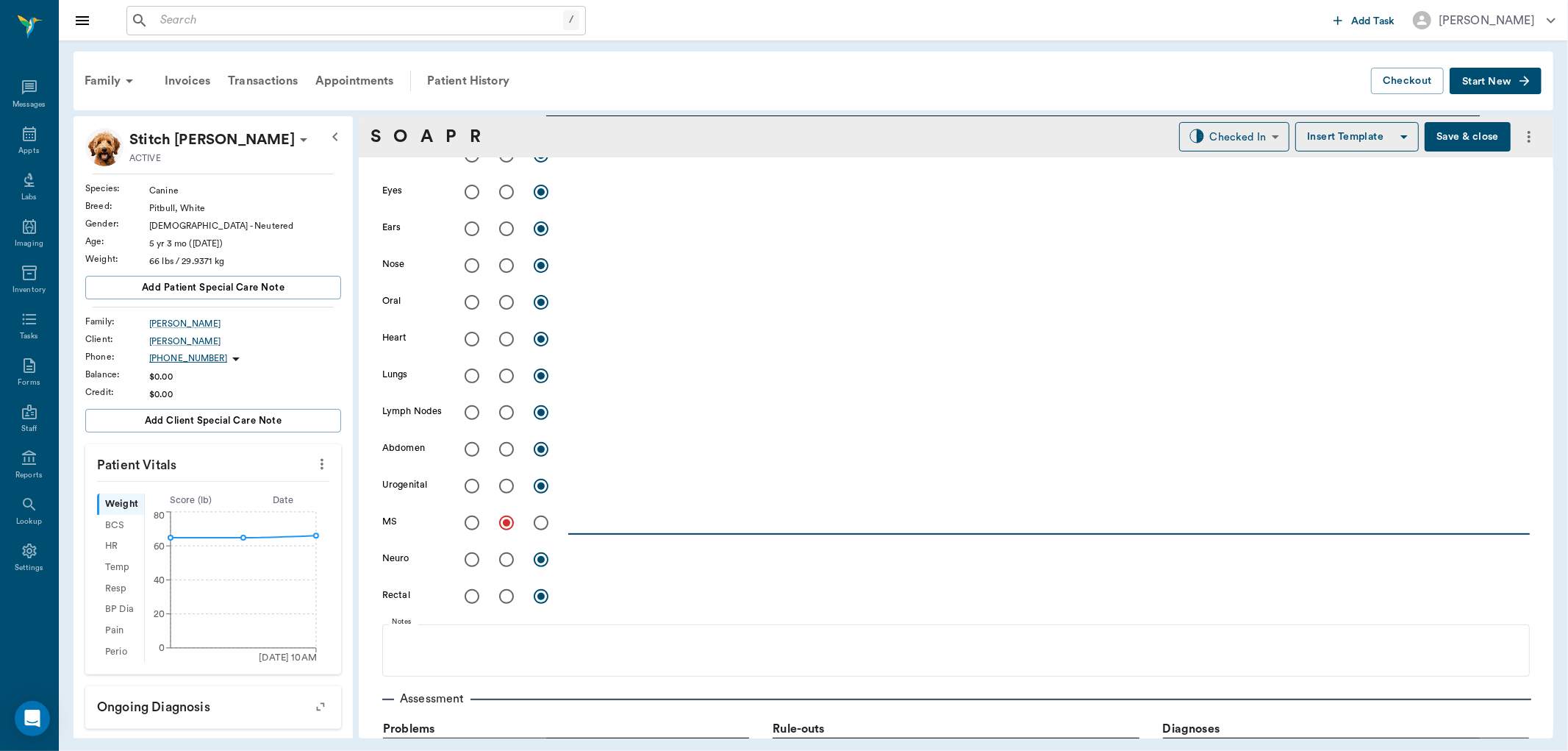
click at [585, 525] on textarea at bounding box center [1049, 522] width 962 height 17
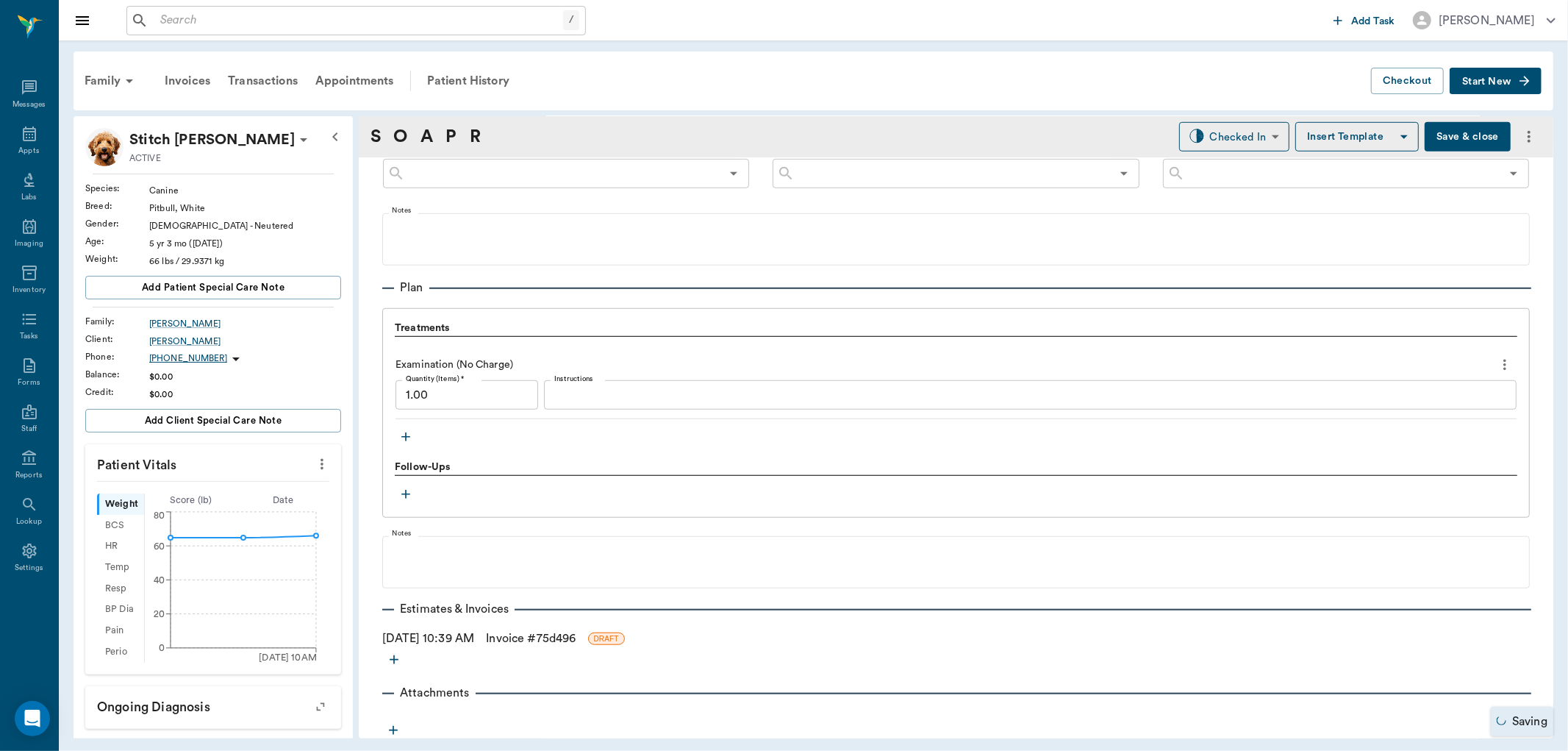
scroll to position [912, 0]
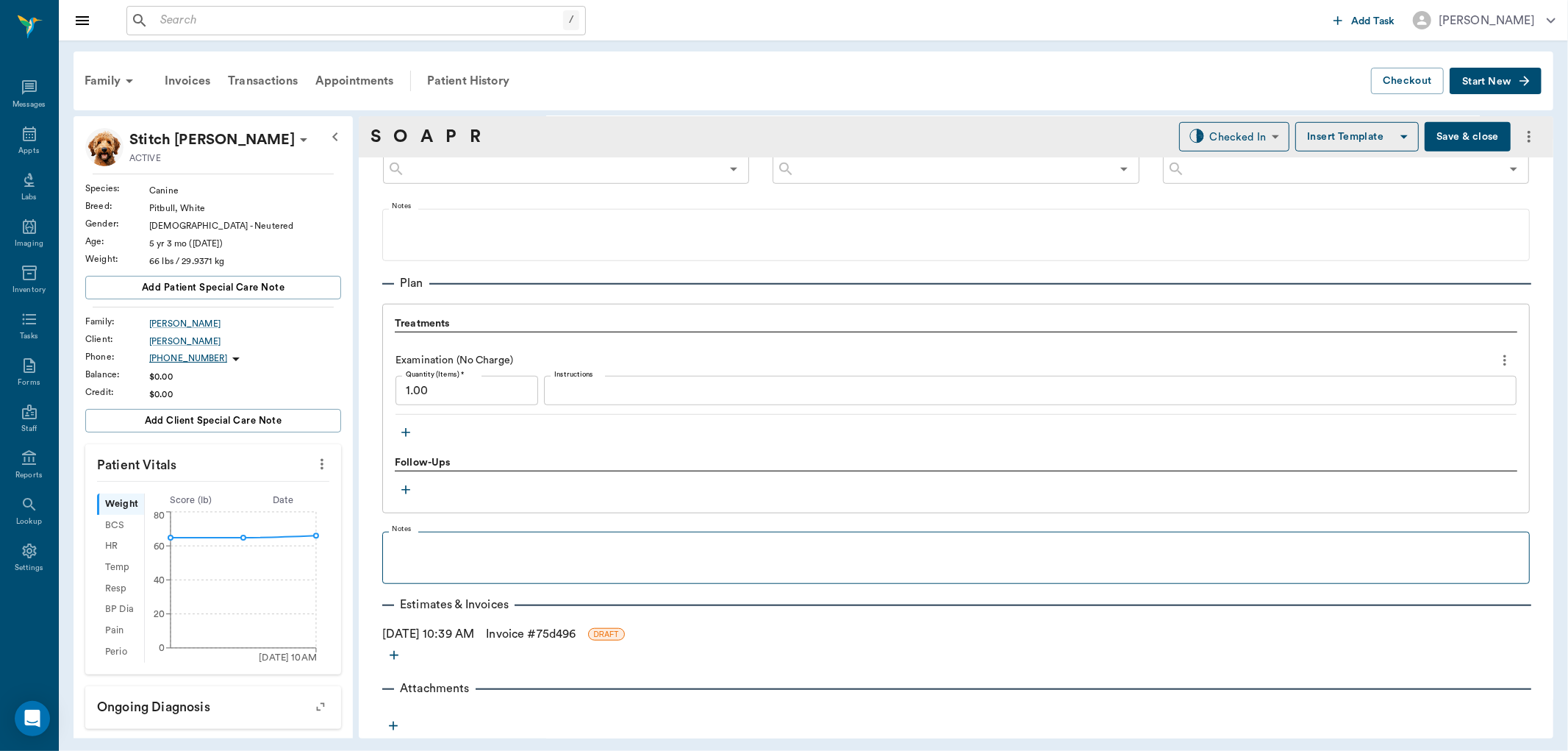
type textarea "LH leg filled back up somewhat but palpates normal, no drainage, walking good. …"
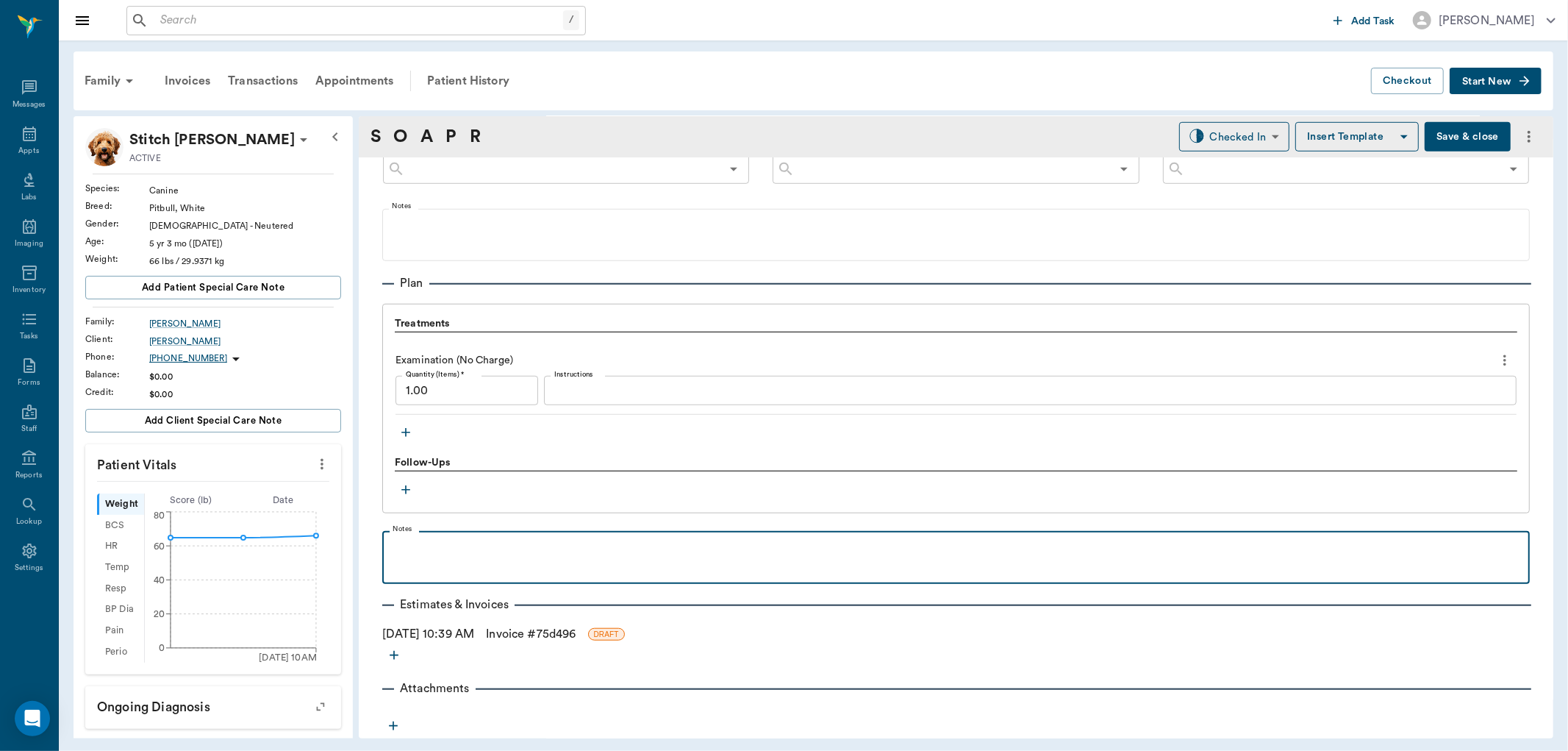
click at [435, 550] on p at bounding box center [956, 547] width 1133 height 17
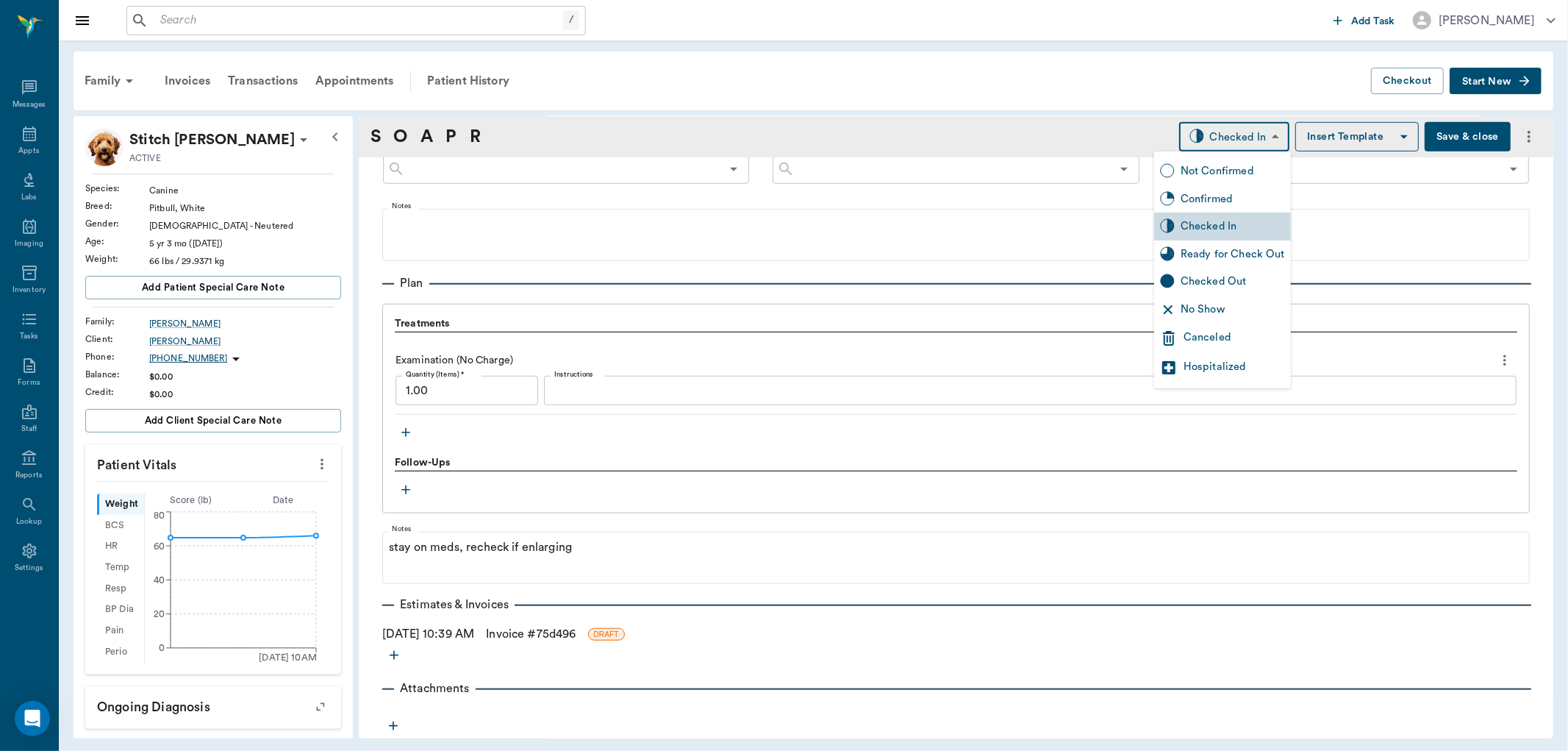
click at [1231, 135] on body "/ ​ Add Task Dr. Bert Ellsworth Nectar Messages Appts Labs Imaging Inventory Ta…" at bounding box center [784, 375] width 1568 height 751
click at [1224, 254] on div "Ready for Check Out" at bounding box center [1233, 255] width 105 height 16
type input "READY_TO_CHECKOUT"
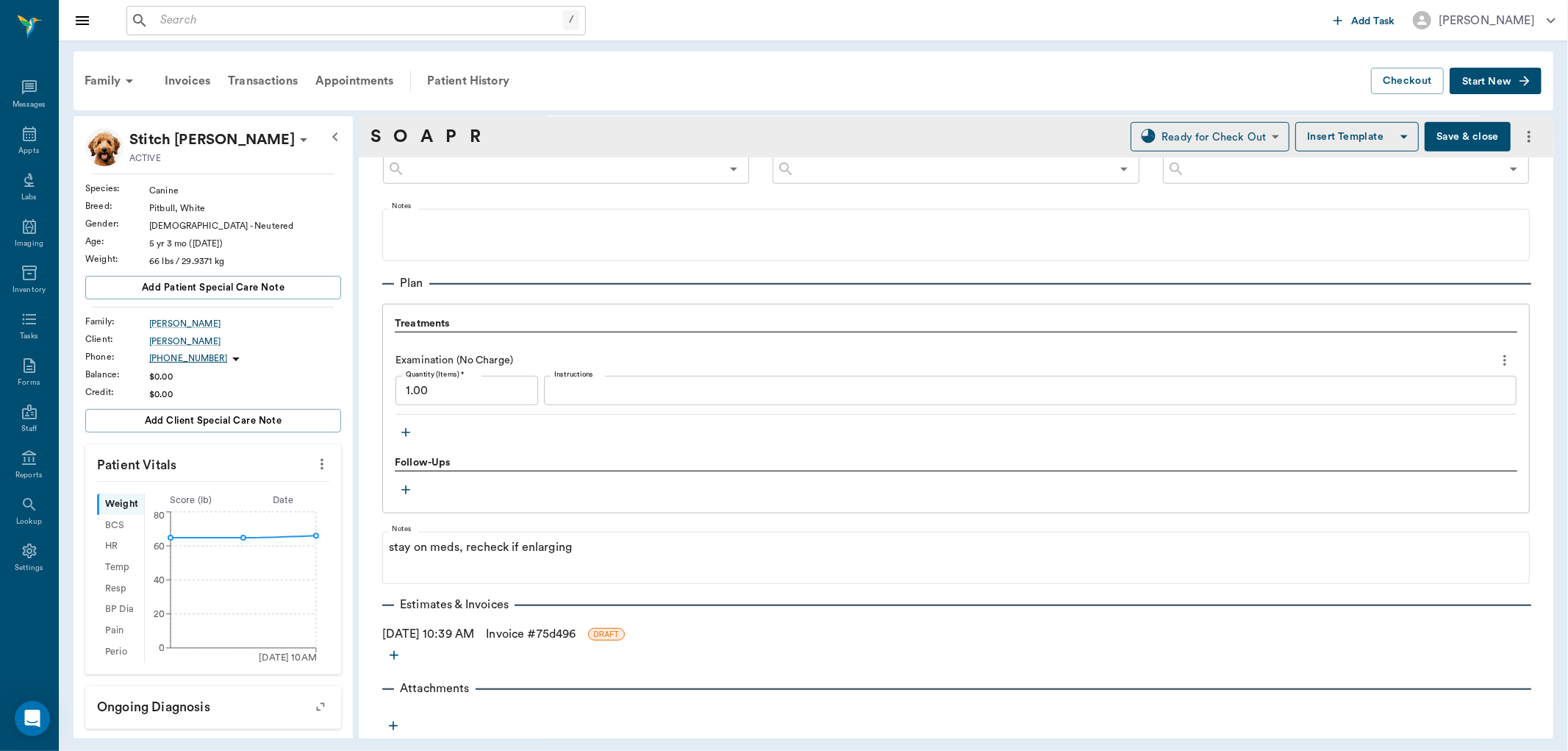
click at [1455, 134] on button "Save & close" at bounding box center [1467, 136] width 86 height 29
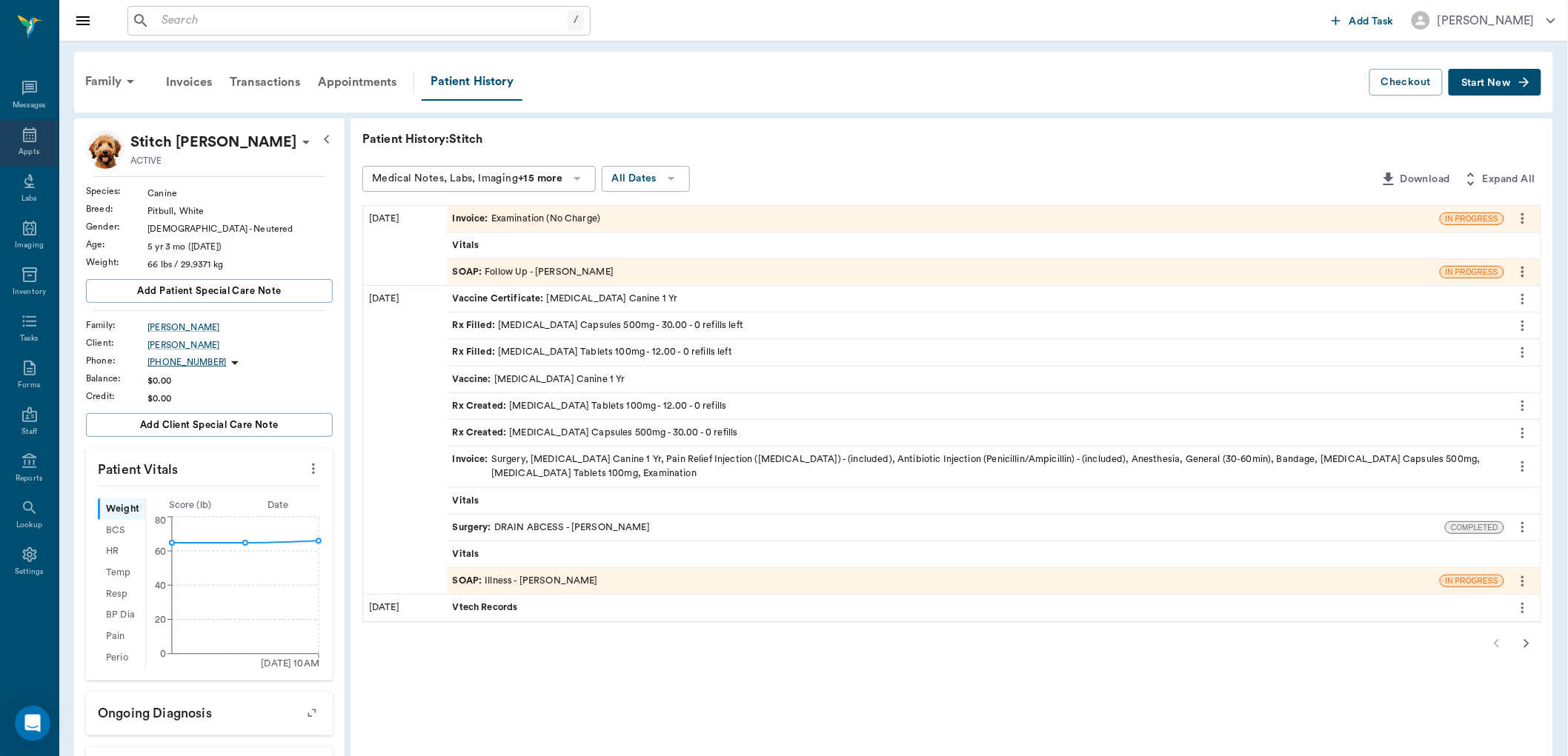
click at [38, 126] on icon at bounding box center [30, 135] width 18 height 18
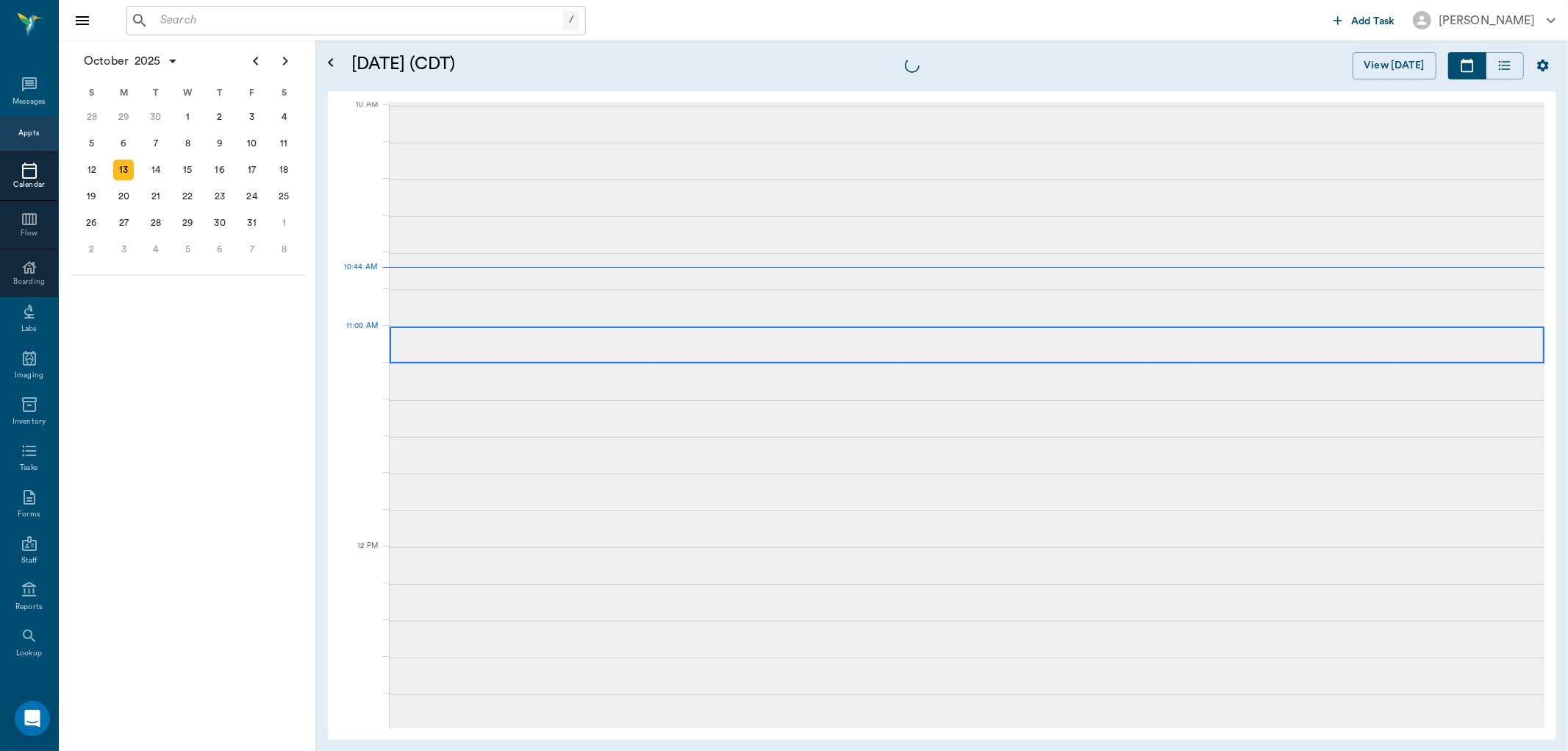
scroll to position [445, 0]
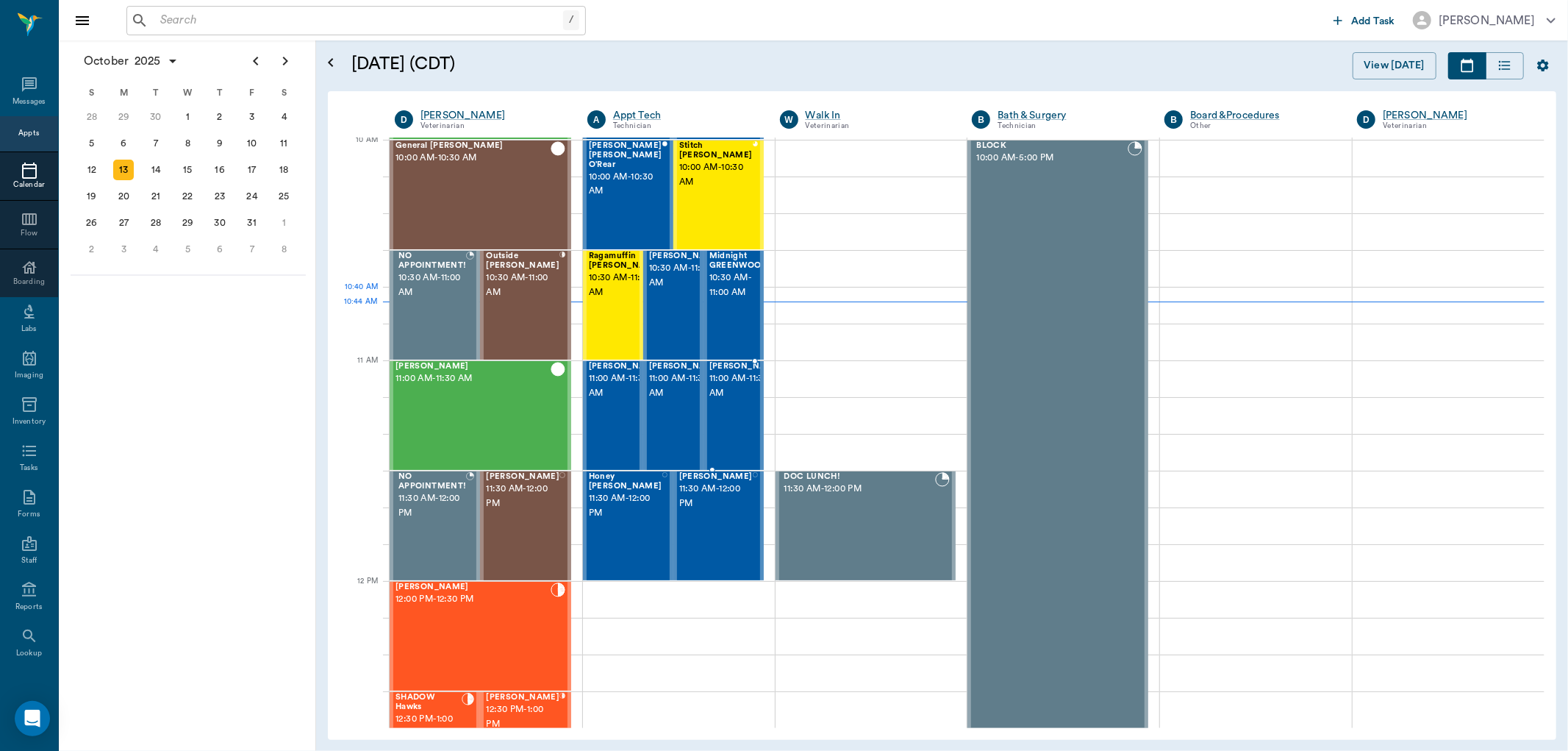
click at [729, 304] on div "Midnight GREENWOOD 10:30 AM - 11:00 AM" at bounding box center [738, 305] width 58 height 107
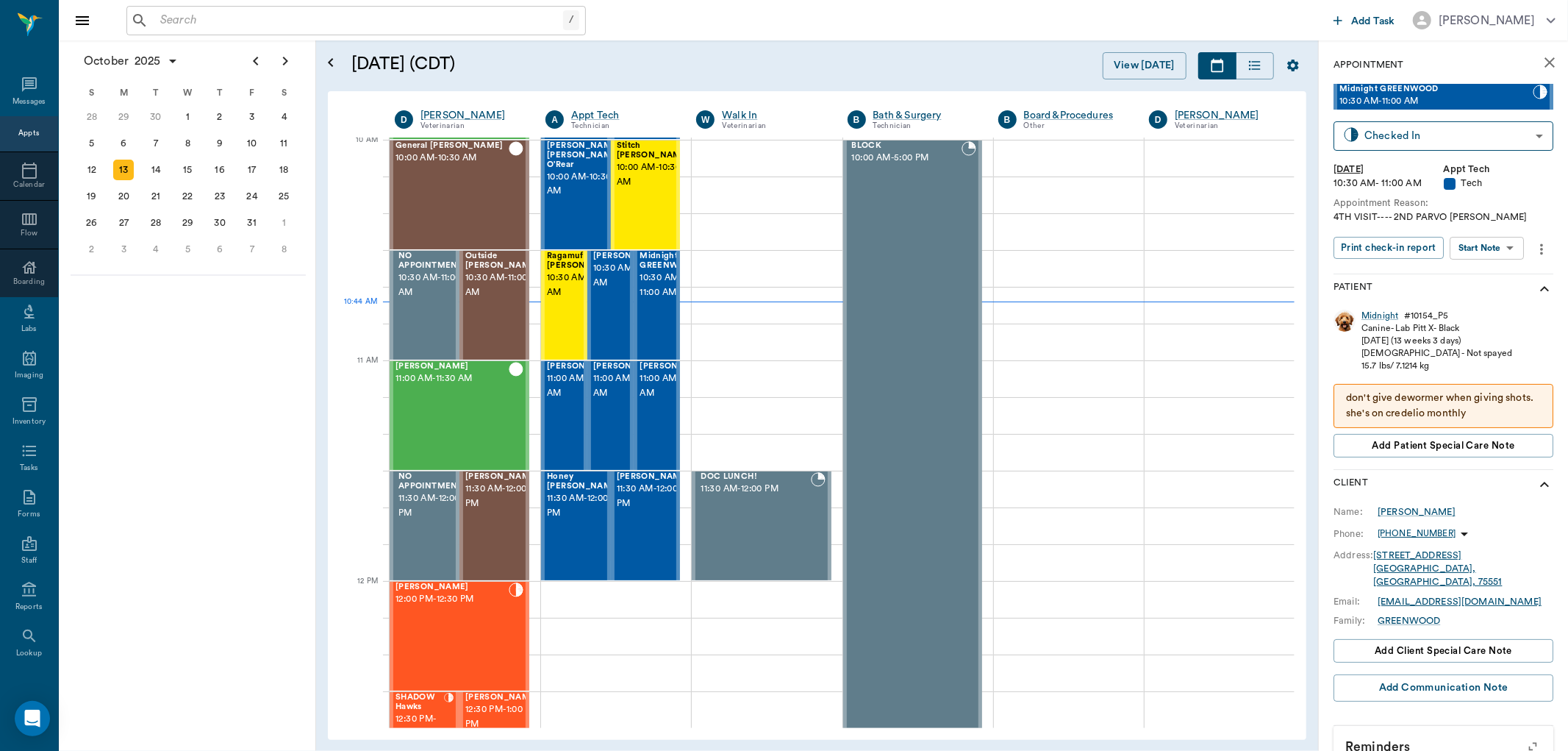
click at [1501, 243] on body "/ ​ Add Task Dr. Bert Ellsworth Nectar Messages Appts Calendar Flow Boarding La…" at bounding box center [784, 375] width 1568 height 751
click at [1503, 270] on li "View SOAP" at bounding box center [1488, 277] width 102 height 25
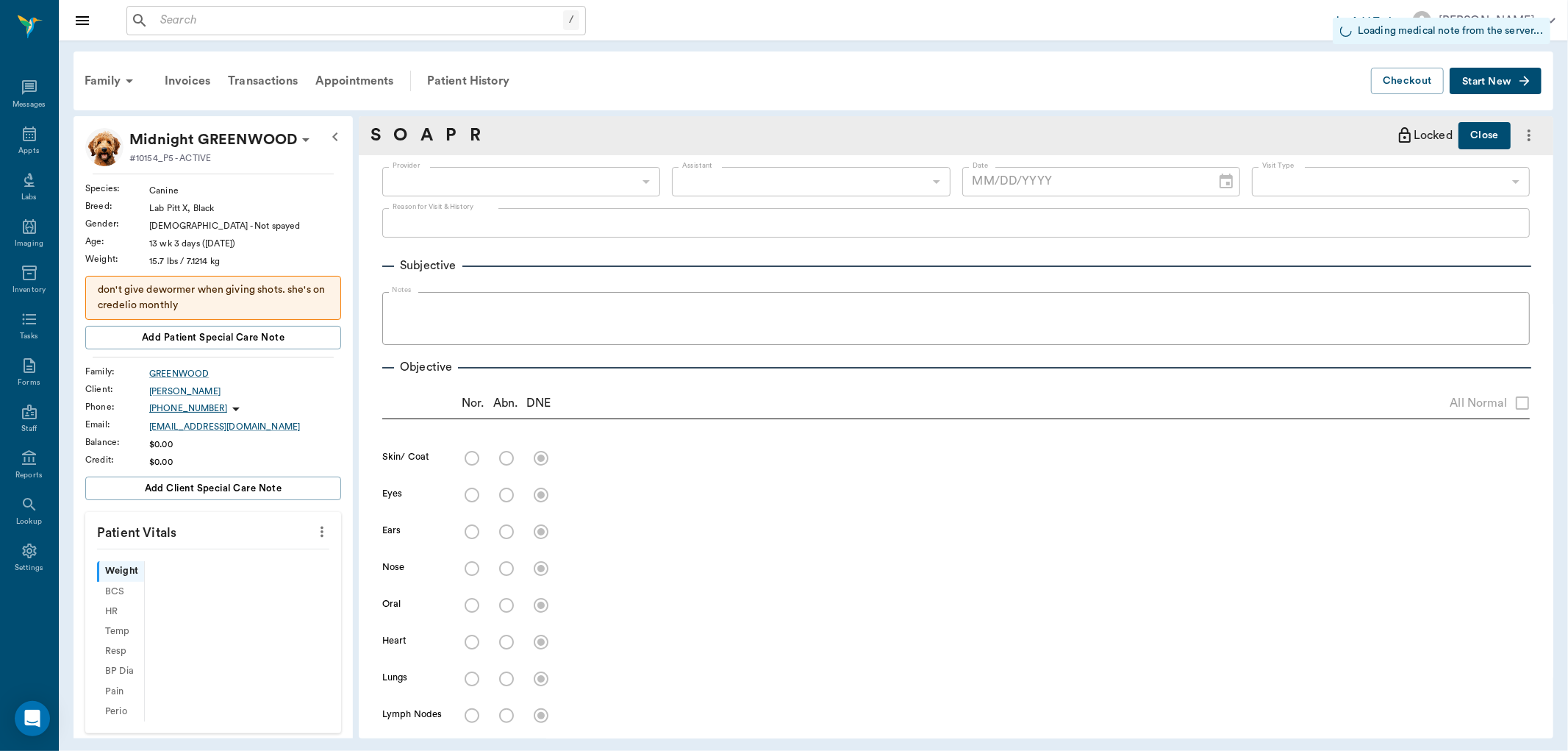
scroll to position [793, 0]
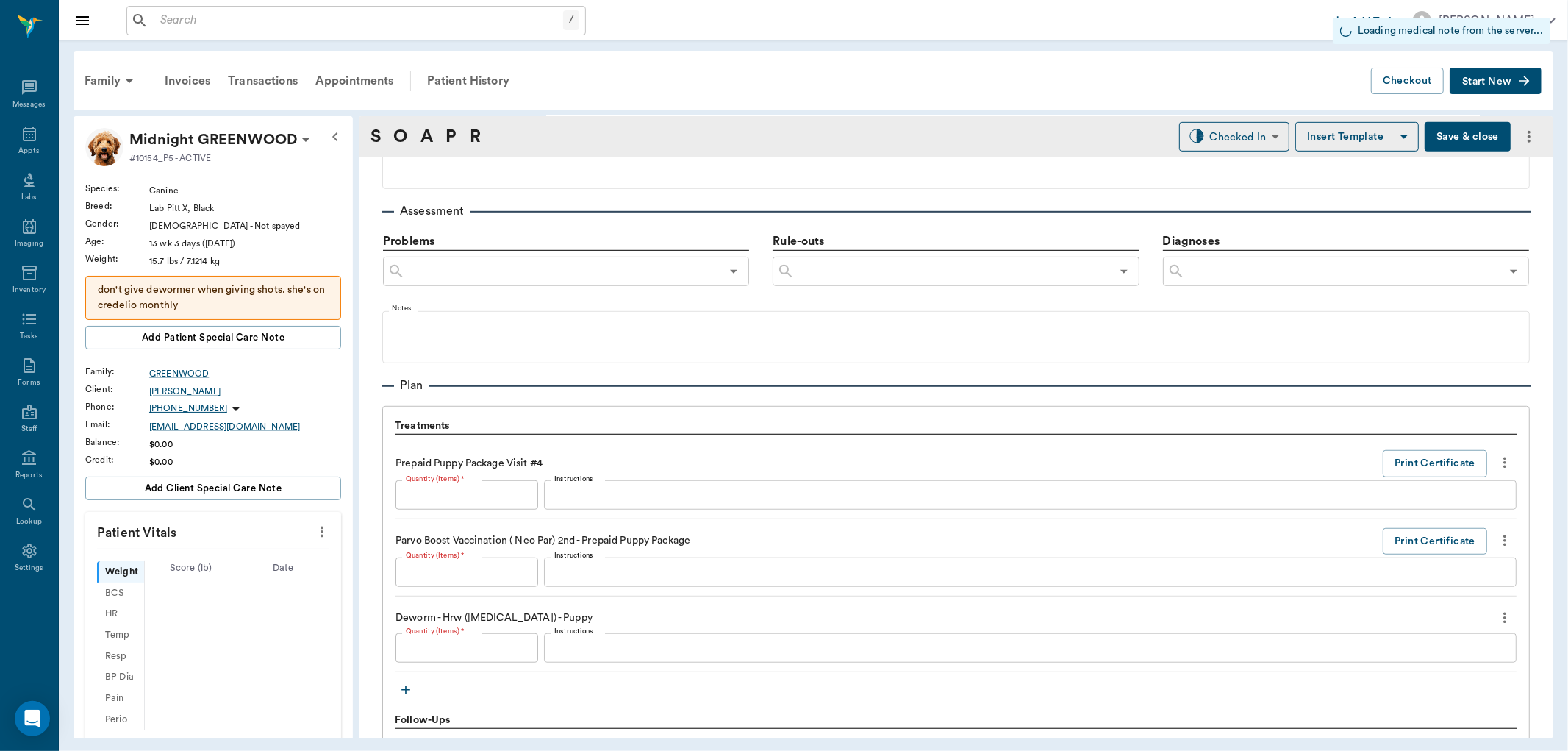
type input "63ec2f075fda476ae8351a4c"
type input "6740bf97de10e07744acf1eb"
type input "65d2be4f46e3a538d89b8c1a"
type input "[DATE]"
type textarea "4TH VISIT---- 2ND PARVO BOOSTER LORY"
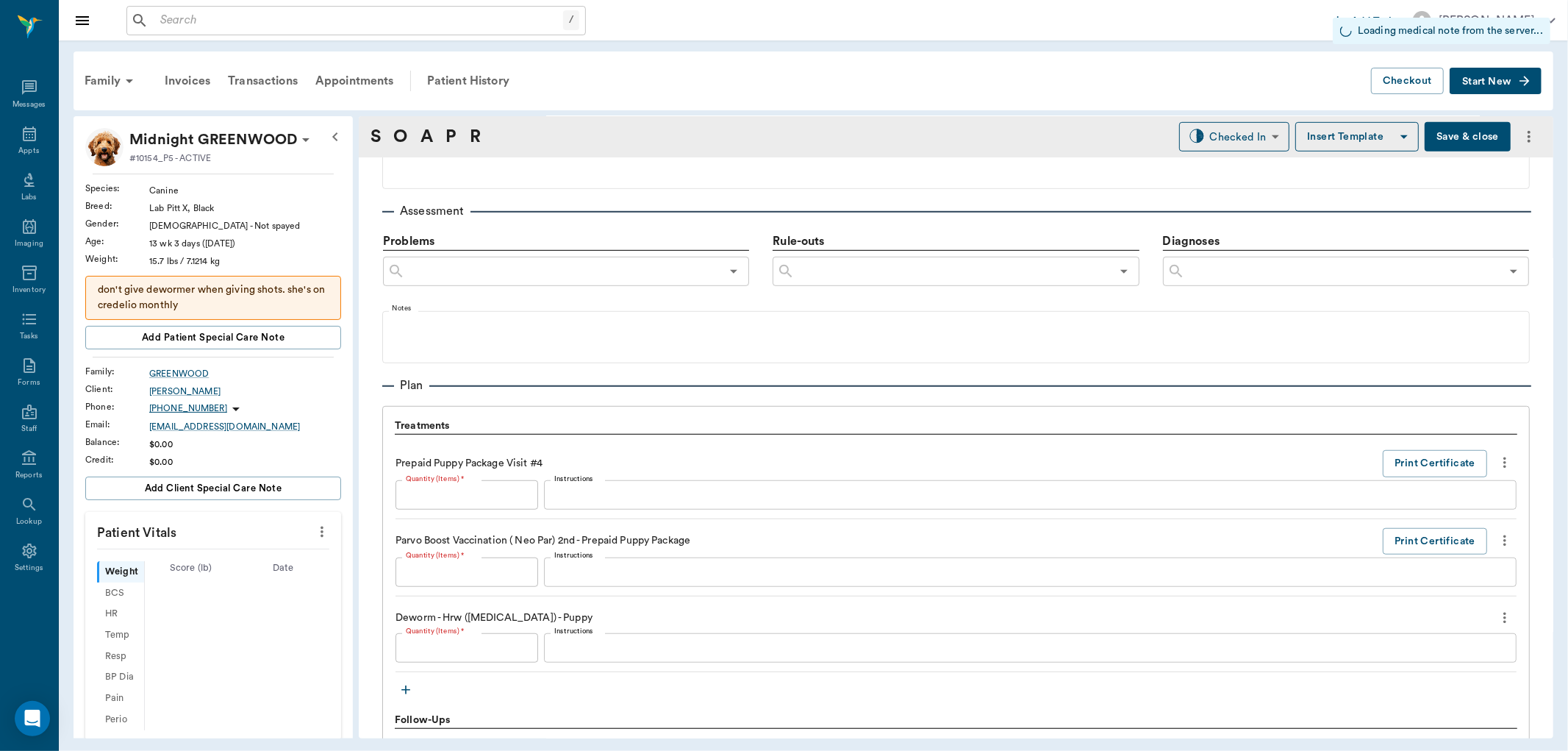
type input "1.00"
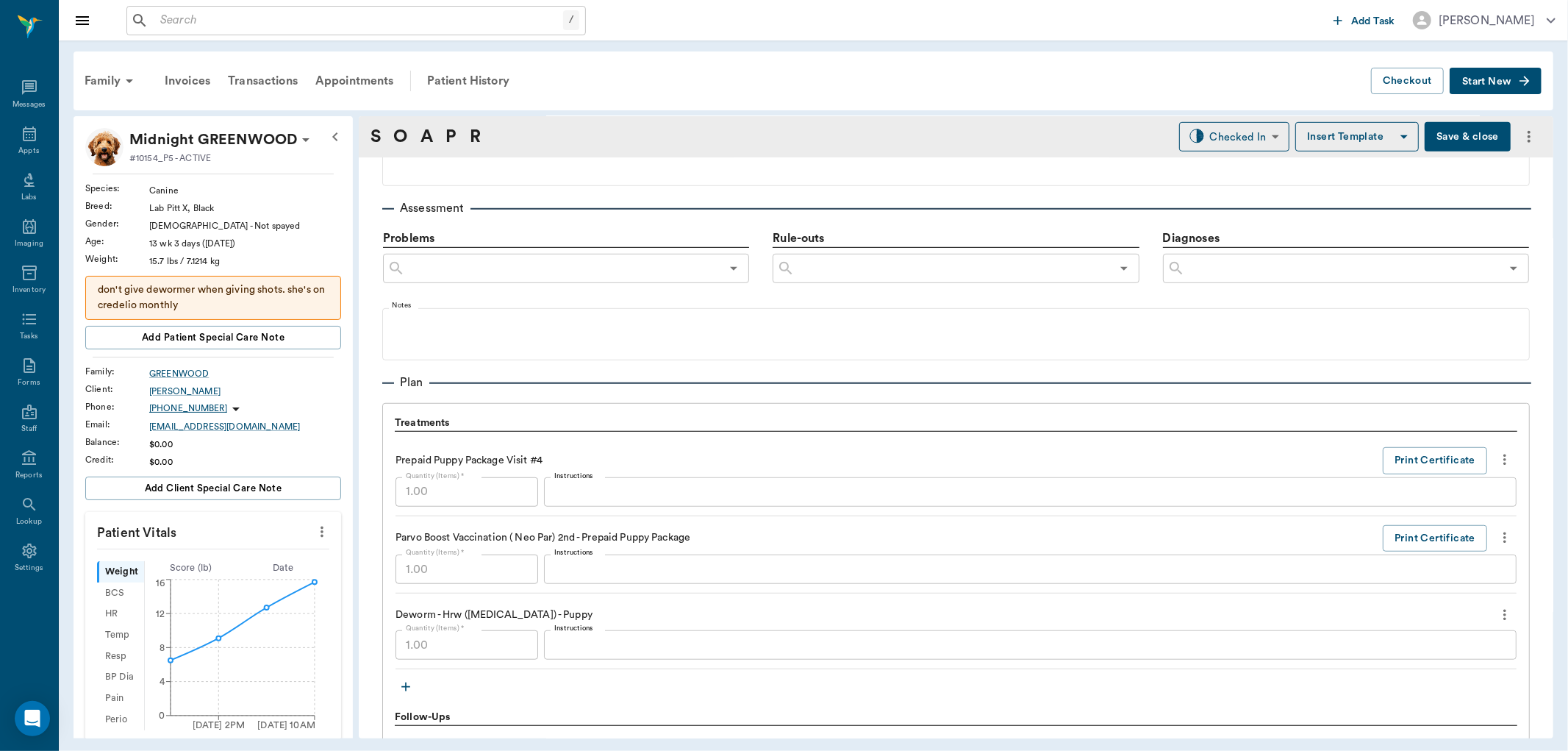
scroll to position [976, 0]
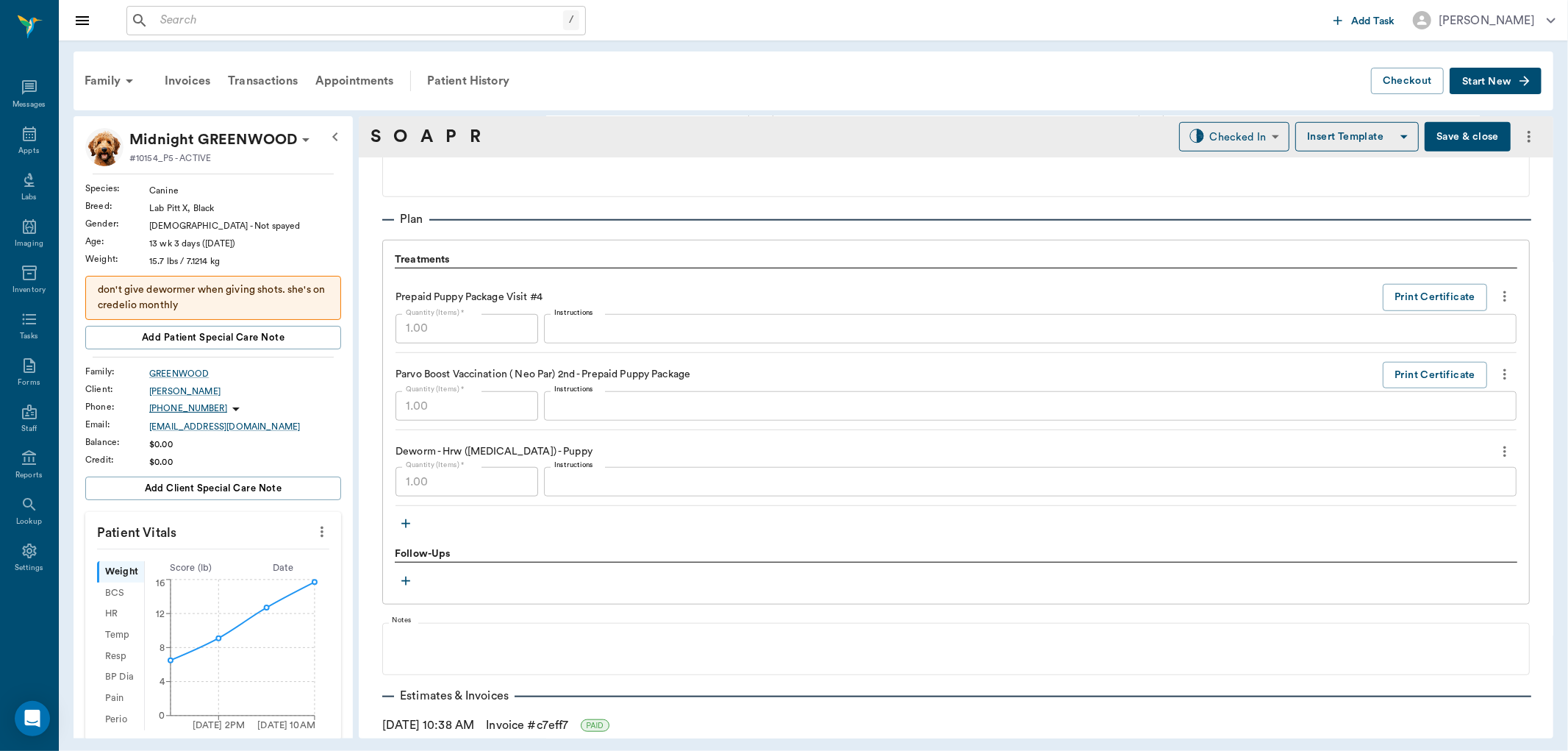
click at [1497, 451] on icon "more" at bounding box center [1505, 451] width 16 height 17
click at [1384, 503] on ul "Decline Delete" at bounding box center [1430, 490] width 147 height 55
click at [804, 537] on div at bounding box center [784, 375] width 1568 height 751
click at [545, 724] on link "Invoice # c7eff7" at bounding box center [527, 725] width 82 height 17
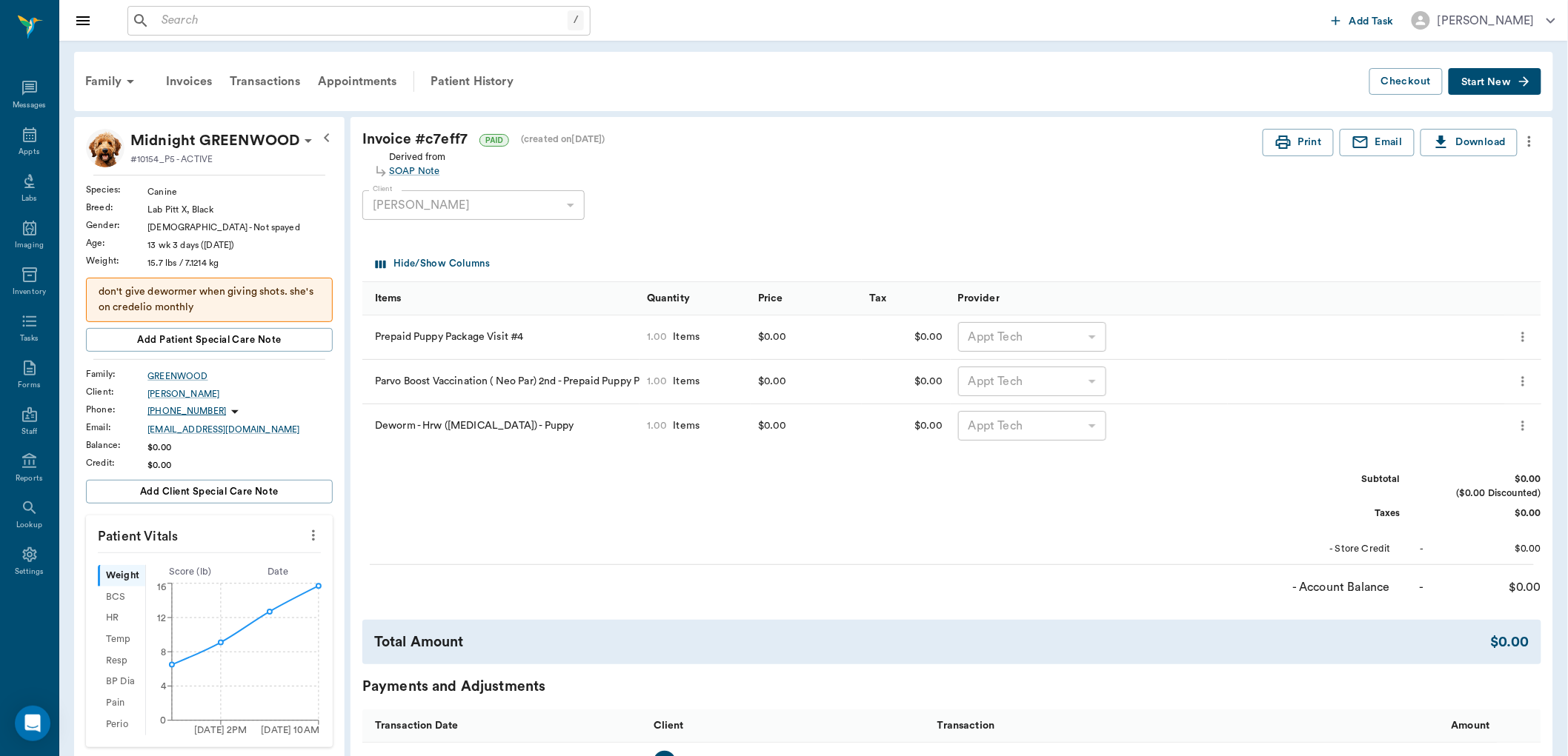
click at [1523, 423] on icon "more" at bounding box center [1522, 426] width 2 height 10
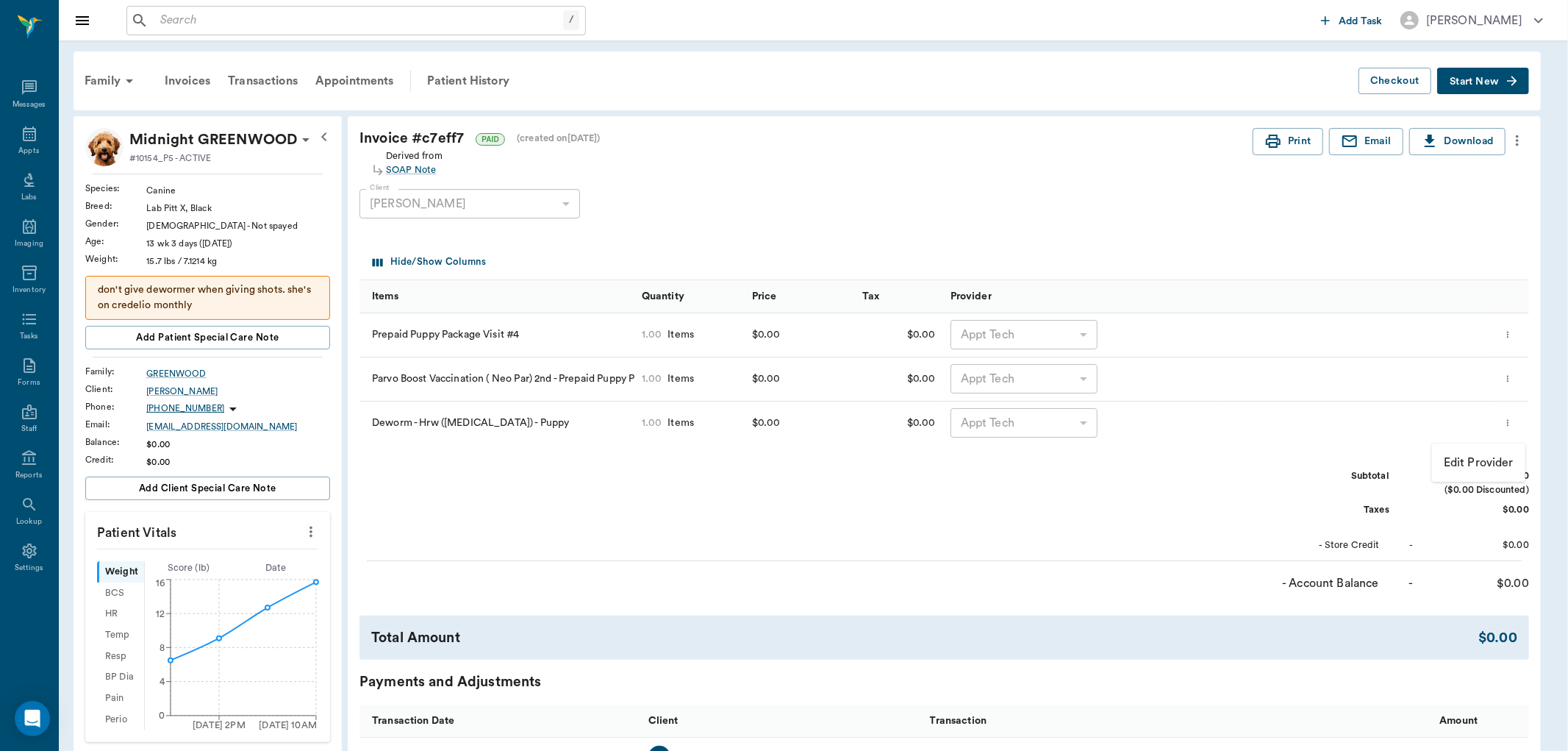
click at [997, 537] on div at bounding box center [784, 375] width 1568 height 751
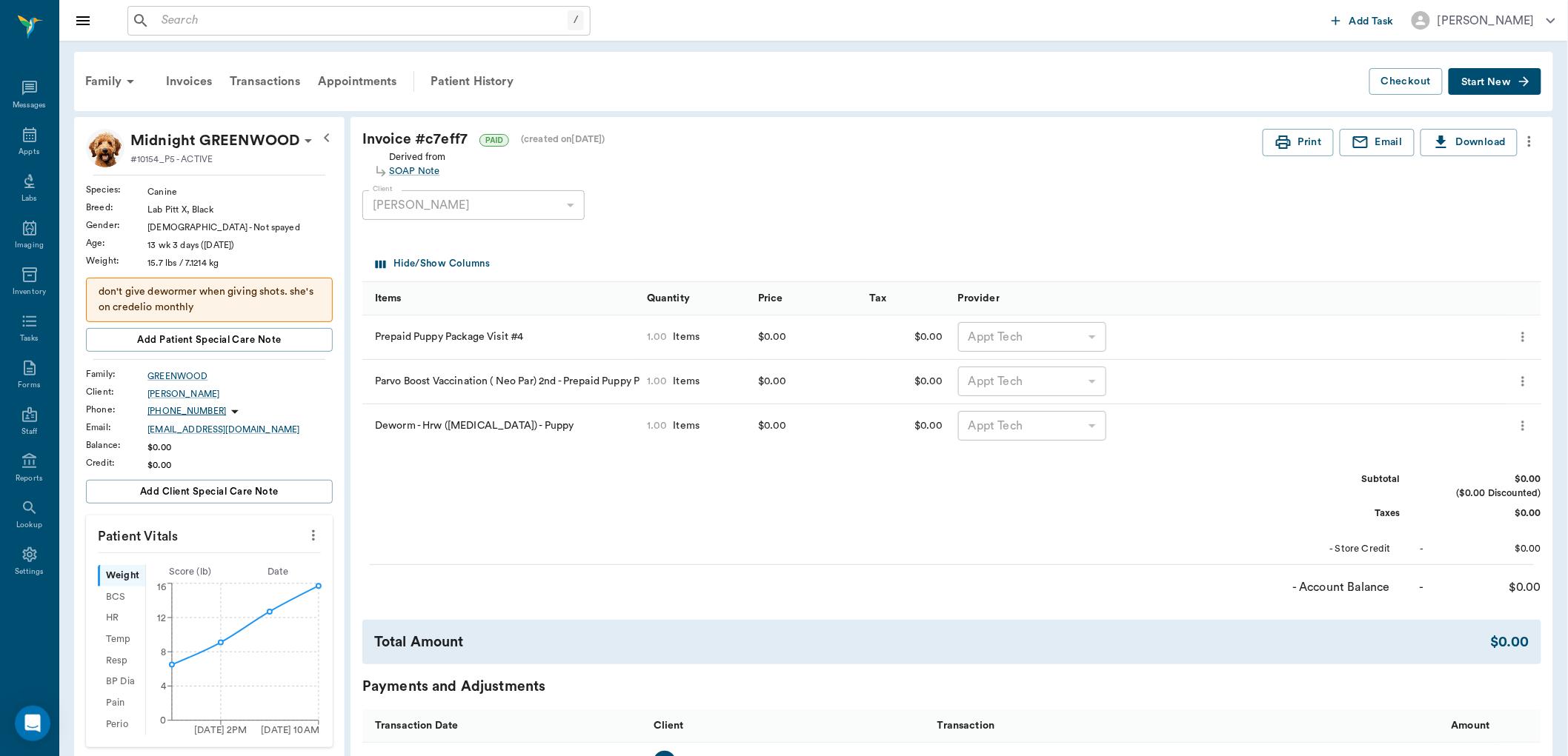
click at [534, 420] on div "Deworm - Hrw (fenbendazole) - Puppy" at bounding box center [501, 426] width 277 height 45
click at [1526, 423] on icon "more" at bounding box center [1522, 425] width 15 height 18
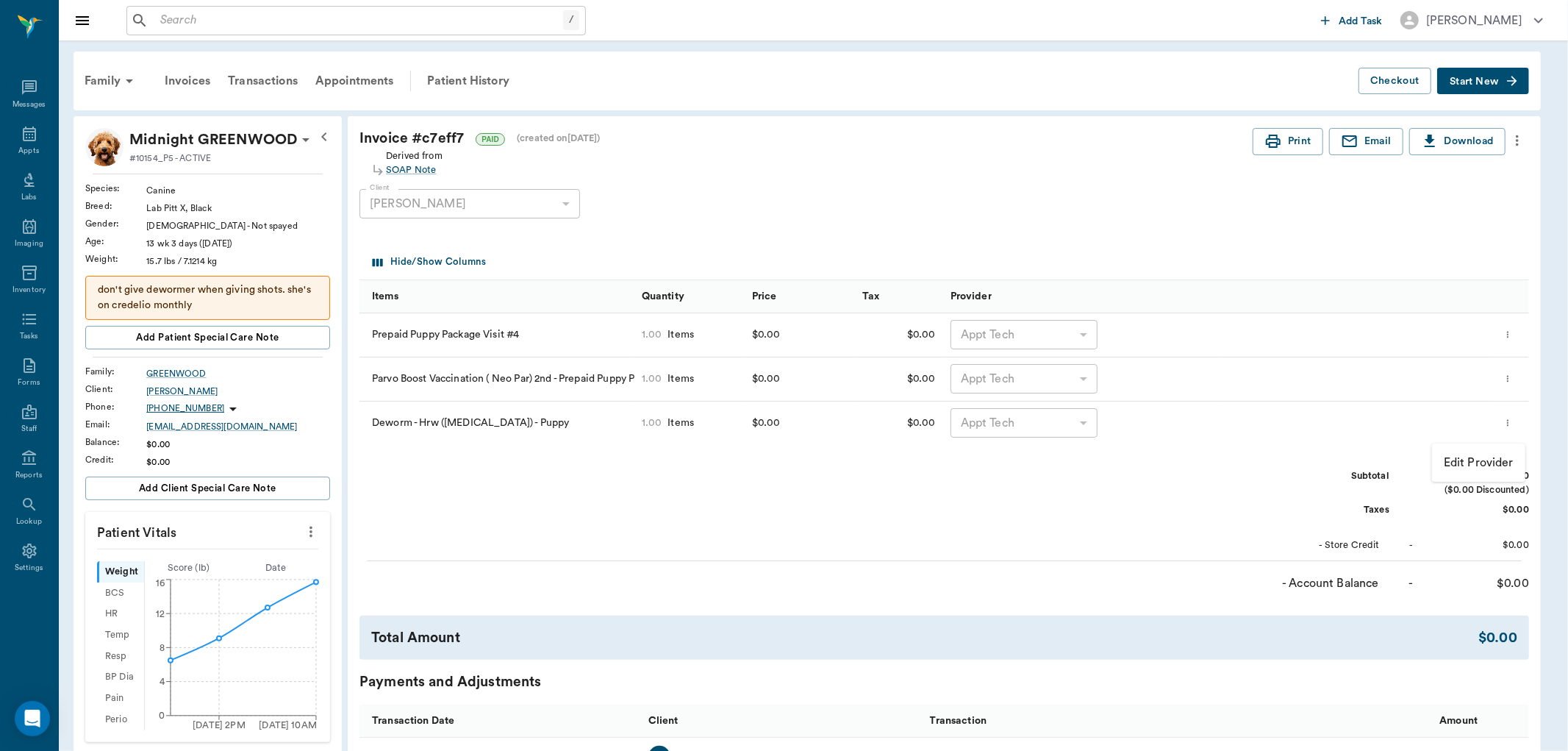
click at [1471, 466] on p "Edit Provider" at bounding box center [1479, 462] width 70 height 17
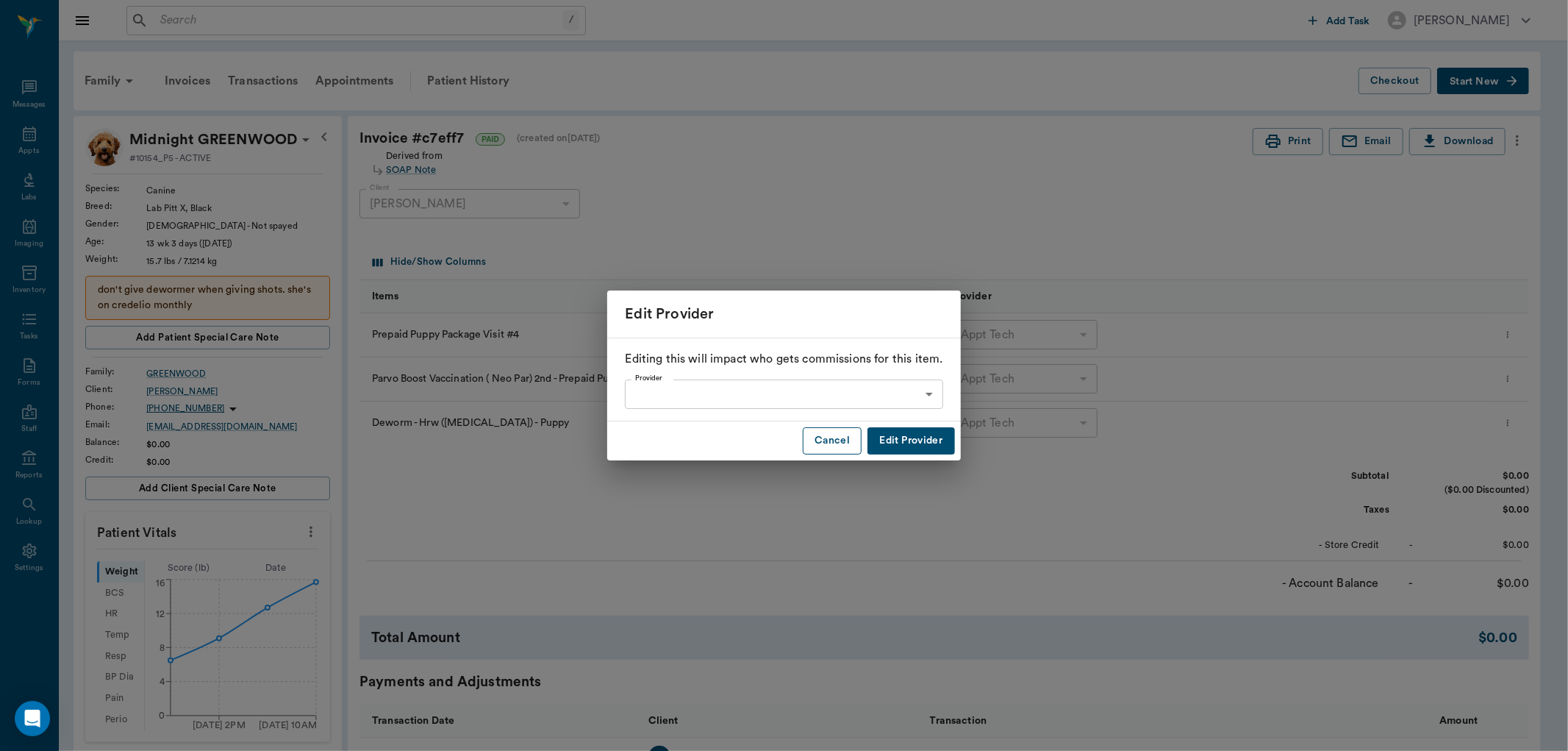
click at [821, 440] on button "Cancel" at bounding box center [832, 441] width 59 height 27
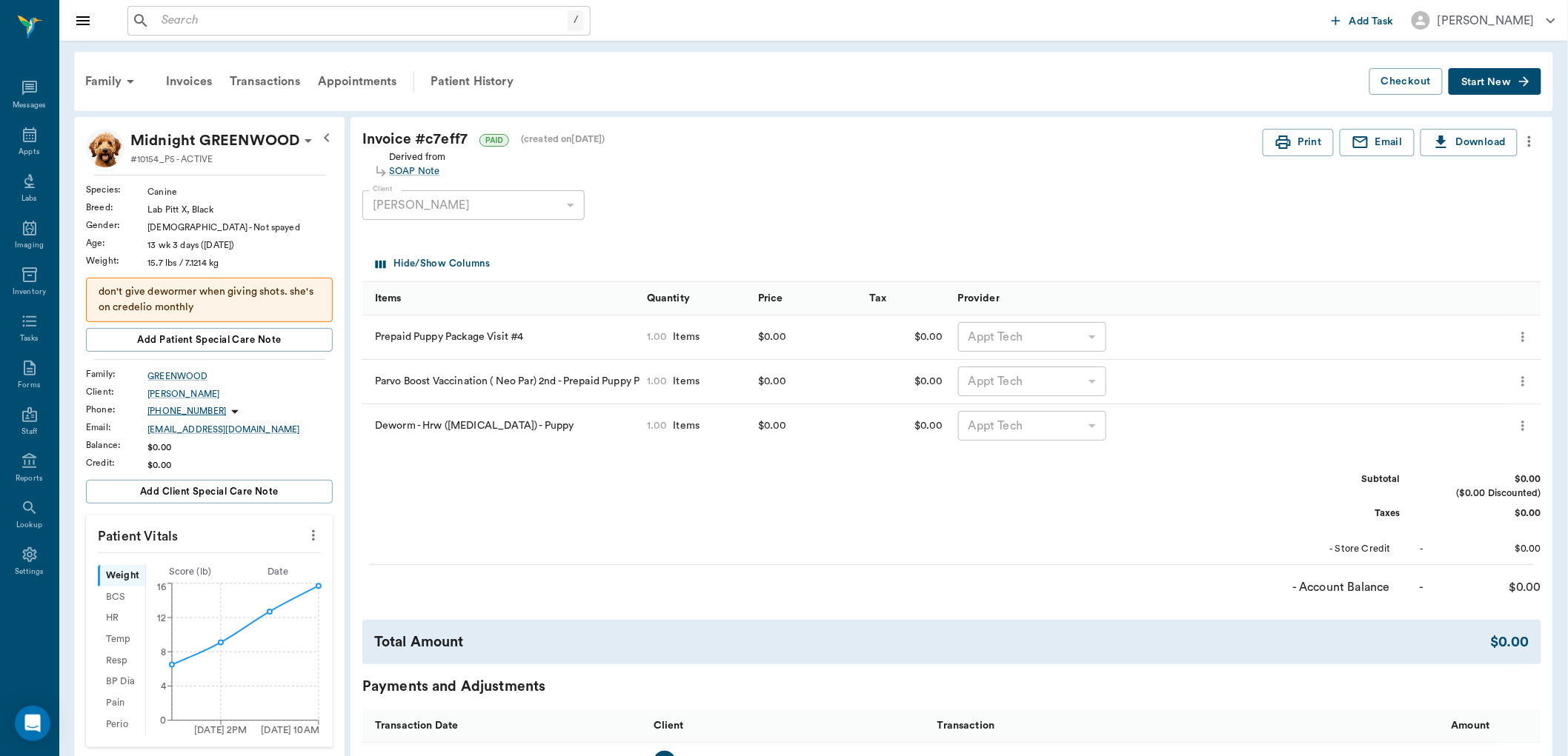
click at [452, 141] on div "Invoice # c7eff7 PAID (created on 10/13/25 )" at bounding box center [812, 139] width 900 height 22
click at [1517, 425] on icon "more" at bounding box center [1522, 425] width 15 height 18
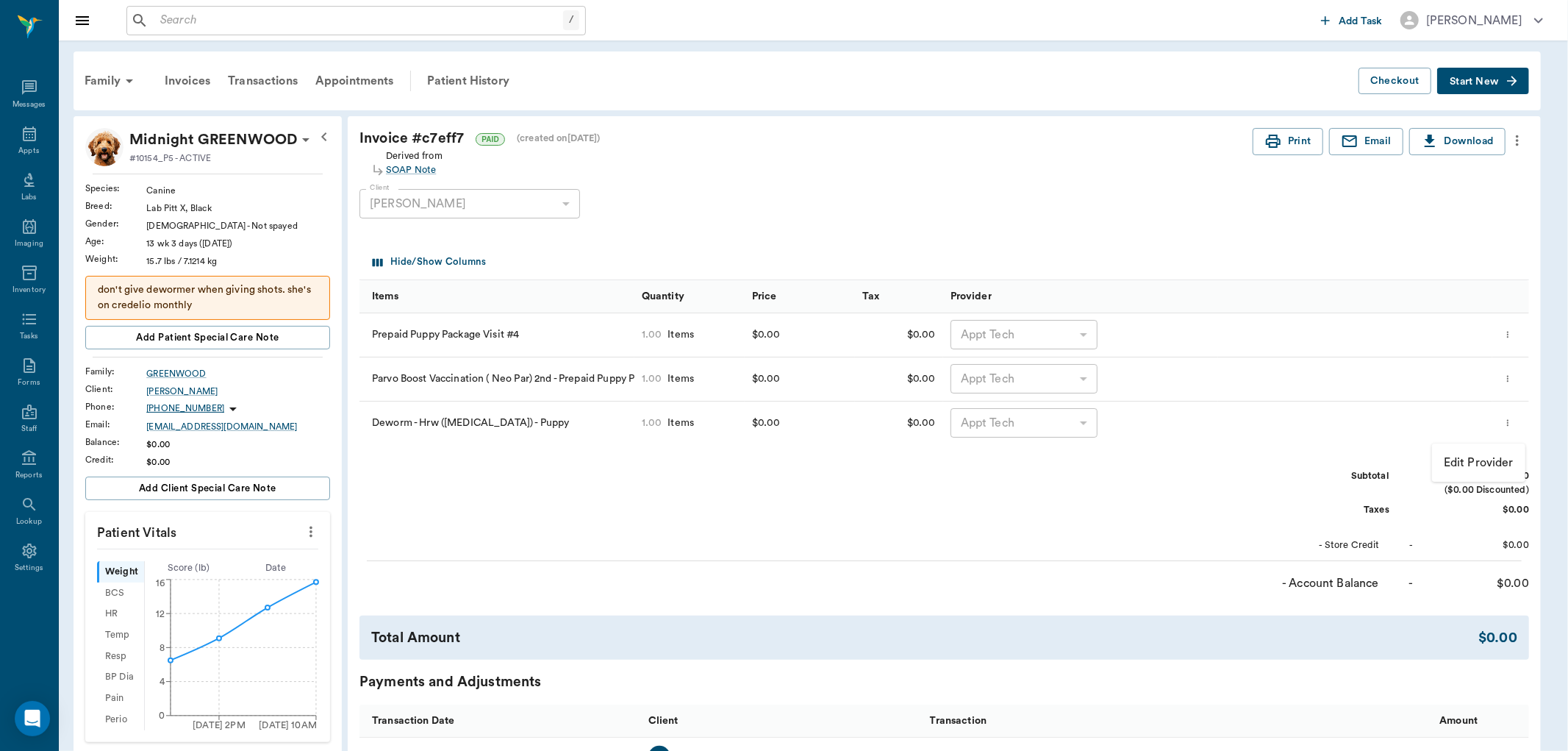
click at [938, 502] on div at bounding box center [784, 375] width 1568 height 751
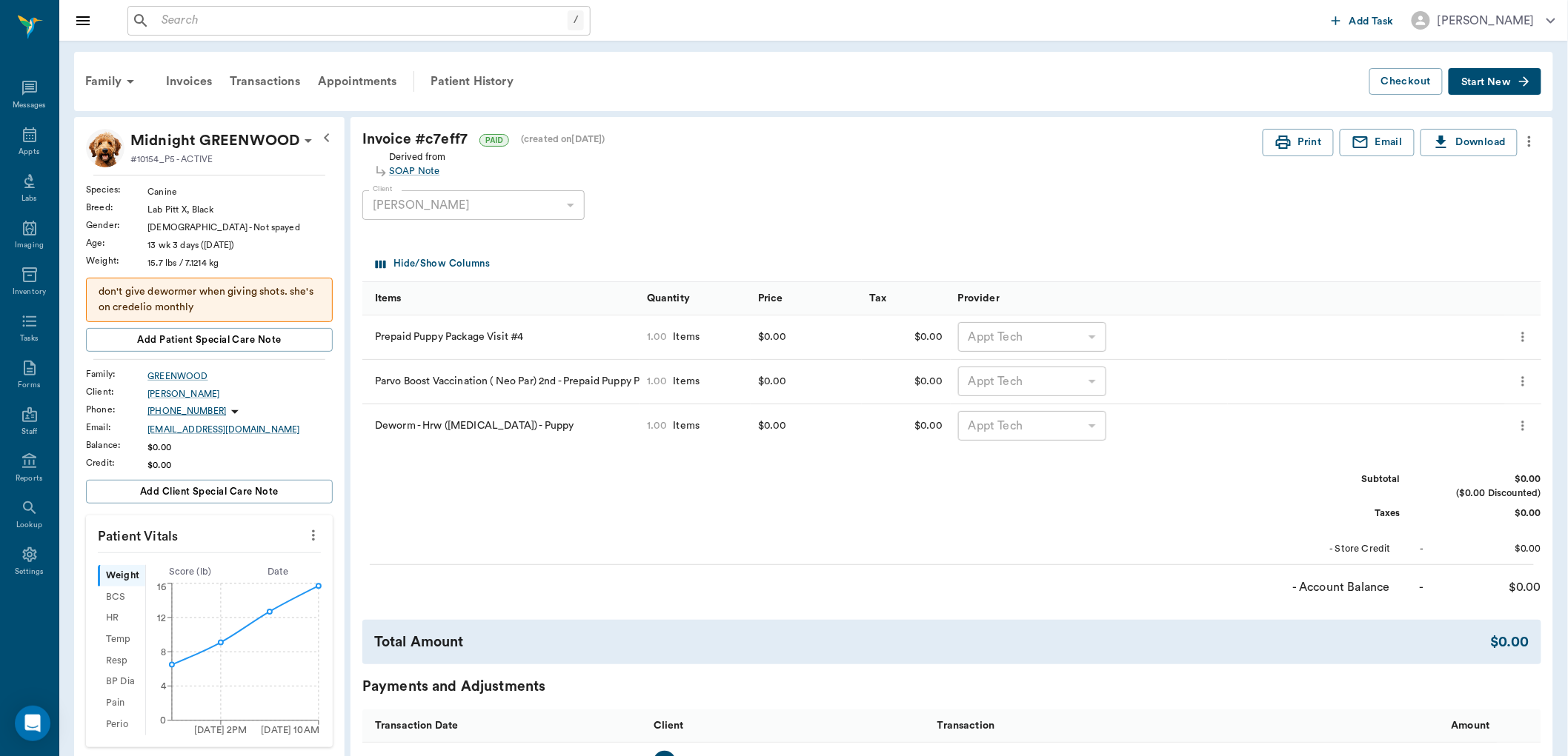
click at [1535, 141] on icon "more" at bounding box center [1529, 141] width 16 height 18
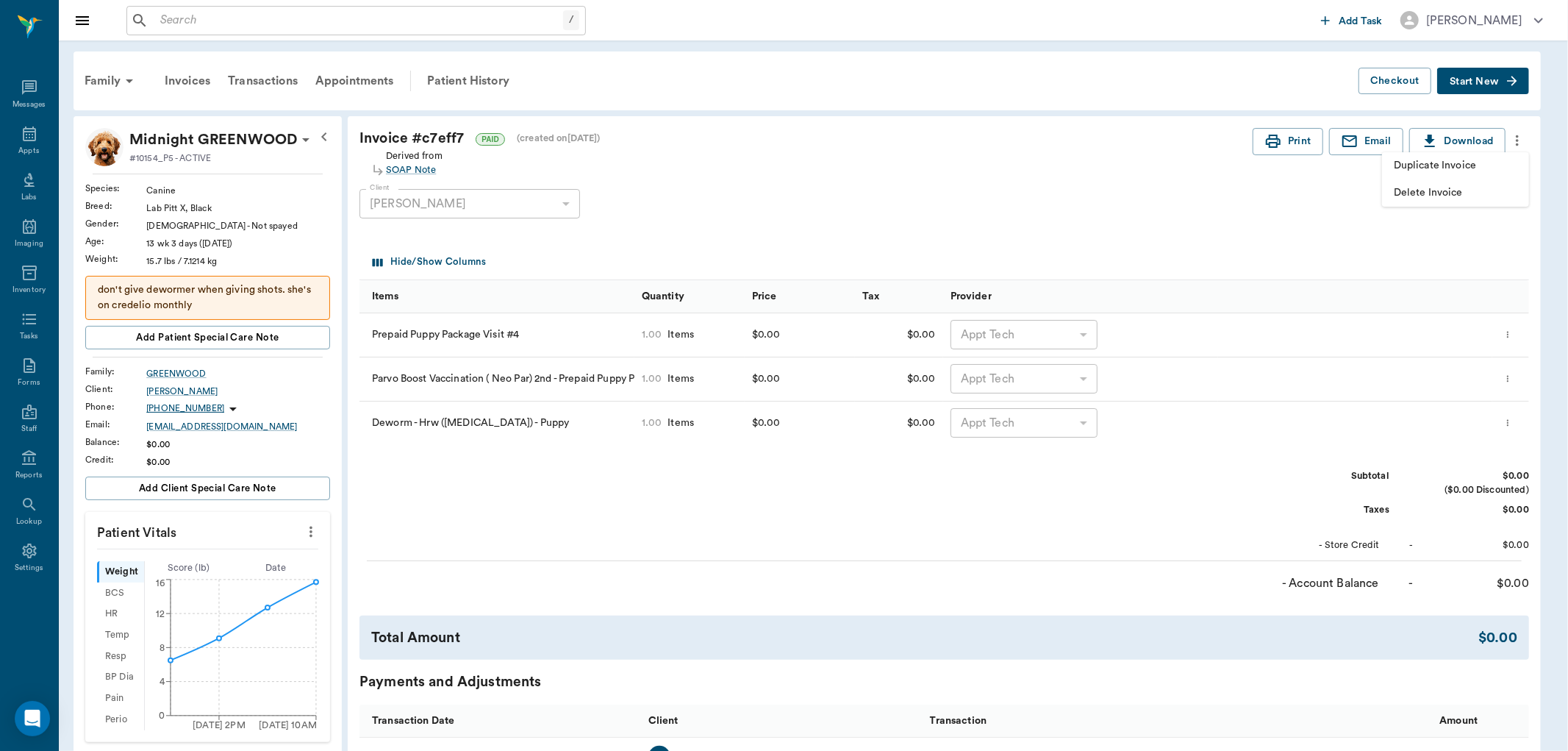
click at [1466, 191] on span "Delete Invoice" at bounding box center [1456, 193] width 124 height 15
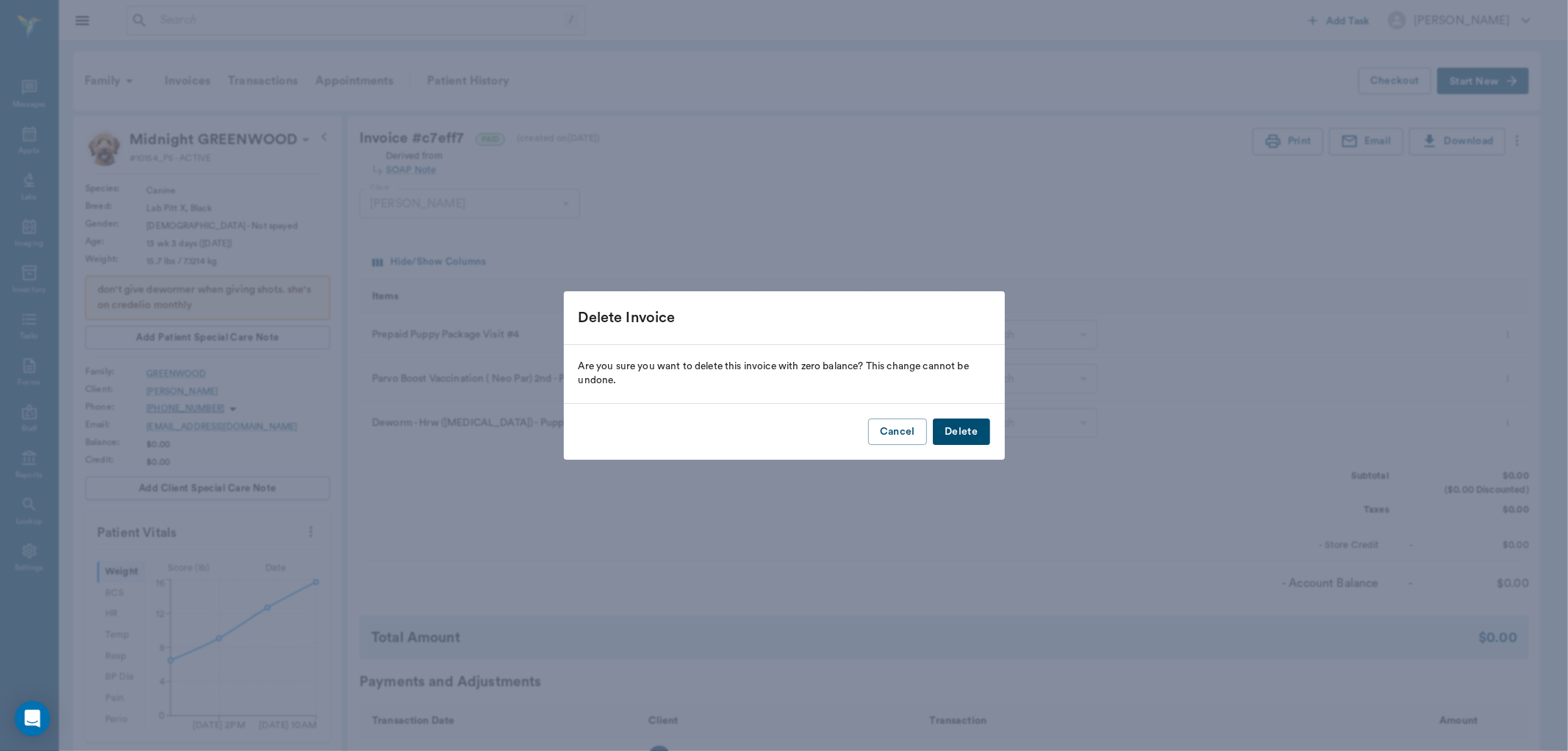
click at [970, 429] on button "Delete" at bounding box center [961, 432] width 56 height 27
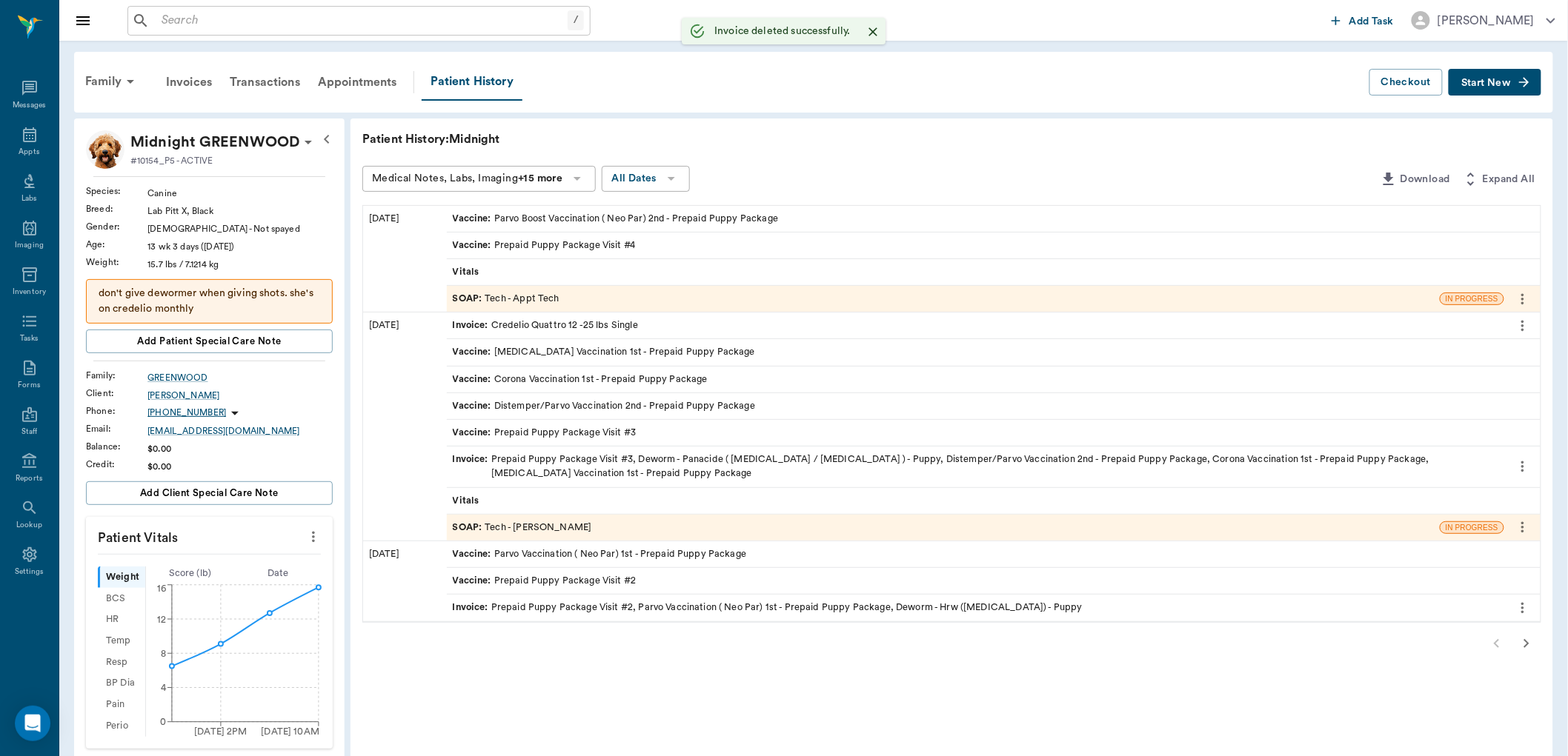
click at [523, 301] on div "SOAP : Tech - Appt Tech" at bounding box center [506, 299] width 107 height 14
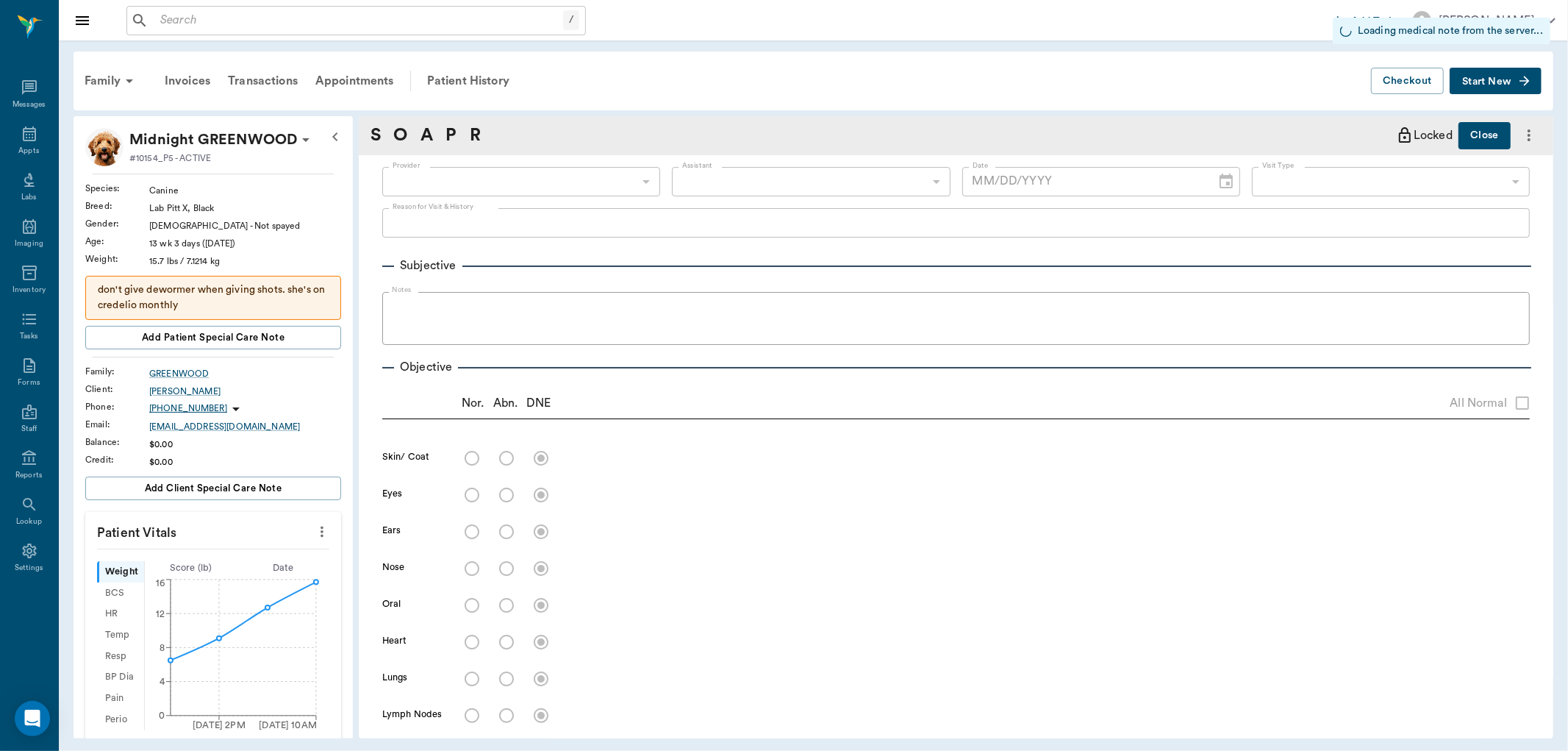
type input "63ec2f075fda476ae8351a4c"
type input "6740bf97de10e07744acf1eb"
type input "65d2be4f46e3a538d89b8c1a"
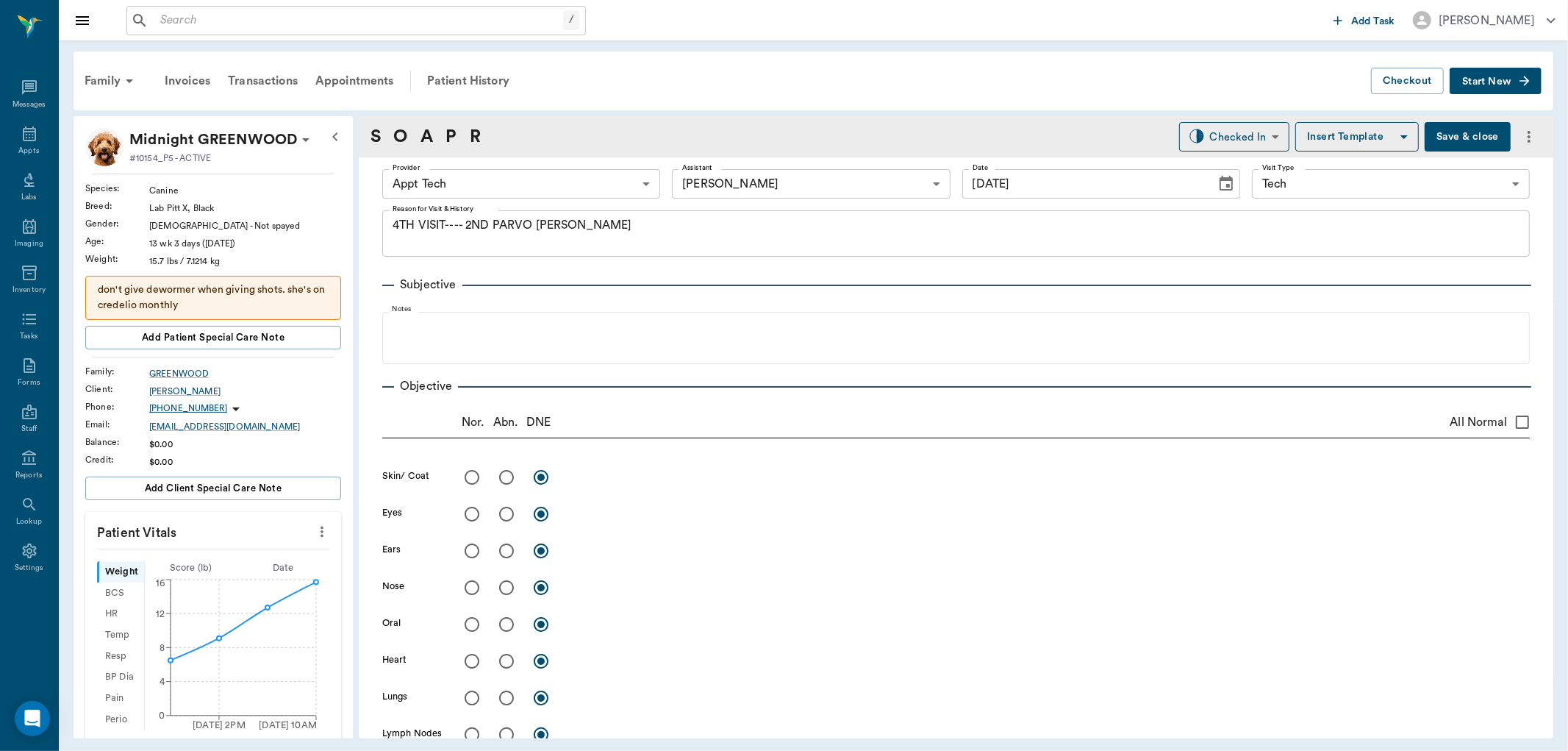
type input "[DATE]"
type textarea "4TH VISIT---- 2ND PARVO BOOSTER LORY"
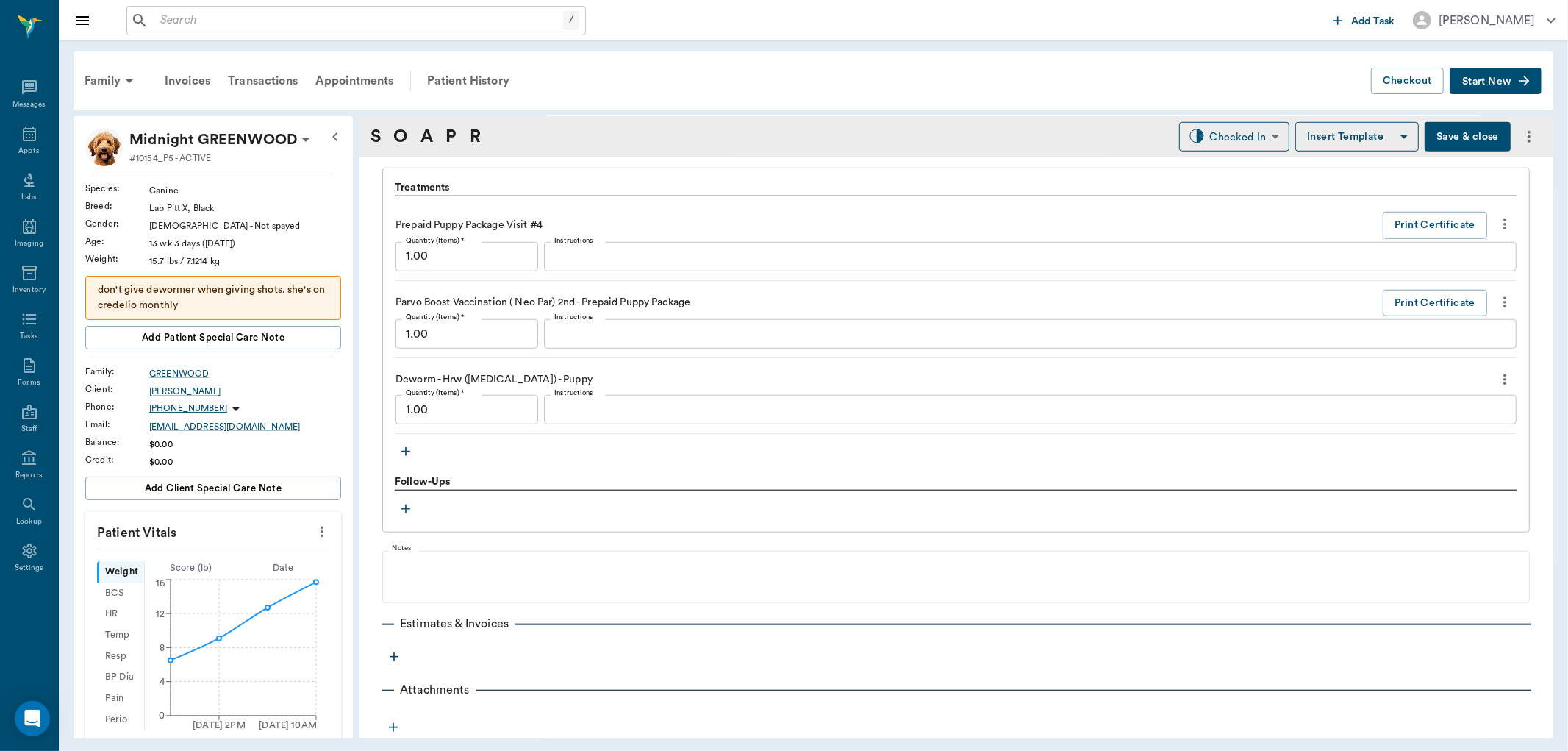
scroll to position [1050, 0]
click at [1497, 381] on icon "more" at bounding box center [1505, 378] width 16 height 17
click at [1417, 430] on span "Delete" at bounding box center [1431, 430] width 124 height 15
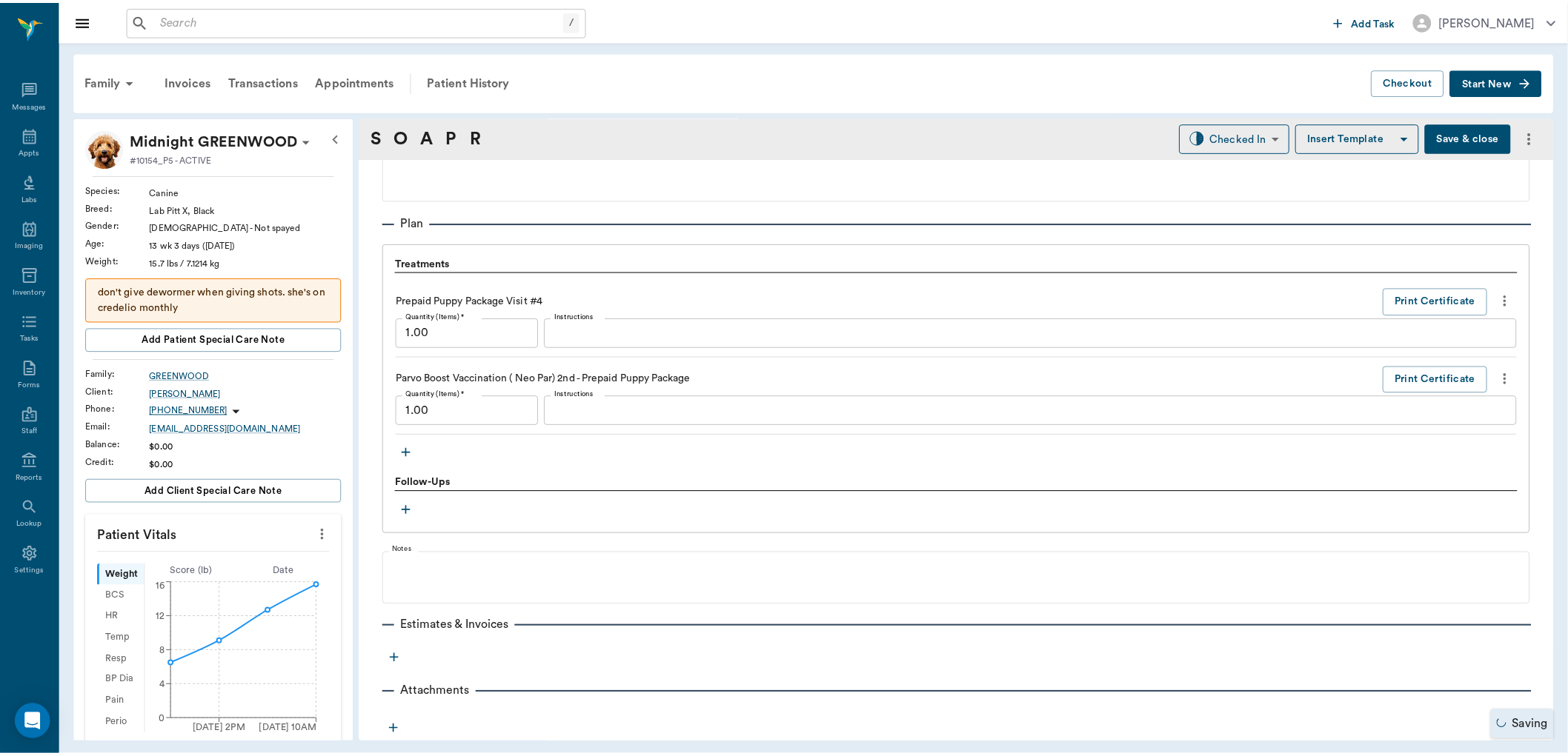
scroll to position [998, 0]
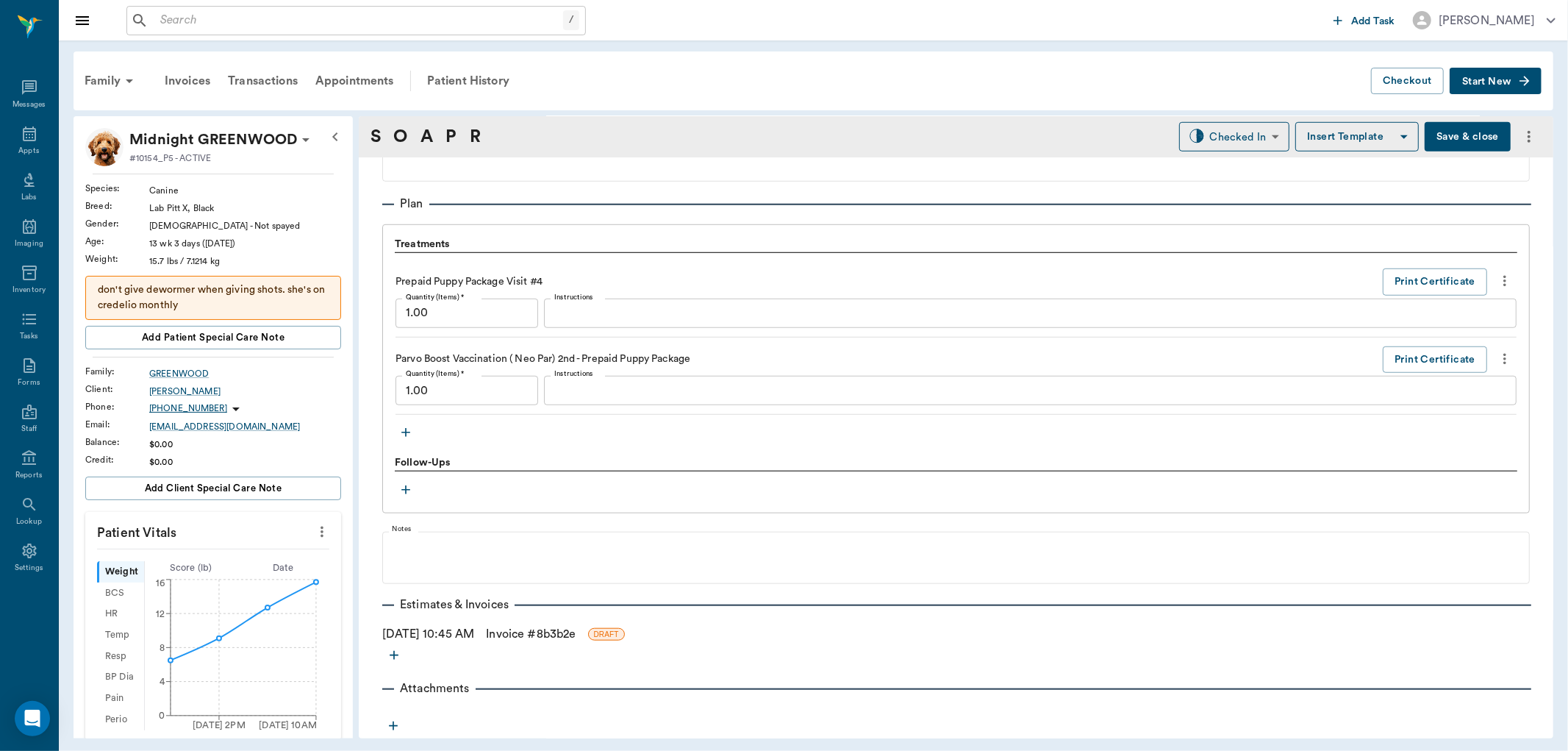
click at [550, 634] on link "Invoice # 8b3b2e" at bounding box center [530, 634] width 90 height 17
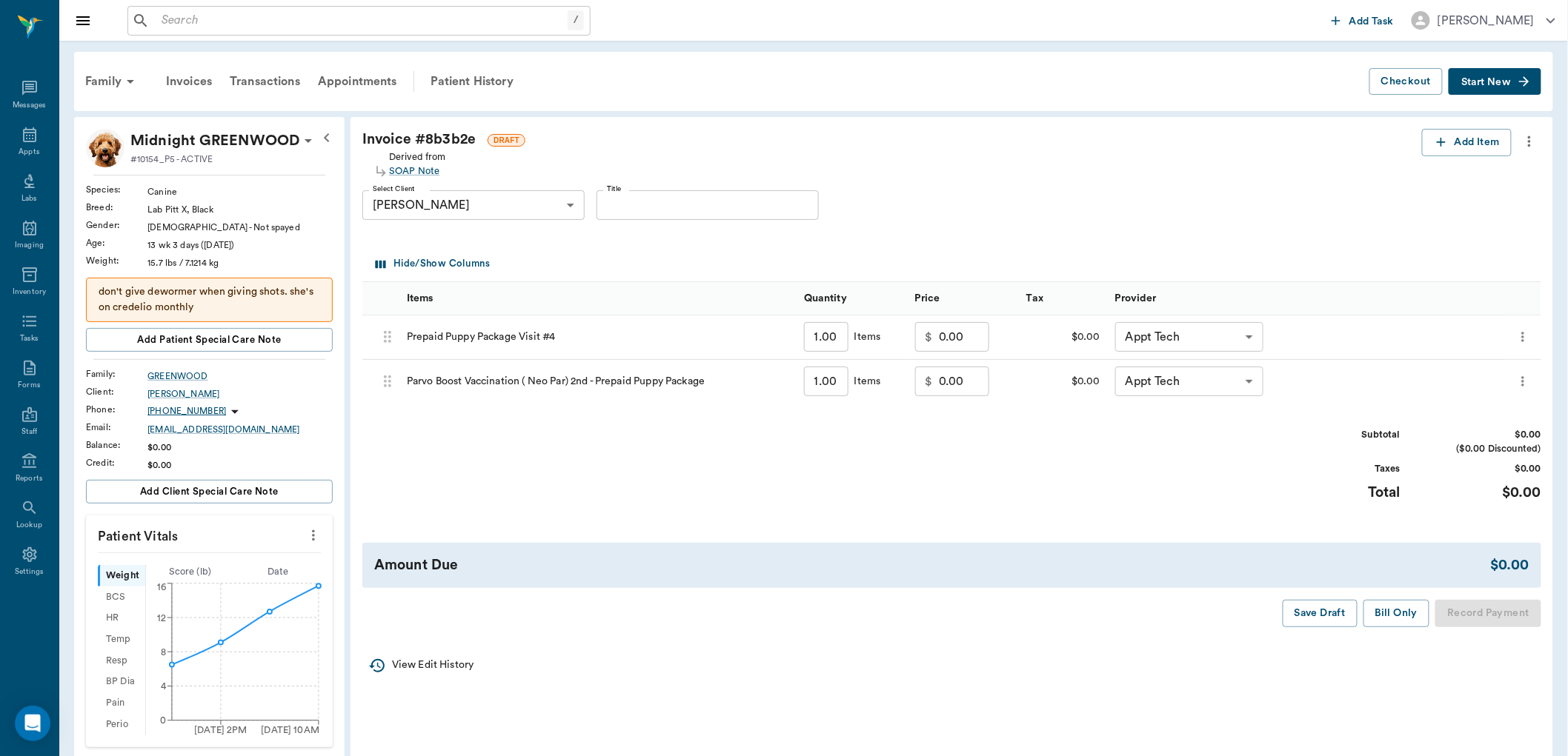
click at [1250, 337] on body "/ ​ Add Task [PERSON_NAME] Nectar Messages Appts Labs Imaging Inventory Tasks F…" at bounding box center [784, 591] width 1568 height 1181
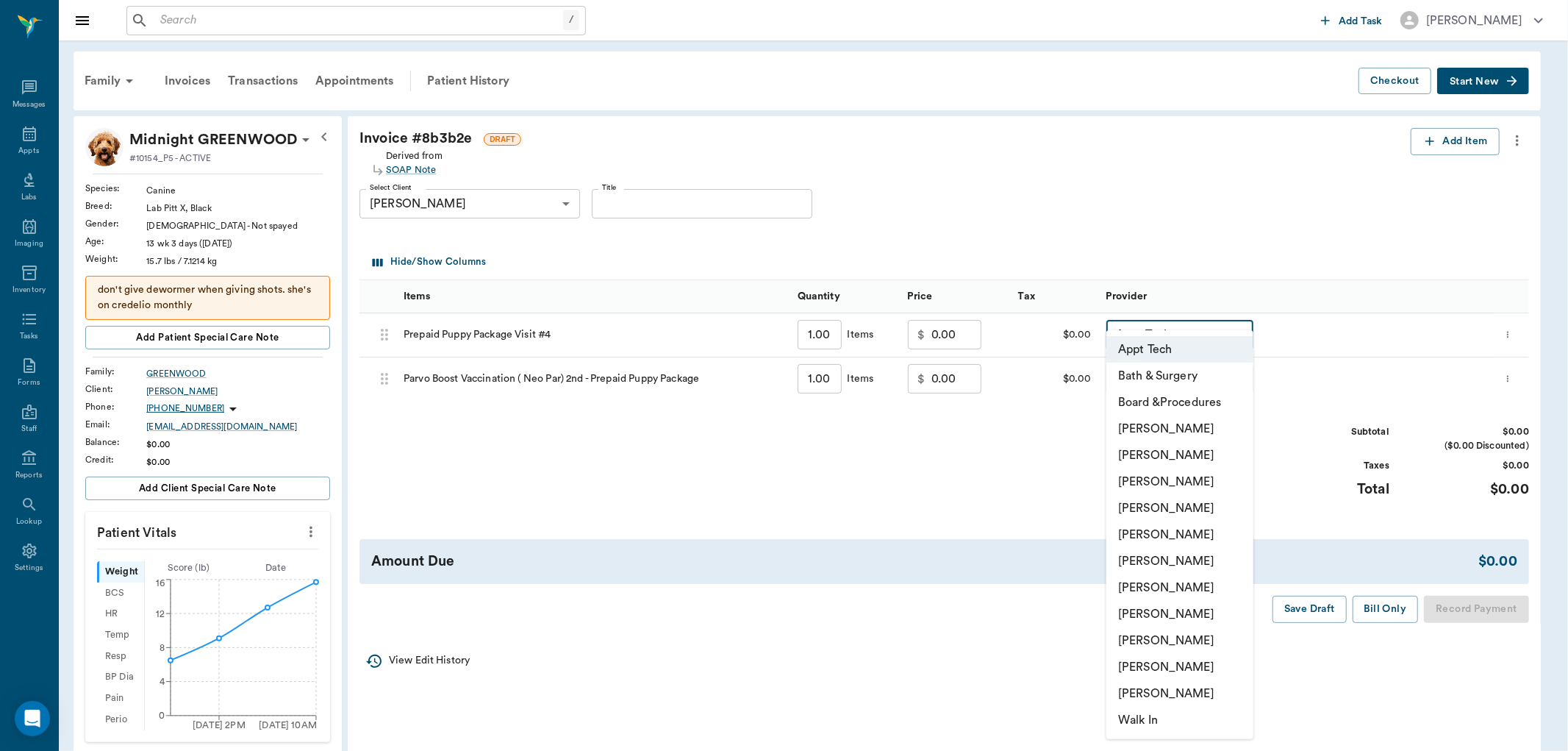
click at [1241, 335] on ul "Appt Tech Bath & Surgery Board &Procedures [PERSON_NAME] [PERSON_NAME] [PERSON_…" at bounding box center [1180, 535] width 147 height 409
click at [739, 457] on div at bounding box center [784, 375] width 1568 height 751
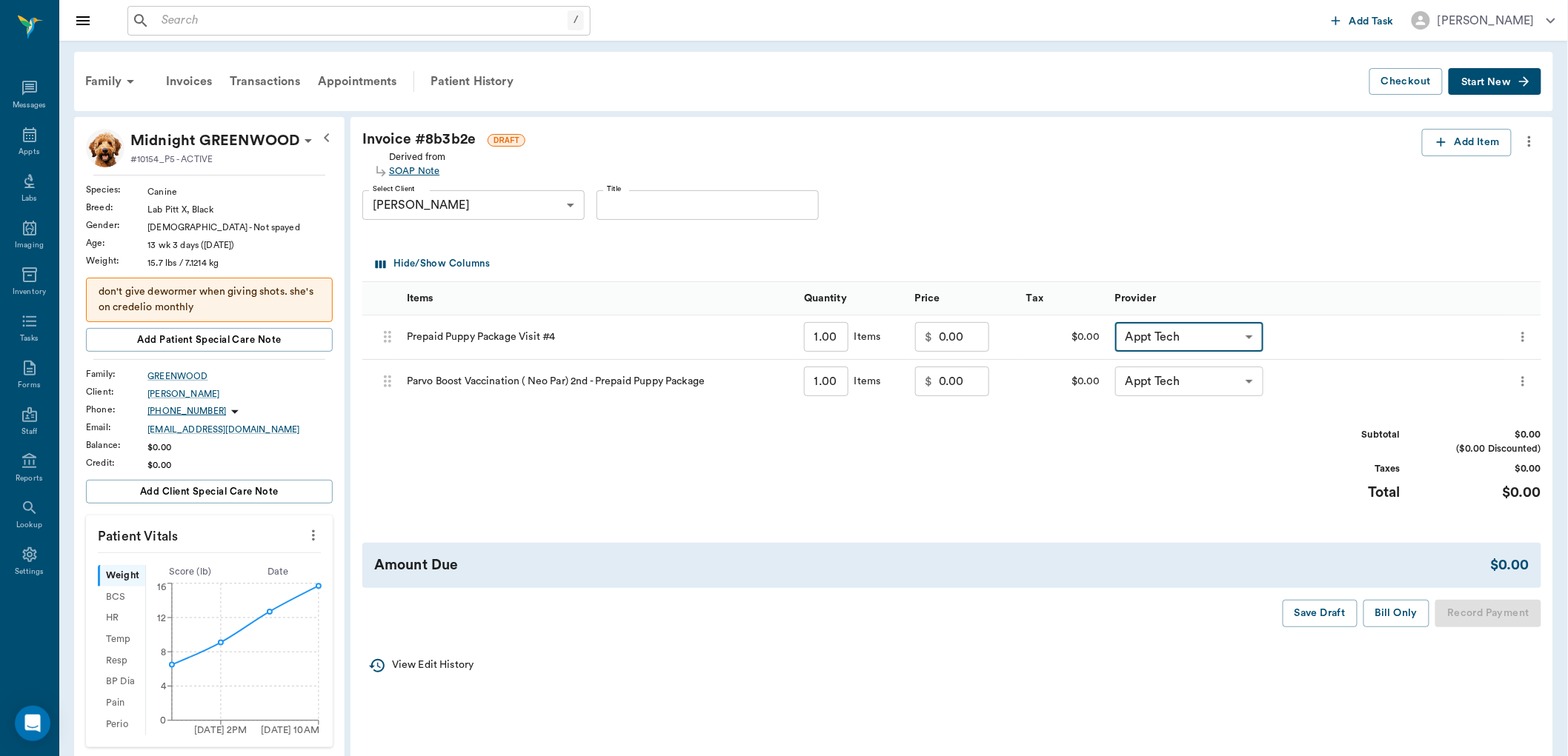
click at [427, 164] on div "SOAP Note" at bounding box center [417, 172] width 57 height 14
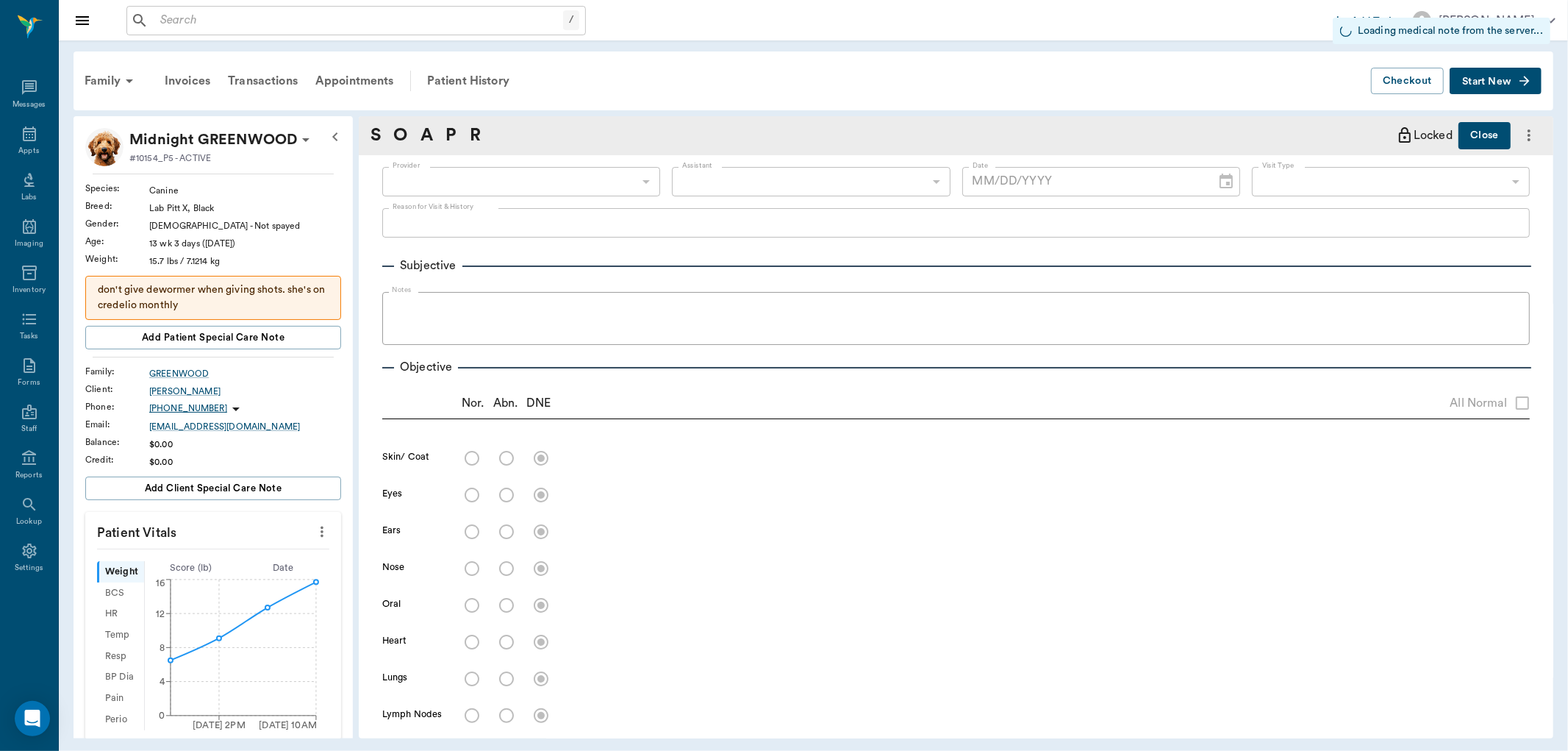
type input "63ec2f075fda476ae8351a4c"
type input "6740bf97de10e07744acf1eb"
type input "65d2be4f46e3a538d89b8c1a"
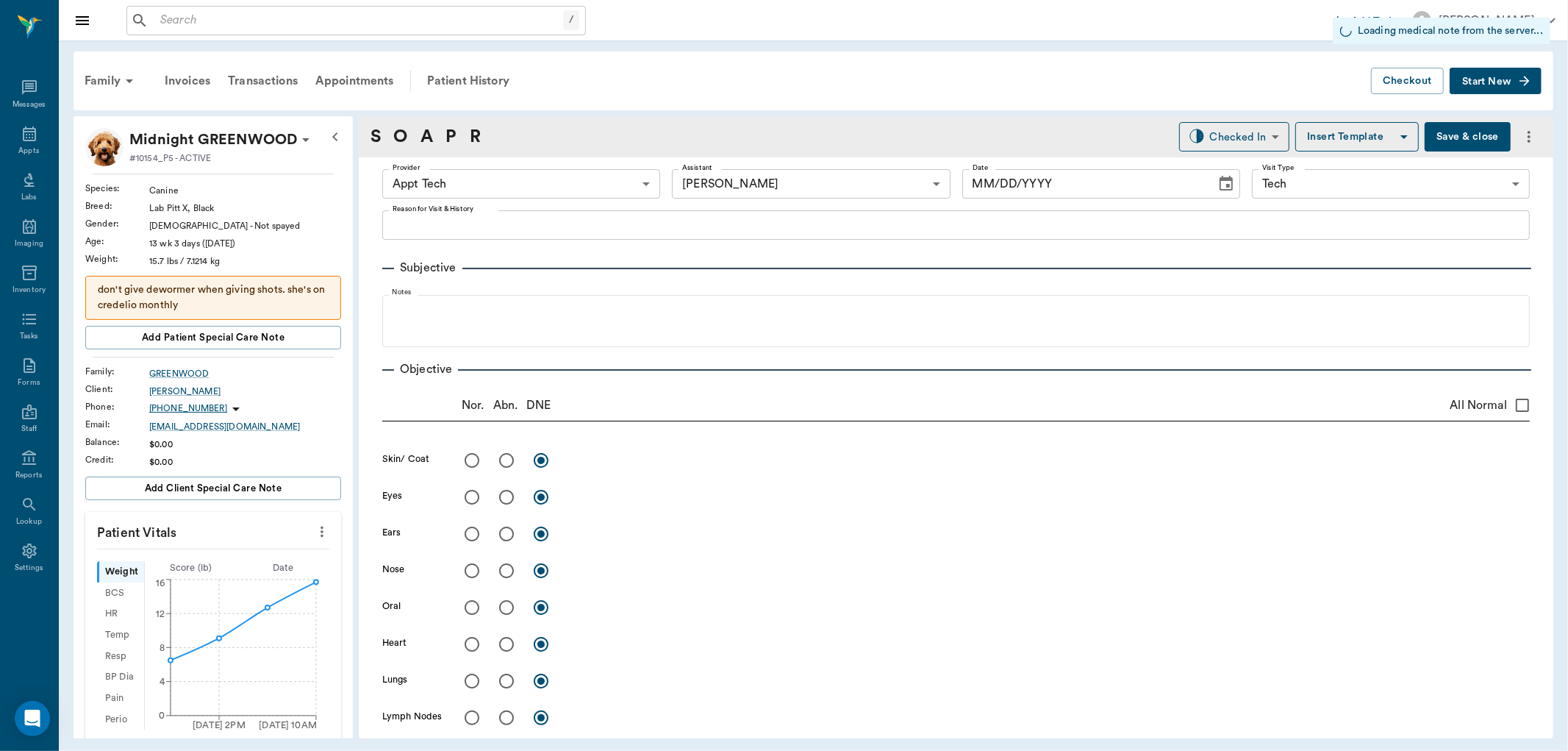
type input "[DATE]"
type textarea "4TH VISIT---- 2ND PARVO [PERSON_NAME]"
type input "1.00"
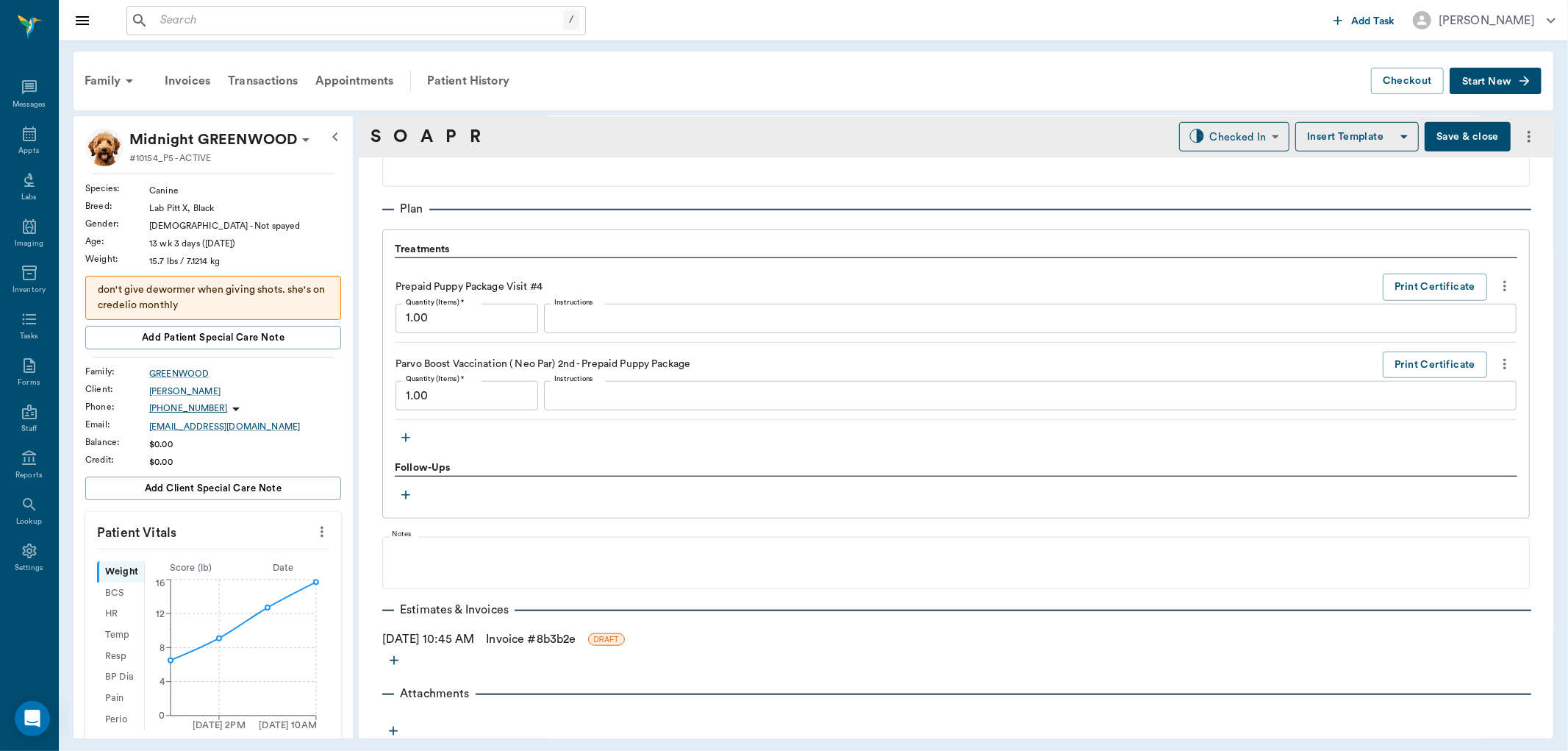
scroll to position [991, 0]
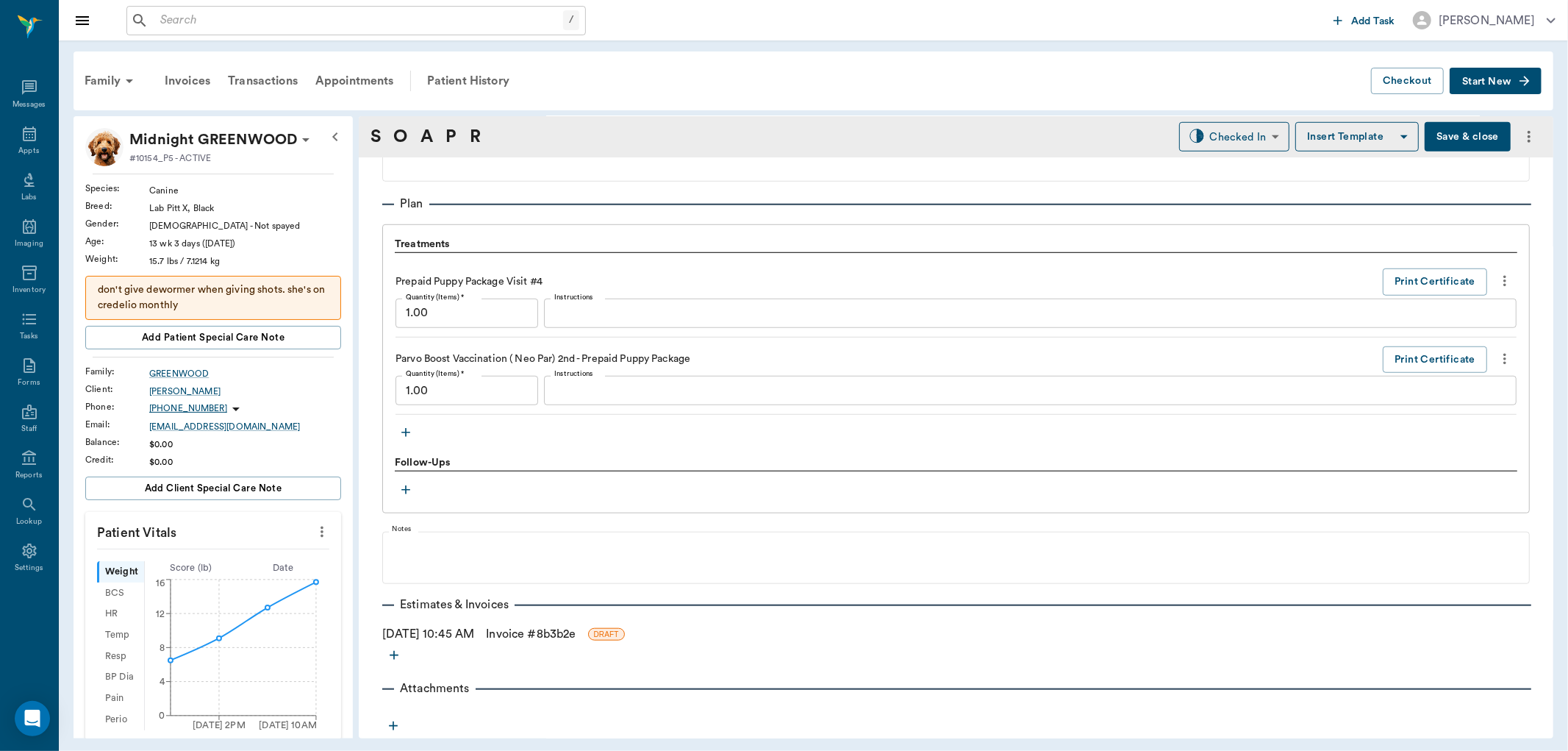
click at [524, 634] on link "Invoice # 8b3b2e" at bounding box center [530, 634] width 90 height 17
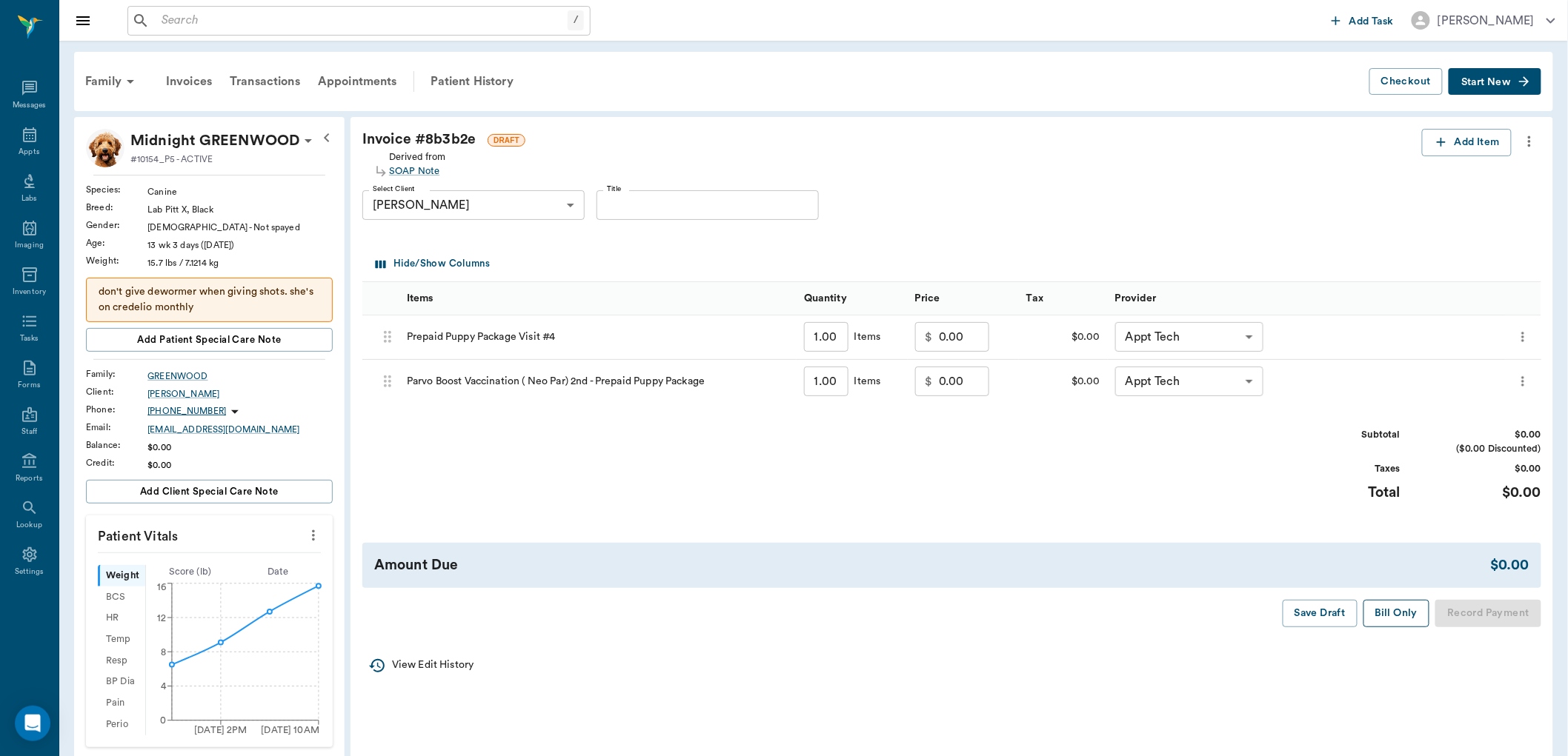
click at [1409, 615] on button "Bill Only" at bounding box center [1396, 613] width 66 height 27
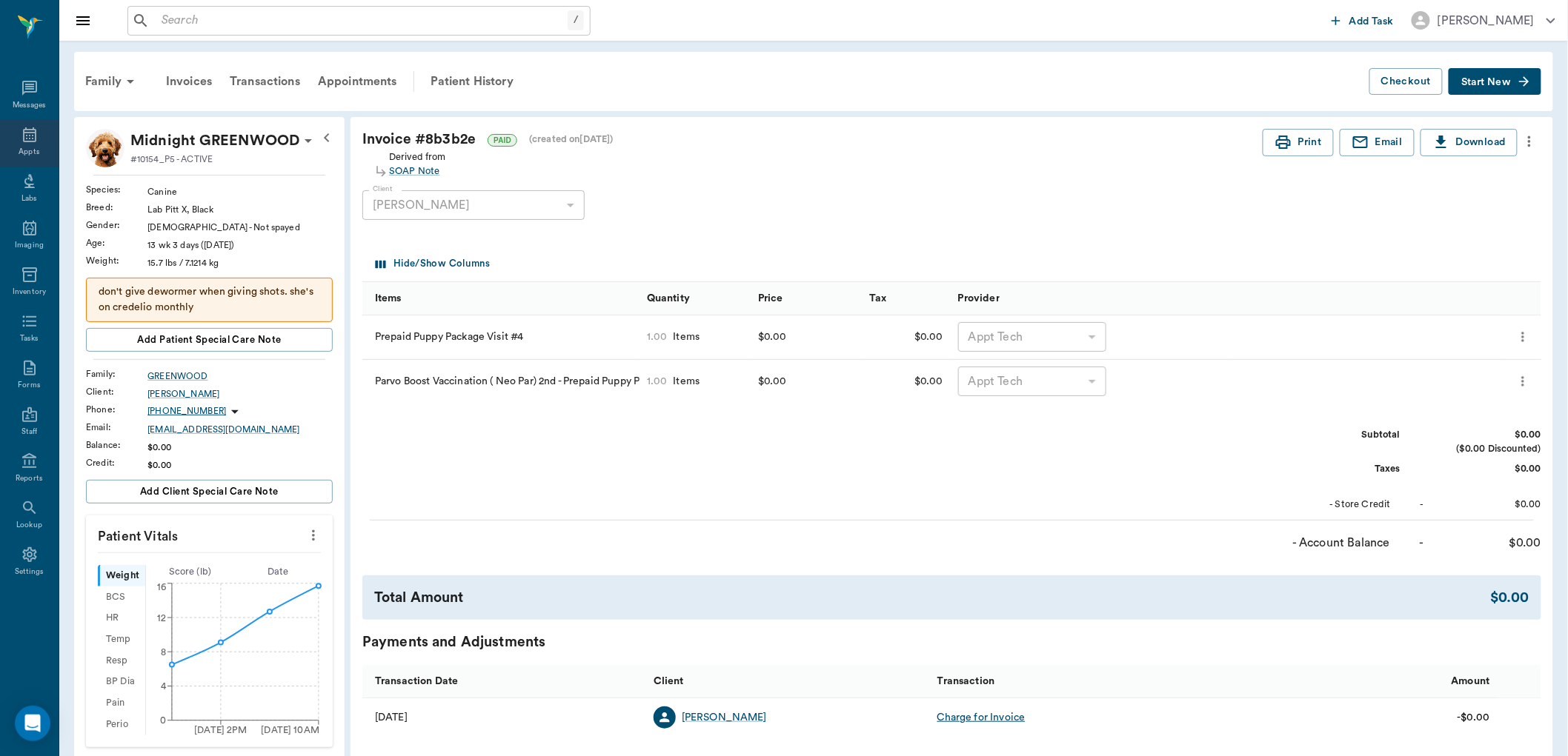
click at [33, 150] on div "Appts" at bounding box center [29, 152] width 21 height 11
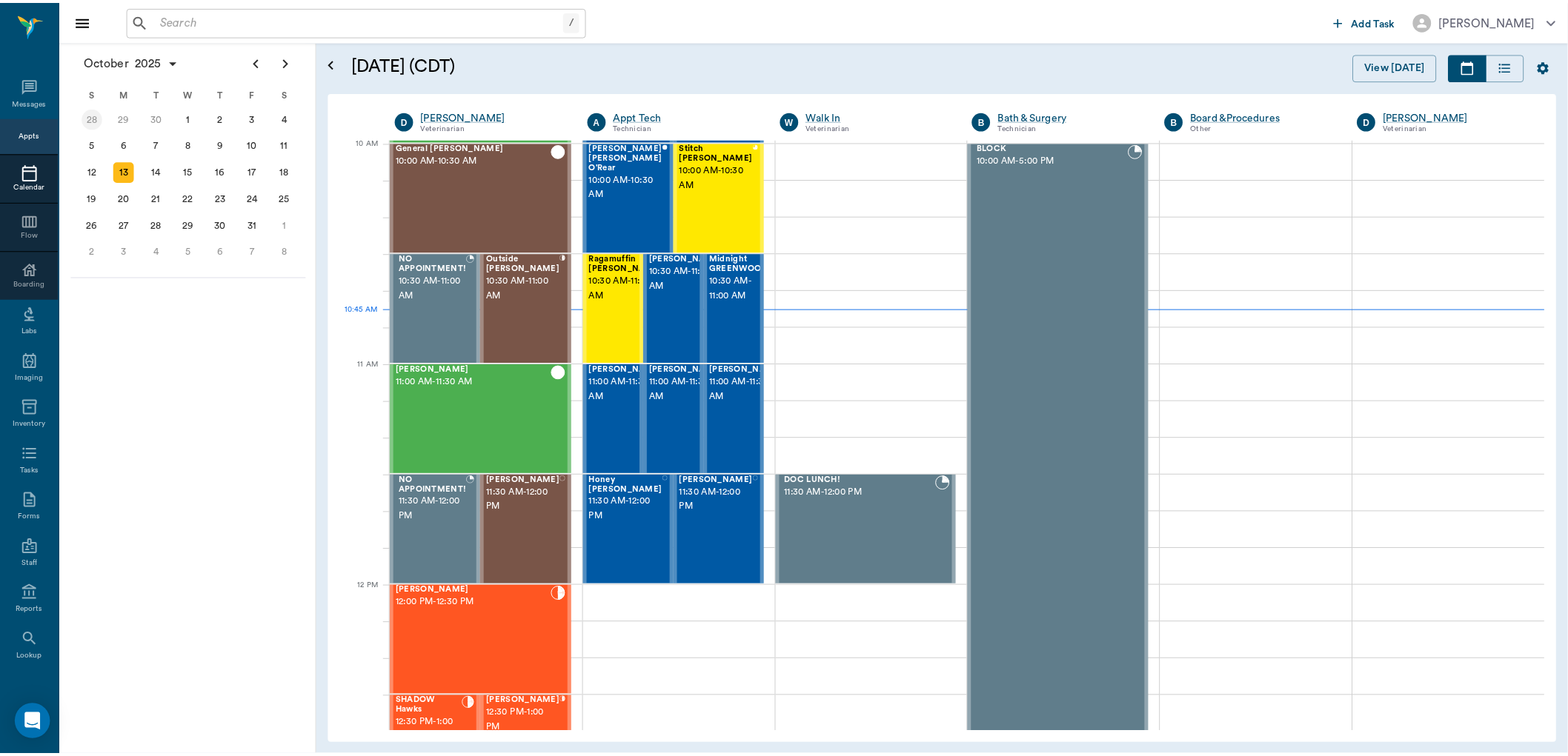
scroll to position [446, 0]
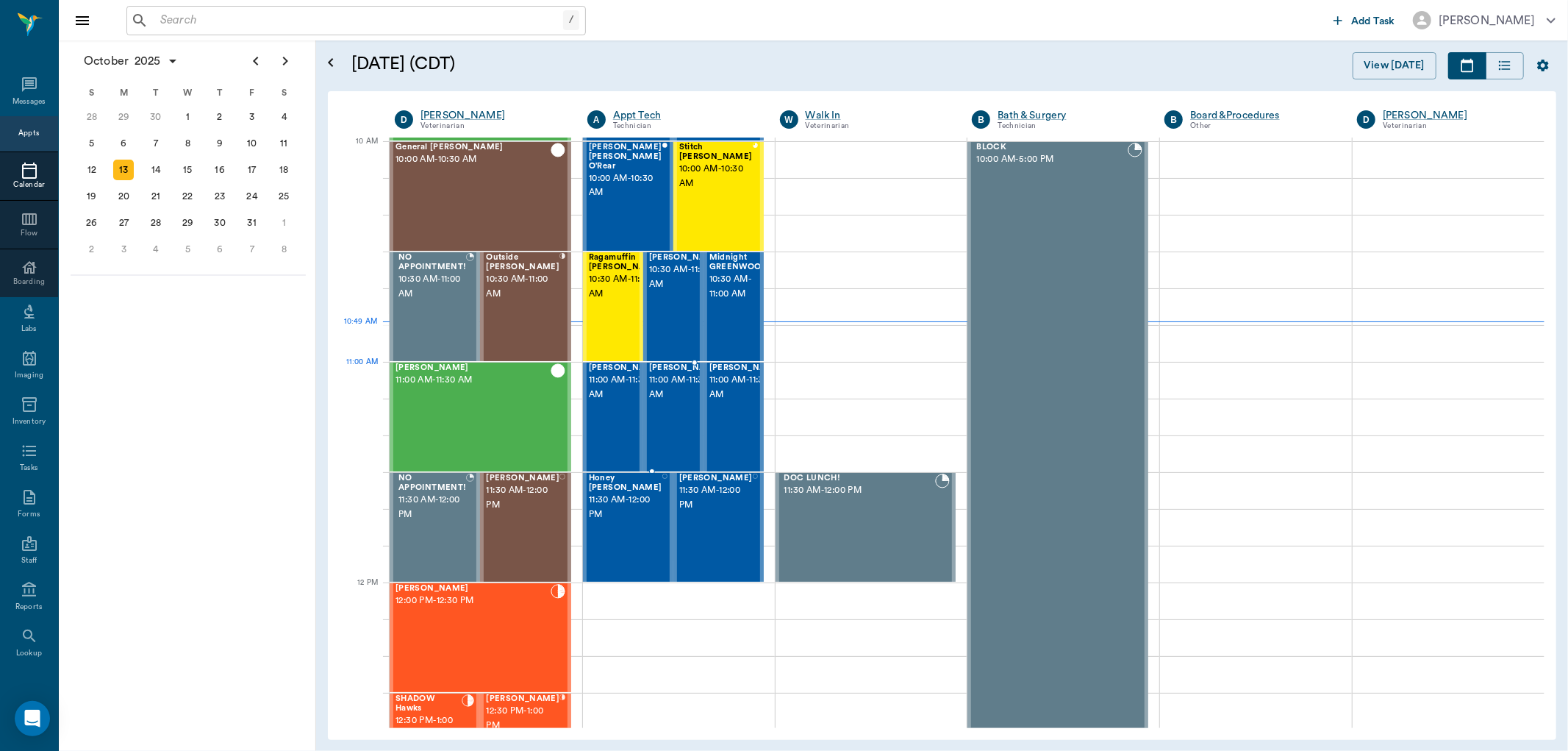
click at [675, 390] on span "11:00 AM - 11:30 AM" at bounding box center [686, 387] width 74 height 29
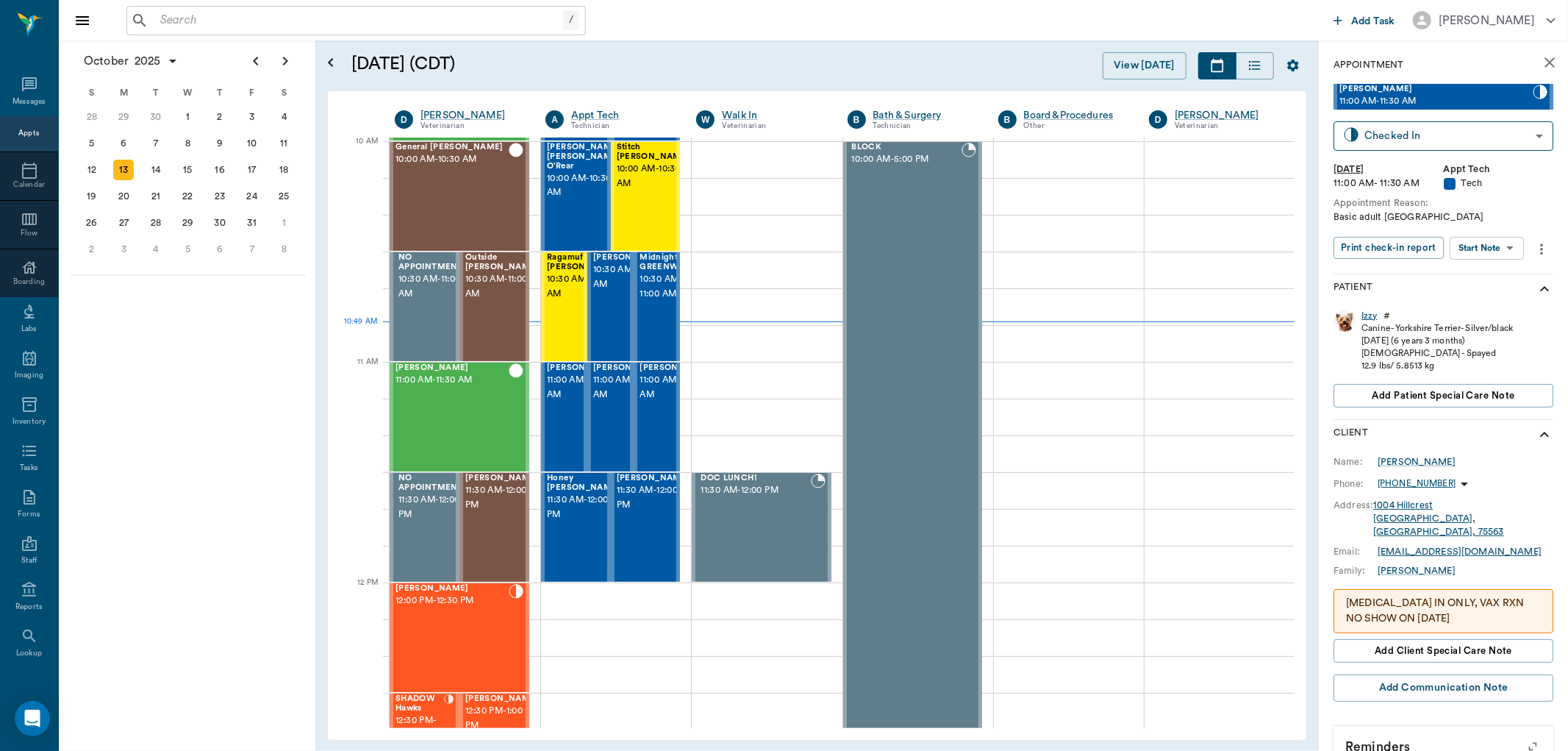
click at [1366, 311] on div "Izzy" at bounding box center [1370, 316] width 16 height 13
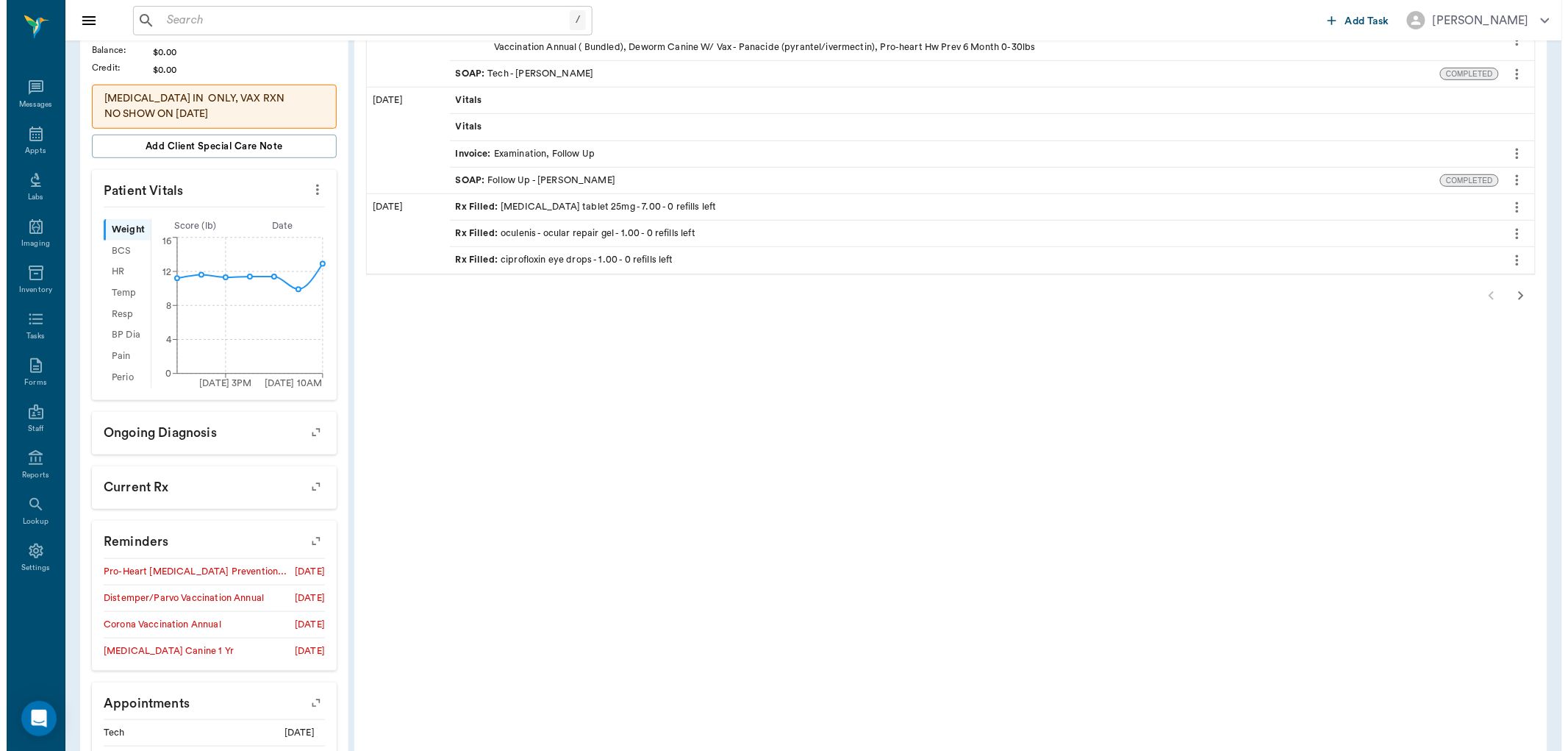
scroll to position [408, 0]
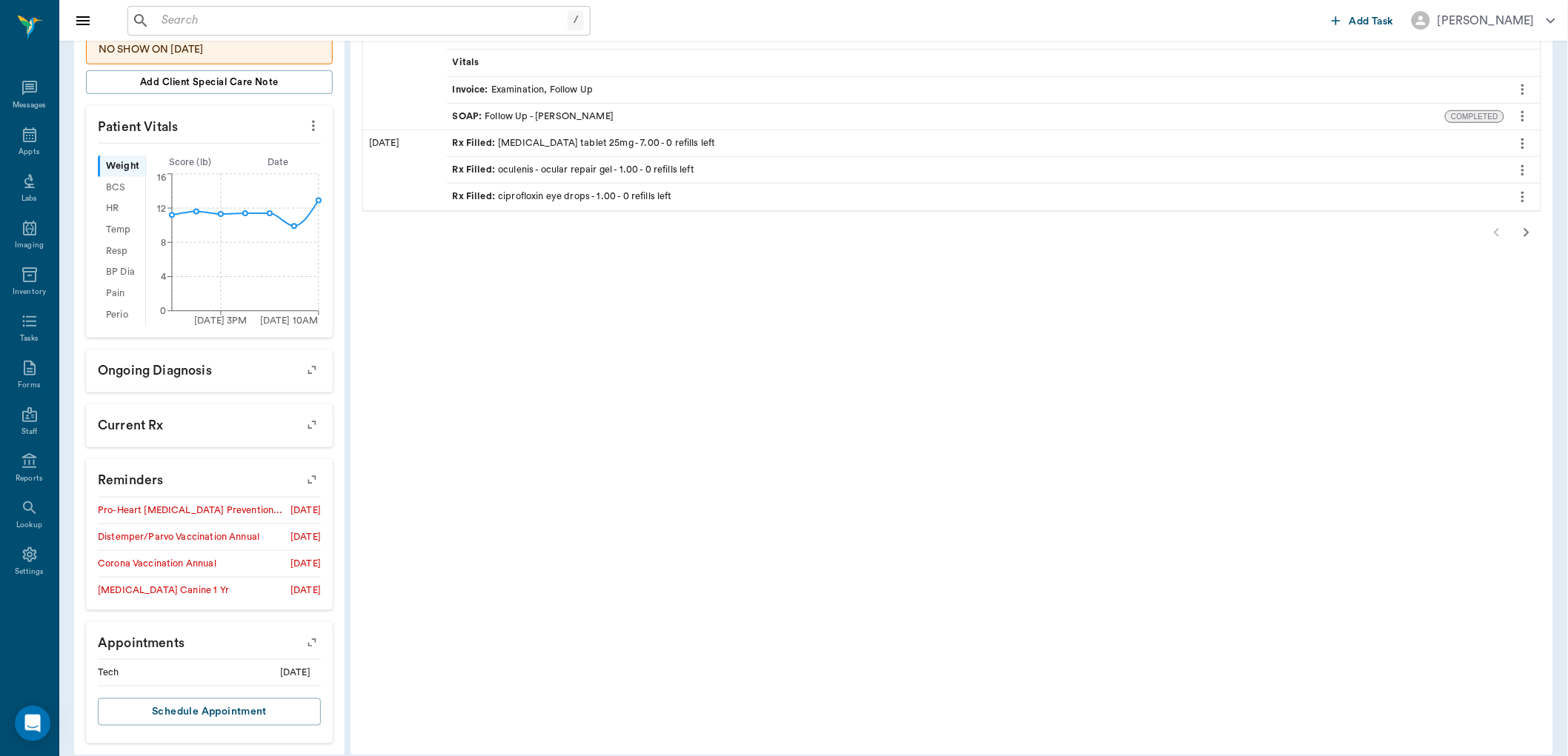
click at [312, 481] on icon "button" at bounding box center [312, 480] width 21 height 21
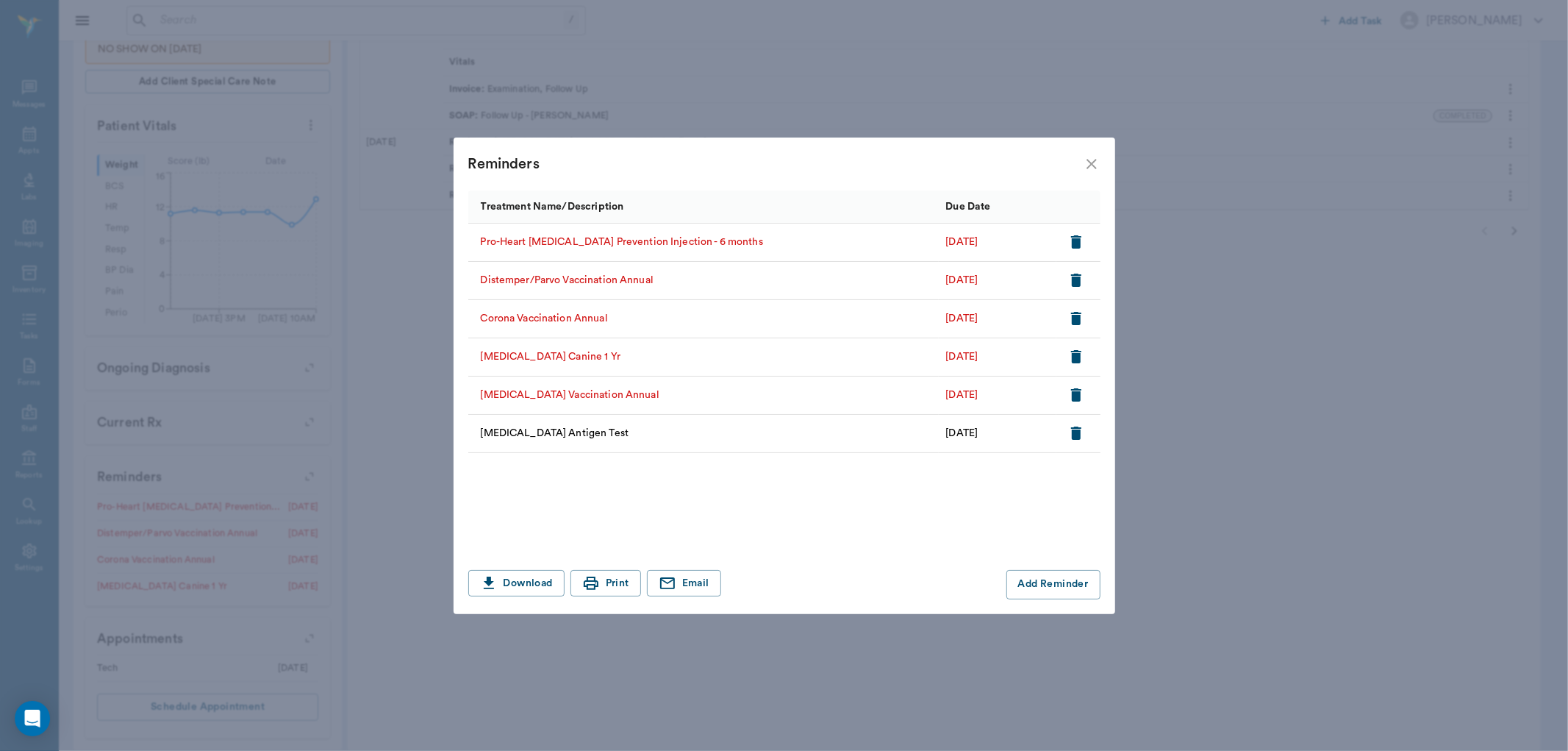
click at [1098, 167] on icon "close" at bounding box center [1092, 164] width 17 height 17
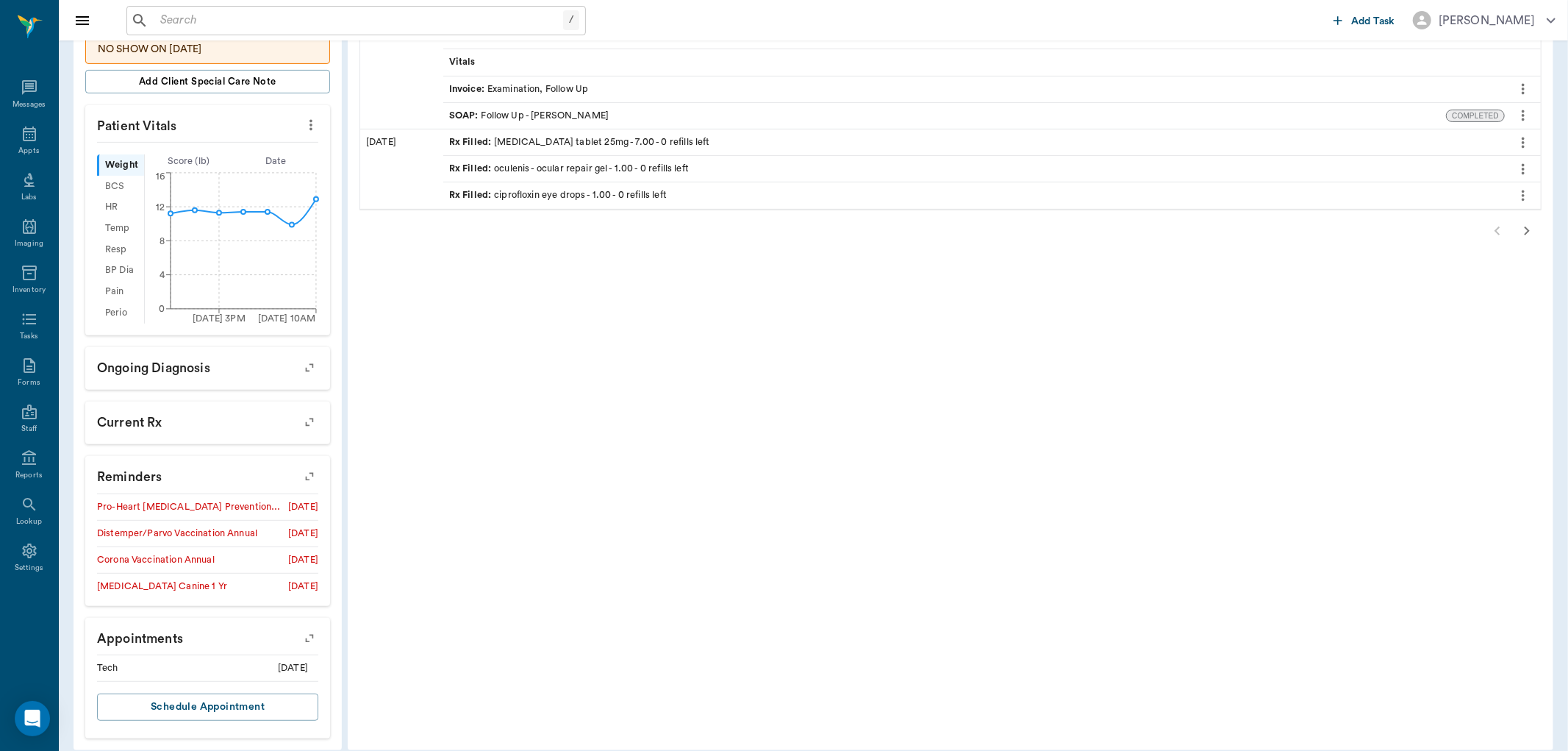
scroll to position [0, 0]
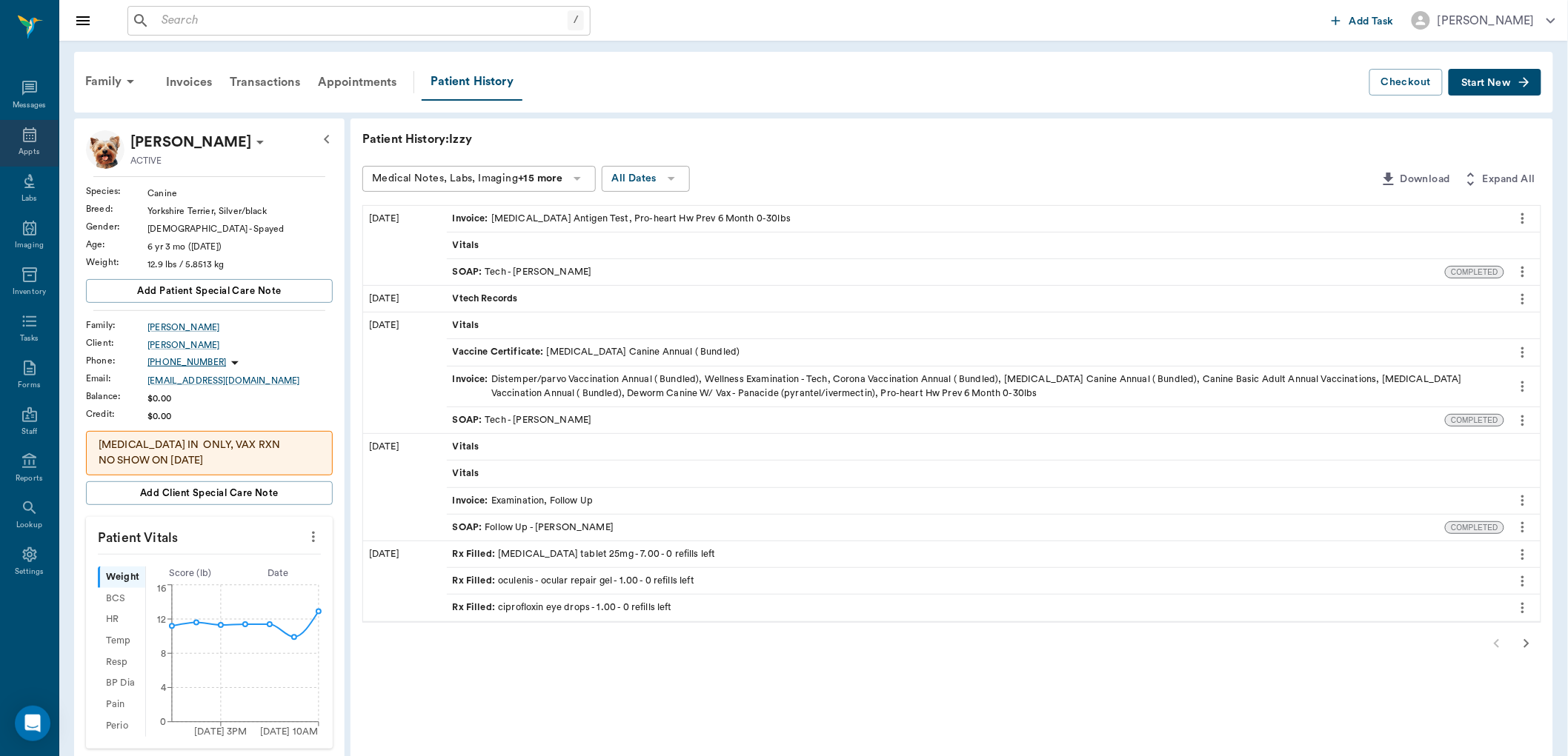
click at [42, 137] on div "Appts" at bounding box center [29, 143] width 58 height 46
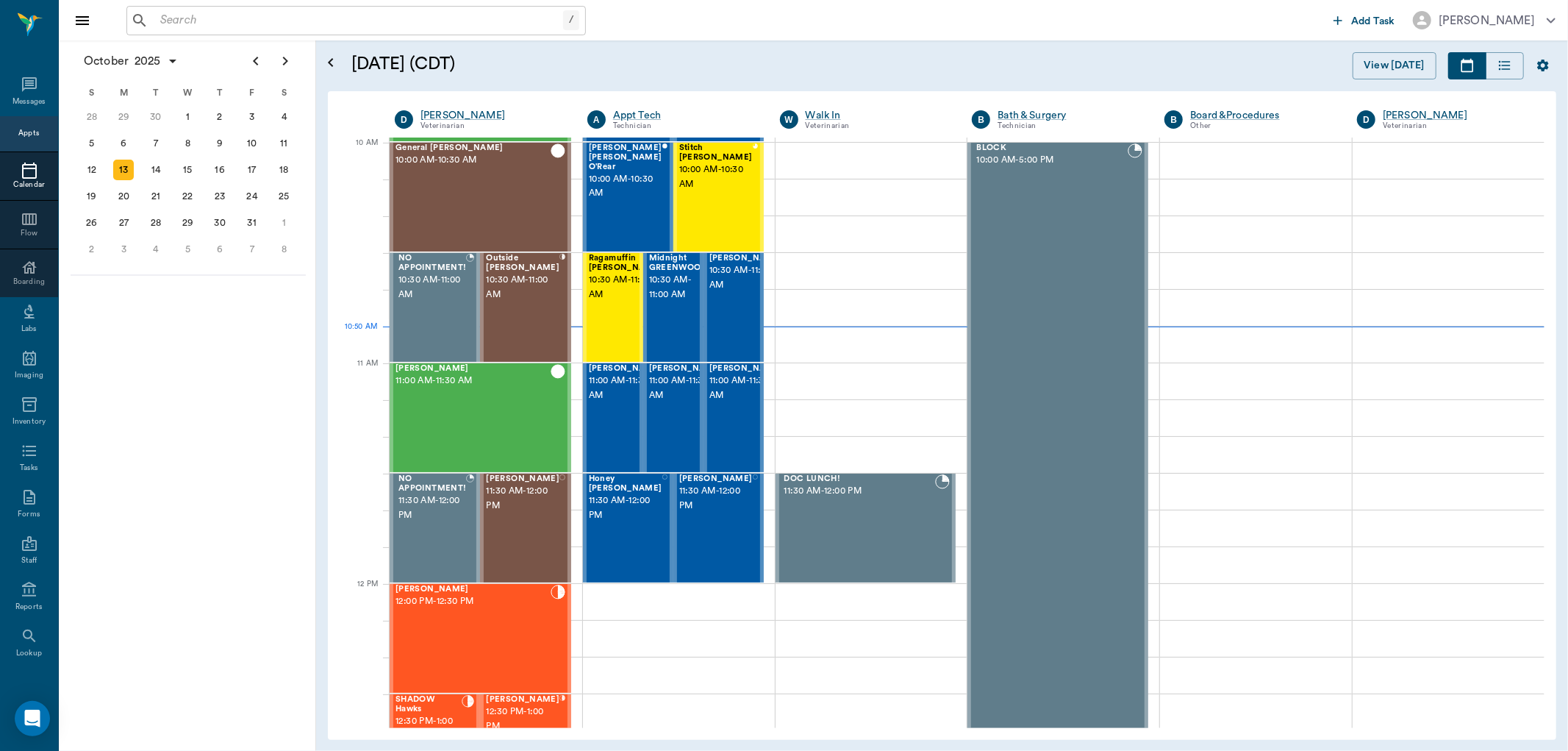
scroll to position [442, 0]
click at [658, 404] on span "11:00 AM - 11:30 AM" at bounding box center [686, 389] width 74 height 29
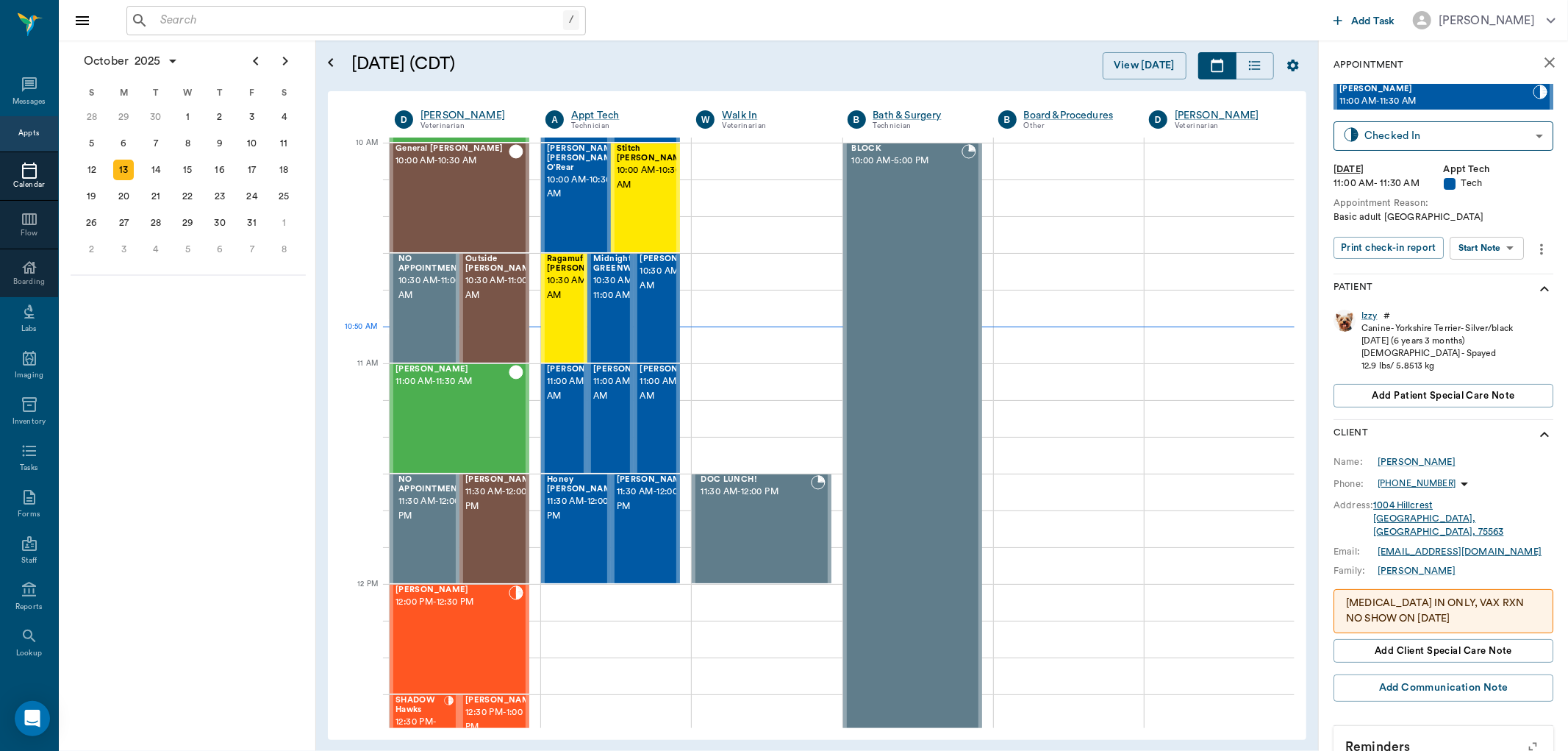
click at [1487, 241] on body "/ ​ Add Task [PERSON_NAME] Nectar Messages Appts Calendar Flow Boarding Labs Im…" at bounding box center [784, 375] width 1568 height 751
click at [1486, 269] on button "Start SOAP" at bounding box center [1470, 277] width 50 height 17
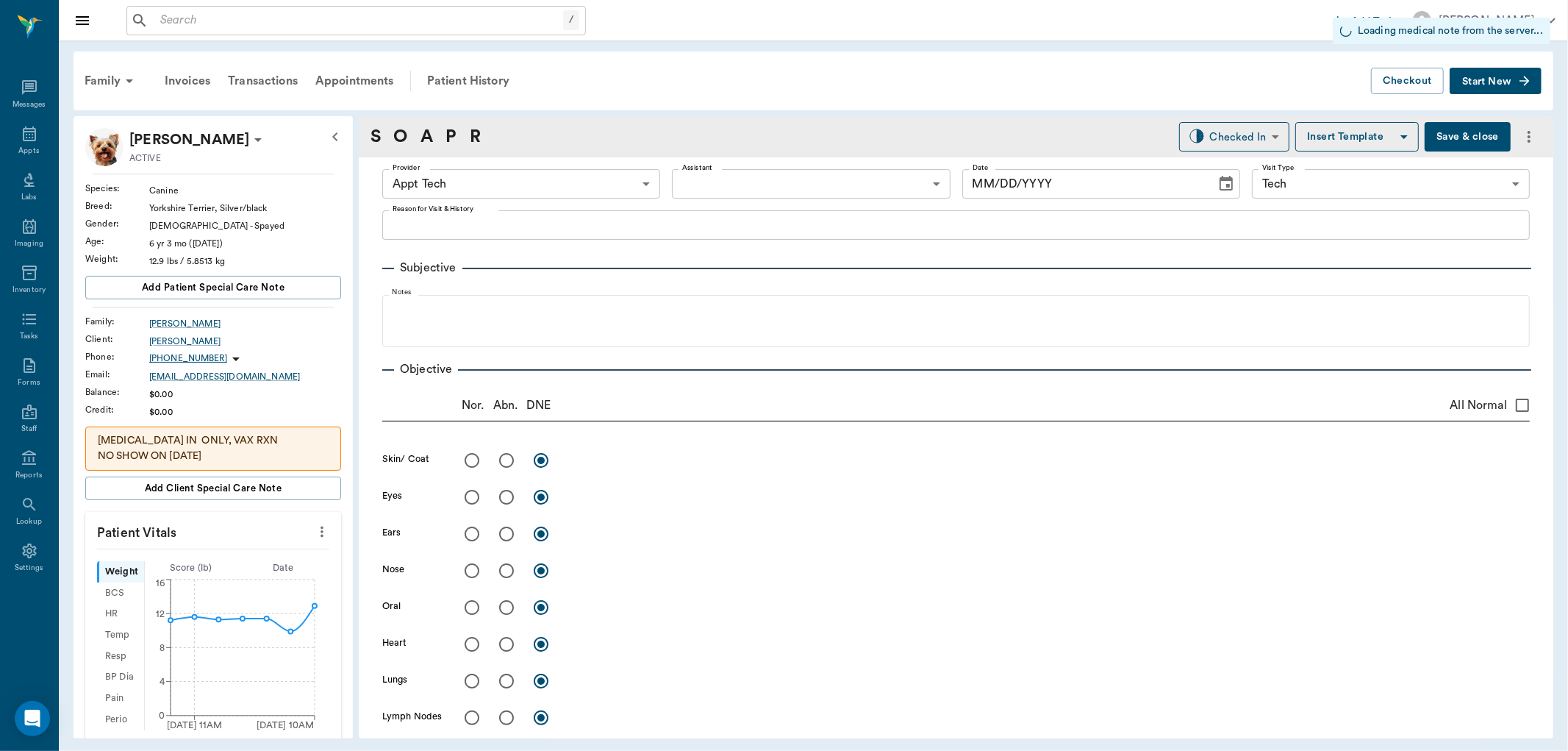
type input "63ec2f075fda476ae8351a4c"
type input "65d2be4f46e3a538d89b8c1a"
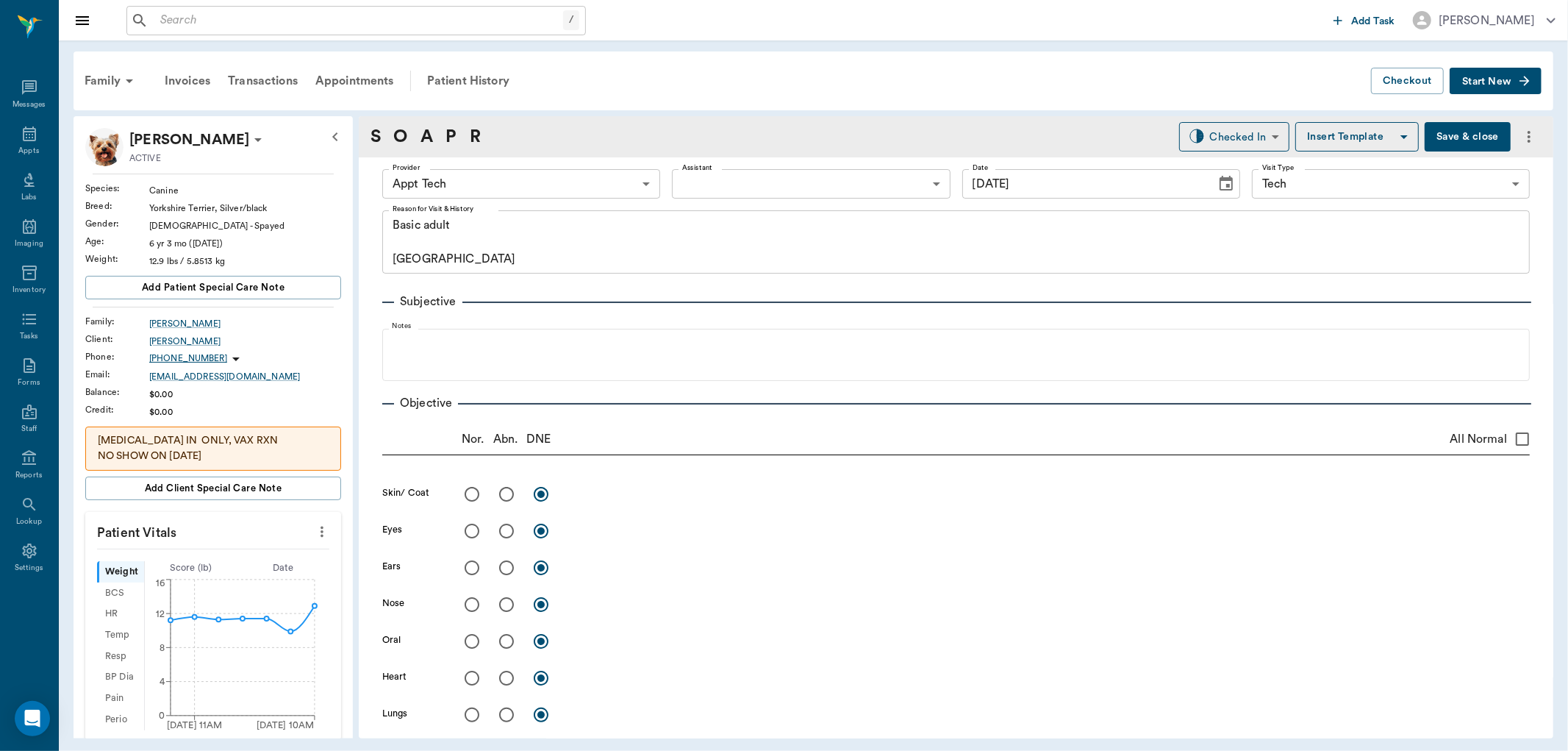
type input "[DATE]"
type textarea "Basic adult [GEOGRAPHIC_DATA]"
click at [599, 188] on body "/ ​ Add Task [PERSON_NAME] Nectar Messages Appts Labs Imaging Inventory Tasks F…" at bounding box center [784, 375] width 1568 height 751
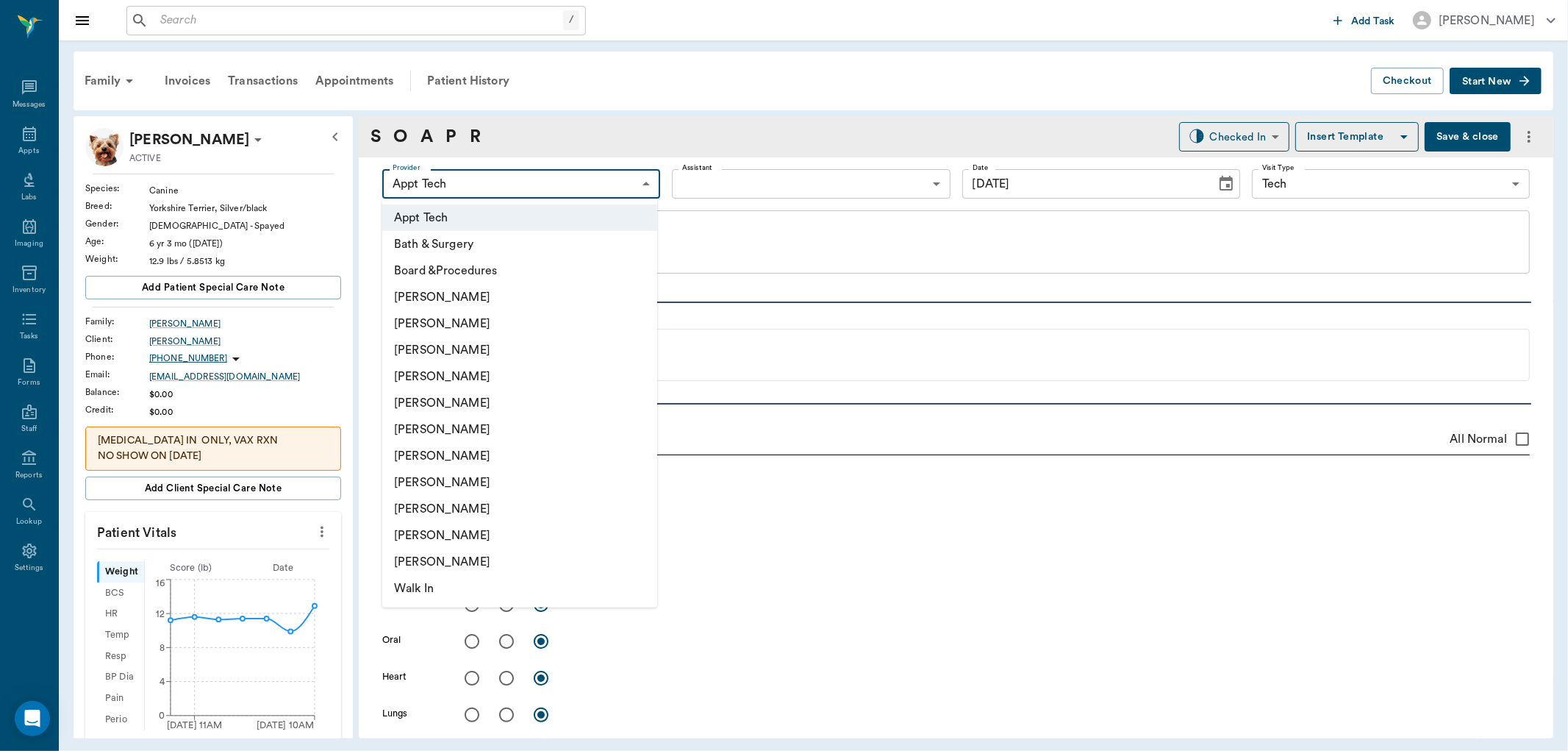
click at [494, 349] on li "[PERSON_NAME]" at bounding box center [519, 350] width 275 height 26
type input "642ef10e332a41444de2bad1"
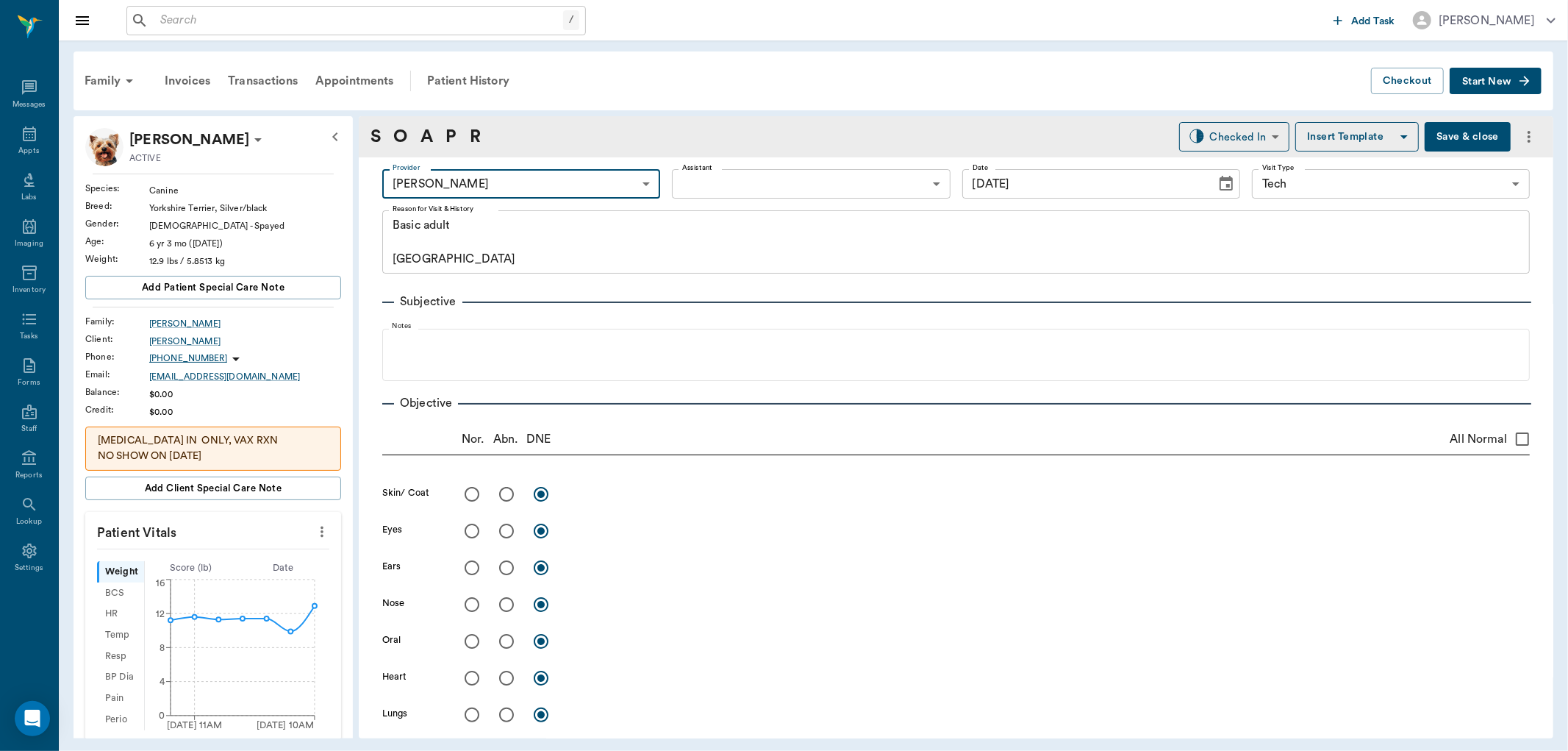
click at [834, 181] on body "/ ​ Add Task [PERSON_NAME] Nectar Messages Appts Labs Imaging Inventory Tasks F…" at bounding box center [784, 375] width 1568 height 751
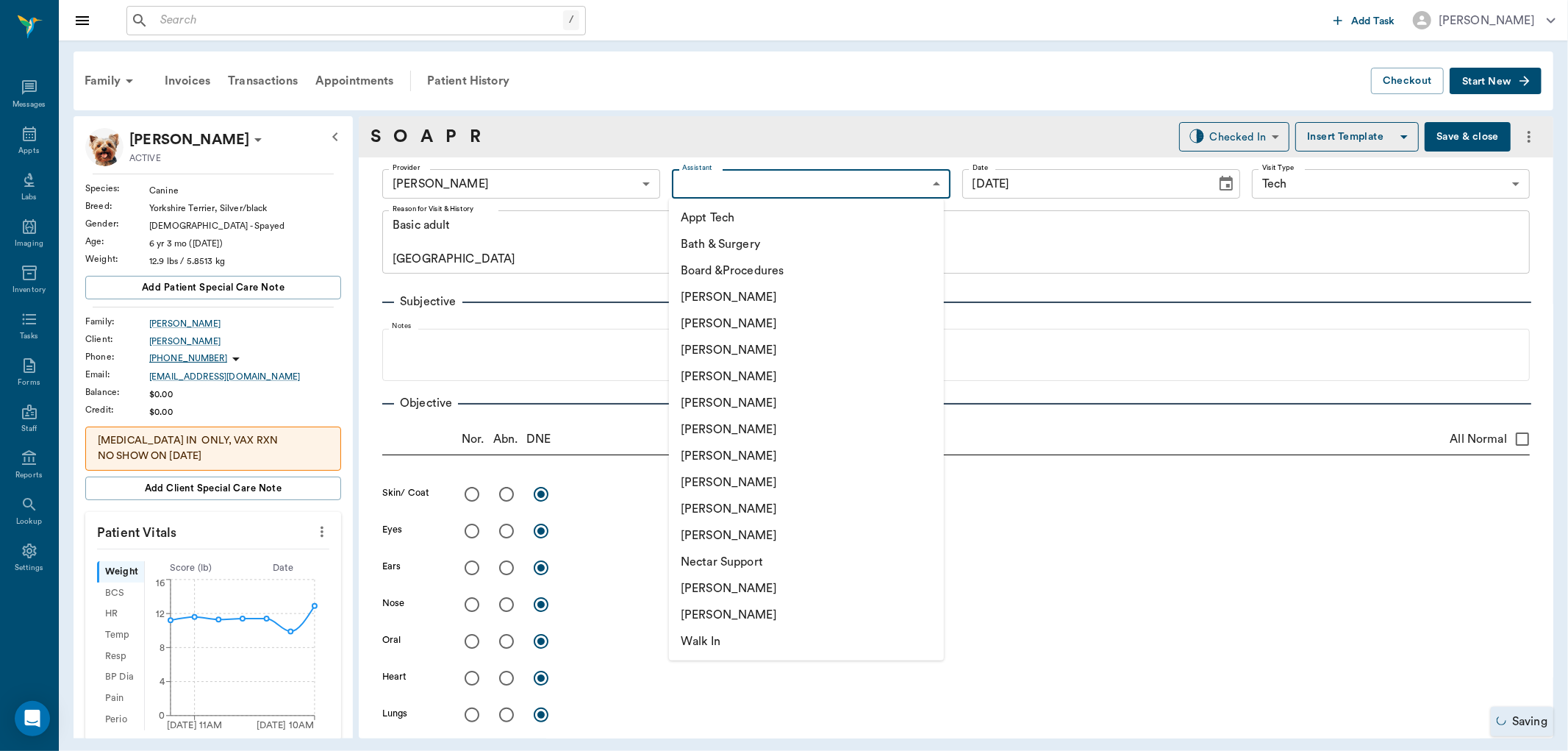
click at [817, 577] on li "[PERSON_NAME]" at bounding box center [806, 588] width 275 height 26
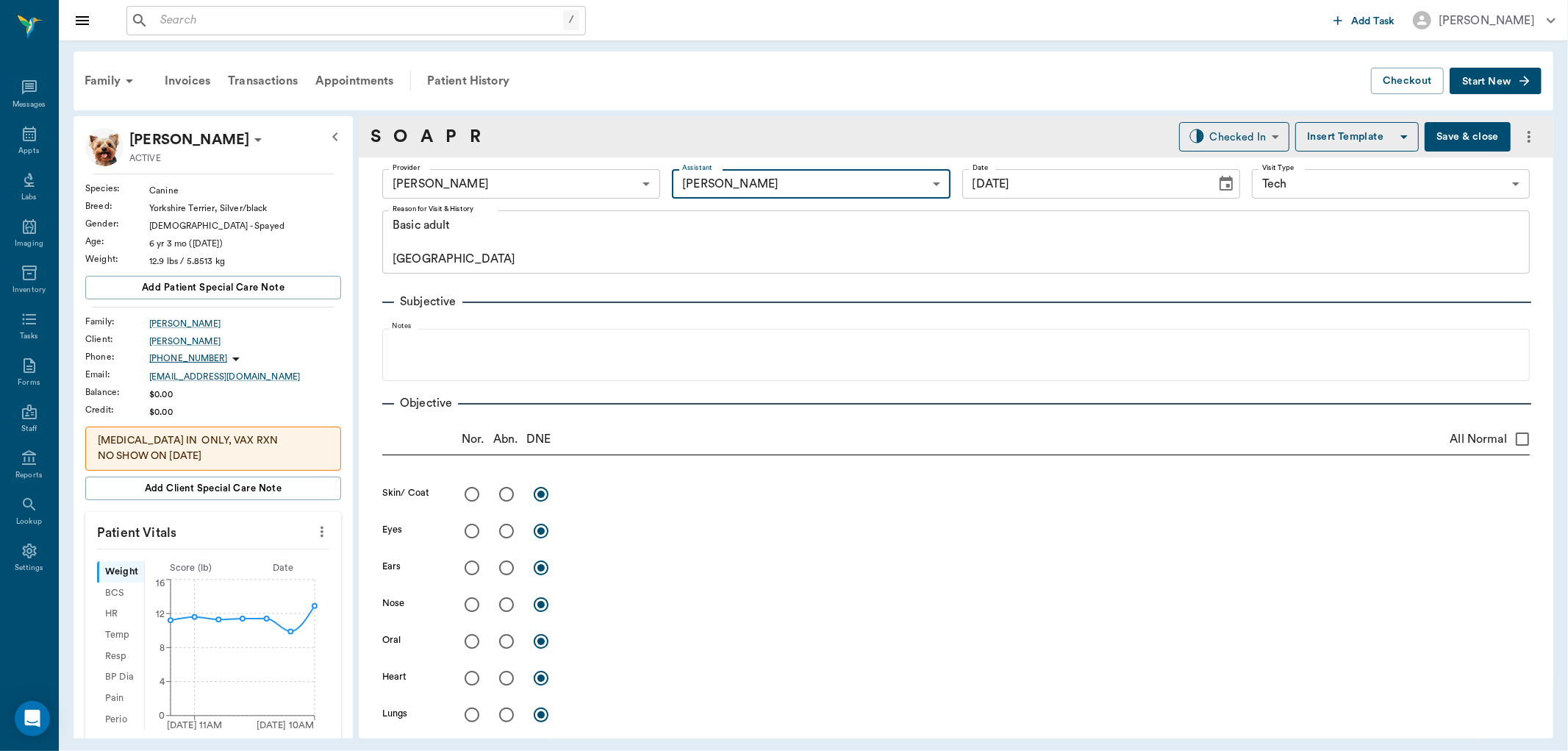
type input "6740bf97de10e07744acf1eb"
click at [314, 535] on icon "more" at bounding box center [322, 531] width 16 height 17
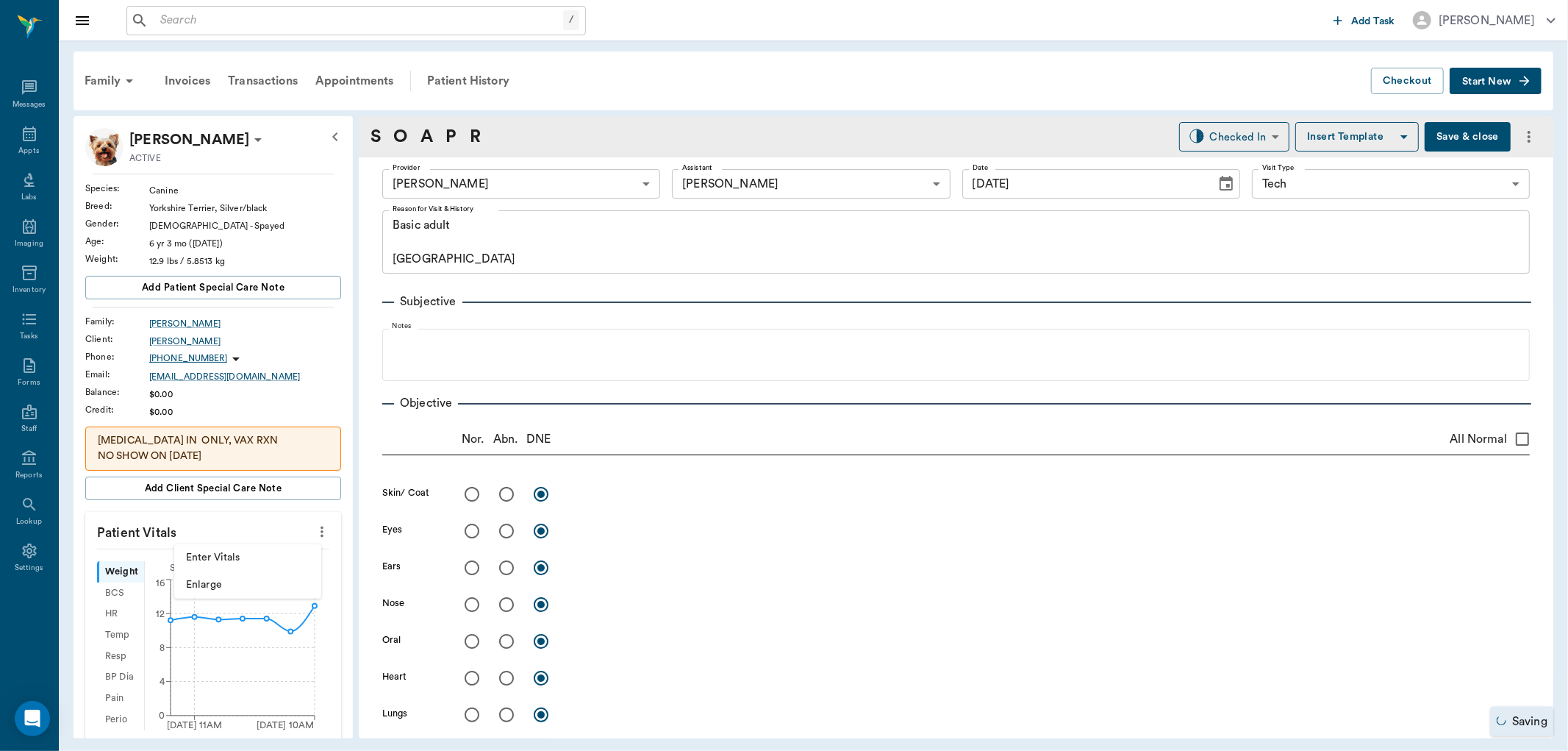
click at [222, 550] on span "Enter Vitals" at bounding box center [248, 558] width 124 height 15
click at [212, 577] on body "/ ​ Add Task [PERSON_NAME] Nectar Messages Appts Labs Imaging Inventory Tasks F…" at bounding box center [784, 375] width 1568 height 751
click at [212, 577] on input "text" at bounding box center [212, 576] width 128 height 29
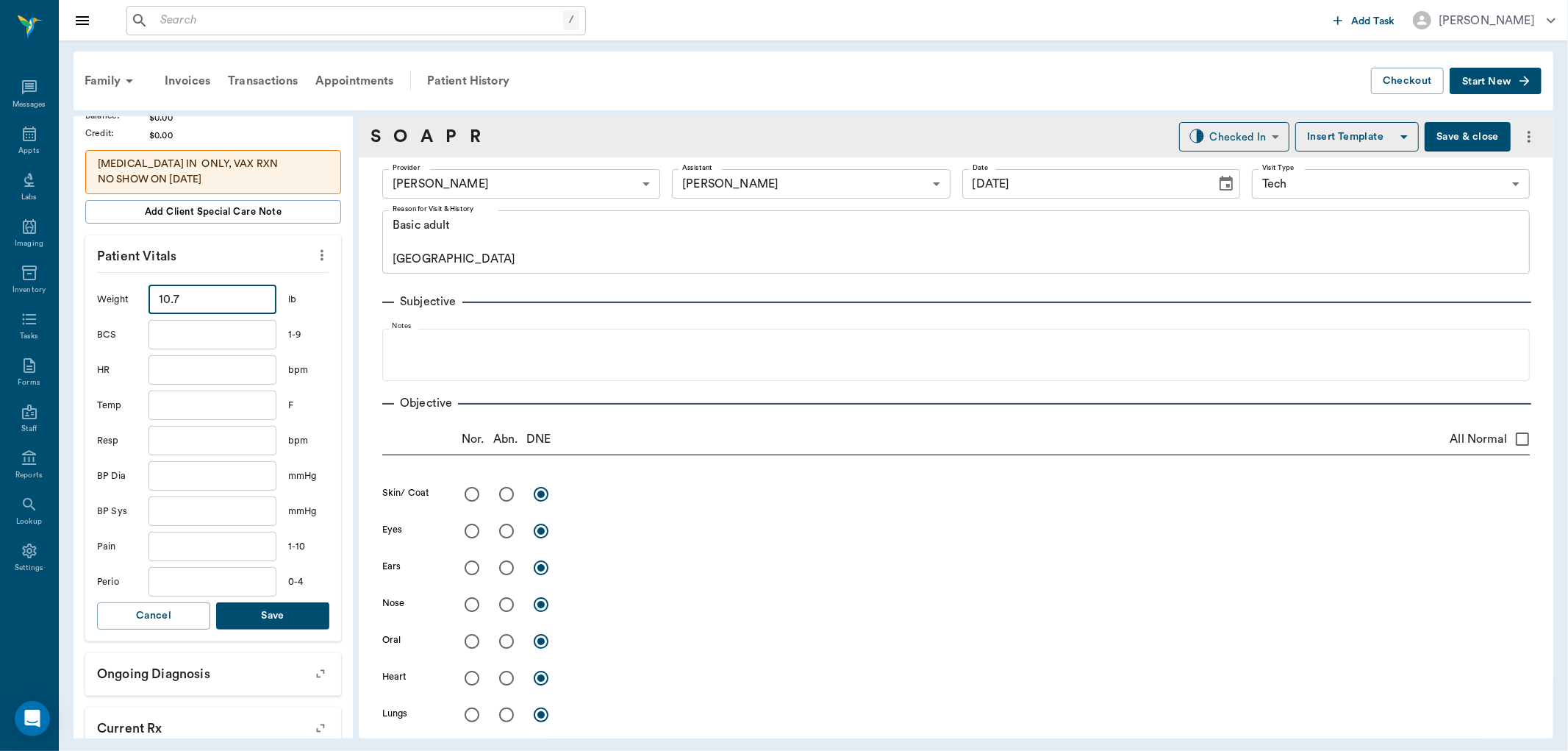
scroll to position [327, 0]
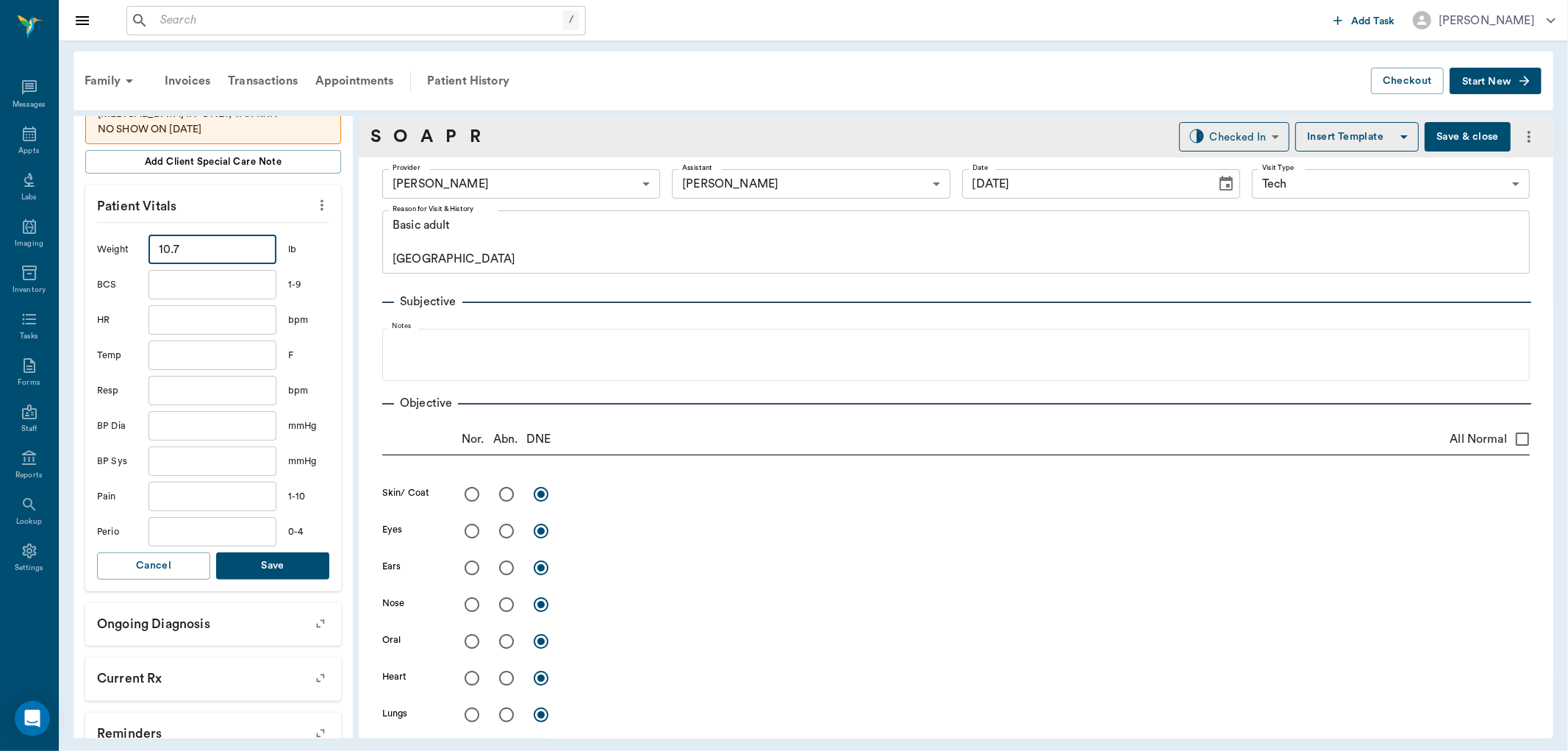
type input "10.7"
click at [301, 560] on button "Save" at bounding box center [273, 566] width 113 height 27
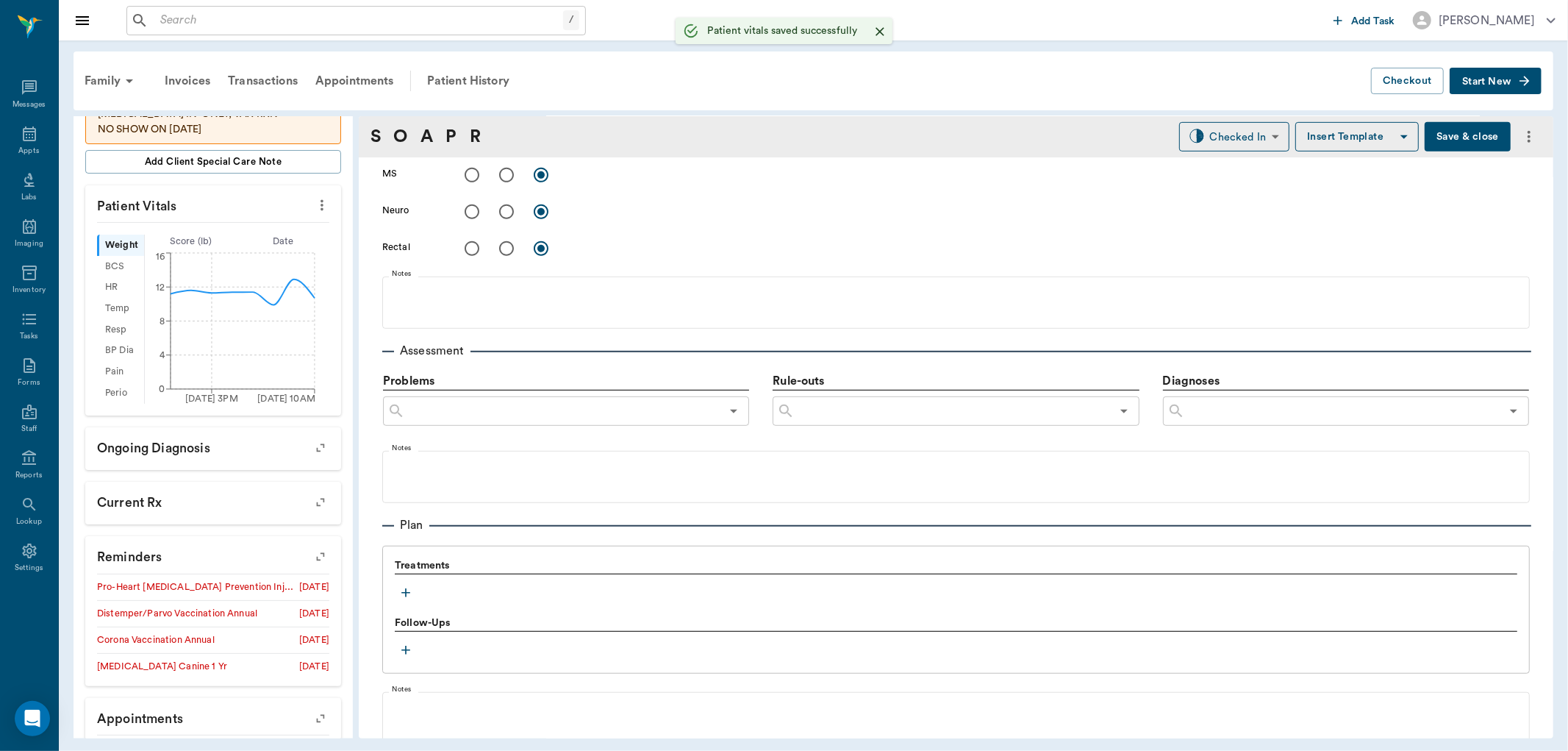
scroll to position [735, 0]
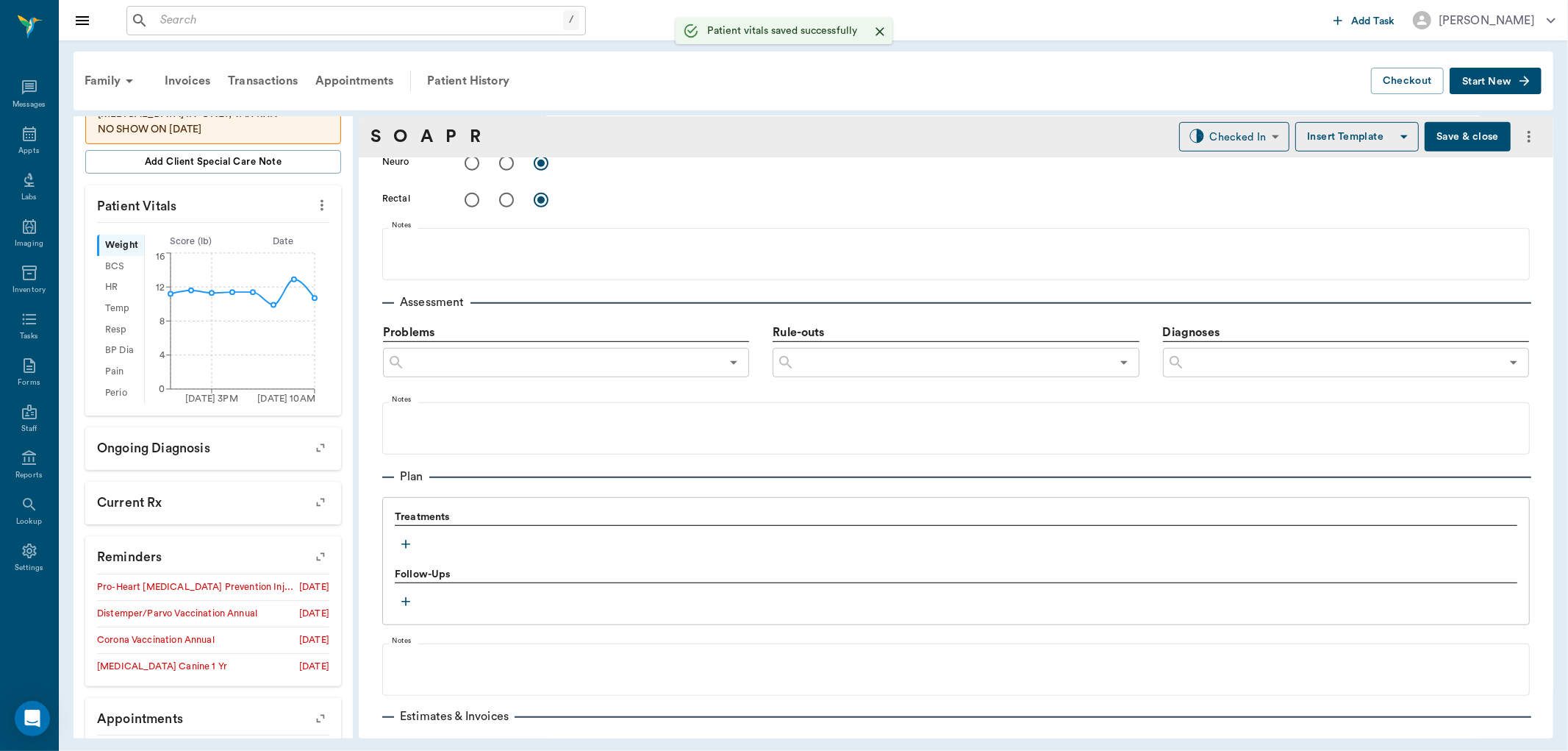
click at [408, 545] on icon "button" at bounding box center [406, 544] width 15 height 15
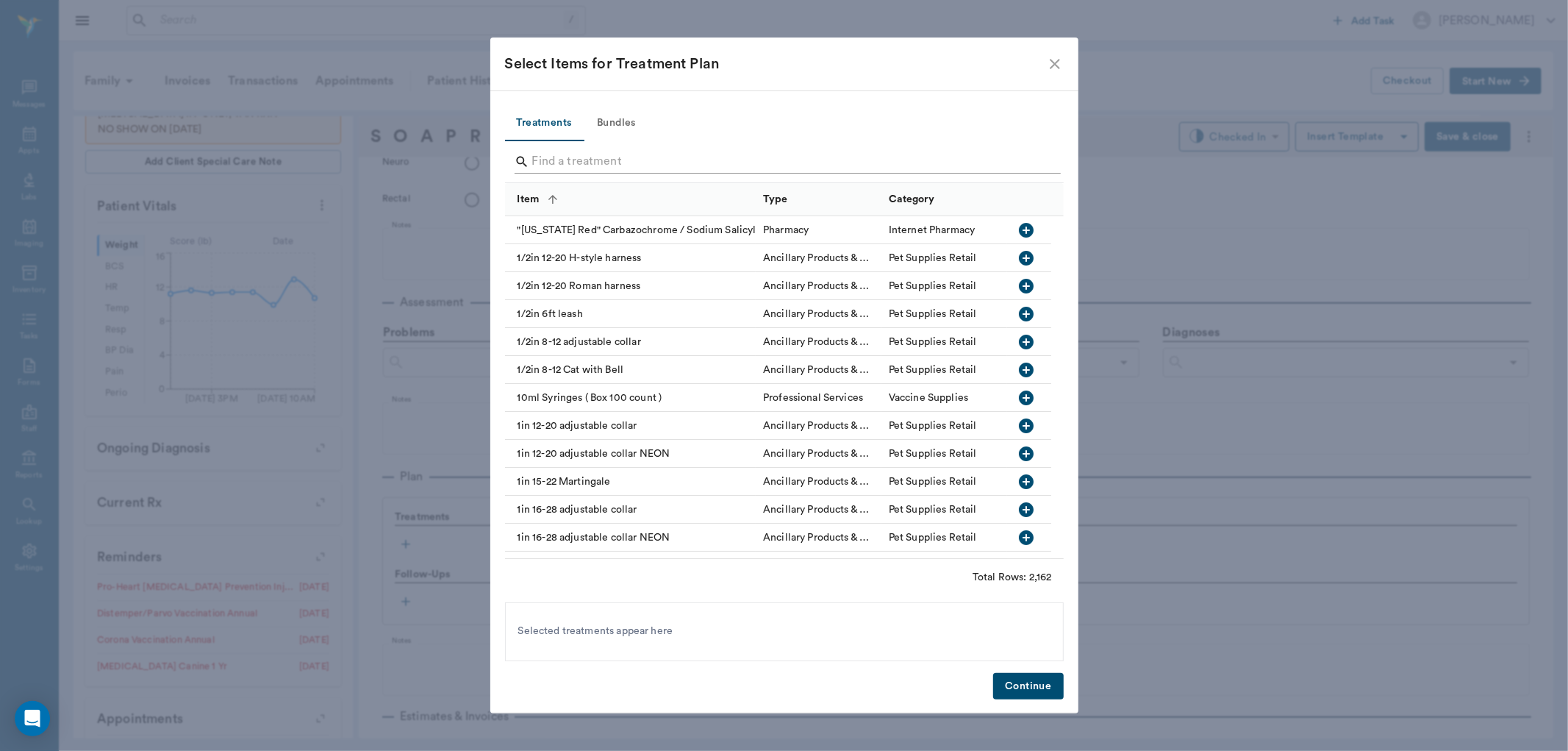
click at [606, 160] on input "Search" at bounding box center [785, 162] width 507 height 24
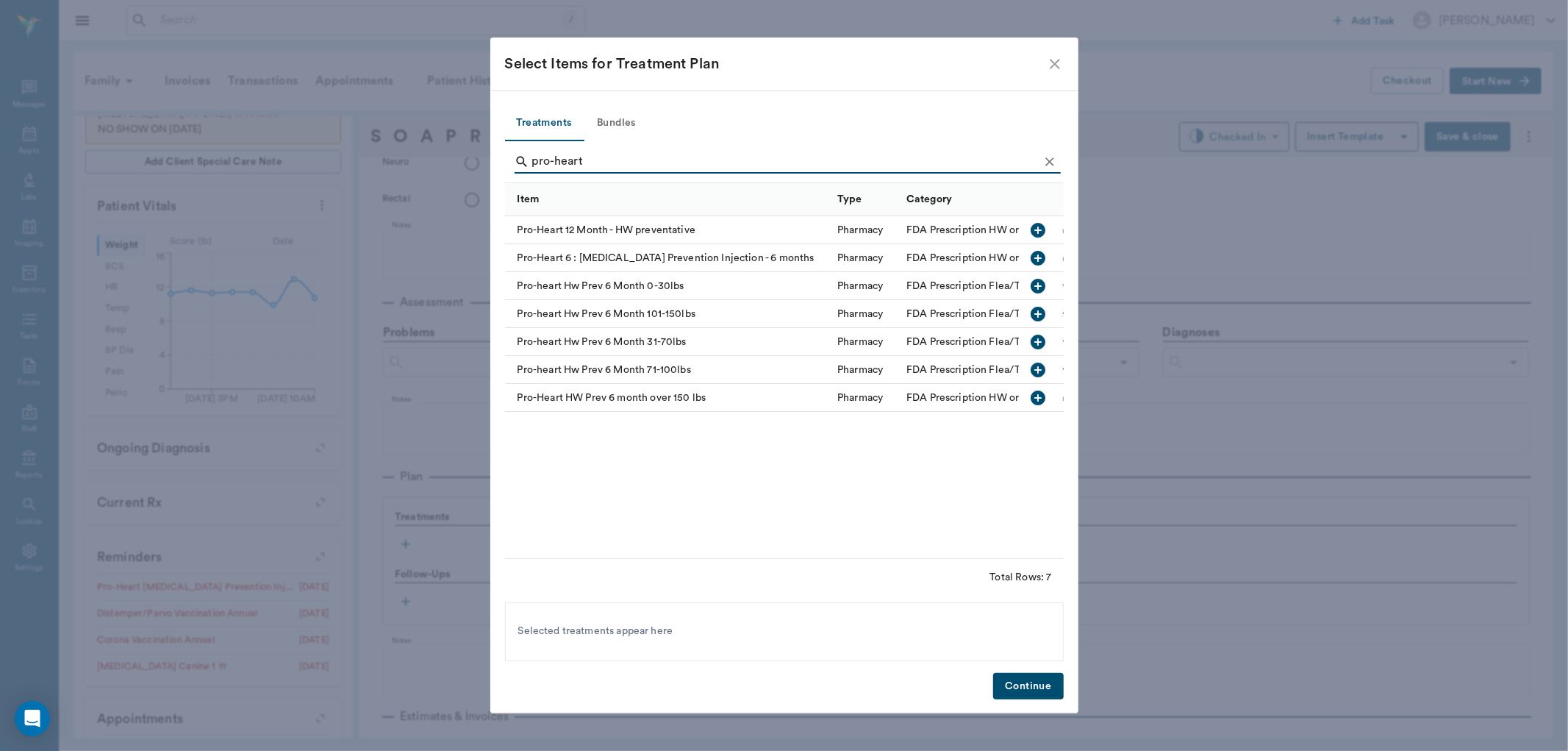
type input "pro-heart"
click at [1031, 283] on icon "button" at bounding box center [1038, 286] width 17 height 17
click at [629, 125] on button "Bundles" at bounding box center [616, 124] width 66 height 36
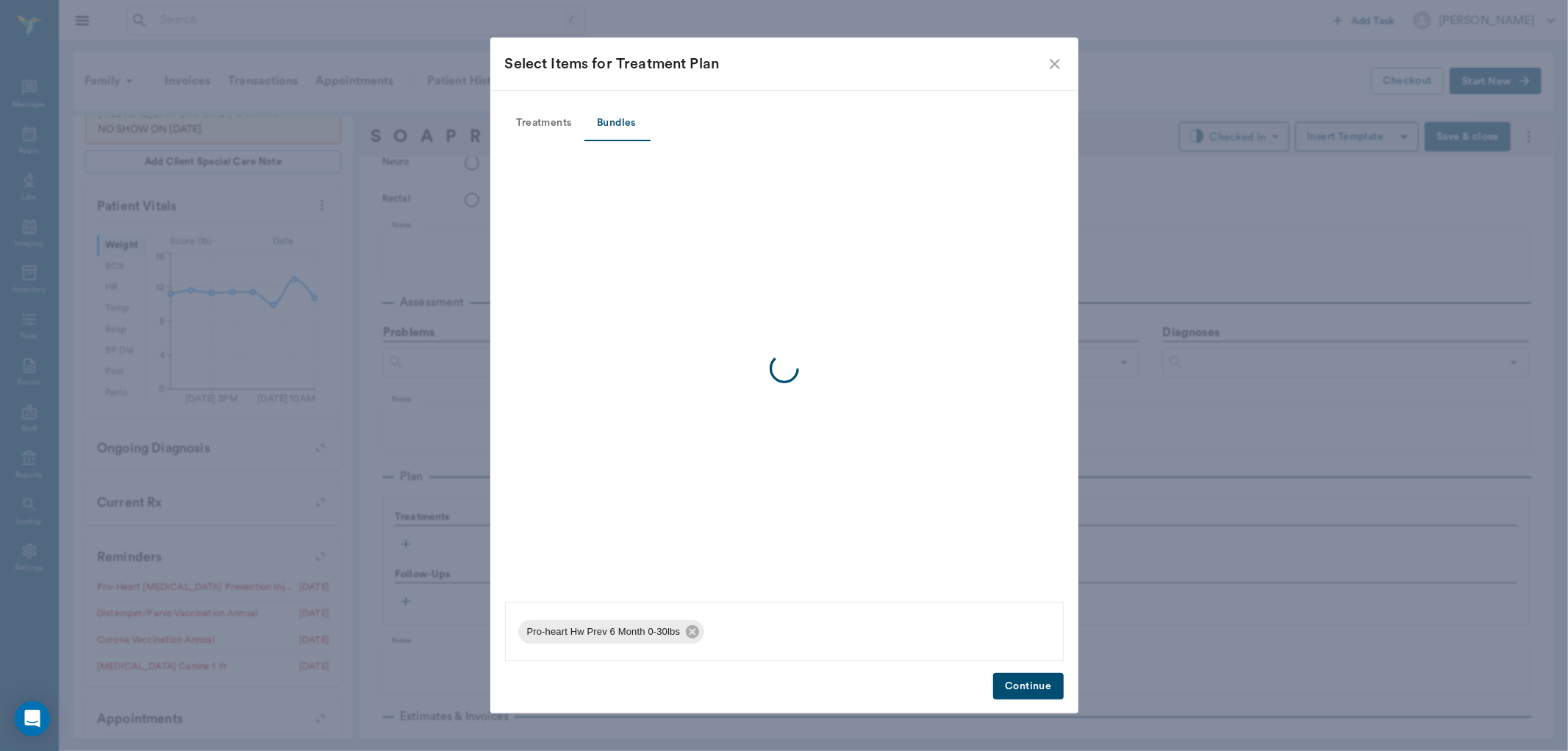
click at [673, 164] on div at bounding box center [784, 369] width 559 height 455
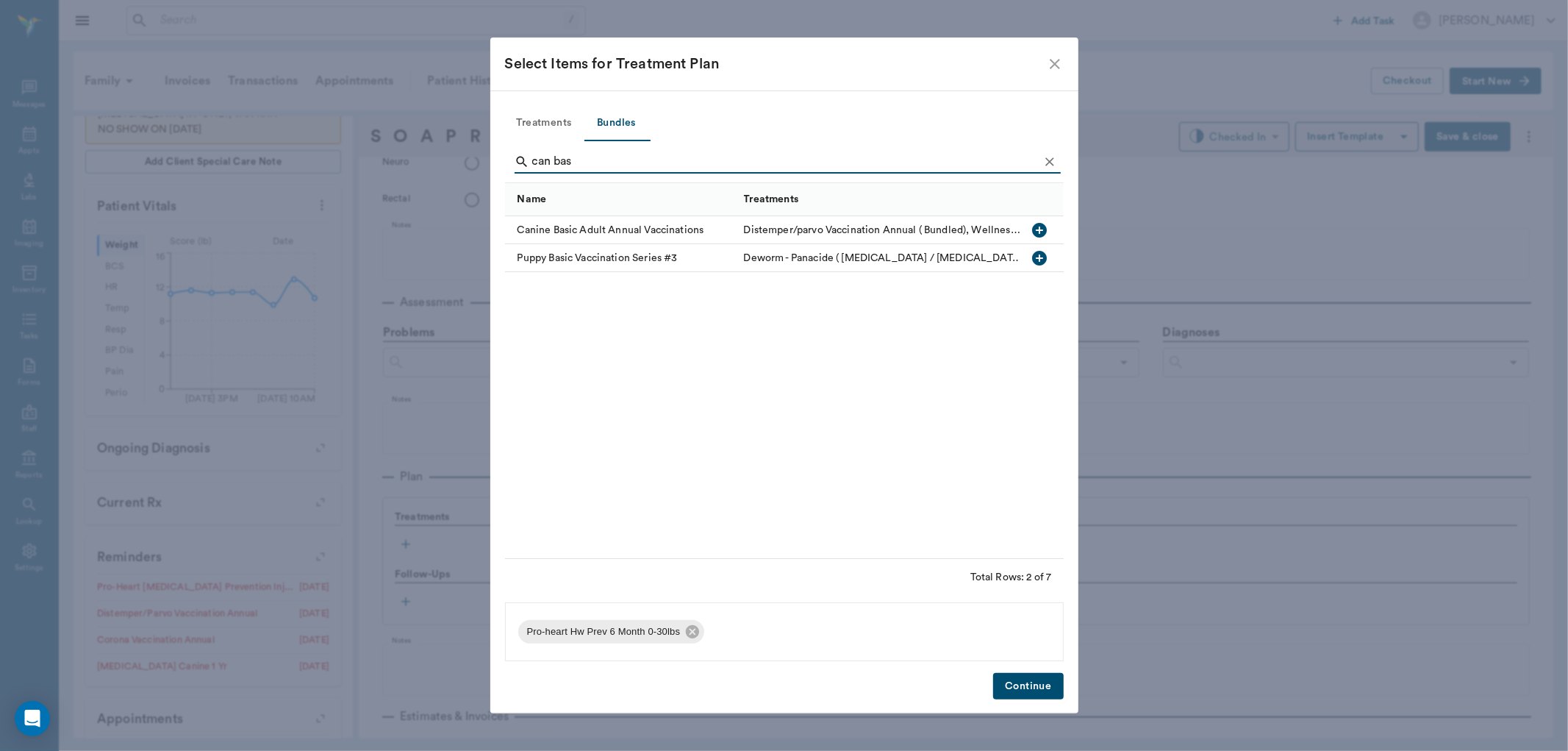
type input "can bas"
click at [1038, 224] on icon "button" at bounding box center [1039, 230] width 15 height 15
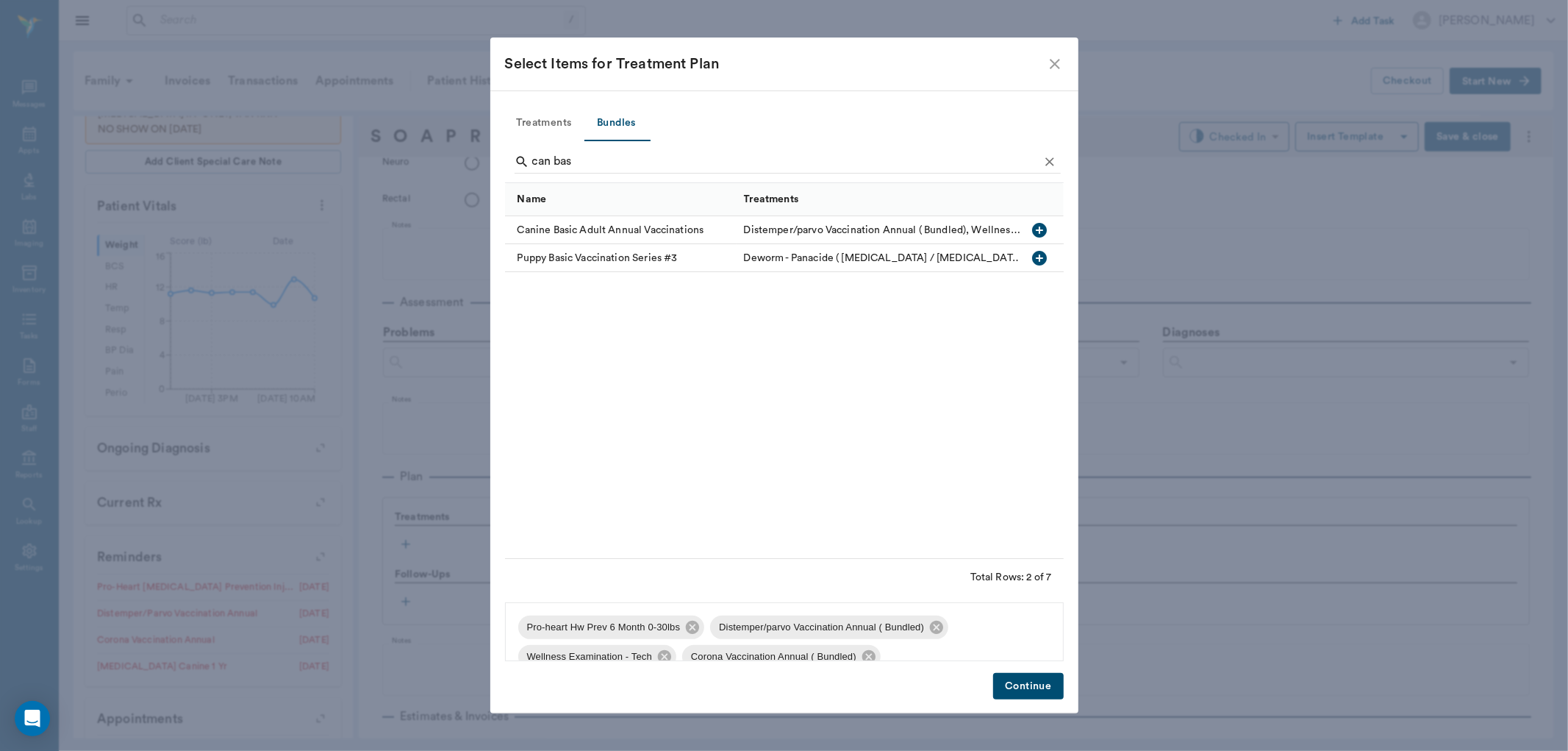
scroll to position [108, 0]
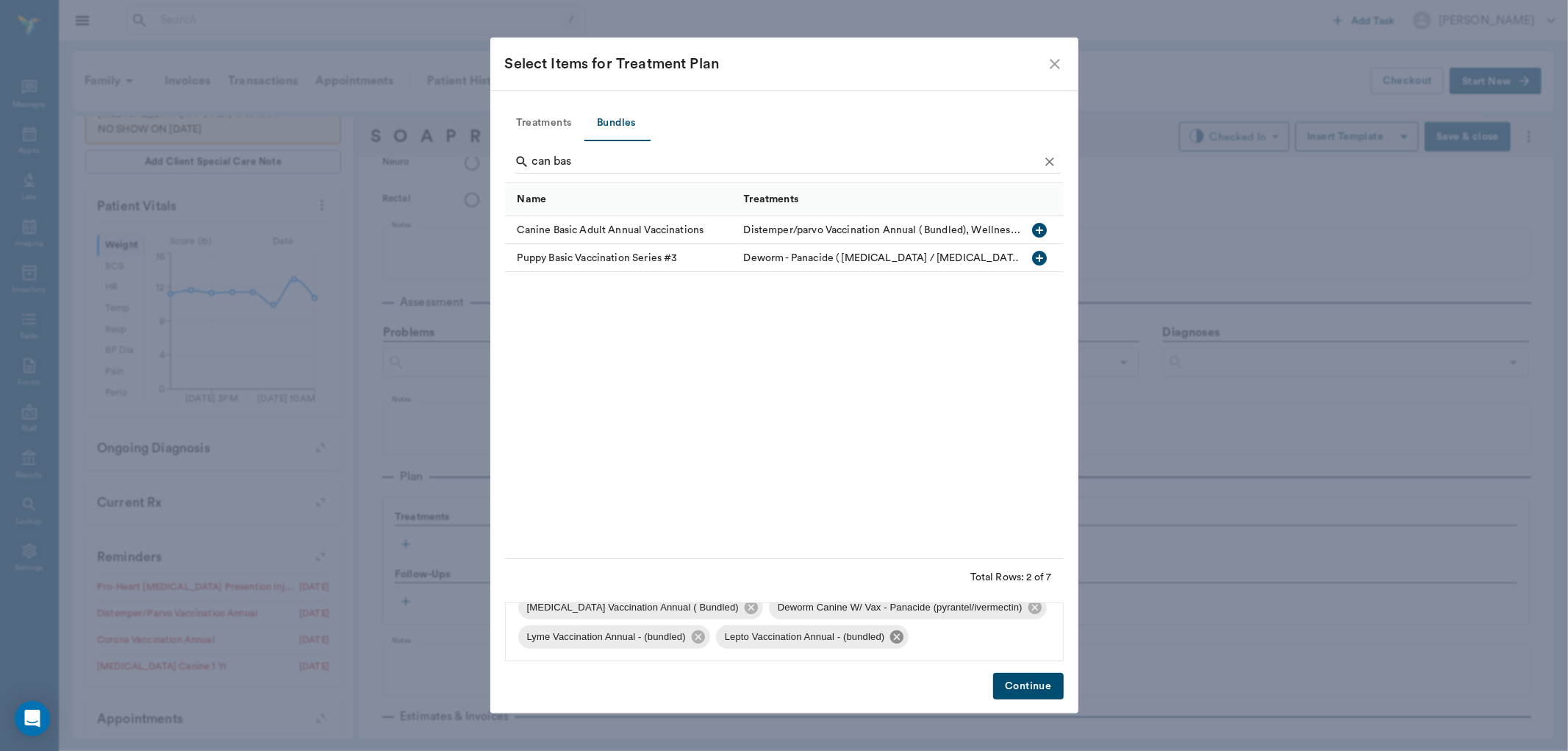
click at [905, 635] on icon at bounding box center [897, 637] width 16 height 16
click at [697, 642] on icon at bounding box center [698, 637] width 13 height 13
click at [1051, 685] on button "Continue" at bounding box center [1028, 687] width 70 height 27
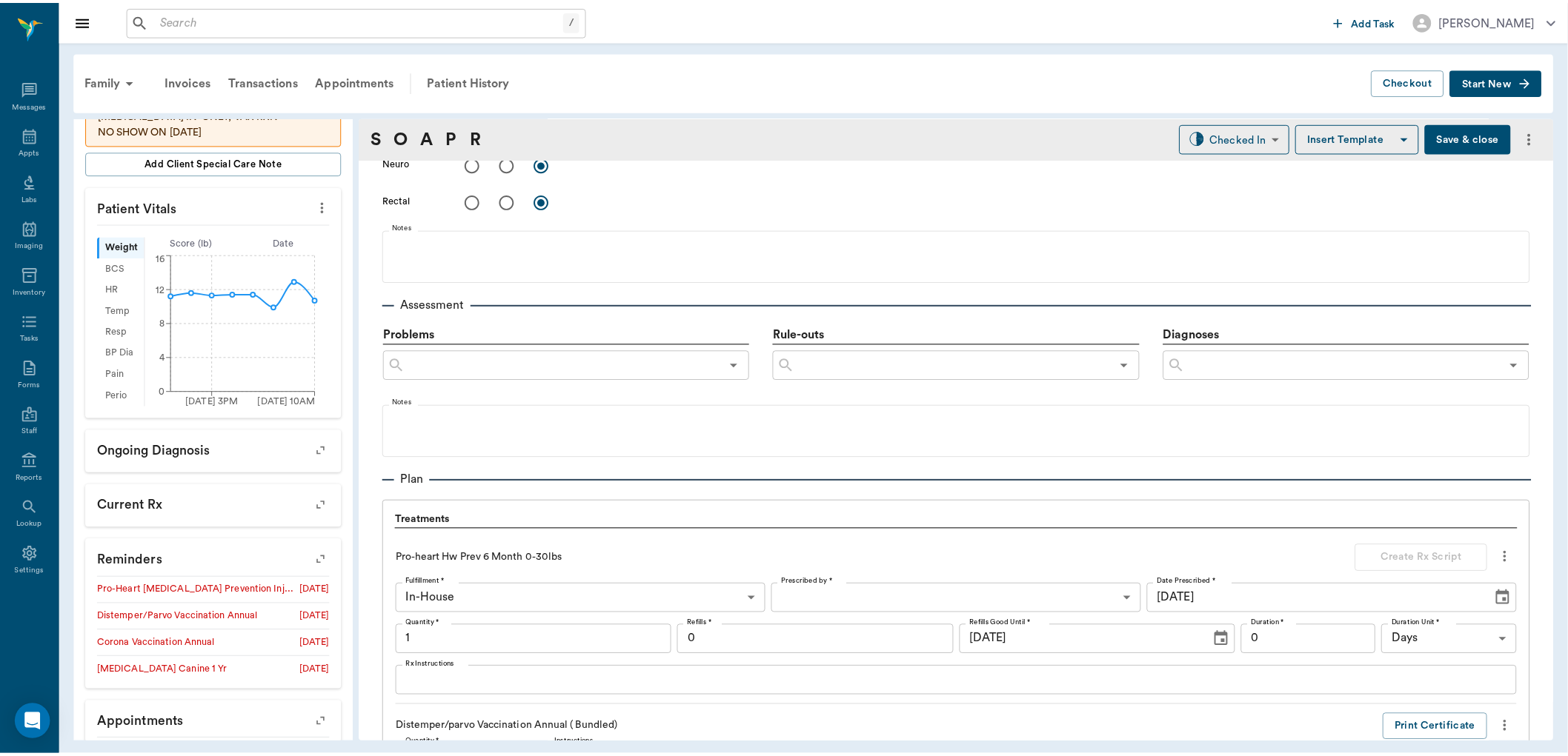
scroll to position [1556, 0]
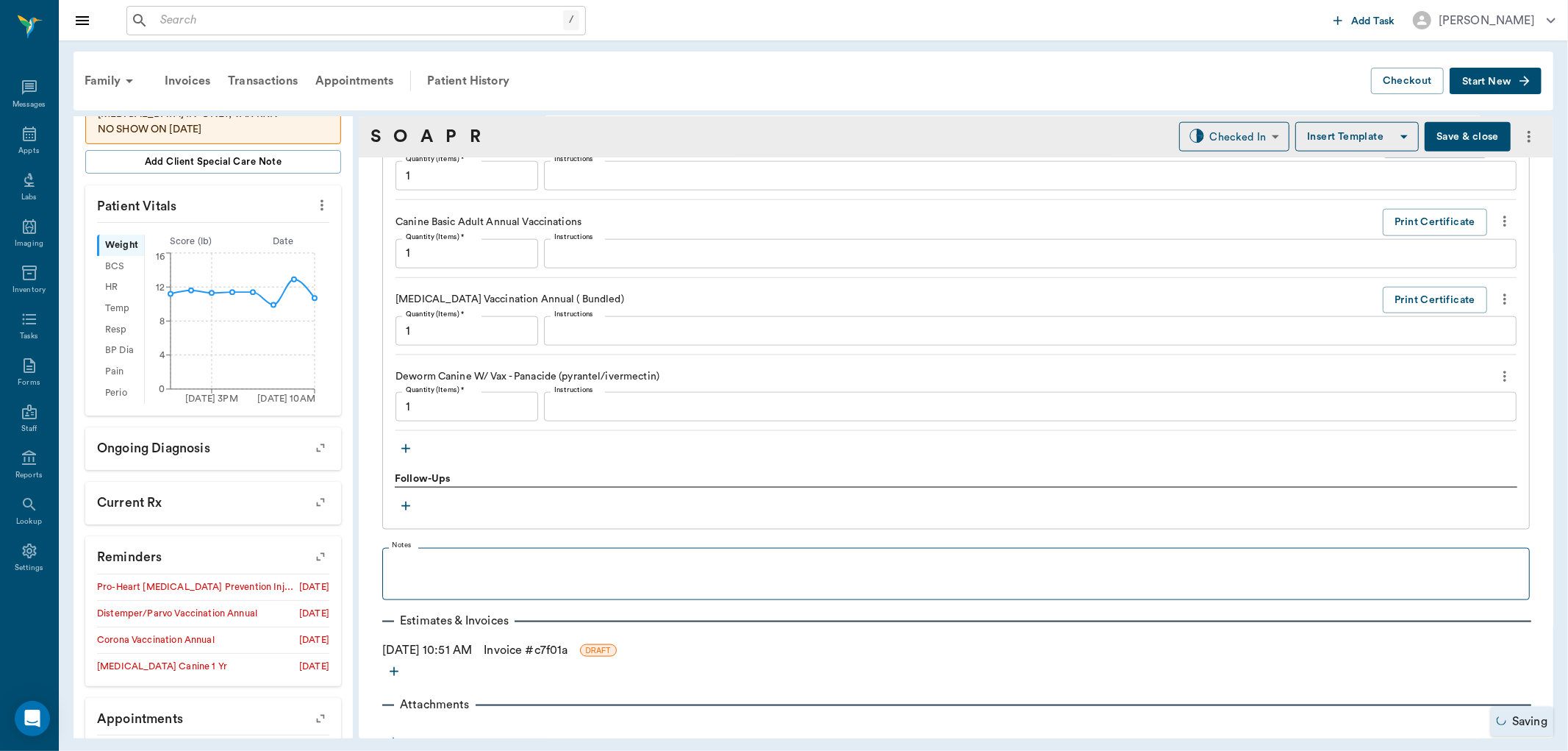
type input "1.00"
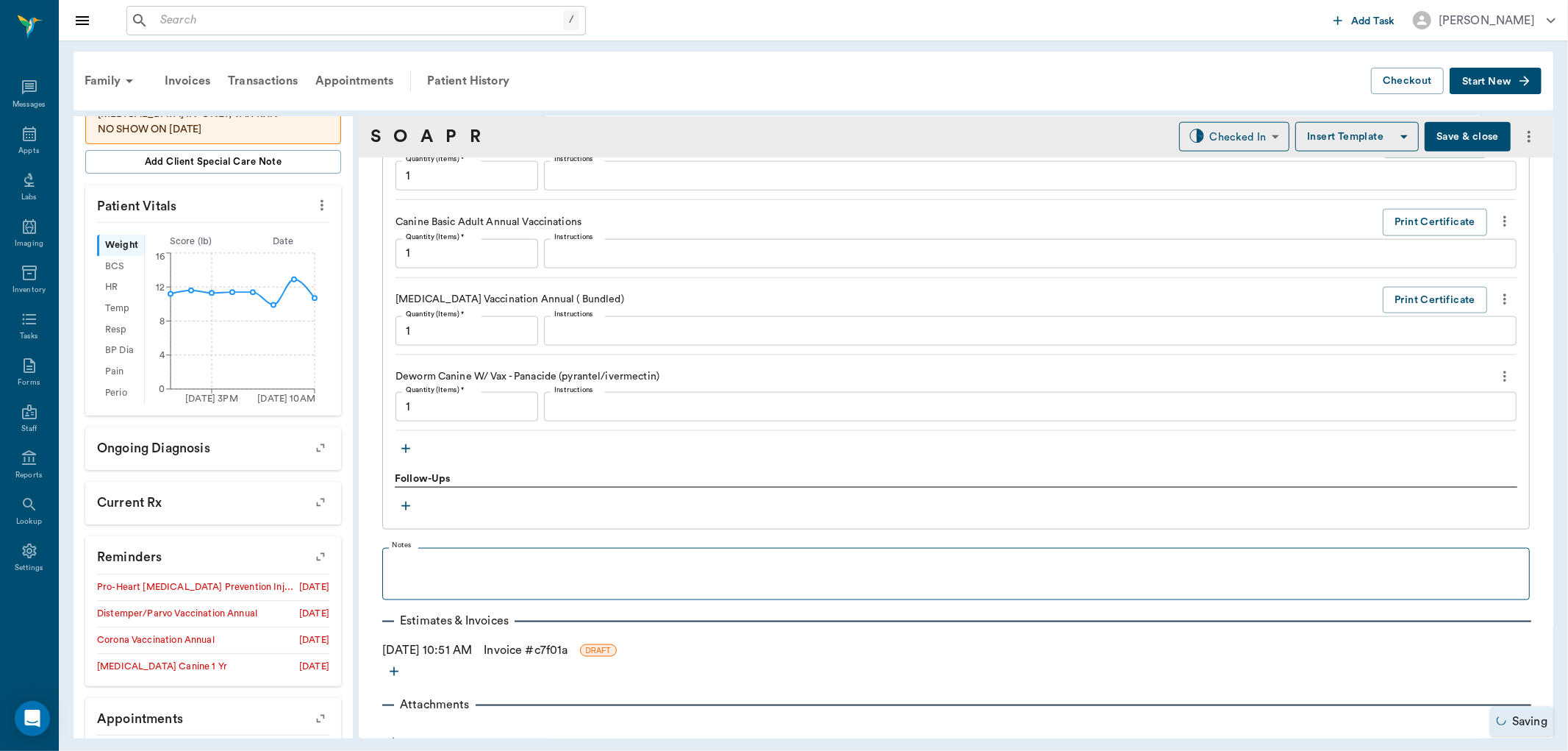
type input "1.00"
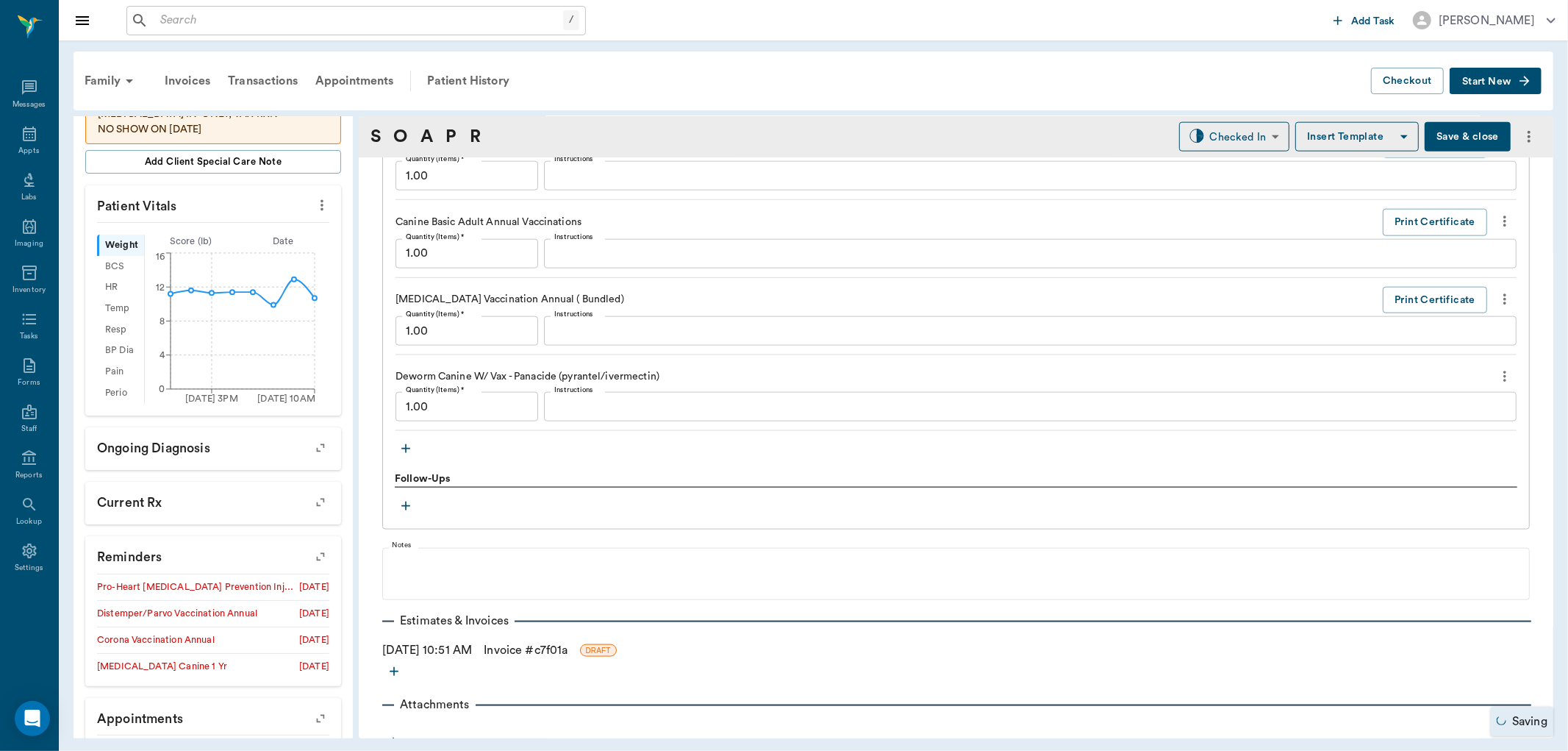
click at [561, 653] on link "Invoice # c7f01a" at bounding box center [526, 650] width 84 height 17
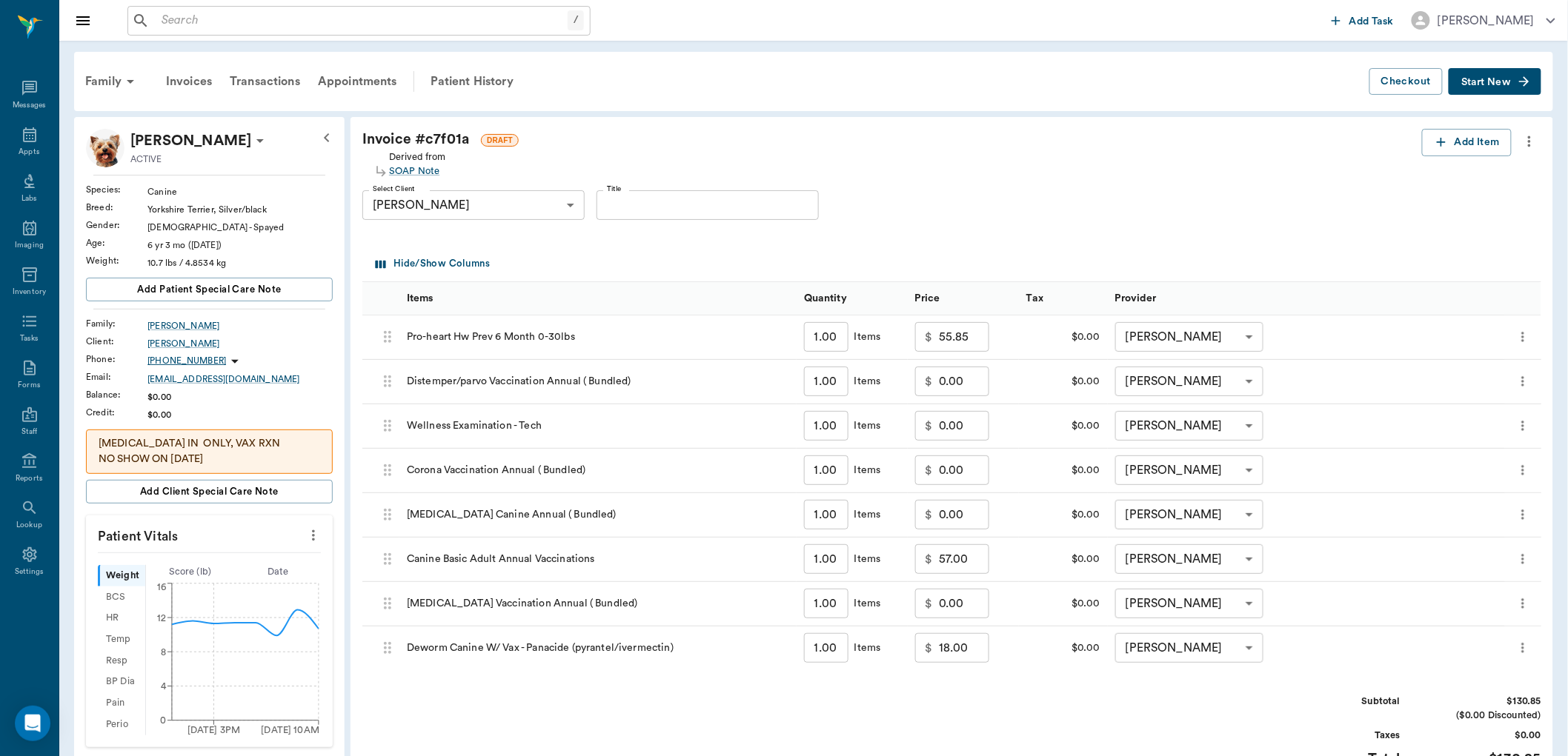
scroll to position [247, 0]
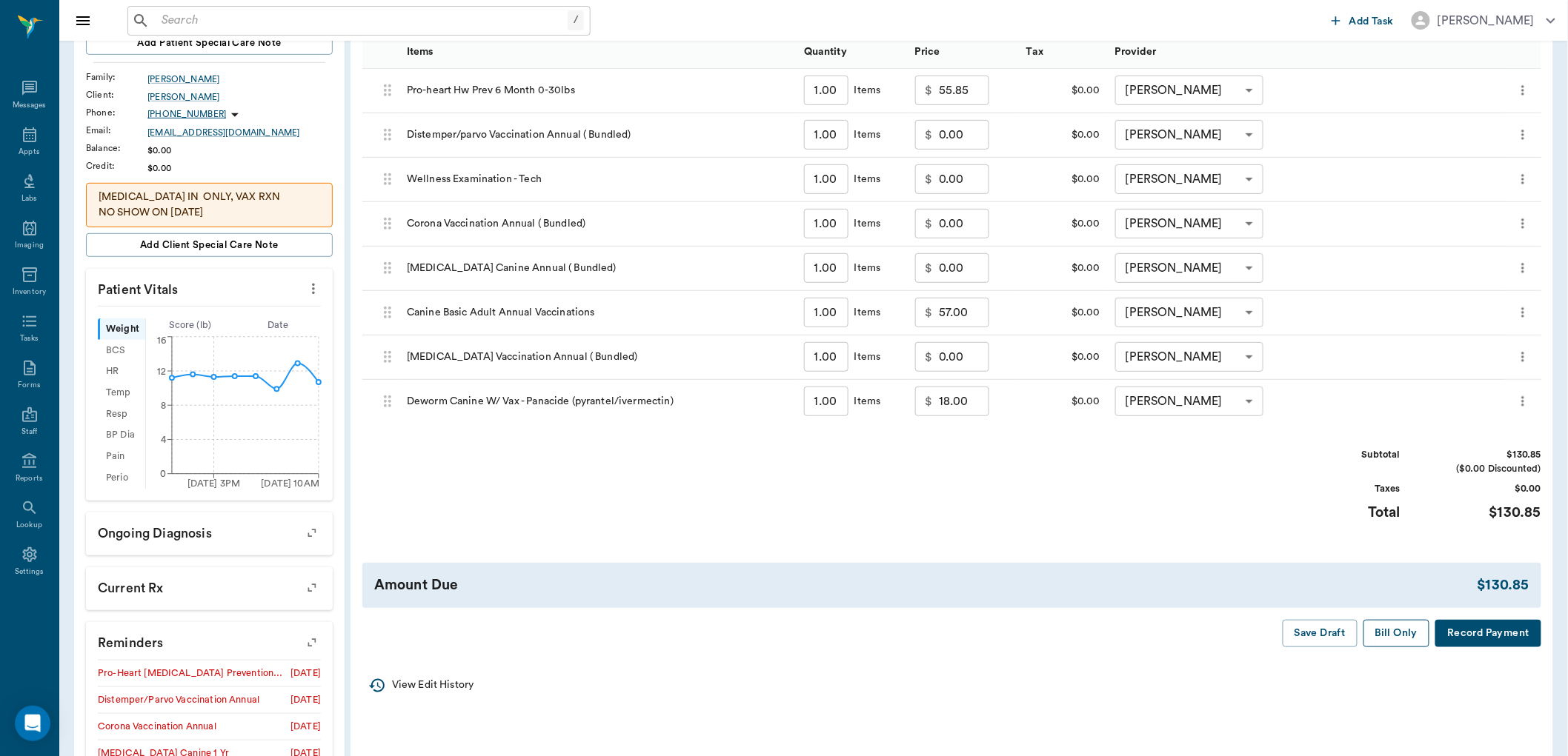
click at [1403, 628] on button "Bill Only" at bounding box center [1396, 633] width 66 height 27
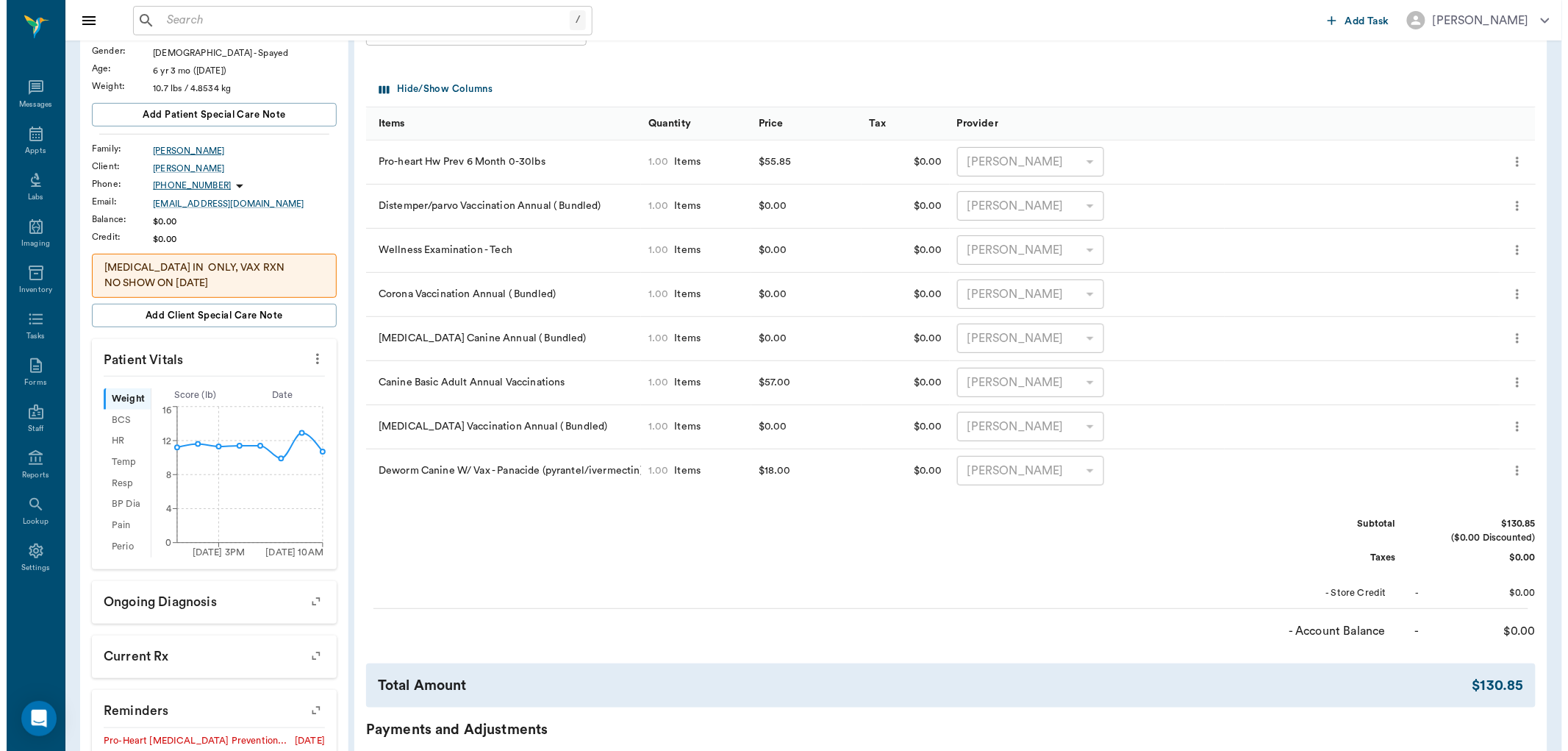
scroll to position [0, 0]
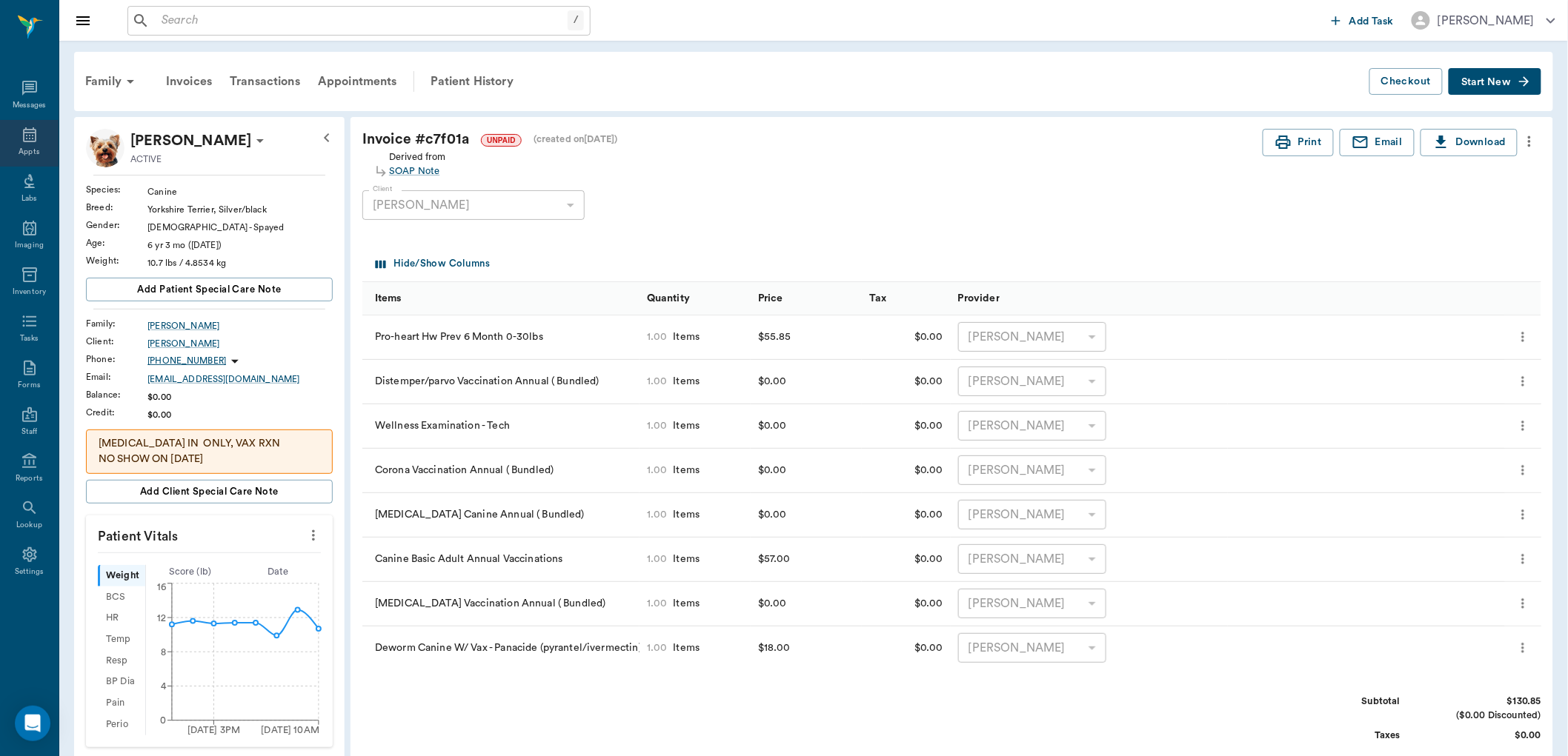
click at [34, 137] on icon at bounding box center [30, 135] width 18 height 18
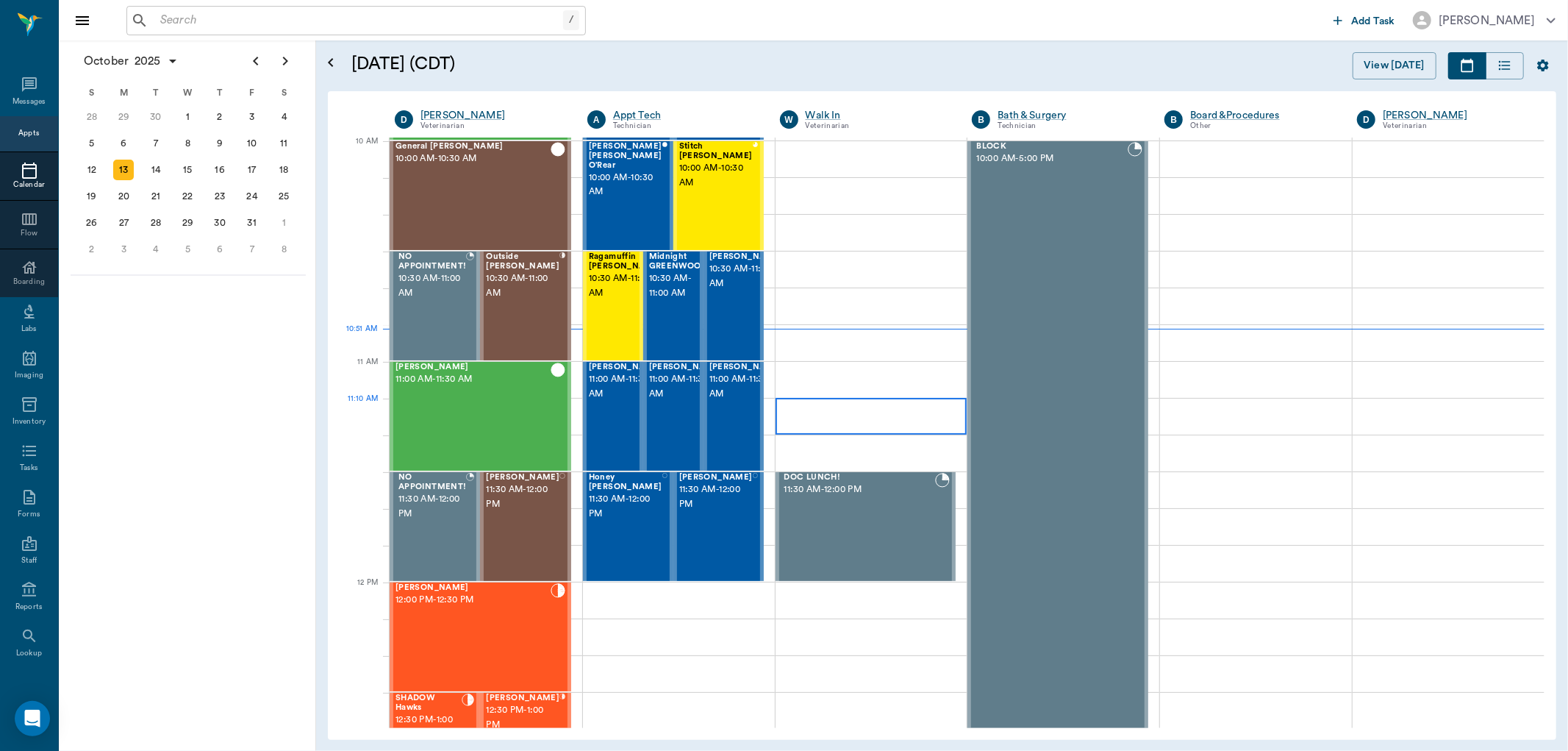
scroll to position [443, 0]
click at [660, 398] on span "11:00 AM - 11:30 AM" at bounding box center [686, 387] width 74 height 29
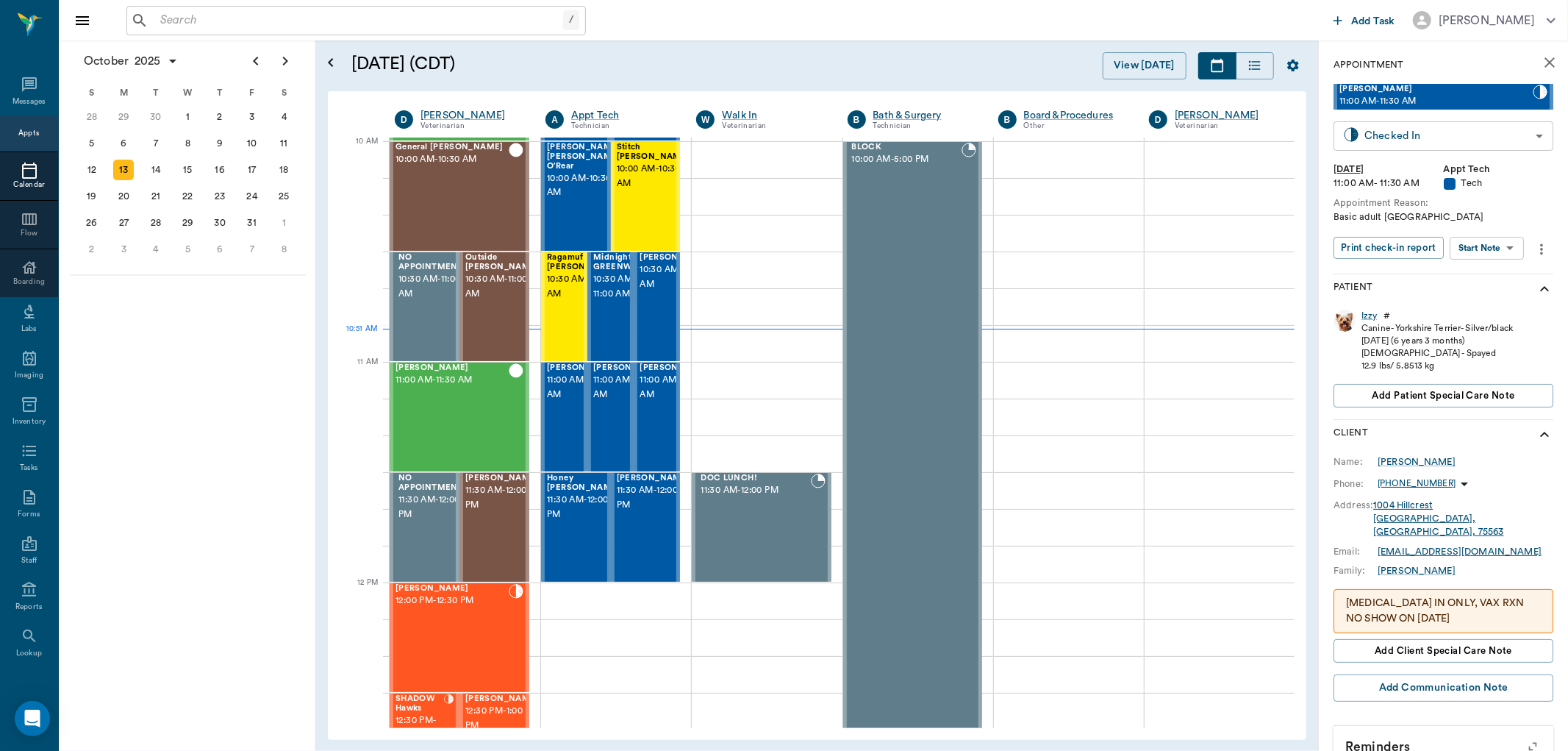
click at [1458, 131] on body "/ ​ Add Task [PERSON_NAME] Nectar Messages Appts Calendar Flow Boarding Labs Im…" at bounding box center [784, 375] width 1568 height 751
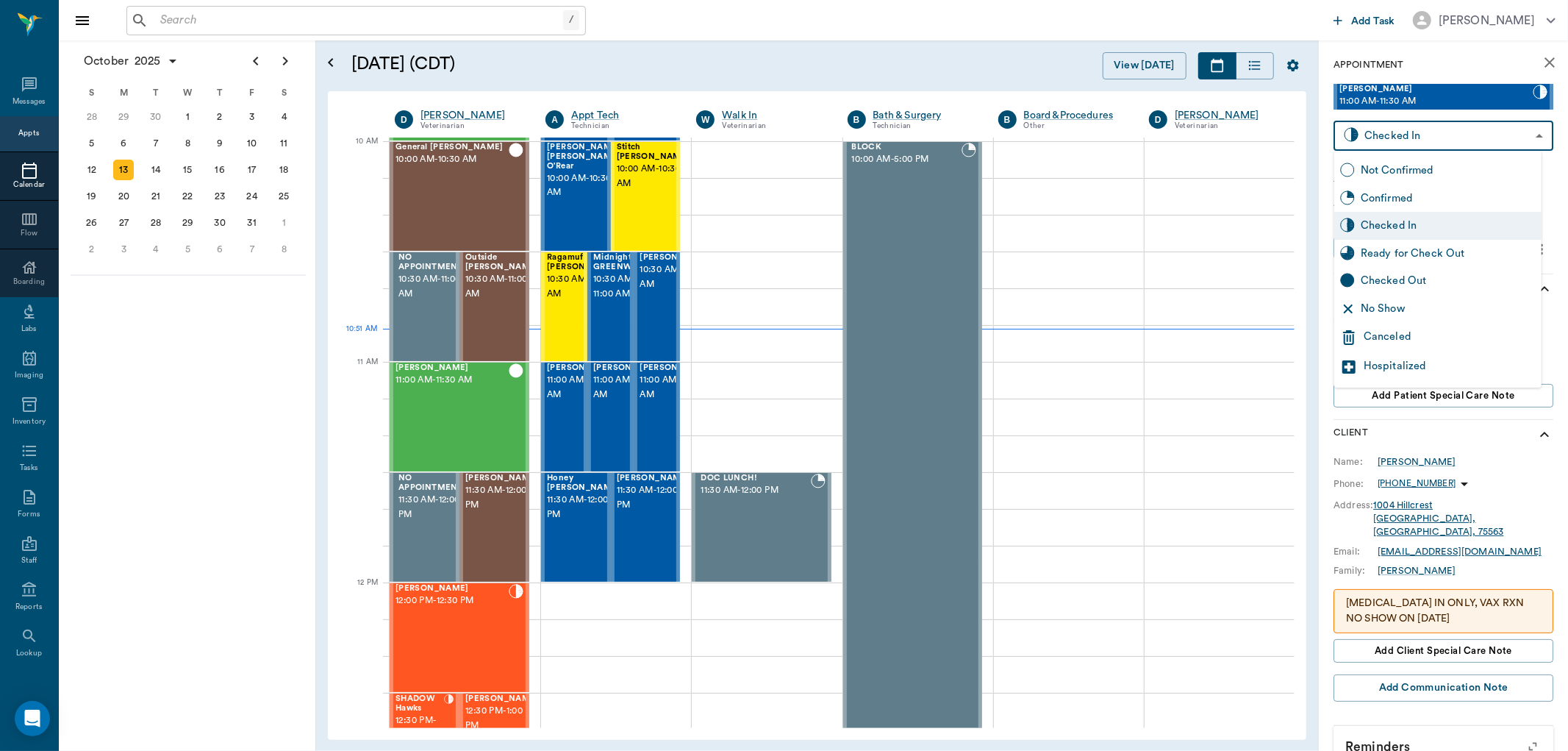
click at [1468, 247] on div "Ready for Check Out" at bounding box center [1448, 254] width 175 height 16
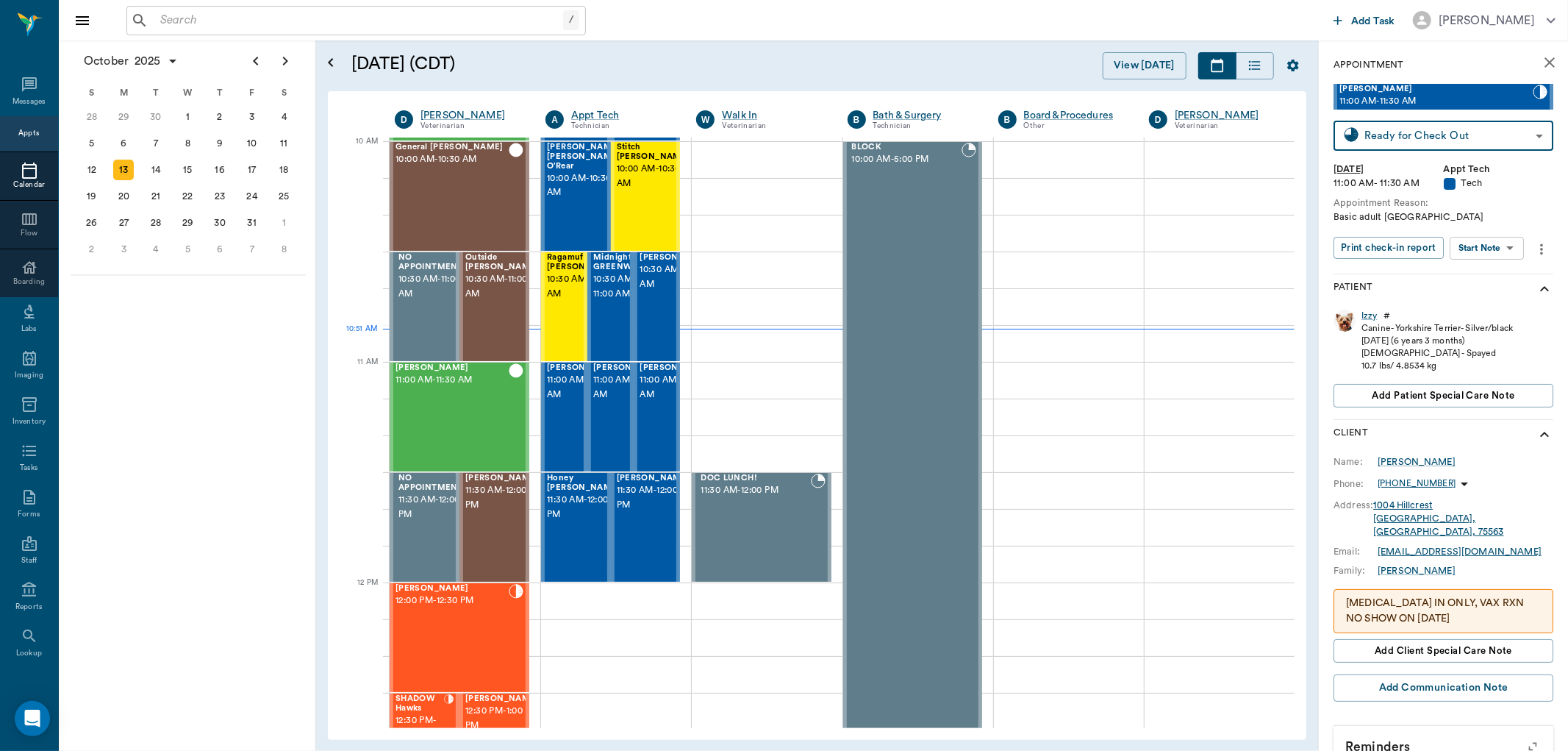
type input "READY_TO_CHECKOUT"
click at [562, 402] on span "11:00 AM - 11:30 AM" at bounding box center [583, 387] width 74 height 29
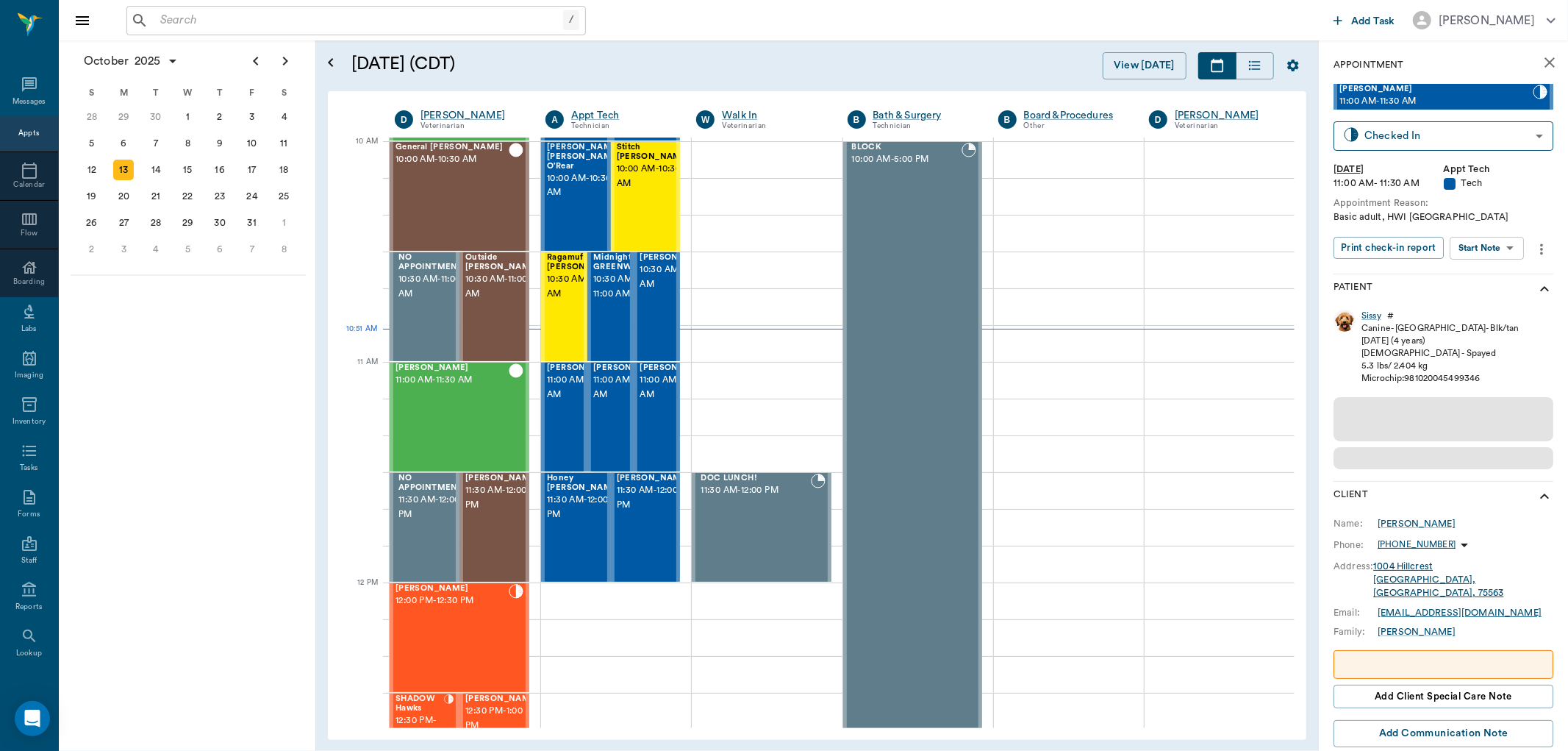
click at [1503, 245] on body "/ ​ Add Task [PERSON_NAME] Nectar Messages Appts Calendar Flow Boarding Labs Im…" at bounding box center [784, 375] width 1568 height 751
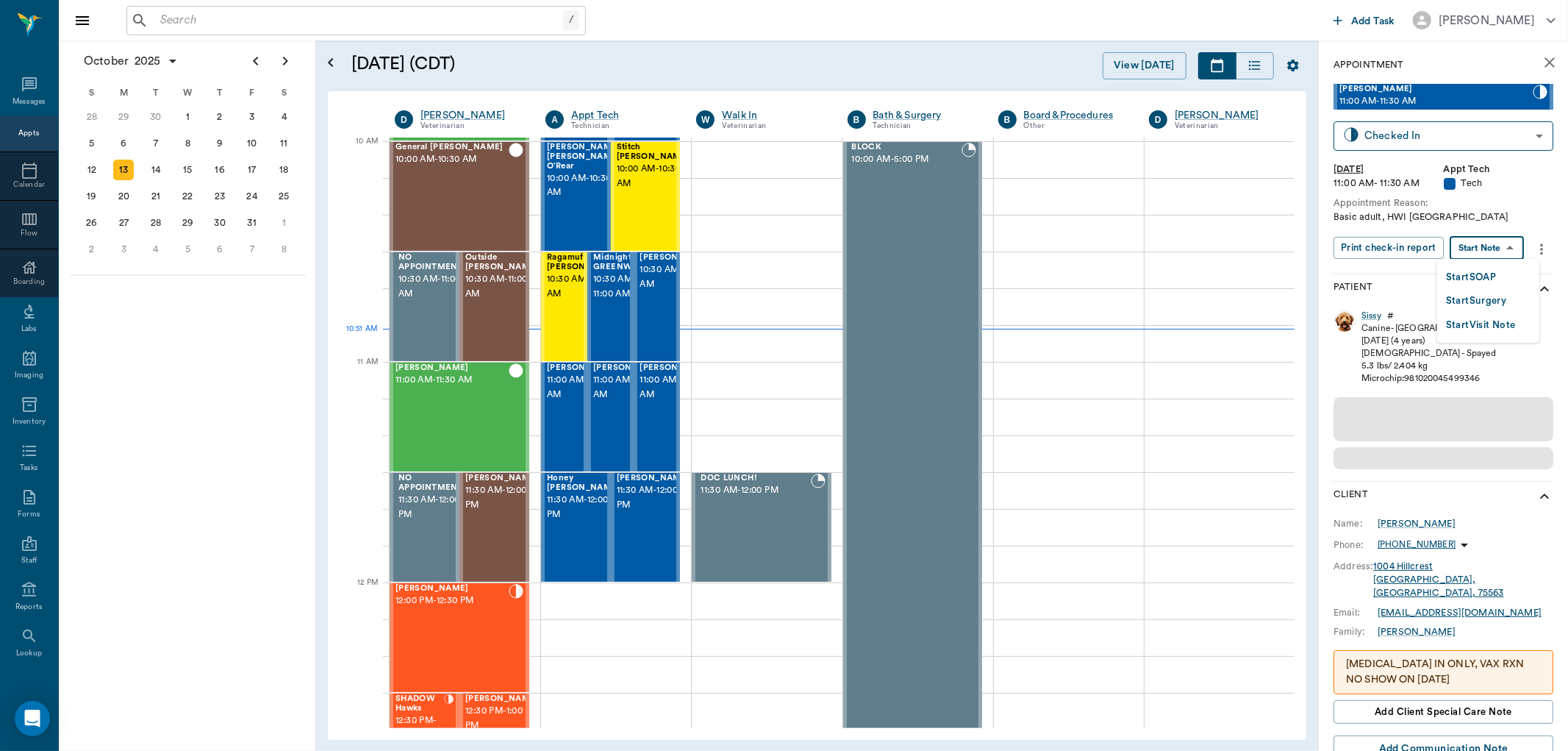
click at [1496, 273] on button "Start SOAP" at bounding box center [1470, 277] width 50 height 17
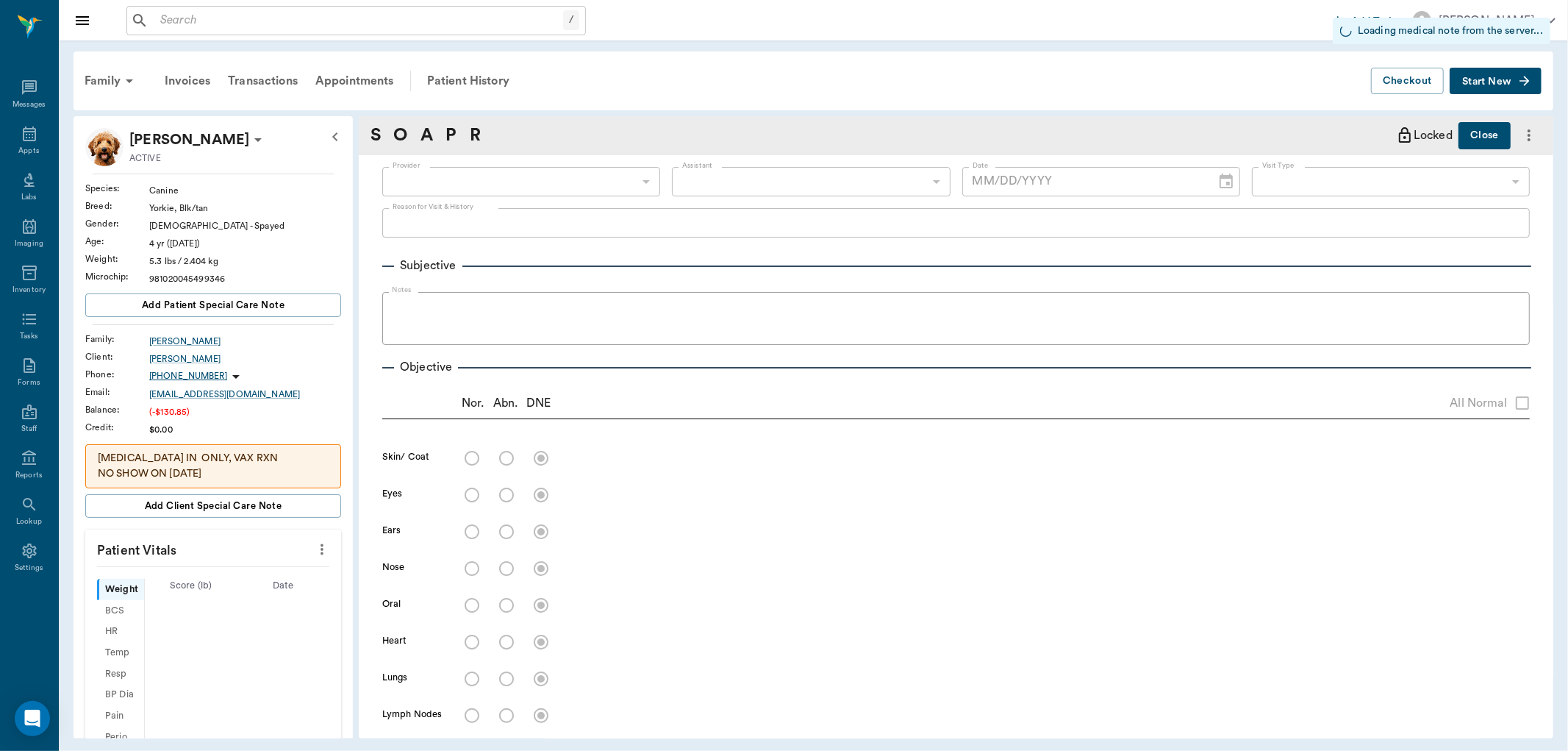
type input "63ec2f075fda476ae8351a4c"
type input "65d2be4f46e3a538d89b8c1a"
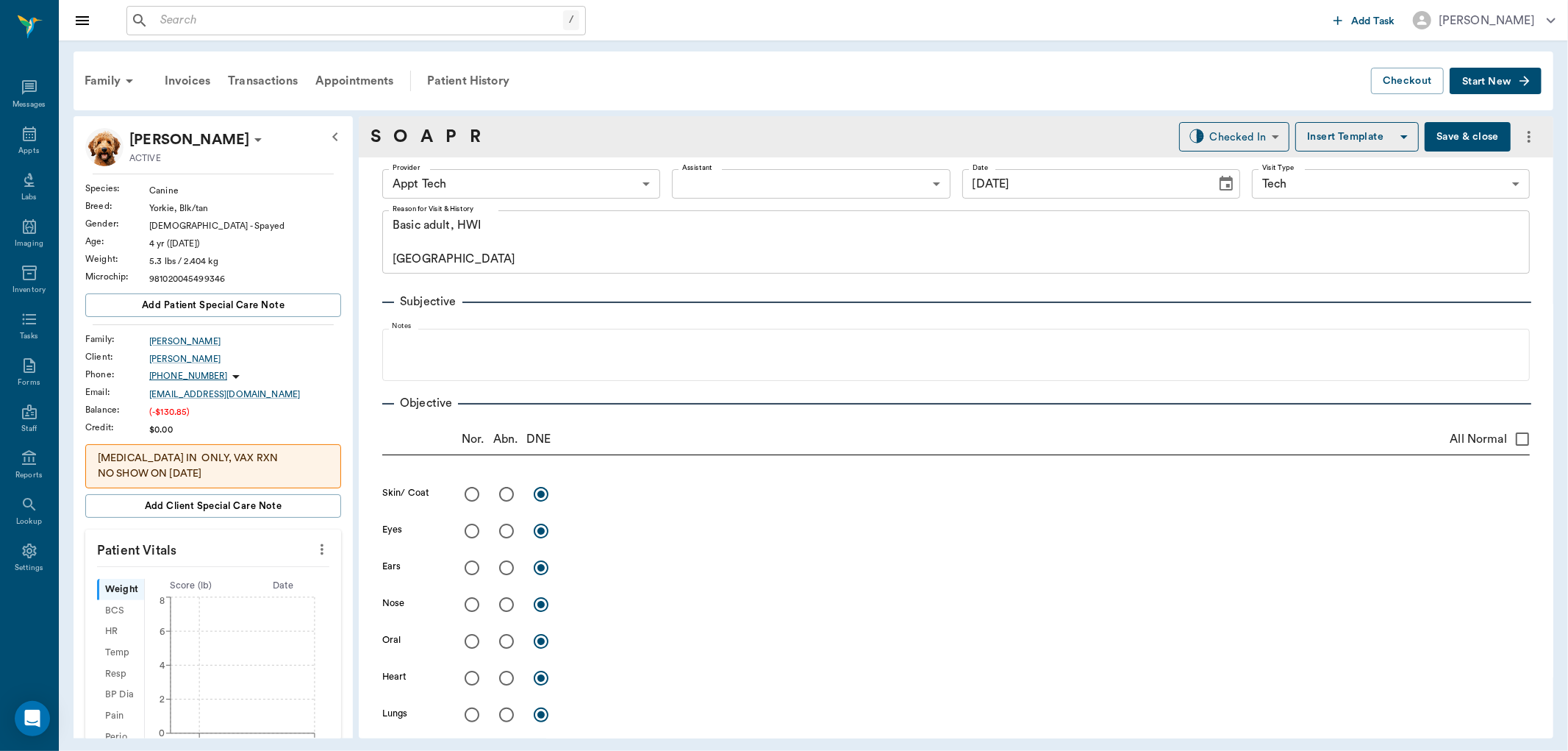
type input "[DATE]"
type textarea "Basic adult, HWI [GEOGRAPHIC_DATA]"
click at [635, 186] on body "/ ​ Add Task [PERSON_NAME] Nectar Messages Appts Labs Imaging Inventory Tasks F…" at bounding box center [784, 375] width 1568 height 751
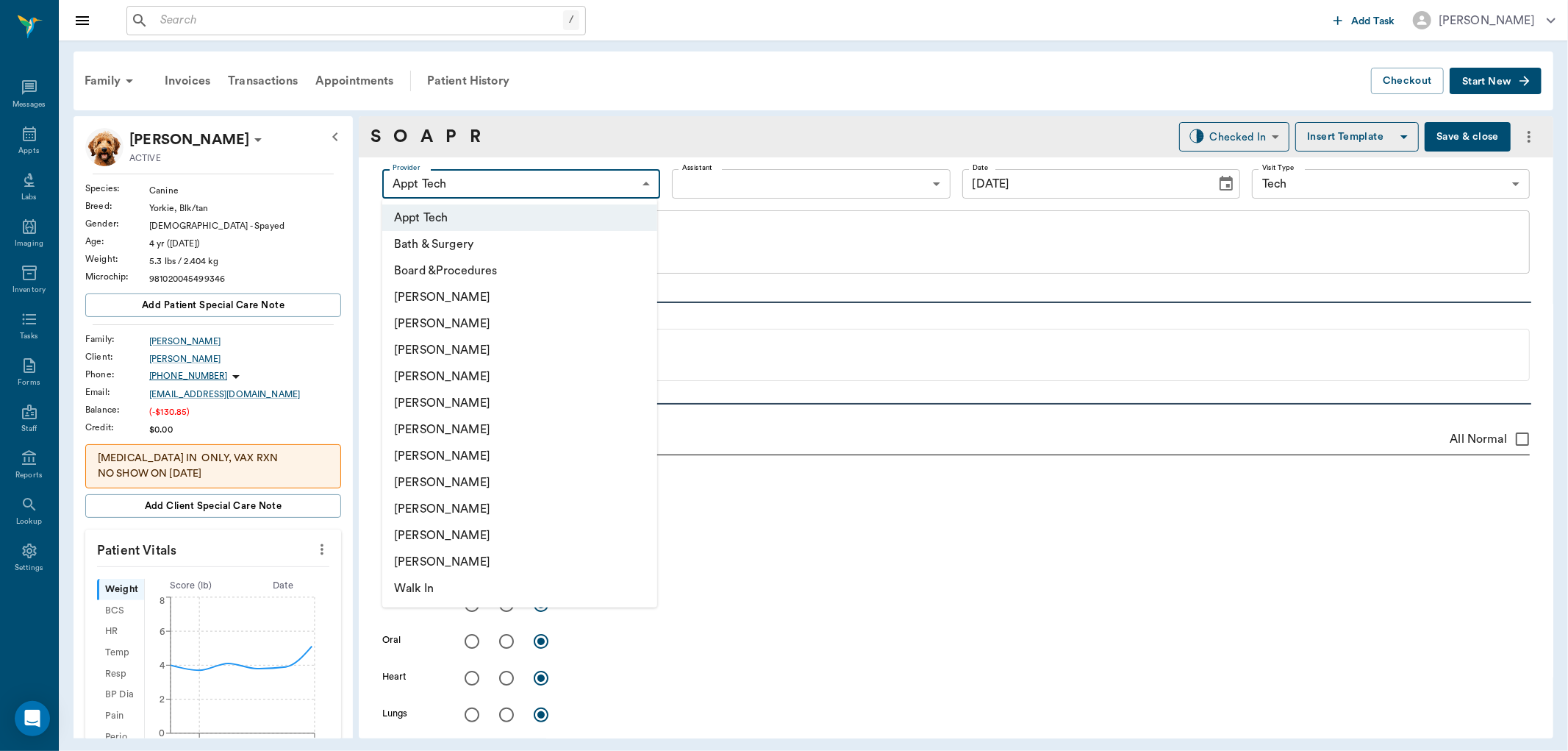
click at [508, 354] on li "[PERSON_NAME]" at bounding box center [519, 350] width 275 height 26
type input "642ef10e332a41444de2bad1"
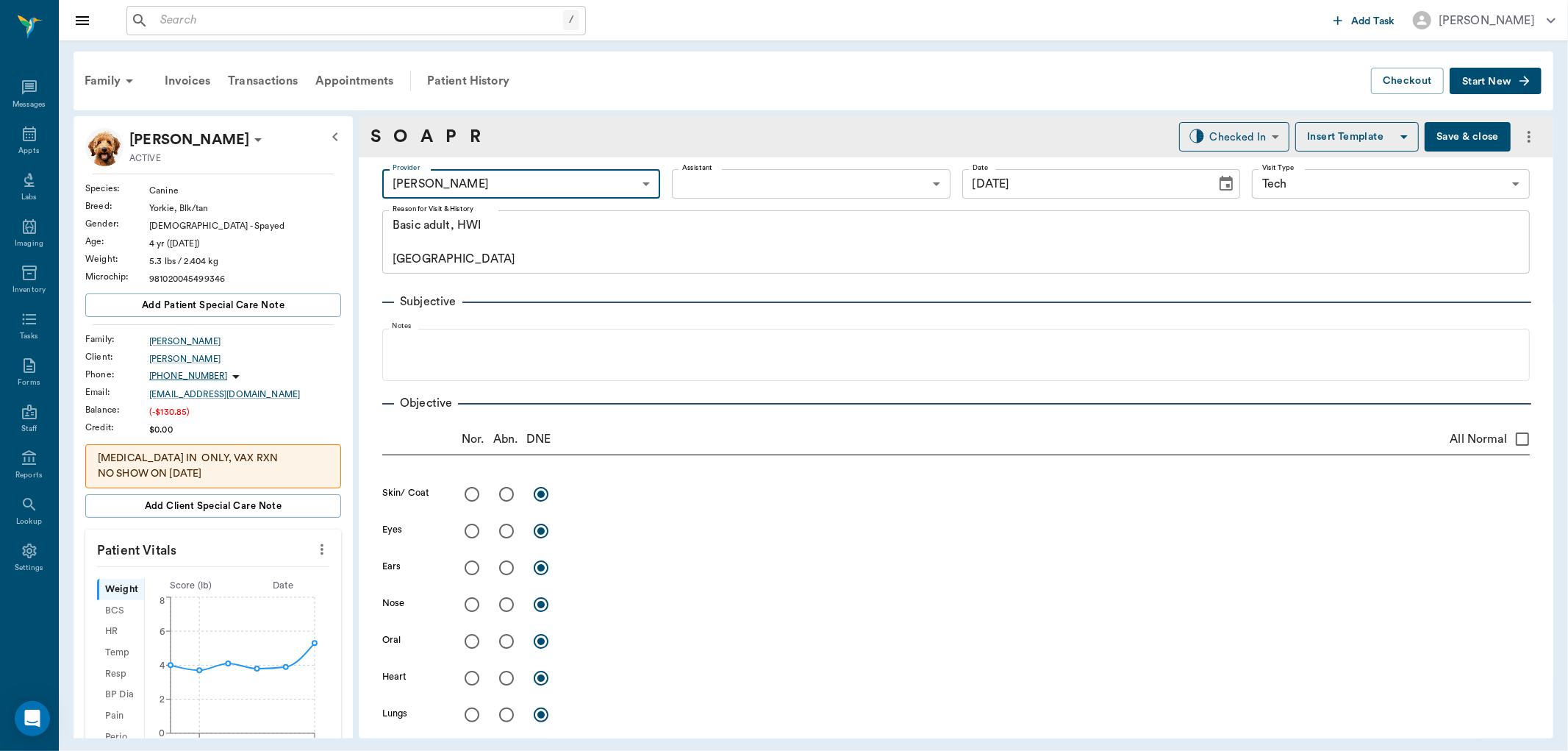
click at [785, 191] on body "/ ​ Add Task [PERSON_NAME] Nectar Messages Appts Labs Imaging Inventory Tasks F…" at bounding box center [784, 375] width 1568 height 751
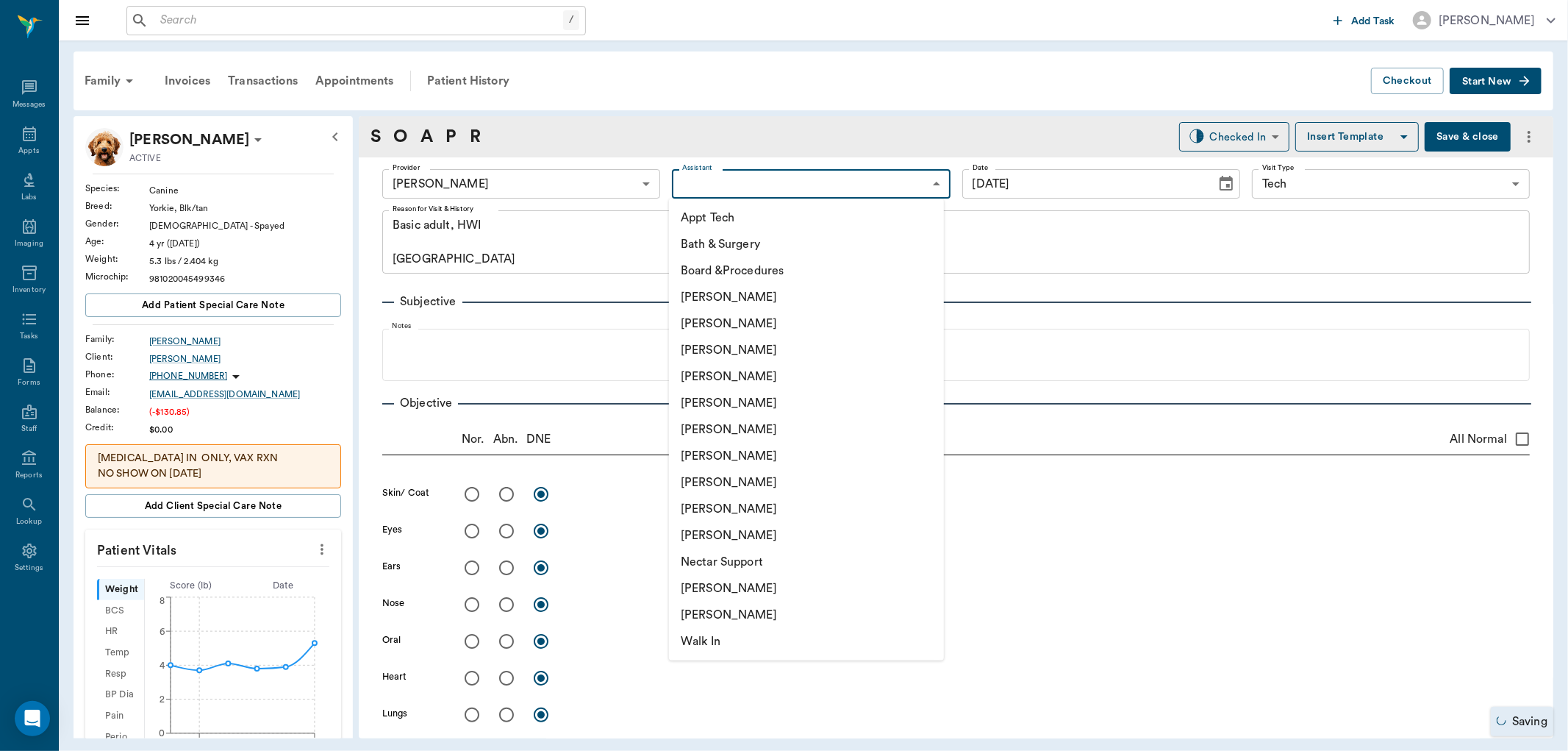
click at [762, 584] on li "[PERSON_NAME]" at bounding box center [806, 588] width 275 height 26
type input "6740bf97de10e07744acf1eb"
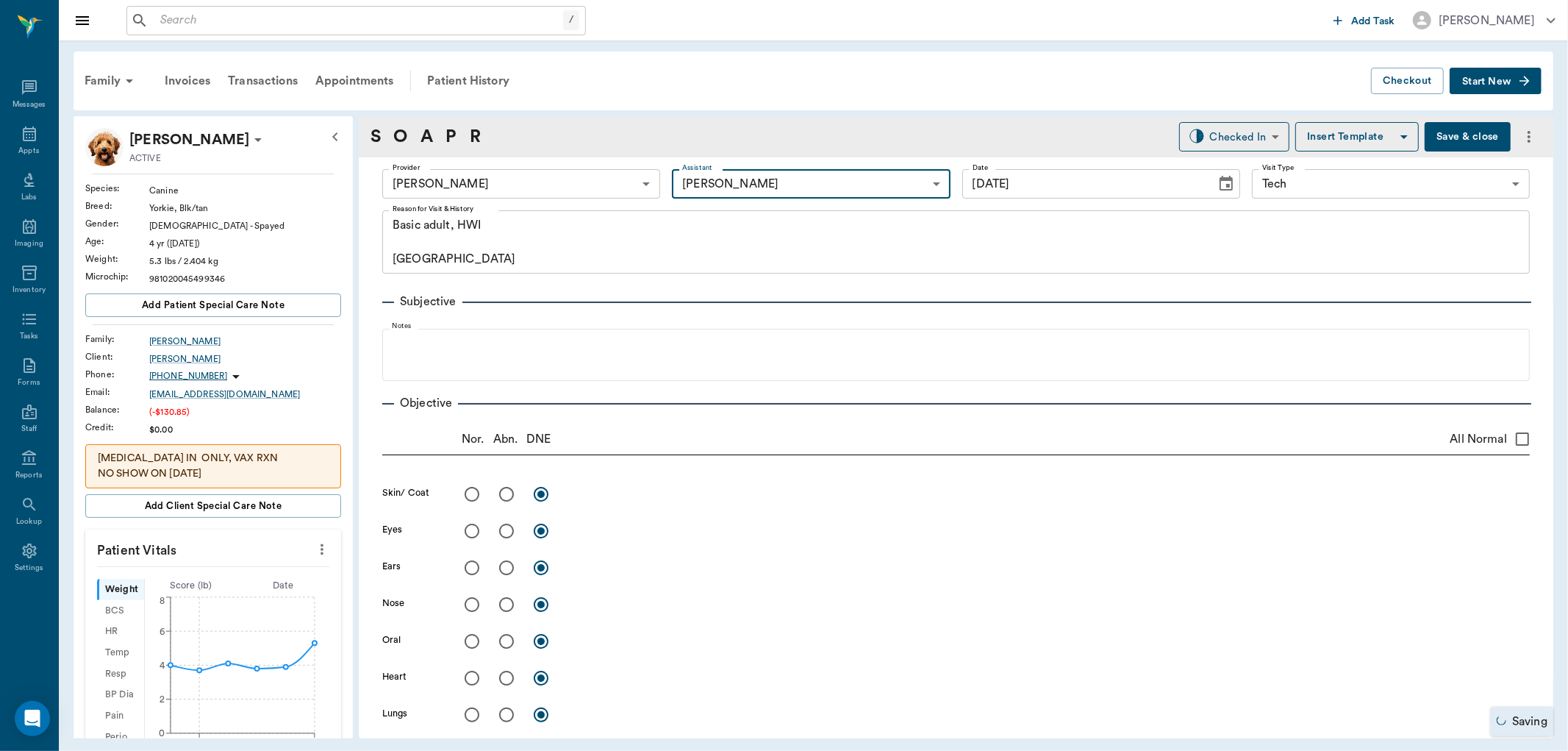
click at [314, 554] on icon "more" at bounding box center [322, 550] width 16 height 17
click at [261, 573] on span "Enter Vitals" at bounding box center [248, 575] width 124 height 15
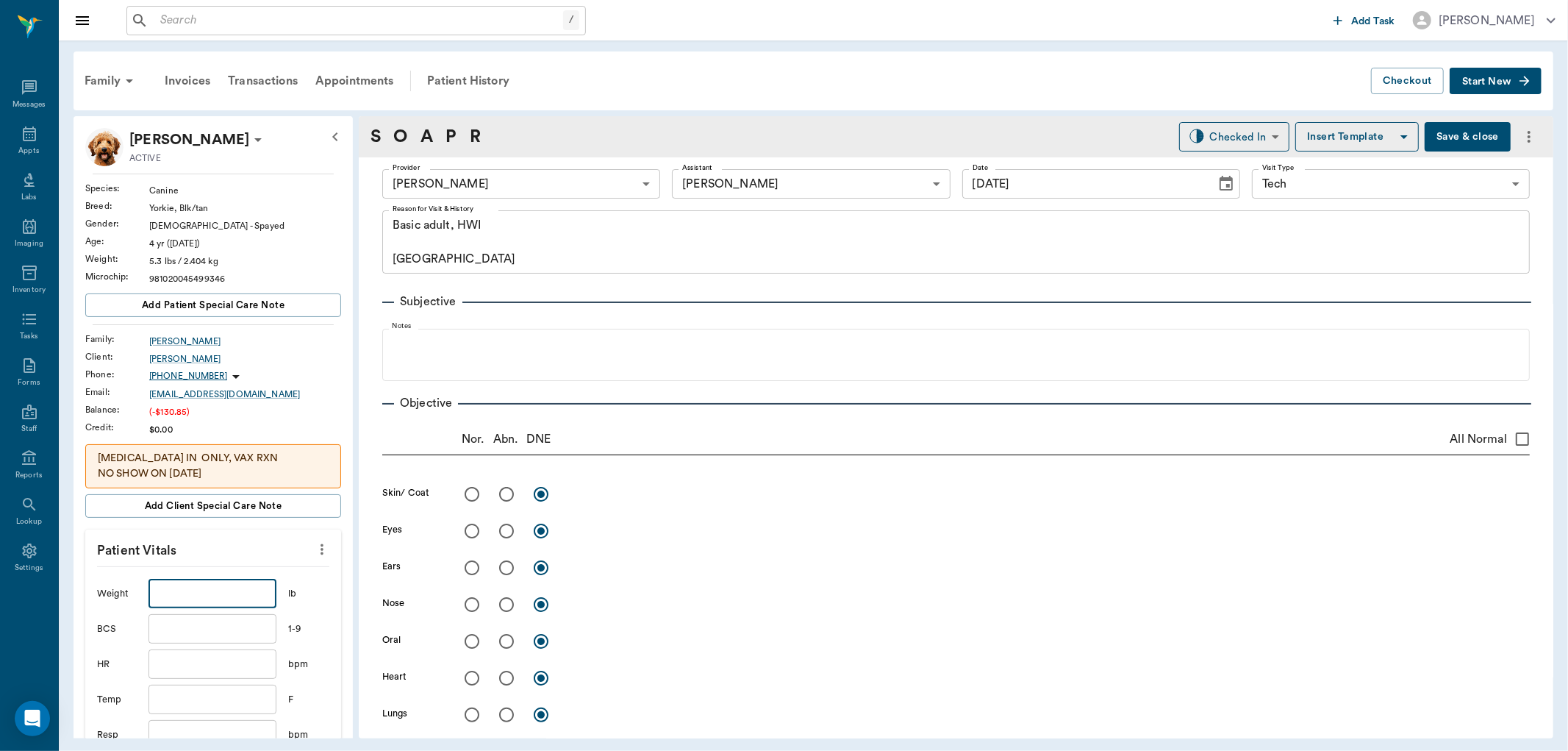
click at [218, 587] on input "text" at bounding box center [212, 593] width 128 height 29
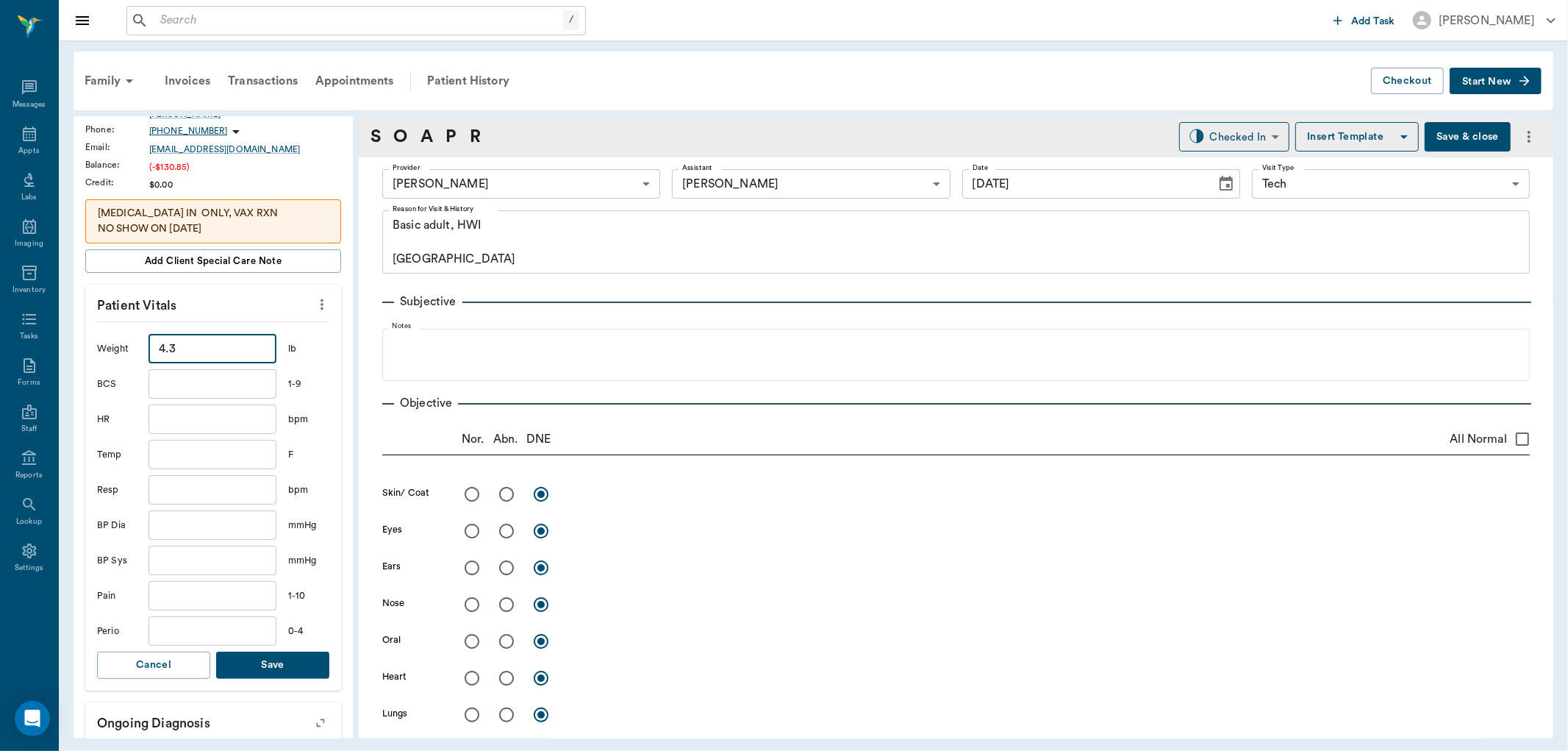
type input "4.3"
click at [289, 672] on button "Save" at bounding box center [273, 665] width 113 height 27
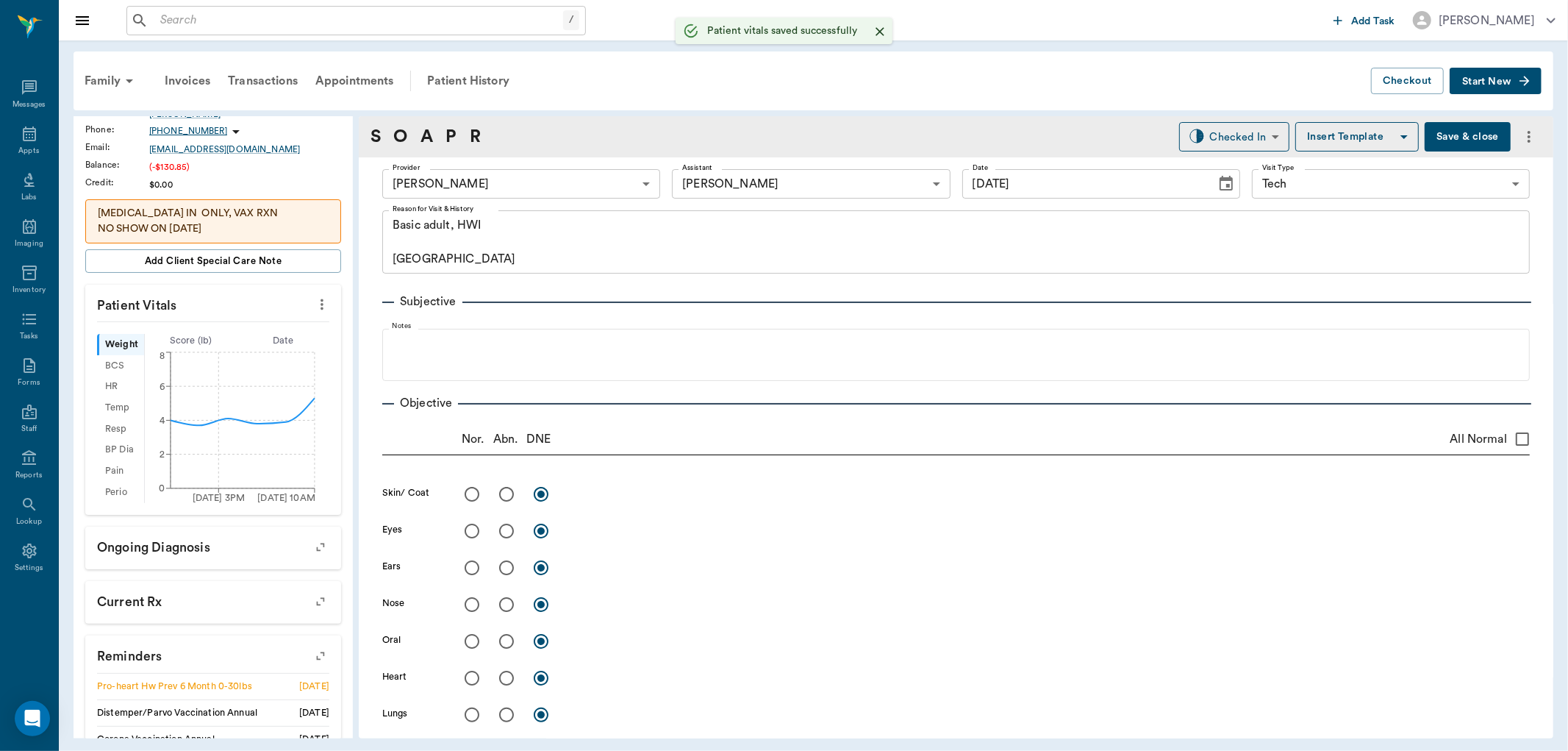
scroll to position [817, 0]
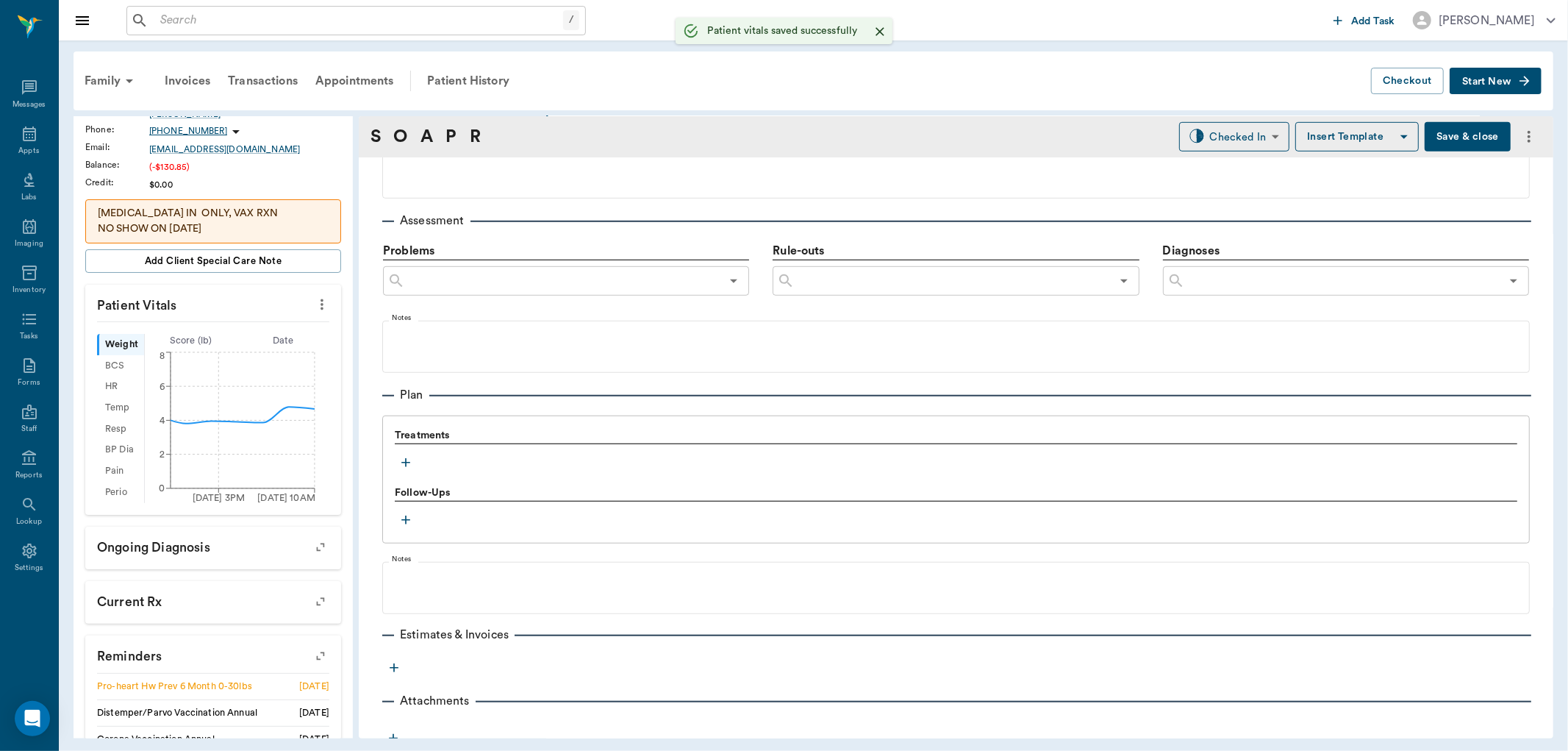
click at [408, 458] on icon "button" at bounding box center [406, 462] width 15 height 15
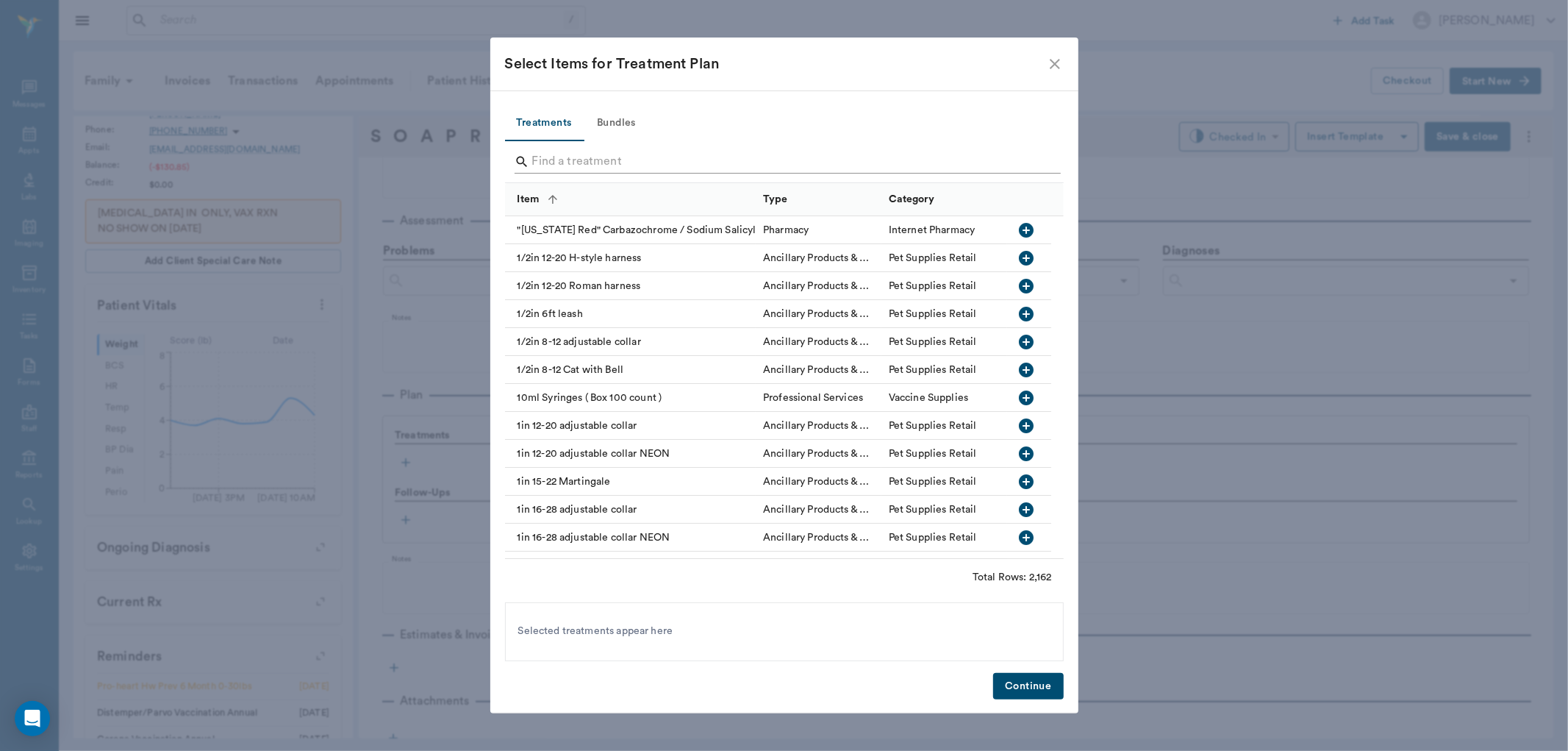
click at [677, 164] on input "Search" at bounding box center [785, 162] width 507 height 24
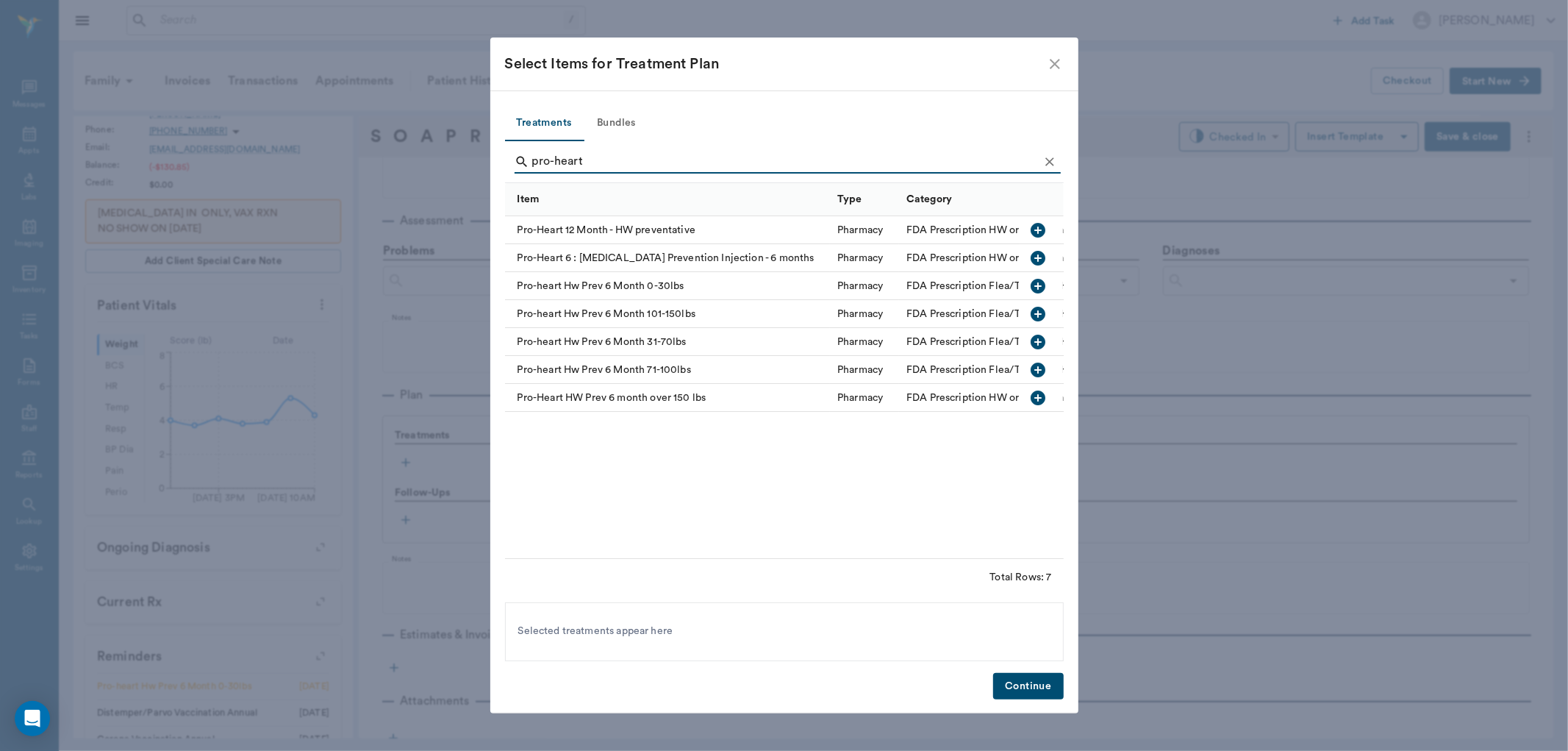
type input "pro-heart"
click at [1035, 278] on icon "button" at bounding box center [1038, 286] width 17 height 17
click at [625, 127] on button "Bundles" at bounding box center [616, 124] width 66 height 36
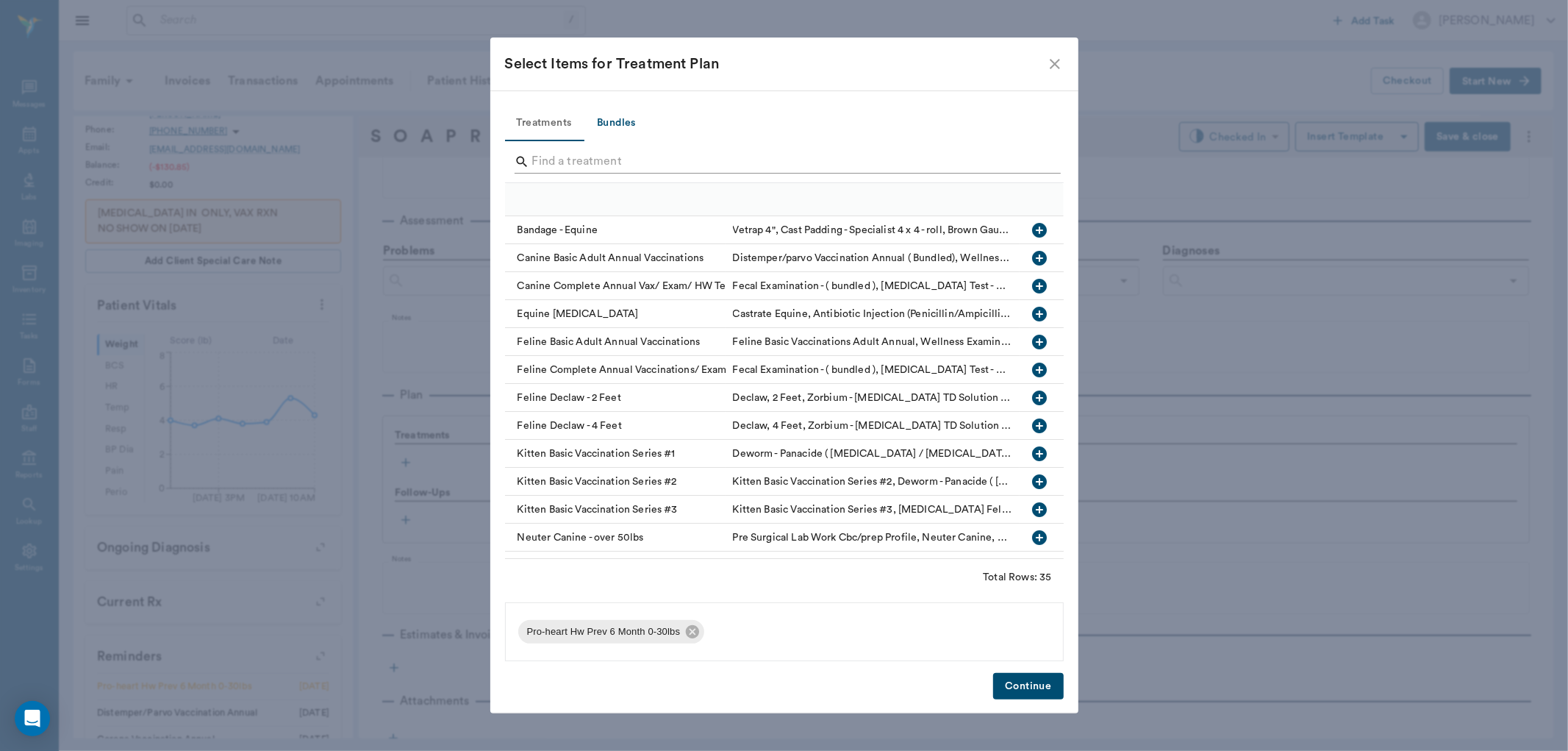
click at [652, 159] on input "Search" at bounding box center [785, 162] width 507 height 24
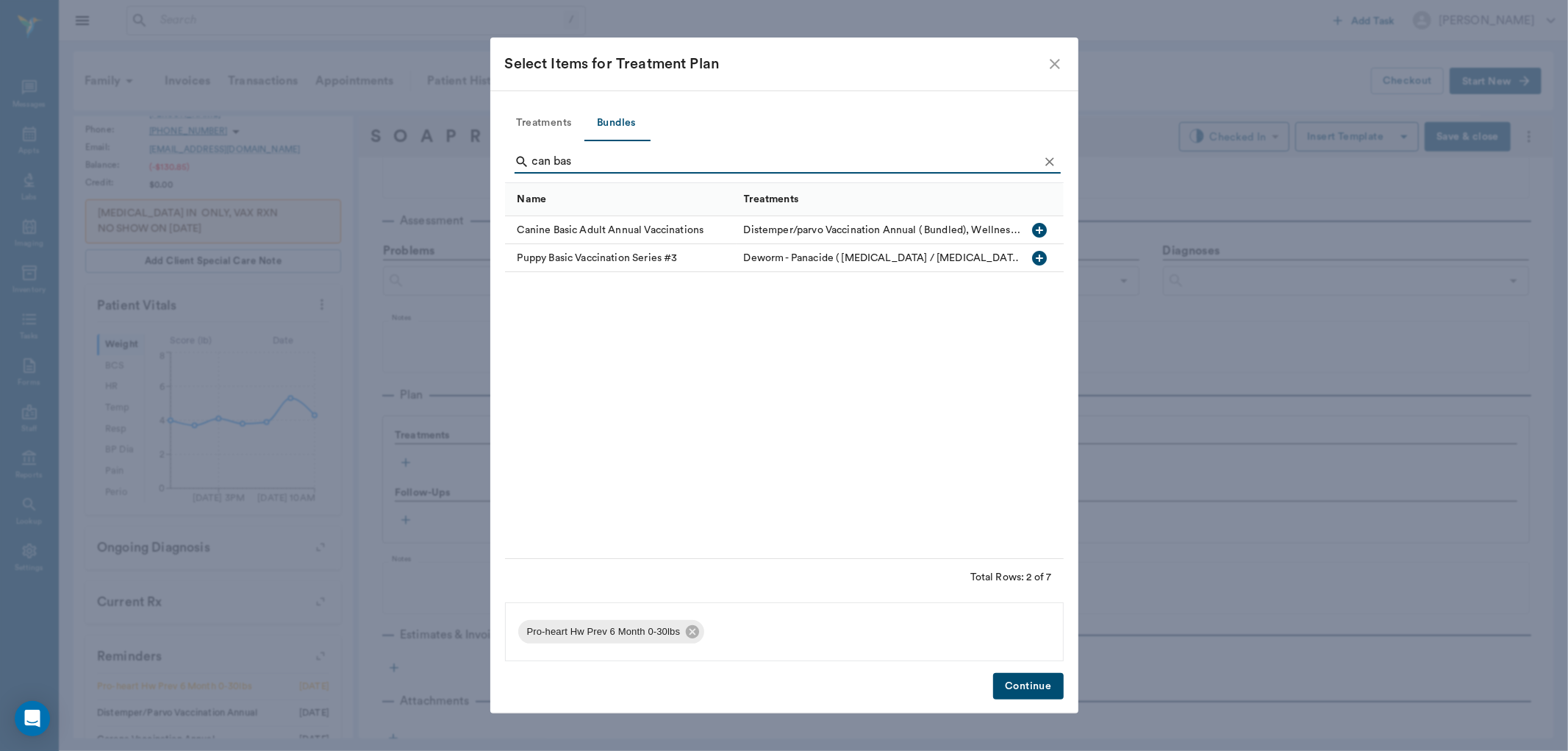
type input "can bas"
click at [1039, 227] on icon "button" at bounding box center [1039, 230] width 17 height 17
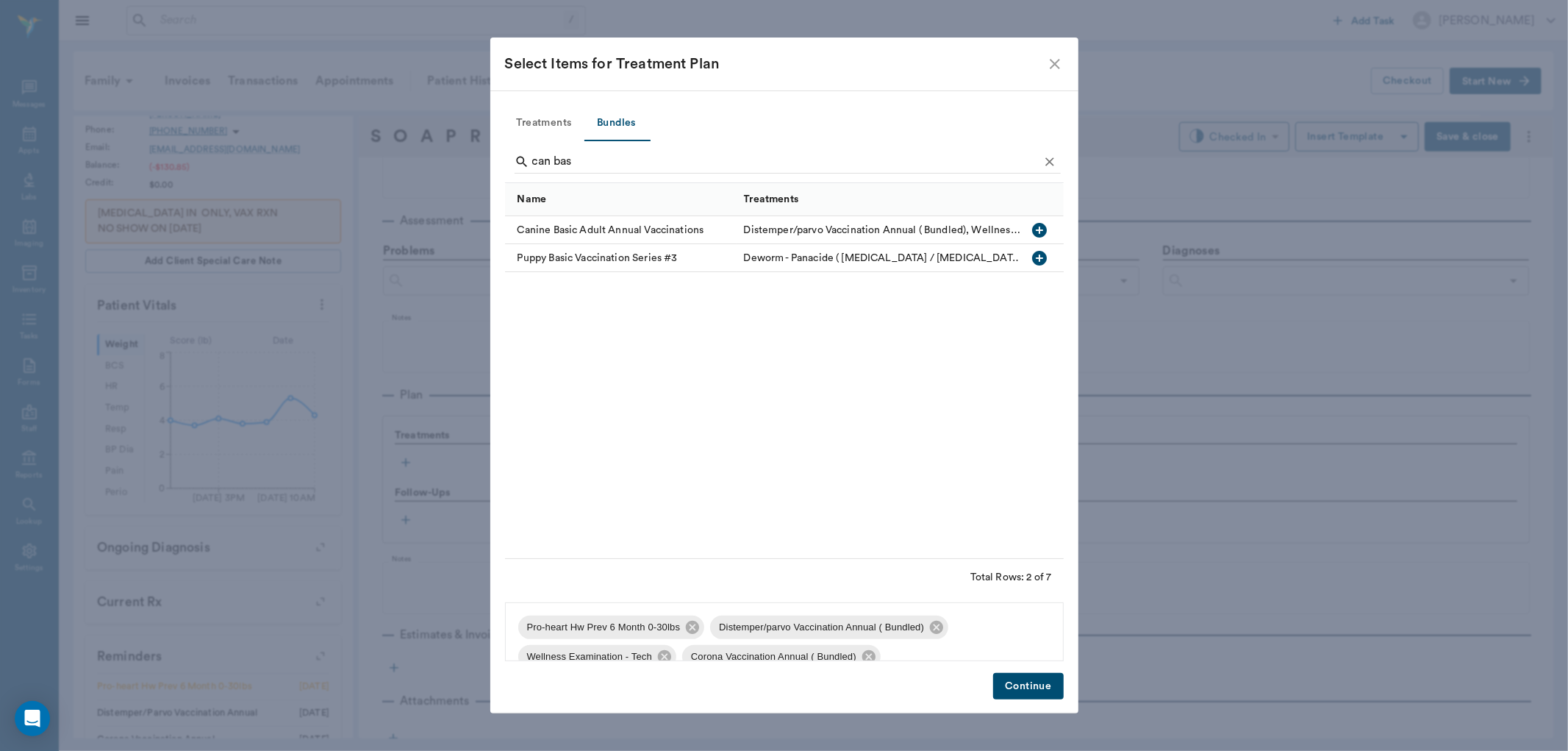
scroll to position [108, 0]
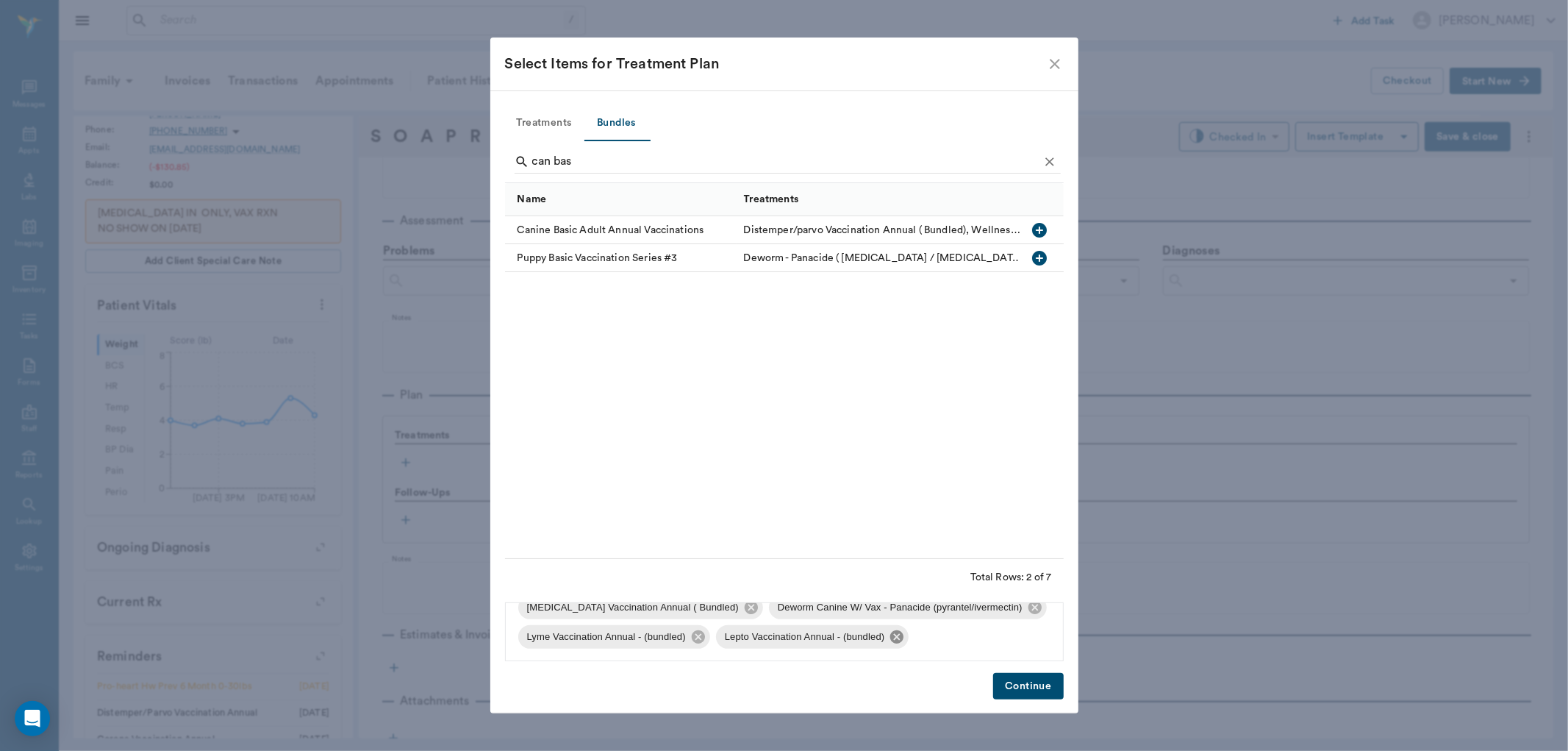
click at [897, 637] on icon at bounding box center [897, 637] width 16 height 16
click at [696, 640] on icon at bounding box center [698, 637] width 13 height 13
click at [1016, 684] on button "Continue" at bounding box center [1028, 687] width 70 height 27
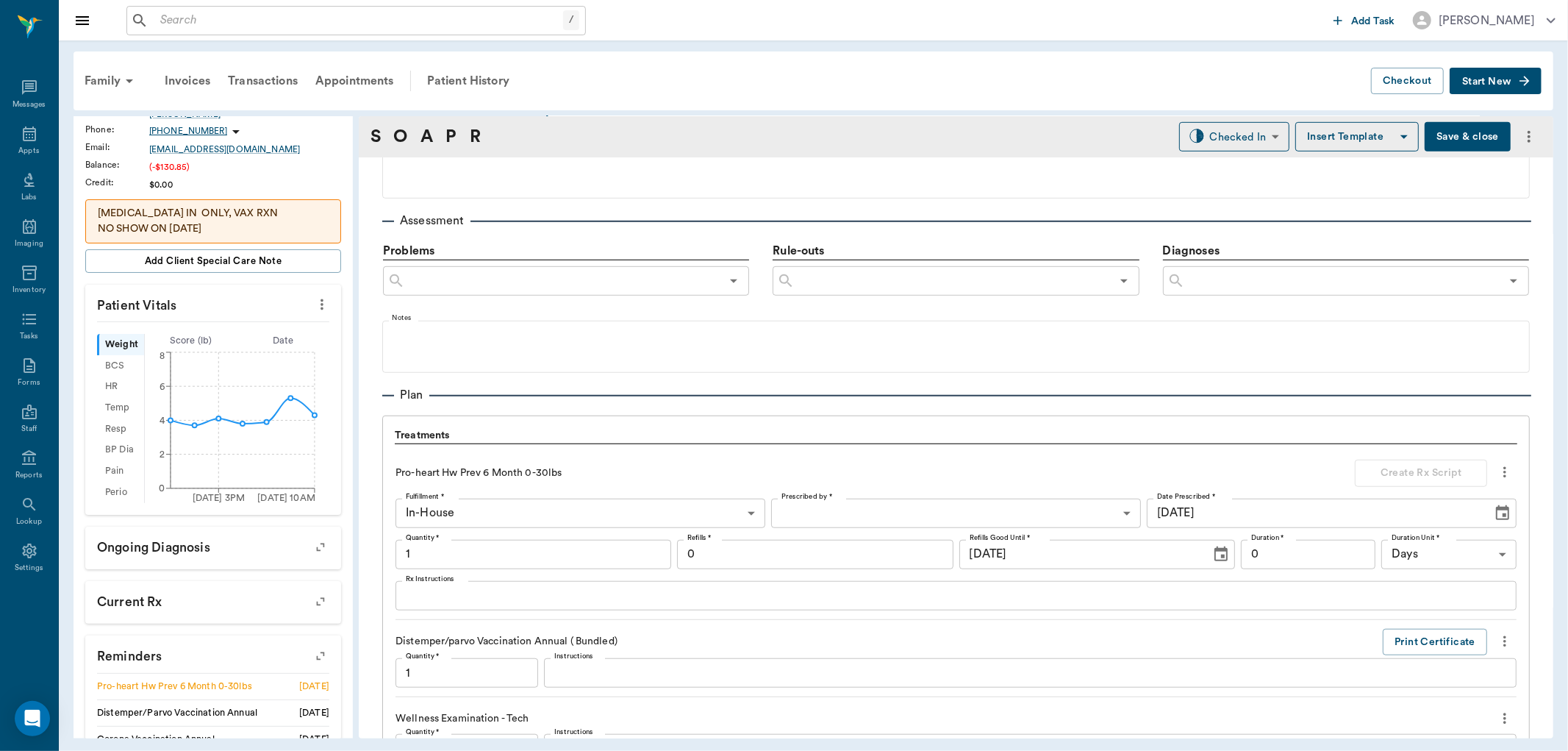
scroll to position [1546, 0]
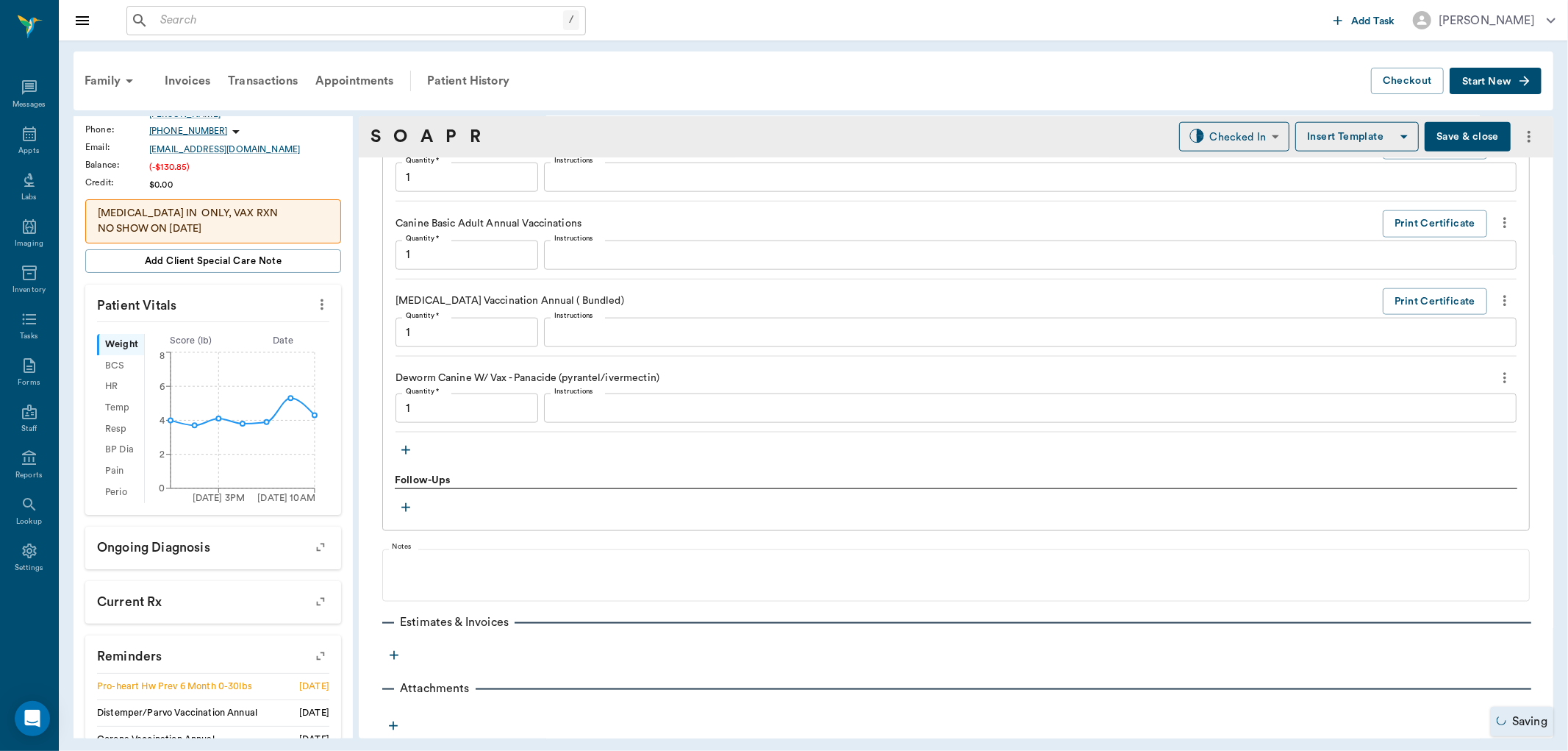
type input "1.00"
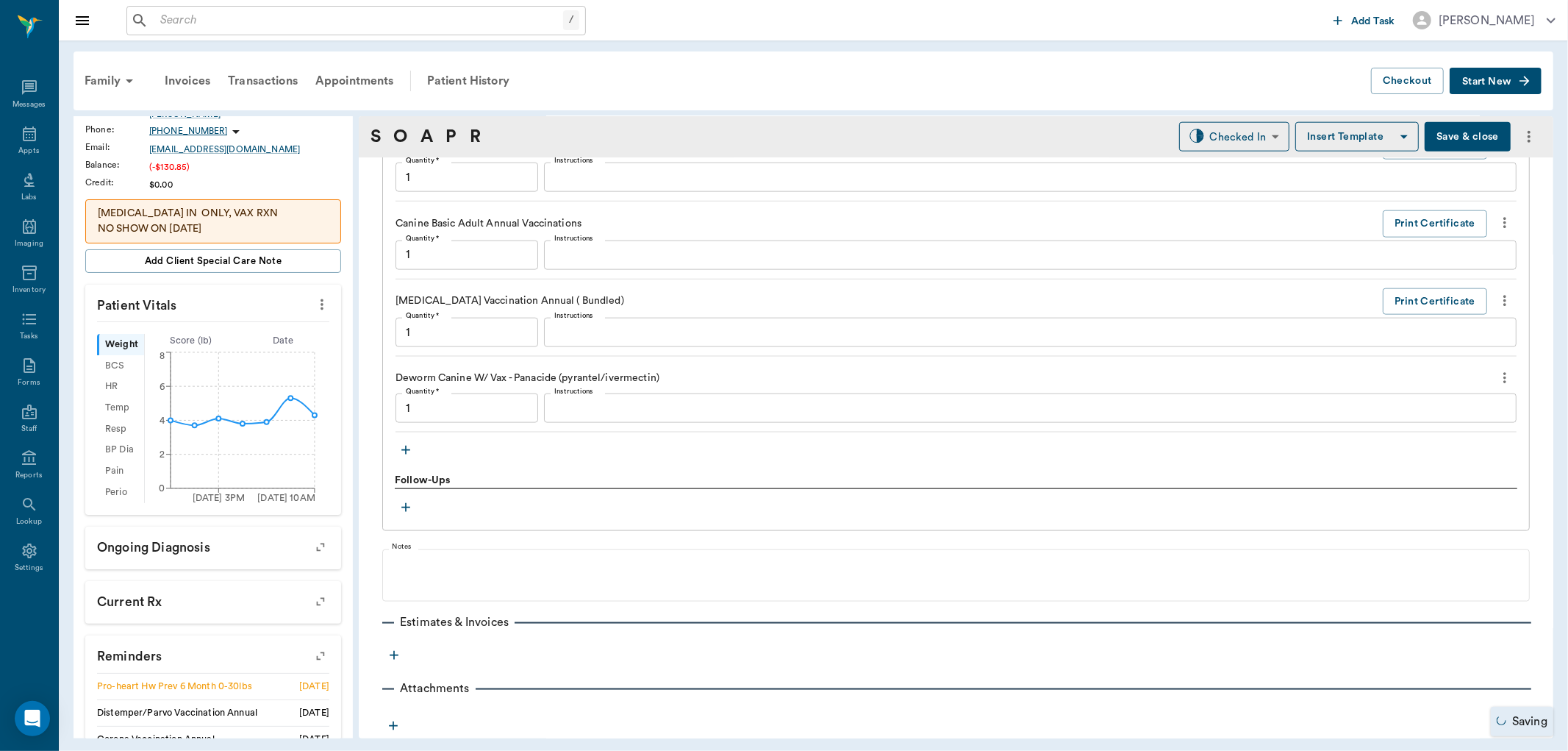
type input "1.00"
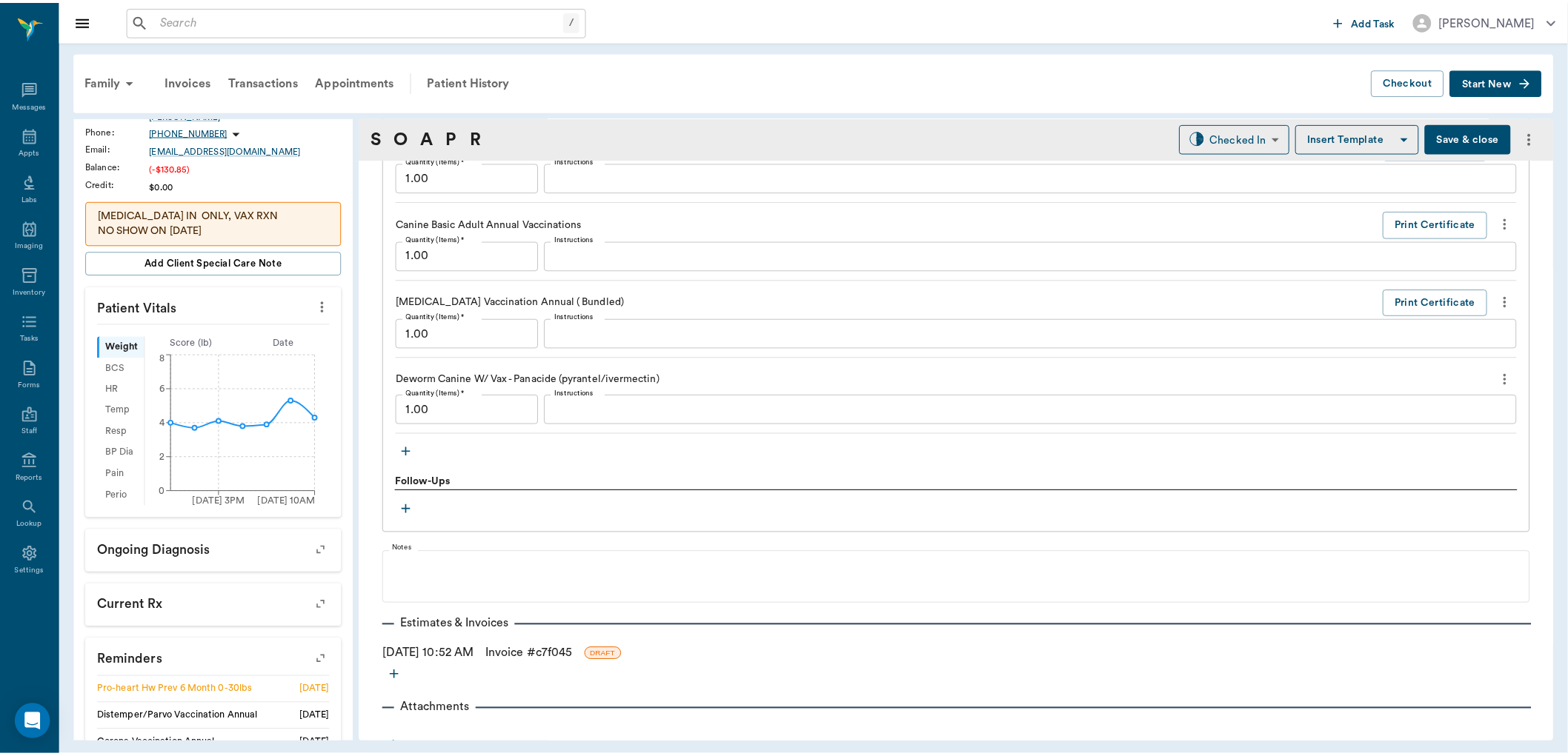
scroll to position [1573, 0]
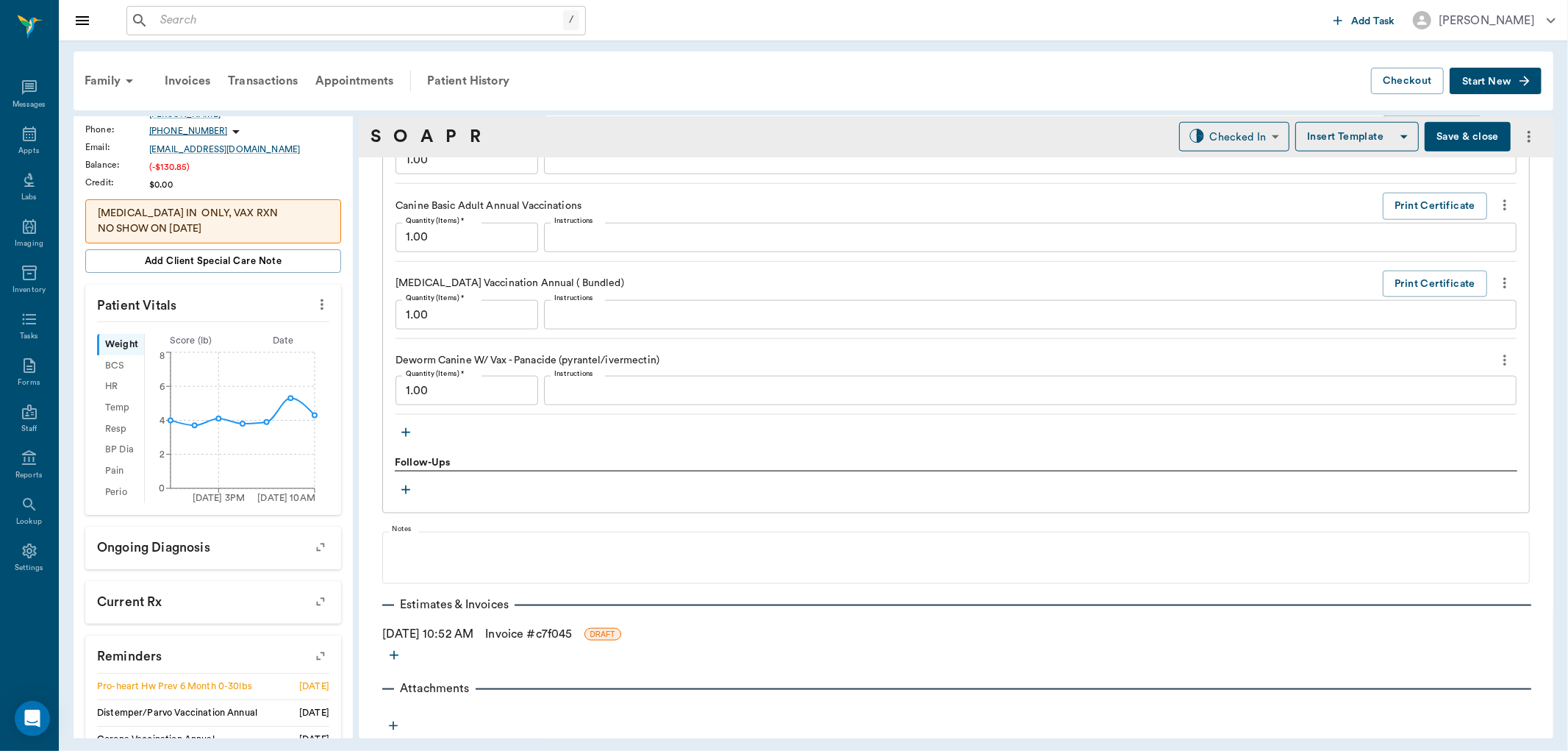
click at [559, 629] on link "Invoice # c7f045" at bounding box center [528, 634] width 86 height 17
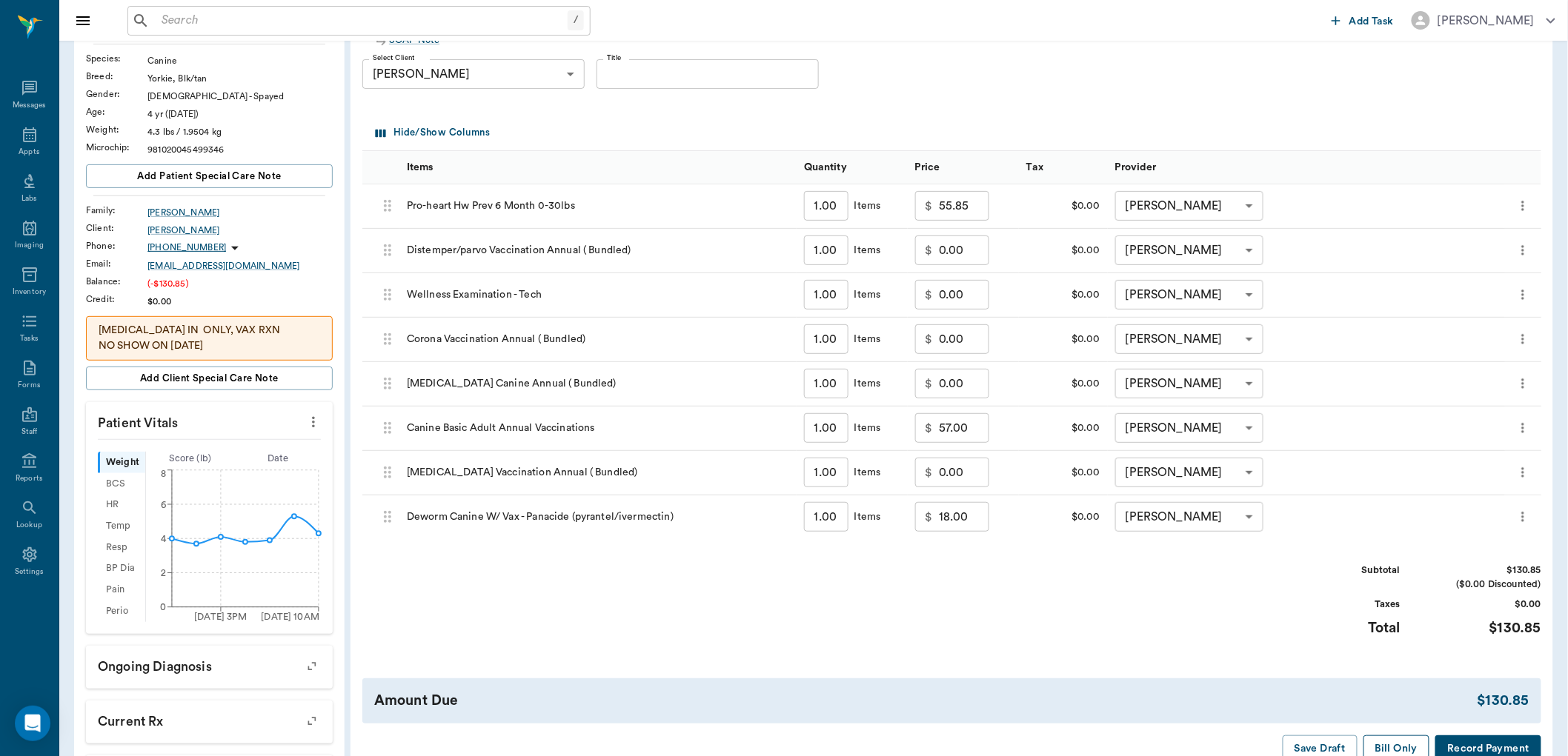
scroll to position [329, 0]
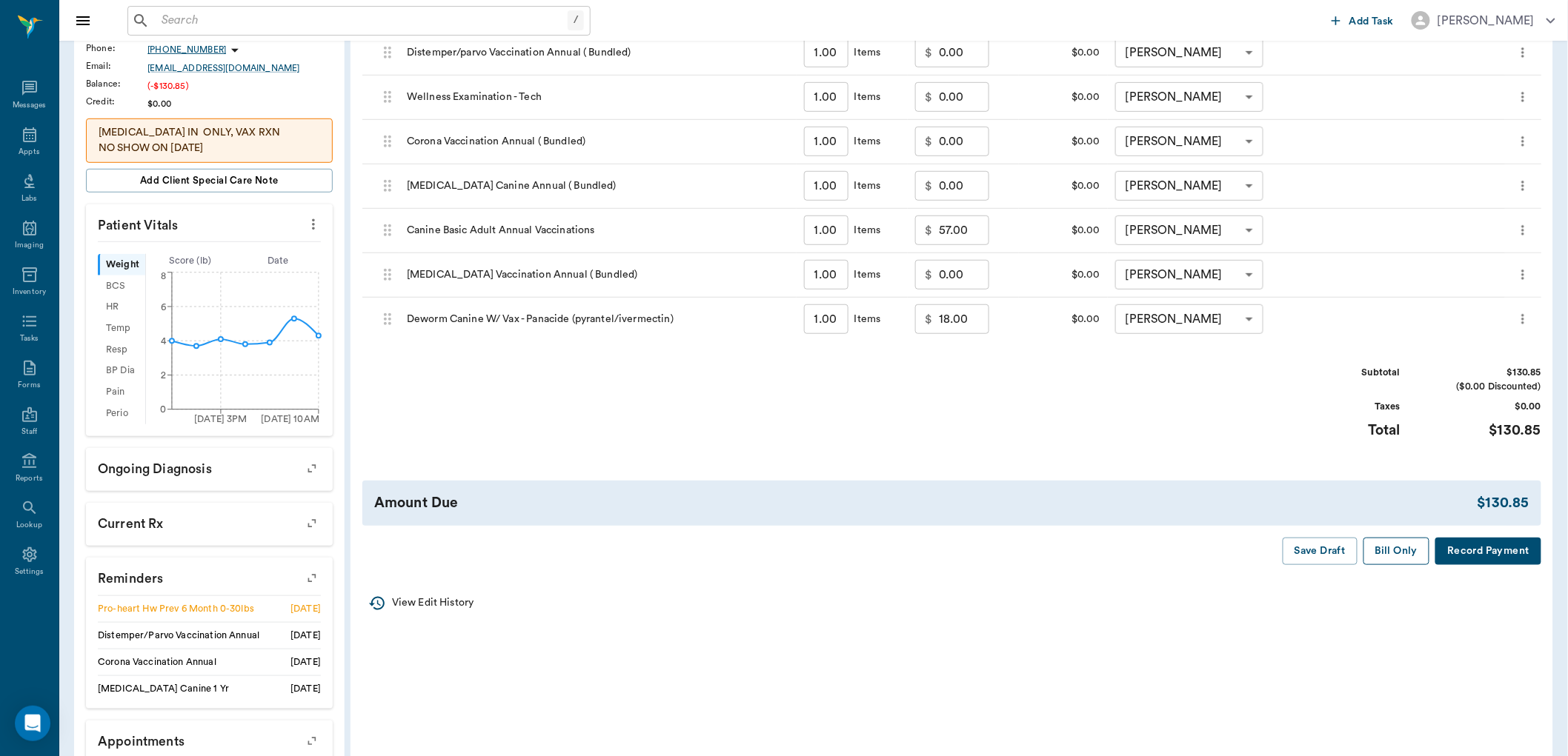
click at [1401, 552] on button "Bill Only" at bounding box center [1396, 551] width 66 height 27
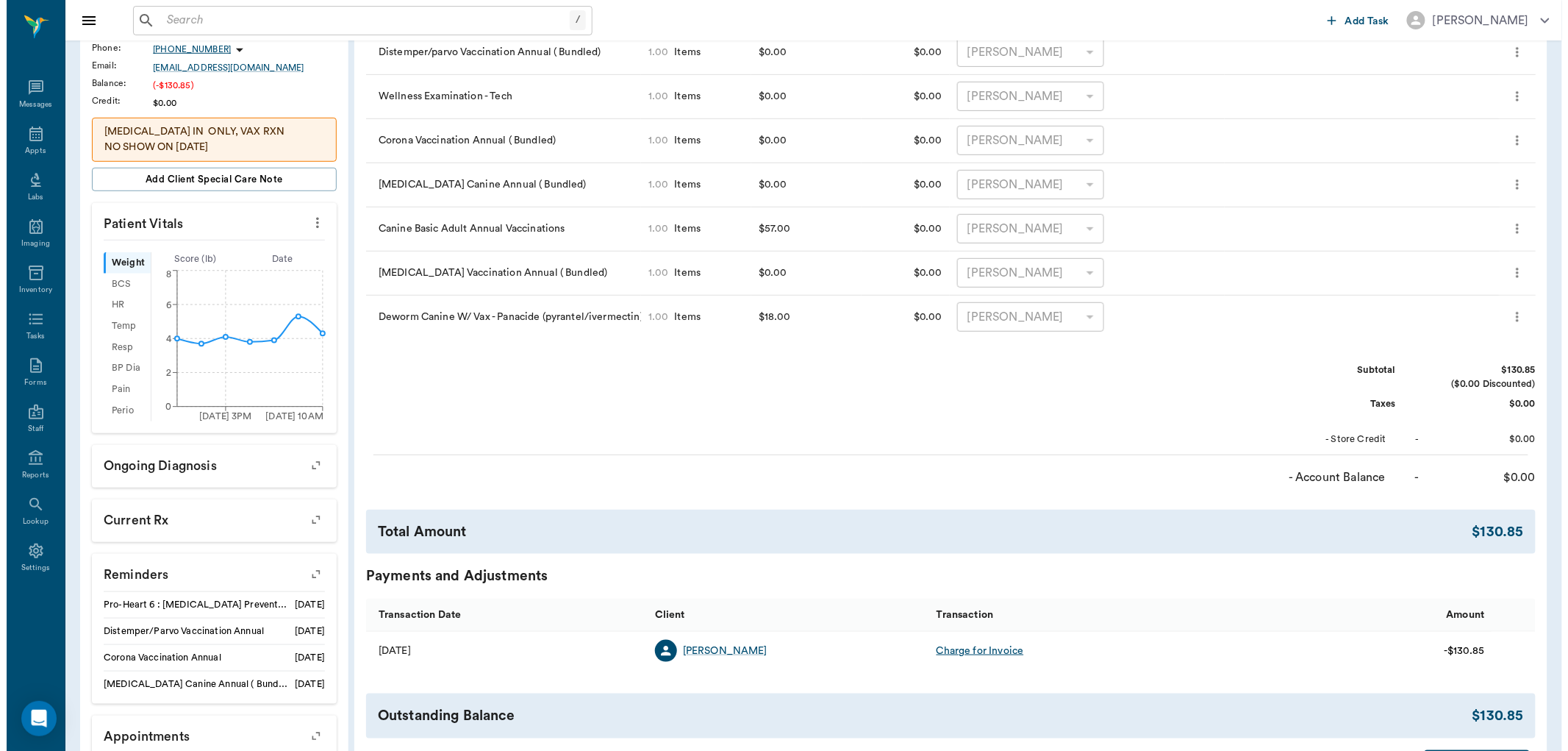
scroll to position [0, 0]
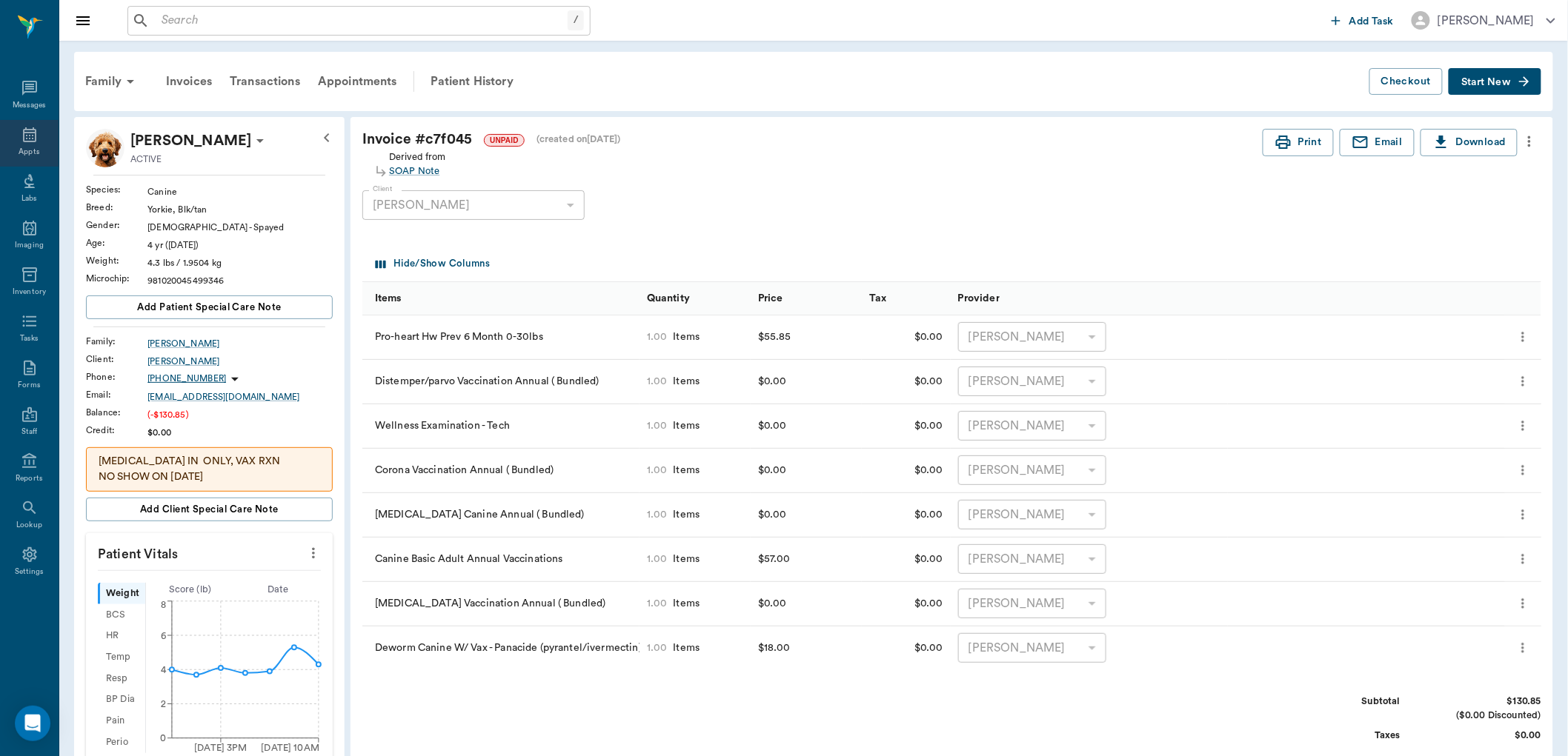
click at [13, 139] on div "Appts" at bounding box center [29, 143] width 58 height 46
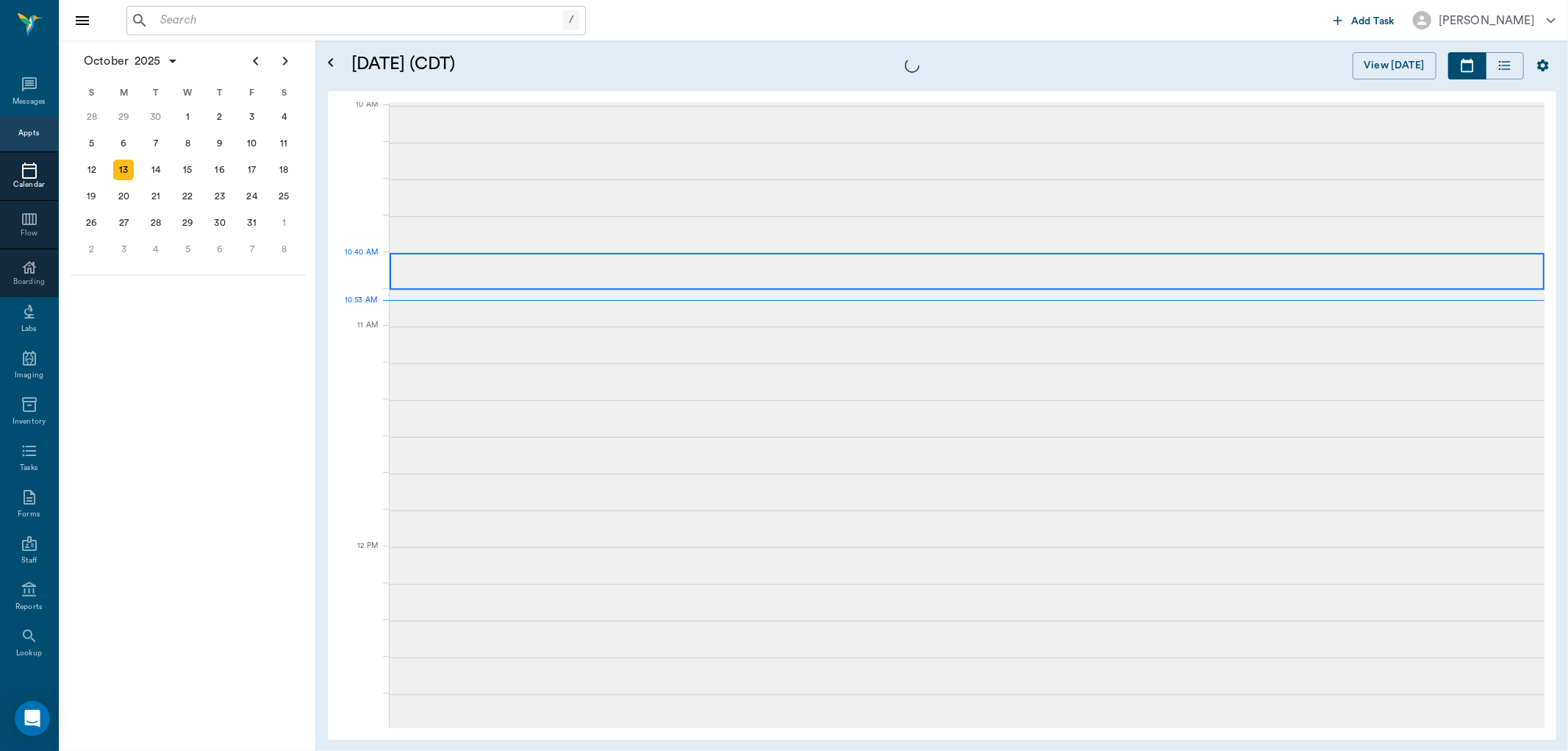
scroll to position [445, 0]
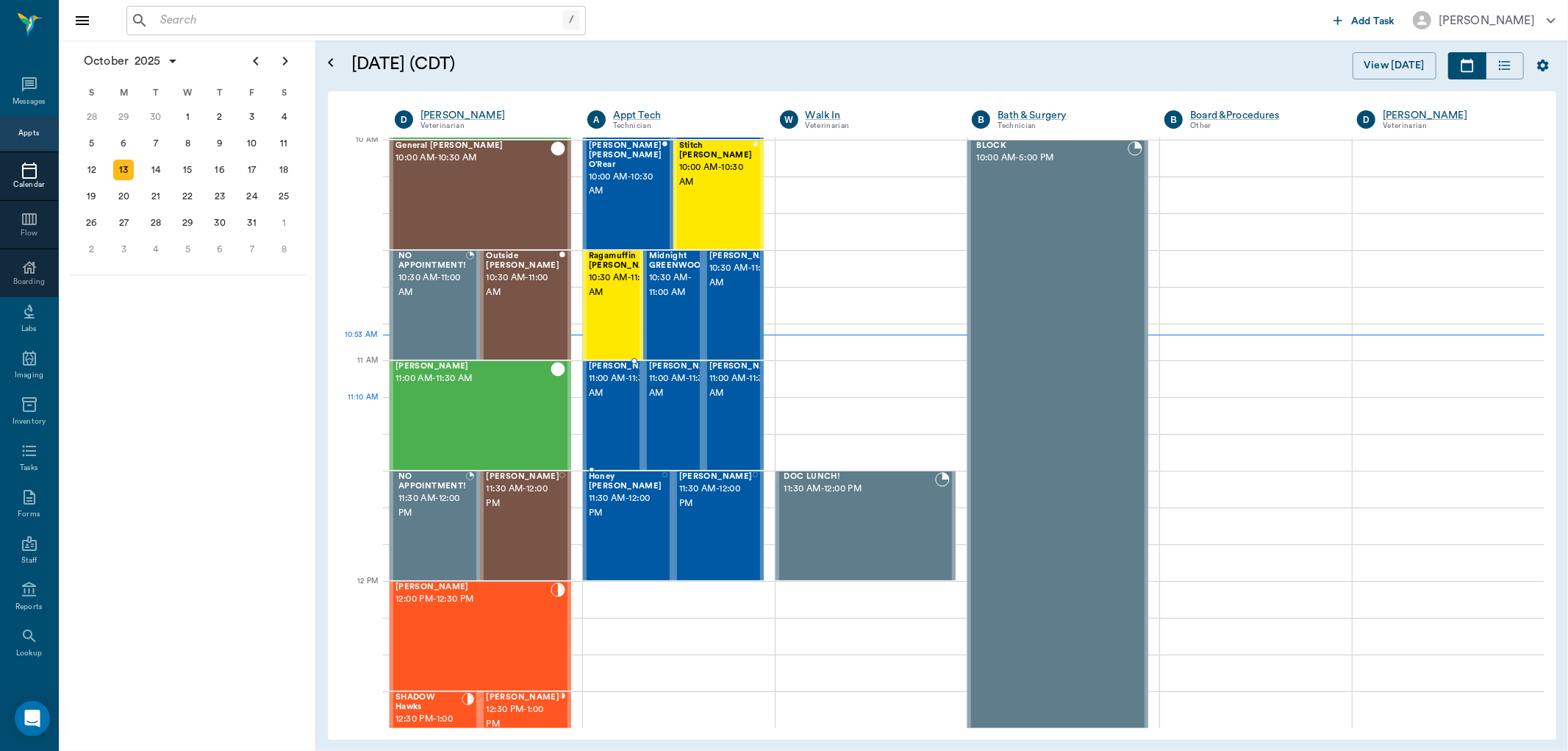
click at [621, 400] on span "11:00 AM - 11:30 AM" at bounding box center [625, 385] width 74 height 29
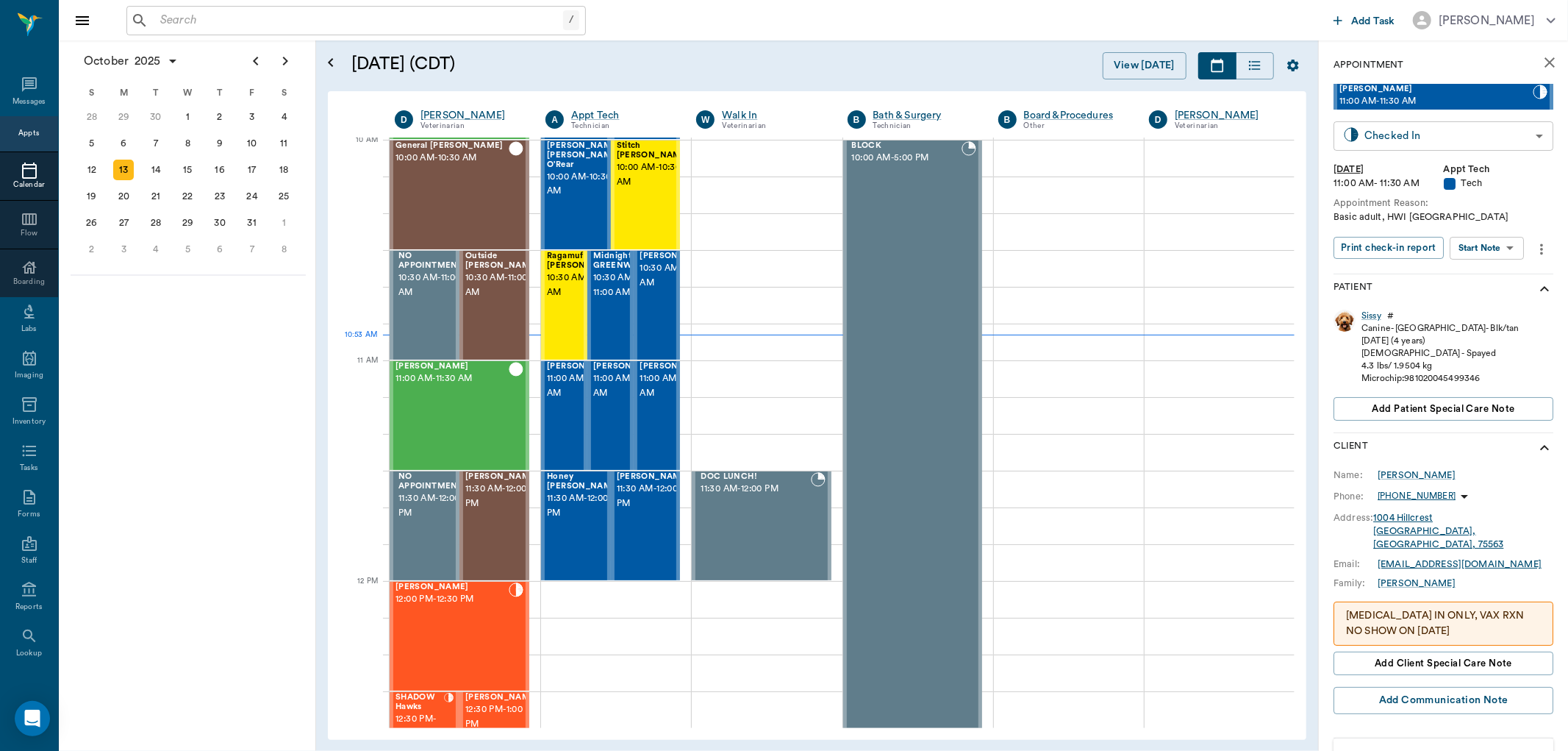
click at [1489, 135] on body "/ ​ Add Task [PERSON_NAME] Nectar Messages Appts Calendar Flow Boarding Labs Im…" at bounding box center [784, 375] width 1568 height 751
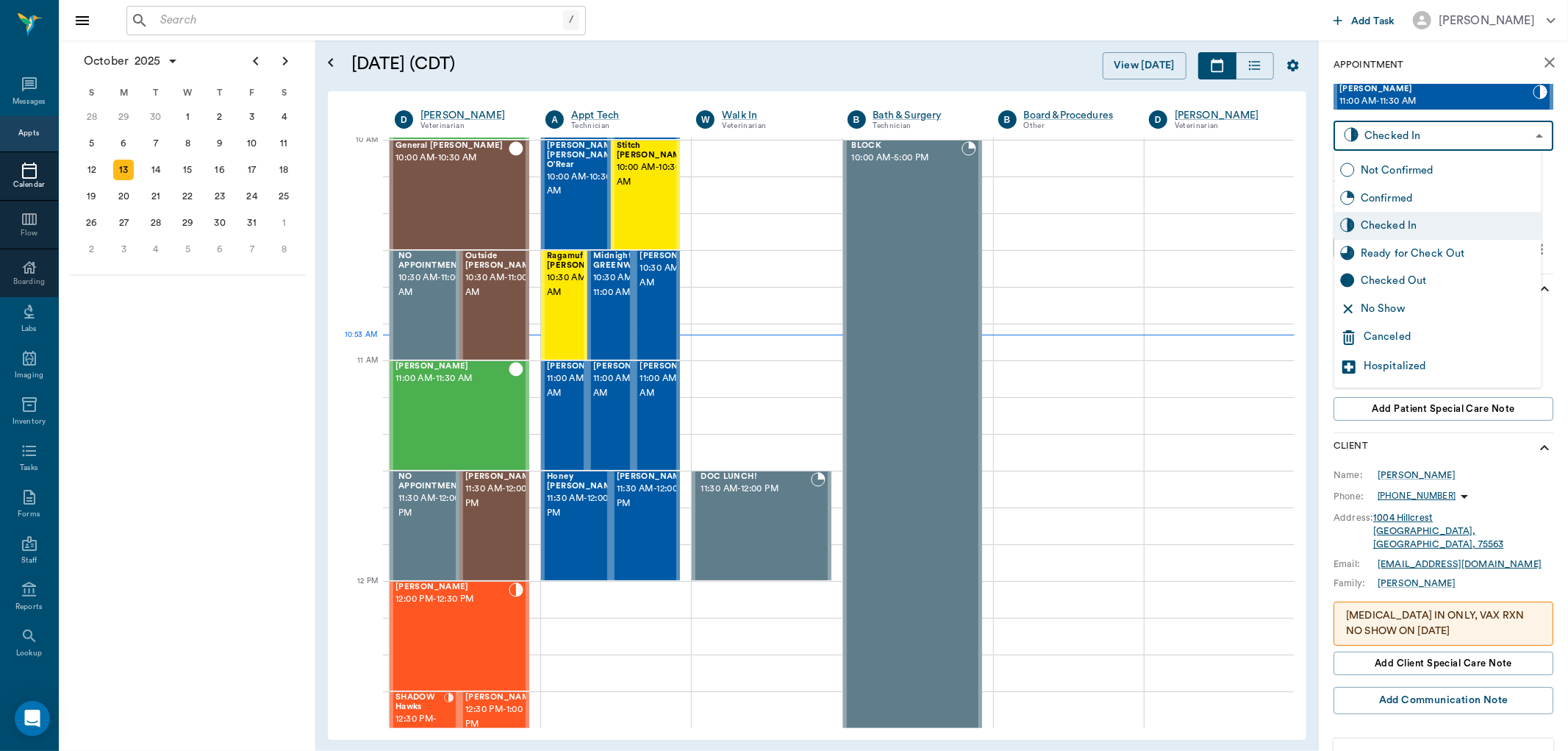
click at [1464, 254] on div "Ready for Check Out" at bounding box center [1448, 254] width 175 height 16
type input "READY_TO_CHECKOUT"
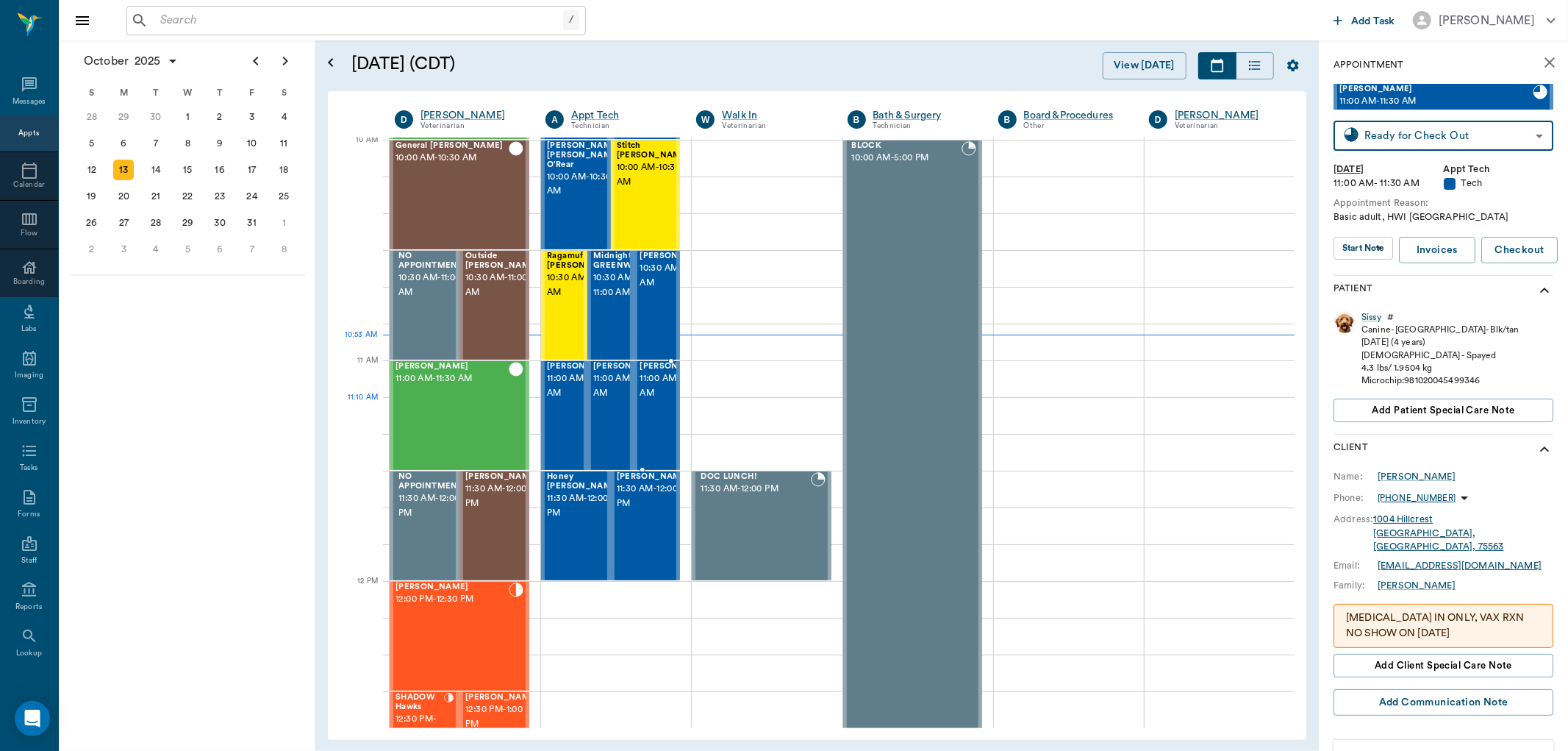
click at [649, 400] on span "11:00 AM - 11:30 AM" at bounding box center [676, 385] width 74 height 29
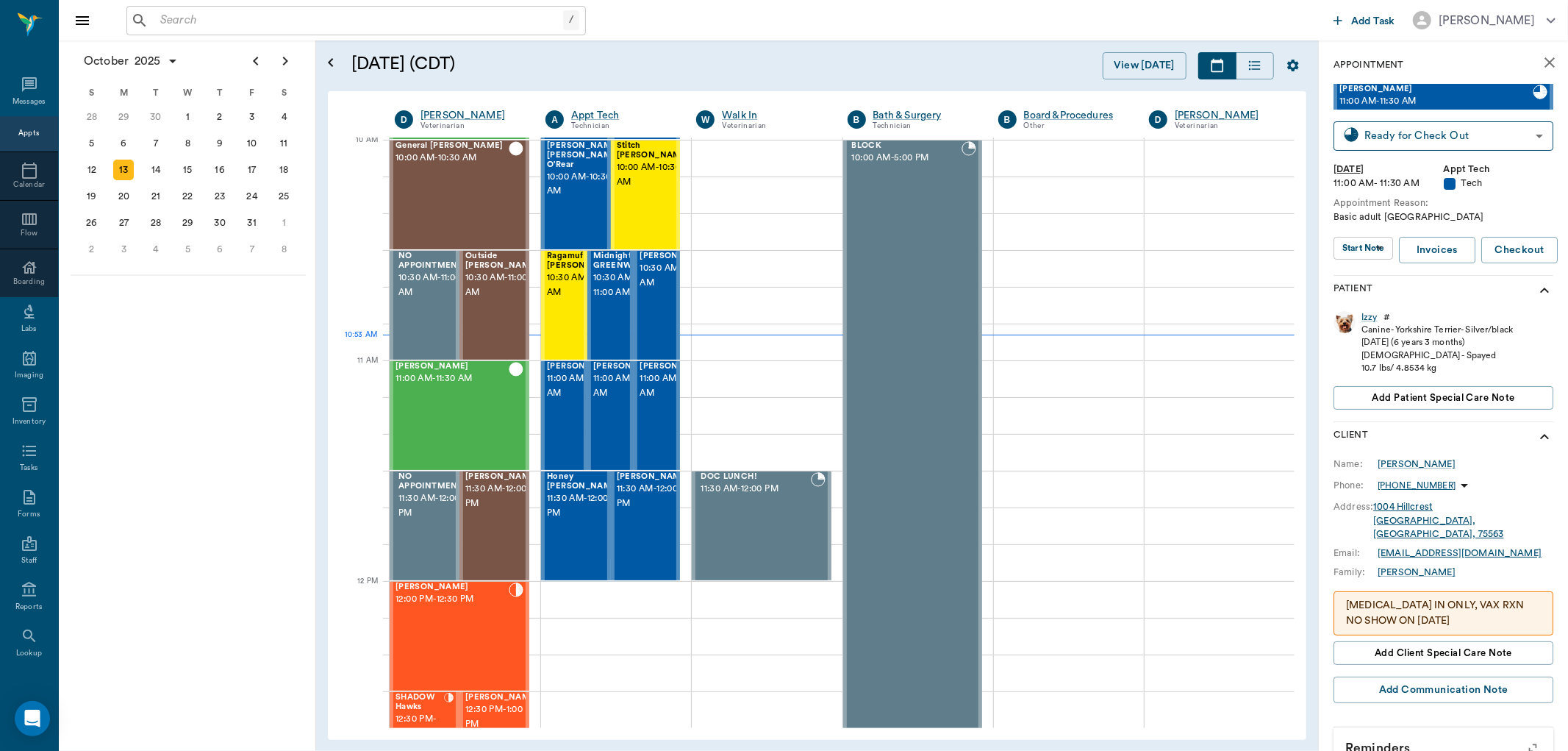
scroll to position [258, 0]
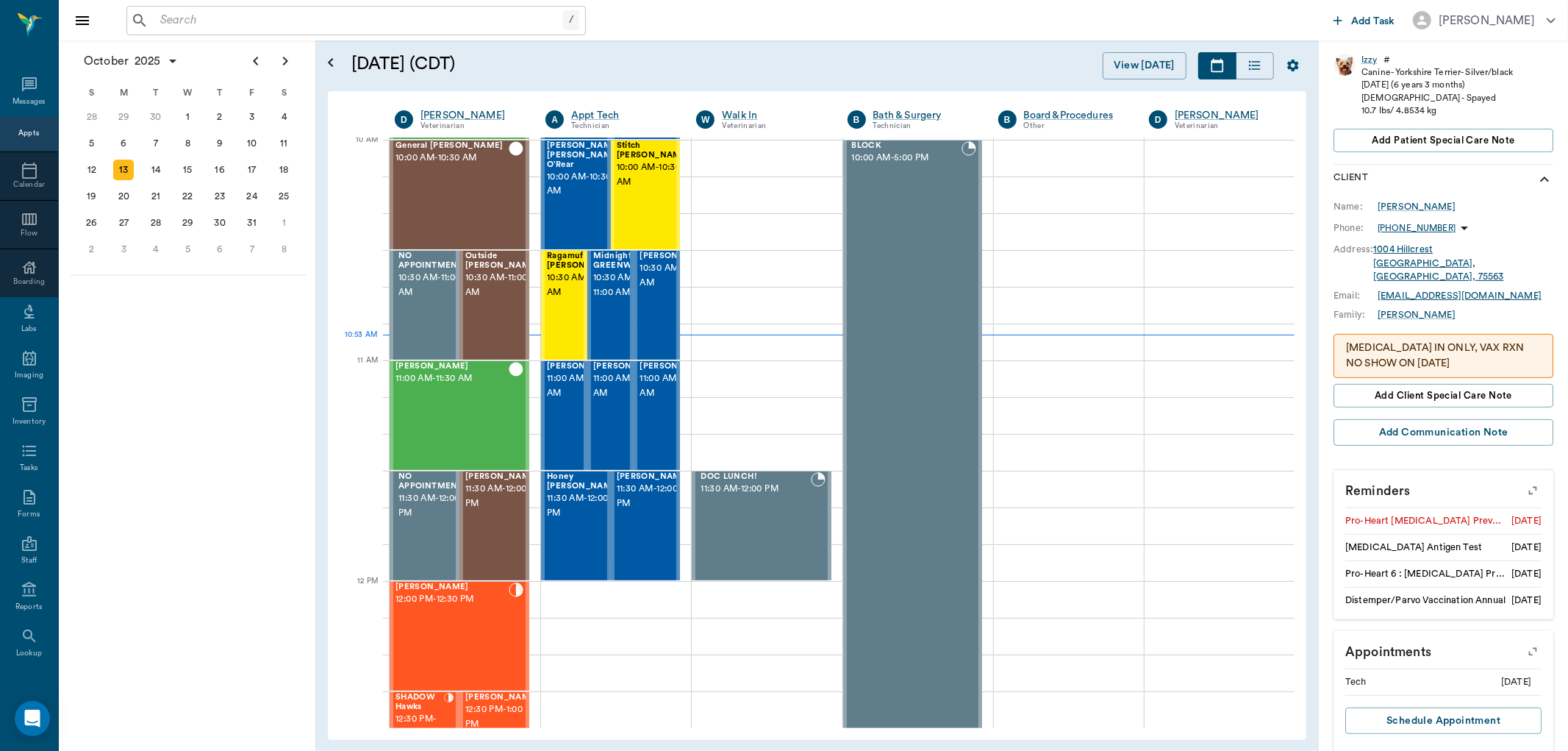
click at [1523, 481] on icon "button" at bounding box center [1533, 491] width 21 height 21
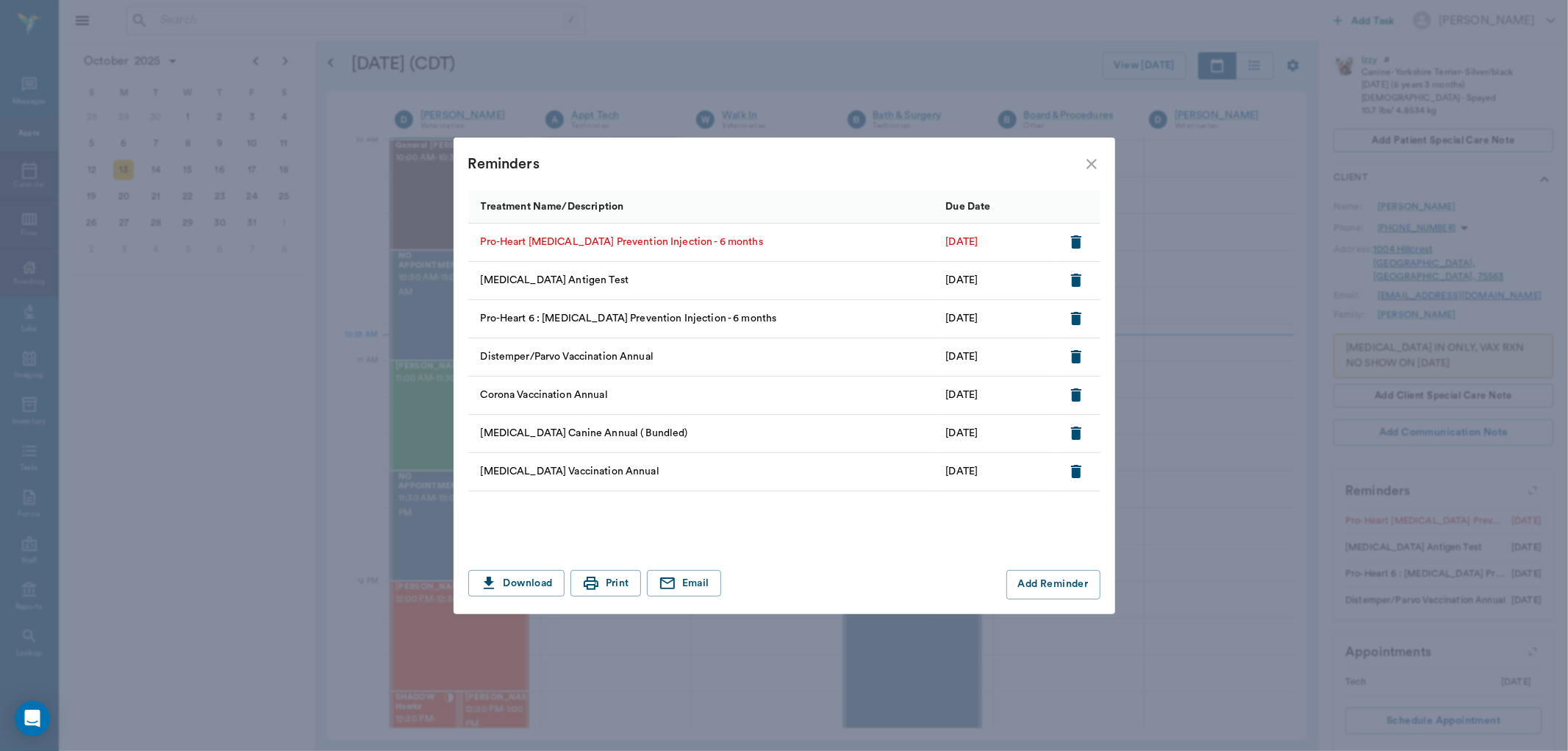
click at [1073, 239] on icon "button" at bounding box center [1076, 242] width 10 height 13
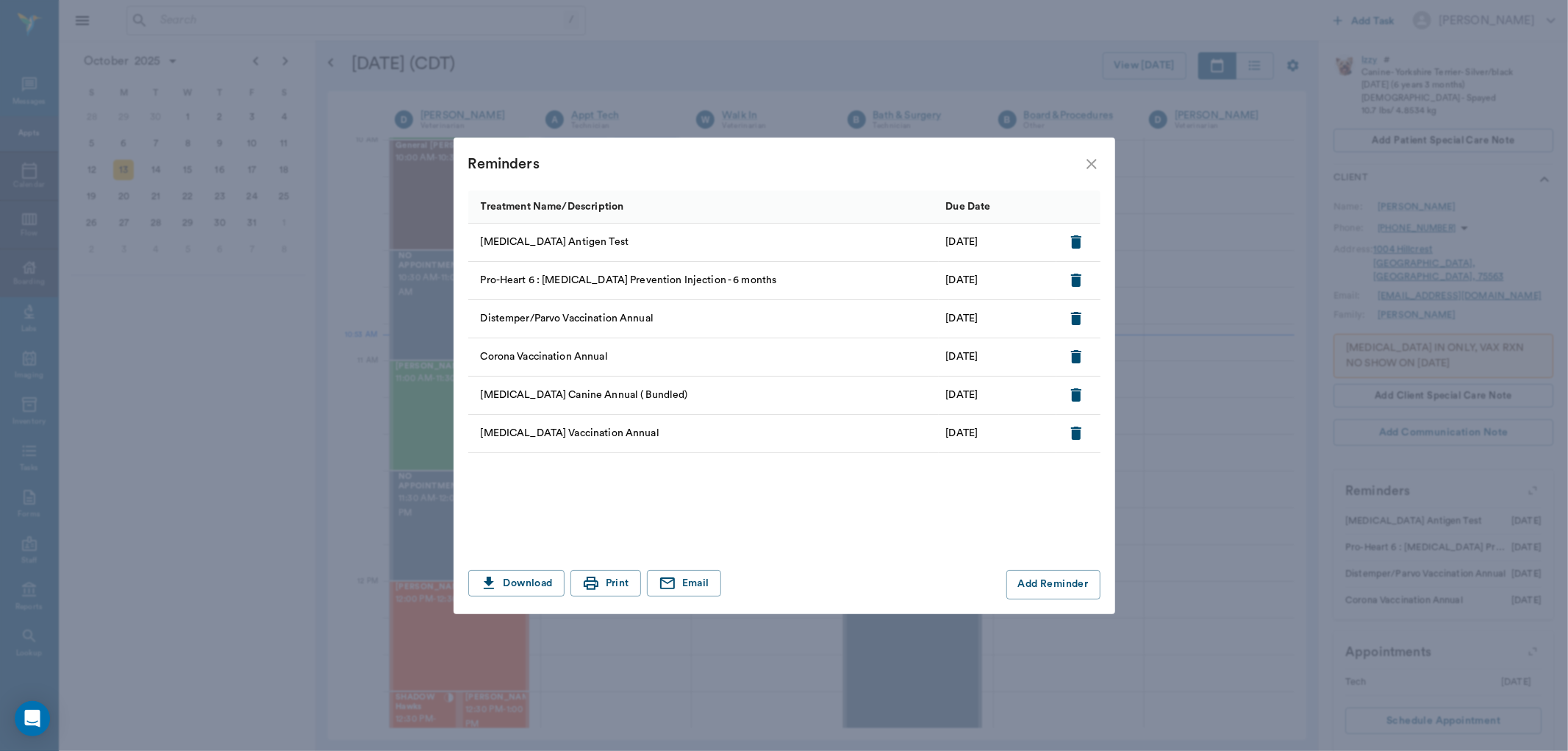
click at [1088, 163] on icon "close" at bounding box center [1092, 164] width 17 height 17
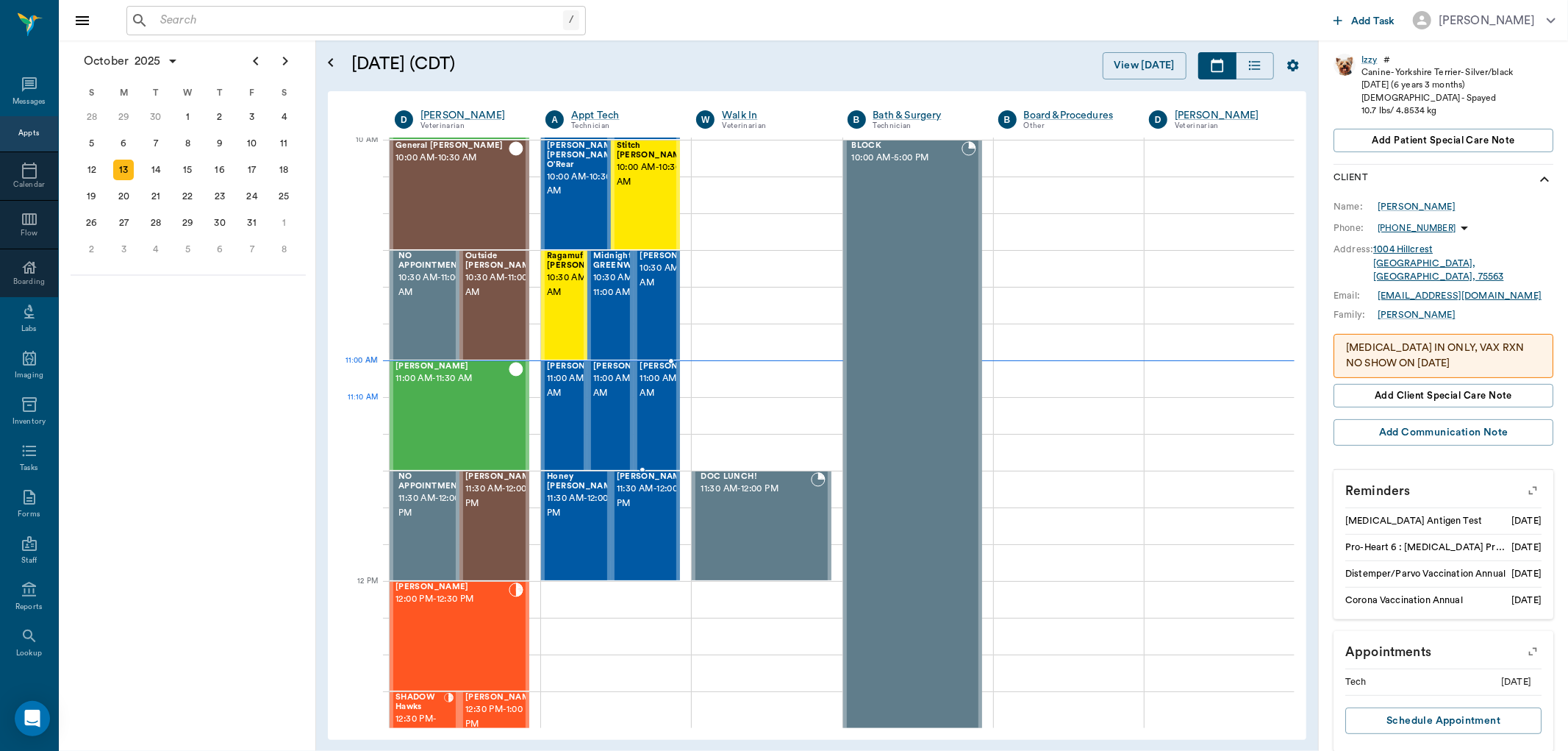
click at [656, 400] on span "11:00 AM - 11:30 AM" at bounding box center [676, 385] width 74 height 29
click at [648, 400] on span "11:00 AM - 11:30 AM" at bounding box center [676, 385] width 74 height 29
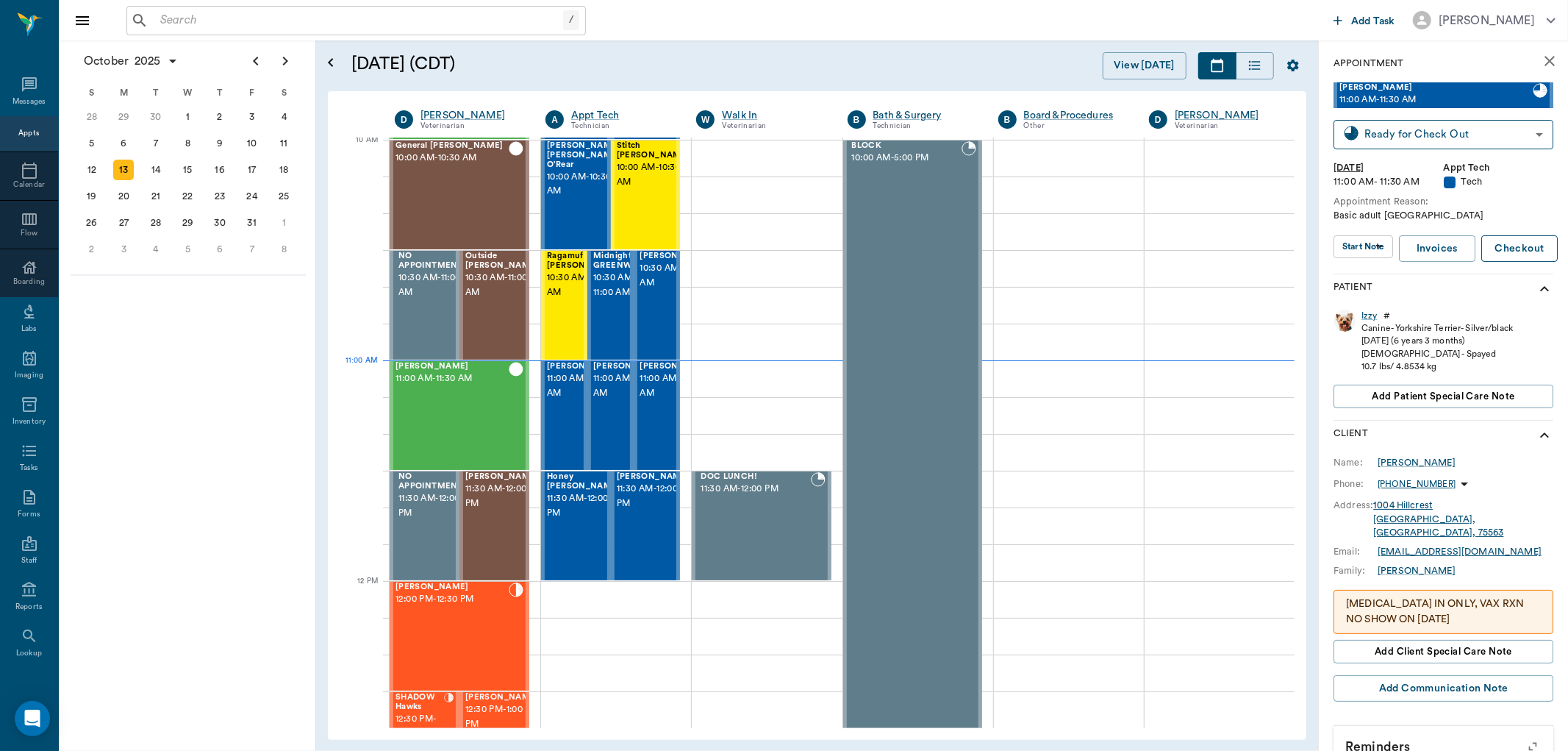
scroll to position [0, 0]
click at [616, 400] on span "11:00 AM - 11:30 AM" at bounding box center [629, 385] width 74 height 29
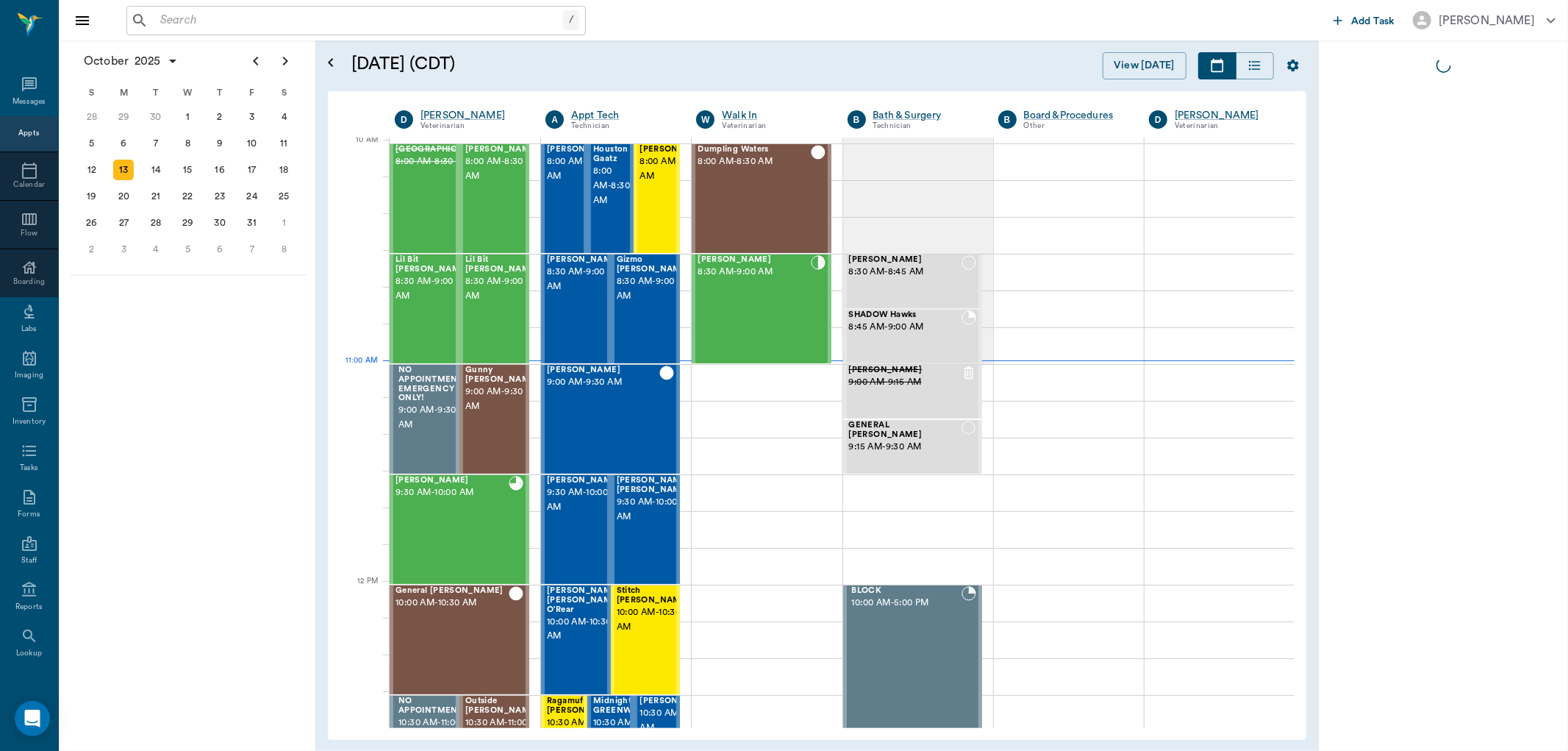
scroll to position [445, 0]
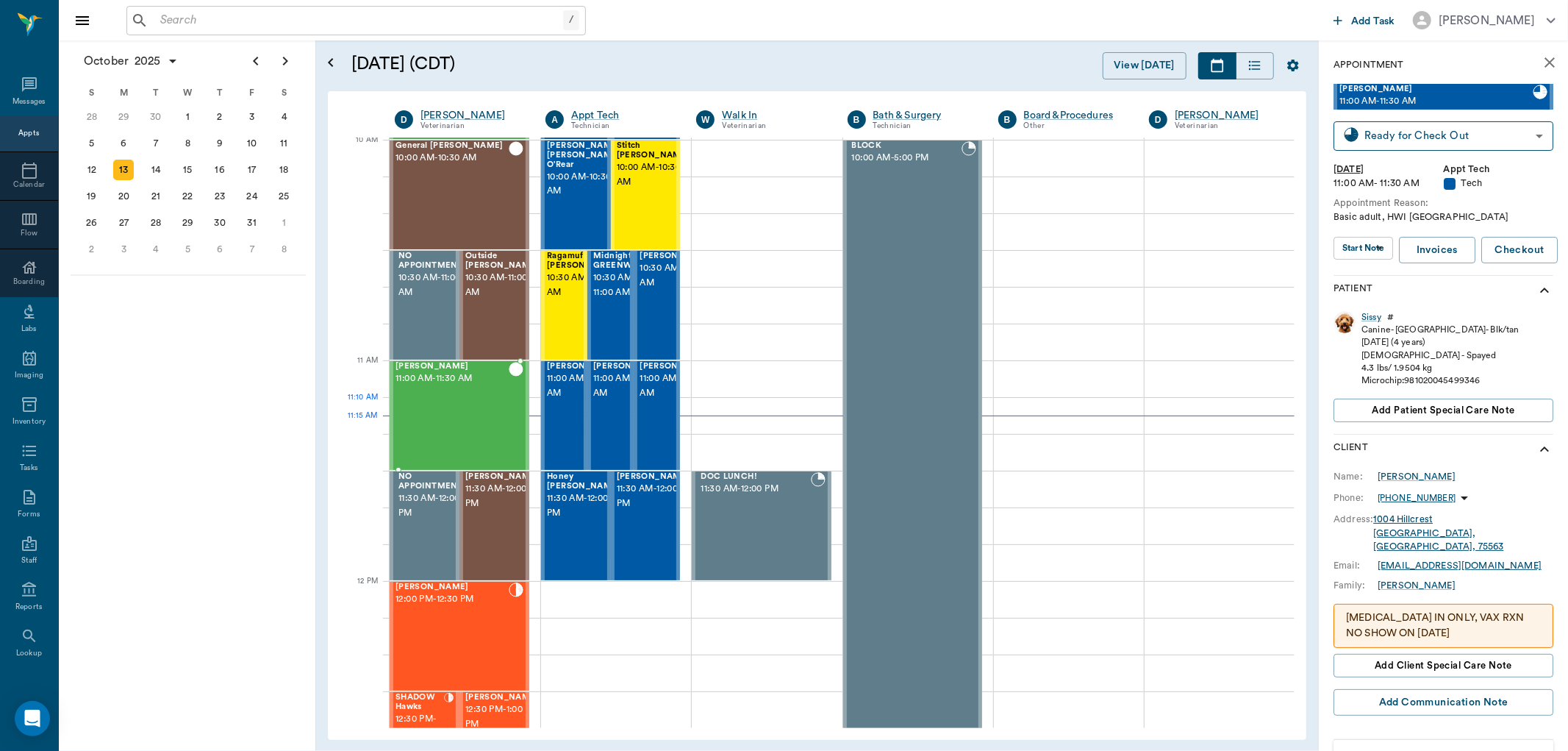
click at [430, 416] on div "Teddy Hawkins 11:00 AM - 11:30 AM" at bounding box center [452, 415] width 113 height 107
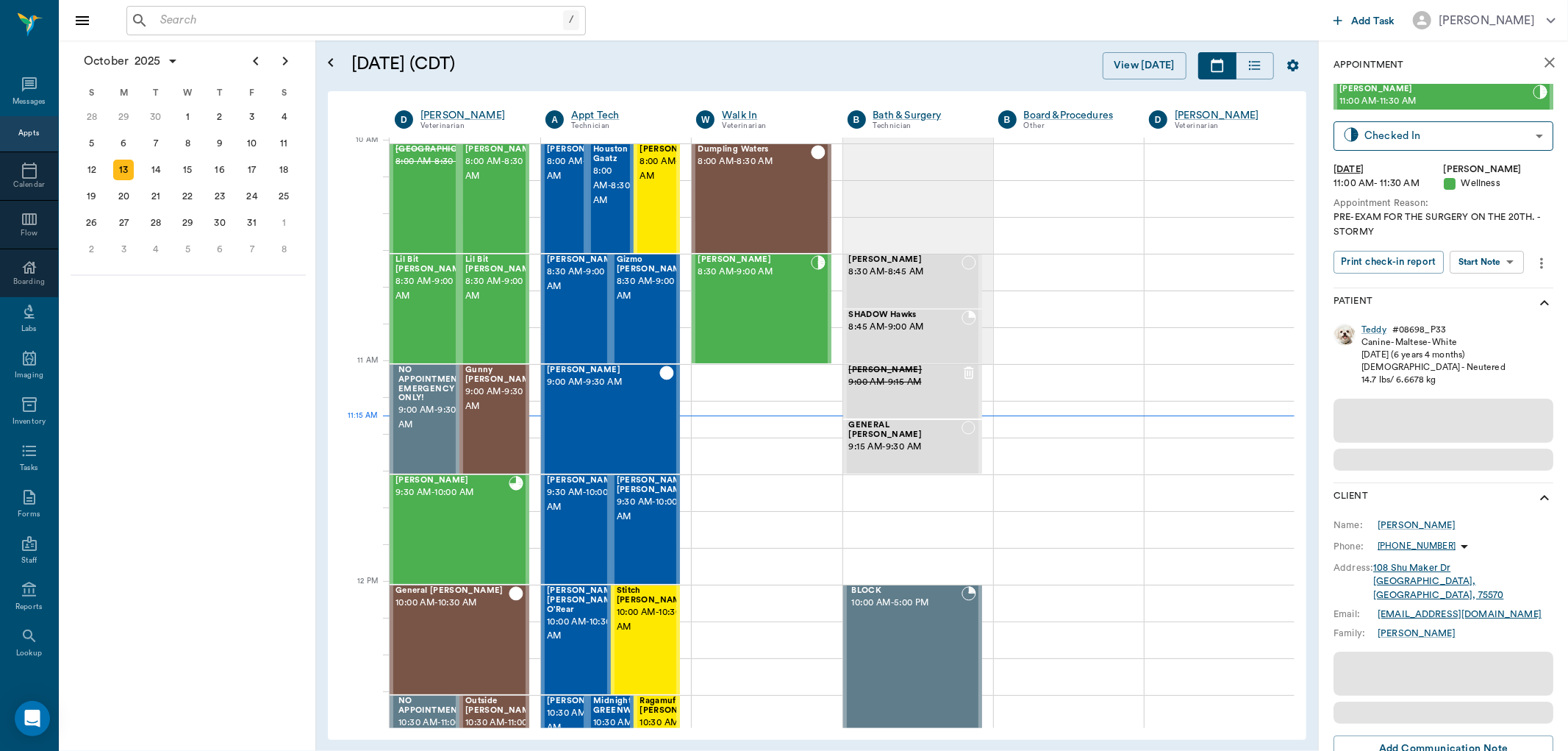
scroll to position [445, 0]
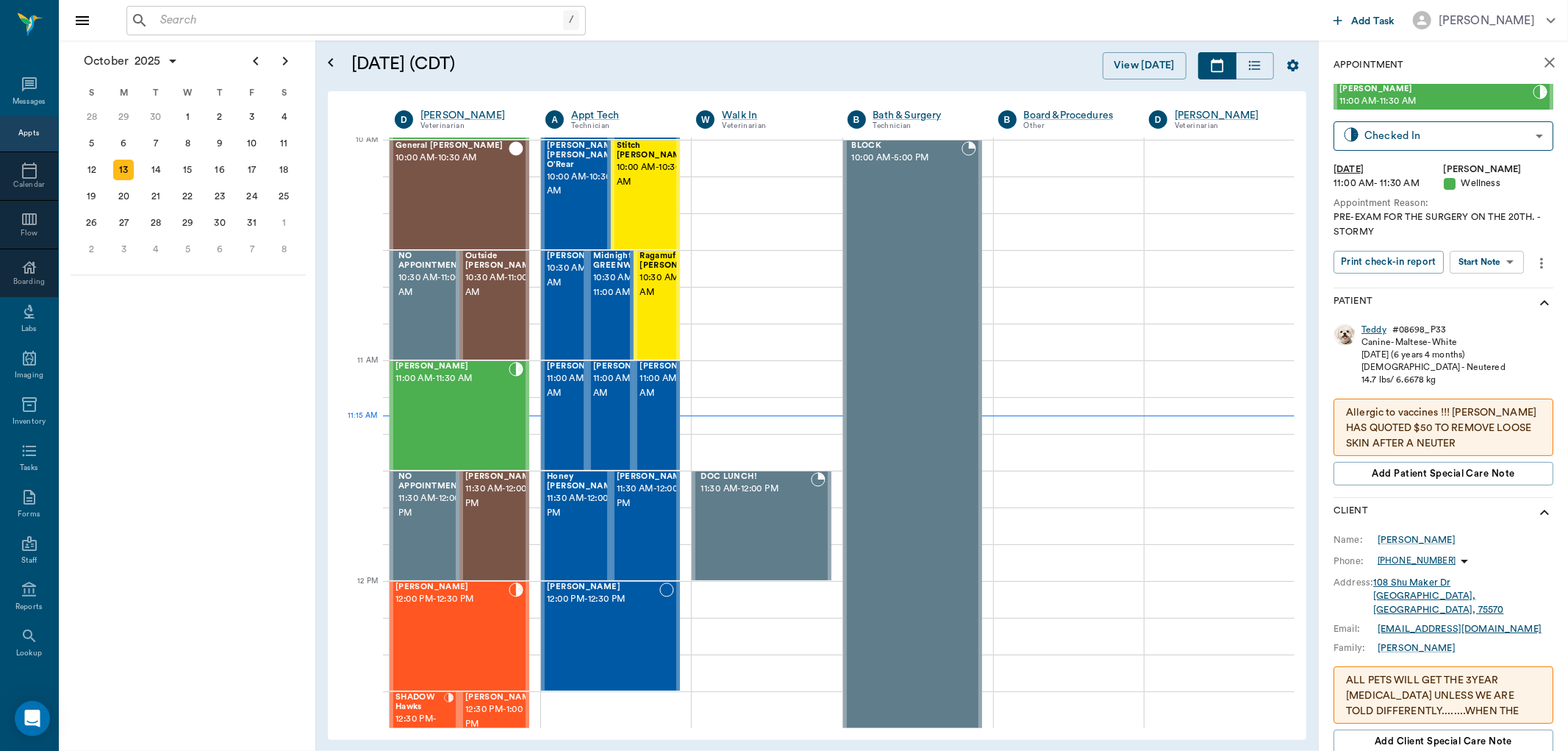
click at [1378, 325] on div "Teddy" at bounding box center [1375, 330] width 25 height 13
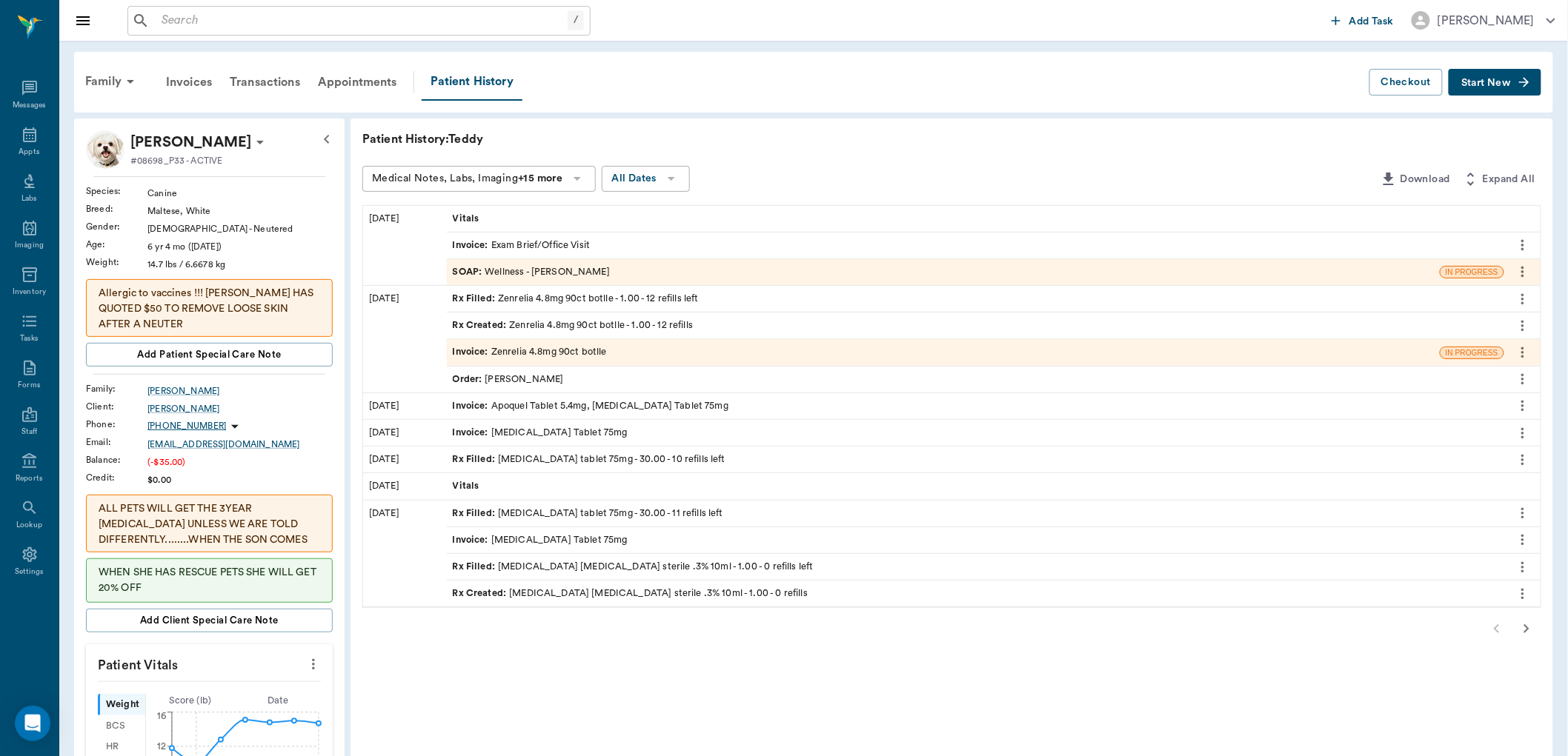
click at [610, 265] on div "SOAP : Wellness - [PERSON_NAME]" at bounding box center [943, 272] width 993 height 26
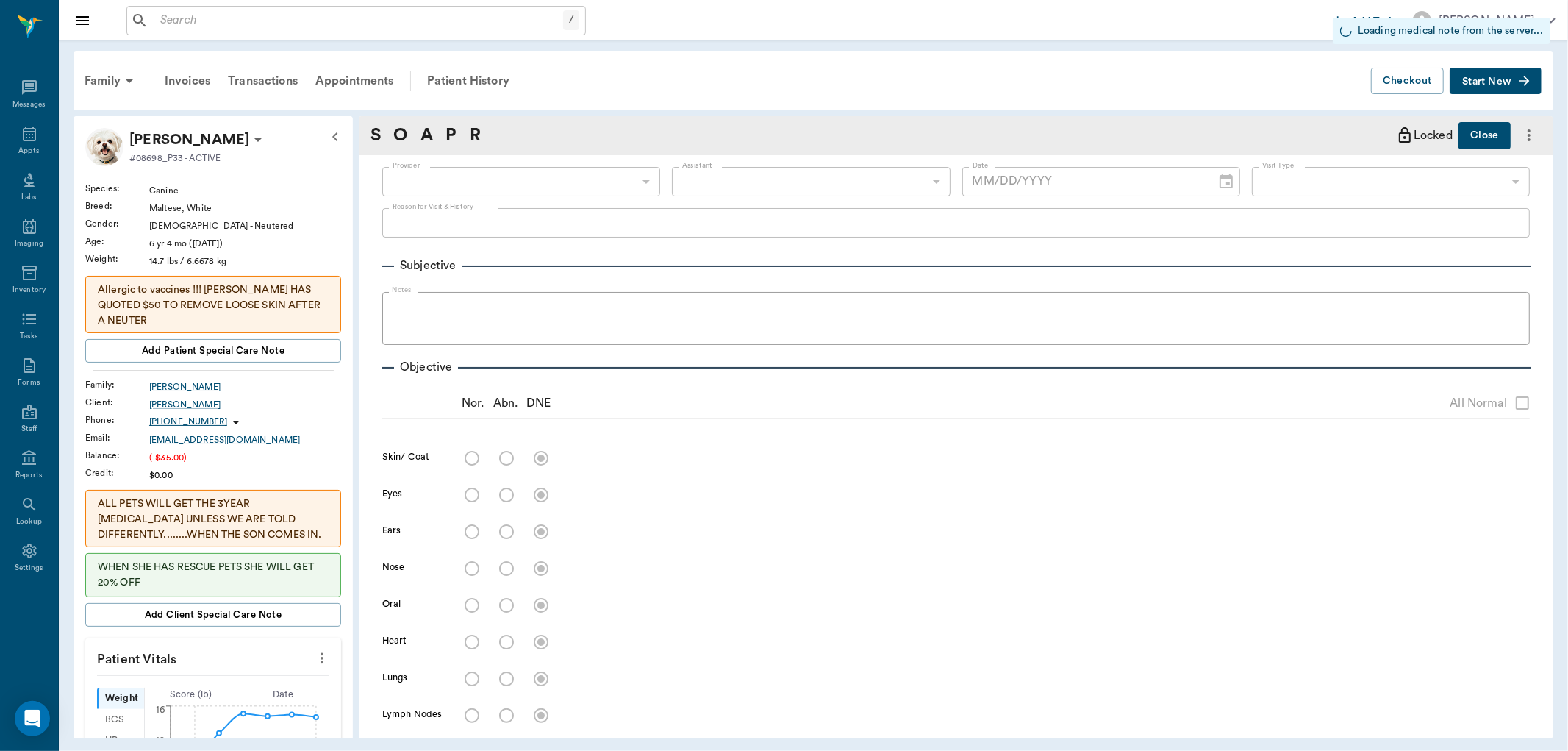
type input "63ec2f075fda476ae8351a4d"
type input "65d2be4f46e3a538d89b8c14"
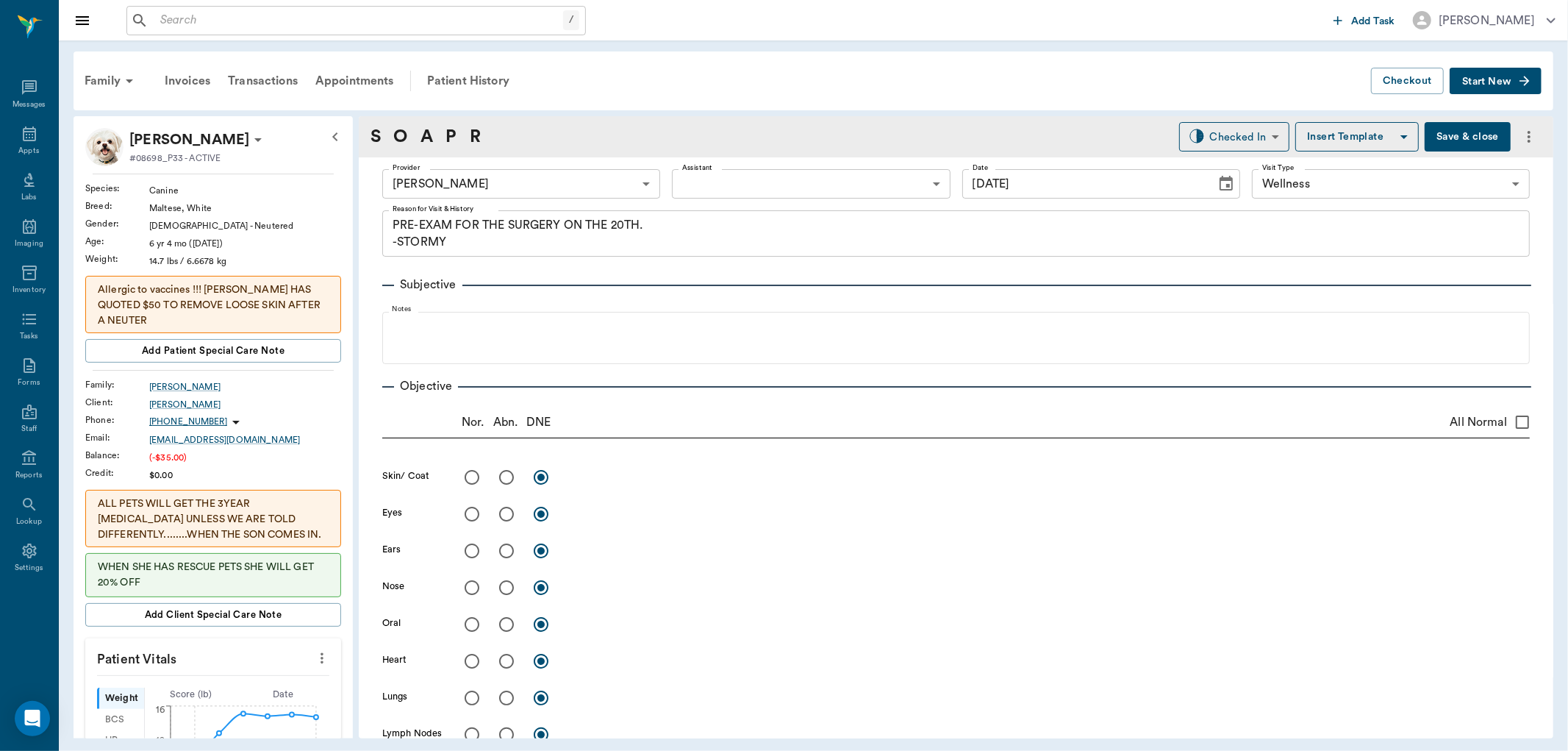
type input "[DATE]"
type textarea "PRE-EXAM FOR THE SURGERY ON THE 20TH. -STORMY"
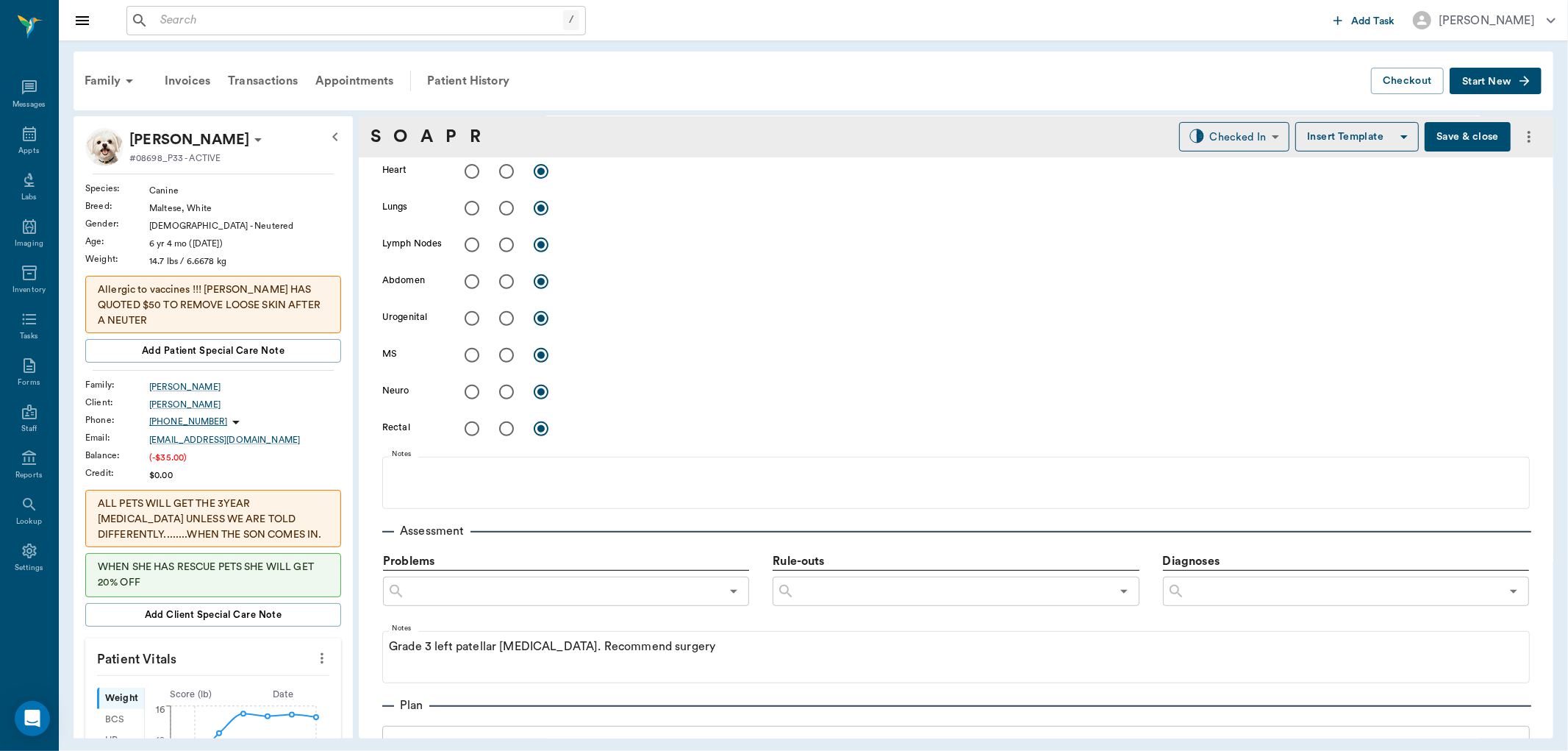
scroll to position [912, 0]
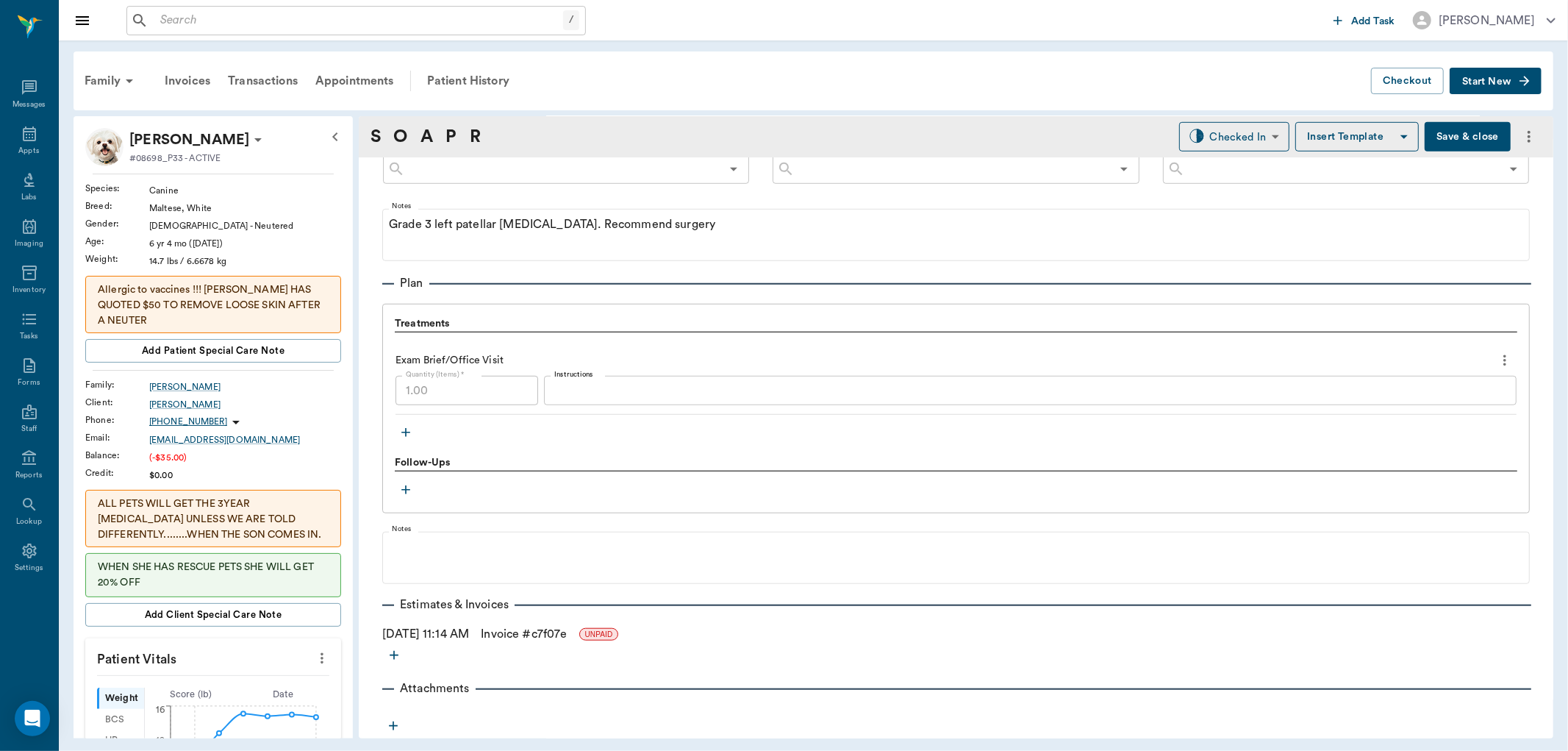
click at [1504, 364] on icon "more" at bounding box center [1505, 361] width 3 height 11
click at [553, 634] on div at bounding box center [784, 375] width 1568 height 751
click at [553, 634] on link "Invoice # c7f07e" at bounding box center [524, 634] width 86 height 17
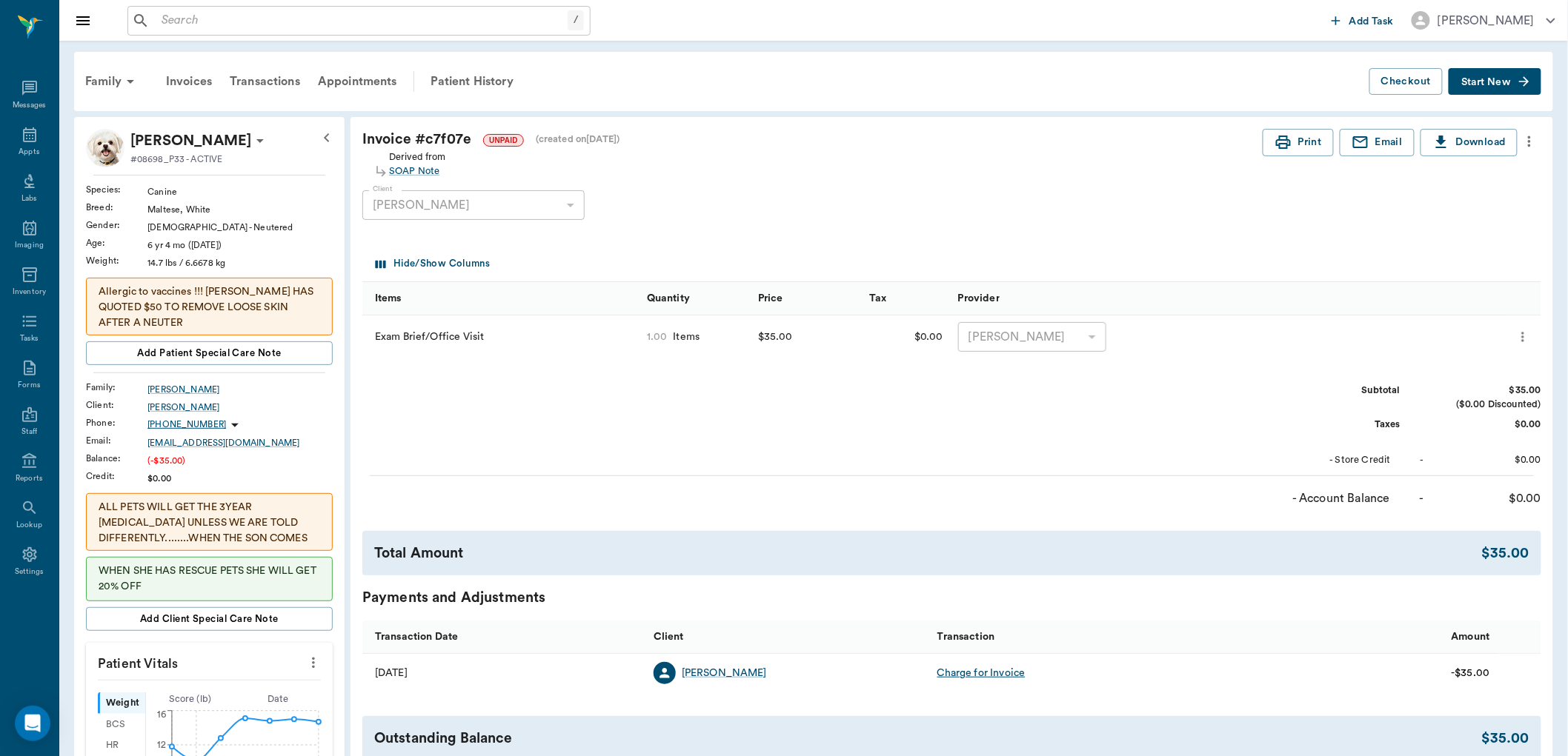
click at [1538, 144] on button "more" at bounding box center [1529, 141] width 24 height 26
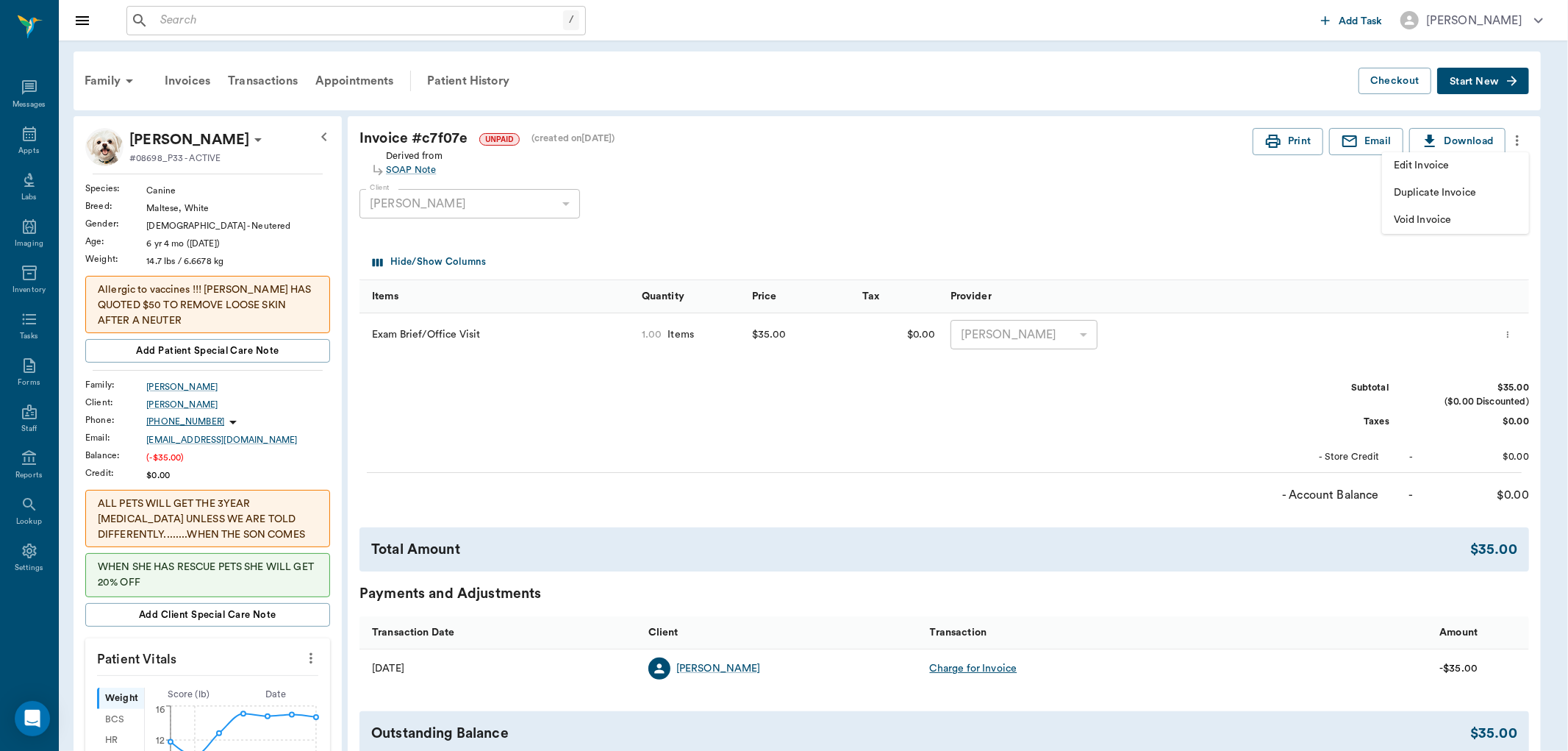
click at [1486, 167] on span "Edit Invoice" at bounding box center [1456, 165] width 124 height 15
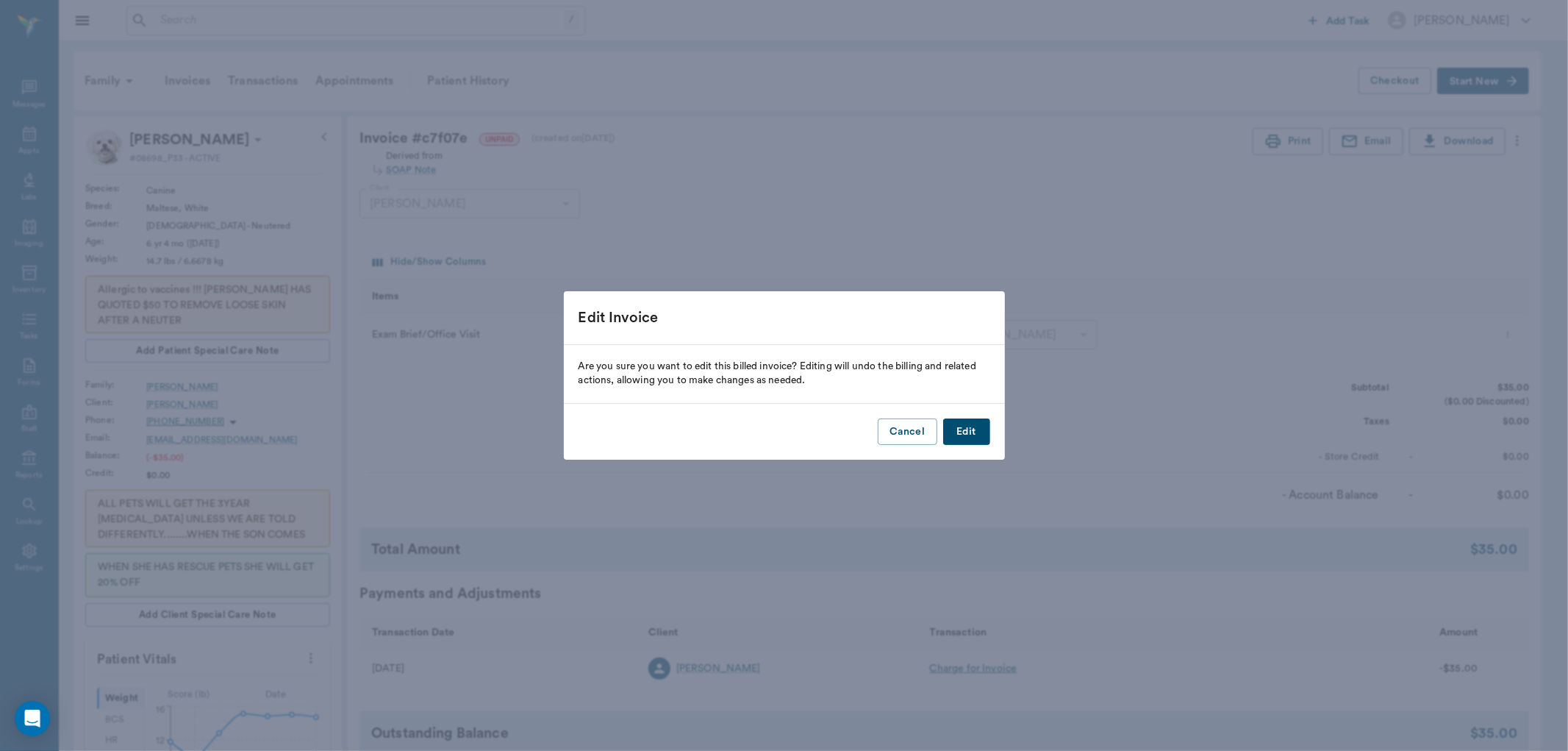
click at [973, 435] on button "Edit" at bounding box center [966, 432] width 47 height 27
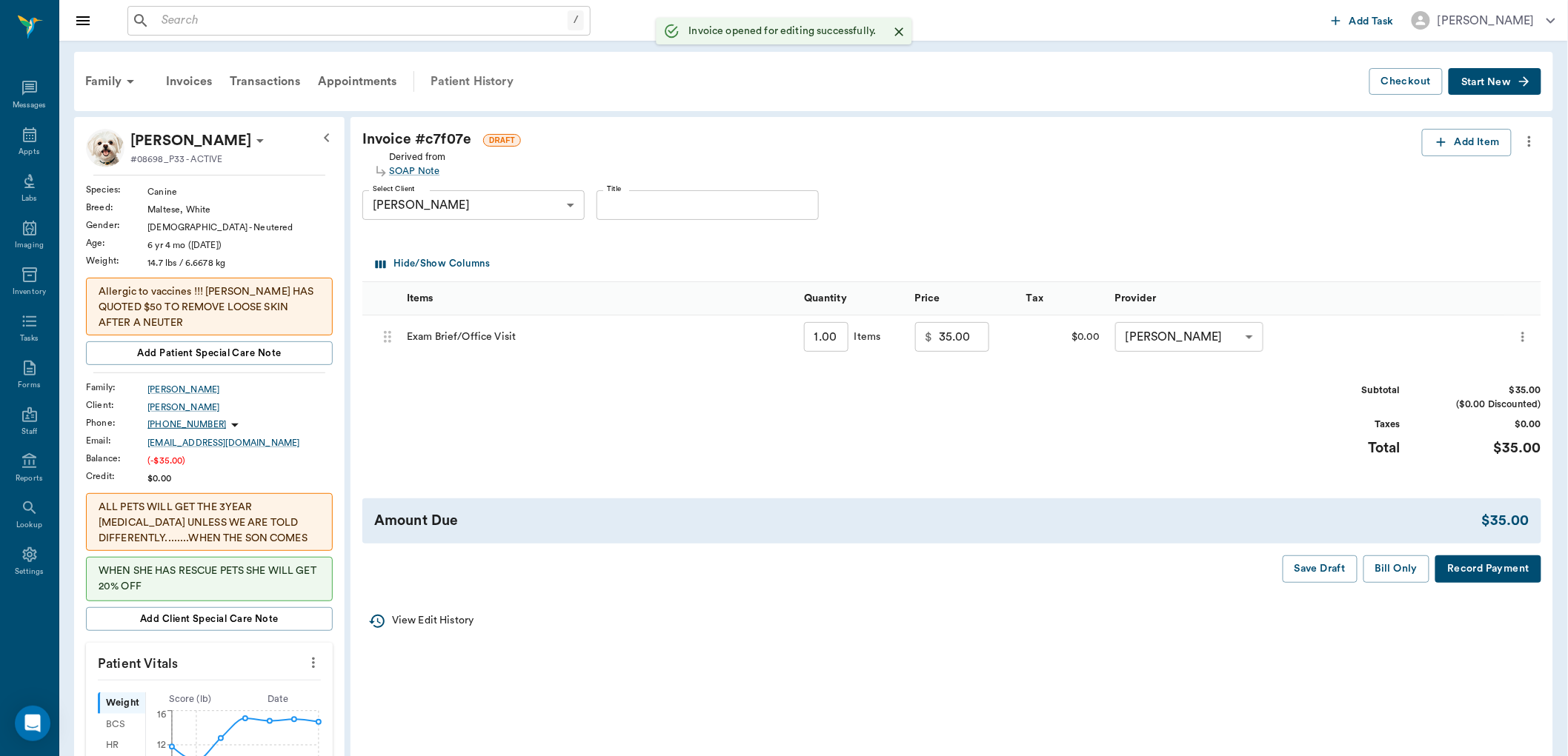
click at [460, 83] on div "Patient History" at bounding box center [472, 81] width 101 height 36
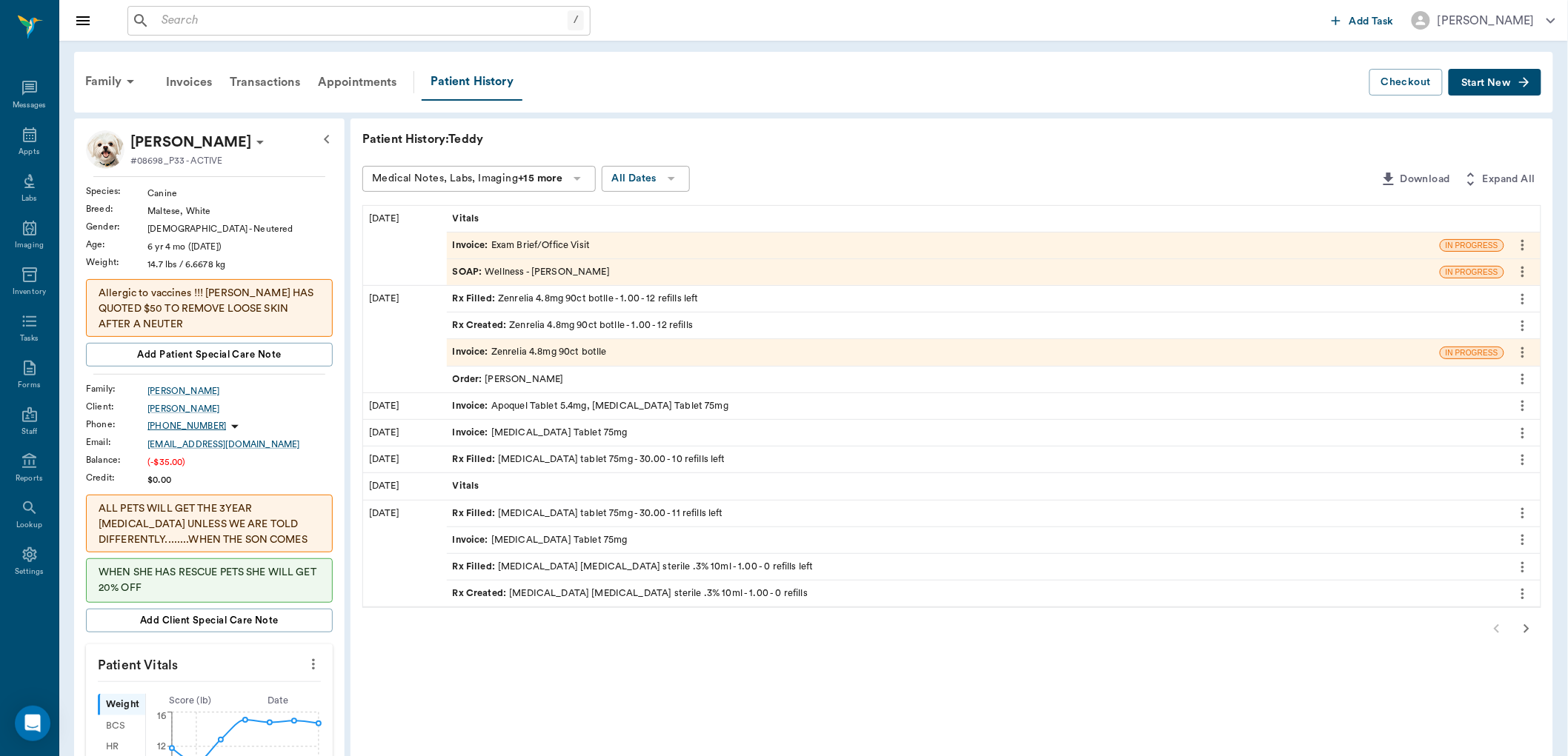
click at [581, 267] on div "SOAP : Wellness - Dr. Bert Ellsworth" at bounding box center [531, 272] width 157 height 14
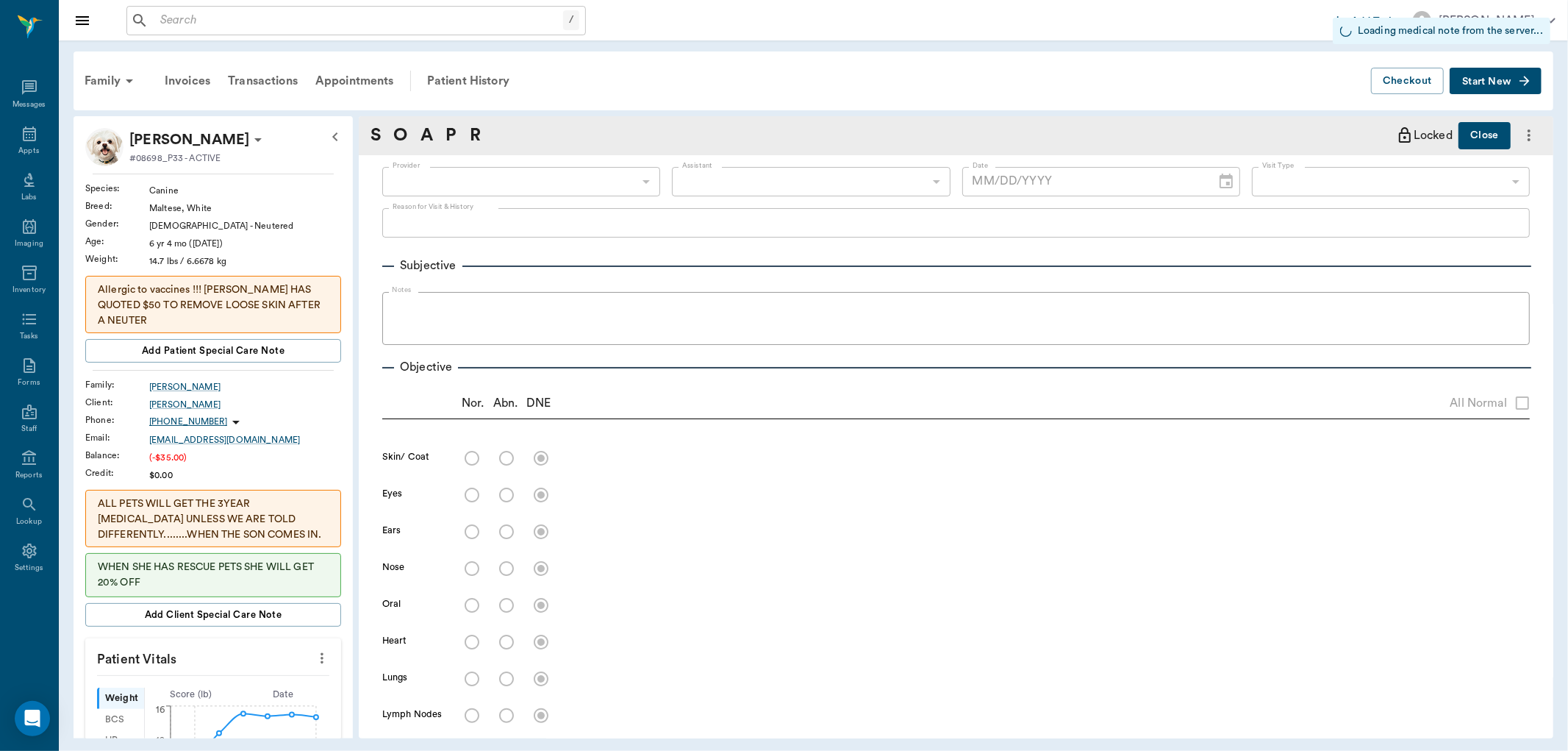
type input "63ec2f075fda476ae8351a4d"
type input "65d2be4f46e3a538d89b8c14"
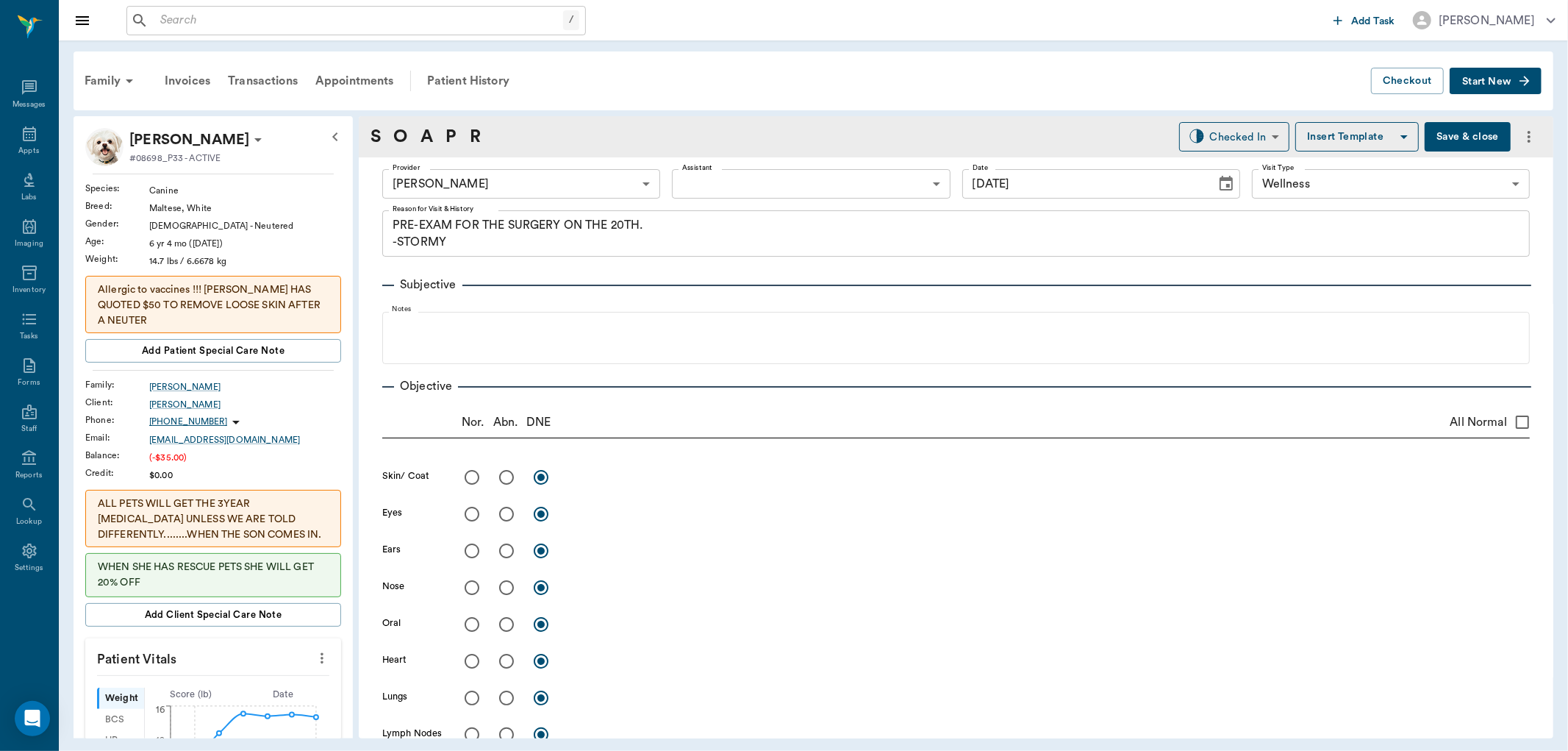
type input "[DATE]"
type textarea "PRE-EXAM FOR THE SURGERY ON THE 20TH. -STORMY"
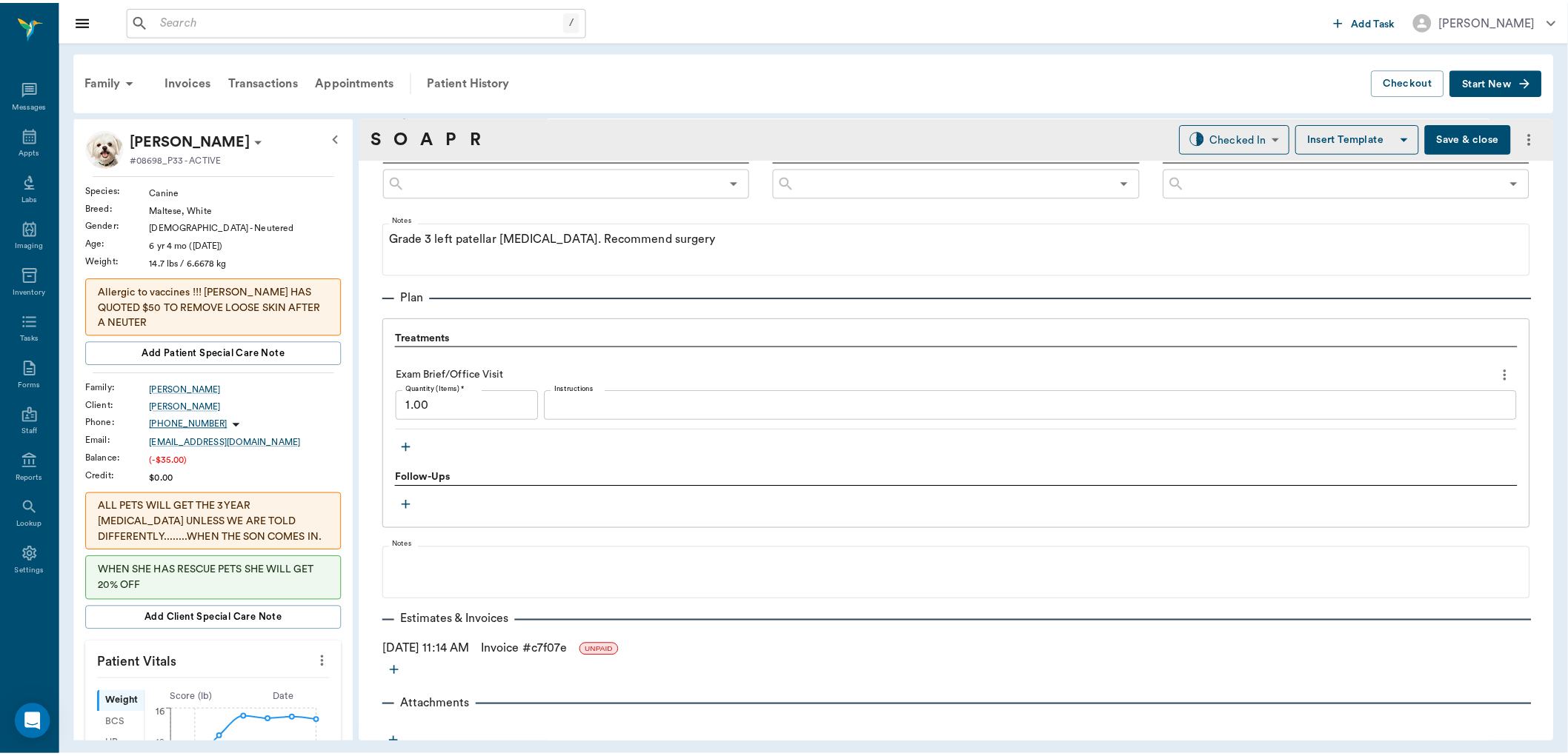
scroll to position [918, 0]
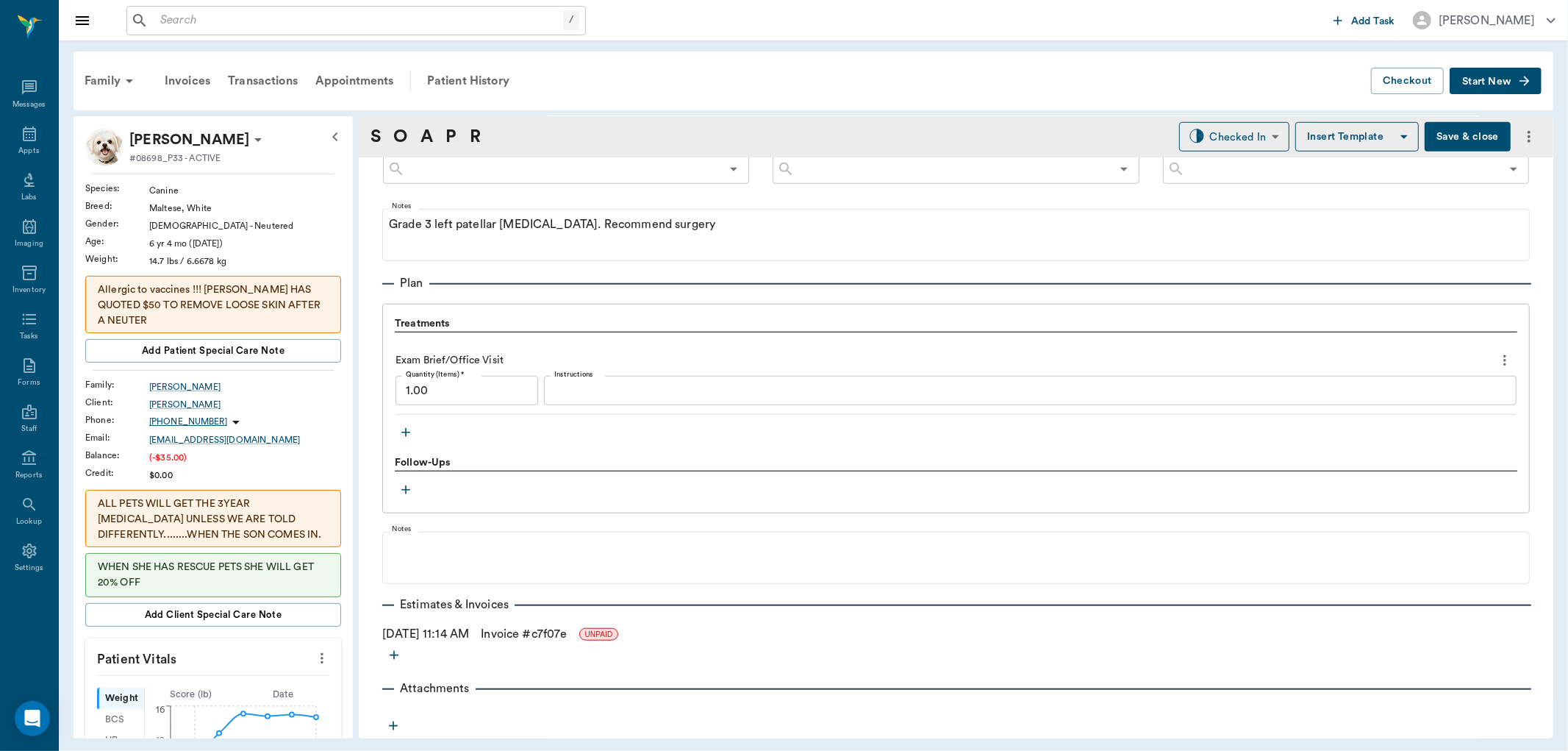
click at [564, 633] on link "Invoice # c7f07e" at bounding box center [524, 634] width 86 height 17
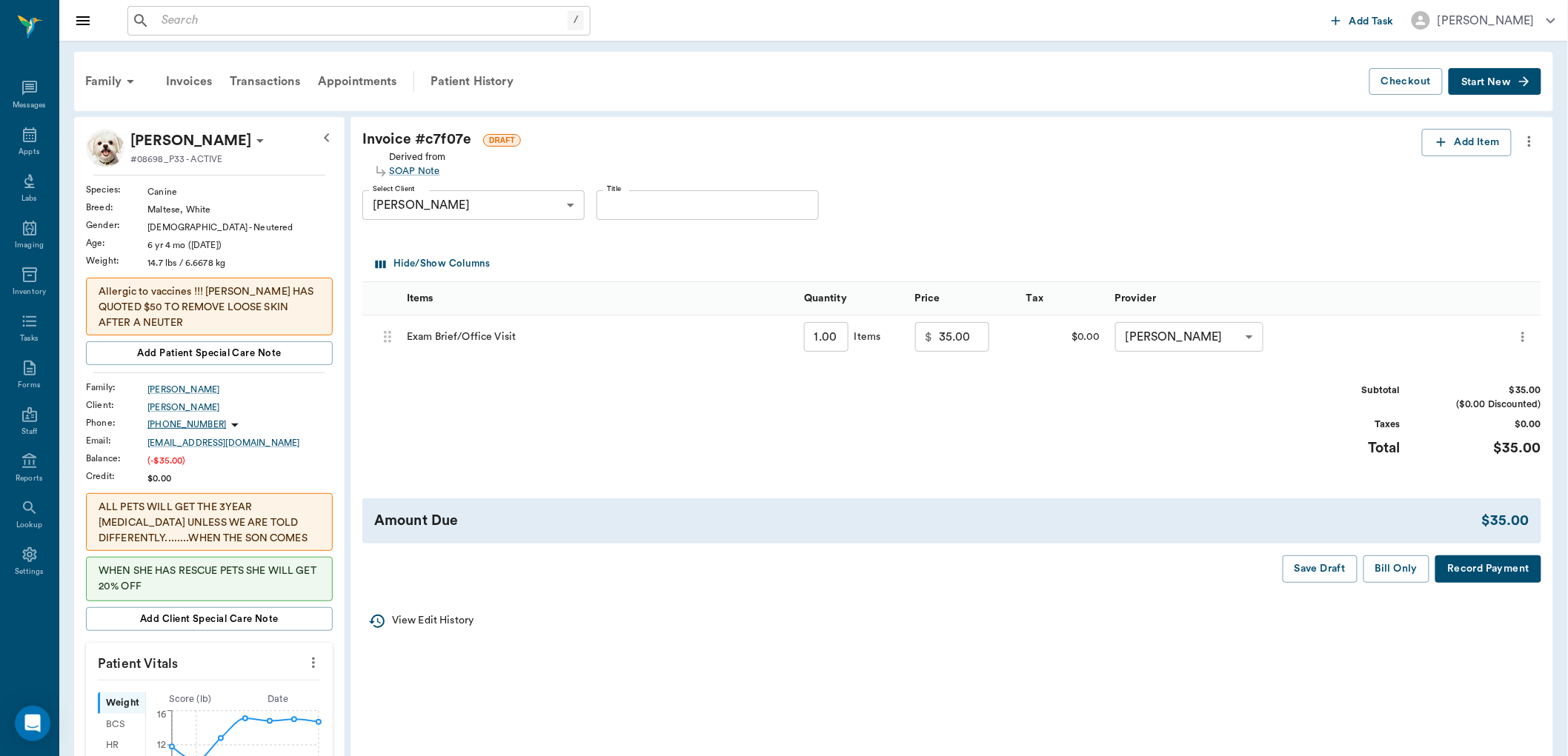
click at [966, 326] on input "35.00" at bounding box center [963, 336] width 50 height 30
type input "0.00"
click at [1022, 416] on div "Subtotal $0.00 ($0.00 Discounted) Taxes $0.00 Total $0.00" at bounding box center [952, 429] width 1179 height 91
click at [1317, 568] on button "Save Draft" at bounding box center [1320, 569] width 75 height 27
click at [1395, 576] on button "Bill Only" at bounding box center [1396, 569] width 66 height 27
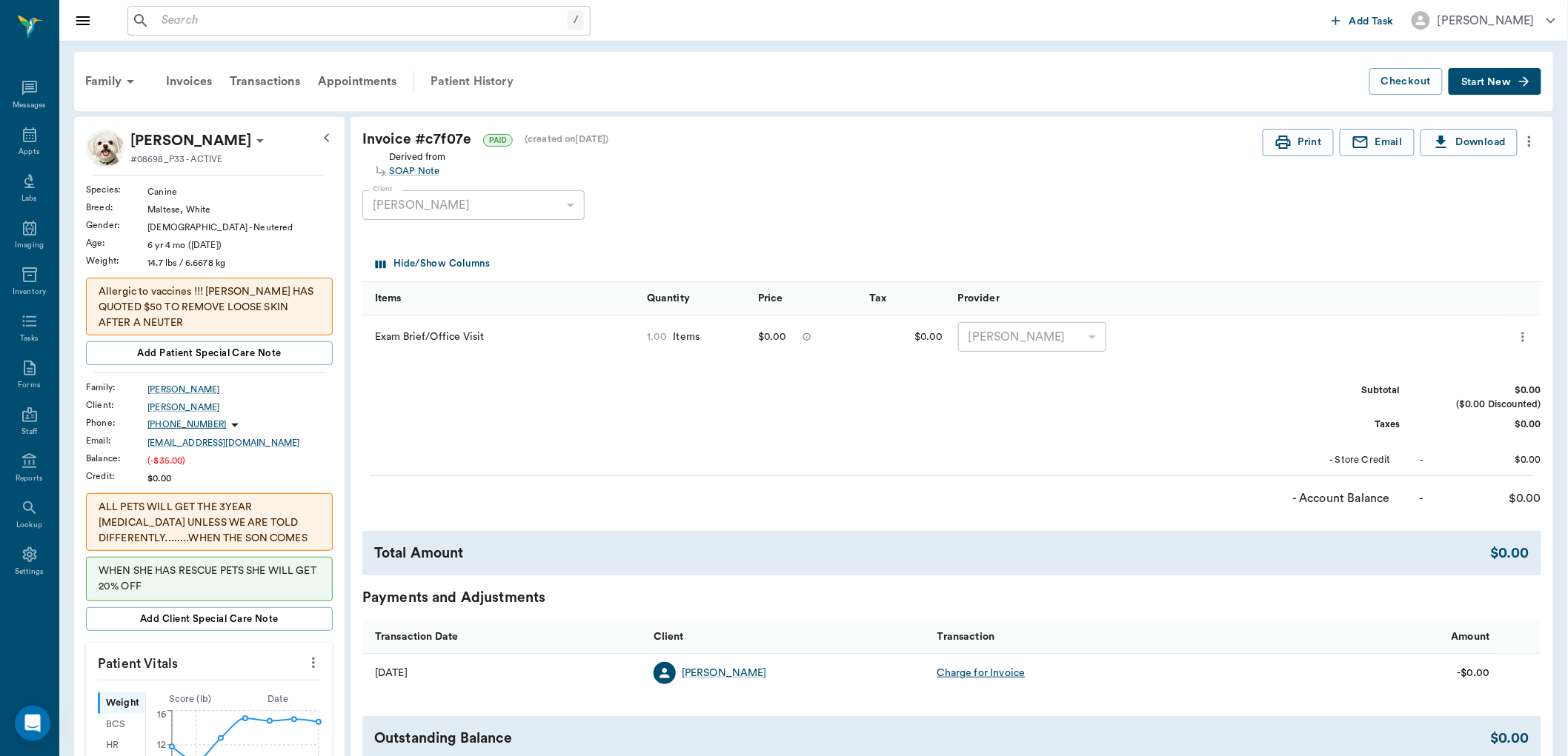
click at [466, 87] on div "Patient History" at bounding box center [472, 81] width 101 height 36
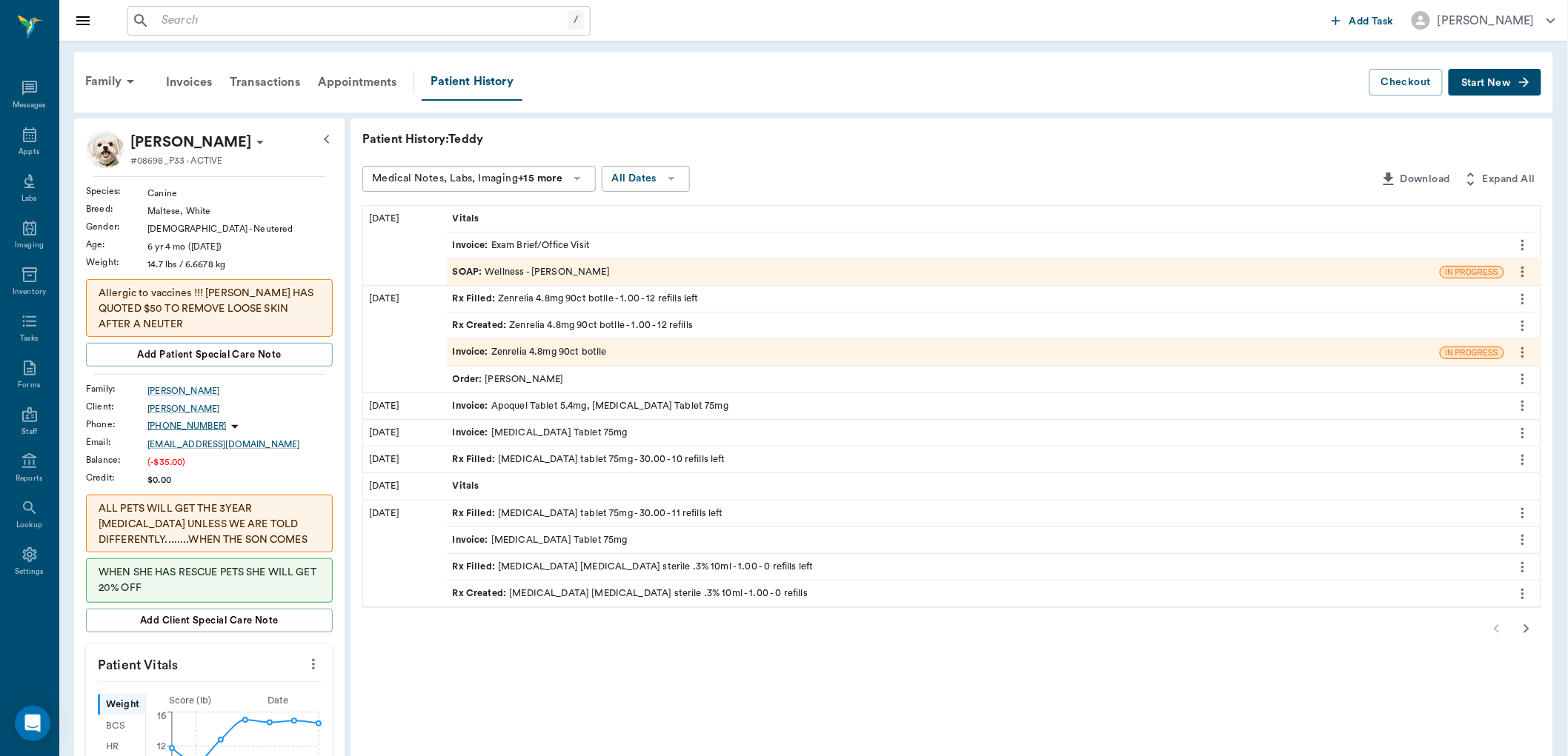
click at [579, 383] on div "Order : Dr. Bert Ellsworth" at bounding box center [975, 379] width 1058 height 26
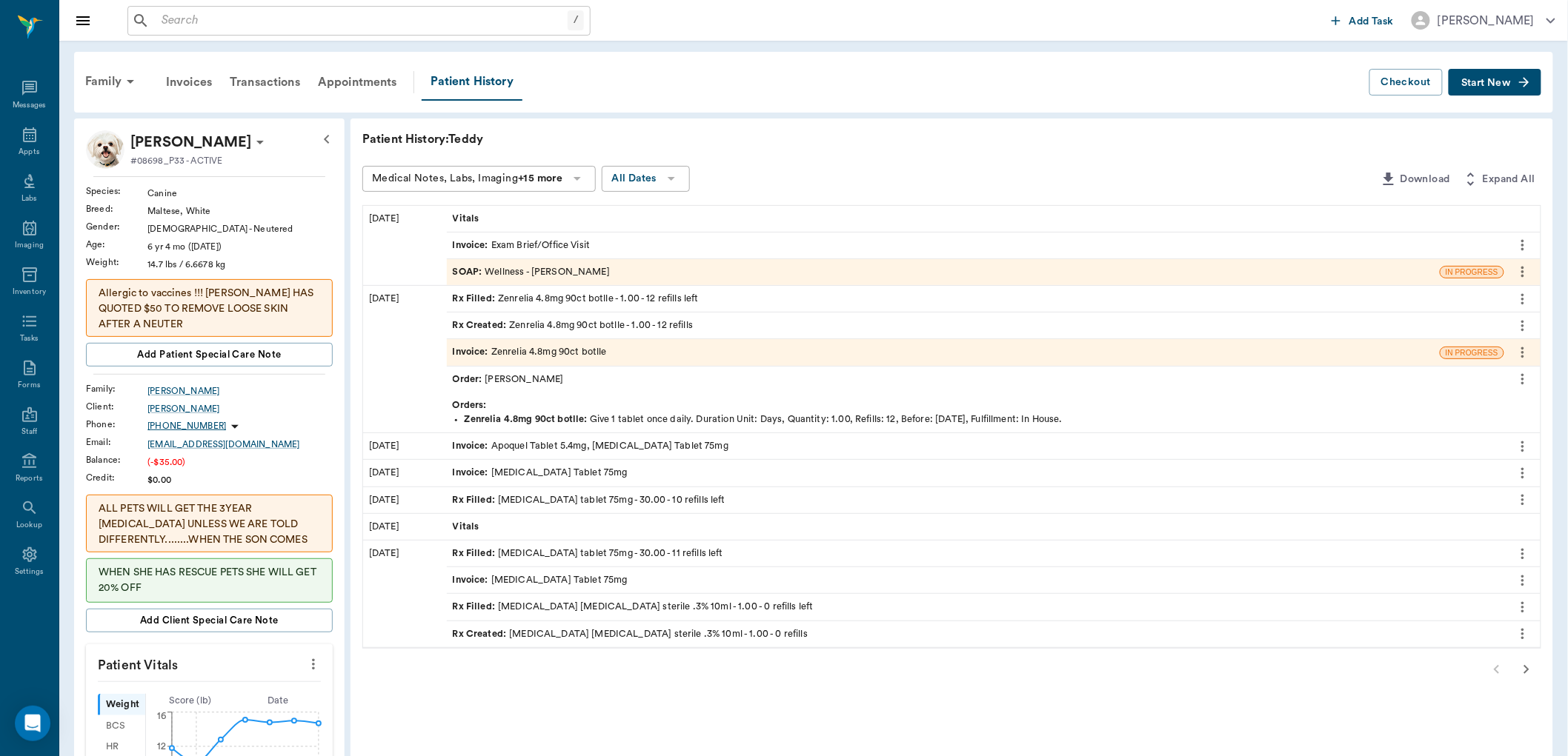
click at [579, 383] on div "Order : Dr. Bert Ellsworth" at bounding box center [975, 379] width 1058 height 26
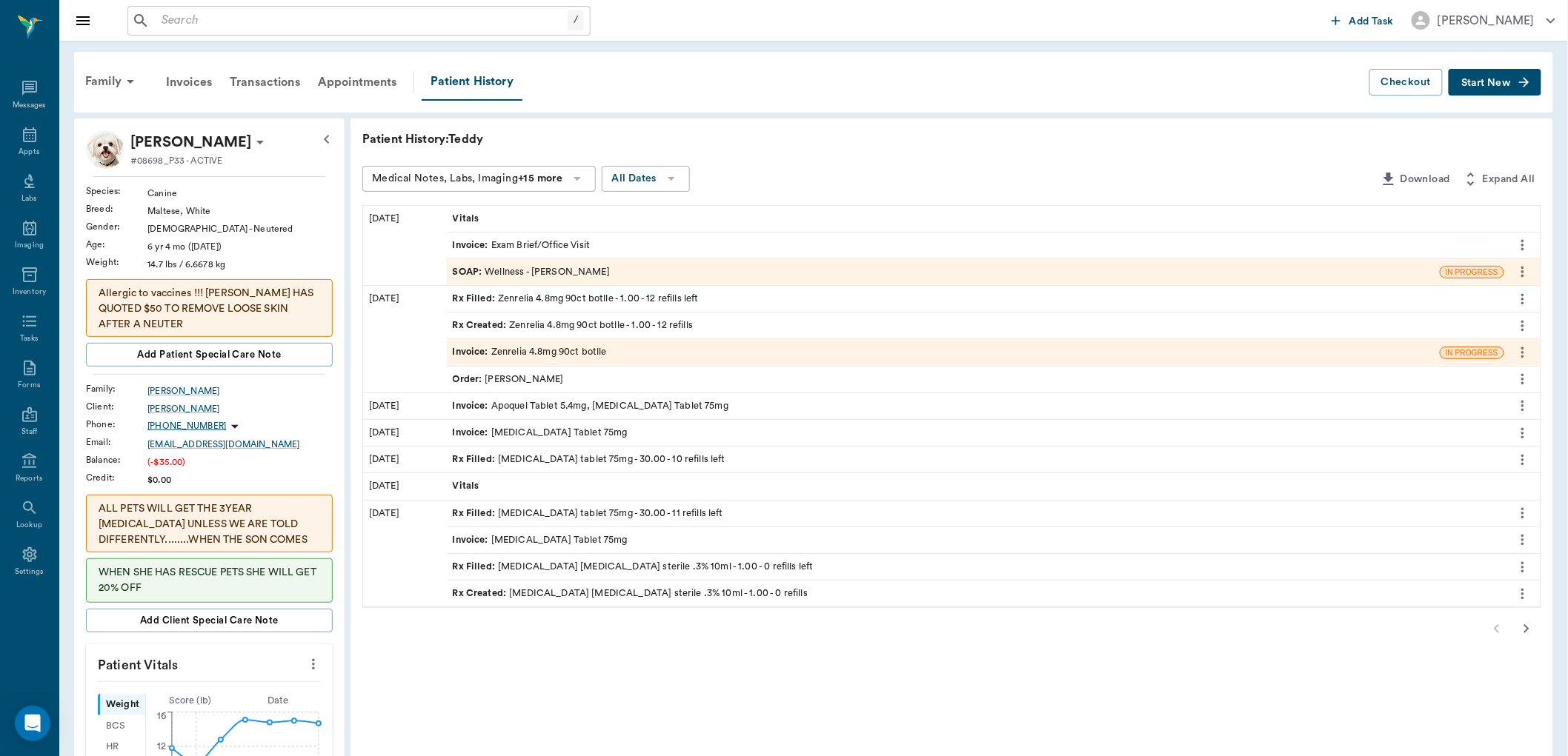
click at [1522, 629] on icon "button" at bounding box center [1526, 628] width 18 height 18
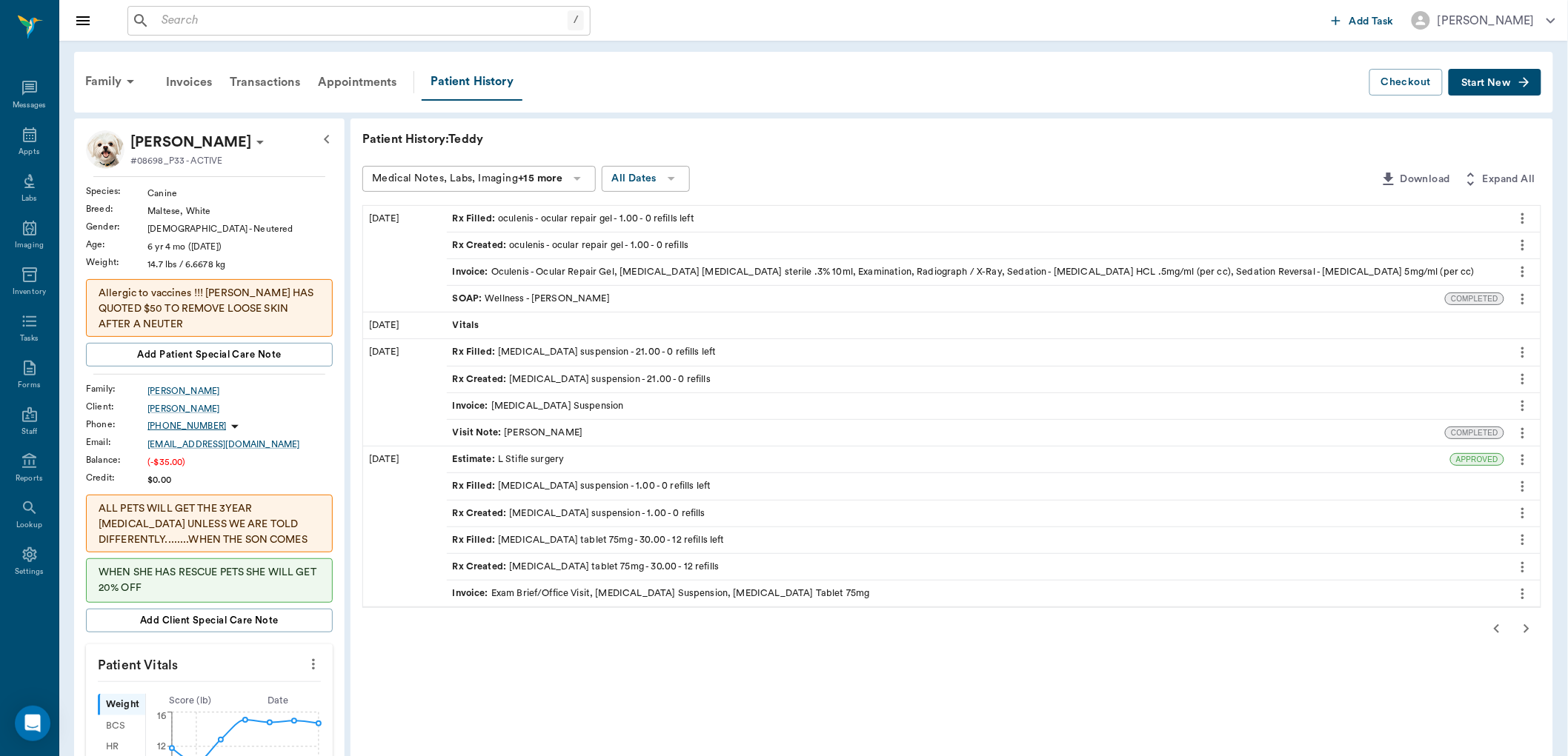
click at [571, 302] on div "SOAP : Wellness - Dr. Bert Ellsworth" at bounding box center [531, 299] width 157 height 14
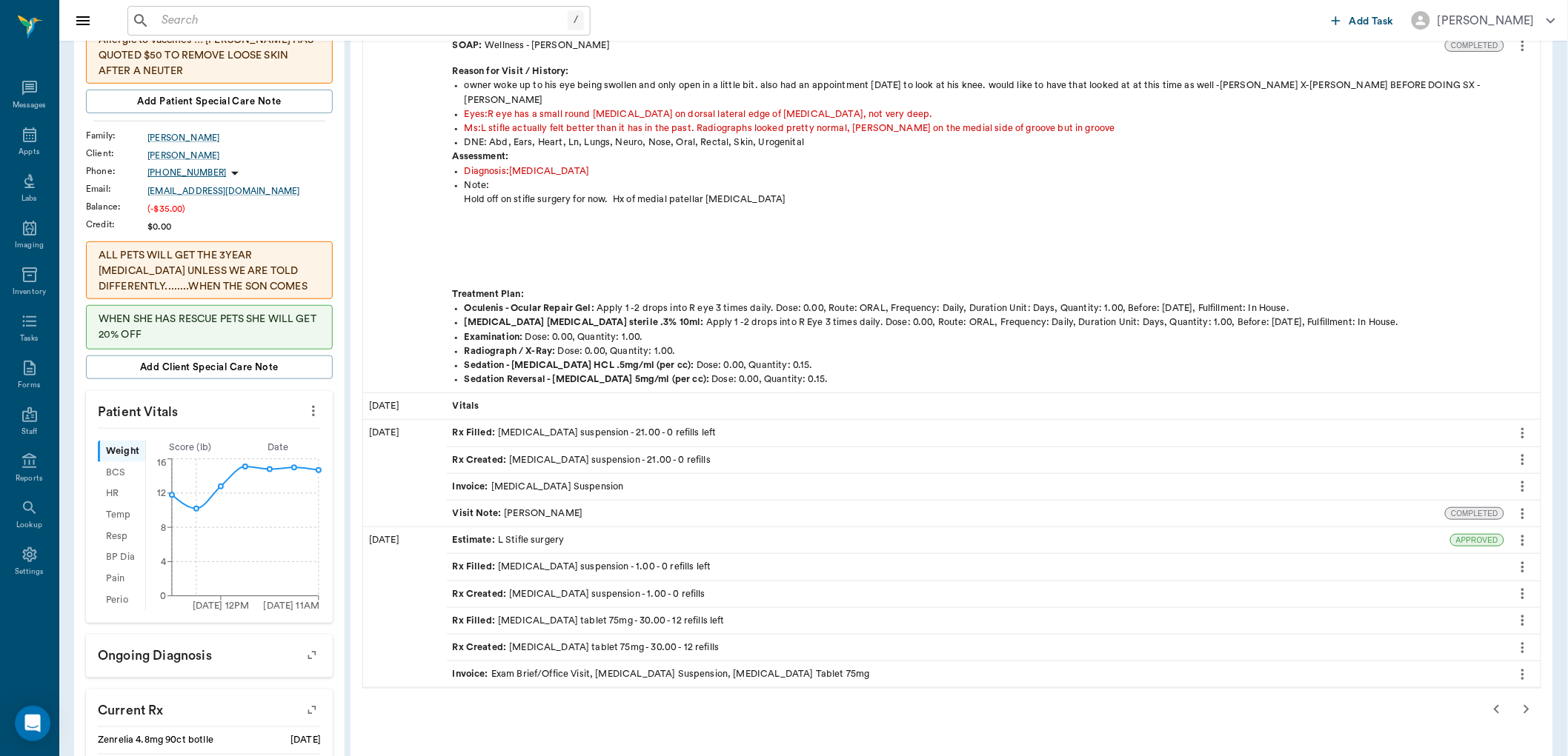
scroll to position [329, 0]
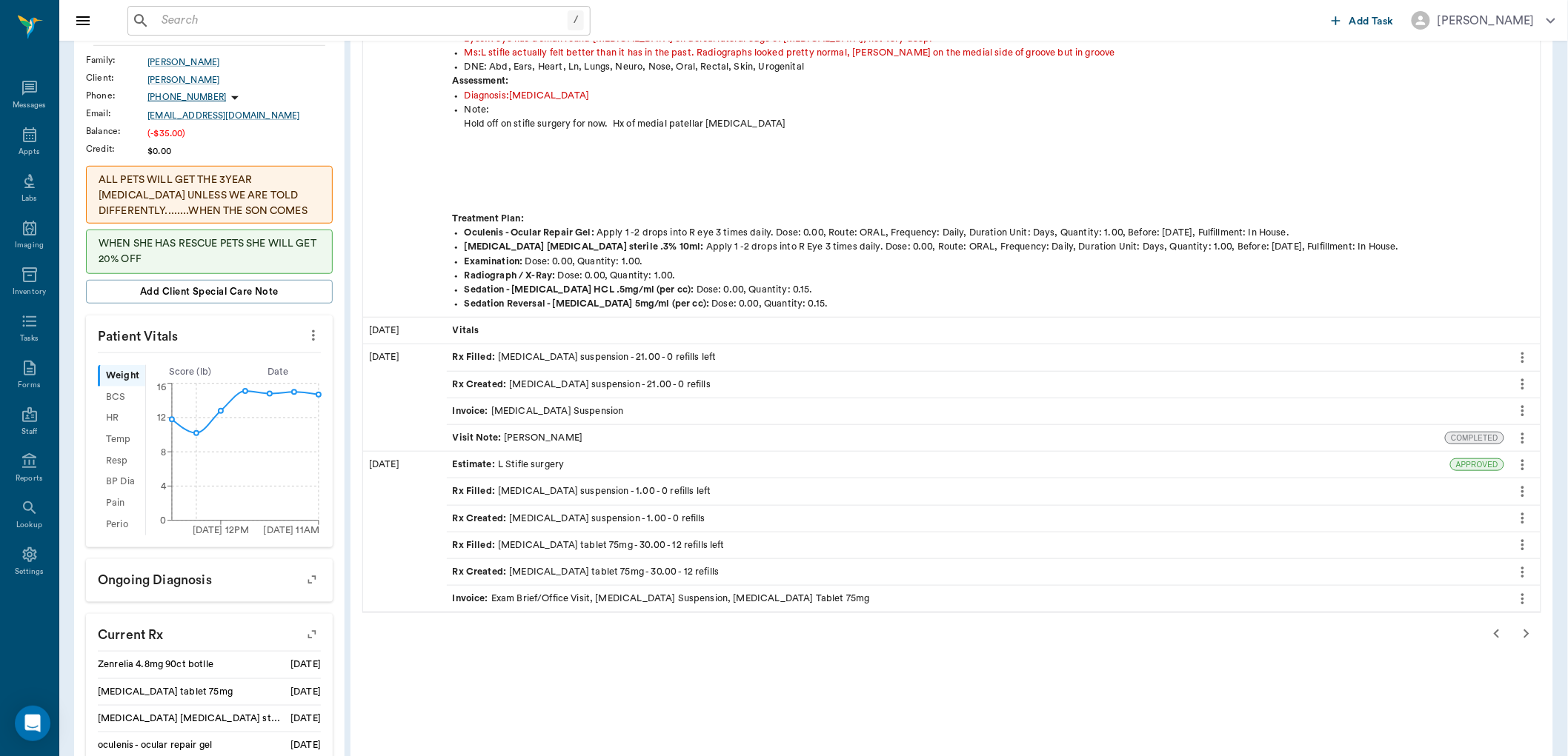
click at [669, 452] on div "Estimate : L Stifle surgery" at bounding box center [948, 465] width 1004 height 26
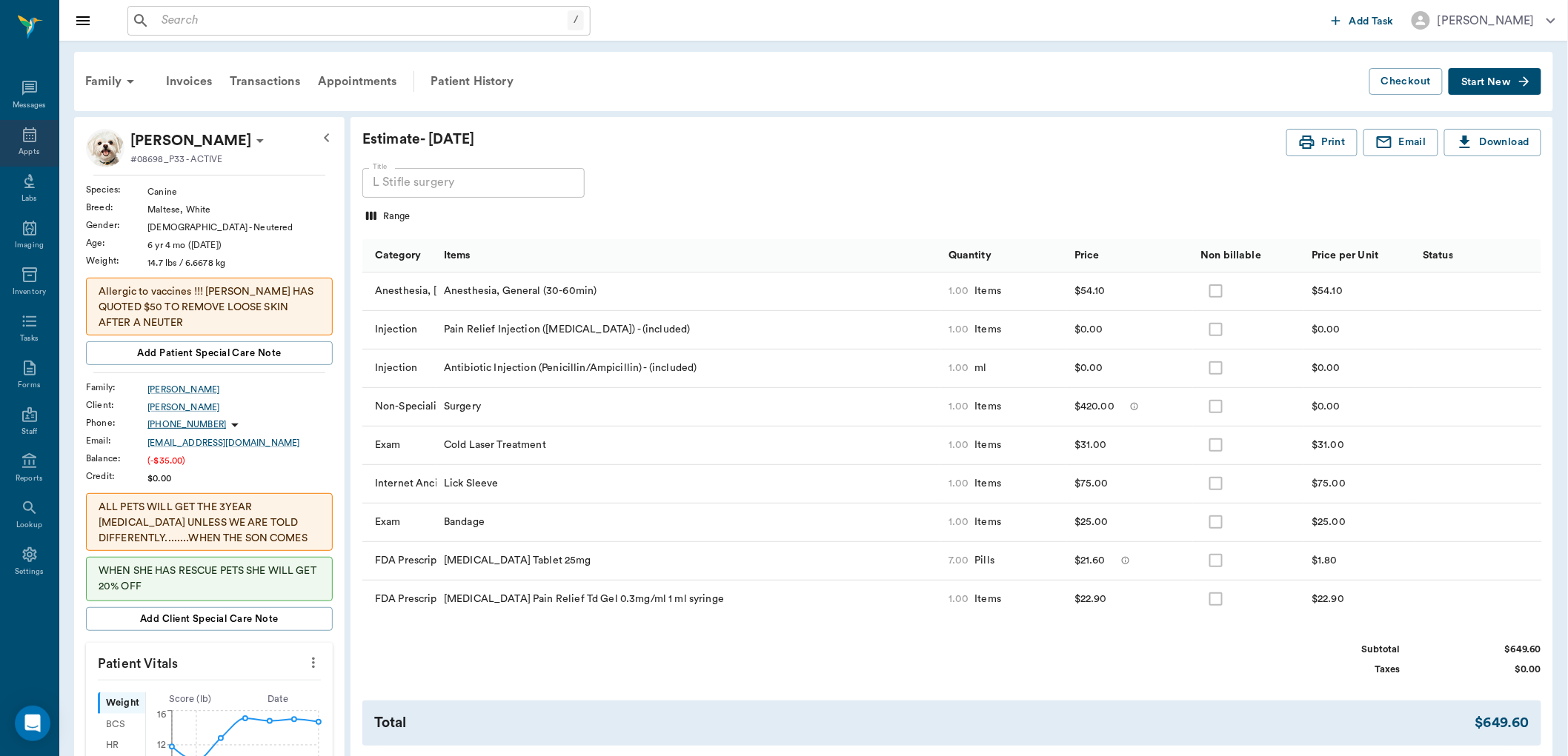
click at [21, 137] on icon at bounding box center [30, 135] width 18 height 18
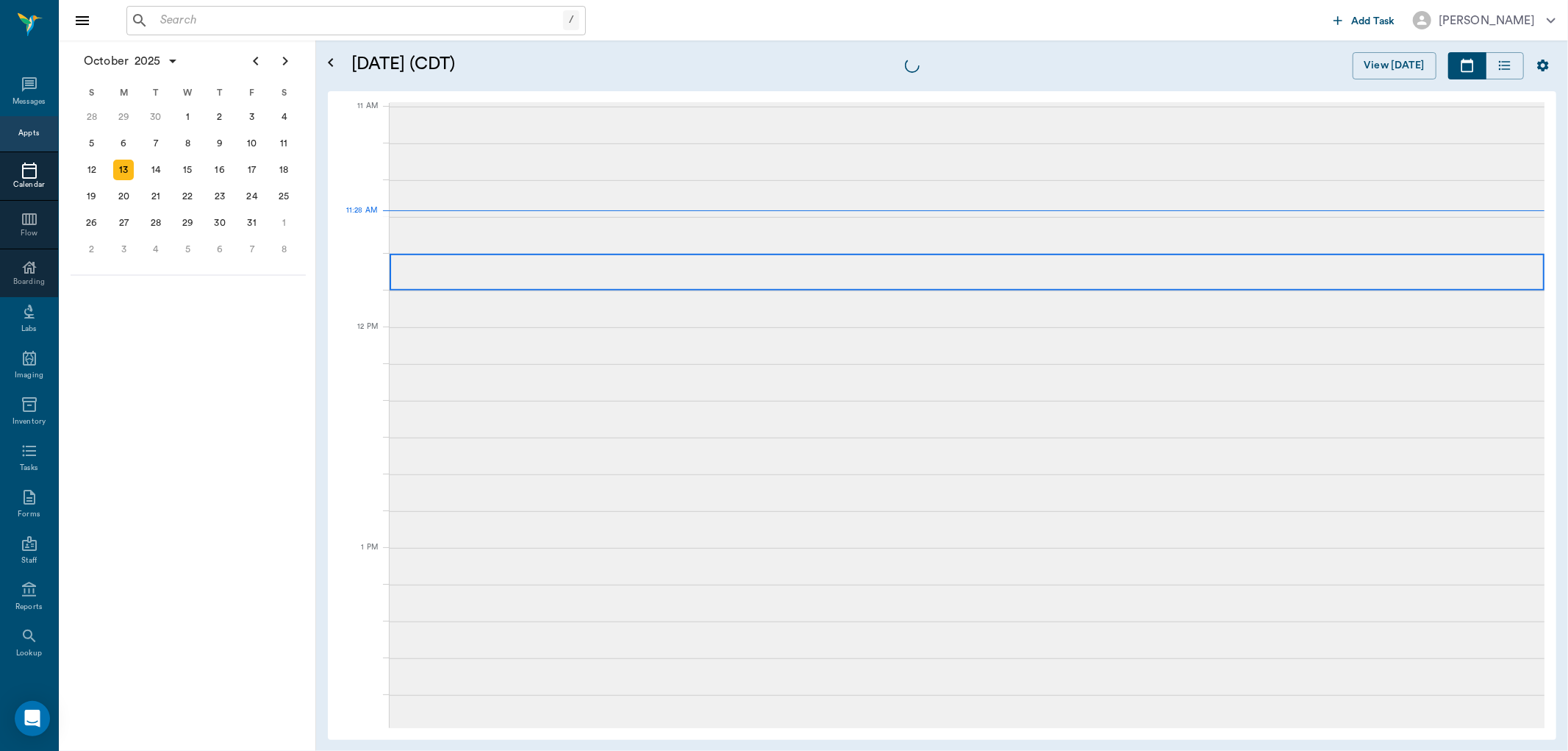
scroll to position [663, 0]
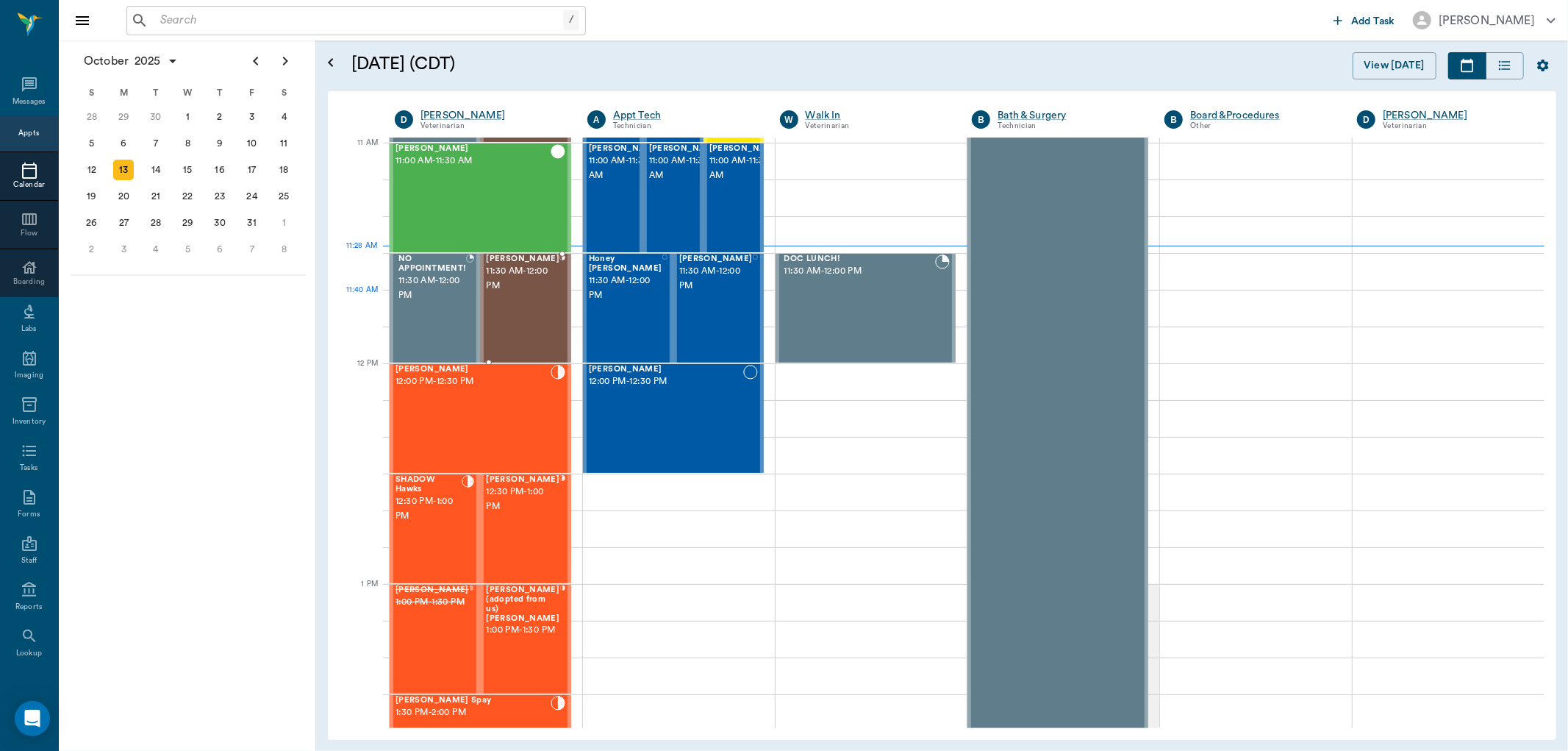
click at [540, 307] on div "Barney Hill 11:30 AM - 12:00 PM" at bounding box center [522, 308] width 74 height 107
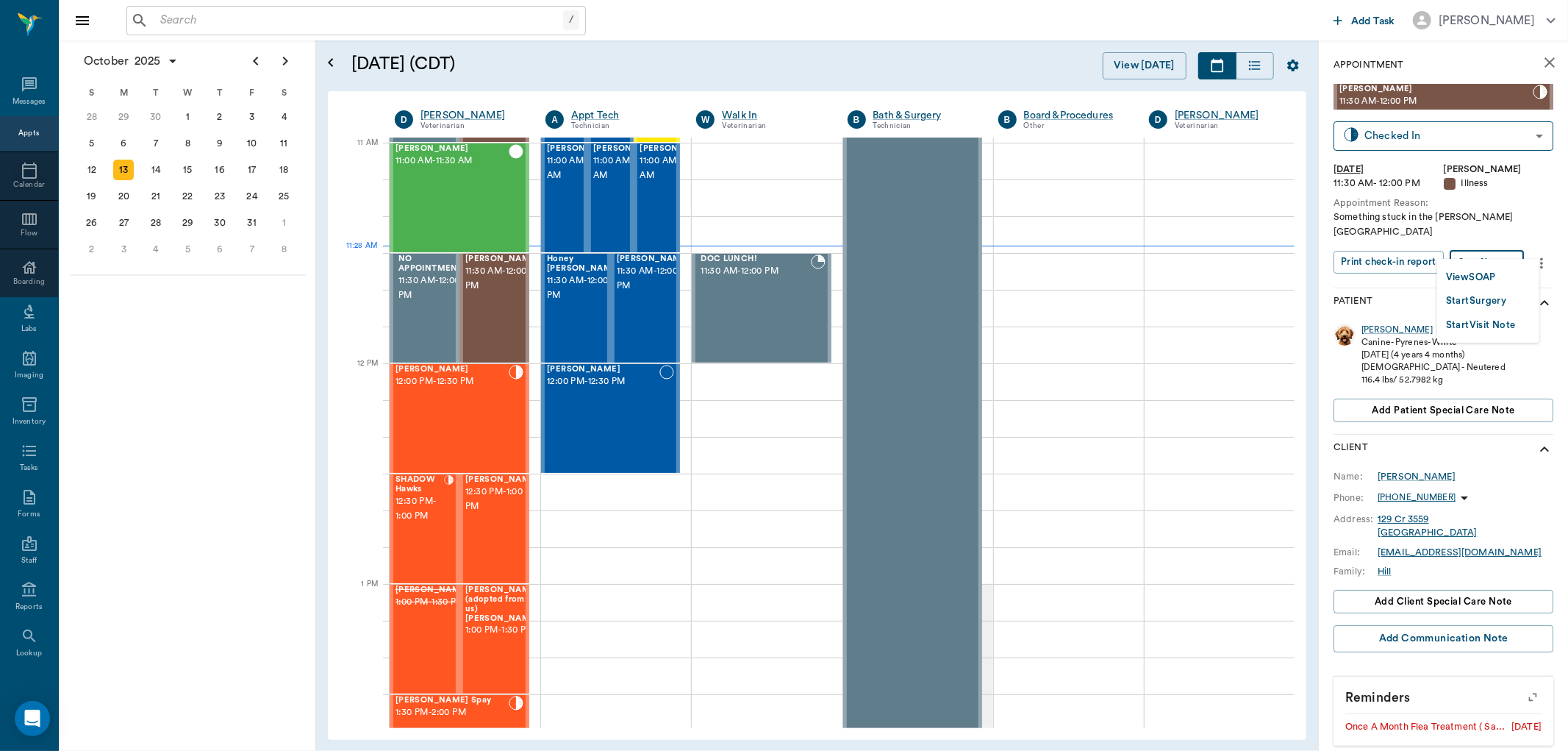
click at [1513, 248] on body "/ ​ Add Task Dr. Bert Ellsworth Nectar Messages Appts Calendar Flow Boarding La…" at bounding box center [784, 375] width 1568 height 751
click at [1496, 275] on button "View SOAP" at bounding box center [1470, 277] width 50 height 17
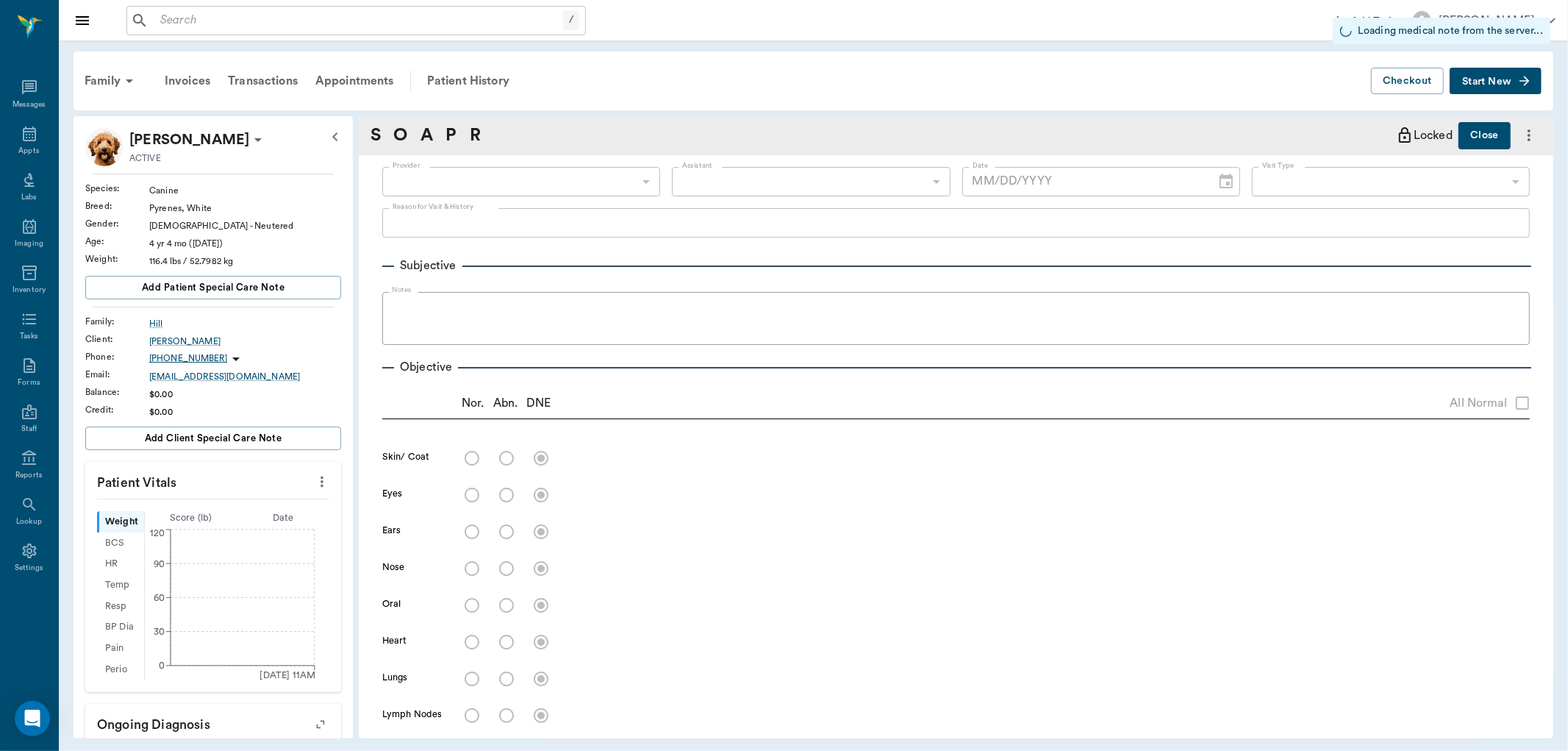
type input "63ec2f075fda476ae8351a4d"
type input "6740bf97de10e07744acf1eb"
type input "65d2be4f46e3a538d89b8c15"
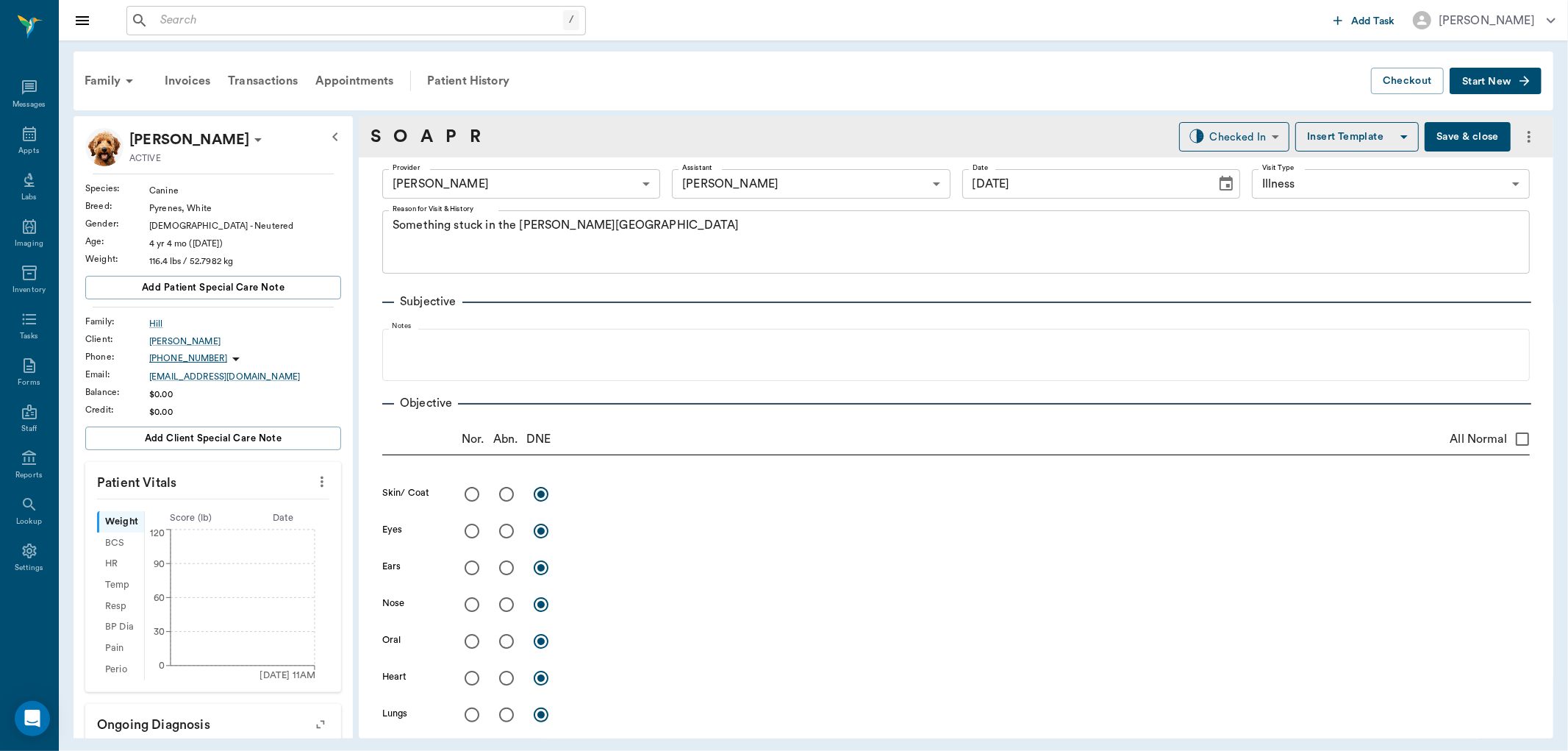
type input "[DATE]"
type textarea "Something stuck in the throat Caryn"
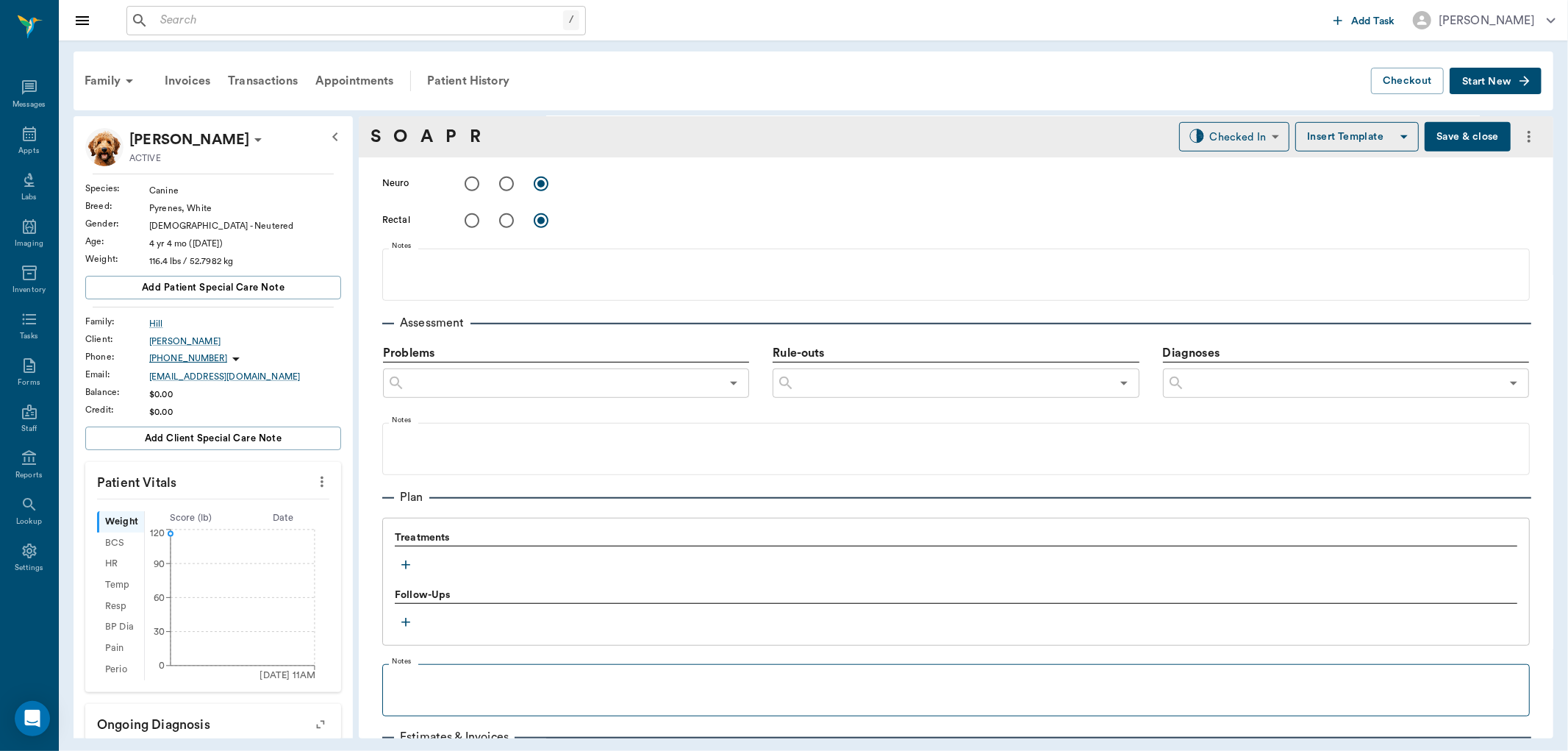
scroll to position [891, 0]
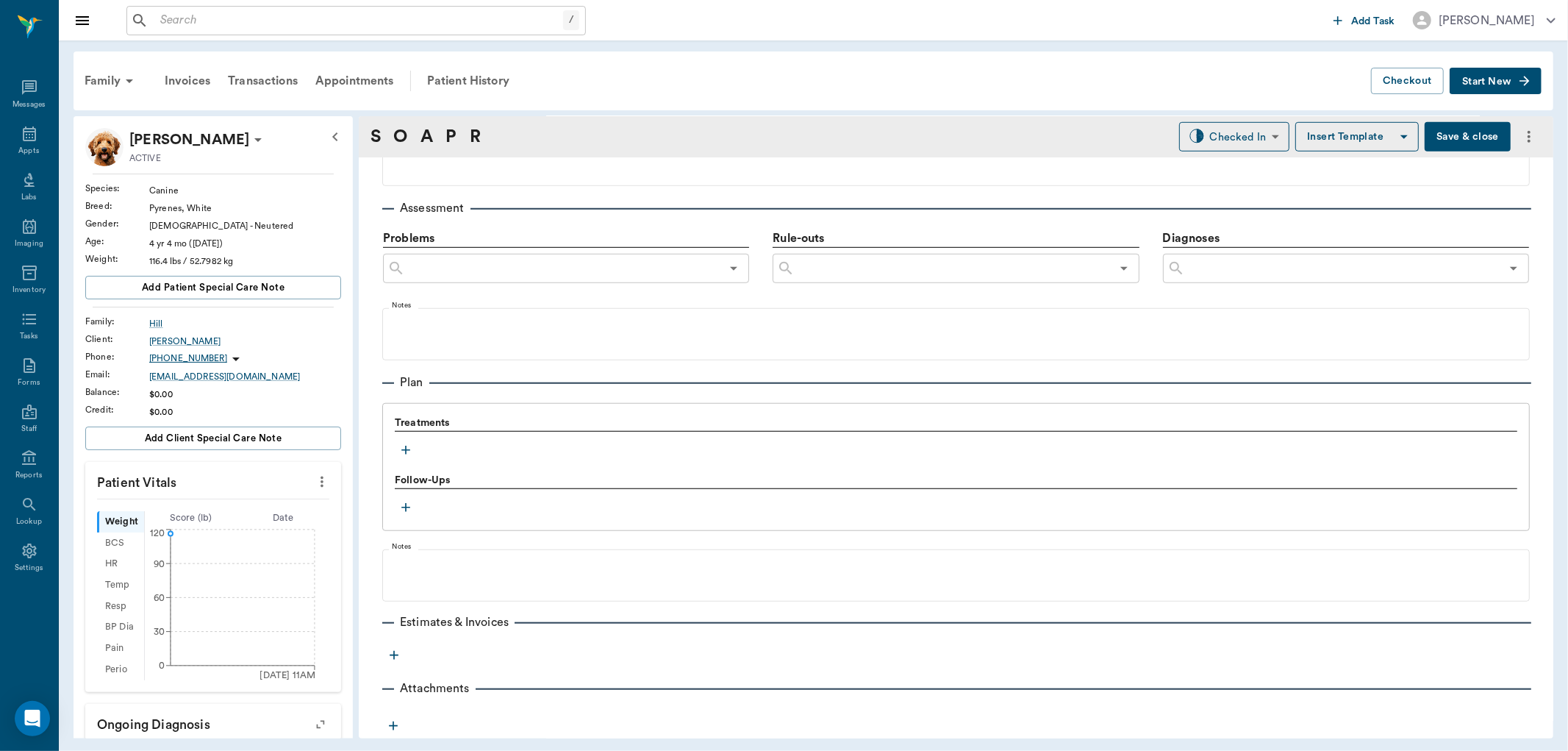
click at [408, 450] on icon "button" at bounding box center [406, 450] width 15 height 15
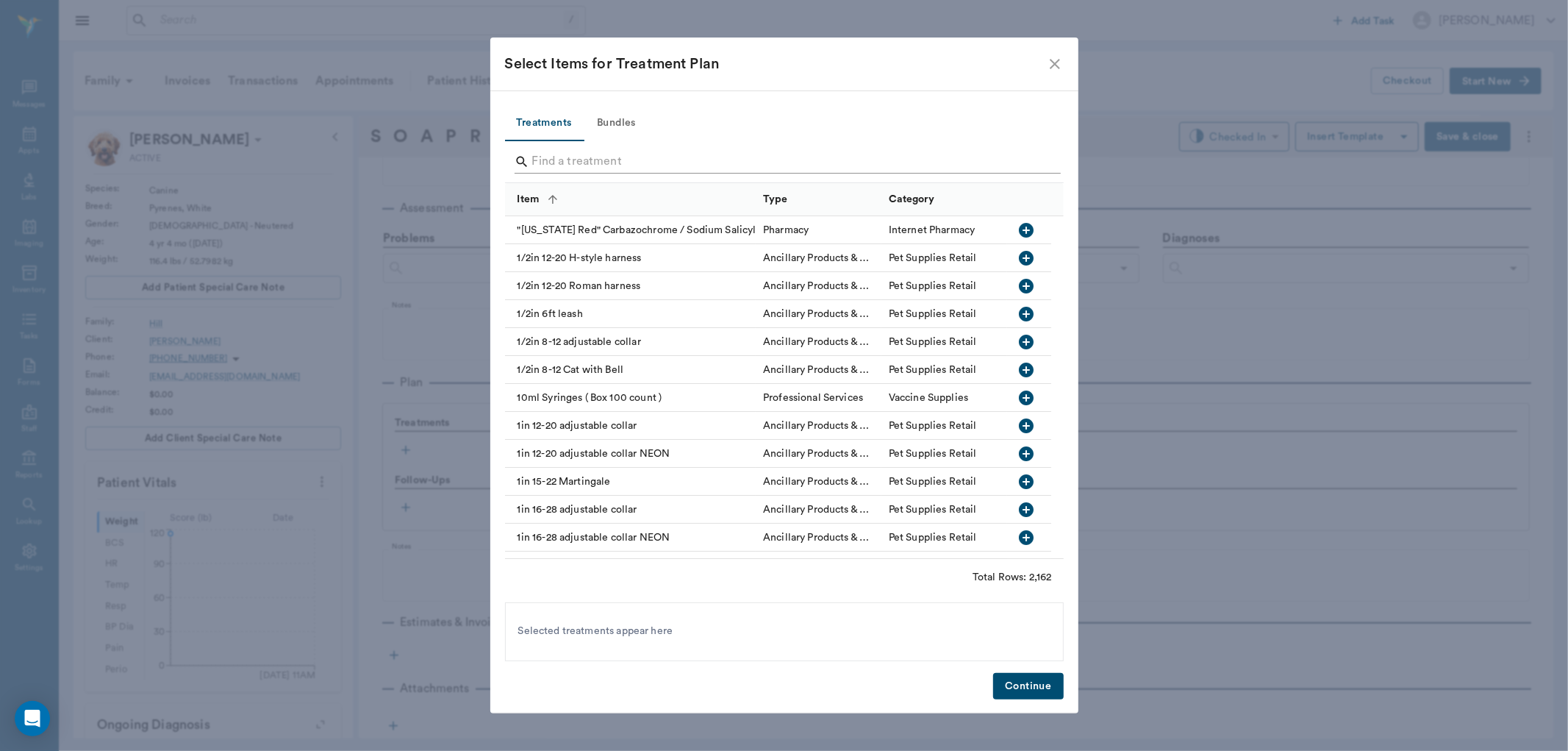
click at [594, 163] on input "Search" at bounding box center [785, 162] width 507 height 24
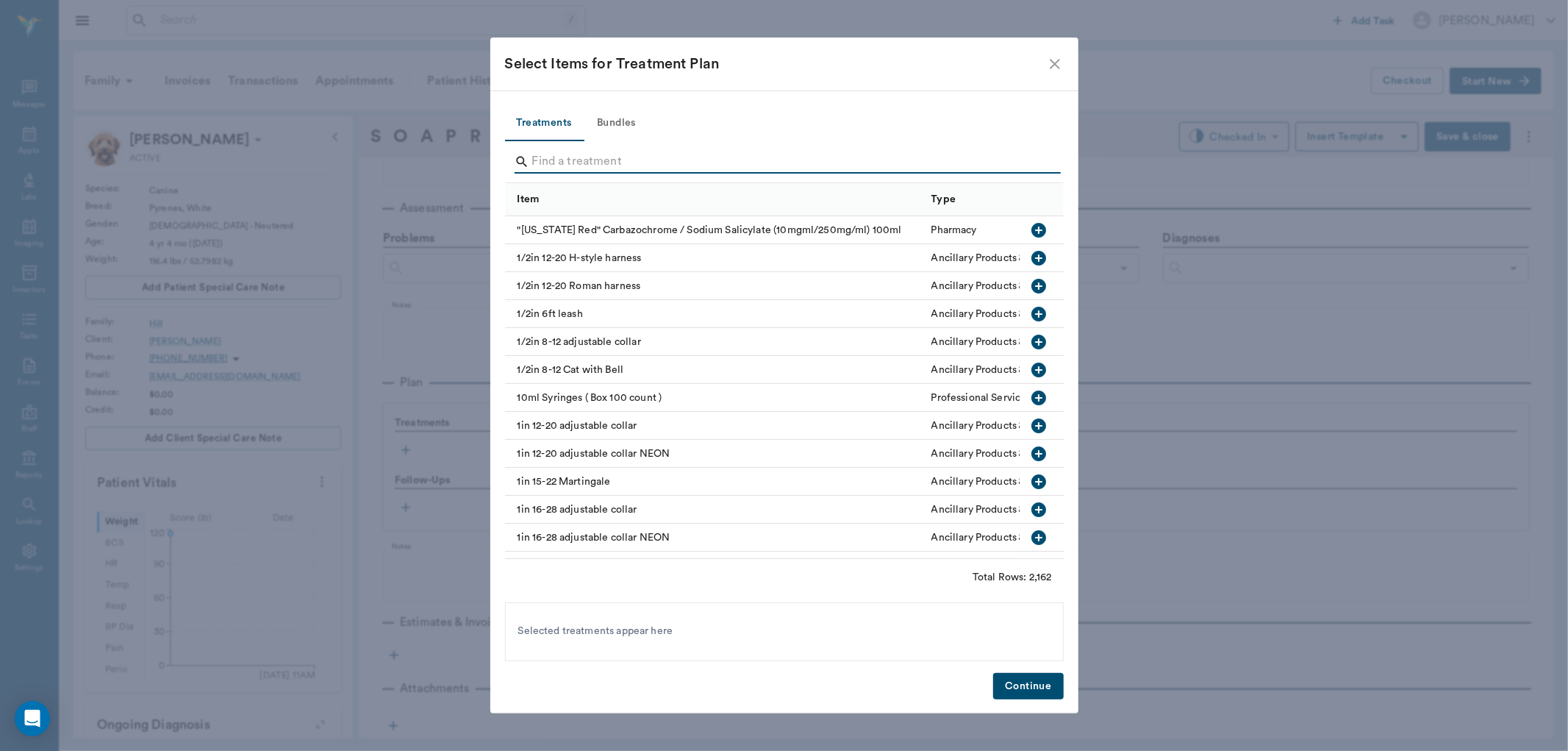
type input "w"
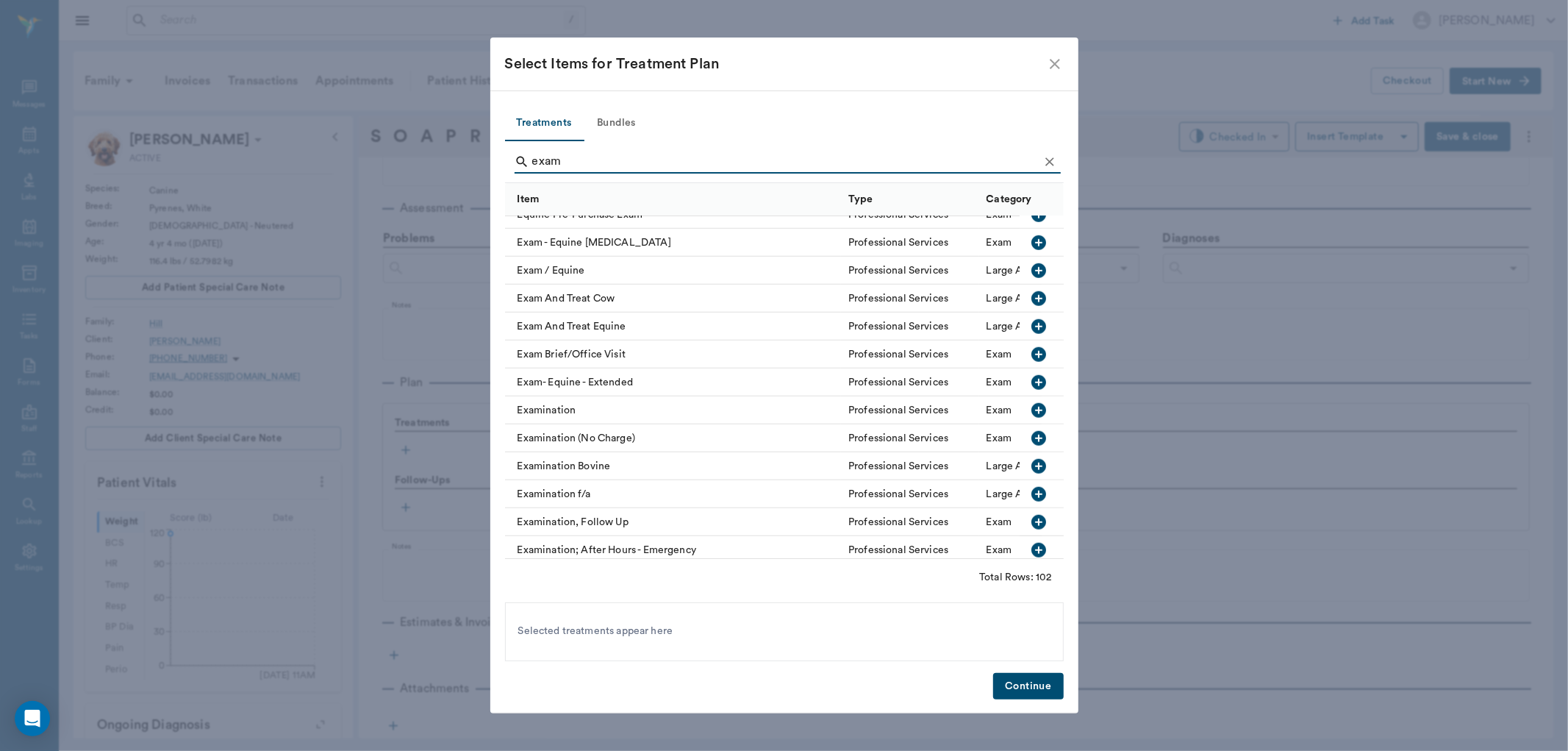
scroll to position [1144, 0]
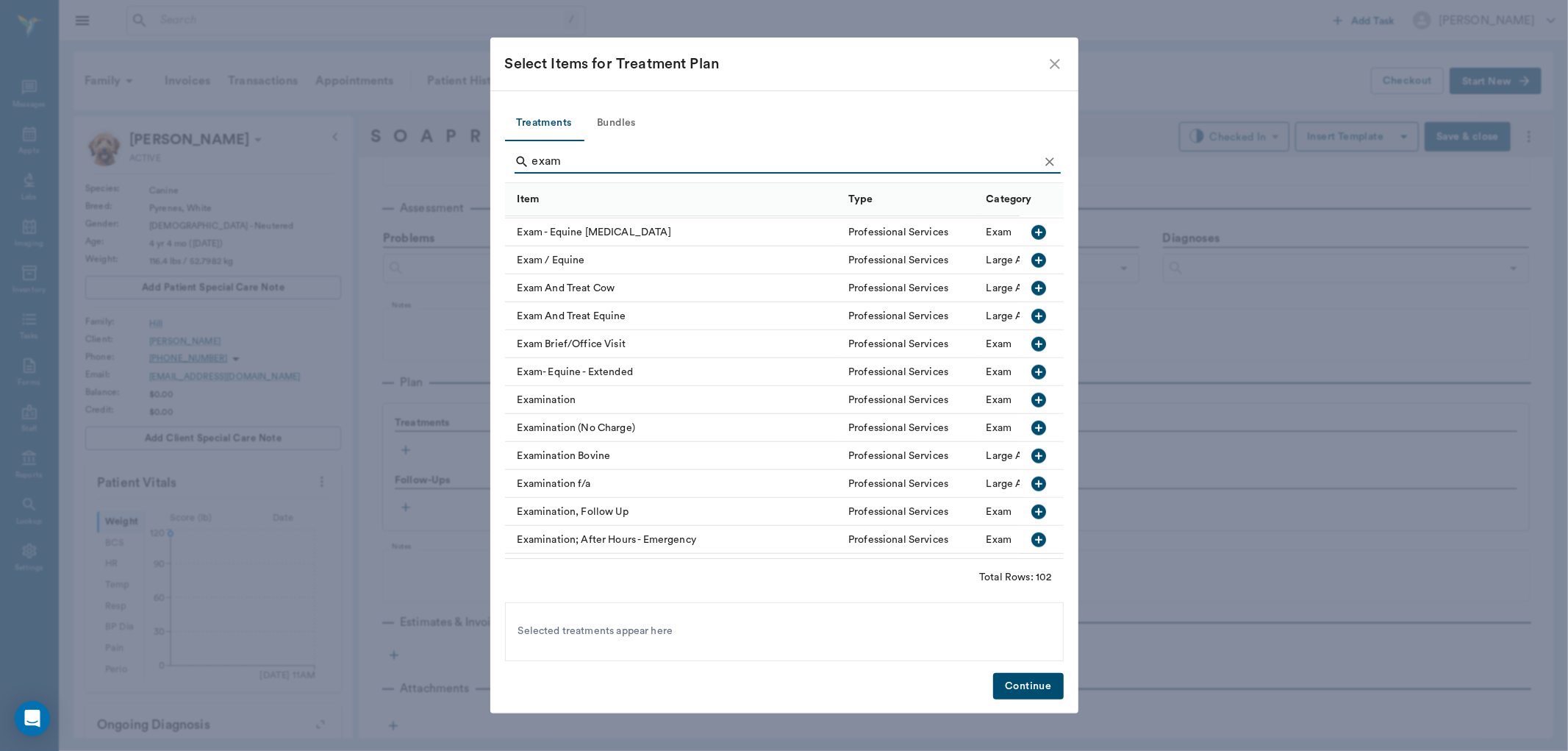
click at [1030, 400] on icon "button" at bounding box center [1038, 400] width 17 height 17
drag, startPoint x: 575, startPoint y: 162, endPoint x: 441, endPoint y: 156, distance: 134.1
click at [441, 156] on div "Select Items for Treatment Plan Treatments Bundles exam Item Type Category Enem…" at bounding box center [784, 375] width 1568 height 751
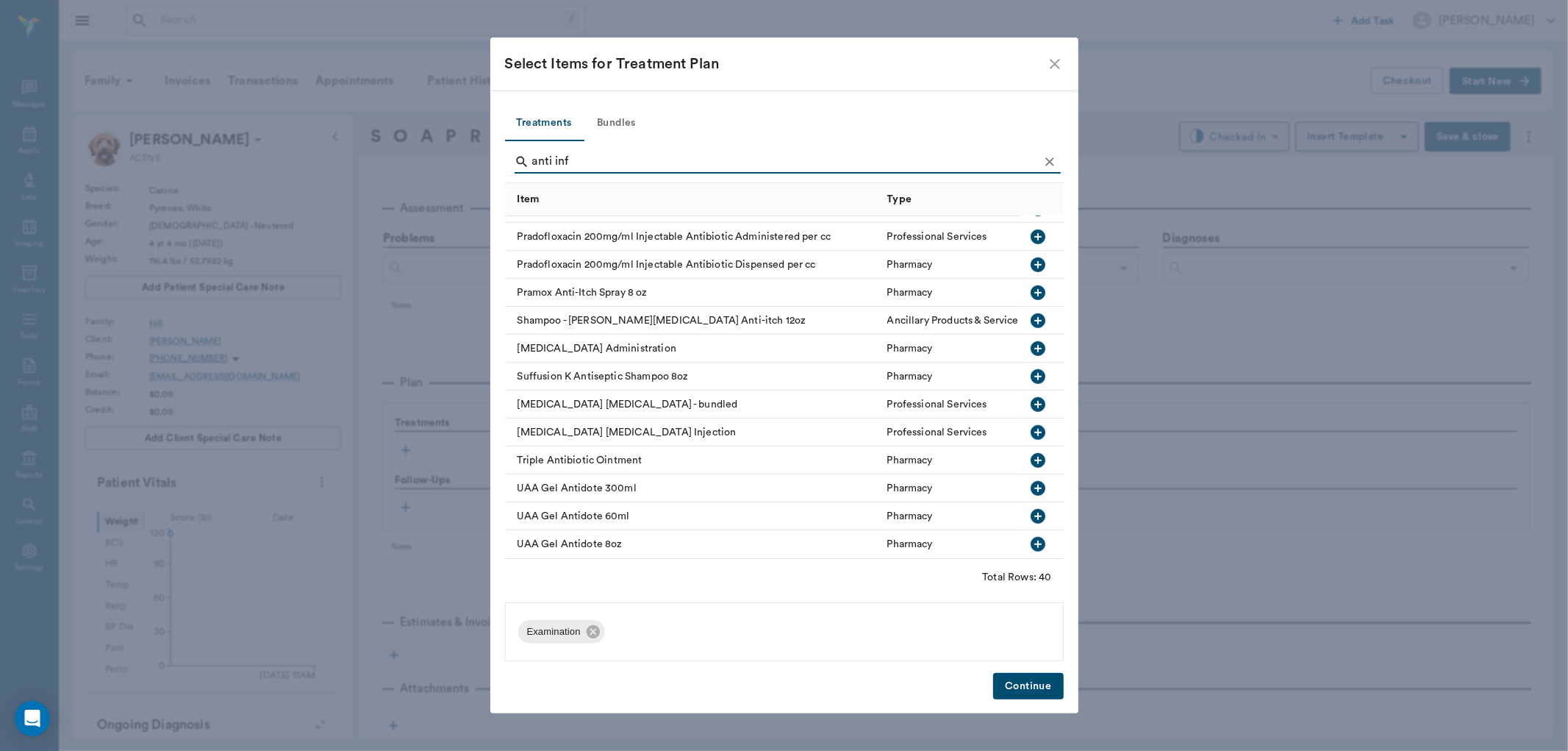
scroll to position [0, 0]
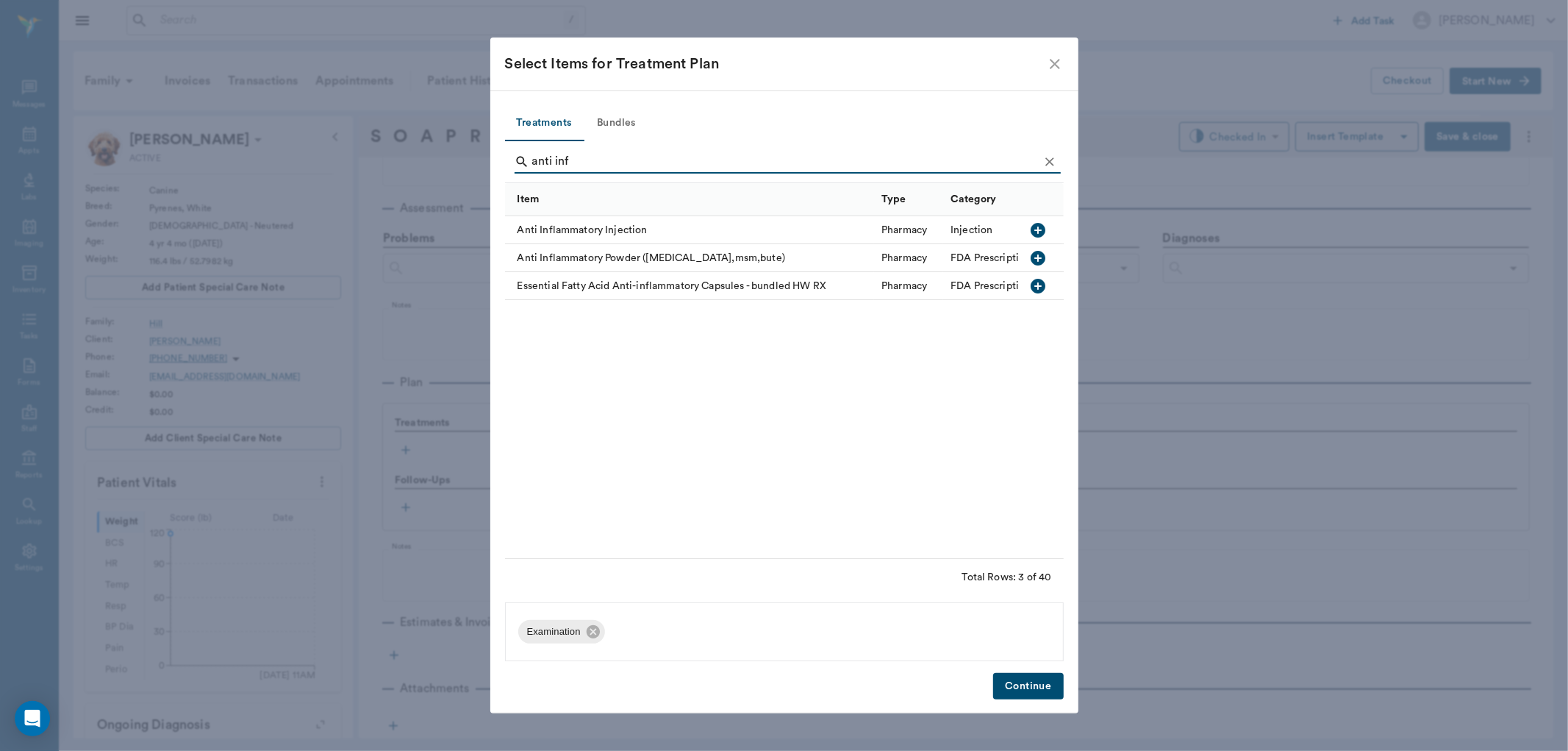
click at [1042, 227] on icon "button" at bounding box center [1038, 230] width 15 height 15
drag, startPoint x: 582, startPoint y: 167, endPoint x: 384, endPoint y: 163, distance: 198.0
click at [384, 163] on div "Select Items for Treatment Plan Treatments Bundles anti inf Item Type Category …" at bounding box center [784, 375] width 1568 height 751
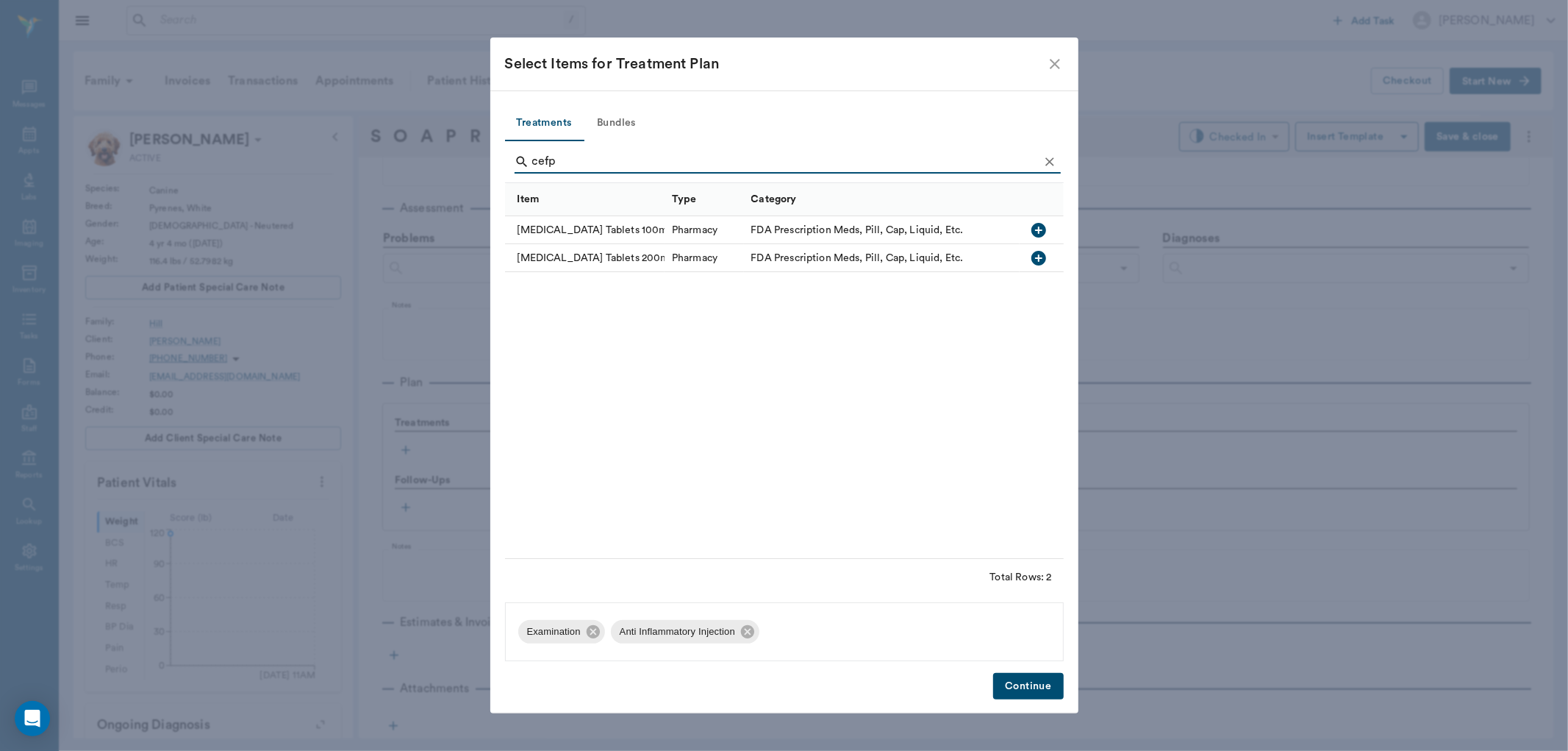
type input "cefp"
click at [1037, 259] on icon "button" at bounding box center [1038, 258] width 15 height 15
click at [1027, 684] on button "Continue" at bounding box center [1028, 687] width 70 height 27
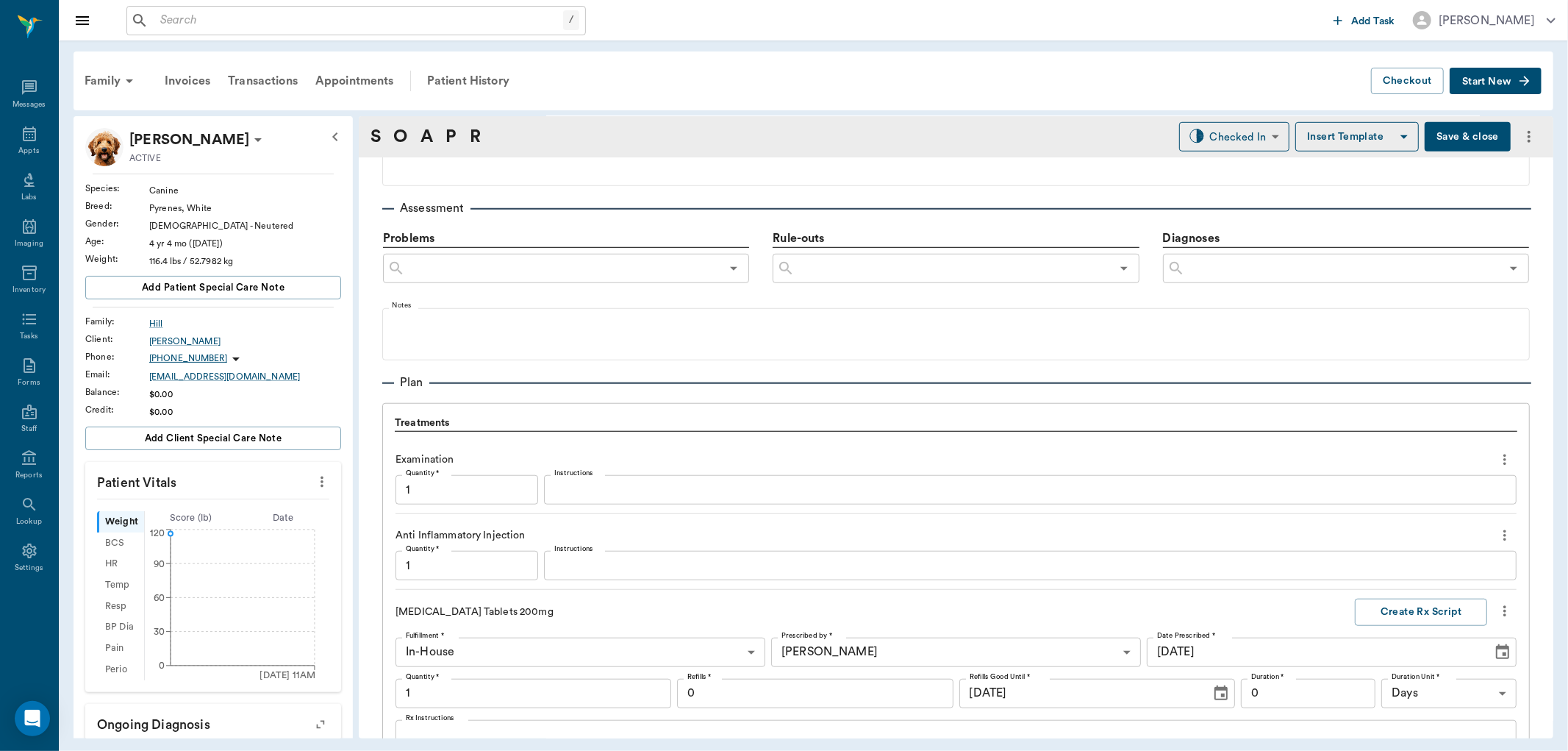
scroll to position [1217, 0]
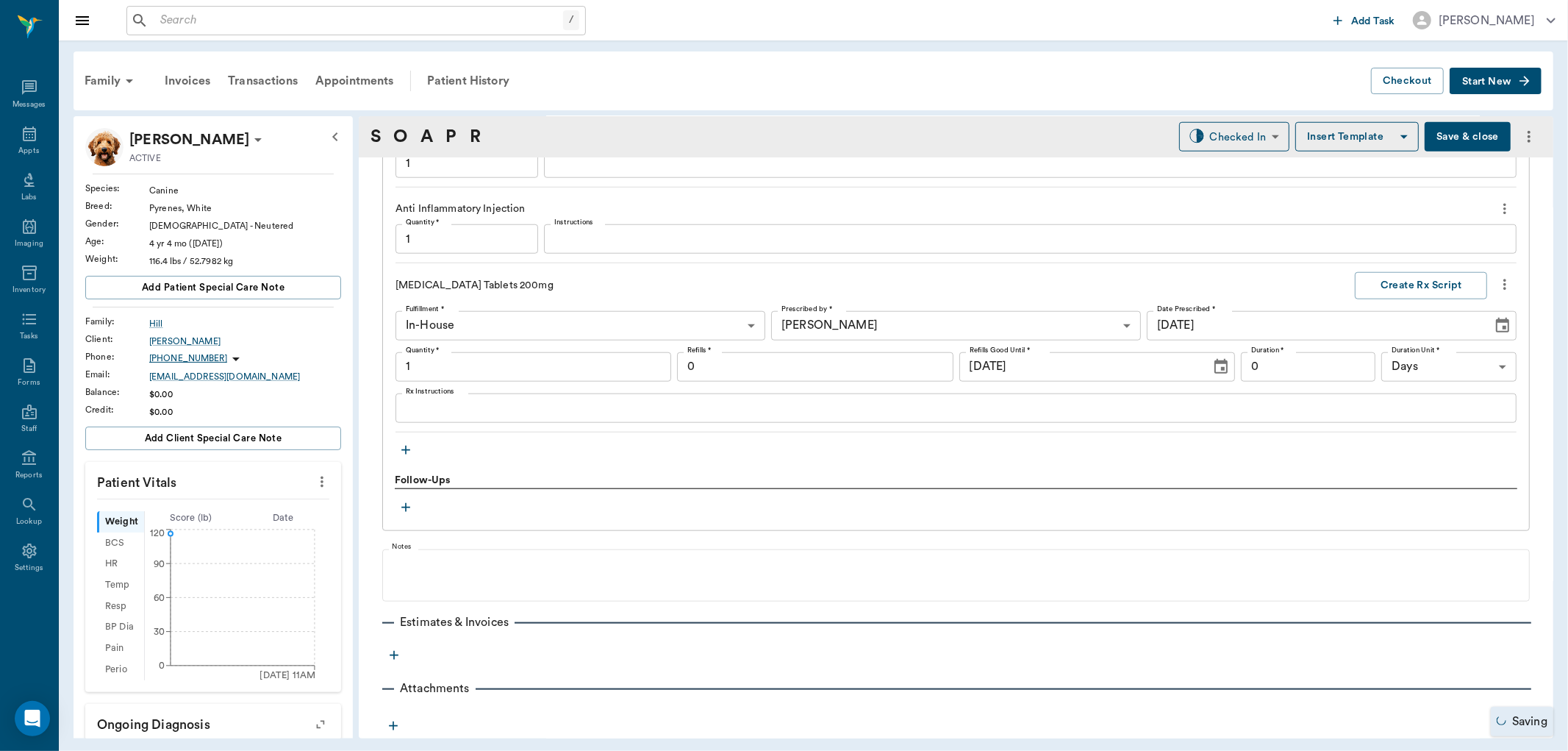
type input "1.00"
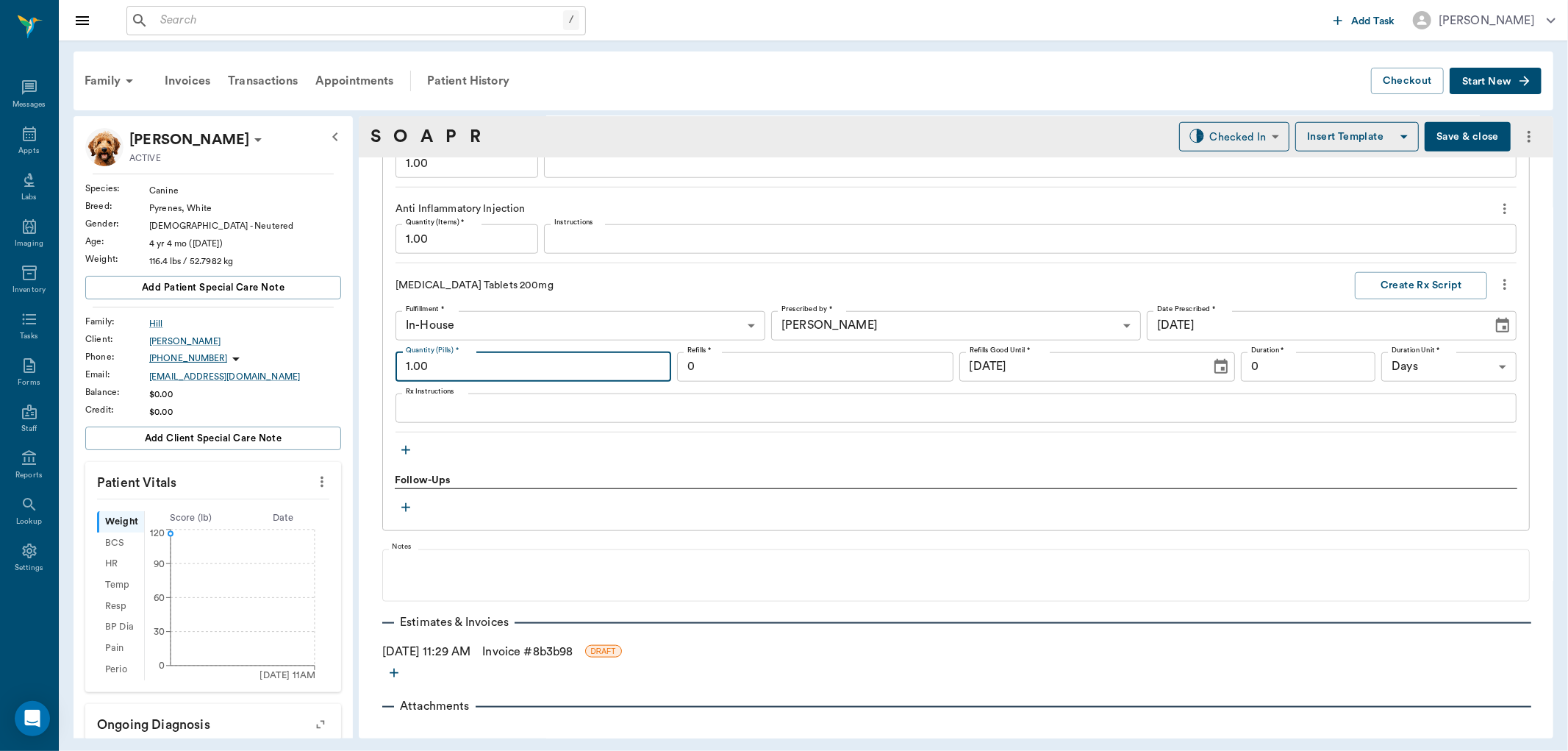
click at [563, 373] on input "1.00" at bounding box center [534, 366] width 276 height 29
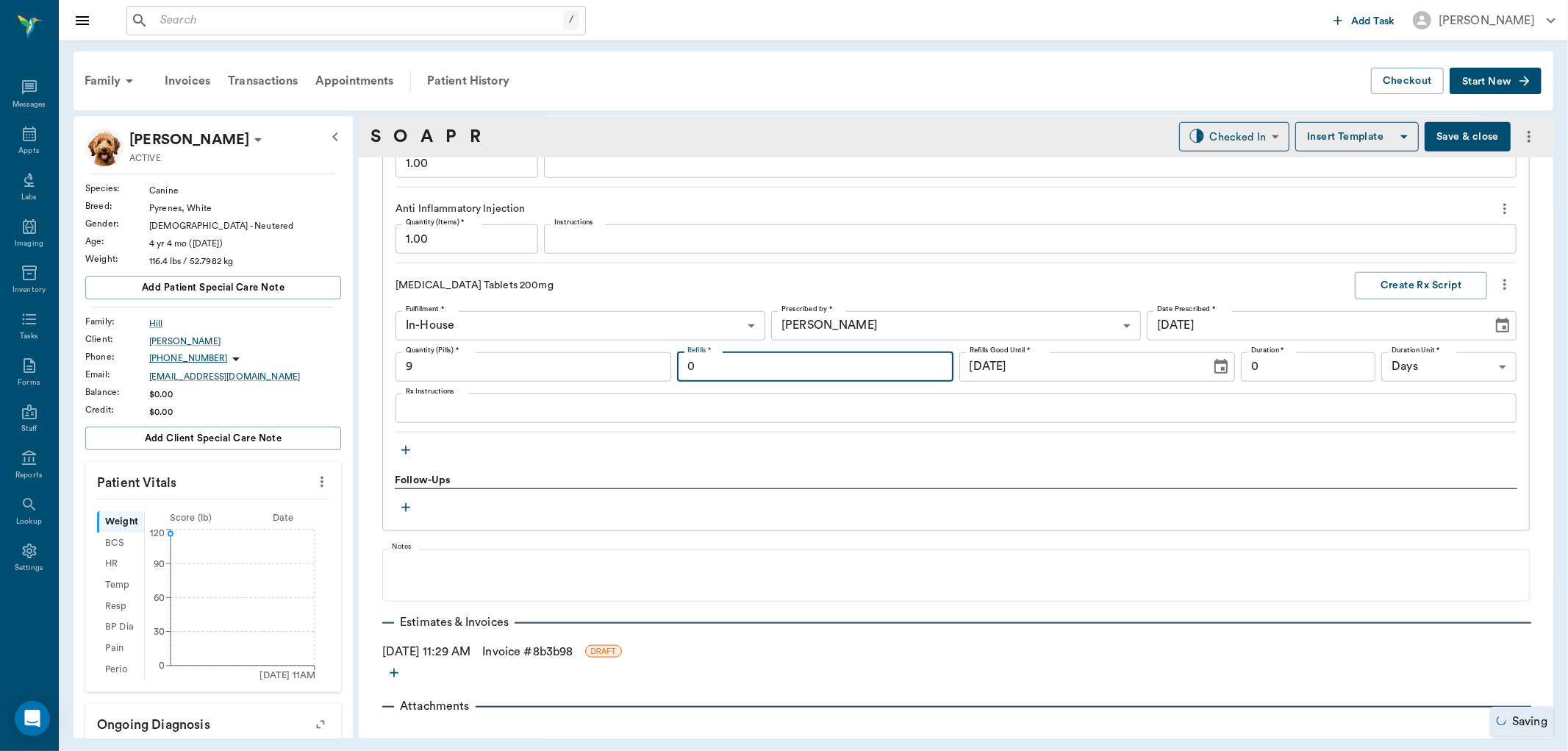
type input "9.00"
click at [575, 412] on textarea "Rx Instructions" at bounding box center [956, 408] width 1100 height 17
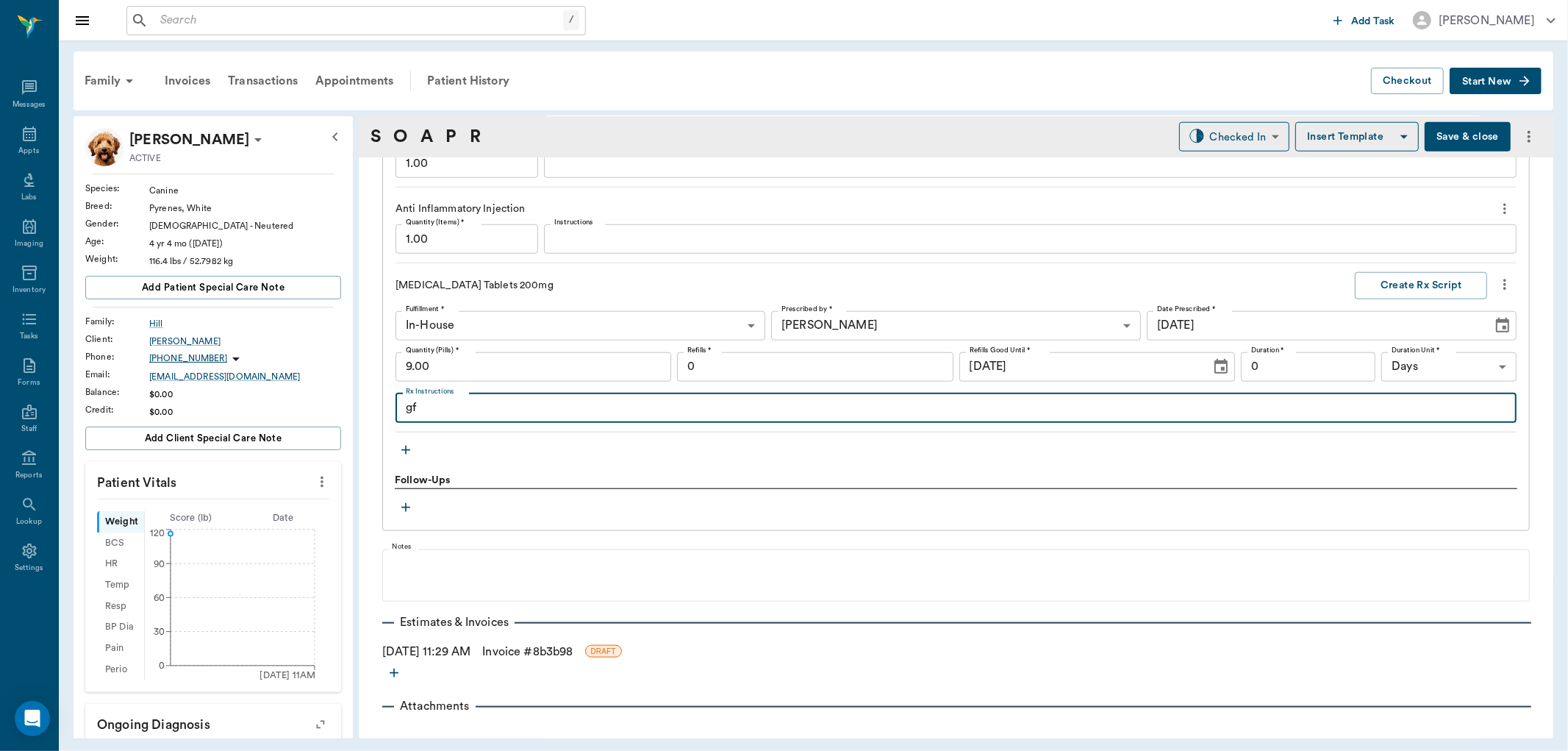
type textarea "g"
drag, startPoint x: 458, startPoint y: 412, endPoint x: 491, endPoint y: 366, distance: 56.6
click at [458, 411] on textarea "GIVE 1 1/2 TABLETS ONCE DAILY" at bounding box center [956, 408] width 1100 height 17
click at [636, 404] on textarea "GIVE 1.5 TABLETS ONCE DAILY" at bounding box center [956, 408] width 1100 height 17
type textarea "GIVE 1.5 TABLETS ONCE DAILY"
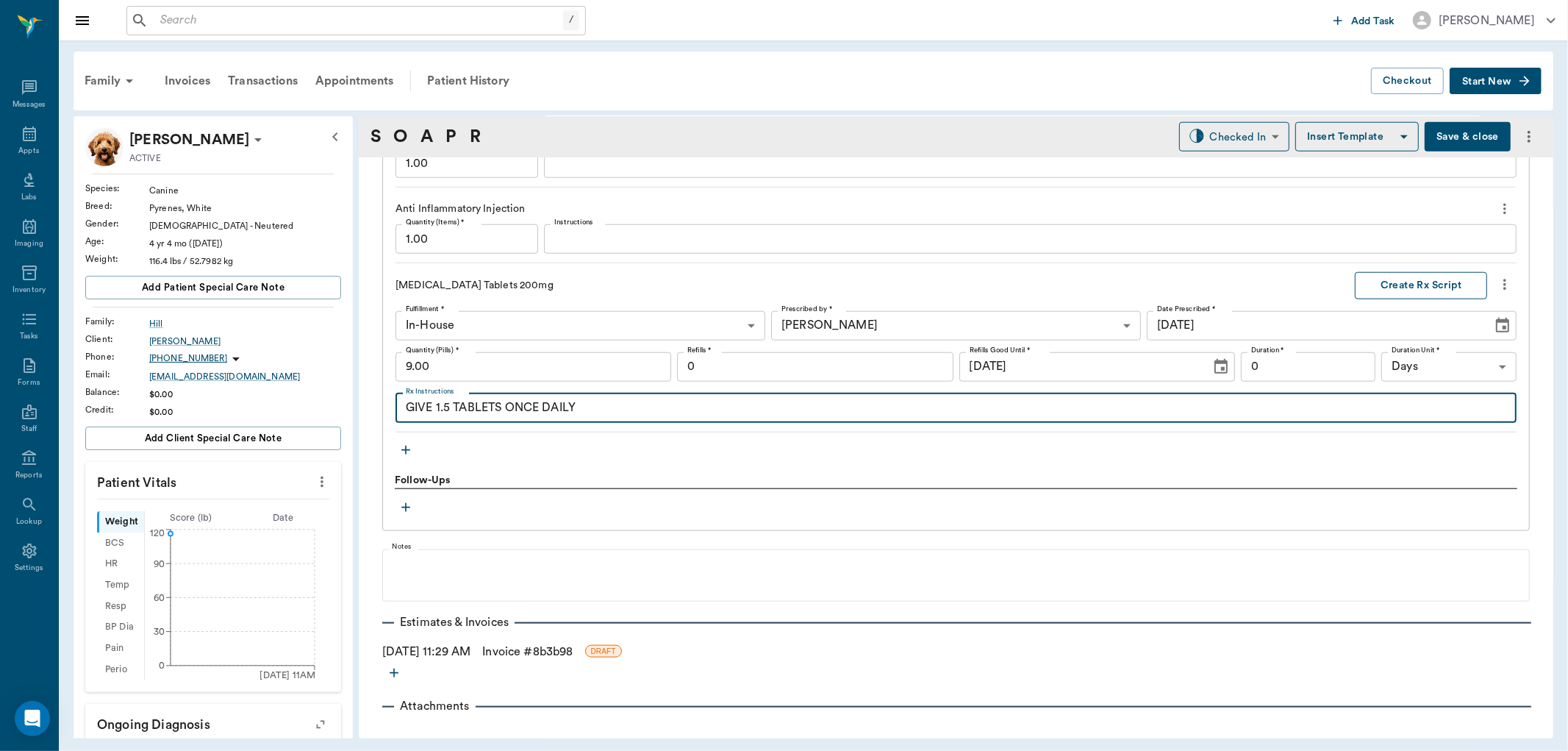
click at [1425, 285] on button "Create Rx Script" at bounding box center [1421, 285] width 132 height 27
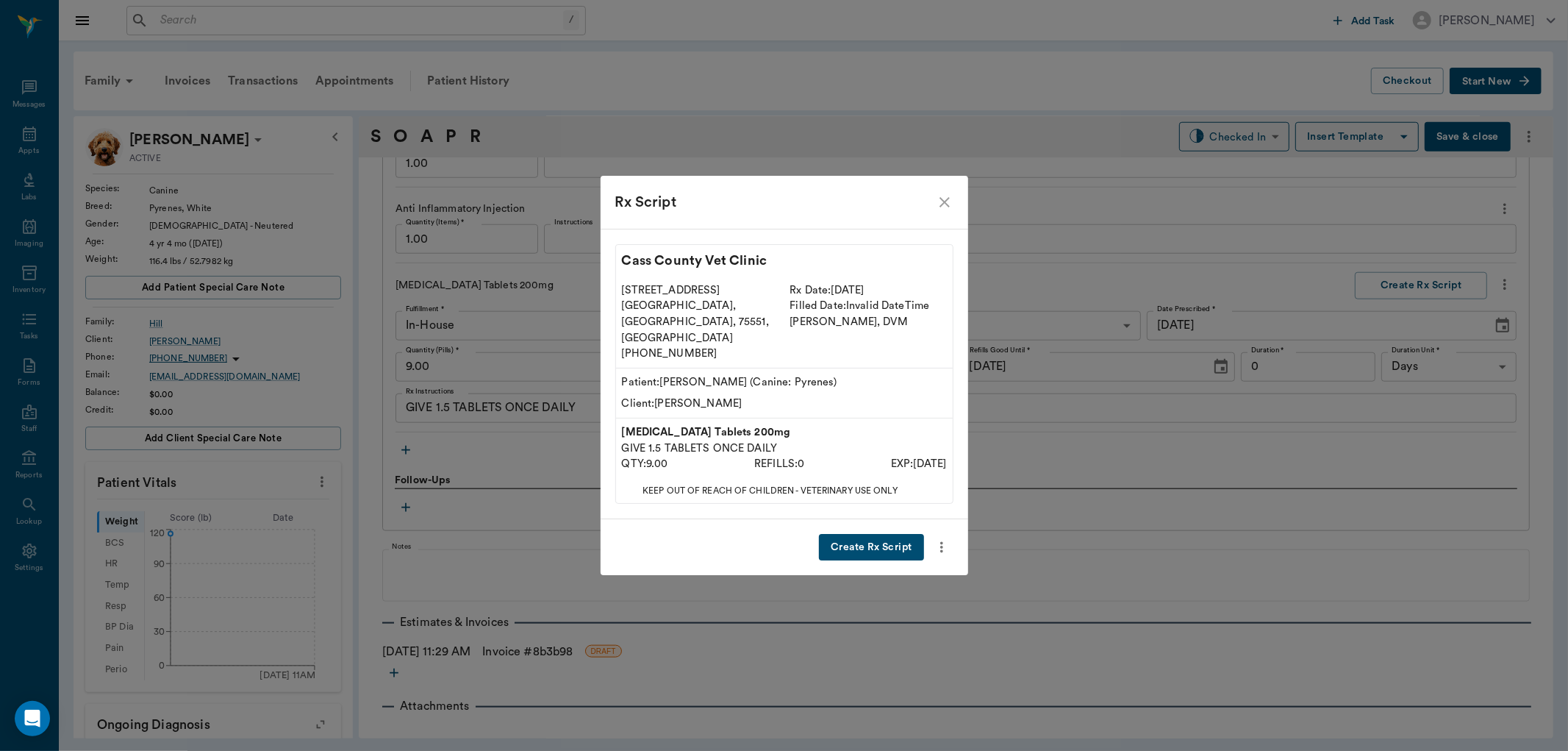
click at [866, 534] on button "Create Rx Script" at bounding box center [871, 547] width 105 height 27
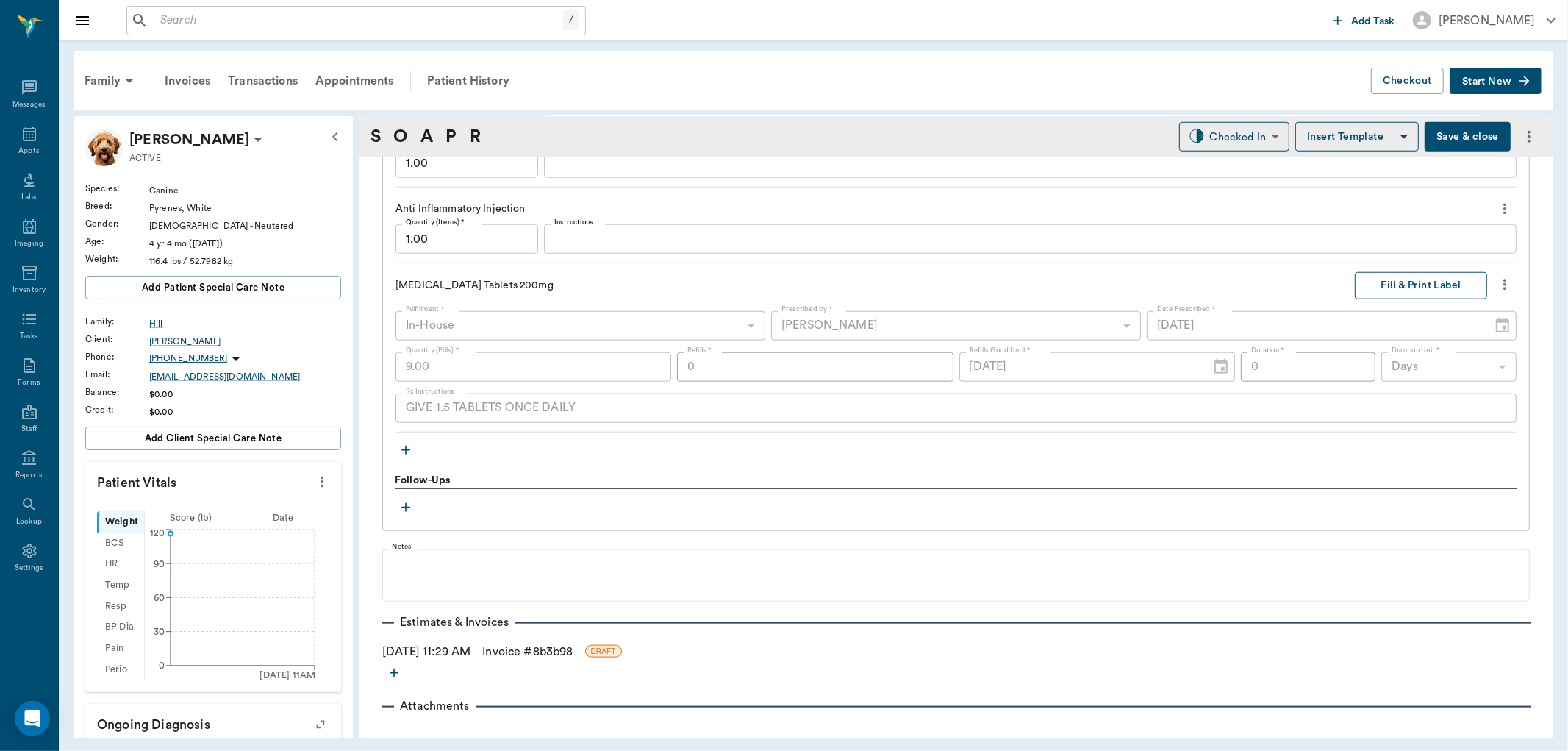
click at [1422, 282] on button "Fill & Print Label" at bounding box center [1421, 285] width 132 height 27
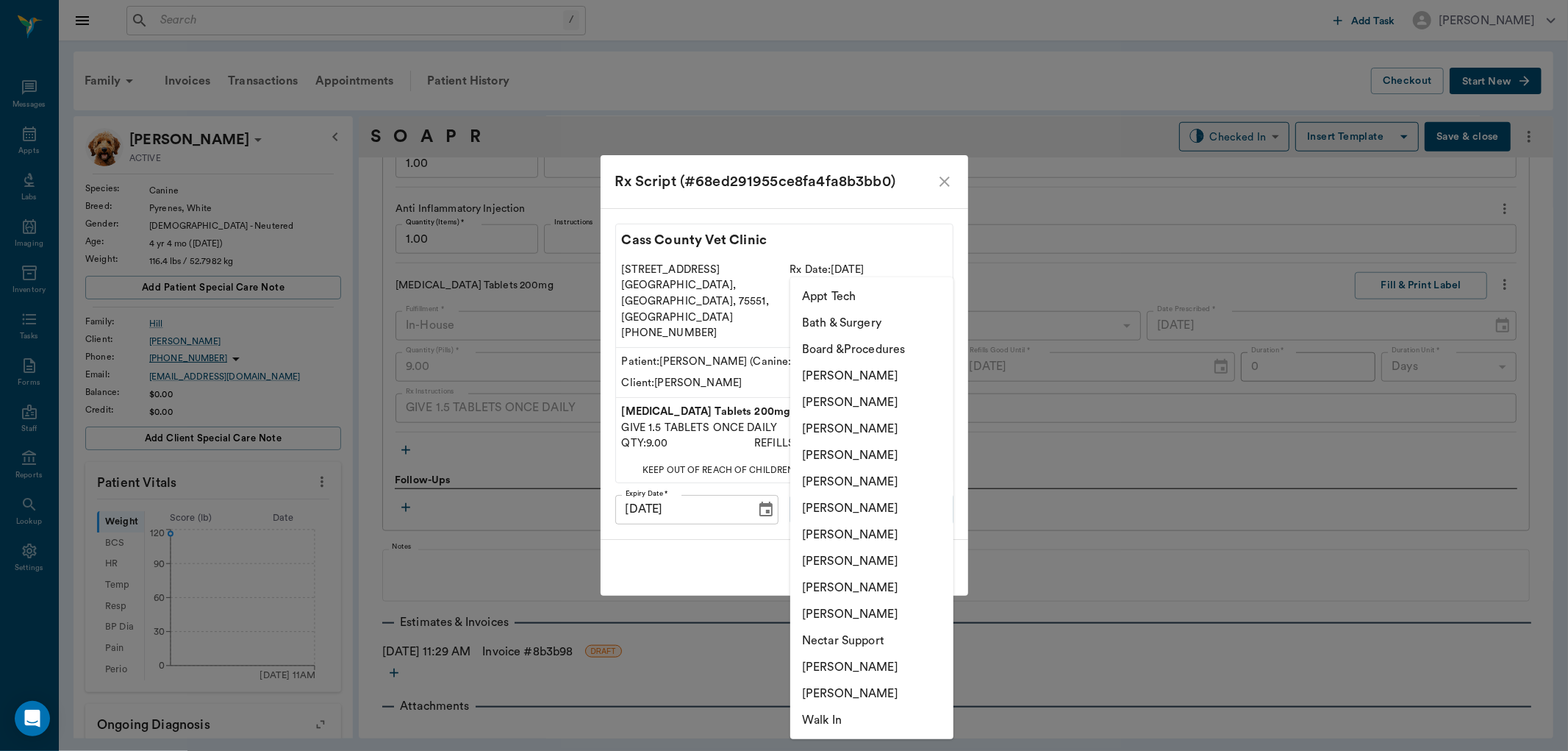
click at [865, 498] on body "/ ​ Add Task Dr. Bert Ellsworth Nectar Messages Appts Labs Imaging Inventory Ta…" at bounding box center [784, 375] width 1568 height 751
click at [880, 672] on li "[PERSON_NAME]" at bounding box center [872, 667] width 163 height 26
type input "6740bf97de10e07744acf1eb"
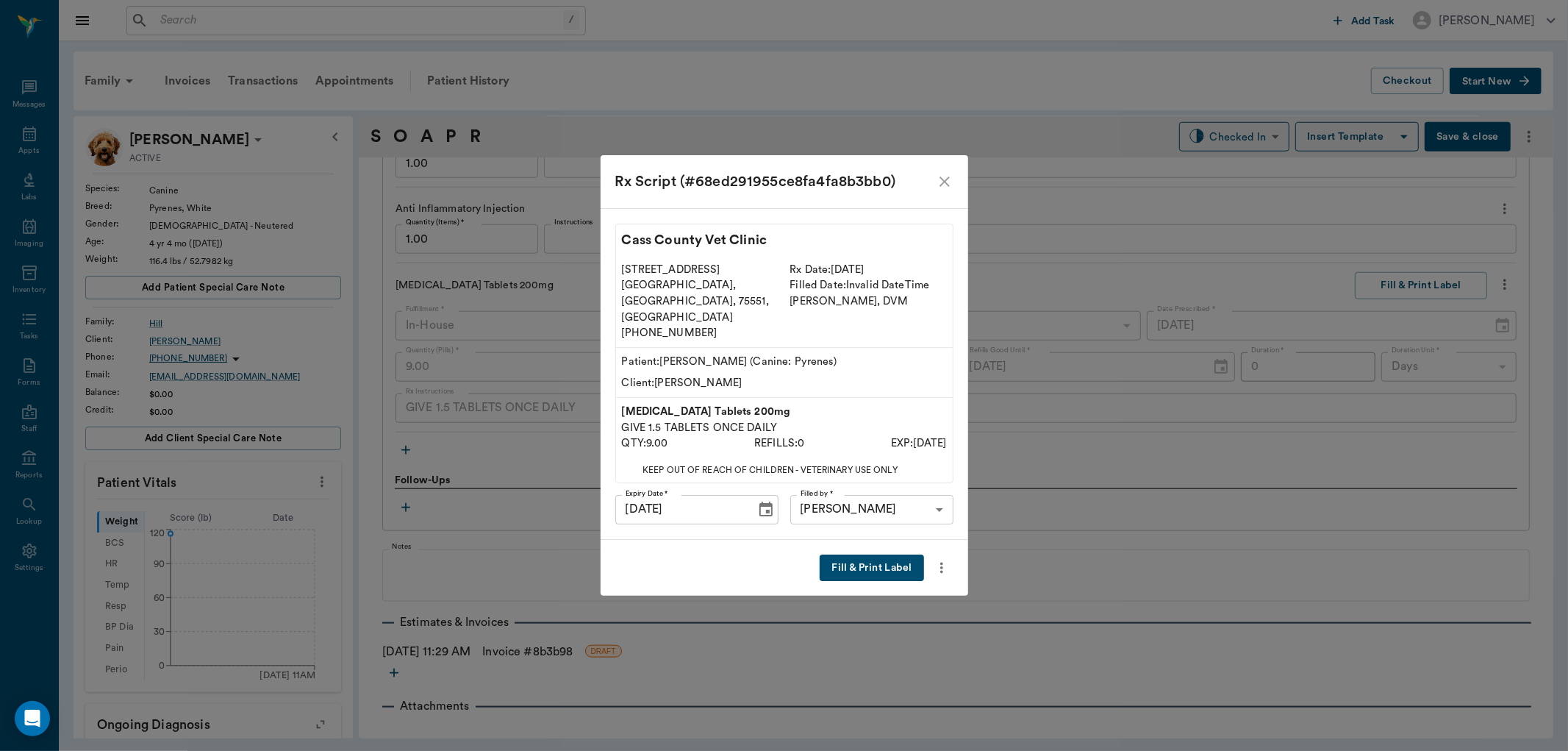
click at [879, 554] on button "Fill & Print Label" at bounding box center [871, 568] width 104 height 27
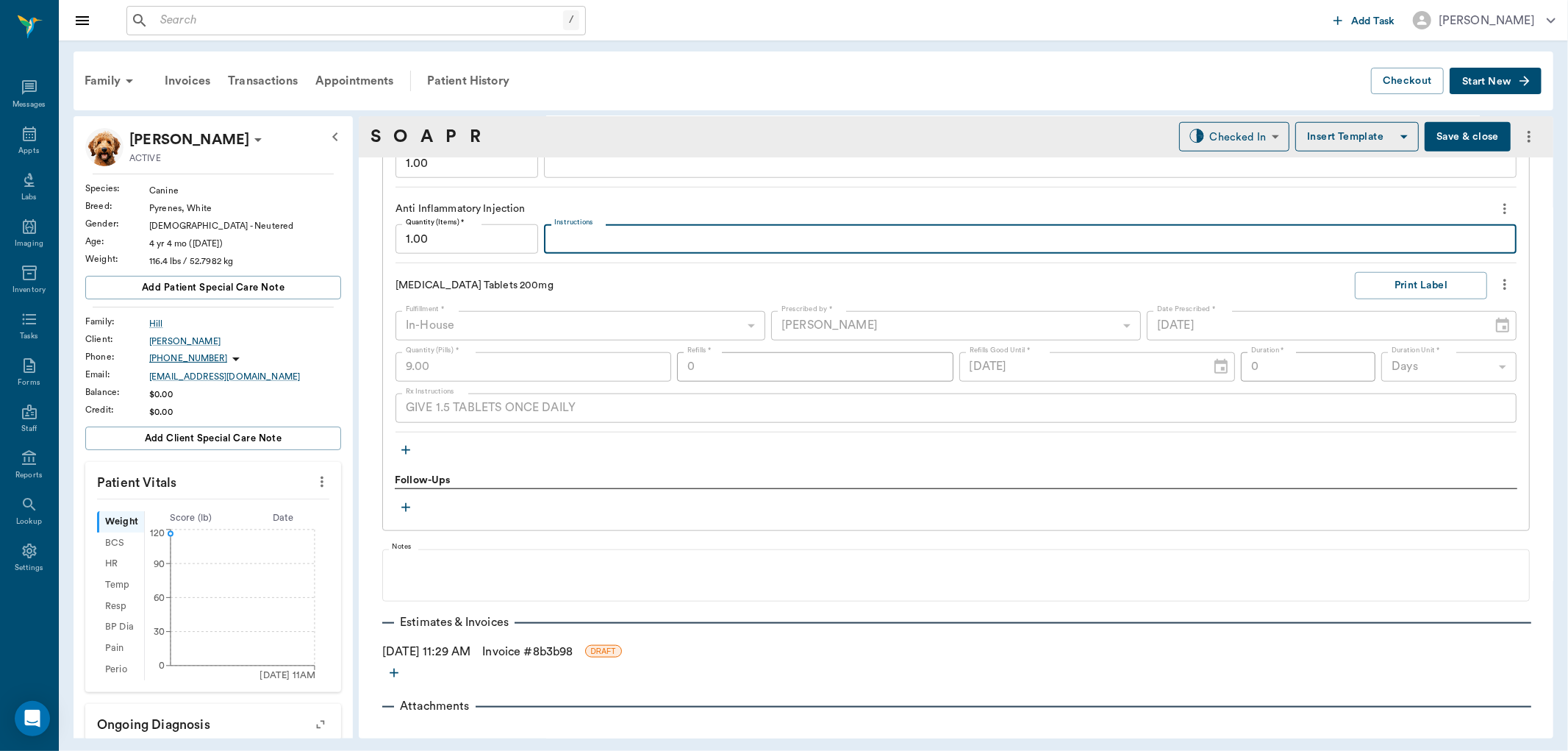
click at [637, 238] on textarea "Instructions" at bounding box center [1030, 239] width 952 height 17
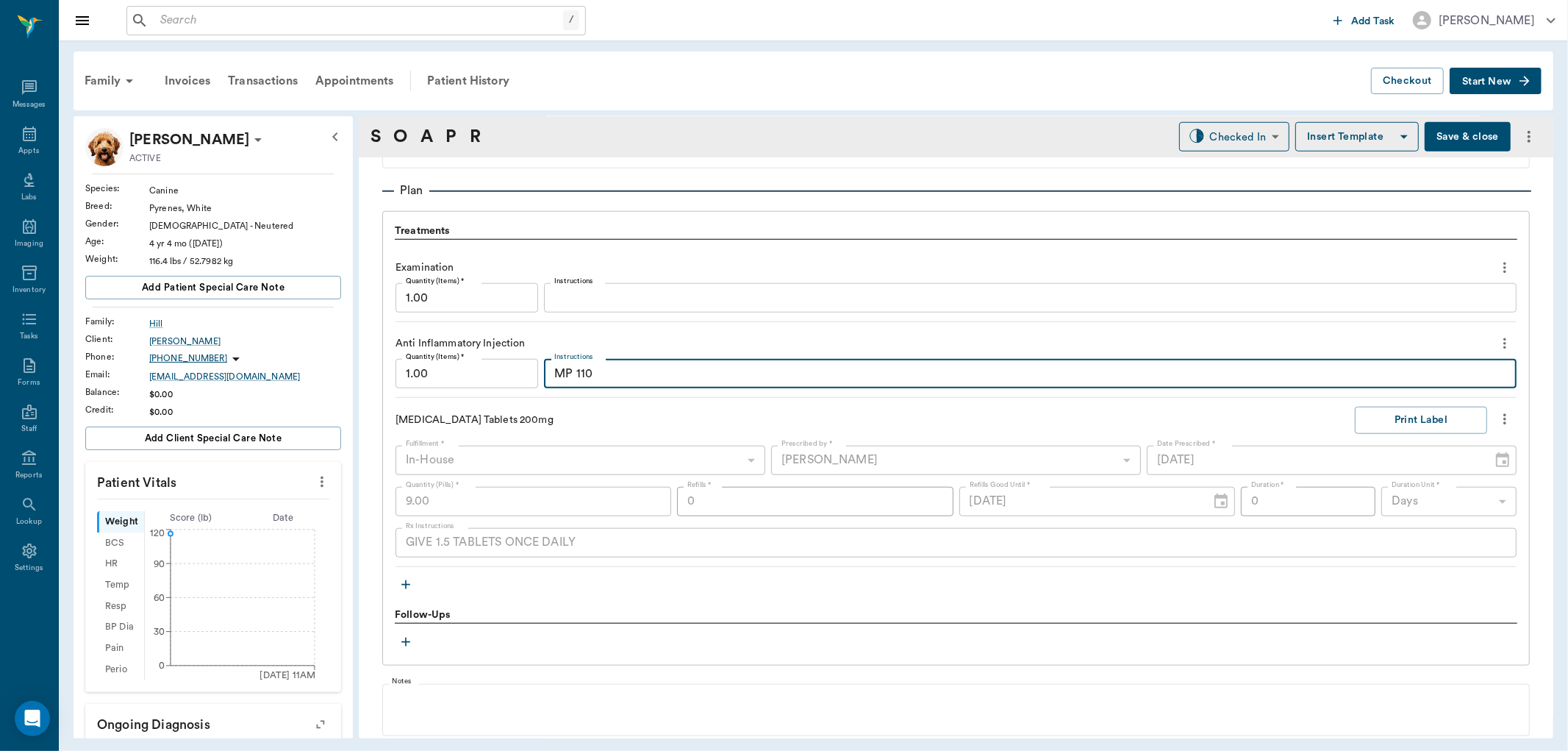
scroll to position [1054, 0]
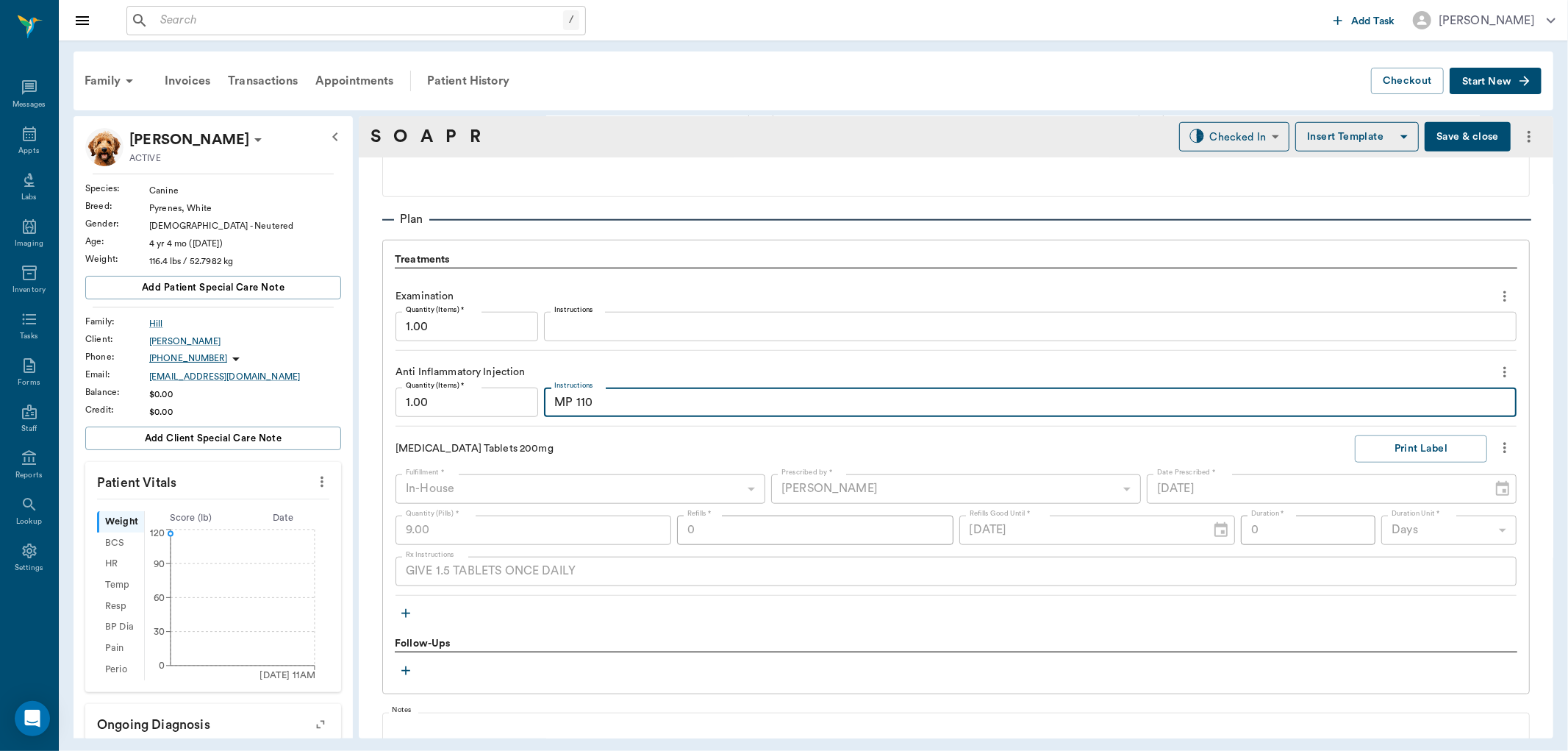
type textarea "MP 110"
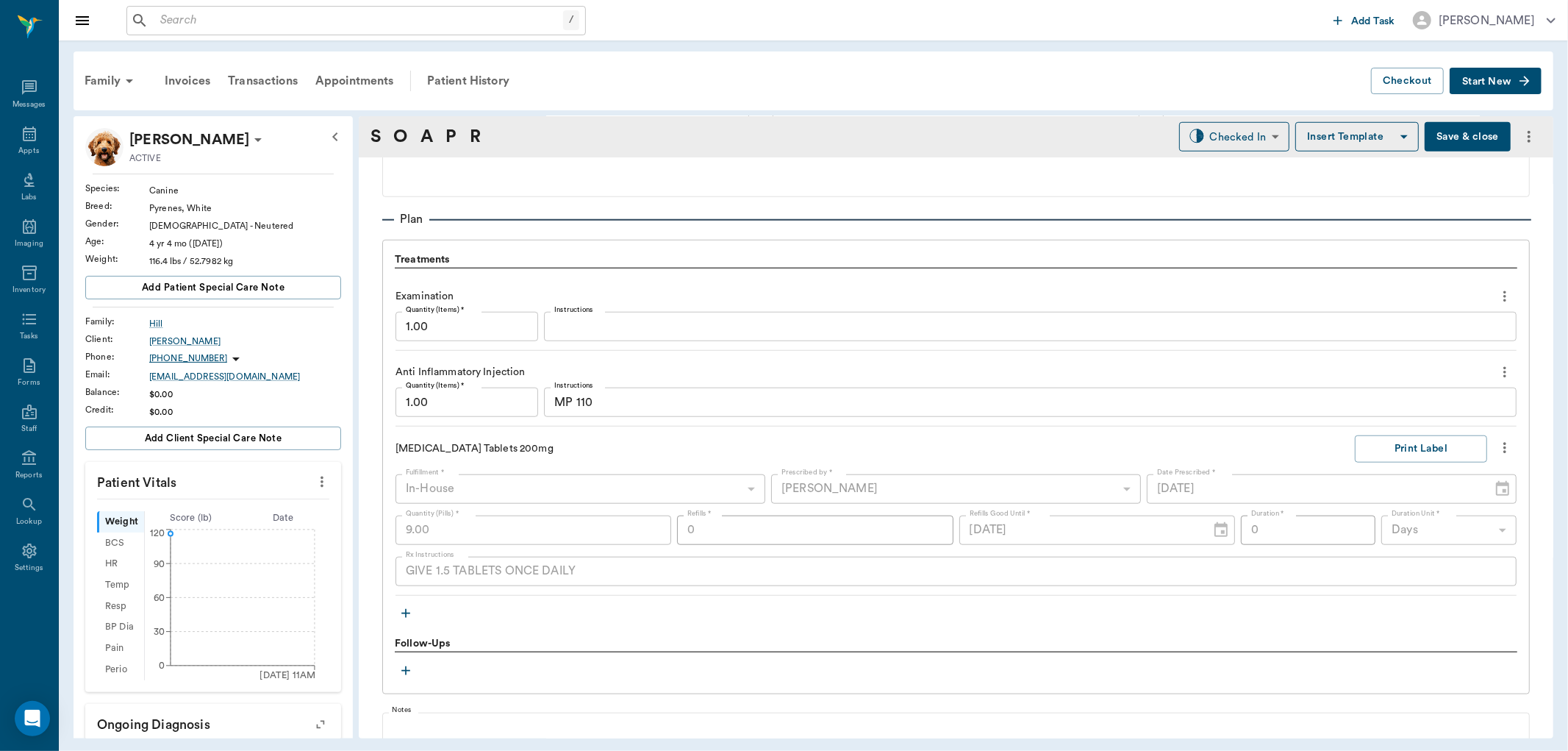
click at [399, 615] on icon "button" at bounding box center [406, 613] width 15 height 15
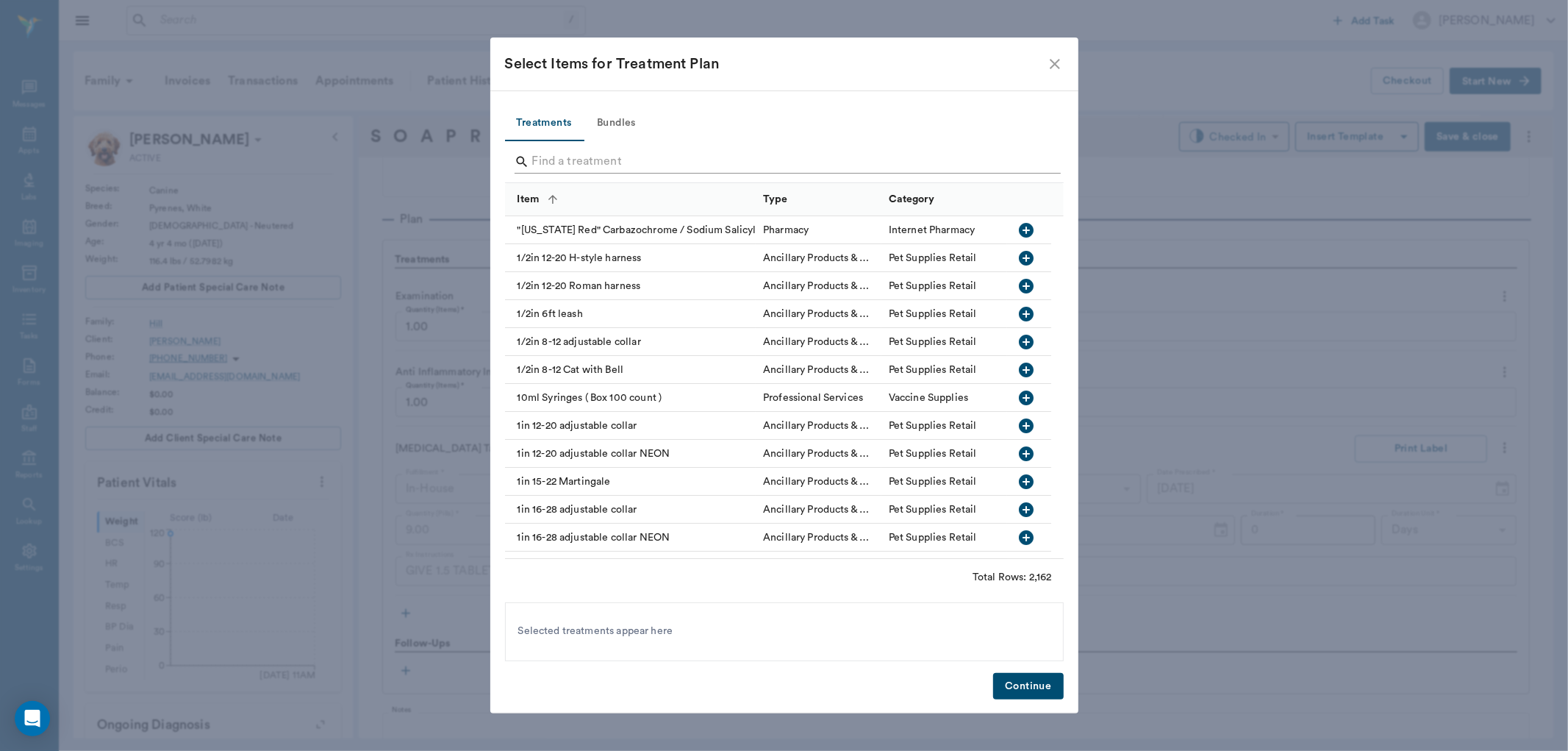
click at [552, 155] on input "Search" at bounding box center [785, 162] width 507 height 24
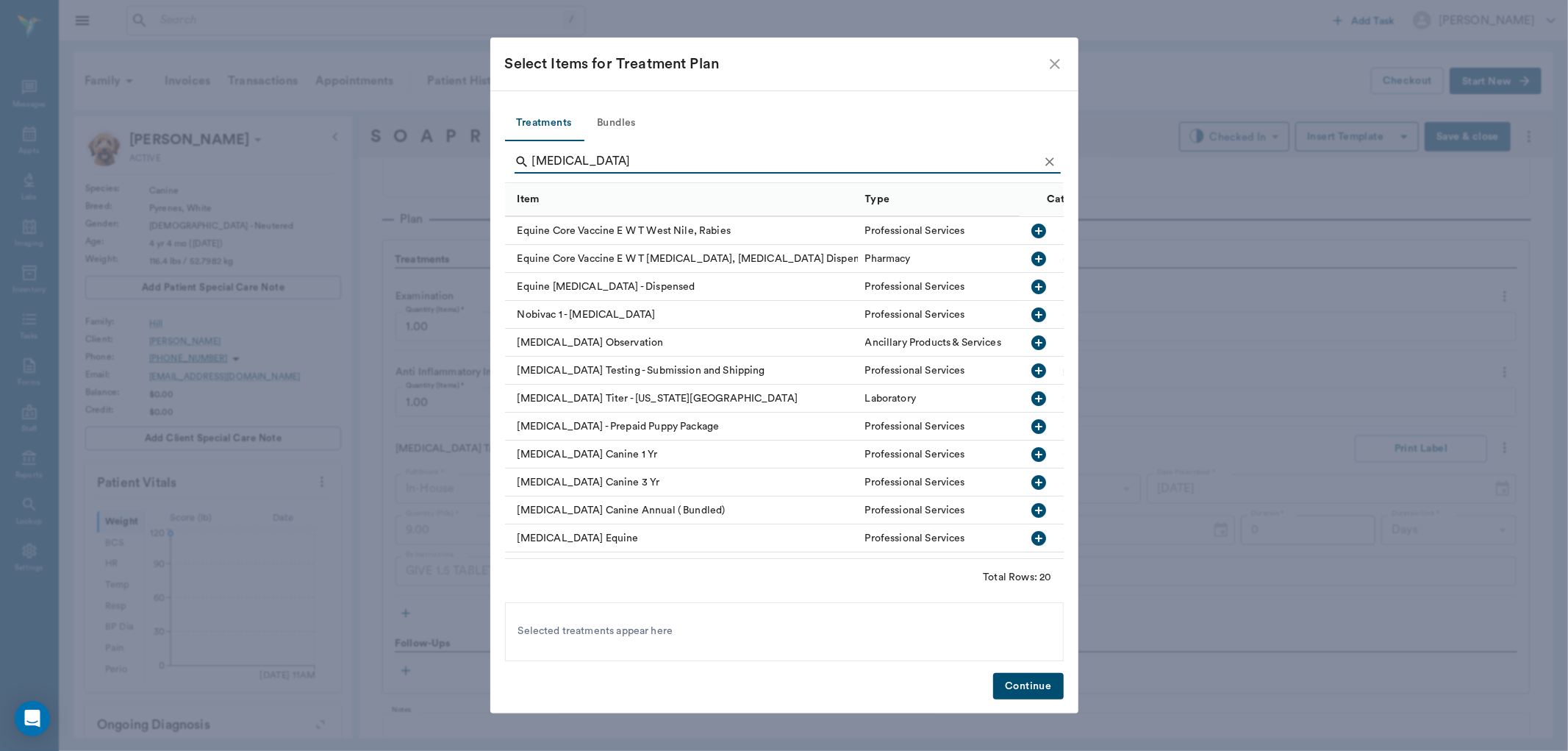
scroll to position [82, 0]
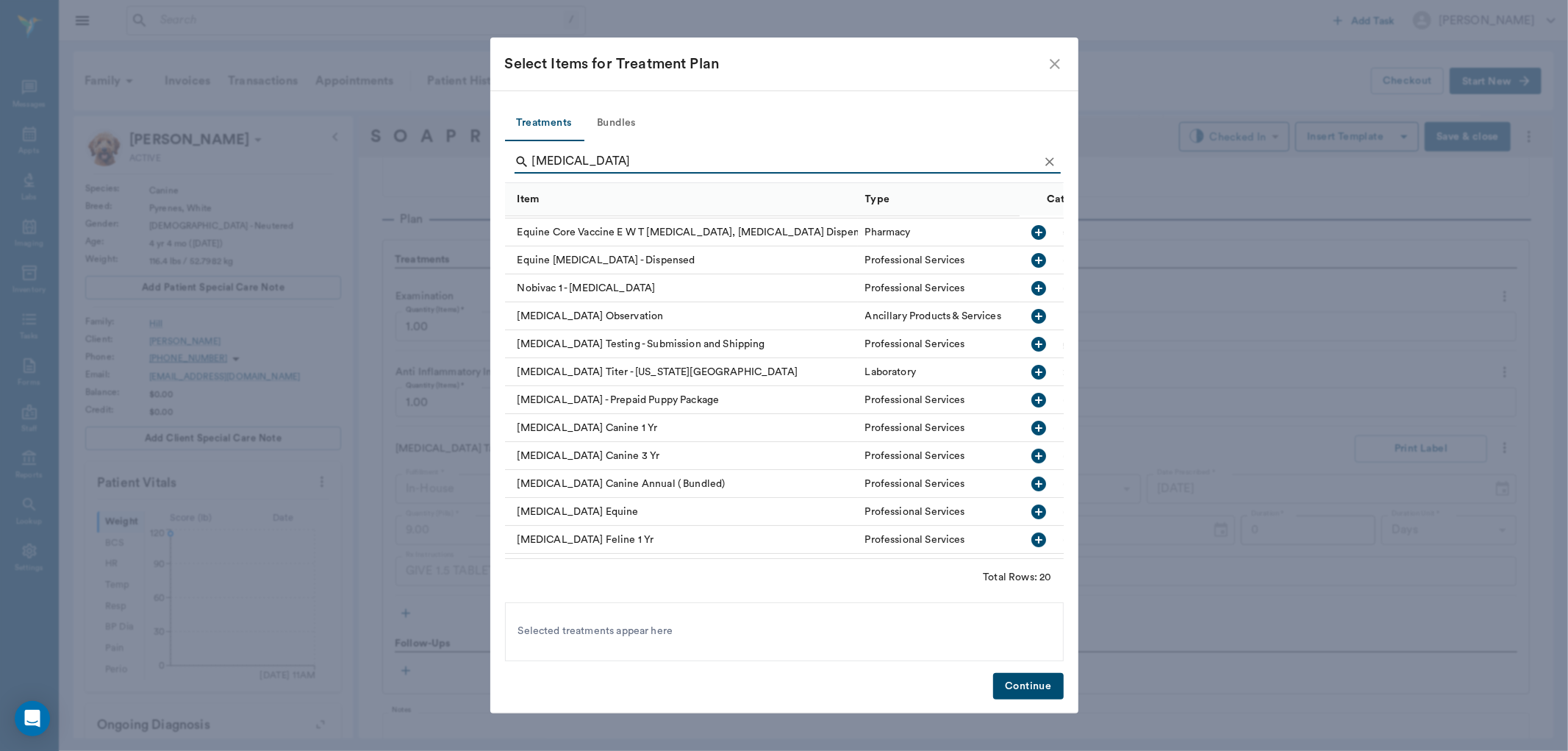
type input "RABIES"
click at [1031, 424] on icon "button" at bounding box center [1038, 428] width 15 height 15
click at [1023, 686] on button "Continue" at bounding box center [1028, 687] width 70 height 27
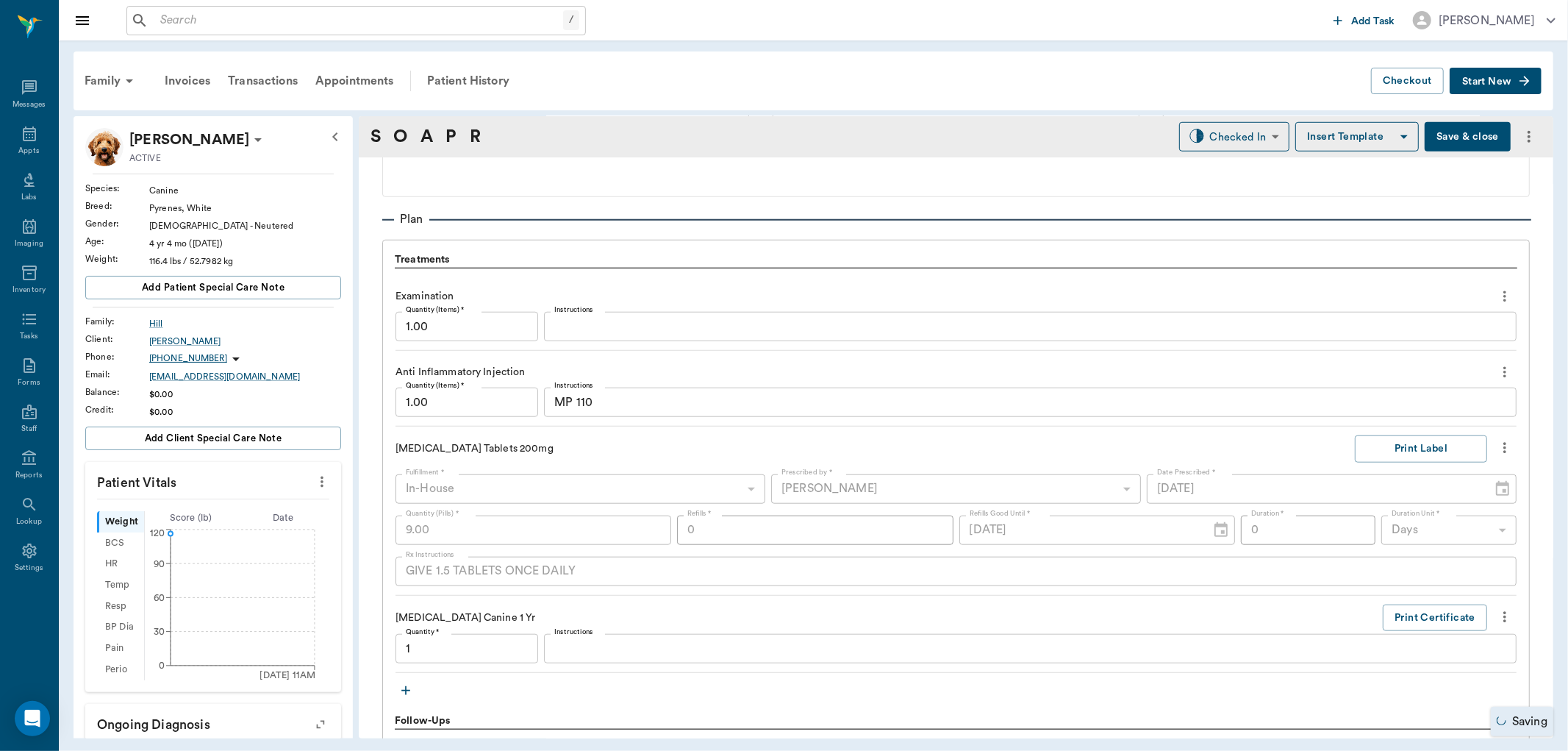
type input "1.00"
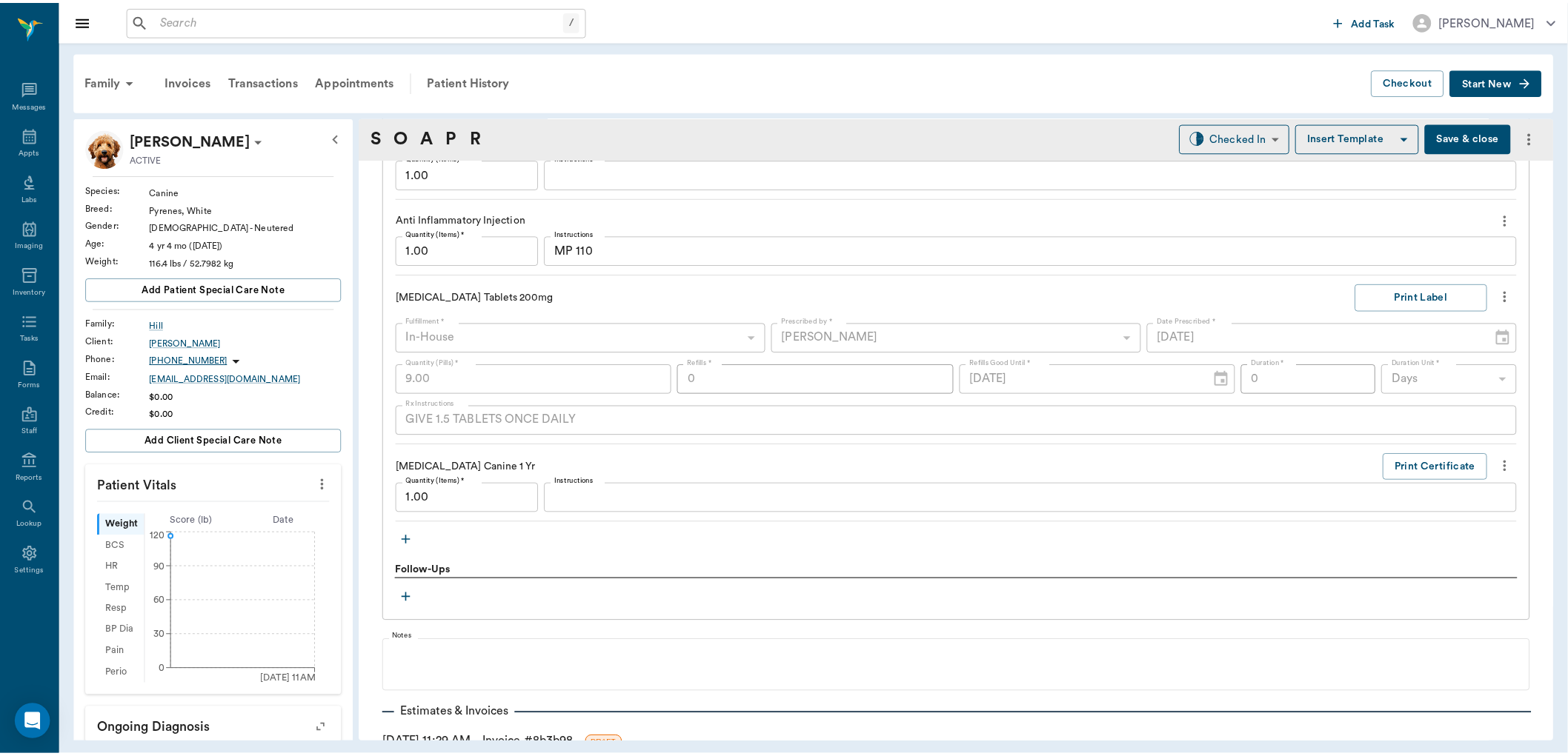
scroll to position [1308, 0]
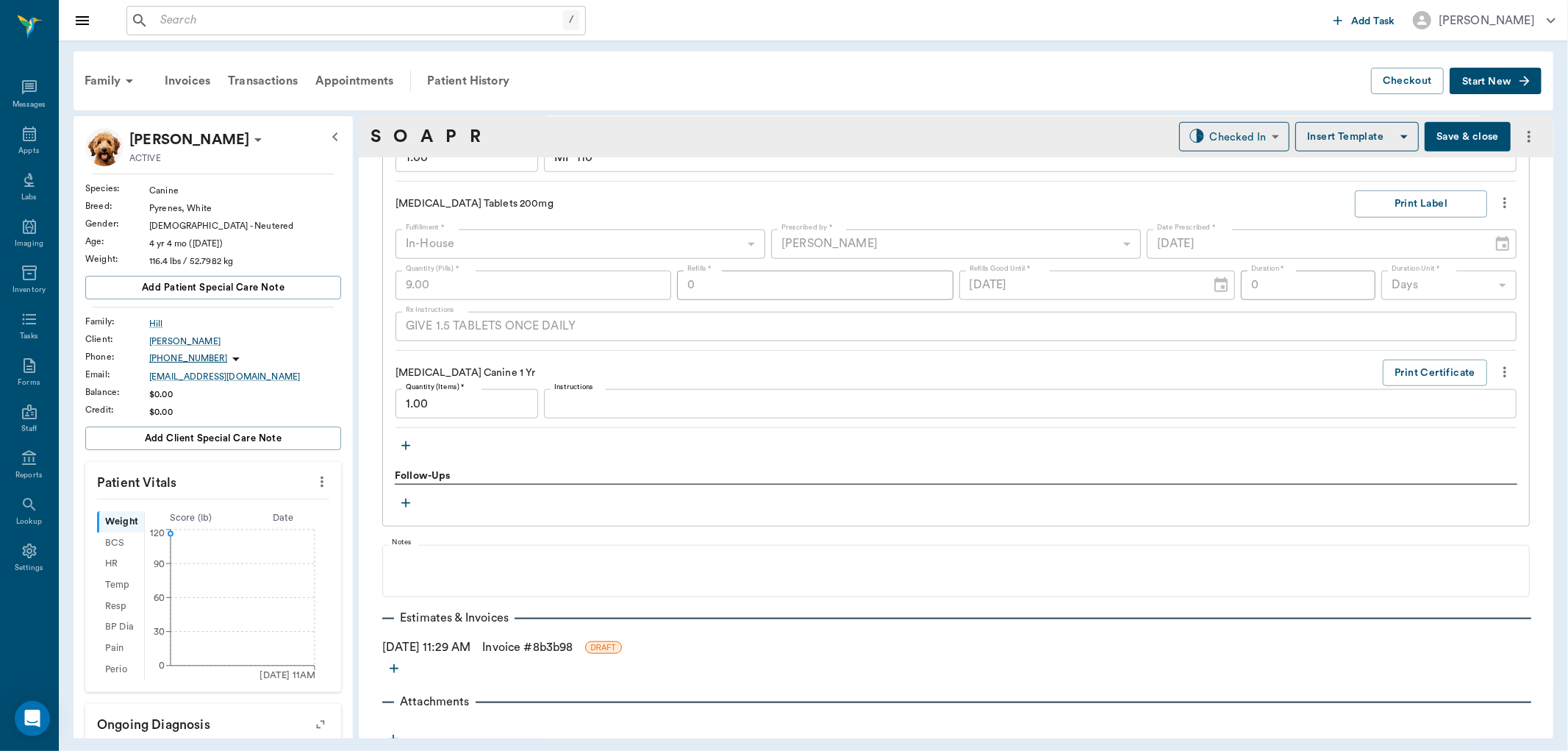
click at [513, 649] on link "Invoice # 8b3b98" at bounding box center [527, 647] width 90 height 17
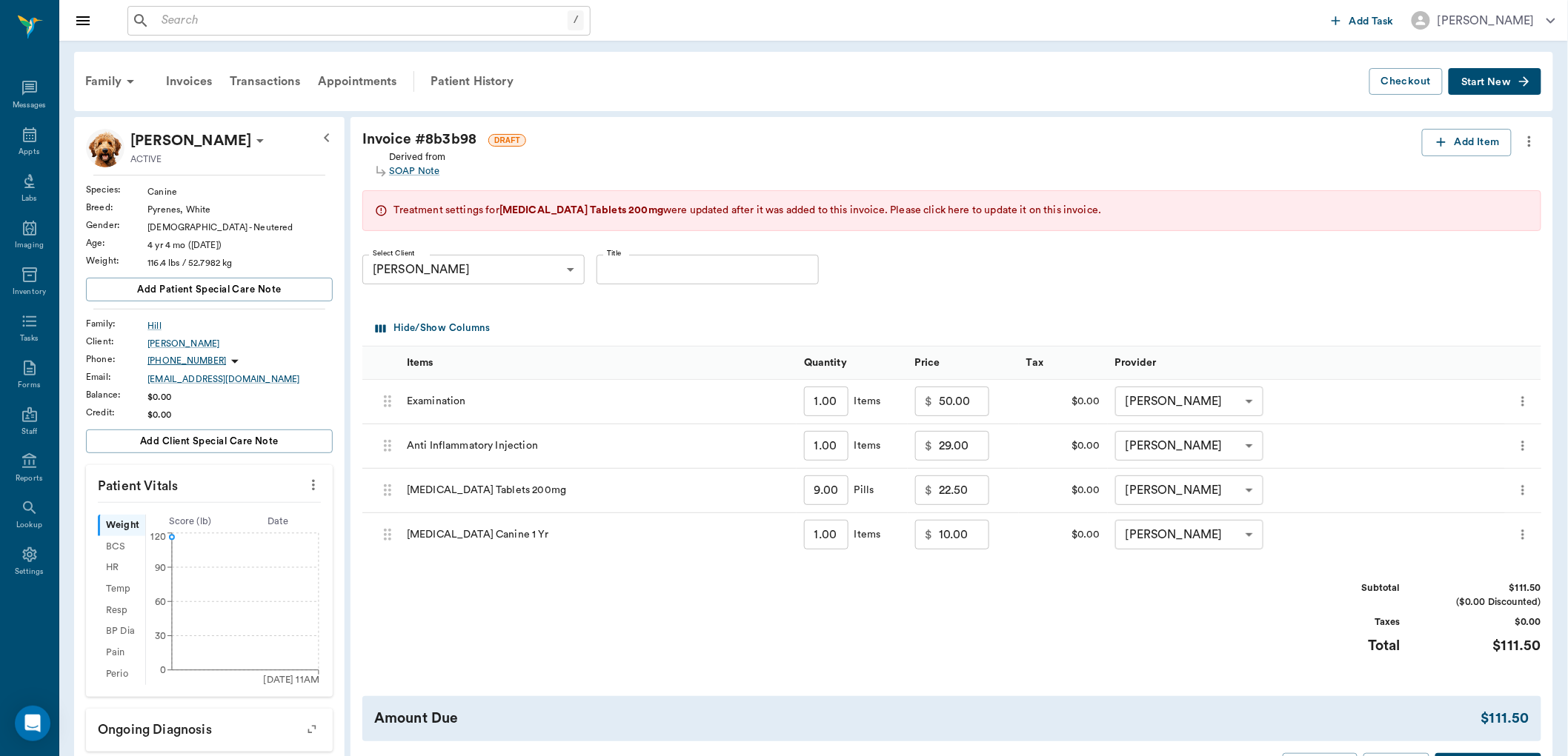
click at [975, 205] on span "Please click here to update it on this invoice." at bounding box center [995, 210] width 211 height 10
type input "29.70"
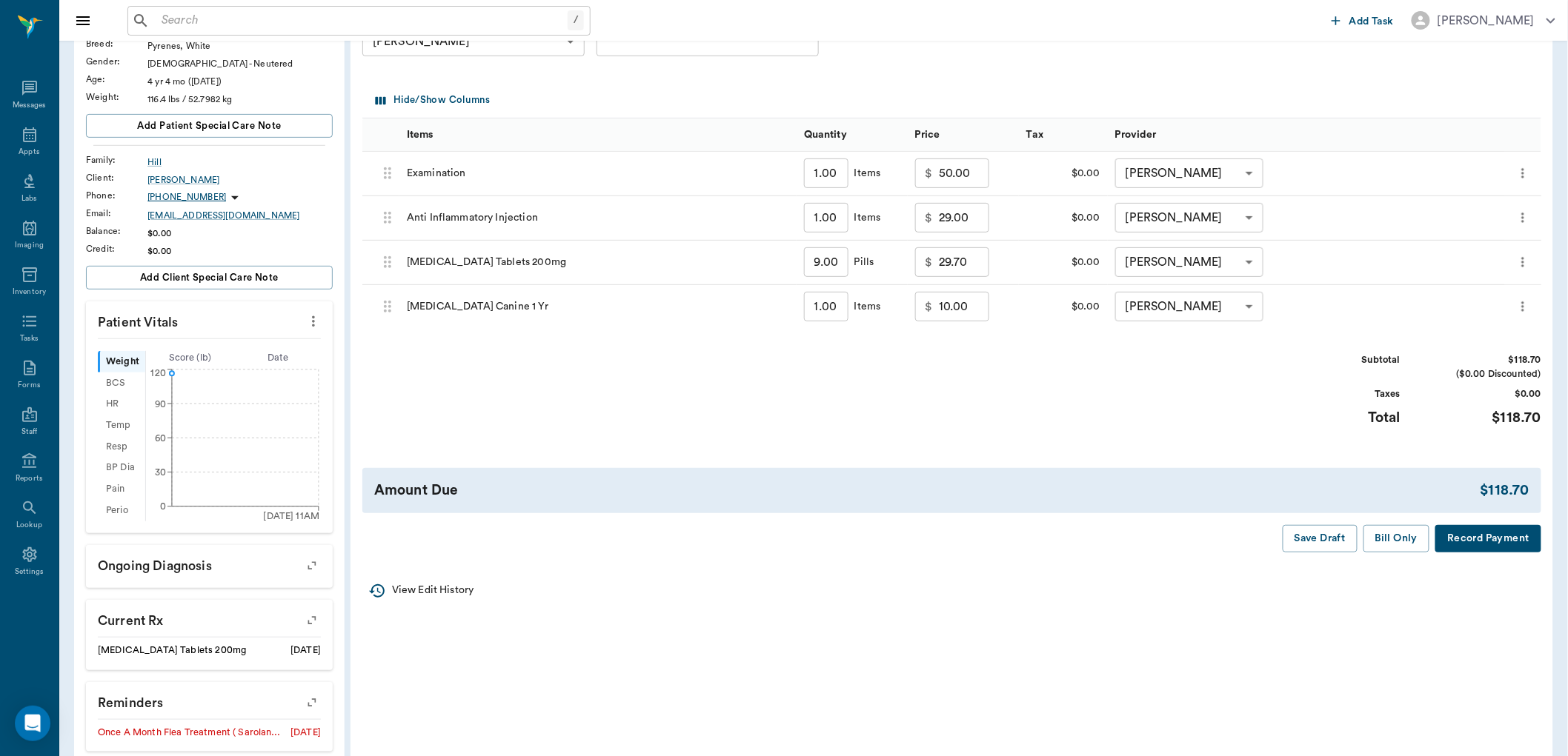
scroll to position [164, 0]
click at [1393, 536] on button "Bill Only" at bounding box center [1396, 538] width 66 height 27
click at [168, 179] on div "Jerry Hill" at bounding box center [240, 179] width 185 height 14
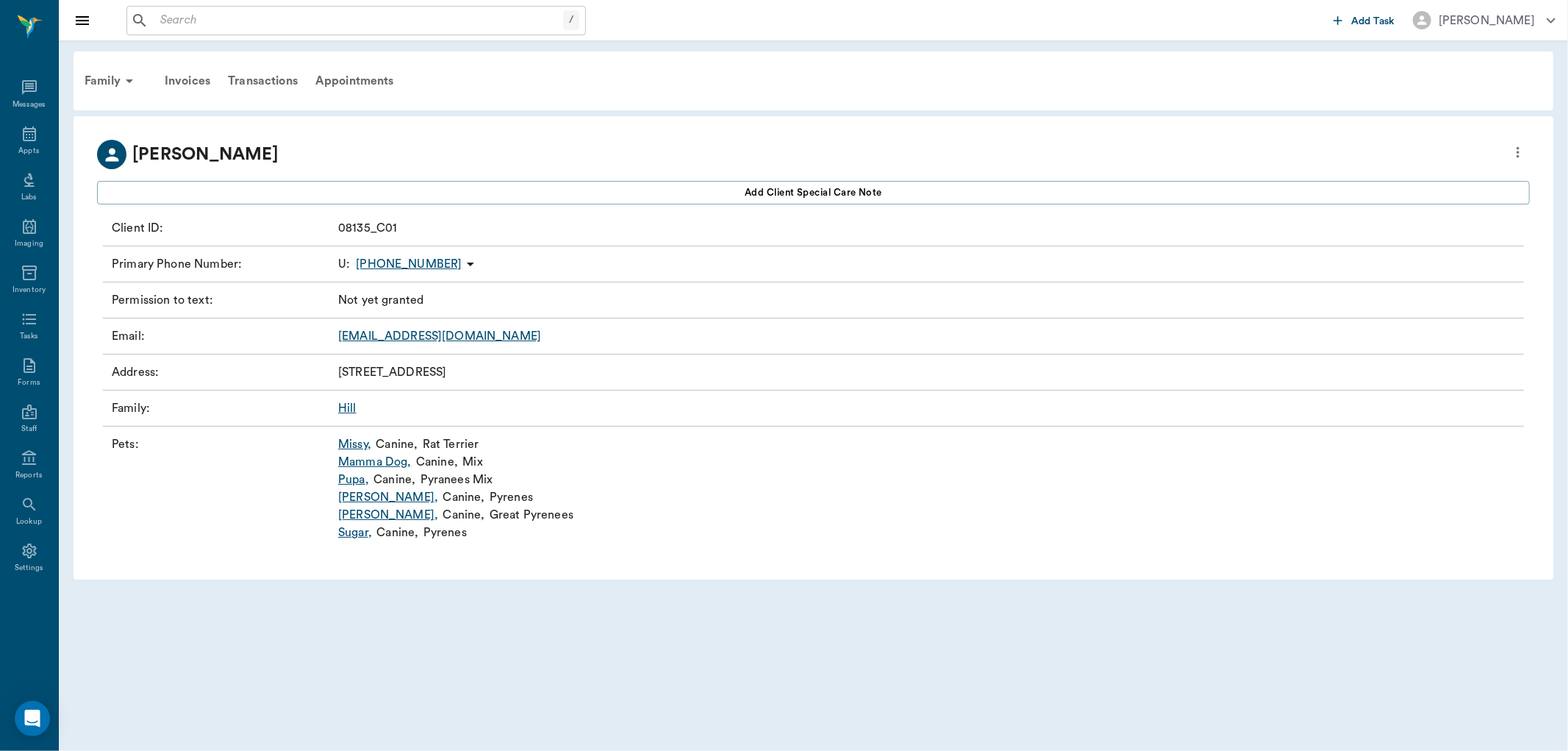
click at [346, 450] on link "Missy ," at bounding box center [355, 444] width 33 height 17
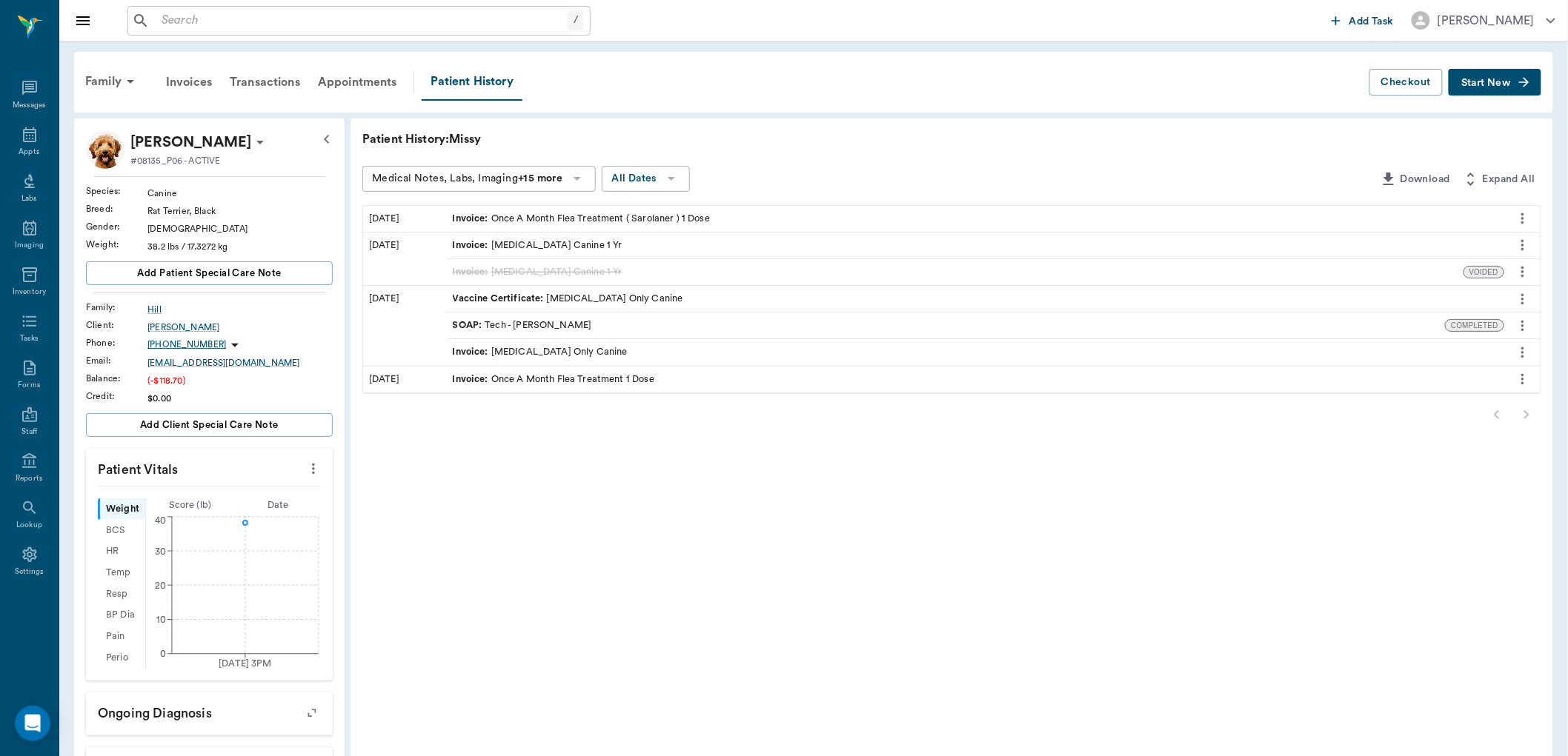
click at [1517, 85] on icon "button" at bounding box center [1524, 82] width 15 height 15
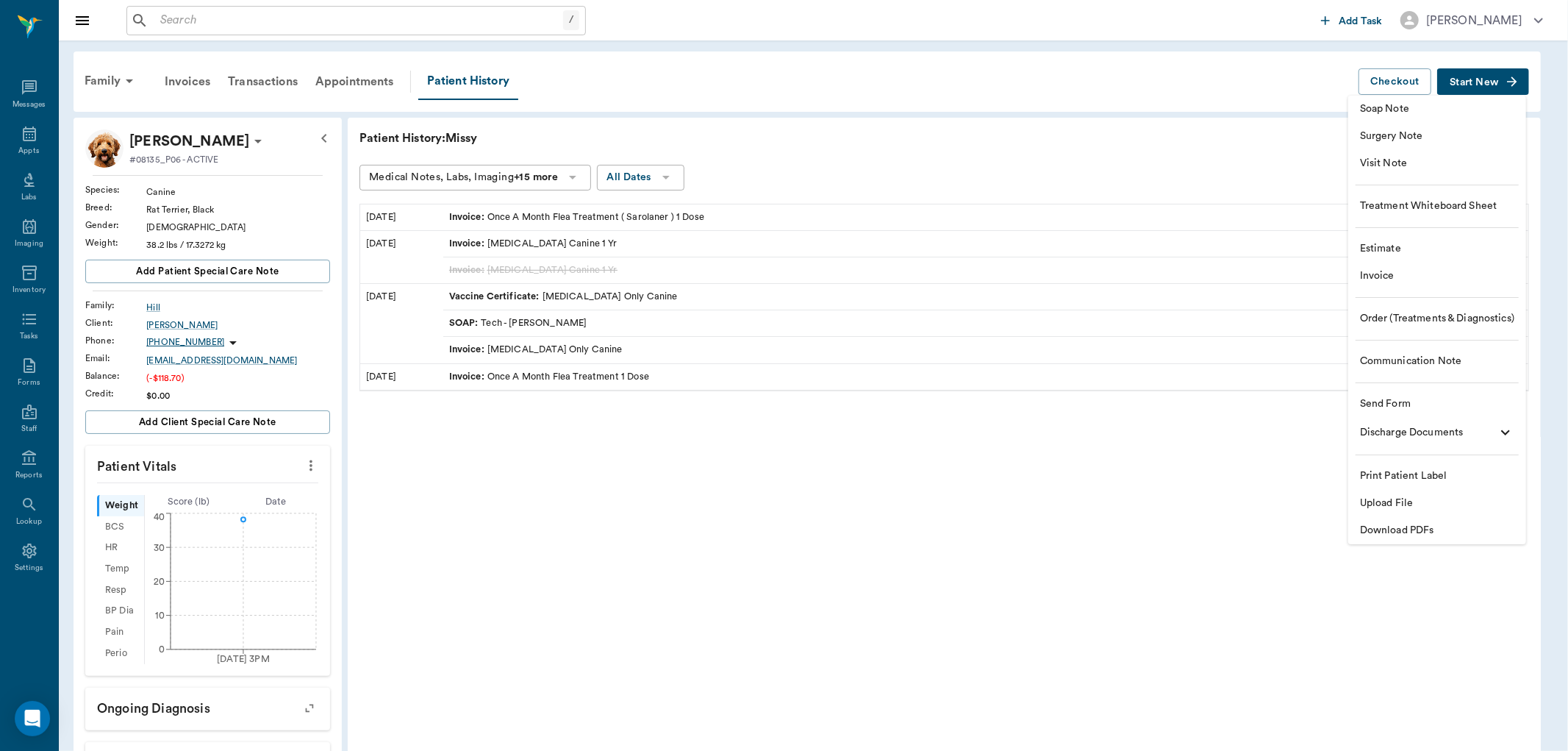
click at [1405, 104] on span "Soap Note" at bounding box center [1437, 109] width 155 height 15
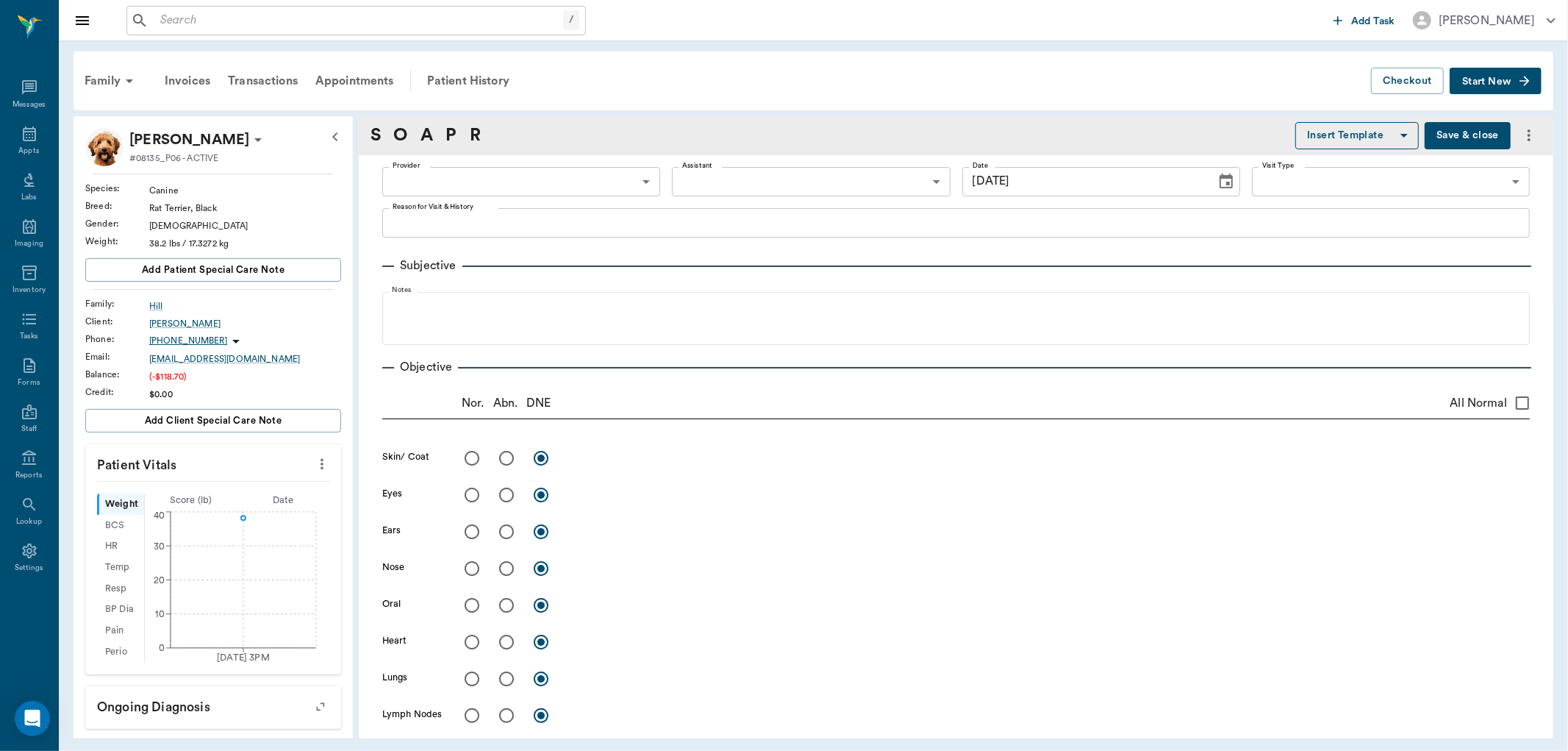
type input "[DATE]"
click at [482, 167] on body "/ ​ Add Task Dr. Bert Ellsworth Nectar Messages Appts Labs Imaging Inventory Ta…" at bounding box center [784, 375] width 1568 height 751
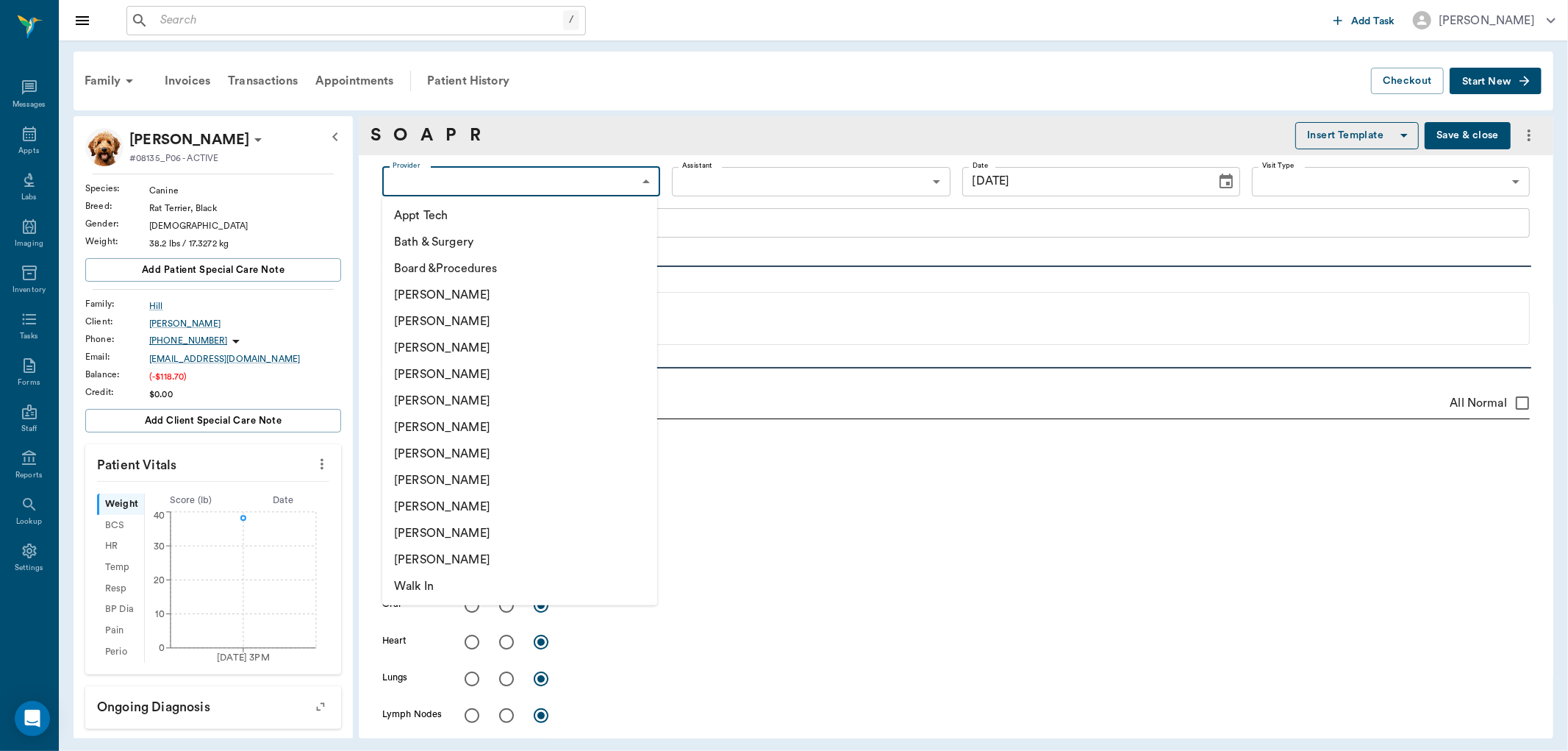
click at [491, 377] on li "[PERSON_NAME]" at bounding box center [519, 374] width 275 height 26
type input "63ec2f075fda476ae8351a4d"
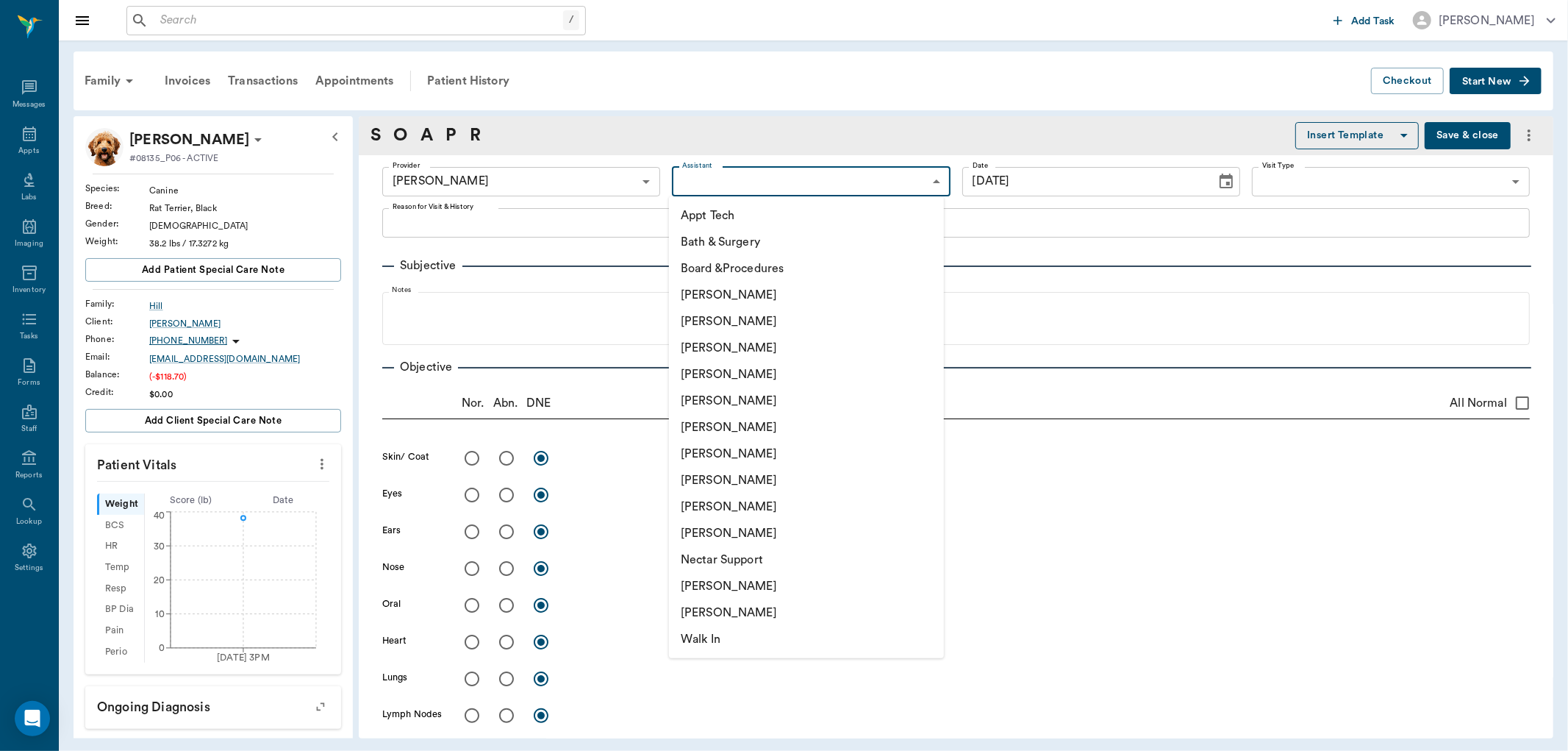
click at [753, 171] on body "/ ​ Add Task Dr. Bert Ellsworth Nectar Messages Appts Labs Imaging Inventory Ta…" at bounding box center [784, 375] width 1568 height 751
click at [751, 580] on li "[PERSON_NAME]" at bounding box center [806, 586] width 275 height 26
type input "6740bf97de10e07744acf1eb"
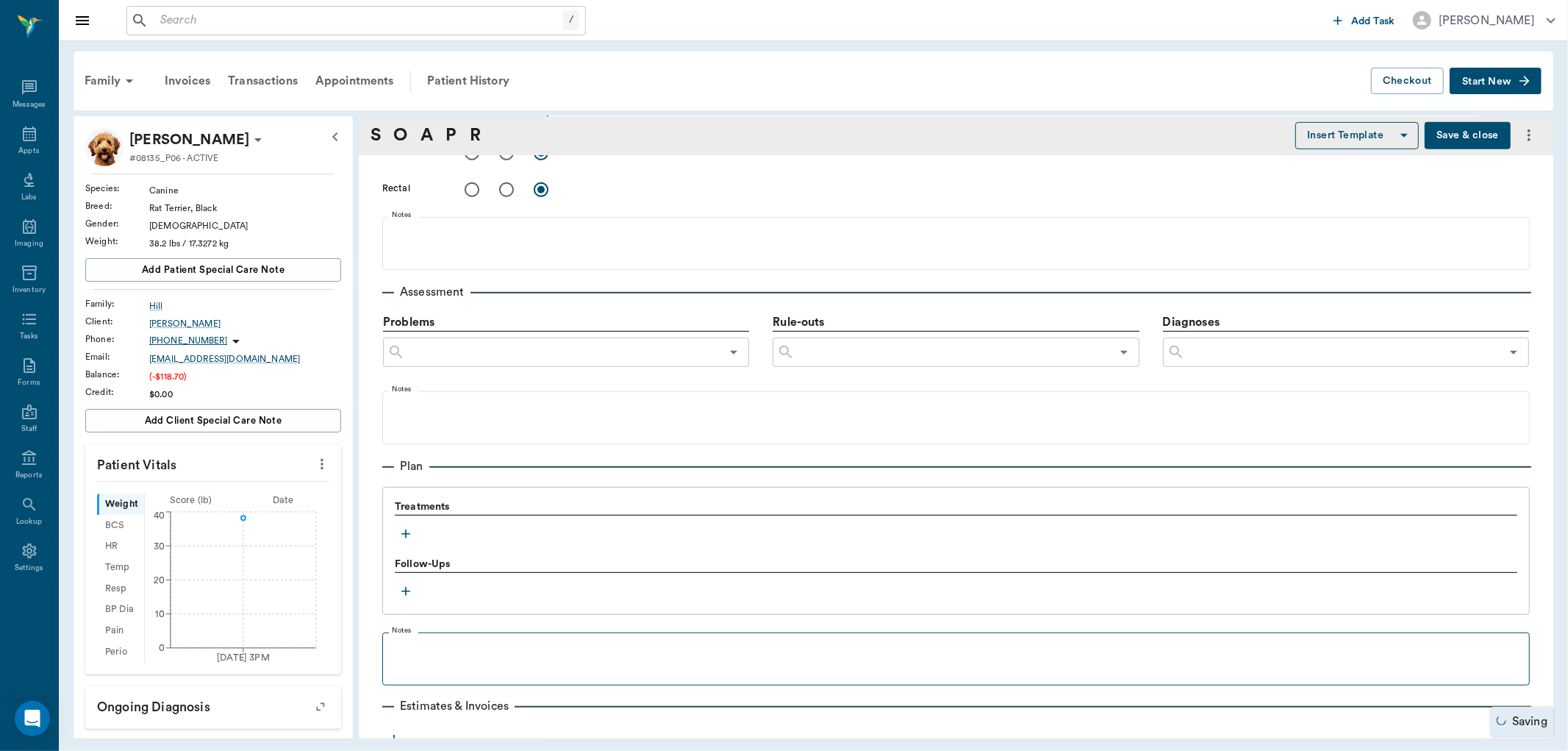
scroll to position [793, 0]
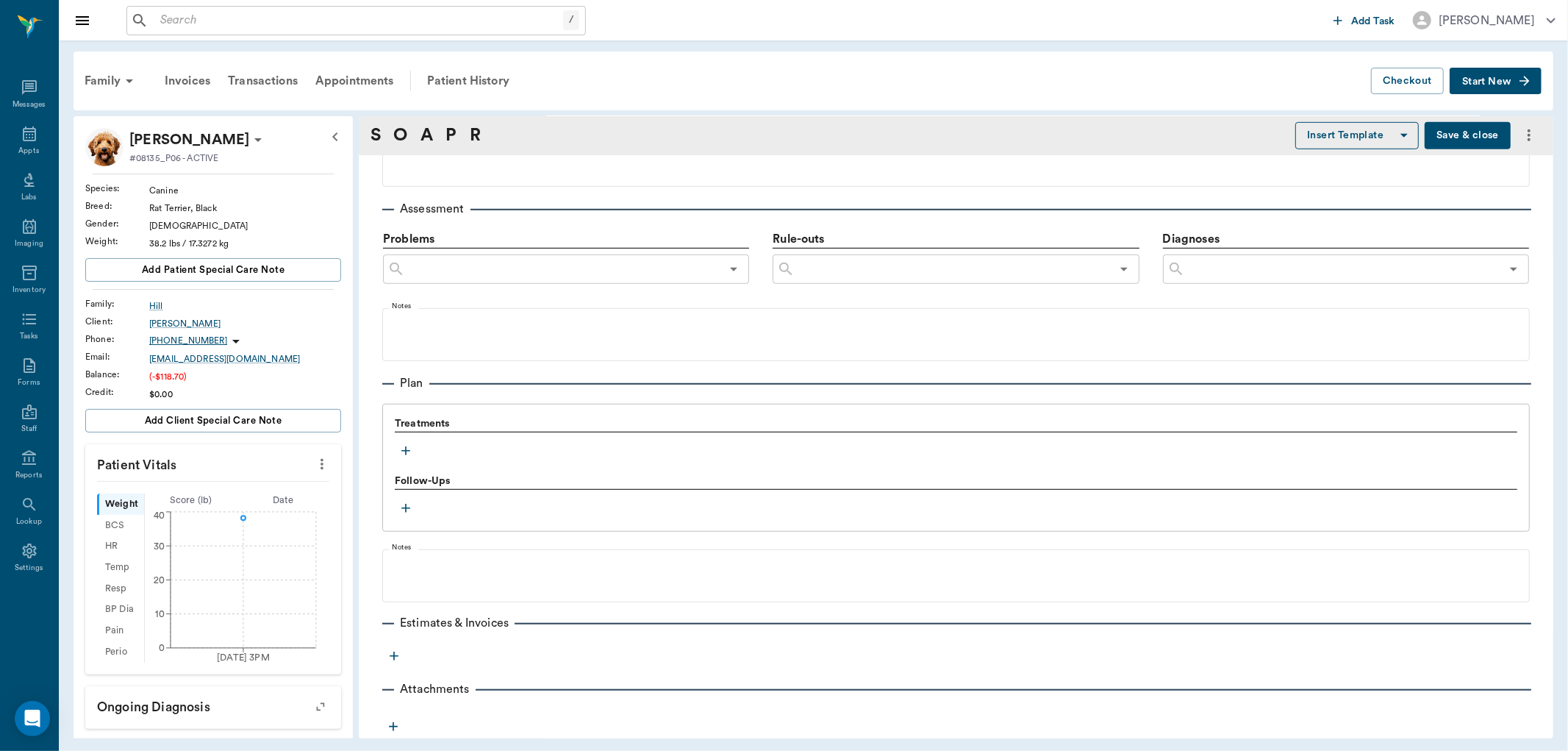
click at [404, 450] on icon "button" at bounding box center [405, 450] width 9 height 9
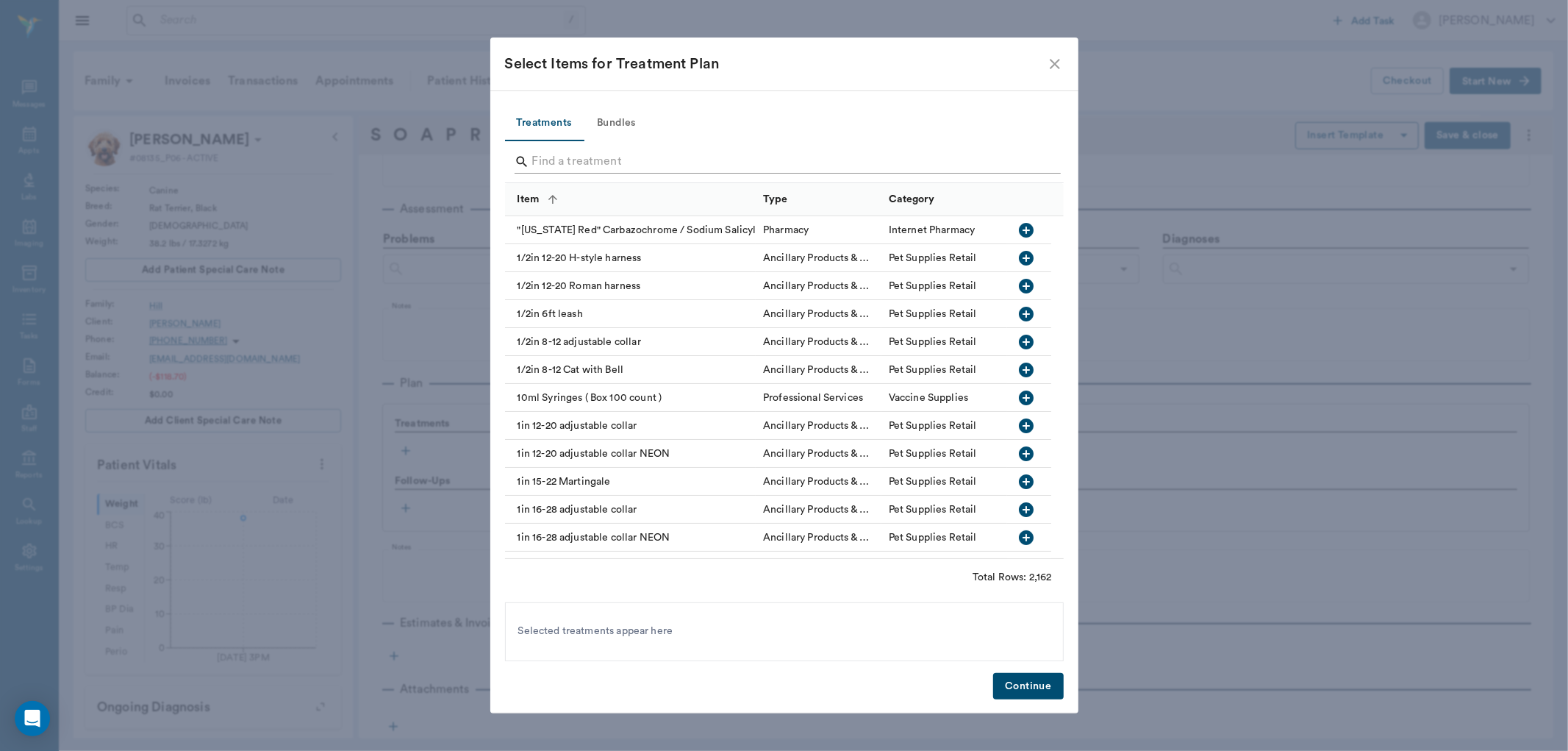
click at [627, 159] on input "Search" at bounding box center [785, 162] width 507 height 24
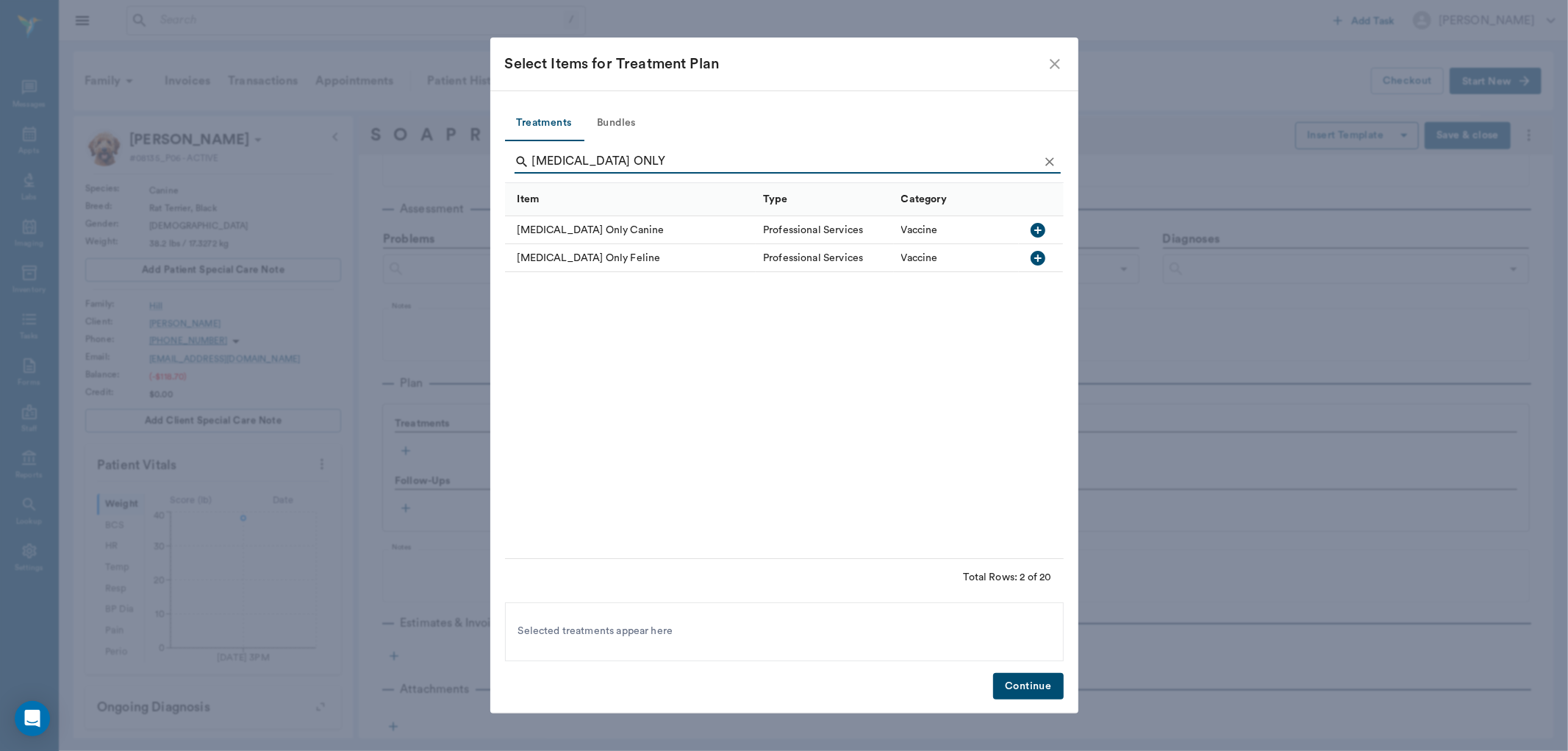
type input "RABIES ONLY"
click at [1037, 225] on icon "button" at bounding box center [1038, 230] width 15 height 15
click at [1029, 684] on button "Continue" at bounding box center [1028, 687] width 70 height 27
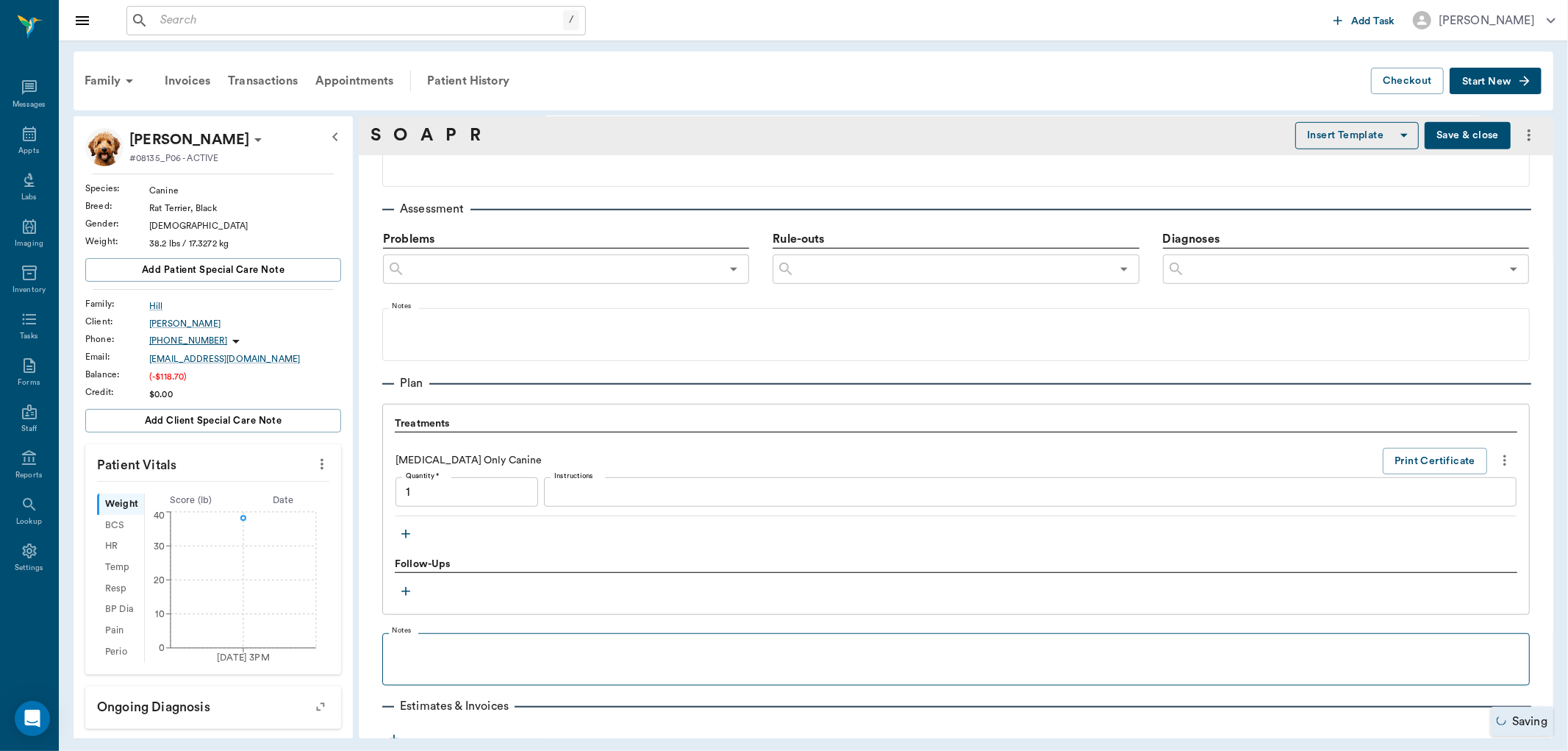
type input "1.00"
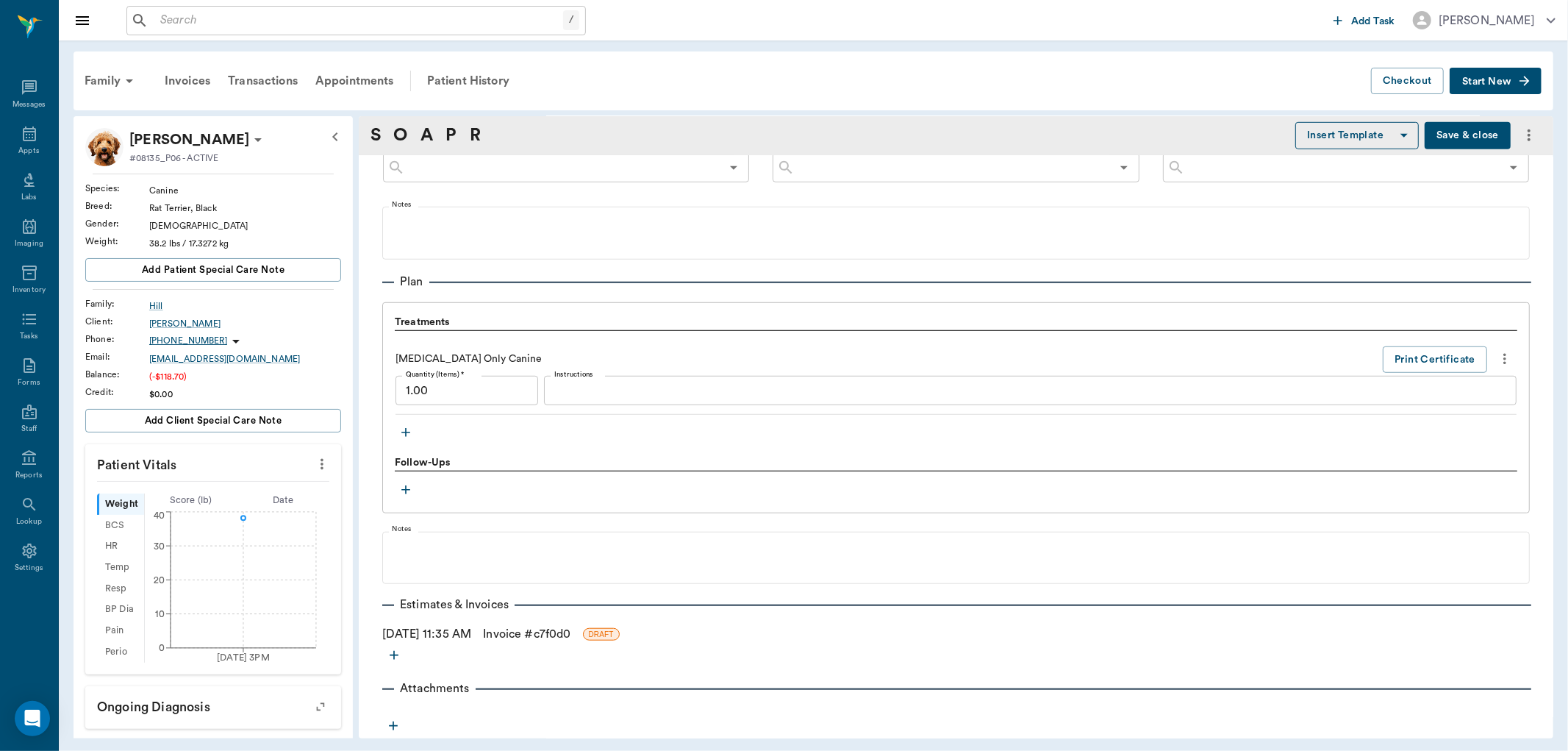
click at [542, 631] on link "Invoice # c7f0d0" at bounding box center [526, 634] width 87 height 17
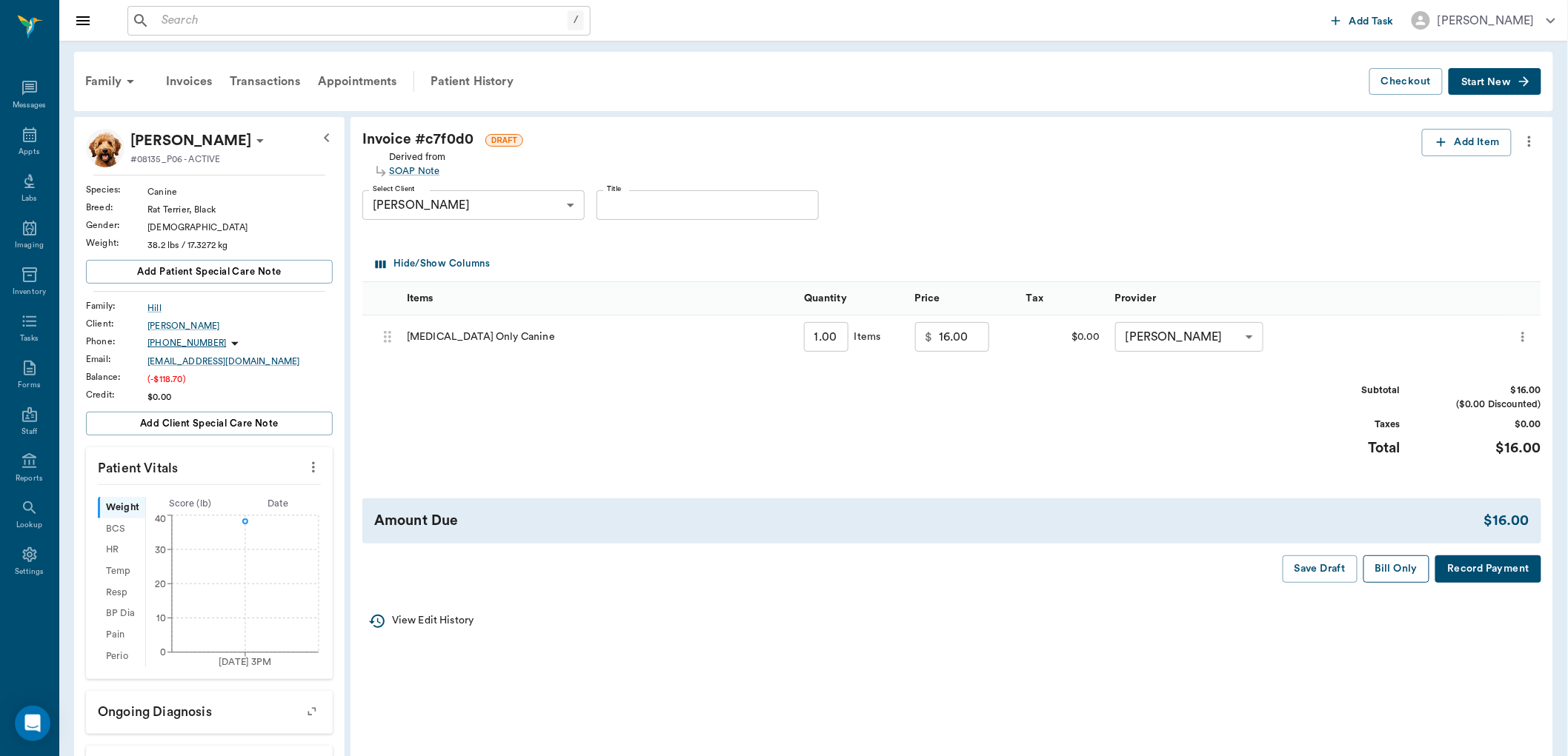
click at [1411, 567] on button "Bill Only" at bounding box center [1396, 569] width 66 height 27
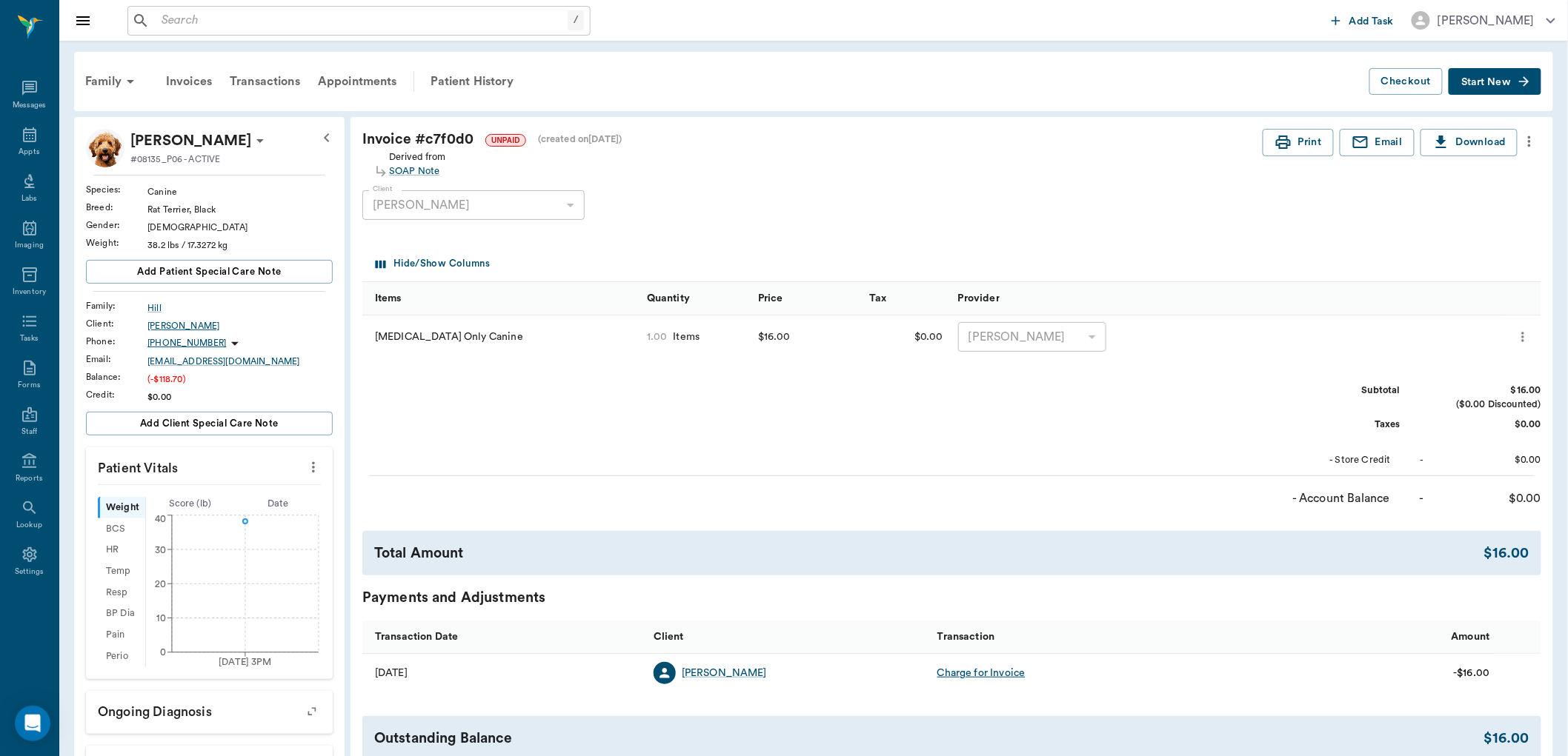
click at [178, 327] on div "Jerry Hill" at bounding box center [240, 326] width 185 height 14
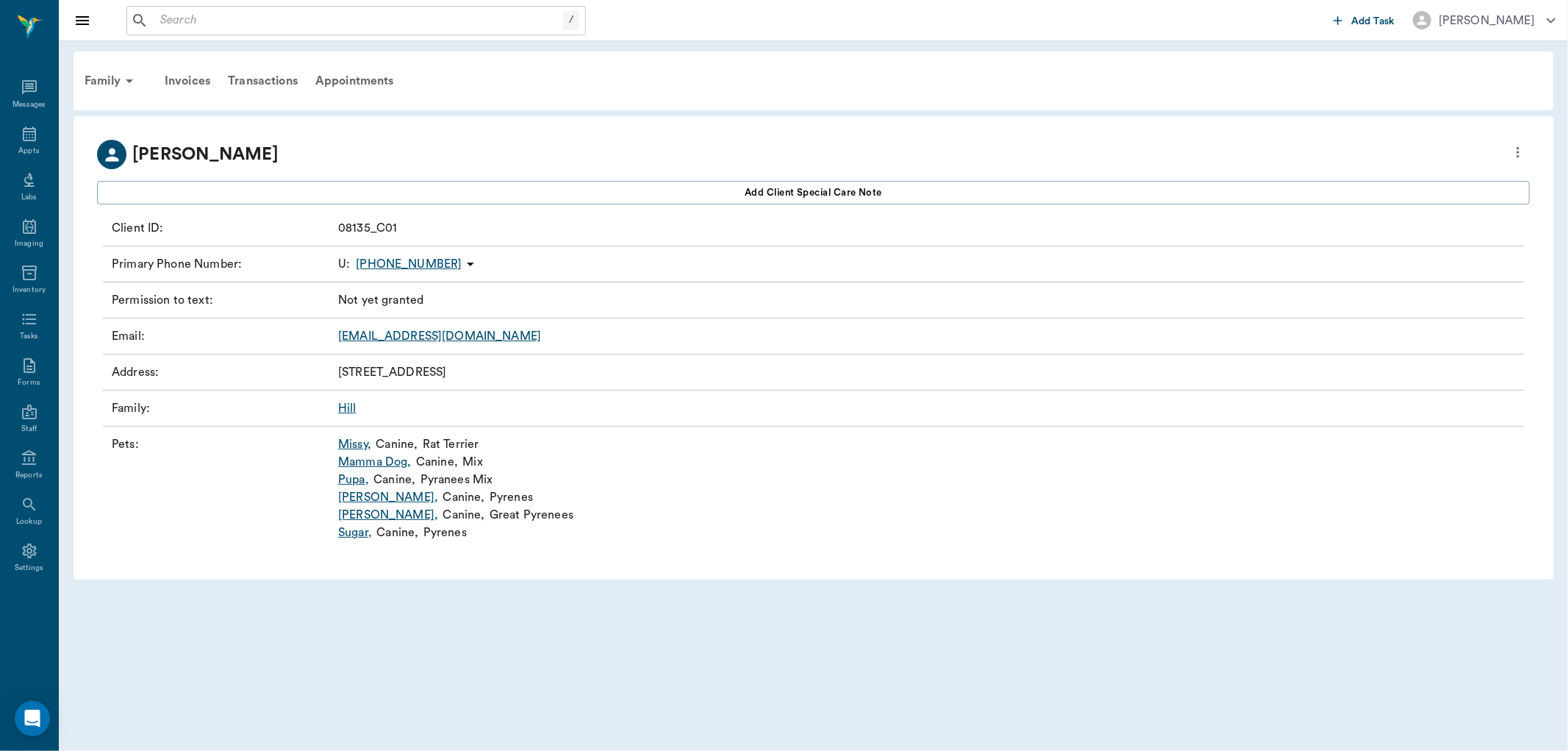
click at [359, 480] on link "Pupa ," at bounding box center [354, 480] width 31 height 17
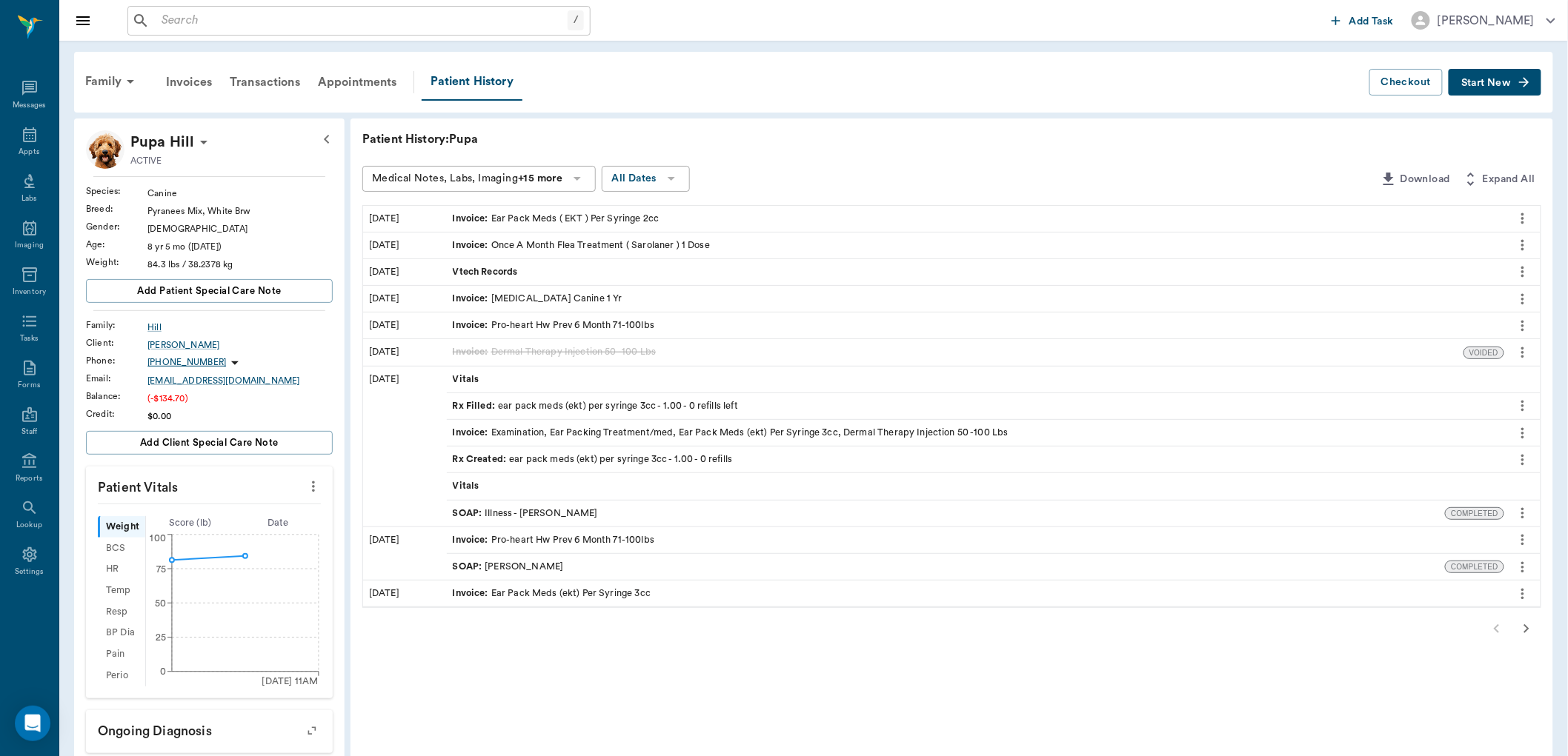
click at [1511, 81] on button "Start New" at bounding box center [1495, 82] width 93 height 27
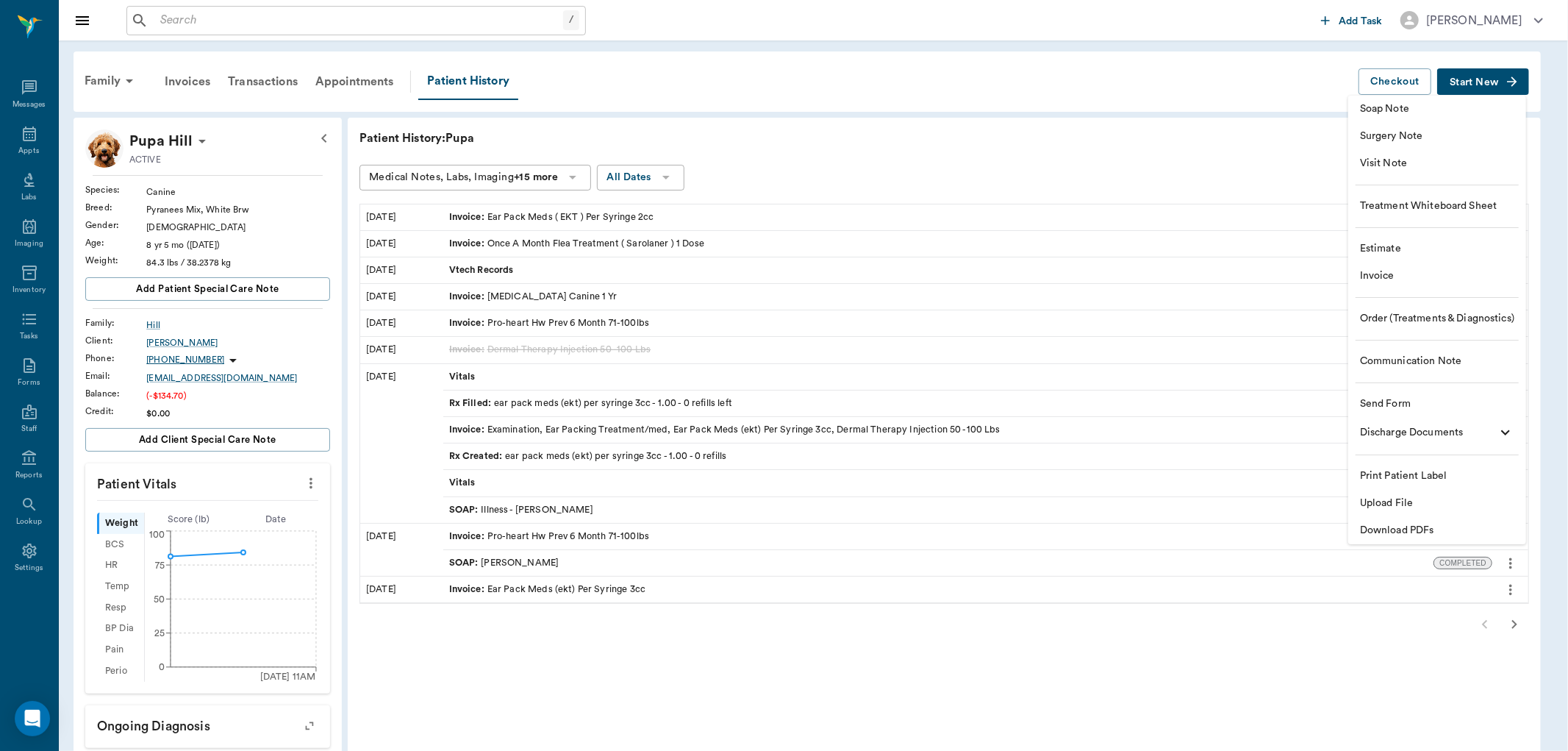
click at [1444, 115] on span "Soap Note" at bounding box center [1437, 109] width 155 height 15
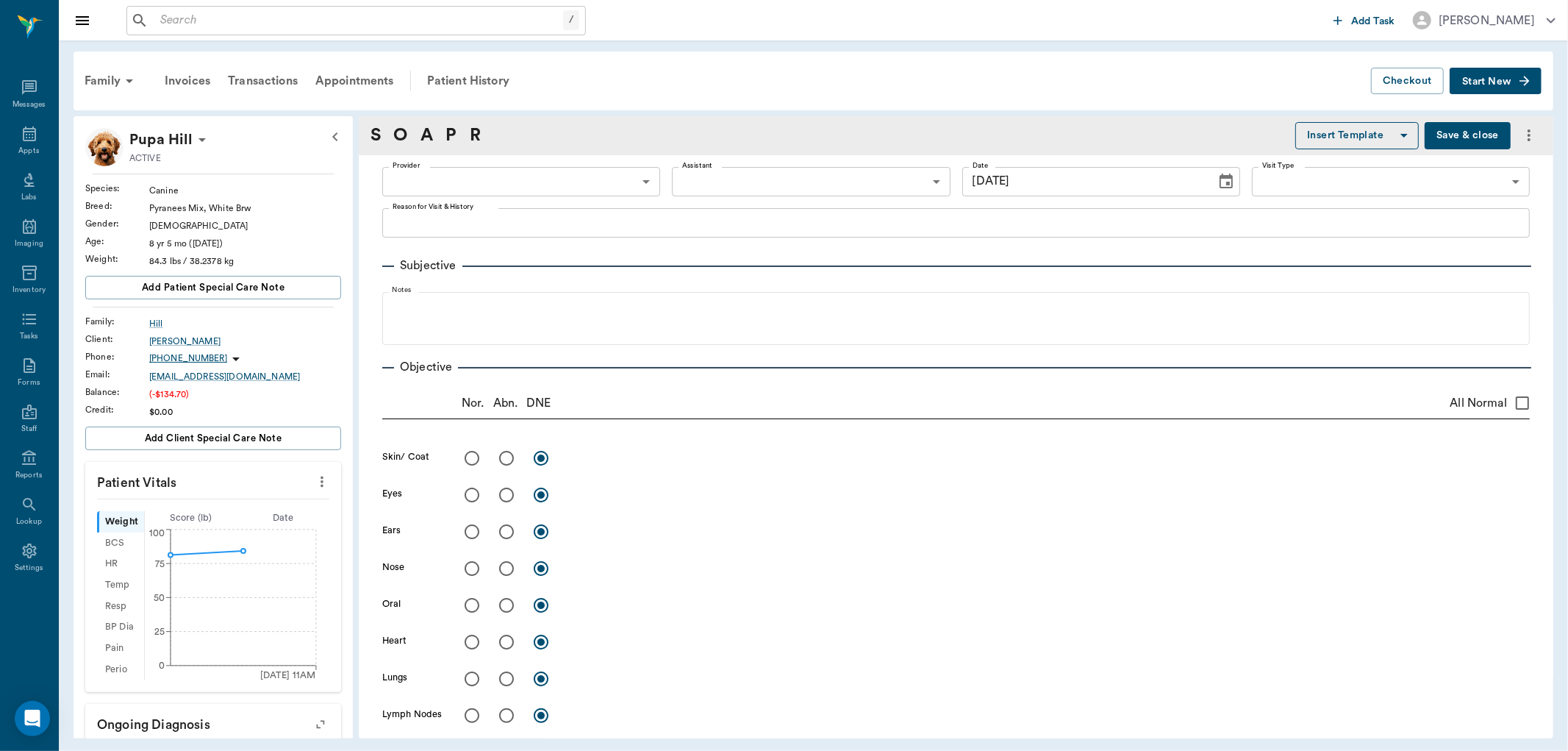
type input "[DATE]"
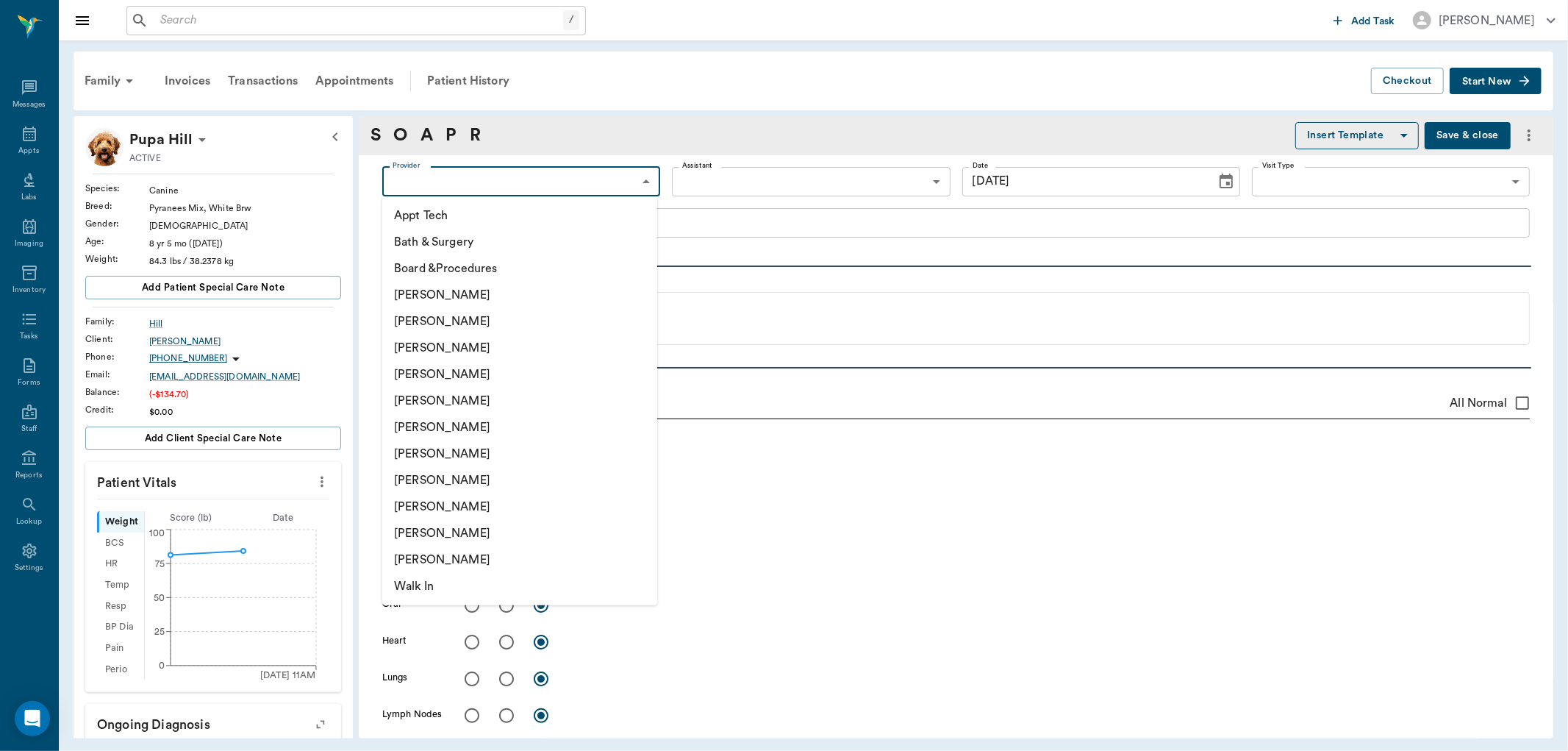
click at [637, 186] on body "/ ​ Add Task Dr. Bert Ellsworth Nectar Messages Appts Labs Imaging Inventory Ta…" at bounding box center [784, 375] width 1568 height 751
click at [503, 378] on li "[PERSON_NAME]" at bounding box center [519, 374] width 275 height 26
type input "63ec2f075fda476ae8351a4d"
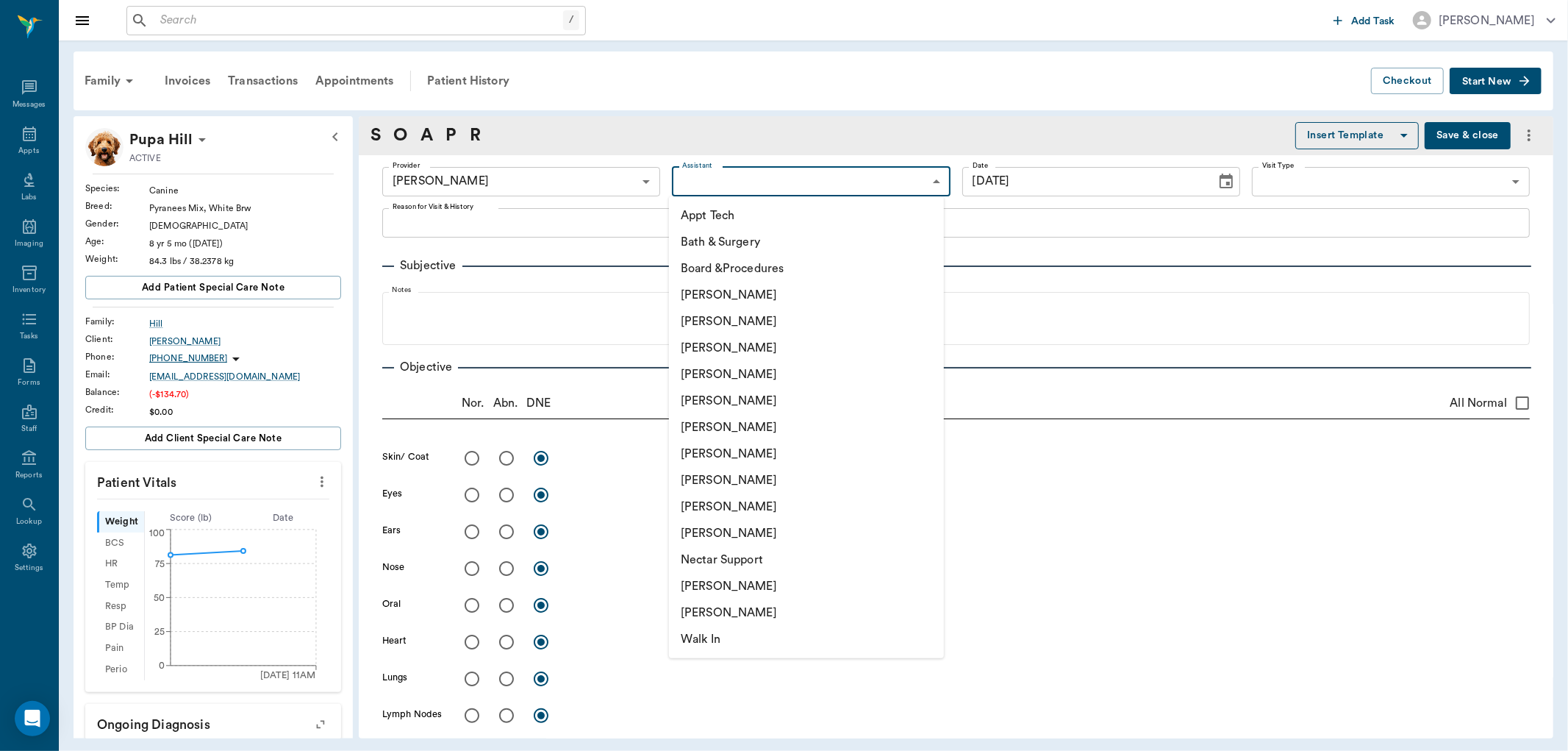
click at [710, 175] on body "/ ​ Add Task Dr. Bert Ellsworth Nectar Messages Appts Labs Imaging Inventory Ta…" at bounding box center [784, 375] width 1568 height 751
click at [715, 582] on li "[PERSON_NAME]" at bounding box center [806, 586] width 275 height 26
type input "6740bf97de10e07744acf1eb"
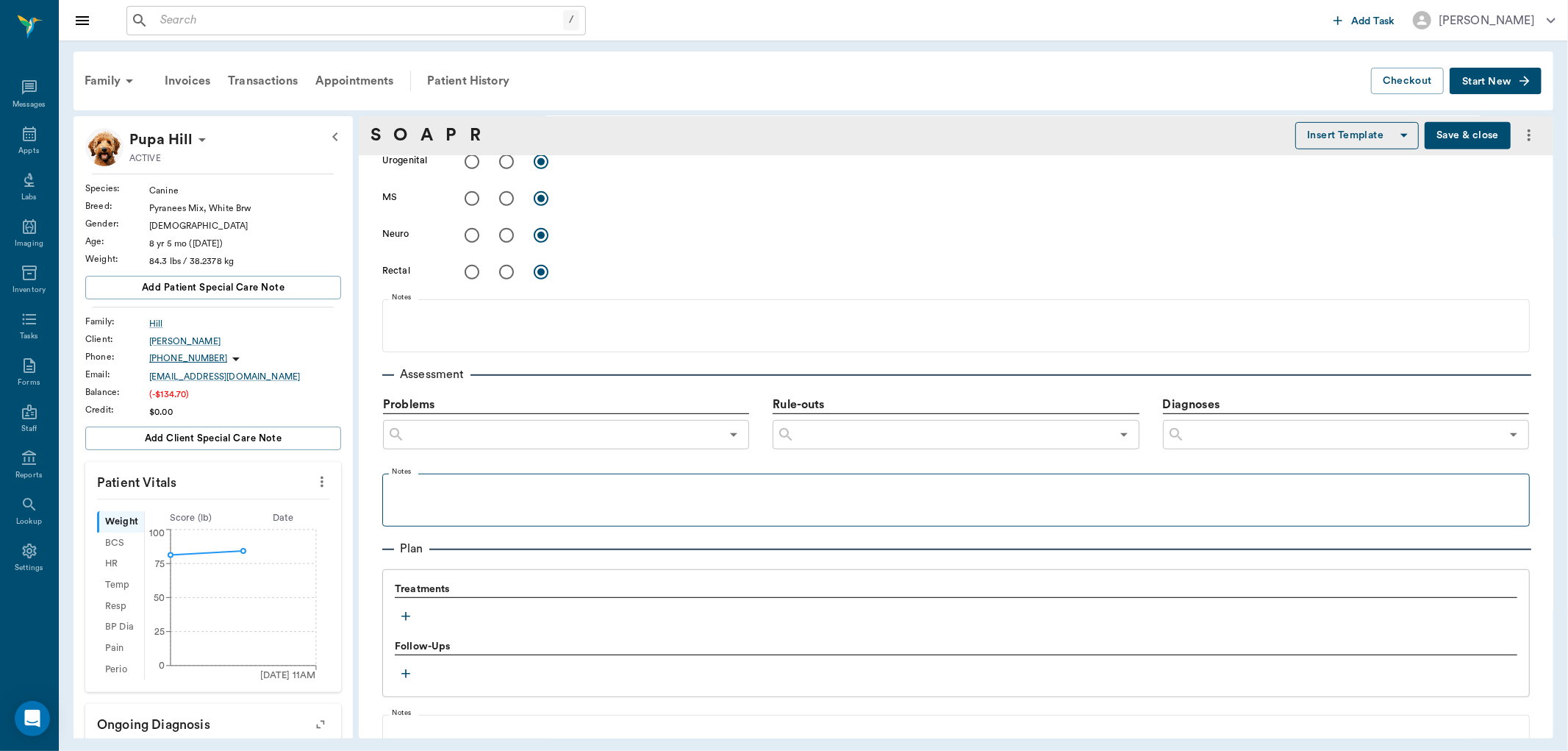
scroll to position [735, 0]
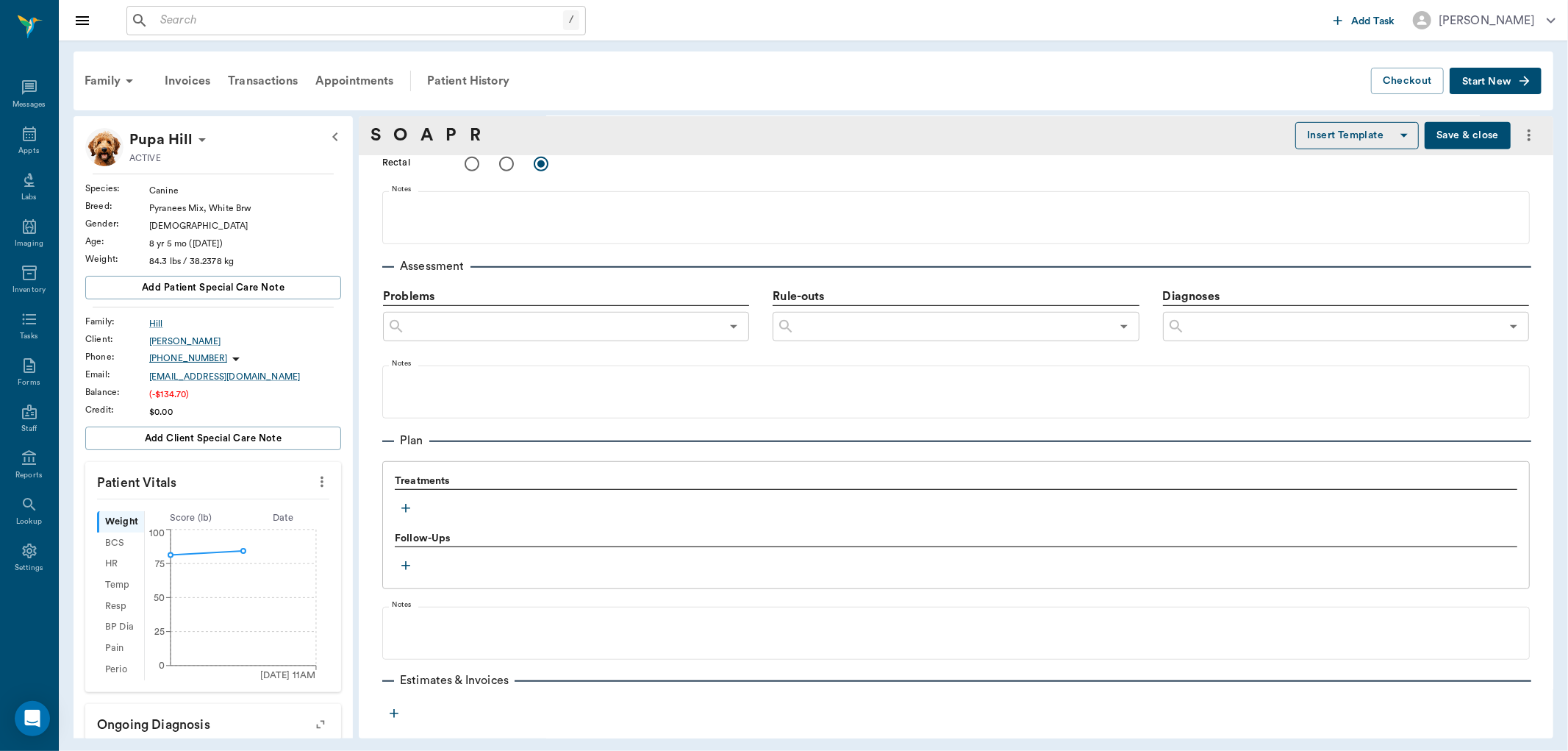
click at [407, 504] on icon "button" at bounding box center [406, 508] width 15 height 15
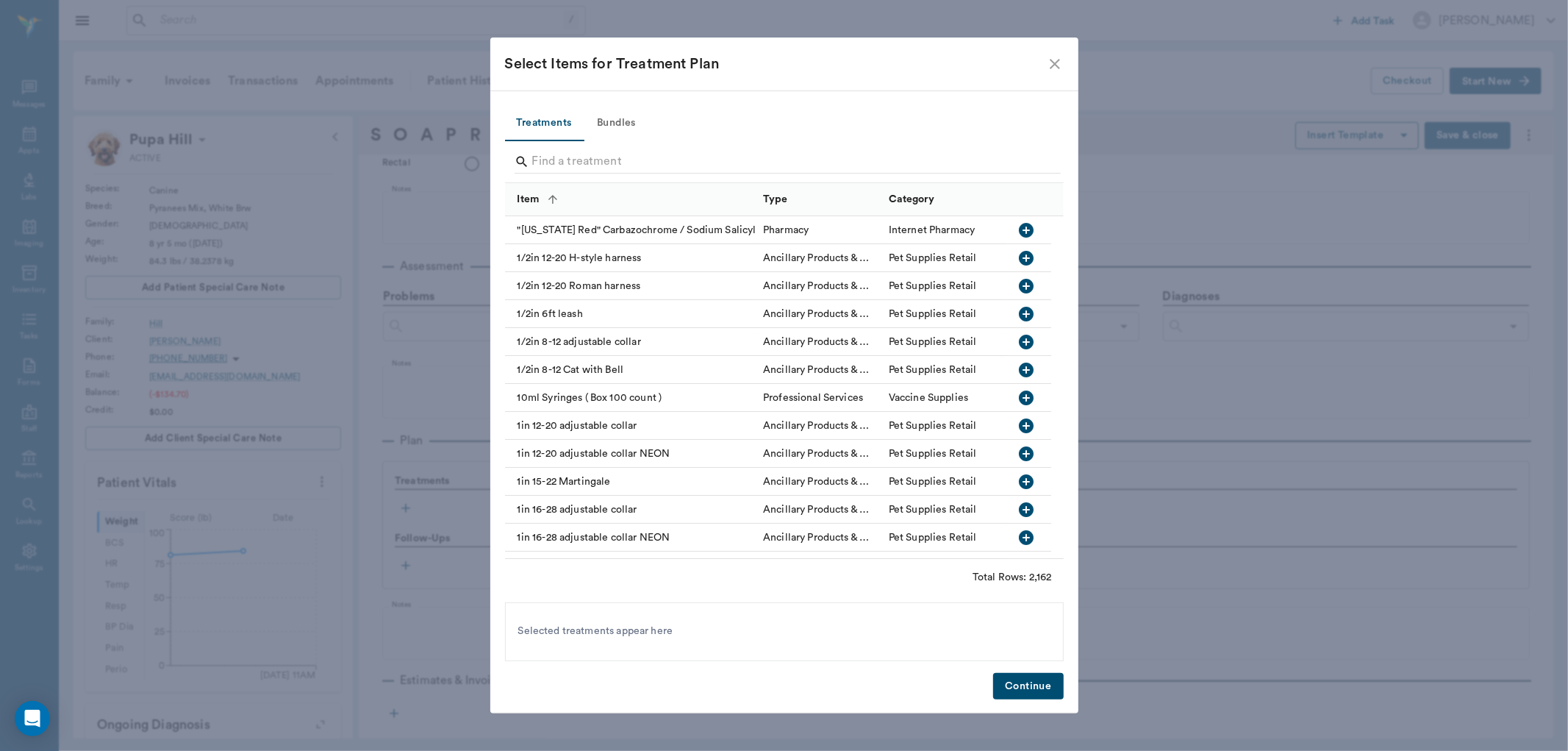
click at [592, 155] on input "Search" at bounding box center [785, 162] width 507 height 24
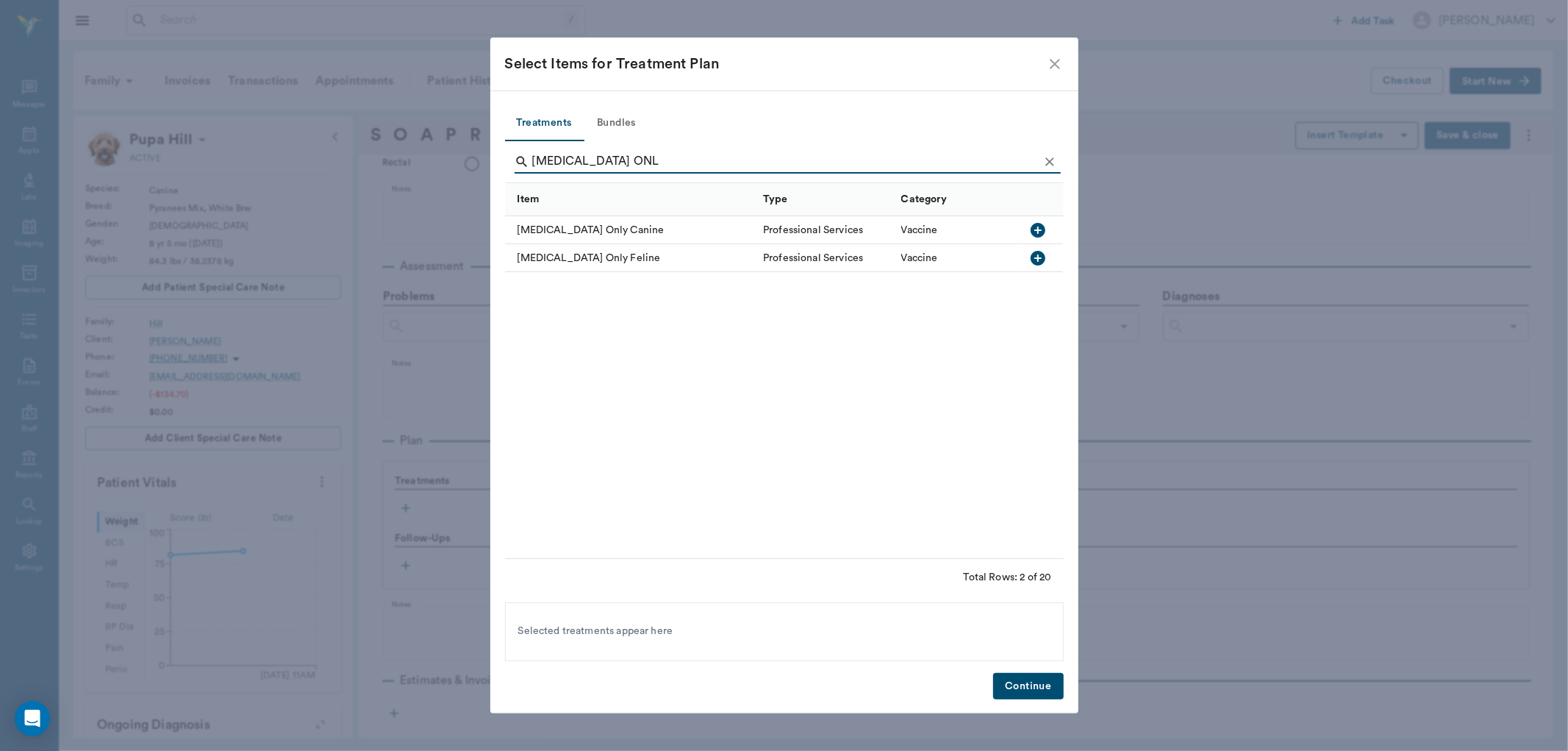
type input "RABIES ONL"
click at [1038, 229] on icon "button" at bounding box center [1038, 230] width 17 height 17
click at [1022, 686] on button "Continue" at bounding box center [1028, 687] width 70 height 27
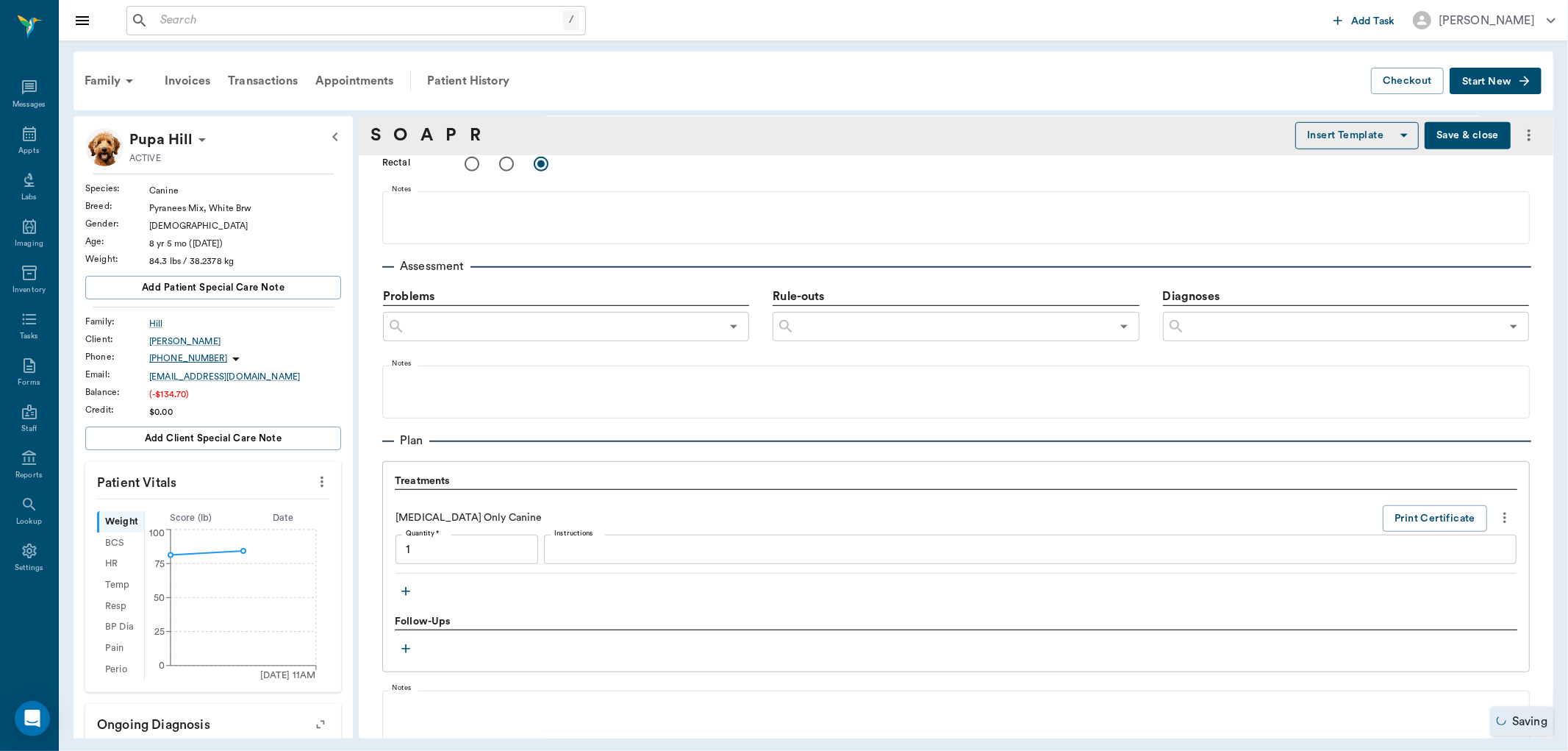
type input "1.00"
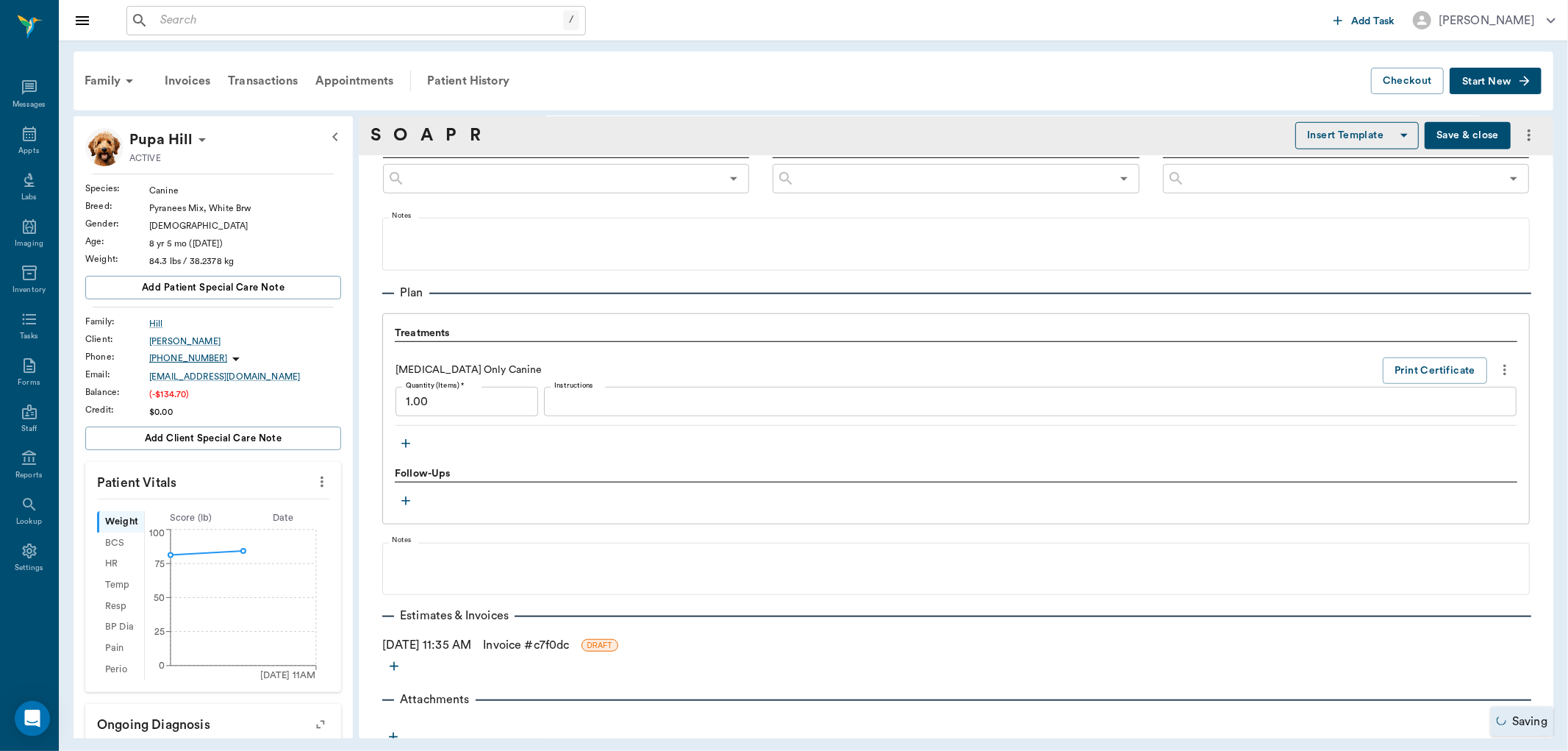
scroll to position [895, 0]
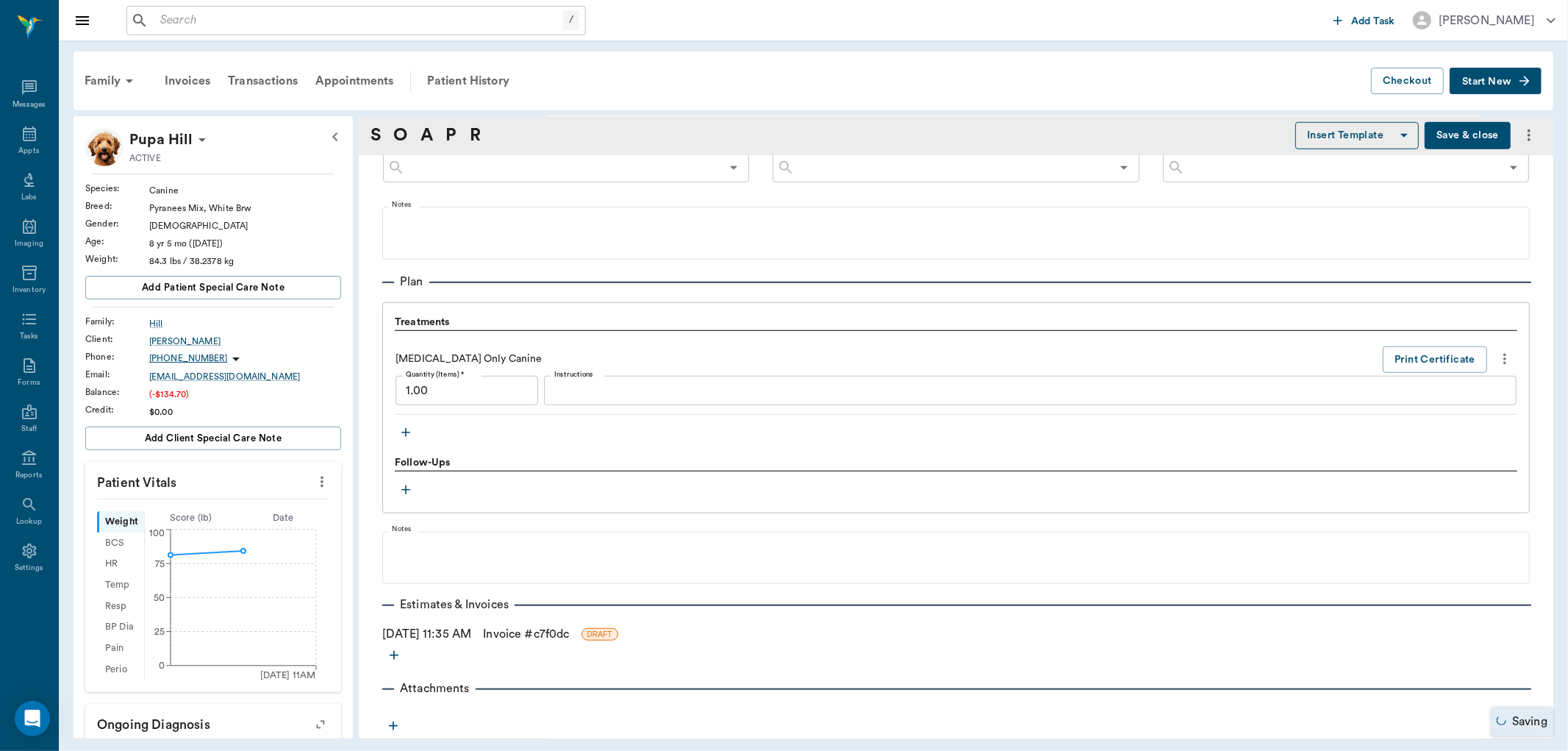
click at [569, 634] on link "Invoice # c7f0dc" at bounding box center [526, 634] width 86 height 17
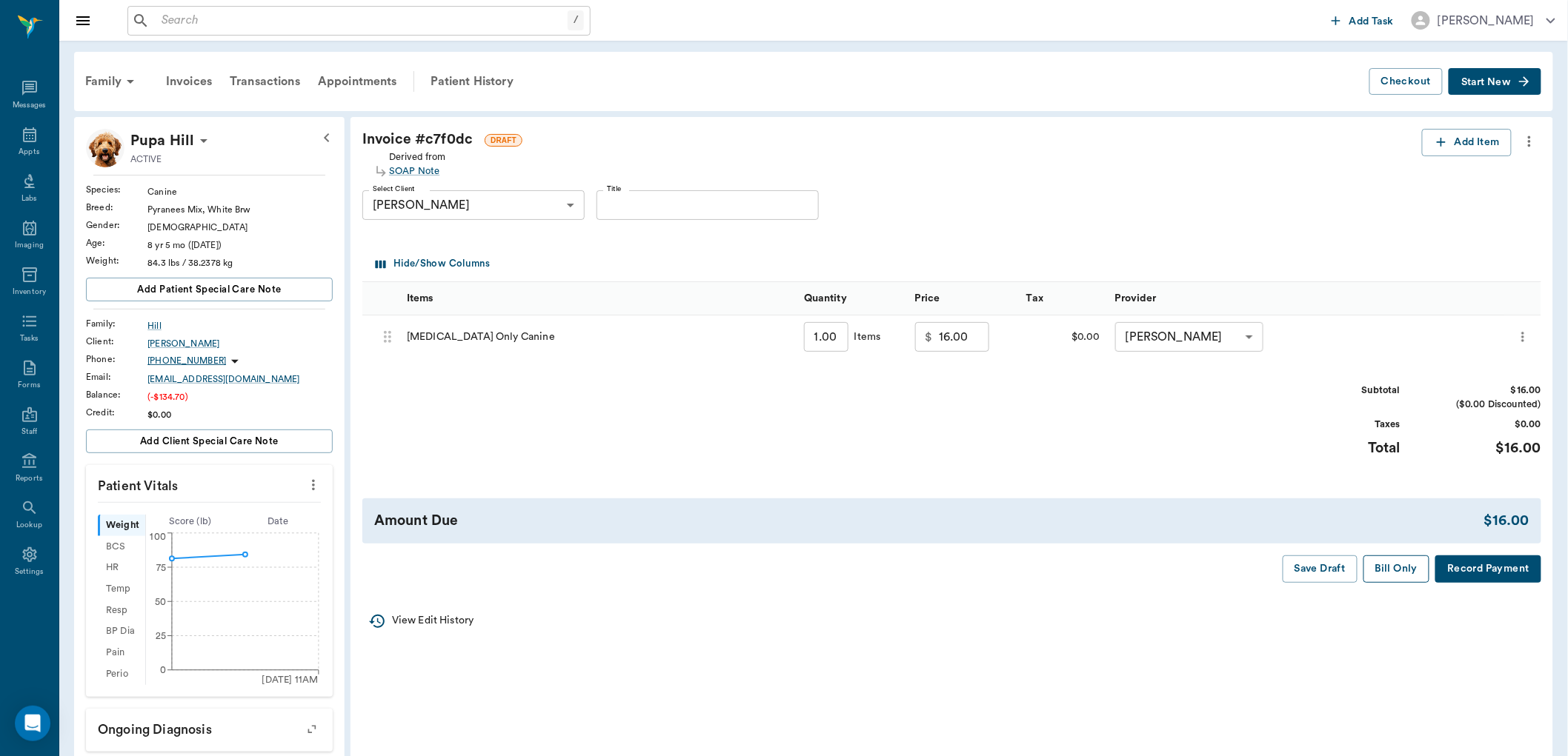
click at [1397, 574] on button "Bill Only" at bounding box center [1396, 569] width 66 height 27
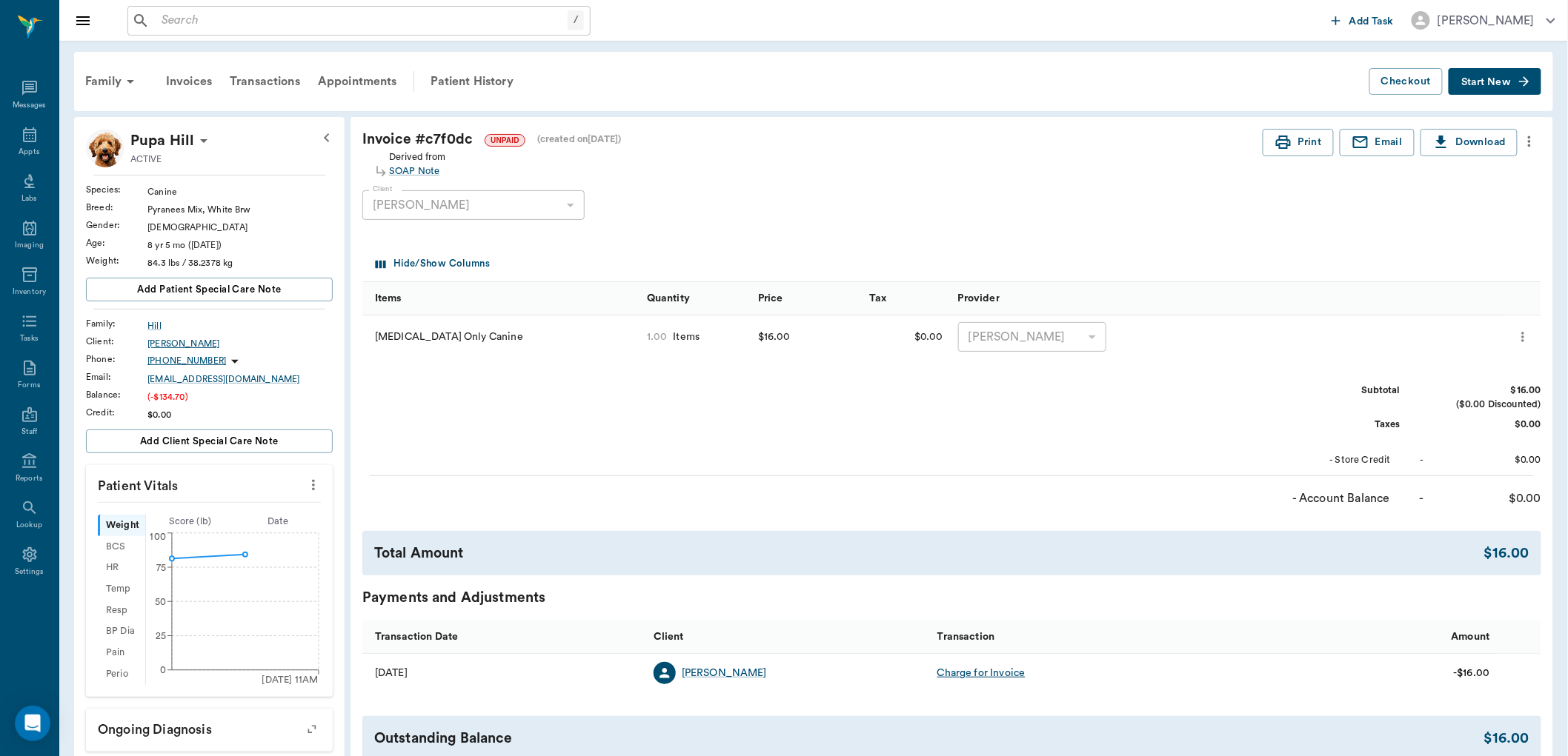
click at [176, 342] on div "Jerry Hill" at bounding box center [240, 343] width 185 height 14
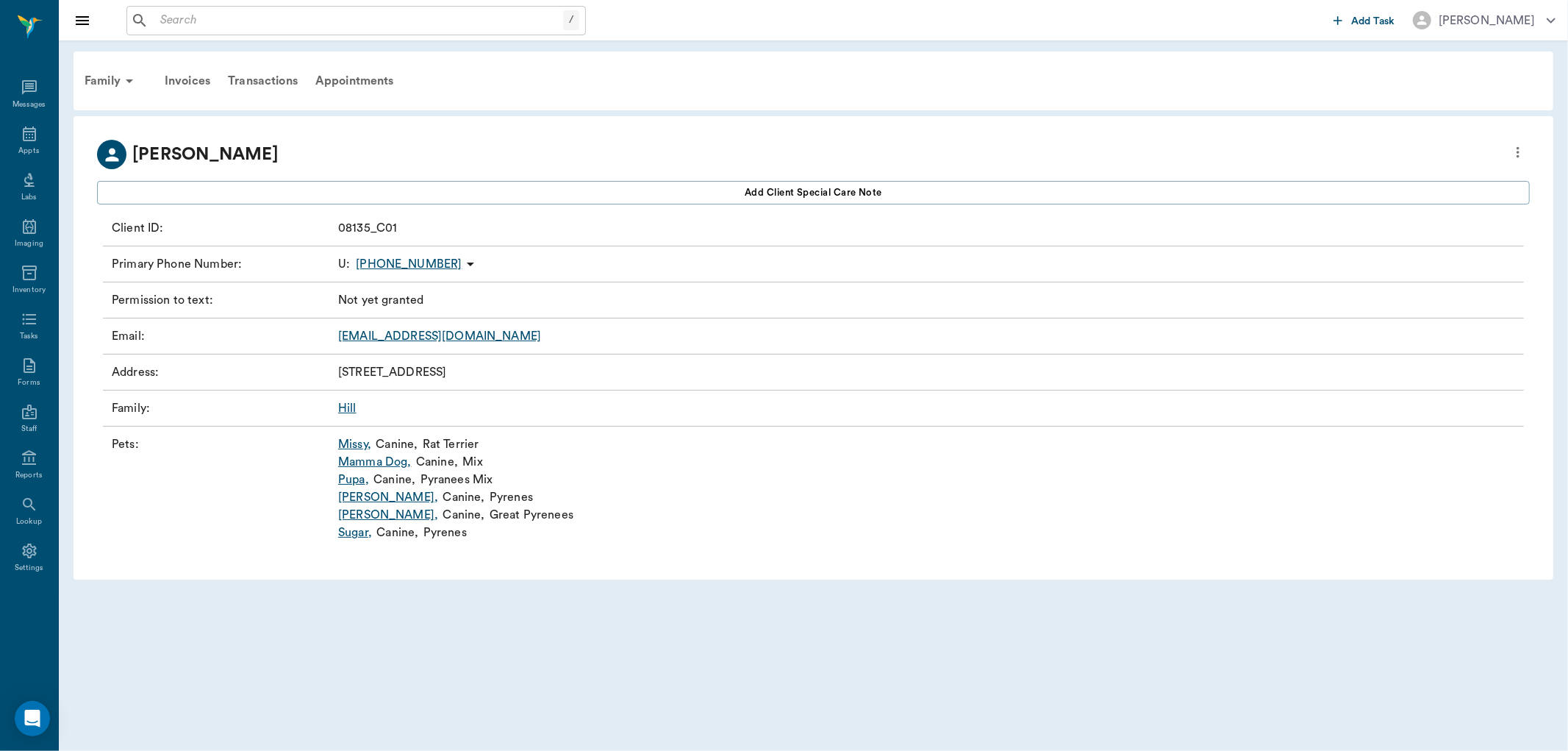
click at [350, 499] on link "Barney ," at bounding box center [388, 497] width 100 height 17
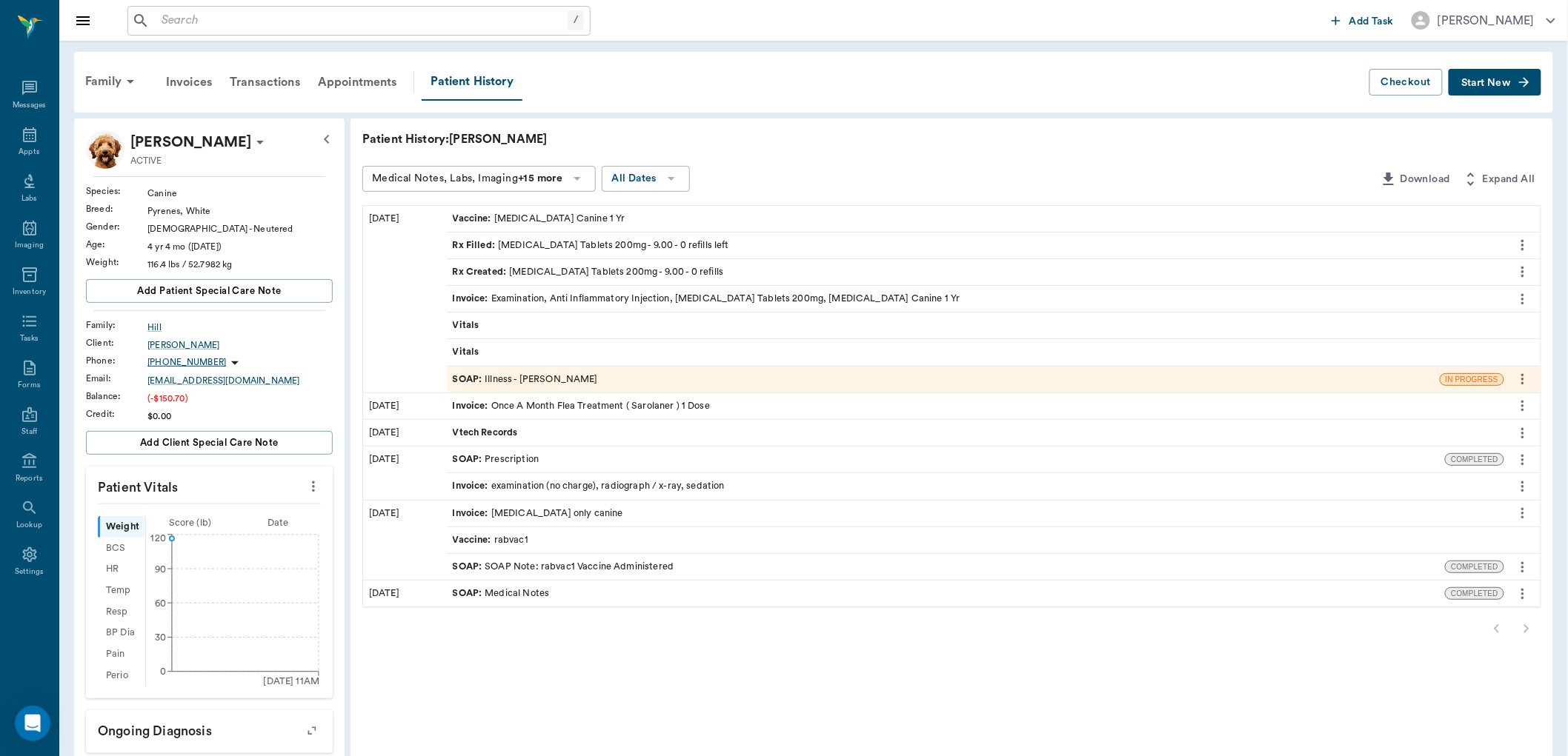
click at [579, 375] on div "SOAP : Illness - Dr. Bert Ellsworth" at bounding box center [526, 380] width 145 height 14
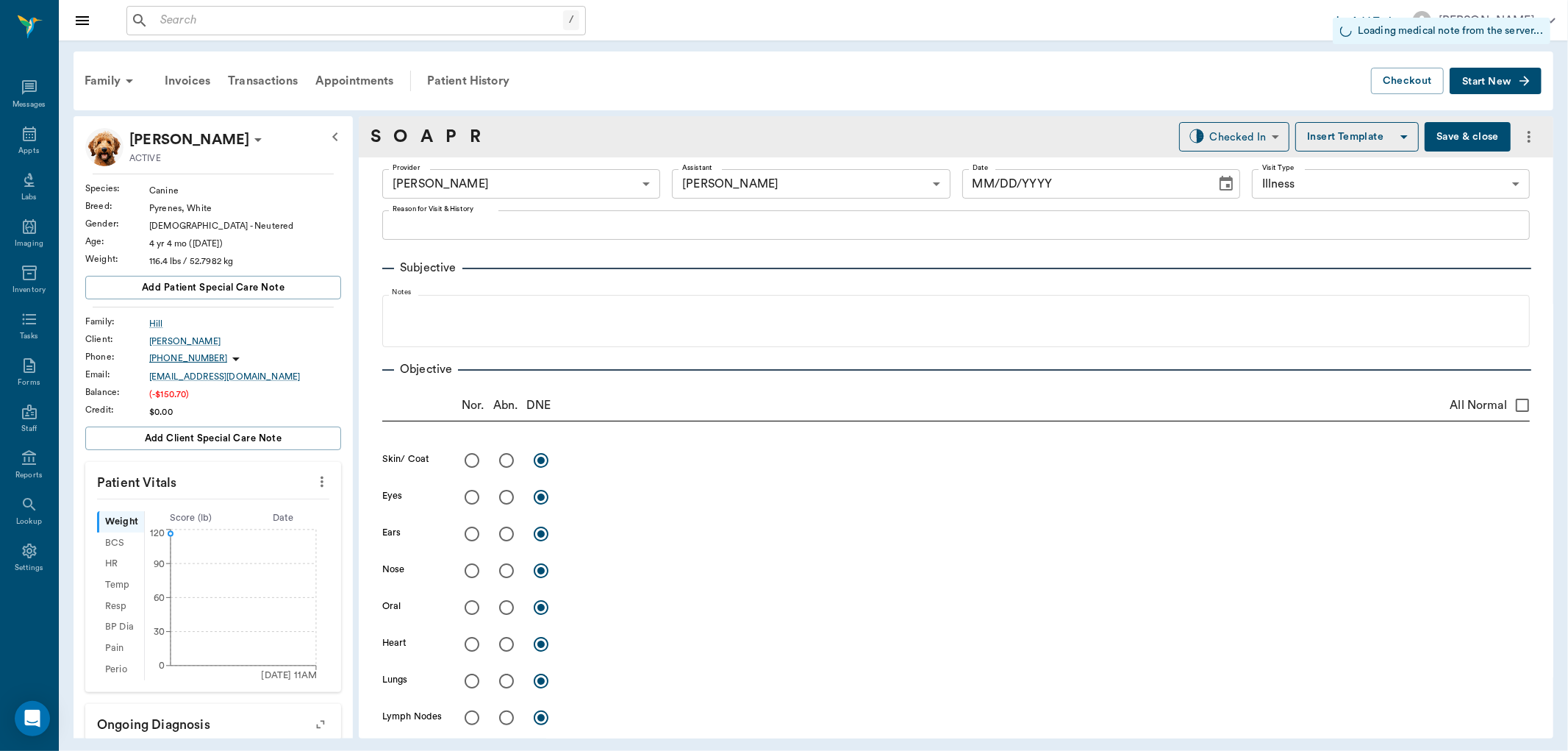
type input "63ec2f075fda476ae8351a4d"
type input "6740bf97de10e07744acf1eb"
type input "65d2be4f46e3a538d89b8c15"
type input "[DATE]"
type textarea "Something stuck in the throat Caryn"
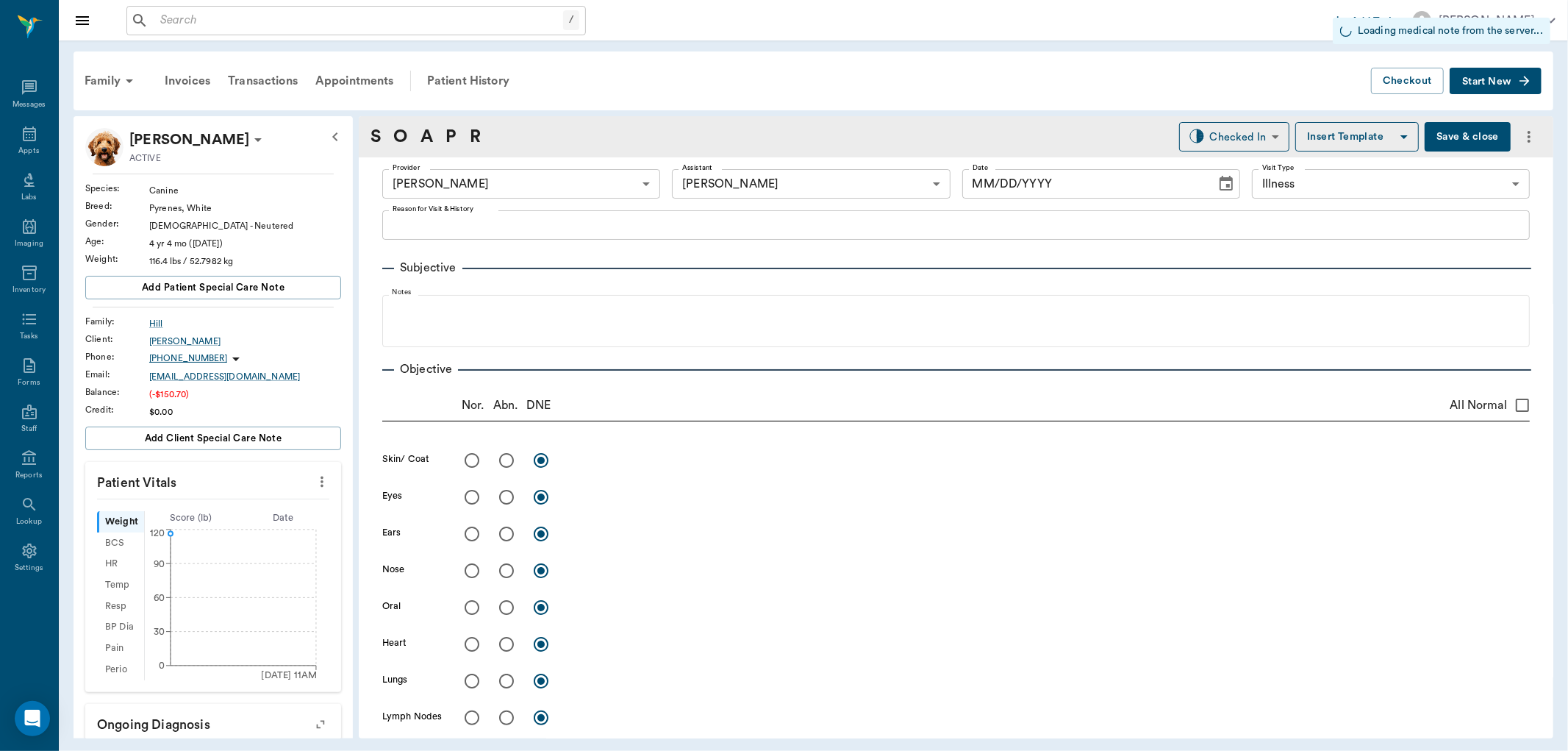
type input "1.00"
type textarea "MP 110"
type input "9.00"
type input "0"
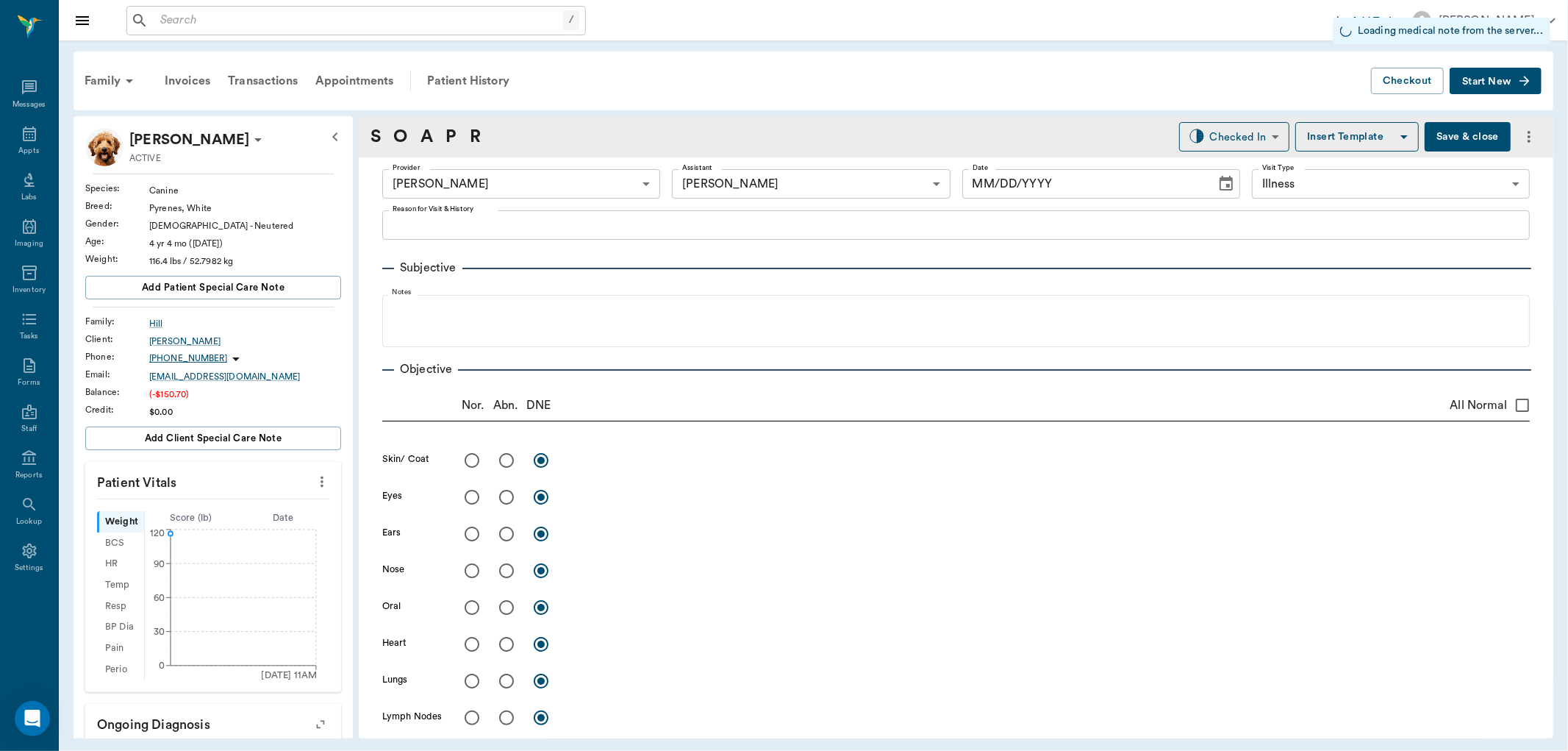
type input "0"
type textarea "GIVE 1.5 TABLETS ONCE DAILY"
type input "1.00"
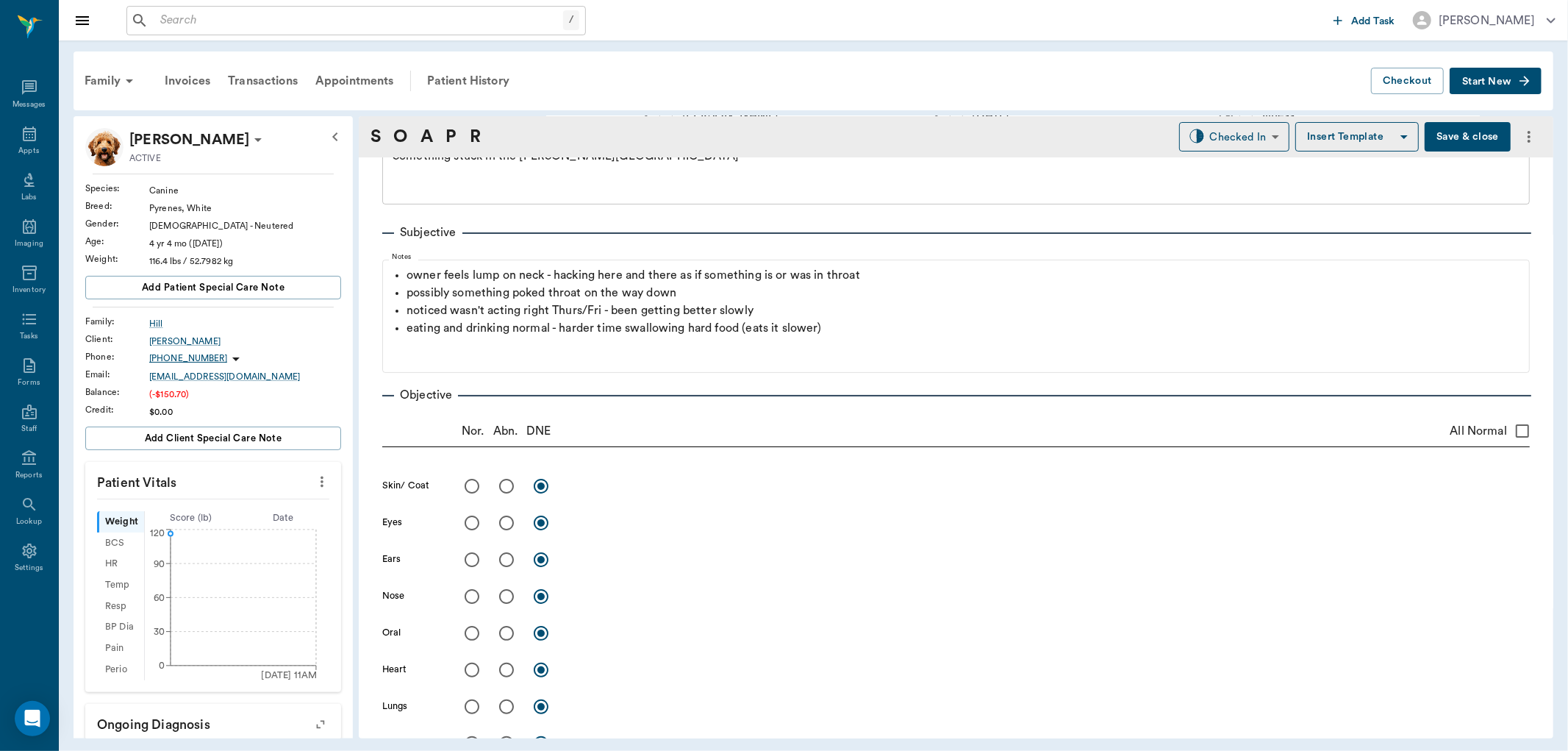
scroll to position [82, 0]
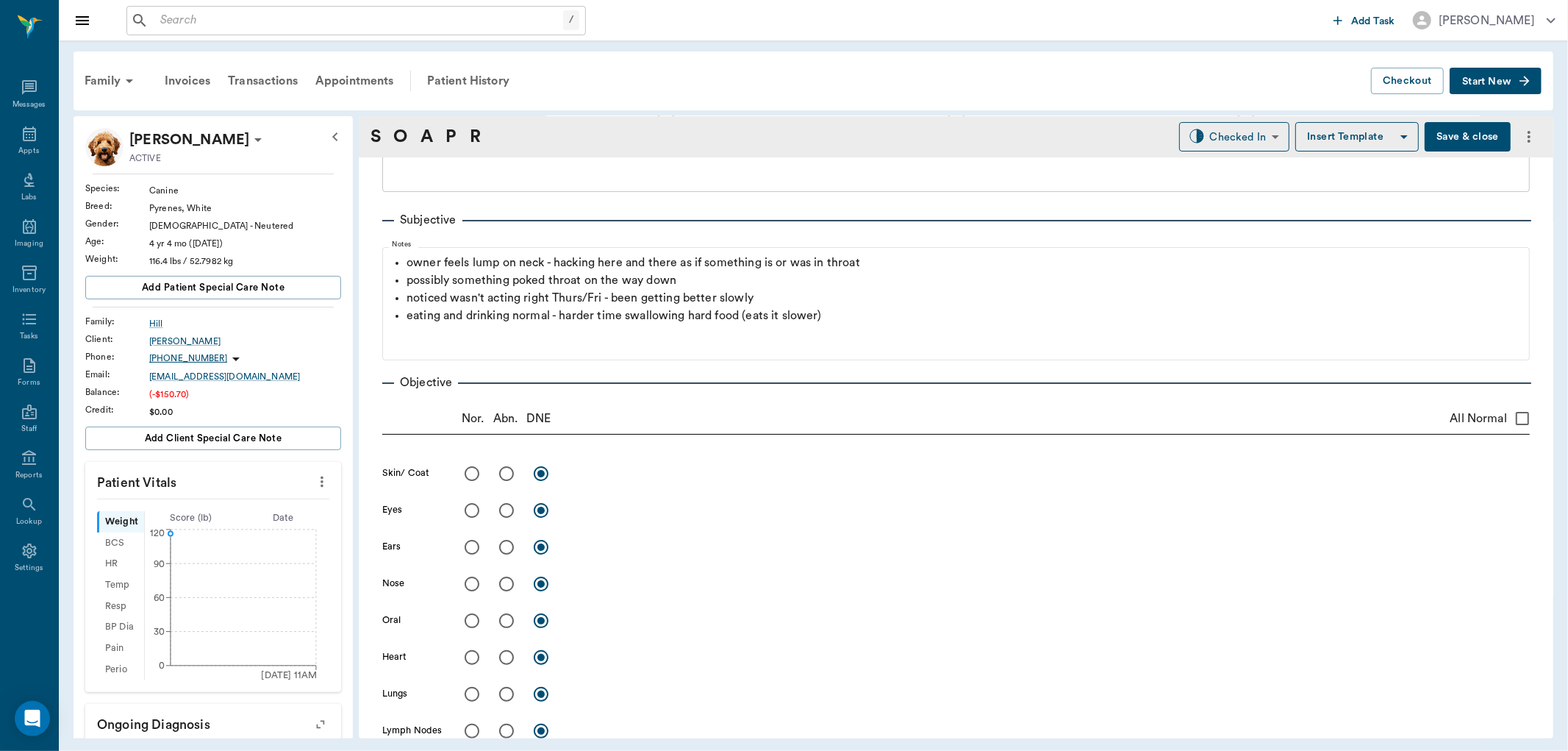
click at [314, 481] on icon "more" at bounding box center [322, 481] width 16 height 17
click at [267, 505] on span "Enter Vitals" at bounding box center [248, 507] width 124 height 15
click at [236, 523] on input "text" at bounding box center [212, 526] width 128 height 29
type input "116.4"
click at [197, 629] on input "text" at bounding box center [212, 631] width 128 height 29
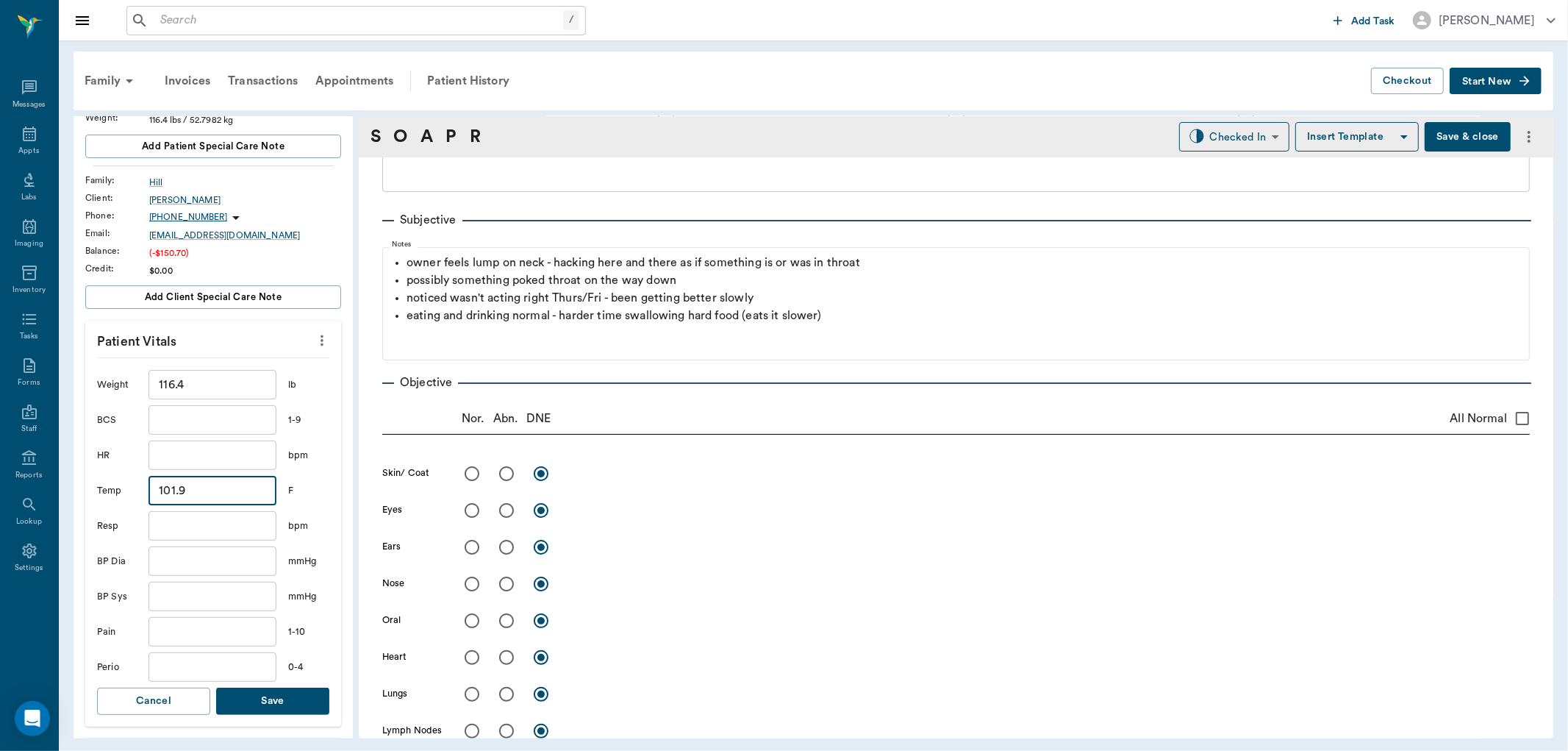
scroll to position [327, 0]
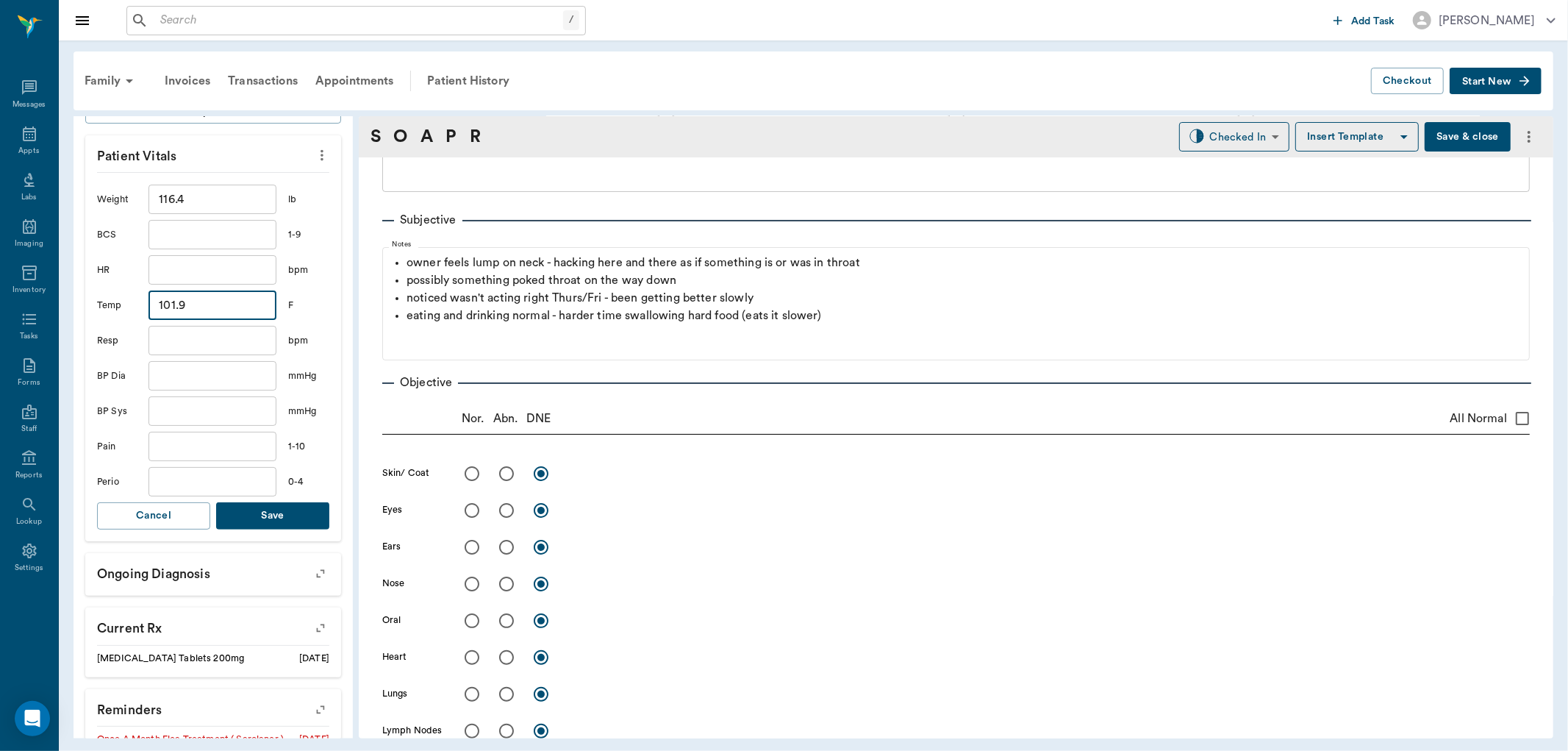
type input "101.9"
click at [285, 515] on button "Save" at bounding box center [273, 515] width 113 height 27
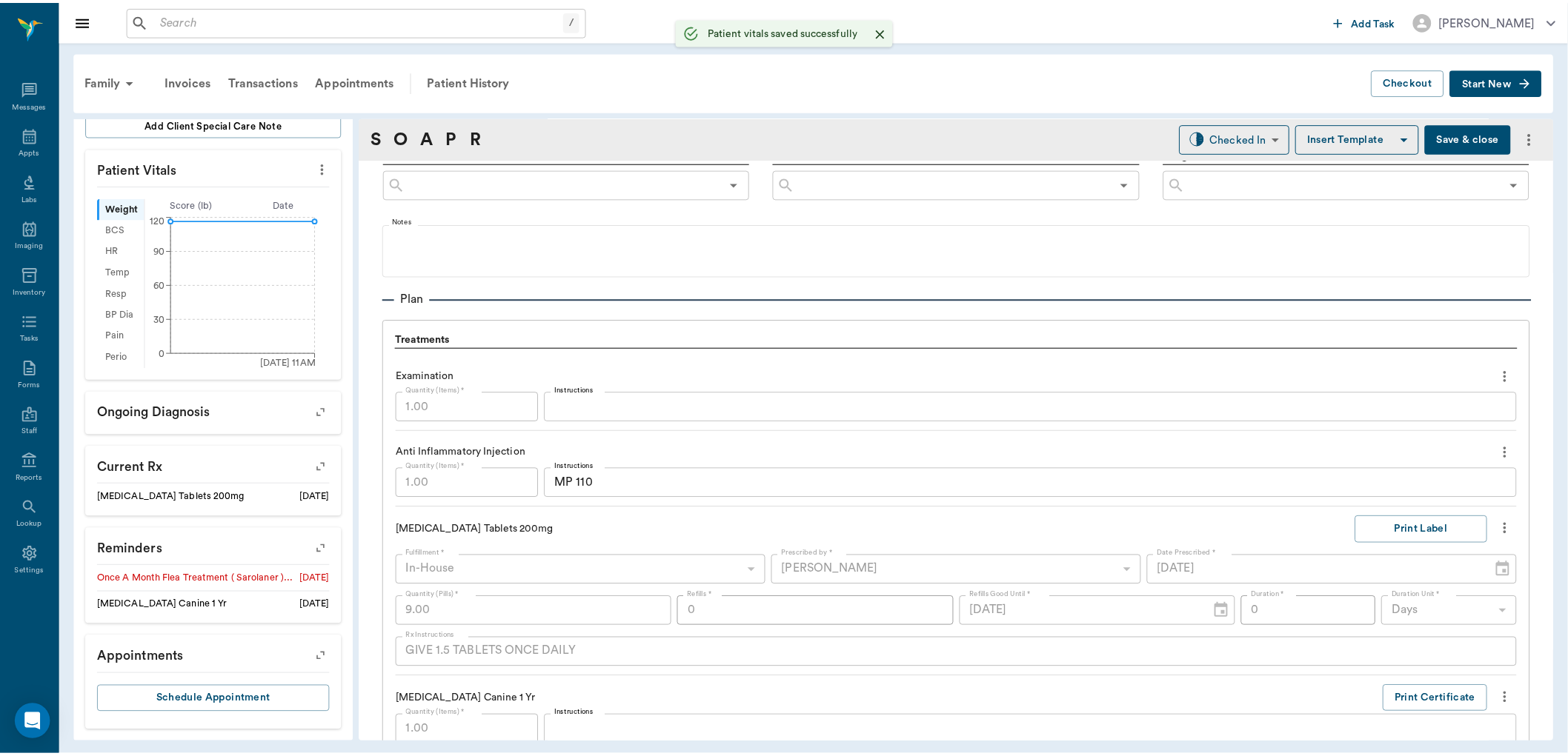
scroll to position [987, 0]
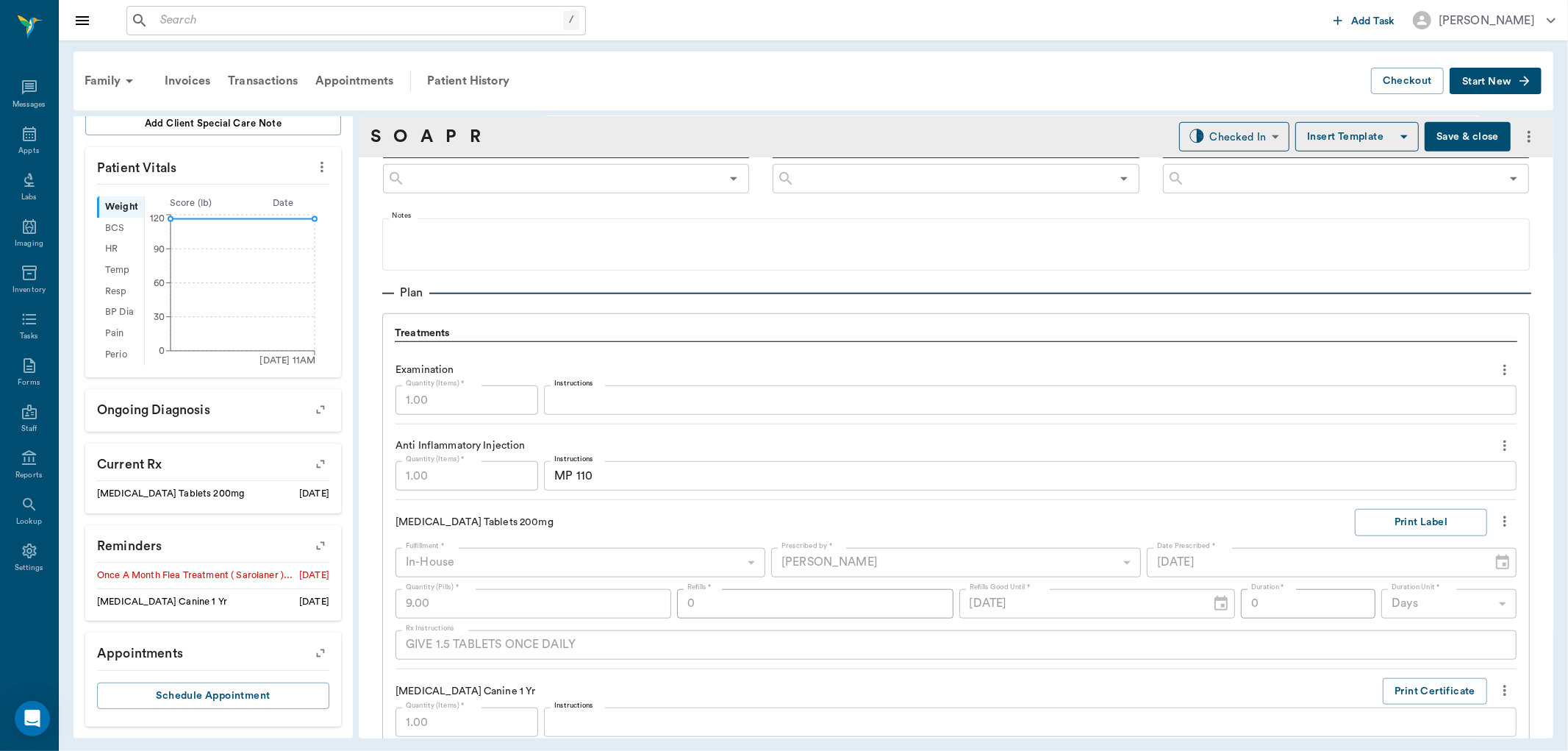
click at [688, 473] on textarea "MP 110" at bounding box center [1030, 476] width 952 height 17
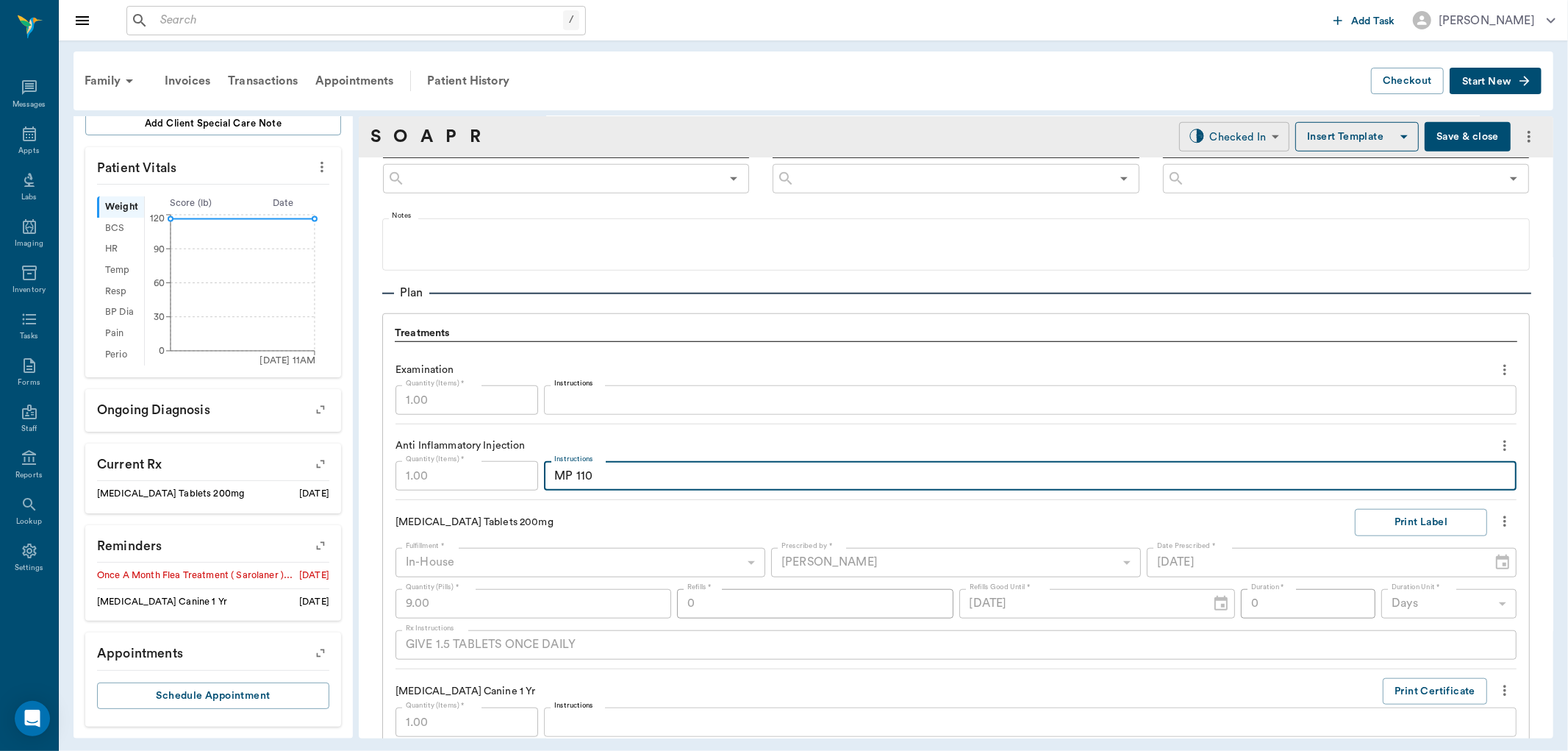
drag, startPoint x: 1244, startPoint y: 117, endPoint x: 1244, endPoint y: 128, distance: 11.0
click at [1244, 121] on div "S O A P R Checked In CHECKED_IN ​ Insert Template Save & close" at bounding box center [956, 137] width 1195 height 41
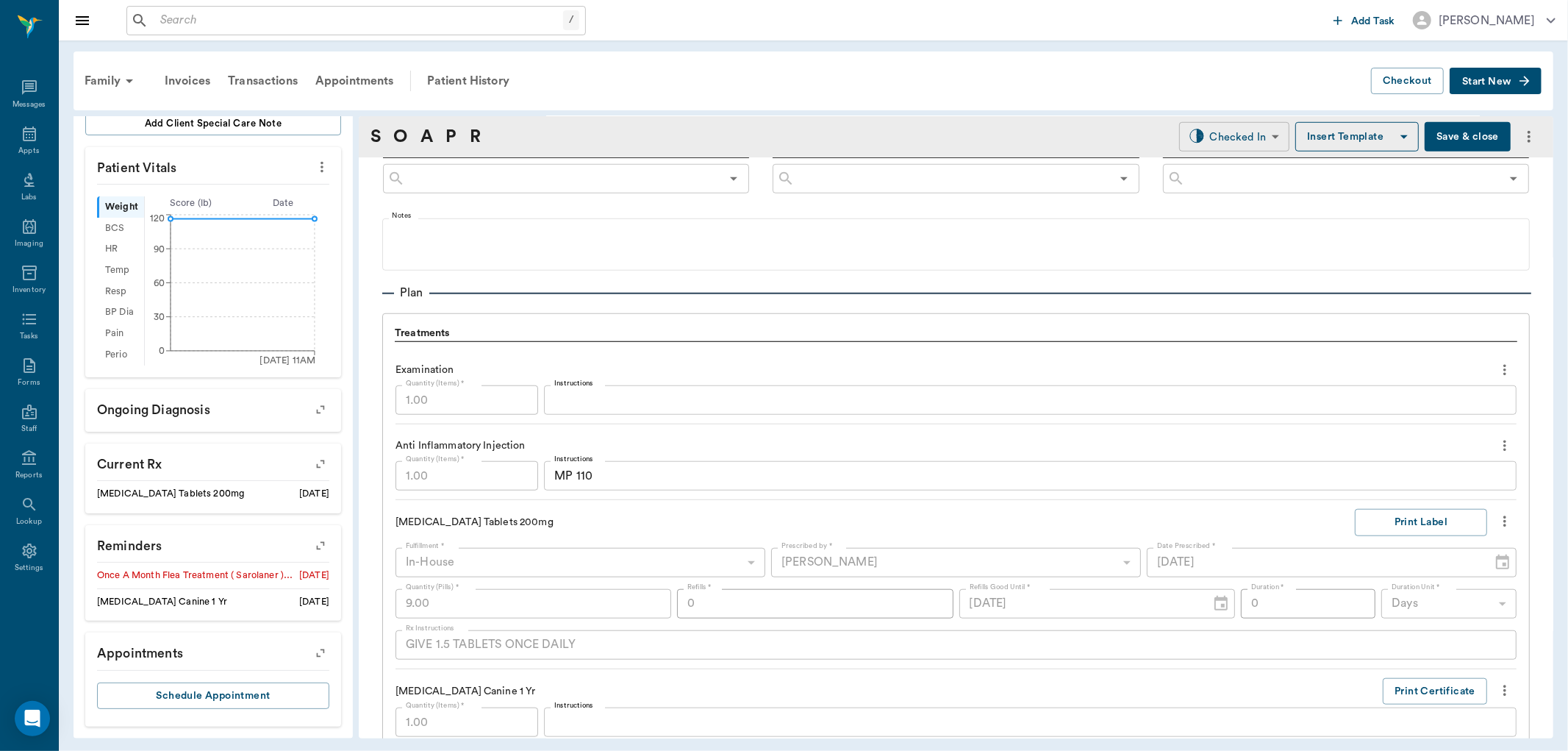
click at [1241, 129] on body "/ ​ Add Task Dr. Bert Ellsworth Nectar Messages Appts Labs Imaging Inventory Ta…" at bounding box center [784, 375] width 1568 height 751
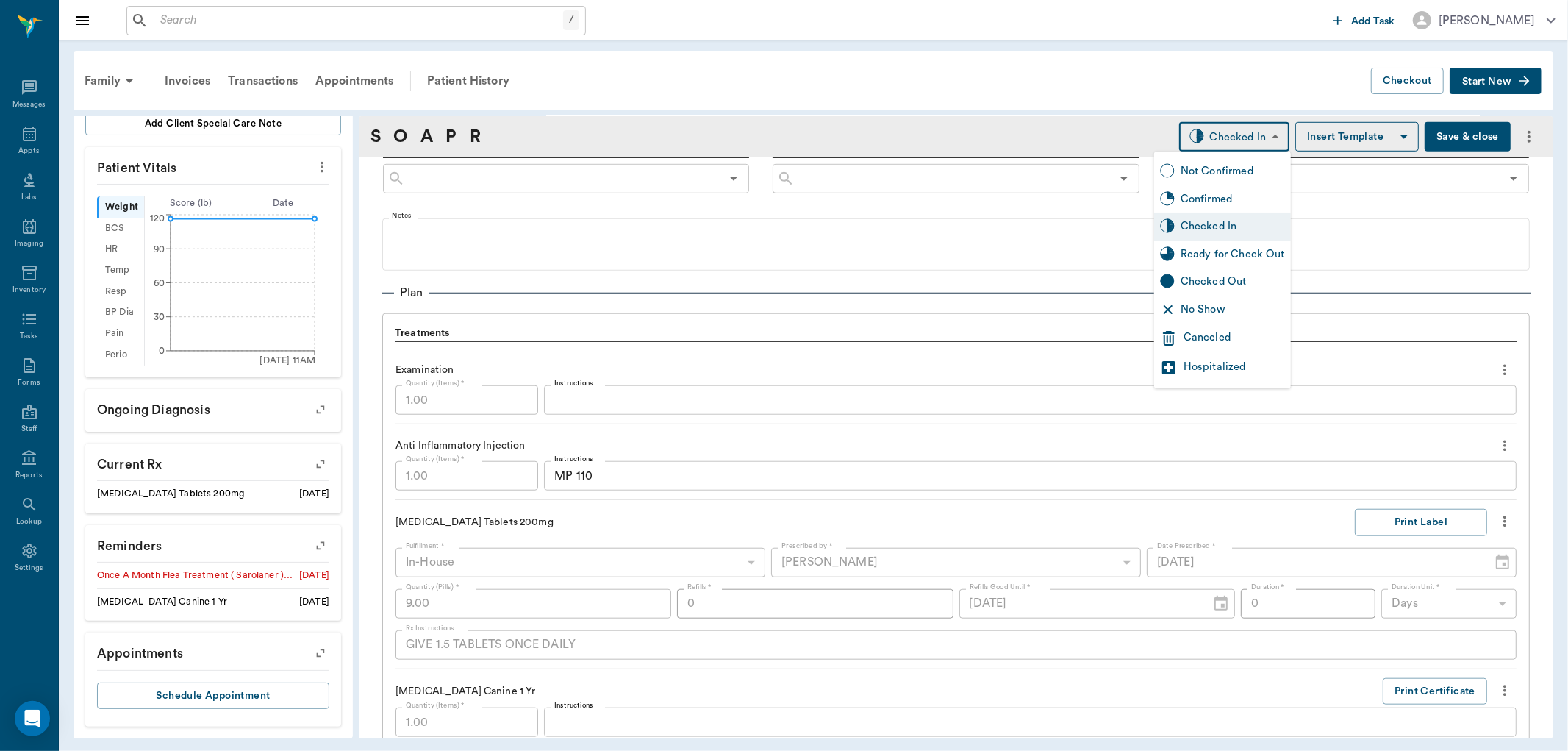
click at [1226, 251] on div "Ready for Check Out" at bounding box center [1233, 255] width 105 height 16
type input "READY_TO_CHECKOUT"
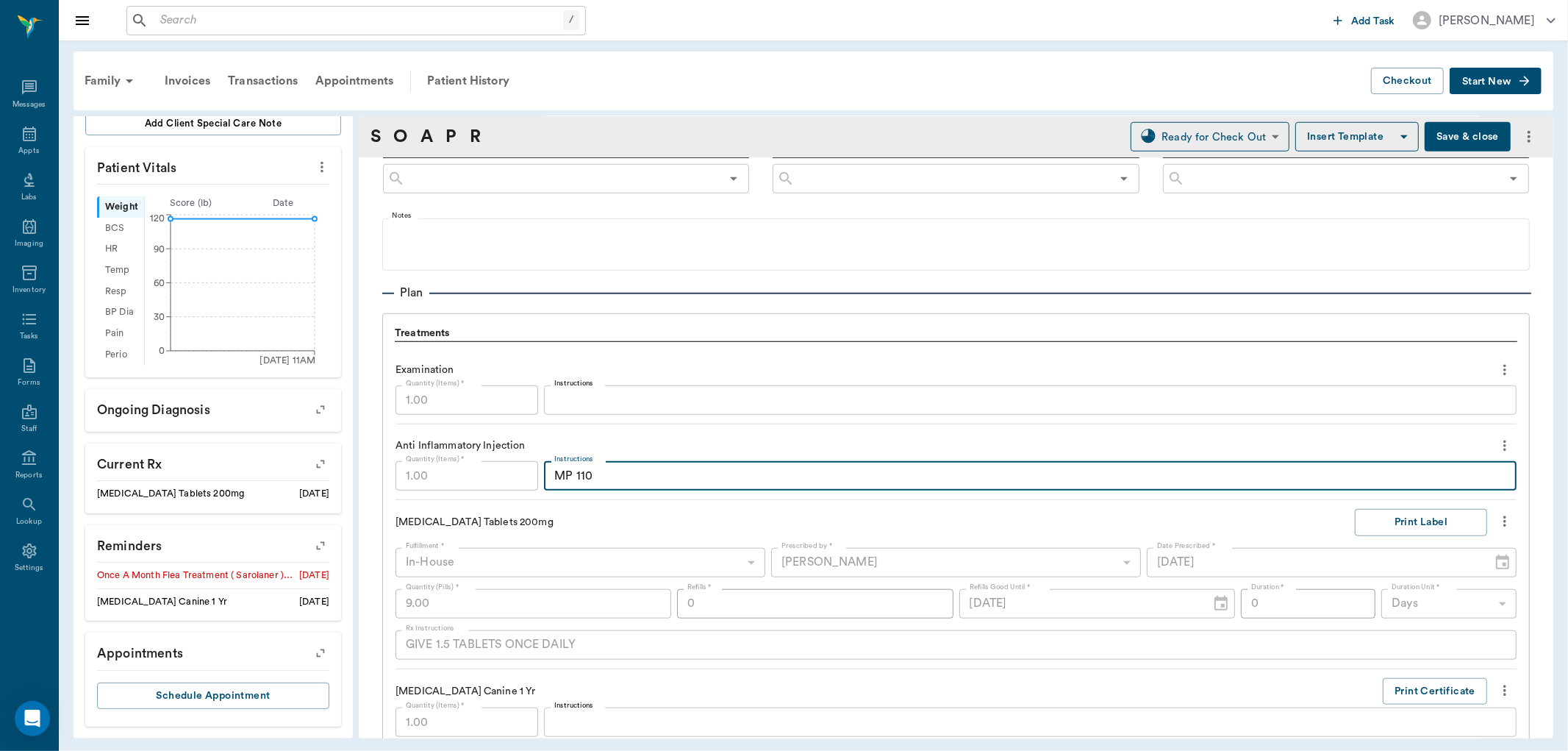
click at [662, 473] on textarea "MP 110" at bounding box center [1030, 476] width 952 height 17
type textarea "MP 110 + DexSP 2.5"
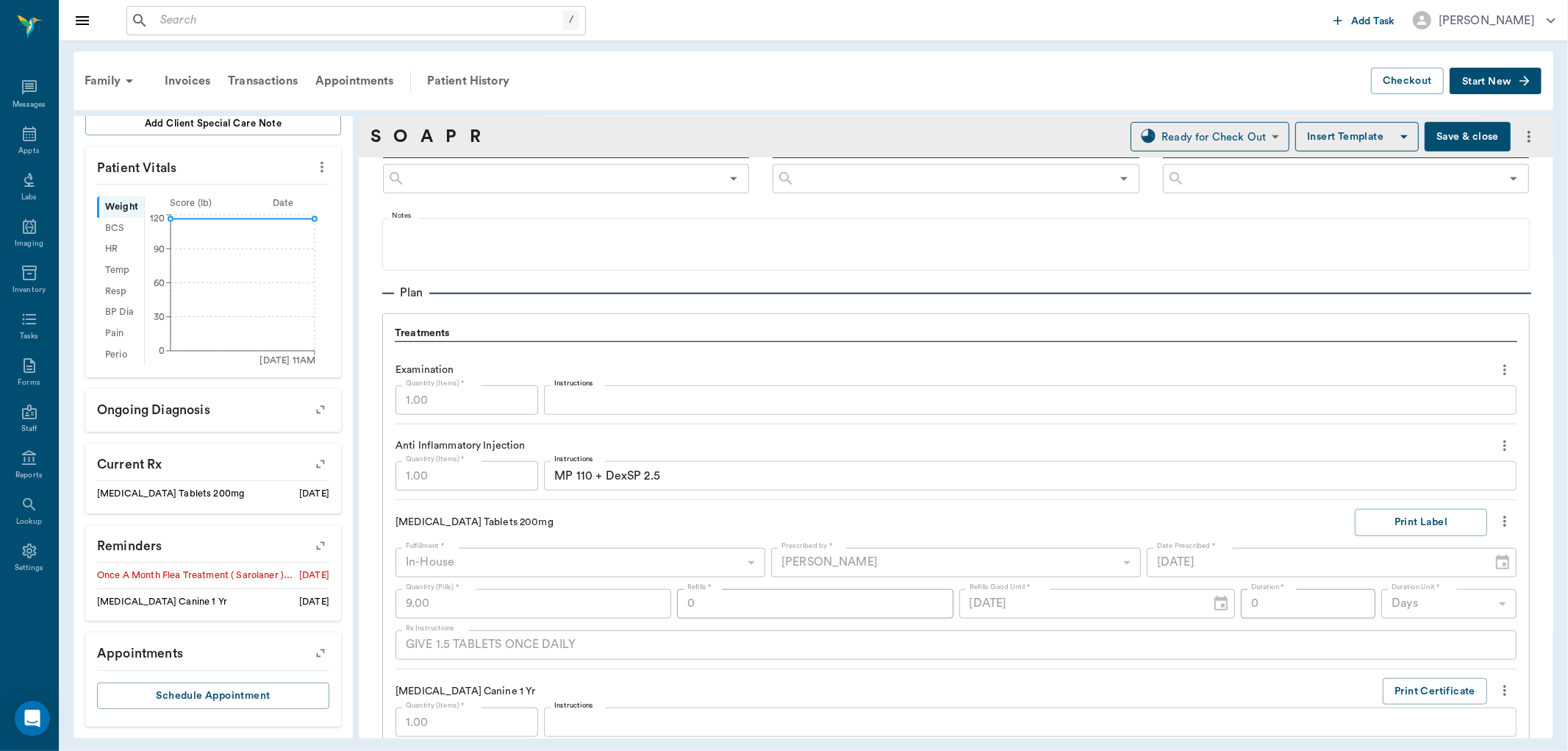
click at [671, 528] on p "Cefpodoxime Tablets 200mg" at bounding box center [594, 522] width 397 height 15
click at [1457, 137] on button "Save & close" at bounding box center [1467, 136] width 86 height 29
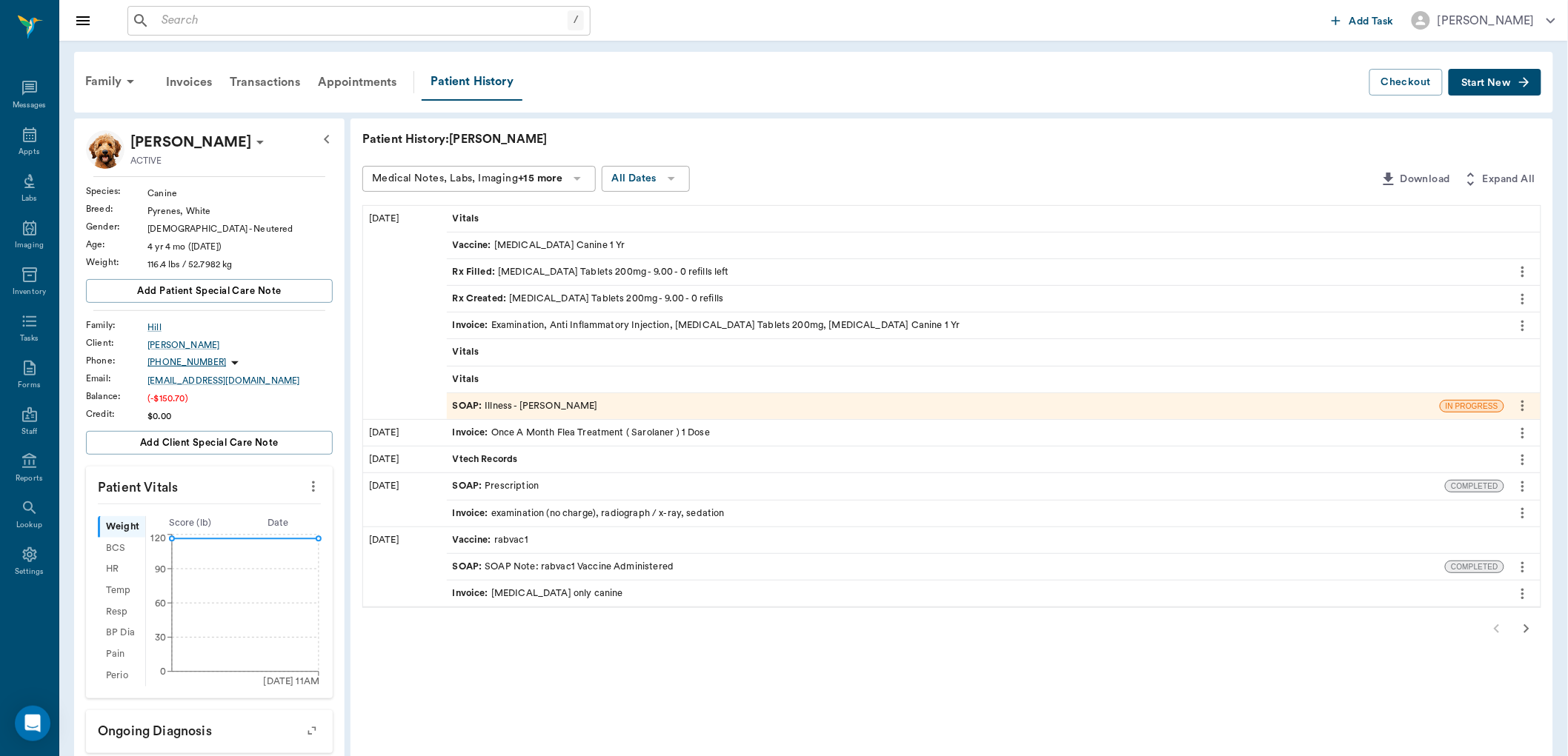
click at [608, 405] on div "SOAP : Illness - Dr. Bert Ellsworth" at bounding box center [943, 406] width 993 height 26
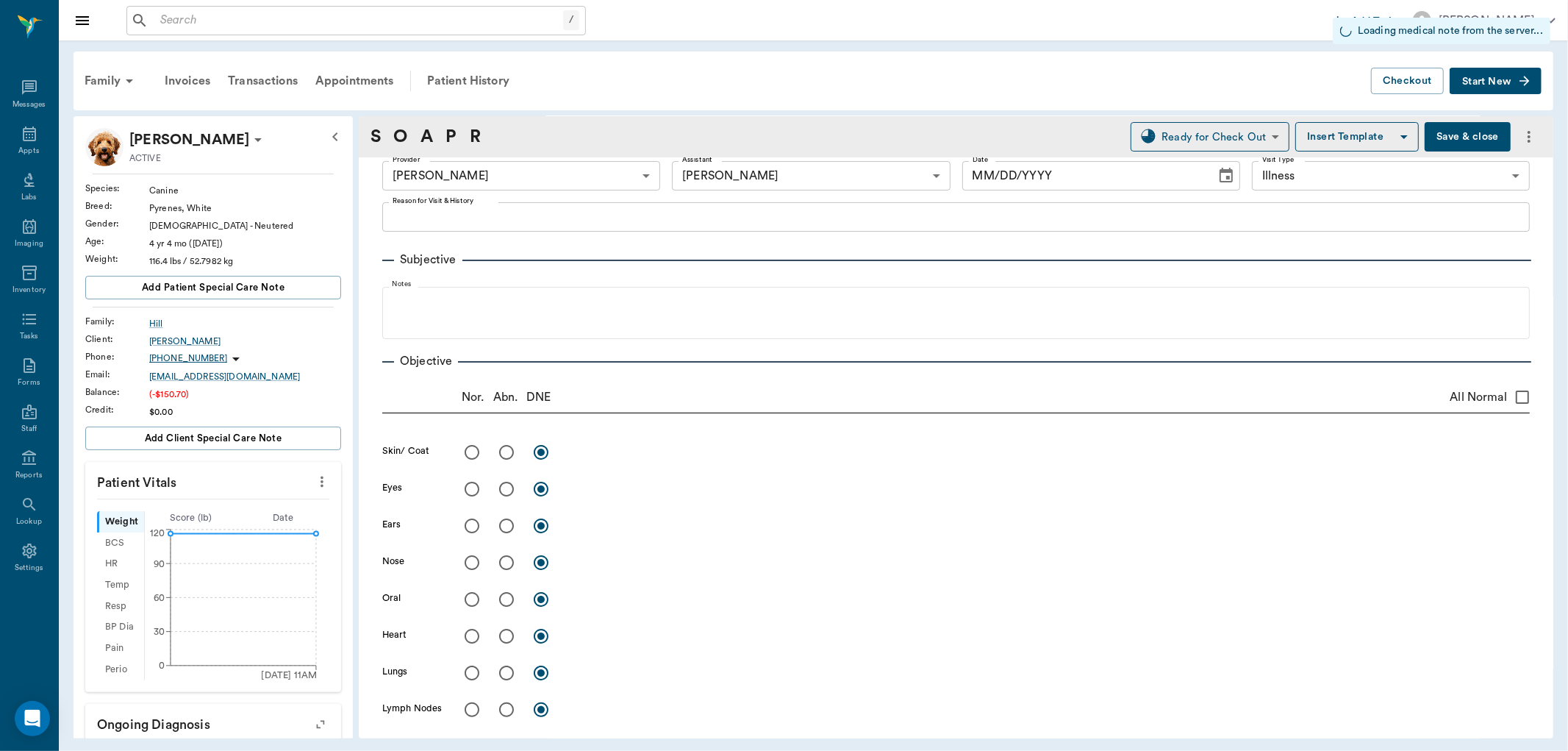
type input "63ec2f075fda476ae8351a4d"
type input "6740bf97de10e07744acf1eb"
type input "65d2be4f46e3a538d89b8c15"
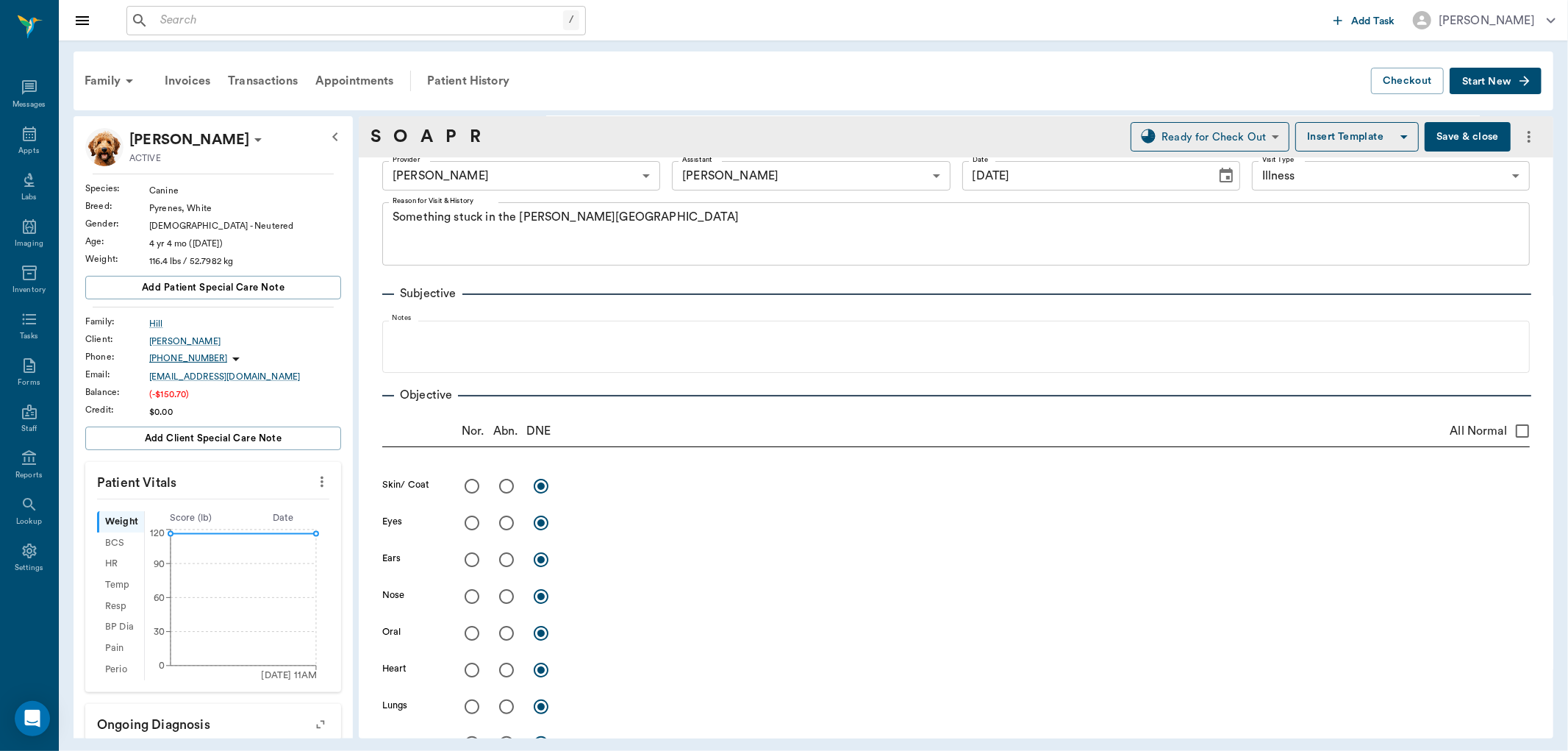
type input "[DATE]"
type textarea "Something stuck in the throat Caryn"
type input "1.00"
type textarea "MP 110 + DexSP 2.5"
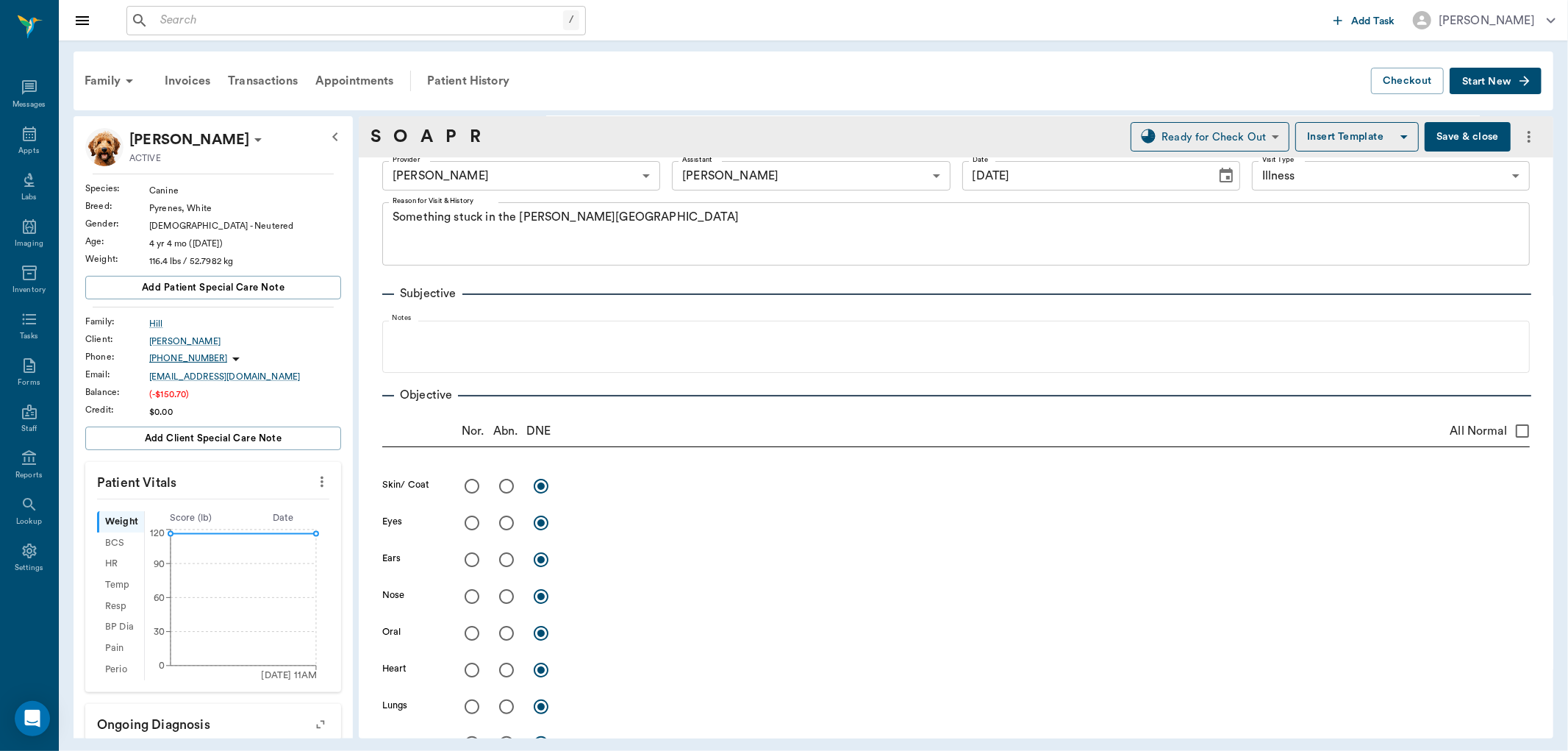
type input "9.00"
type input "0"
type textarea "GIVE 1.5 TABLETS ONCE DAILY"
type input "1.00"
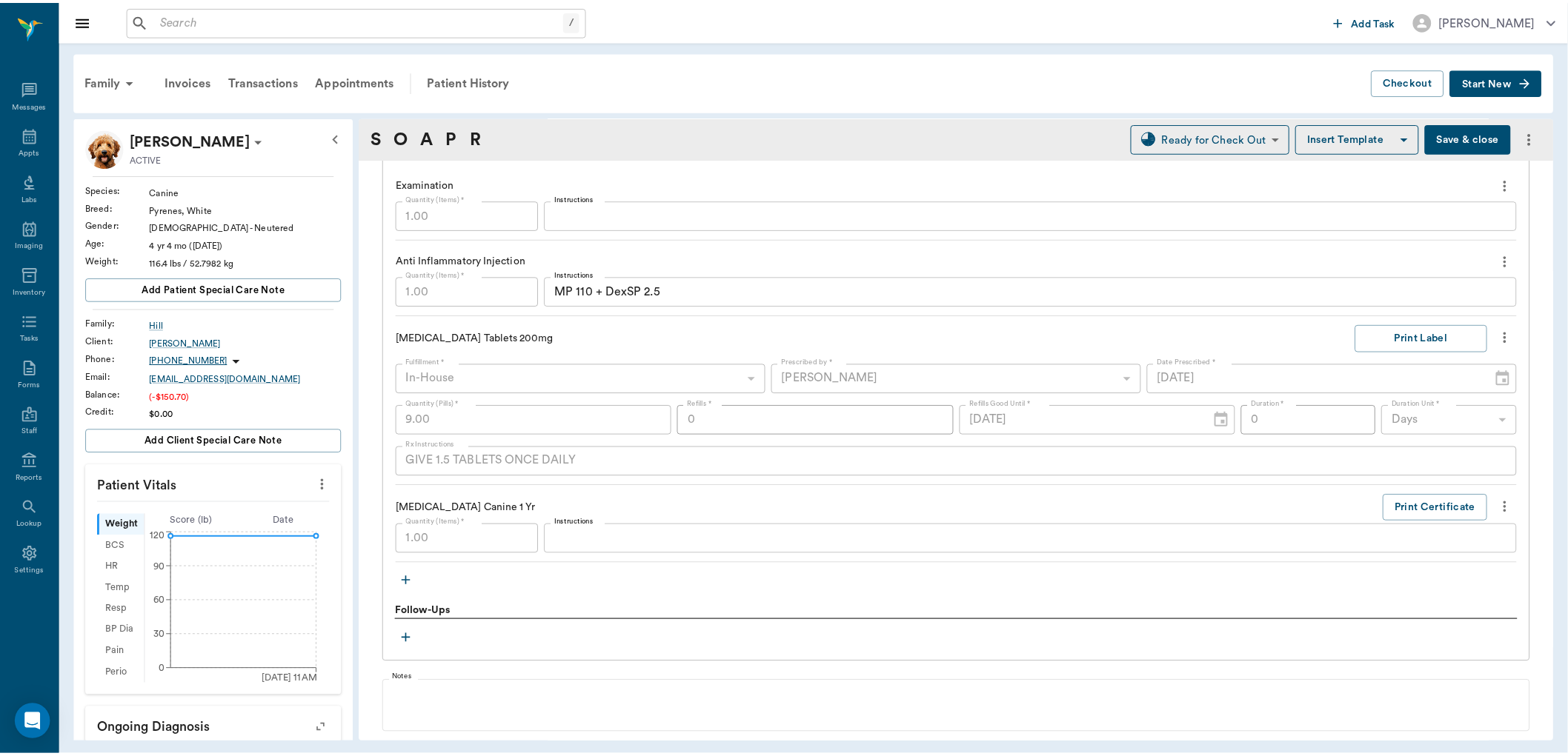
scroll to position [1322, 0]
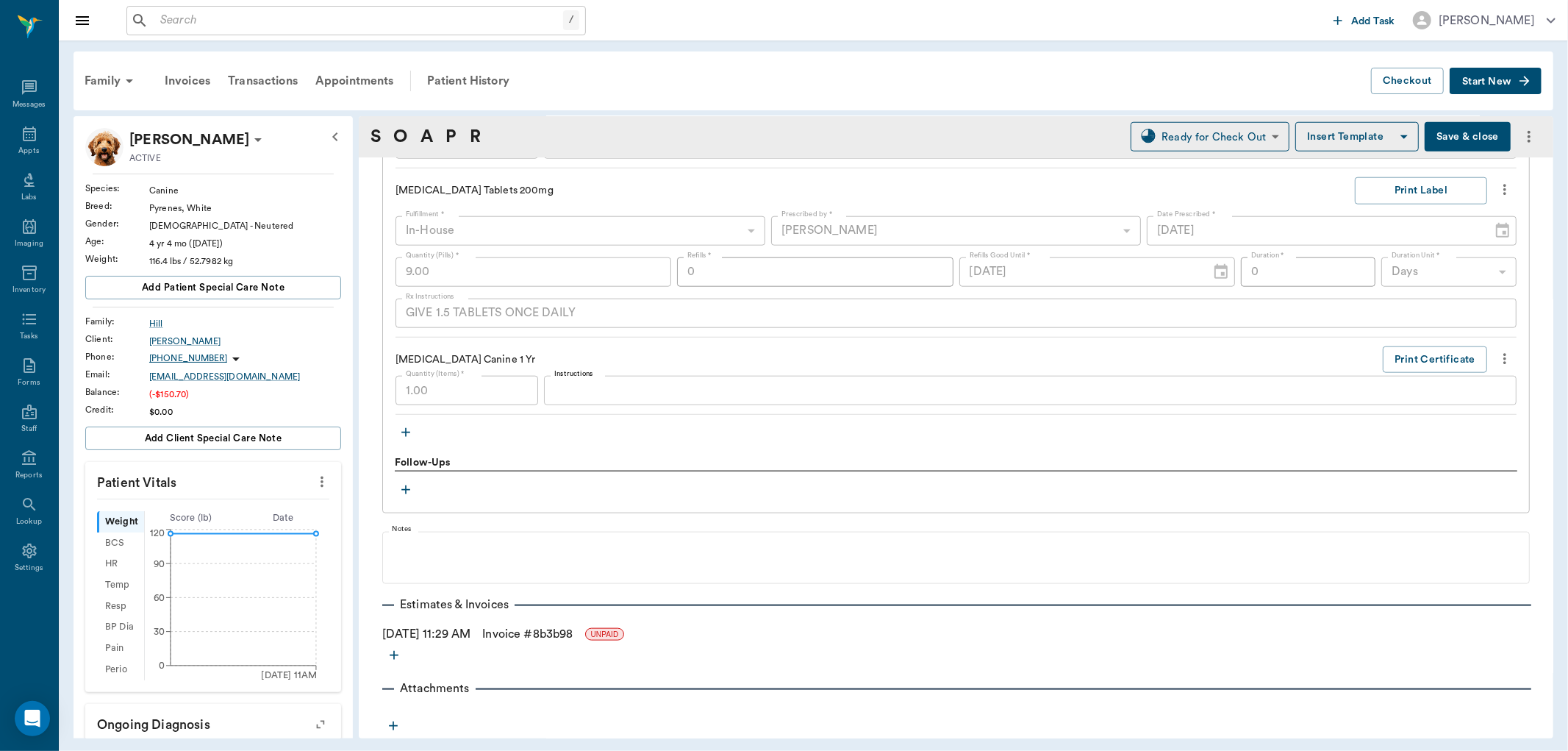
click at [554, 634] on link "Invoice # 8b3b98" at bounding box center [527, 634] width 90 height 17
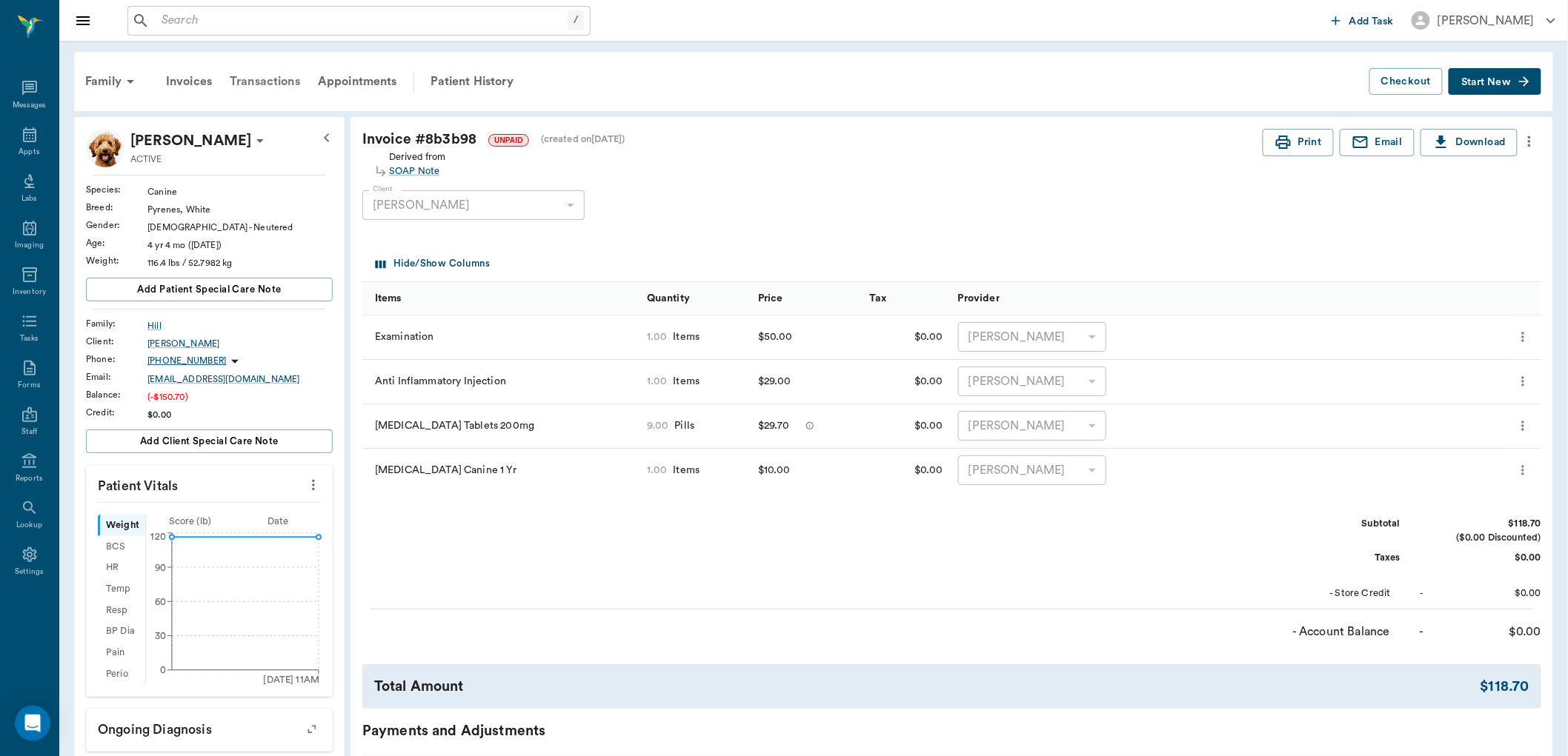
click at [249, 84] on div "Transactions" at bounding box center [264, 81] width 88 height 36
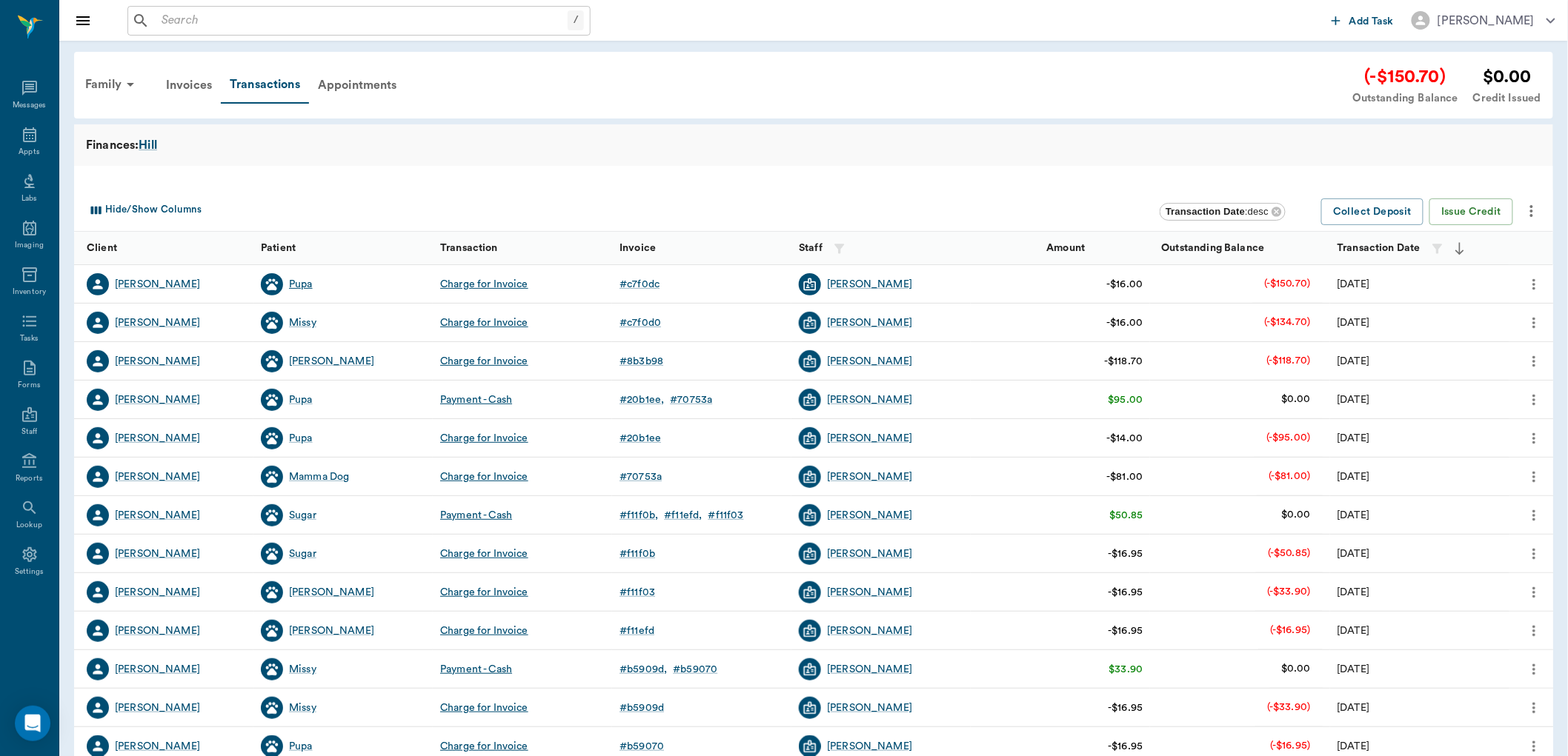
click at [307, 285] on div "Pupa" at bounding box center [301, 284] width 24 height 15
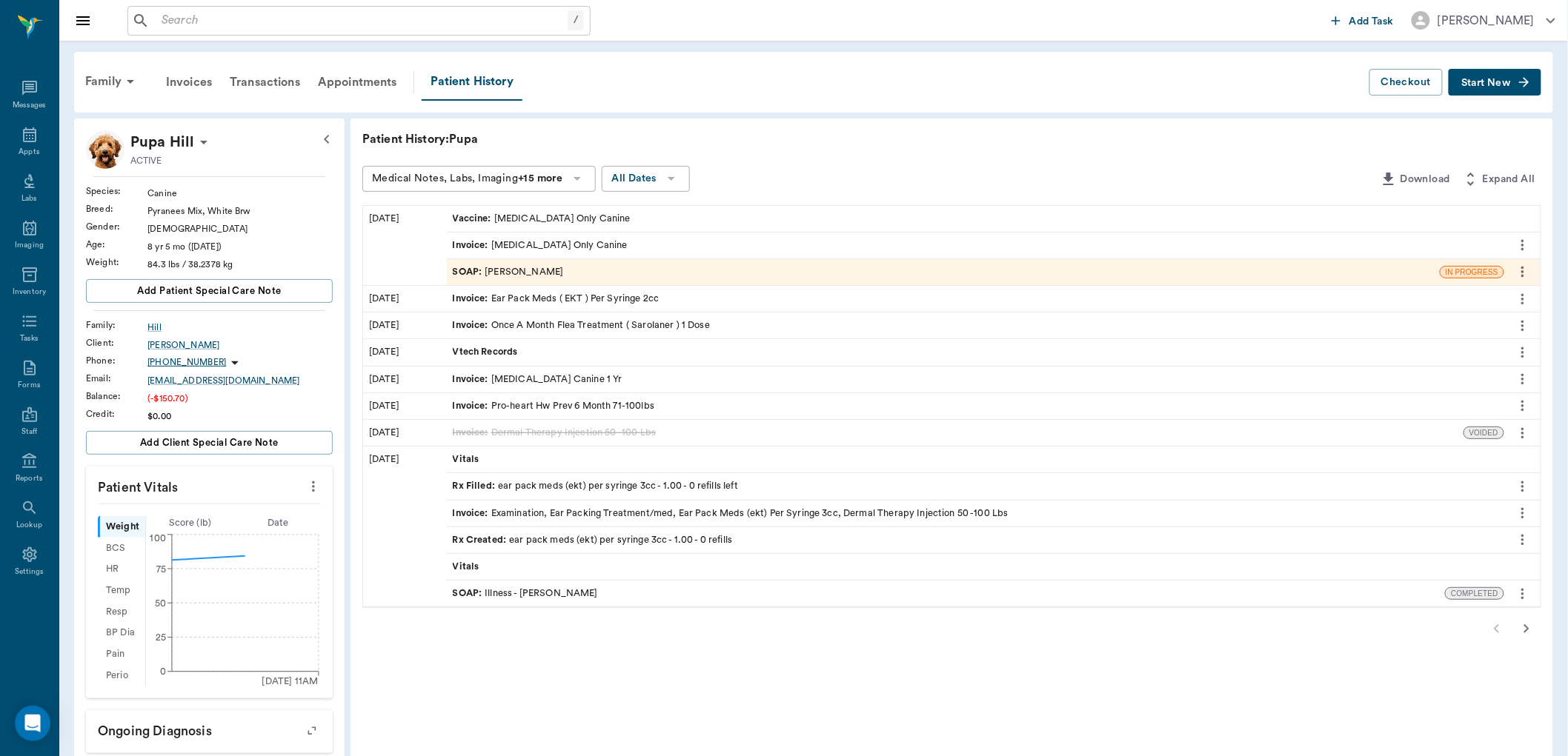
click at [549, 265] on div "SOAP : Dr. Bert Ellsworth" at bounding box center [508, 272] width 111 height 14
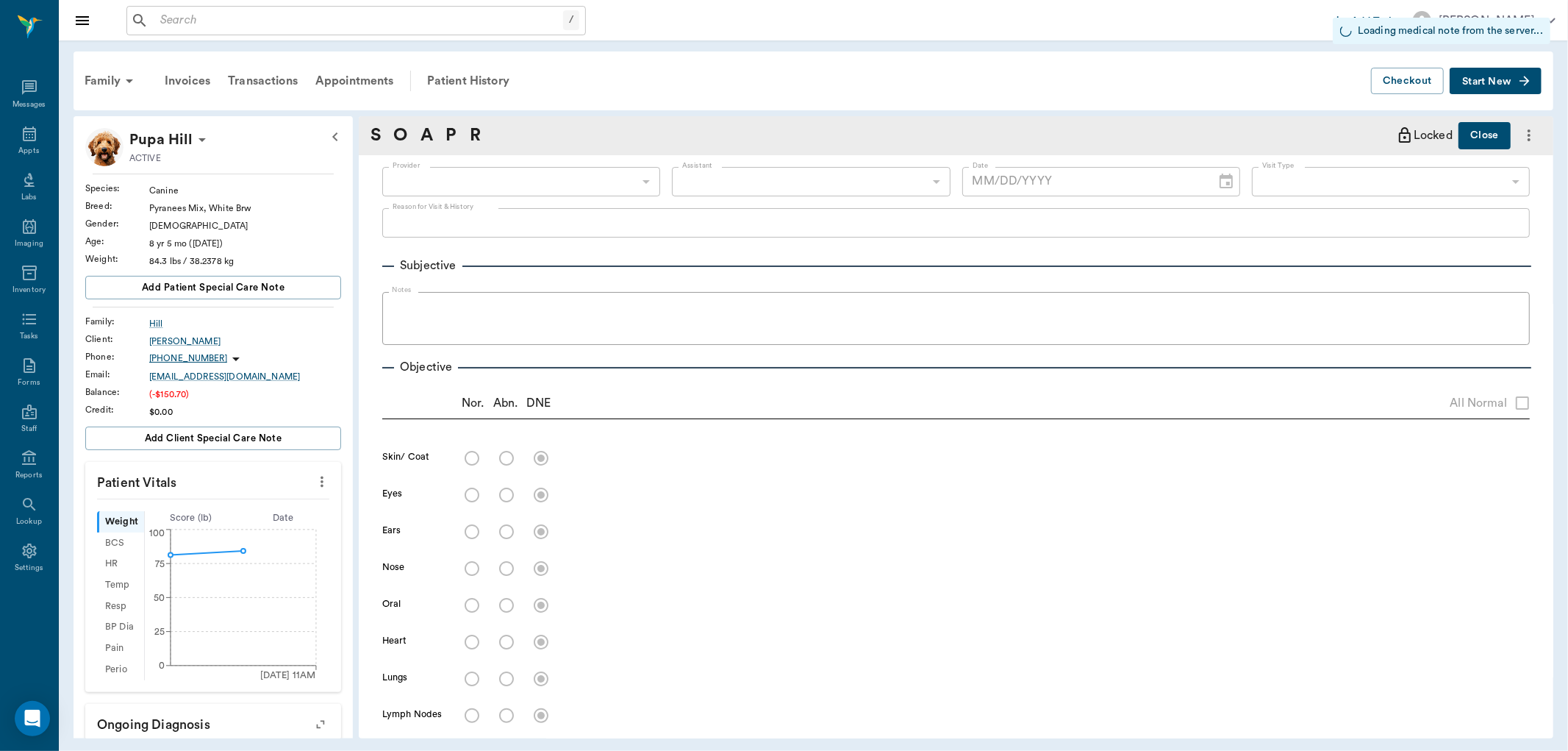
type input "63ec2f075fda476ae8351a4d"
type input "6740bf97de10e07744acf1eb"
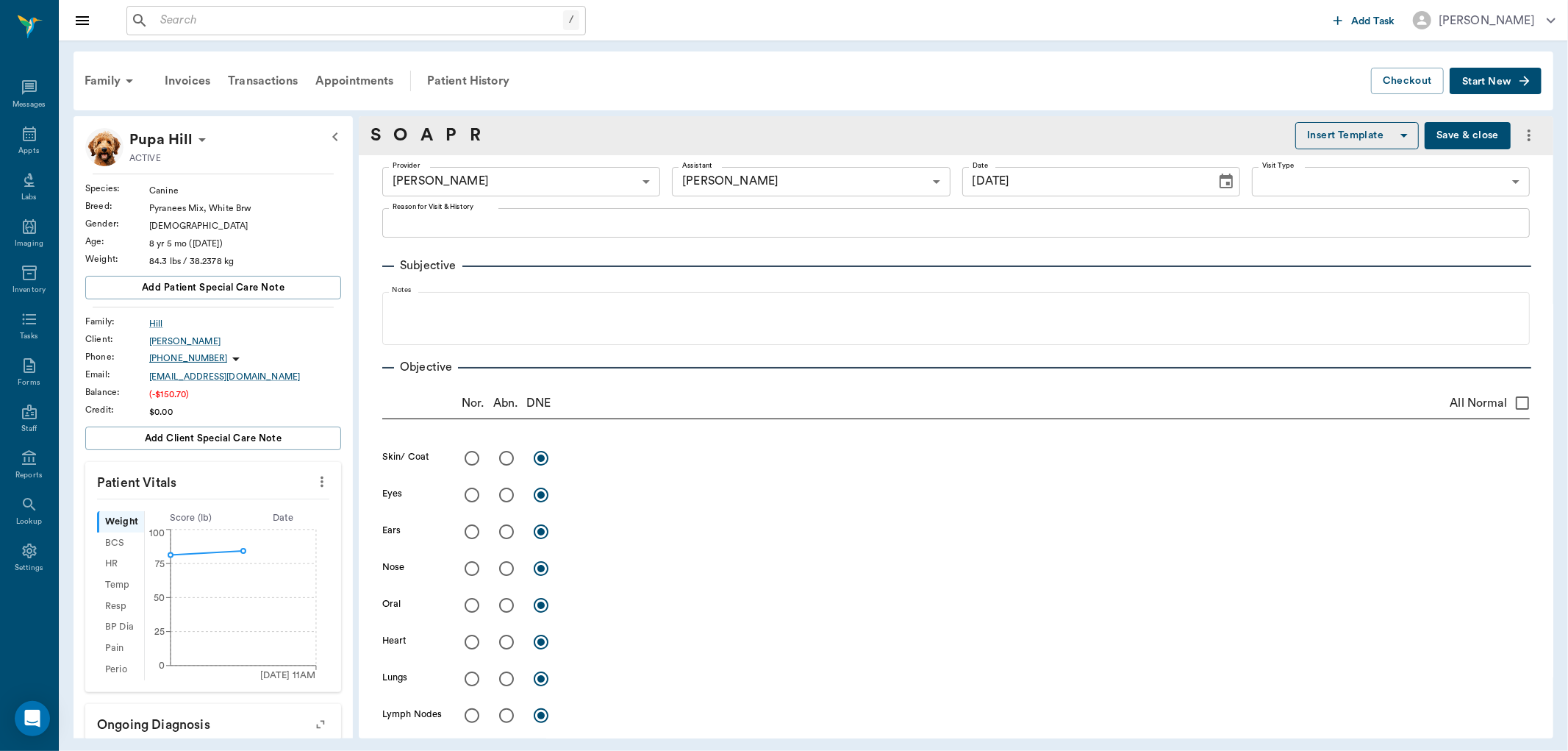
type input "[DATE]"
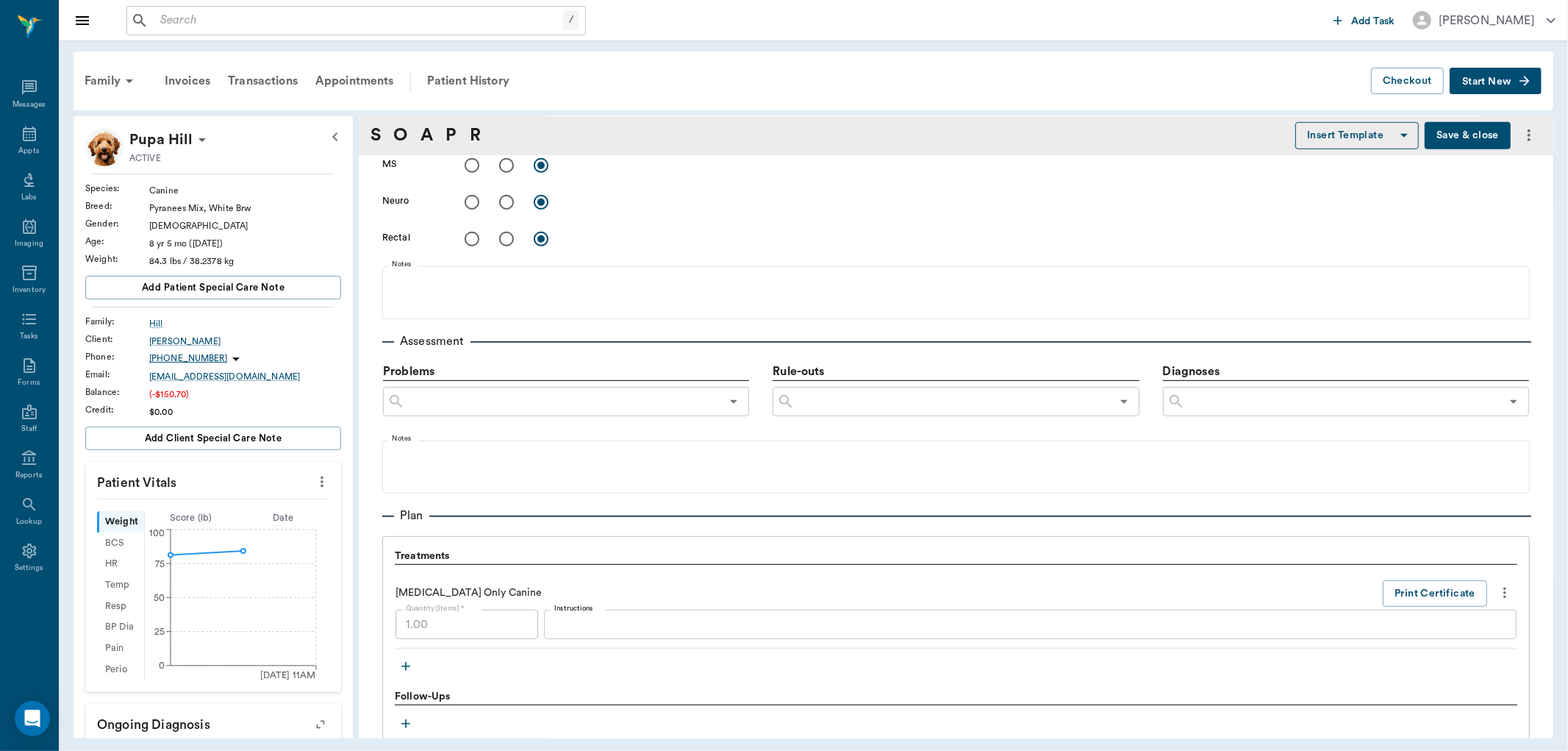
scroll to position [735, 0]
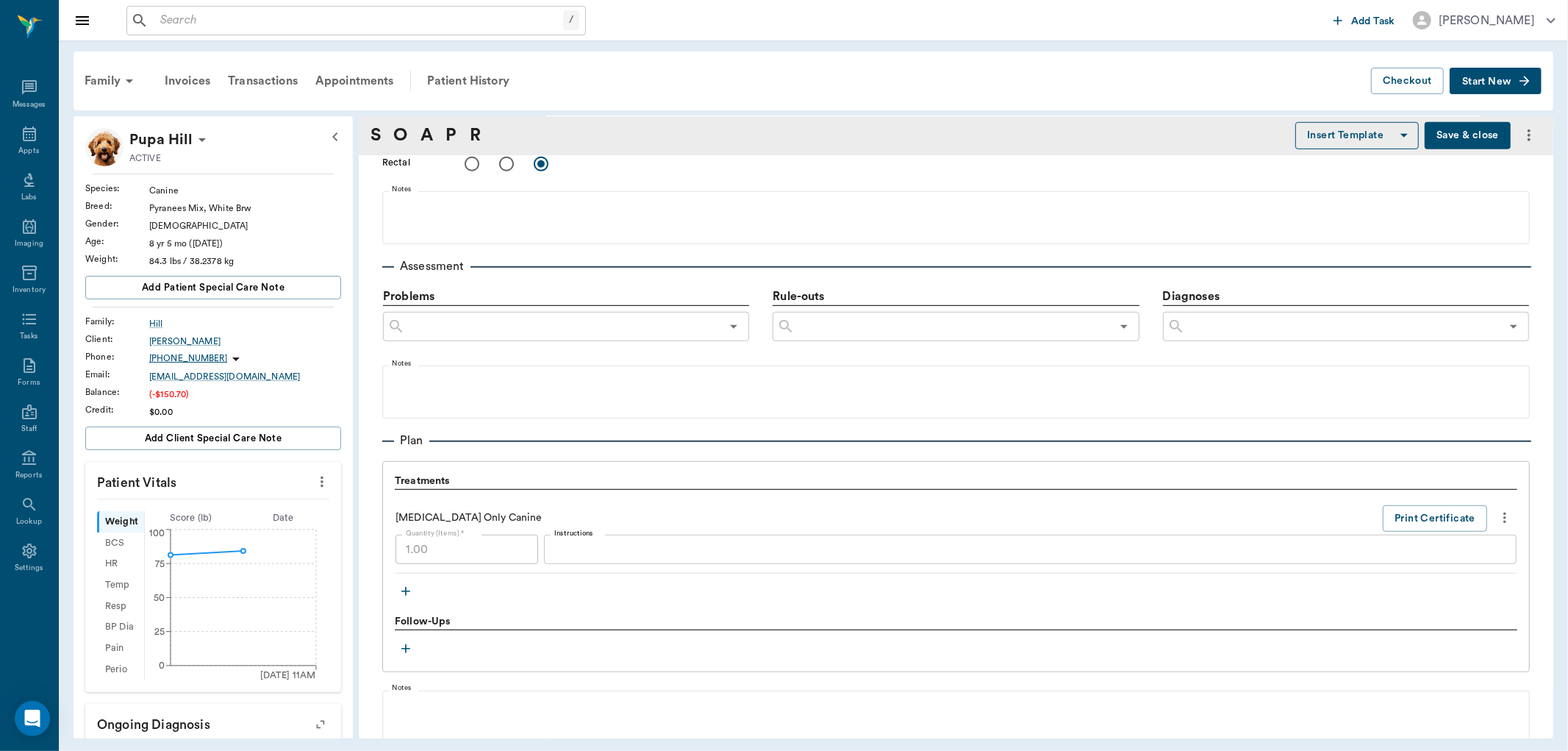
click at [563, 544] on textarea "Instructions" at bounding box center [1030, 550] width 952 height 17
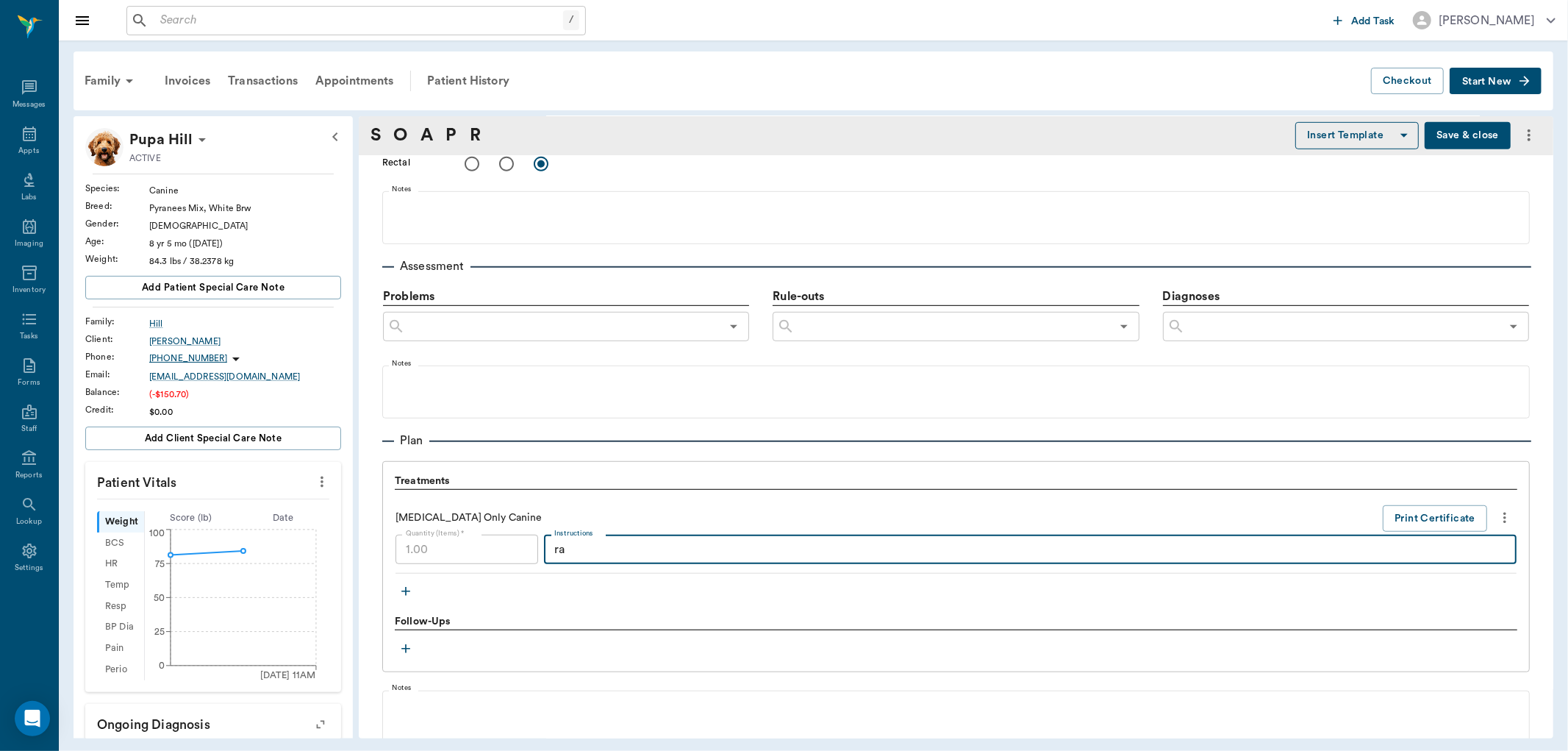
type textarea "r"
type textarea "Rabies vax sent home with owner"
click at [1455, 131] on button "Save & close" at bounding box center [1467, 136] width 86 height 27
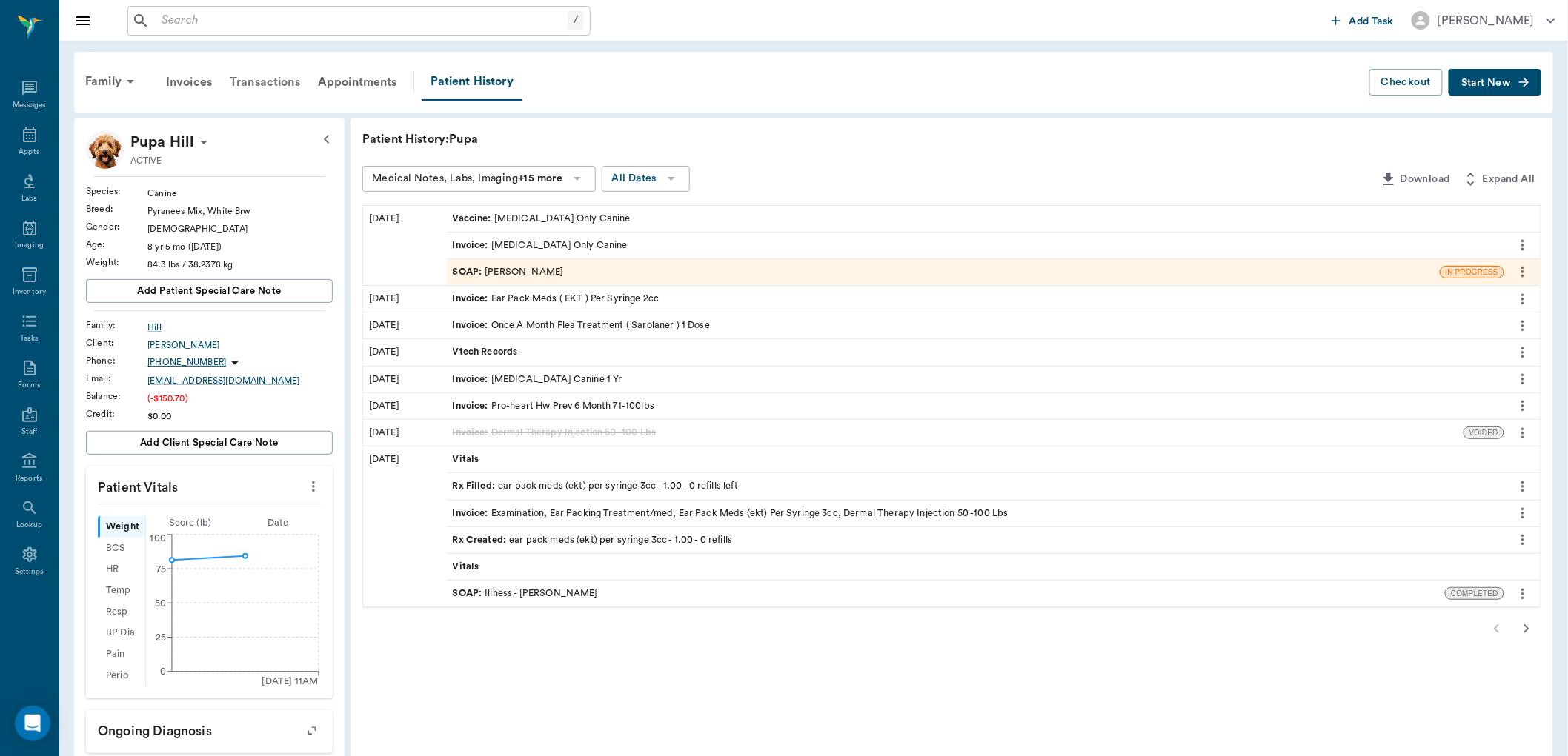
click at [270, 77] on div "Transactions" at bounding box center [264, 82] width 88 height 36
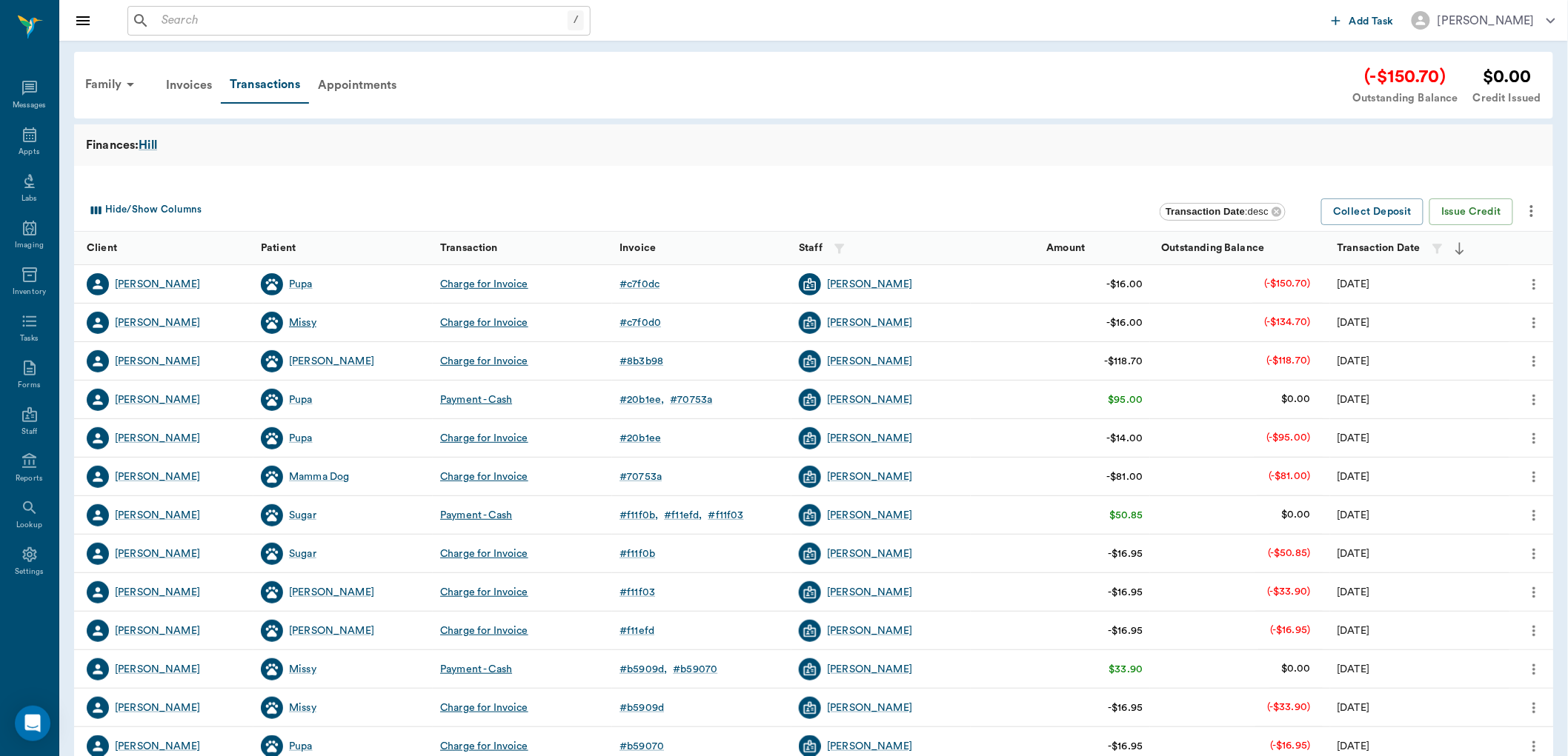
click at [309, 321] on div "Missy" at bounding box center [303, 323] width 27 height 15
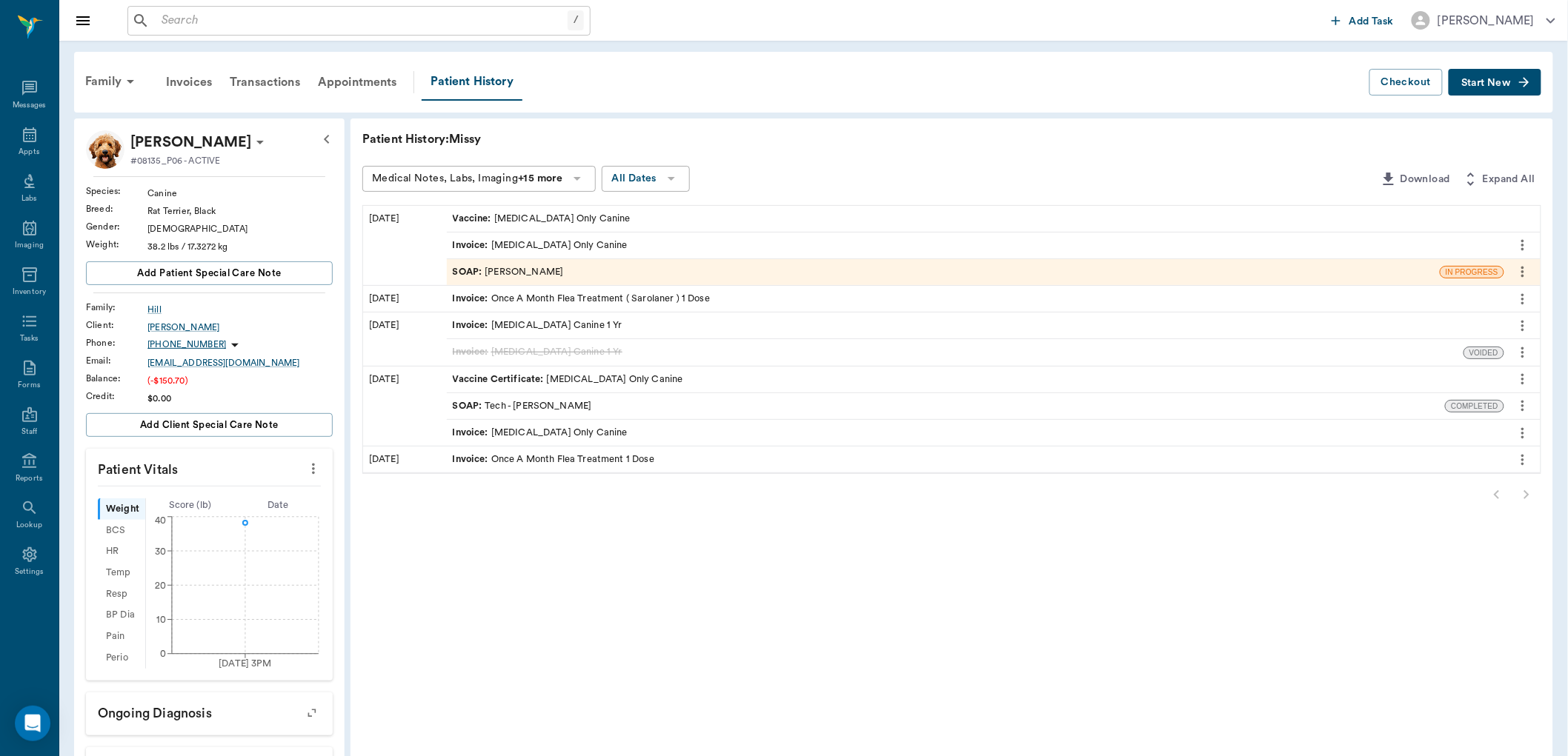
click at [498, 271] on div "SOAP : Dr. Bert Ellsworth" at bounding box center [508, 272] width 111 height 14
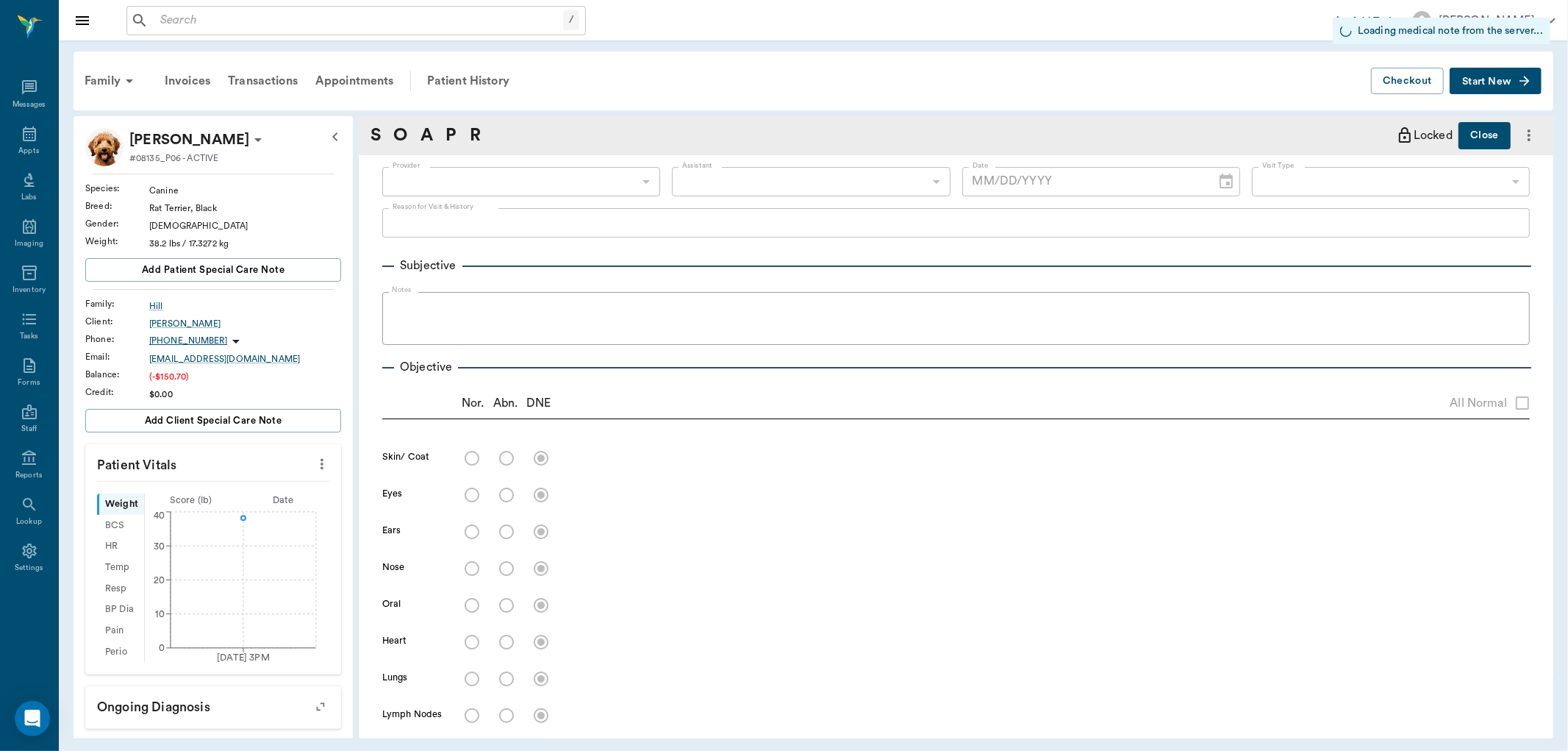
type input "63ec2f075fda476ae8351a4d"
type input "6740bf97de10e07744acf1eb"
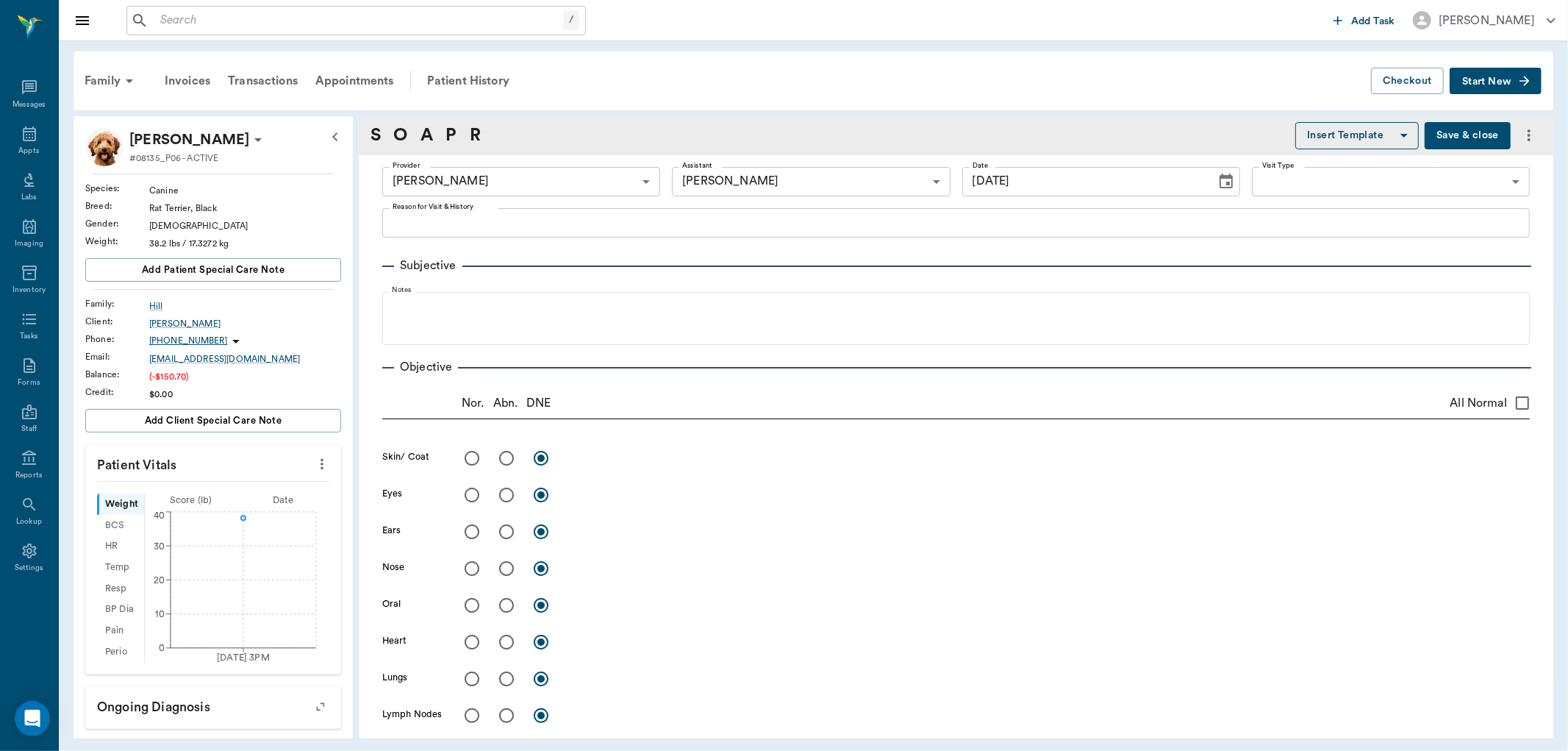
type input "[DATE]"
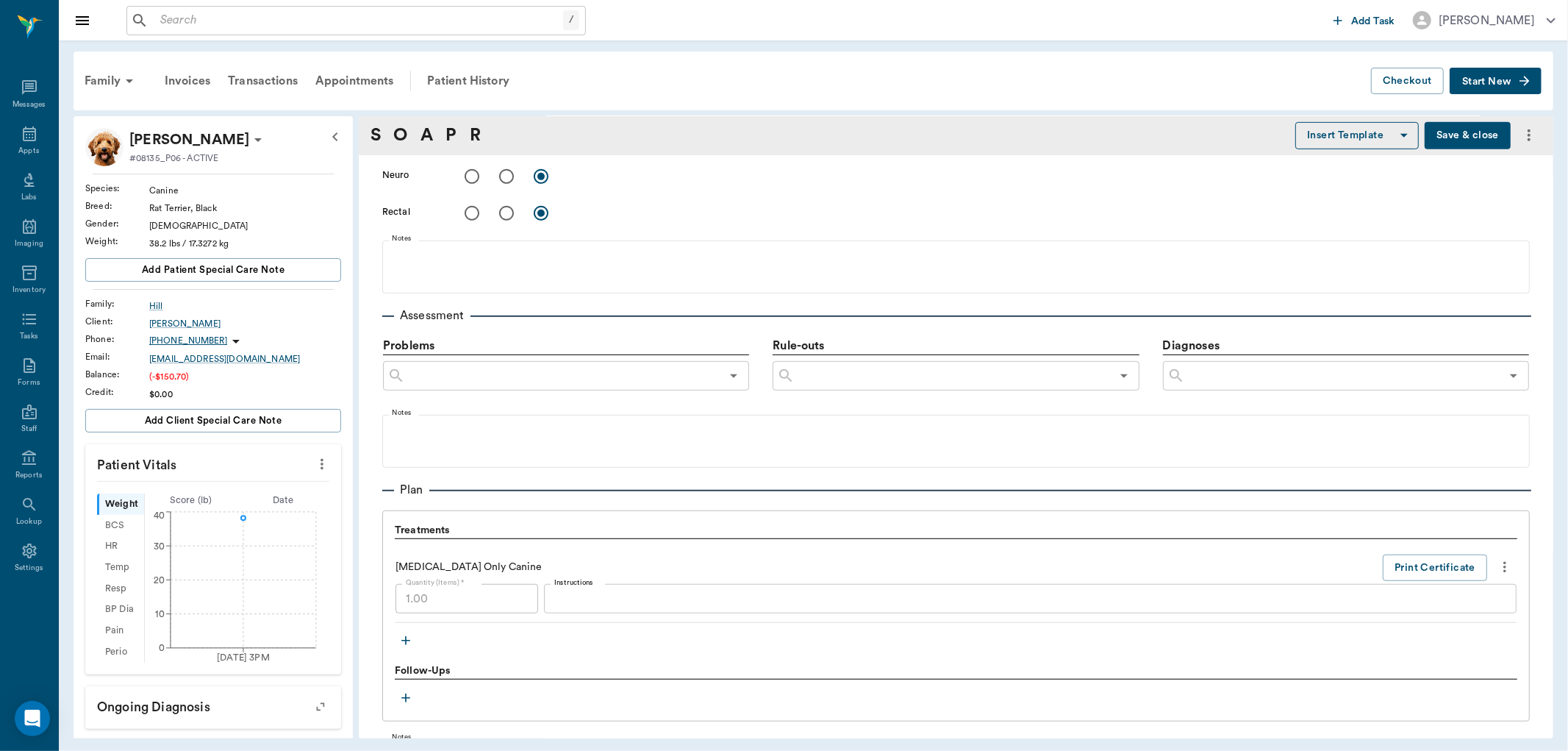
scroll to position [735, 0]
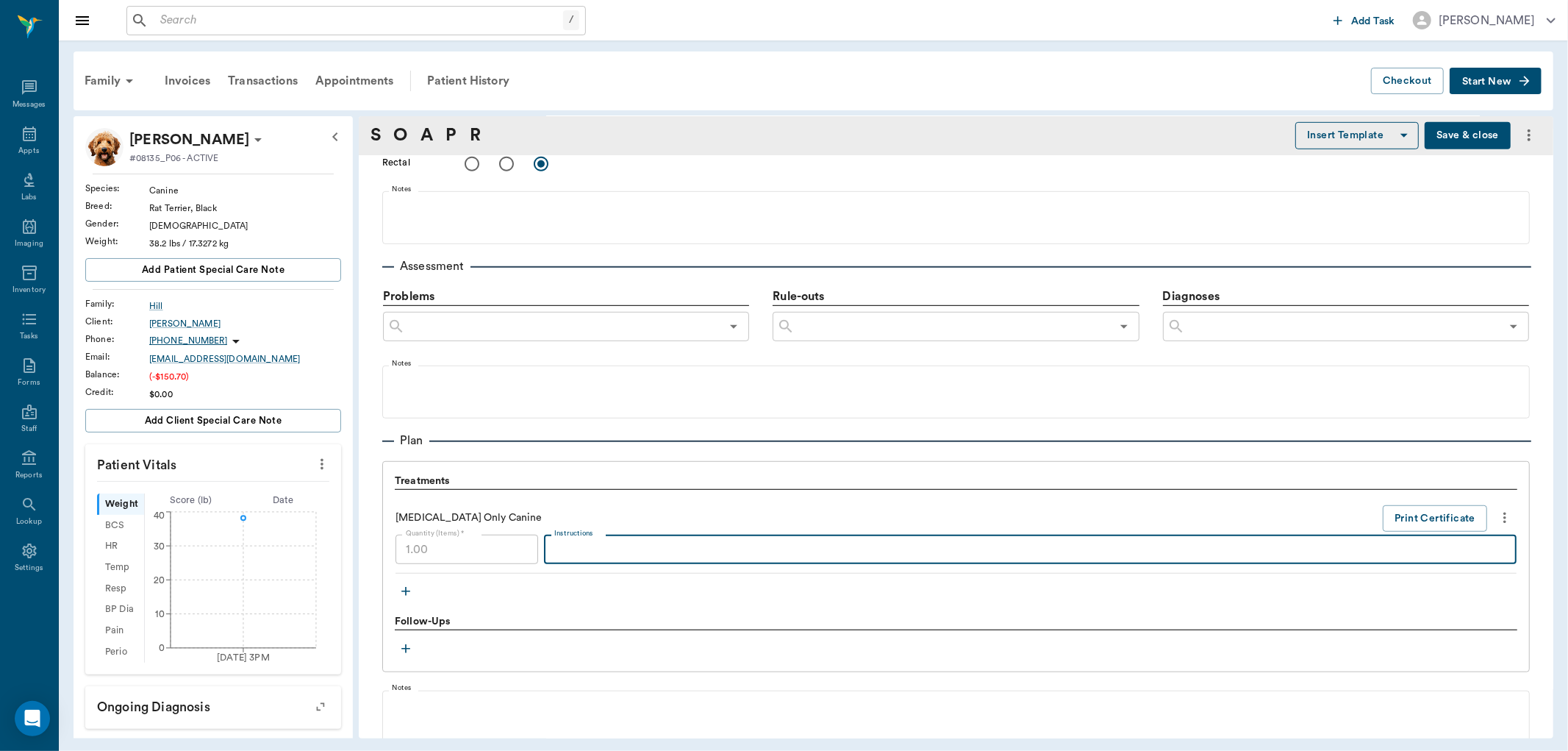
click at [614, 550] on textarea "Instructions" at bounding box center [1030, 550] width 952 height 17
type textarea "Rabies vax sent home with owner"
click at [1460, 126] on button "Save & close" at bounding box center [1467, 136] width 86 height 27
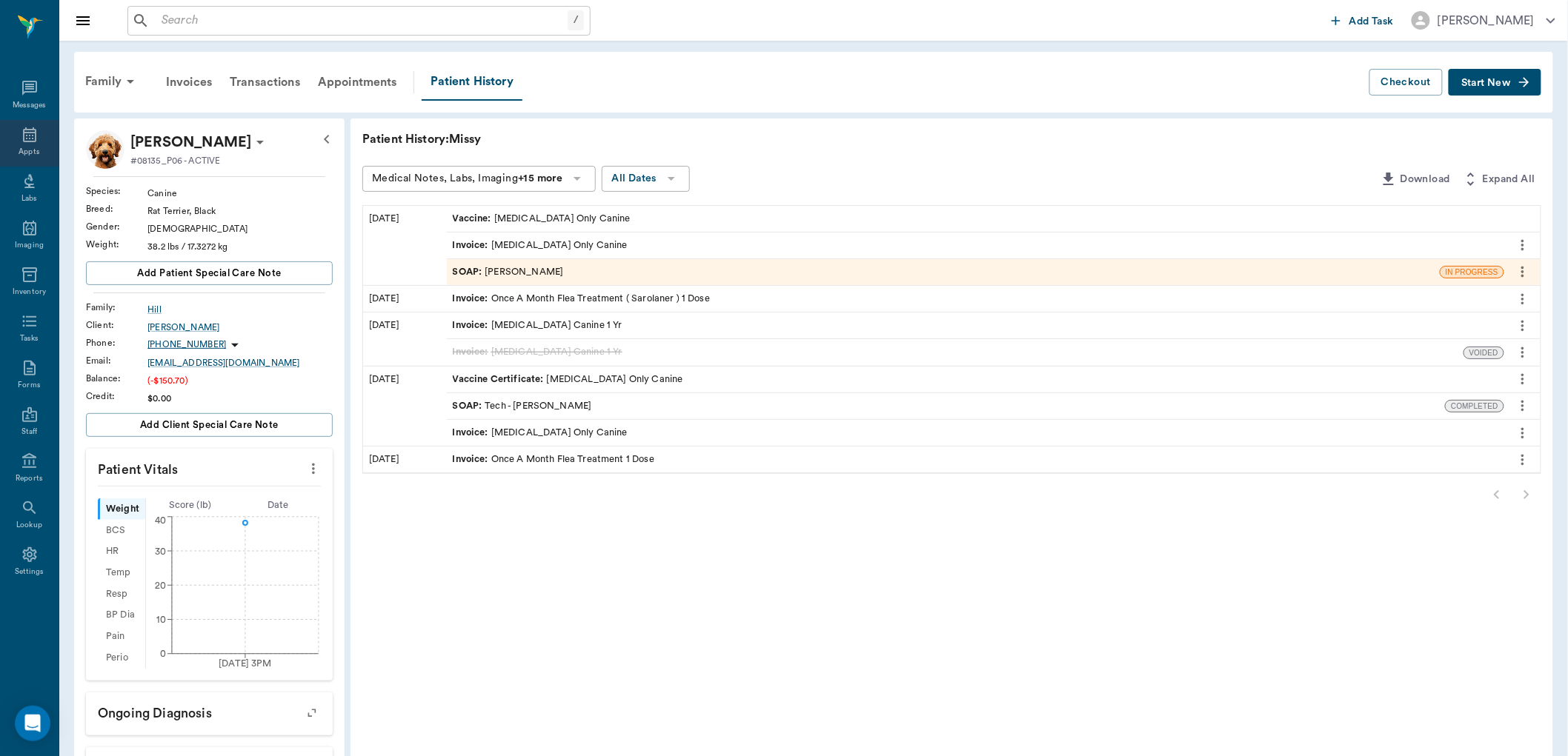
click at [37, 138] on icon at bounding box center [30, 135] width 18 height 18
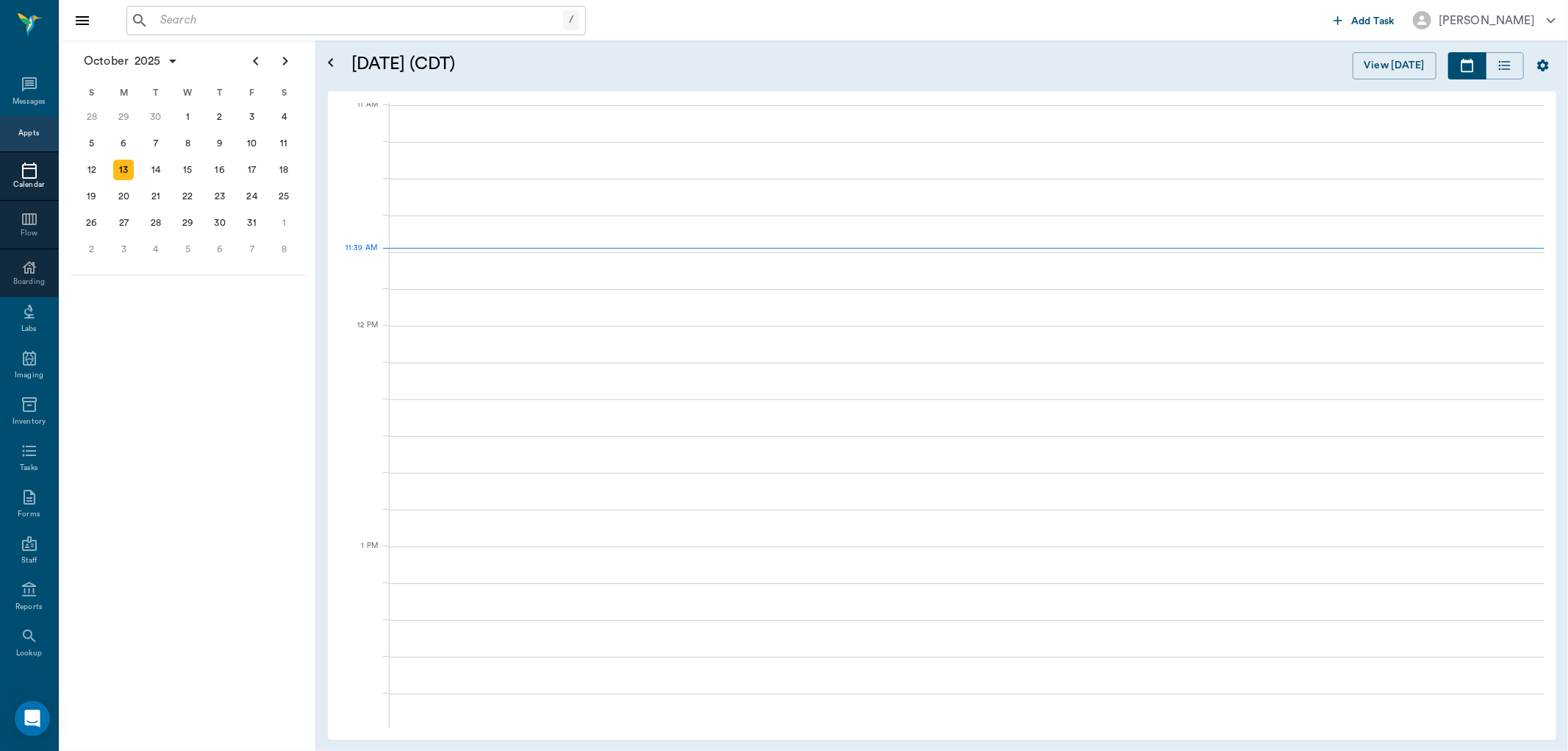
scroll to position [665, 0]
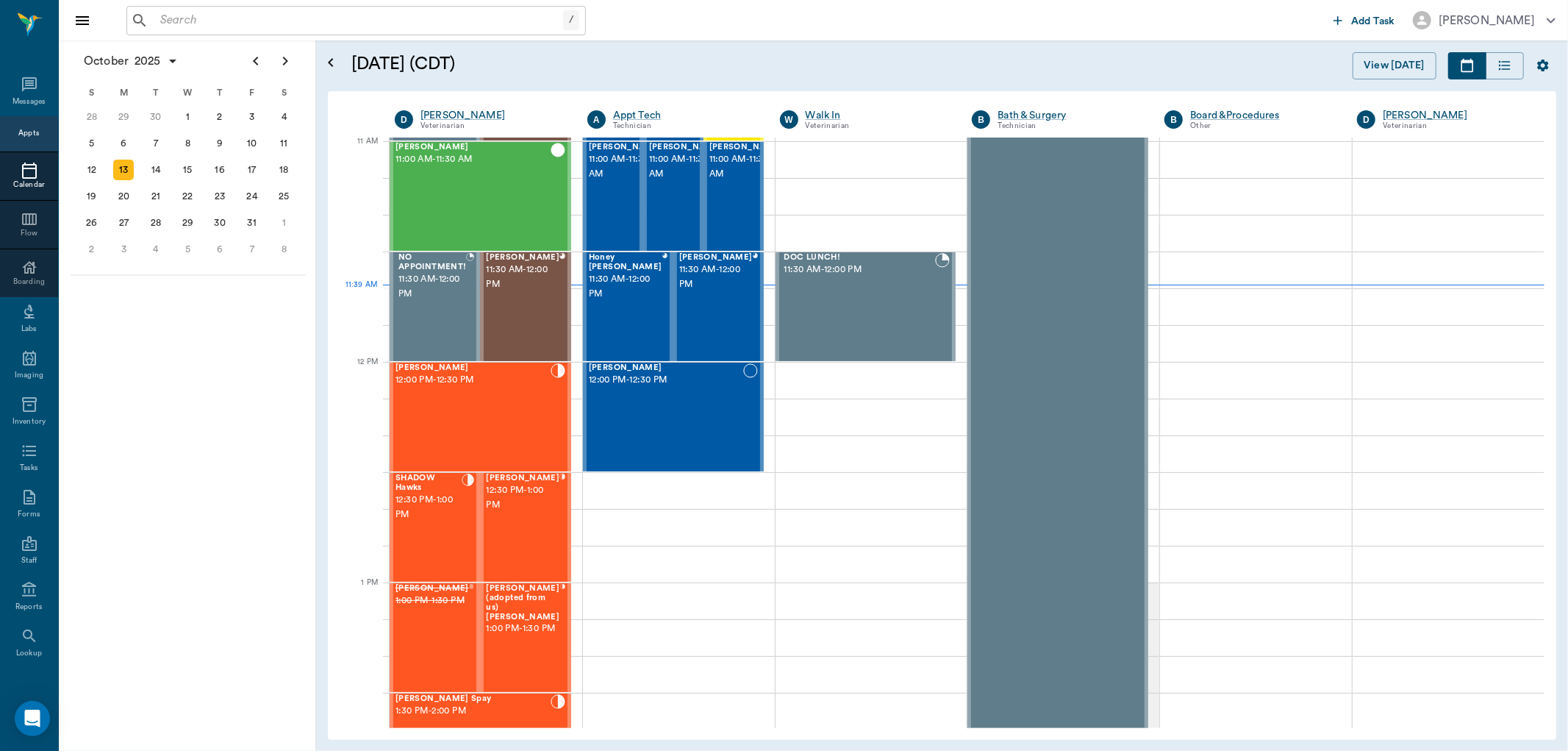
click at [307, 9] on div "/ ​" at bounding box center [357, 20] width 460 height 29
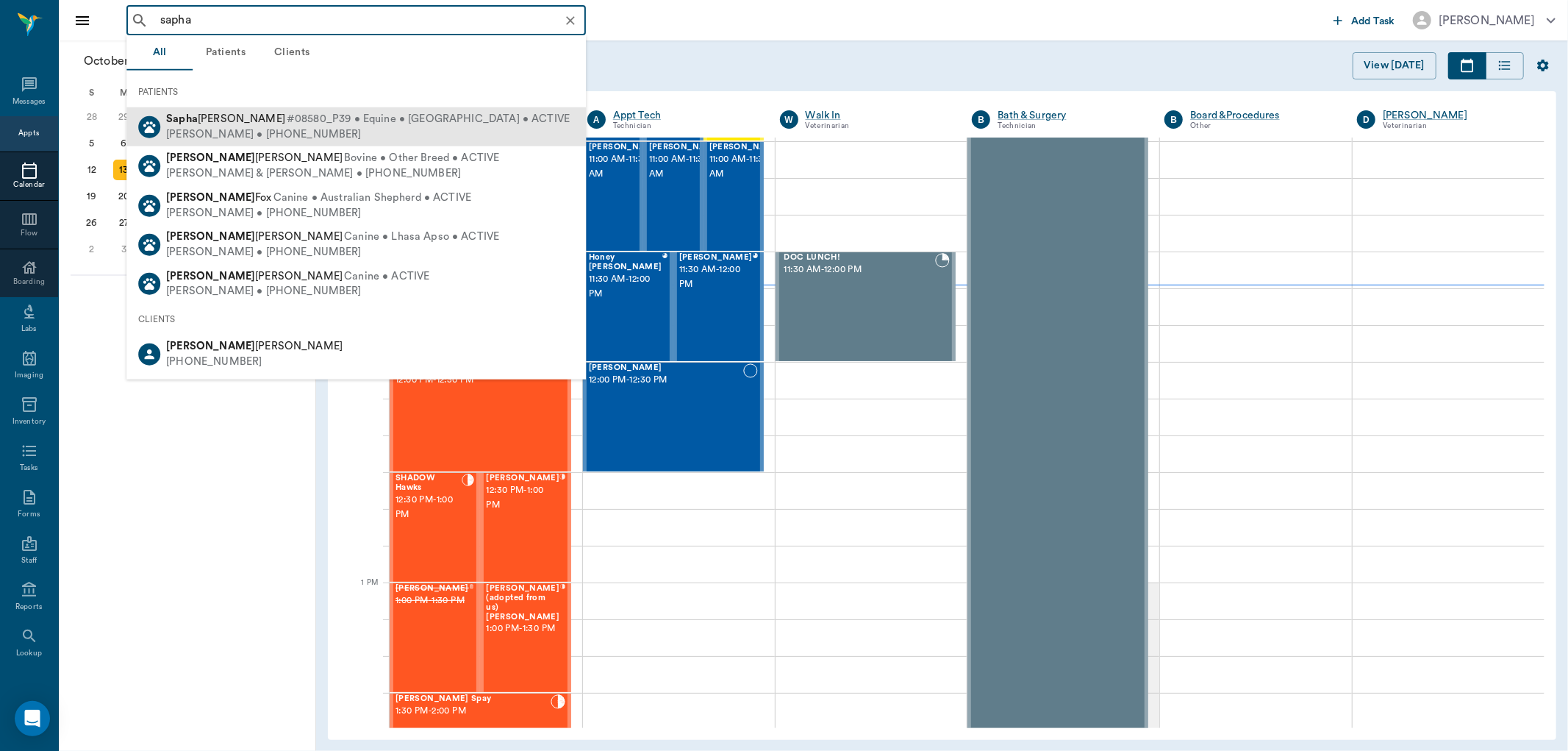
click at [277, 129] on div "Kris Harrison • (903) 490-9387" at bounding box center [368, 134] width 403 height 15
type input "sapha"
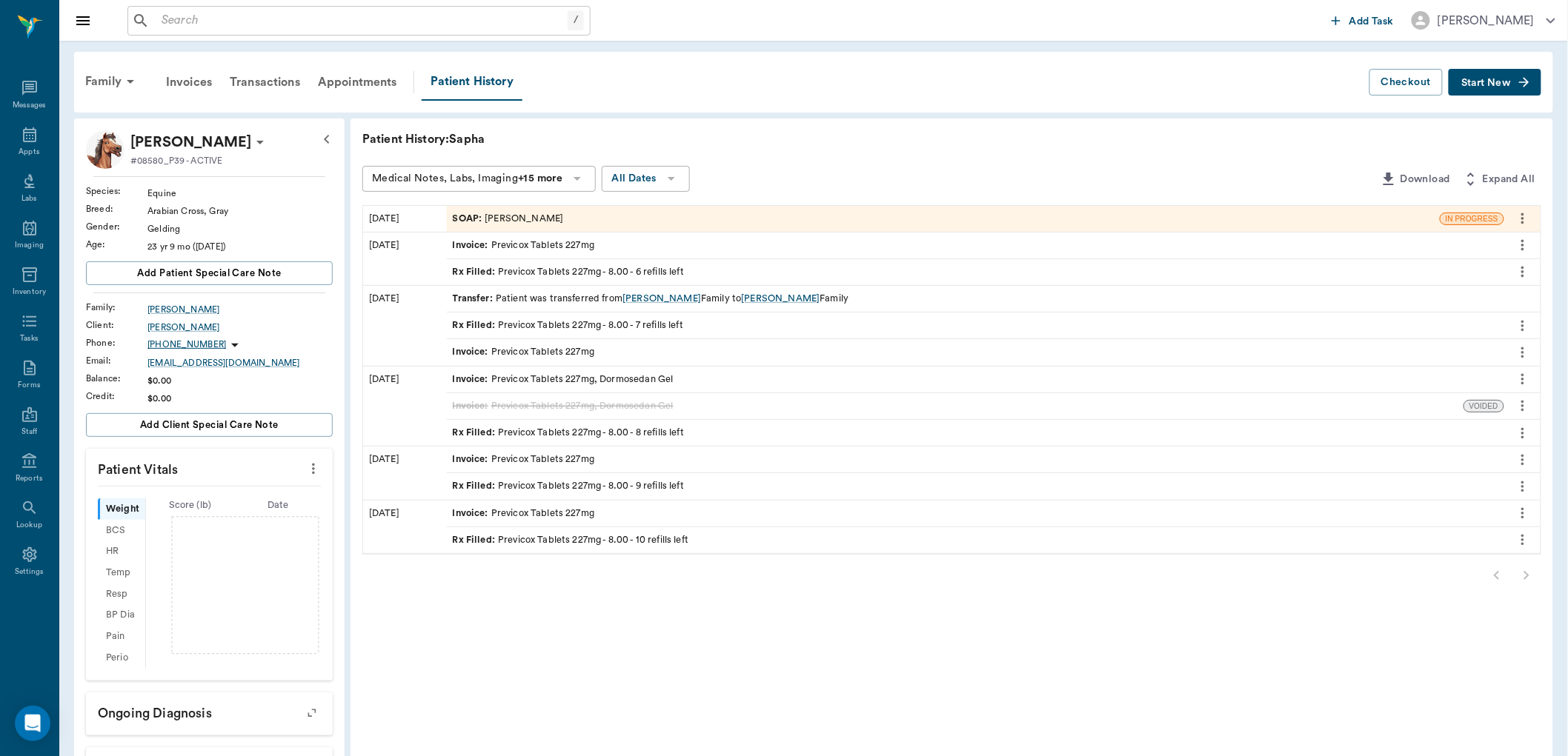
click at [804, 220] on div "SOAP : Dr. Bert Ellsworth" at bounding box center [943, 219] width 993 height 26
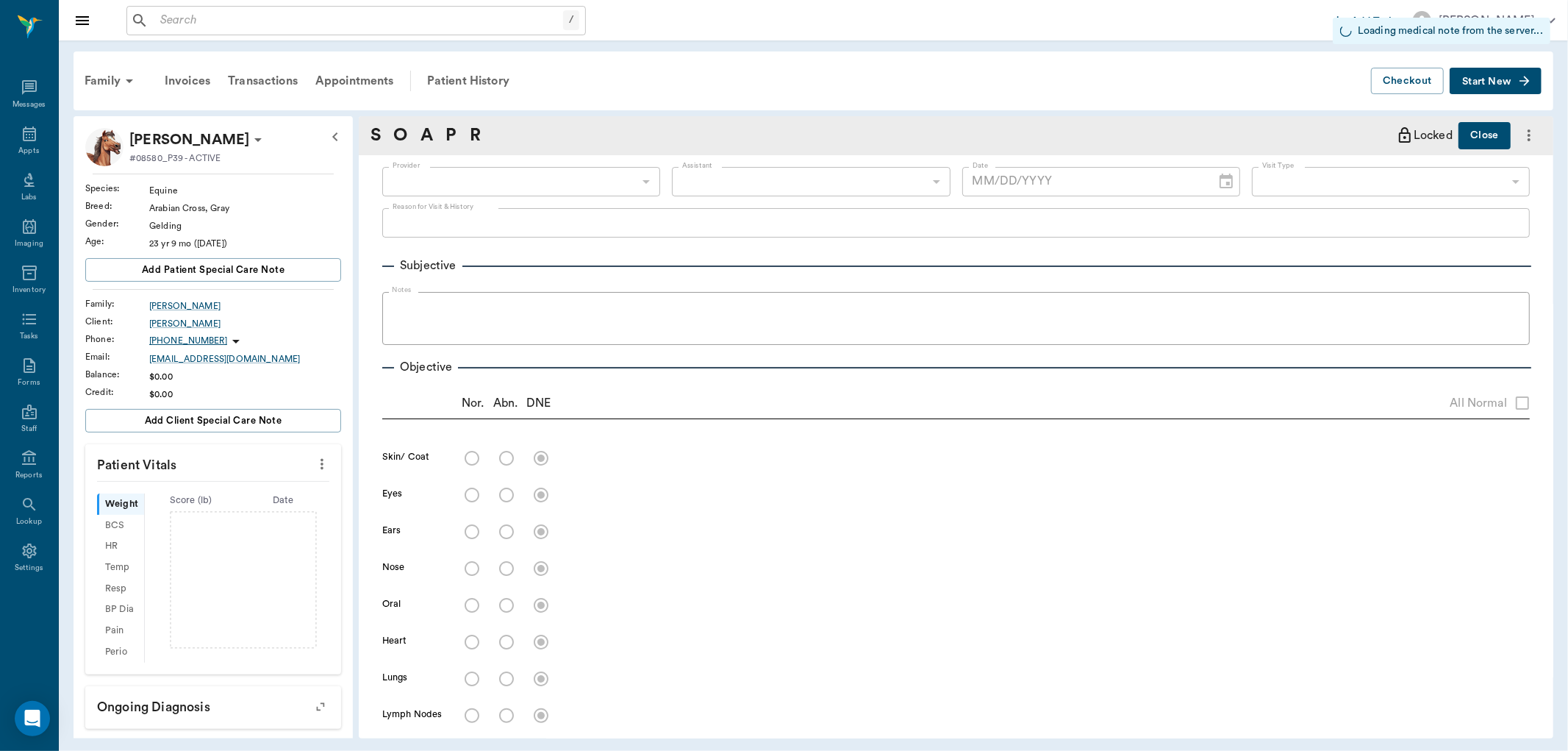
type input "63ec2f075fda476ae8351a4d"
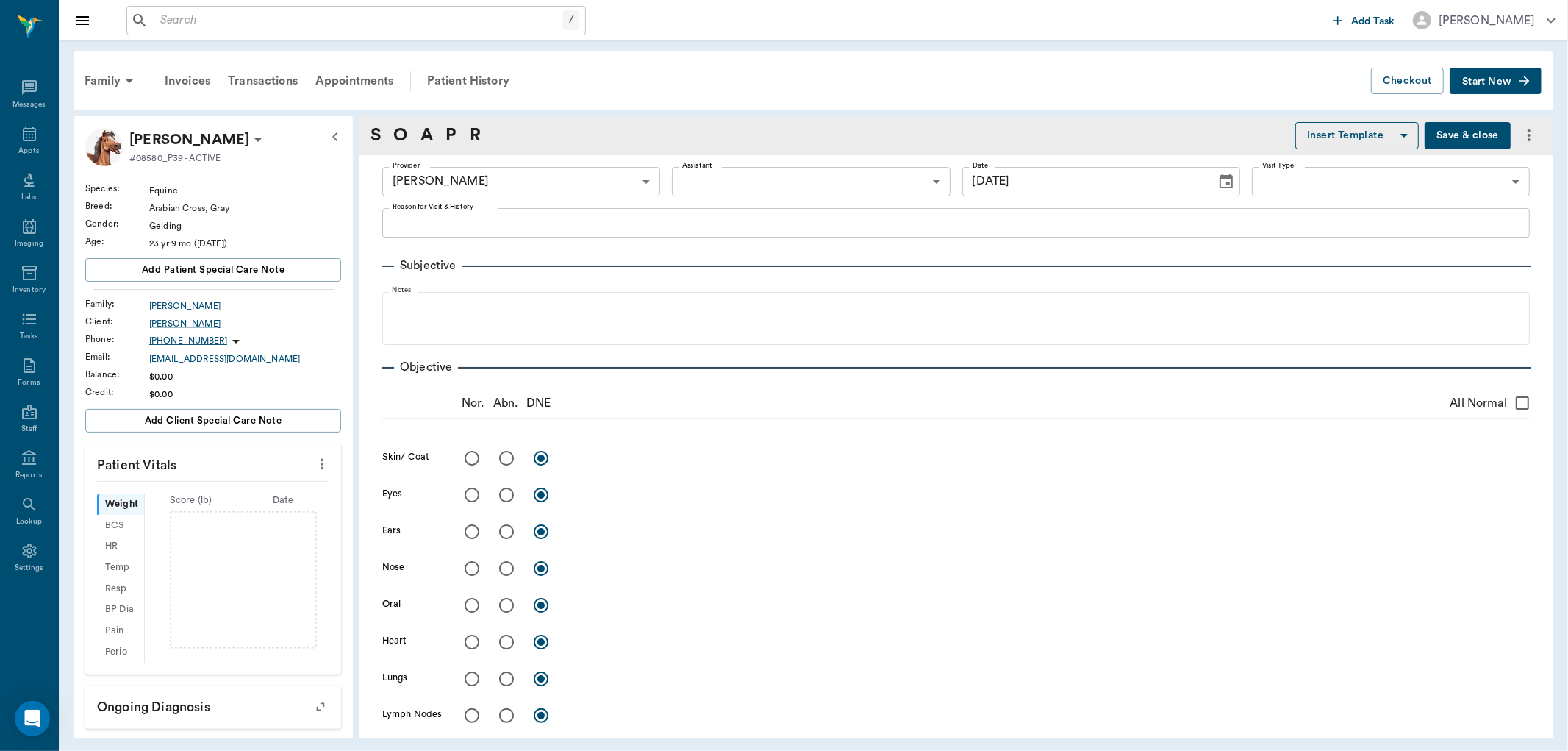
type input "[DATE]"
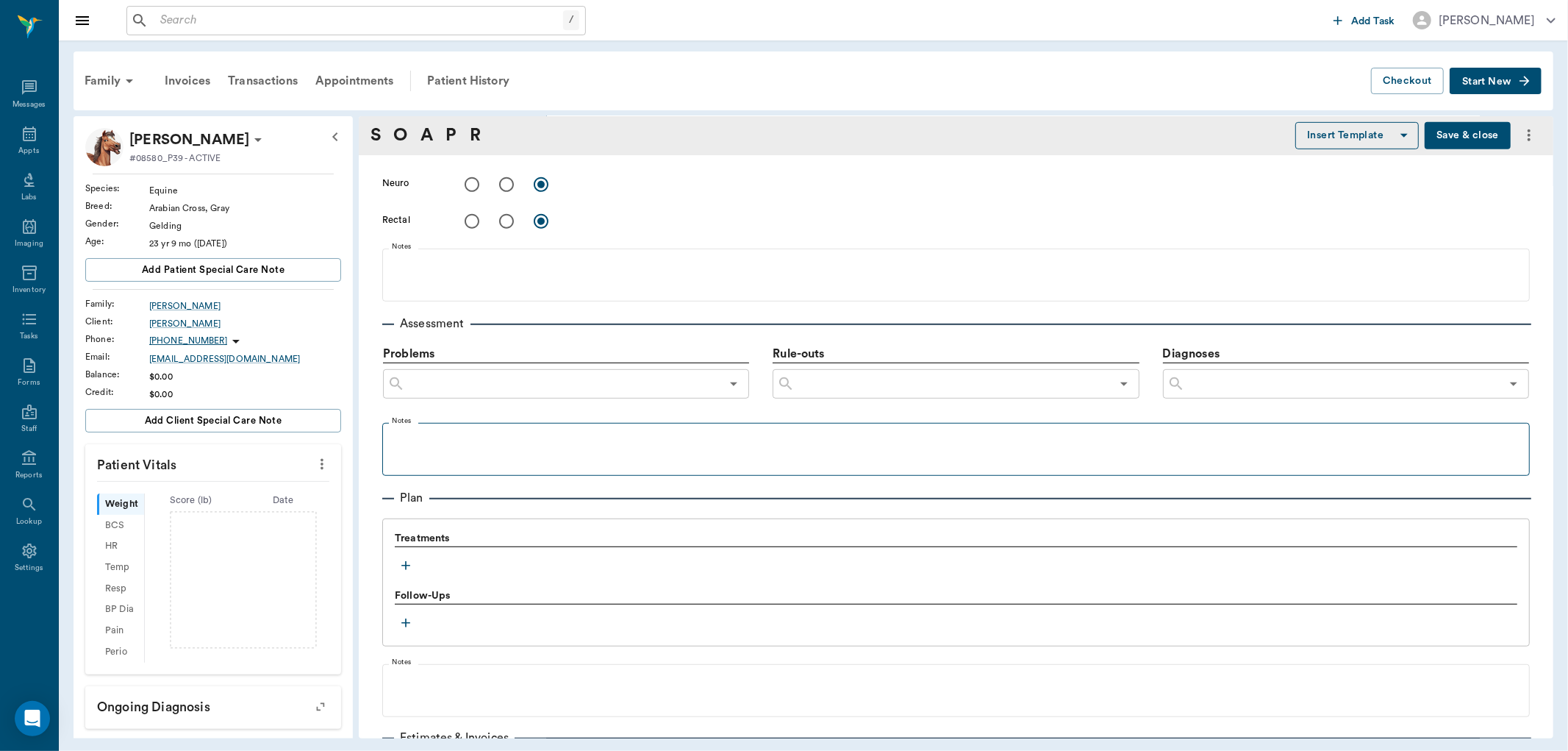
scroll to position [793, 0]
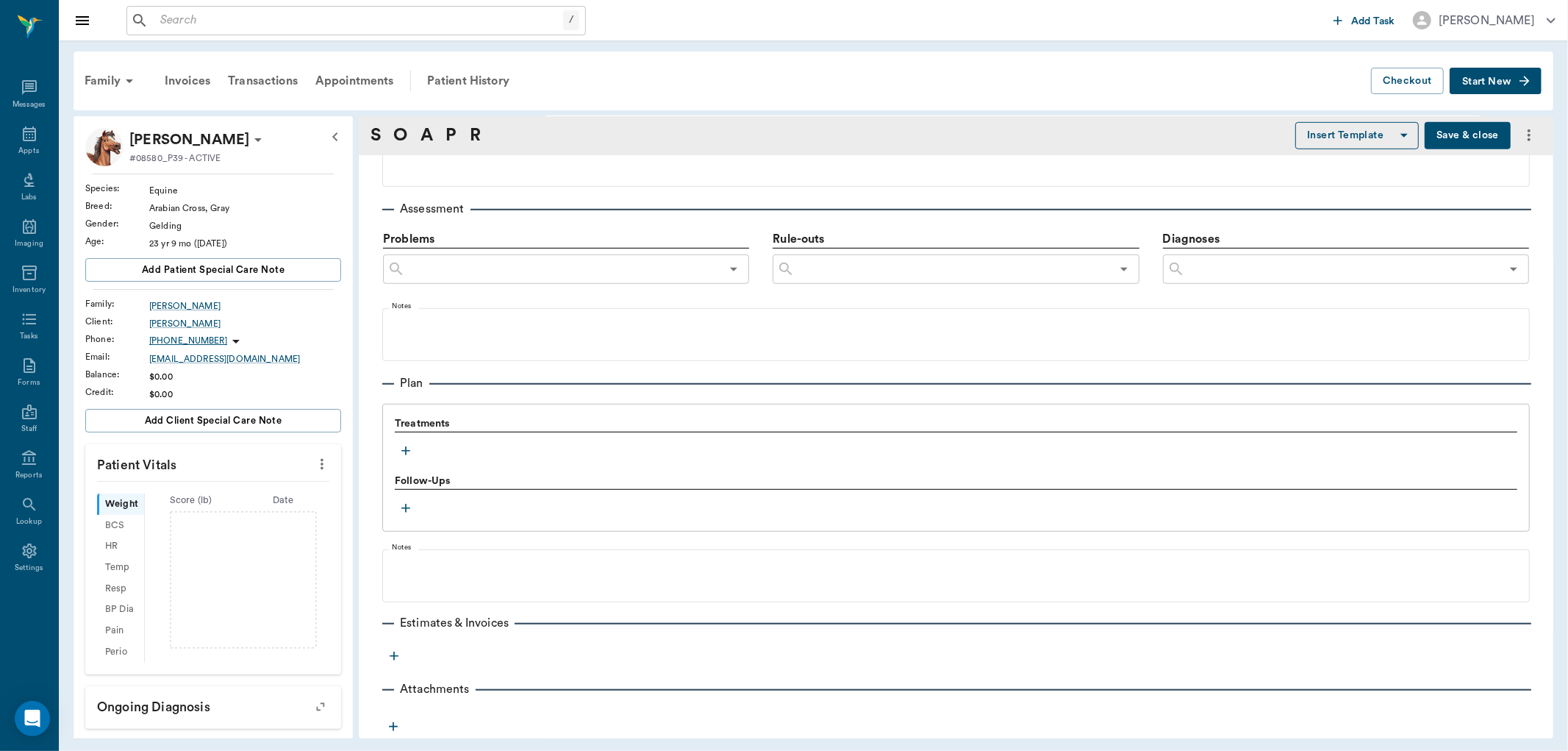
click at [405, 451] on icon "button" at bounding box center [406, 450] width 15 height 15
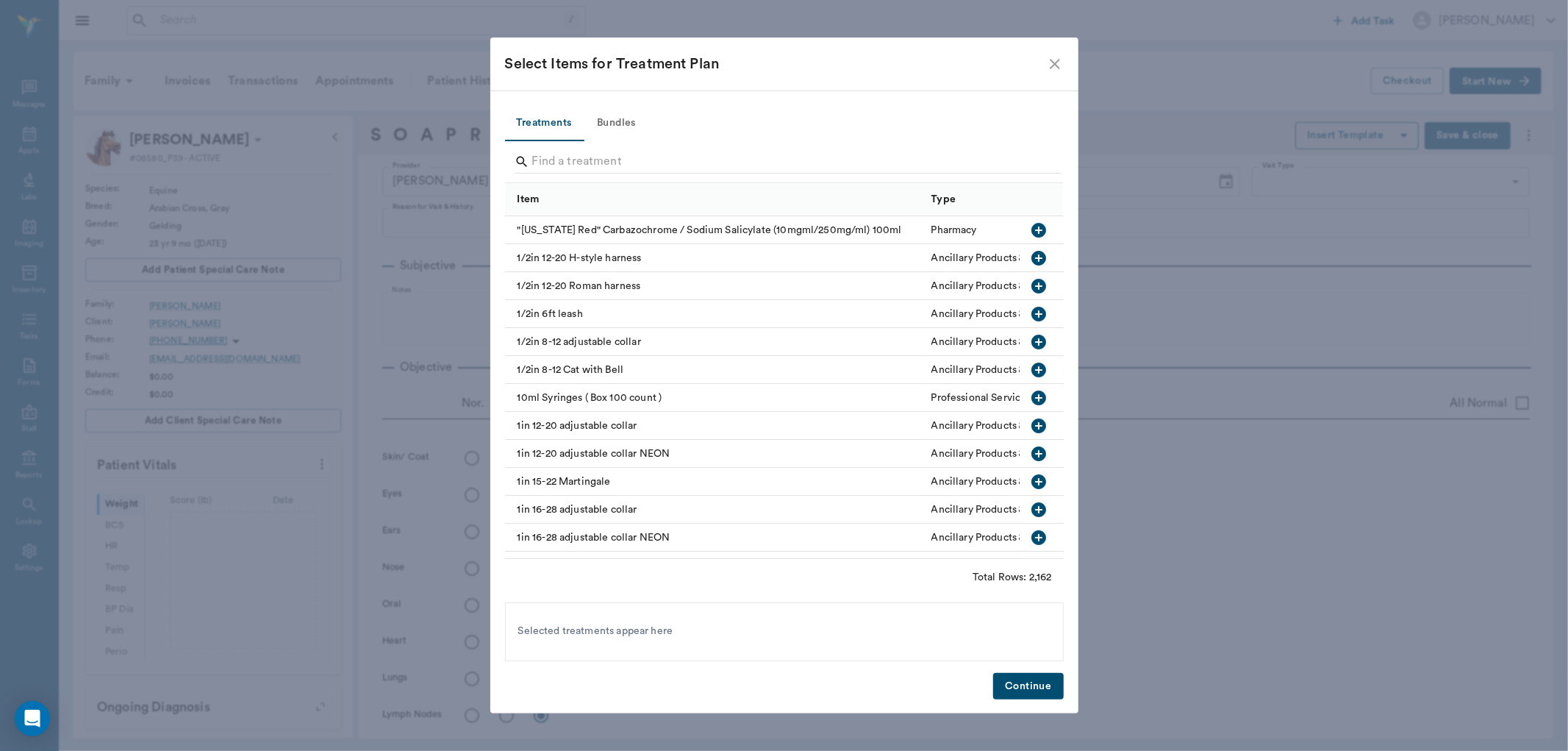
scroll to position [793, 0]
click at [648, 148] on div at bounding box center [787, 163] width 546 height 38
click at [644, 158] on input "Search" at bounding box center [785, 162] width 507 height 24
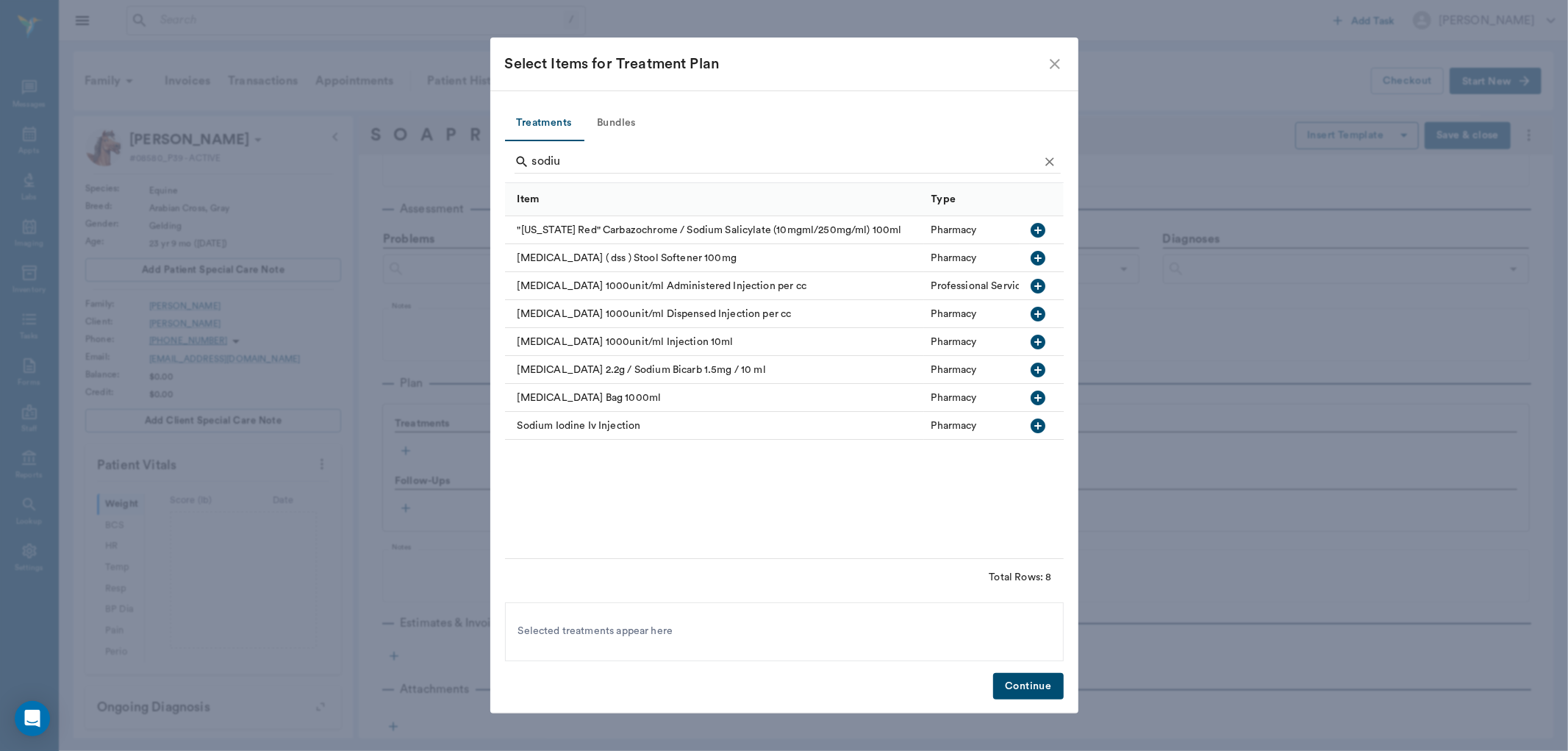
click at [1042, 395] on icon "button" at bounding box center [1038, 397] width 15 height 15
drag, startPoint x: 599, startPoint y: 158, endPoint x: 411, endPoint y: 171, distance: 188.4
click at [411, 171] on div "Select Items for Treatment Plan Treatments Bundles sodiu Item Type Category "[U…" at bounding box center [784, 375] width 1568 height 751
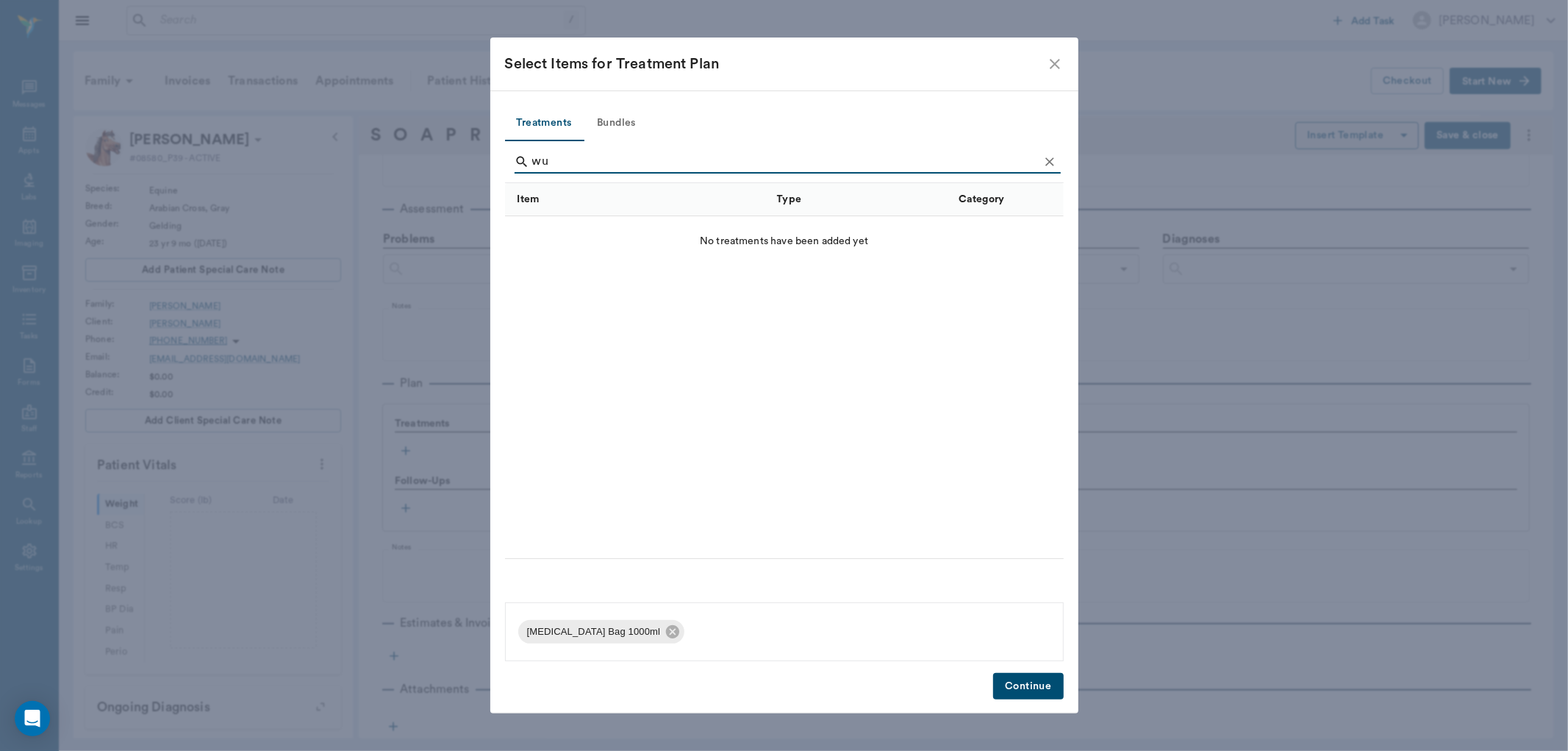
type input "w"
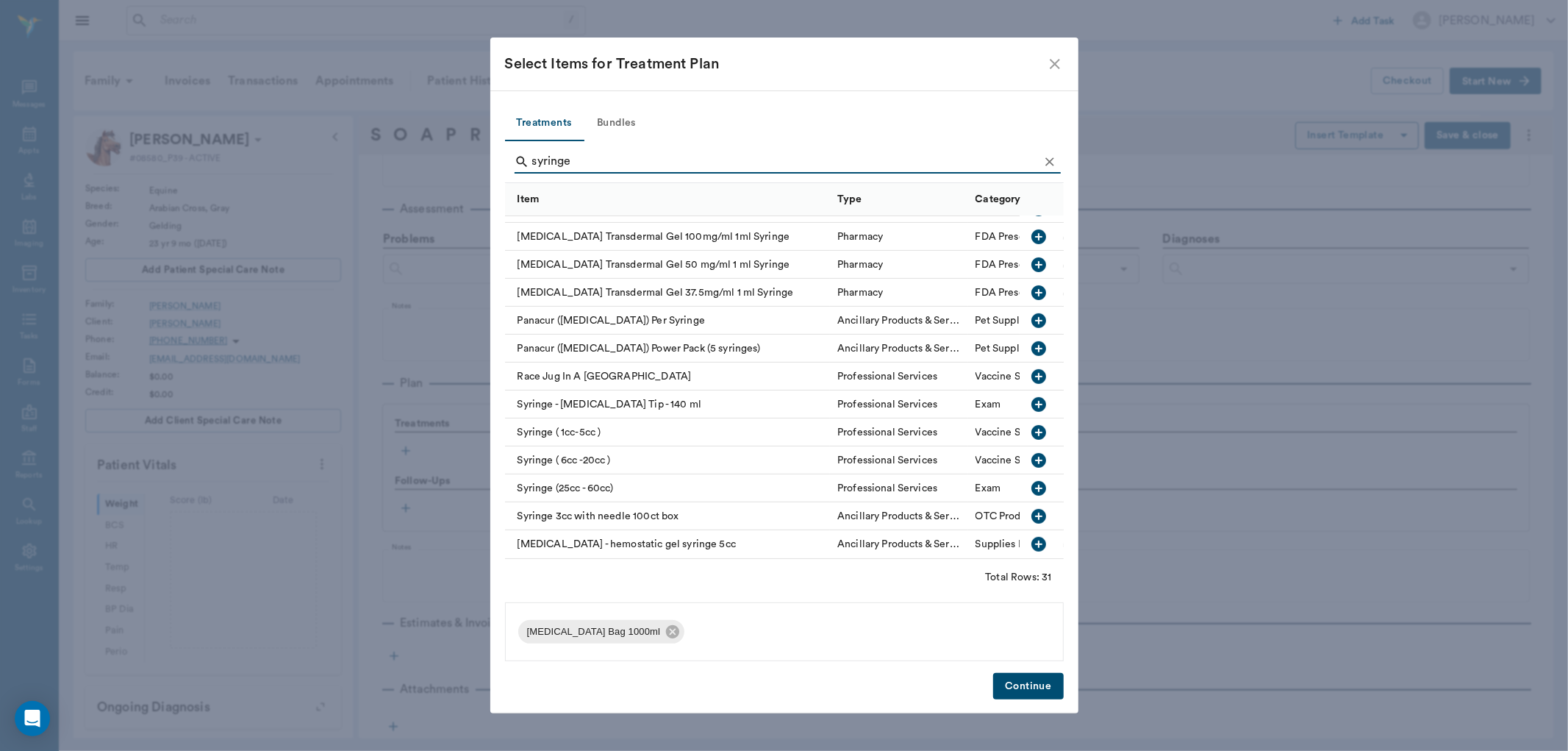
scroll to position [537, 0]
type input "syringe"
click at [1030, 480] on icon "button" at bounding box center [1038, 489] width 17 height 17
click at [1023, 683] on button "Continue" at bounding box center [1028, 687] width 70 height 27
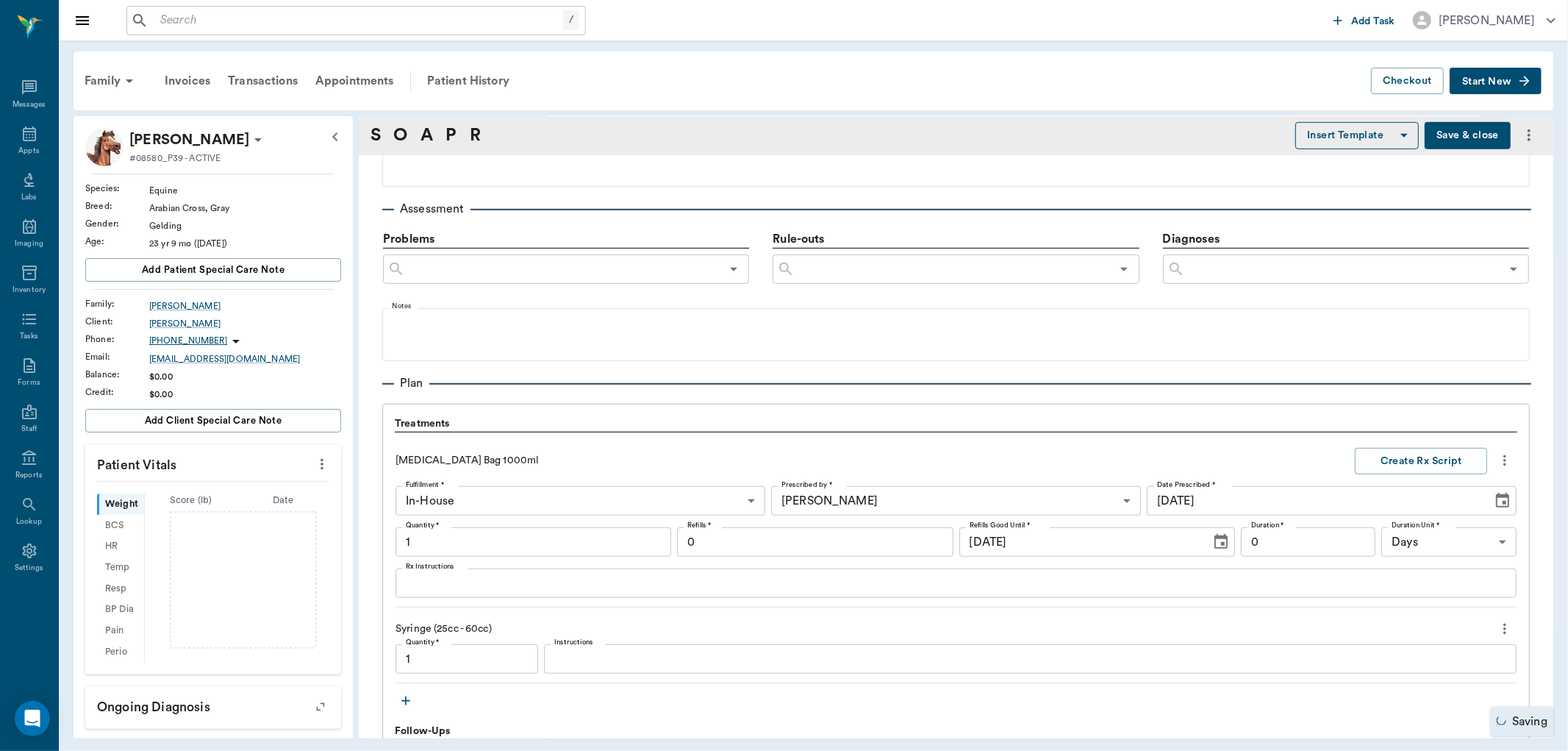
type input "1.00"
click at [429, 651] on input "1.00" at bounding box center [467, 658] width 143 height 29
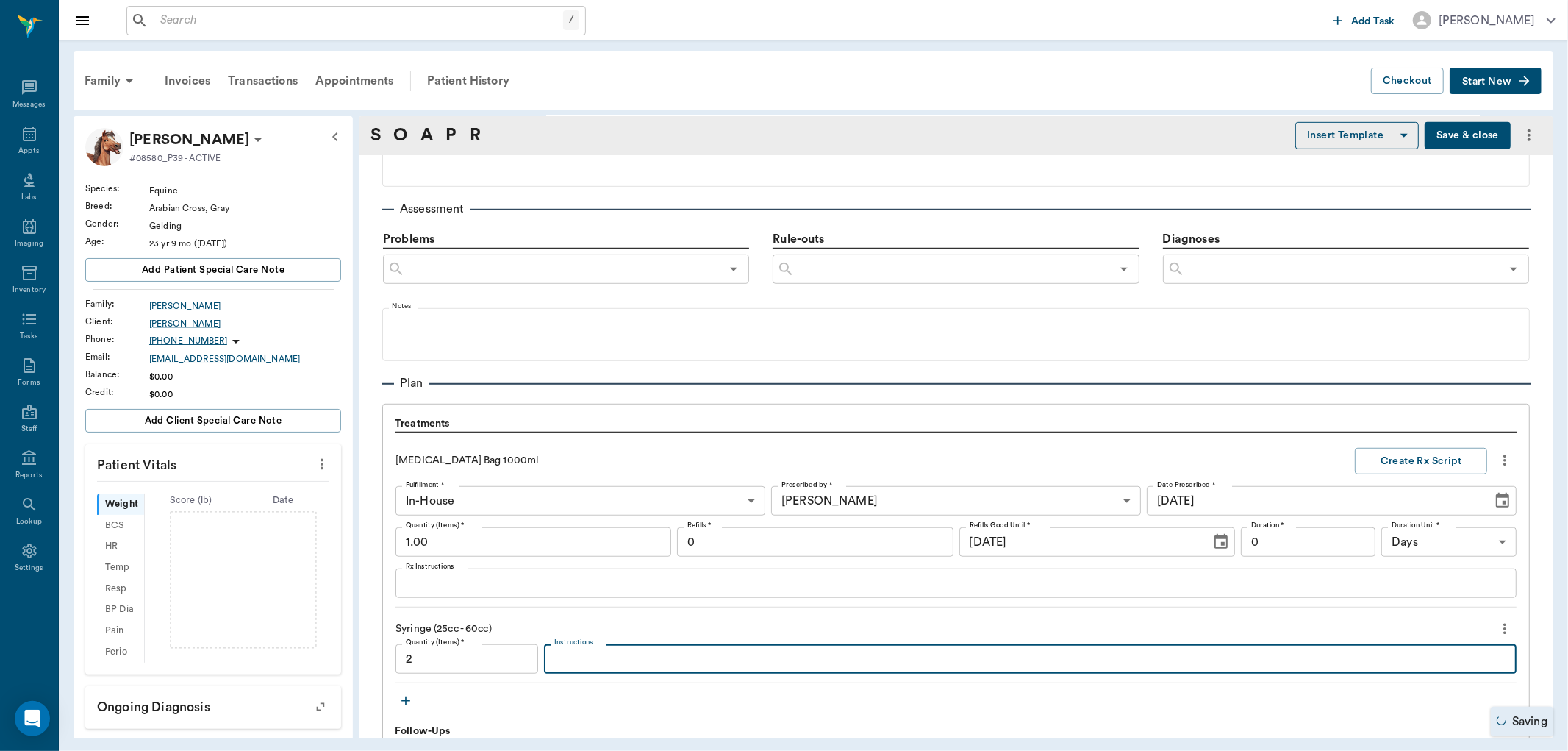
type input "2.00"
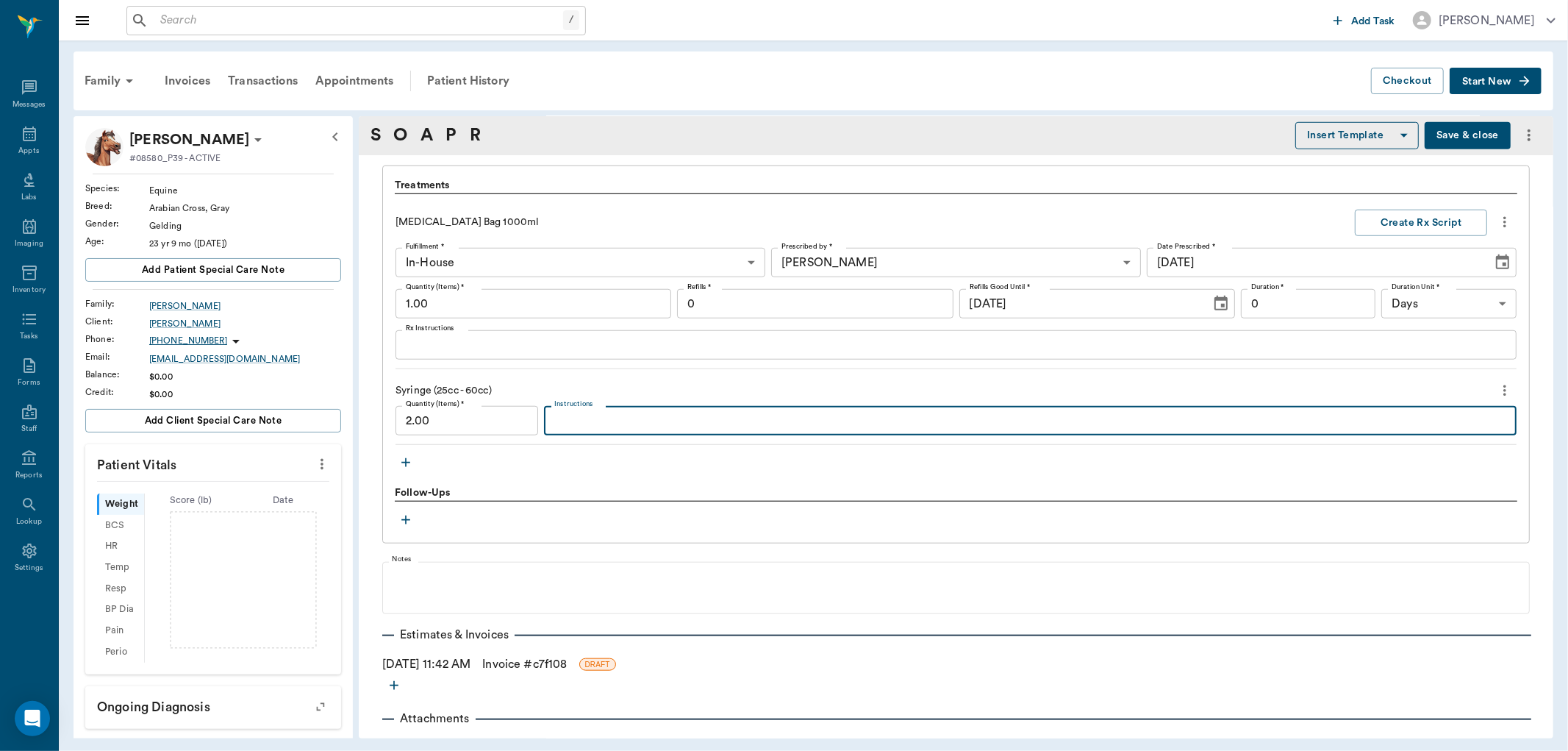
scroll to position [1061, 0]
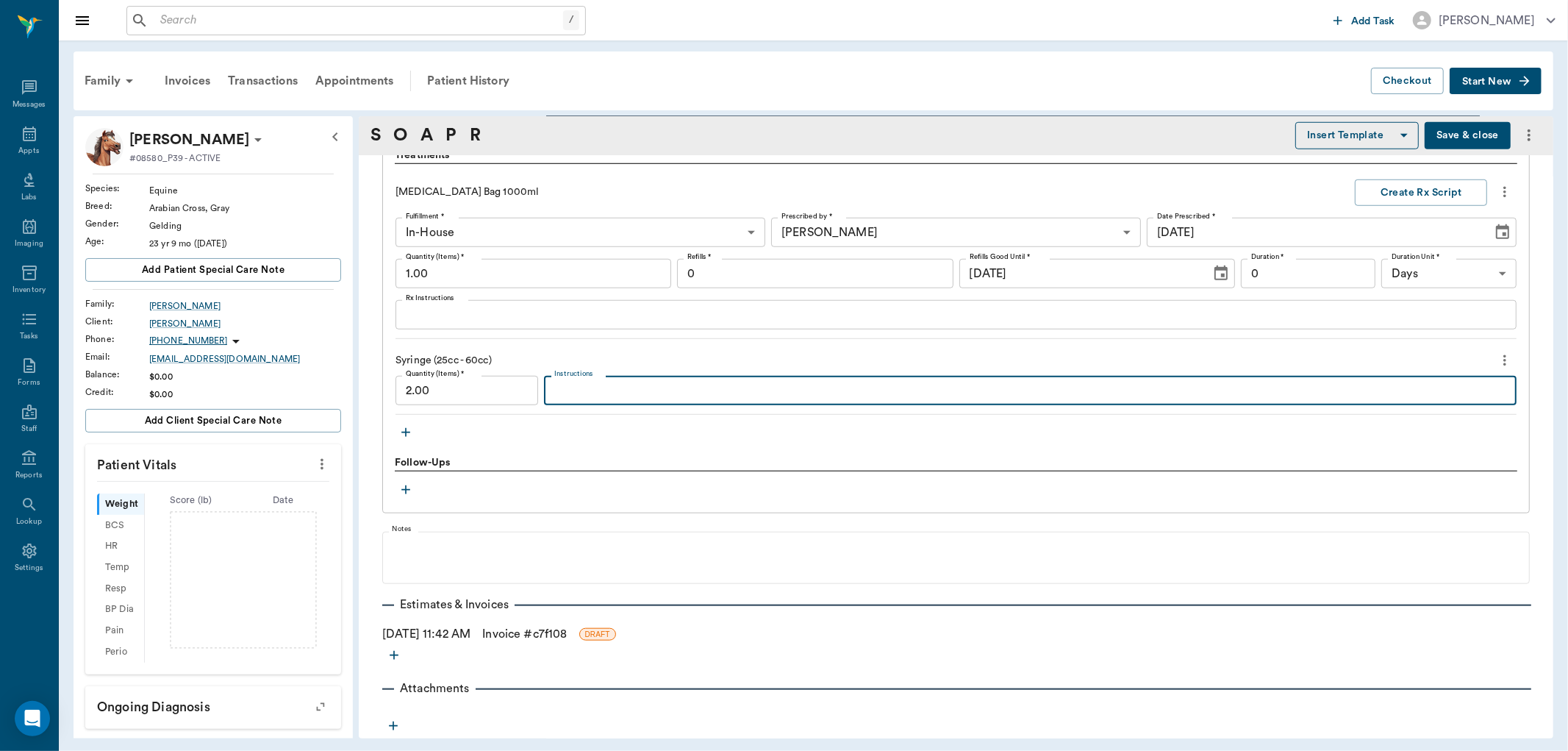
click at [550, 635] on link "Invoice # c7f108" at bounding box center [524, 634] width 85 height 17
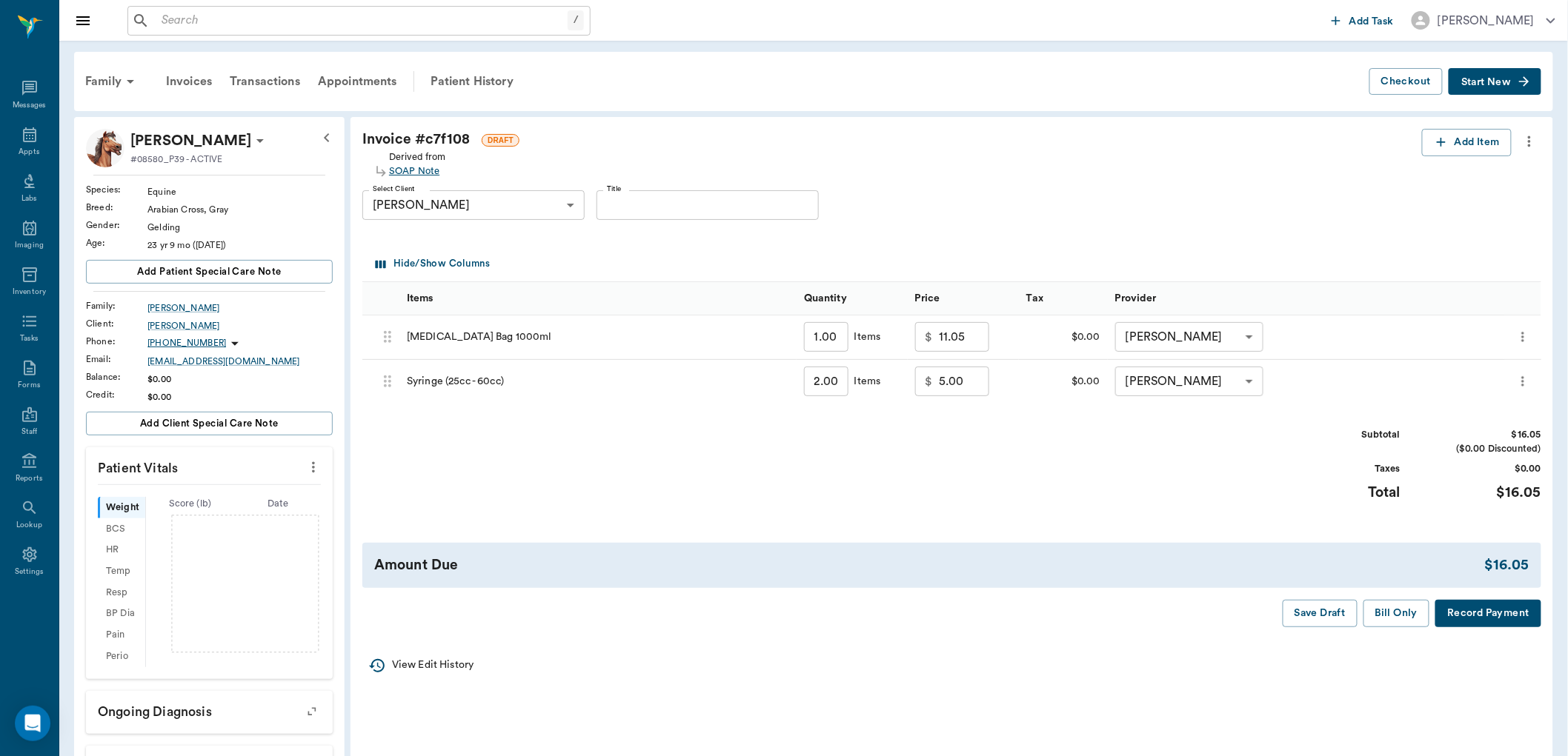
click at [413, 171] on div "SOAP Note" at bounding box center [417, 172] width 57 height 14
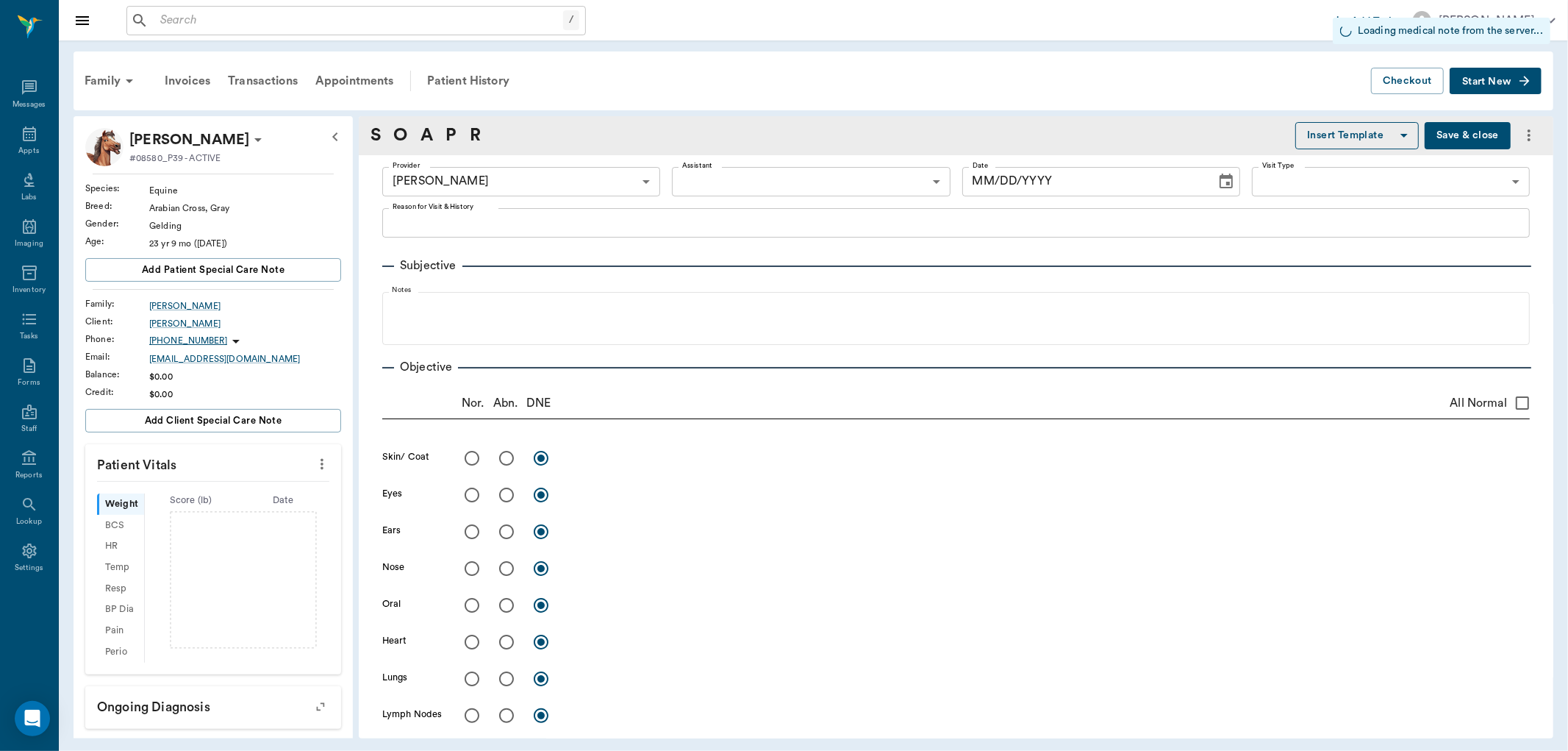
type input "63ec2f075fda476ae8351a4d"
type input "[DATE]"
type input "1.00"
type input "0"
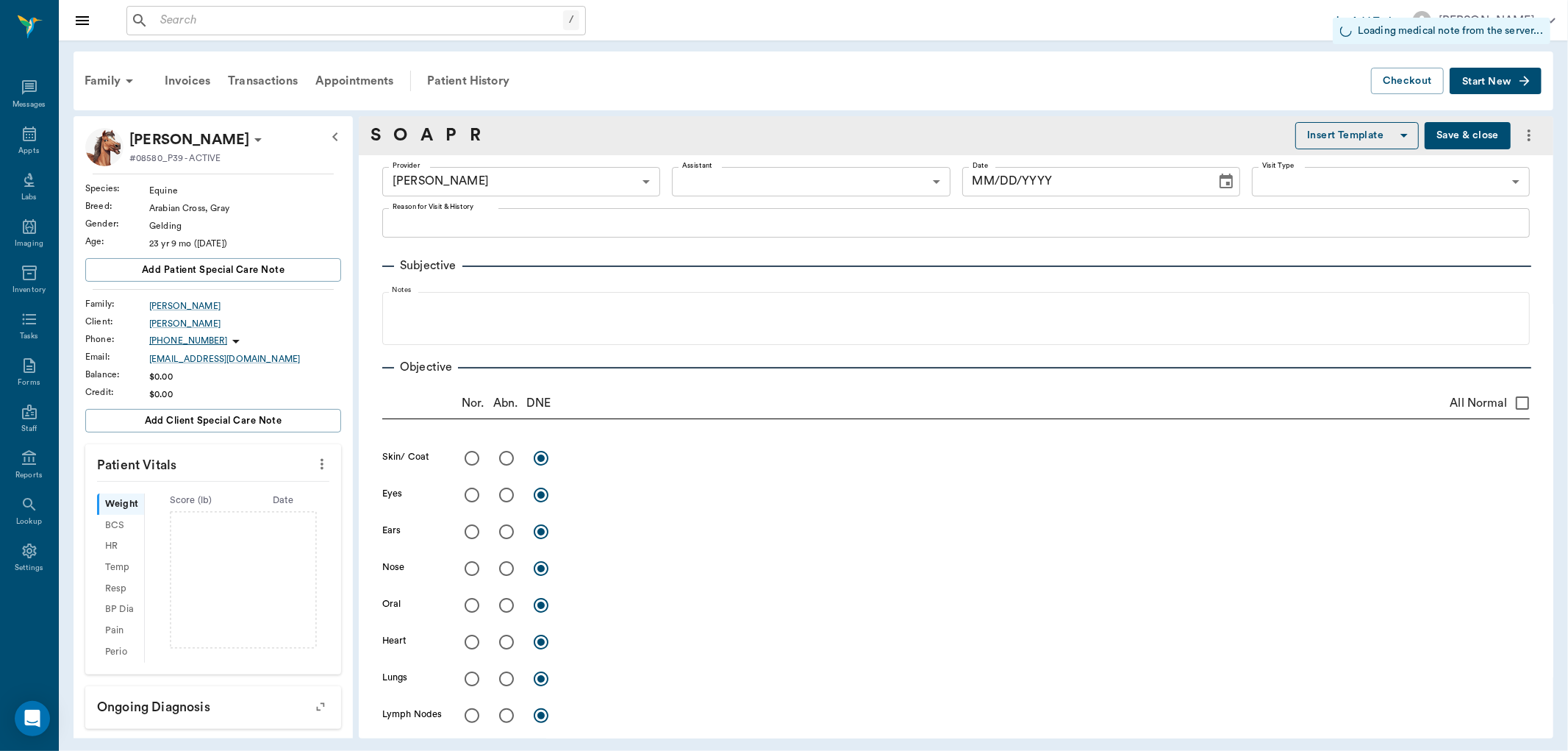
type input "2.00"
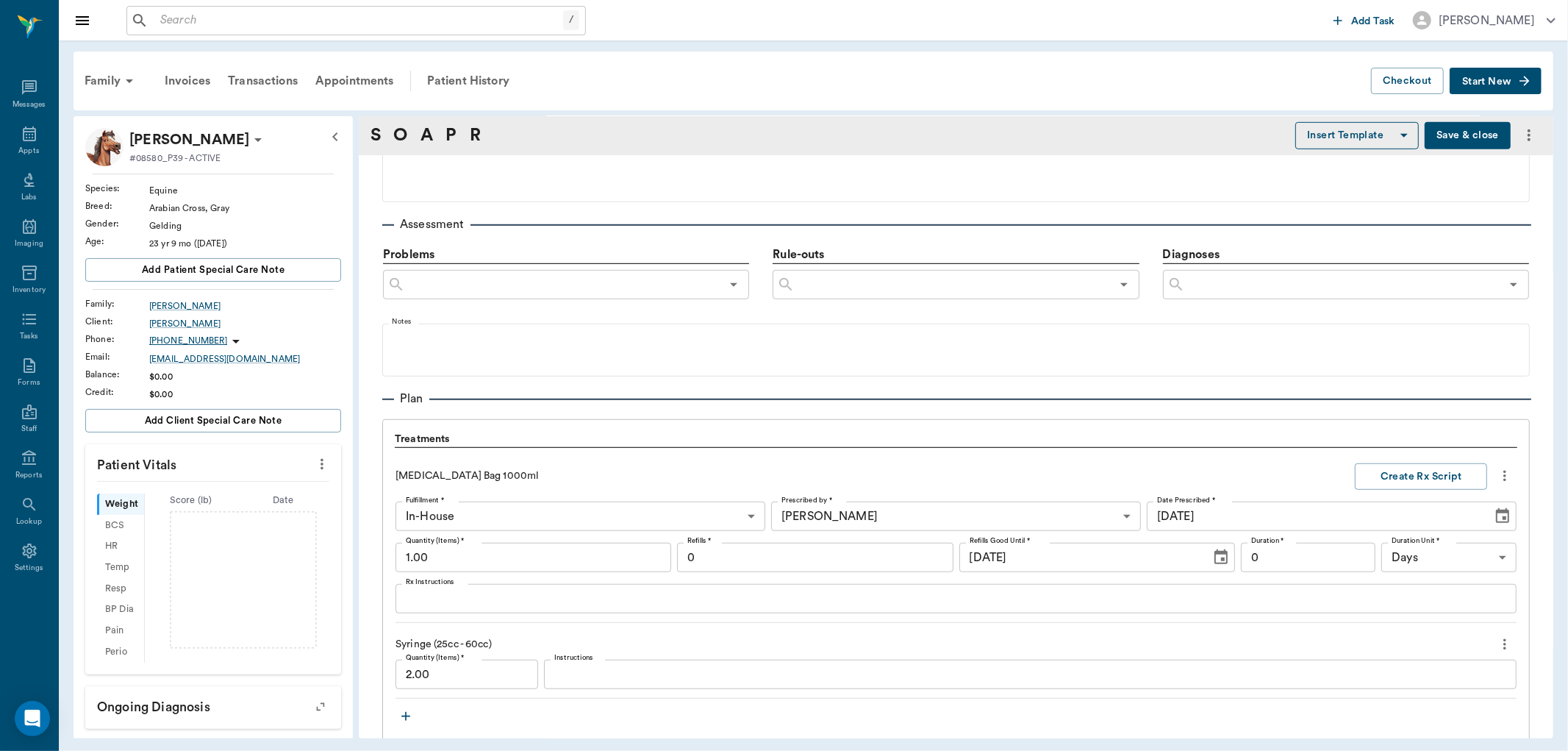
scroll to position [1061, 0]
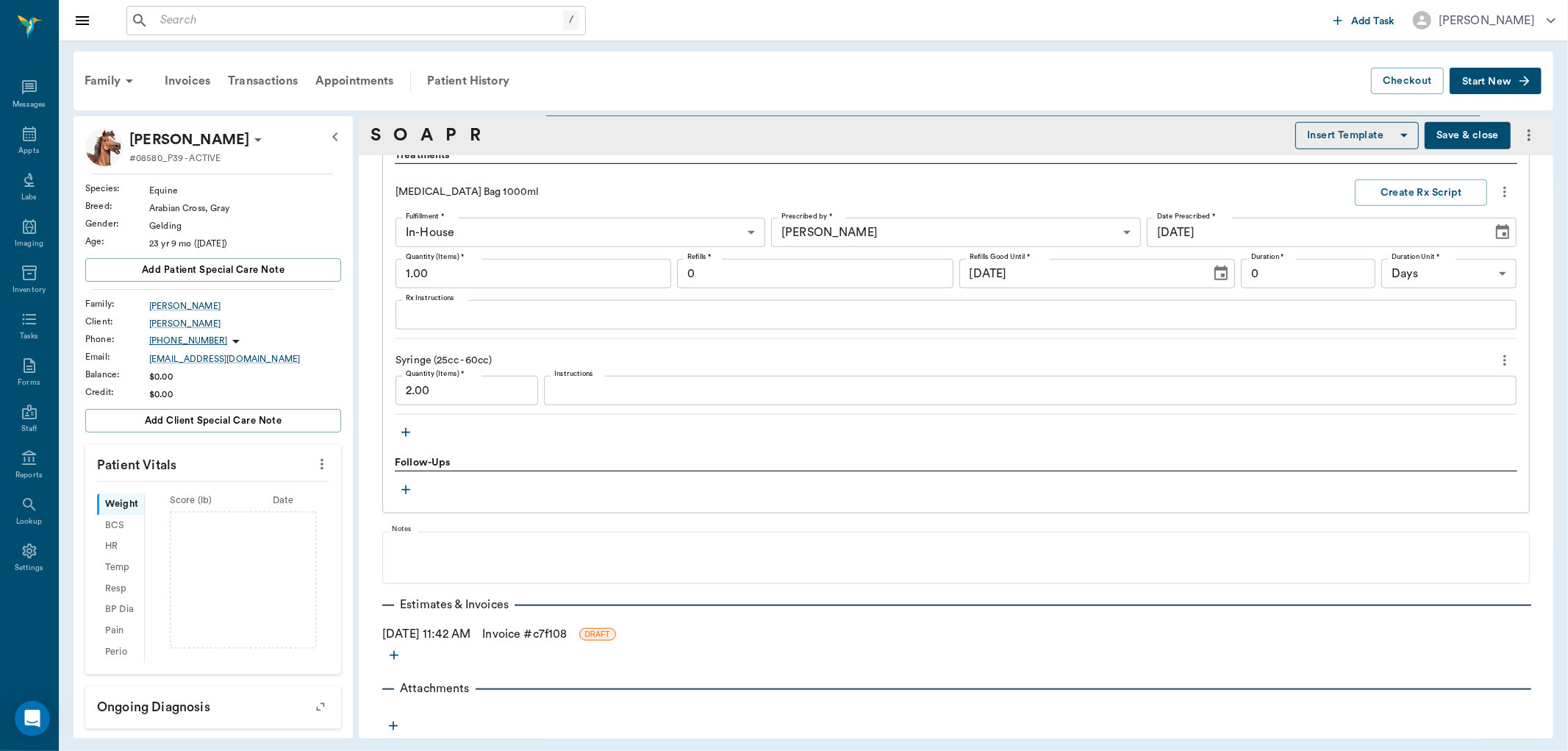
click at [406, 429] on icon "button" at bounding box center [405, 432] width 9 height 9
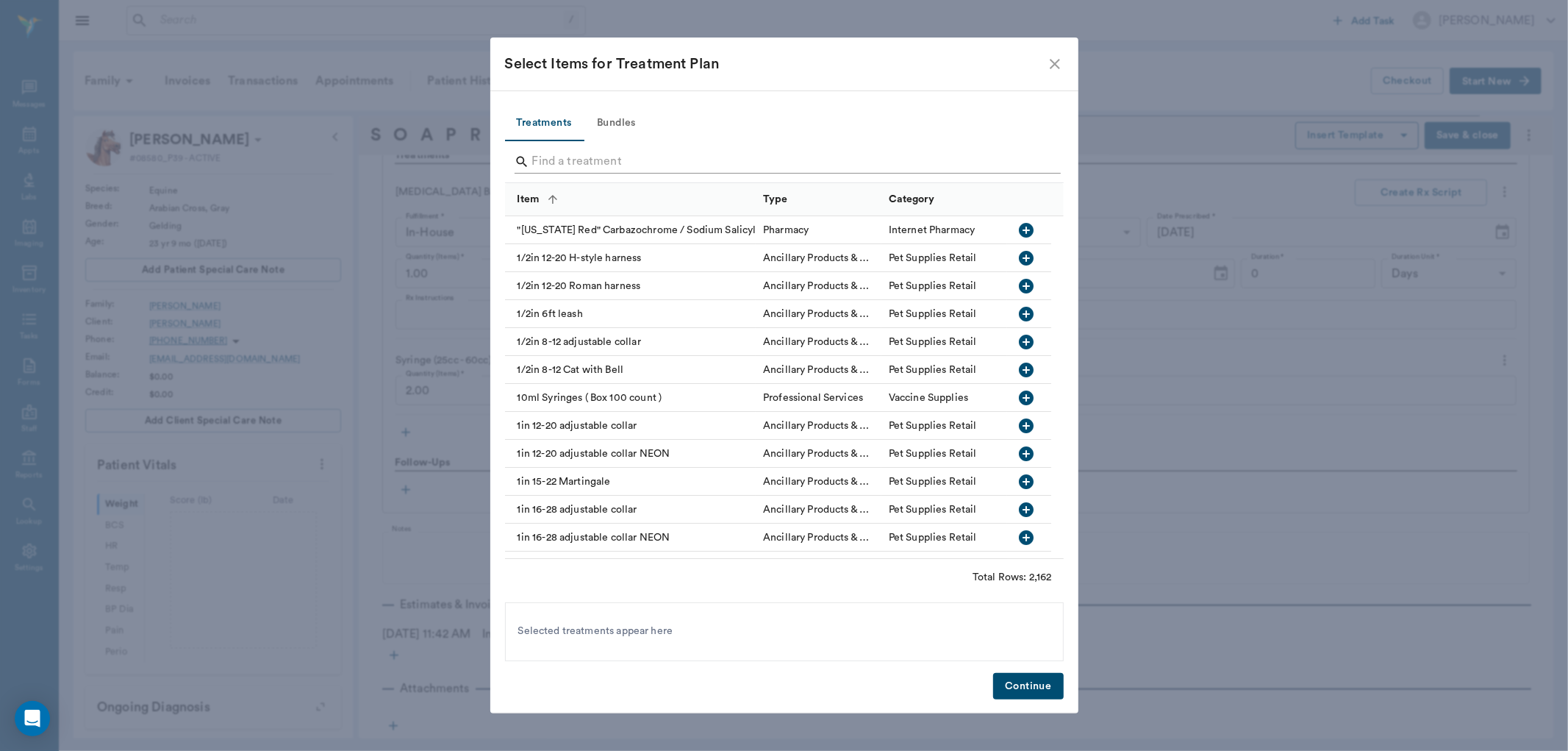
click at [610, 163] on input "Search" at bounding box center [785, 162] width 507 height 24
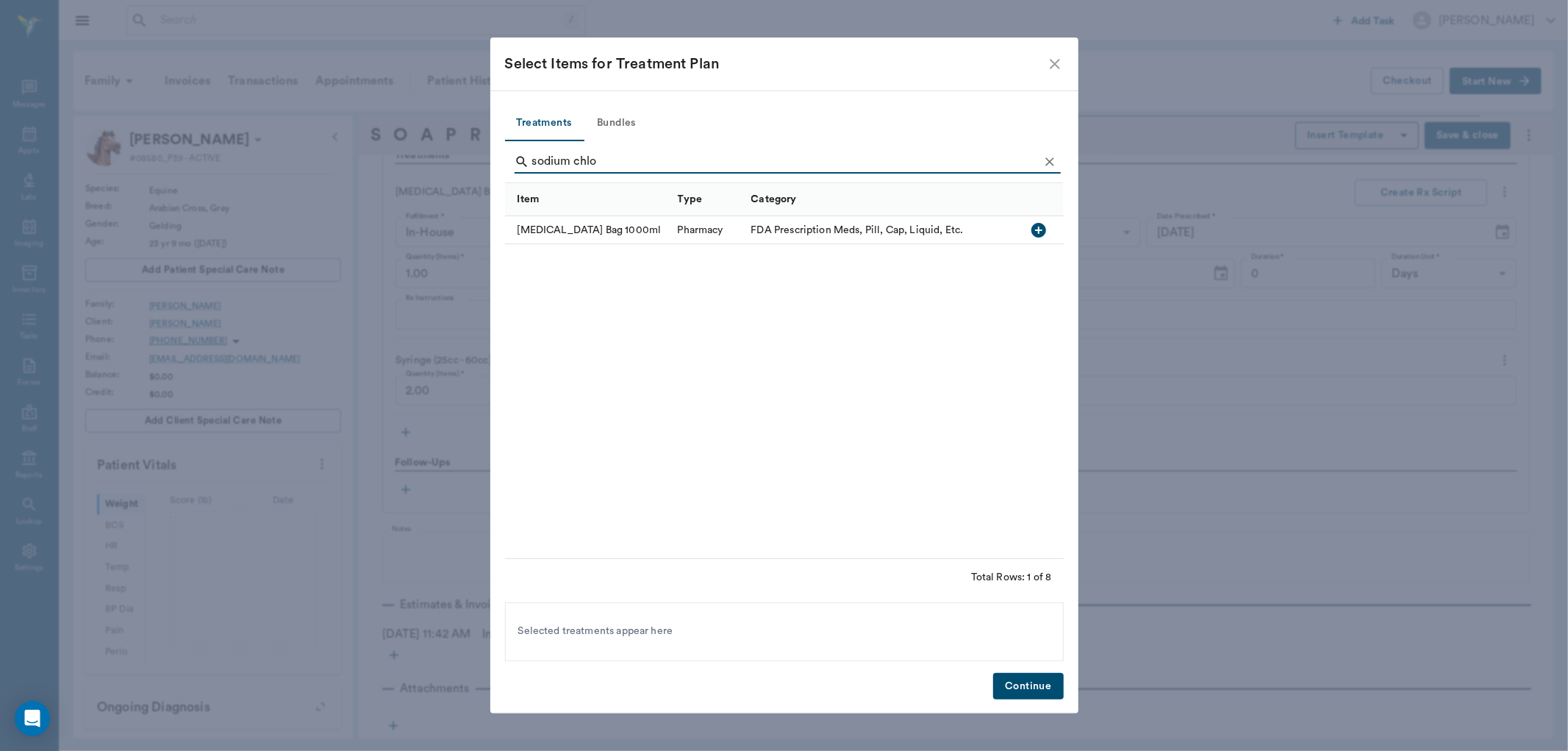
type input "sodium chlo"
click at [1054, 63] on icon "close" at bounding box center [1054, 63] width 10 height 10
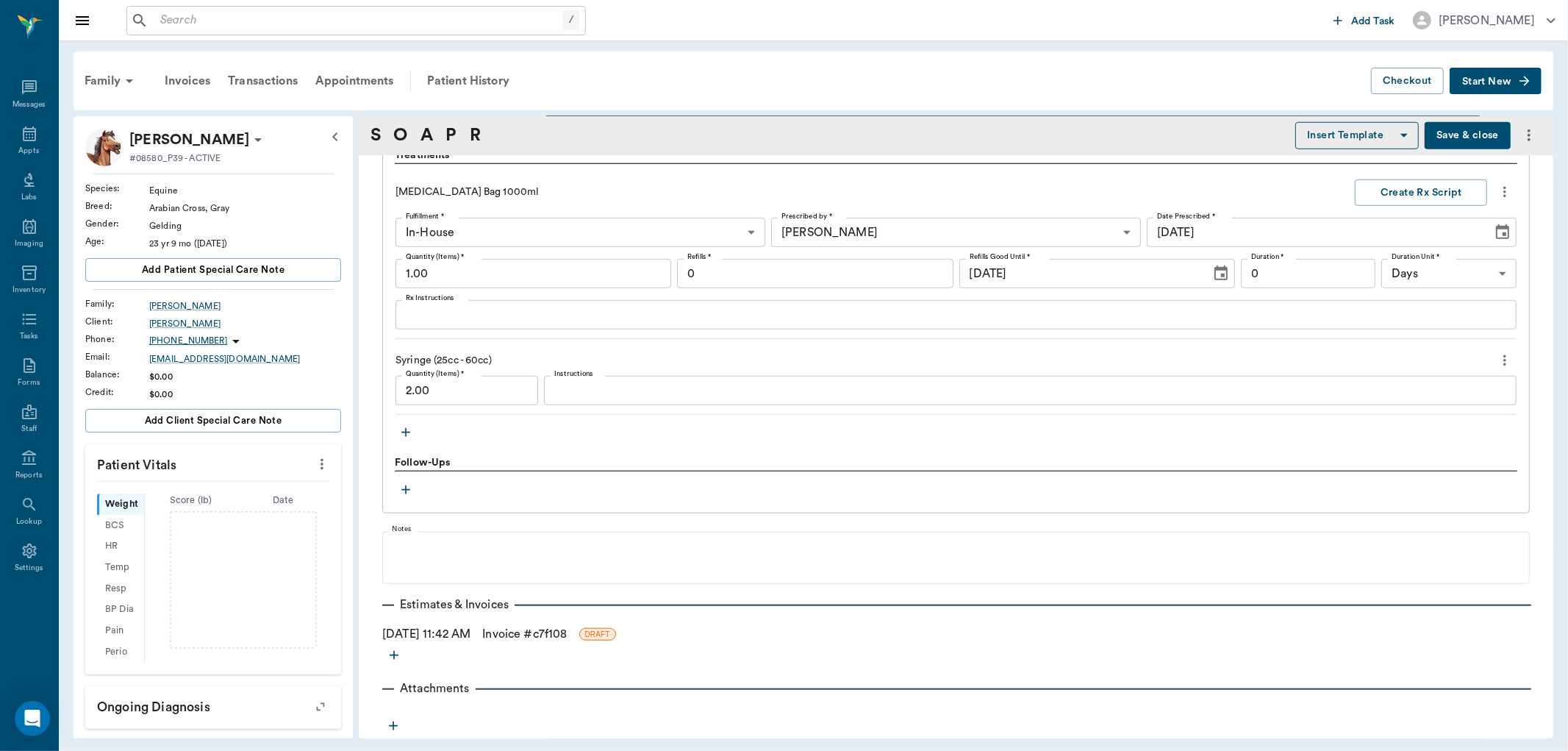
click at [567, 634] on link "Invoice # c7f108" at bounding box center [524, 634] width 85 height 17
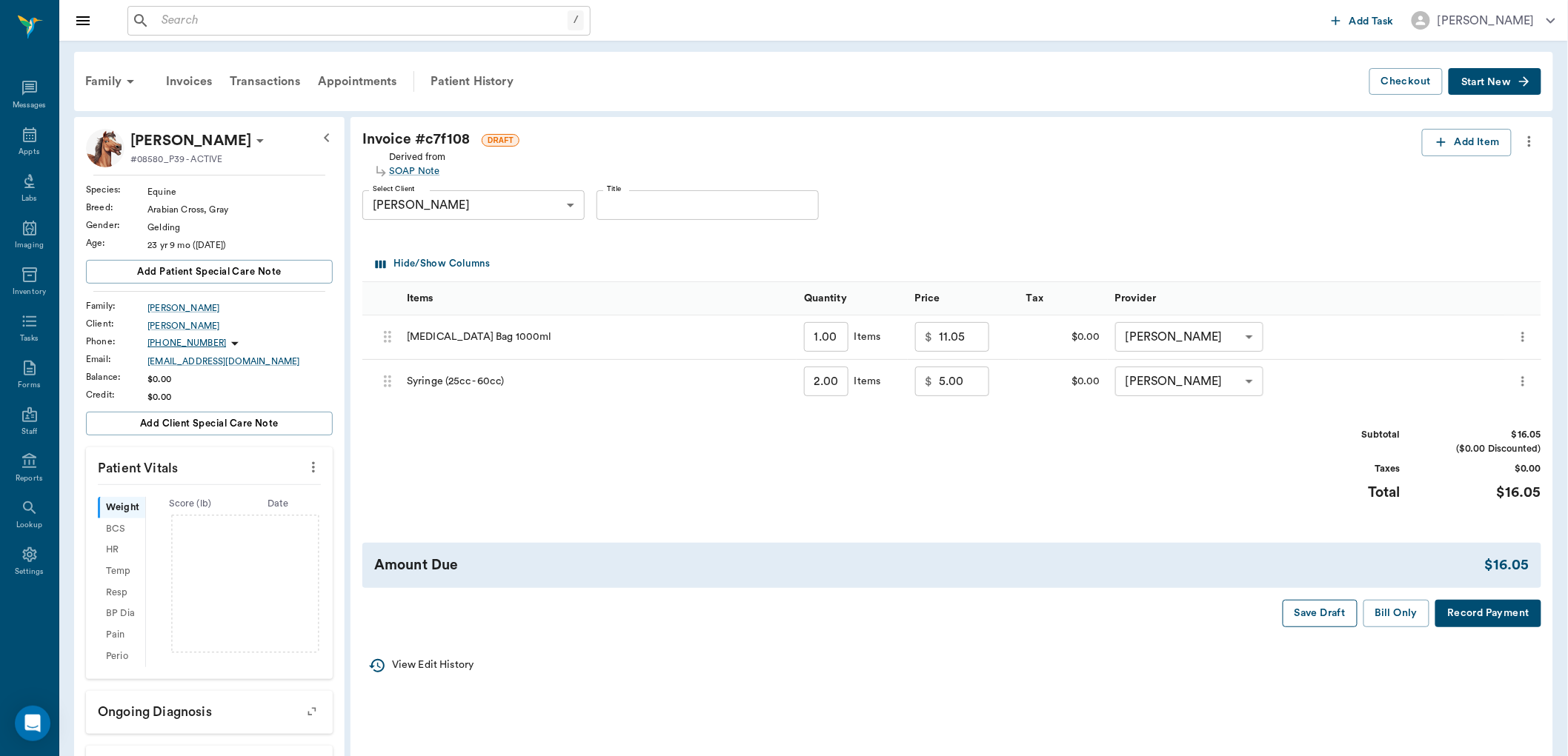
click at [1304, 611] on button "Save Draft" at bounding box center [1320, 613] width 75 height 27
click at [26, 135] on icon at bounding box center [30, 135] width 18 height 18
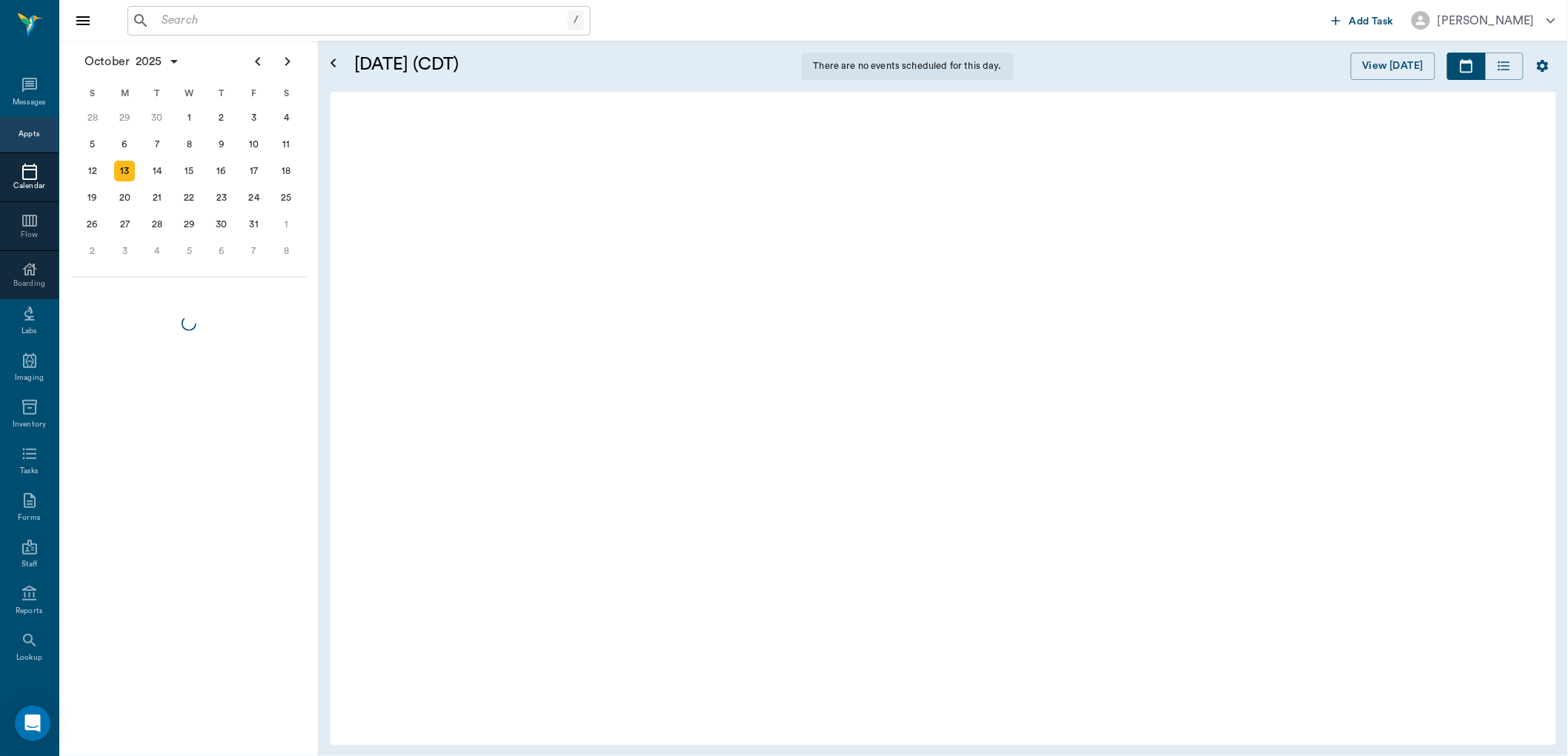
click at [227, 15] on input "text" at bounding box center [362, 21] width 412 height 21
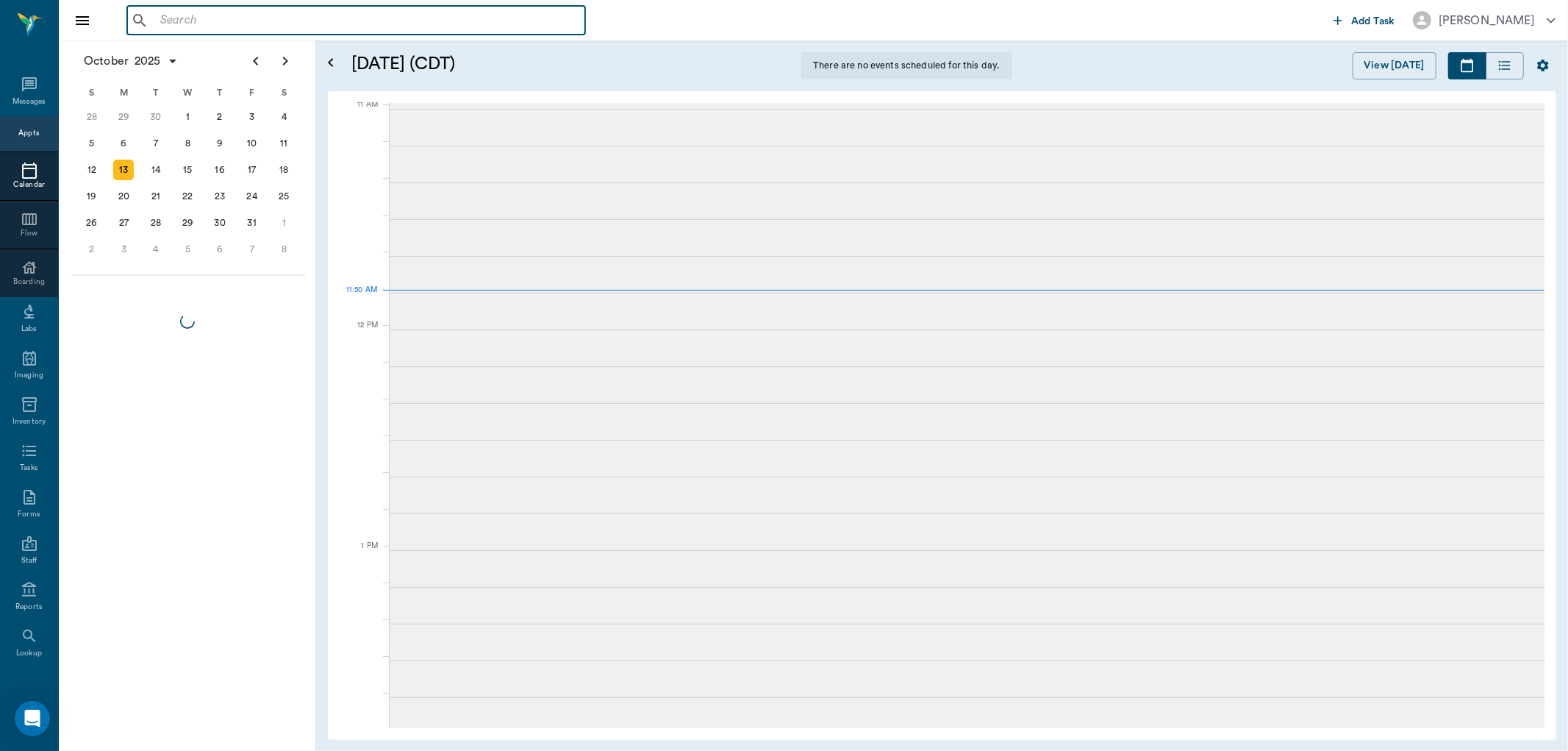
scroll to position [665, 0]
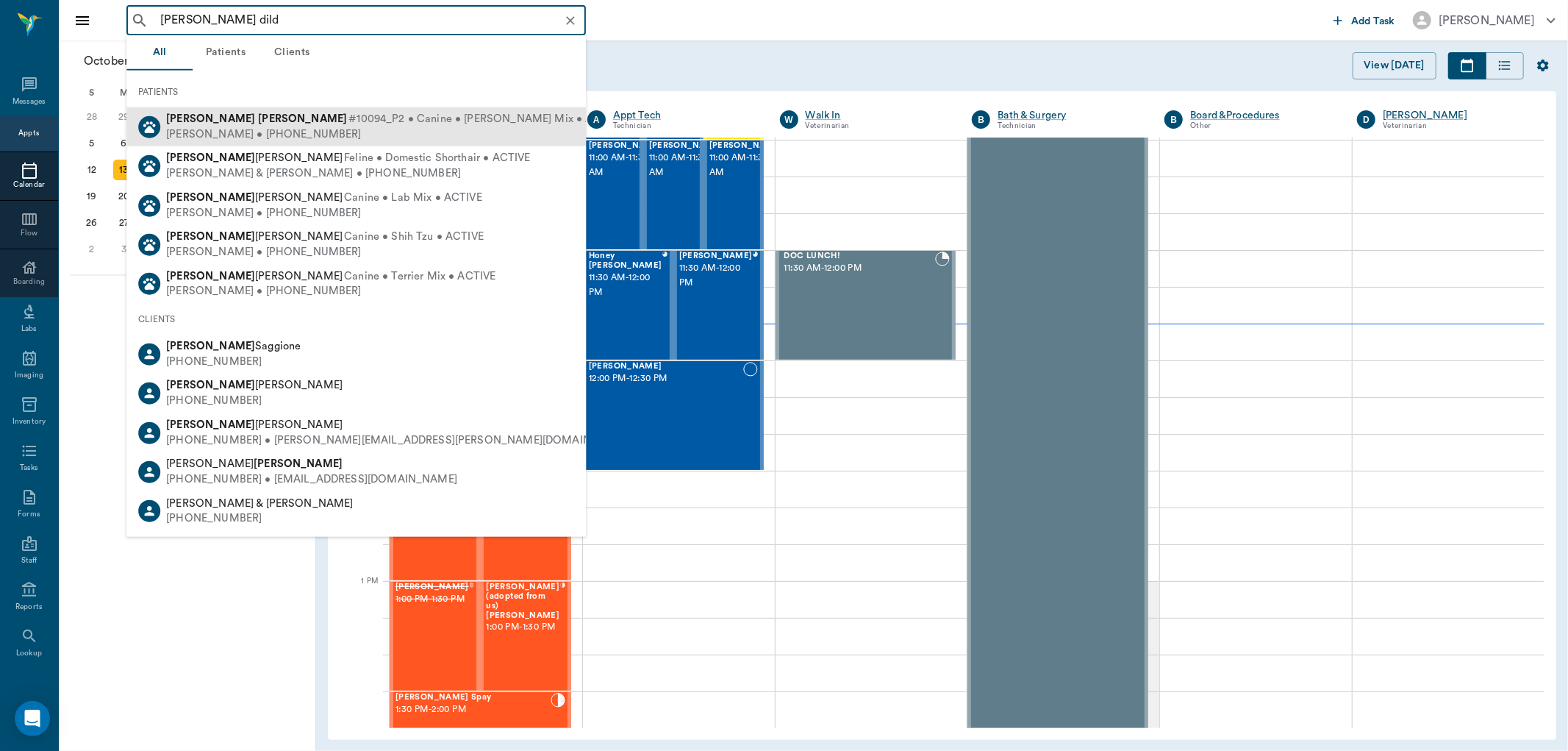
click at [258, 115] on b "[PERSON_NAME]" at bounding box center [303, 119] width 89 height 11
type input "[PERSON_NAME] dild"
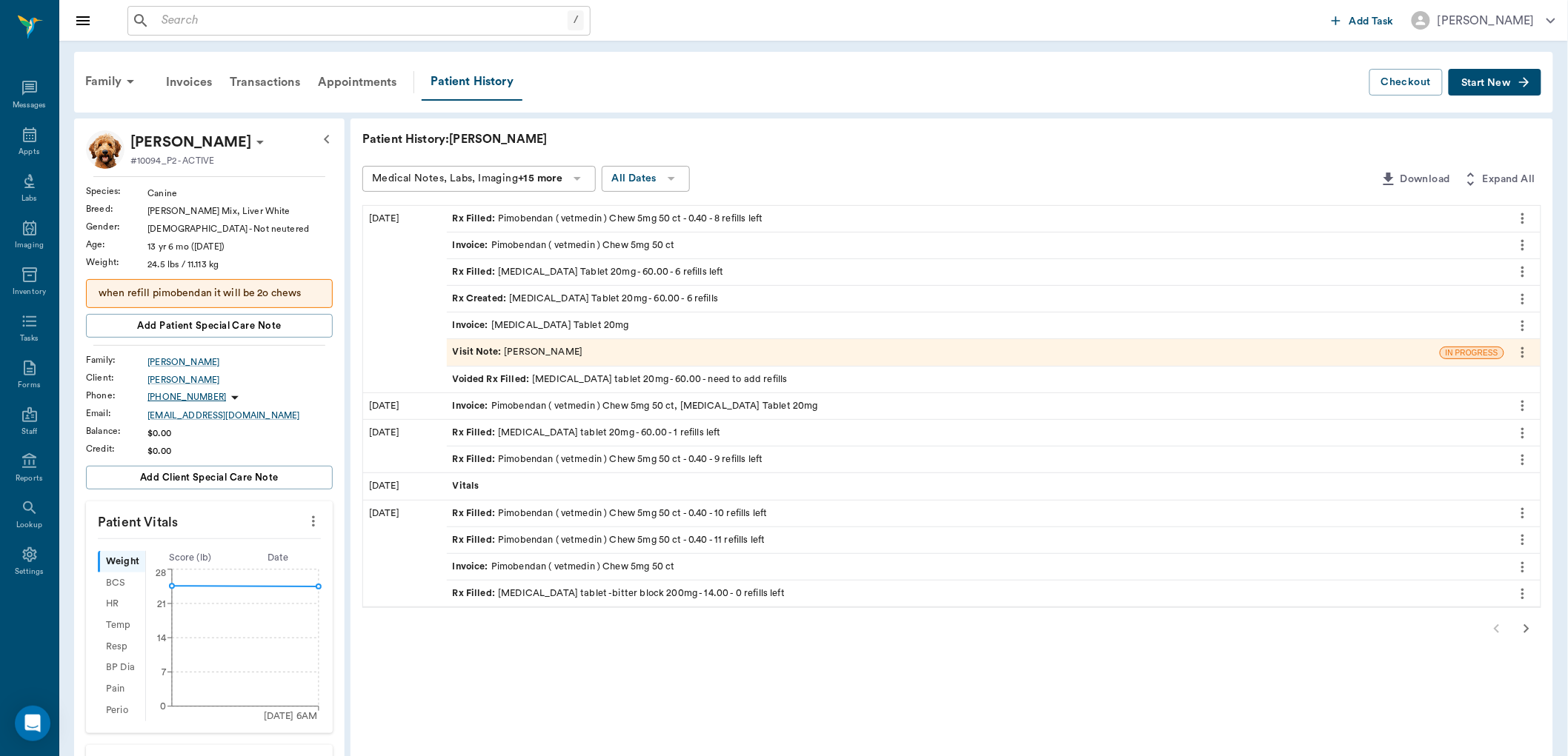
click at [1487, 87] on button "Start New" at bounding box center [1495, 82] width 93 height 27
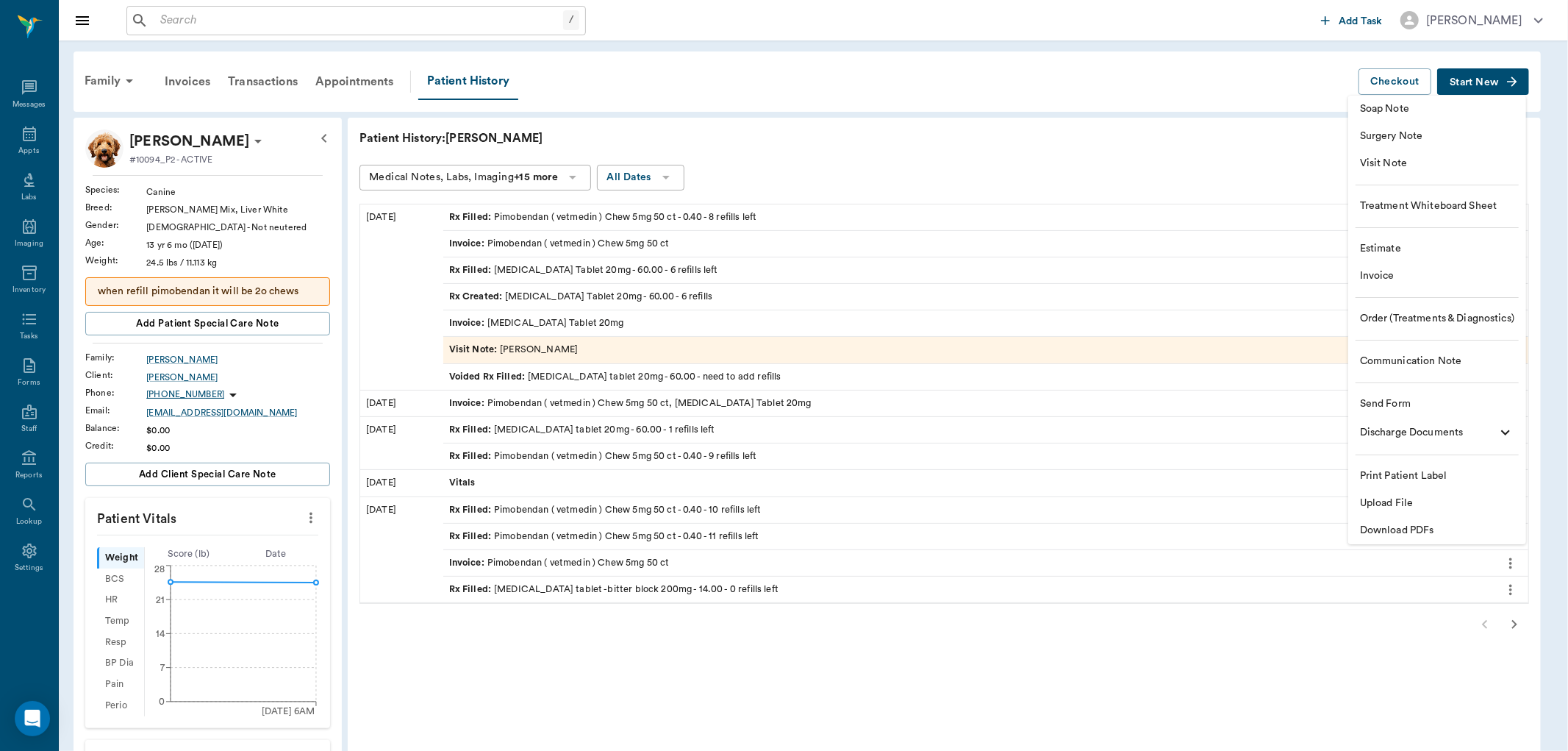
click at [1353, 268] on li "Invoice" at bounding box center [1437, 276] width 178 height 27
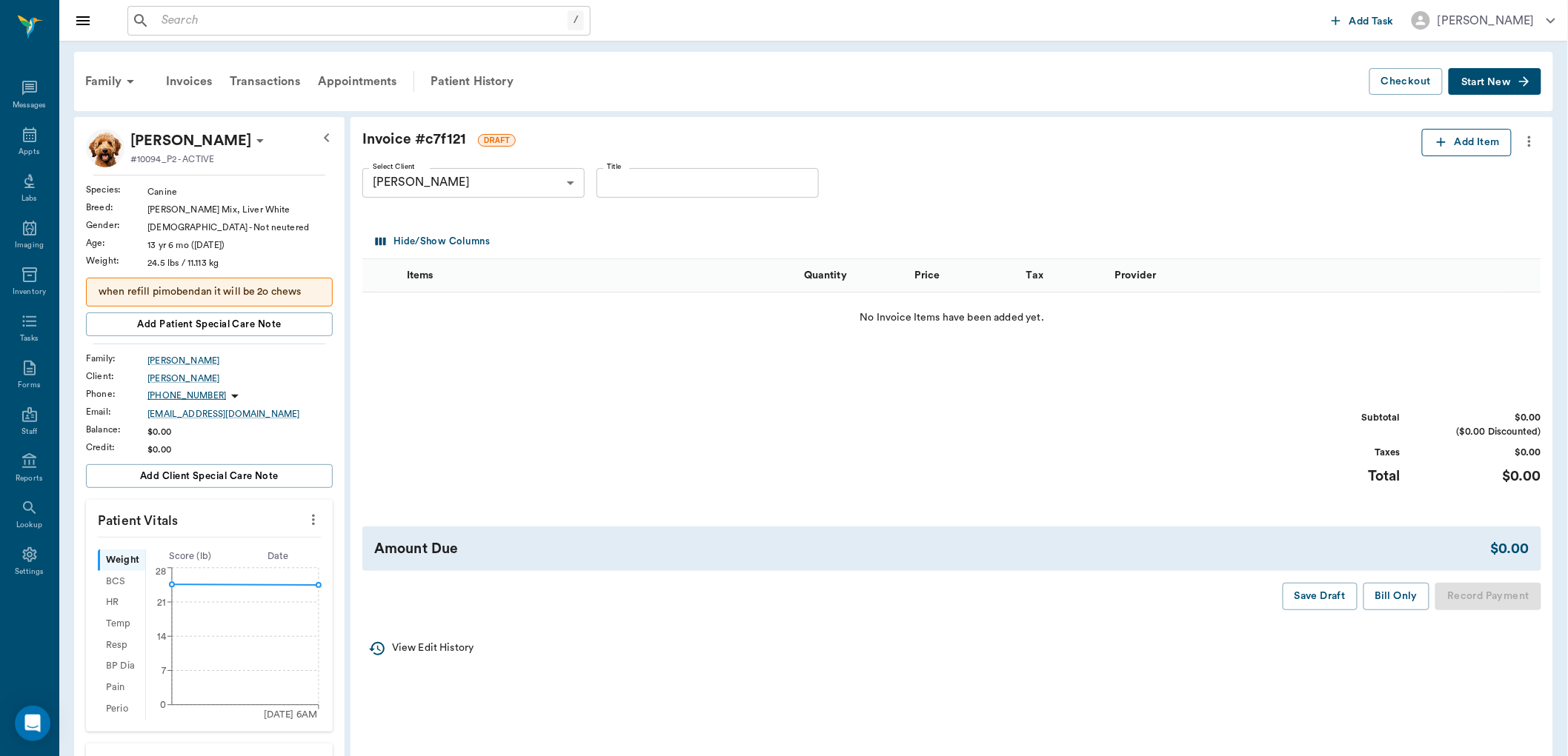
click at [1467, 138] on button "Add Item" at bounding box center [1467, 142] width 89 height 27
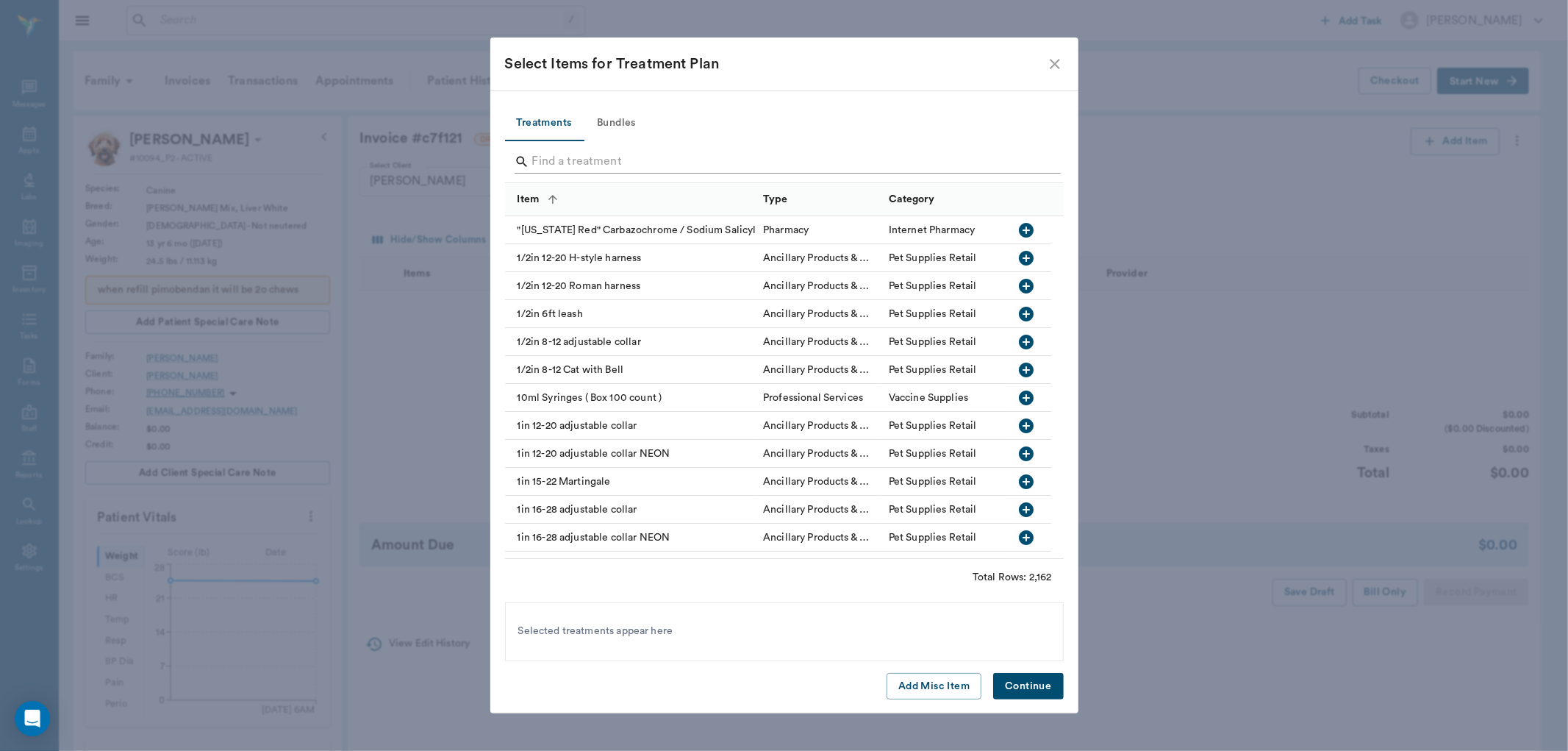
click at [786, 167] on input "Search" at bounding box center [785, 162] width 507 height 24
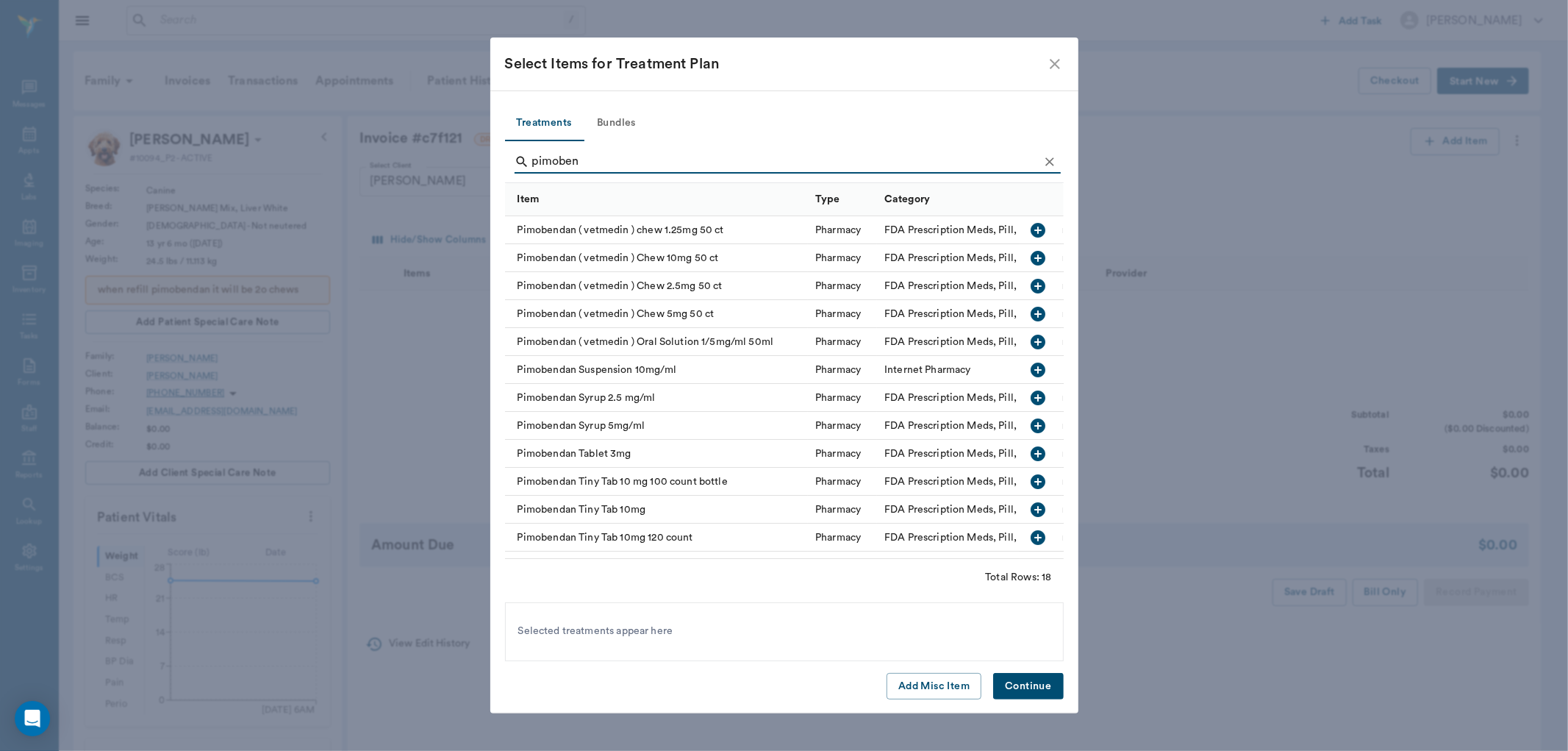
type input "pimoben"
click at [644, 317] on div "Pimobendan ( vetmedin ) Chew 5mg 50 ct" at bounding box center [656, 313] width 304 height 28
click at [1035, 685] on button "Continue" at bounding box center [1028, 687] width 70 height 27
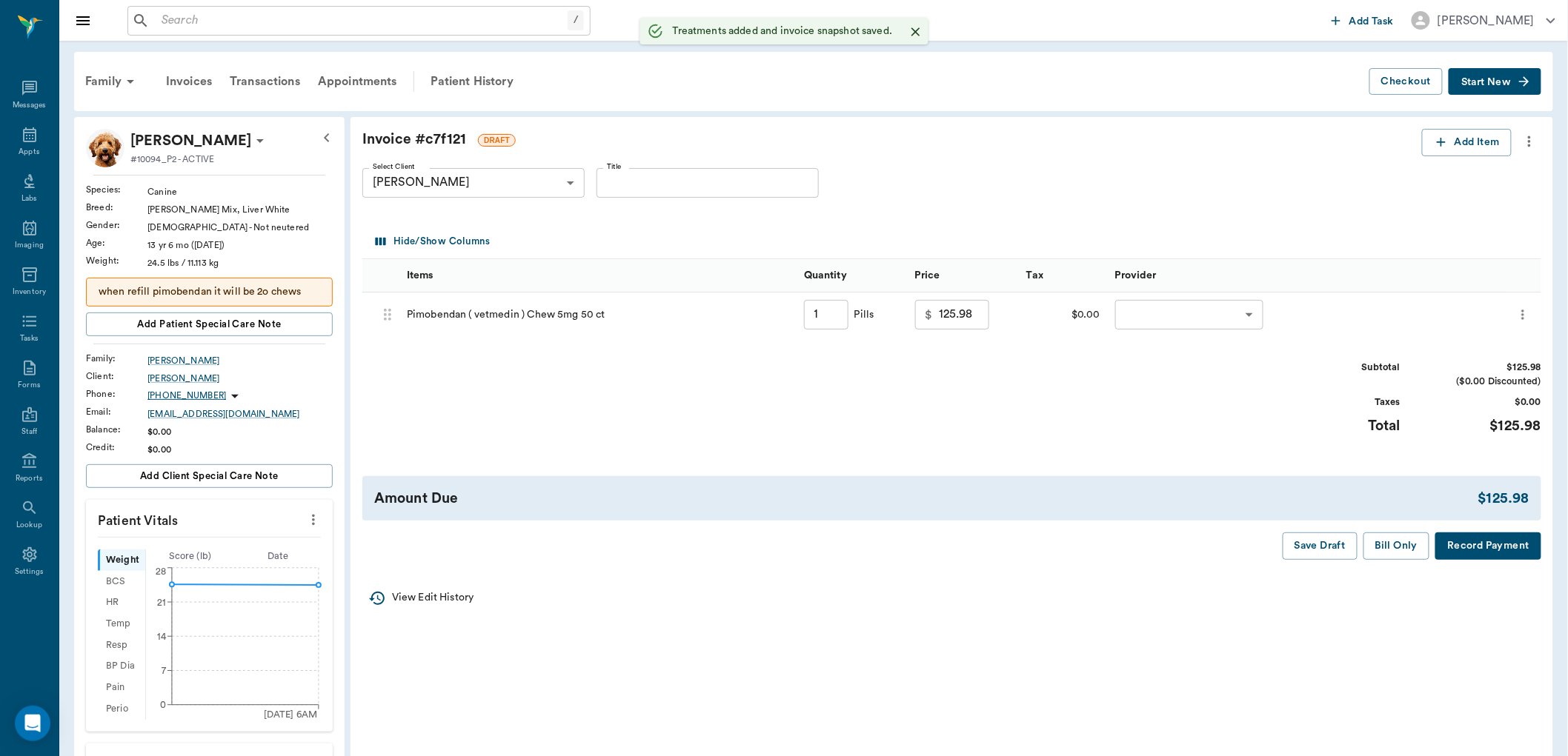
type input "1.00"
click at [1518, 319] on icon "more" at bounding box center [1522, 315] width 15 height 18
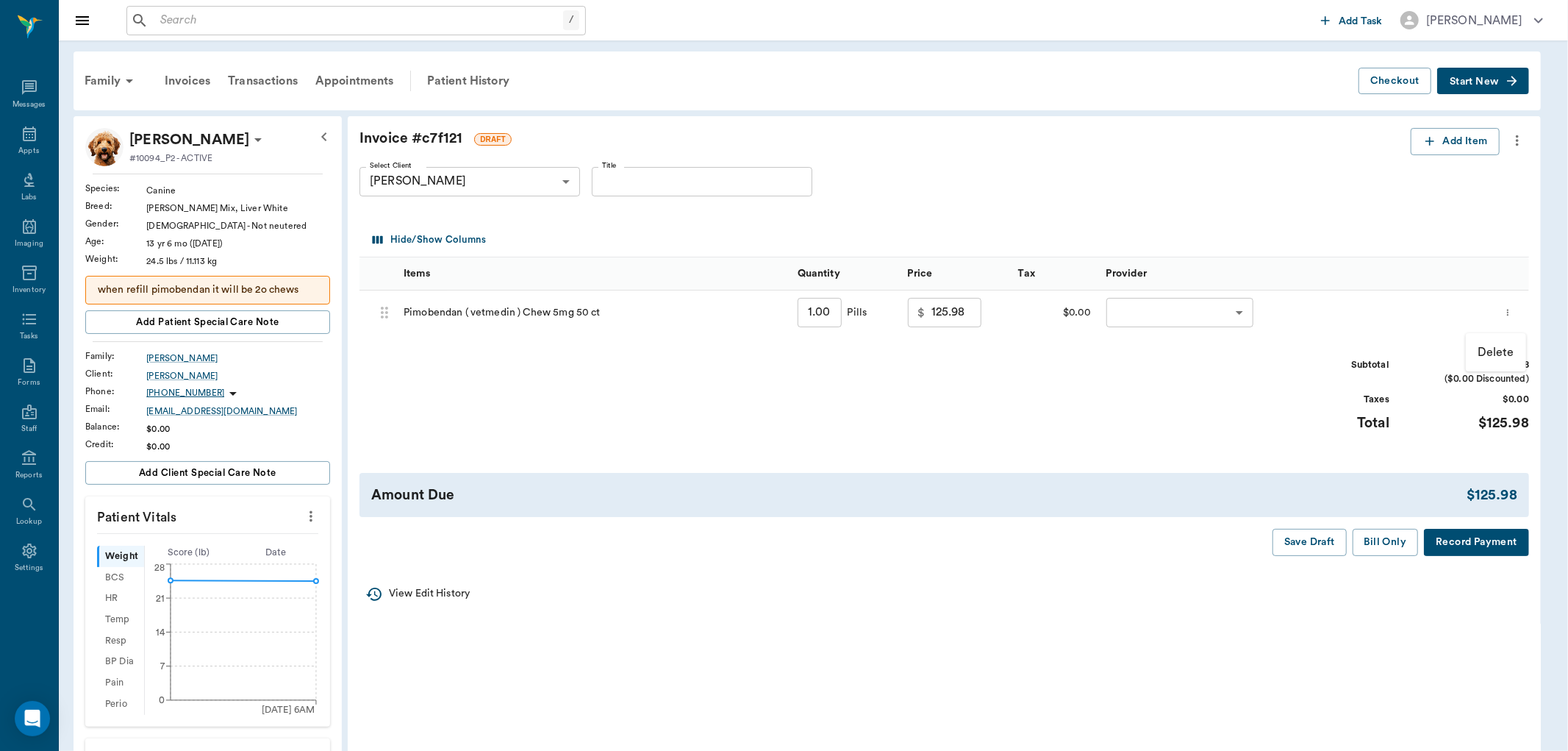
click at [1489, 350] on p "Delete" at bounding box center [1496, 352] width 36 height 17
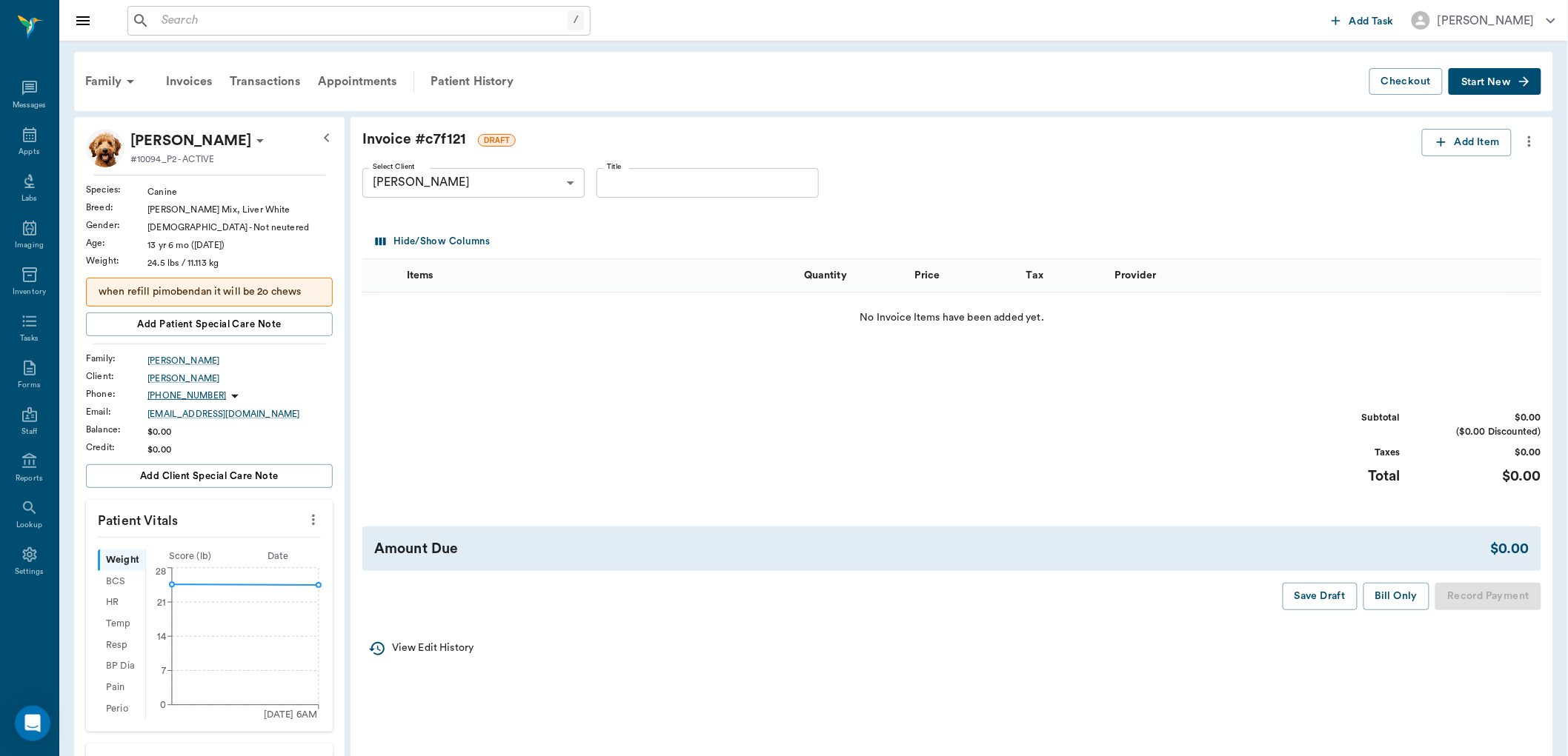
drag, startPoint x: 434, startPoint y: 79, endPoint x: 871, endPoint y: 81, distance: 437.0
click at [435, 79] on div "Patient History" at bounding box center [472, 81] width 101 height 36
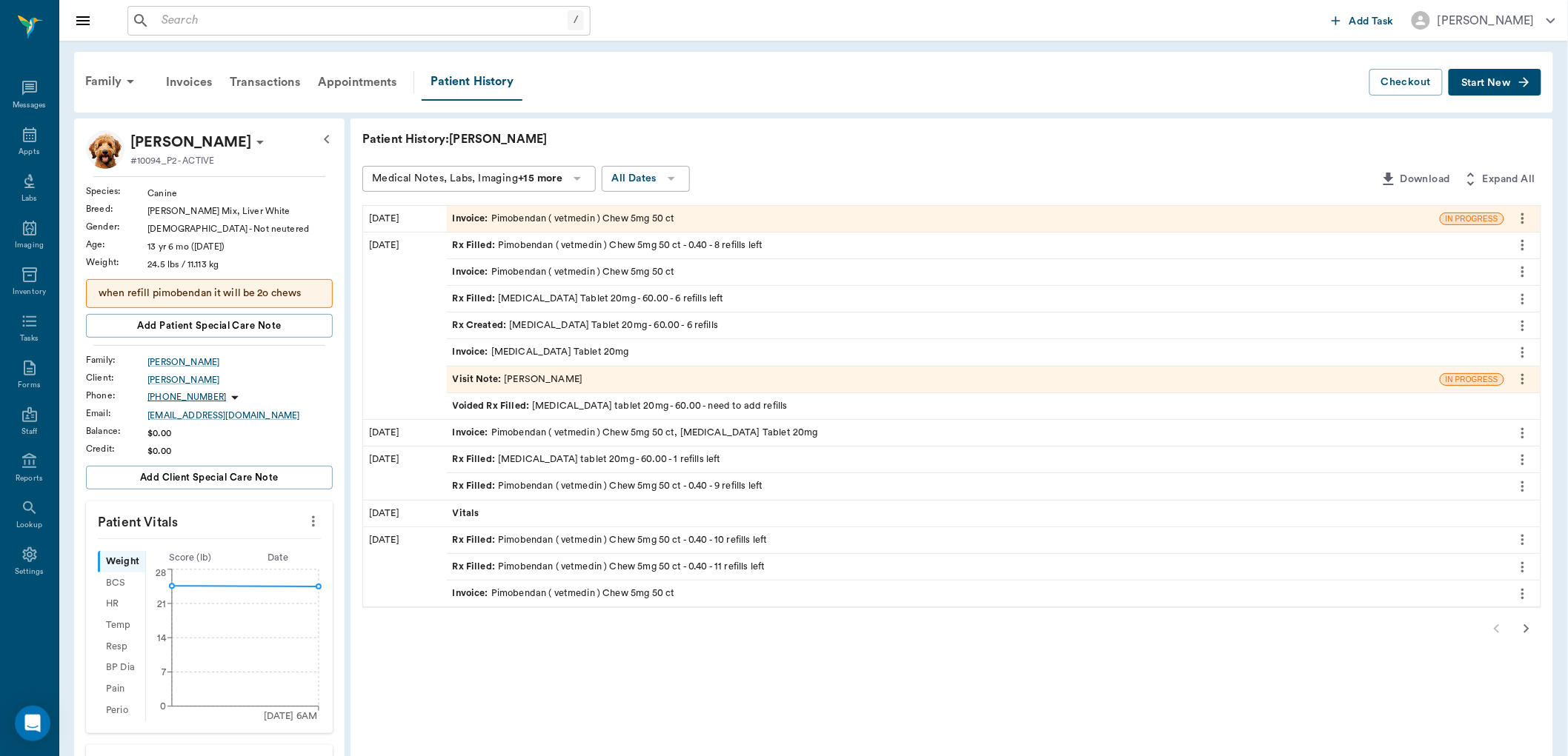
click at [605, 248] on div "Rx Filled : Pimobendan ( vetmedin ) Chew 5mg 50 ct - 0.40 - 8 refills left" at bounding box center [608, 246] width 311 height 14
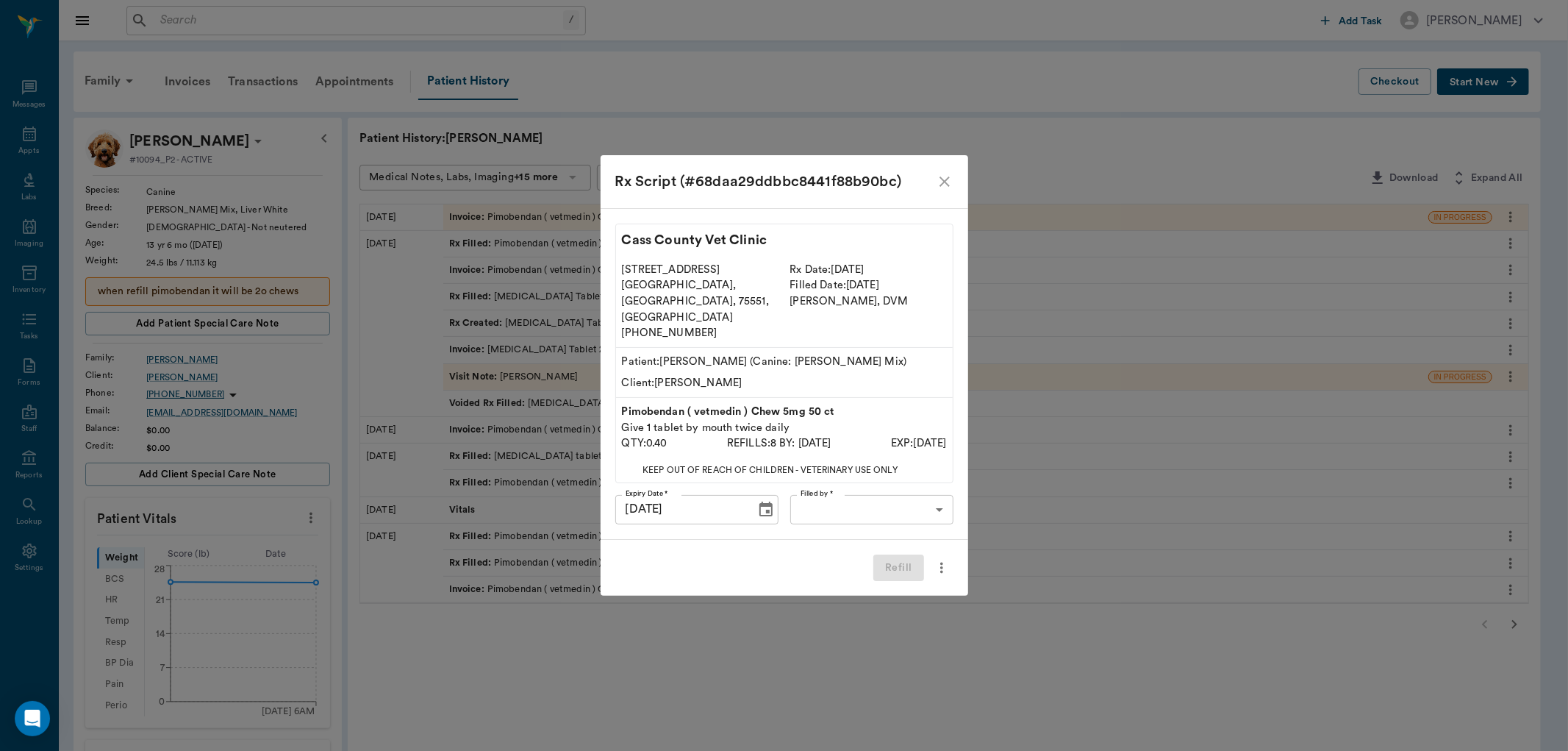
click at [945, 190] on icon "close" at bounding box center [945, 182] width 17 height 17
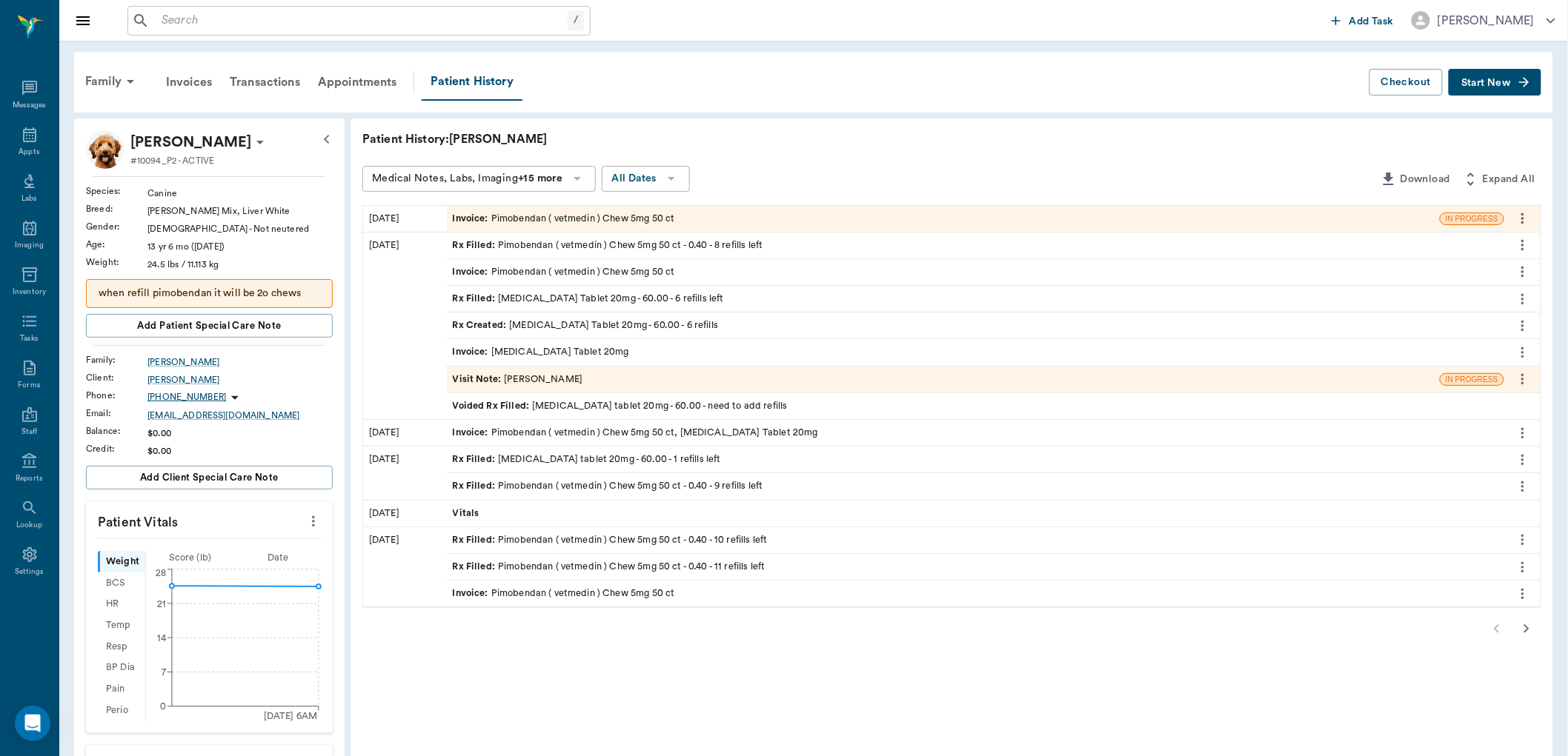
click at [597, 268] on div "Invoice : Pimobendan ( vetmedin ) Chew 5mg 50 ct" at bounding box center [564, 272] width 222 height 14
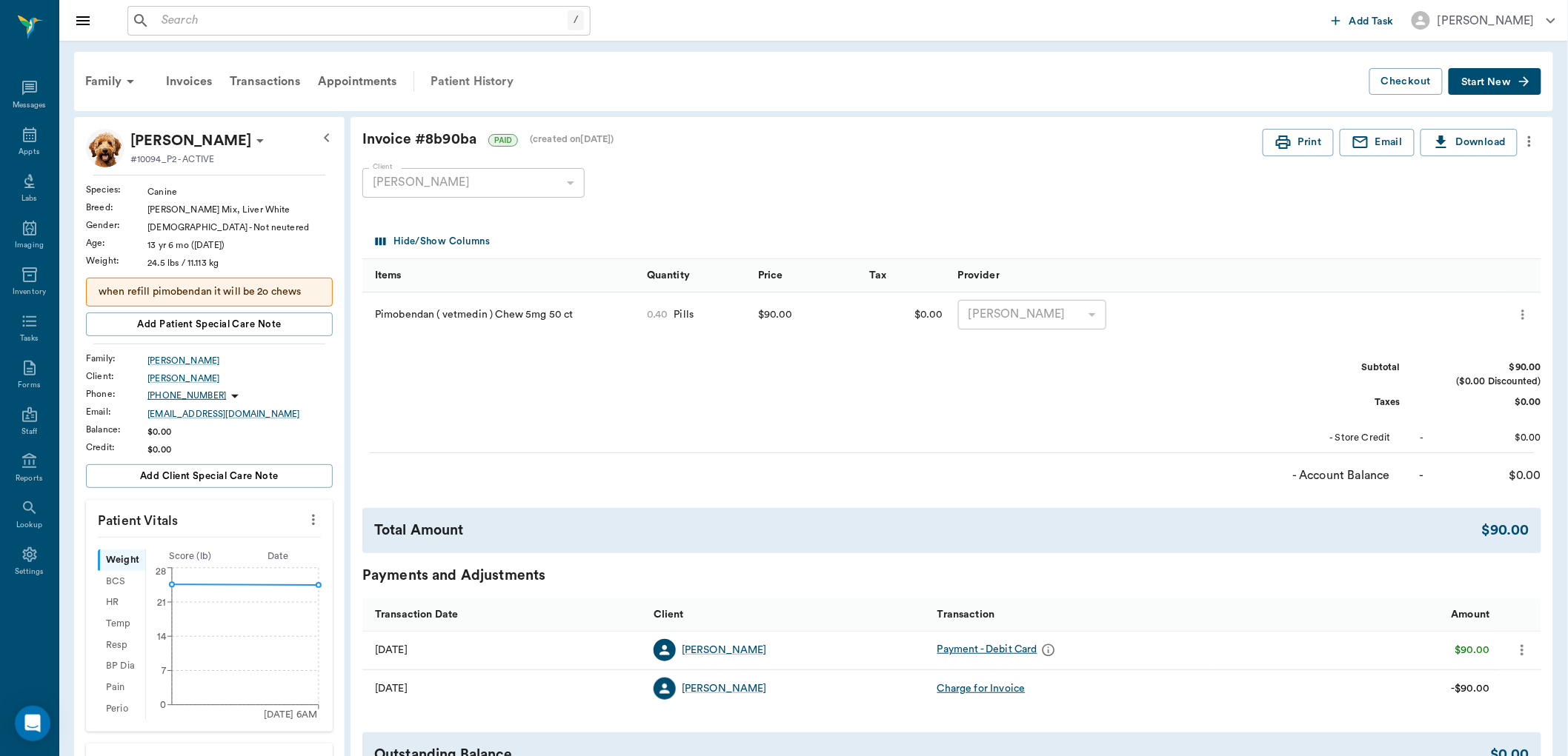
click at [502, 85] on div "Patient History" at bounding box center [472, 81] width 101 height 36
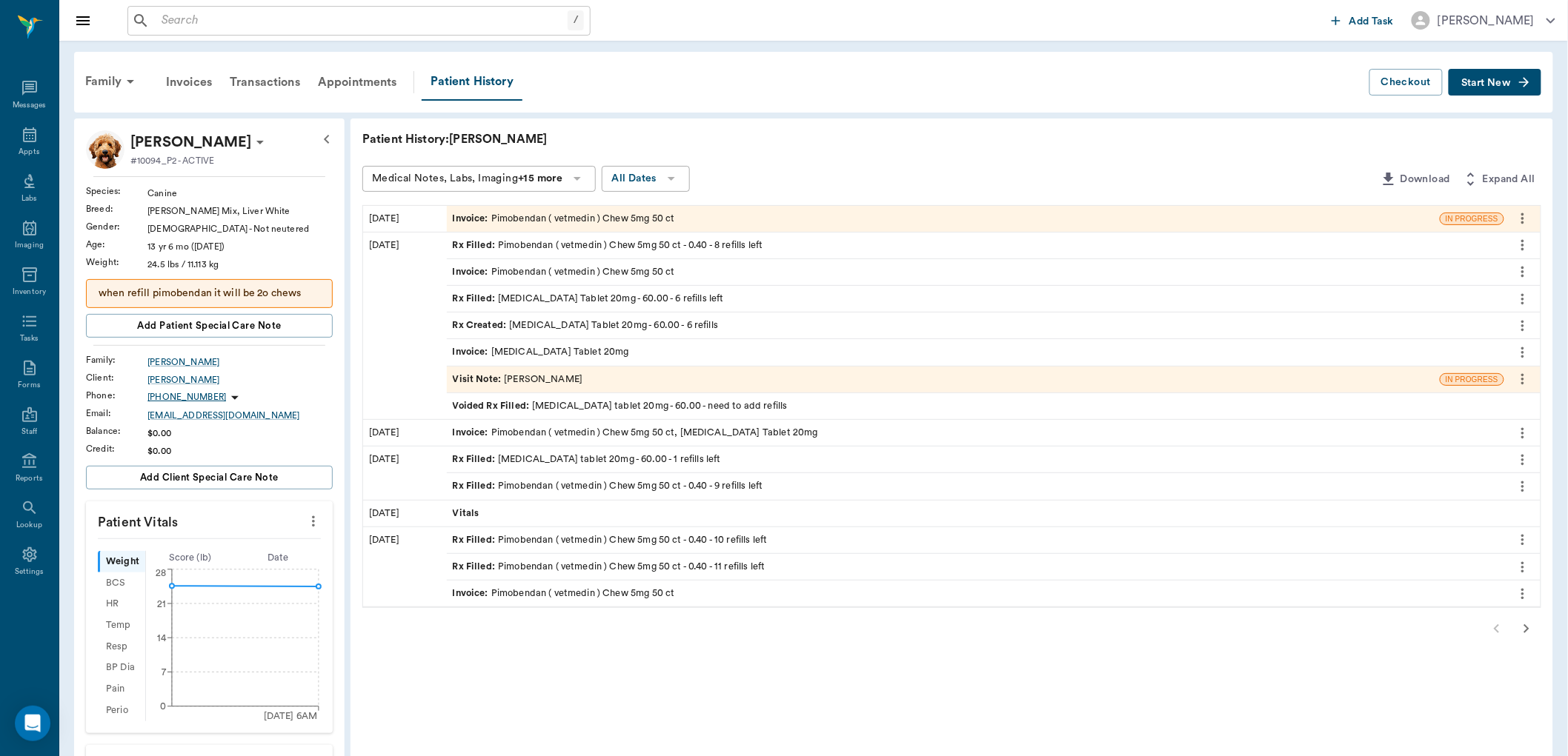
click at [563, 220] on div "Invoice : Pimobendan ( vetmedin ) Chew 5mg 50 ct" at bounding box center [564, 219] width 222 height 14
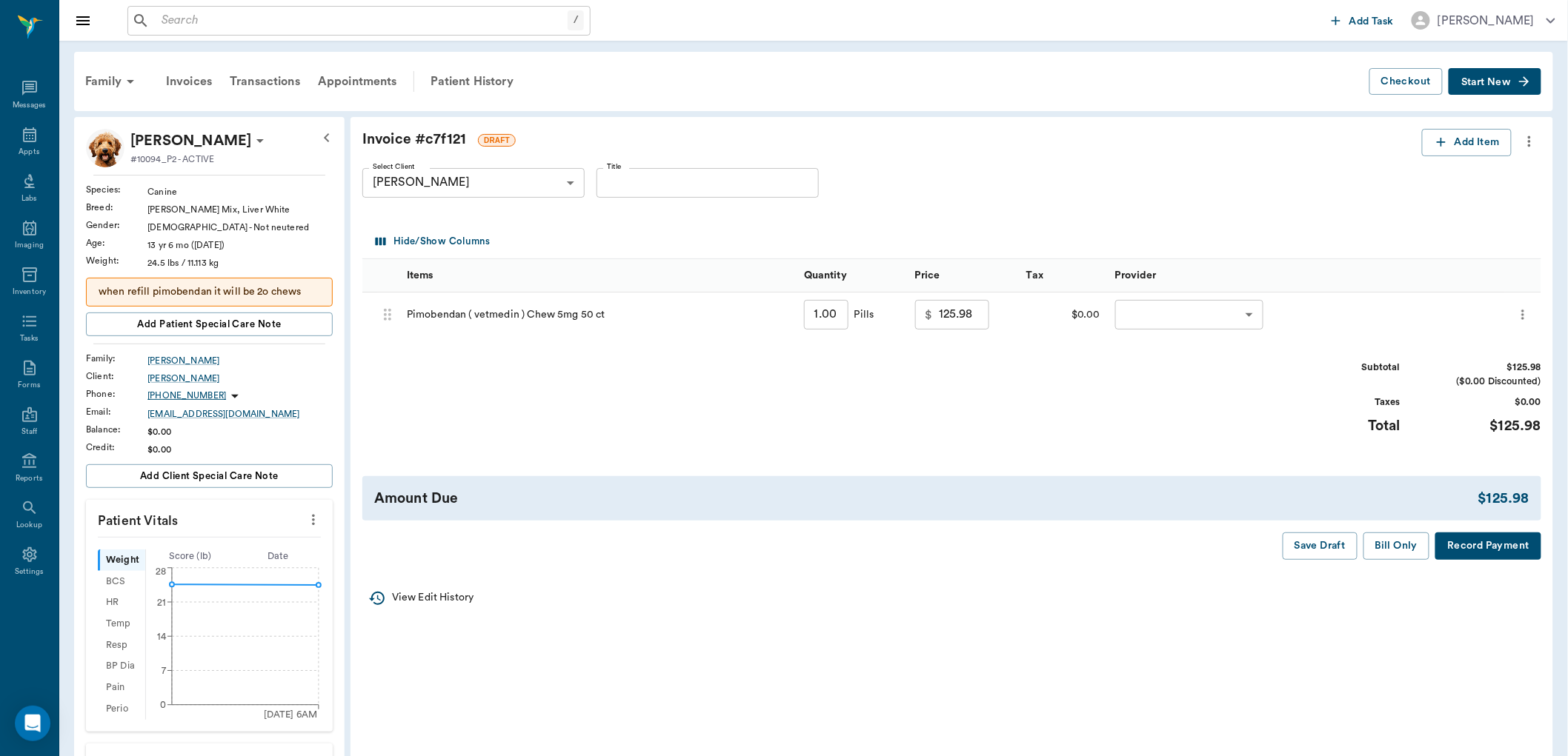
click at [832, 311] on input "1.00" at bounding box center [826, 315] width 45 height 30
type input "40"
type input "5039.20"
type input "4"
type input "503.92"
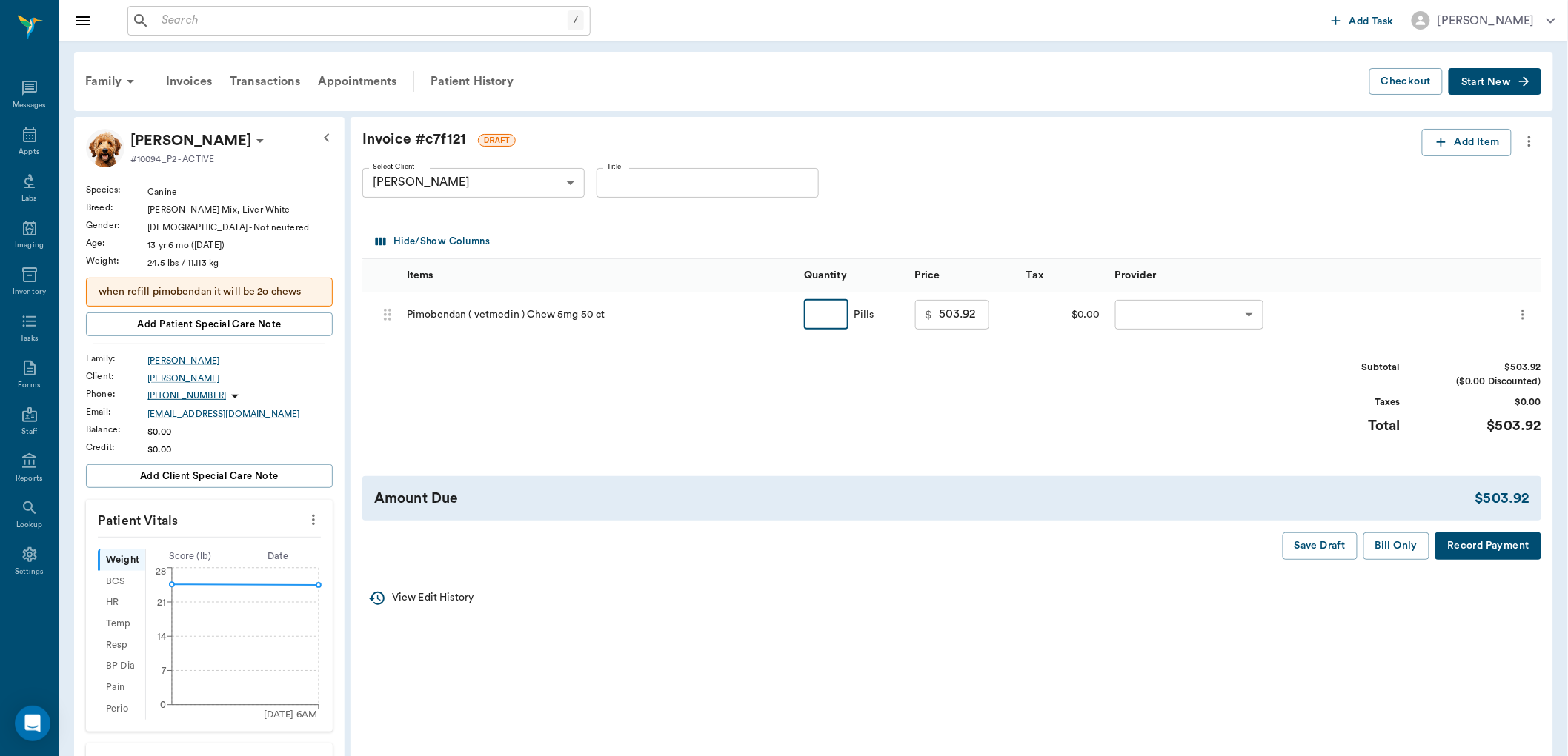
type input "4"
type input "0.00"
type input "."
type input ".40"
type input "90.00"
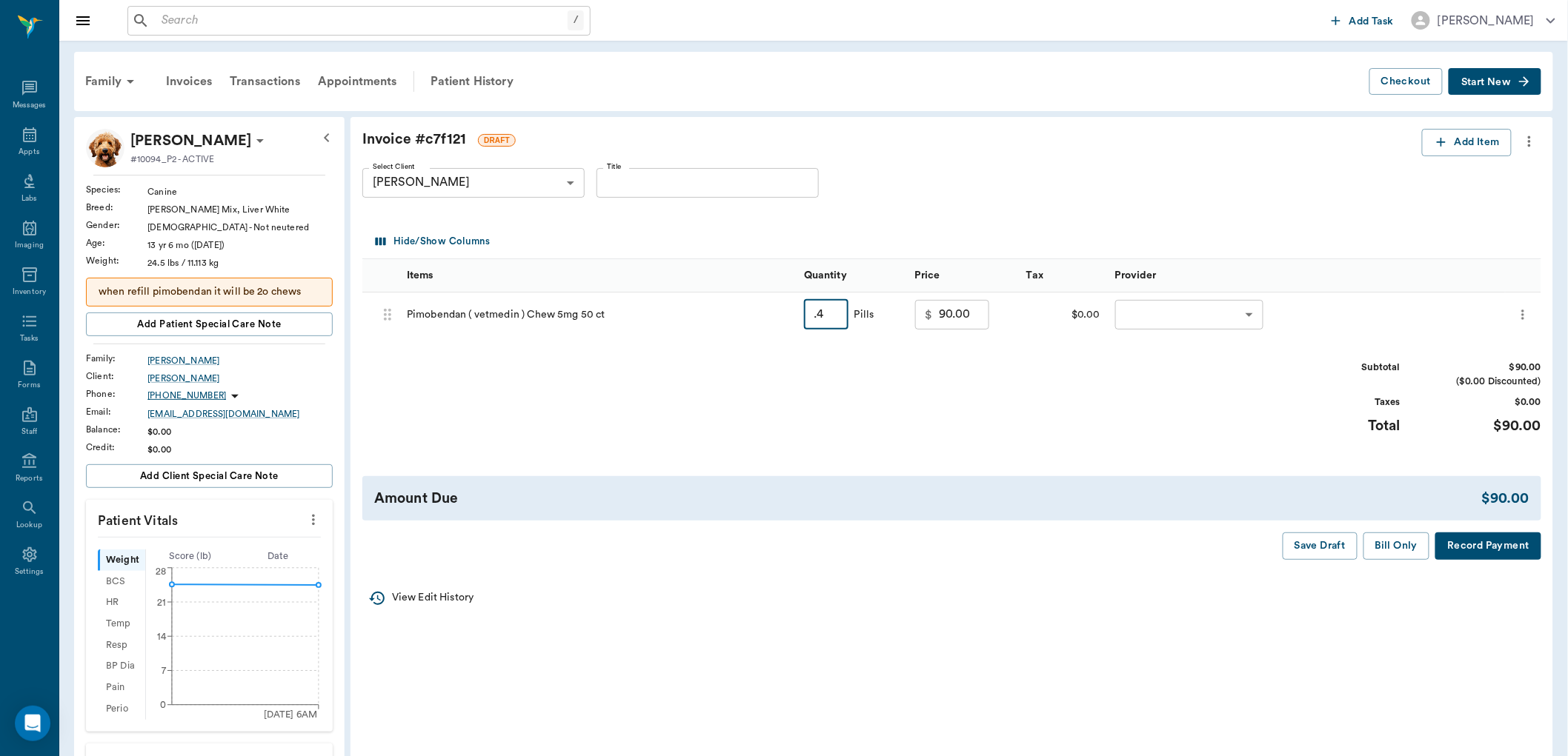
type input "."
type input ".40"
type input "0.00"
type input "."
type input ".30"
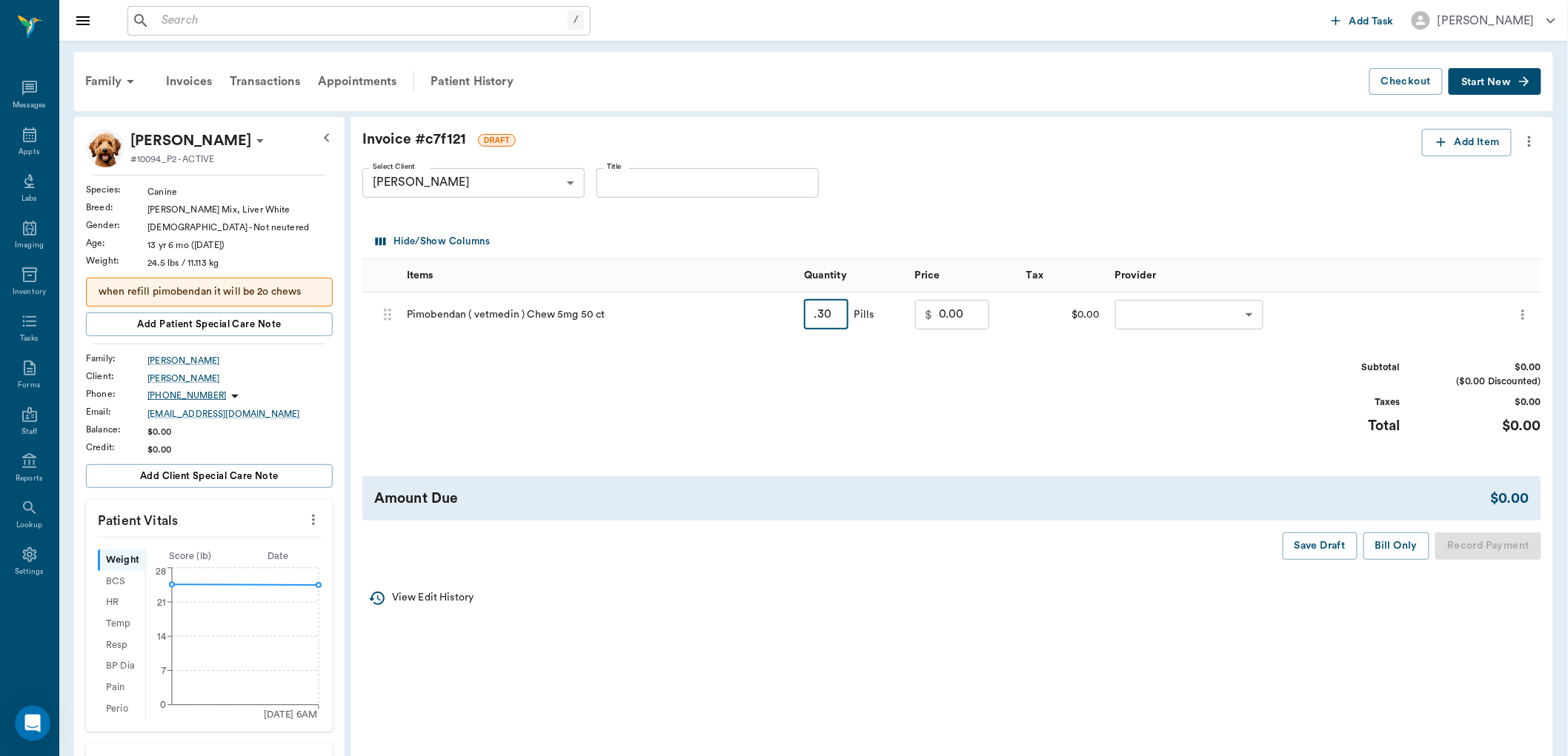
type input "90.00"
type input "."
type input "0.00"
type input ".20"
type input "90.00"
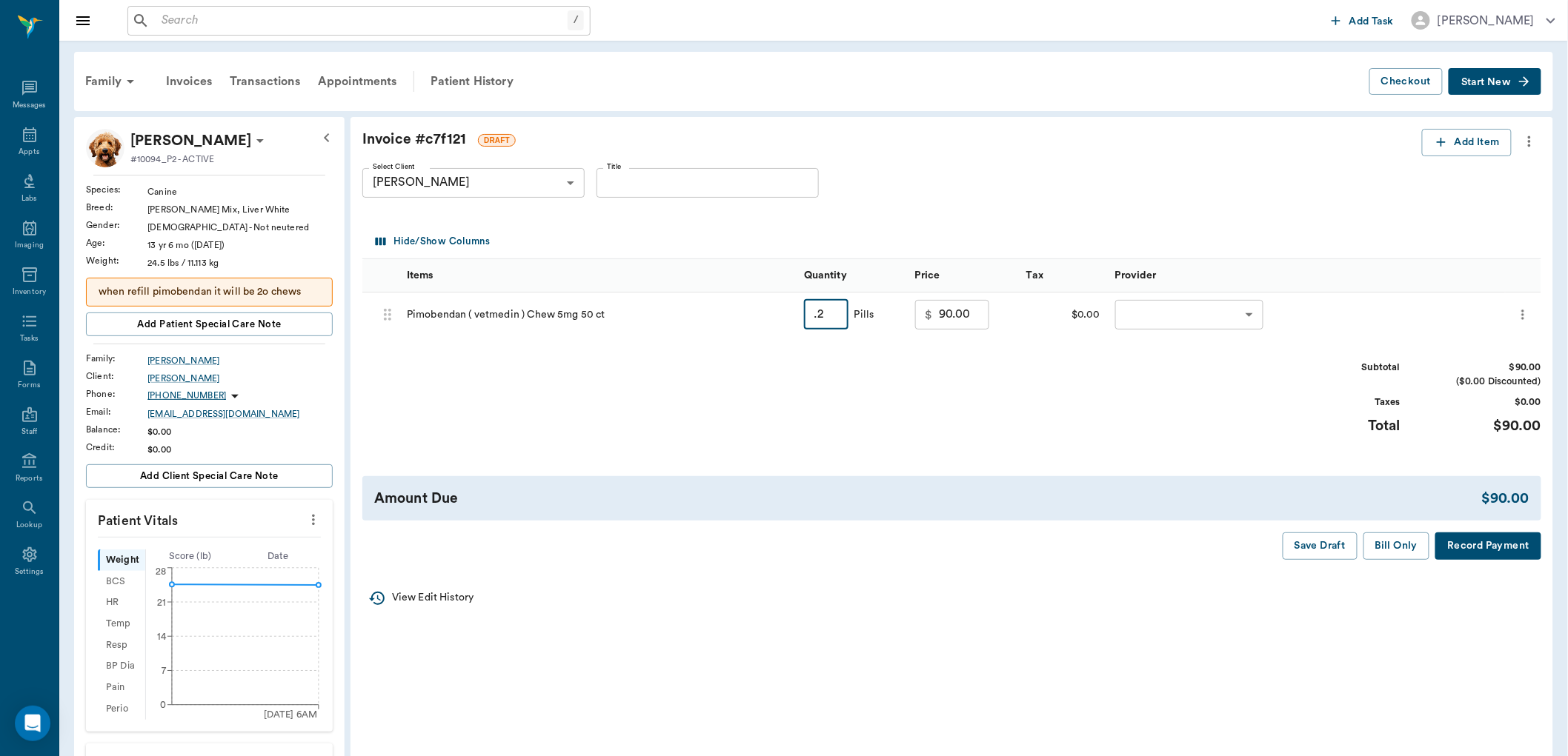
type input "."
type input "0.00"
type input "."
type input "30"
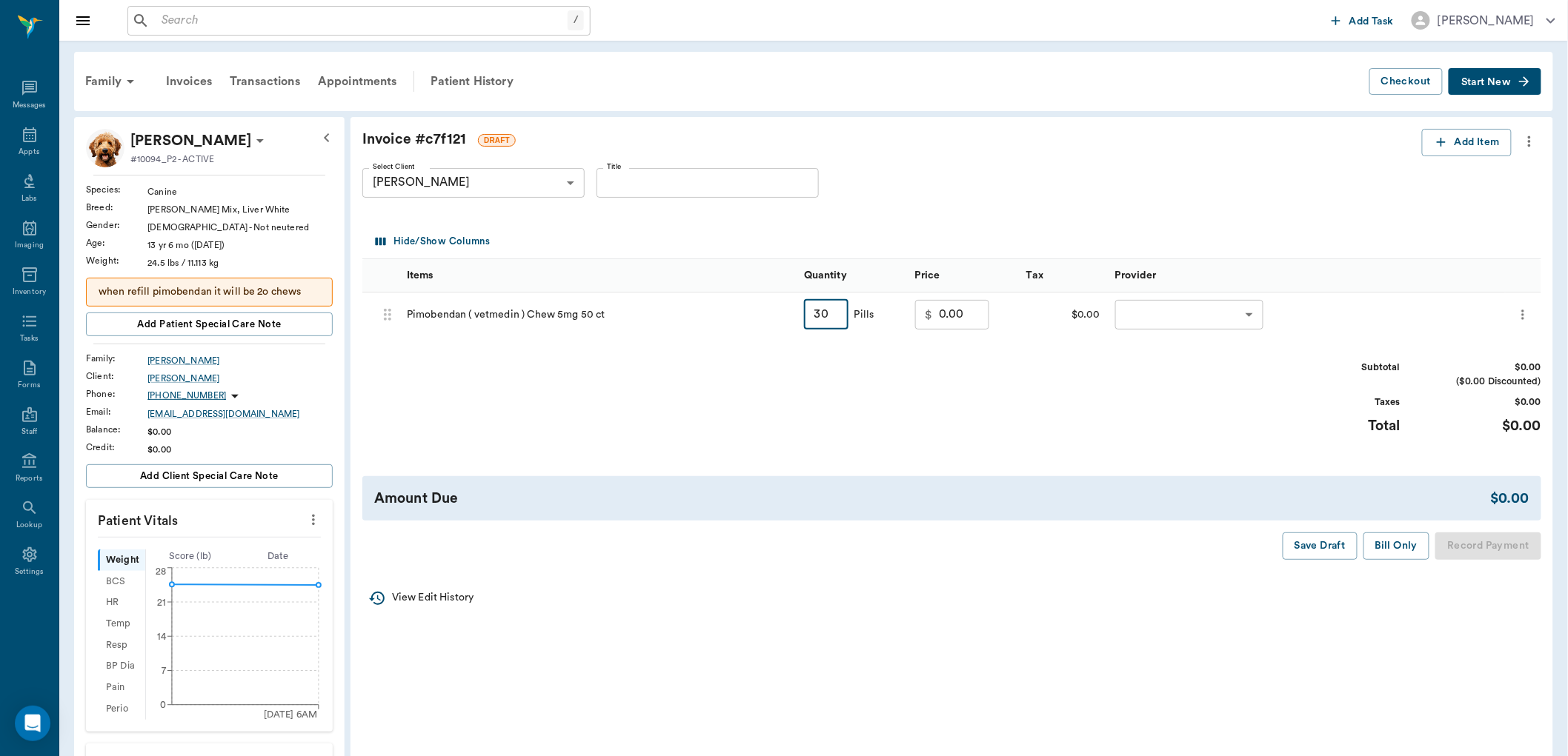
type input "3779.40"
type input "3"
type input "30"
type input "0.00"
type input ".3"
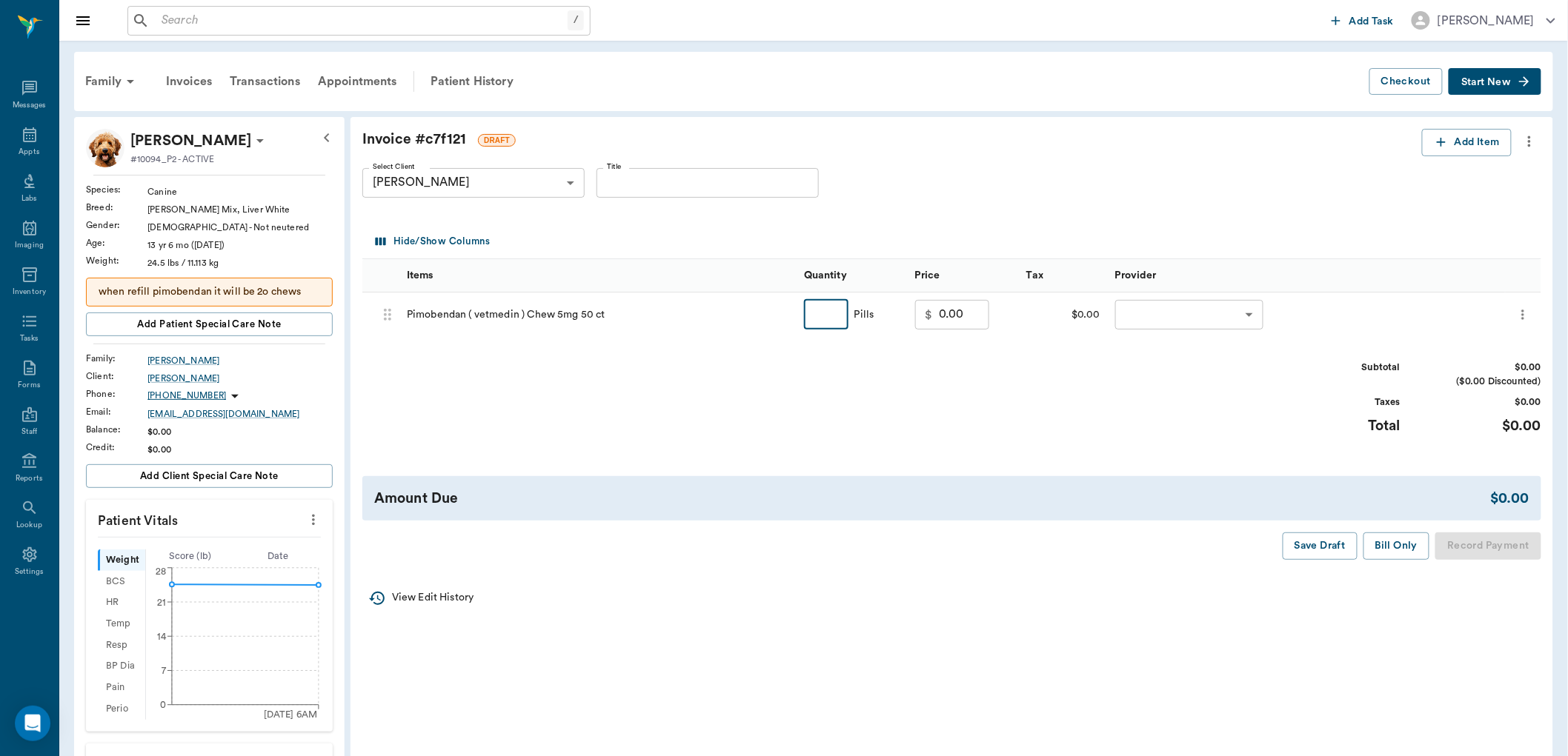
type input ".3"
type input "90.00"
type input "."
type input ".30"
type input "0.00"
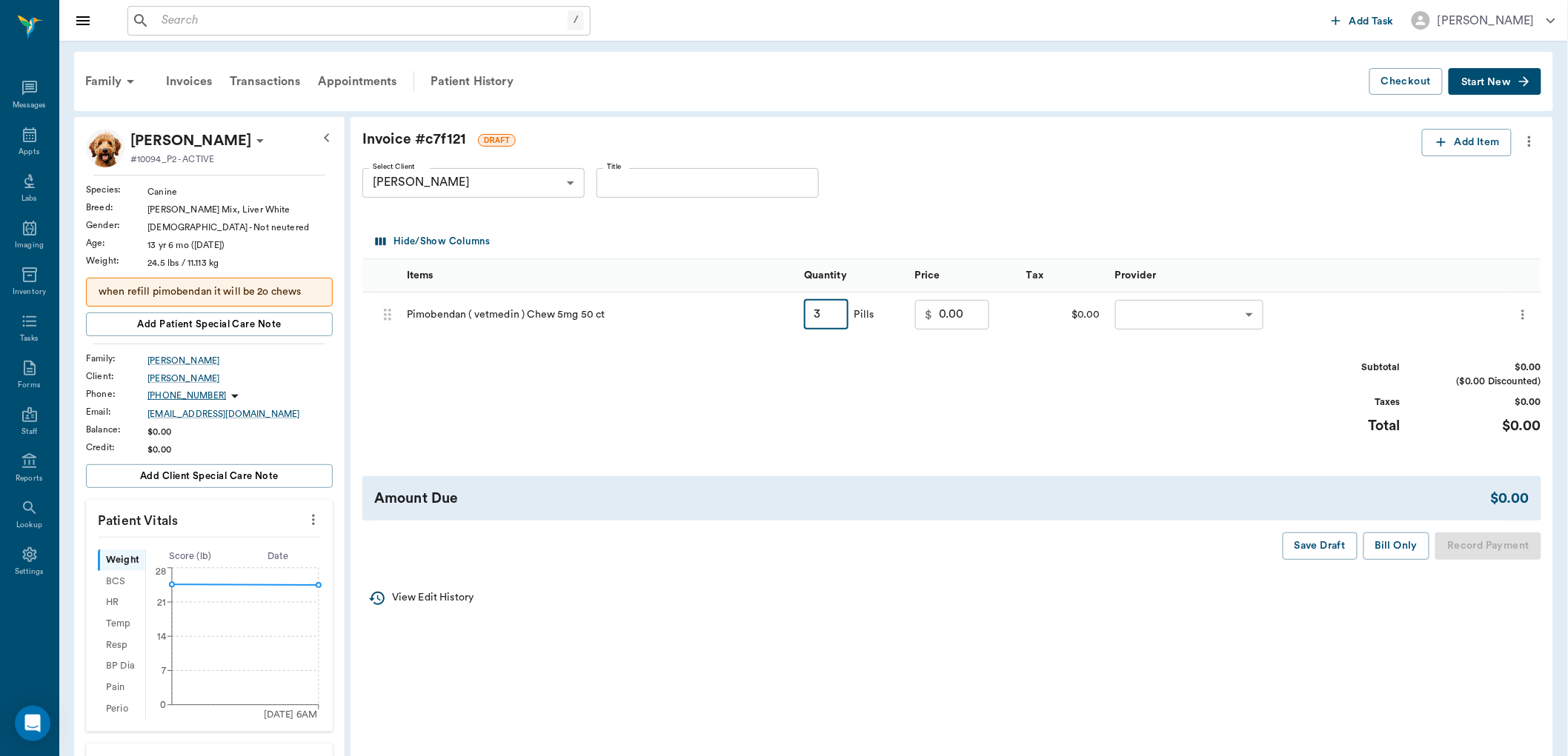
type input "30"
type input "3779.40"
type input "3"
type input "377.94"
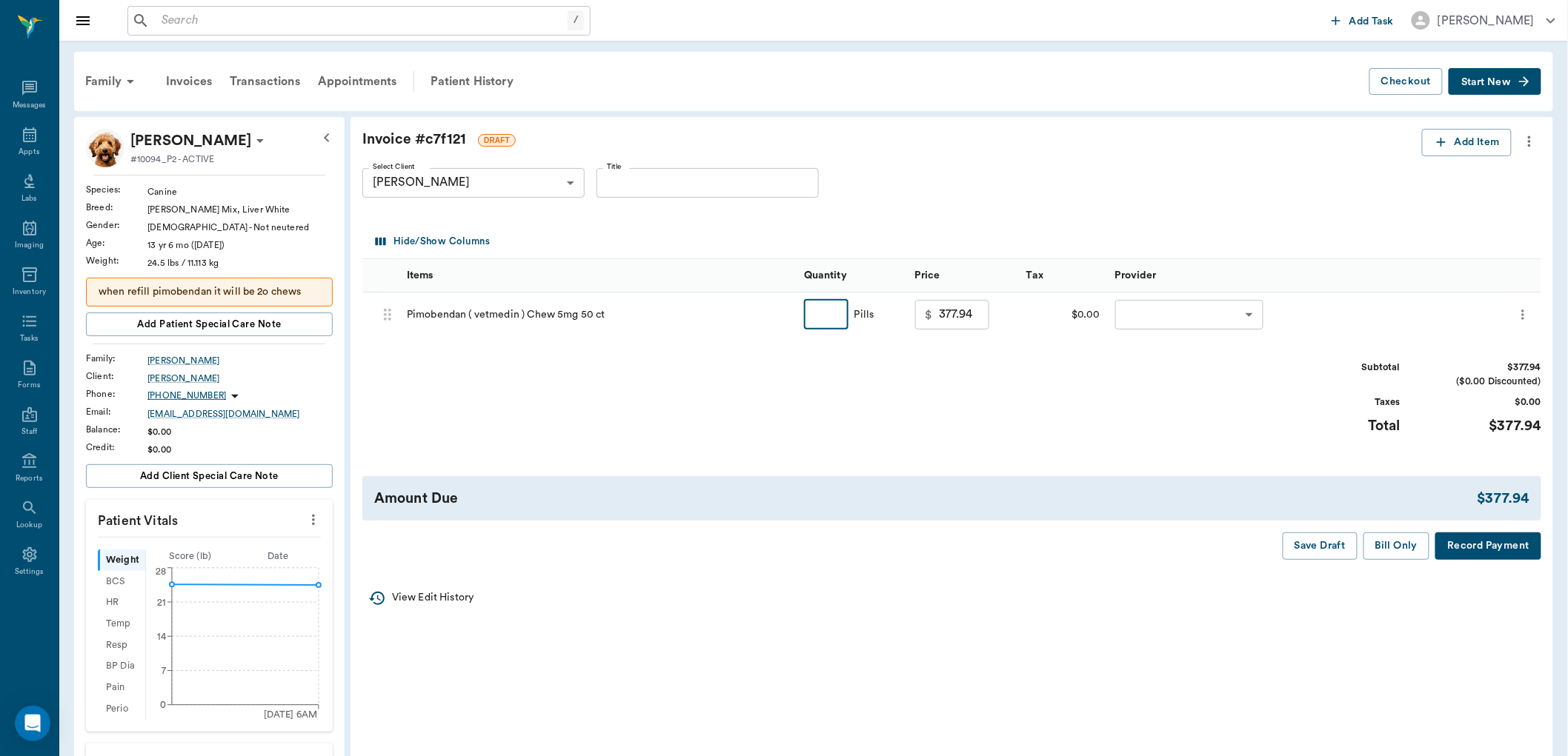
type input "3"
type input "0.00"
type input "."
type input ".4"
type input "90.00"
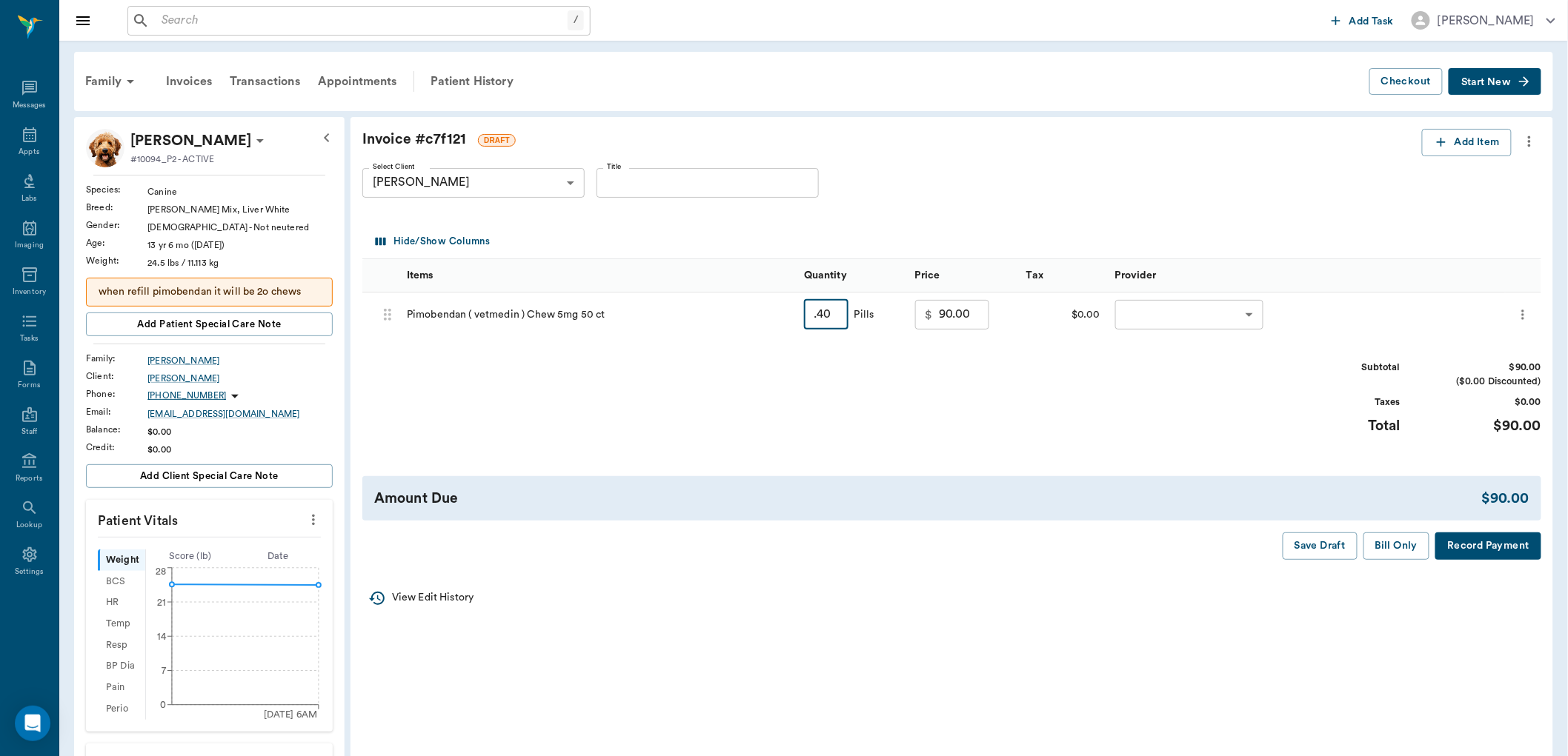
type input "."
type input "0.00"
type input ".30"
type input "90.00"
type input "."
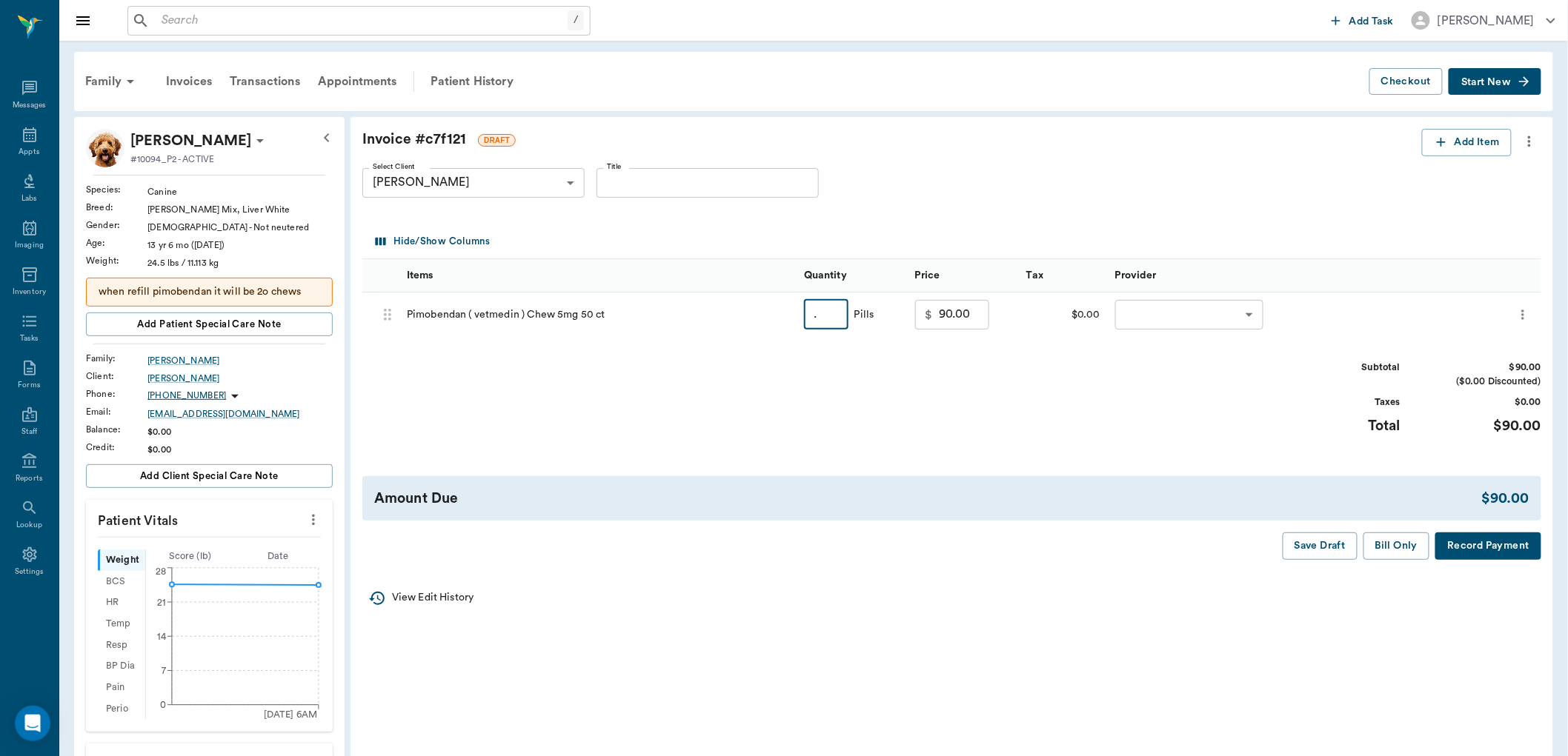
type input "0.00"
type input ".85"
type input "107.08"
type input "."
type input ".85"
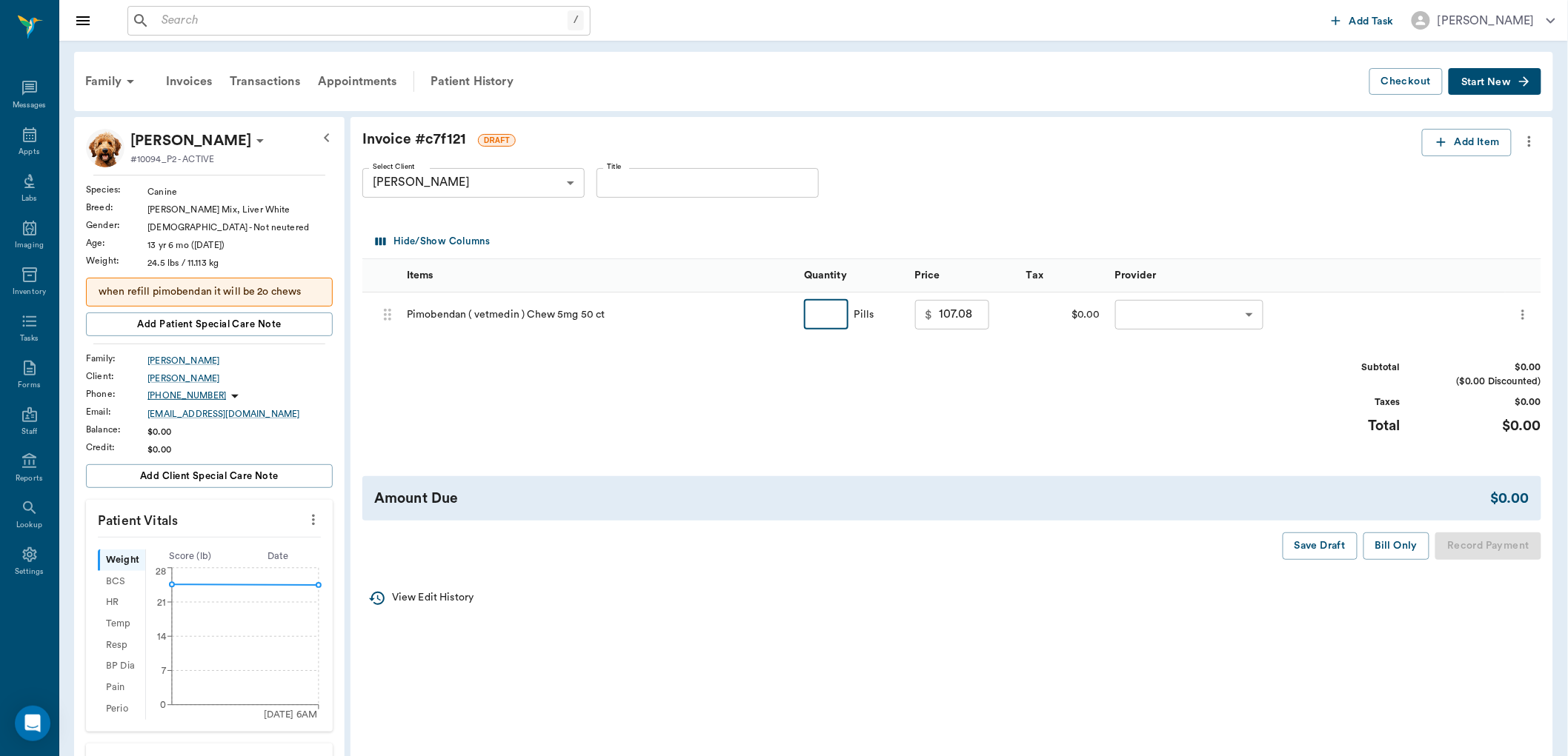
type input "0.00"
type input ".50"
type input "90.00"
type input "."
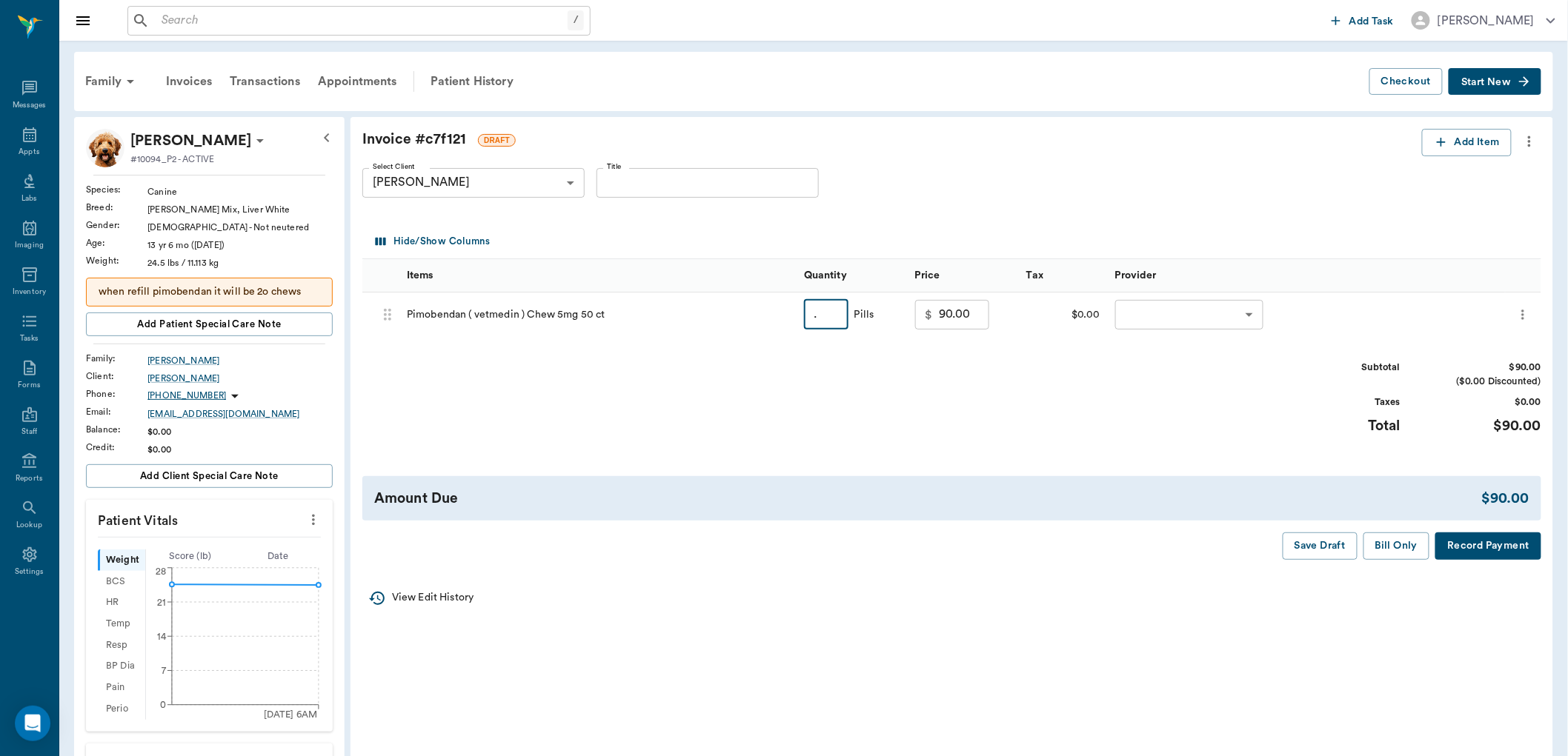
type input "0.00"
type input ".60"
type input "90.00"
type input "."
type input "0.00"
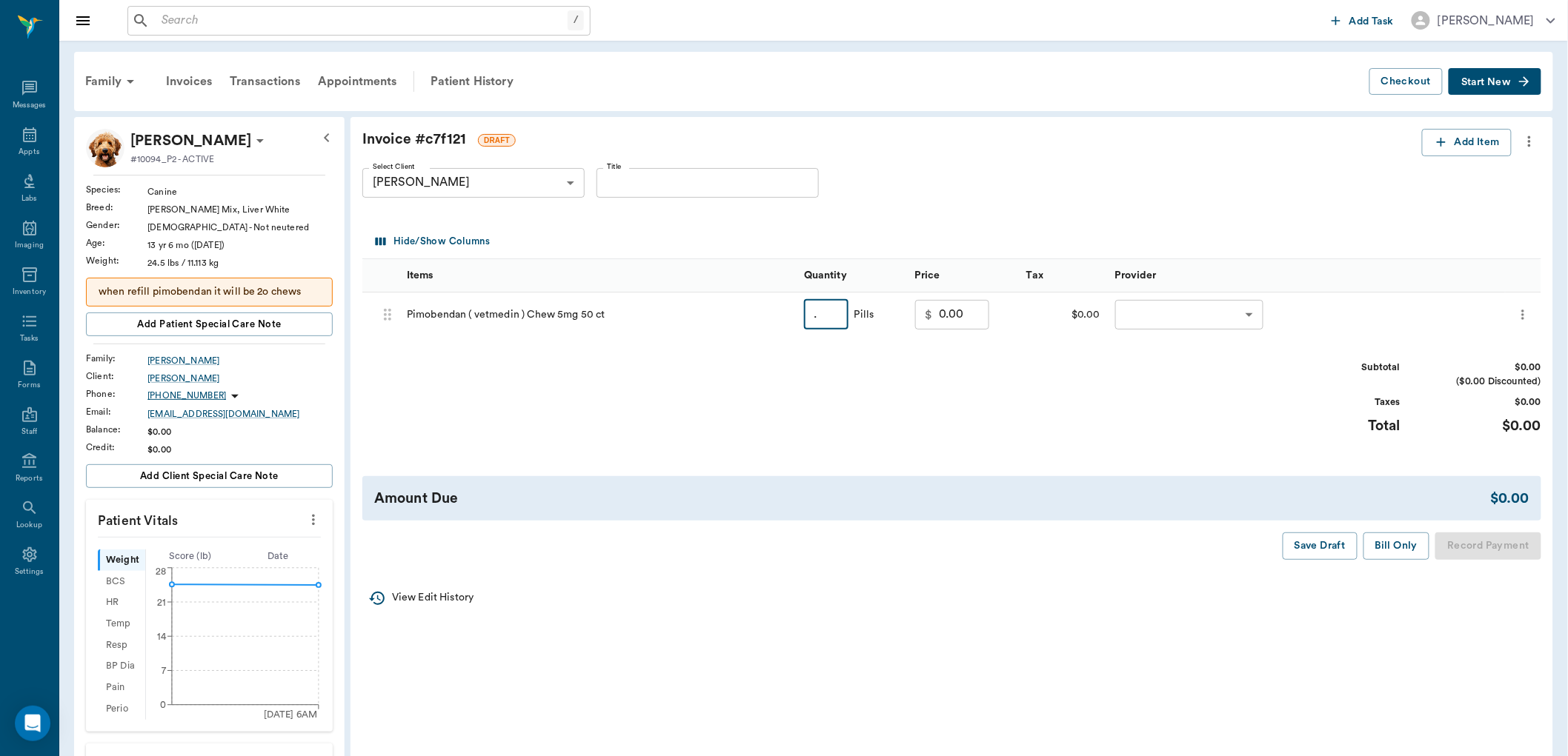
type input ".70"
type input "90.00"
type input "."
type input "0.00"
type input ".80"
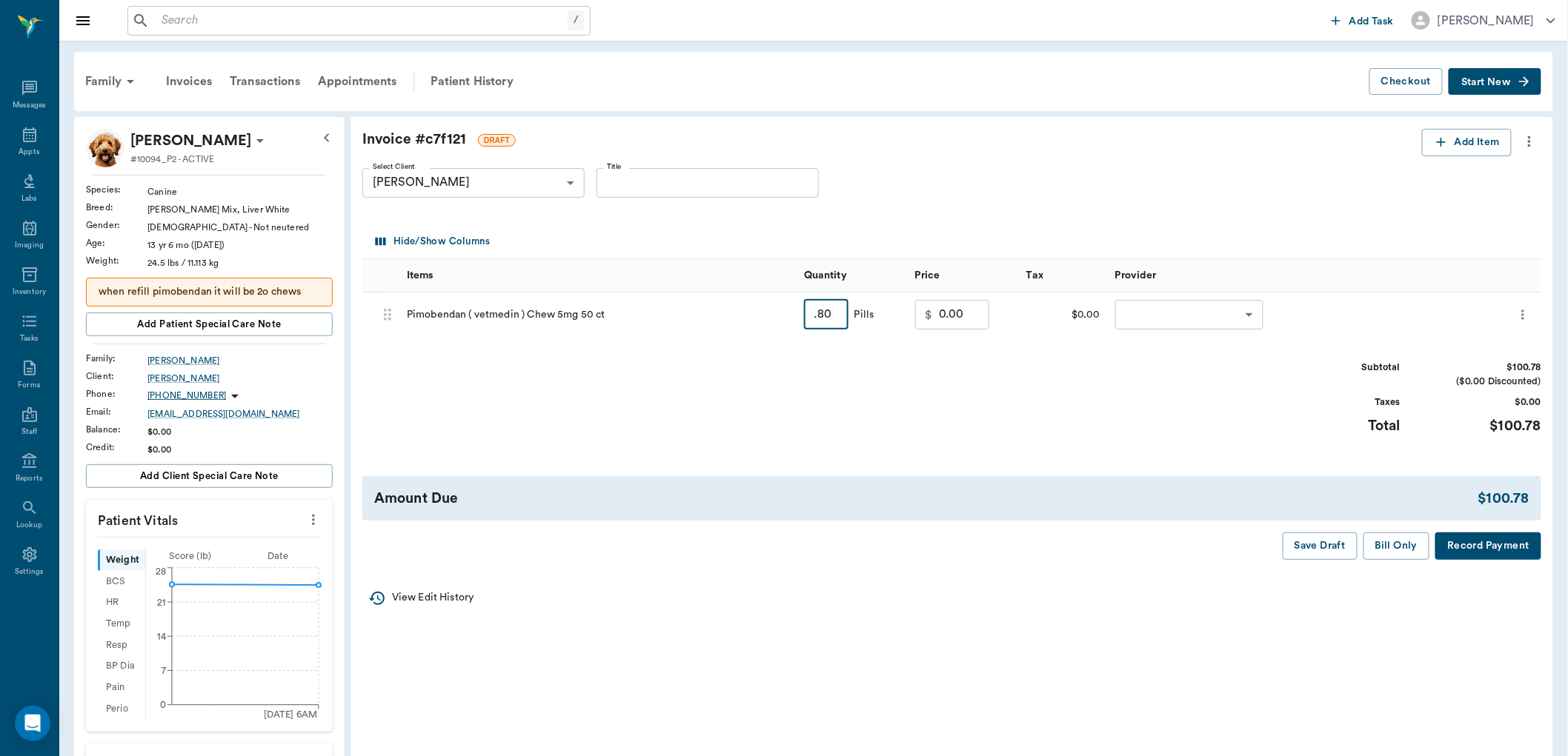
type input "100.78"
click at [383, 314] on icon at bounding box center [387, 315] width 7 height 12
click at [386, 314] on icon at bounding box center [387, 315] width 7 height 12
drag, startPoint x: 578, startPoint y: 315, endPoint x: 601, endPoint y: 310, distance: 23.5
click at [601, 310] on div "Pimobendan ( vetmedin ) Chew 5mg 50 ct" at bounding box center [597, 315] width 397 height 45
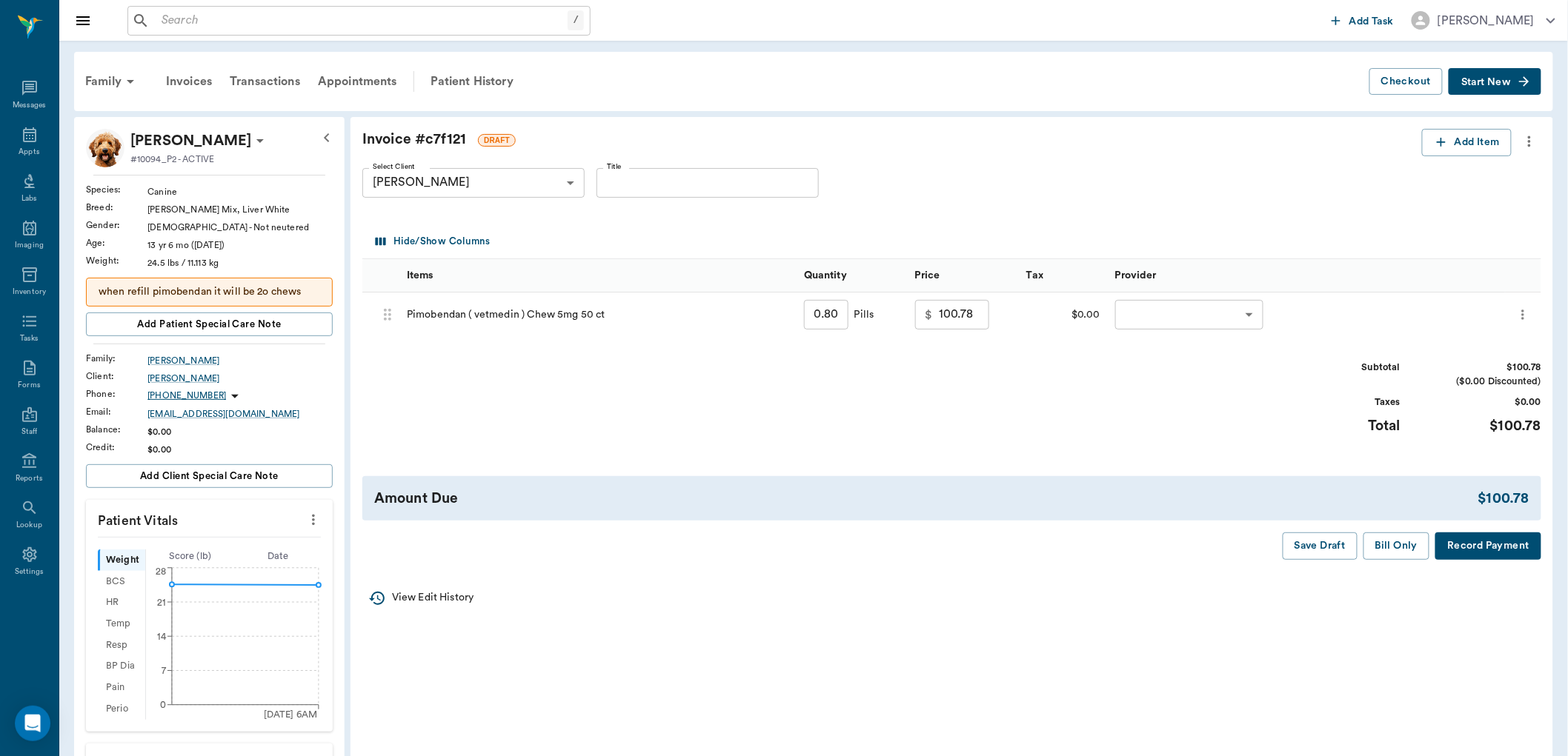
click at [661, 359] on div "Invoice # c7f121 DRAFT Add Item Select Client [PERSON_NAME] 67afbf51790bcee43e3…" at bounding box center [951, 344] width 1202 height 454
click at [812, 312] on input "0.80" at bounding box center [826, 315] width 45 height 30
type input "1"
type input "125.98"
click at [812, 312] on input "1.00" at bounding box center [826, 315] width 45 height 30
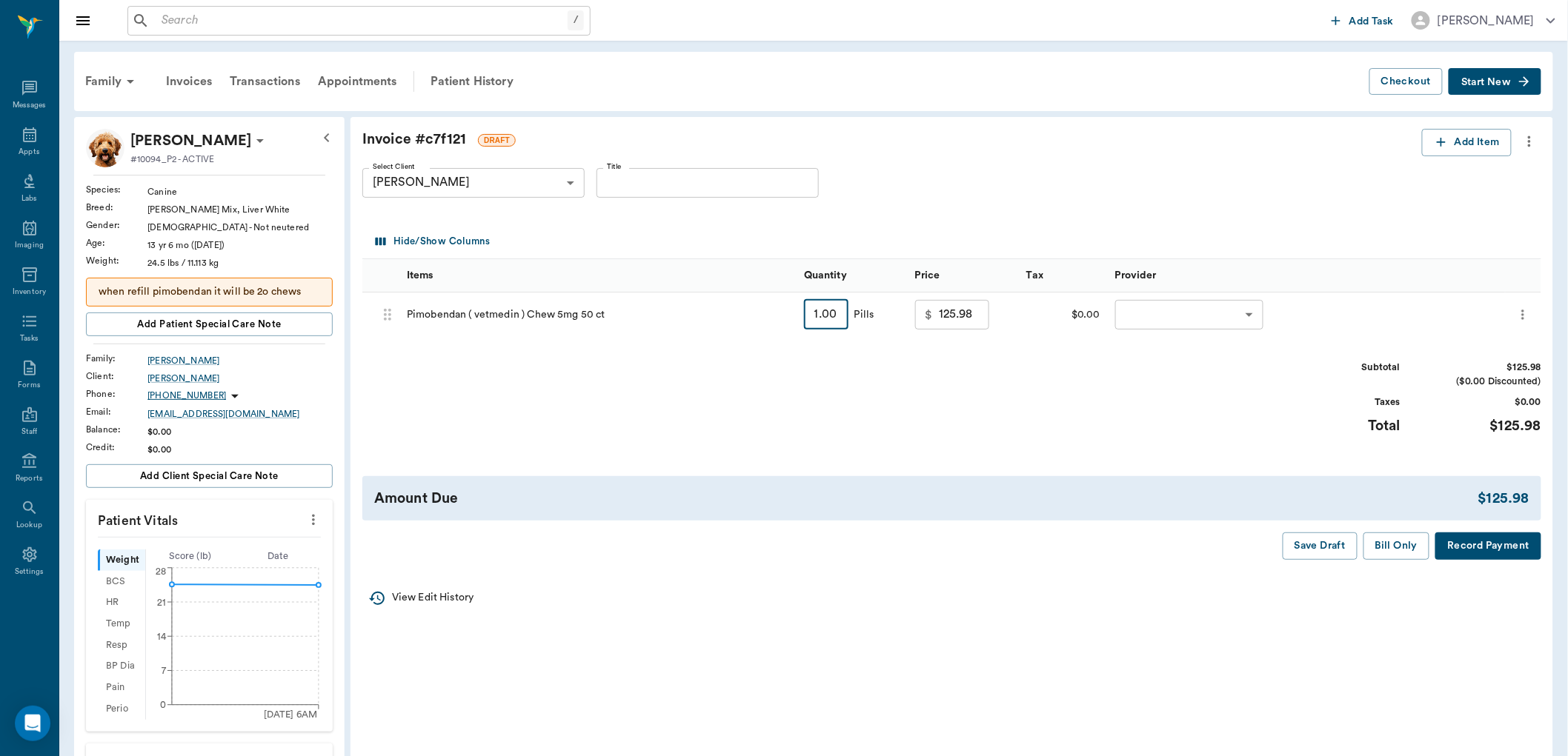
type input ".6"
type input "90.00"
click at [930, 455] on div "Invoice # c7f121 DRAFT Add Item Select Client [PERSON_NAME] 67afbf51790bcee43e3…" at bounding box center [951, 344] width 1202 height 454
click at [842, 311] on input "0.60" at bounding box center [826, 315] width 45 height 30
type input "0.30"
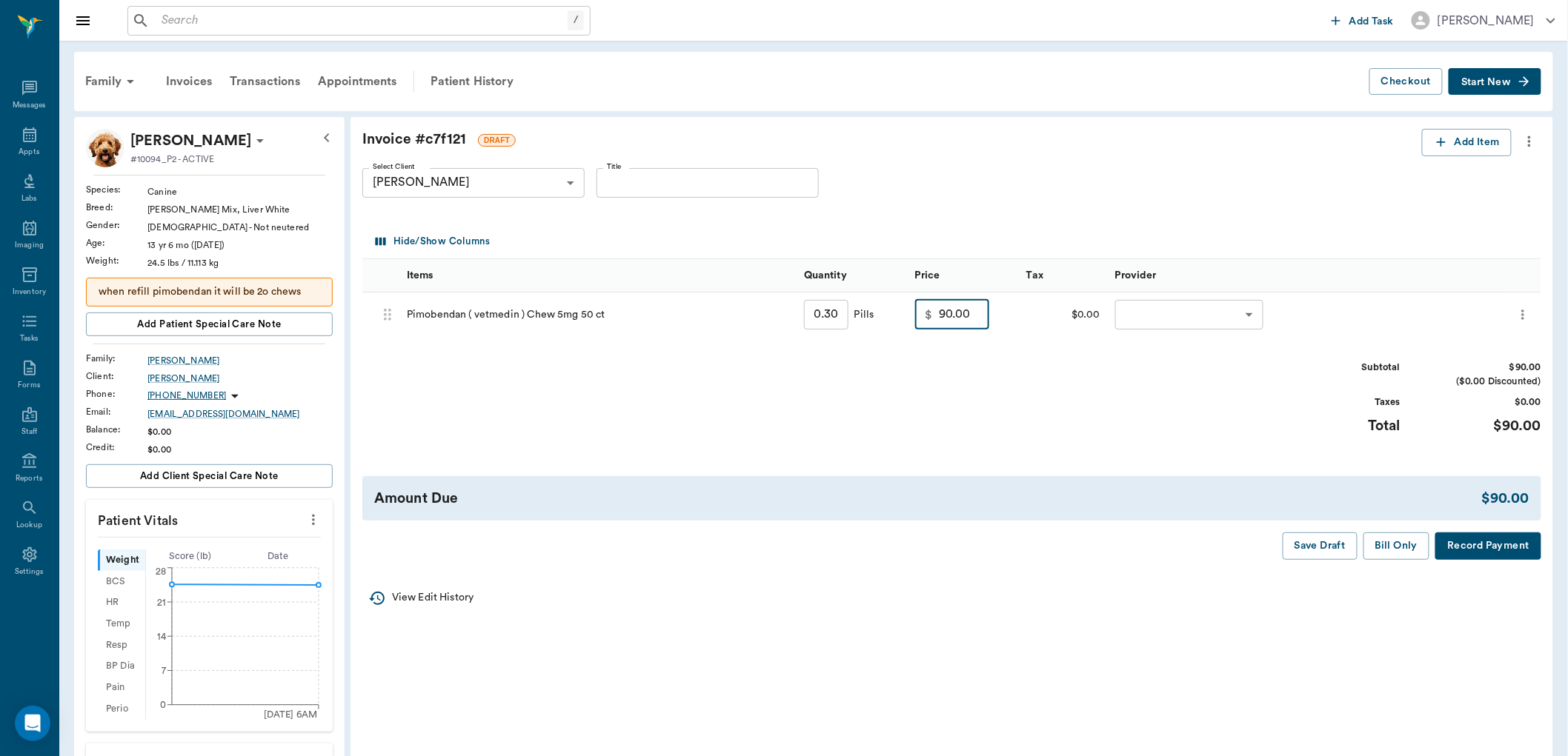
click at [981, 305] on input "90.00" at bounding box center [963, 315] width 50 height 30
type input "54.00"
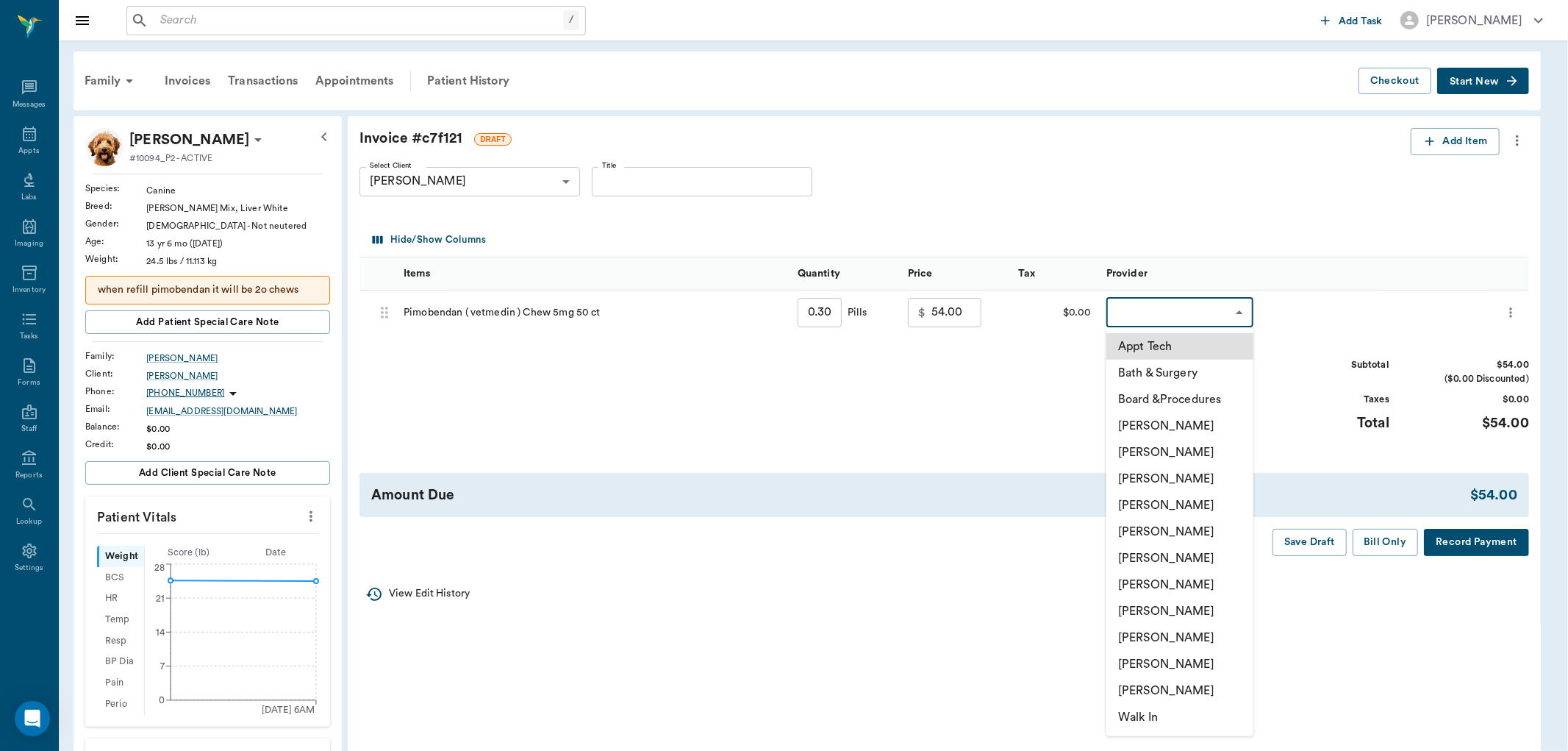
click at [1158, 311] on body "/ ​ Add Task [PERSON_NAME] Nectar Messages Appts Labs Imaging Inventory Tasks F…" at bounding box center [784, 579] width 1568 height 1159
click at [1164, 659] on li "[PERSON_NAME]" at bounding box center [1180, 664] width 147 height 26
type input "none-63ec2ece52e12b0ba117cc90"
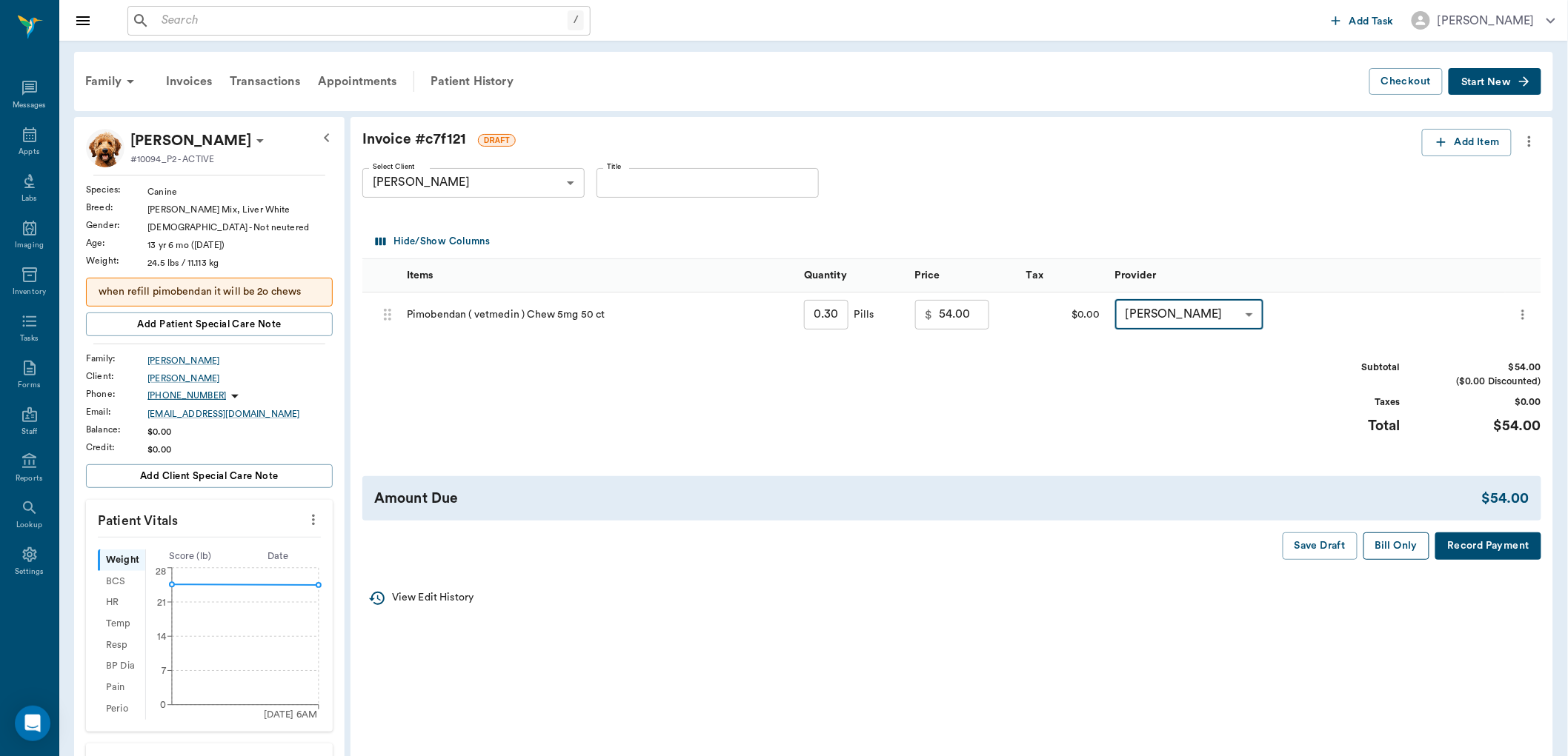
click at [1388, 545] on button "Bill Only" at bounding box center [1396, 546] width 66 height 27
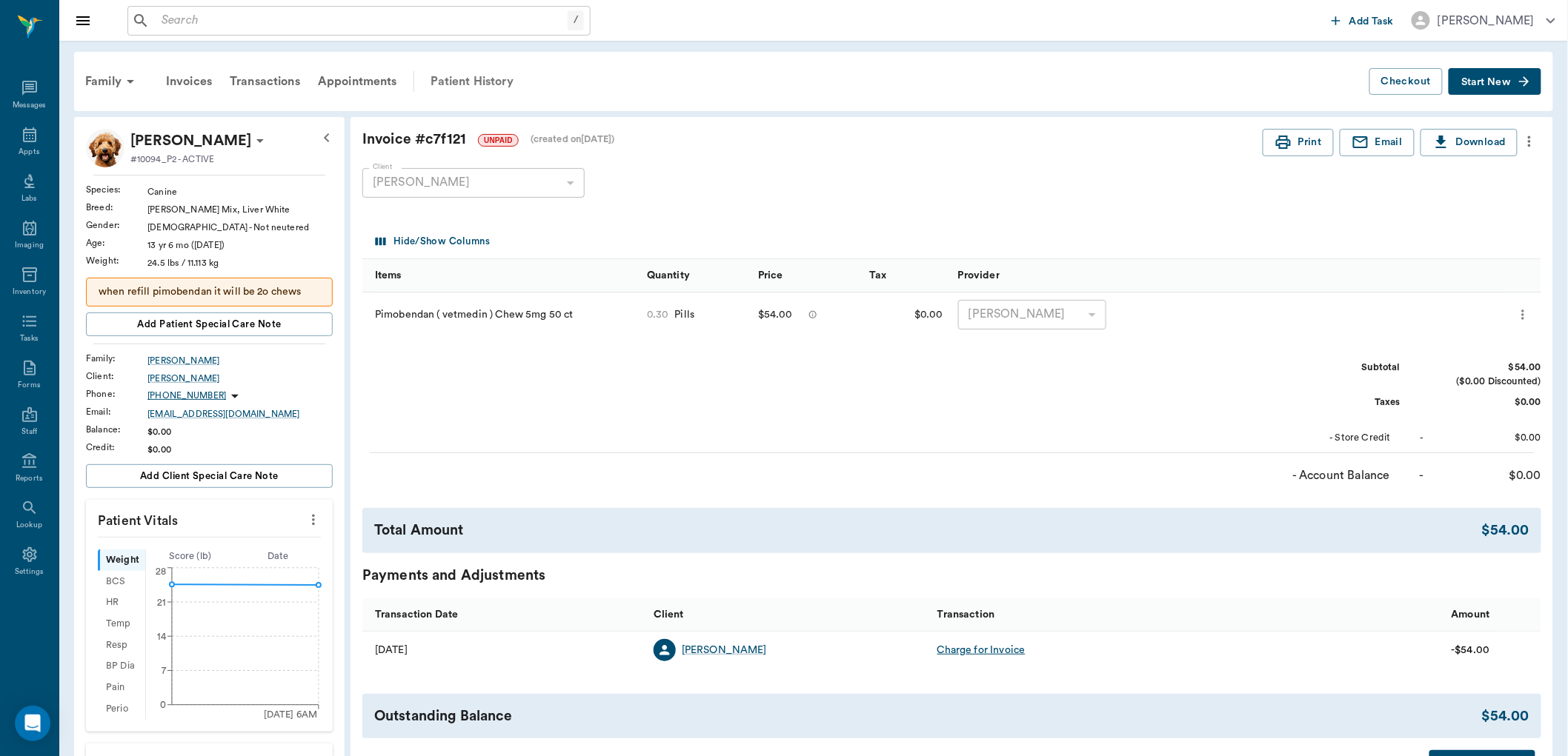
click at [472, 76] on div "Patient History" at bounding box center [472, 81] width 101 height 36
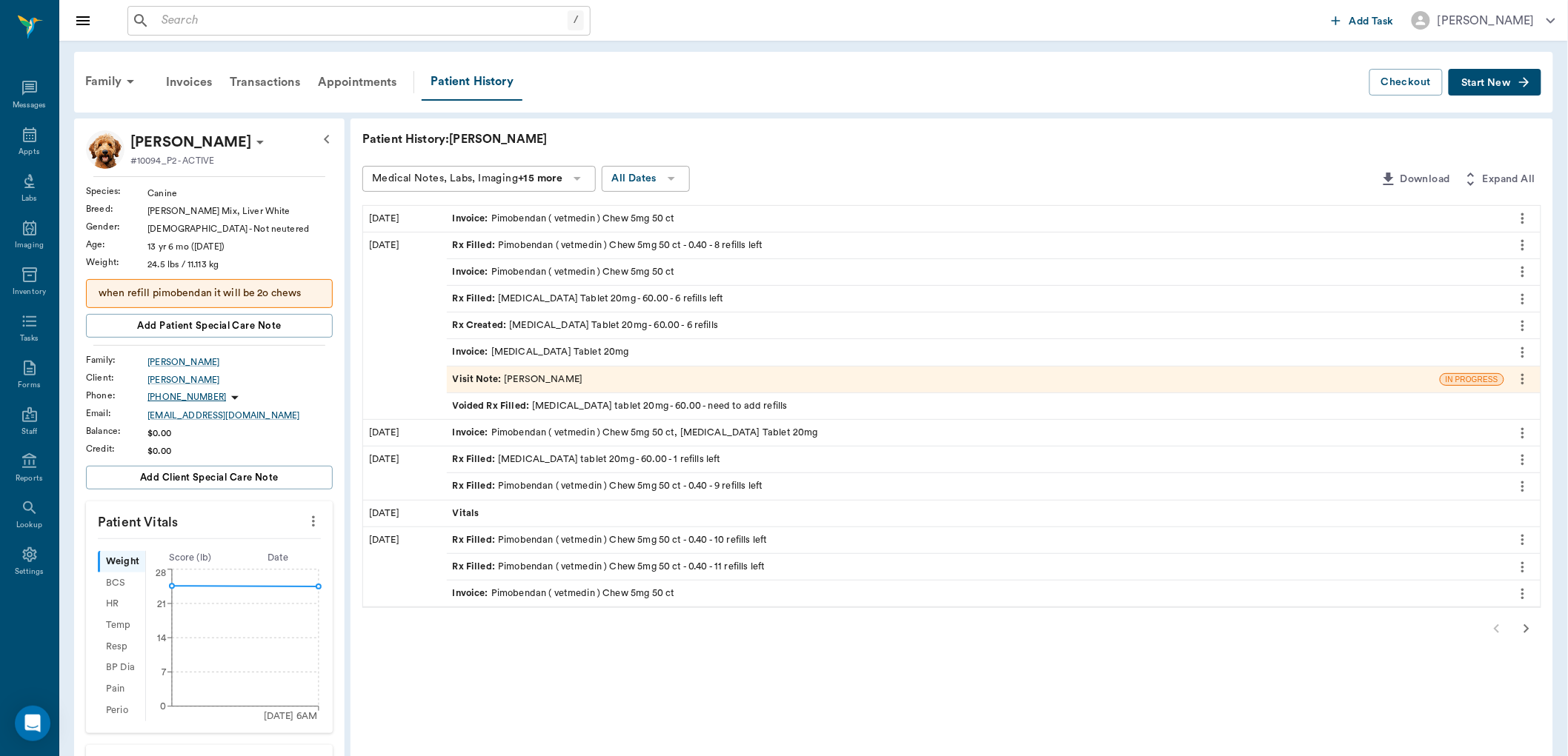
click at [705, 243] on div "Rx Filled : Pimobendan ( vetmedin ) Chew 5mg 50 ct - 0.40 - 8 refills left" at bounding box center [608, 246] width 311 height 14
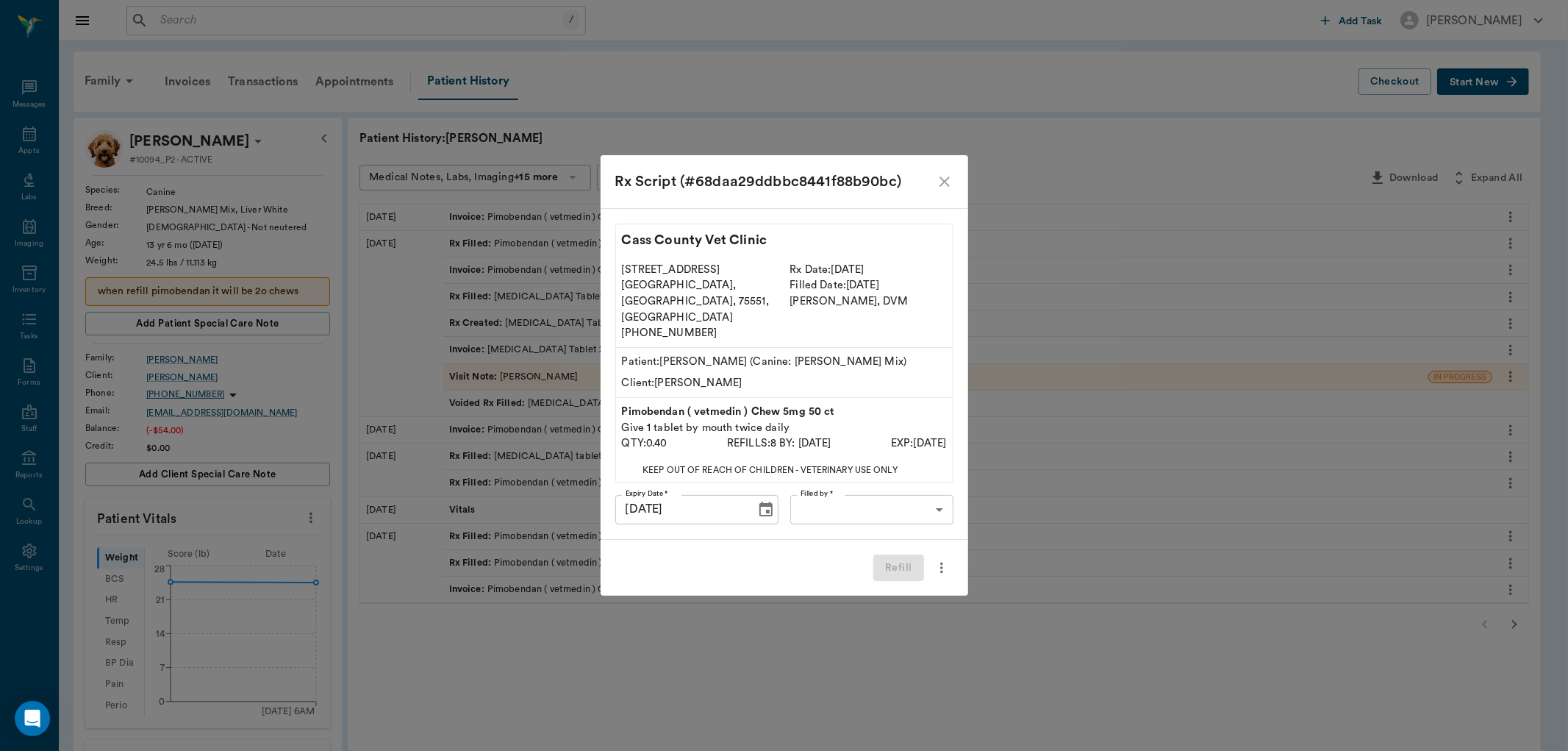
click at [820, 486] on body "/ ​ Add Task [PERSON_NAME] Nectar Messages Appts Labs Imaging Inventory Tasks F…" at bounding box center [784, 580] width 1568 height 1160
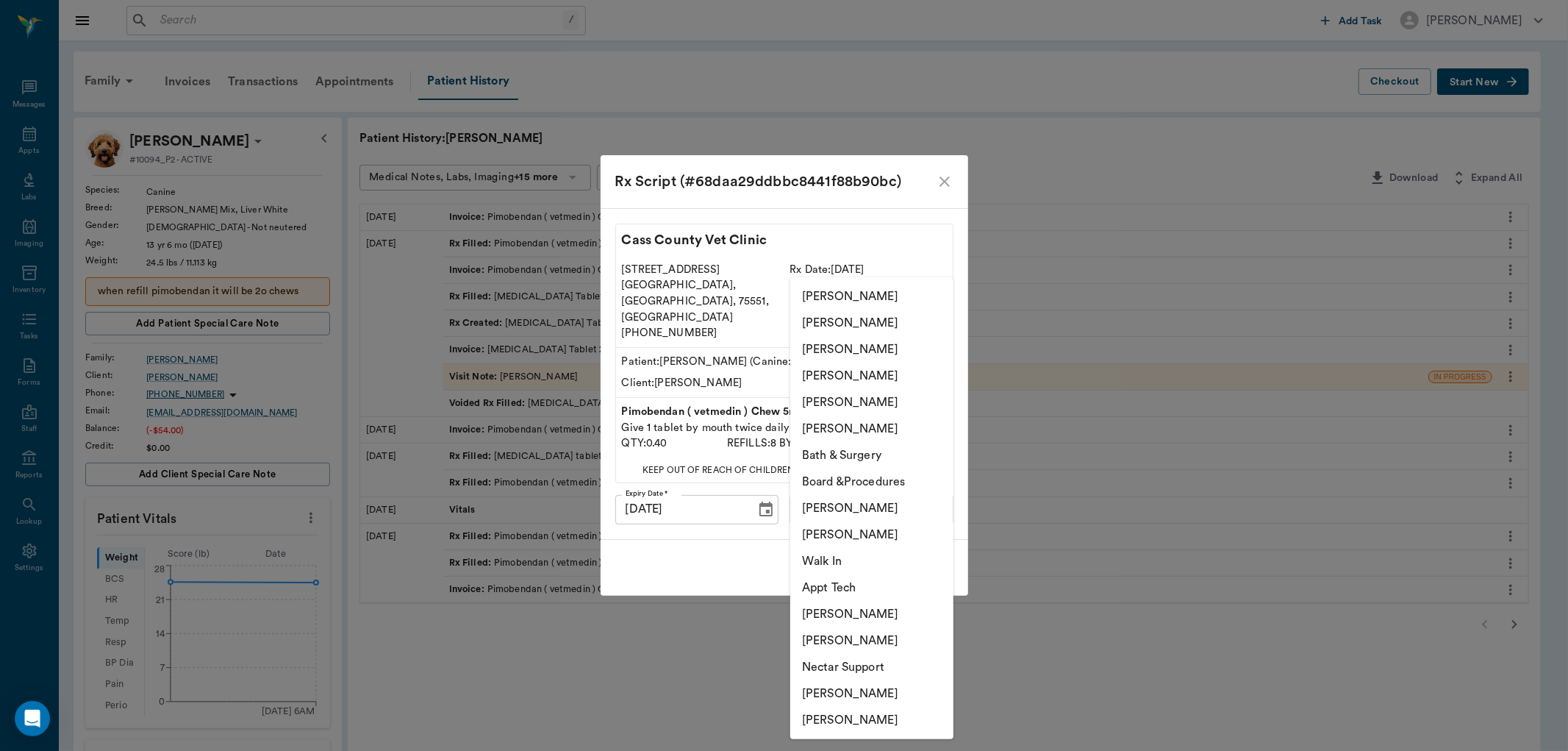
click at [806, 405] on li "[PERSON_NAME]" at bounding box center [872, 402] width 163 height 26
type input "63ec2ece52e12b0ba117cc90"
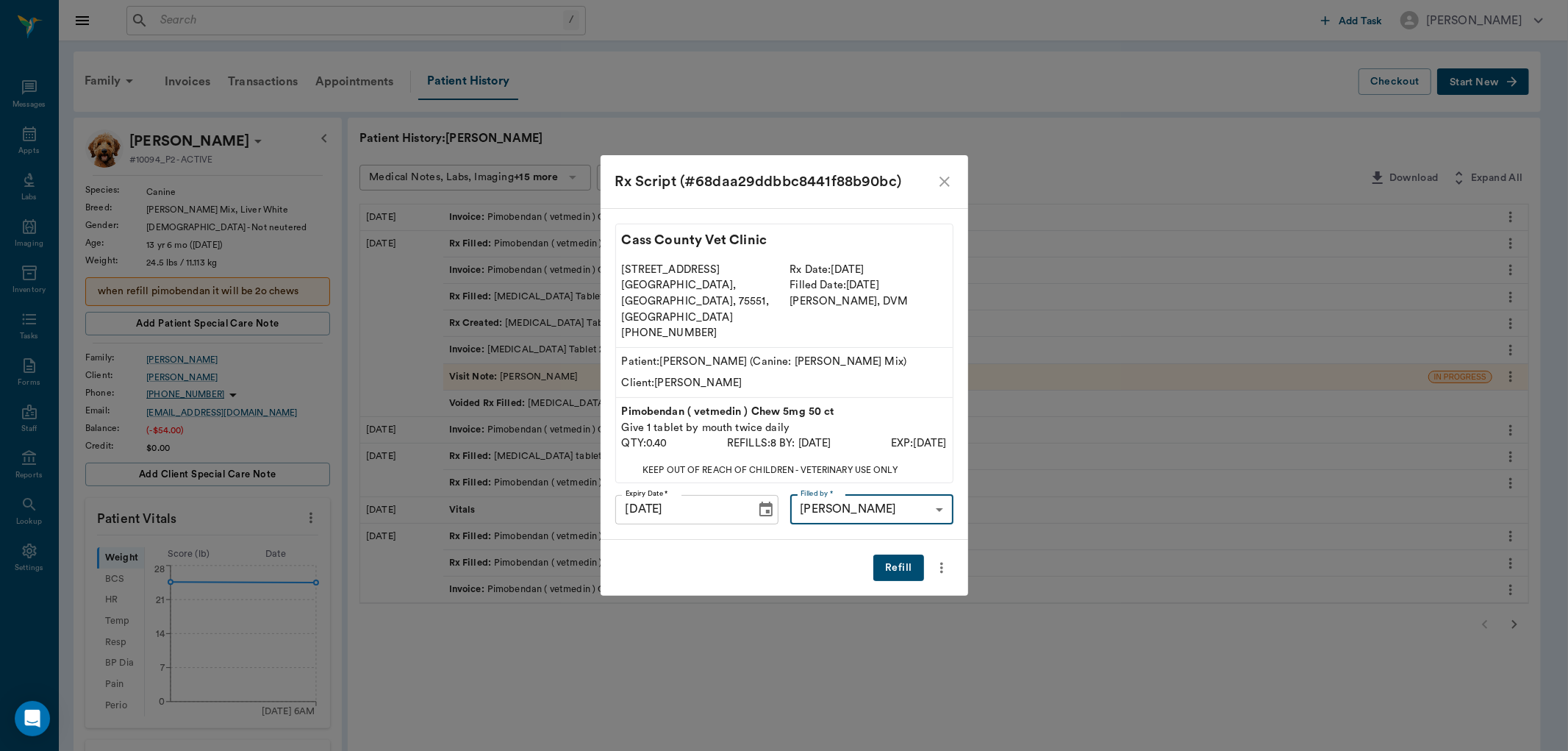
click at [894, 554] on button "Refill" at bounding box center [898, 568] width 50 height 27
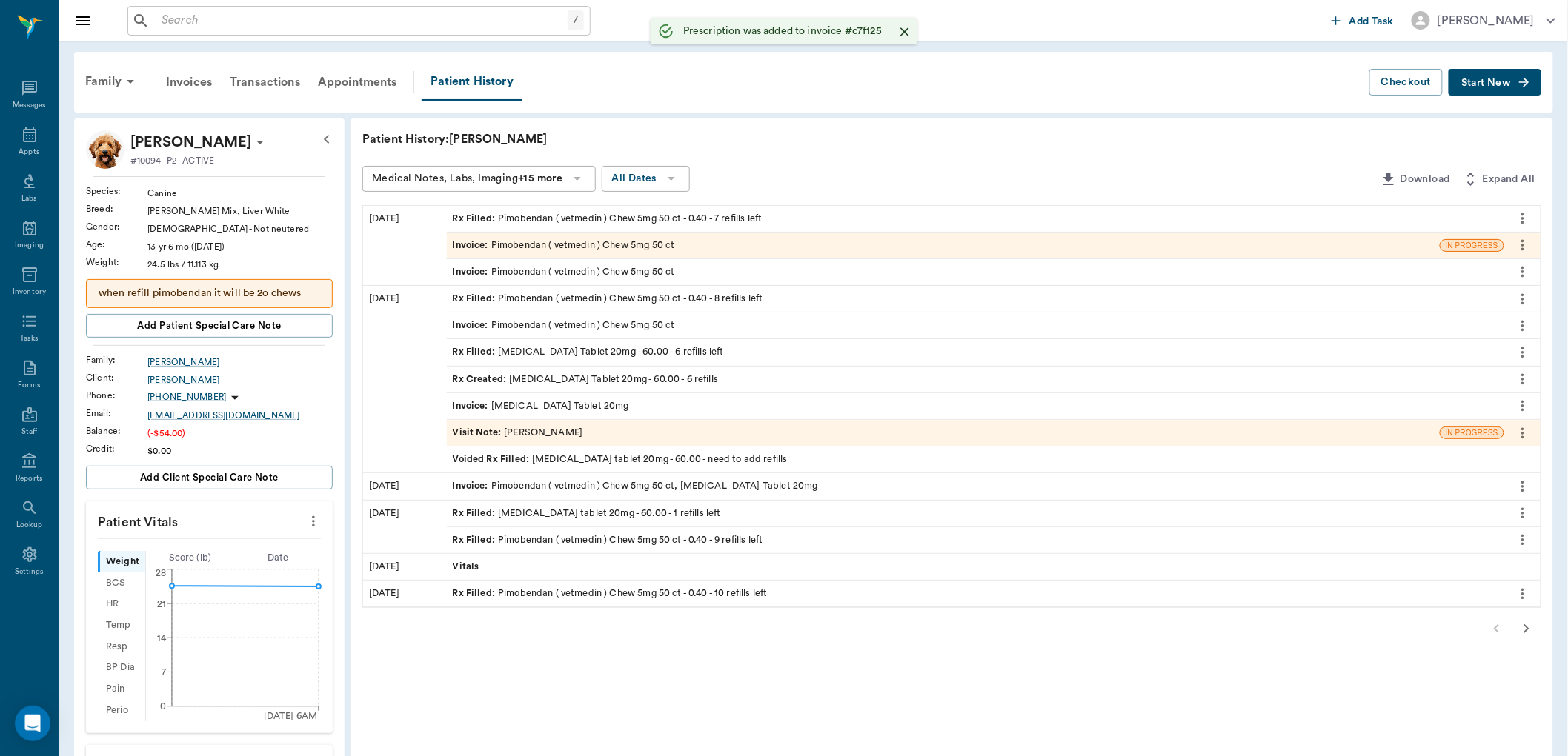
click at [649, 240] on div "Invoice : Pimobendan ( vetmedin ) Chew 5mg 50 ct" at bounding box center [564, 246] width 222 height 14
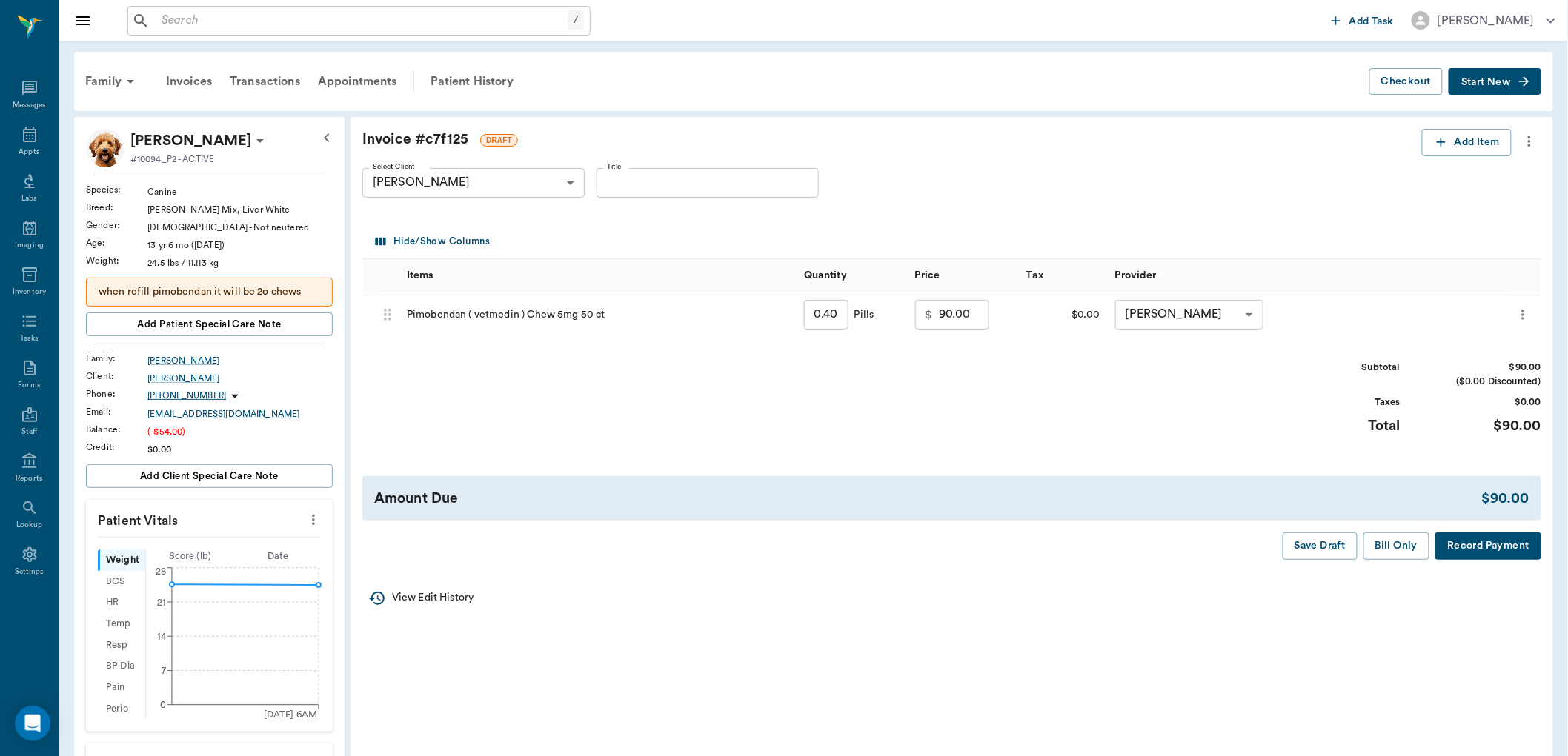
click at [1528, 146] on icon "more" at bounding box center [1529, 141] width 16 height 18
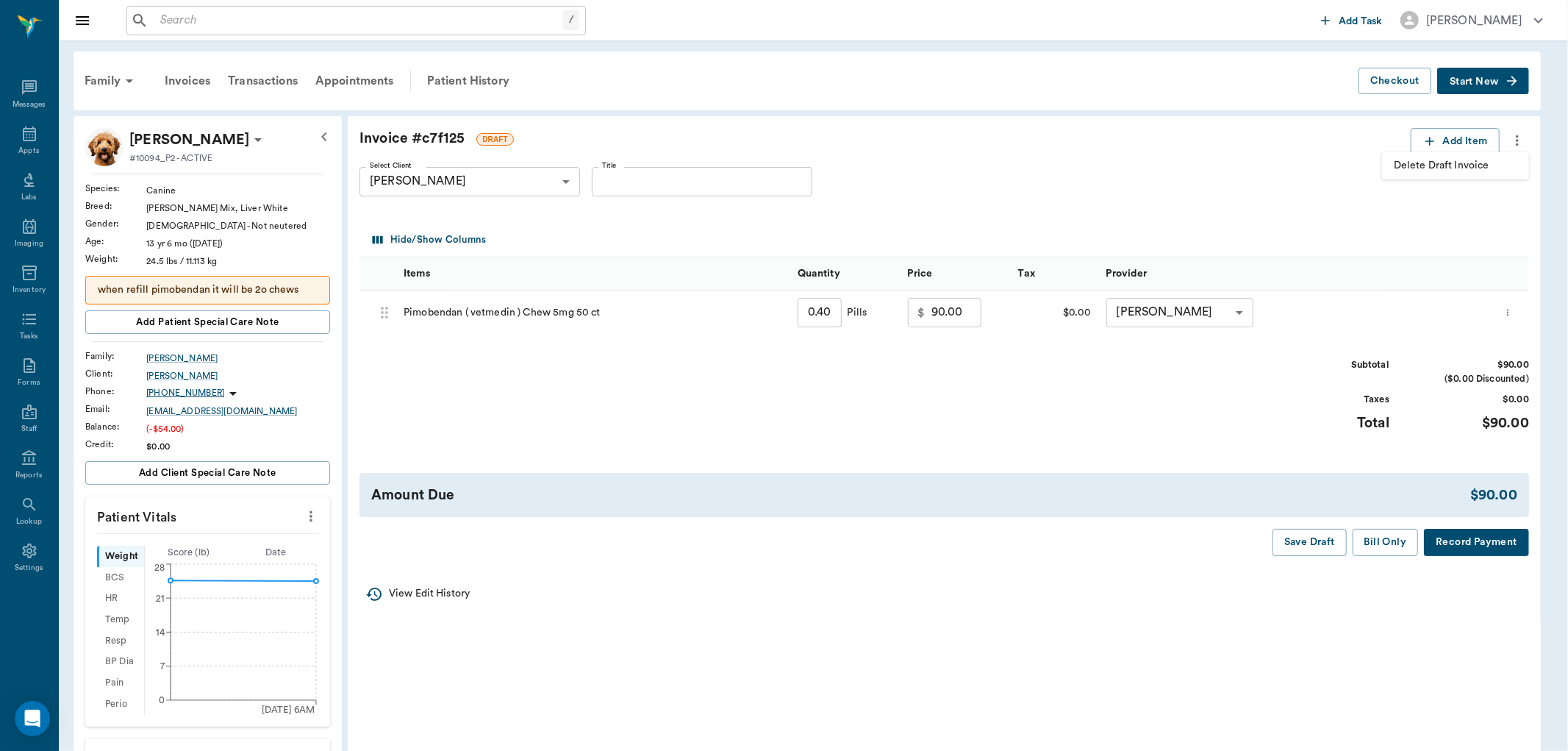
click at [1441, 165] on span "Delete Draft Invoice" at bounding box center [1456, 165] width 124 height 15
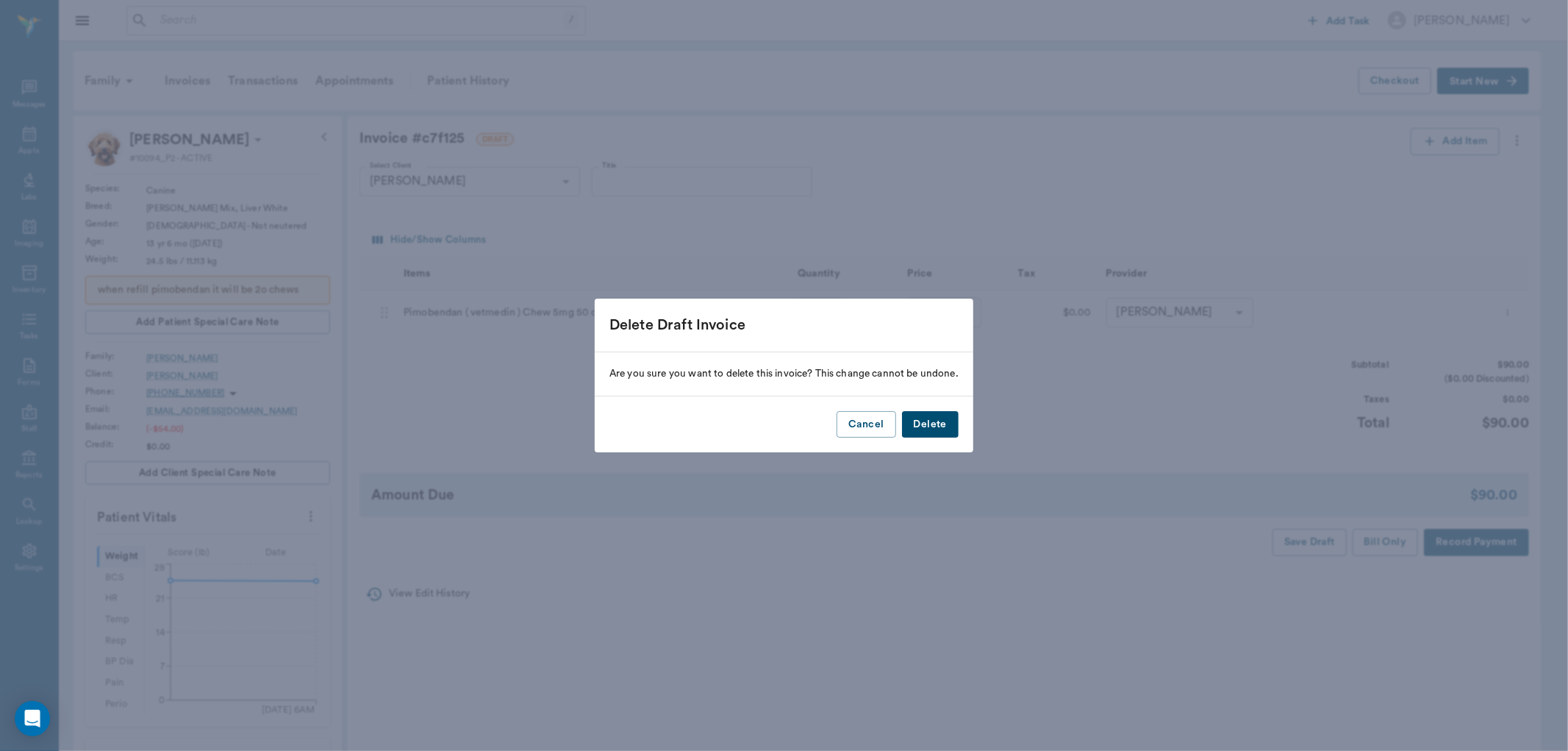
click at [922, 420] on button "Delete" at bounding box center [930, 424] width 56 height 27
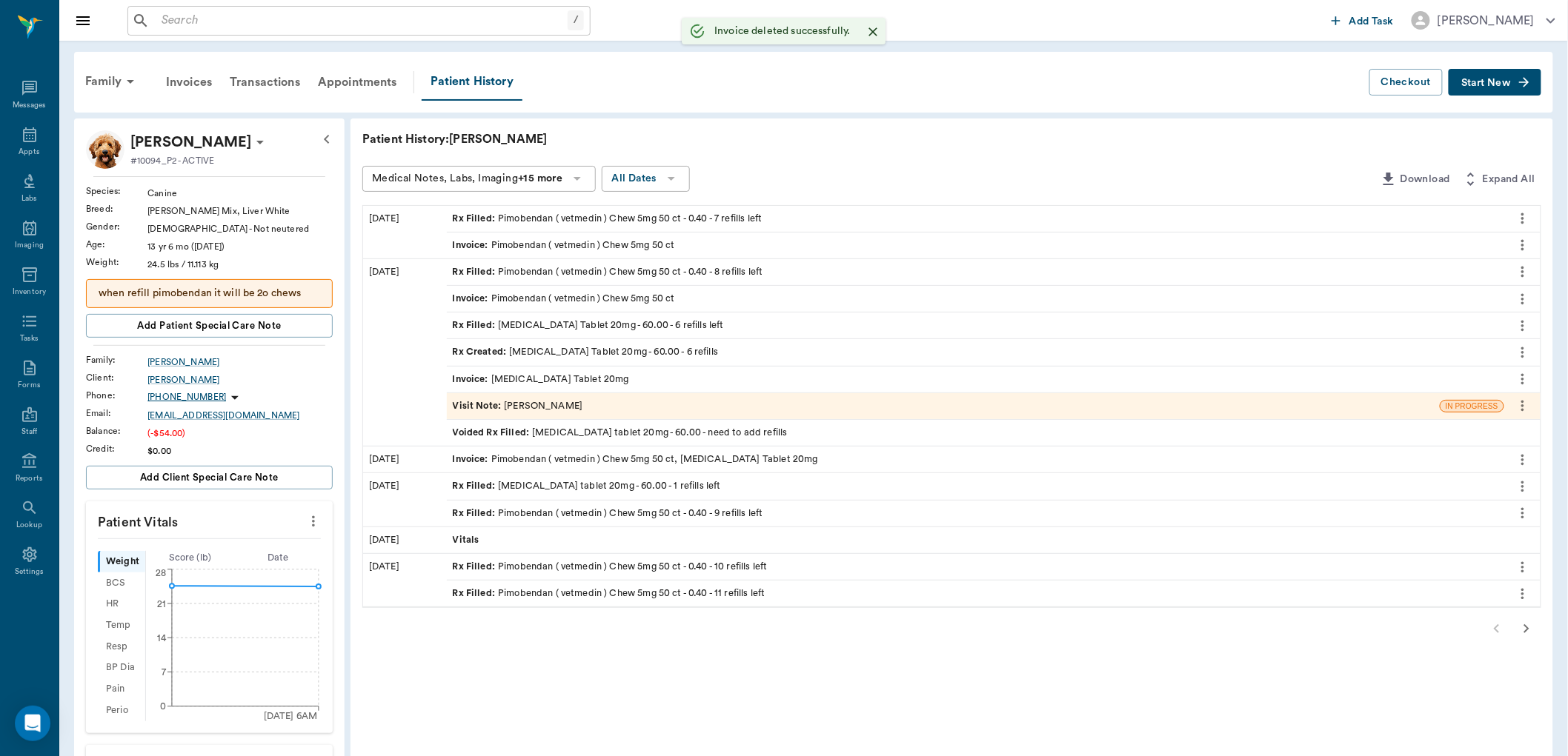
click at [297, 291] on p "when refill pimobendan it will be 2o chews" at bounding box center [208, 293] width 221 height 15
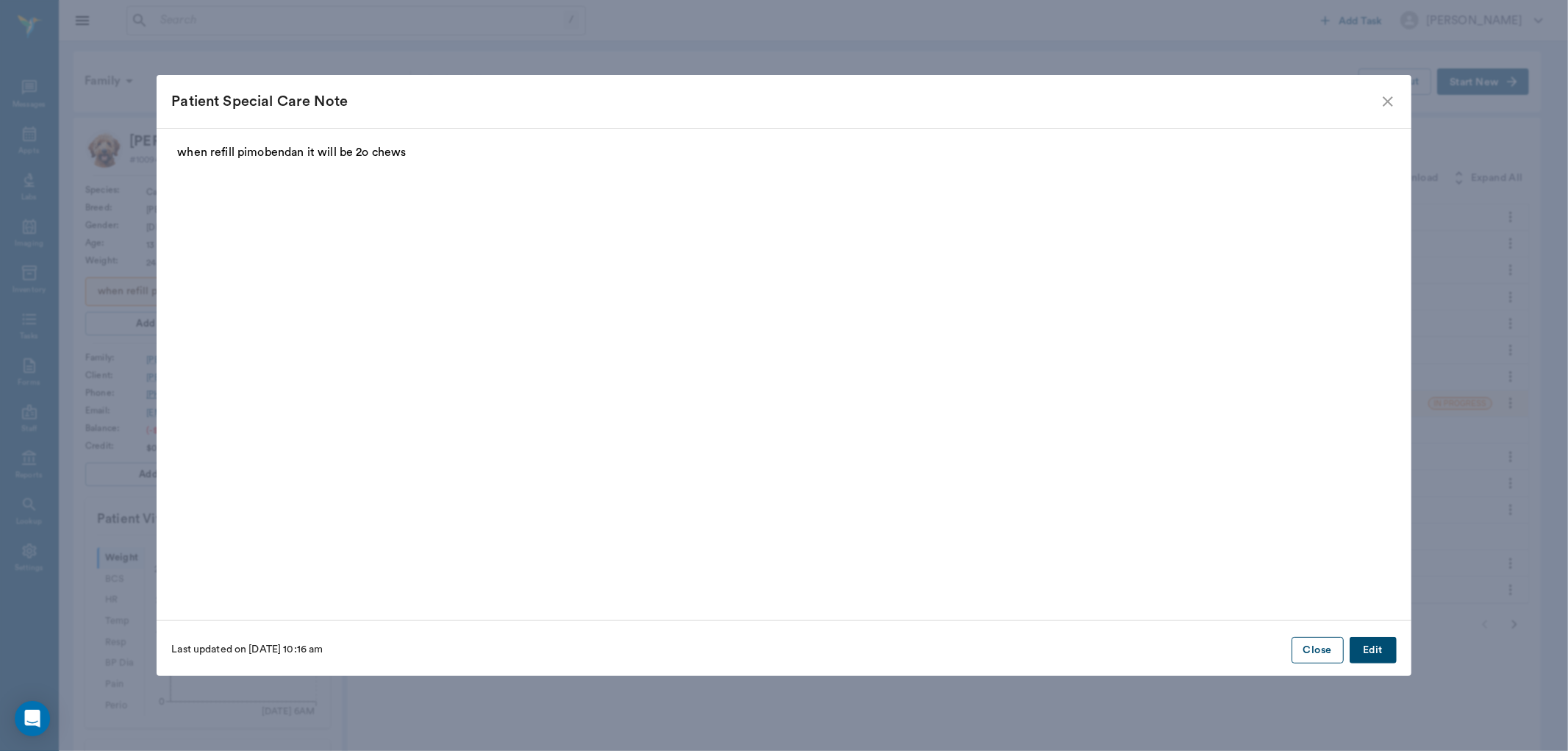
click at [1314, 649] on button "Close" at bounding box center [1318, 650] width 52 height 27
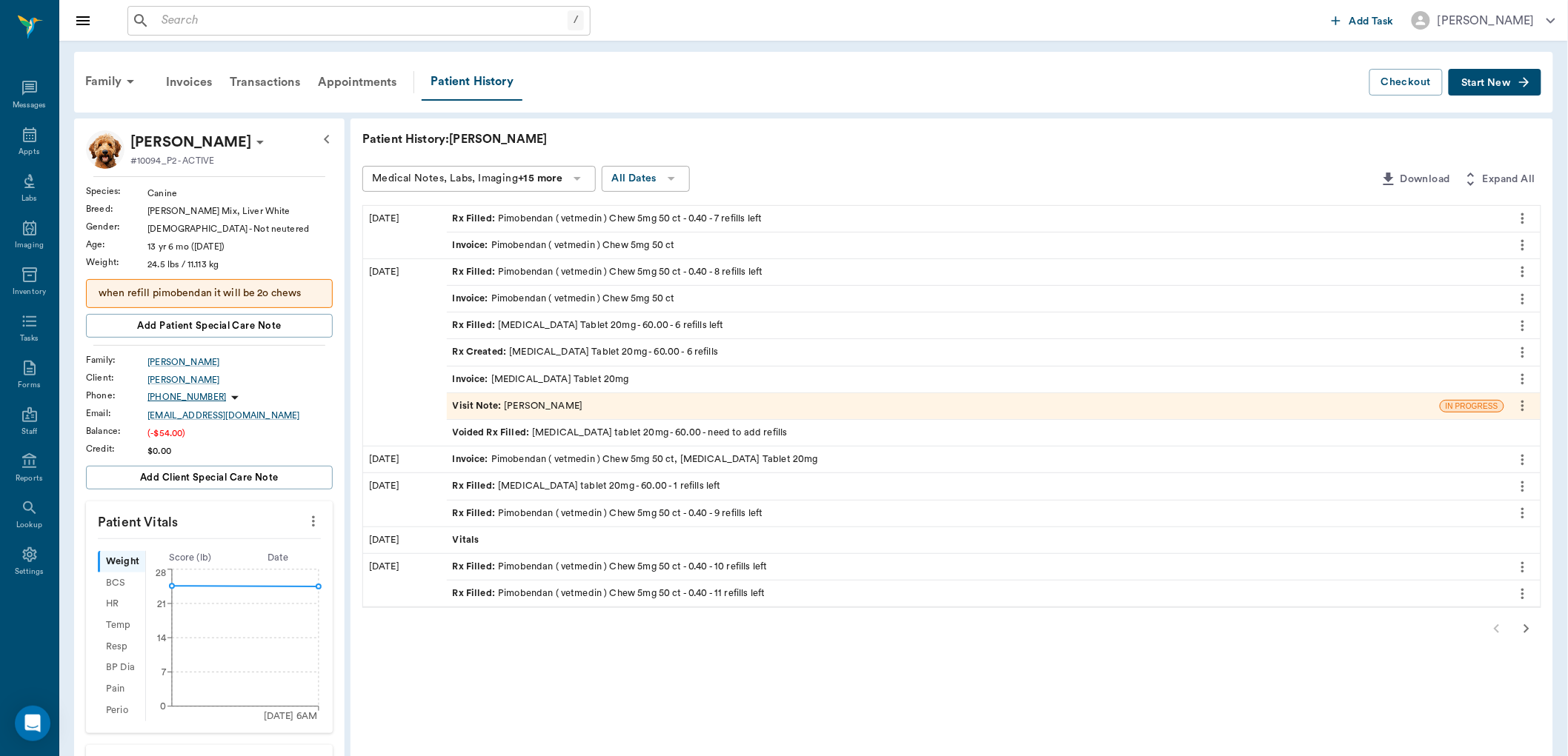
click at [550, 455] on div "Invoice : Pimobendan ( vetmedin ) Chew 5mg 50 ct, [MEDICAL_DATA] Tablet 20mg" at bounding box center [635, 460] width 365 height 14
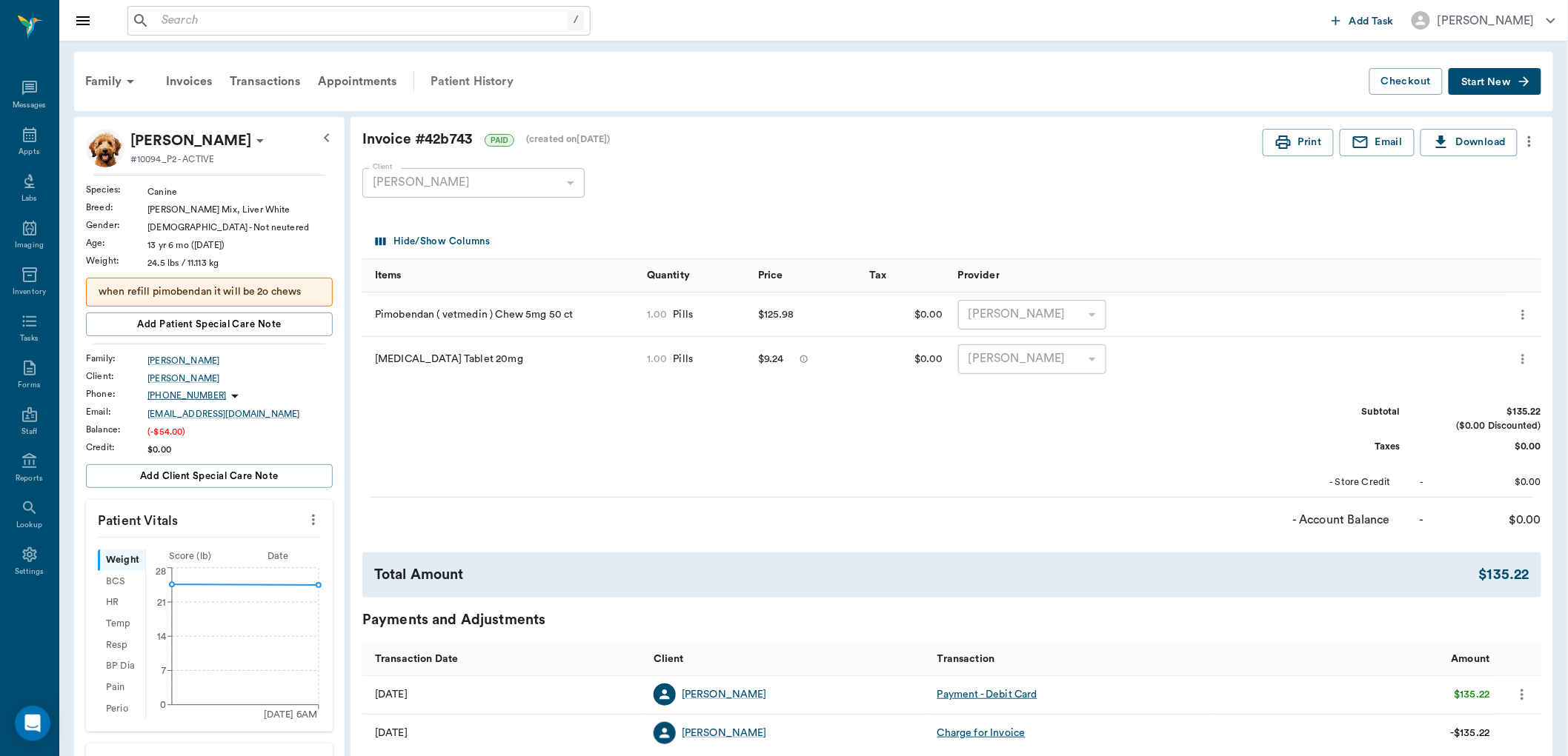
click at [459, 82] on div "Patient History" at bounding box center [472, 81] width 101 height 36
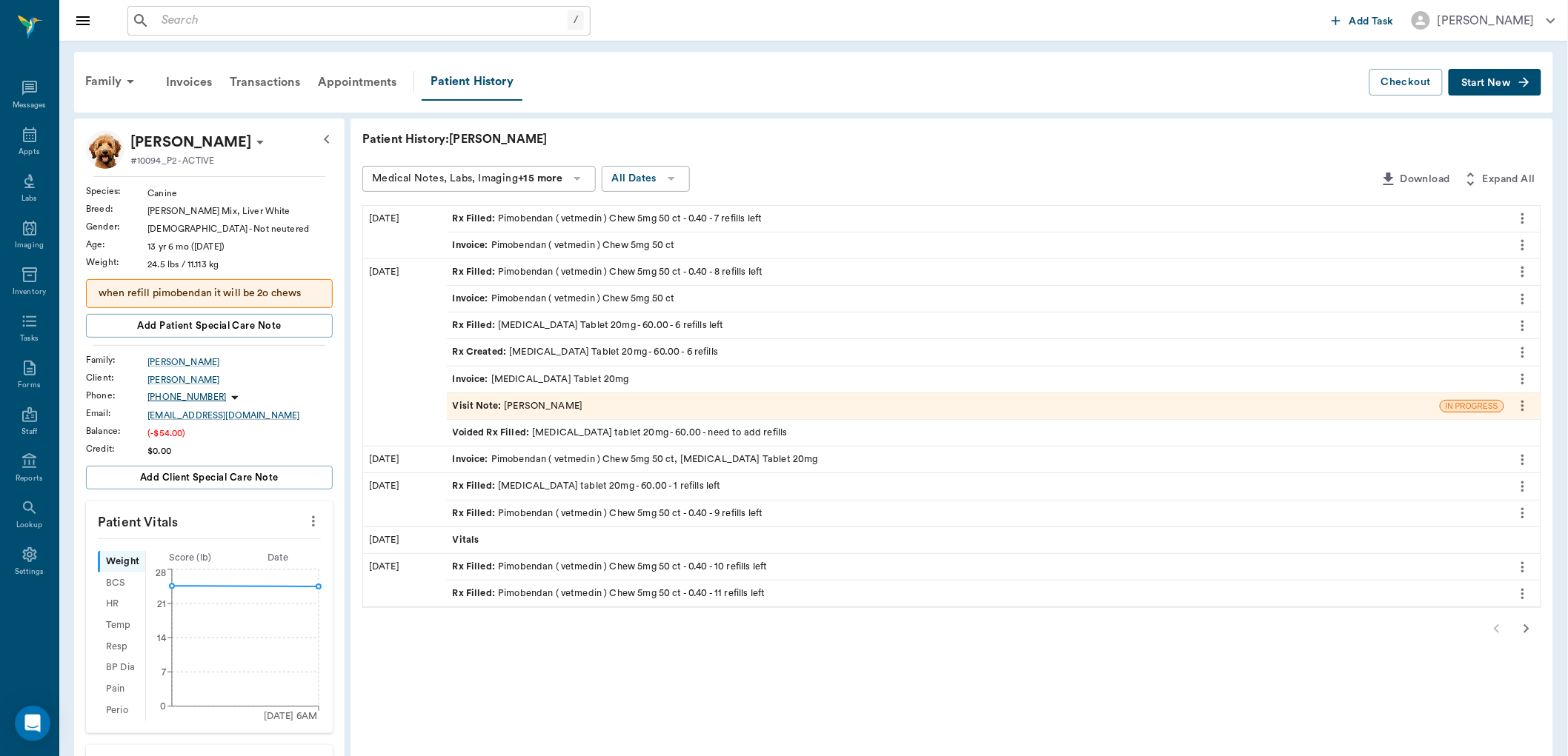
click at [514, 291] on div "Invoice : Pimobendan ( vetmedin ) Chew 5mg 50 ct" at bounding box center [564, 299] width 222 height 14
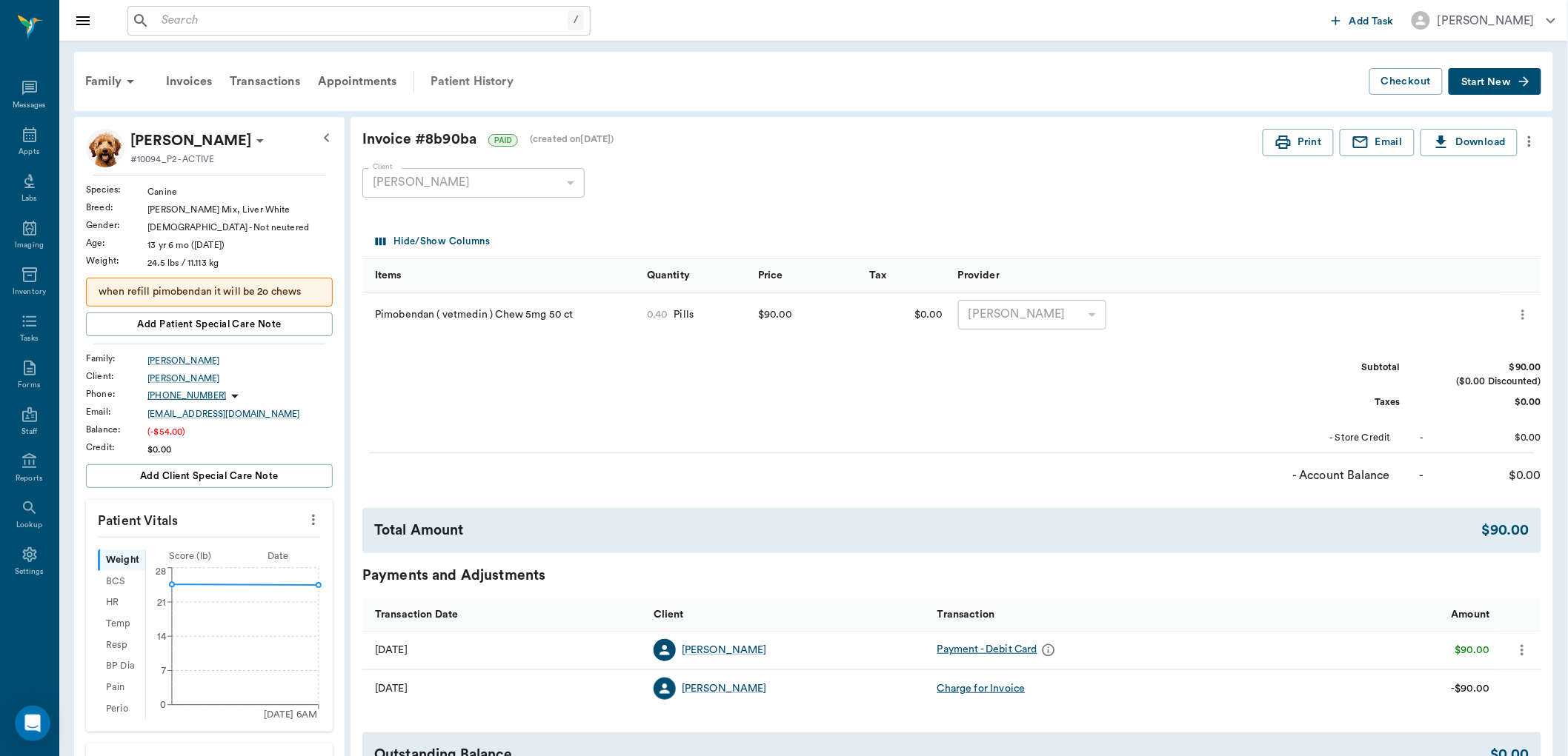
click at [475, 83] on div "Patient History" at bounding box center [472, 81] width 101 height 36
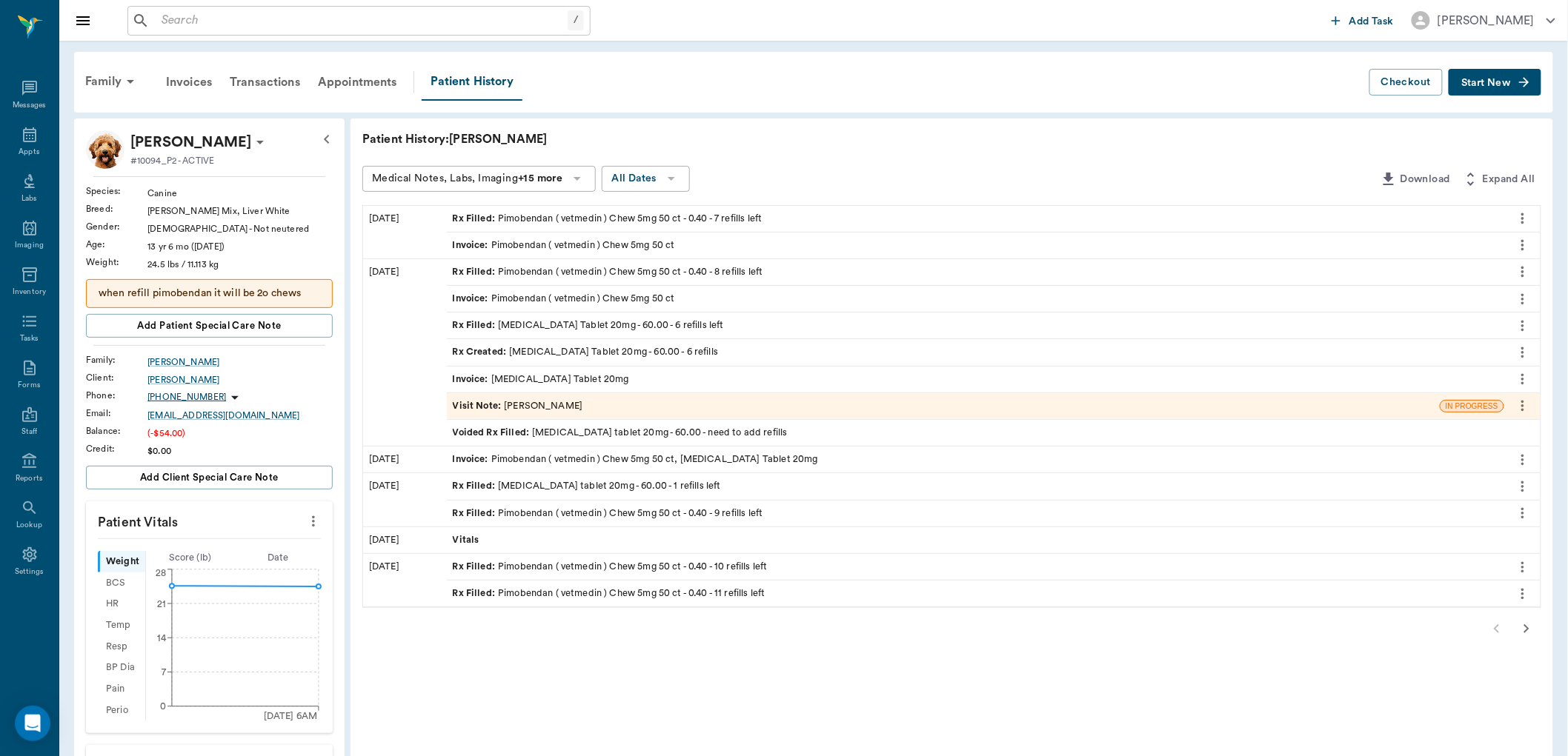
click at [557, 461] on div "Invoice : Pimobendan ( vetmedin ) Chew 5mg 50 ct, [MEDICAL_DATA] Tablet 20mg" at bounding box center [635, 460] width 365 height 14
